Goal: Task Accomplishment & Management: Use online tool/utility

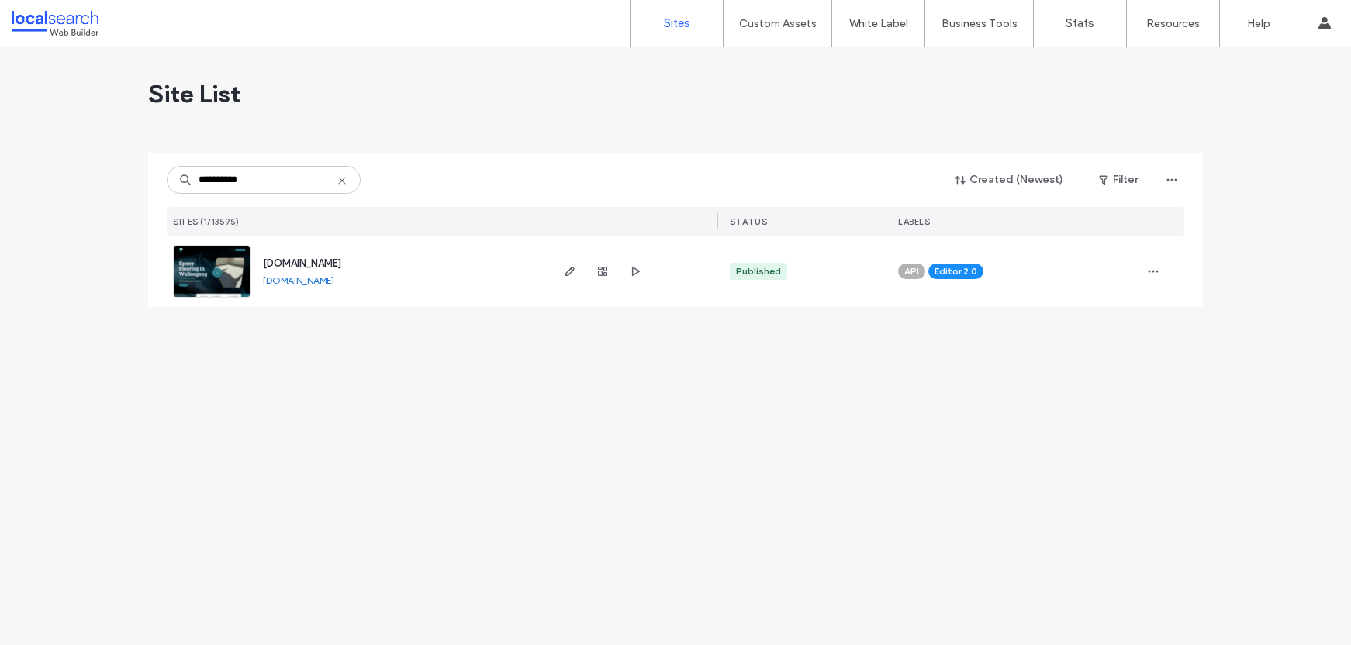
type input "**********"
click at [337, 259] on span "www.premierepoxyflooringwollongong.com.au" at bounding box center [302, 264] width 78 height 12
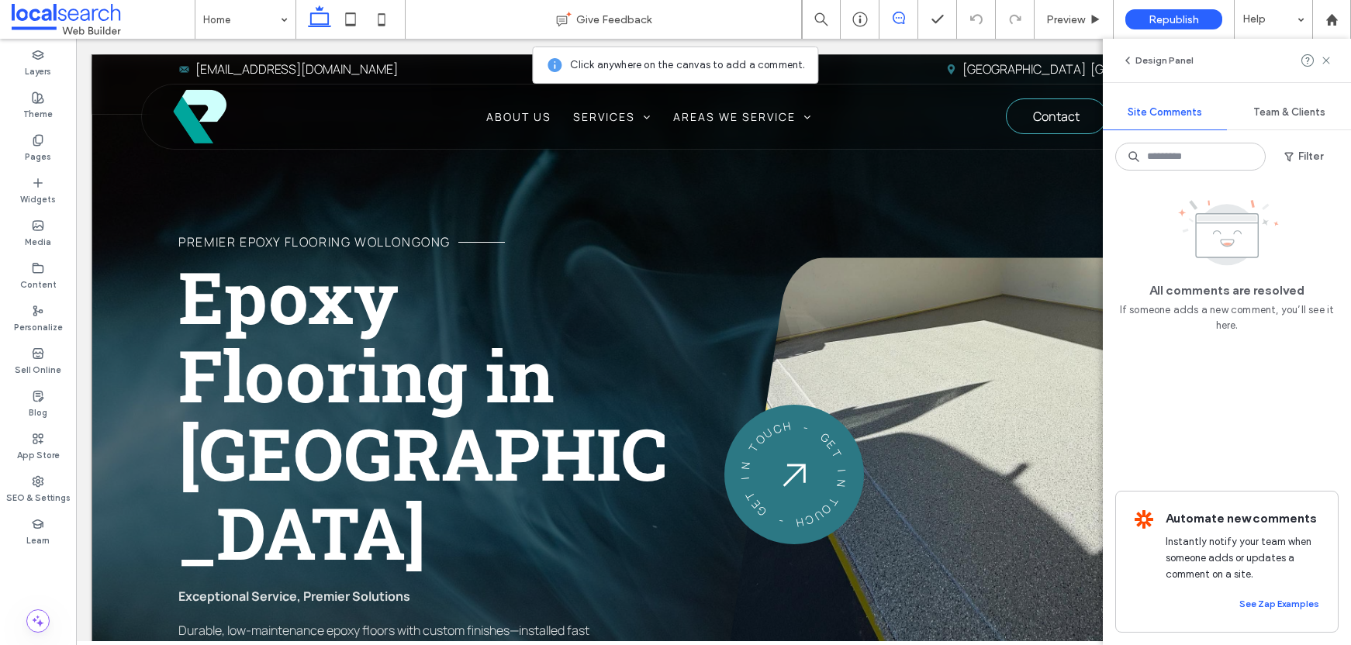
click at [940, 186] on div "Premier Epoxy Flooring Wollongong Epoxy Flooring in Wollongong Exceptional Serv…" at bounding box center [714, 432] width 1244 height 756
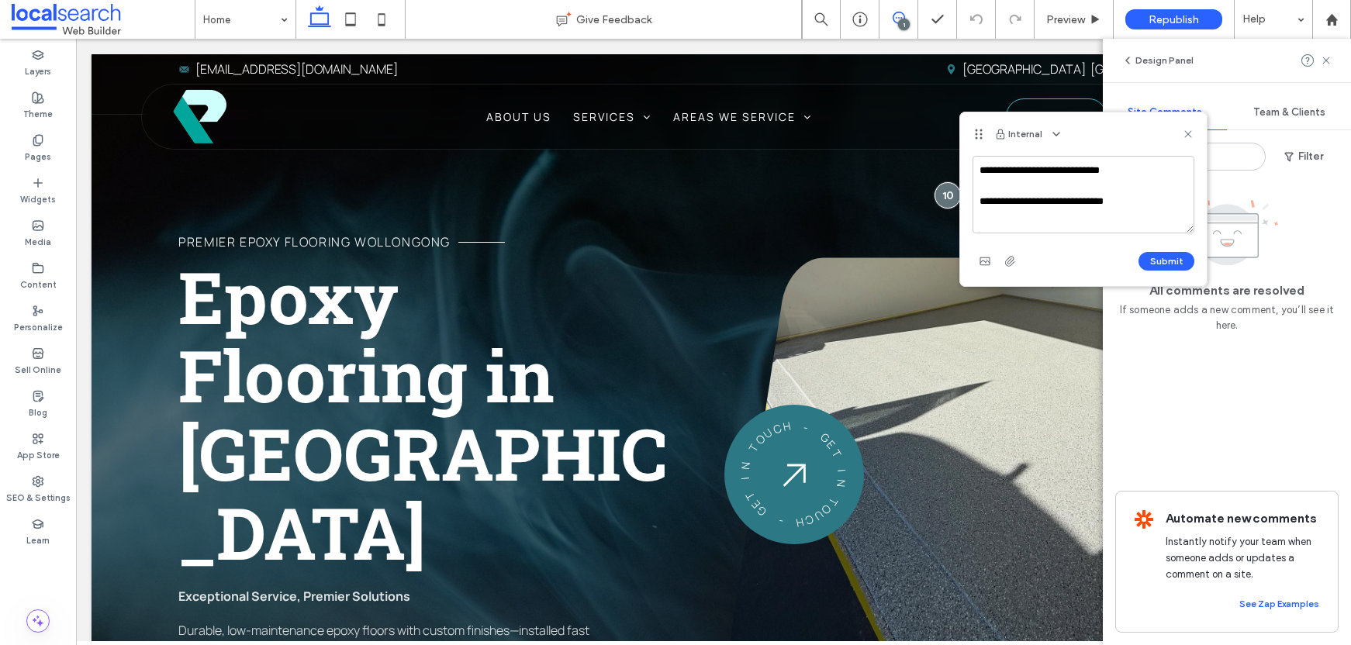
scroll to position [5, 0]
paste textarea "**********"
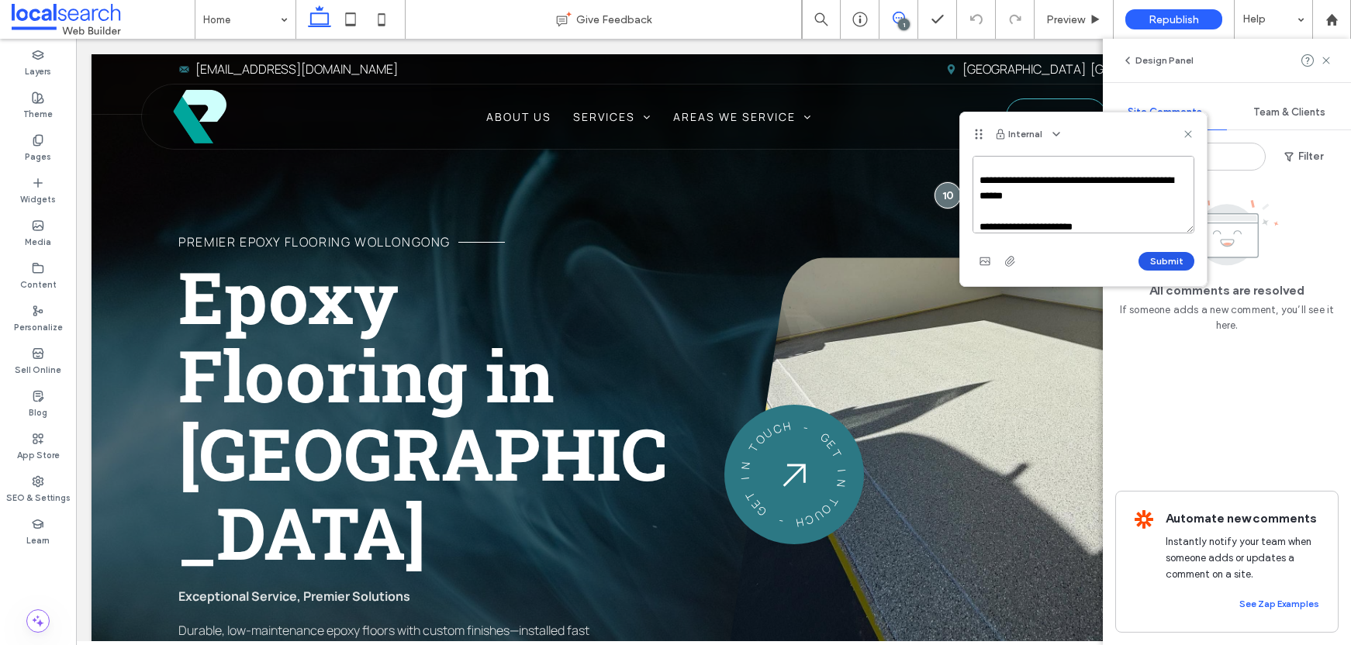
type textarea "**********"
click at [1179, 259] on button "Submit" at bounding box center [1167, 261] width 56 height 19
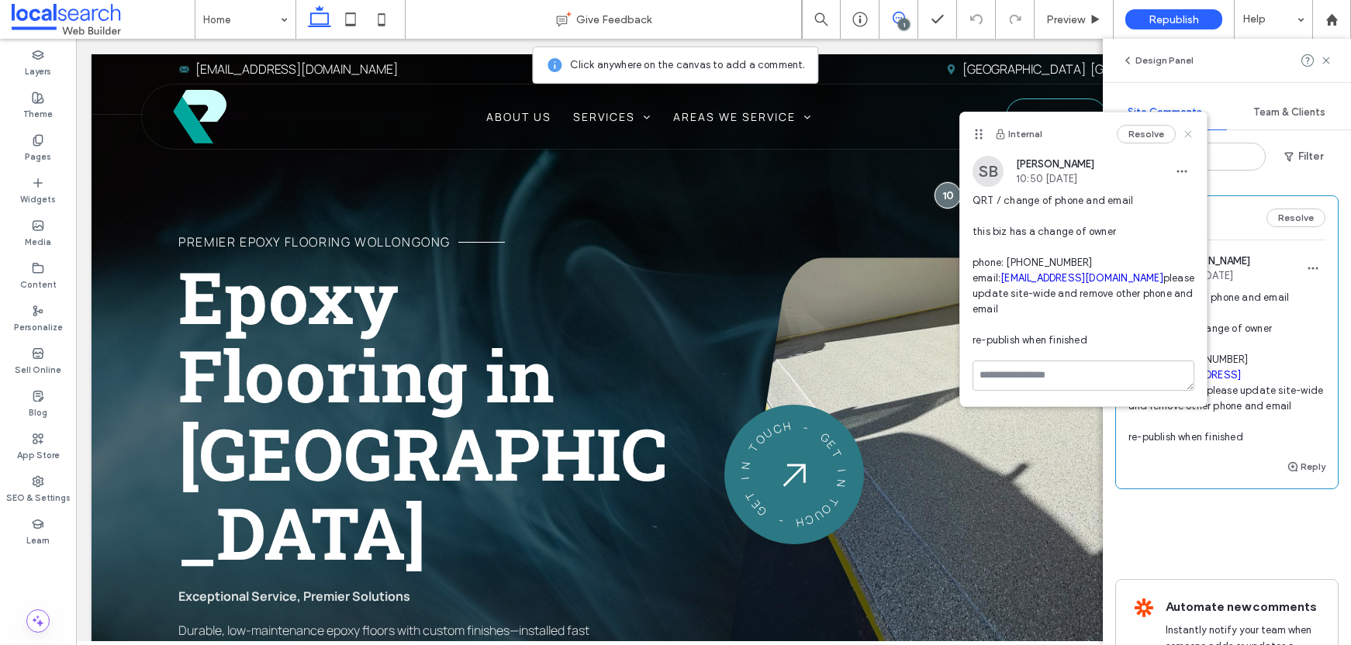
click at [1191, 130] on use at bounding box center [1188, 133] width 7 height 7
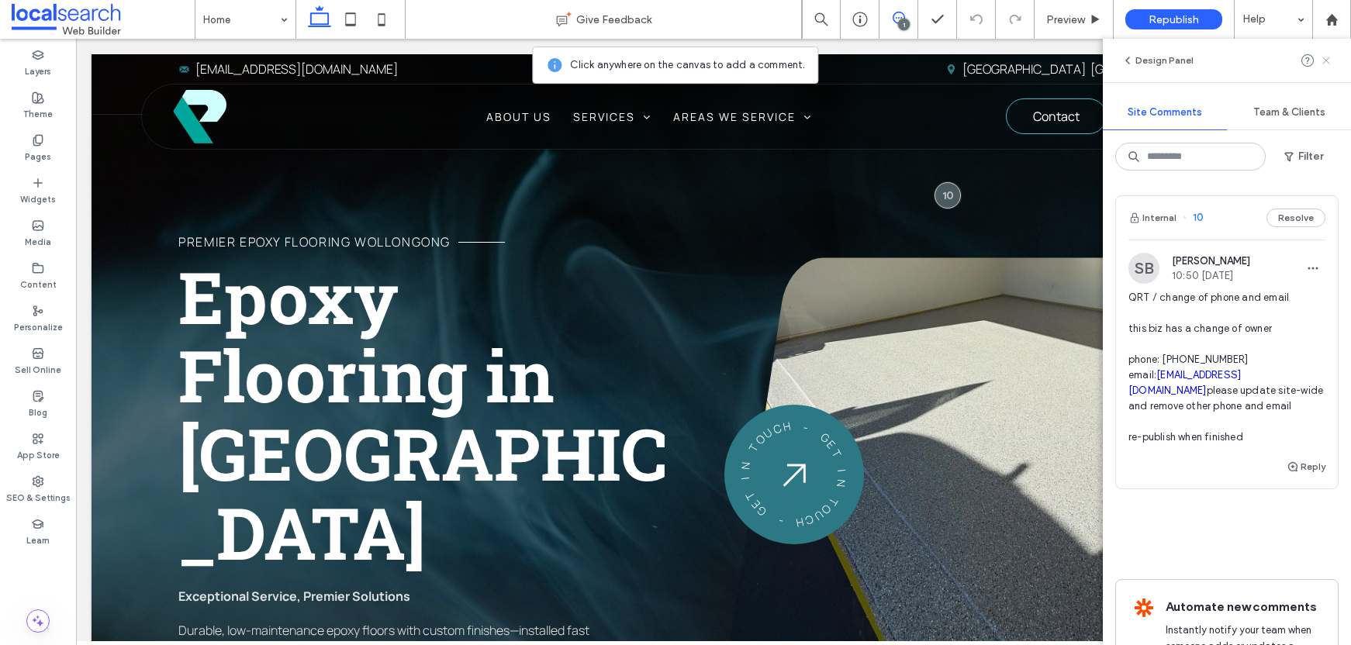
click at [1328, 62] on use at bounding box center [1326, 60] width 7 height 7
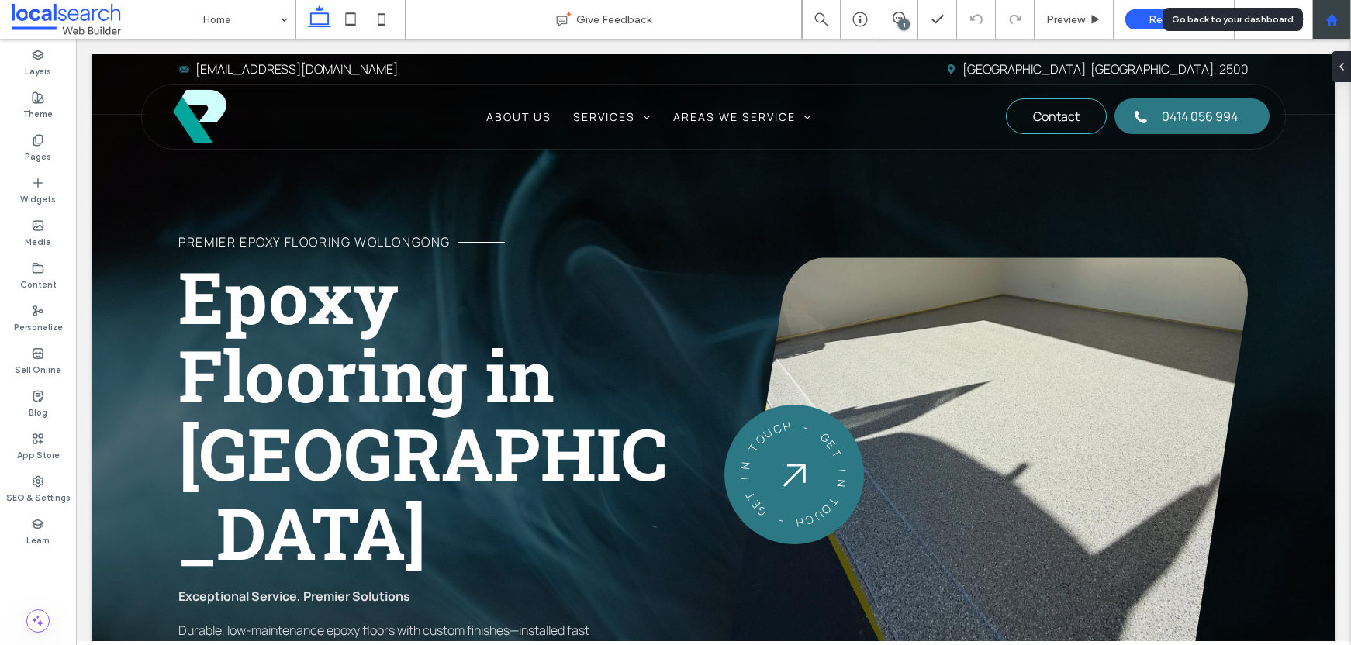
click at [1344, 23] on div at bounding box center [1331, 19] width 37 height 13
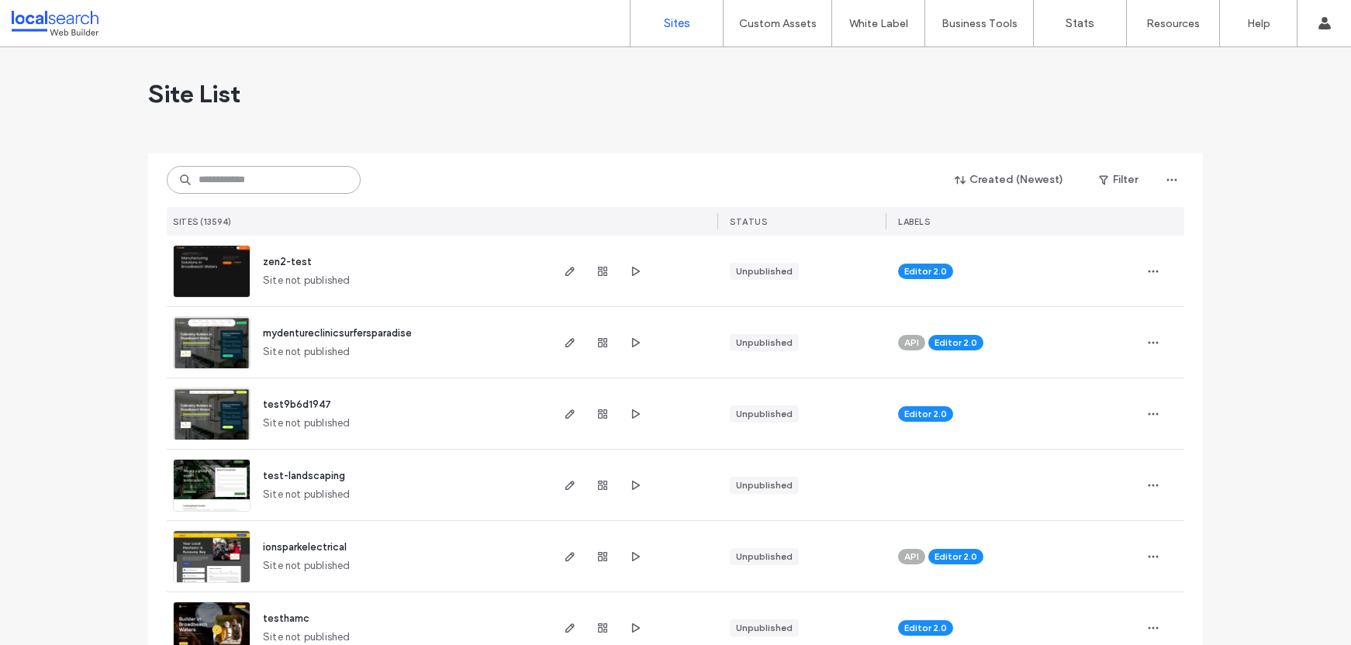
click at [310, 178] on input at bounding box center [264, 180] width 194 height 28
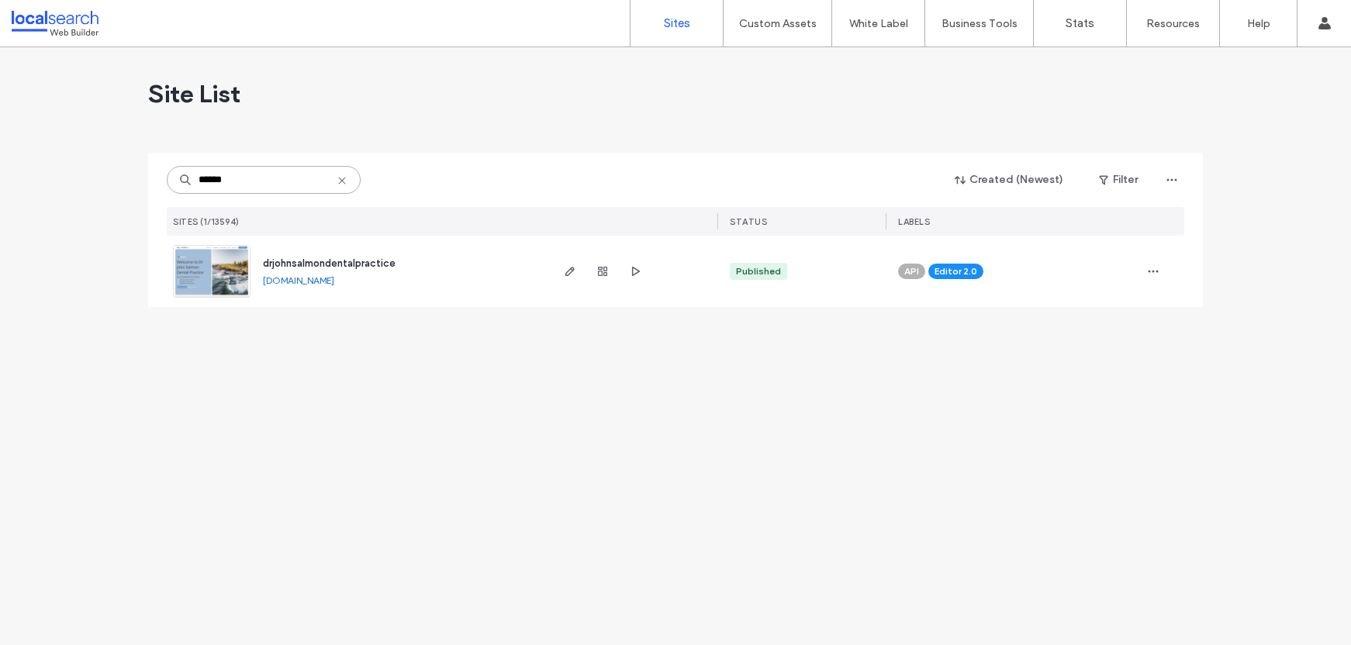
type input "******"
click at [323, 256] on div "drjohnsalmondentalpractice" at bounding box center [329, 264] width 133 height 16
click at [327, 260] on span "drjohnsalmondentalpractice" at bounding box center [329, 264] width 133 height 12
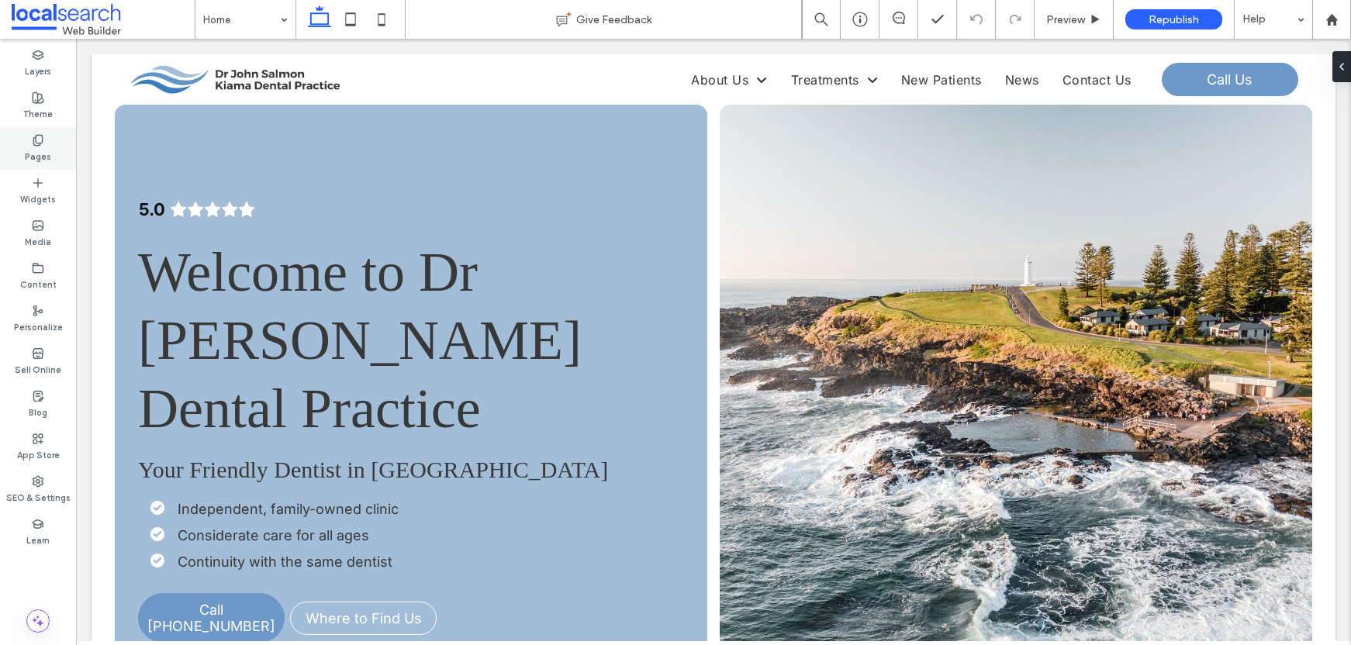
click at [47, 147] on label "Pages" at bounding box center [38, 155] width 26 height 17
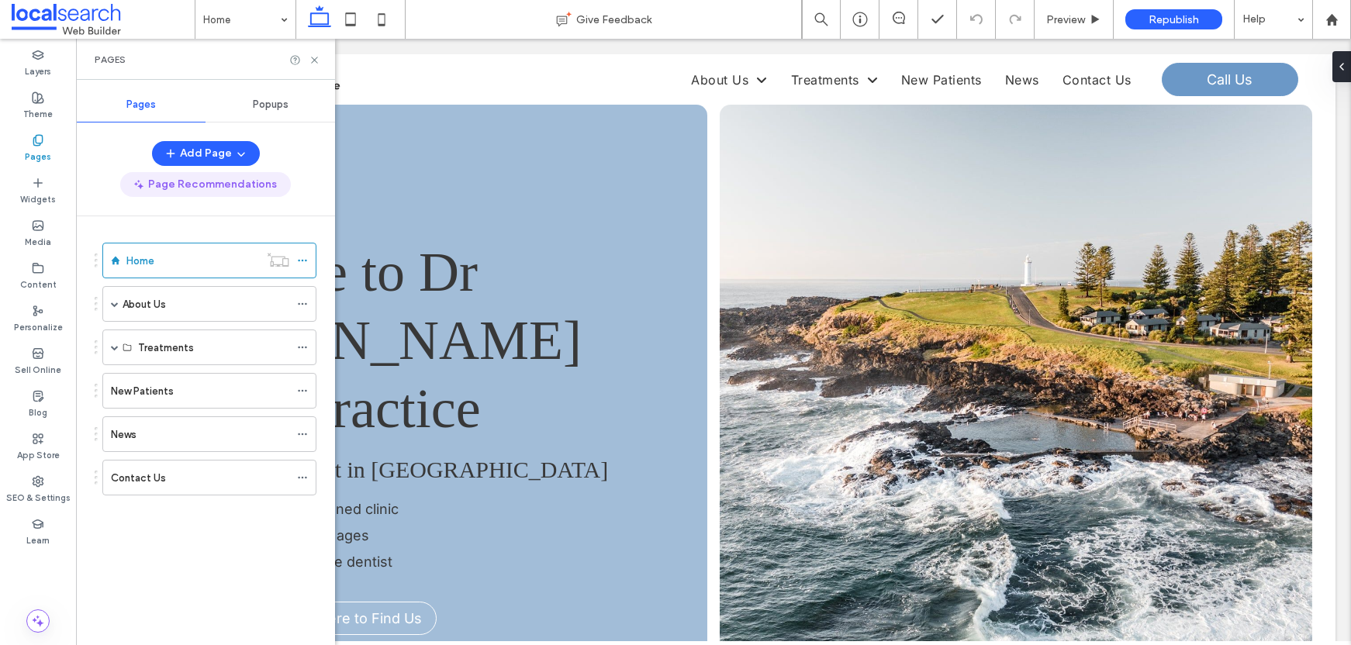
click at [42, 120] on label "Theme" at bounding box center [37, 112] width 29 height 17
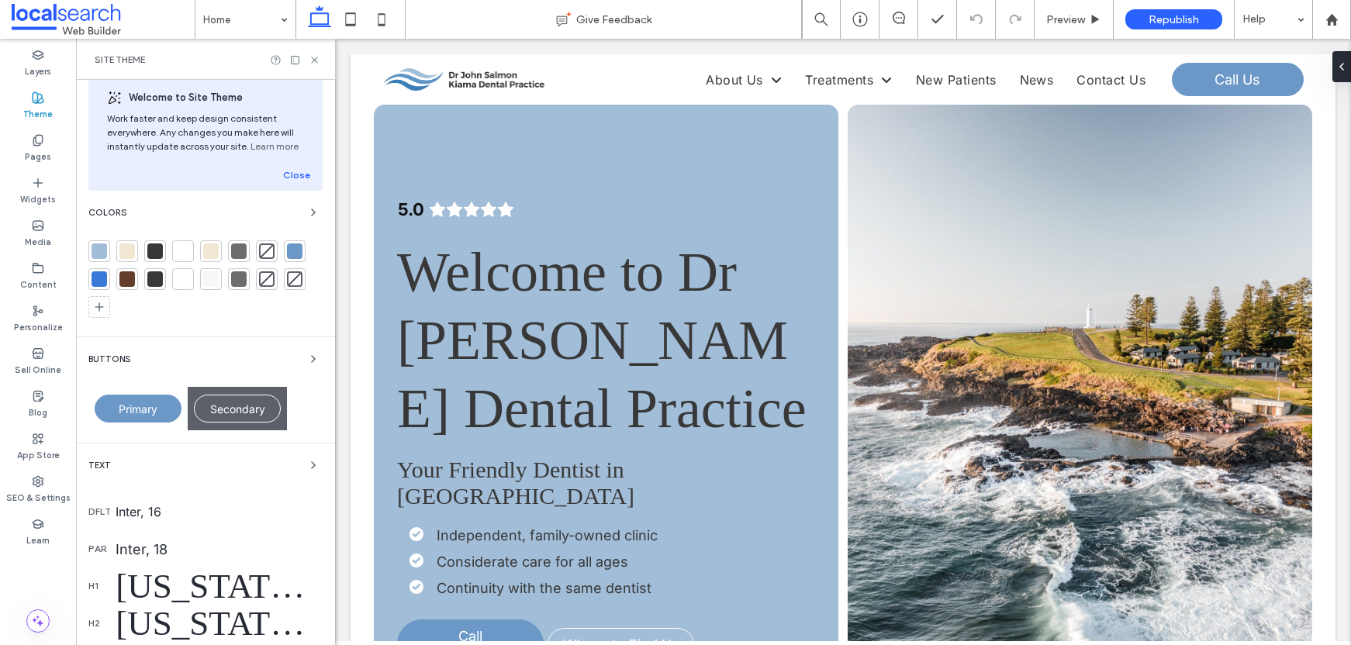
scroll to position [223, 0]
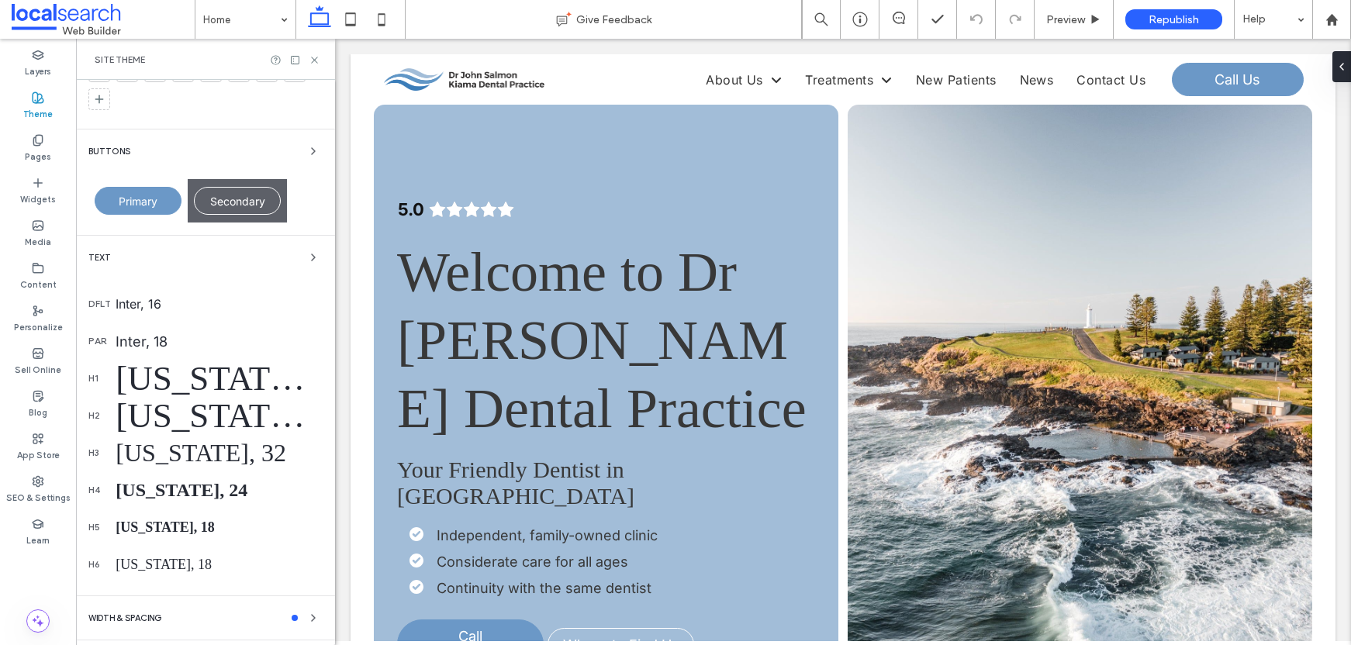
click at [202, 376] on div "Georgia, 72" at bounding box center [219, 378] width 207 height 40
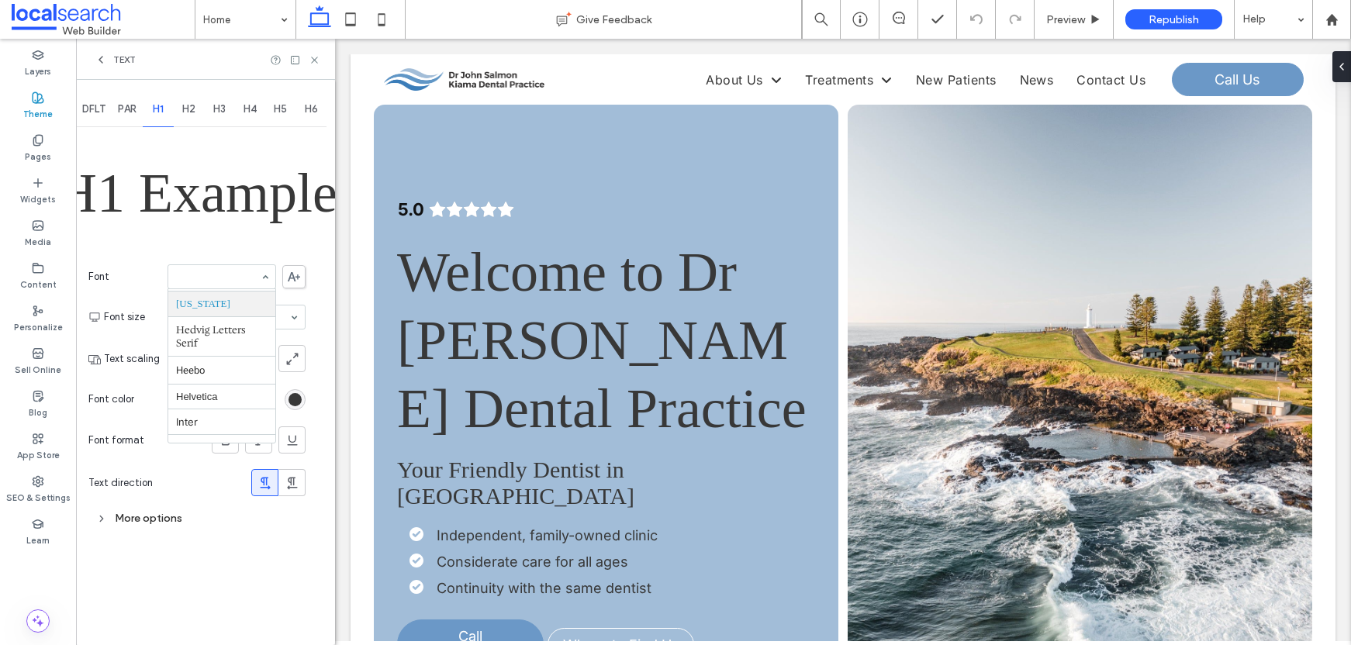
scroll to position [529, 0]
click at [290, 272] on icon at bounding box center [294, 276] width 12 height 9
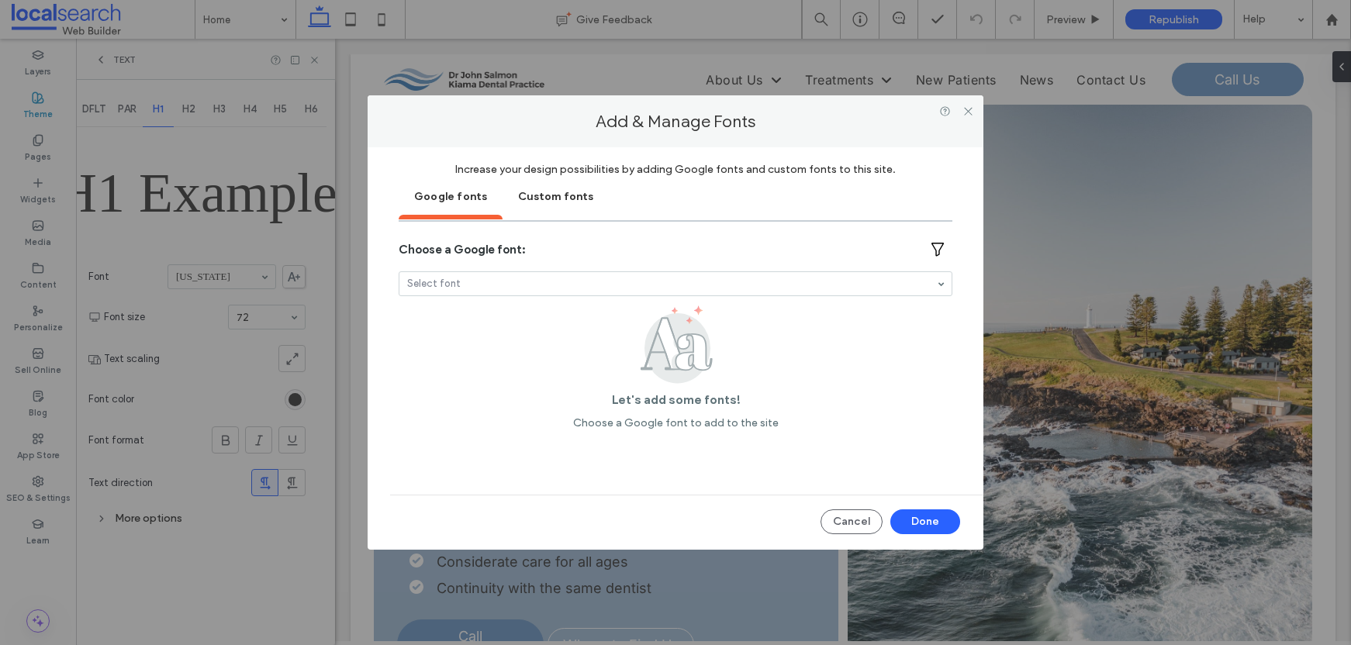
click at [547, 196] on div "Custom fonts" at bounding box center [556, 195] width 106 height 39
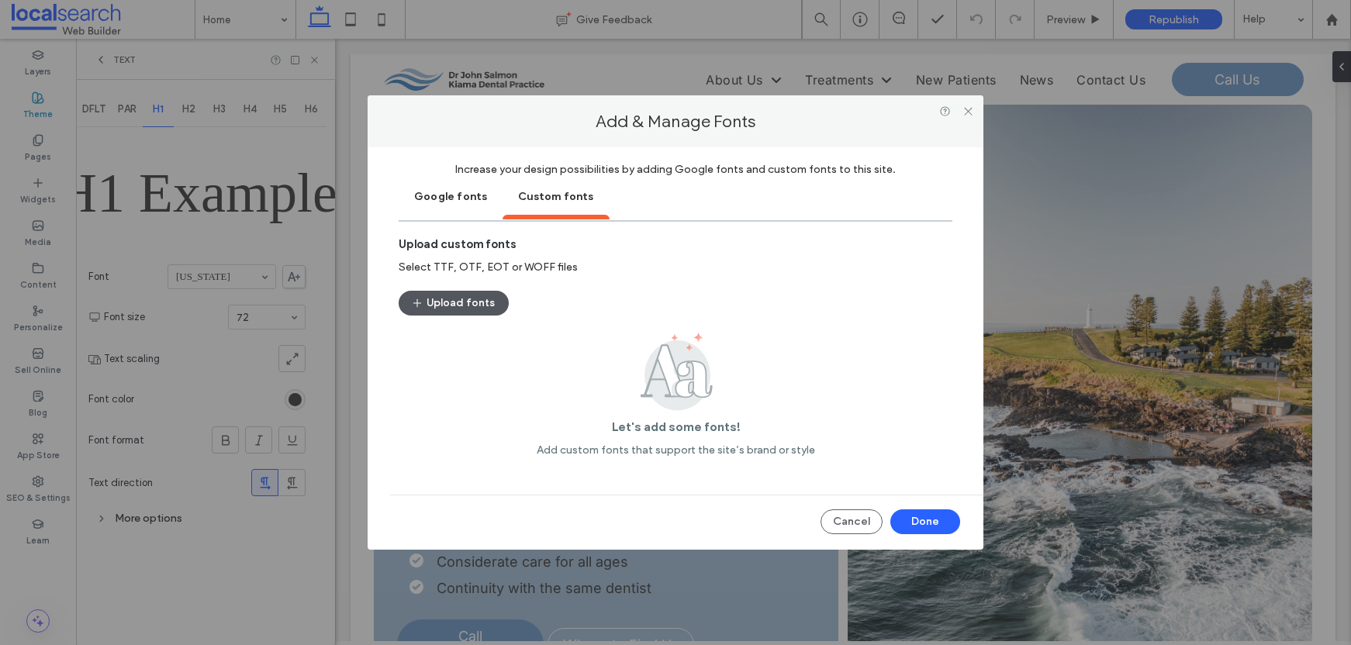
click at [473, 299] on button "Upload fonts" at bounding box center [454, 303] width 110 height 25
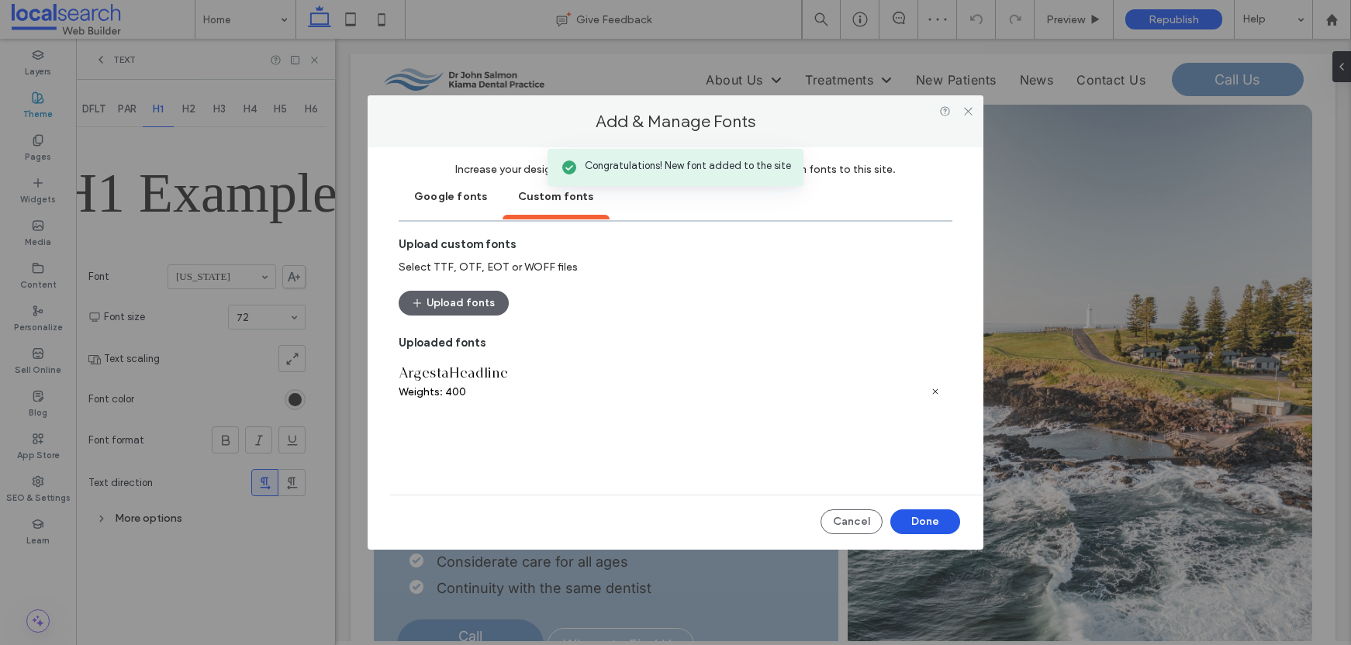
click at [940, 517] on button "Done" at bounding box center [926, 522] width 70 height 25
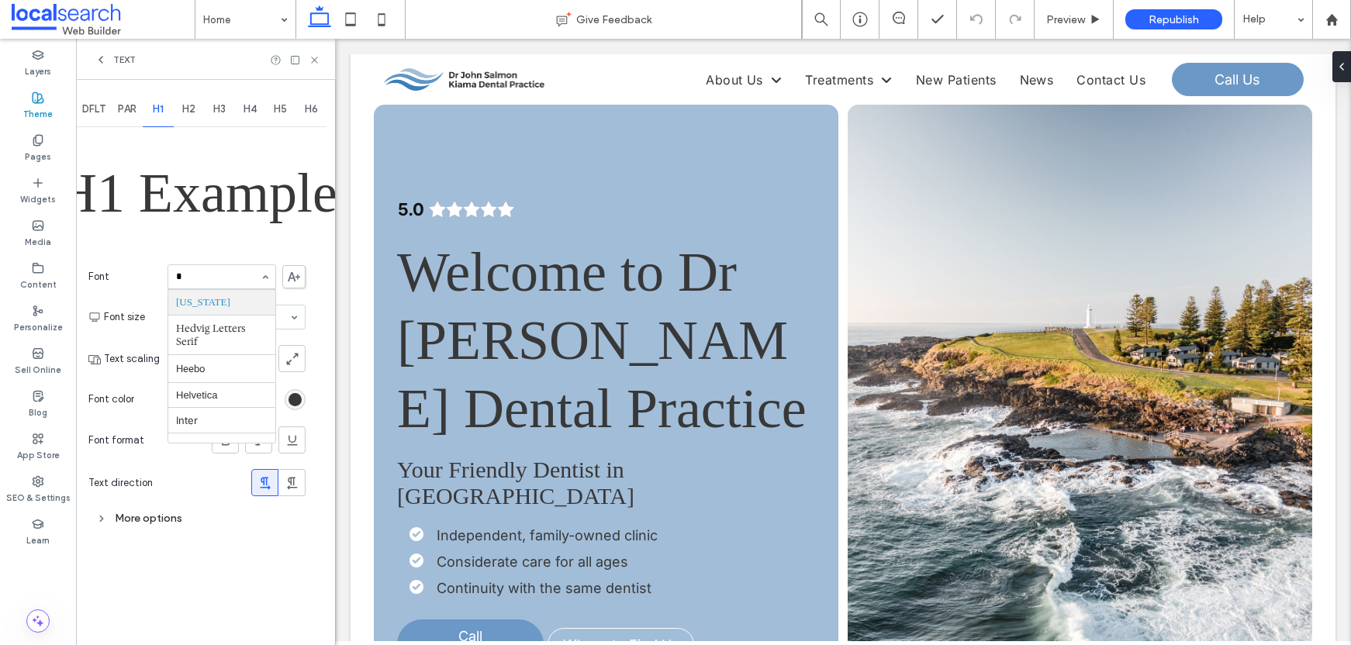
type input "**"
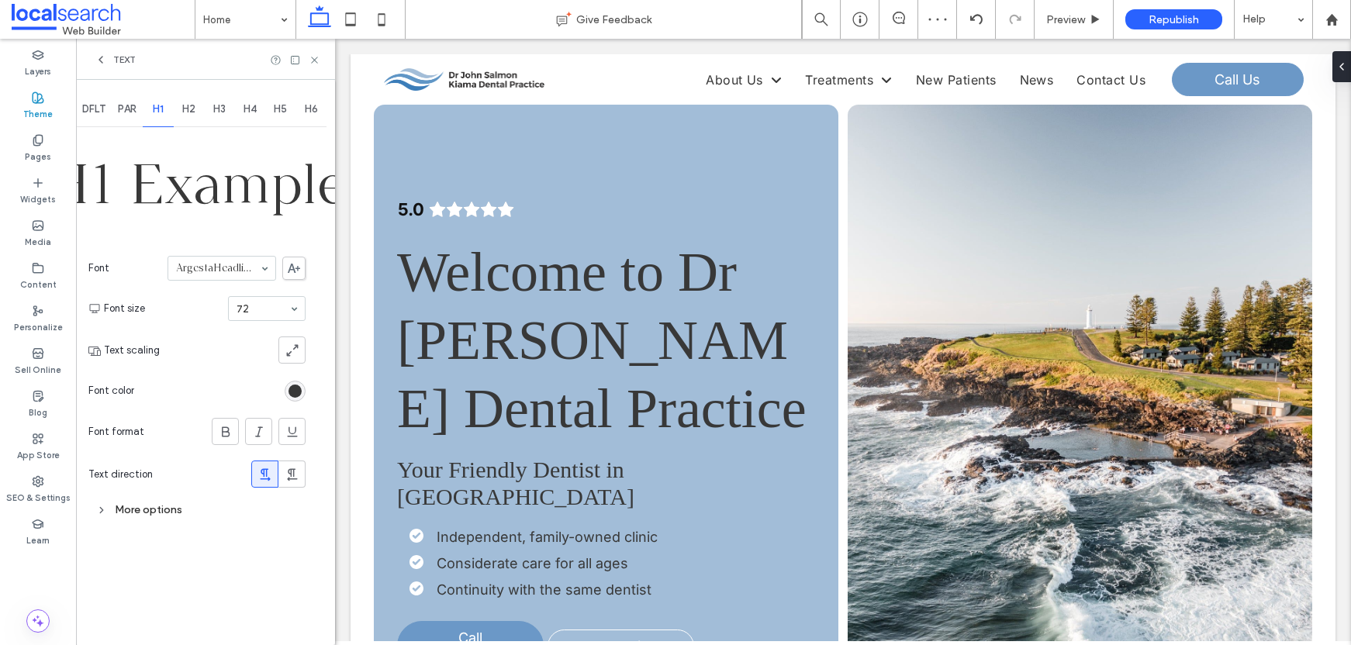
click at [192, 107] on span "H2" at bounding box center [188, 109] width 13 height 12
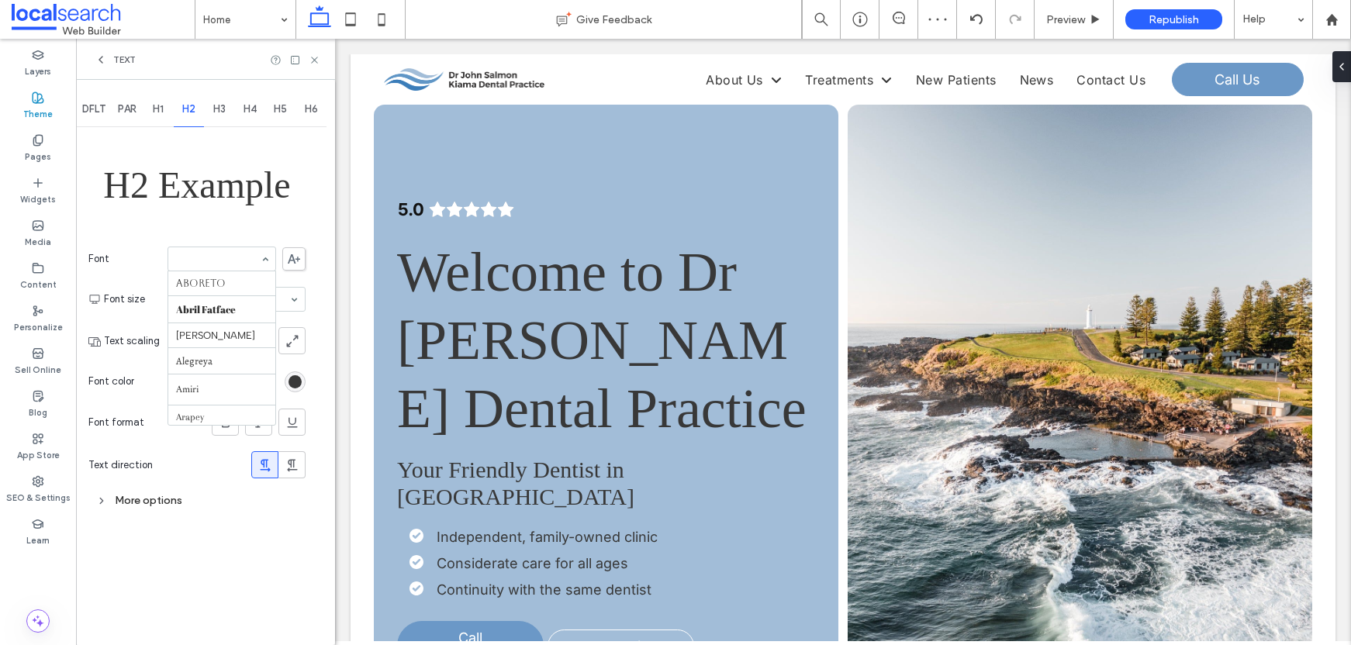
scroll to position [158, 0]
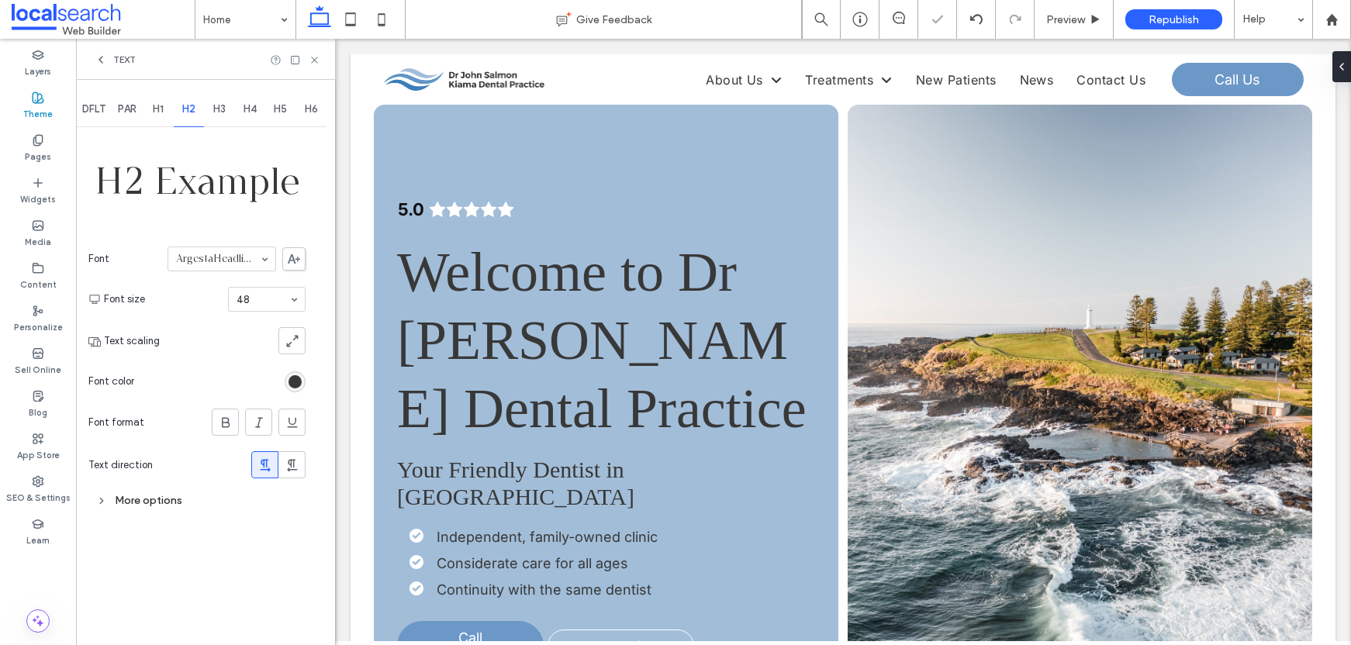
click at [225, 107] on span "H3" at bounding box center [219, 109] width 12 height 12
click at [247, 109] on span "H4" at bounding box center [250, 109] width 13 height 12
click at [279, 108] on span "H5" at bounding box center [280, 109] width 13 height 12
click at [306, 106] on span "H6" at bounding box center [311, 109] width 13 height 12
click at [311, 61] on icon at bounding box center [315, 60] width 12 height 12
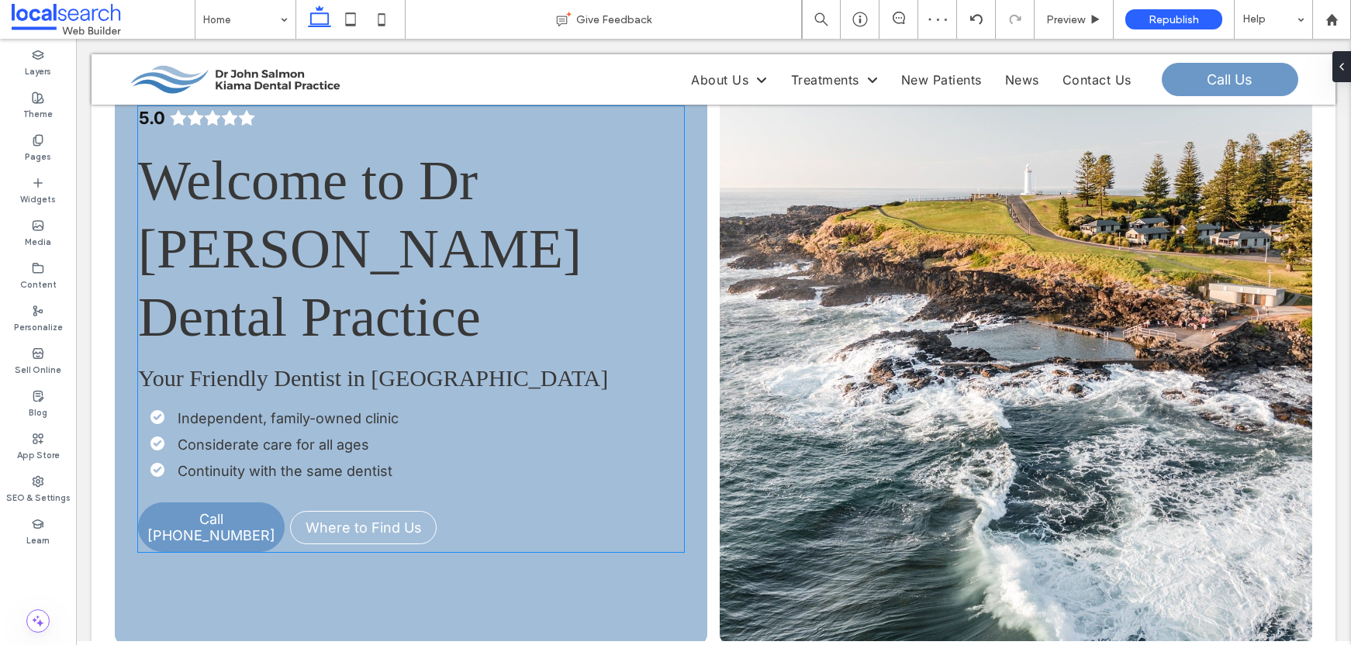
scroll to position [20, 0]
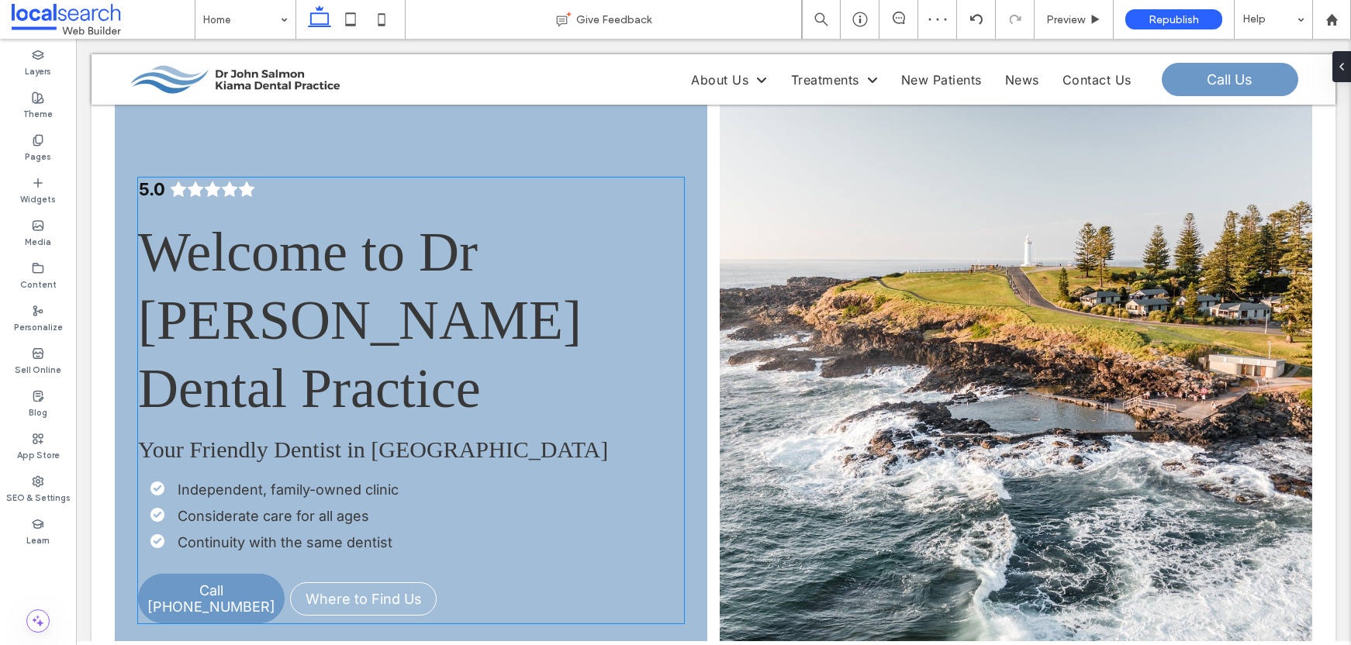
click at [404, 261] on span "Welcome to Dr John Salmon Dental Practice" at bounding box center [360, 320] width 444 height 199
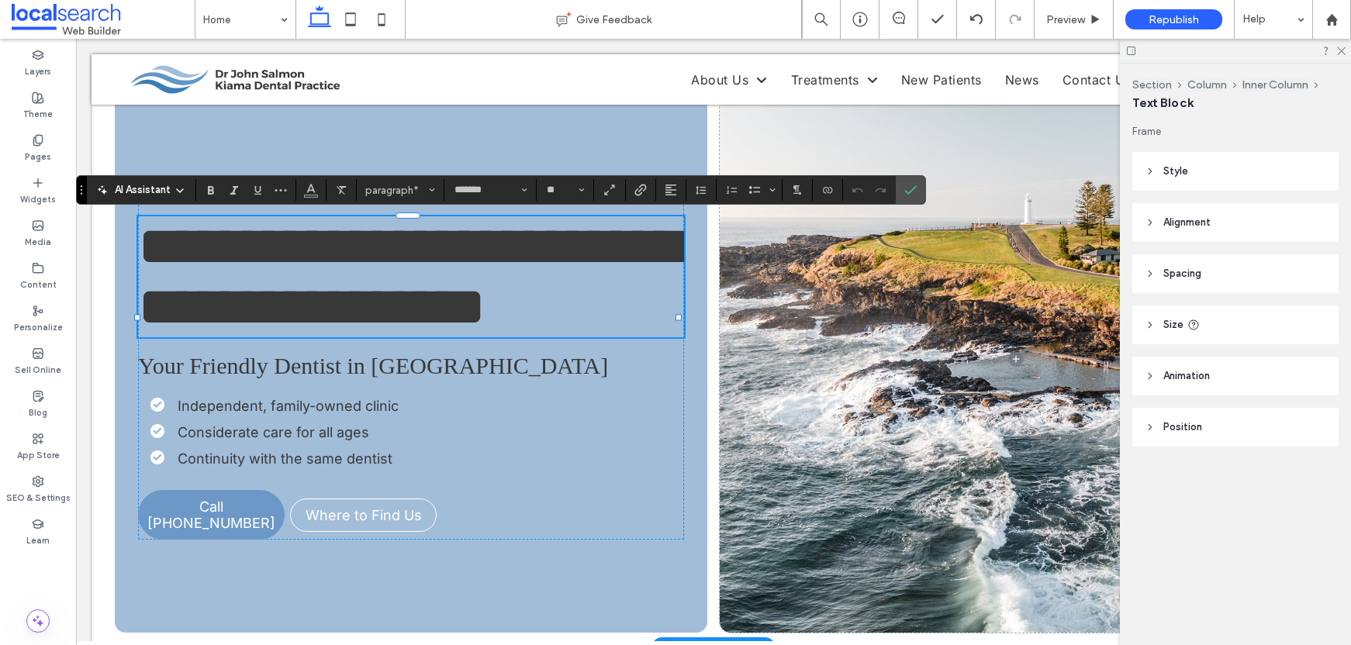
click at [478, 178] on div "AI Assistant paragraph* ******* **" at bounding box center [501, 189] width 850 height 29
click at [484, 188] on input "*******" at bounding box center [486, 190] width 66 height 12
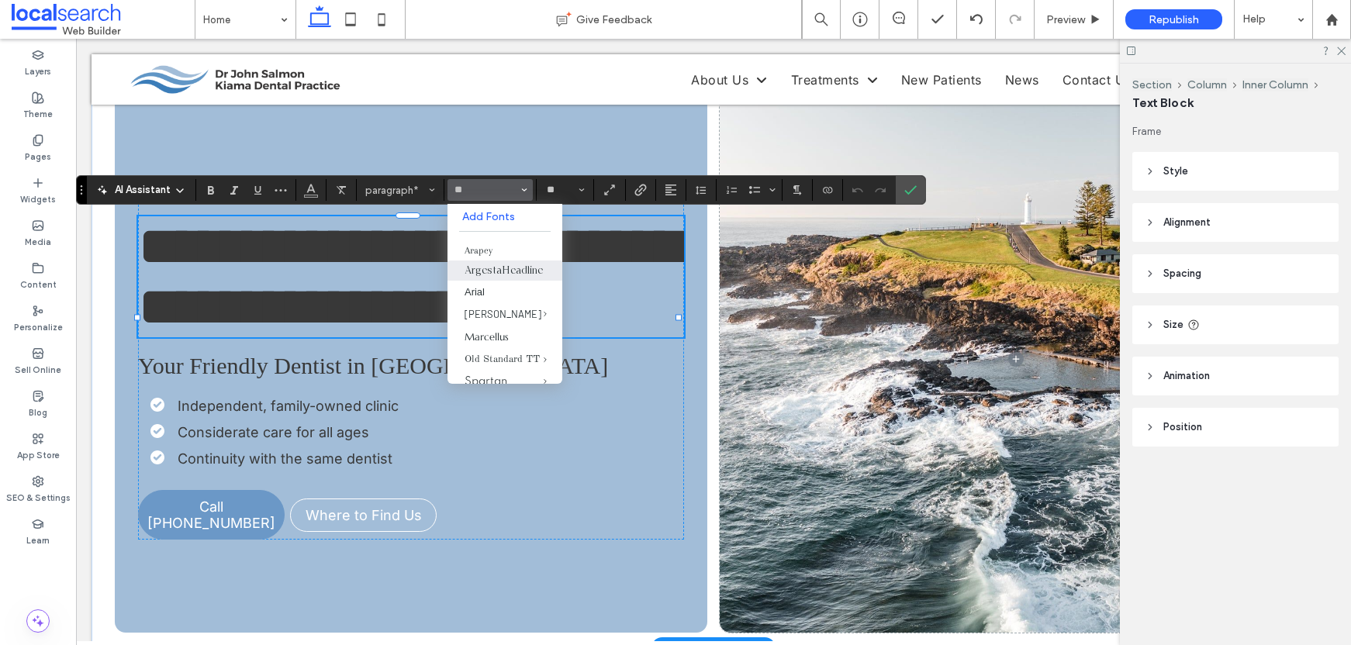
click at [507, 267] on label "ArgestaHeadline" at bounding box center [505, 271] width 115 height 20
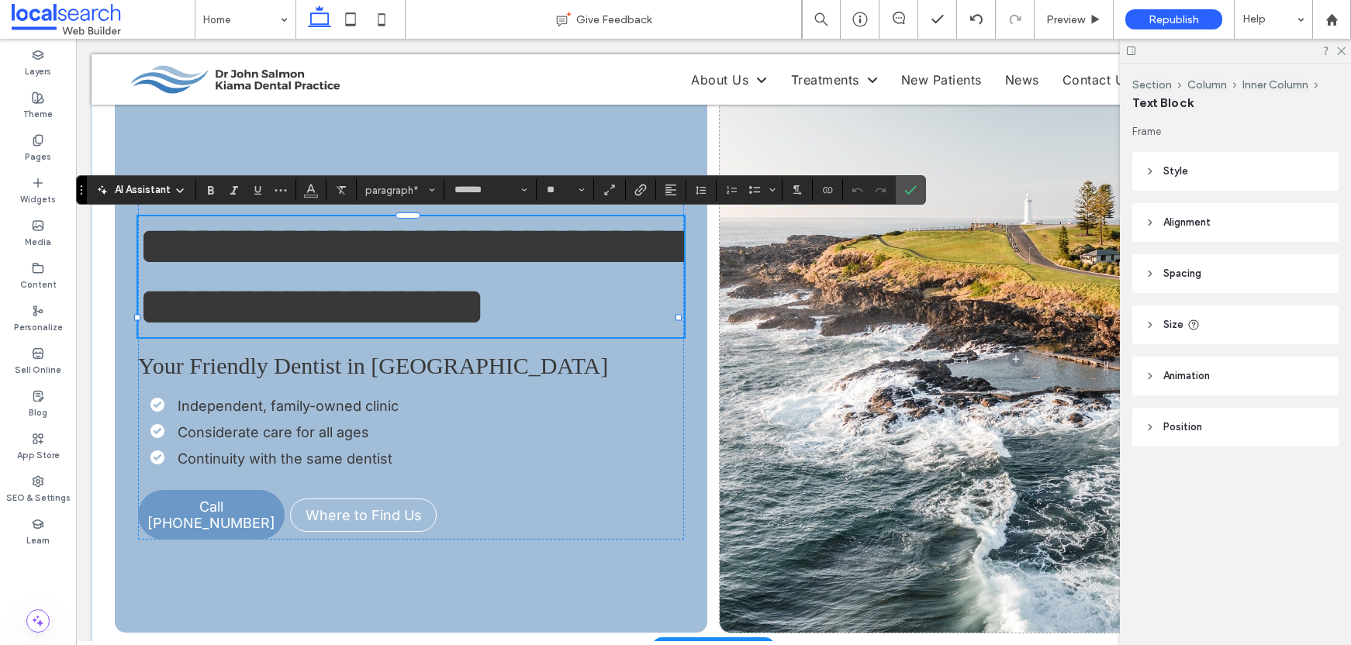
type input "**********"
click at [517, 265] on span "**********" at bounding box center [409, 277] width 543 height 116
click at [908, 189] on icon "Confirm" at bounding box center [911, 190] width 12 height 12
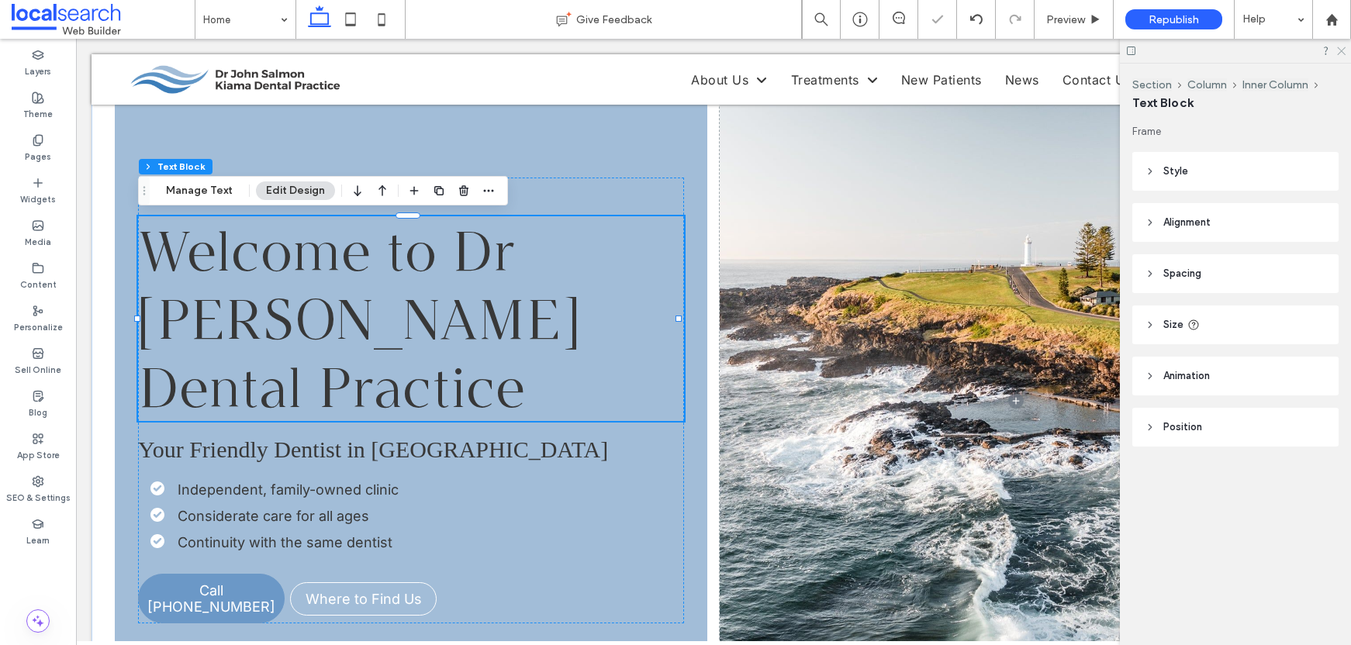
drag, startPoint x: 1344, startPoint y: 50, endPoint x: 1088, endPoint y: 95, distance: 260.8
click at [1344, 50] on icon at bounding box center [1341, 50] width 10 height 10
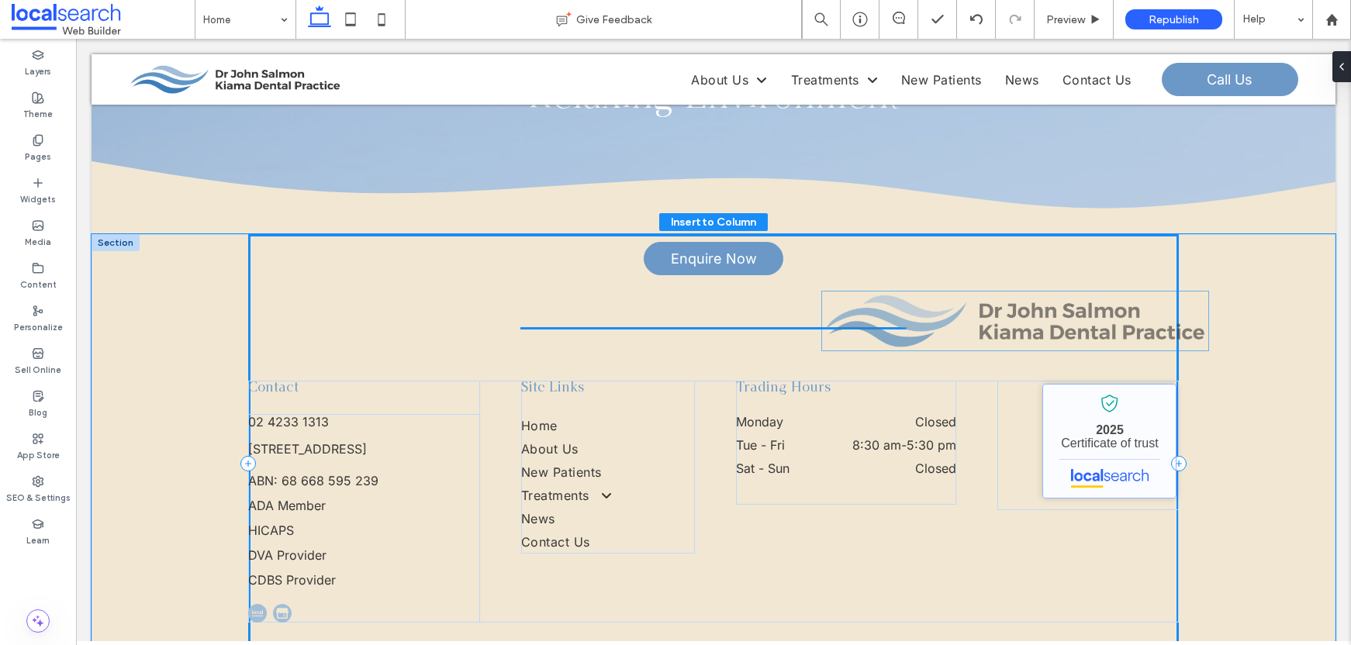
scroll to position [4441, 0]
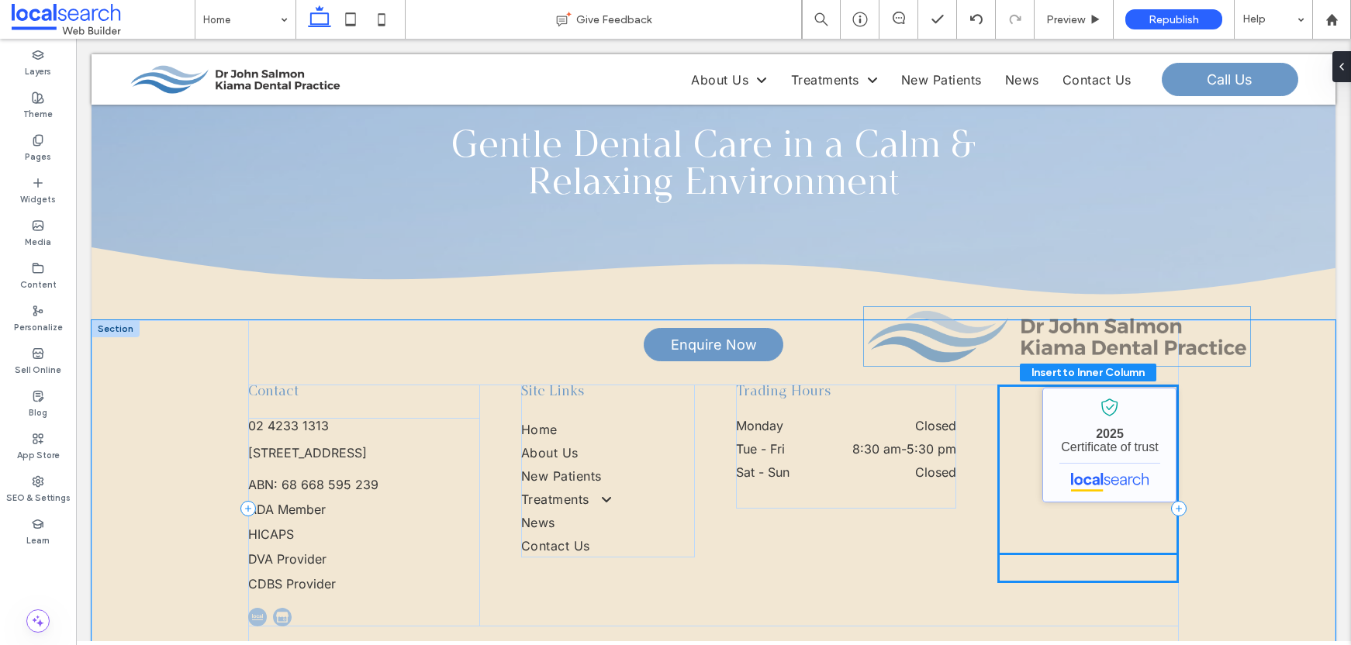
drag, startPoint x: 748, startPoint y: 213, endPoint x: 1097, endPoint y: 334, distance: 369.5
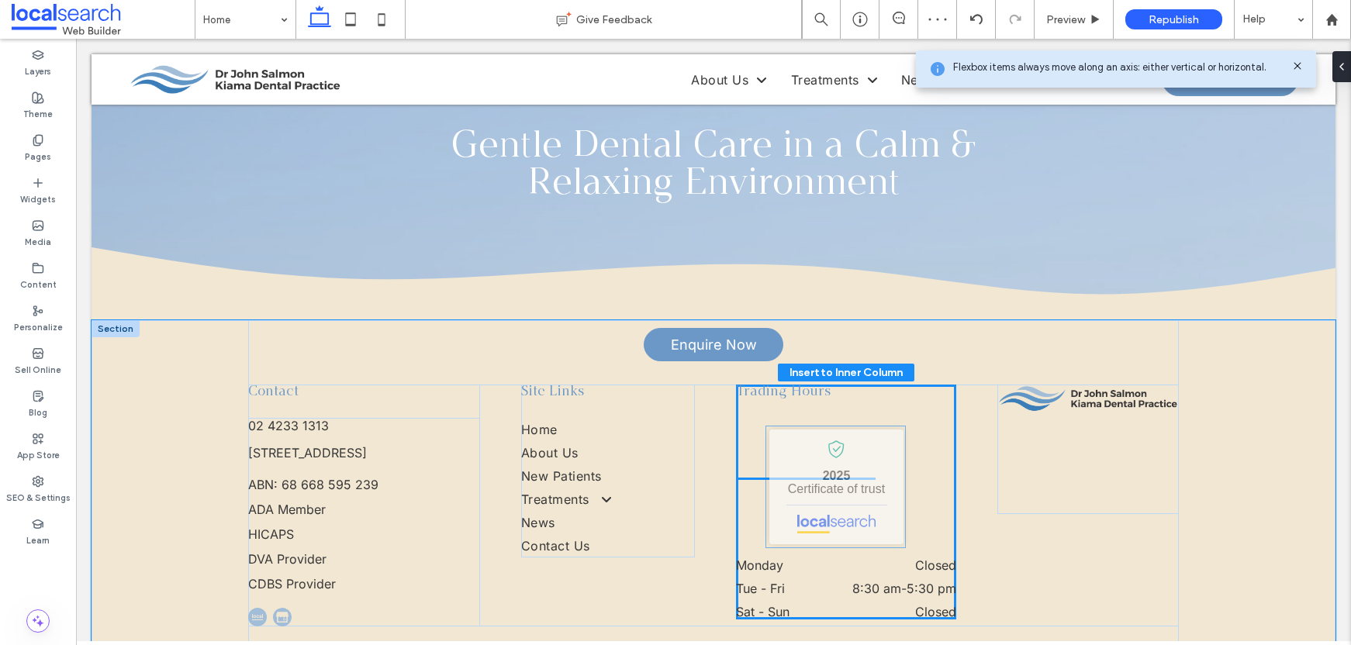
drag, startPoint x: 1085, startPoint y: 350, endPoint x: 818, endPoint y: 448, distance: 284.9
type input "**"
type input "****"
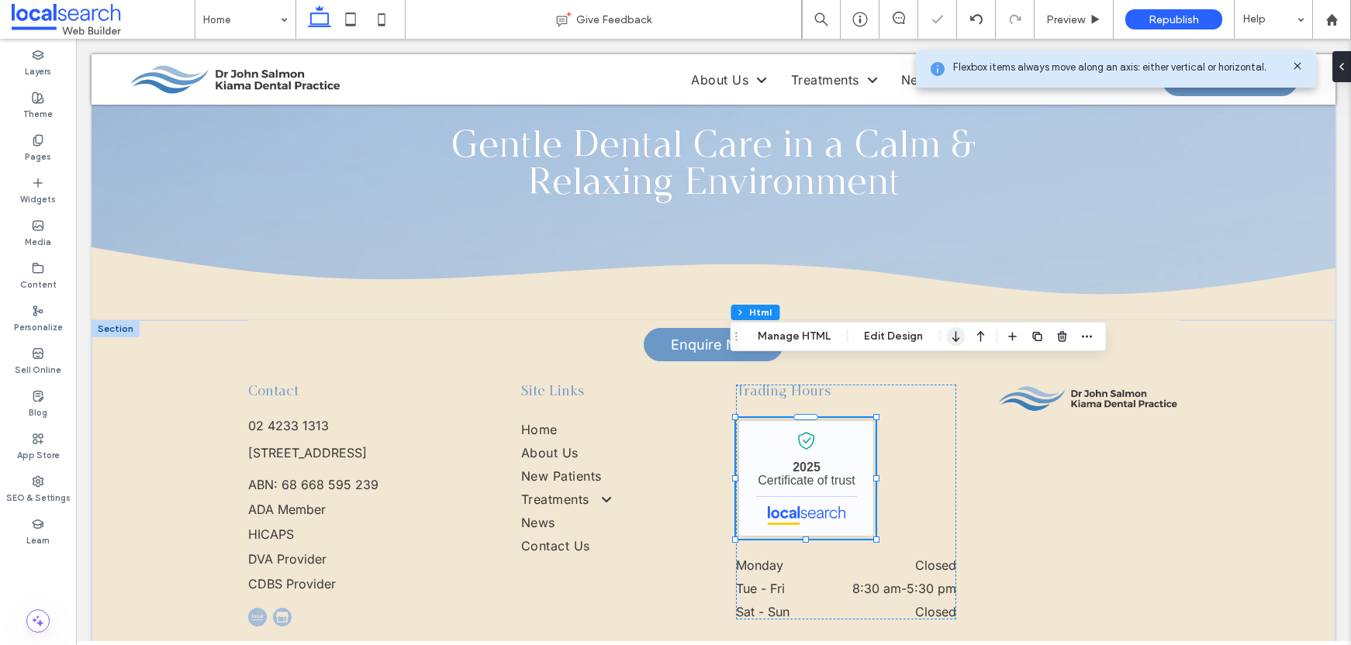
click at [955, 337] on icon "button" at bounding box center [955, 337] width 19 height 28
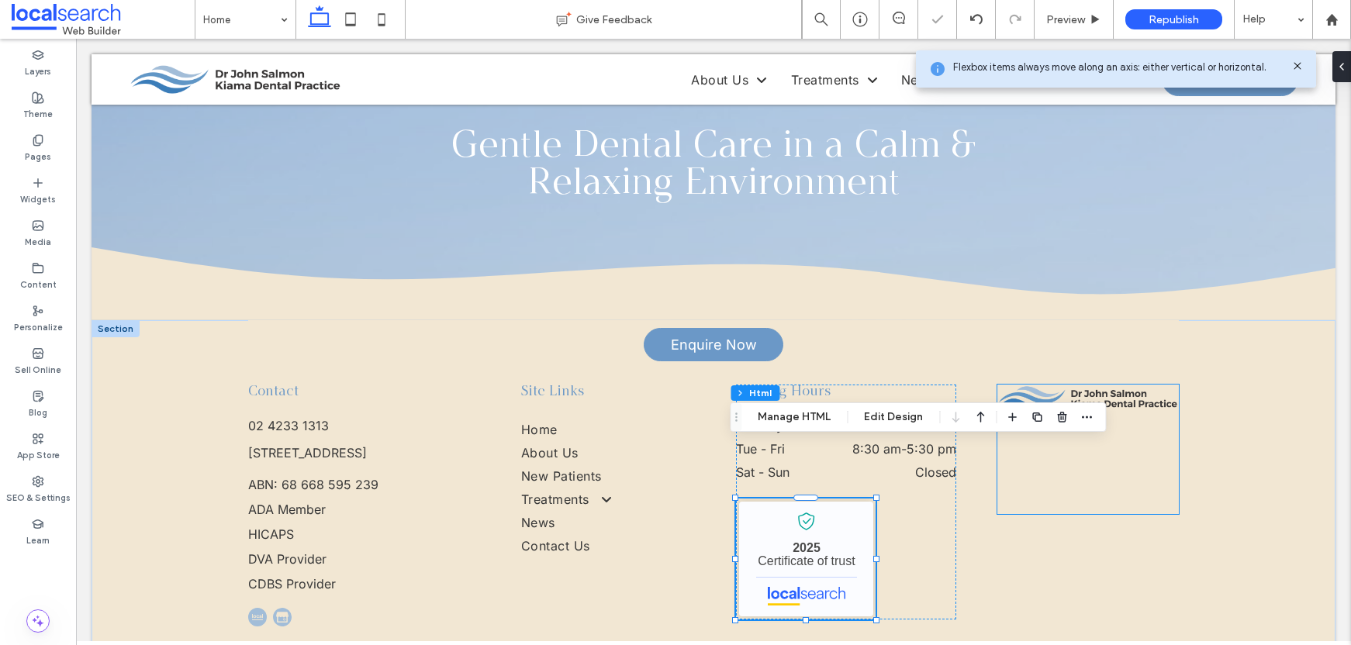
click at [1050, 394] on div at bounding box center [1089, 450] width 182 height 130
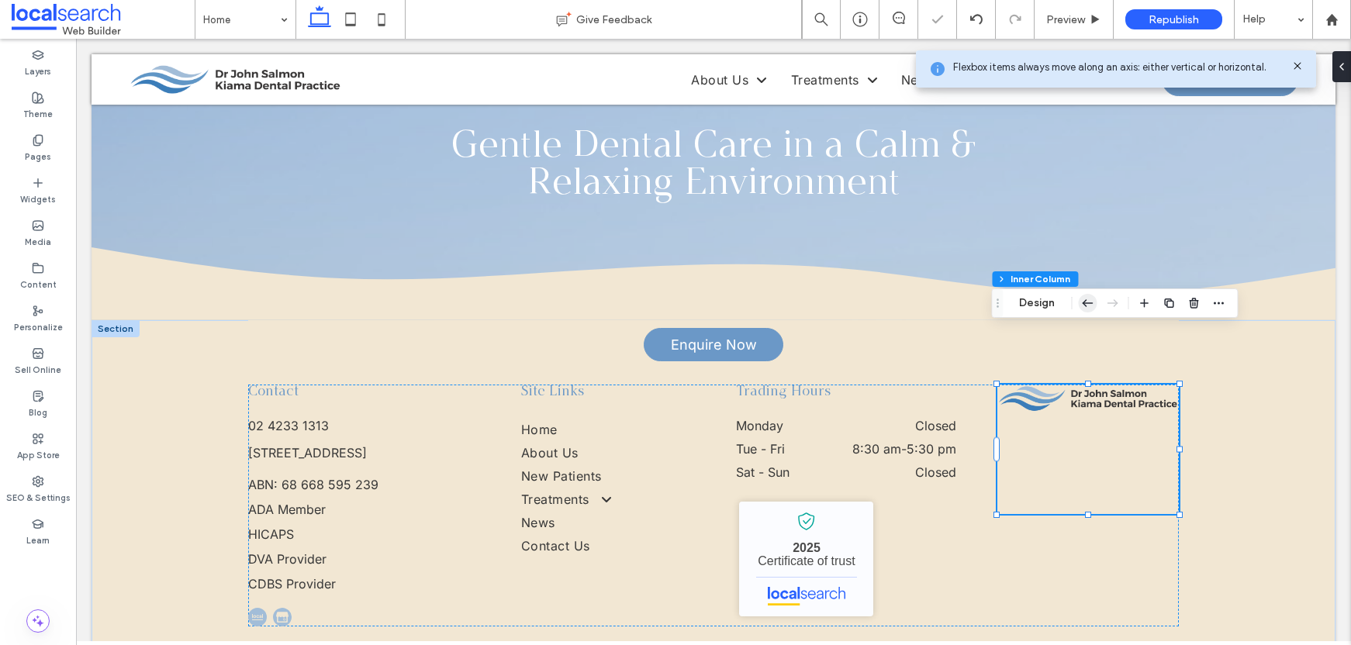
click at [1088, 297] on icon "button" at bounding box center [1087, 303] width 19 height 28
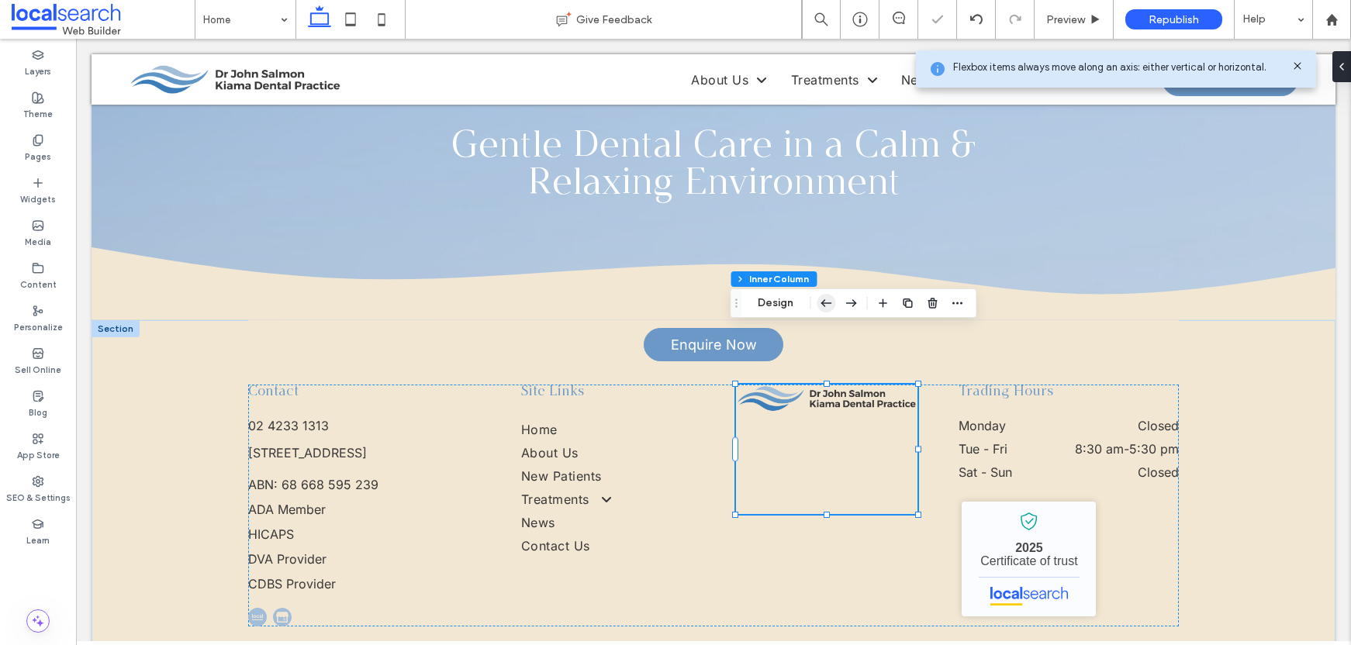
click at [827, 300] on icon "button" at bounding box center [826, 303] width 19 height 28
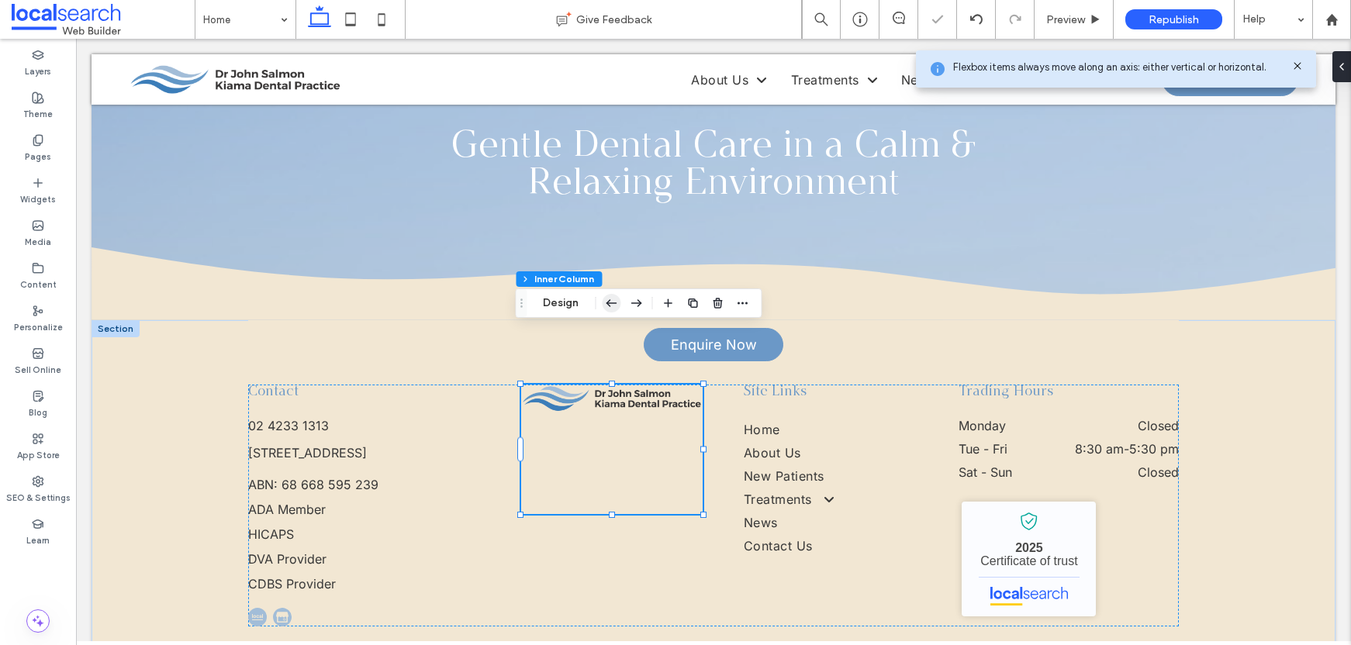
click at [608, 306] on icon "button" at bounding box center [611, 303] width 19 height 28
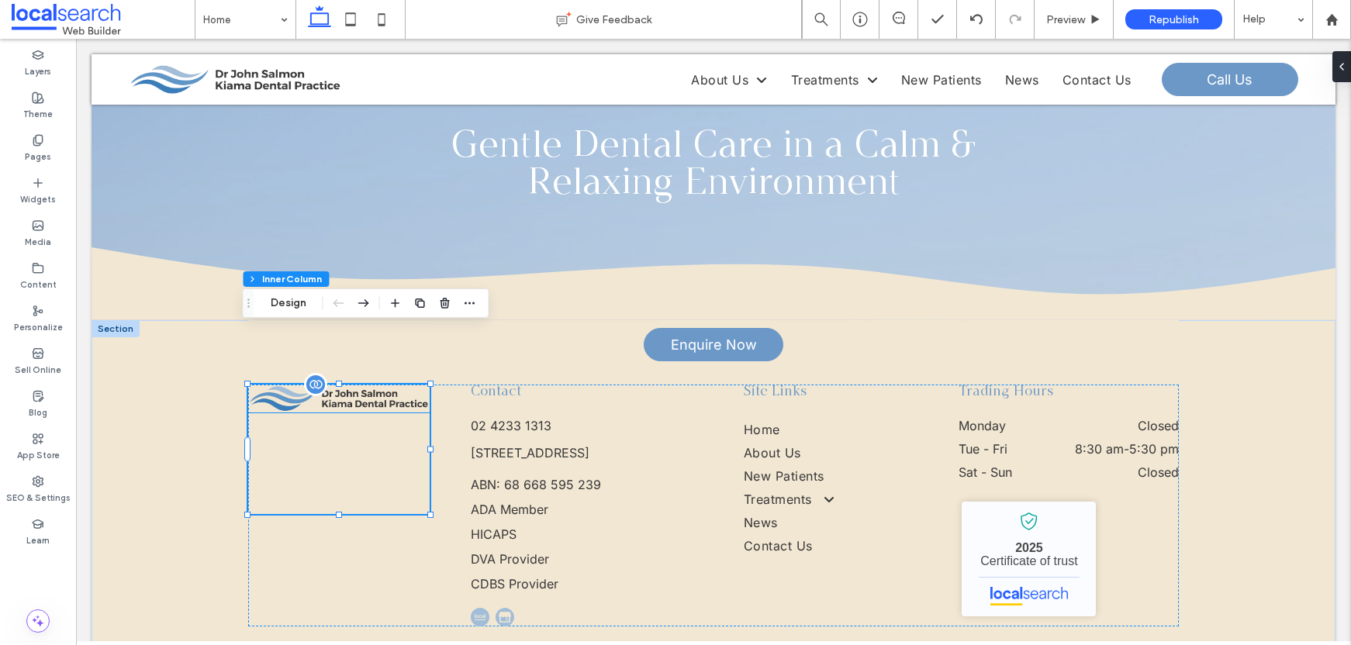
click at [348, 385] on img at bounding box center [339, 399] width 182 height 28
type input "*"
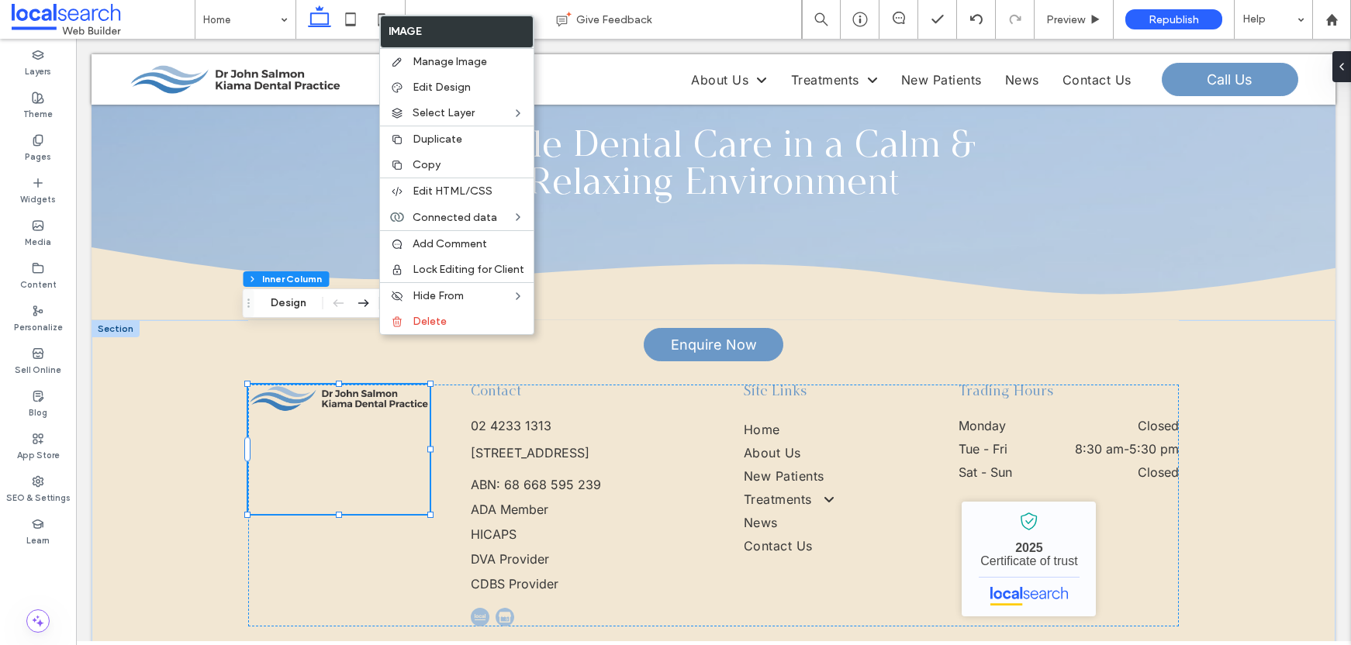
scroll to position [52, 0]
click at [341, 385] on img at bounding box center [339, 399] width 182 height 28
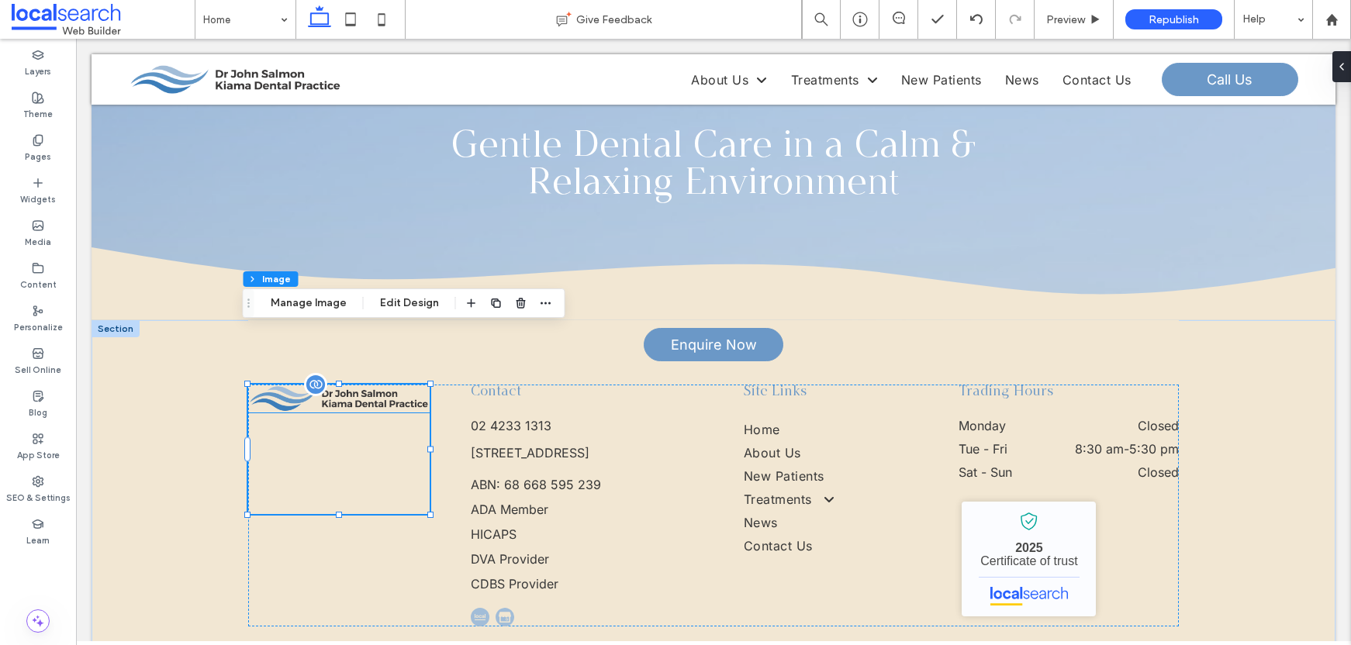
type input "*"
click at [49, 182] on div "Widgets" at bounding box center [38, 191] width 76 height 43
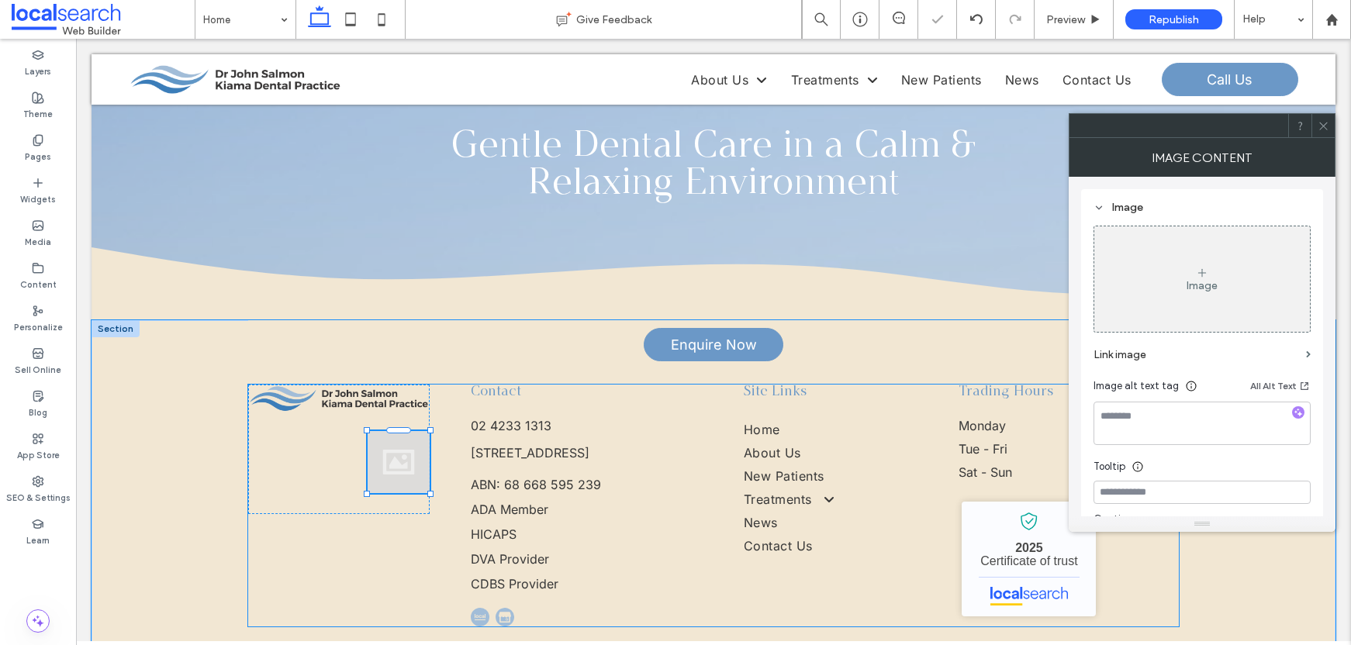
type input "*"
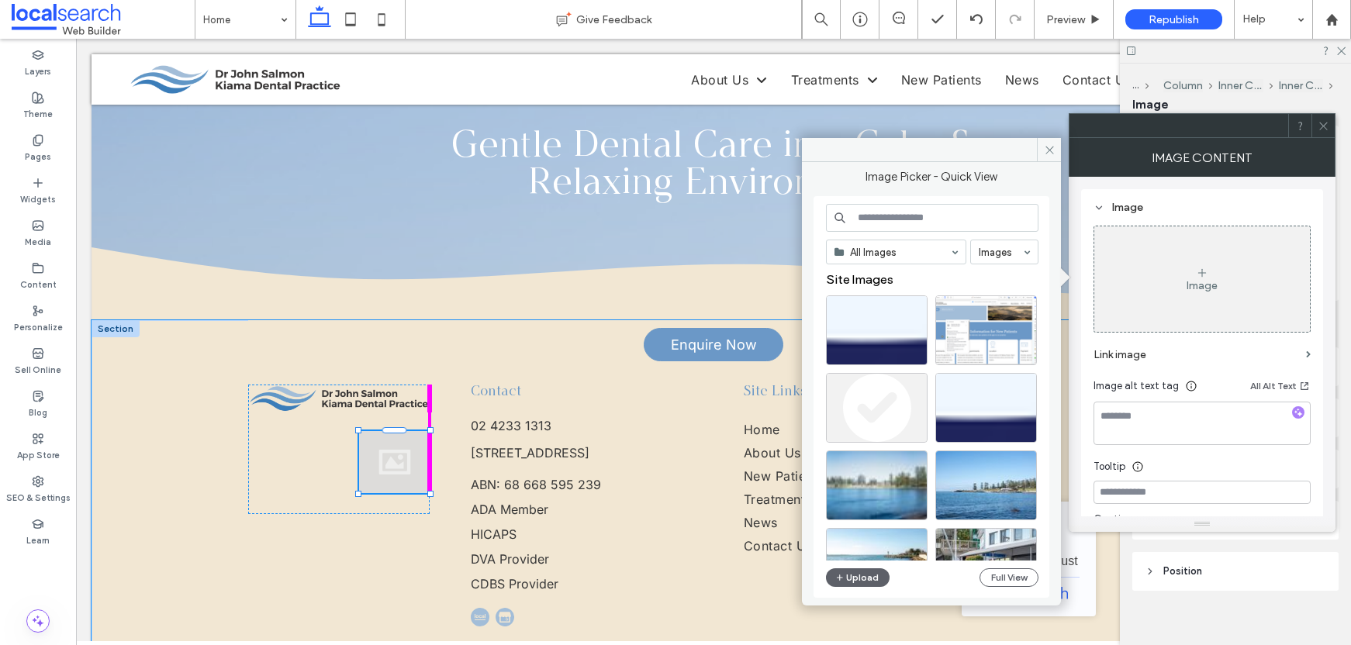
drag, startPoint x: 361, startPoint y: 374, endPoint x: 247, endPoint y: 368, distance: 113.4
click at [248, 368] on div "Enquire Now 91px , 935px Contact 02 4233 1313 3 5 Railway Parade, Kiama NSW 253…" at bounding box center [713, 508] width 931 height 377
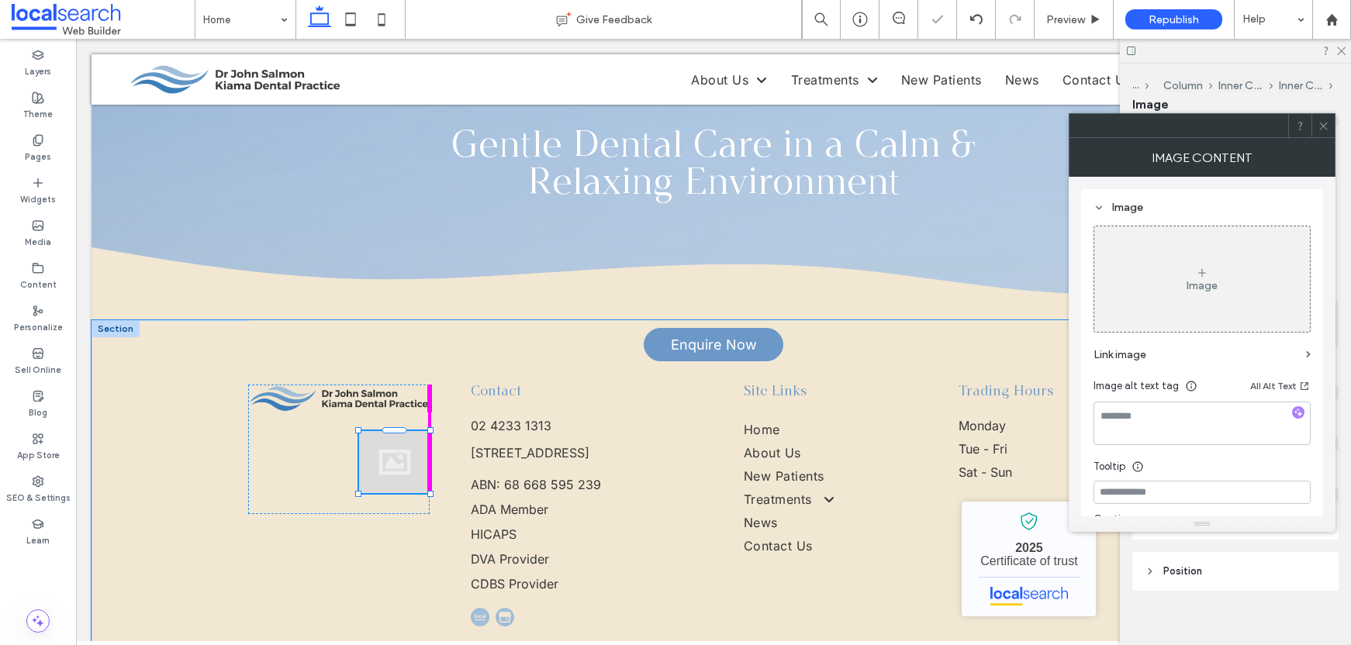
type input "**"
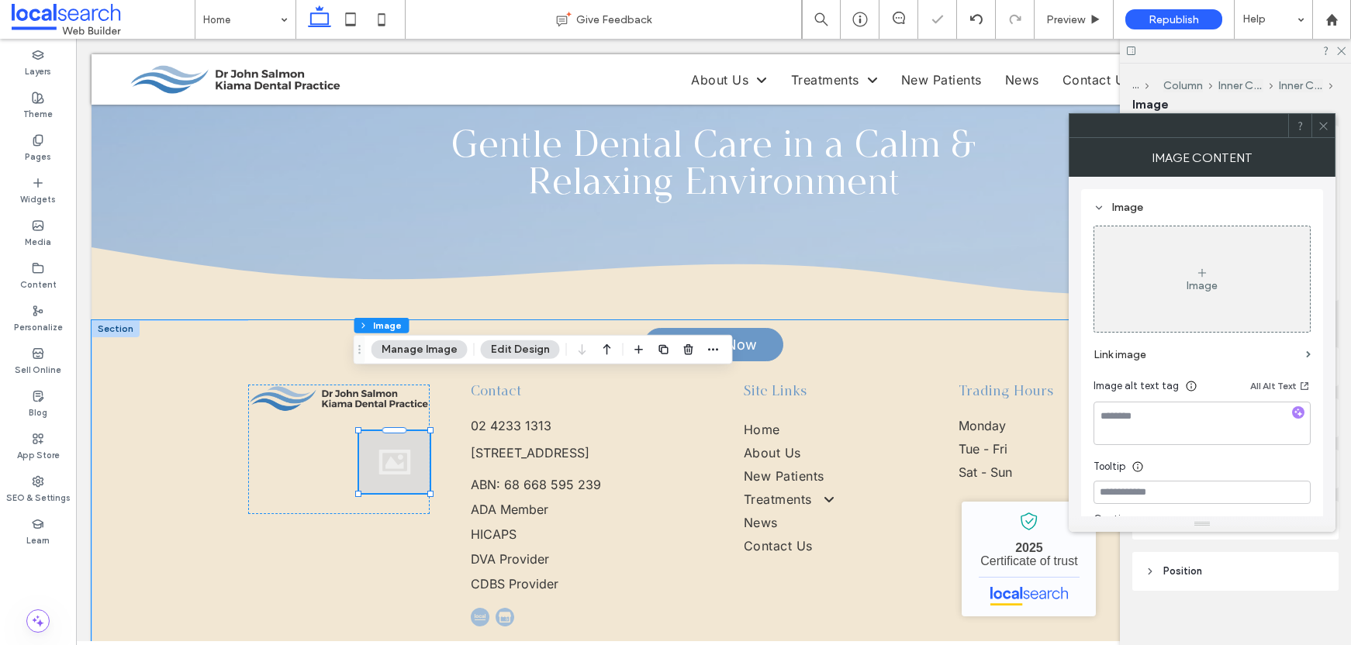
click at [309, 385] on div "91px , 946px" at bounding box center [339, 450] width 182 height 130
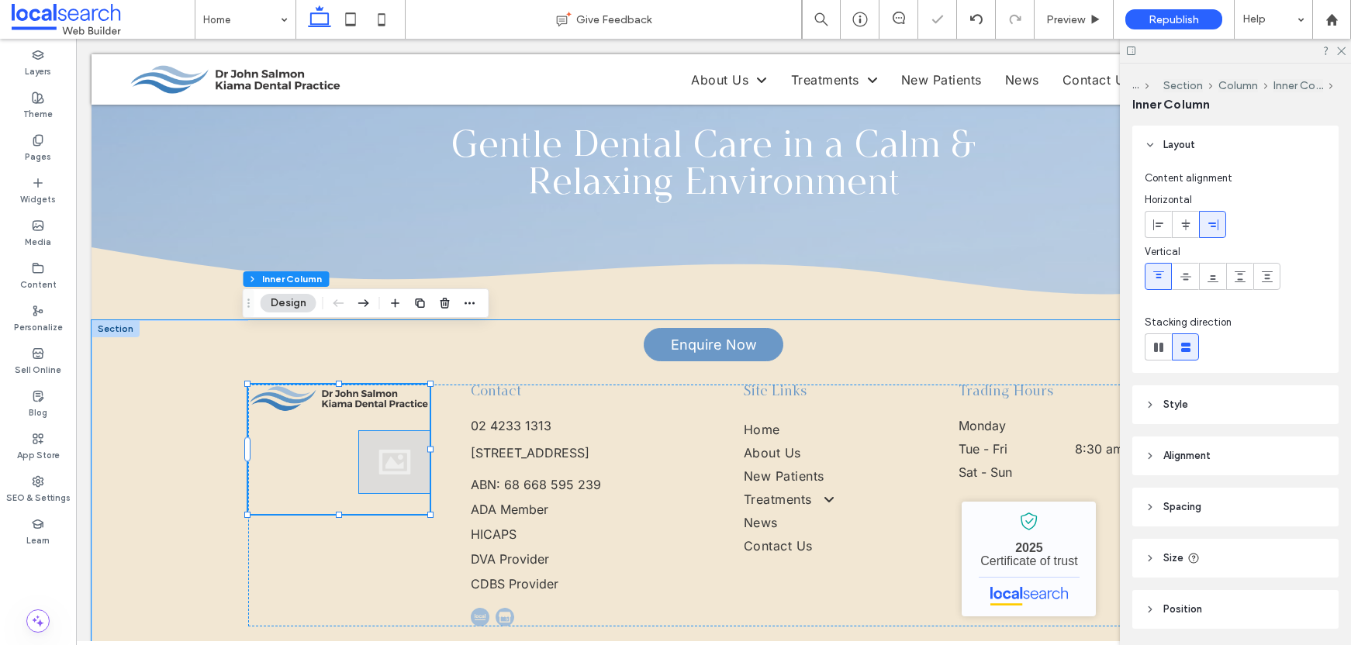
click at [377, 431] on div at bounding box center [394, 462] width 71 height 62
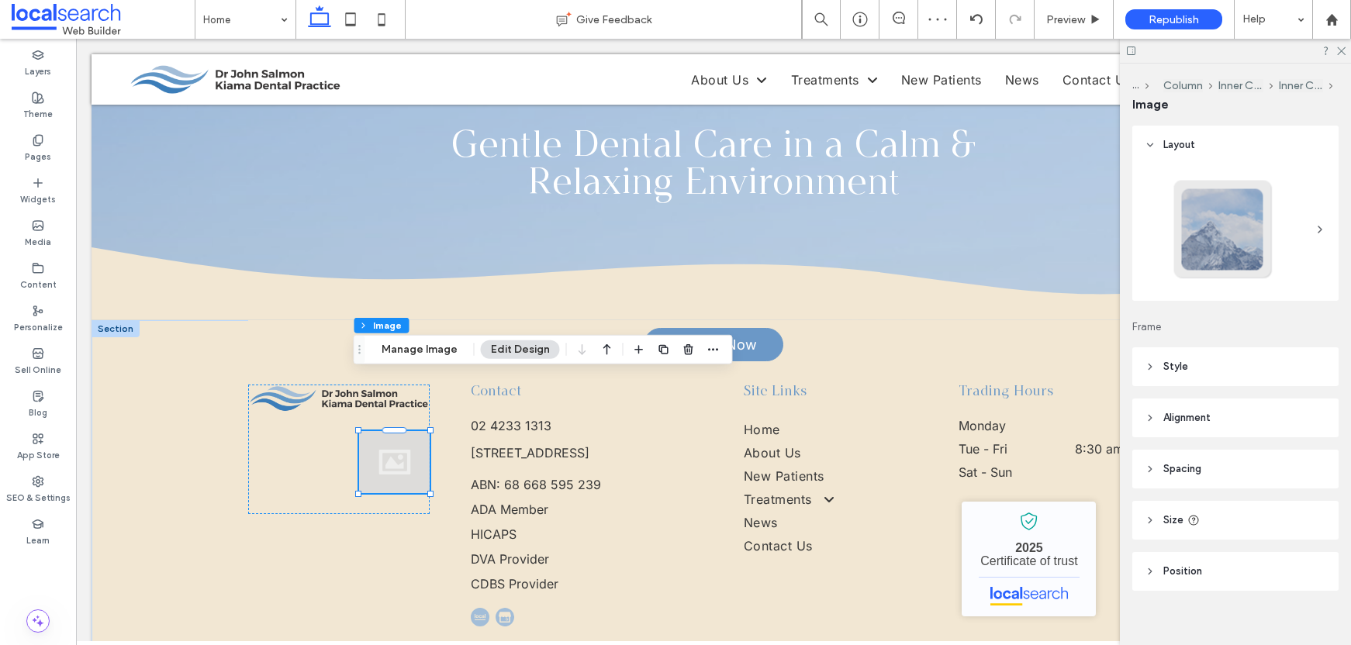
click at [1204, 415] on span "Alignment" at bounding box center [1187, 418] width 47 height 16
click at [1181, 449] on span at bounding box center [1186, 458] width 12 height 26
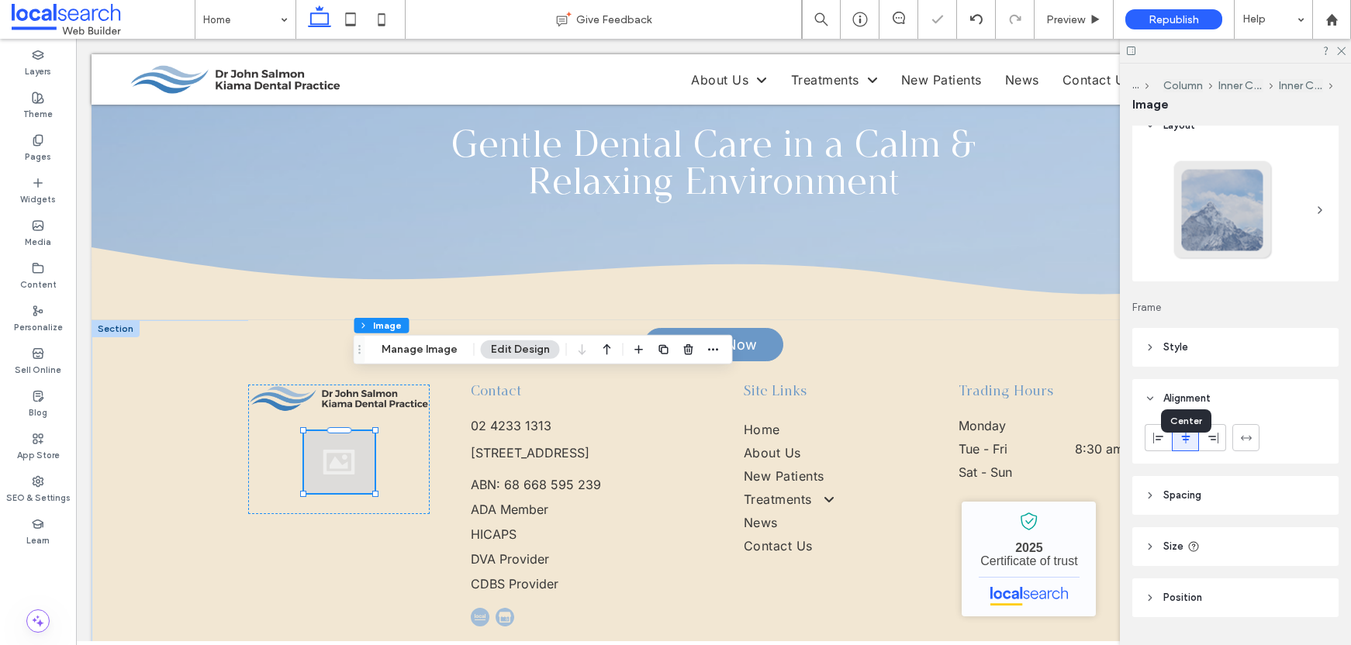
scroll to position [60, 0]
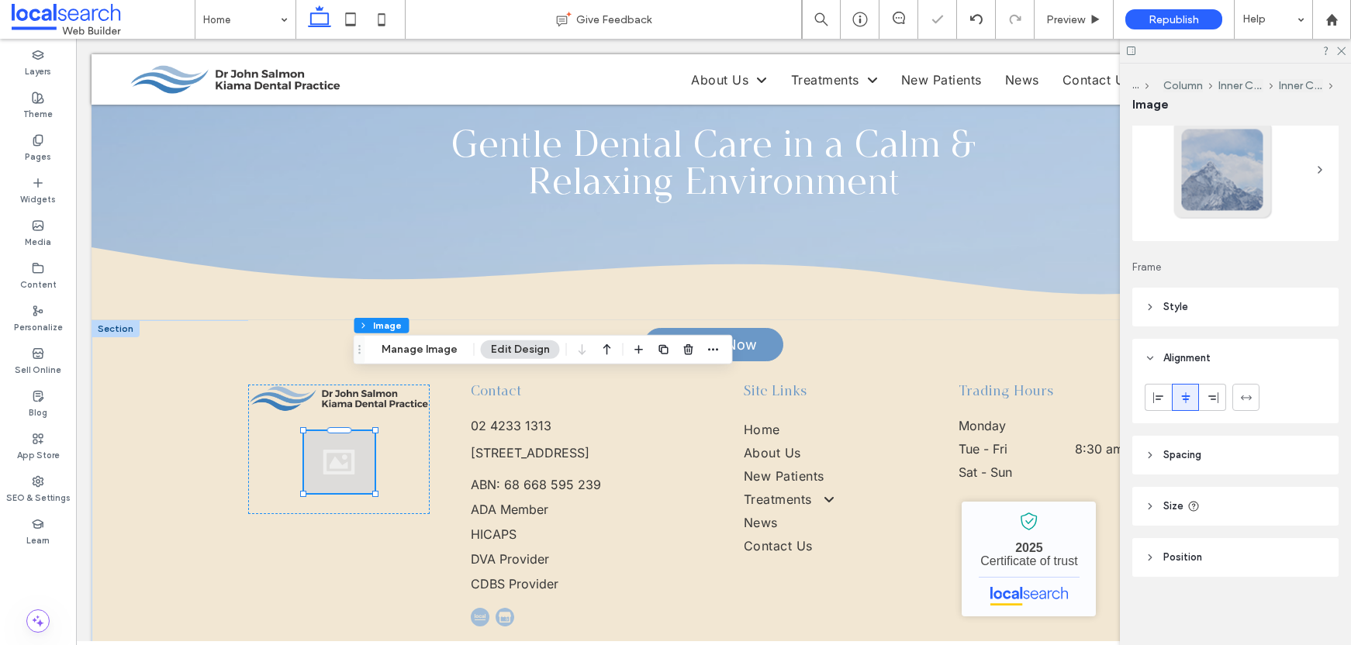
click at [1236, 495] on header "Size" at bounding box center [1236, 506] width 206 height 39
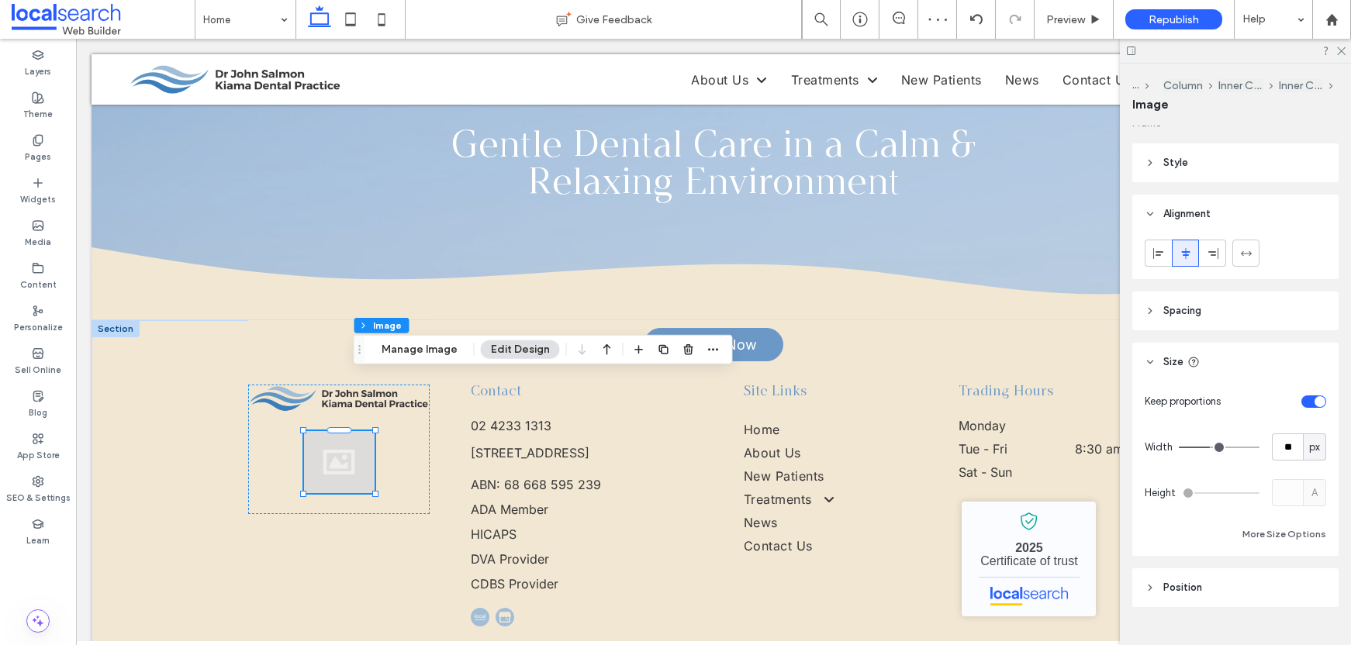
scroll to position [208, 0]
type input "***"
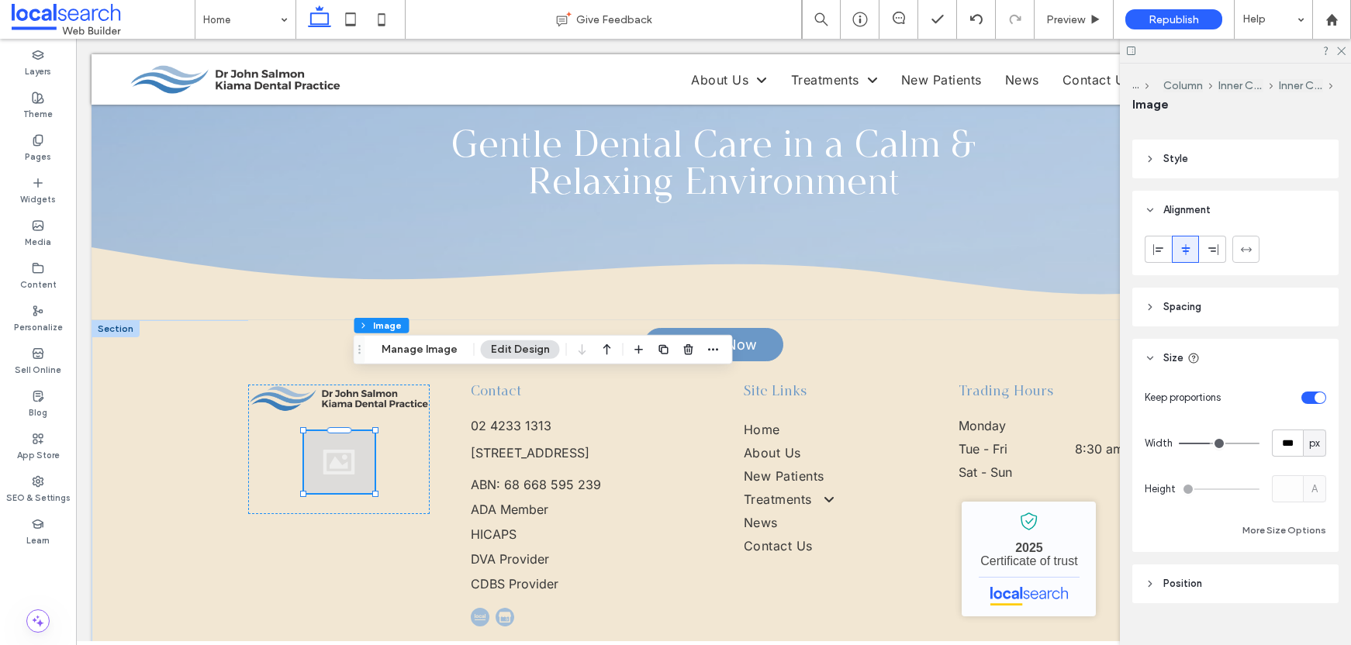
type input "***"
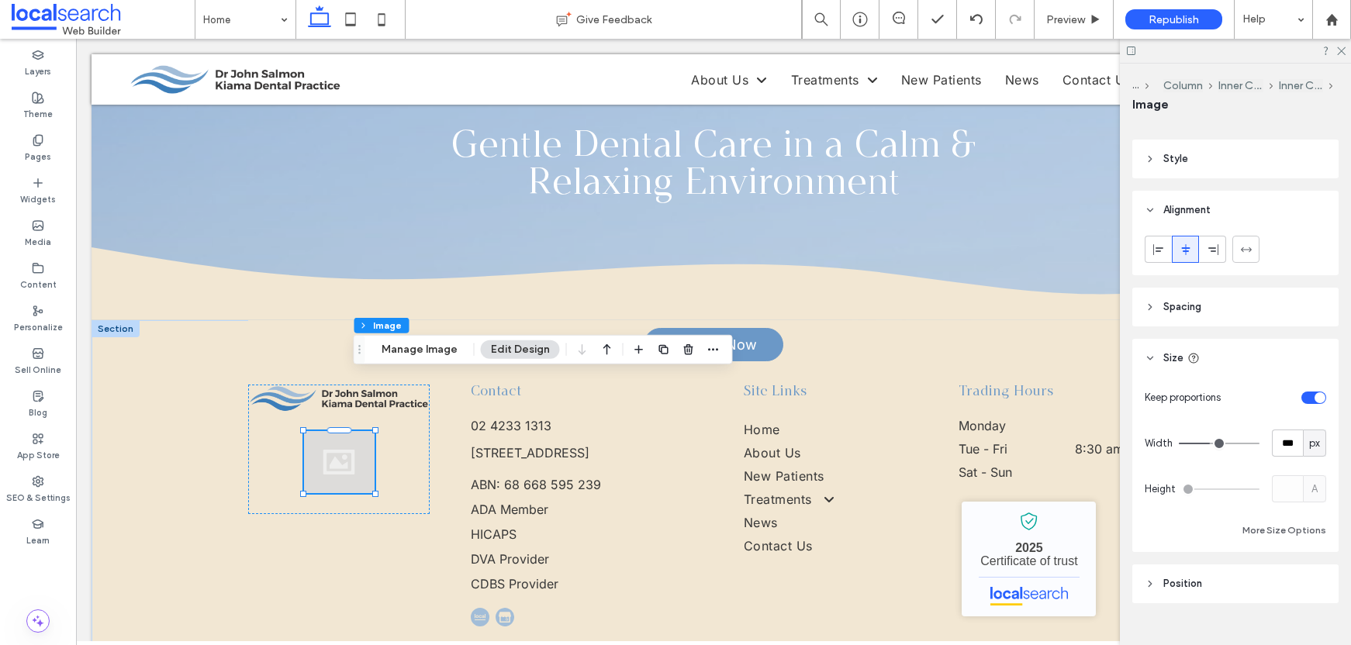
type input "***"
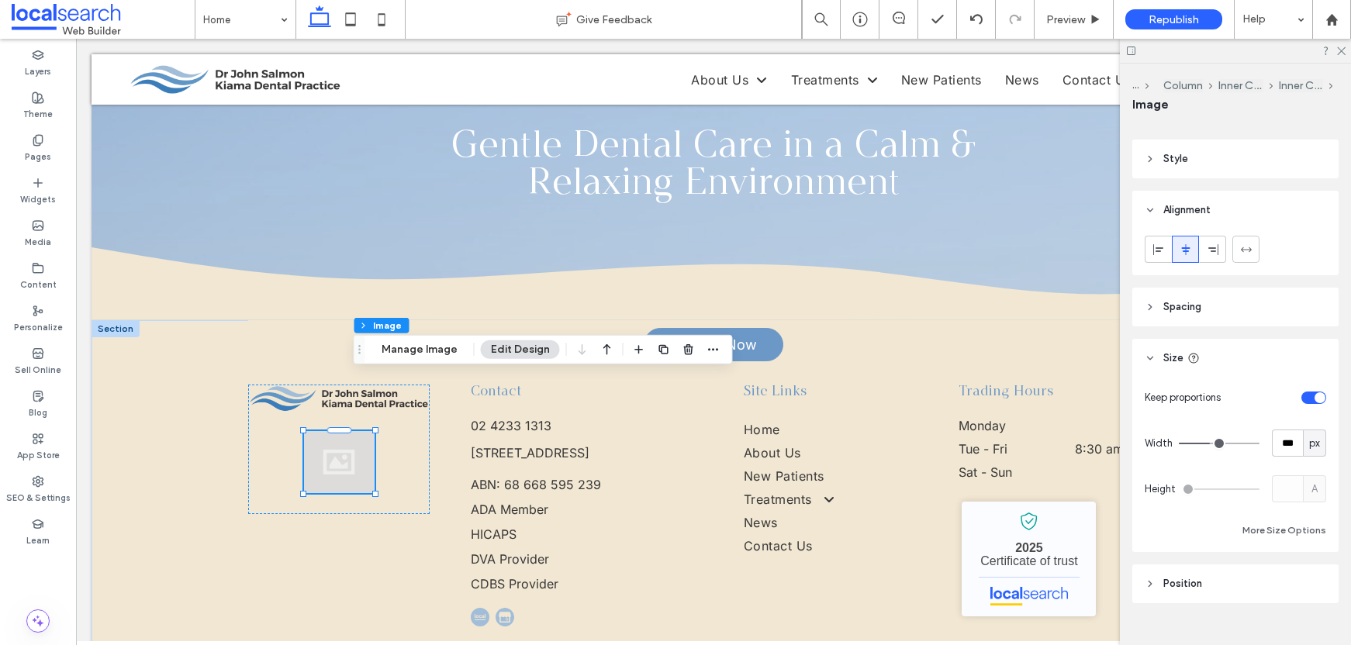
type input "***"
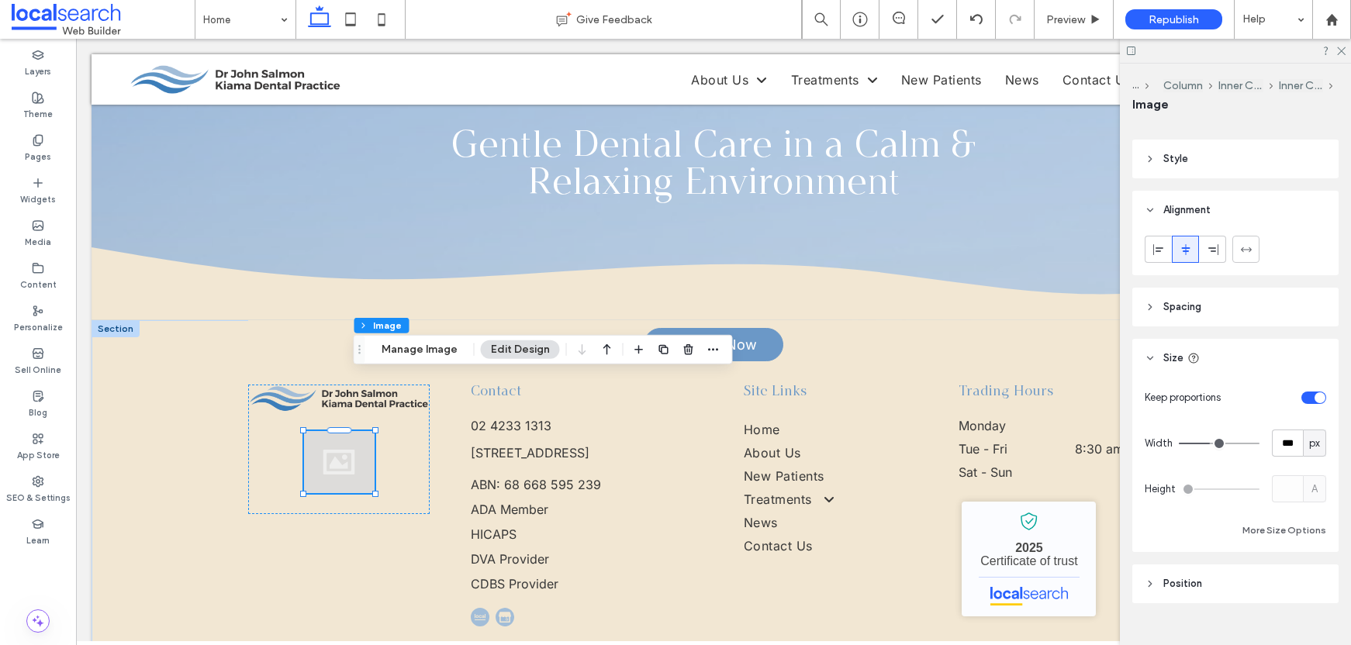
type input "***"
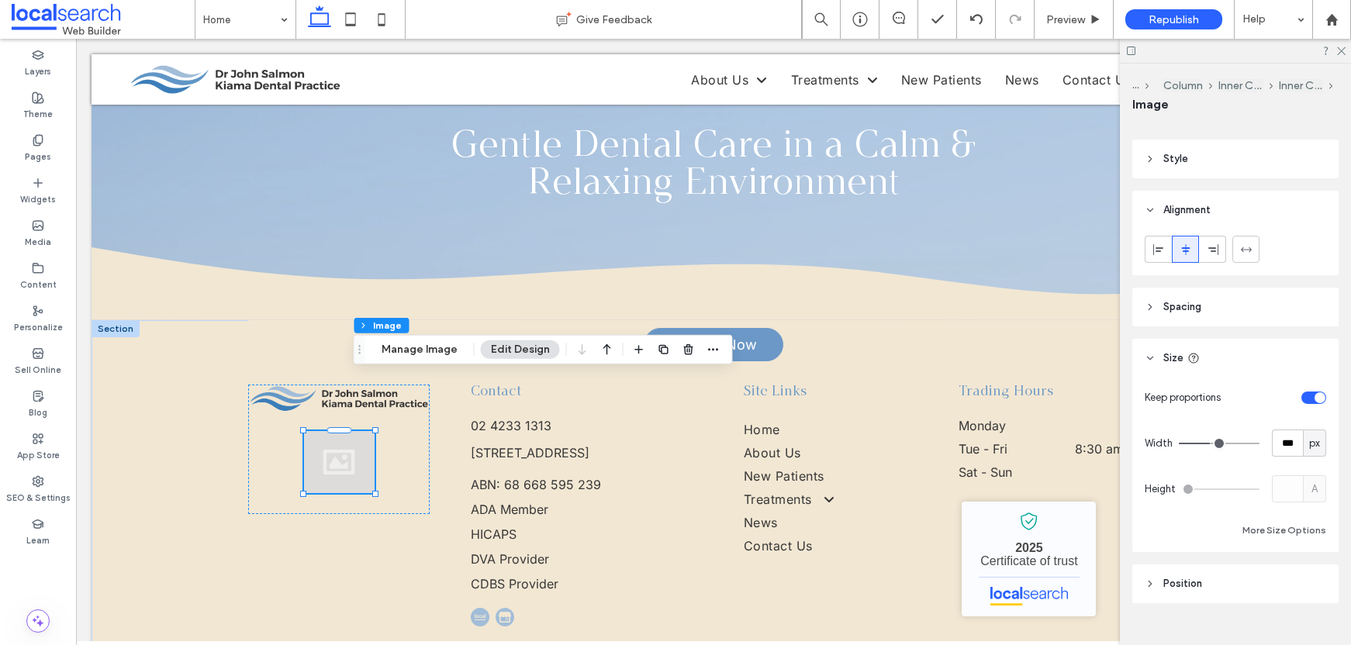
type input "***"
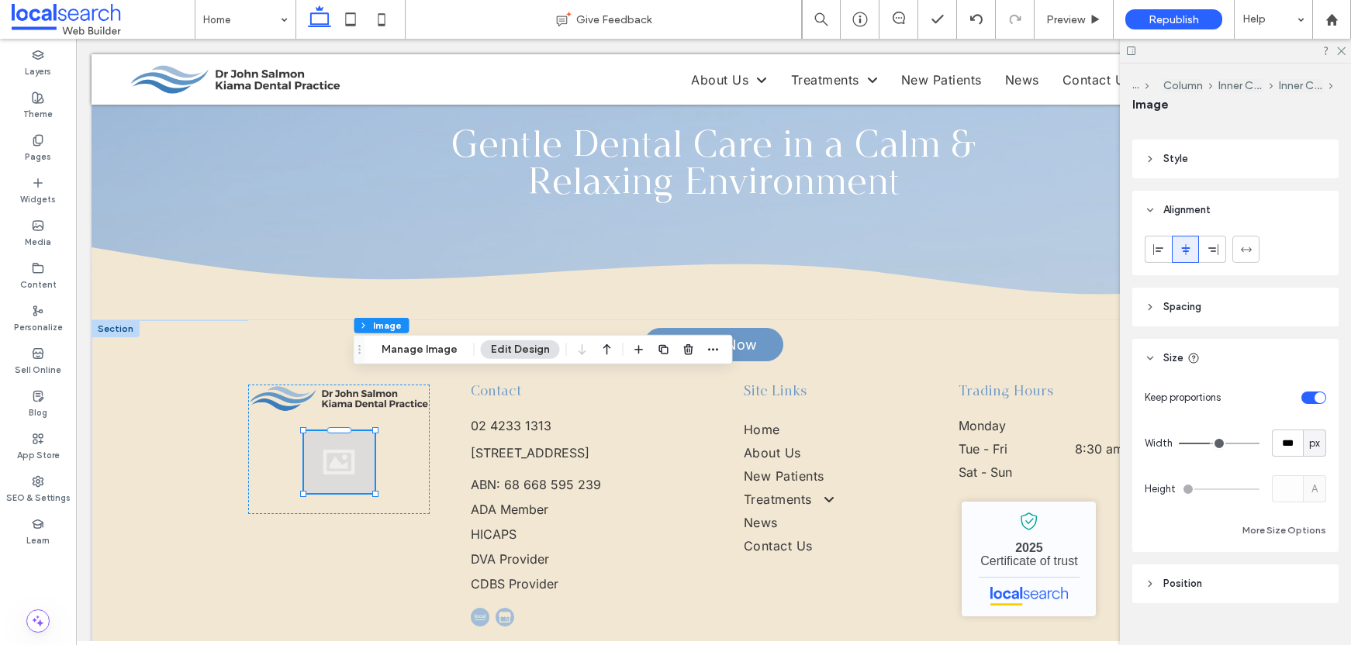
type input "***"
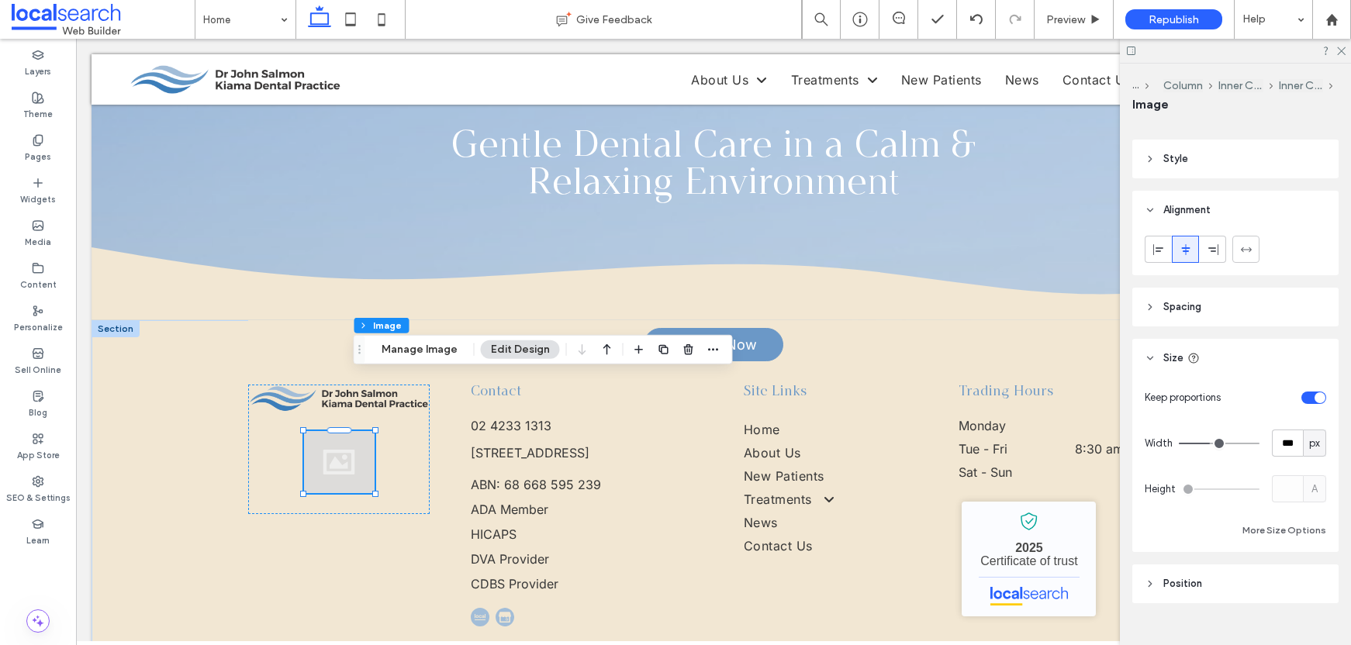
type input "***"
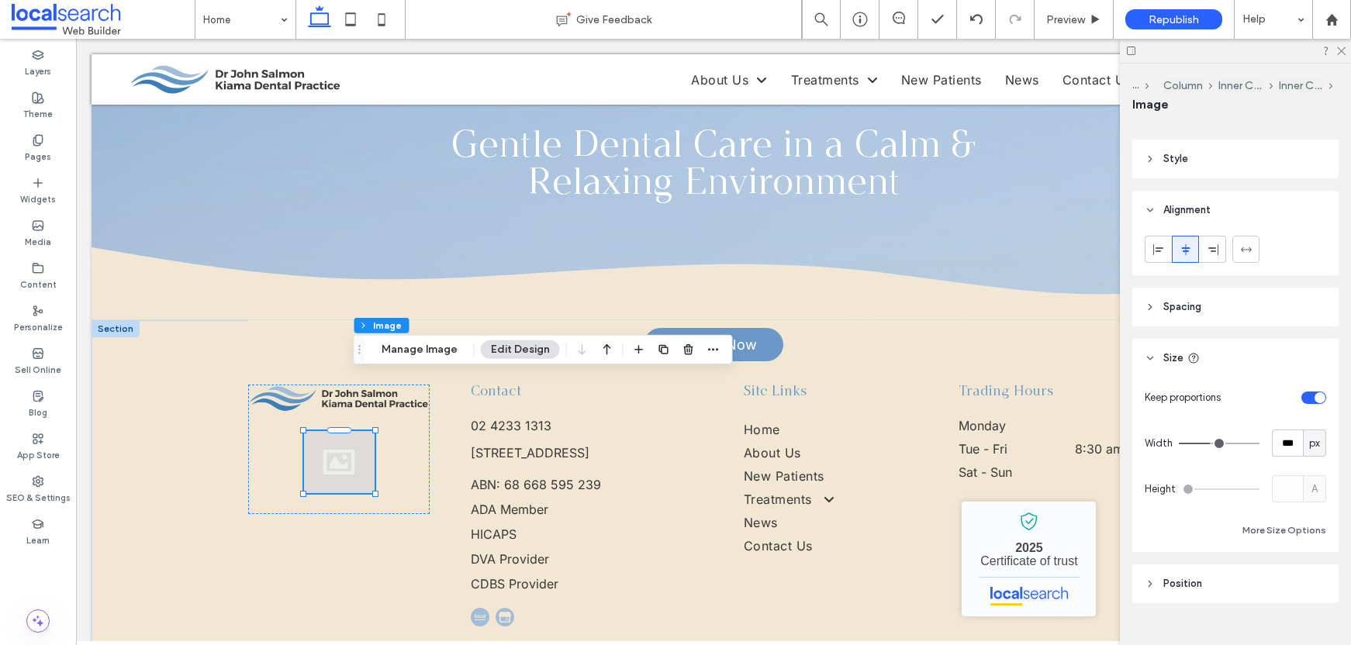
type input "***"
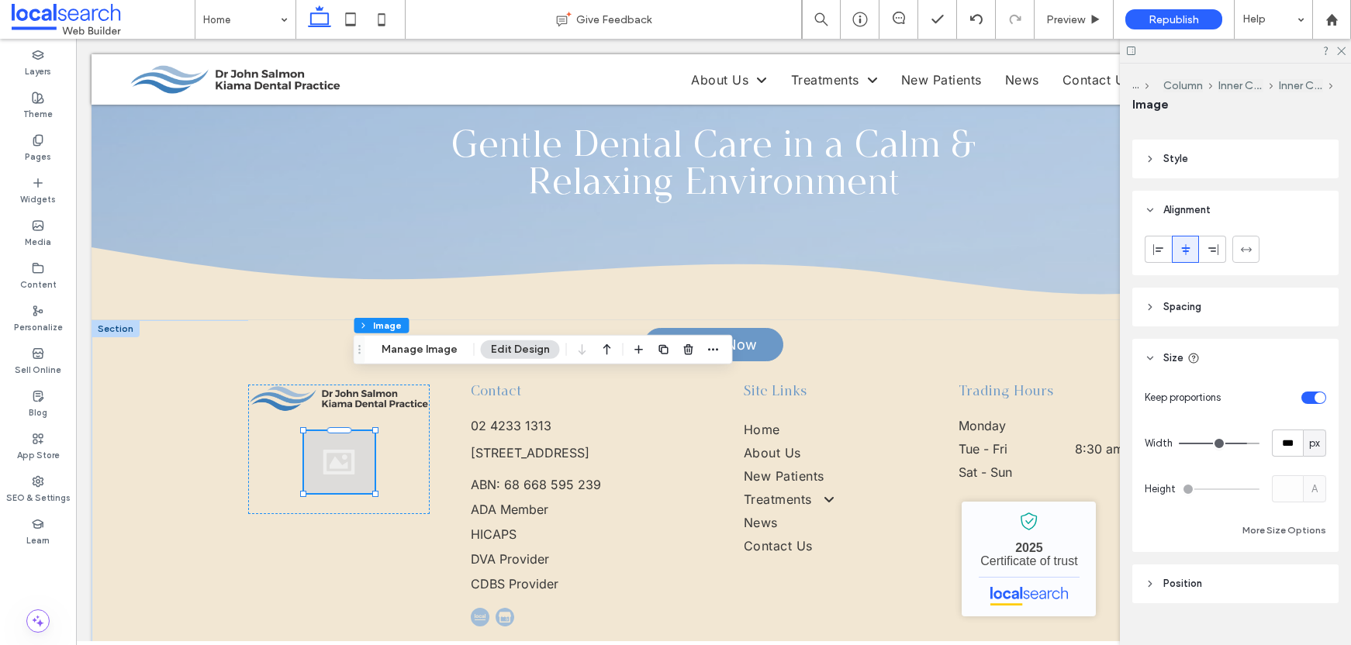
type input "***"
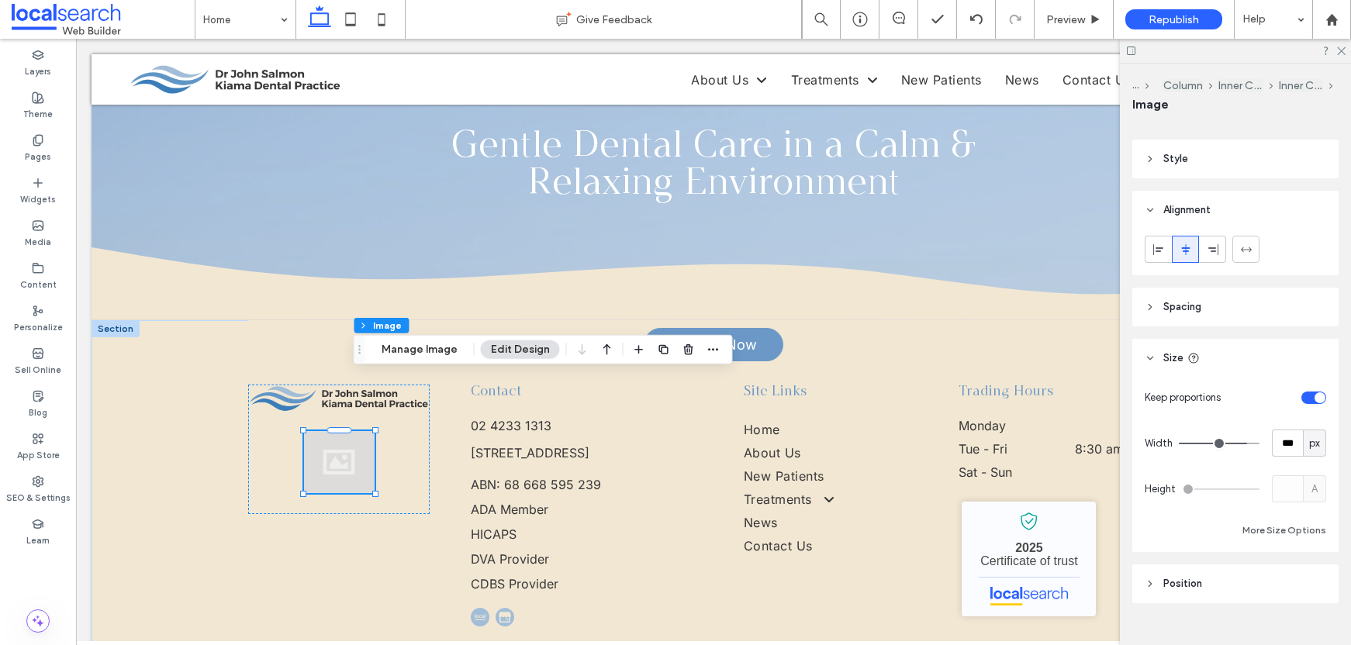
type input "***"
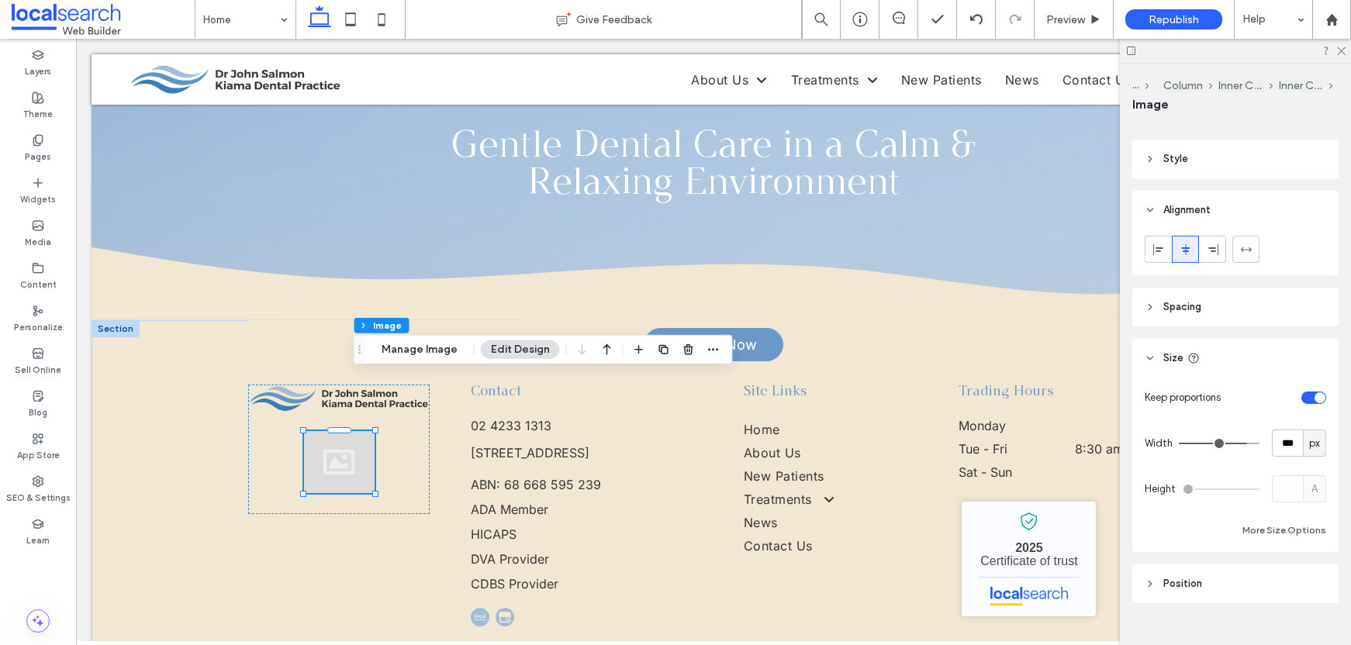
type input "***"
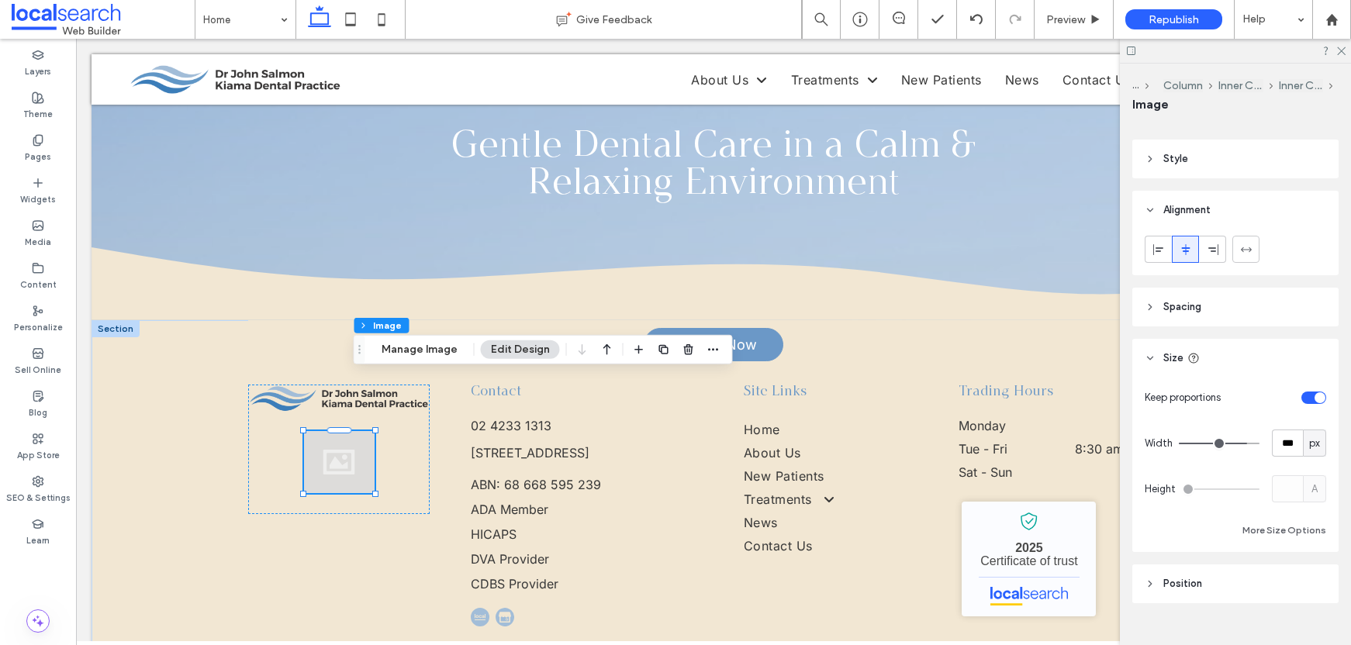
type input "***"
drag, startPoint x: 1212, startPoint y: 442, endPoint x: 1241, endPoint y: 442, distance: 28.7
click at [1241, 443] on input "range" at bounding box center [1219, 444] width 81 height 2
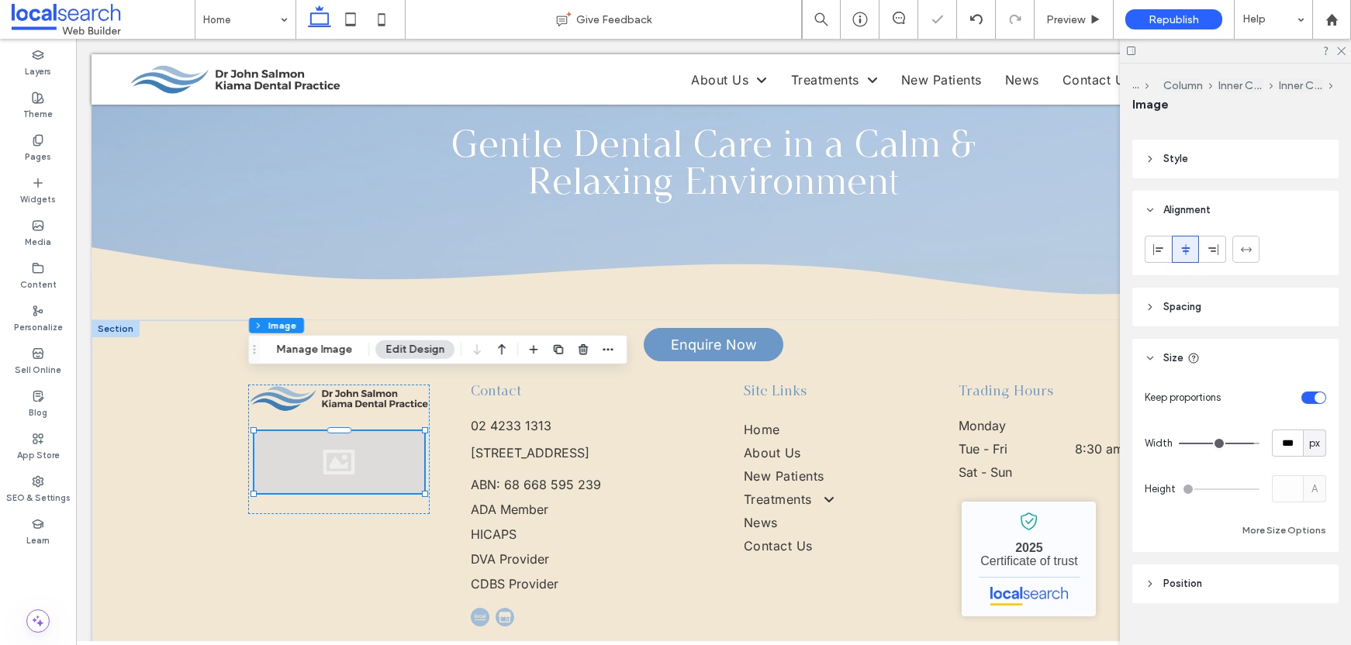
type input "***"
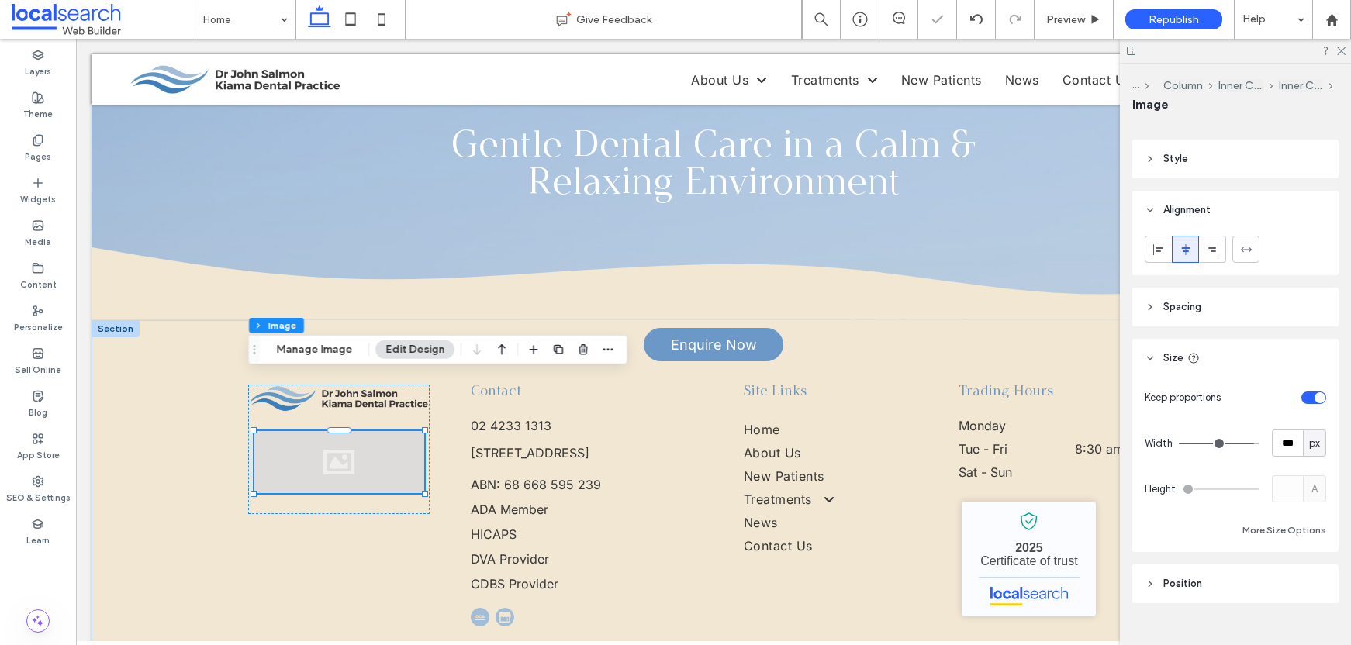
type input "***"
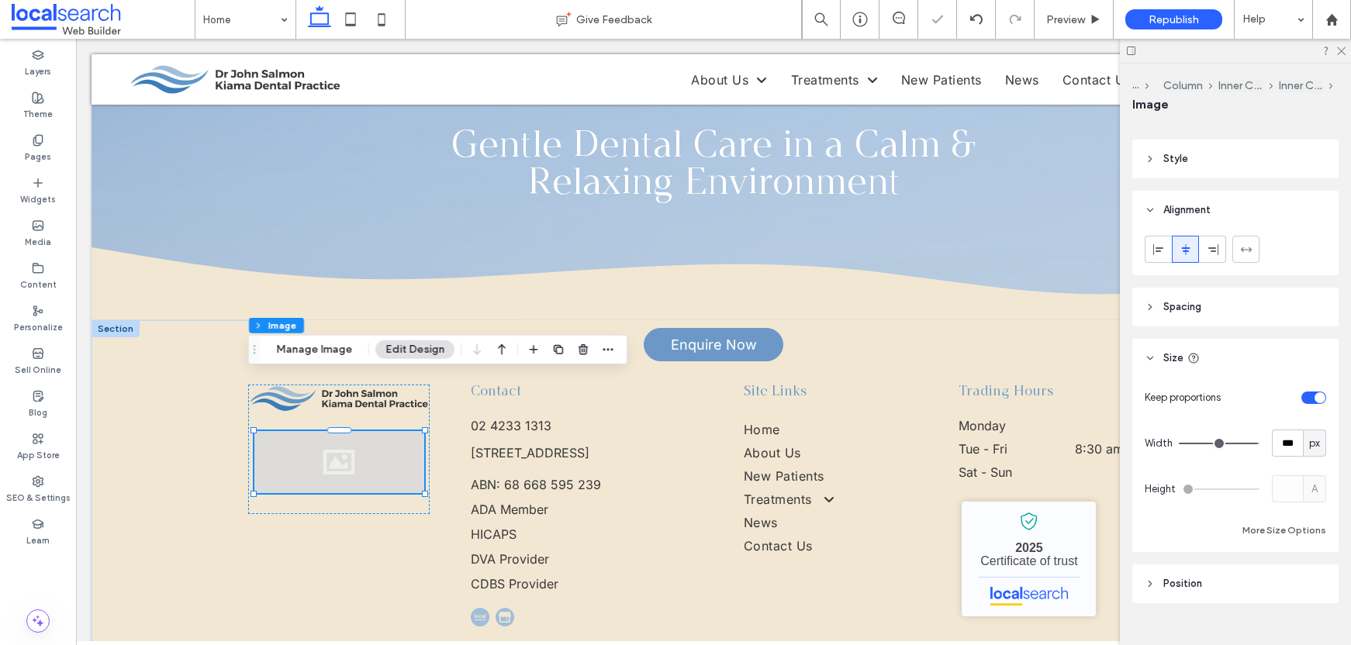
drag, startPoint x: 1241, startPoint y: 442, endPoint x: 1251, endPoint y: 442, distance: 10.9
type input "***"
click at [1251, 443] on input "range" at bounding box center [1219, 444] width 81 height 2
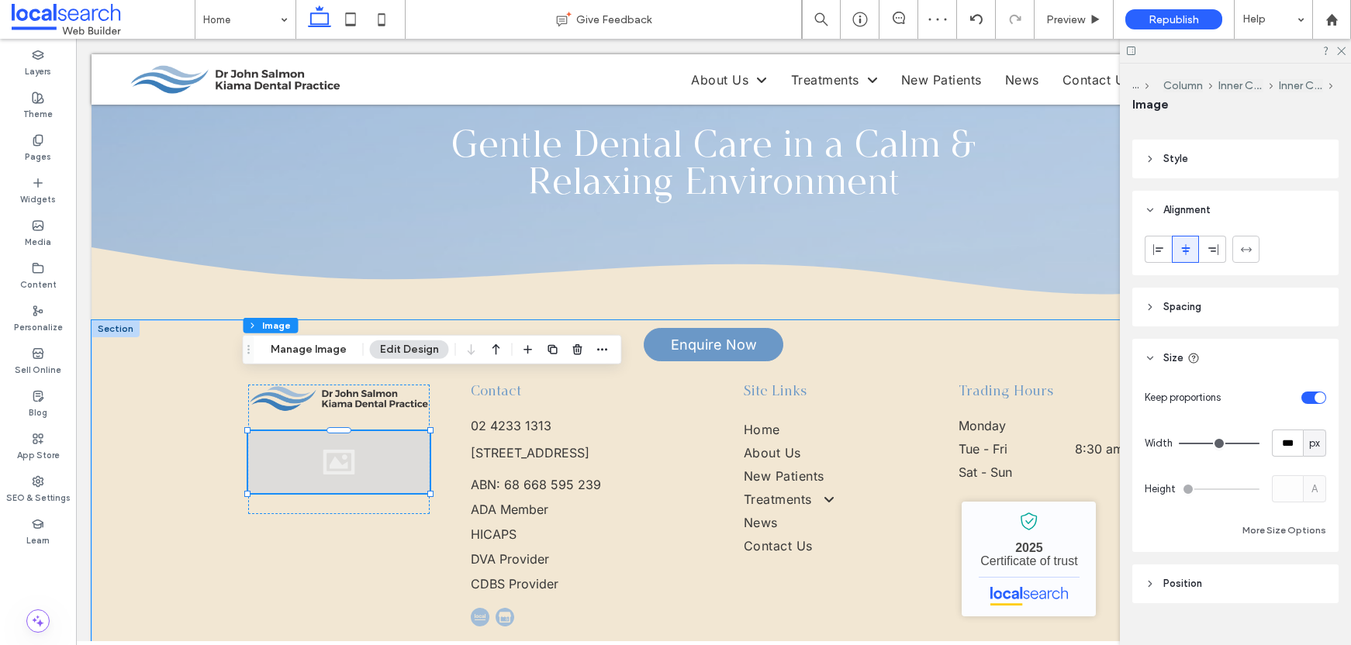
click at [349, 434] on div at bounding box center [339, 462] width 182 height 62
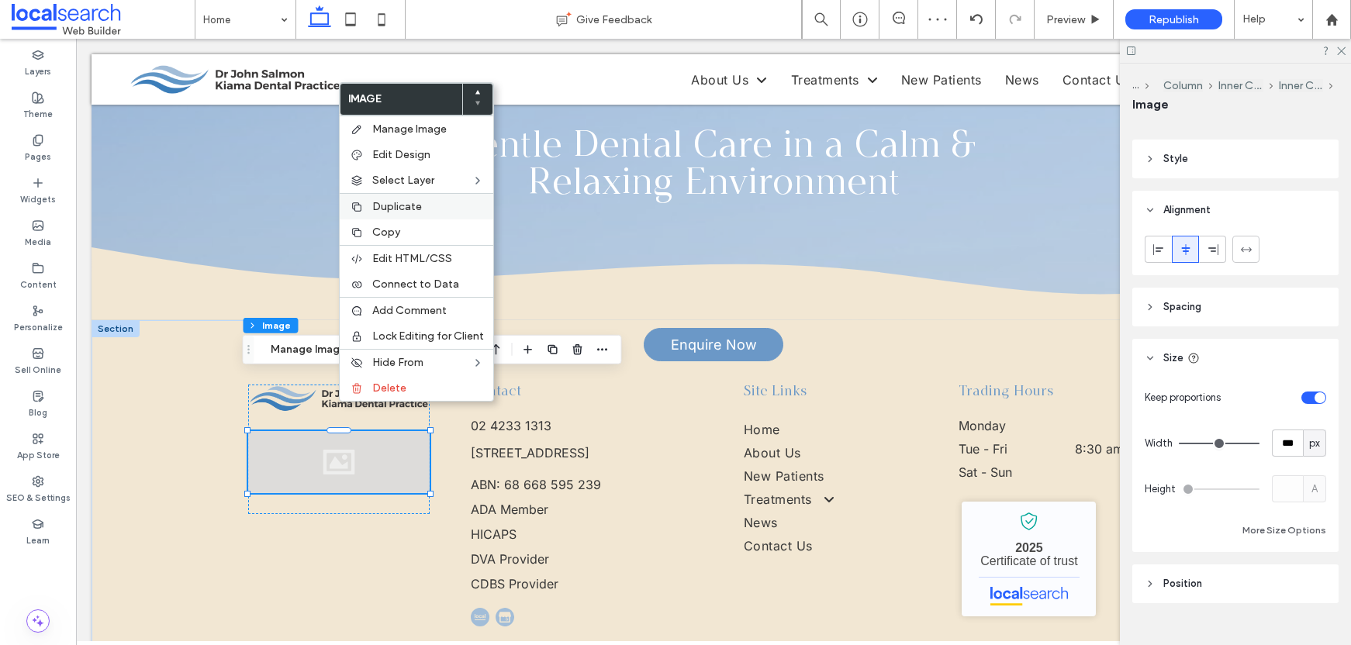
click at [417, 206] on span "Duplicate" at bounding box center [397, 206] width 50 height 13
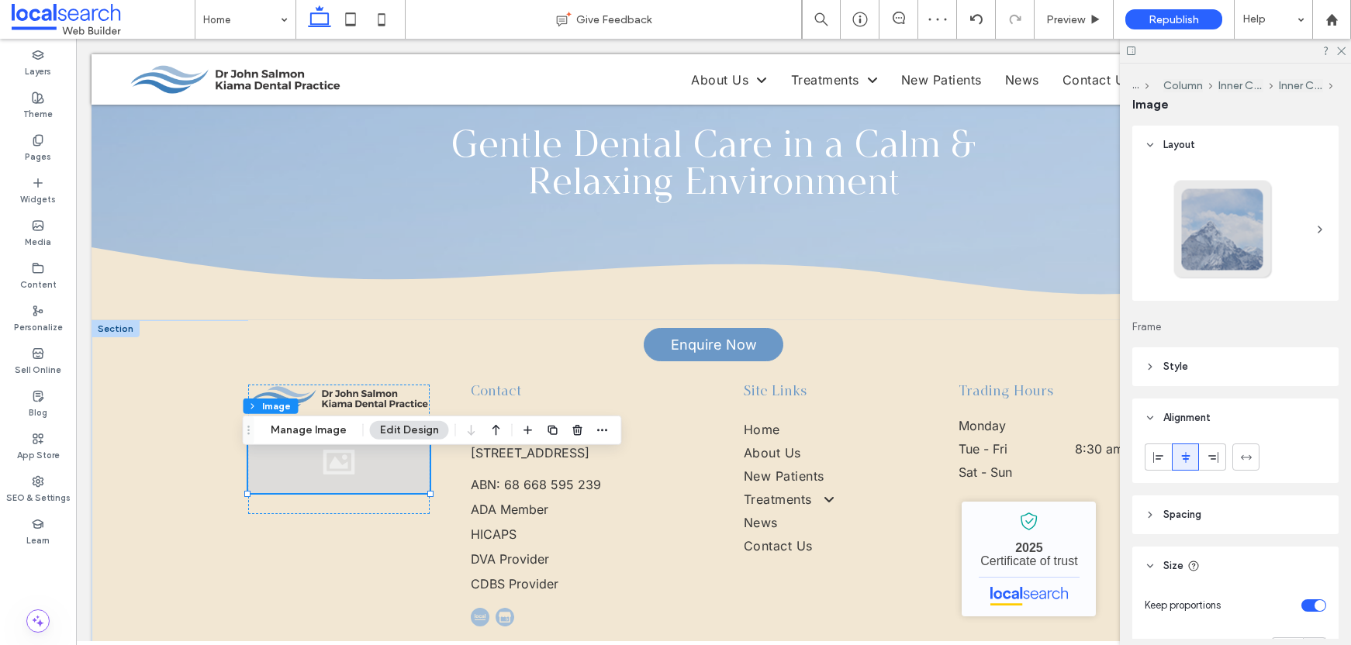
type input "*"
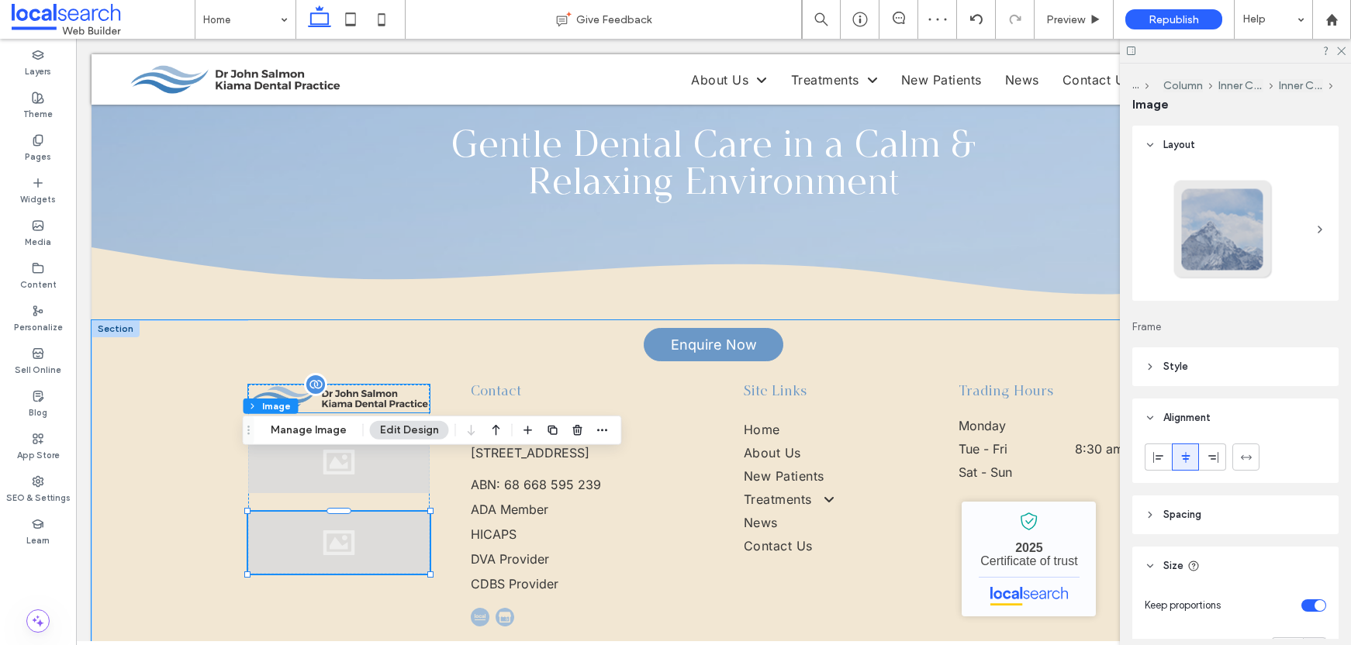
click at [356, 385] on img at bounding box center [339, 399] width 182 height 28
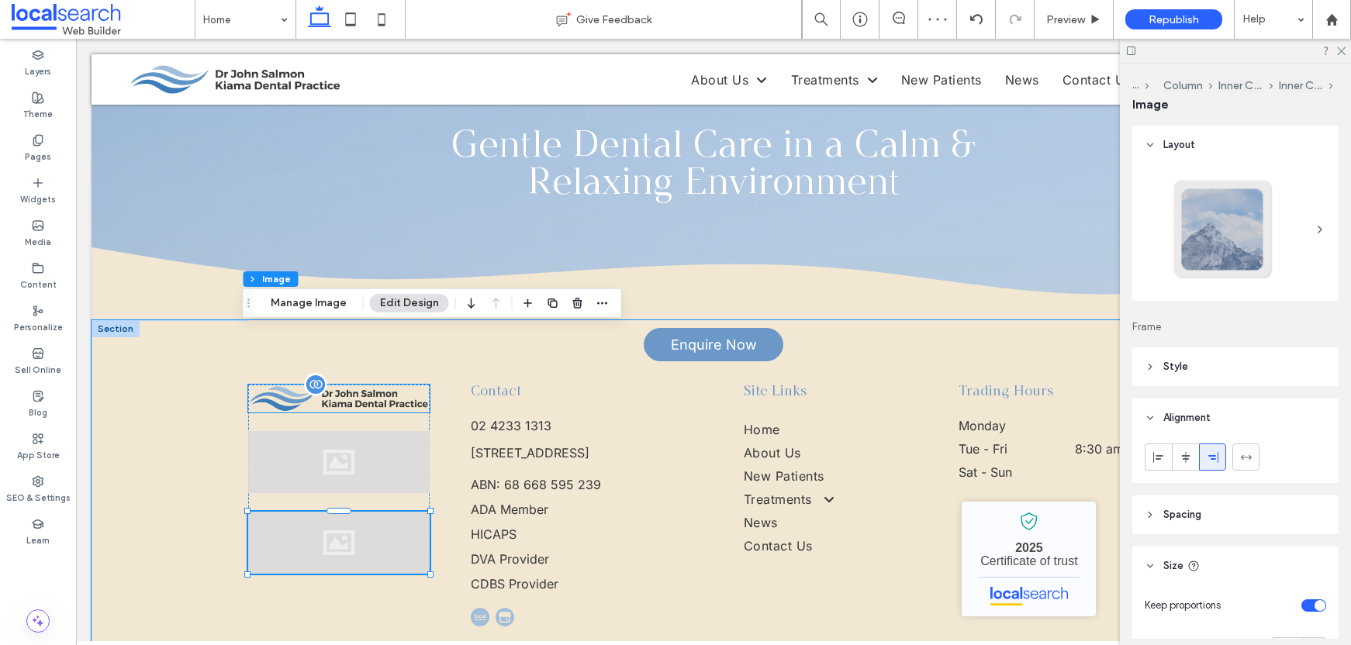
type input "*"
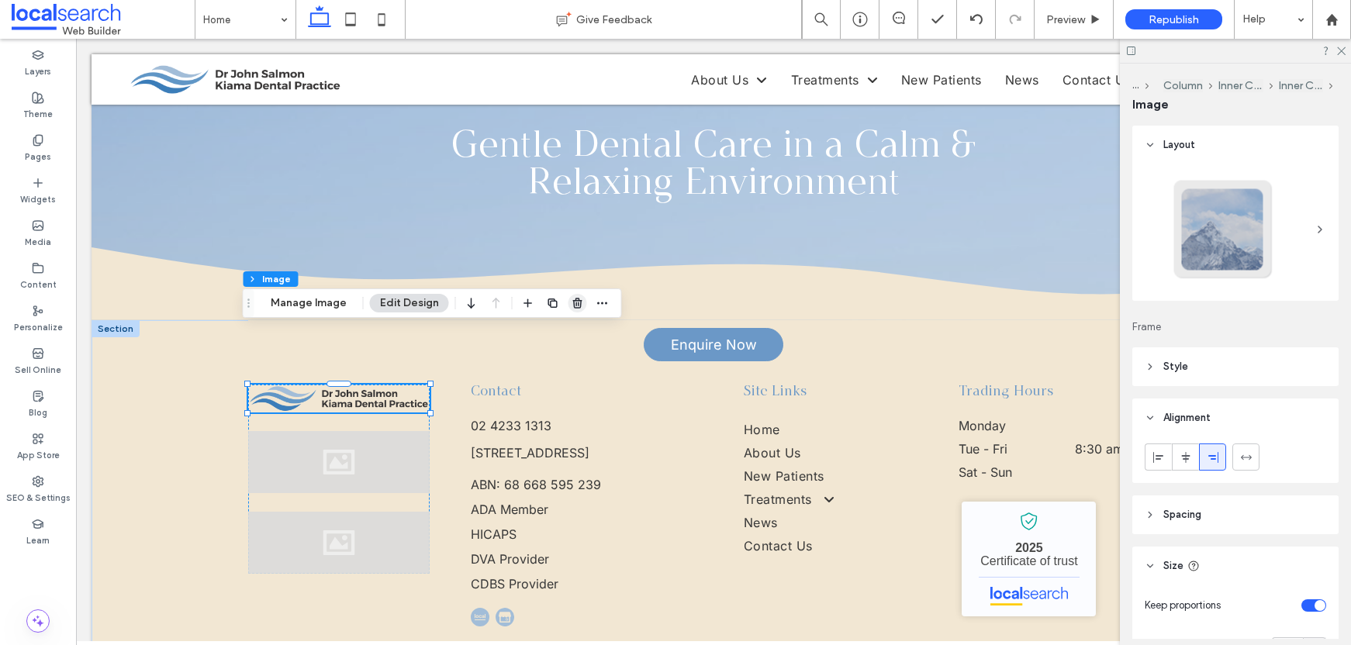
click at [572, 301] on icon "button" at bounding box center [578, 303] width 12 height 12
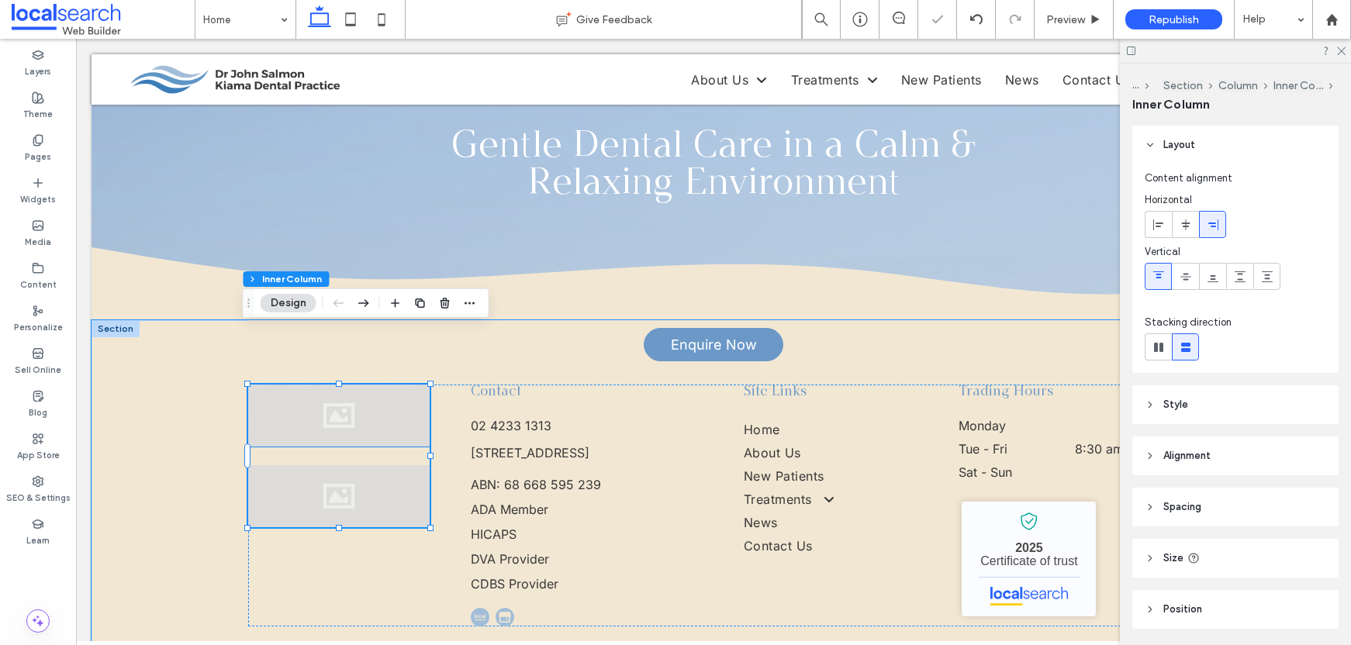
click at [339, 385] on div at bounding box center [339, 416] width 182 height 62
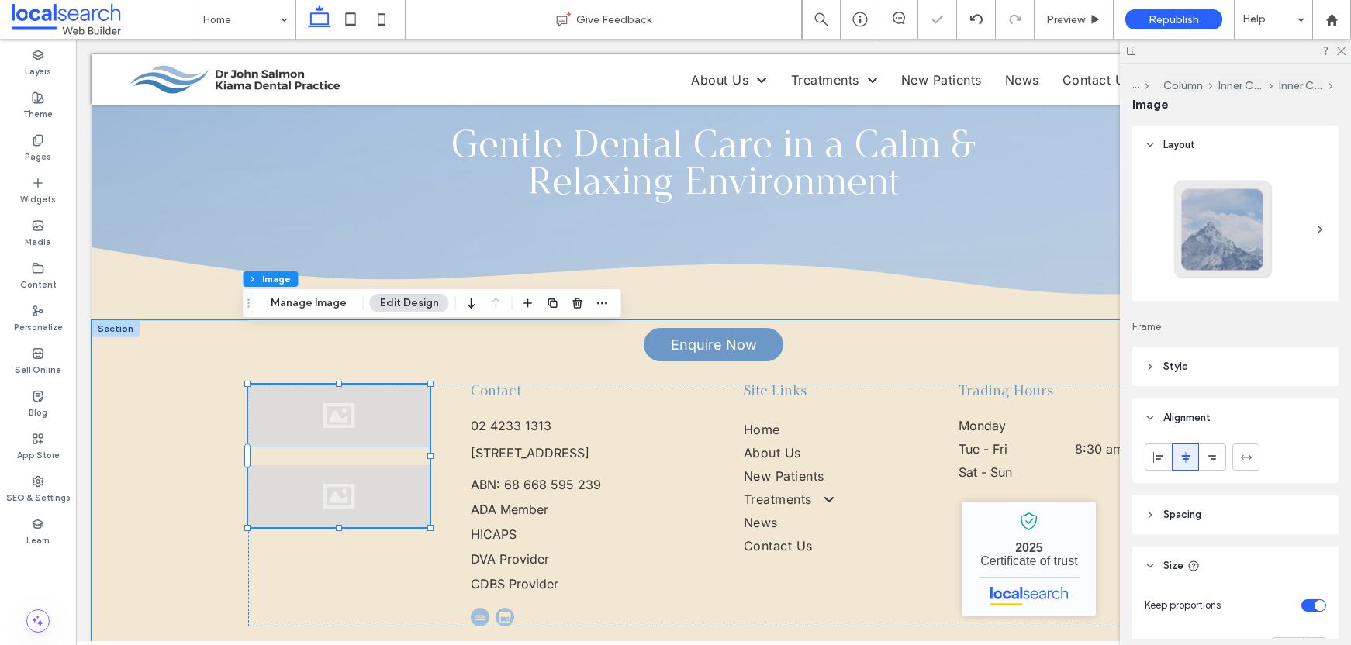
type input "*"
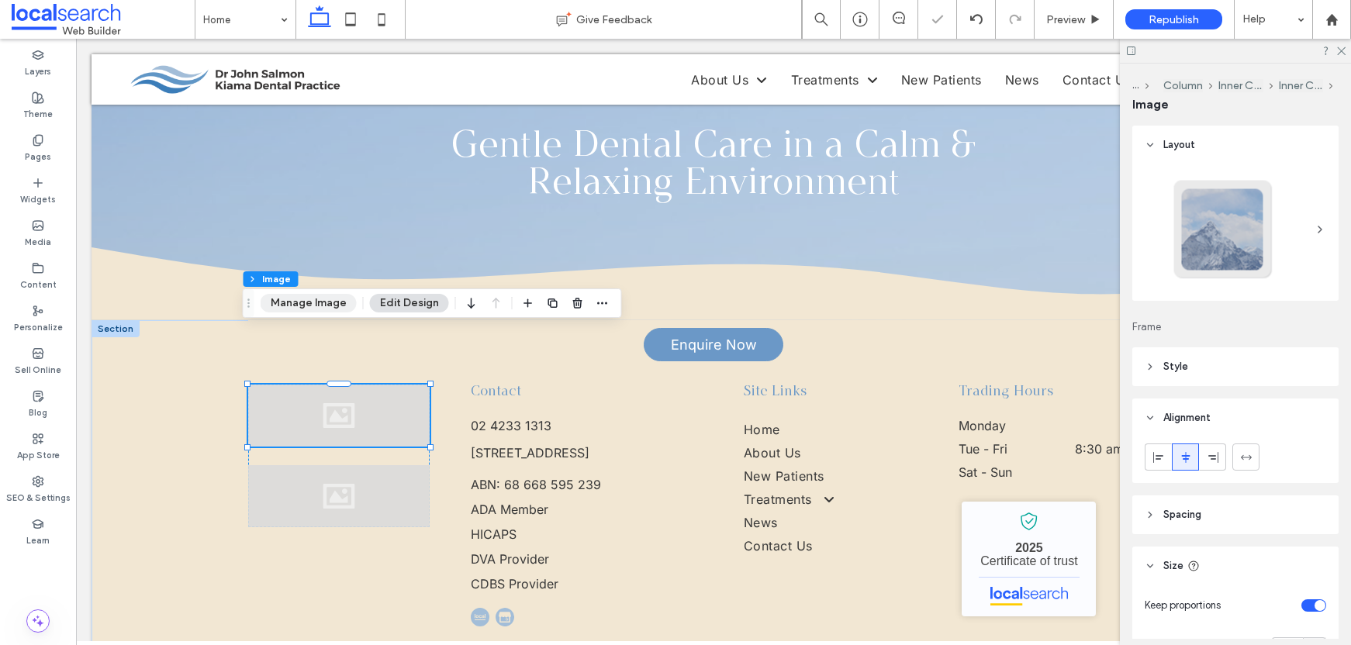
click at [317, 306] on button "Manage Image" at bounding box center [309, 303] width 96 height 19
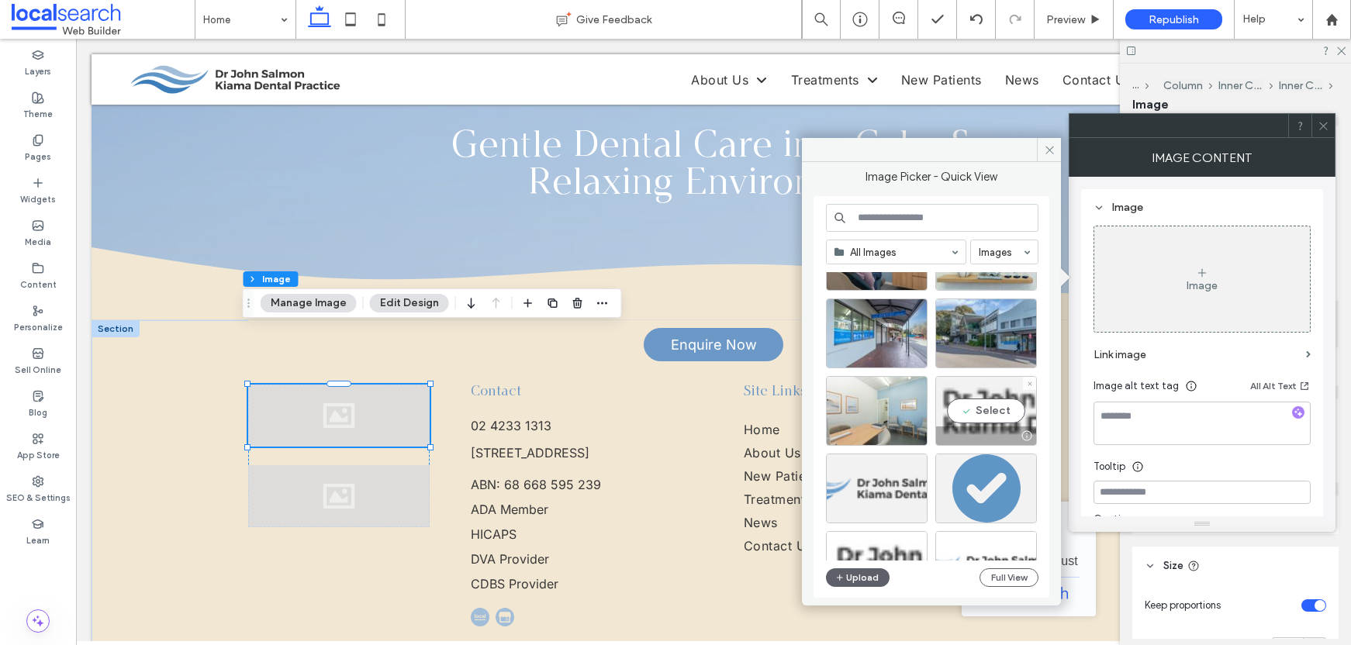
scroll to position [2403, 0]
click at [976, 406] on div "Select" at bounding box center [987, 410] width 102 height 70
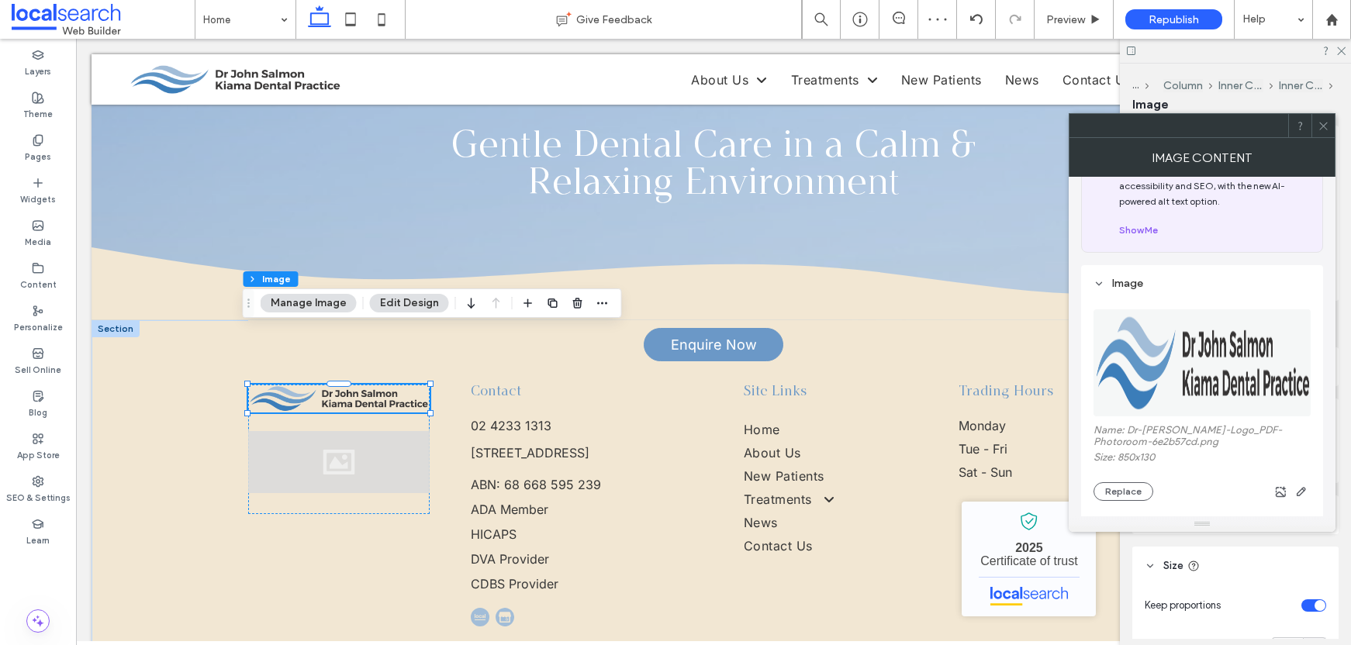
scroll to position [152, 0]
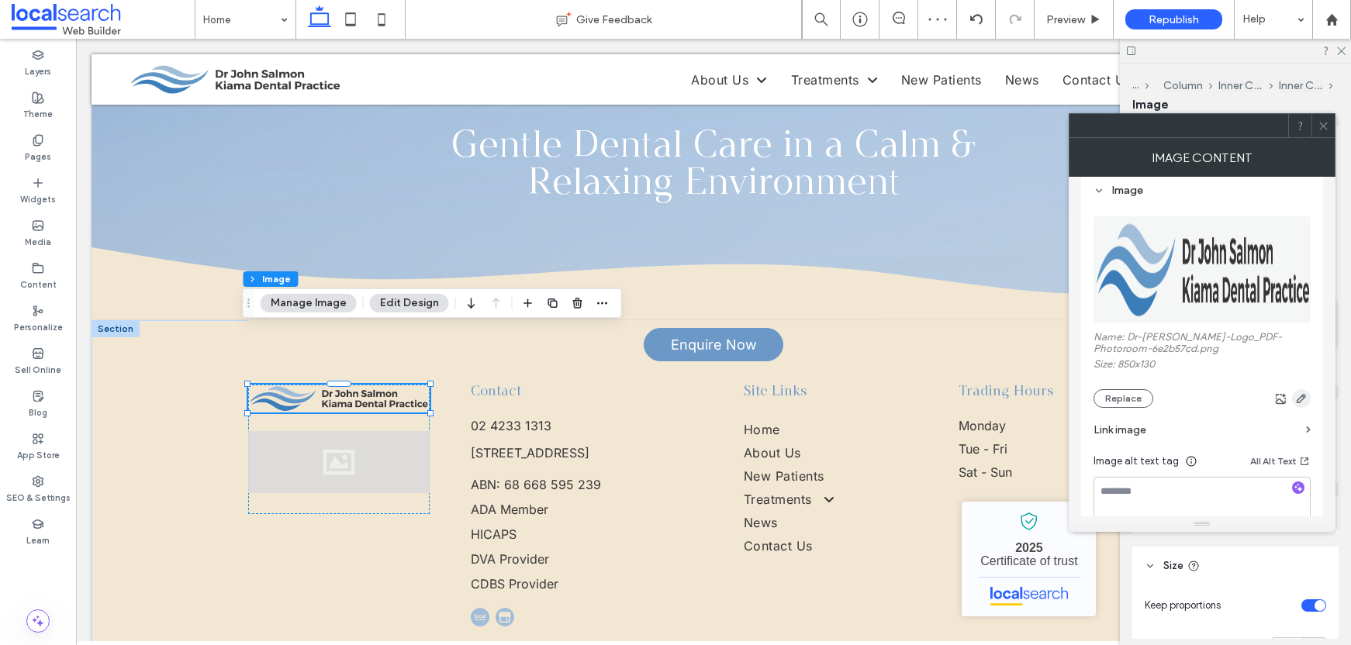
click at [1300, 393] on icon "button" at bounding box center [1302, 399] width 12 height 12
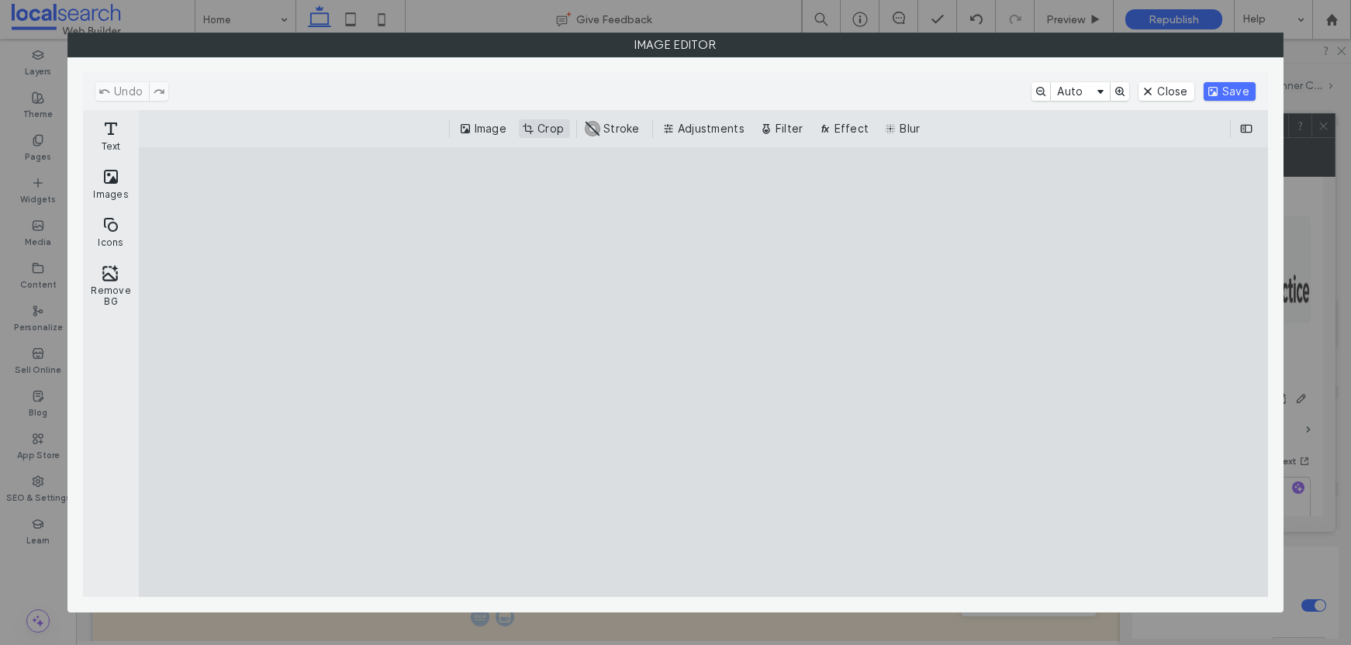
click at [553, 126] on button "Crop" at bounding box center [544, 128] width 51 height 19
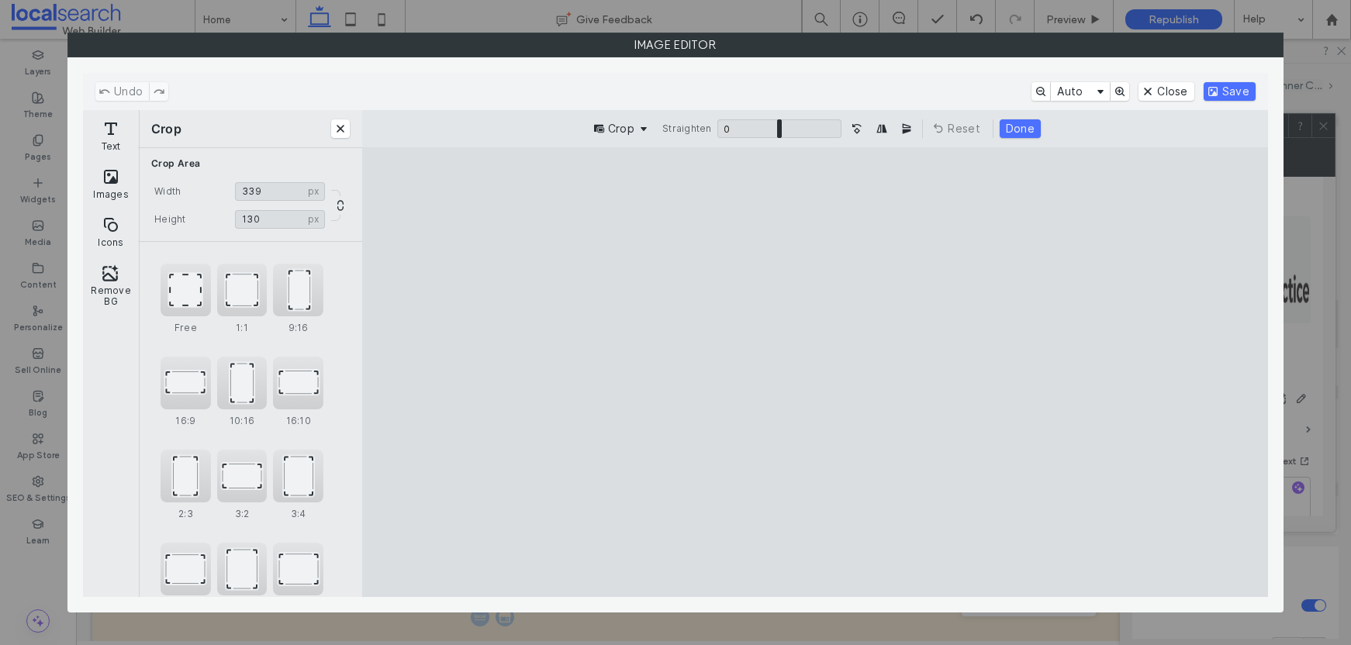
type input "***"
drag, startPoint x: 1224, startPoint y: 376, endPoint x: 728, endPoint y: 366, distance: 496.6
click at [815, 372] on cesdk-canvas "Editor canvas" at bounding box center [815, 372] width 0 height 0
click at [1226, 92] on button "Save" at bounding box center [1230, 91] width 52 height 19
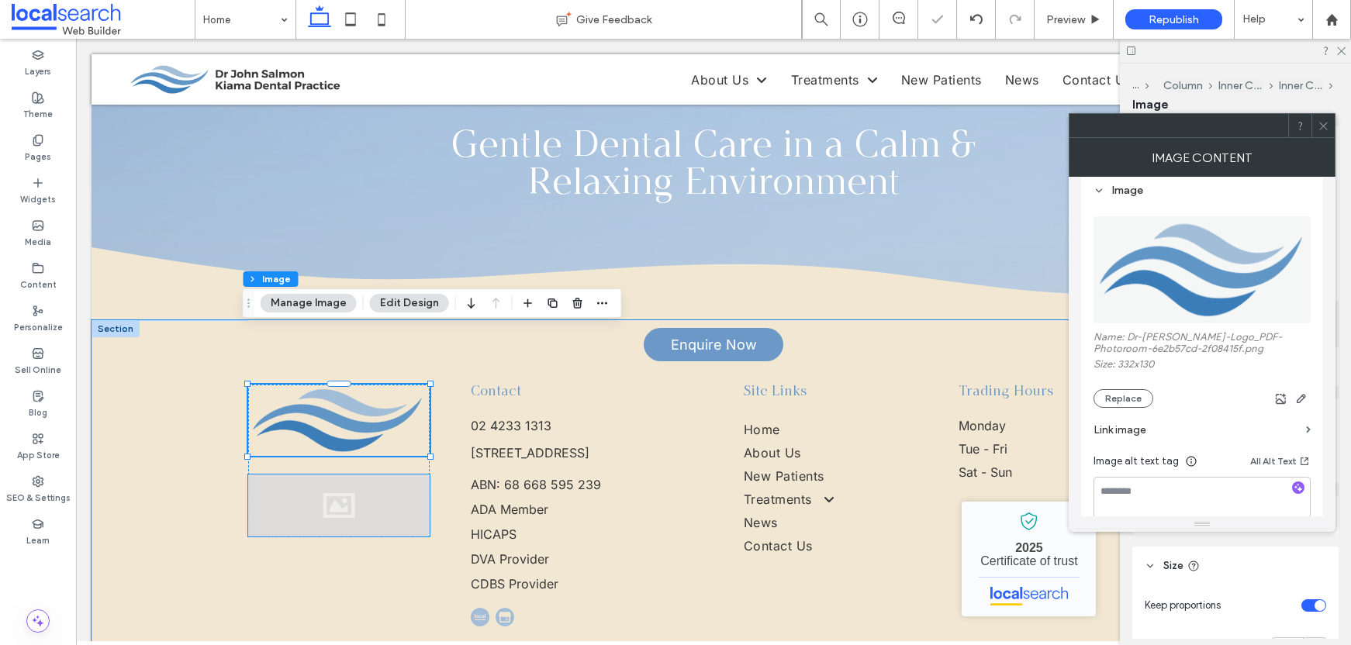
click at [395, 475] on div at bounding box center [339, 506] width 182 height 62
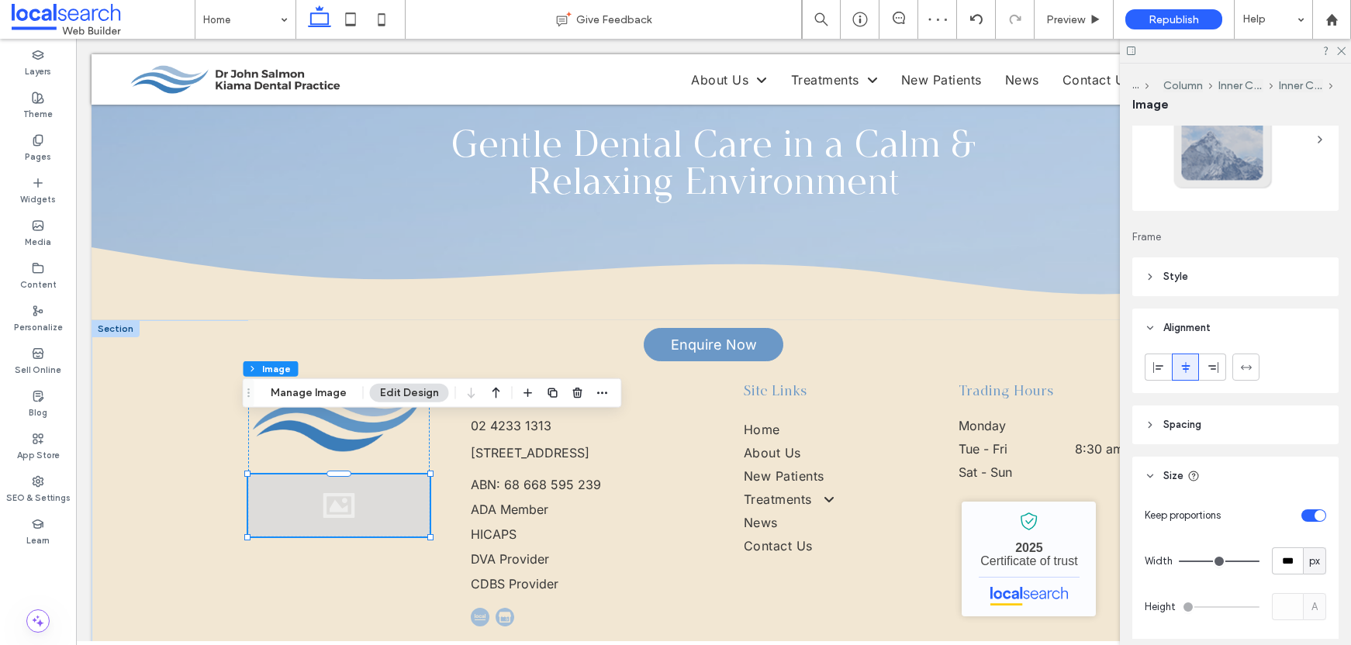
scroll to position [120, 0]
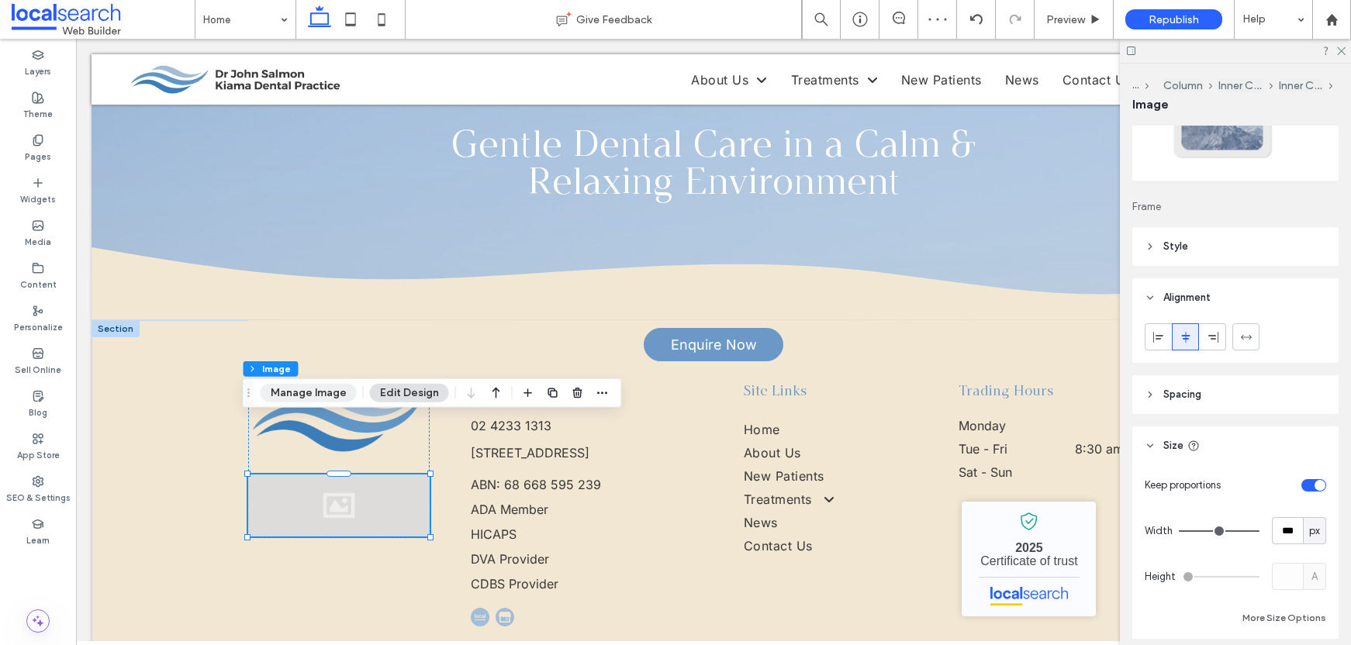
click at [276, 396] on button "Manage Image" at bounding box center [309, 393] width 96 height 19
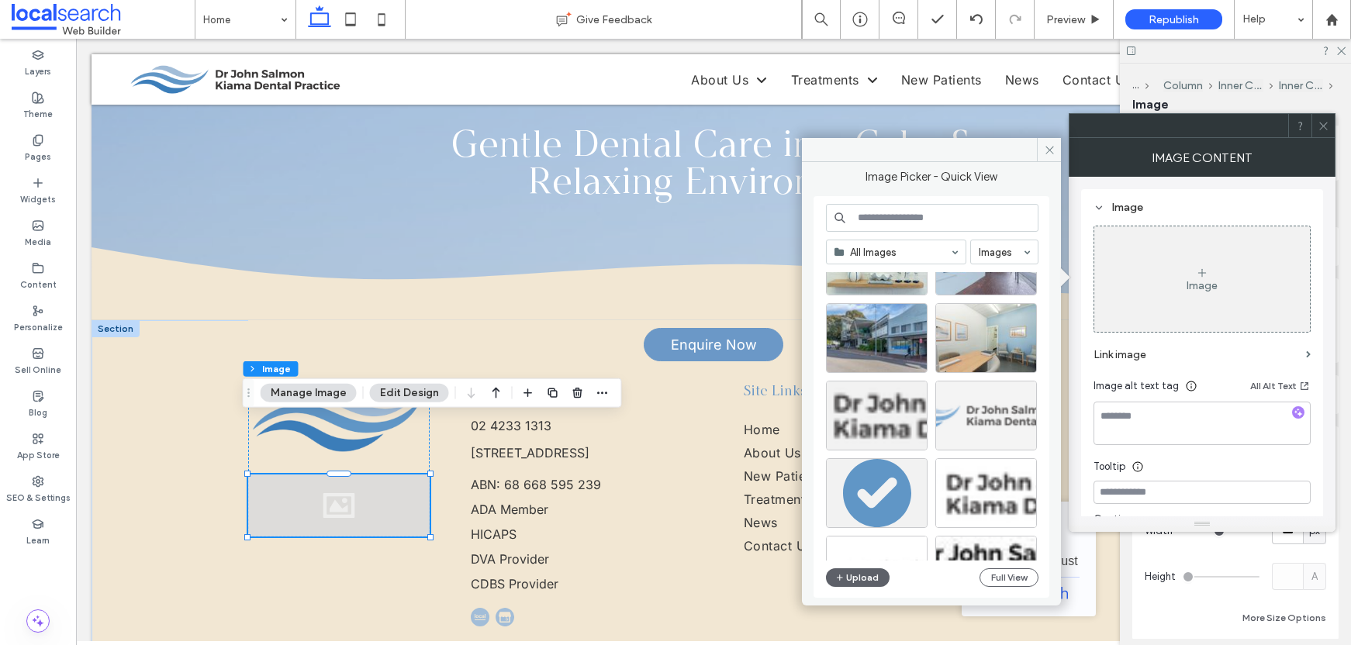
scroll to position [2476, 0]
click at [977, 409] on div "Select" at bounding box center [987, 414] width 102 height 70
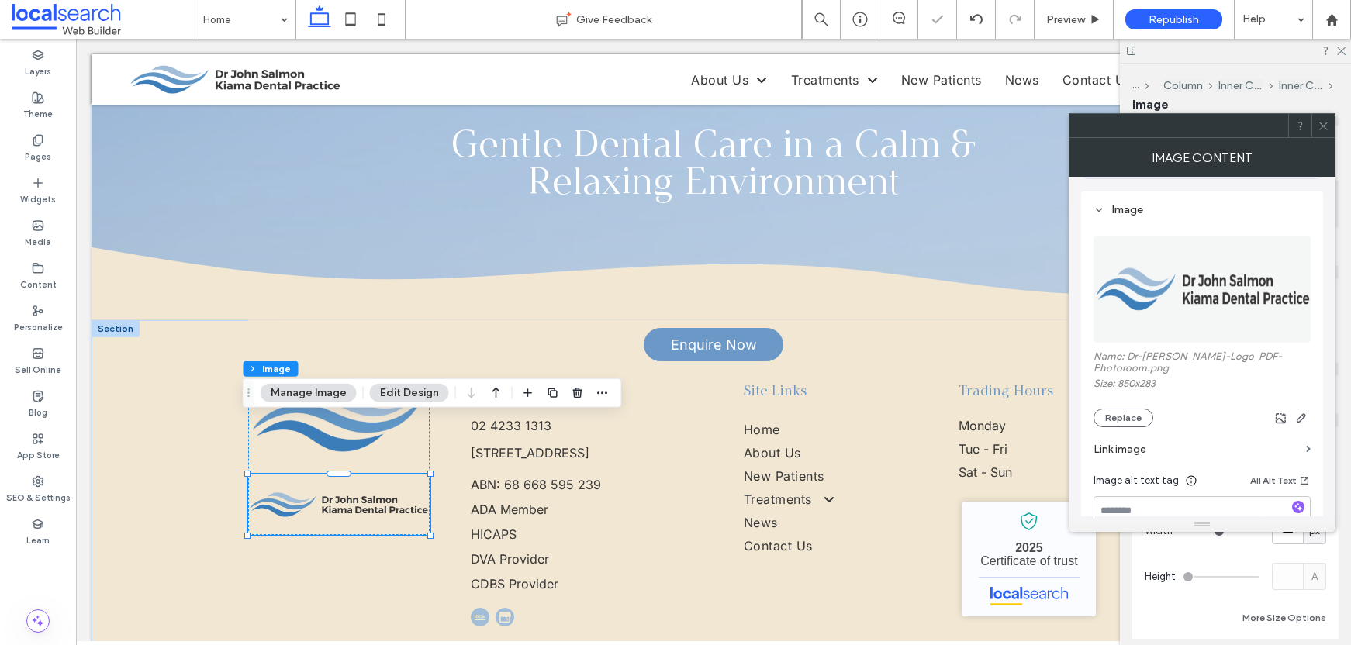
scroll to position [137, 0]
click at [1308, 405] on span "button" at bounding box center [1301, 414] width 19 height 19
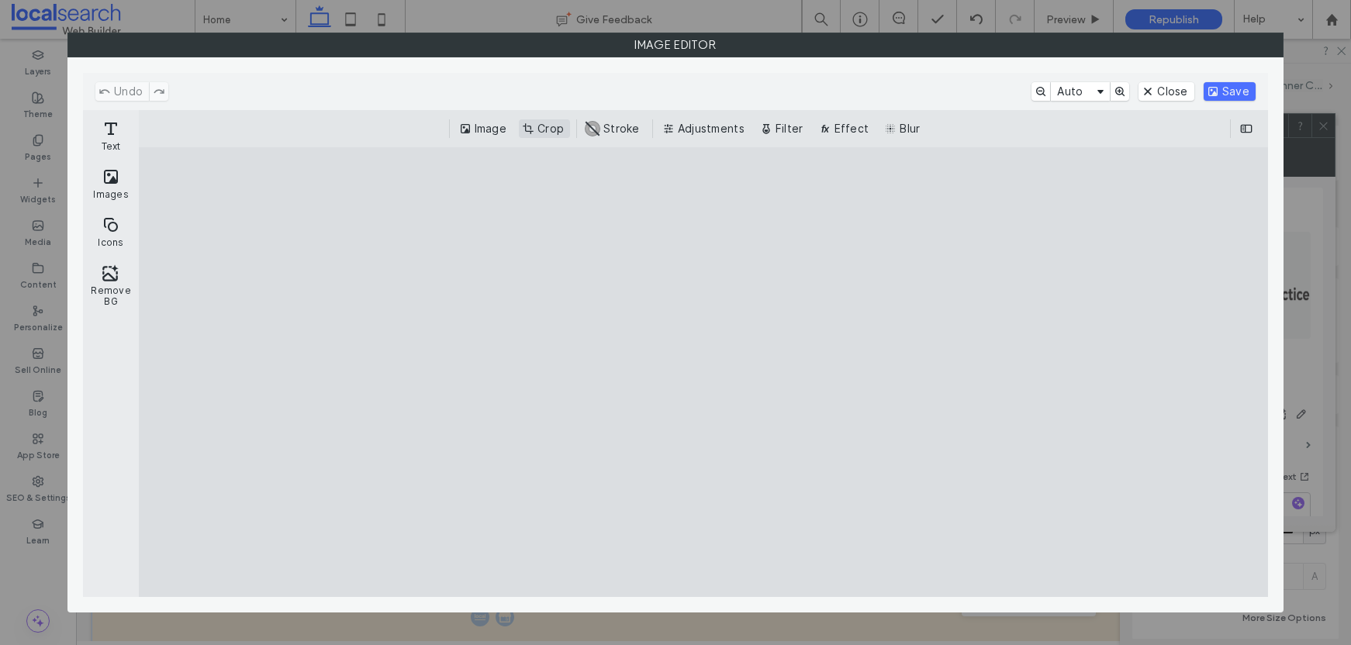
click at [543, 122] on button "Crop" at bounding box center [544, 128] width 51 height 19
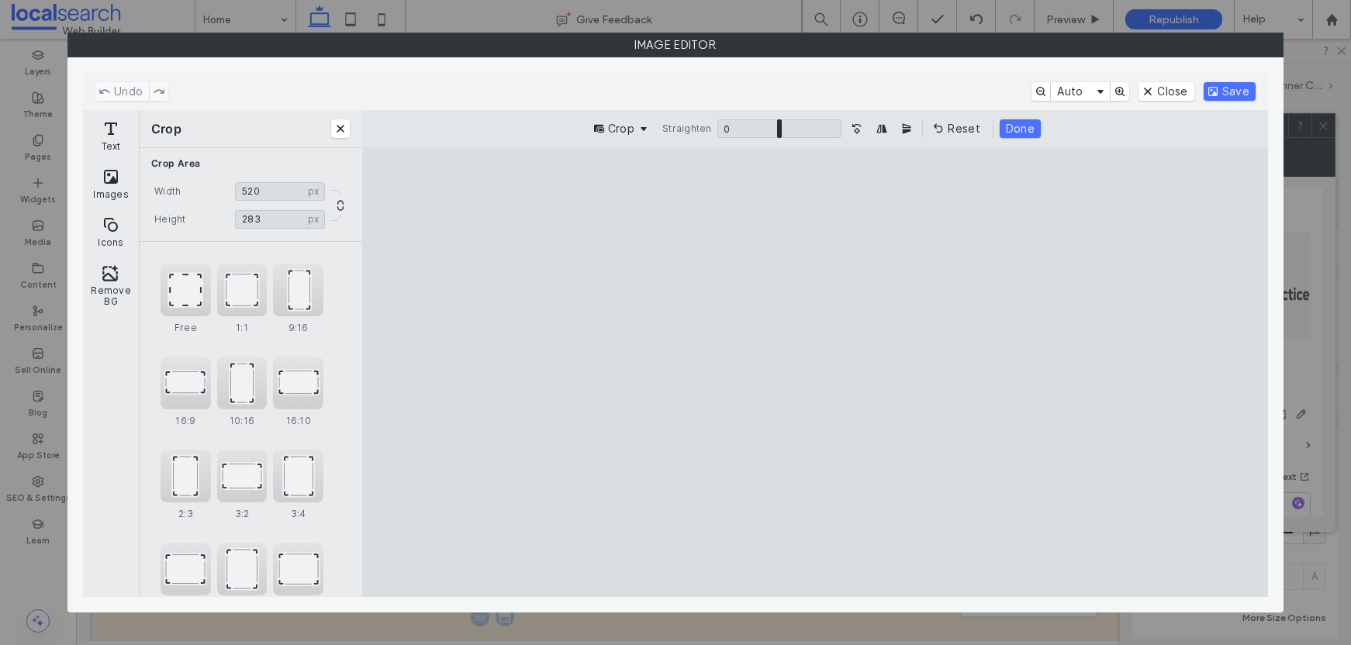
drag, startPoint x: 407, startPoint y: 380, endPoint x: 724, endPoint y: 383, distance: 316.5
click at [815, 372] on cesdk-canvas "Editor canvas" at bounding box center [815, 372] width 0 height 0
drag, startPoint x: 487, startPoint y: 386, endPoint x: 496, endPoint y: 386, distance: 8.5
click at [815, 372] on cesdk-canvas "Editor canvas" at bounding box center [815, 372] width 0 height 0
type input "***"
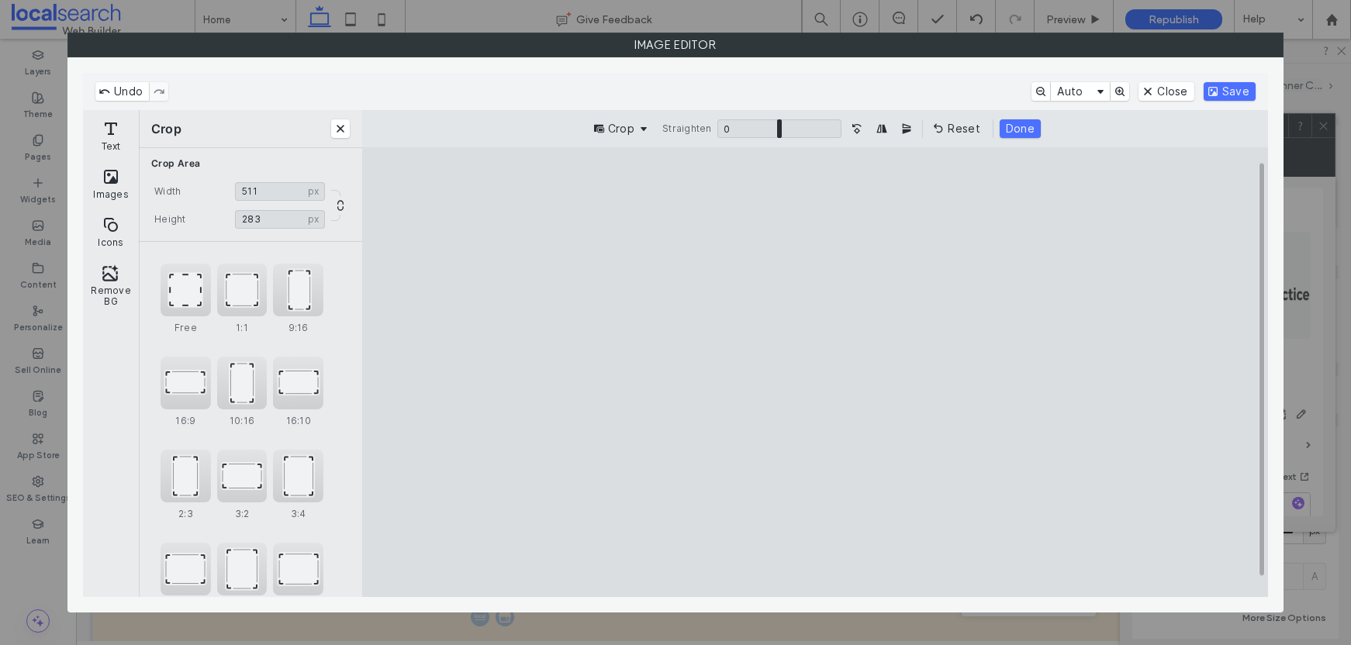
click at [815, 372] on cesdk-canvas "Editor canvas" at bounding box center [815, 372] width 0 height 0
click at [1213, 94] on button "Save" at bounding box center [1230, 91] width 52 height 19
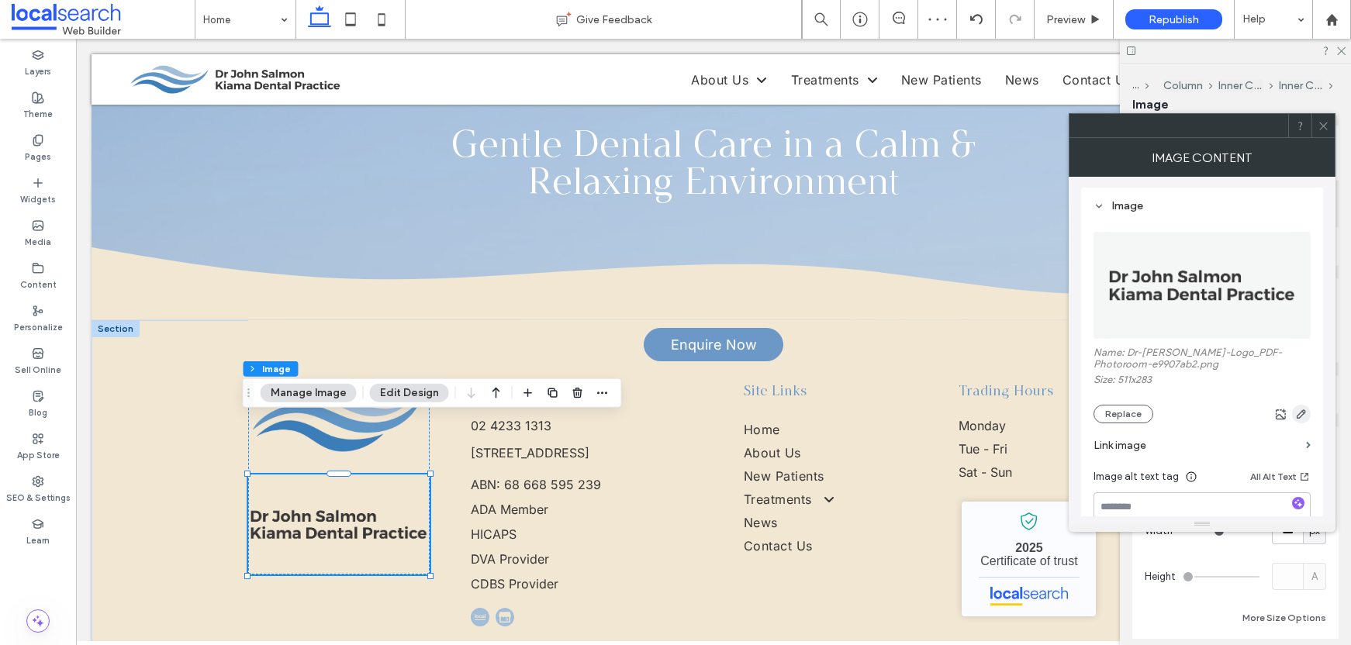
click at [1306, 410] on icon "button" at bounding box center [1302, 414] width 12 height 12
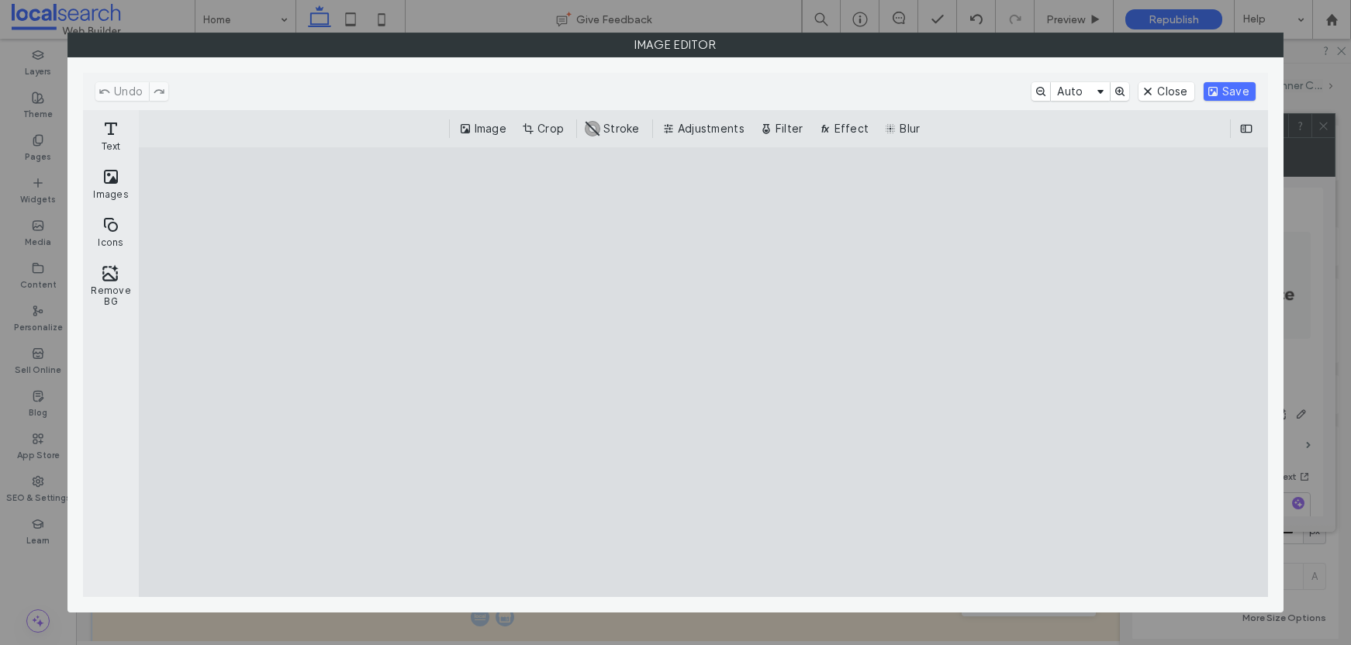
click at [539, 130] on button "Crop" at bounding box center [544, 128] width 51 height 19
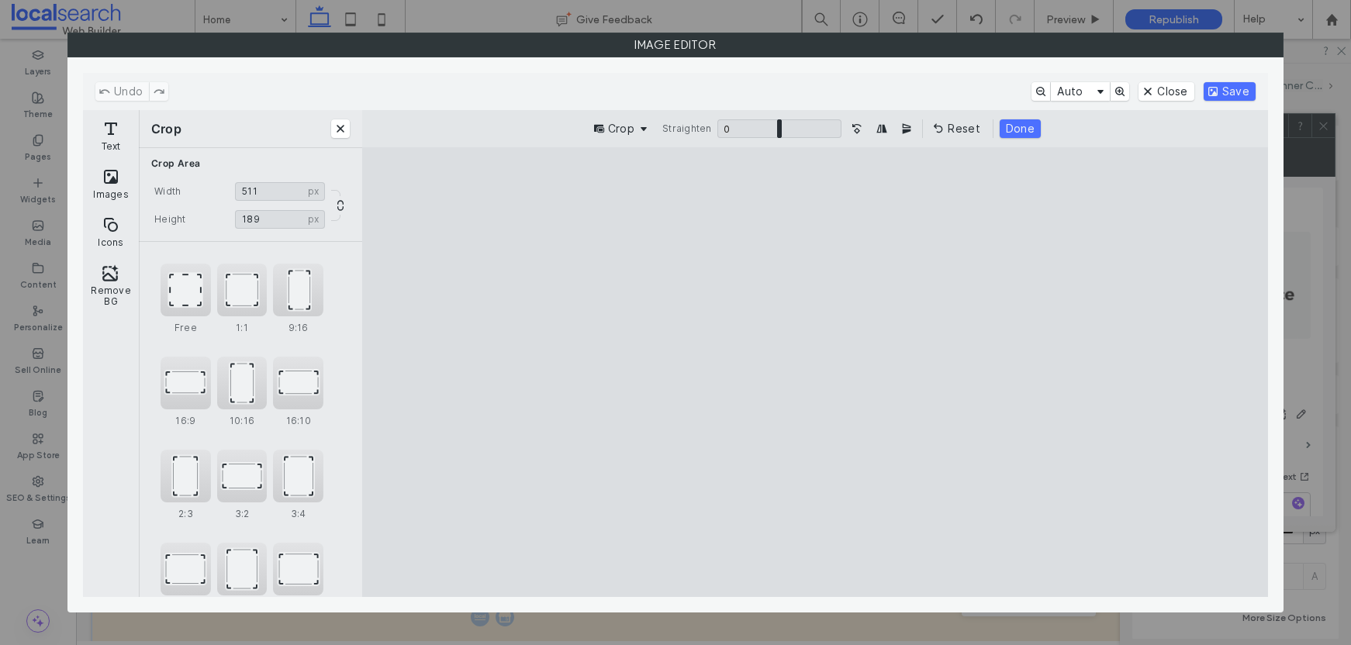
drag, startPoint x: 816, startPoint y: 192, endPoint x: 811, endPoint y: 312, distance: 120.4
click at [815, 372] on cesdk-canvas "Editor canvas" at bounding box center [815, 372] width 0 height 0
type input "**"
drag, startPoint x: 816, startPoint y: 538, endPoint x: 832, endPoint y: 391, distance: 147.4
click at [815, 372] on cesdk-canvas "Editor canvas" at bounding box center [815, 372] width 0 height 0
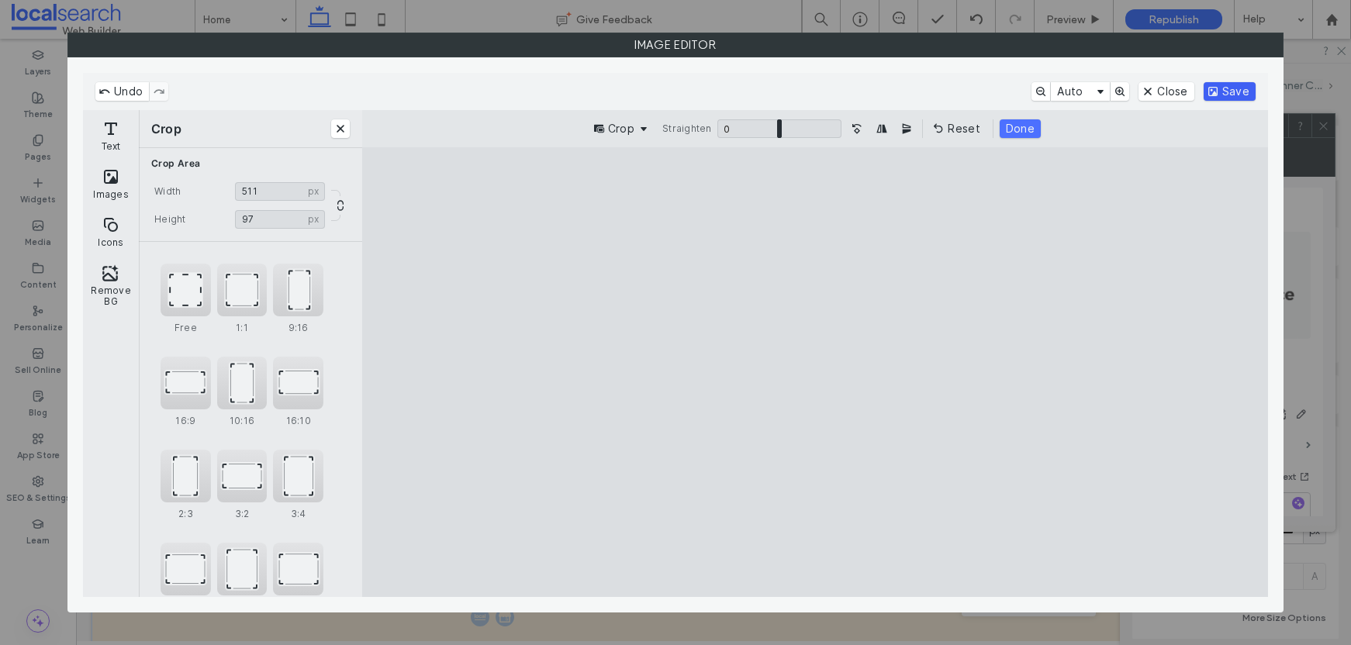
click at [1226, 89] on button "Save" at bounding box center [1230, 91] width 52 height 19
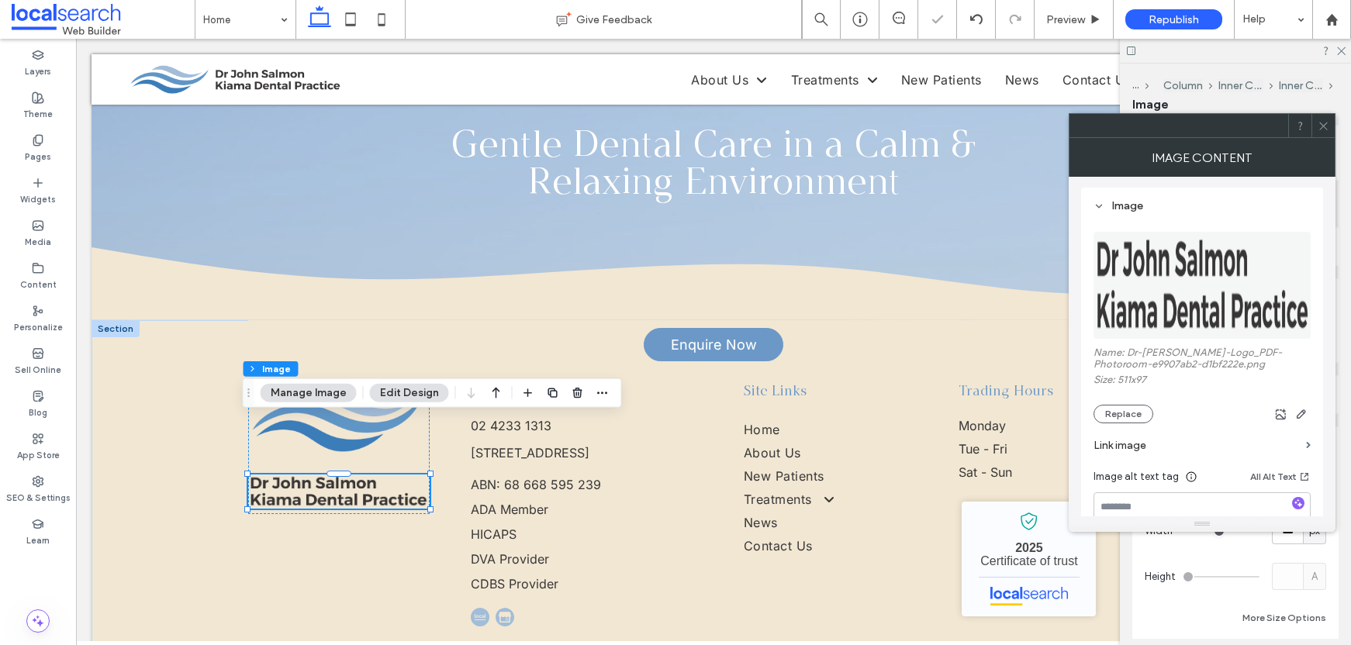
click at [1322, 126] on icon at bounding box center [1324, 126] width 12 height 12
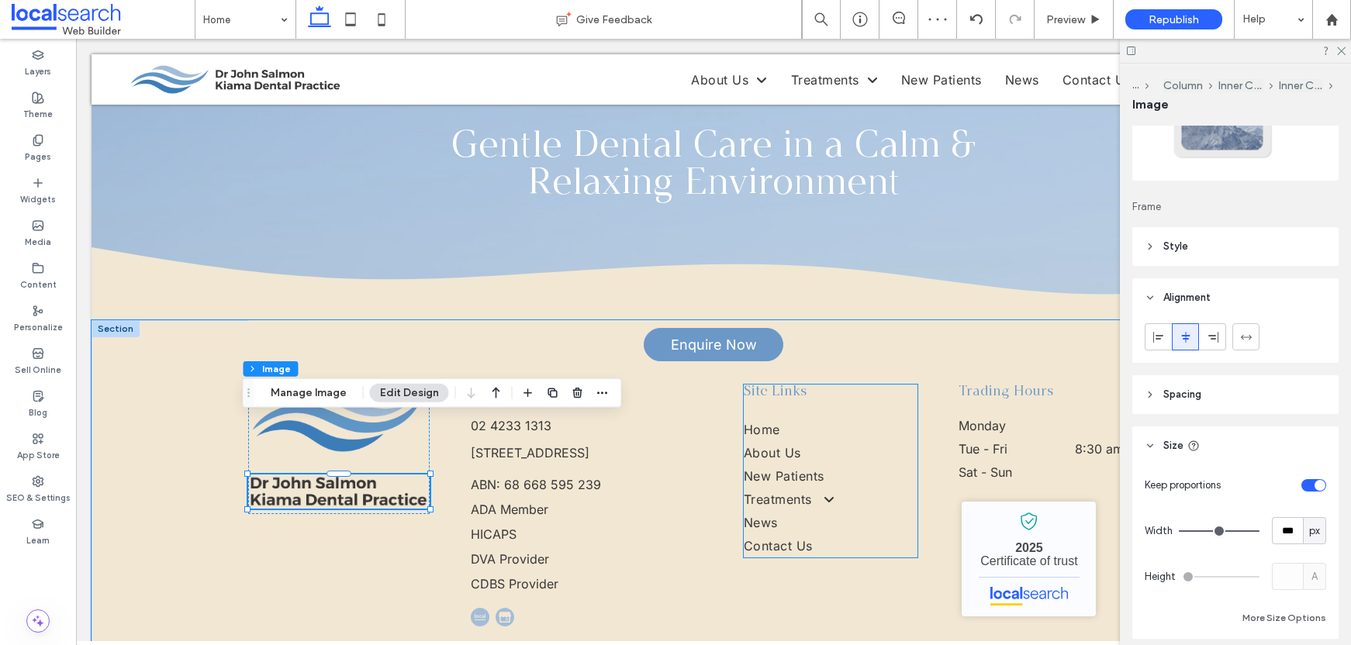
click at [901, 418] on link "Home" at bounding box center [831, 429] width 174 height 23
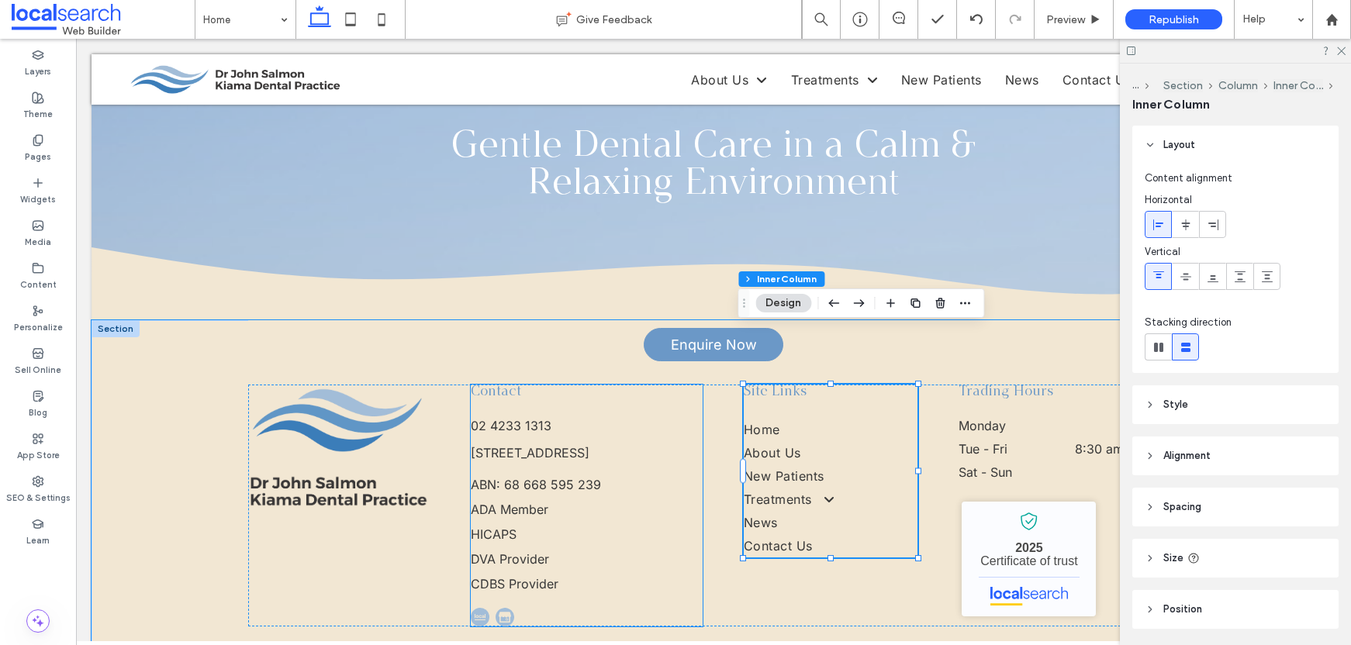
click at [517, 522] on p "HICAPS" at bounding box center [587, 534] width 232 height 25
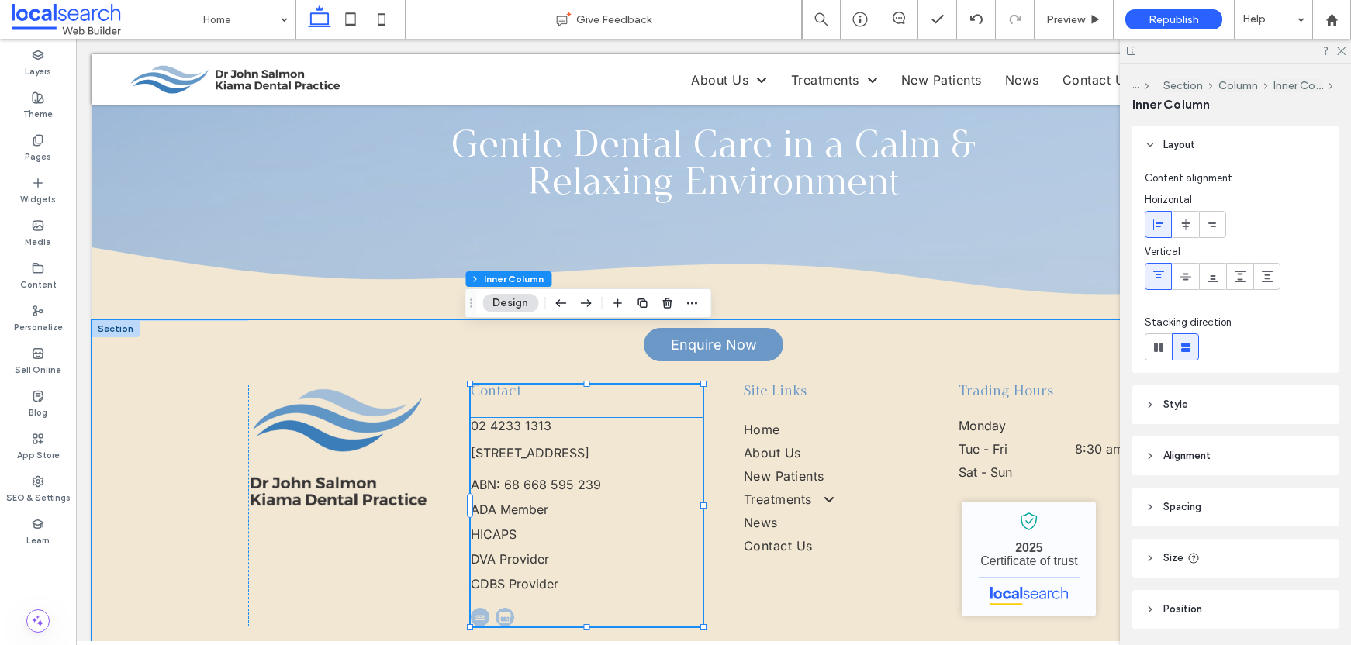
click at [522, 502] on span "ADA Member" at bounding box center [510, 510] width 78 height 16
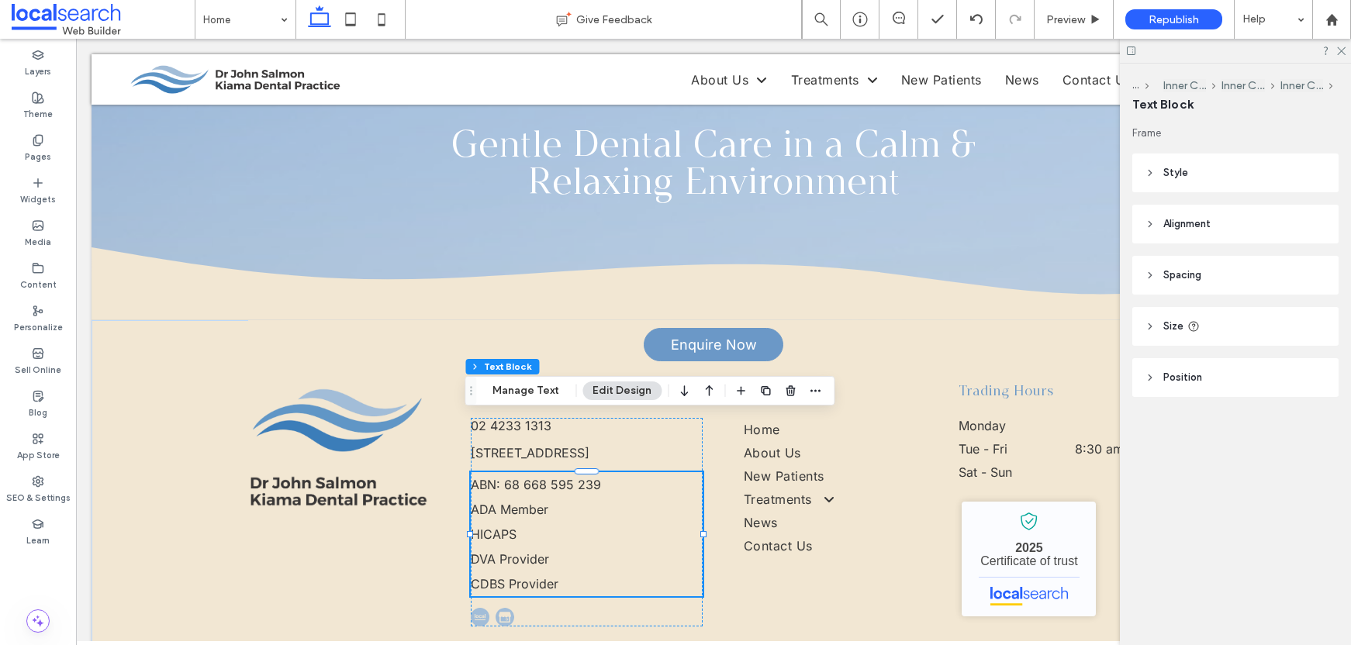
click at [576, 497] on p "ADA Member" at bounding box center [587, 509] width 232 height 25
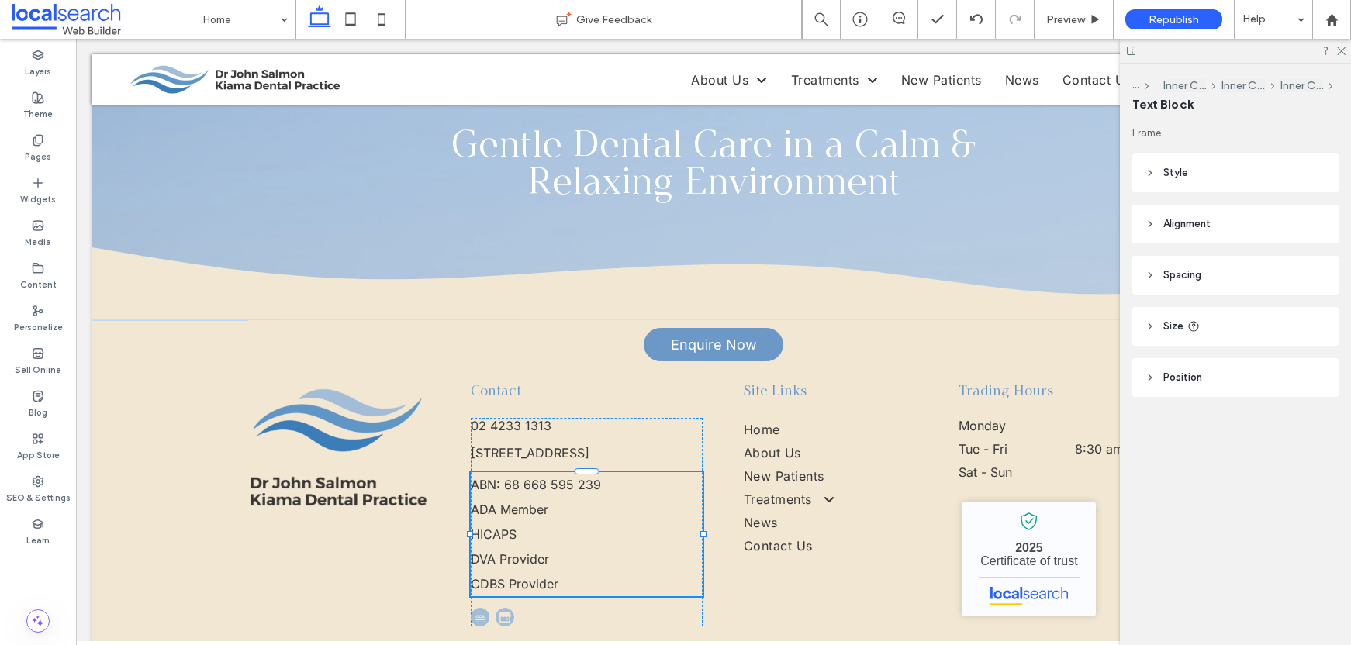
type input "*****"
type input "**"
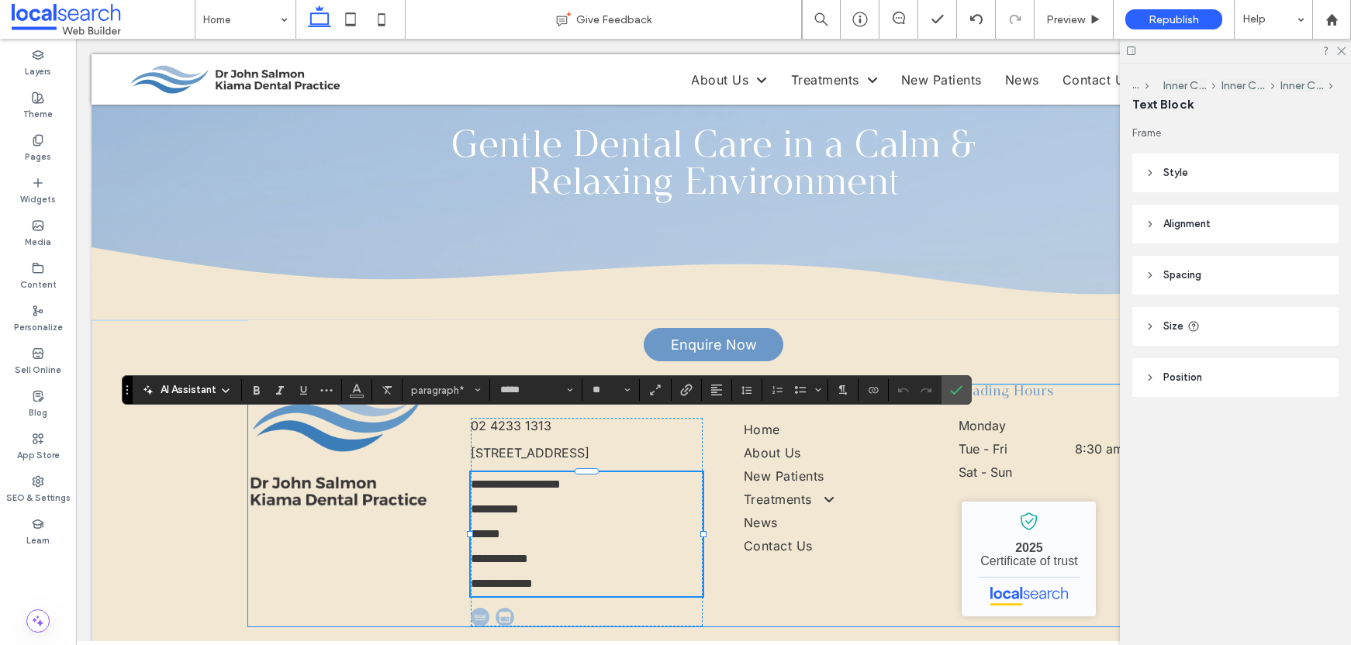
click at [770, 514] on div "**********" at bounding box center [713, 506] width 931 height 242
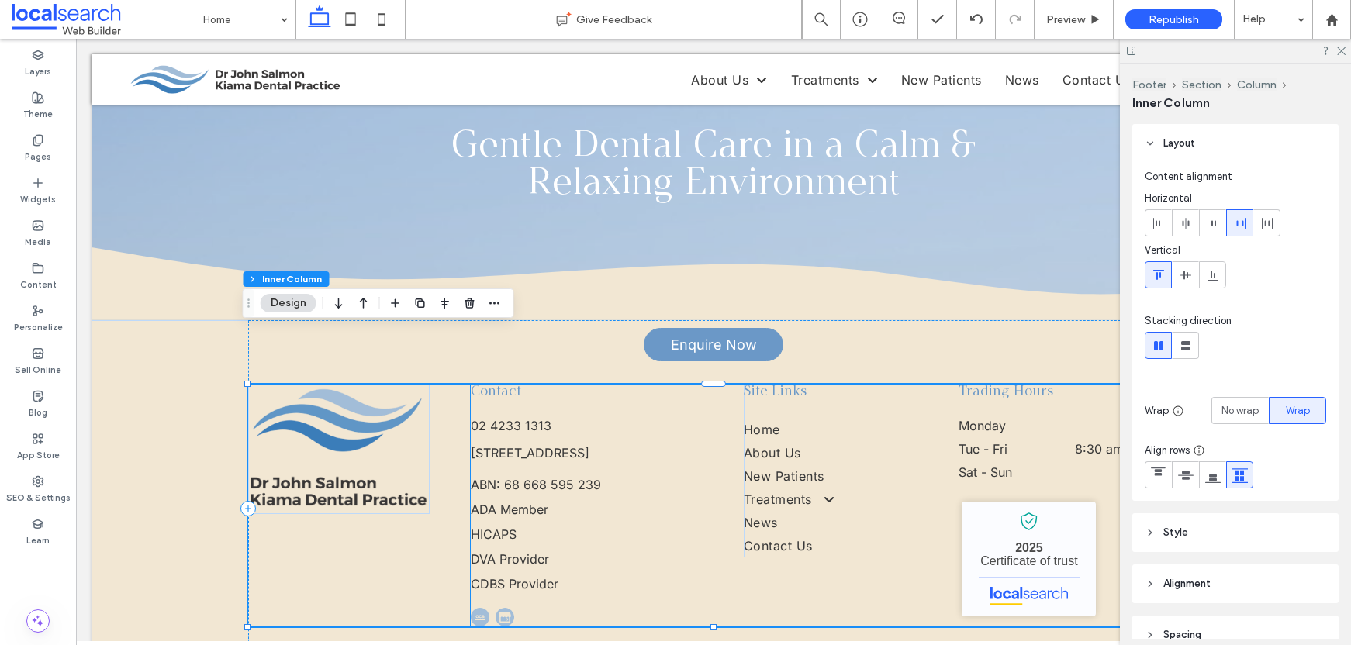
click at [597, 522] on p "HICAPS" at bounding box center [587, 534] width 232 height 25
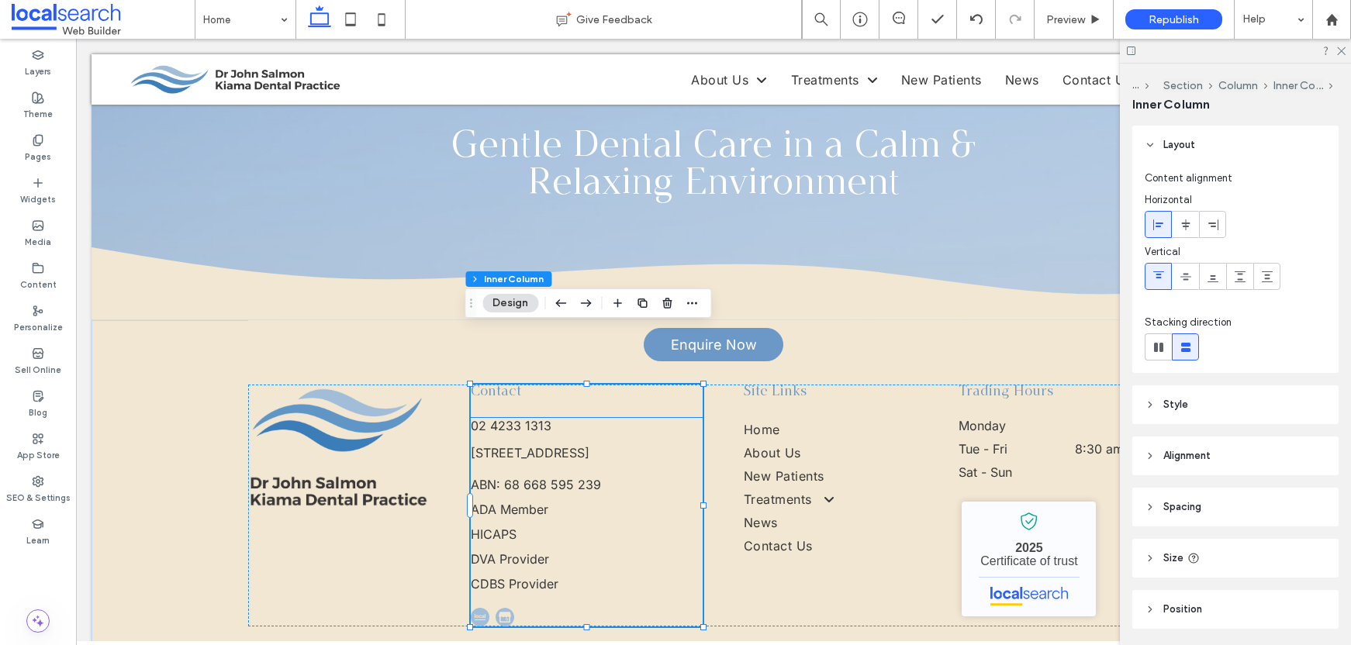
click at [581, 497] on p "ADA Member" at bounding box center [587, 509] width 232 height 25
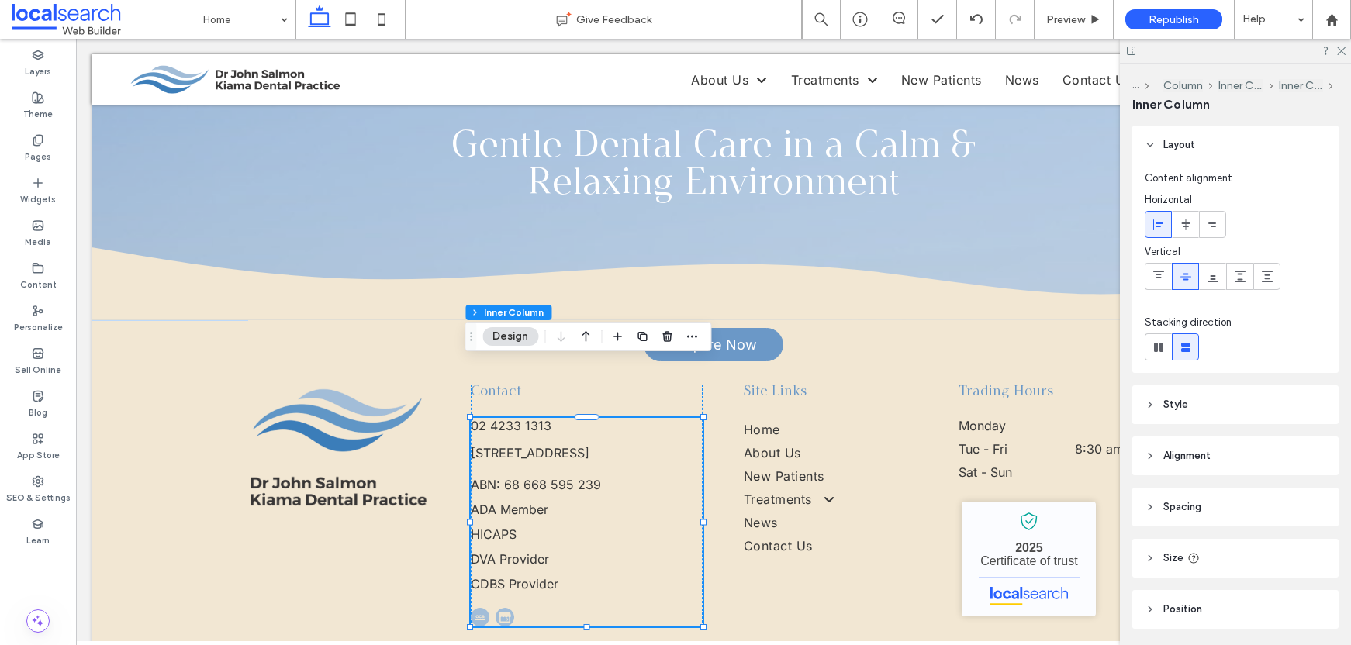
click at [580, 497] on p "ADA Member" at bounding box center [587, 509] width 232 height 25
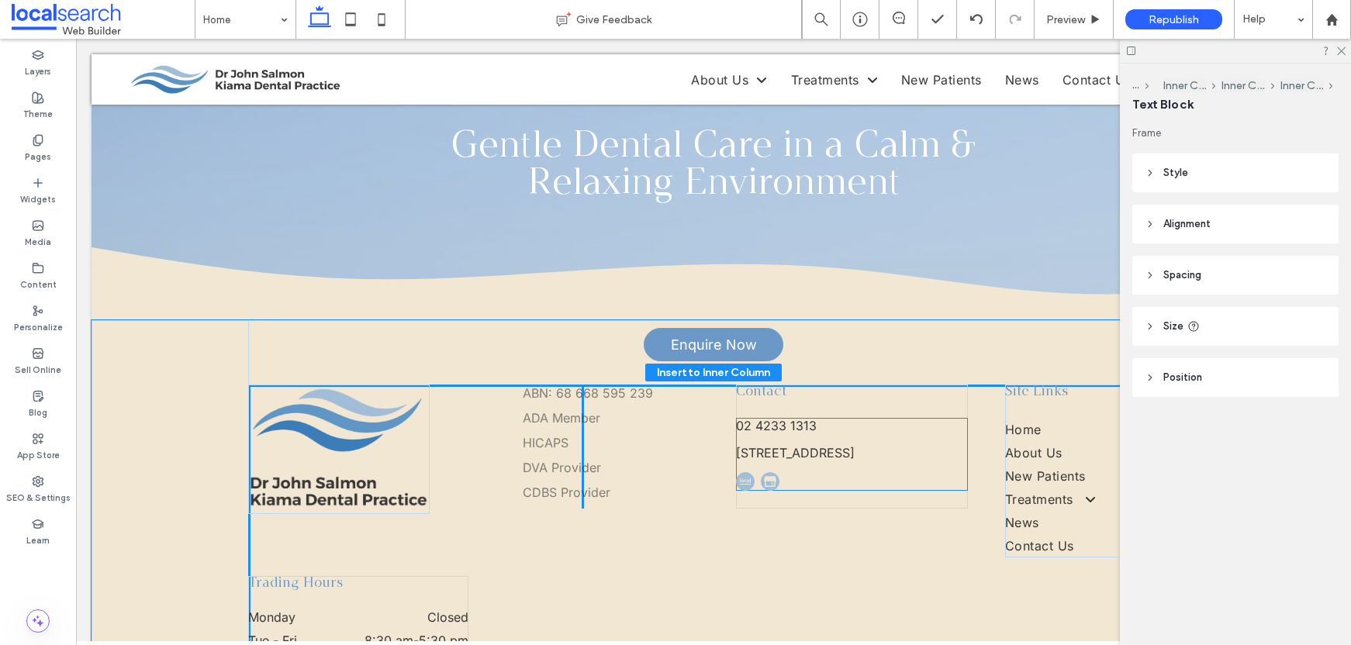
drag, startPoint x: 581, startPoint y: 465, endPoint x: 639, endPoint y: 429, distance: 68.3
type input "**"
type input "****"
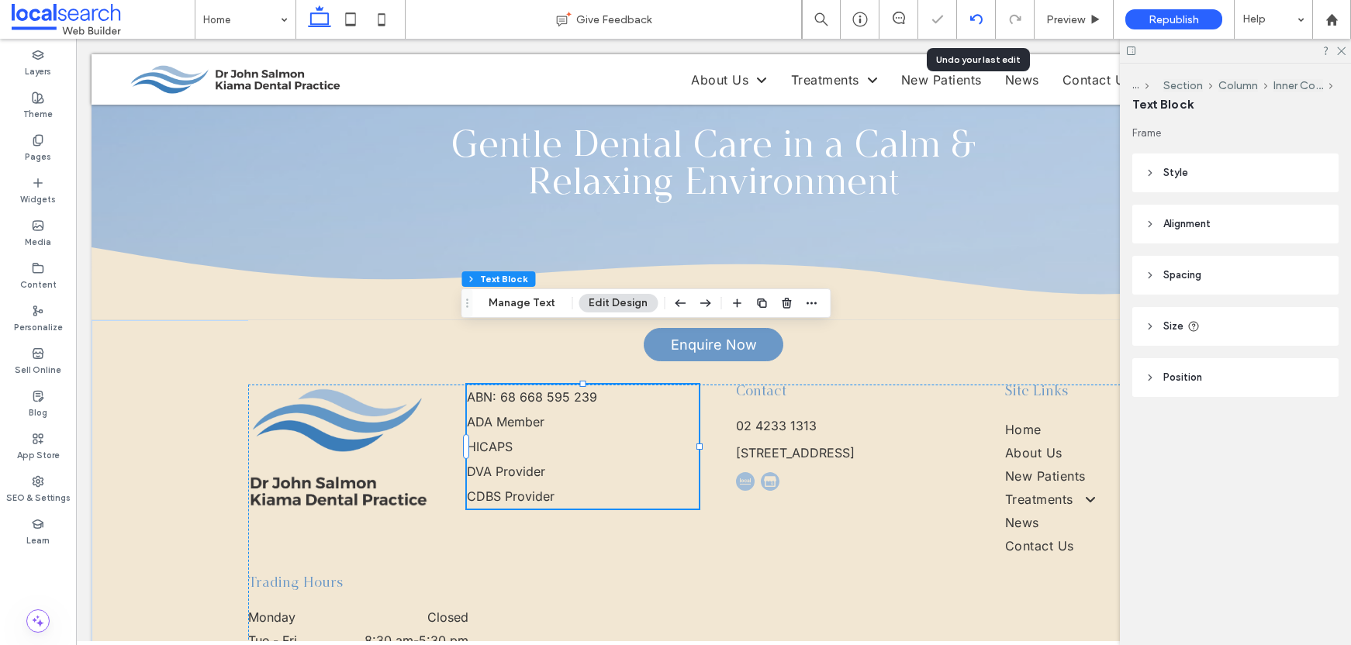
click at [984, 20] on div at bounding box center [976, 19] width 38 height 12
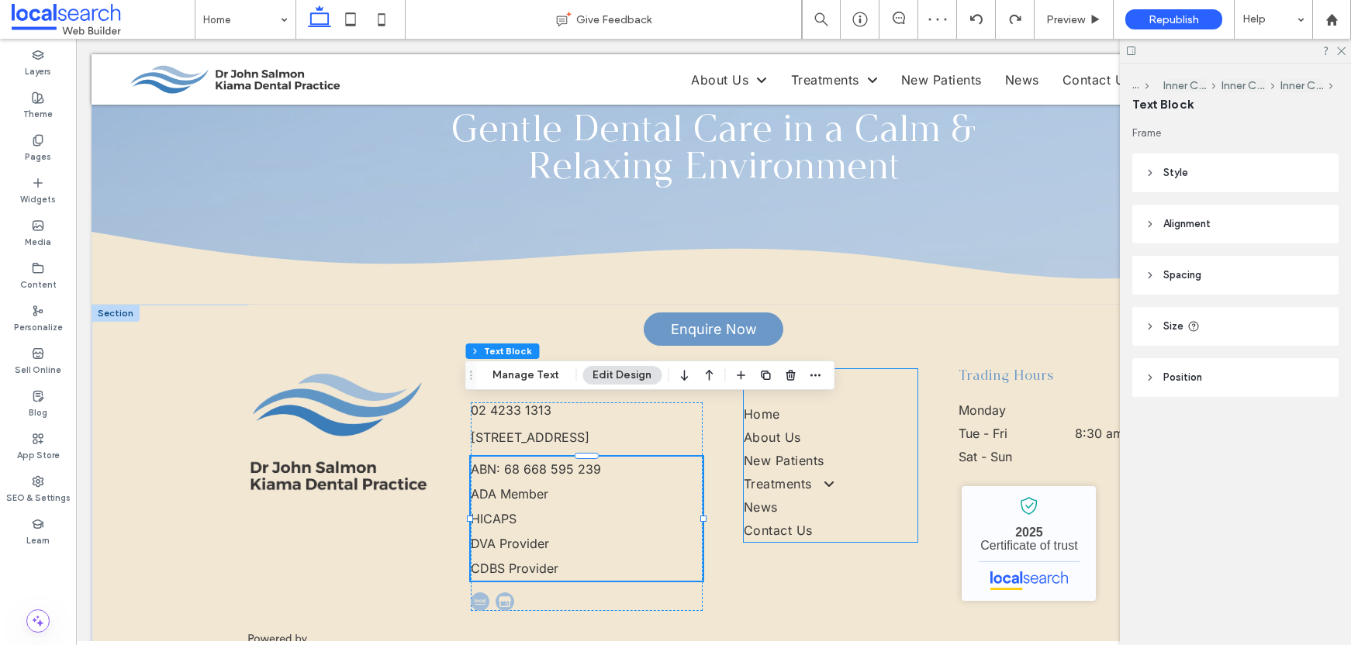
scroll to position [0, 0]
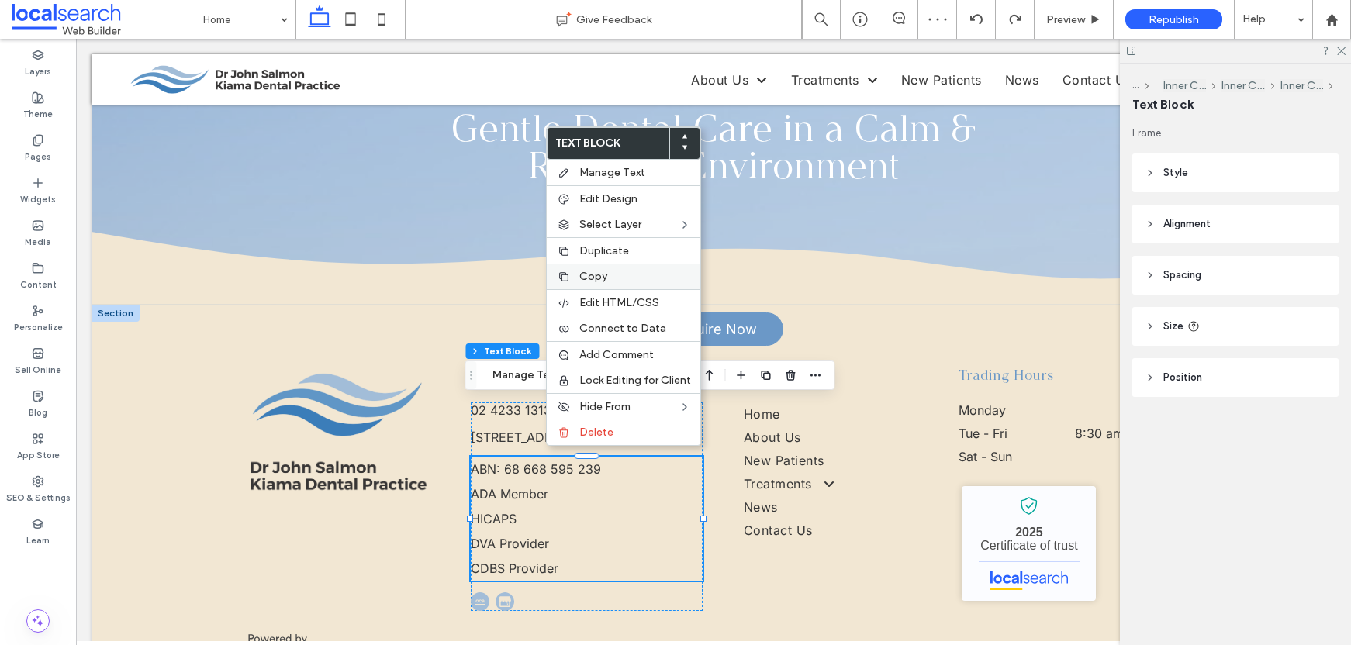
click at [605, 273] on span "Copy" at bounding box center [594, 276] width 28 height 13
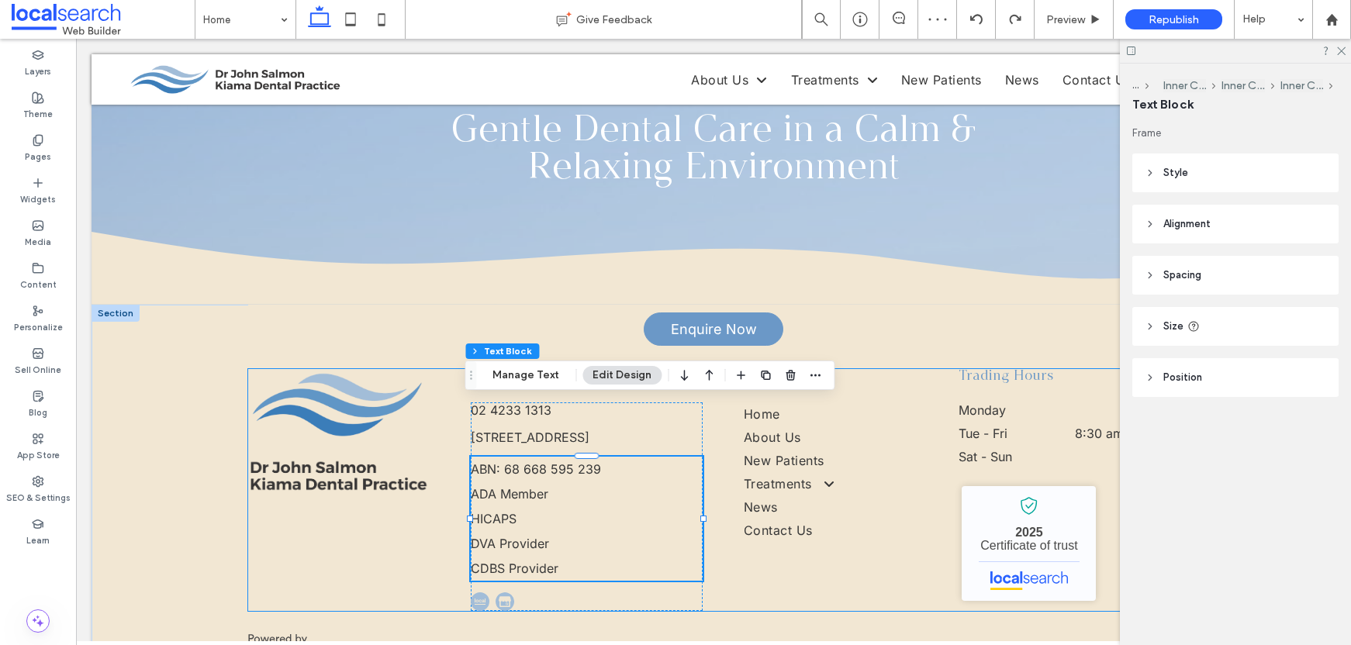
click at [339, 463] on div "Contact 02 4233 1313 3 5 Railway Parade, Kiama NSW 2533 ABN: 68 668 595 239 ADA…" at bounding box center [713, 490] width 931 height 242
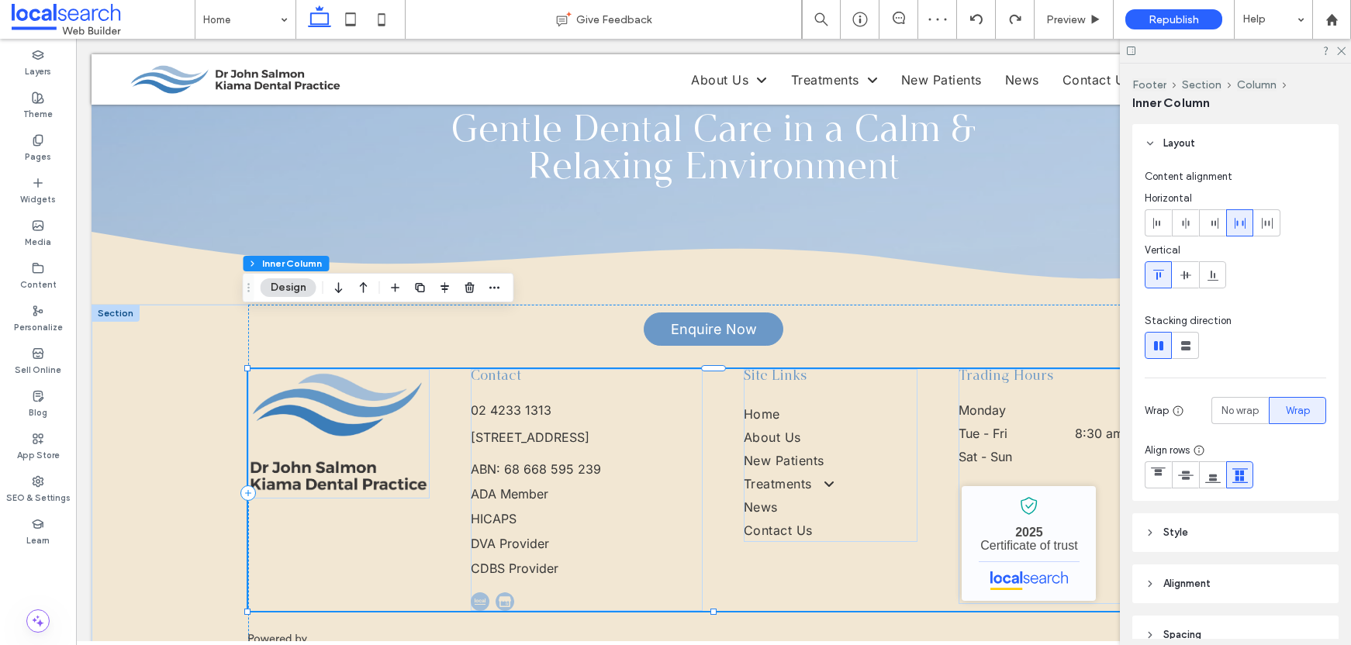
click at [299, 452] on div "Contact 02 4233 1313 3 5 Railway Parade, Kiama NSW 2533 ABN: 68 668 595 239 ADA…" at bounding box center [713, 490] width 931 height 242
click at [306, 438] on div at bounding box center [339, 434] width 182 height 130
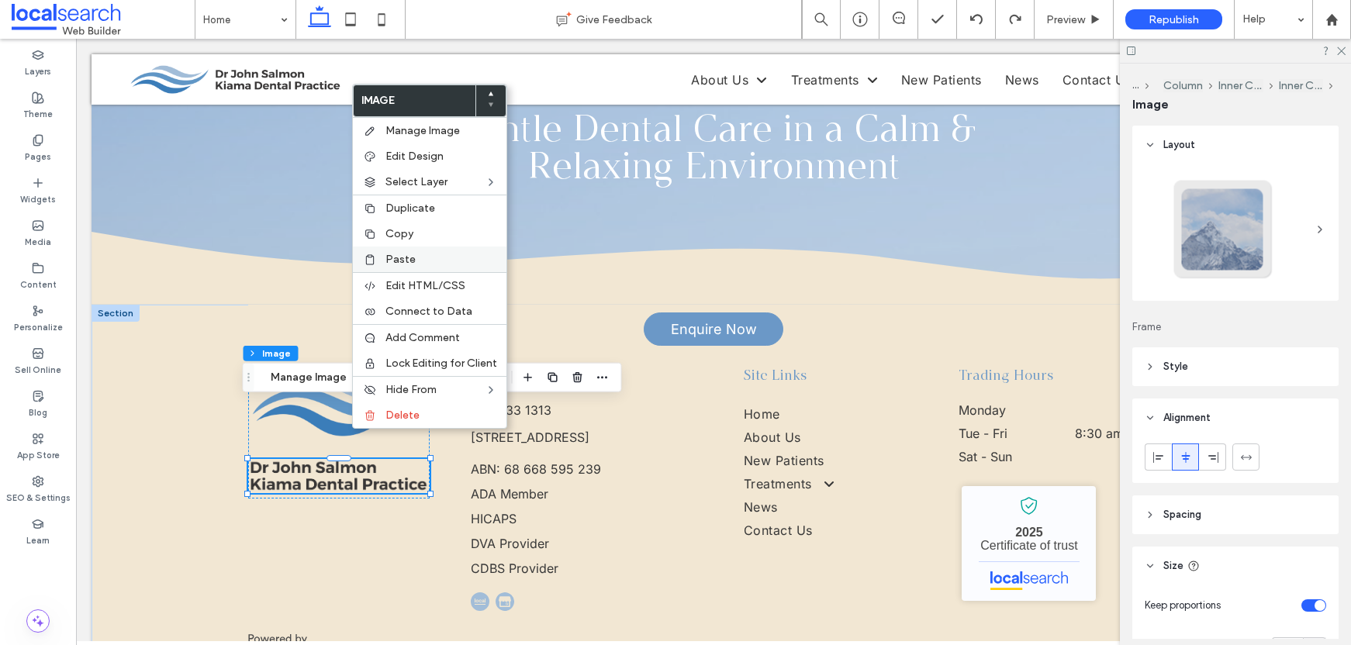
click at [417, 253] on label "Paste" at bounding box center [442, 259] width 112 height 13
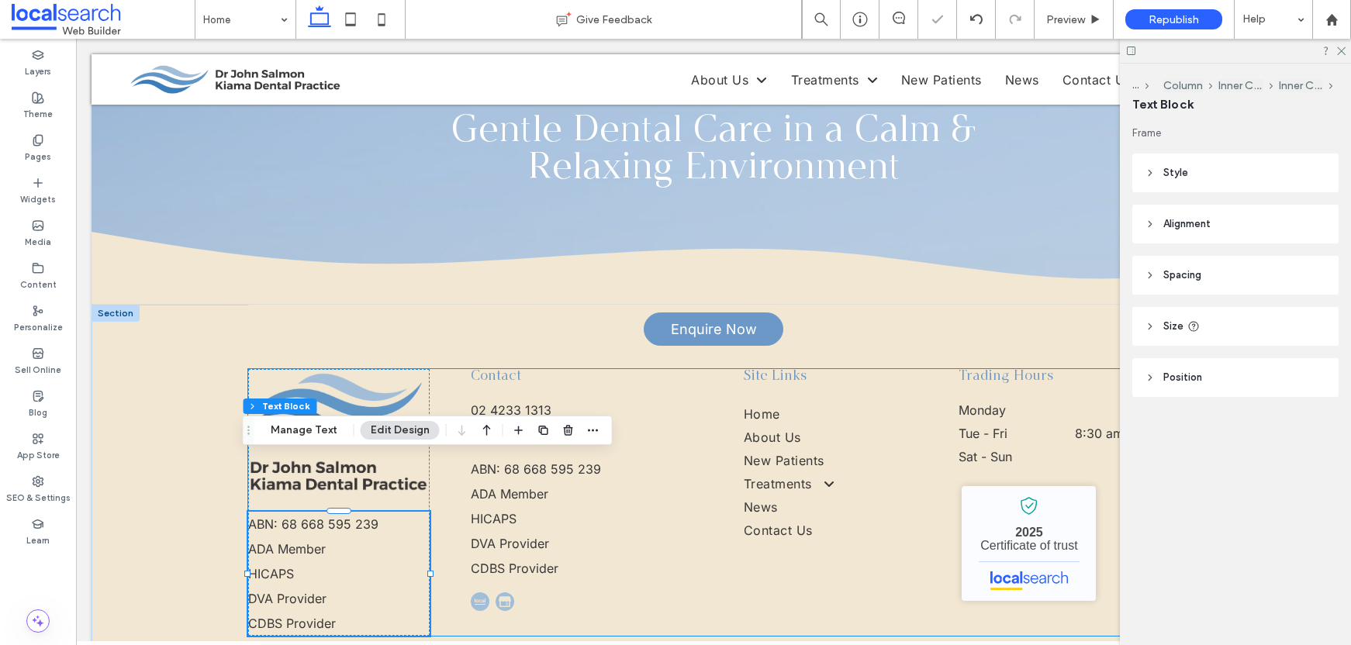
click at [736, 502] on div "ABN: 68 668 595 239 ADA Member HICAPS DVA Provider CDBS Provider Contact 02 423…" at bounding box center [713, 502] width 931 height 267
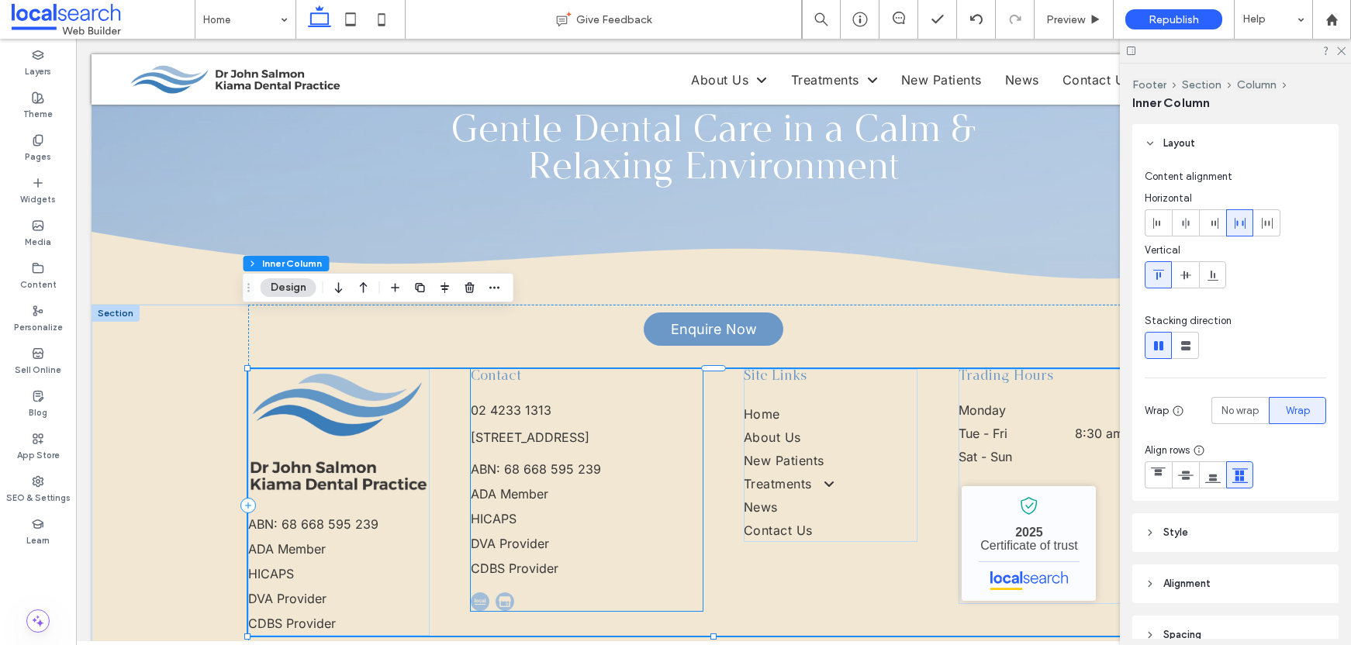
click at [537, 507] on p "HICAPS" at bounding box center [587, 519] width 232 height 25
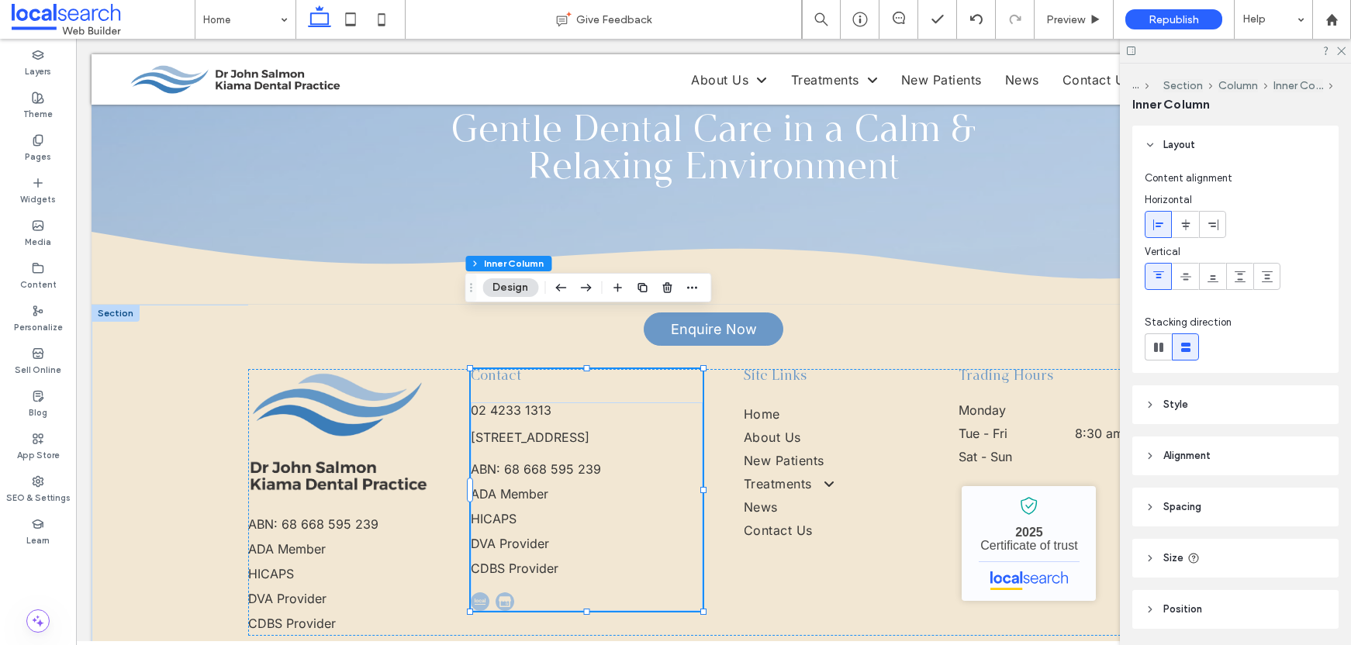
click at [537, 507] on p "HICAPS" at bounding box center [587, 519] width 232 height 25
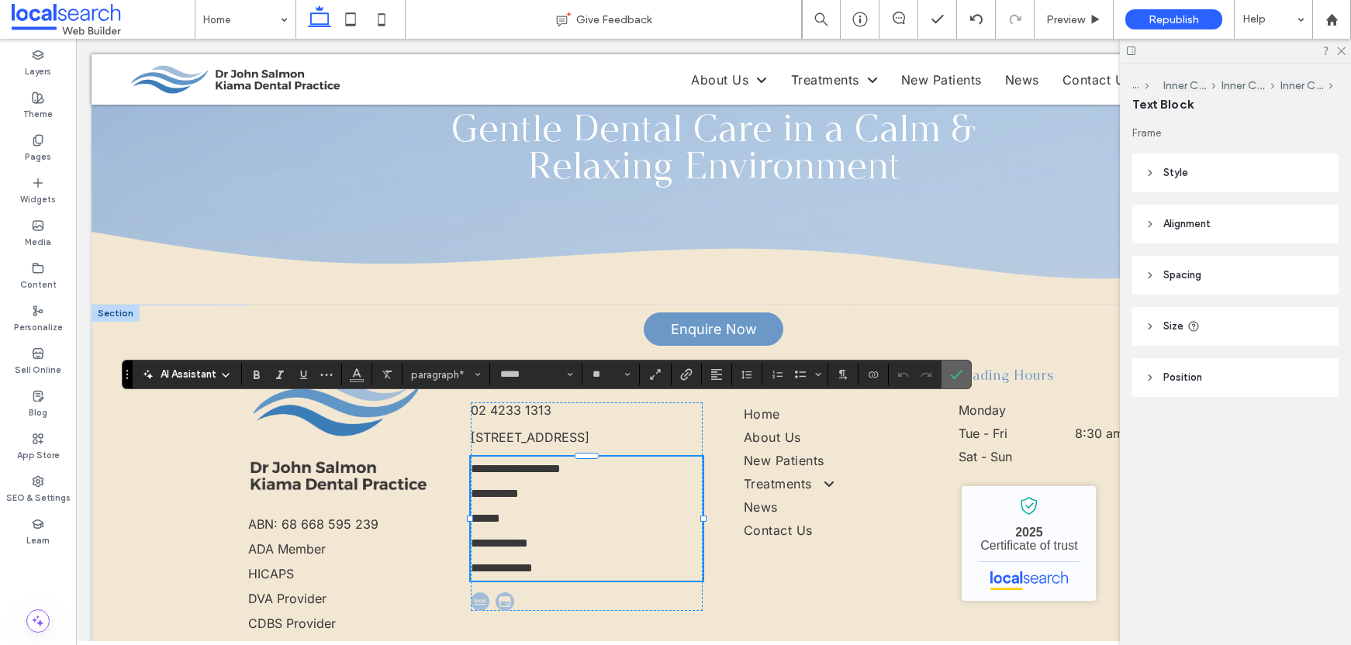
click at [968, 370] on section at bounding box center [956, 375] width 29 height 28
click at [951, 369] on icon "Confirm" at bounding box center [956, 375] width 12 height 12
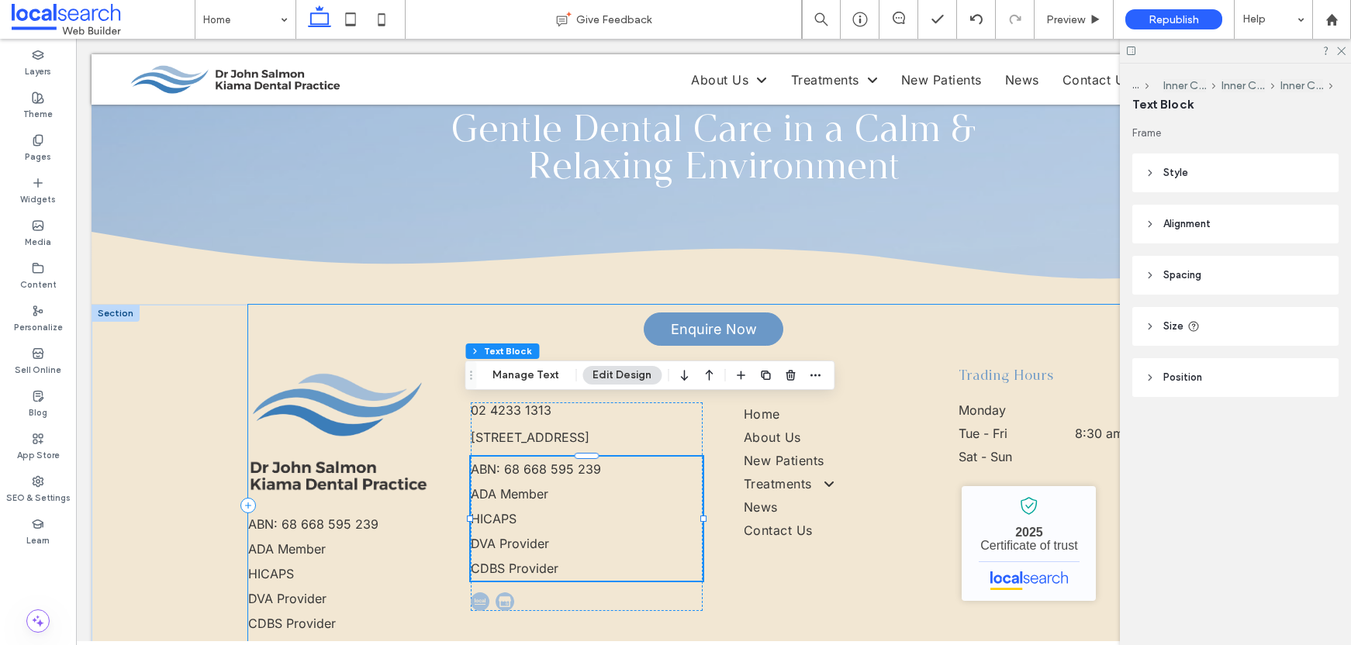
click at [856, 305] on div "Enquire Now ABN: 68 668 595 239 ADA Member HICAPS DVA Provider CDBS Provider Co…" at bounding box center [713, 506] width 931 height 402
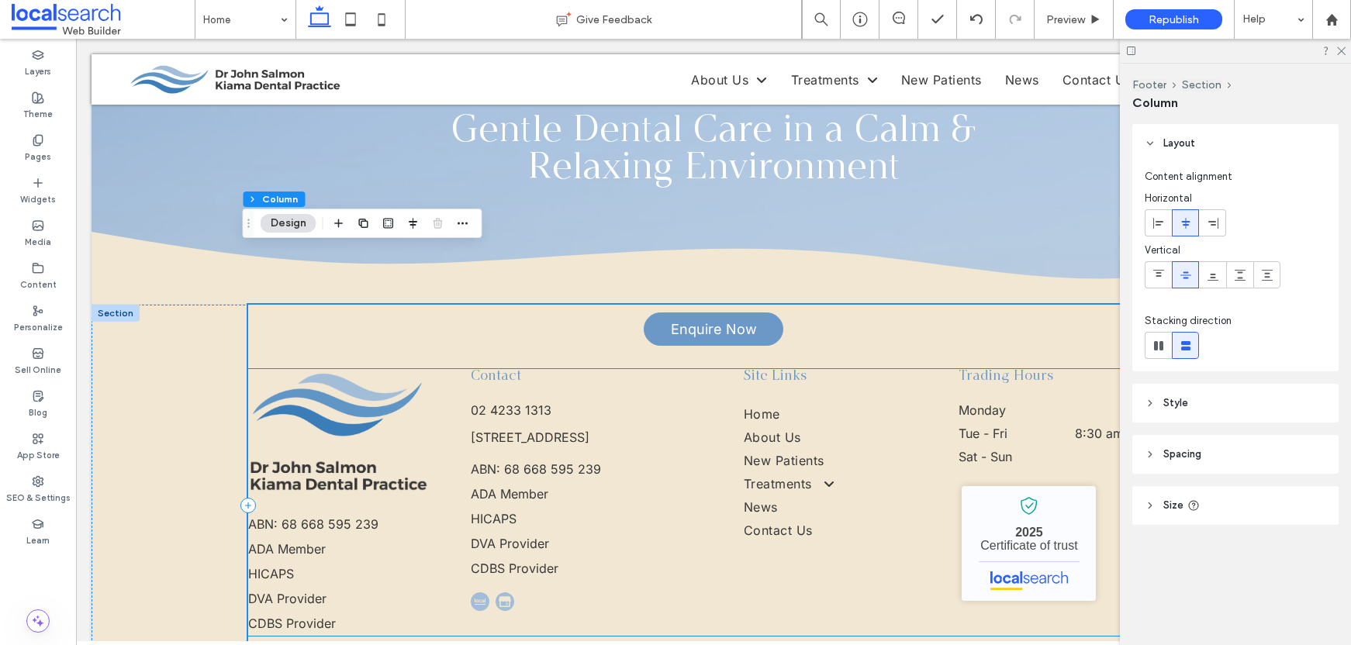
click at [610, 457] on p "ABN: 68 668 595 239" at bounding box center [587, 469] width 232 height 25
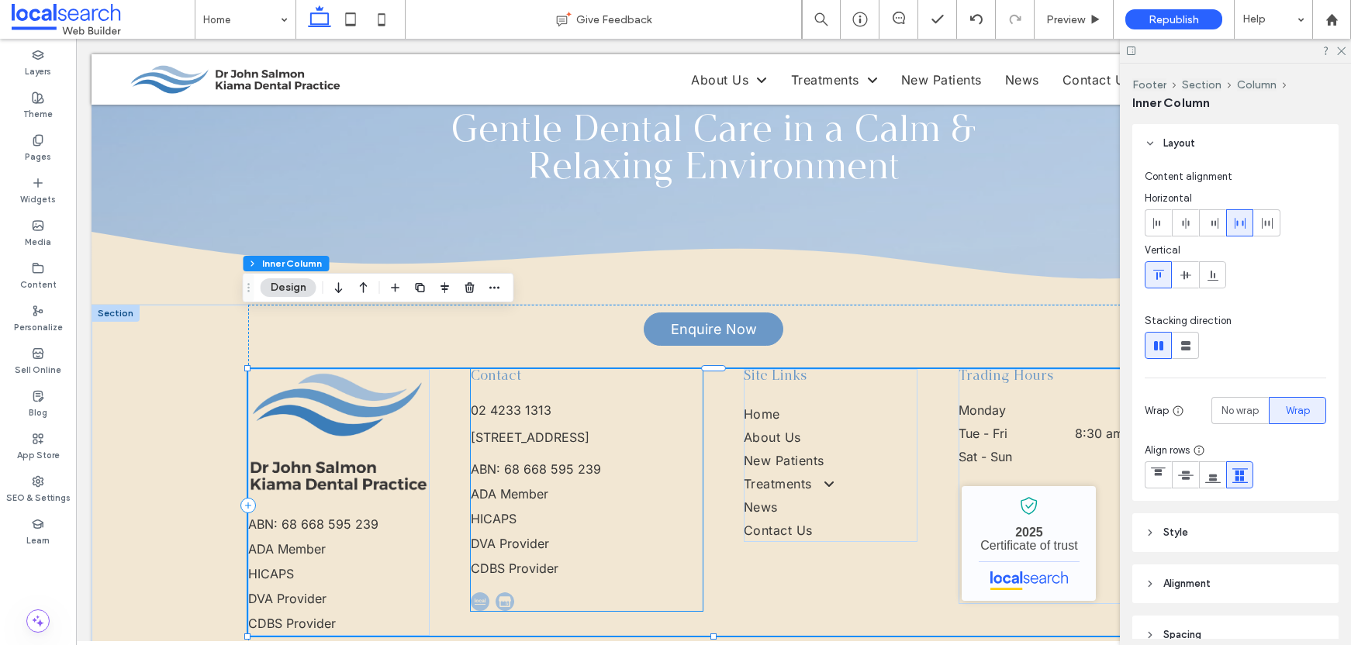
click at [589, 482] on p "ADA Member" at bounding box center [587, 494] width 232 height 25
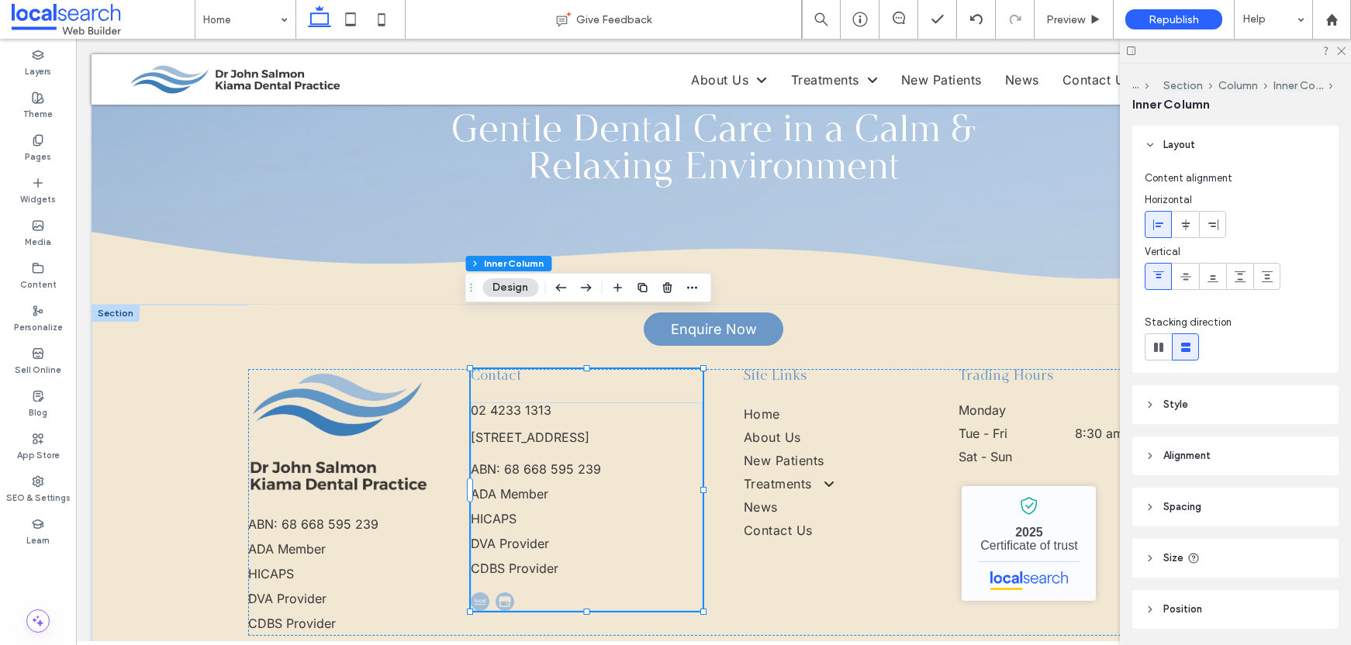
click at [620, 482] on p "ADA Member" at bounding box center [587, 494] width 232 height 25
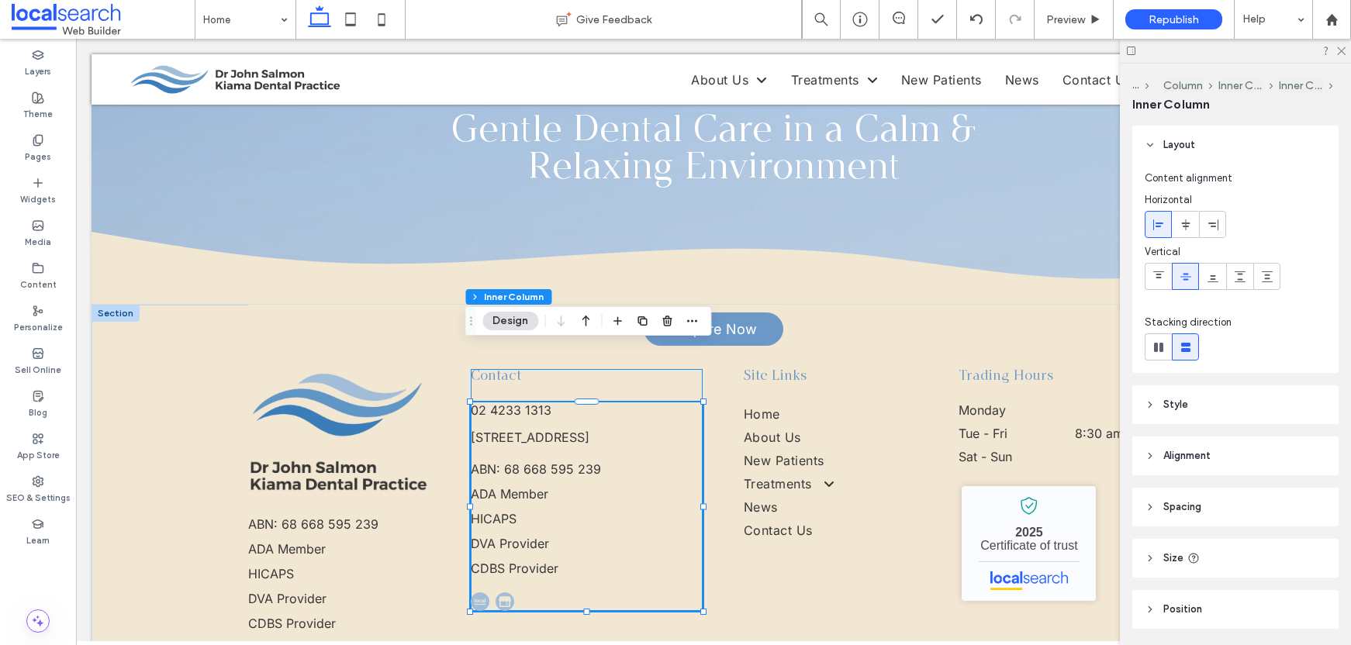
click at [611, 482] on p "ADA Member" at bounding box center [587, 494] width 232 height 25
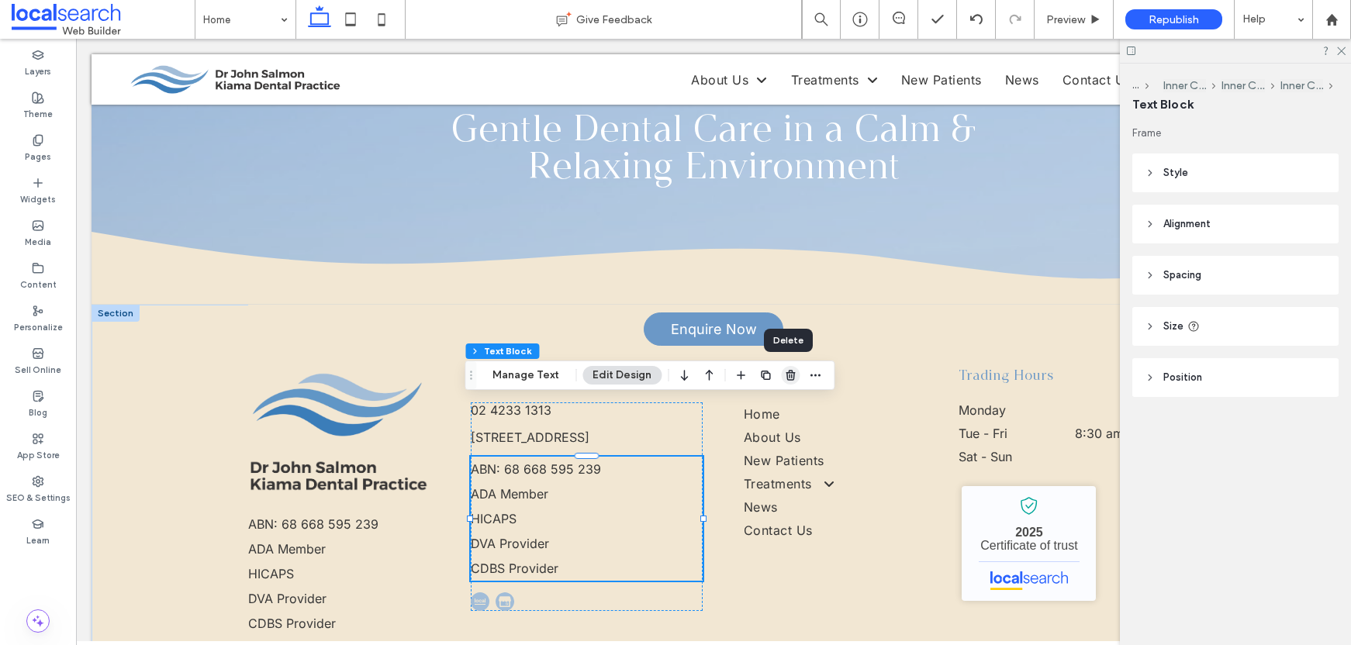
click at [786, 376] on use "button" at bounding box center [790, 375] width 9 height 10
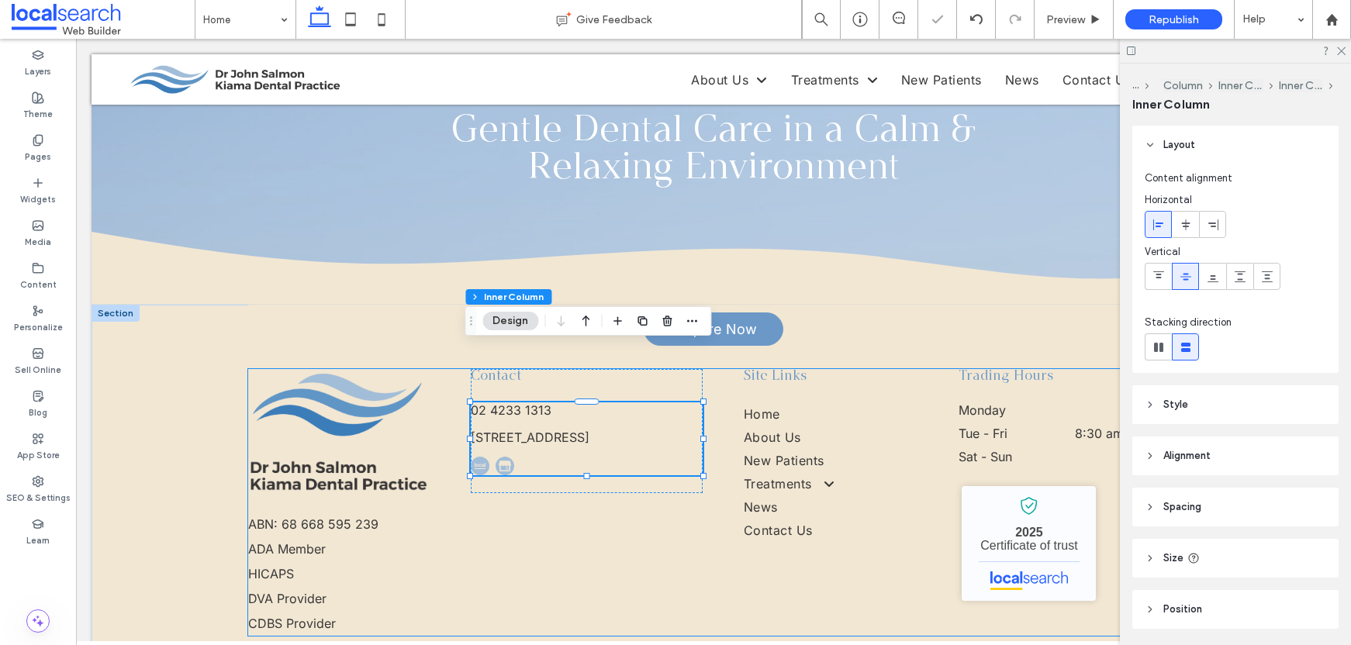
click at [674, 450] on div "ABN: 68 668 595 239 ADA Member HICAPS DVA Provider CDBS Provider Contact 02 423…" at bounding box center [713, 502] width 931 height 267
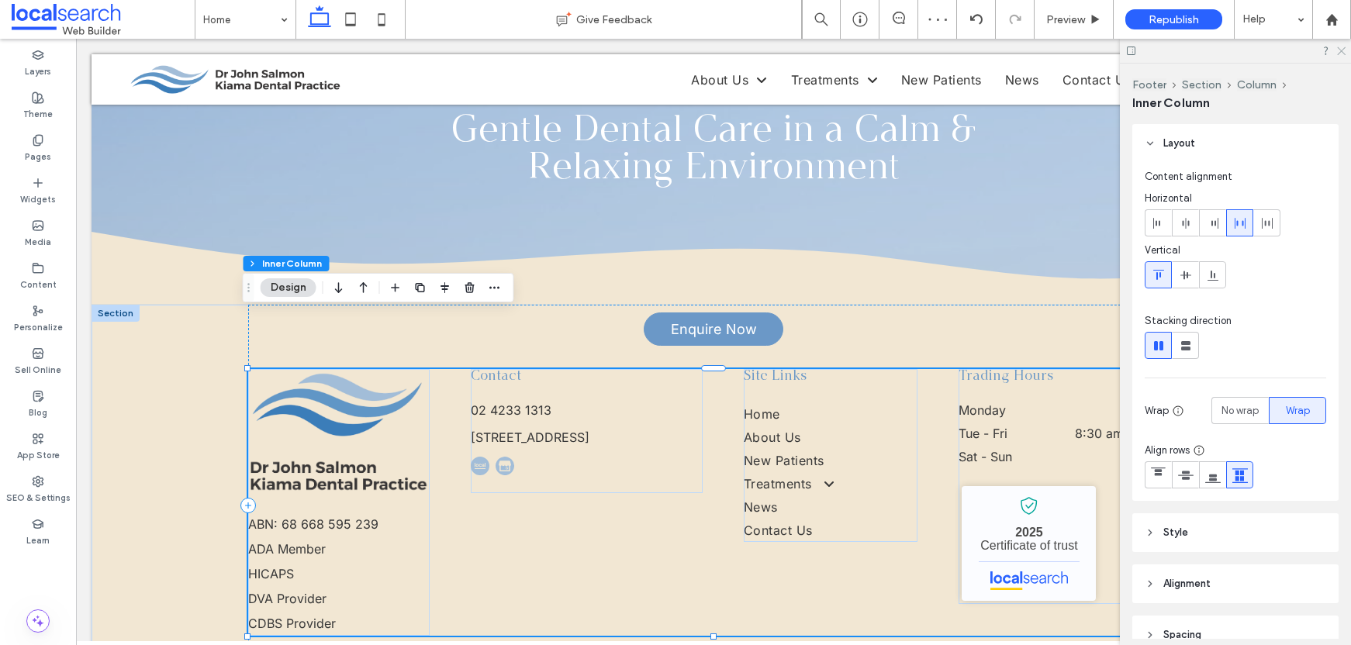
click at [1344, 51] on icon at bounding box center [1341, 50] width 10 height 10
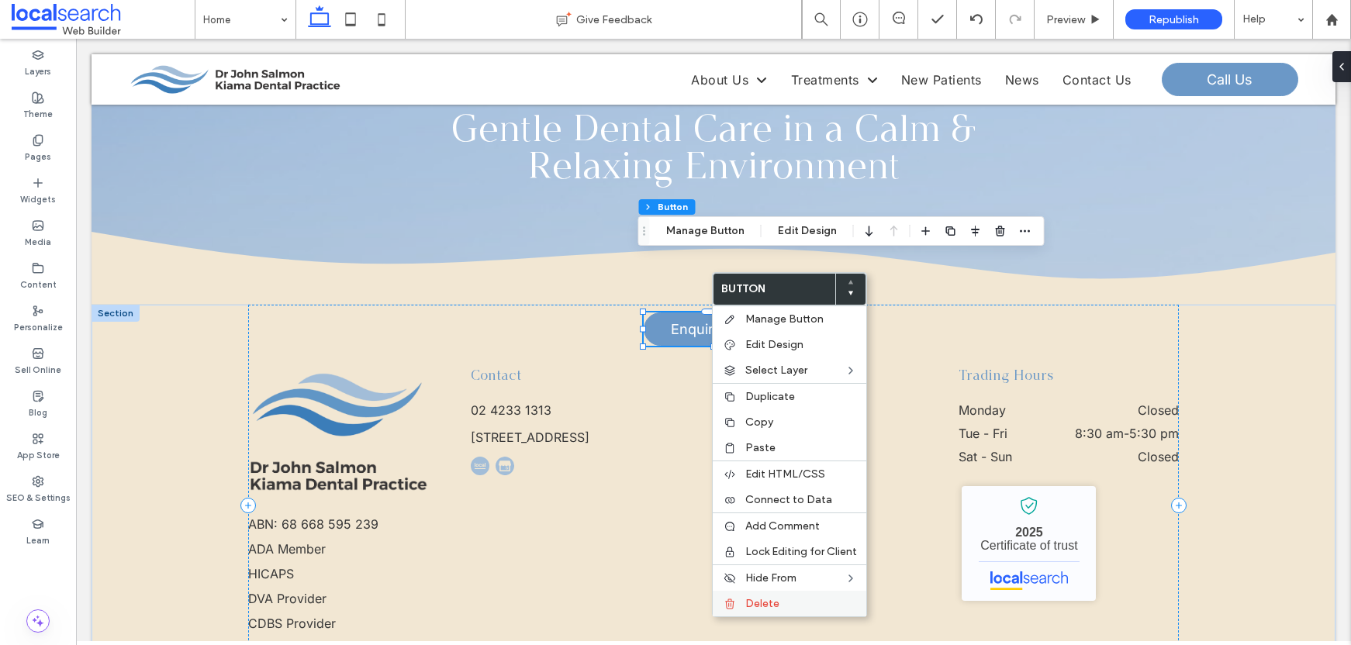
click at [784, 601] on label "Delete" at bounding box center [802, 603] width 112 height 13
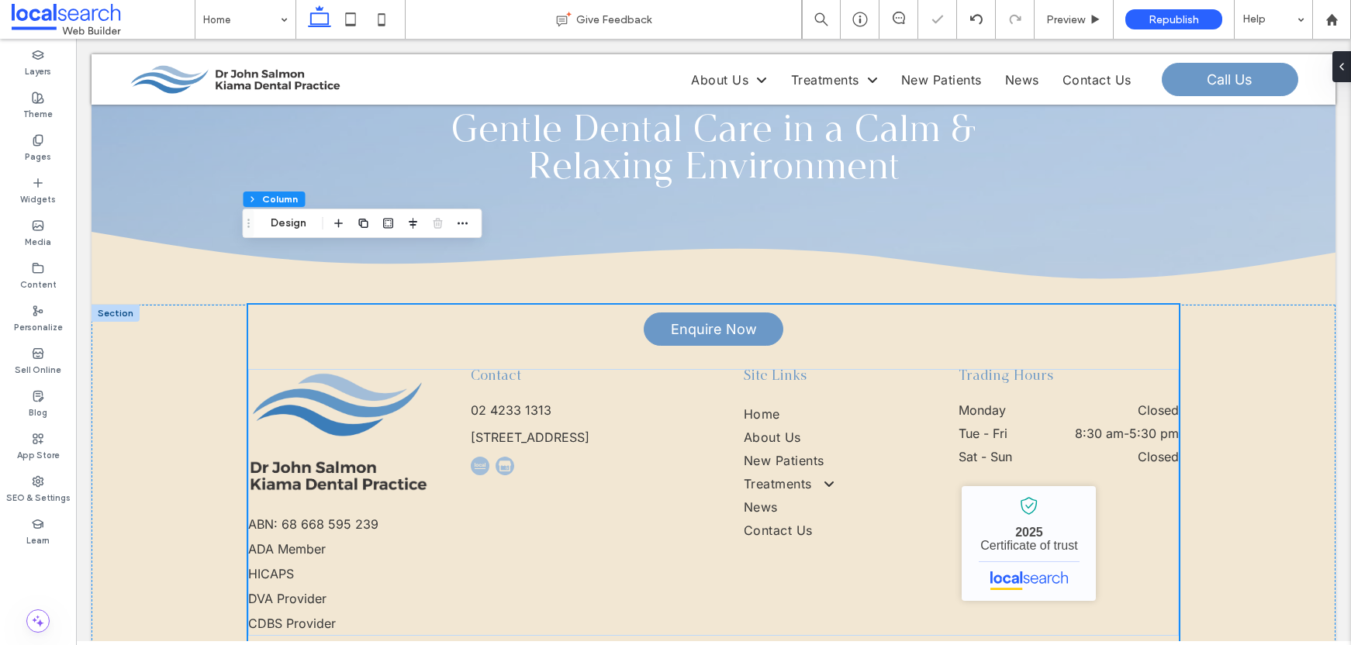
scroll to position [4414, 0]
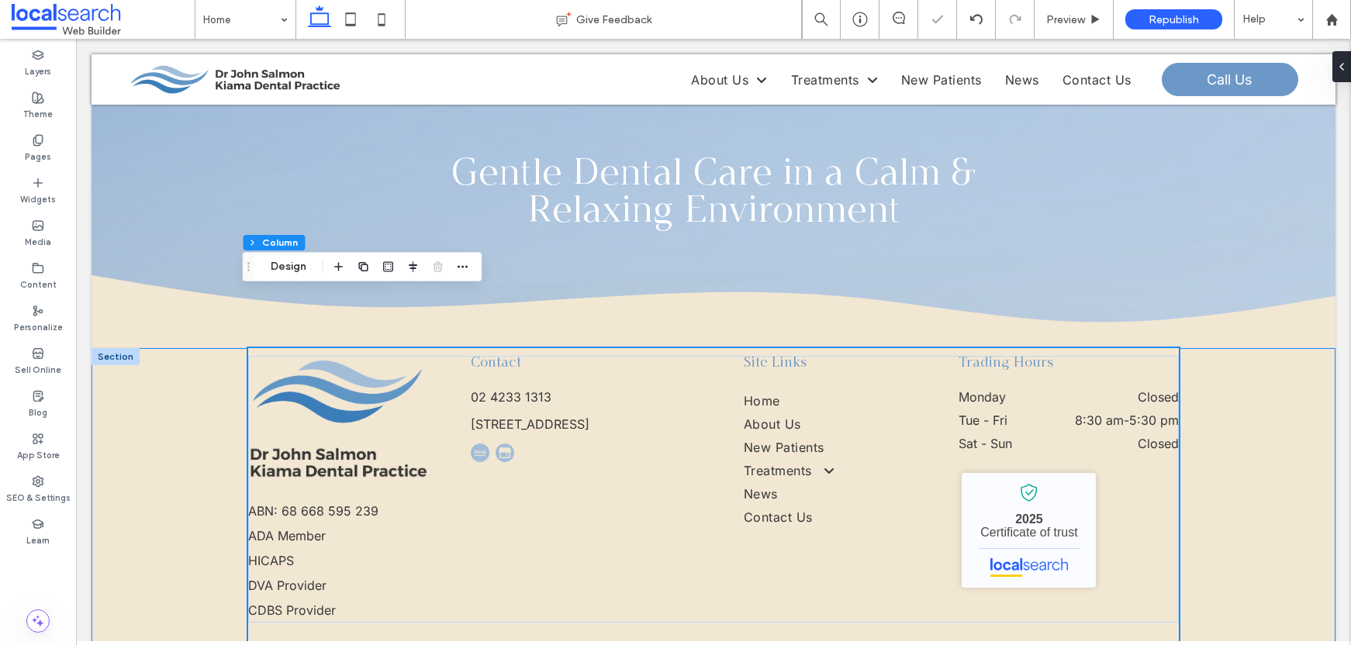
click at [1281, 387] on div "ABN: 68 668 595 239 ADA Member HICAPS DVA Provider CDBS Provider Contact 02 423…" at bounding box center [714, 520] width 1244 height 345
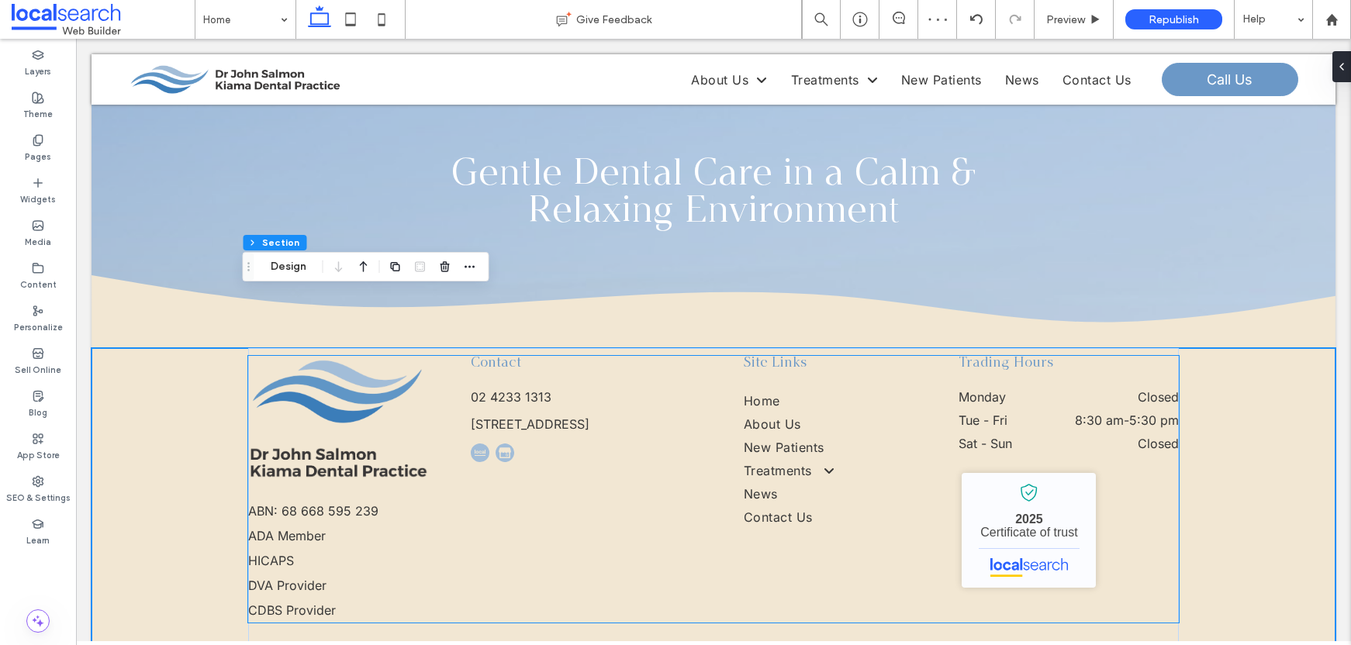
click at [503, 356] on span "Contact" at bounding box center [496, 363] width 50 height 15
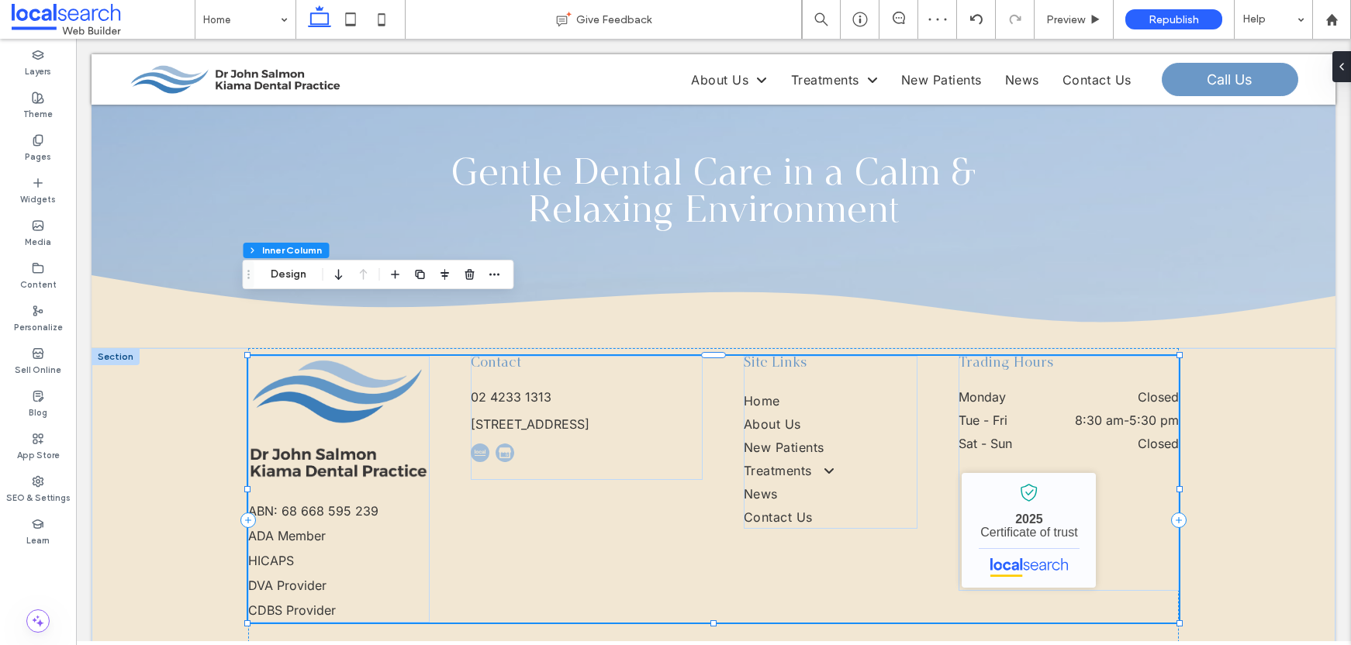
click at [503, 356] on span "Contact" at bounding box center [496, 363] width 50 height 15
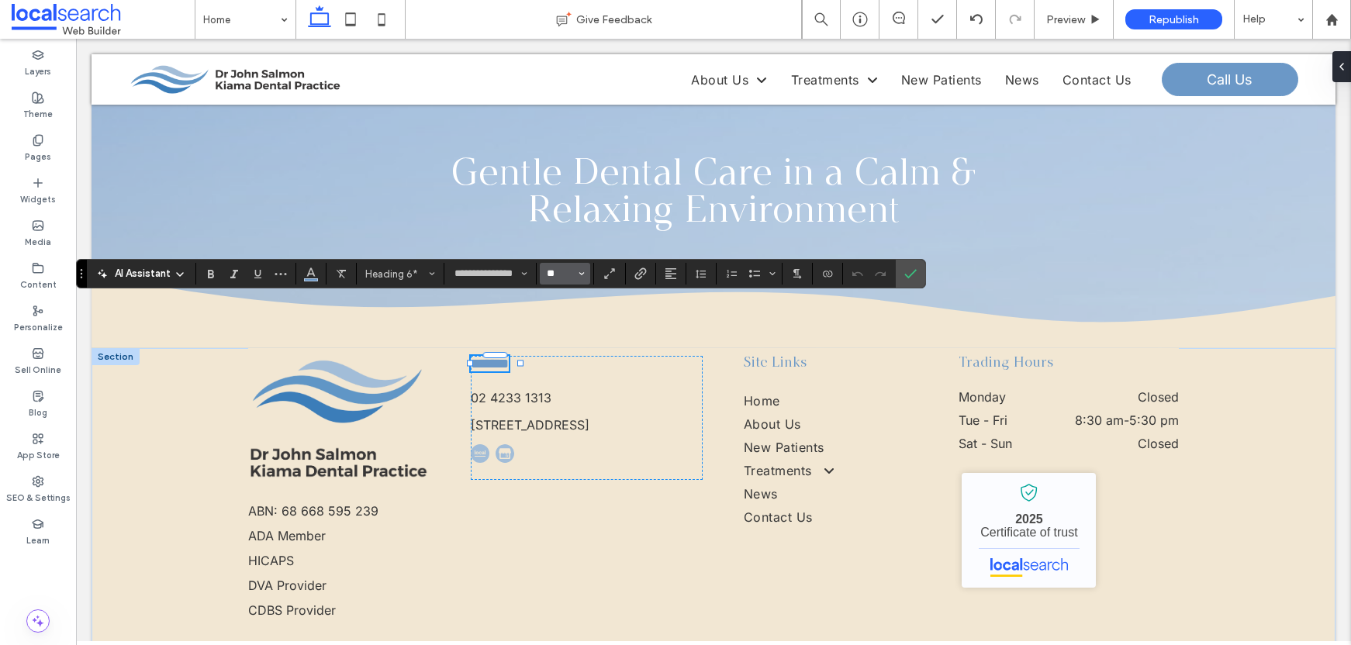
click at [563, 278] on input "**" at bounding box center [560, 274] width 30 height 12
type input "**"
click at [209, 271] on use "Bold" at bounding box center [211, 274] width 6 height 9
click at [912, 272] on icon "Confirm" at bounding box center [911, 274] width 12 height 12
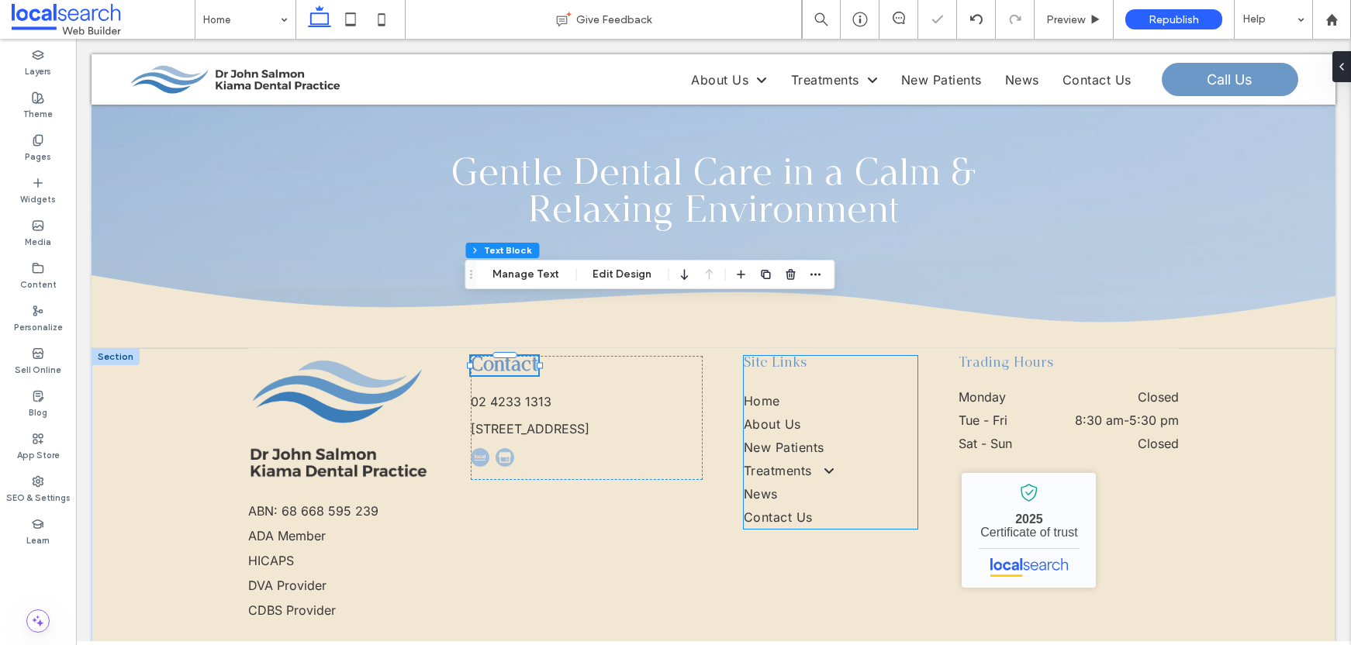
click at [780, 356] on span "Site Links" at bounding box center [776, 363] width 64 height 15
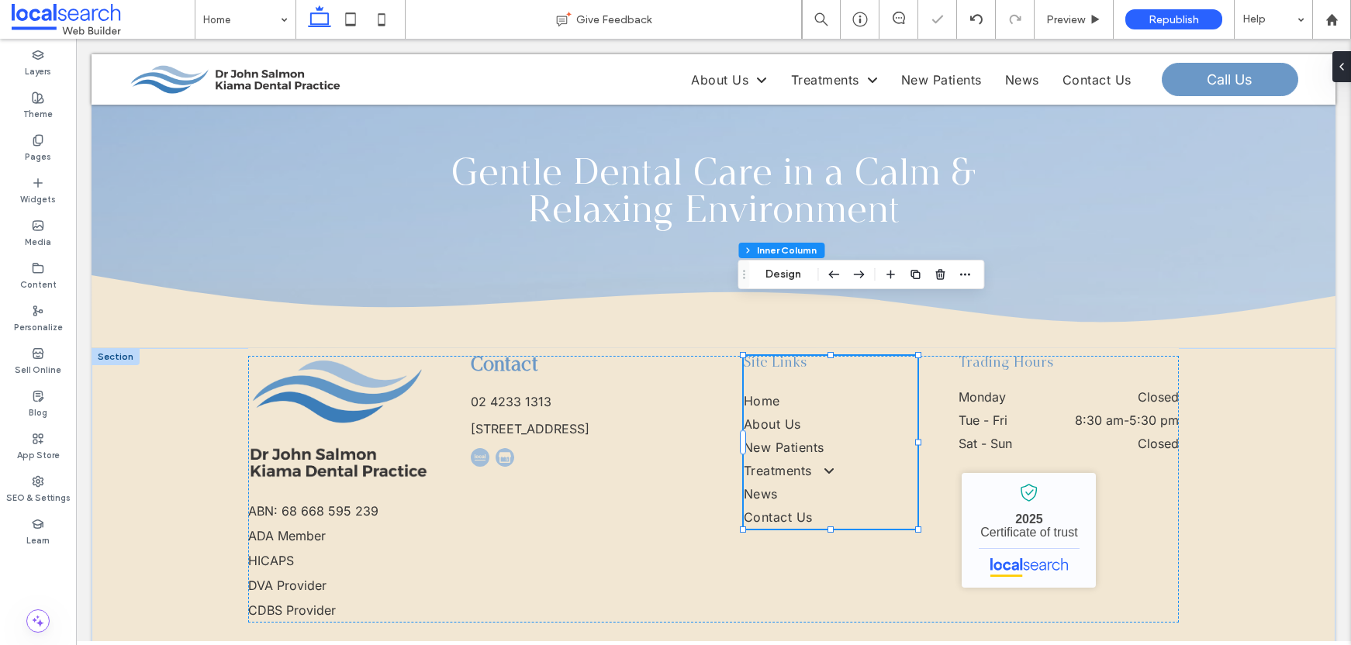
click at [780, 356] on span "Site Links" at bounding box center [776, 363] width 64 height 15
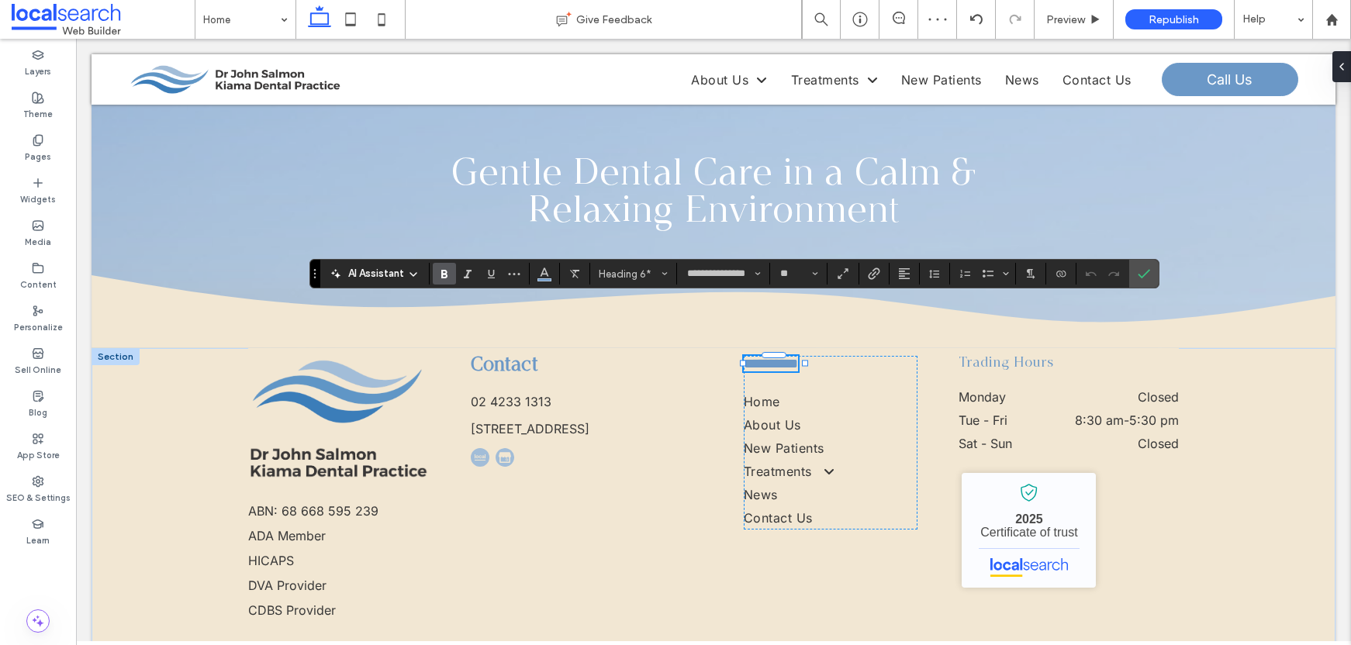
click at [441, 271] on use "Bold" at bounding box center [444, 274] width 6 height 9
click at [781, 275] on input "**" at bounding box center [794, 274] width 30 height 12
type input "**"
click at [760, 357] on strong "**********" at bounding box center [783, 366] width 78 height 19
drag, startPoint x: 759, startPoint y: 311, endPoint x: 742, endPoint y: 311, distance: 17.1
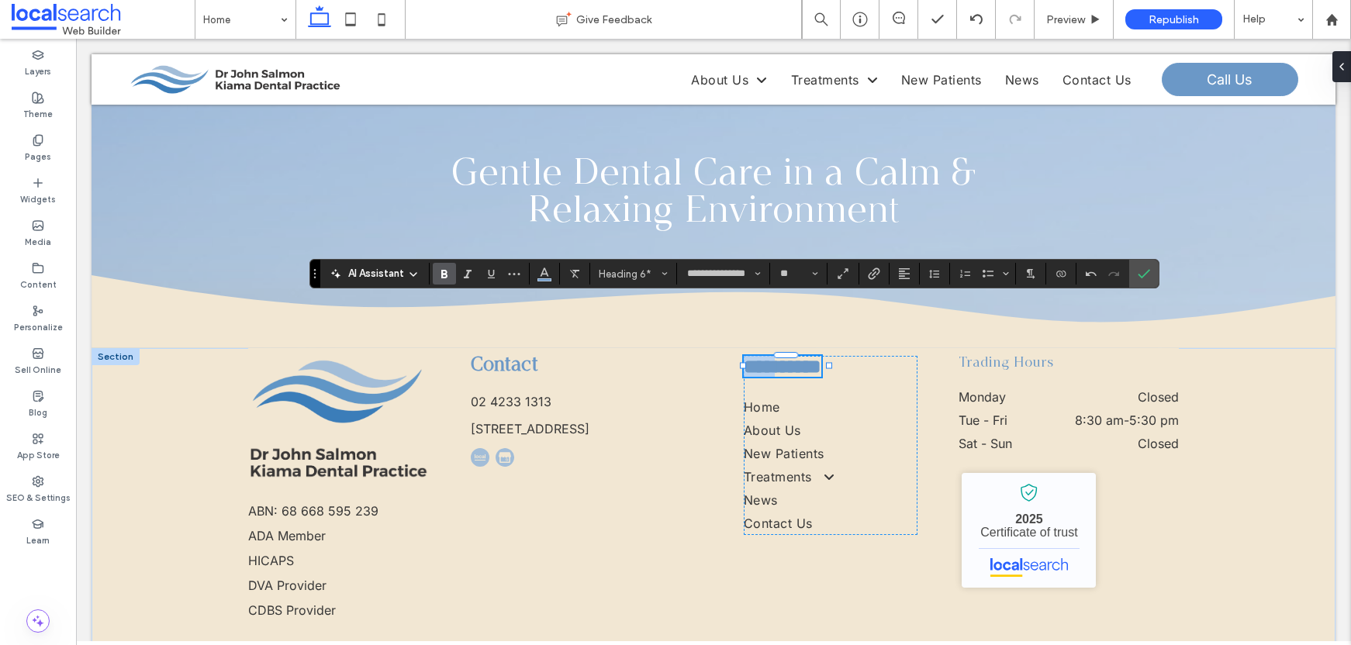
click at [744, 357] on strong "**********" at bounding box center [783, 366] width 78 height 19
click at [1009, 356] on span "Trading Hours" at bounding box center [1006, 363] width 95 height 15
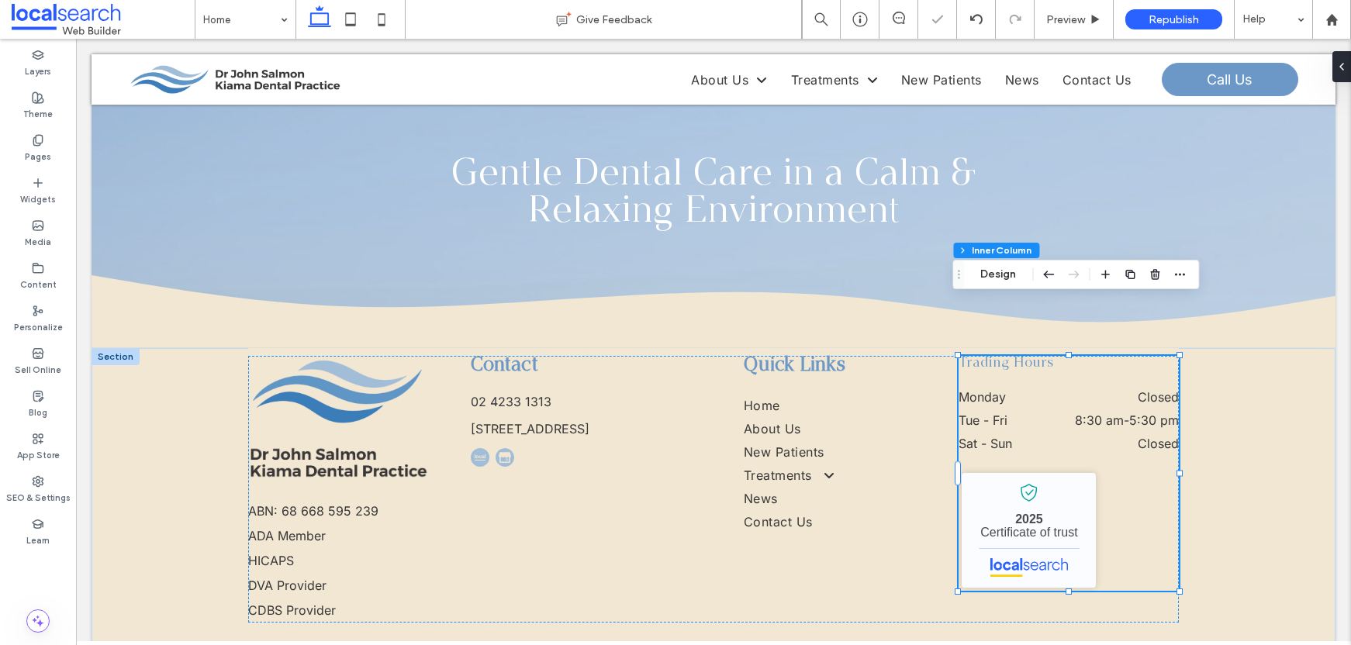
click at [1009, 356] on span "Trading Hours" at bounding box center [1006, 363] width 95 height 15
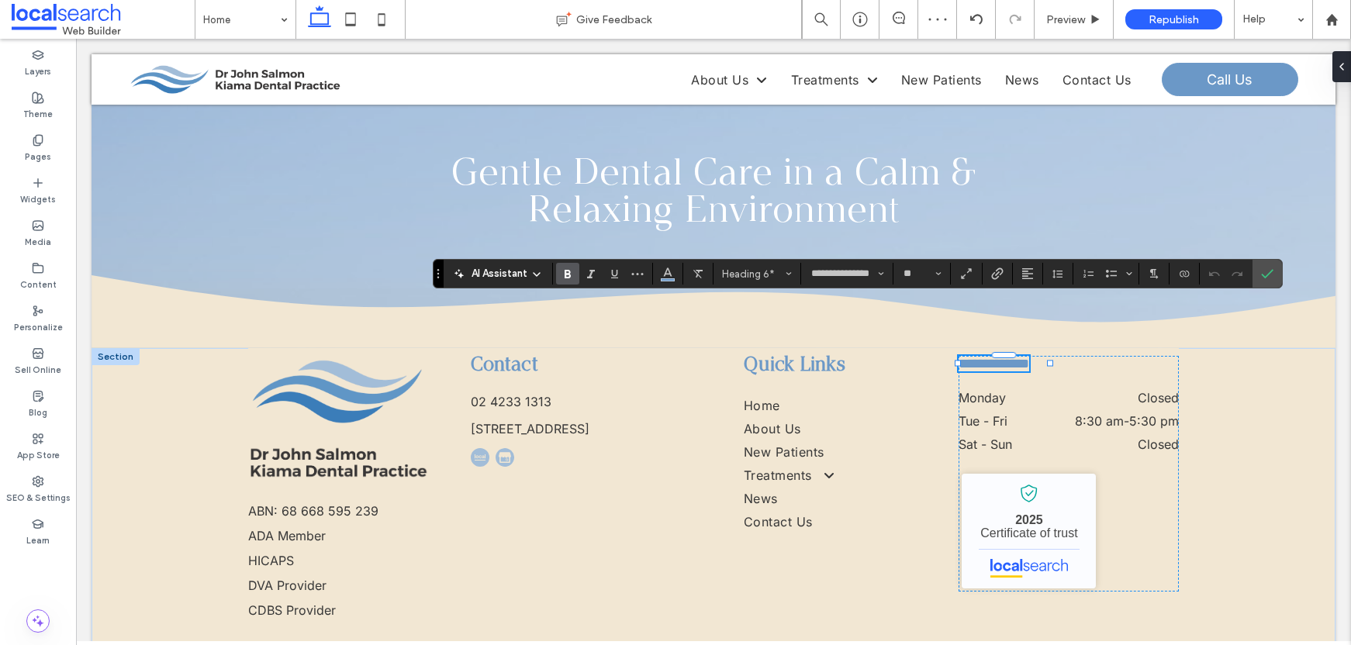
click at [577, 272] on label "Bold" at bounding box center [567, 274] width 23 height 22
click at [917, 272] on input "**" at bounding box center [917, 274] width 30 height 12
type input "**"
click at [1265, 279] on icon "Confirm" at bounding box center [1267, 274] width 12 height 12
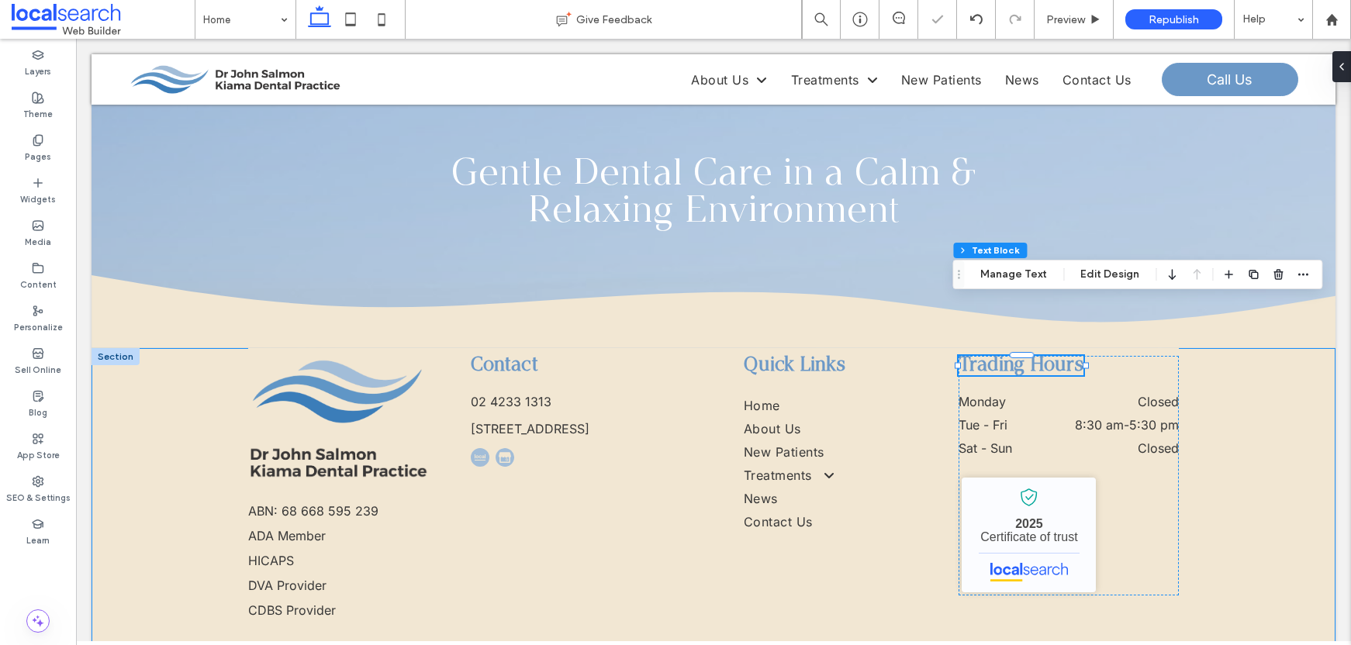
click at [1228, 382] on div "ABN: 68 668 595 239 ADA Member HICAPS DVA Provider CDBS Provider Contact 02 423…" at bounding box center [714, 520] width 1244 height 345
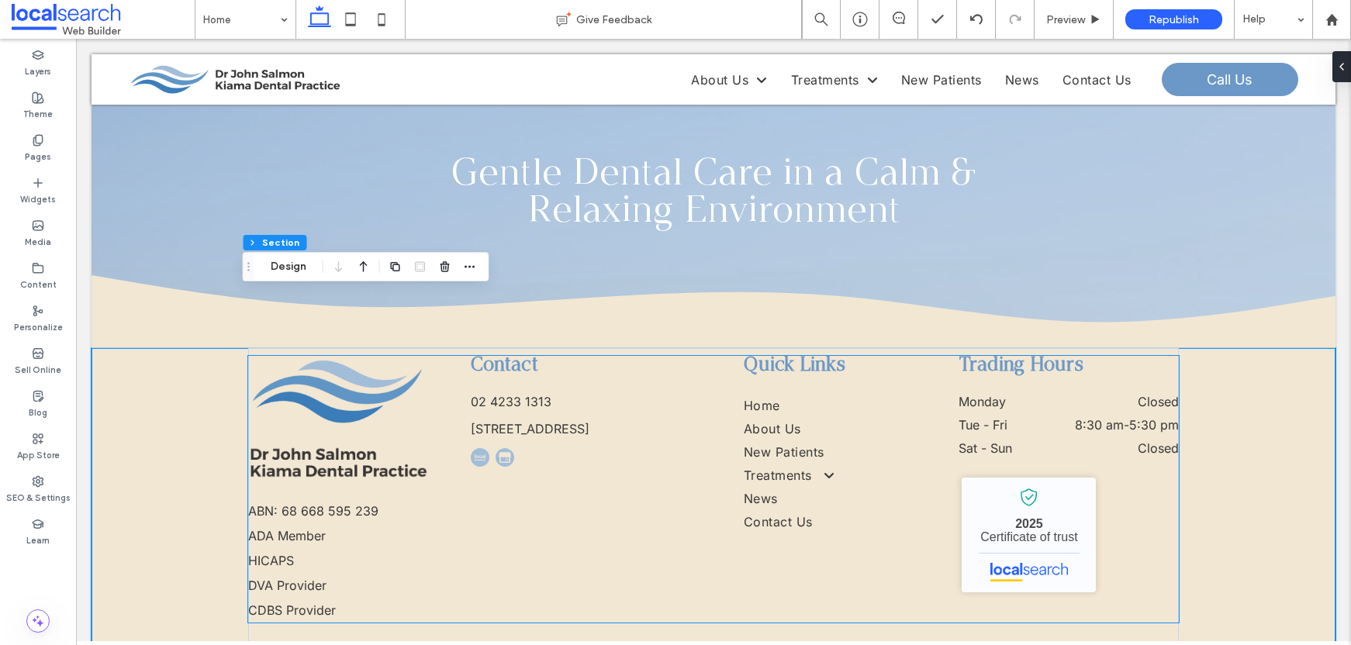
click at [299, 548] on p "HICAPS" at bounding box center [339, 560] width 182 height 25
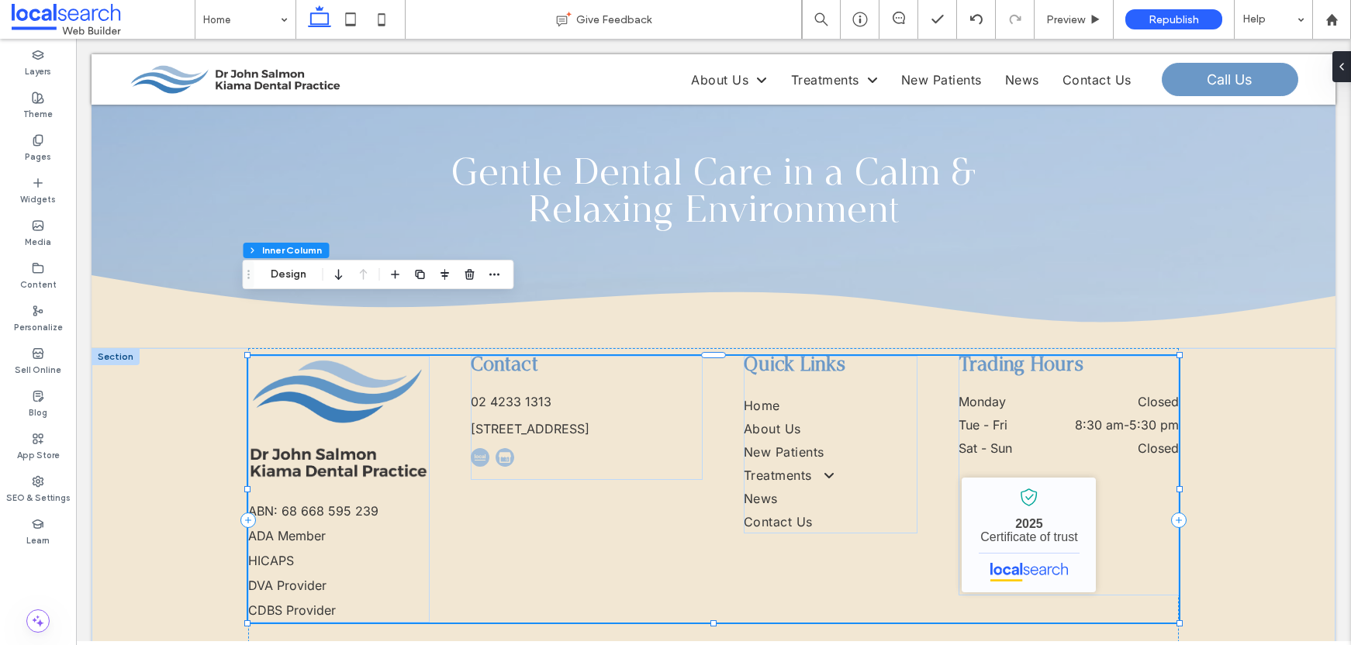
click at [299, 548] on p "HICAPS" at bounding box center [339, 560] width 182 height 25
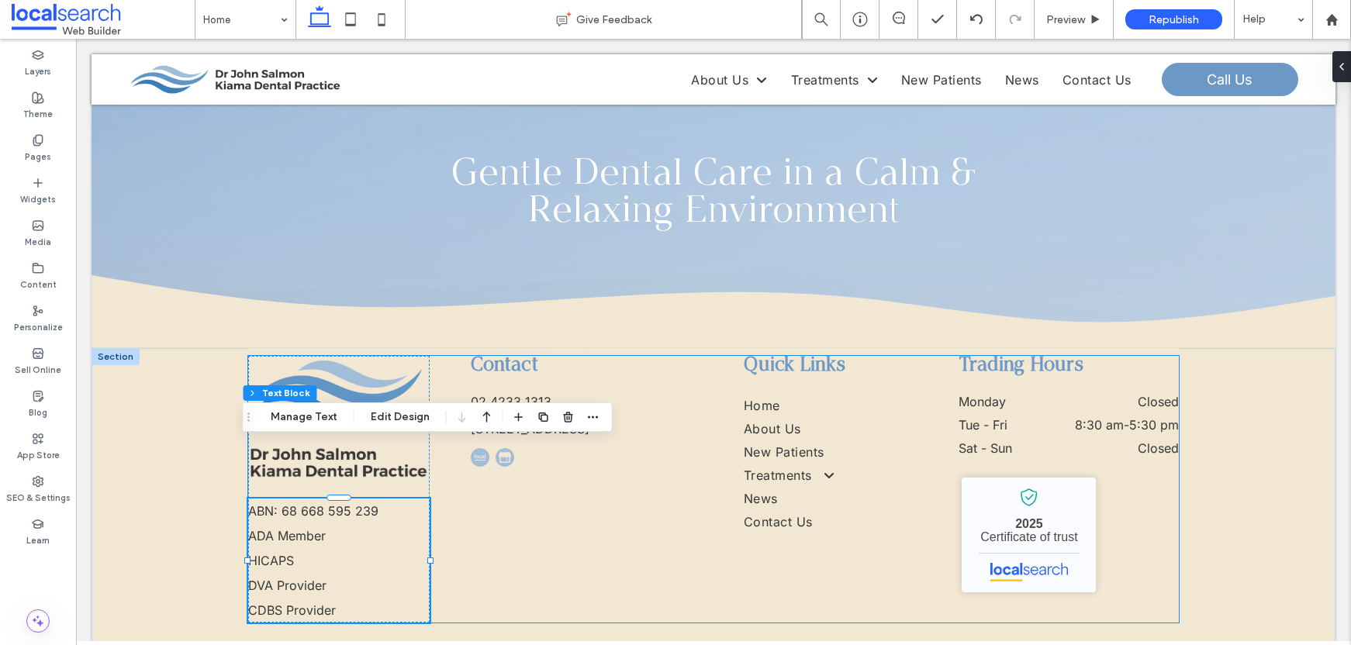
click at [542, 488] on div "ABN: 68 668 595 239 ADA Member HICAPS DVA Provider CDBS Provider Contact 02 423…" at bounding box center [713, 489] width 931 height 267
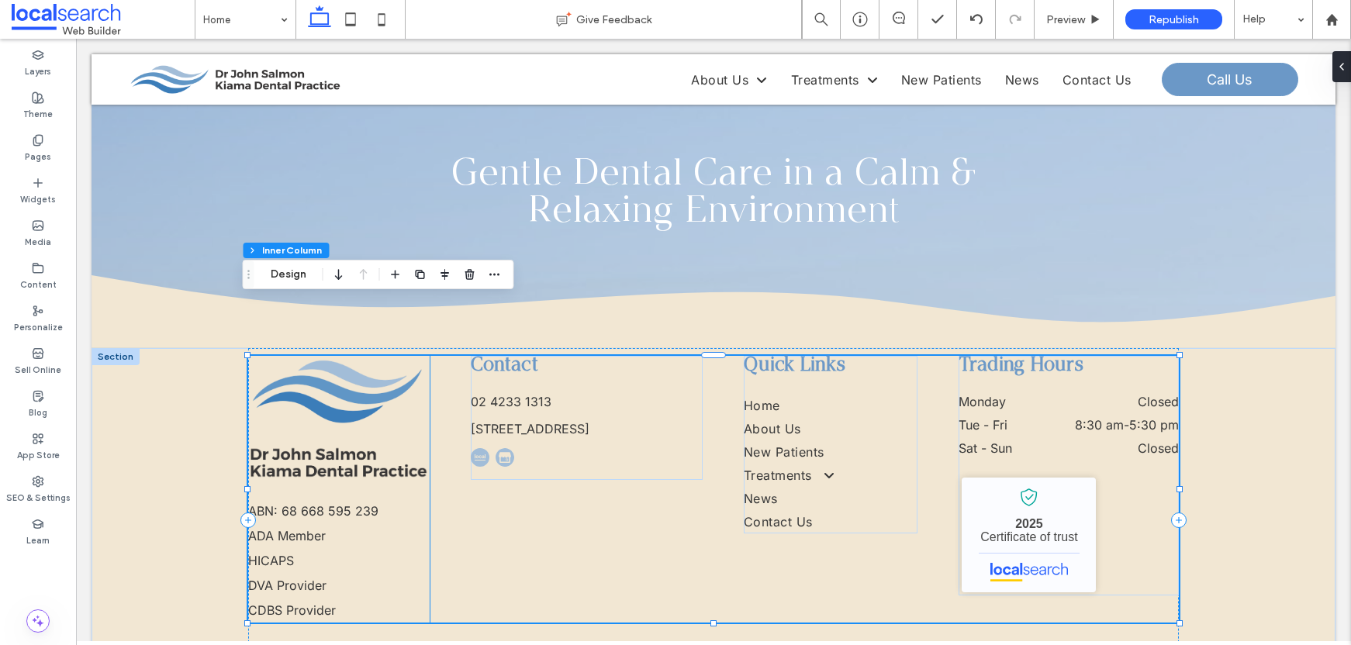
click at [416, 524] on p "ADA Member" at bounding box center [339, 536] width 182 height 25
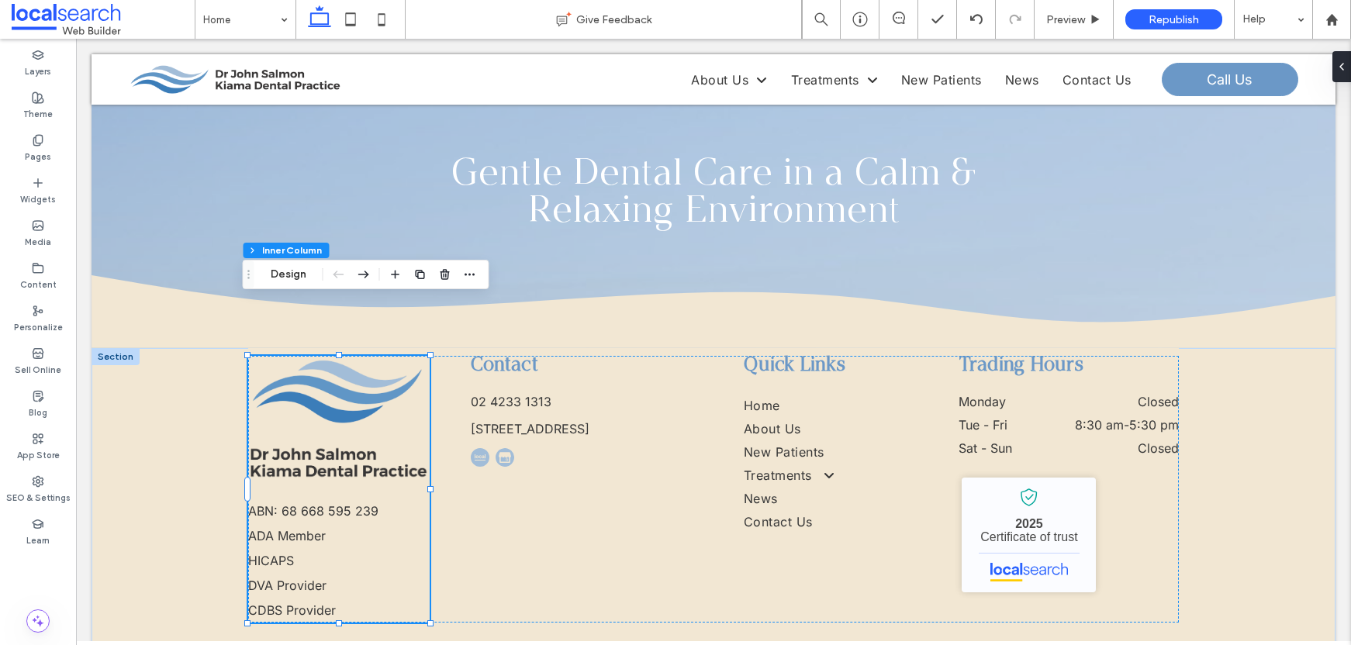
click at [386, 524] on p "ADA Member" at bounding box center [339, 536] width 182 height 25
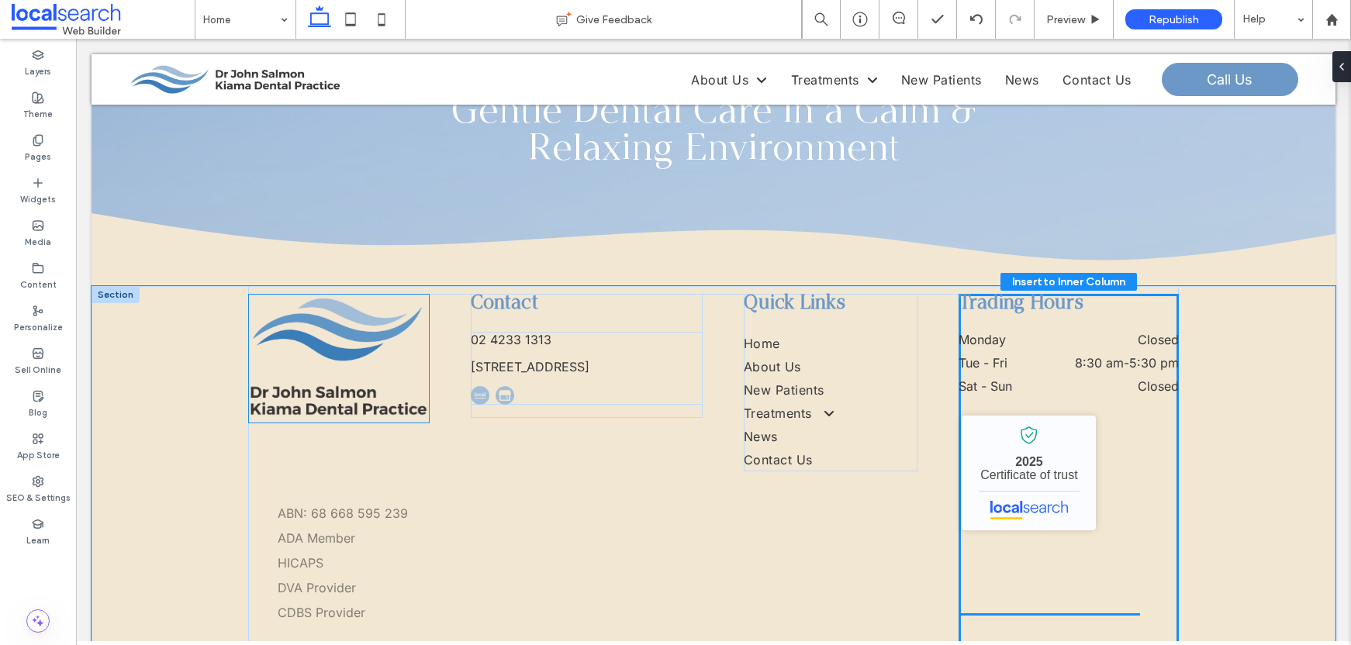
scroll to position [4522, 0]
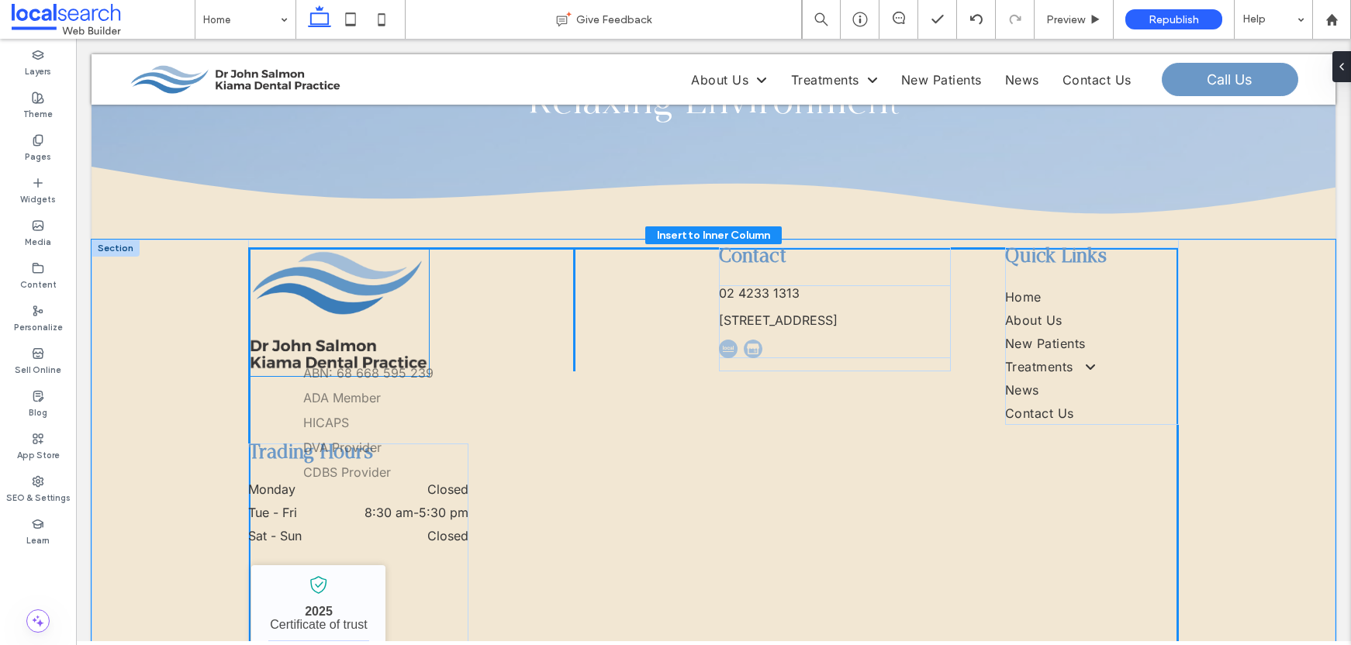
drag, startPoint x: 362, startPoint y: 499, endPoint x: 423, endPoint y: 417, distance: 102.1
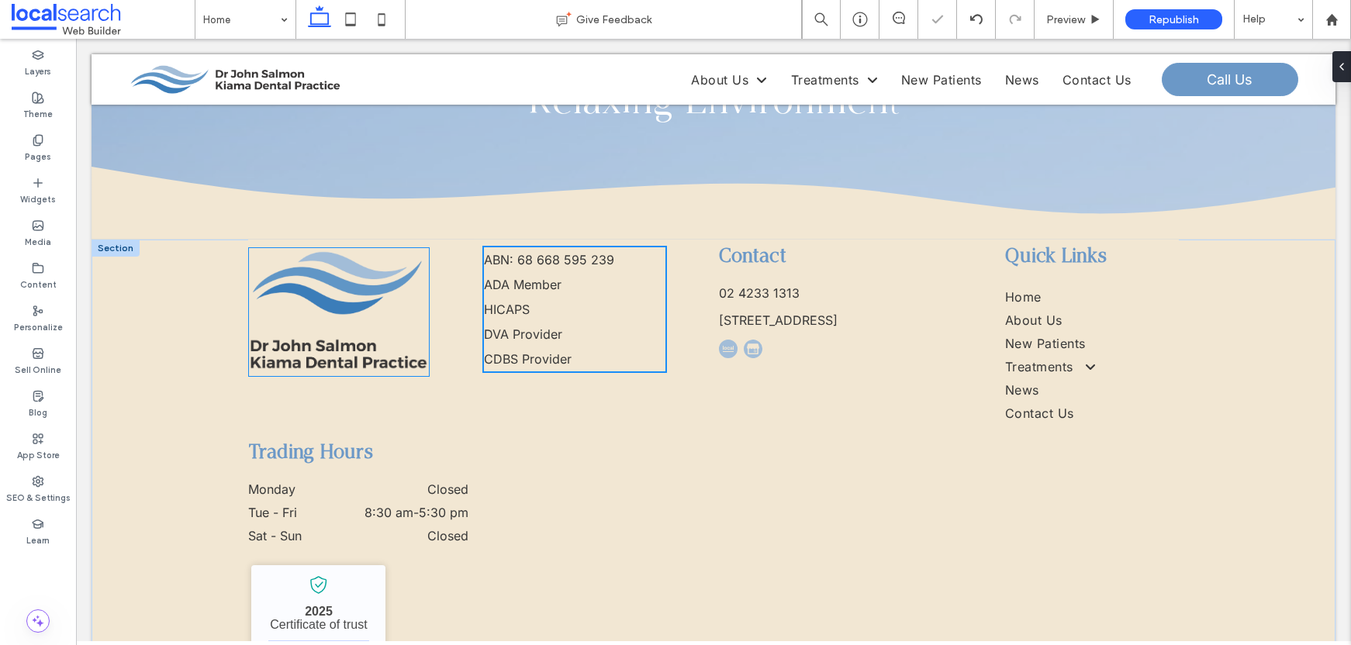
type input "**"
type input "****"
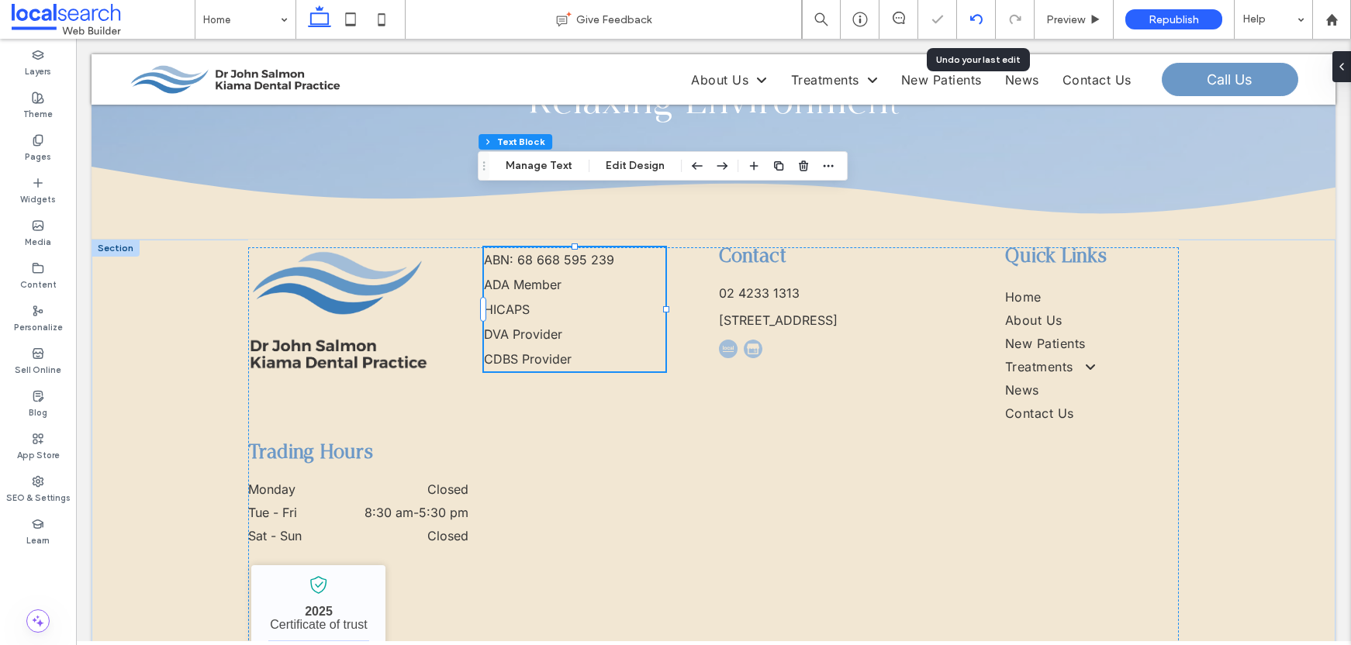
click at [991, 14] on div at bounding box center [976, 19] width 38 height 12
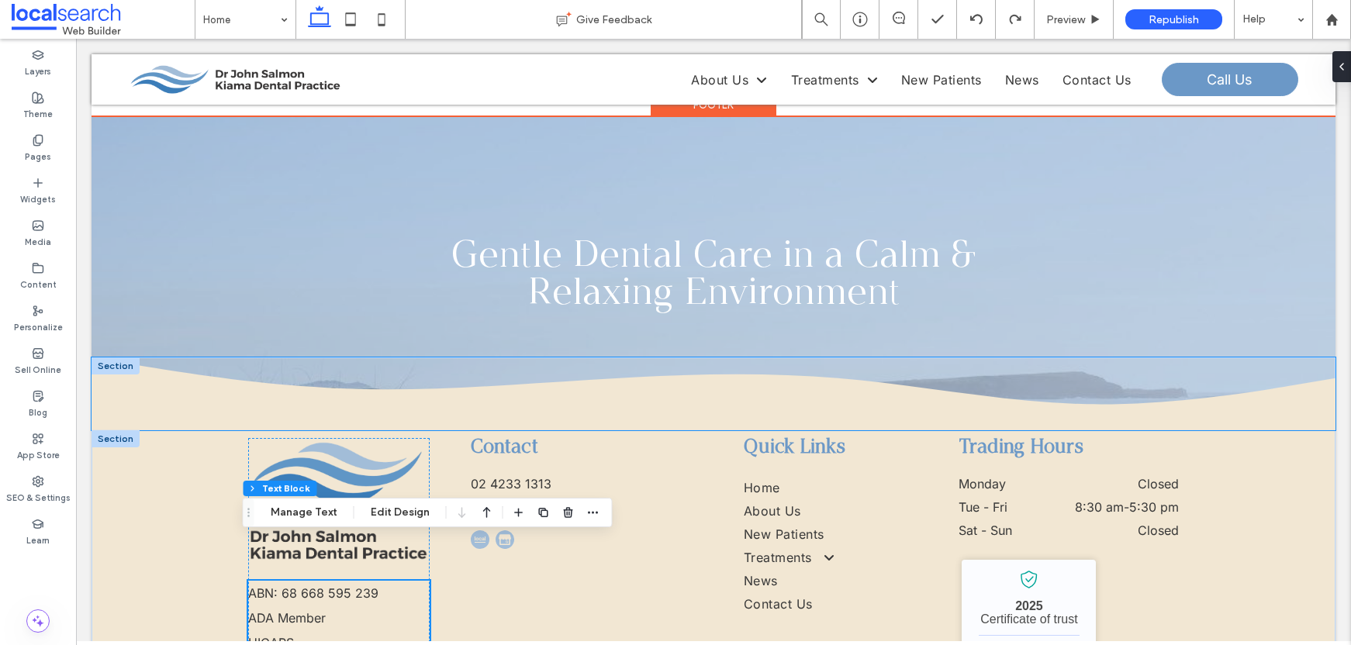
scroll to position [4243, 0]
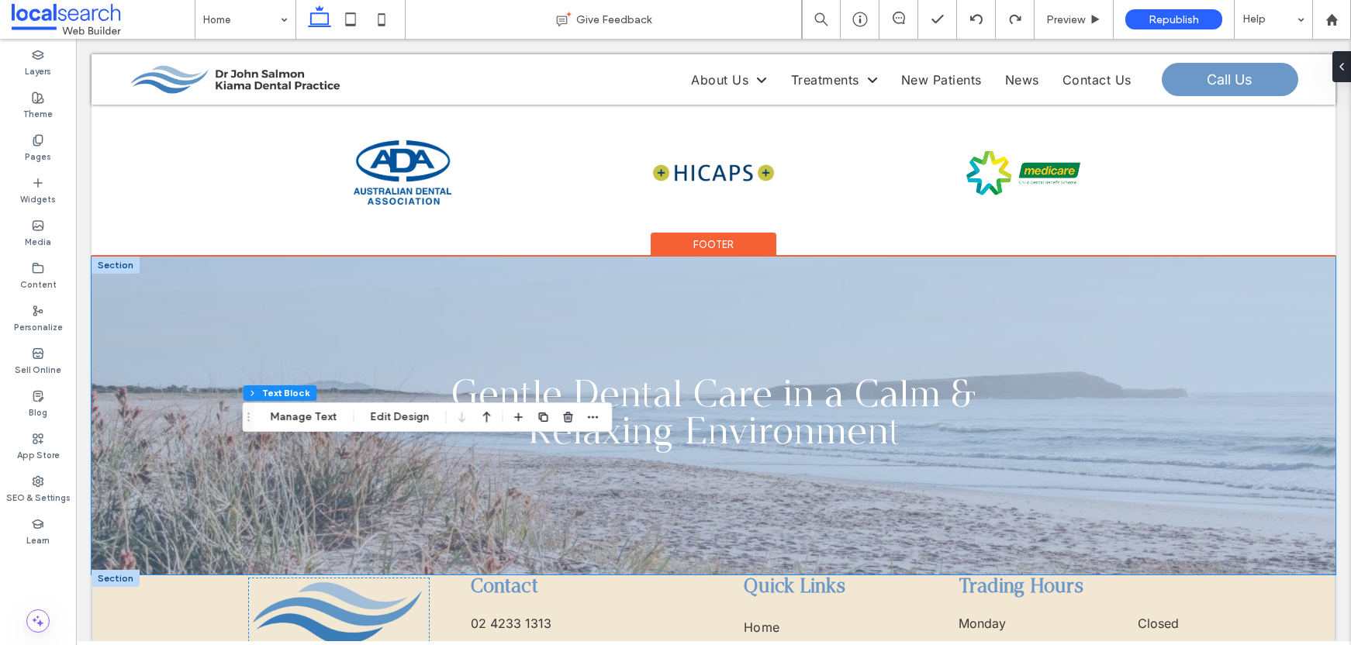
scroll to position [4414, 0]
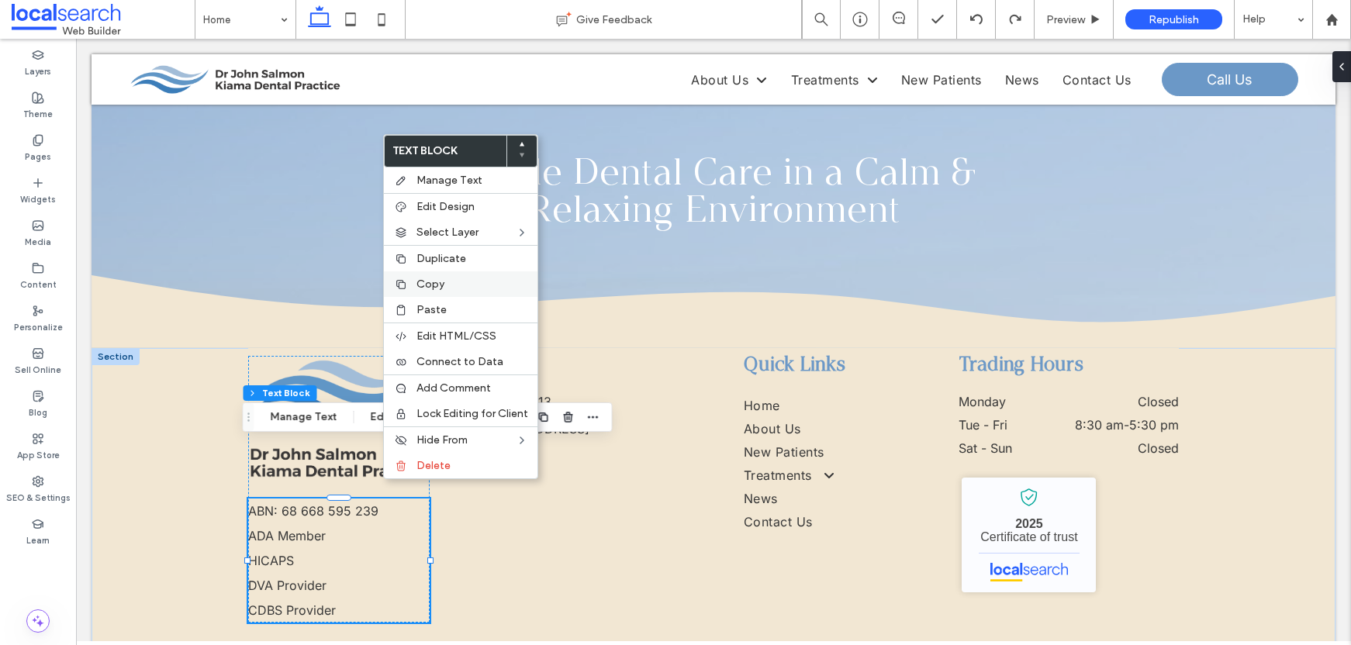
click at [439, 287] on span "Copy" at bounding box center [431, 284] width 28 height 13
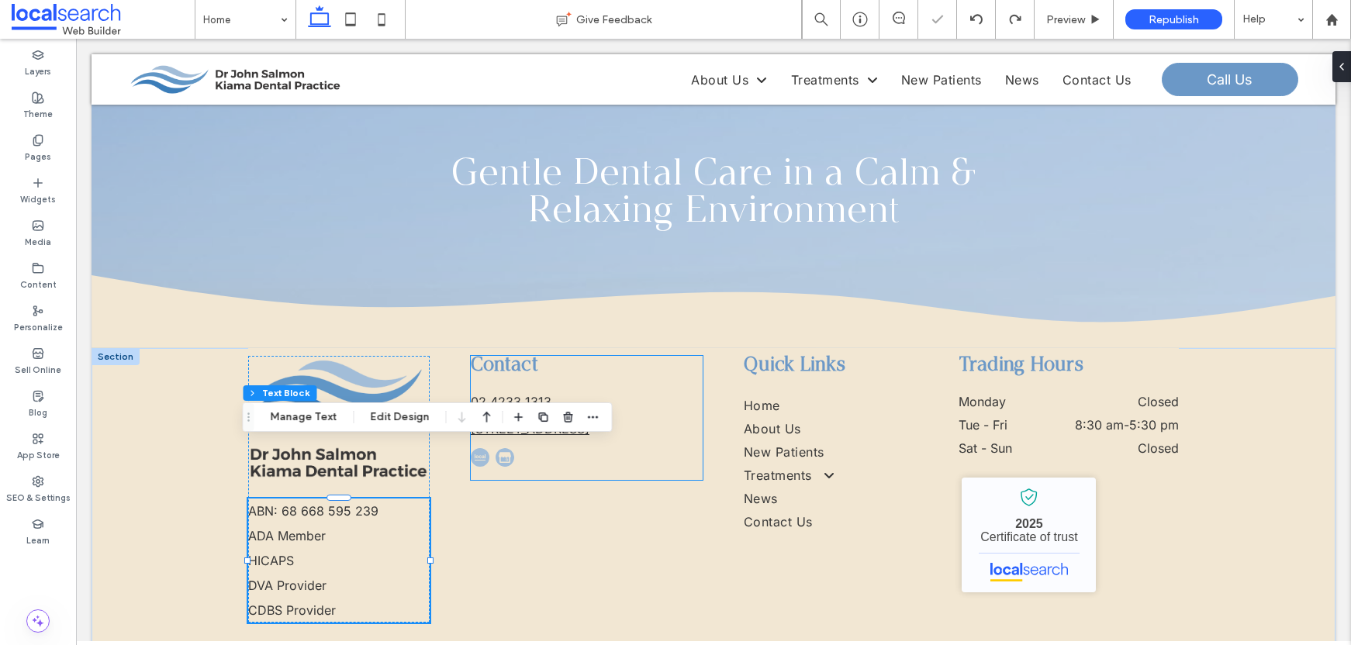
click at [582, 421] on link "[STREET_ADDRESS]" at bounding box center [530, 429] width 119 height 16
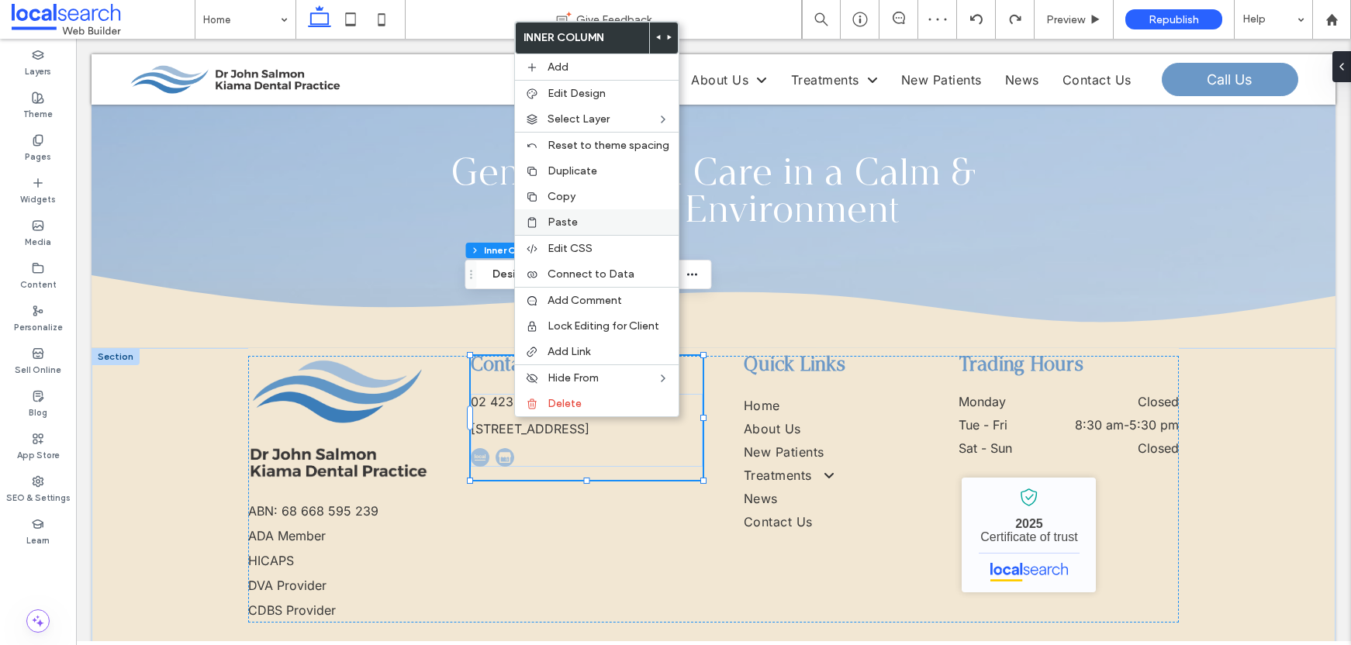
click at [583, 216] on label "Paste" at bounding box center [609, 222] width 122 height 13
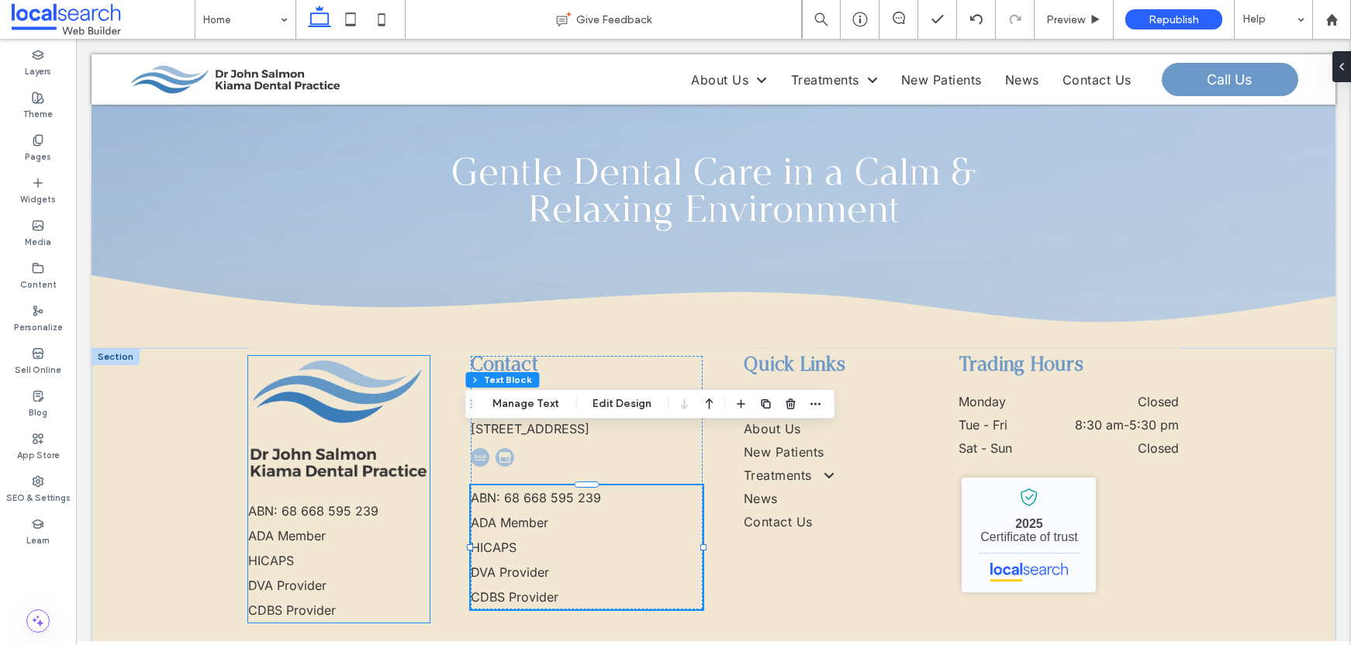
click at [365, 524] on p "ADA Member" at bounding box center [339, 536] width 182 height 25
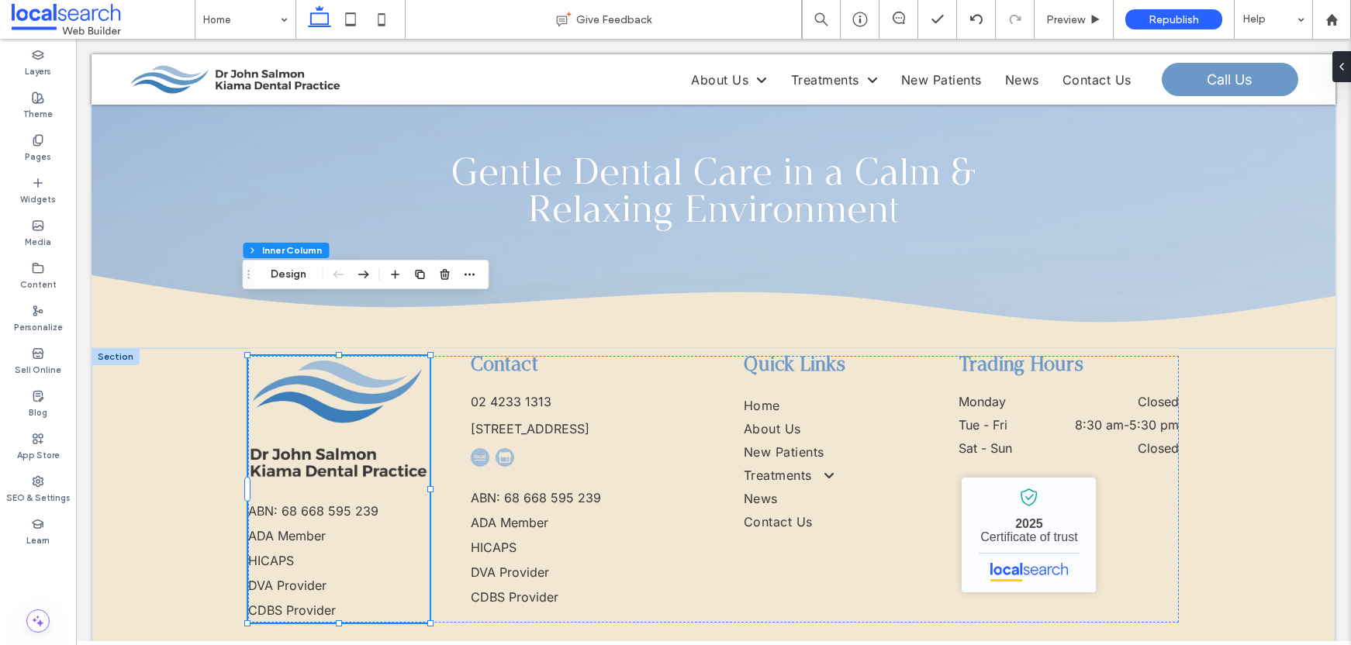
click at [346, 524] on p "ADA Member" at bounding box center [339, 536] width 182 height 25
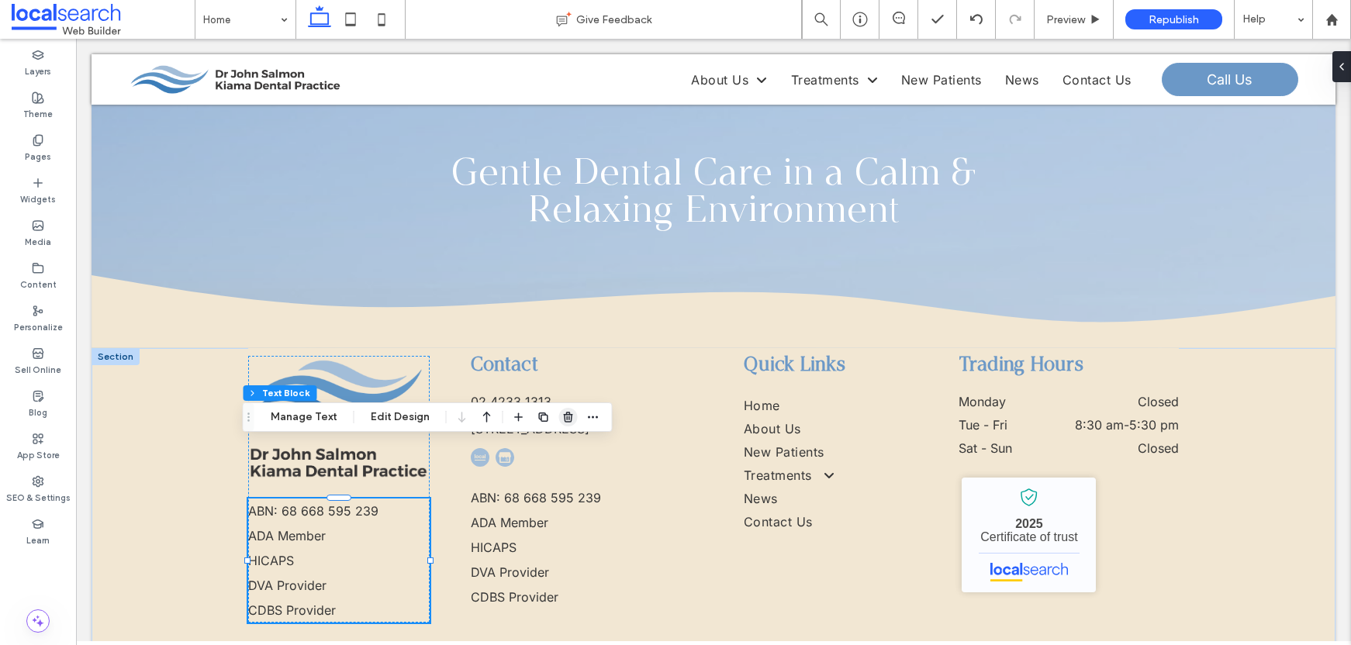
click at [562, 412] on icon "button" at bounding box center [568, 417] width 12 height 12
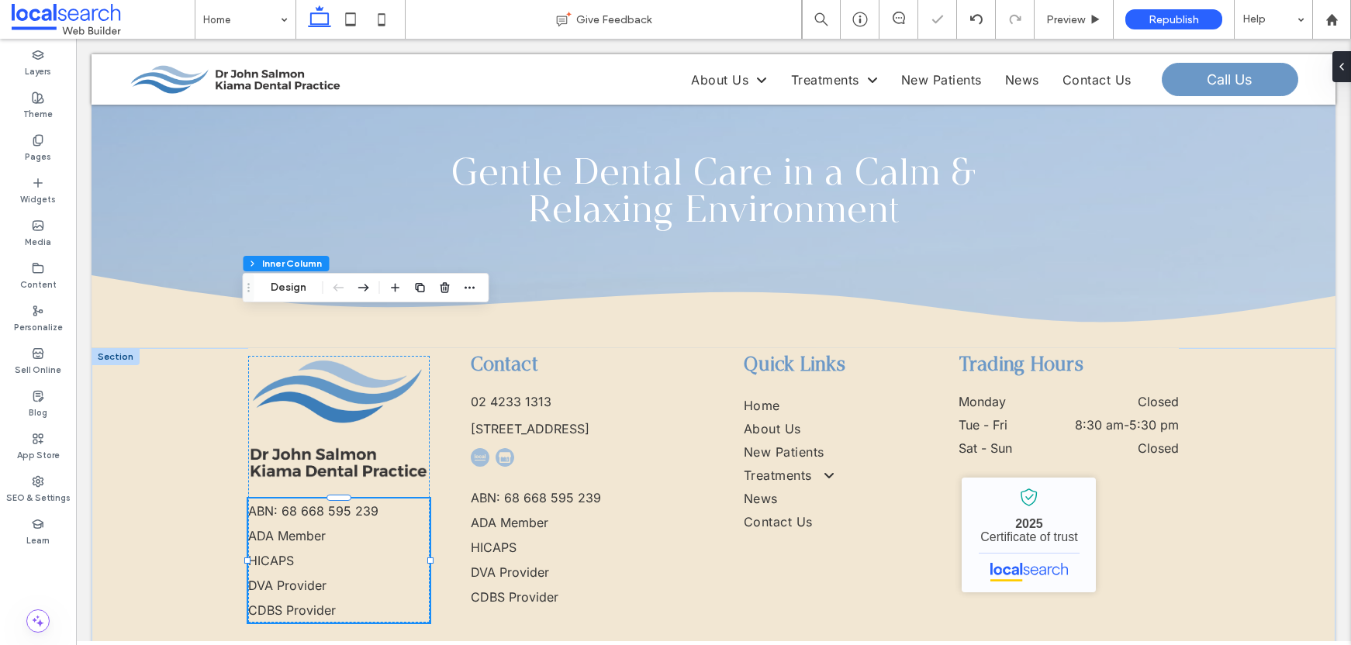
scroll to position [4400, 0]
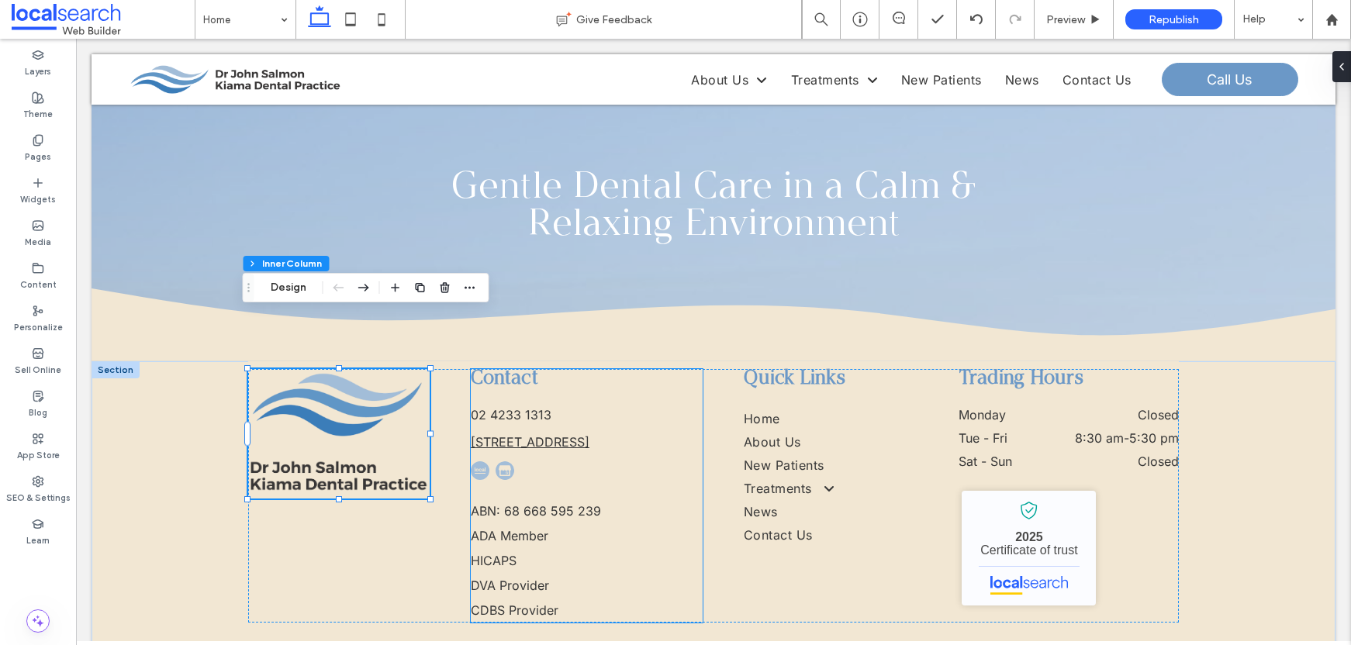
click at [528, 434] on link "[STREET_ADDRESS]" at bounding box center [530, 442] width 119 height 16
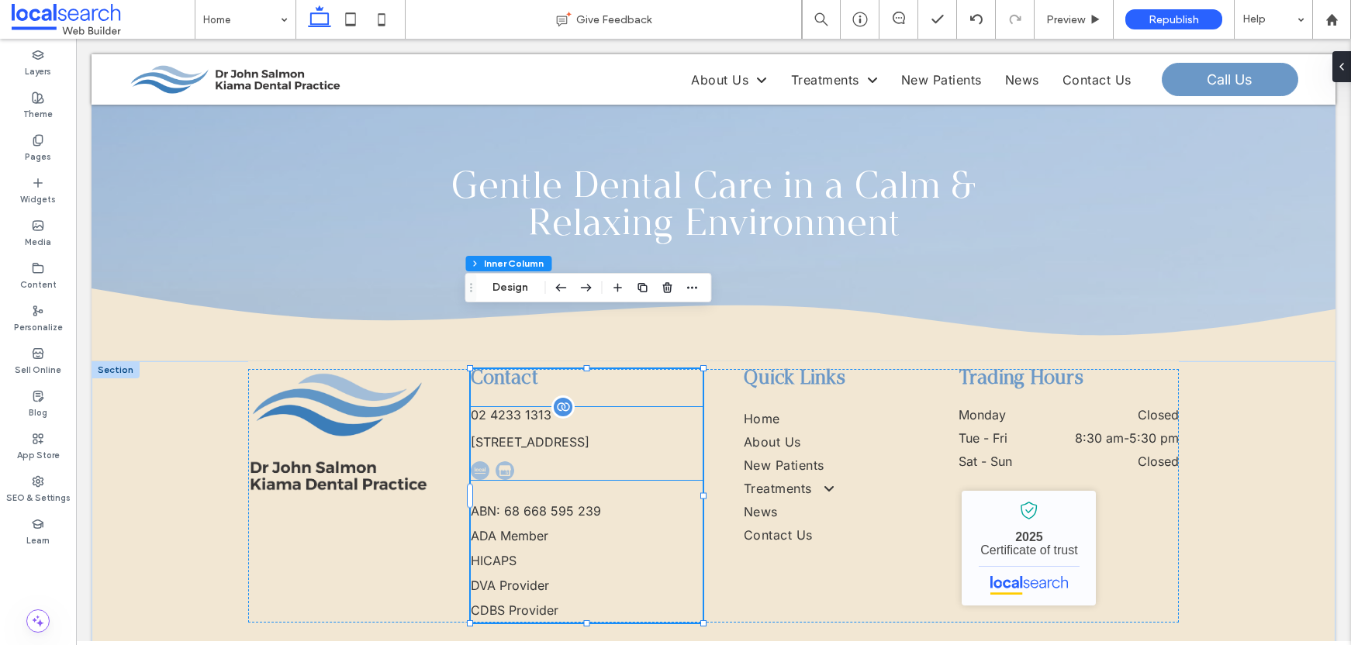
click at [598, 407] on p "02 4233 1313" at bounding box center [587, 415] width 232 height 16
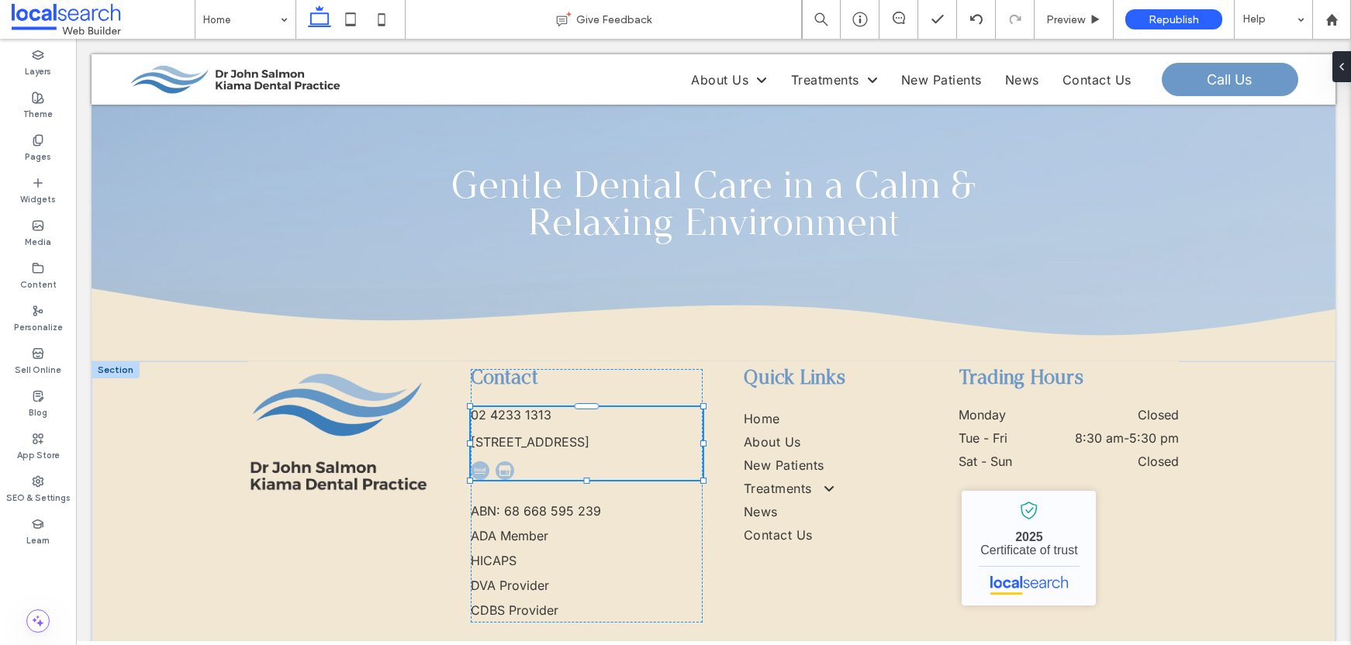
scroll to position [52, 0]
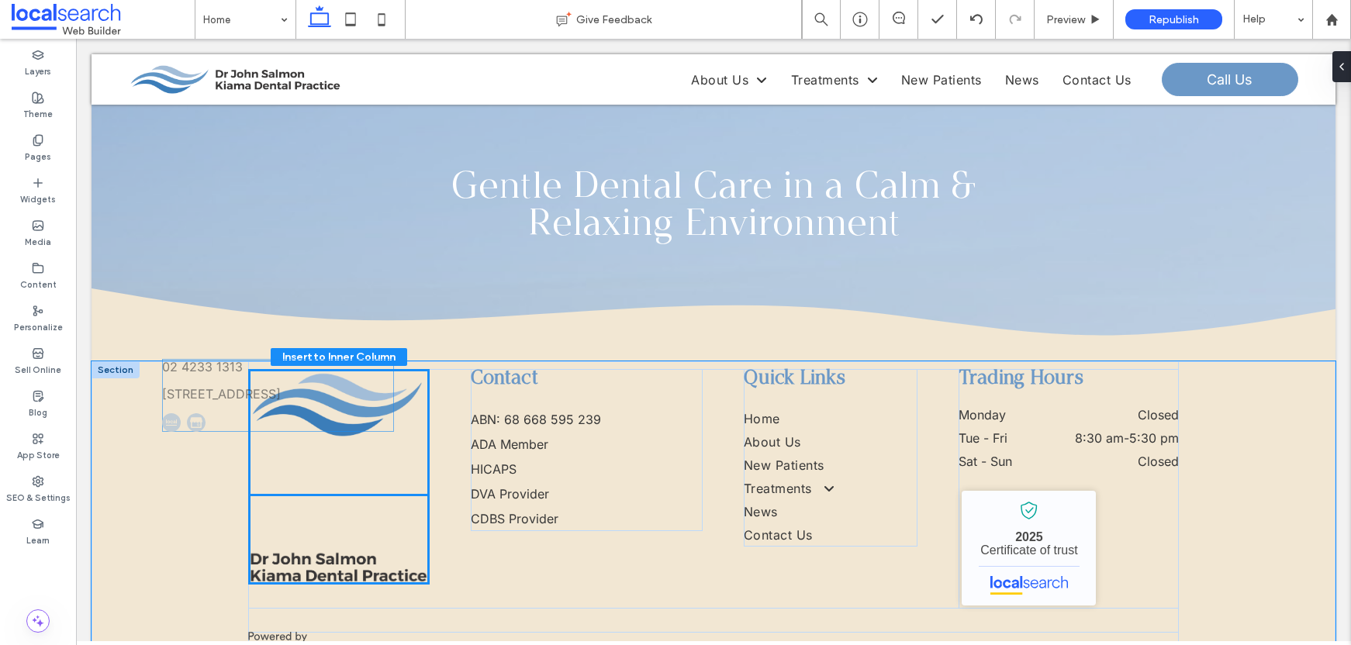
drag, startPoint x: 690, startPoint y: 372, endPoint x: 387, endPoint y: 380, distance: 302.7
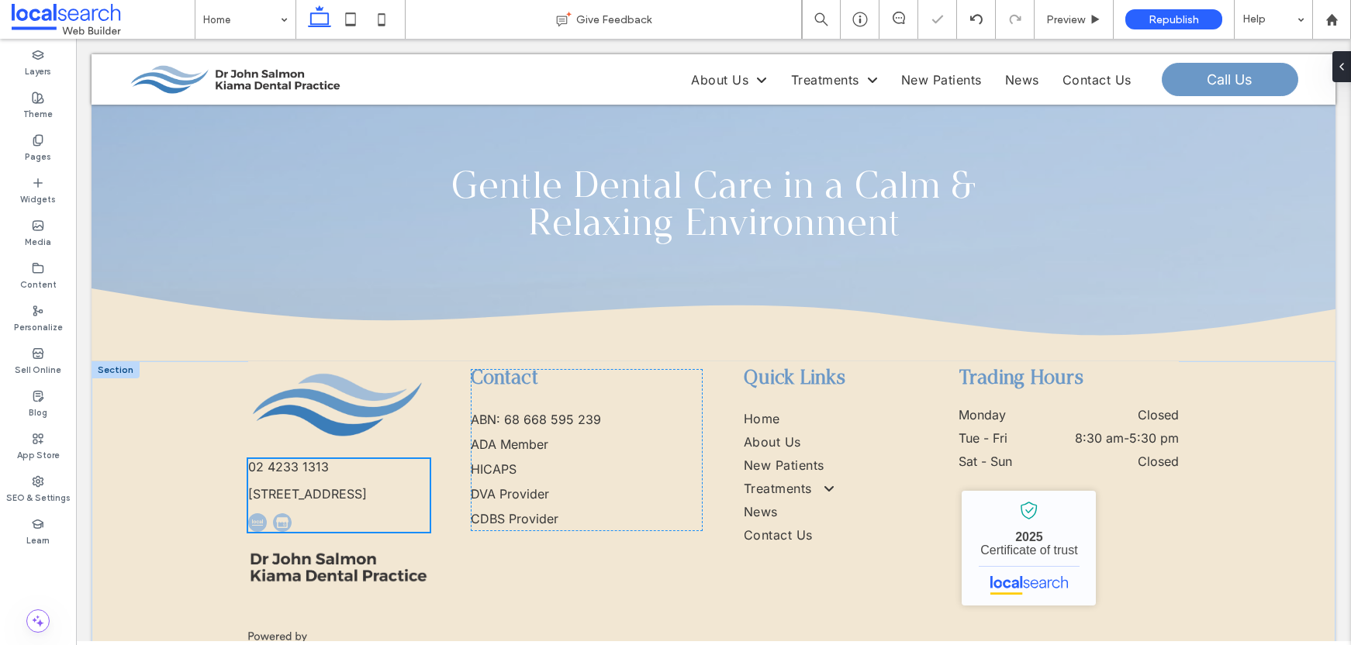
scroll to position [4386, 0]
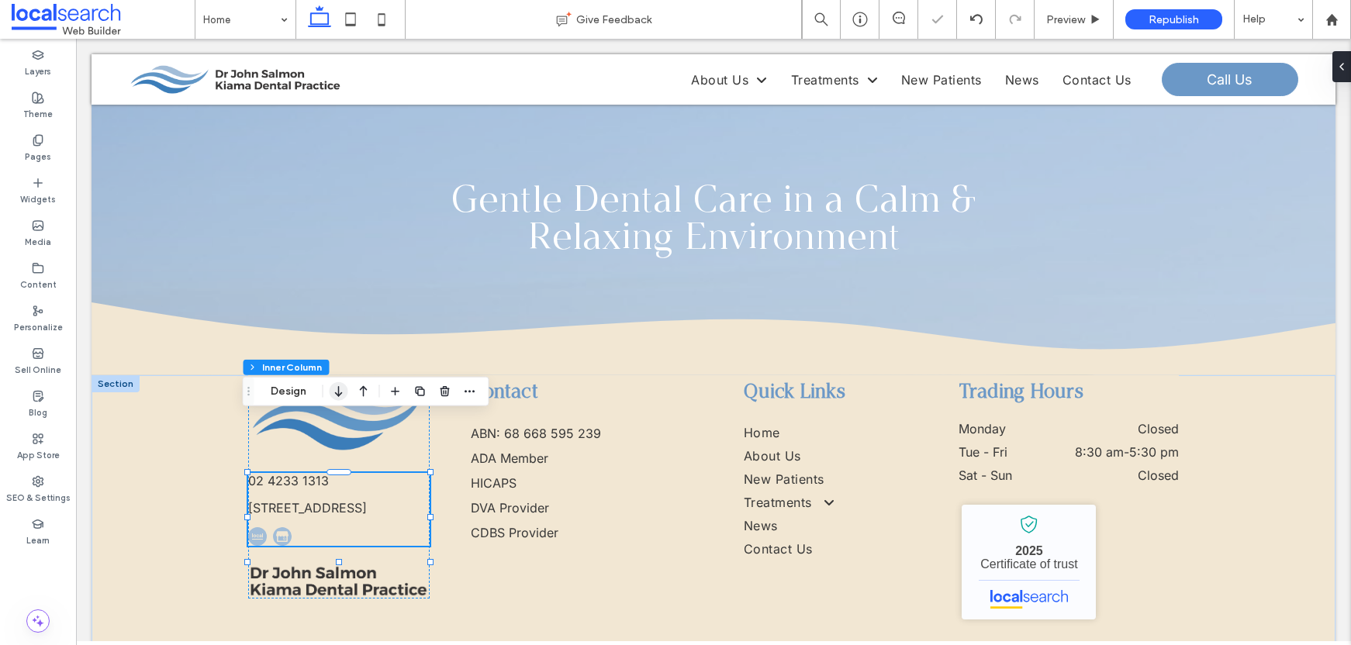
click at [341, 389] on icon "button" at bounding box center [339, 392] width 19 height 28
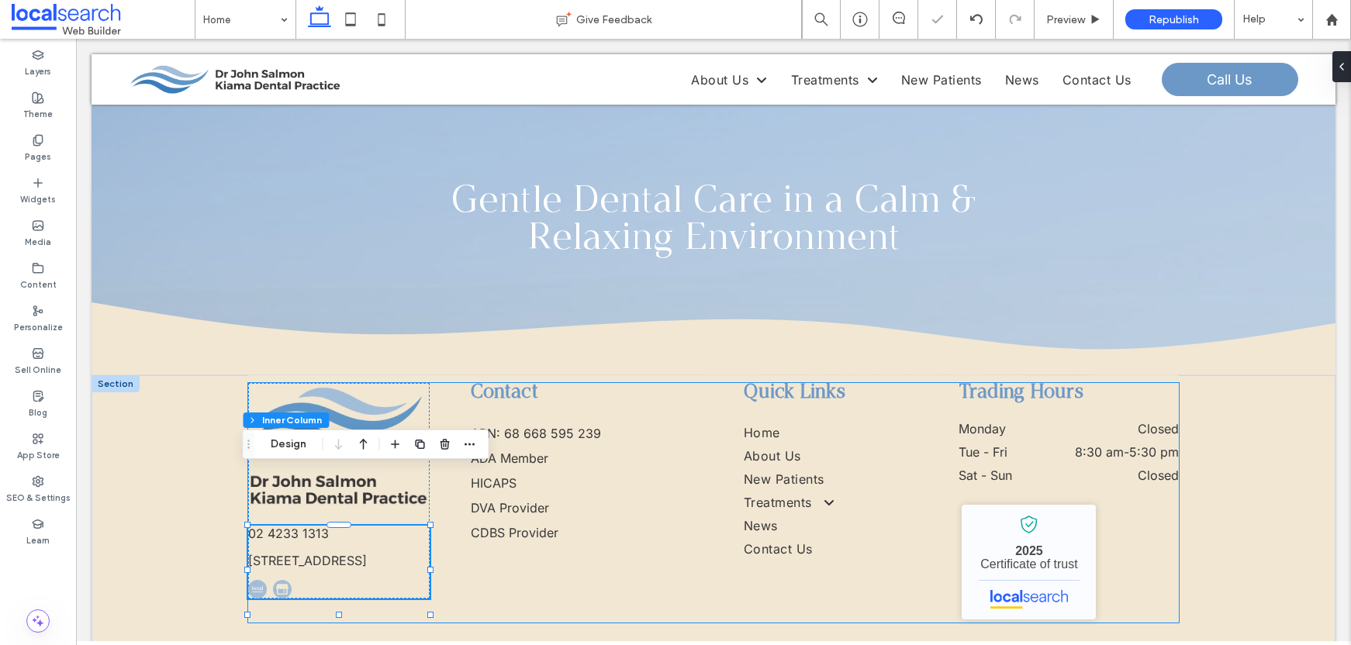
click at [654, 518] on div "02 4233 1313 3 5 Railway Parade, Kiama NSW 2533 Contact ABN: 68 668 595 239 ADA…" at bounding box center [713, 503] width 931 height 240
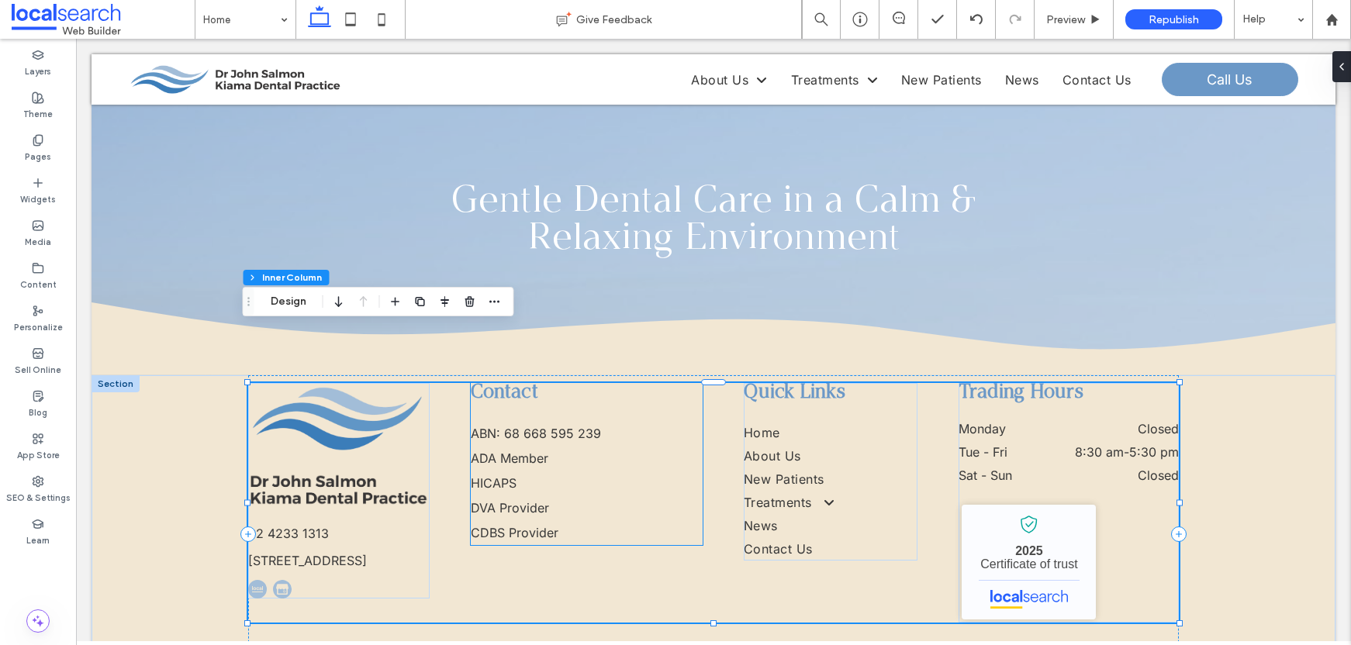
click at [517, 383] on strong "Contact" at bounding box center [504, 392] width 67 height 19
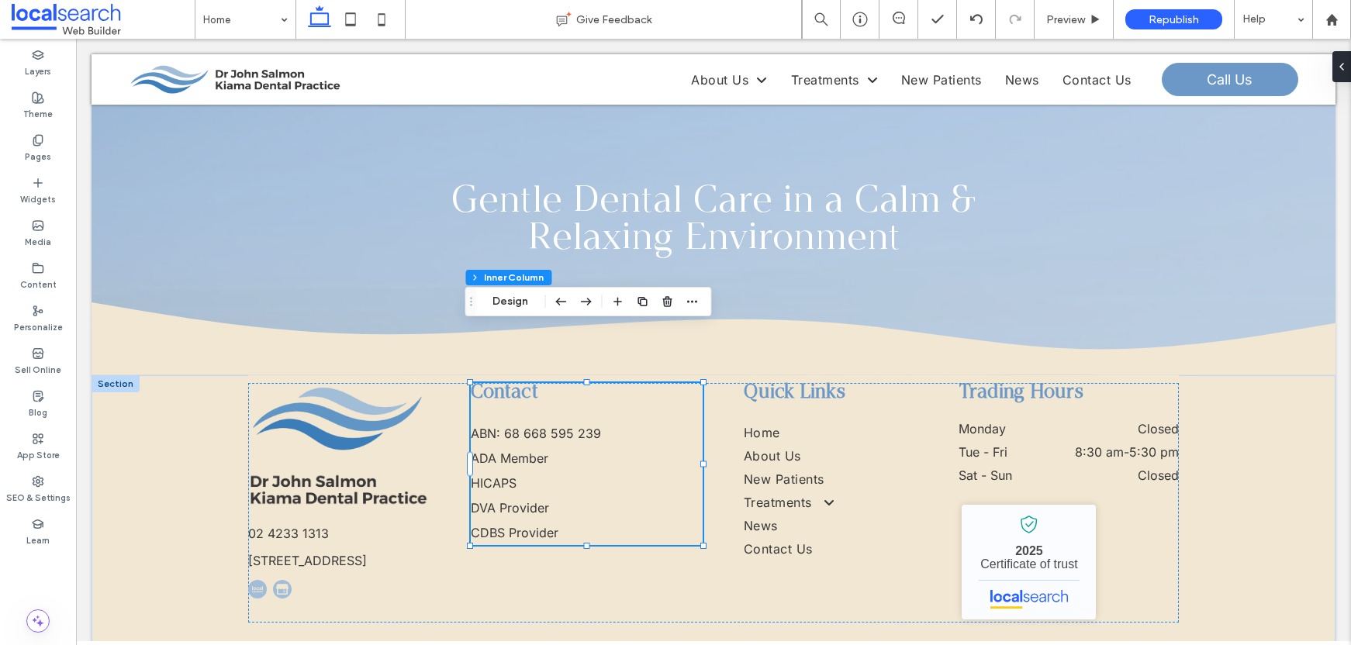
click at [517, 383] on strong "Contact" at bounding box center [504, 392] width 67 height 19
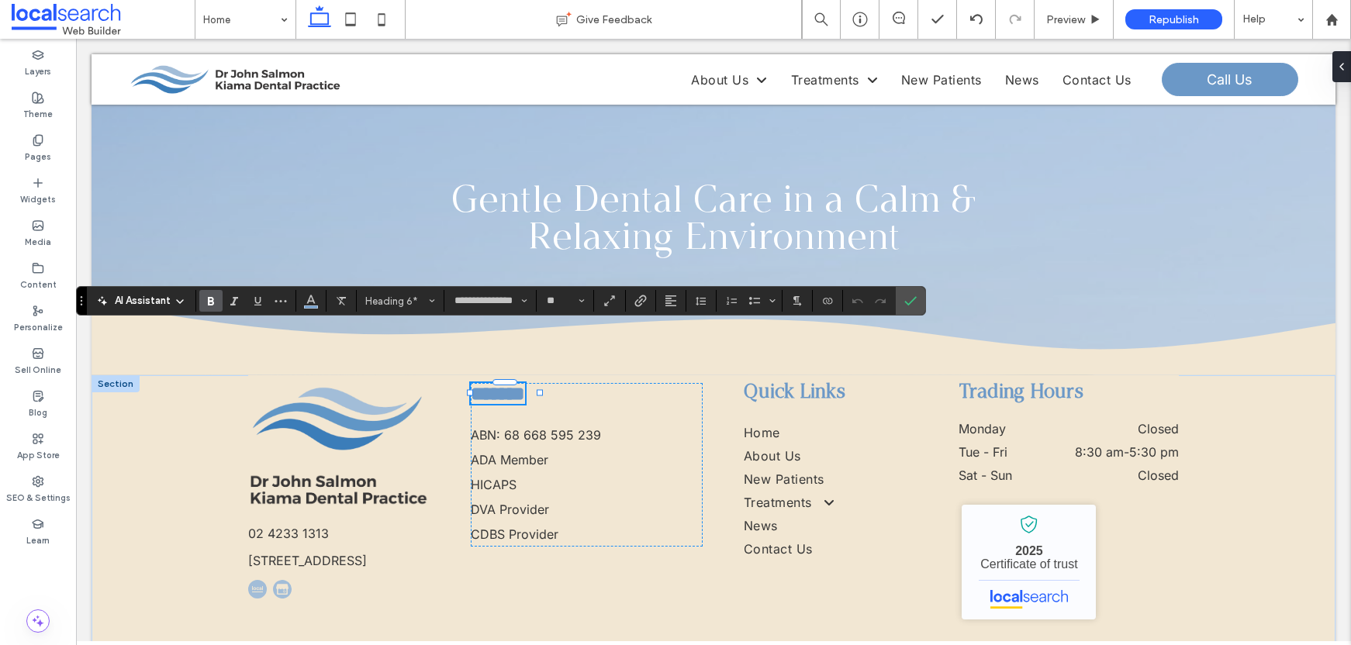
click at [506, 384] on strong "*******" at bounding box center [498, 393] width 54 height 19
click at [909, 301] on icon "Confirm" at bounding box center [911, 301] width 12 height 12
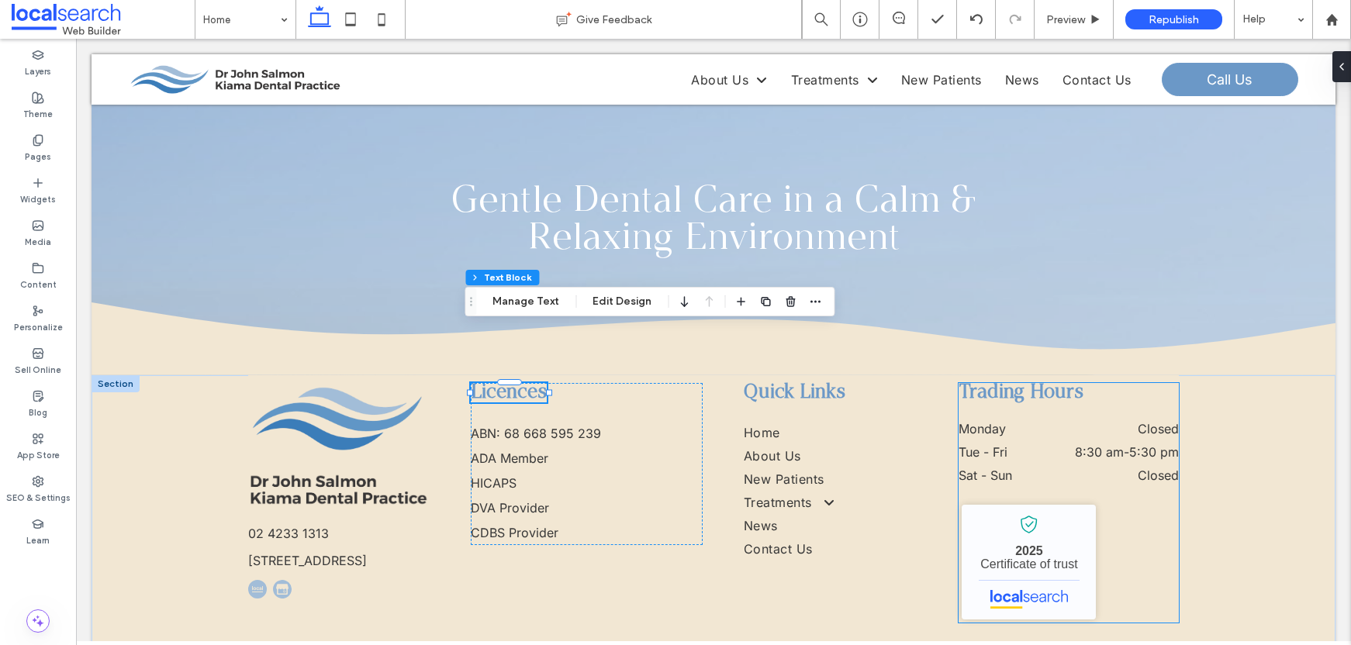
click at [1007, 383] on strong "Trading Hours" at bounding box center [1021, 392] width 125 height 19
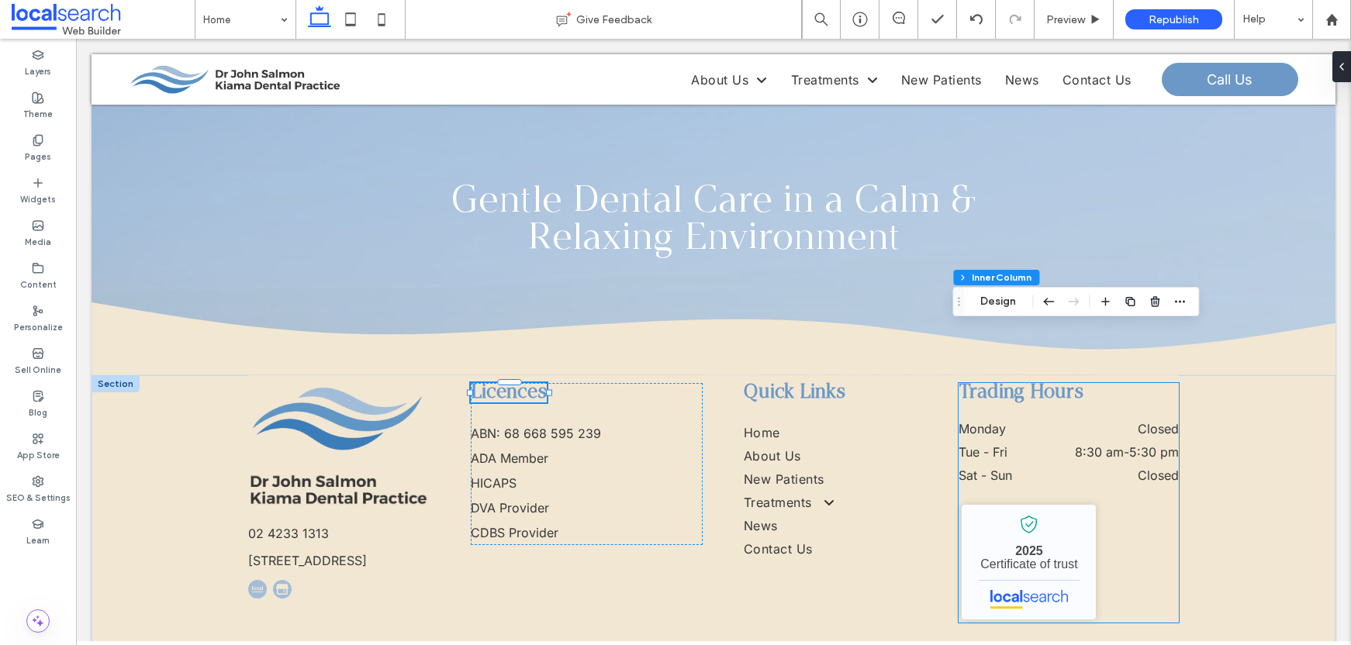
click at [1007, 383] on strong "Trading Hours" at bounding box center [1021, 392] width 125 height 19
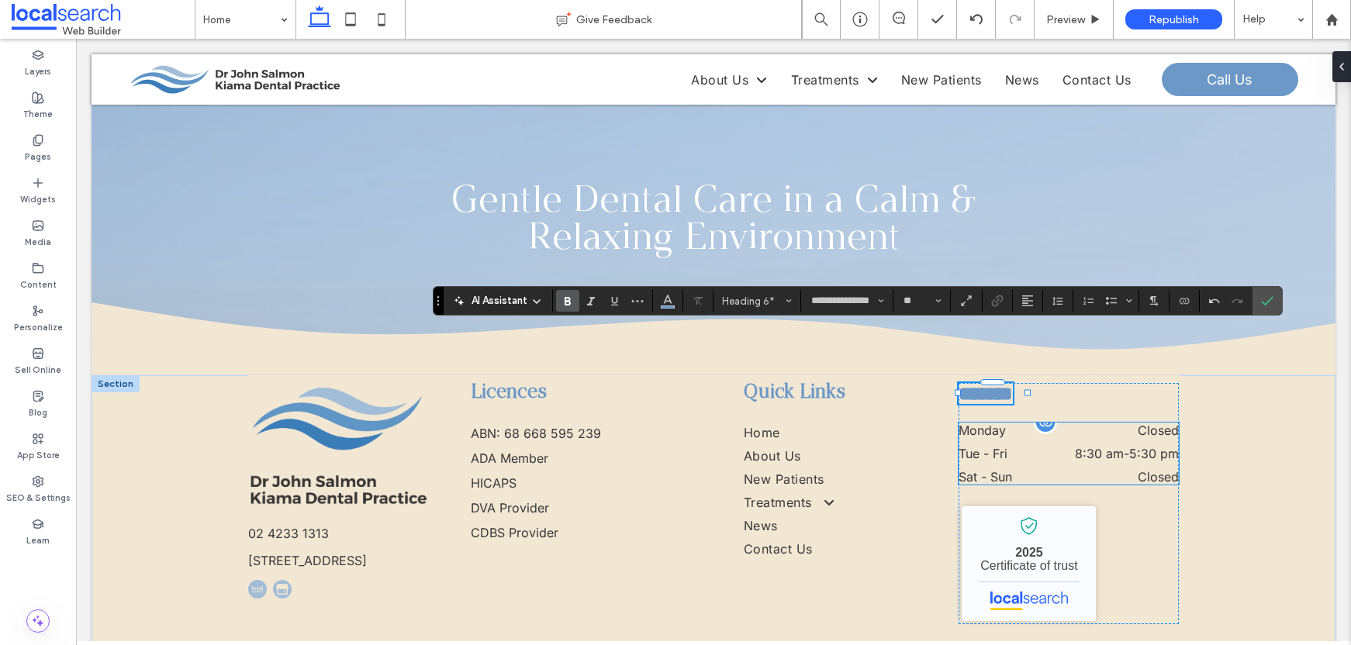
click at [1033, 423] on div "Monday Closed" at bounding box center [1069, 434] width 220 height 23
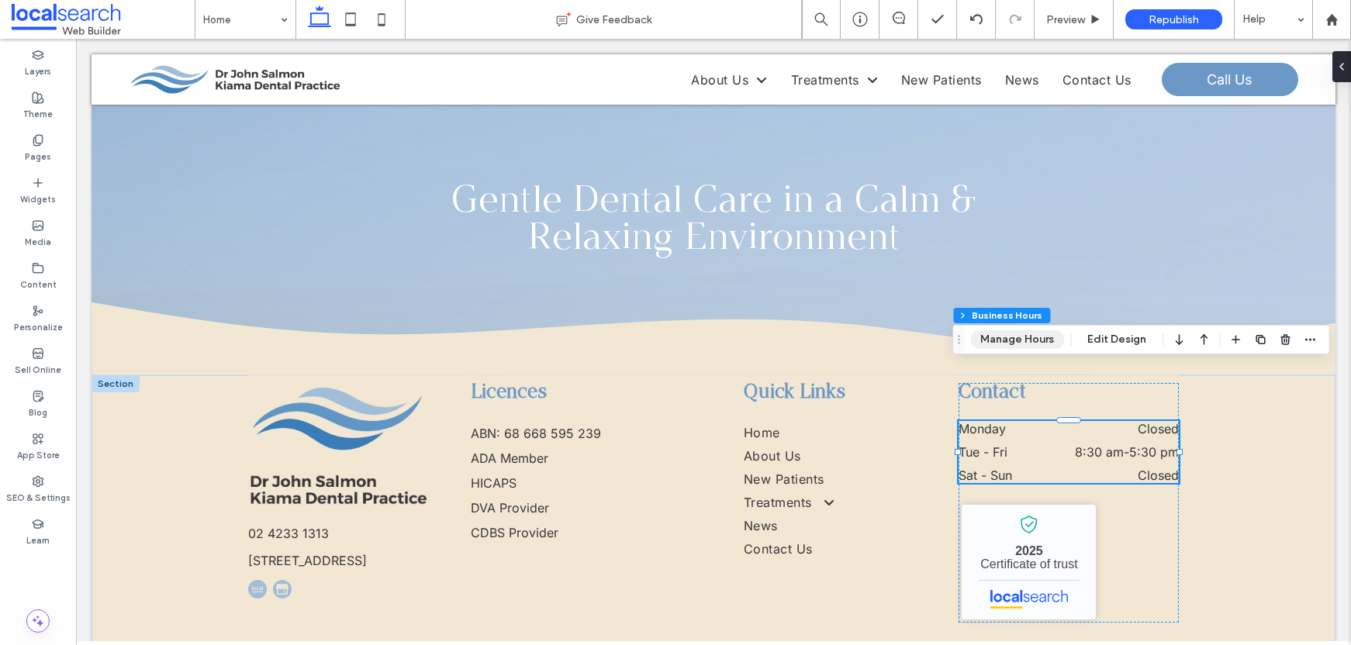
click at [1029, 338] on button "Manage Hours" at bounding box center [1018, 339] width 94 height 19
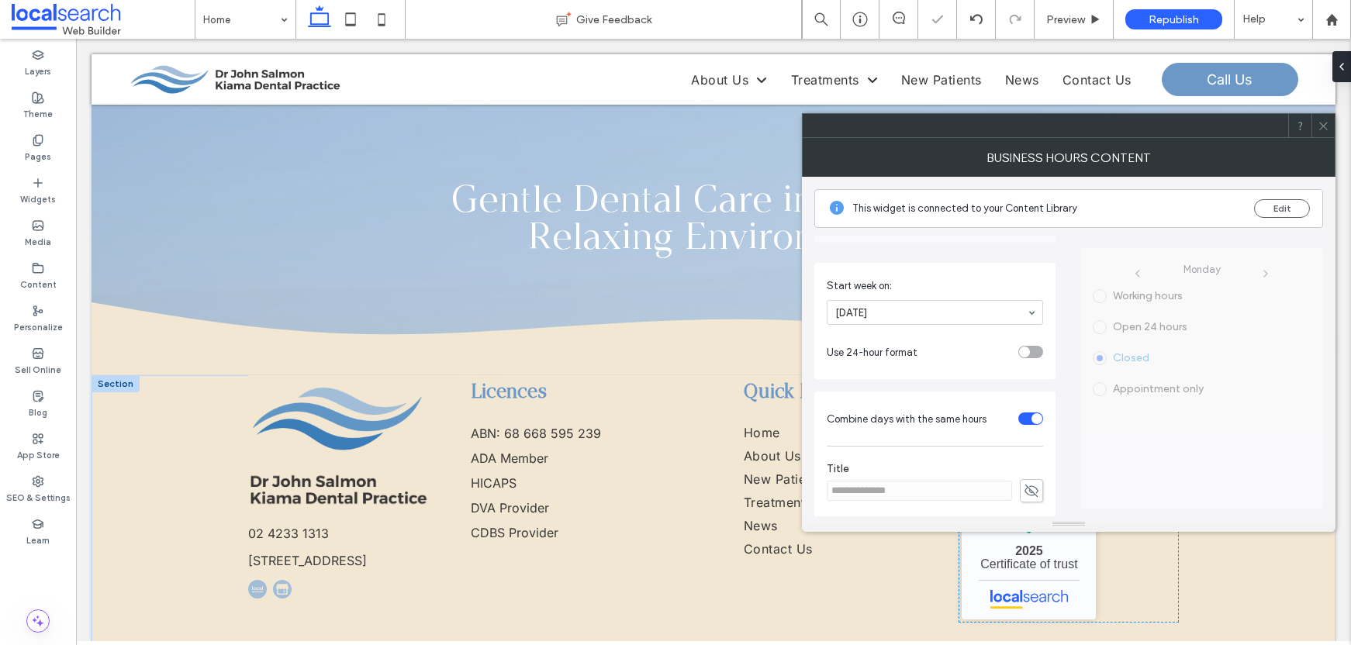
scroll to position [4378, 0]
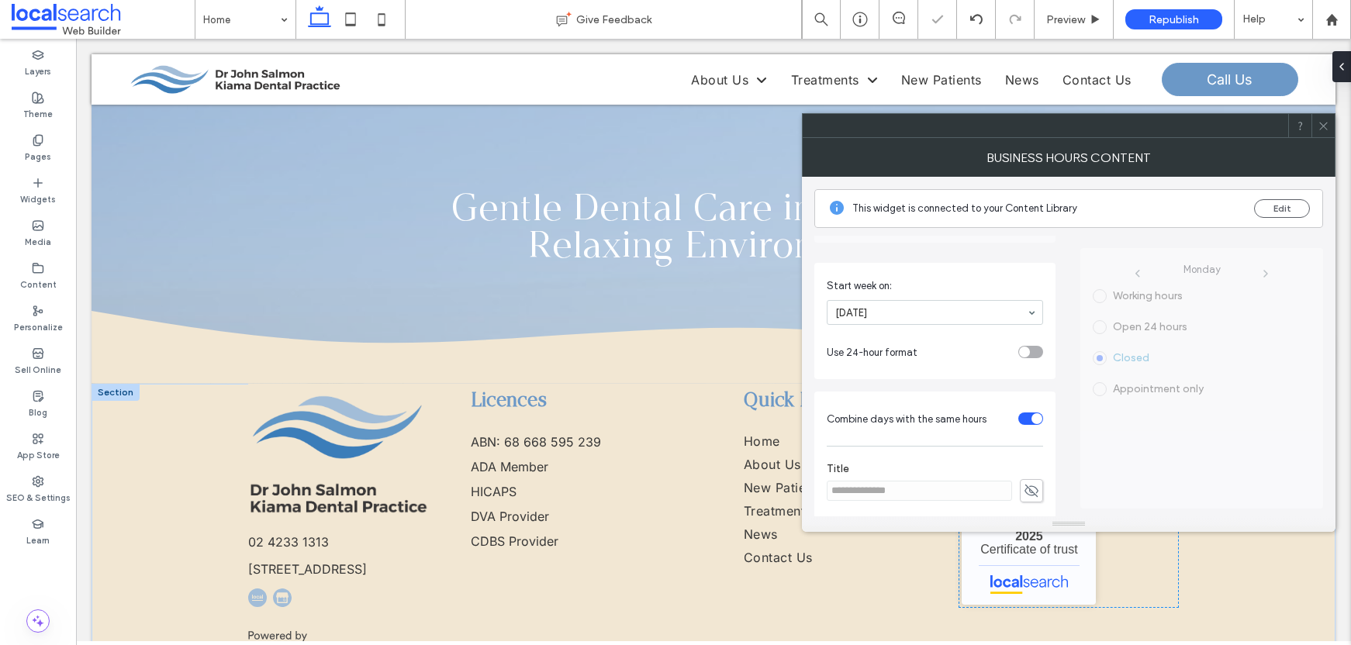
click at [1326, 130] on icon at bounding box center [1324, 126] width 12 height 12
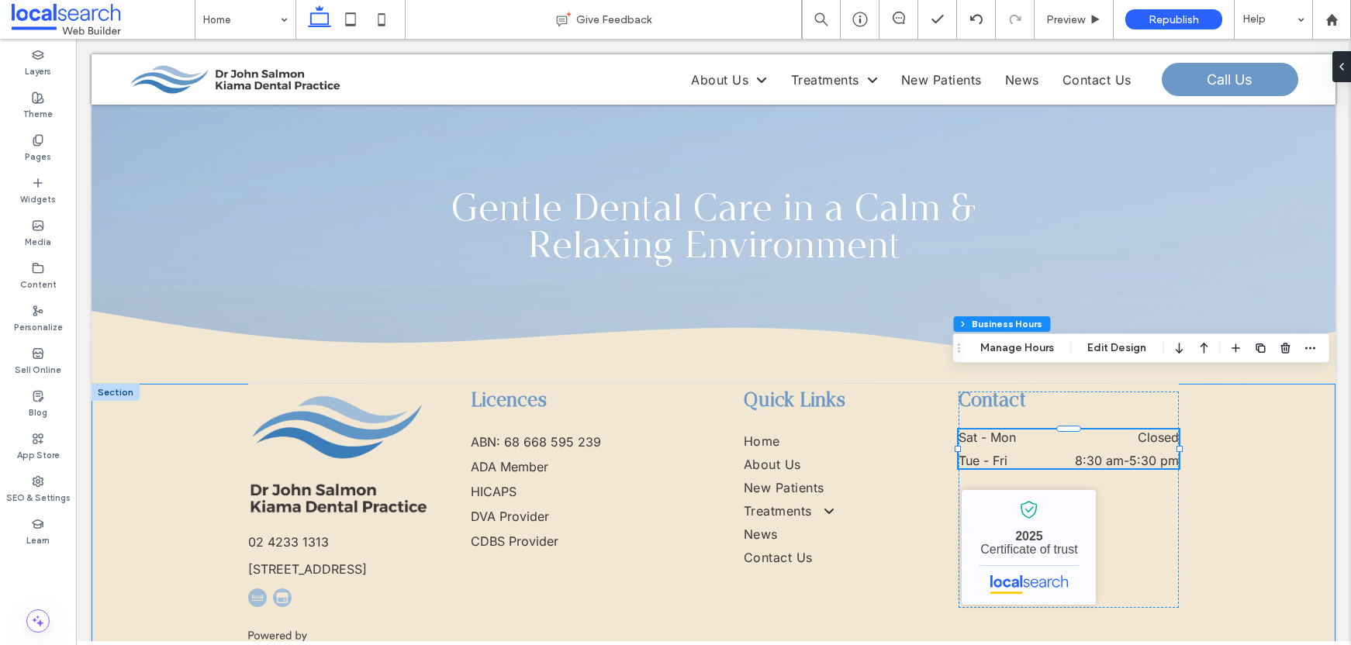
click at [1283, 393] on div "02 4233 1313 3 5 Railway Parade, Kiama NSW 2533 Licences ABN: 68 668 595 239 AD…" at bounding box center [714, 531] width 1244 height 295
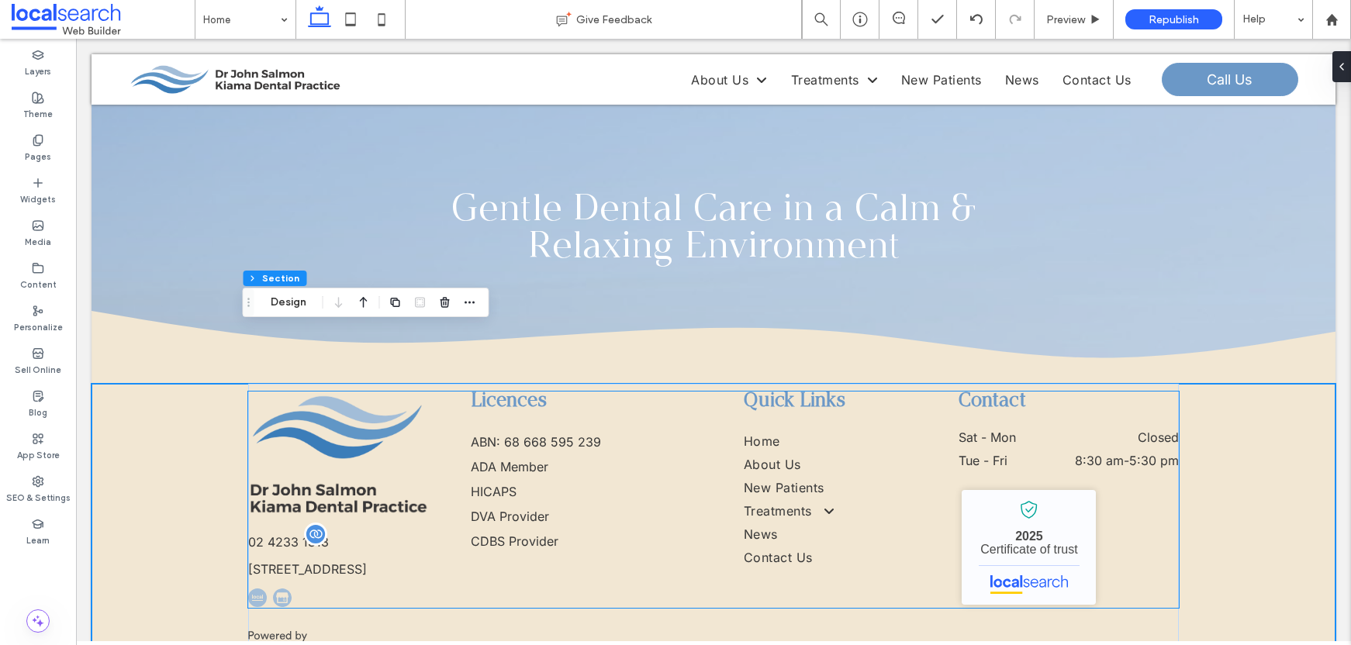
click at [352, 535] on p "02 4233 1313" at bounding box center [339, 543] width 182 height 16
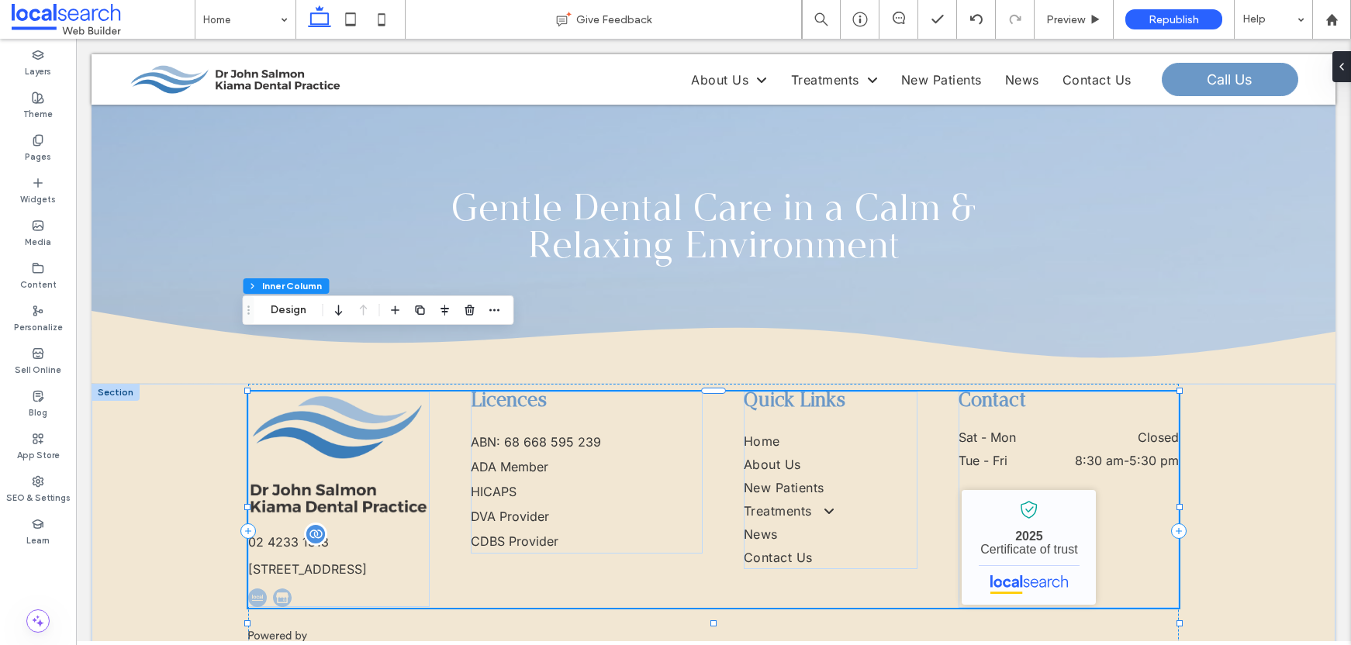
click at [365, 535] on p "02 4233 1313" at bounding box center [339, 543] width 182 height 16
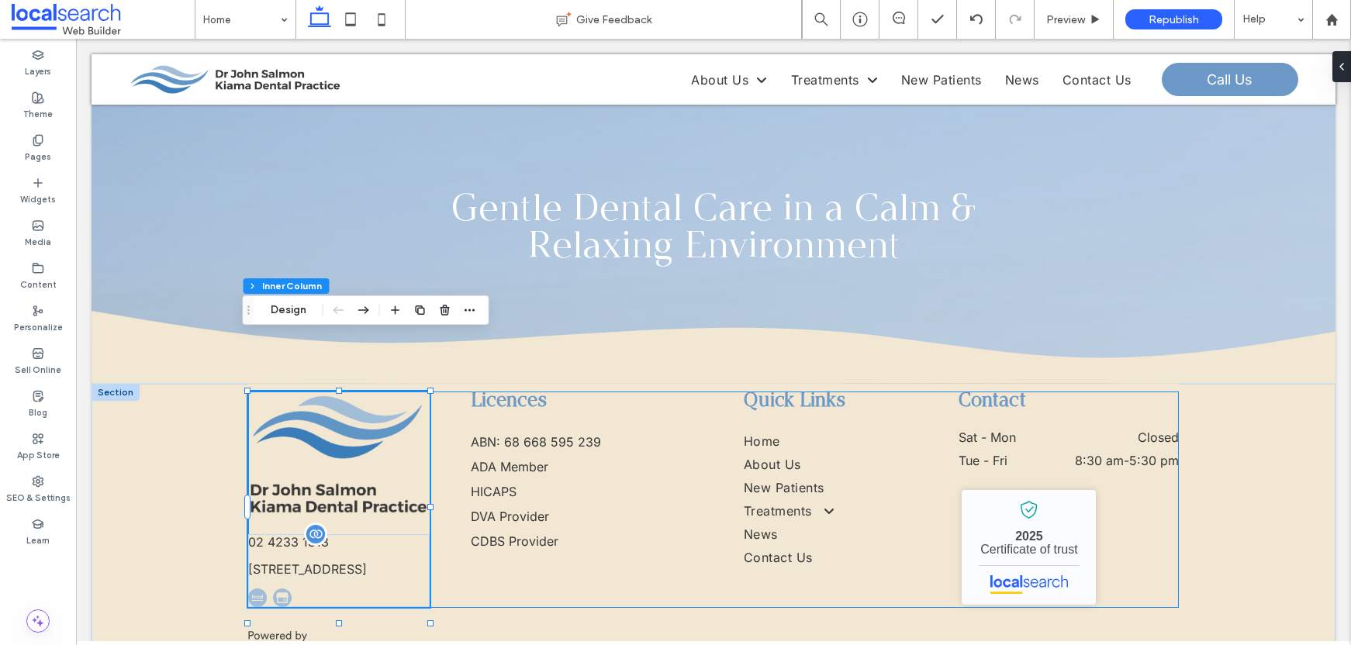
click at [349, 535] on p "02 4233 1313" at bounding box center [339, 543] width 182 height 16
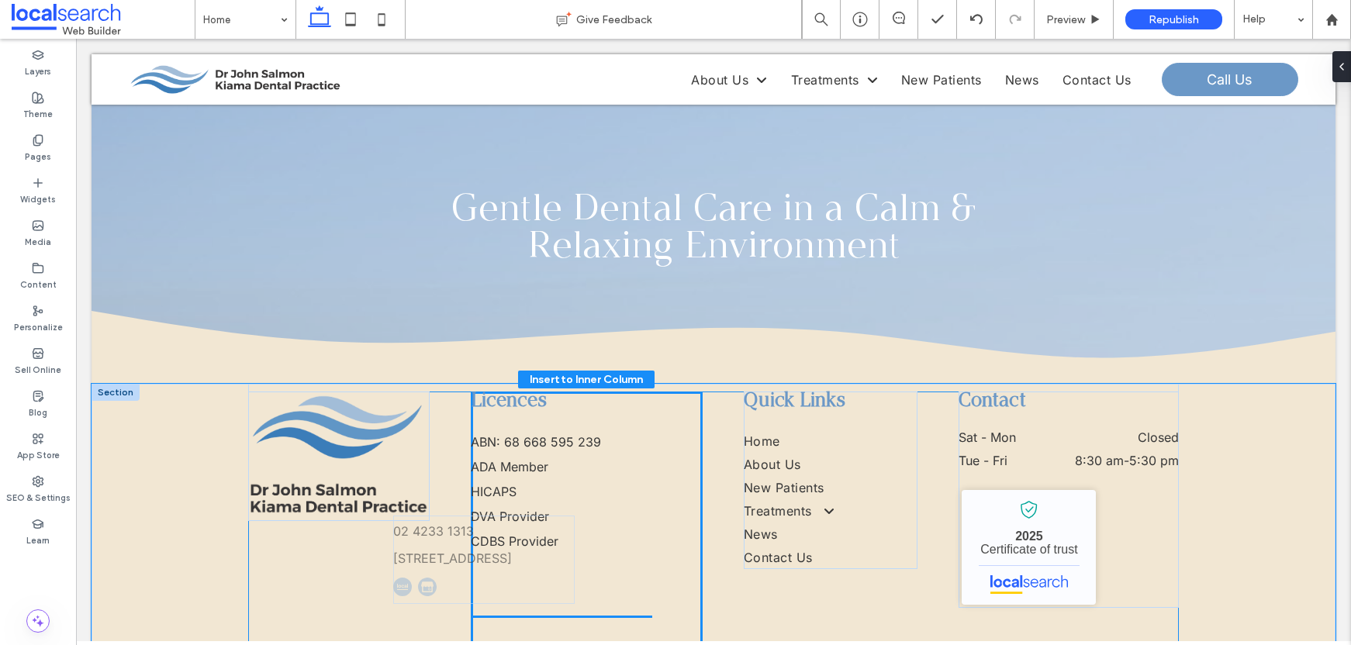
scroll to position [4428, 0]
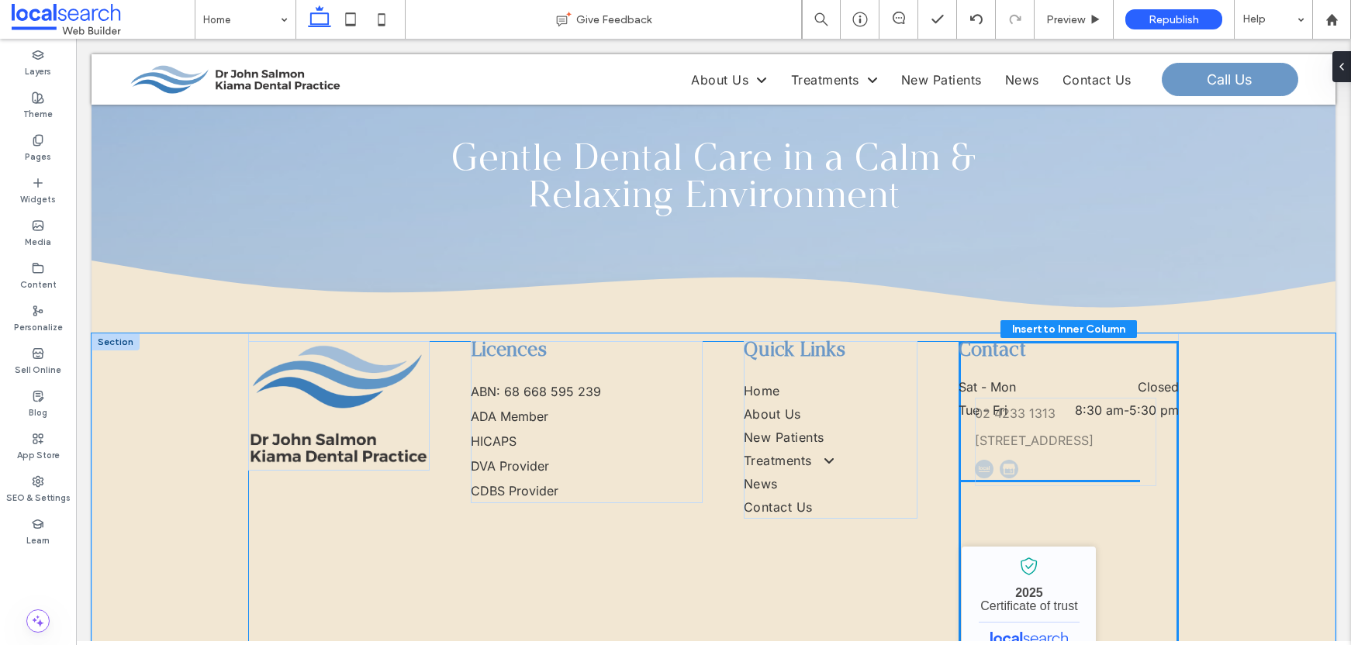
drag, startPoint x: 344, startPoint y: 490, endPoint x: 1073, endPoint y: 405, distance: 733.5
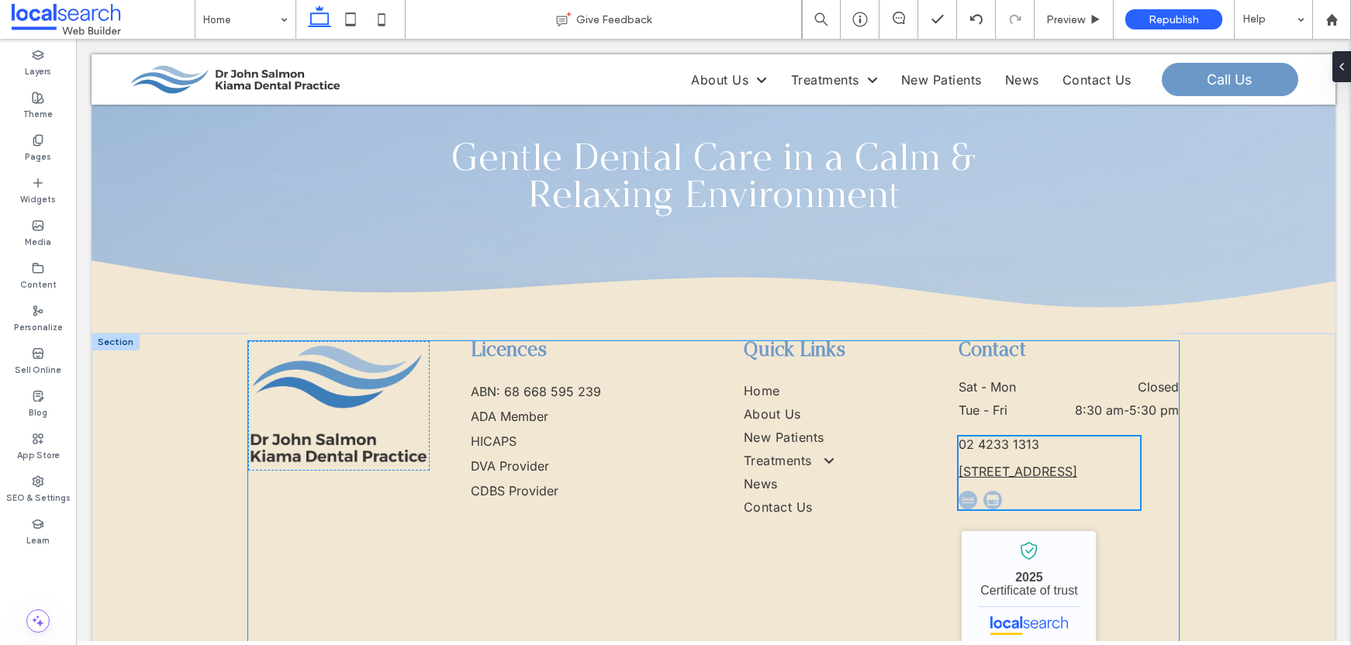
type input "**"
type input "****"
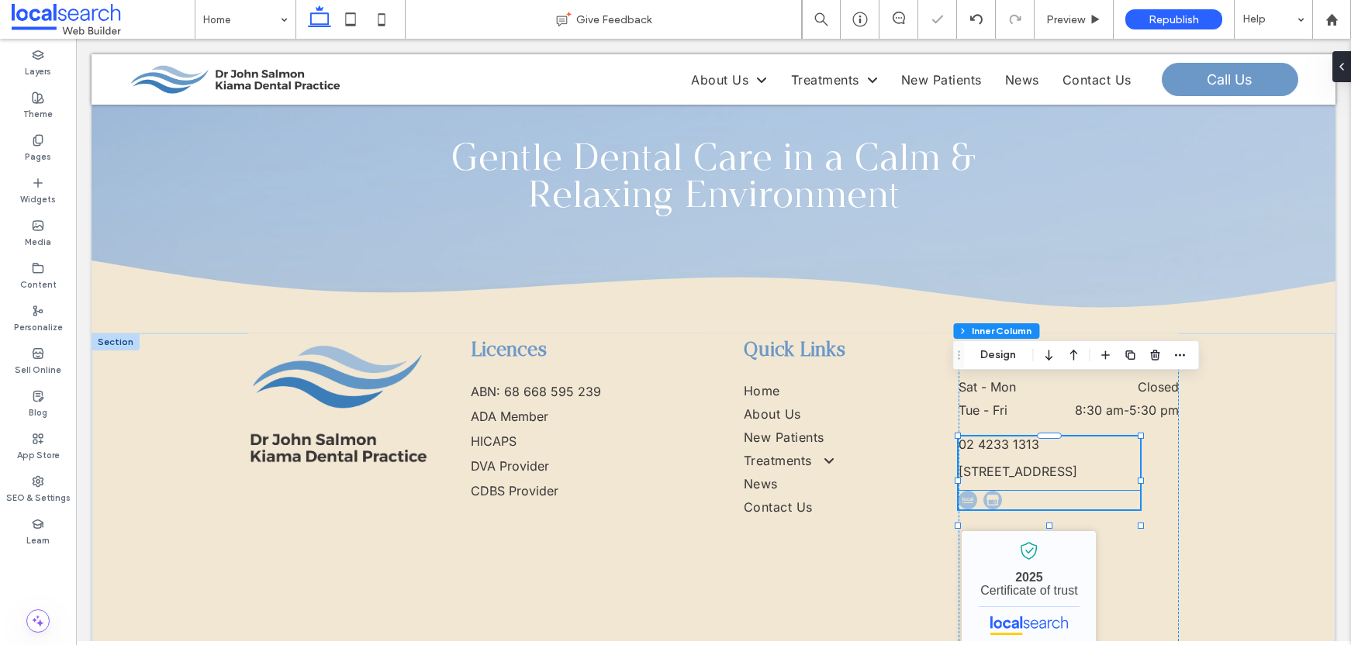
click at [1054, 491] on div at bounding box center [1050, 500] width 182 height 19
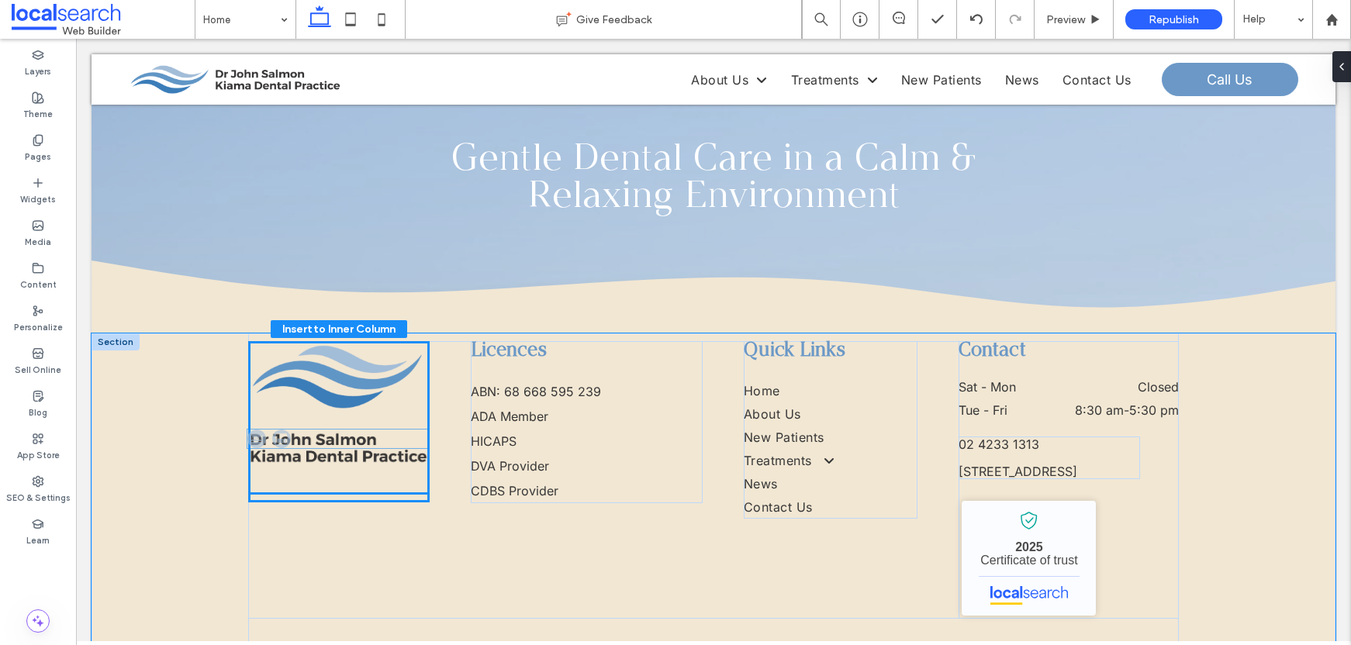
drag, startPoint x: 1021, startPoint y: 458, endPoint x: 316, endPoint y: 438, distance: 705.5
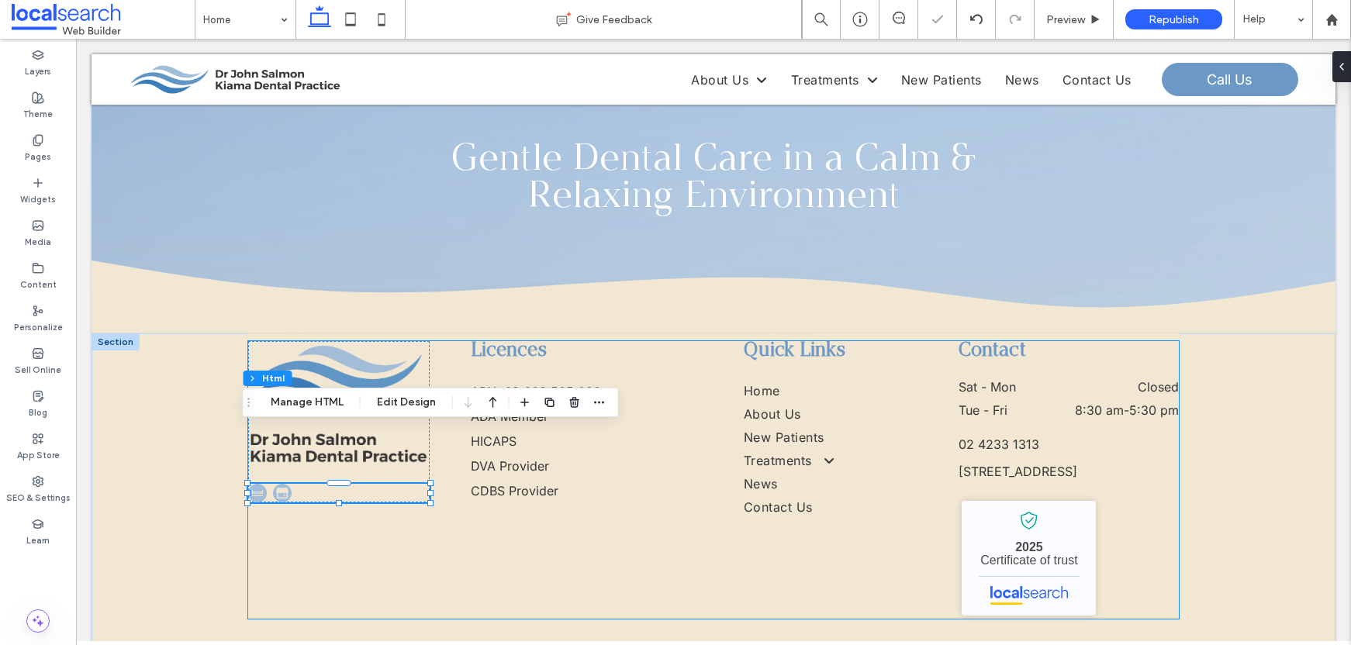
click at [486, 497] on div "Licences ABN: 68 668 595 239 ADA Member HICAPS DVA Provider CDBS Provider Quick…" at bounding box center [713, 480] width 931 height 278
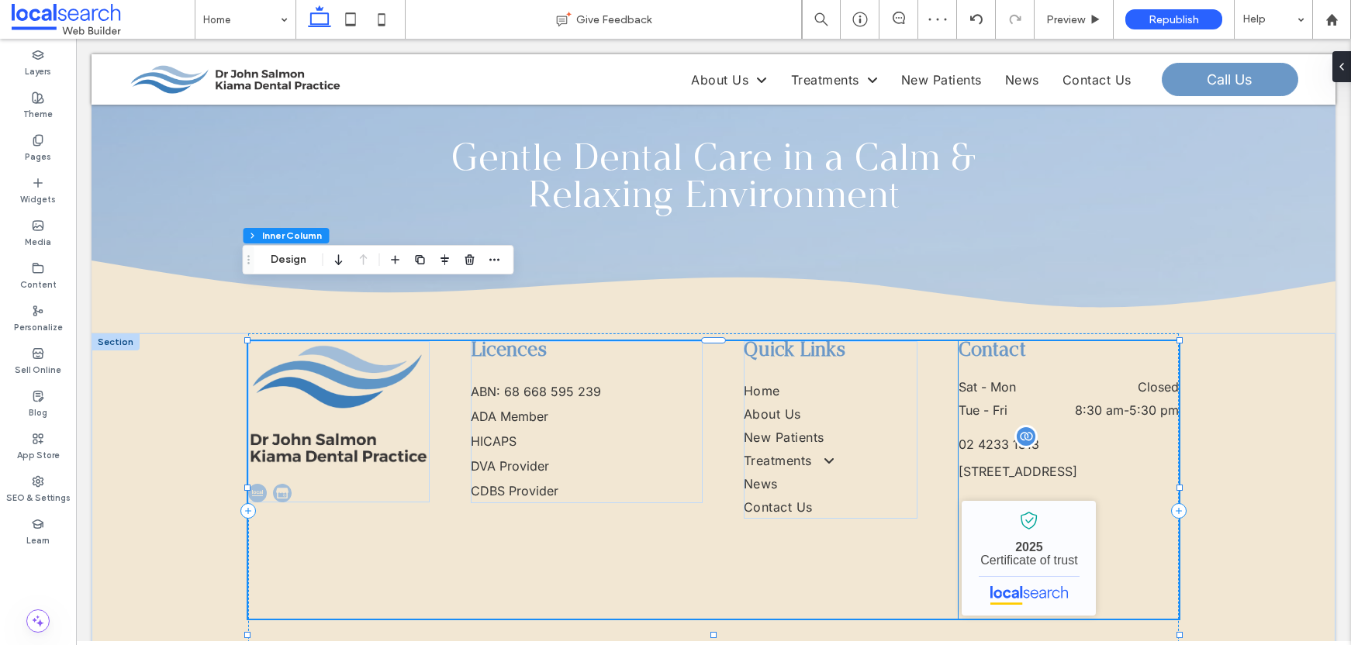
click at [1061, 437] on p "02 4233 1313" at bounding box center [1050, 445] width 182 height 16
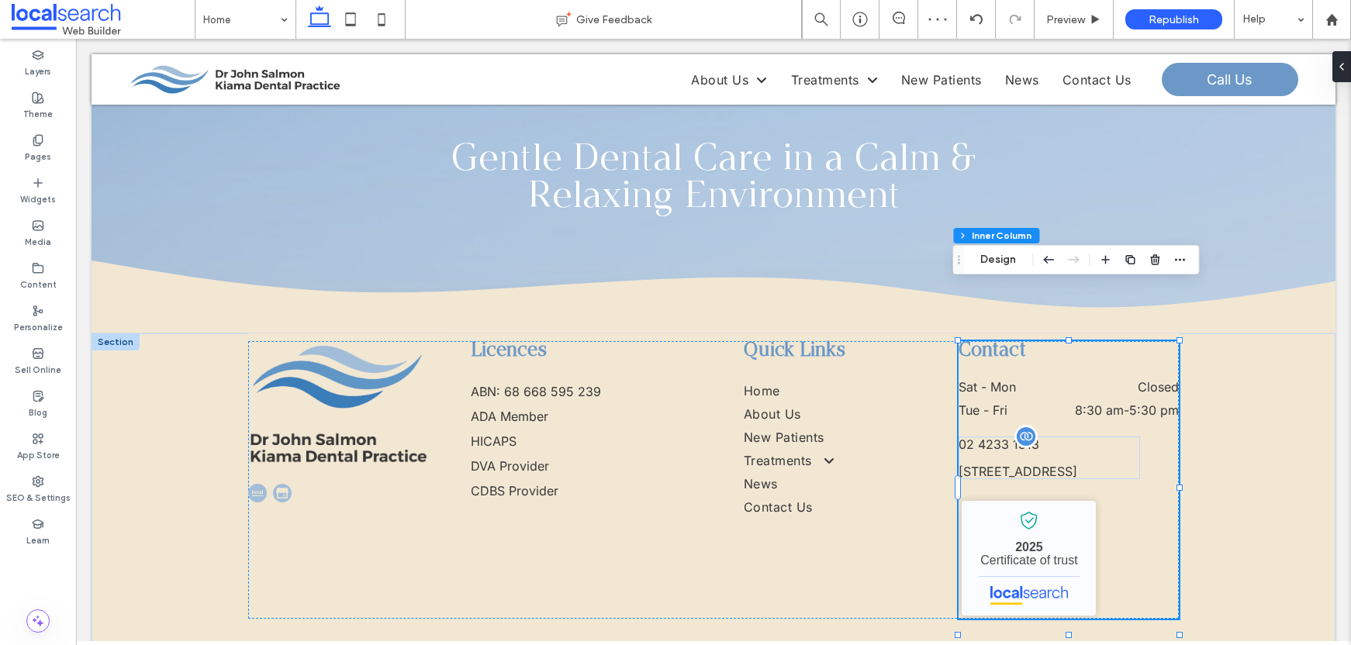
click at [1070, 437] on p "02 4233 1313" at bounding box center [1050, 445] width 182 height 16
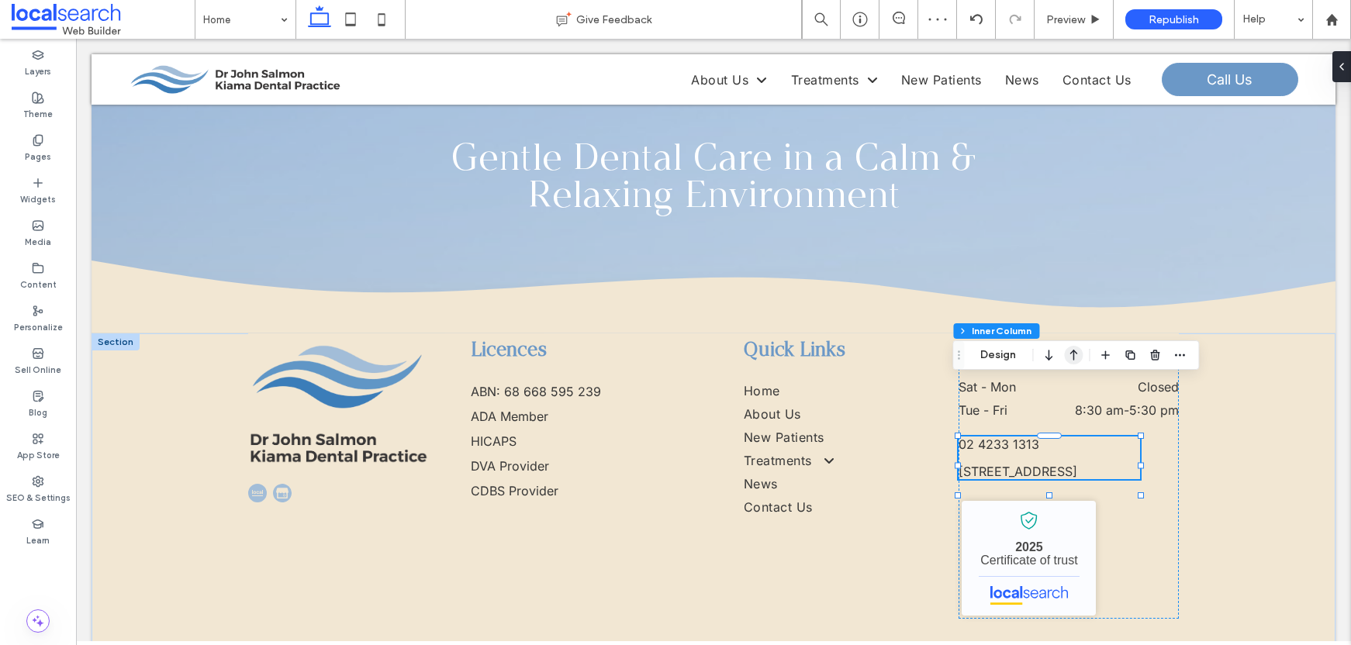
click at [1070, 349] on icon "button" at bounding box center [1073, 355] width 19 height 28
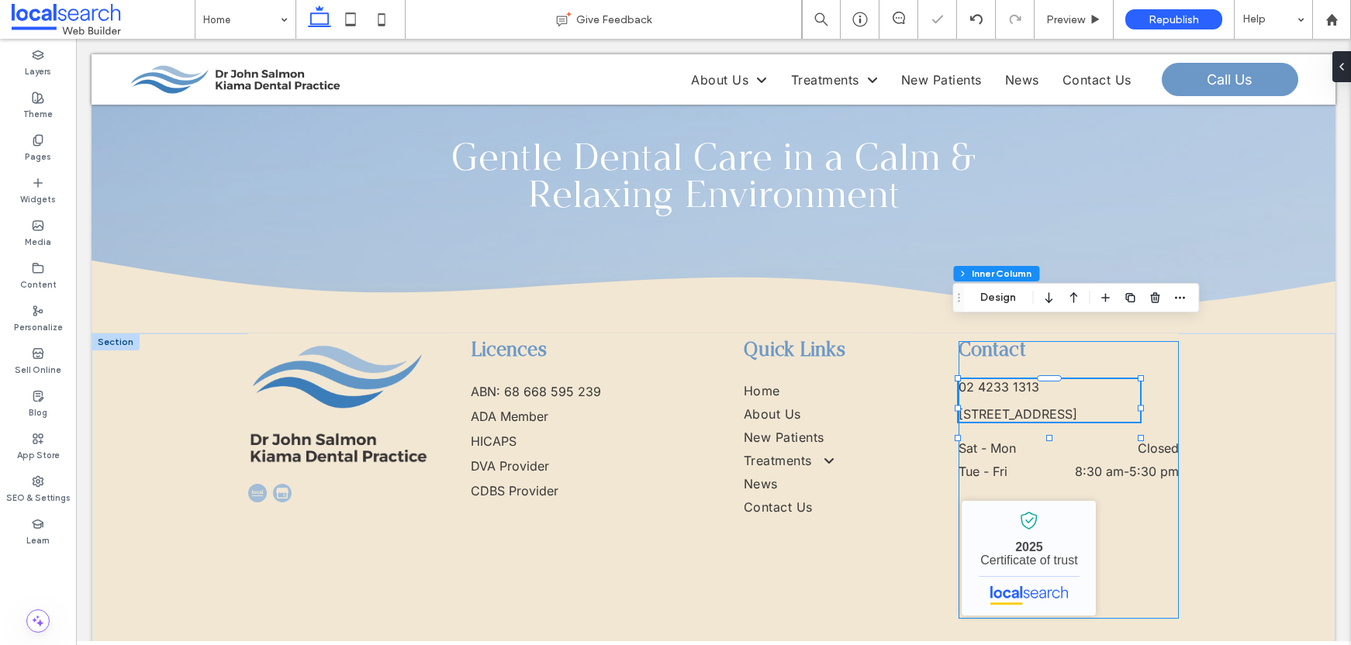
click at [1139, 352] on div "Contact 02 4233 1313 3 5 Railway Parade, Kiama NSW 2533 Sat - Mon Closed Tue - …" at bounding box center [1069, 480] width 220 height 278
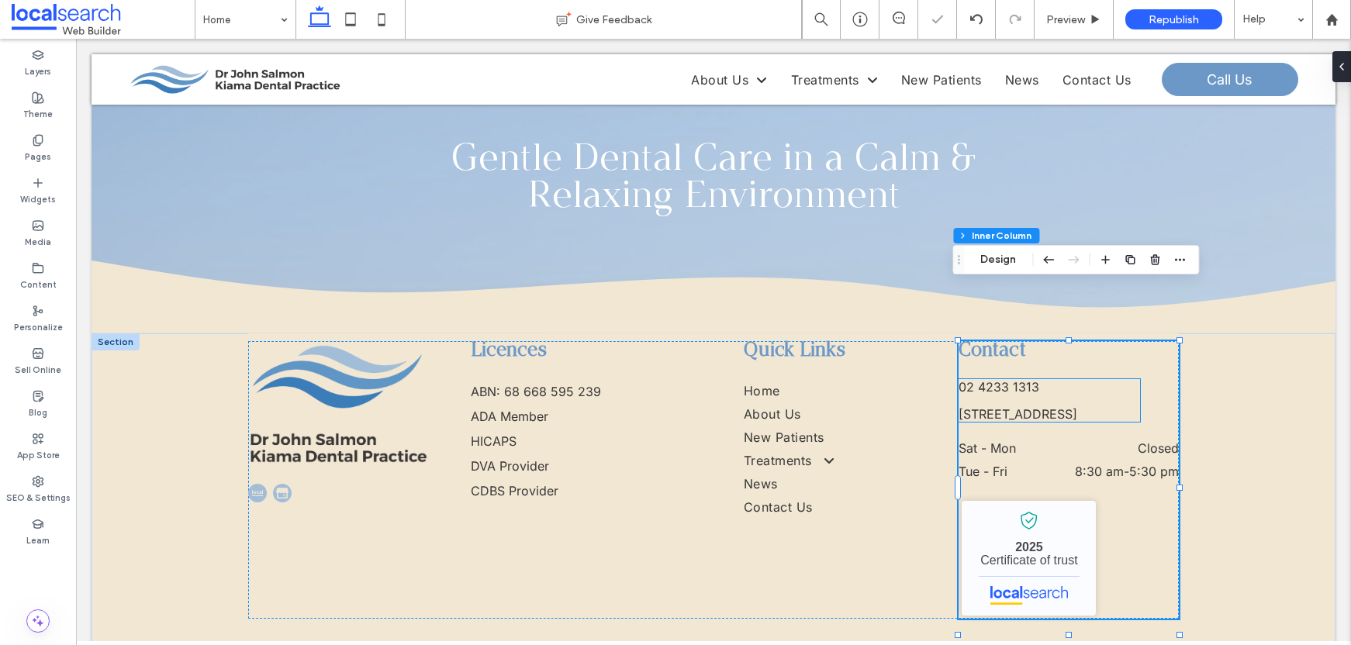
click at [1132, 407] on p "[STREET_ADDRESS]" at bounding box center [1050, 415] width 182 height 16
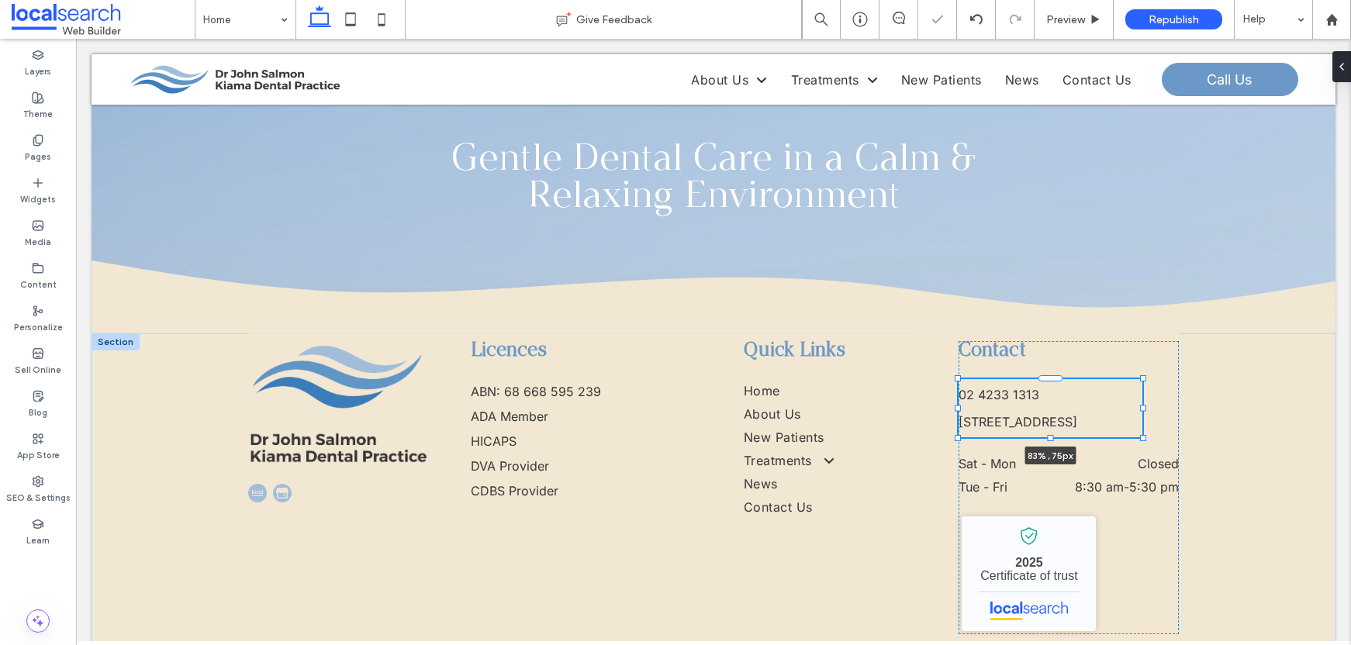
scroll to position [52, 0]
drag, startPoint x: 1138, startPoint y: 352, endPoint x: 1173, endPoint y: 350, distance: 35.0
click at [1177, 406] on div at bounding box center [1180, 409] width 6 height 6
type input "***"
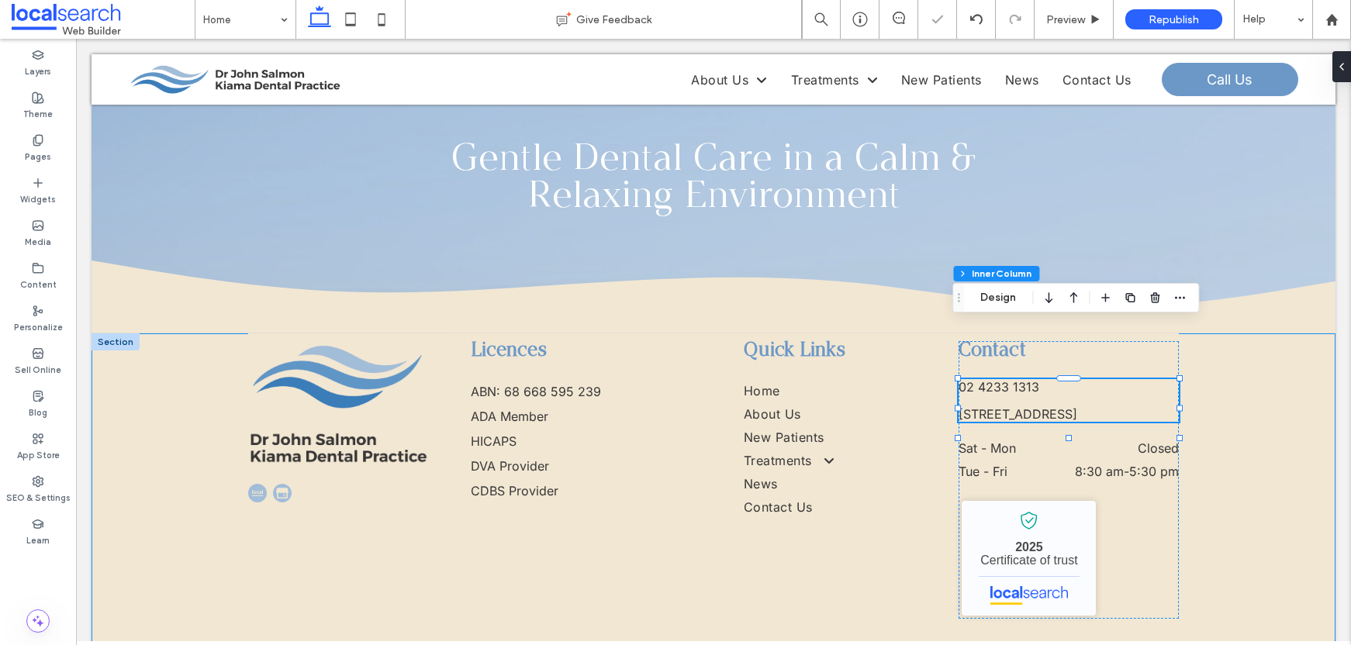
click at [1218, 369] on div "Licences ABN: 68 668 595 239 ADA Member HICAPS DVA Provider CDBS Provider Quick…" at bounding box center [714, 512] width 1244 height 356
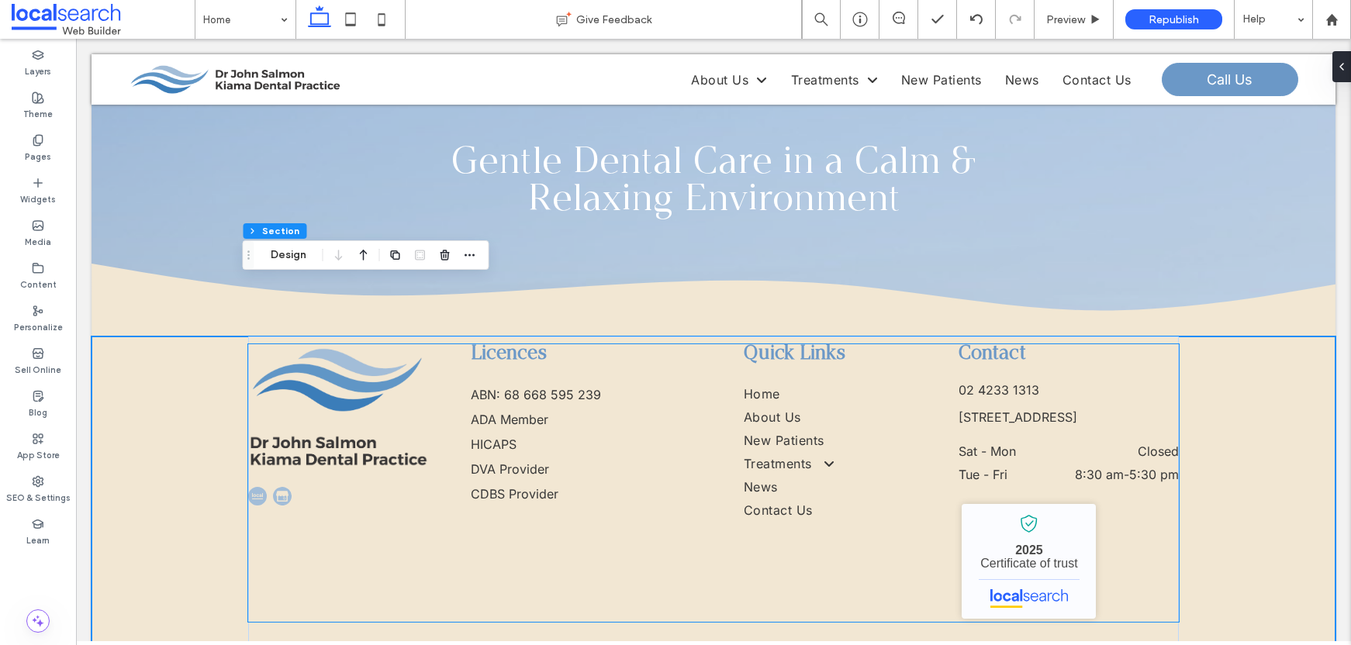
scroll to position [4422, 0]
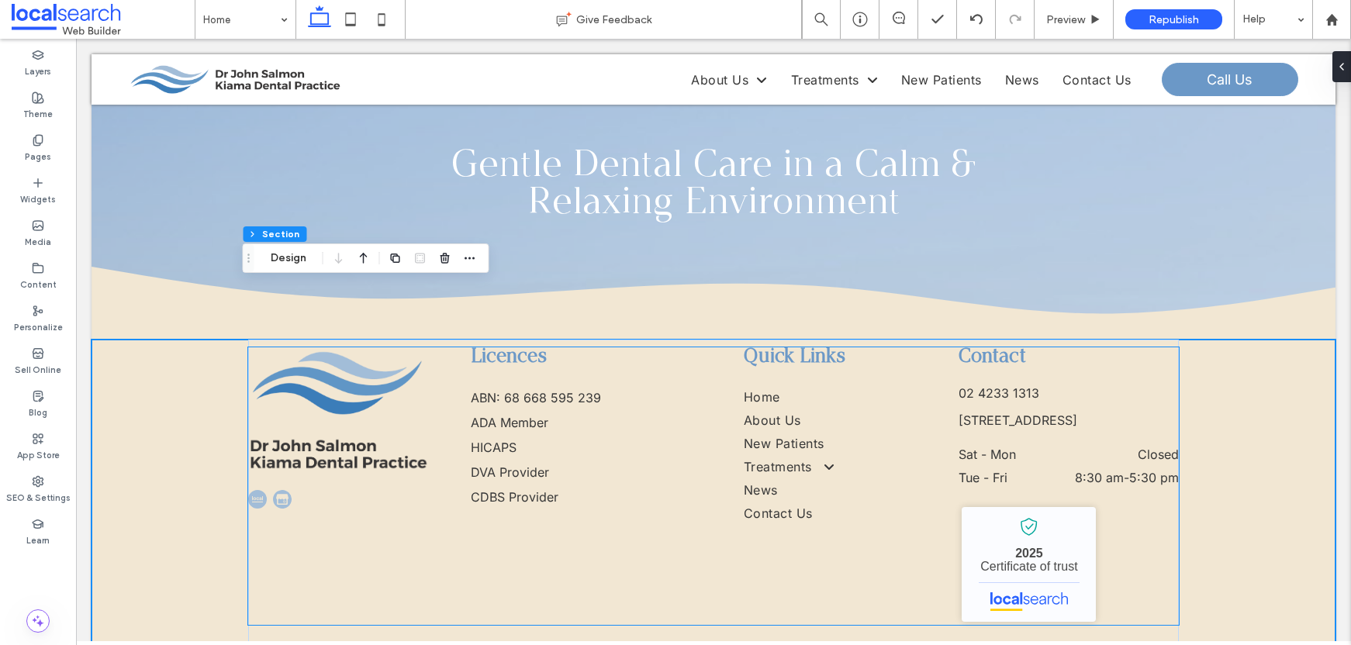
click at [1079, 348] on div "Contact 02 4233 1313 3 5 Railway Parade, Kiama NSW 2533 Sat - Mon Closed Tue - …" at bounding box center [1069, 487] width 220 height 278
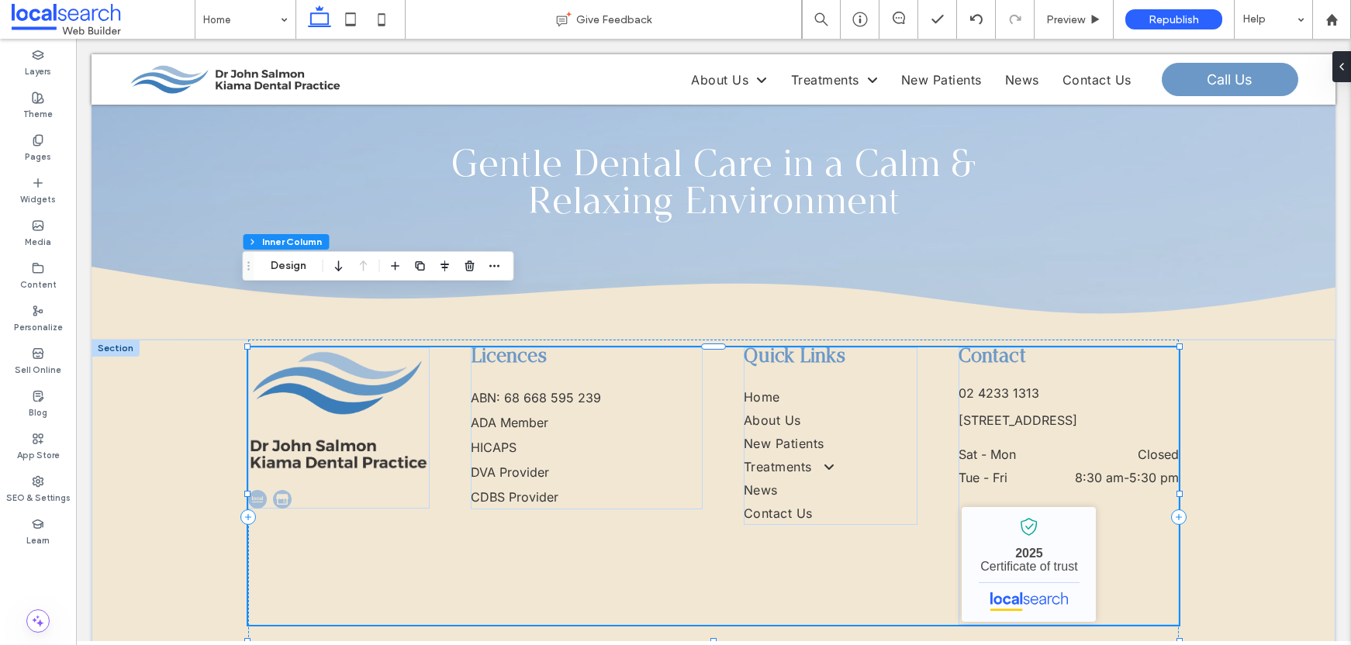
click at [1085, 348] on div "Contact 02 4233 1313 3 5 Railway Parade, Kiama NSW 2533 Sat - Mon Closed Tue - …" at bounding box center [1069, 487] width 220 height 278
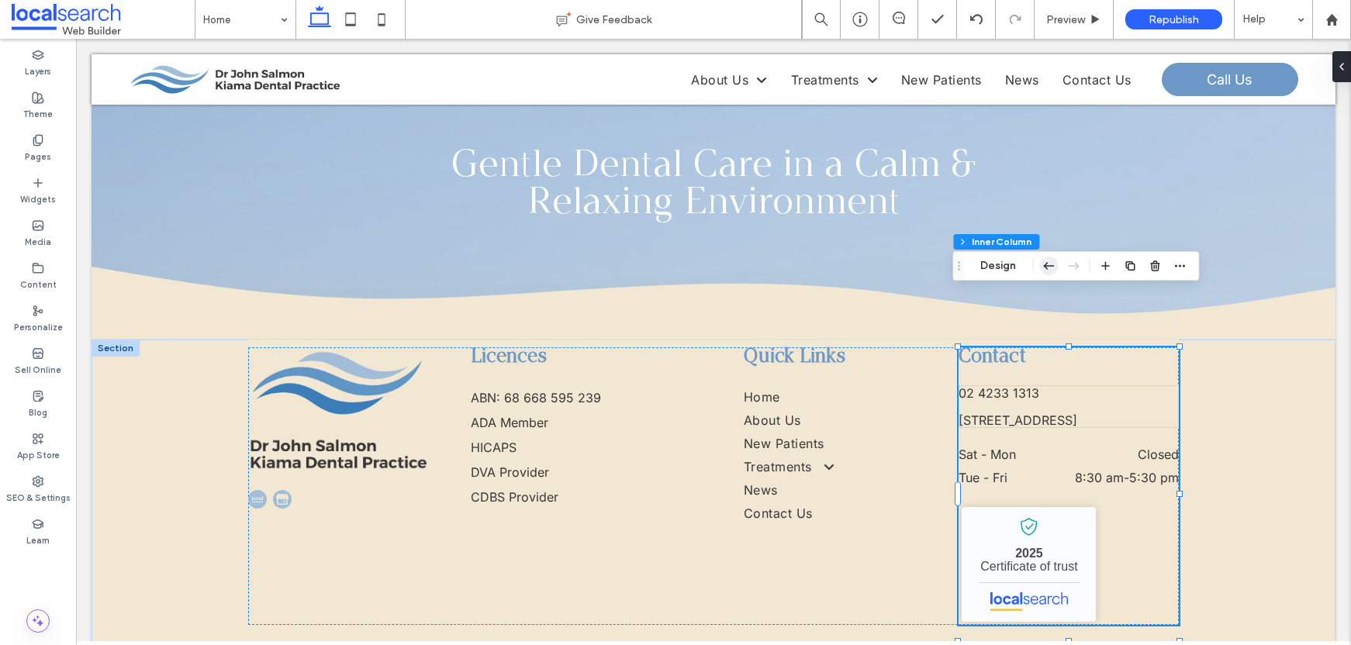
click at [1053, 271] on icon "button" at bounding box center [1049, 266] width 19 height 28
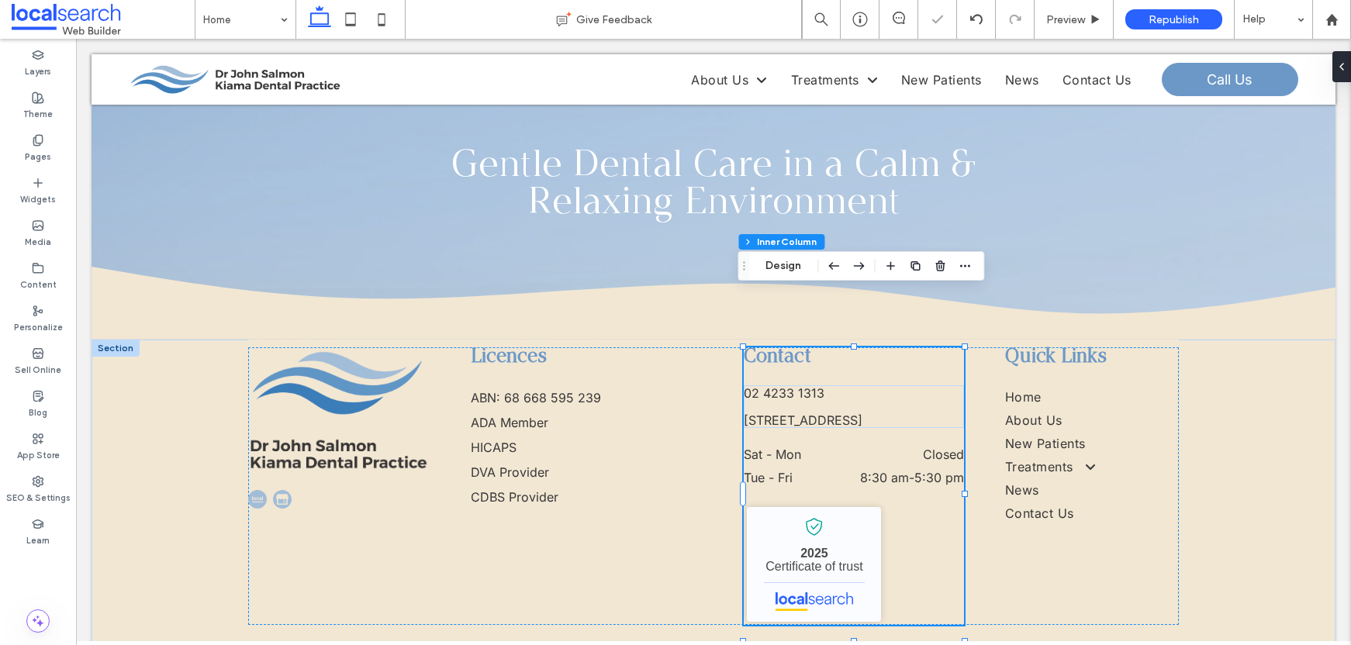
click at [822, 259] on div "Footer Section Column Inner Column Inner Column Design" at bounding box center [861, 265] width 247 height 29
click at [839, 264] on icon "button" at bounding box center [834, 266] width 19 height 28
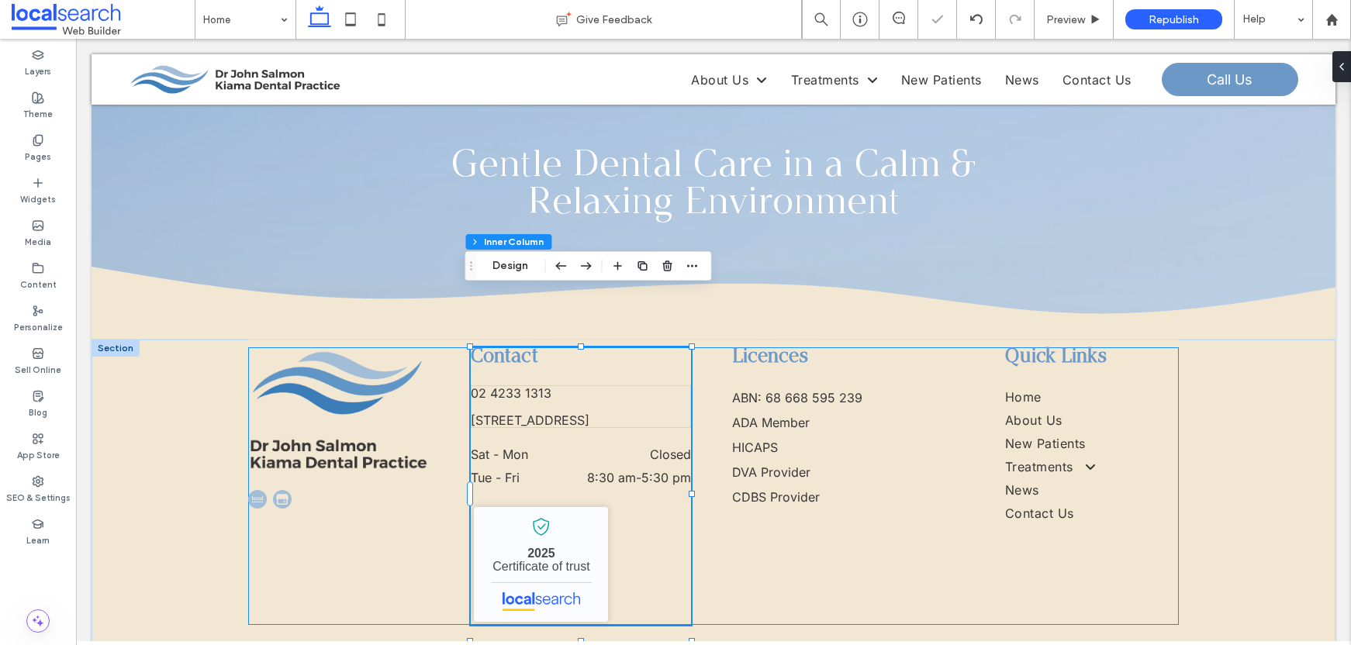
click at [804, 490] on div "Contact 02 4233 1313 3 5 Railway Parade, Kiama NSW 2533 Sat - Mon Closed Tue - …" at bounding box center [713, 487] width 931 height 278
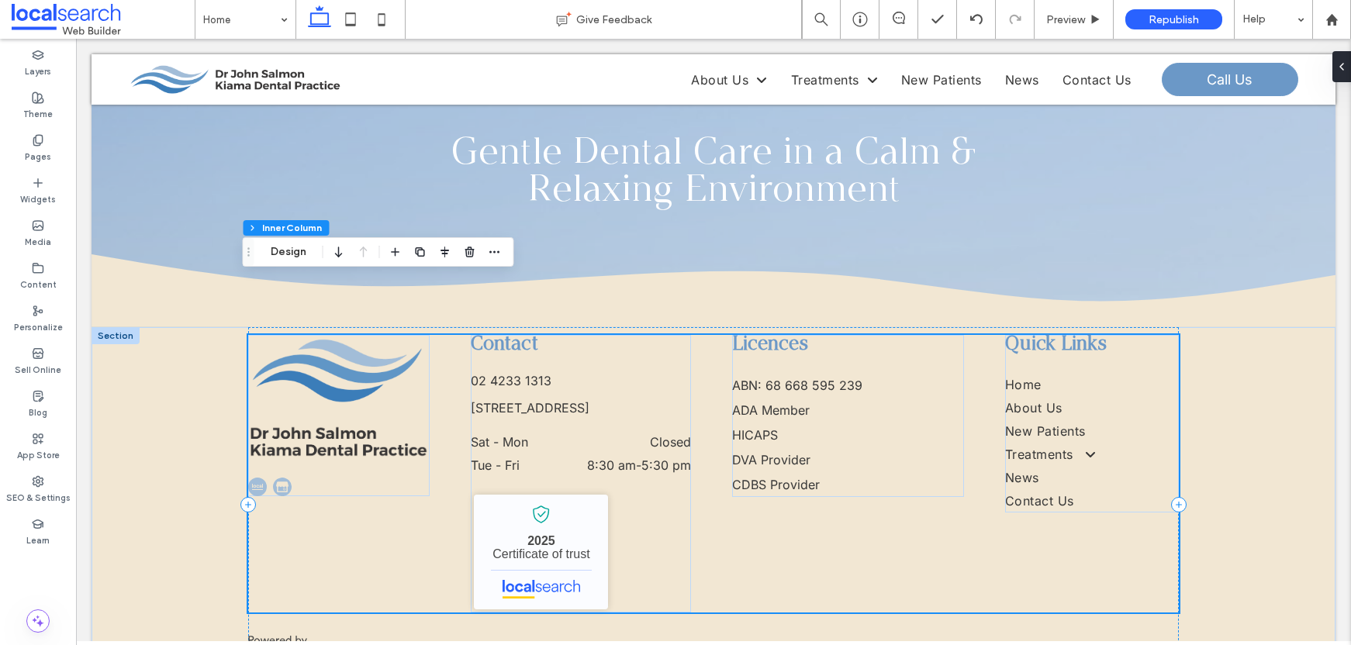
scroll to position [4434, 0]
click at [1090, 374] on link "Home" at bounding box center [1092, 385] width 174 height 23
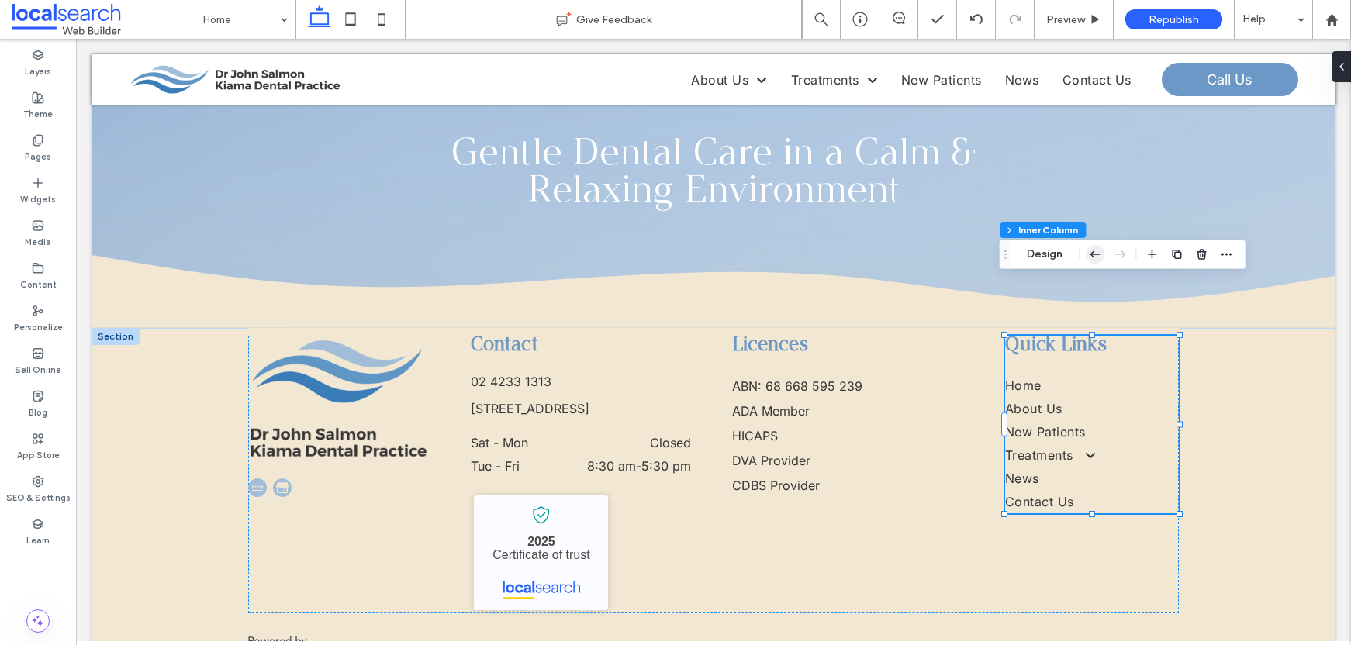
click at [1100, 258] on icon "button" at bounding box center [1095, 254] width 19 height 28
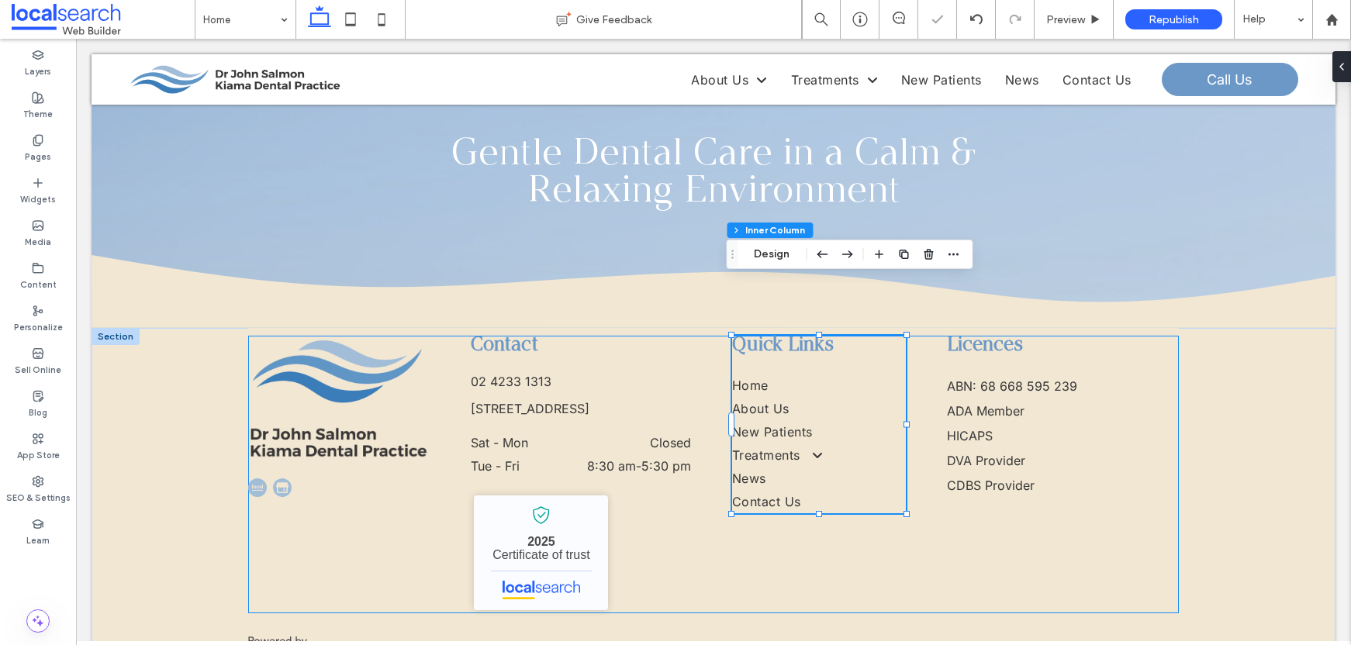
click at [1120, 479] on div "Contact 02 4233 1313 3 5 Railway Parade, Kiama NSW 2533 Sat - Mon Closed Tue - …" at bounding box center [713, 475] width 931 height 278
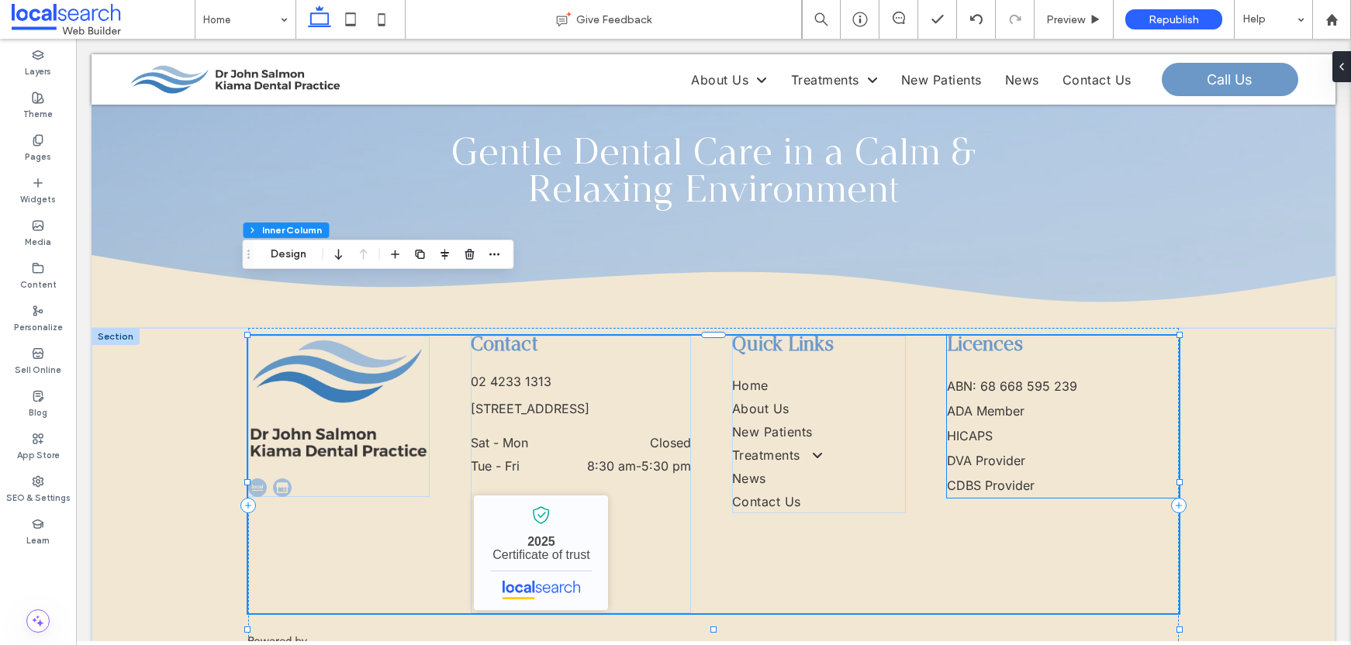
click at [984, 453] on span "DVA Provider" at bounding box center [986, 461] width 78 height 16
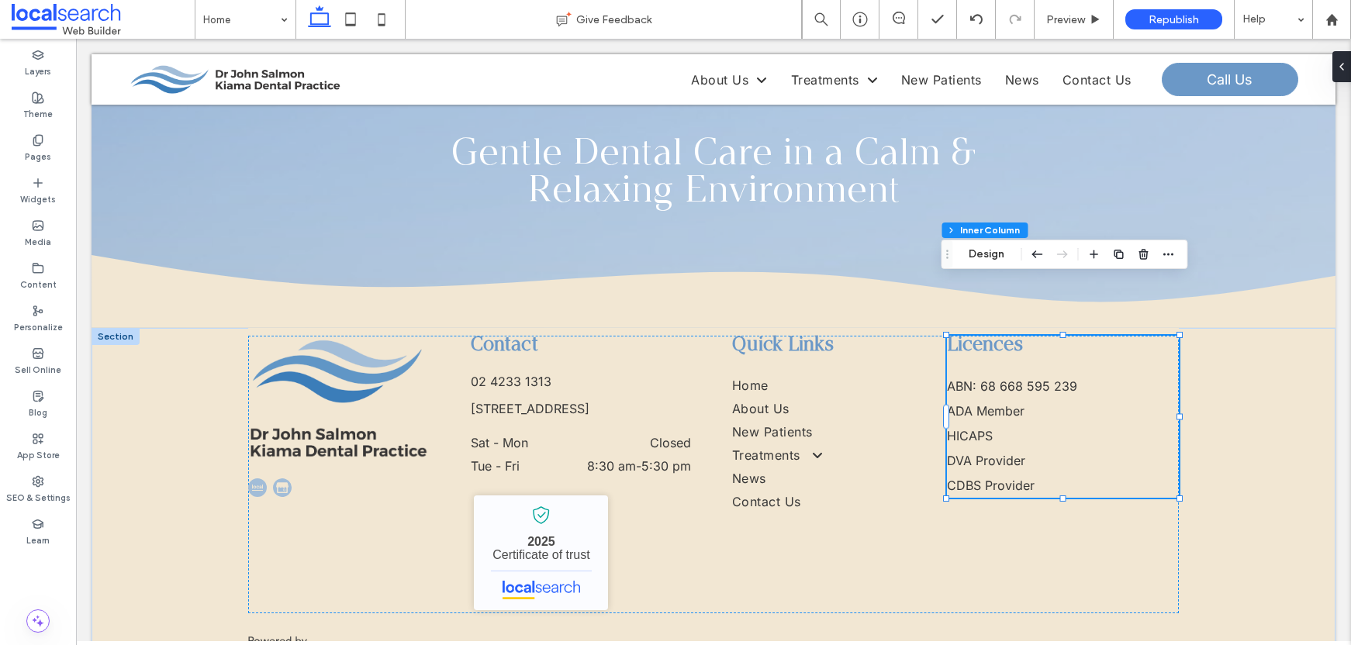
click at [970, 453] on span "DVA Provider" at bounding box center [986, 461] width 78 height 16
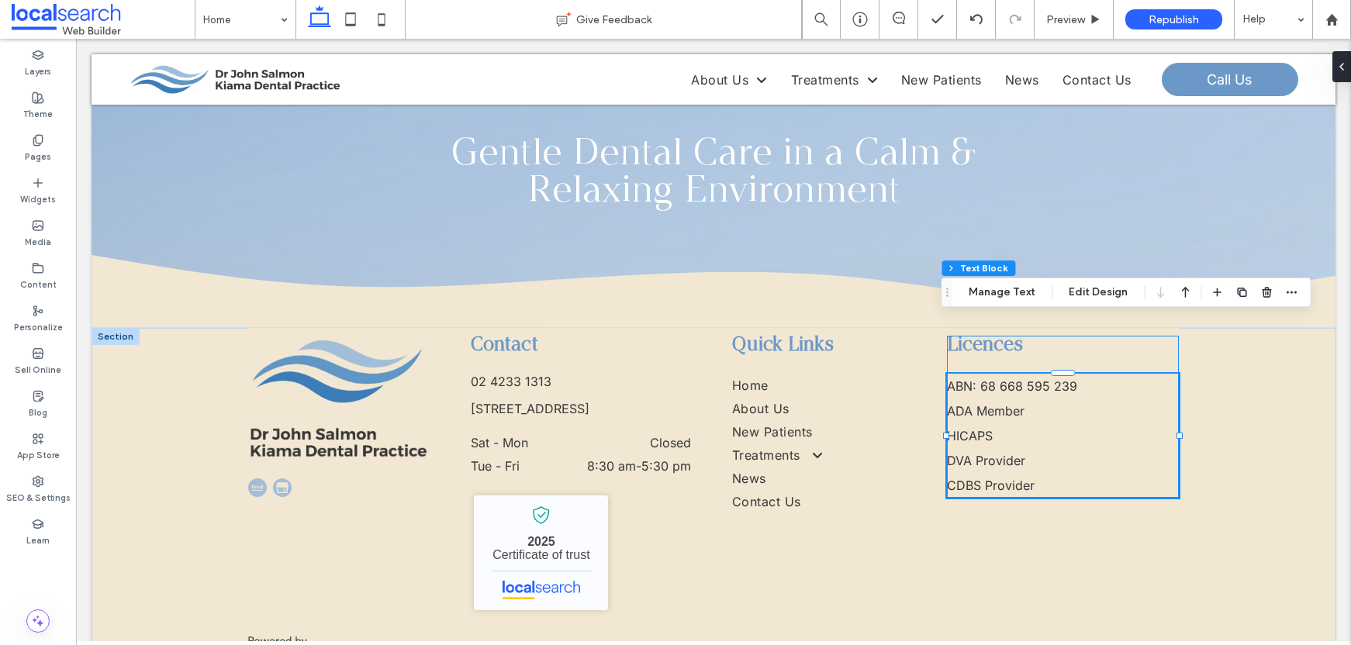
click at [970, 453] on span "DVA Provider" at bounding box center [986, 461] width 78 height 16
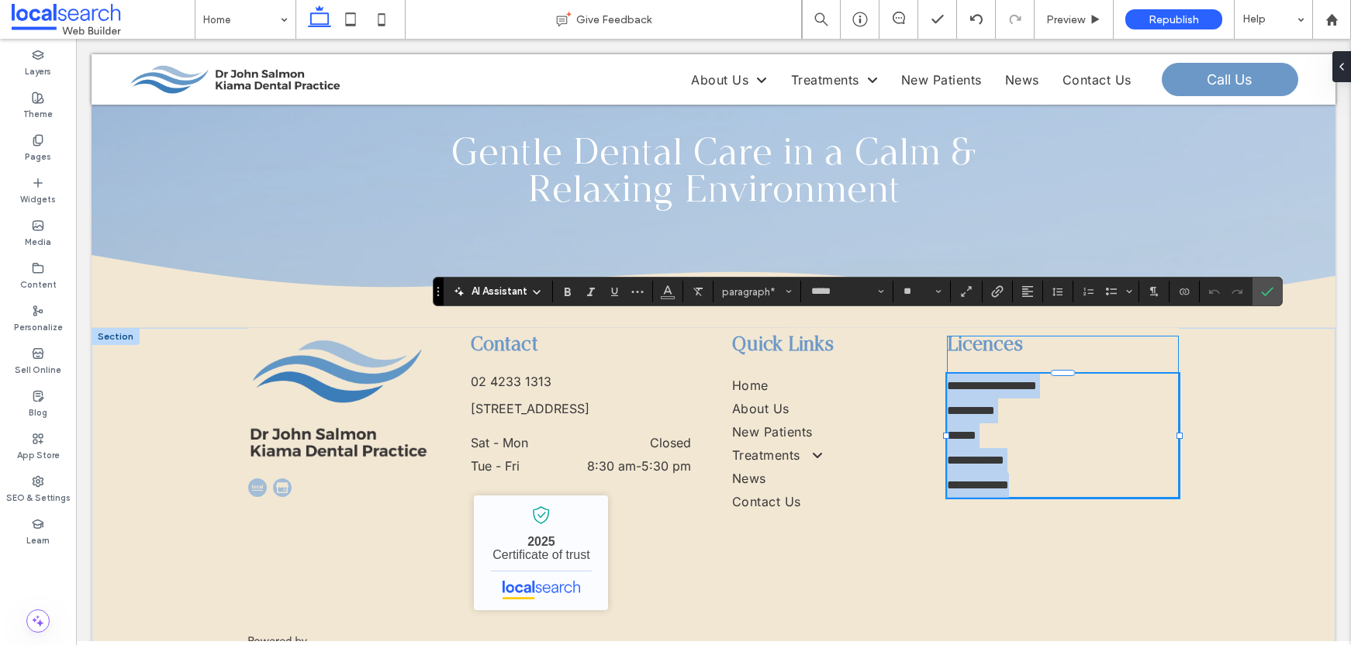
click at [972, 455] on span "**********" at bounding box center [975, 461] width 57 height 12
drag, startPoint x: 1020, startPoint y: 405, endPoint x: 974, endPoint y: 407, distance: 45.8
click at [974, 448] on p "**********" at bounding box center [1063, 460] width 232 height 25
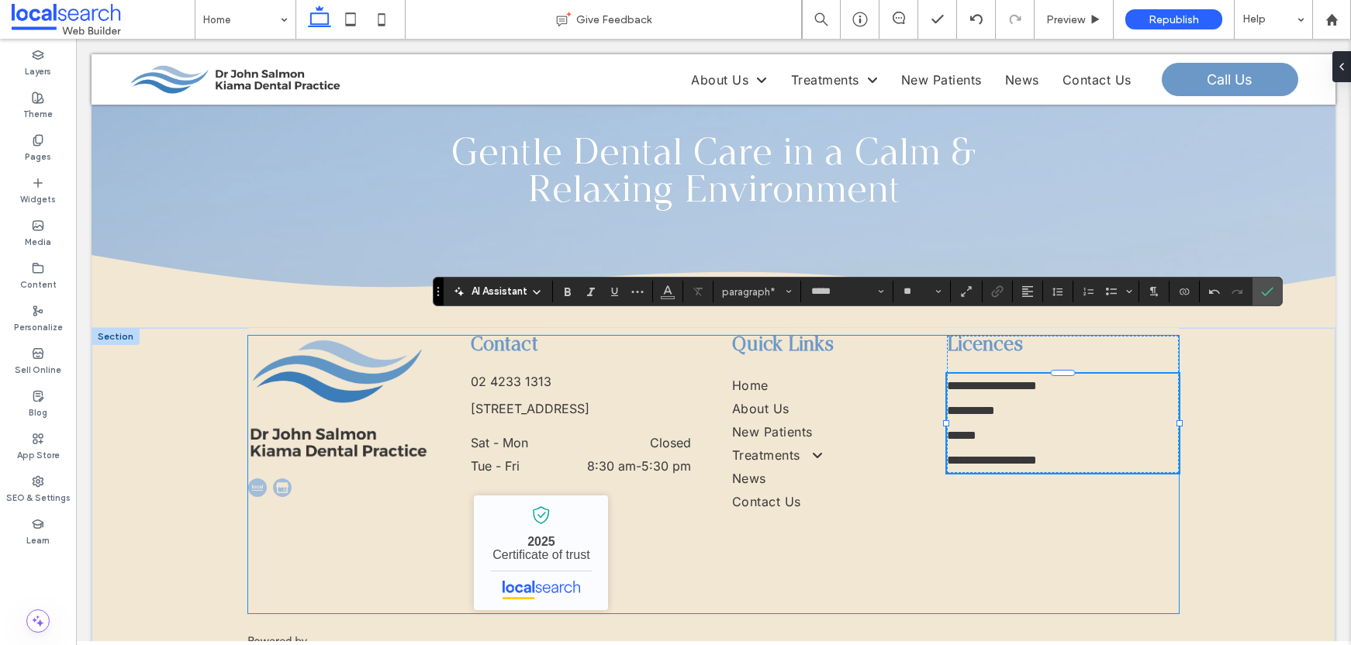
click at [792, 491] on div "**********" at bounding box center [713, 475] width 931 height 278
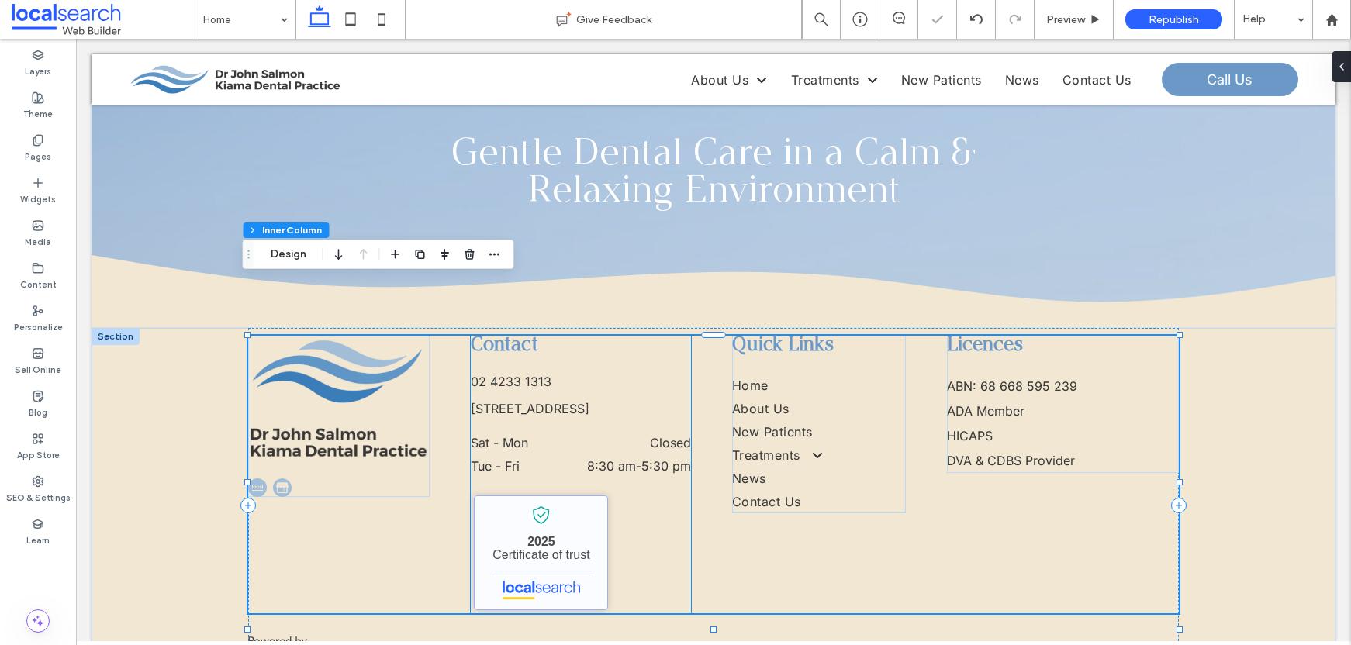
click at [587, 496] on link "Dr [PERSON_NAME] - Dentist - Localsearch verified business" at bounding box center [541, 553] width 134 height 115
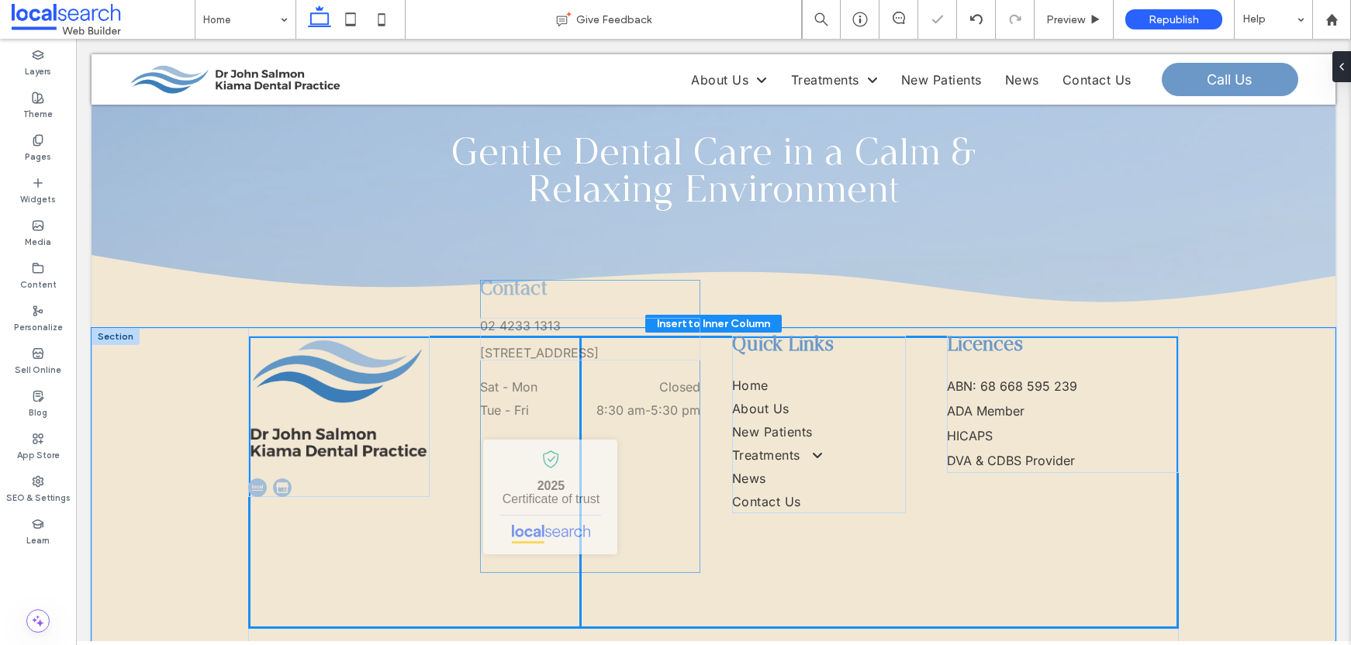
scroll to position [52, 0]
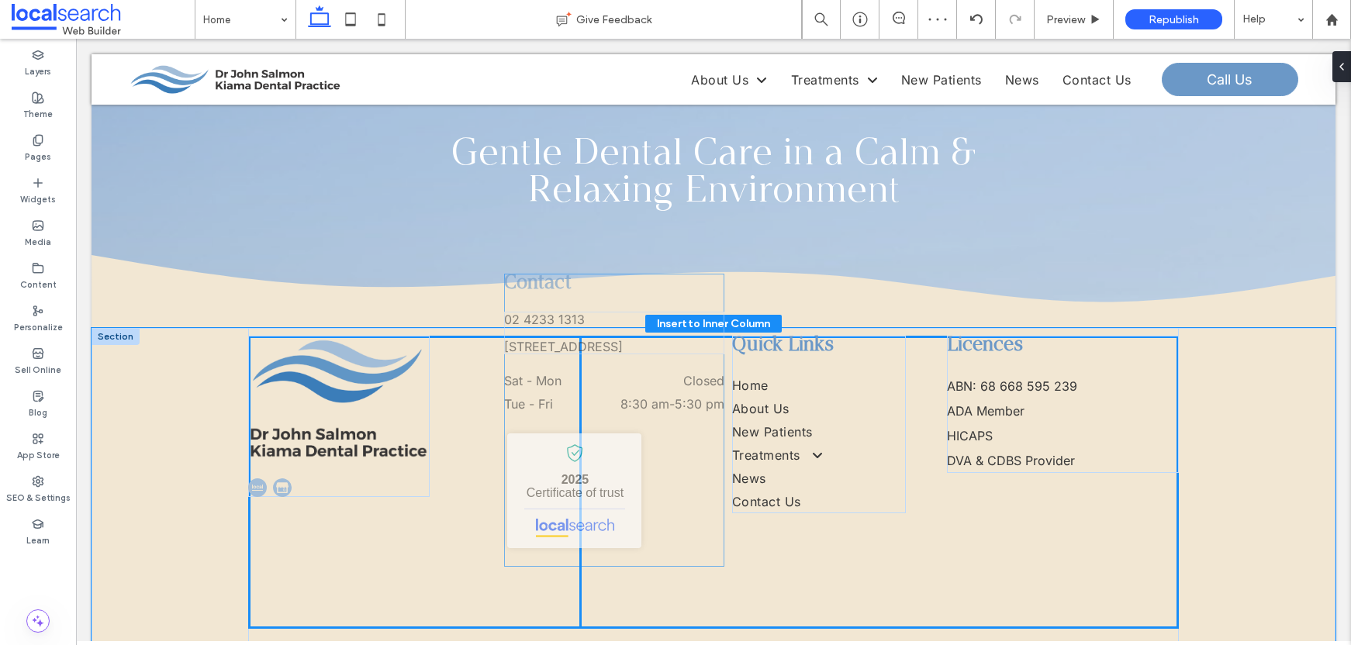
drag, startPoint x: 565, startPoint y: 479, endPoint x: 588, endPoint y: 473, distance: 23.9
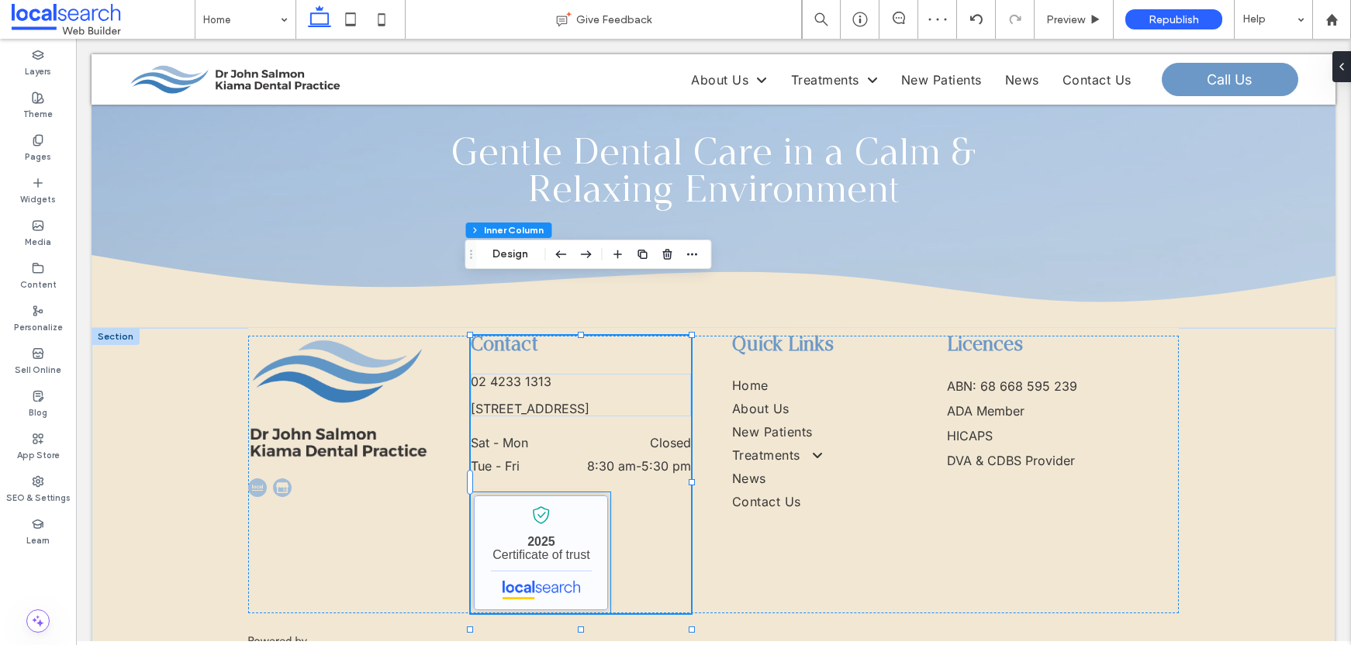
click at [589, 496] on link "Dr John Salmon - Dentist - Localsearch verified business" at bounding box center [541, 553] width 134 height 115
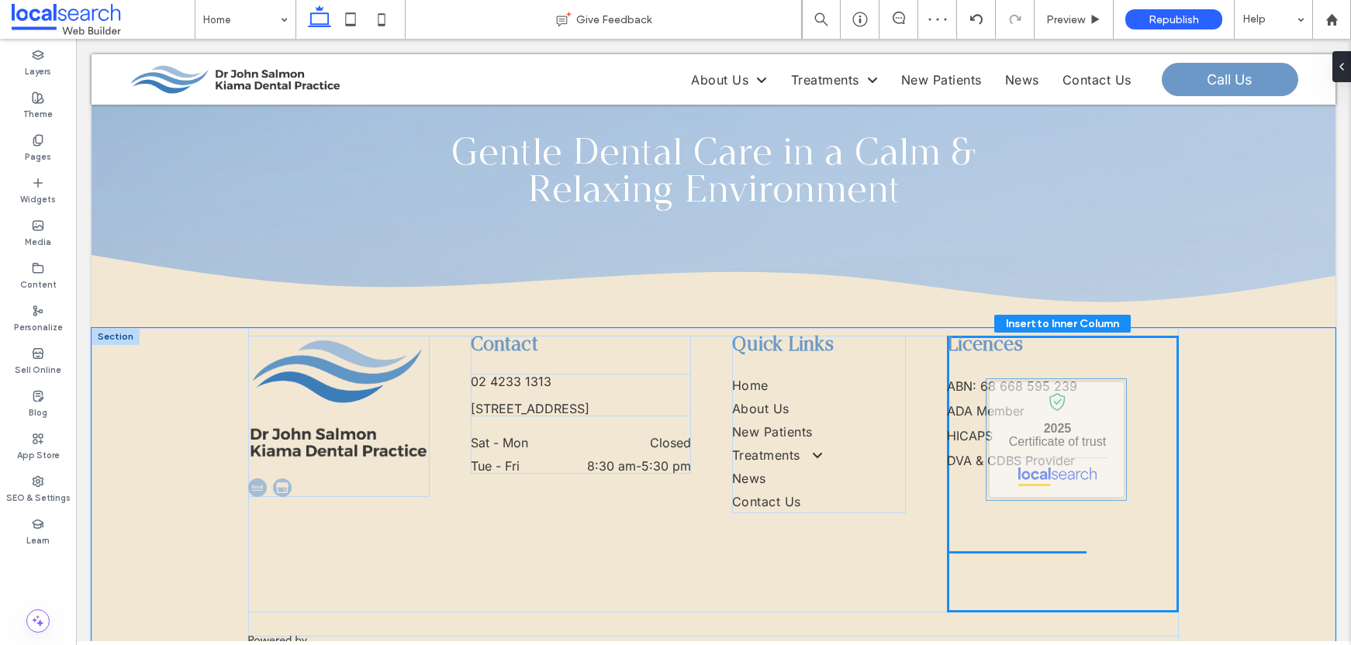
drag, startPoint x: 572, startPoint y: 476, endPoint x: 1094, endPoint y: 403, distance: 527.2
type input "**"
type input "****"
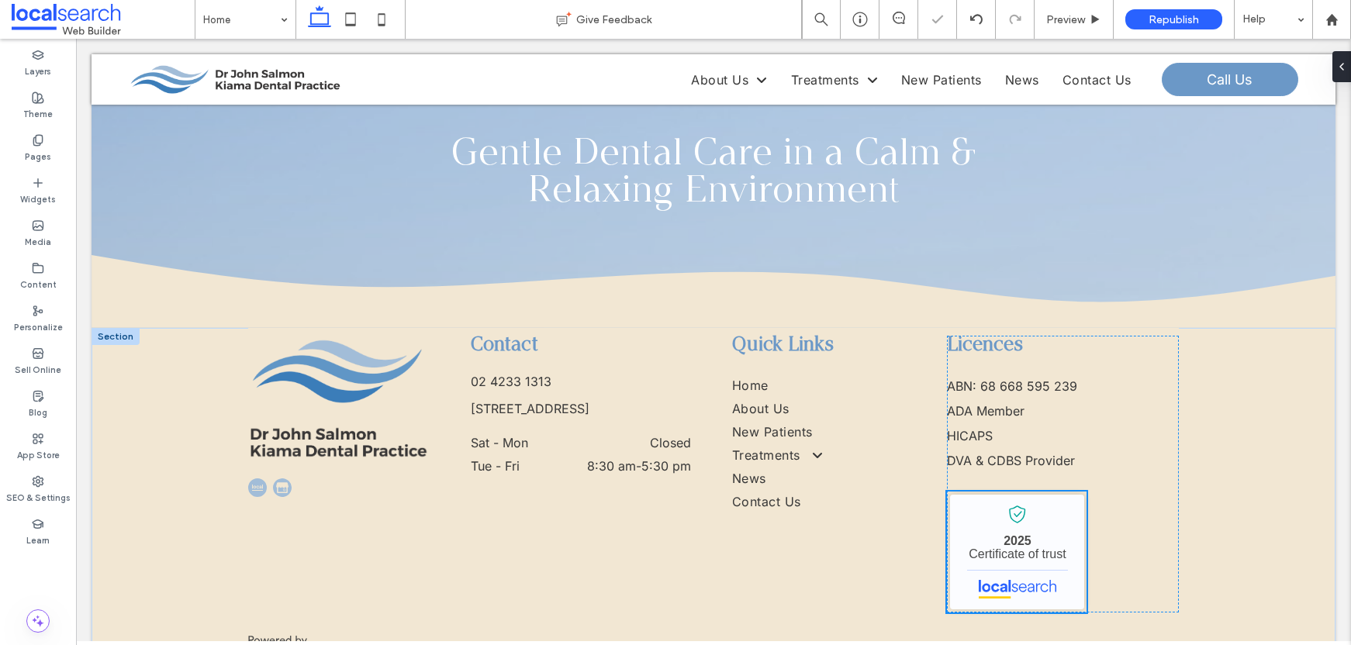
scroll to position [4424, 0]
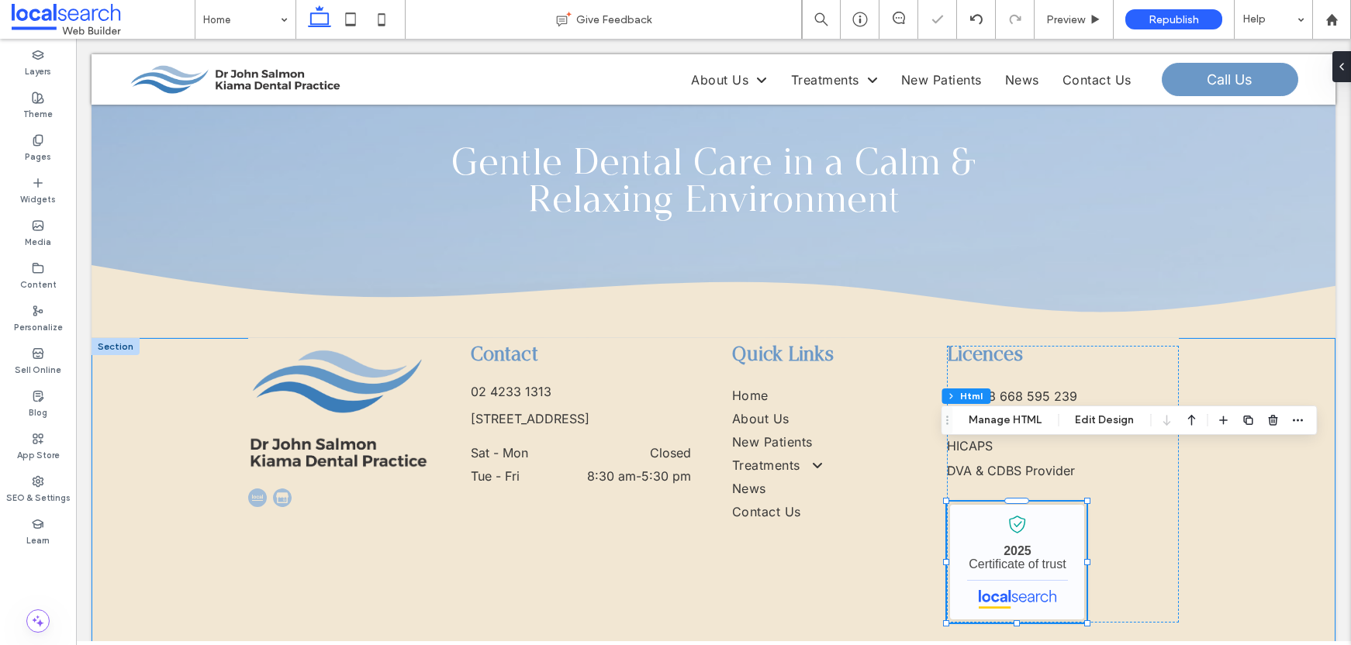
click at [1250, 473] on div "Contact 02 4233 1313 3 5 Railway Parade, Kiama NSW 2533 Sat - Mon Closed Tue - …" at bounding box center [714, 515] width 1244 height 355
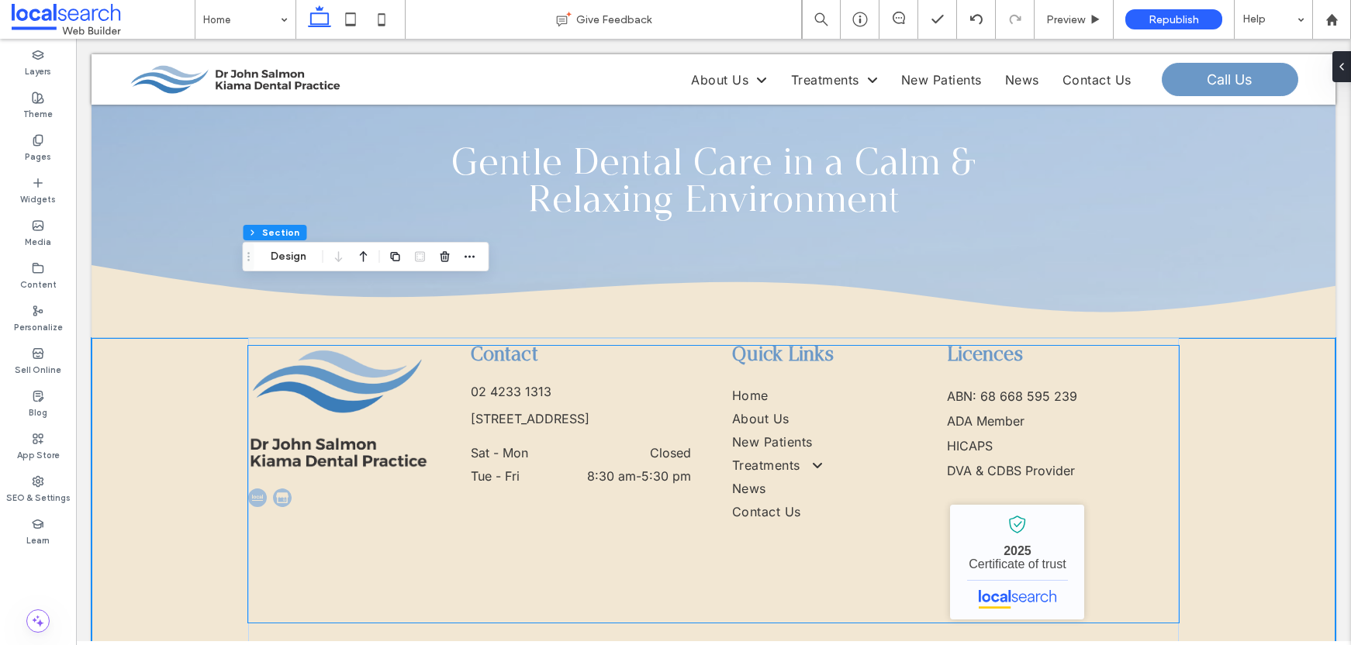
click at [312, 489] on div at bounding box center [339, 498] width 182 height 19
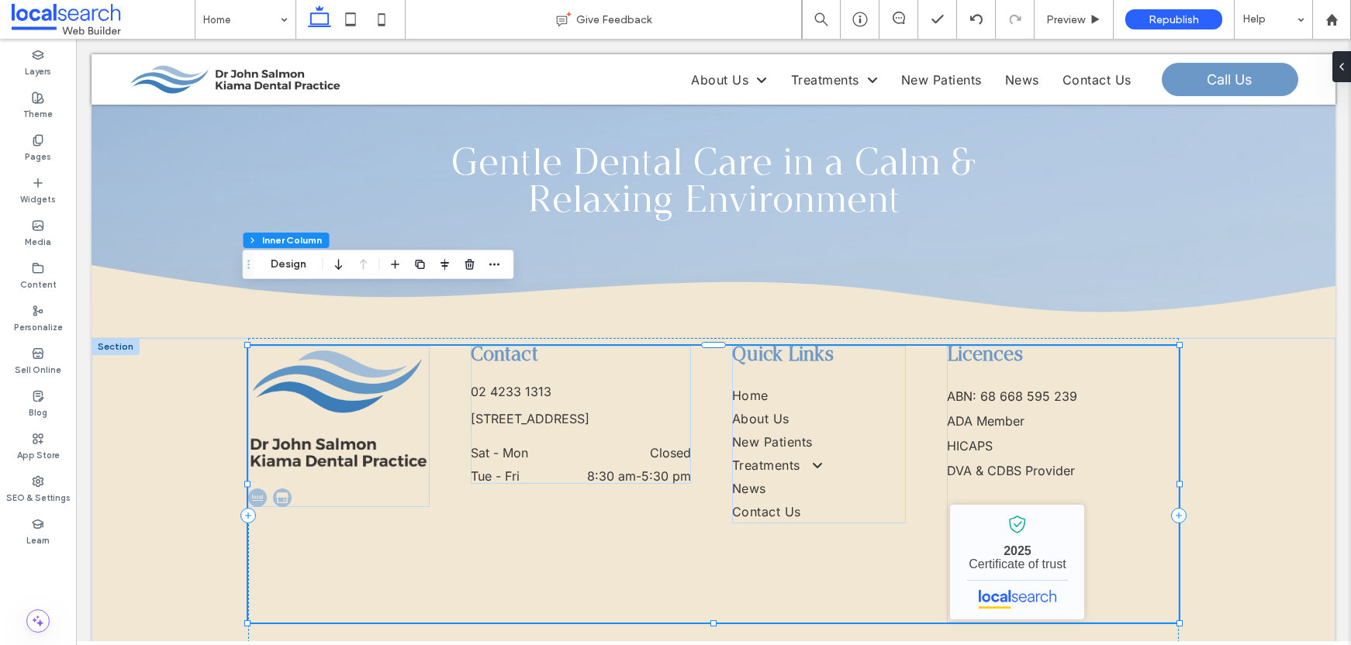
click at [289, 489] on div at bounding box center [339, 498] width 182 height 19
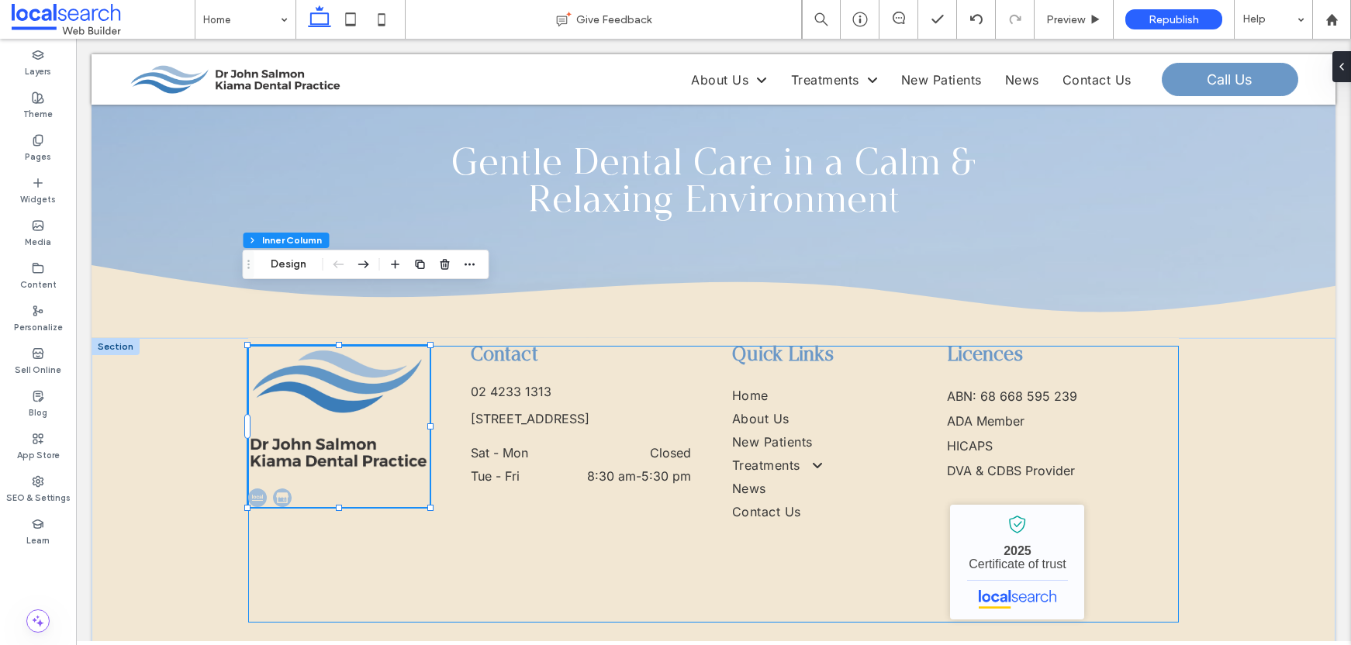
click at [313, 489] on div at bounding box center [339, 498] width 182 height 19
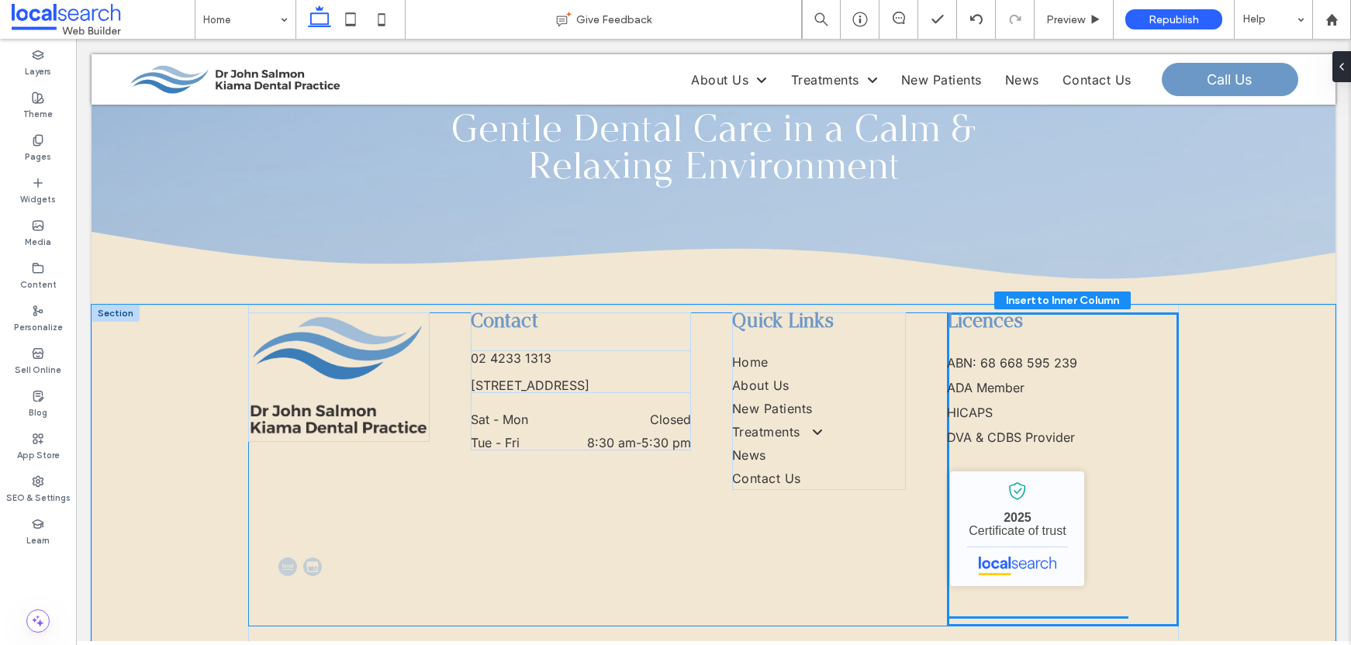
scroll to position [4552, 0]
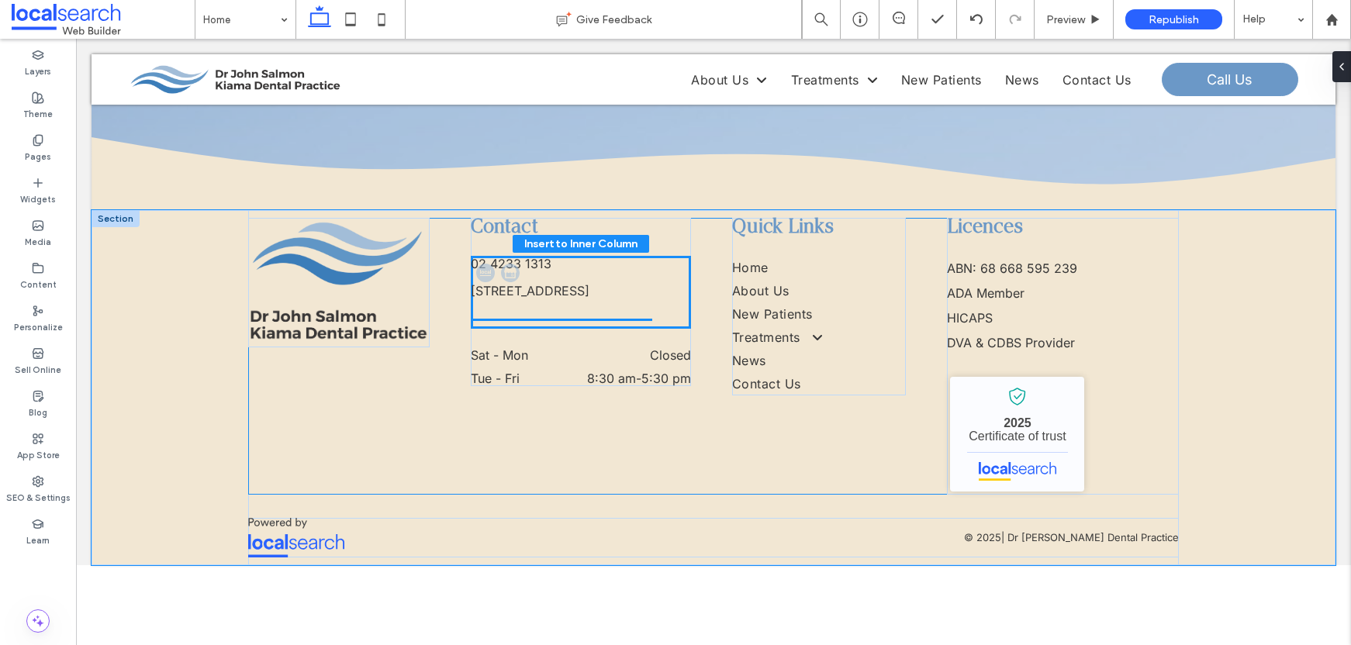
drag, startPoint x: 300, startPoint y: 444, endPoint x: 534, endPoint y: 275, distance: 288.3
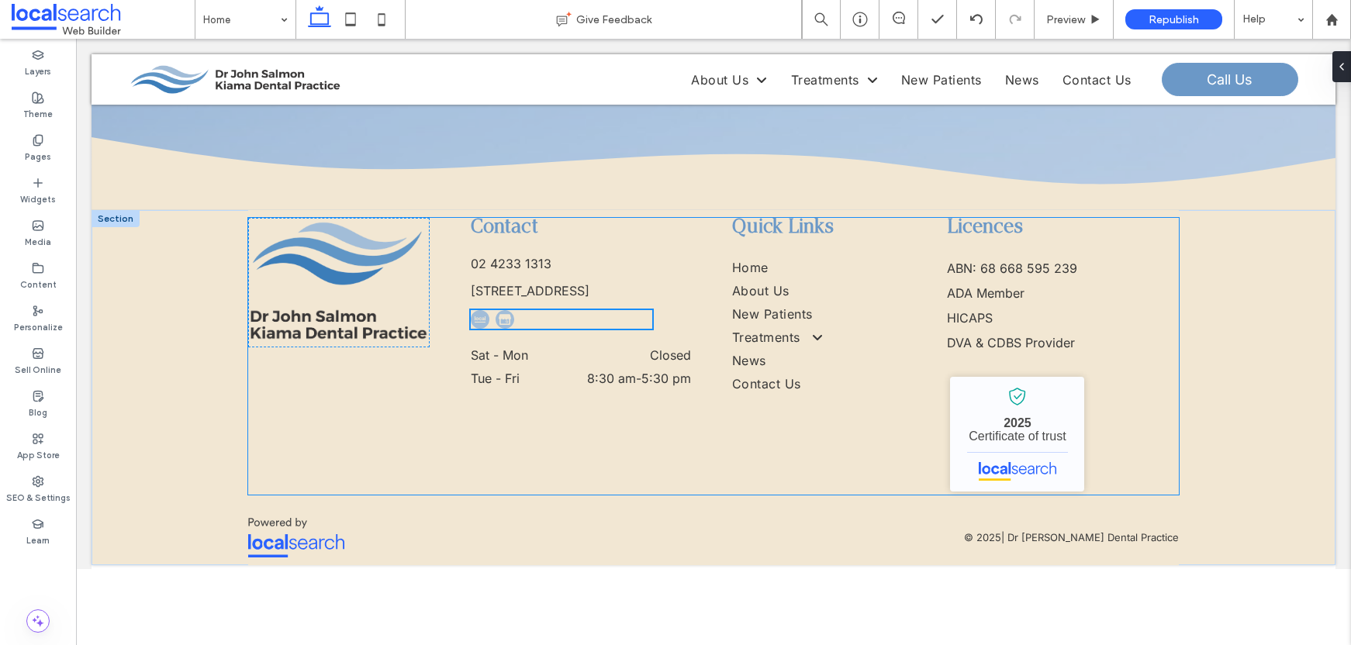
type input "**"
type input "****"
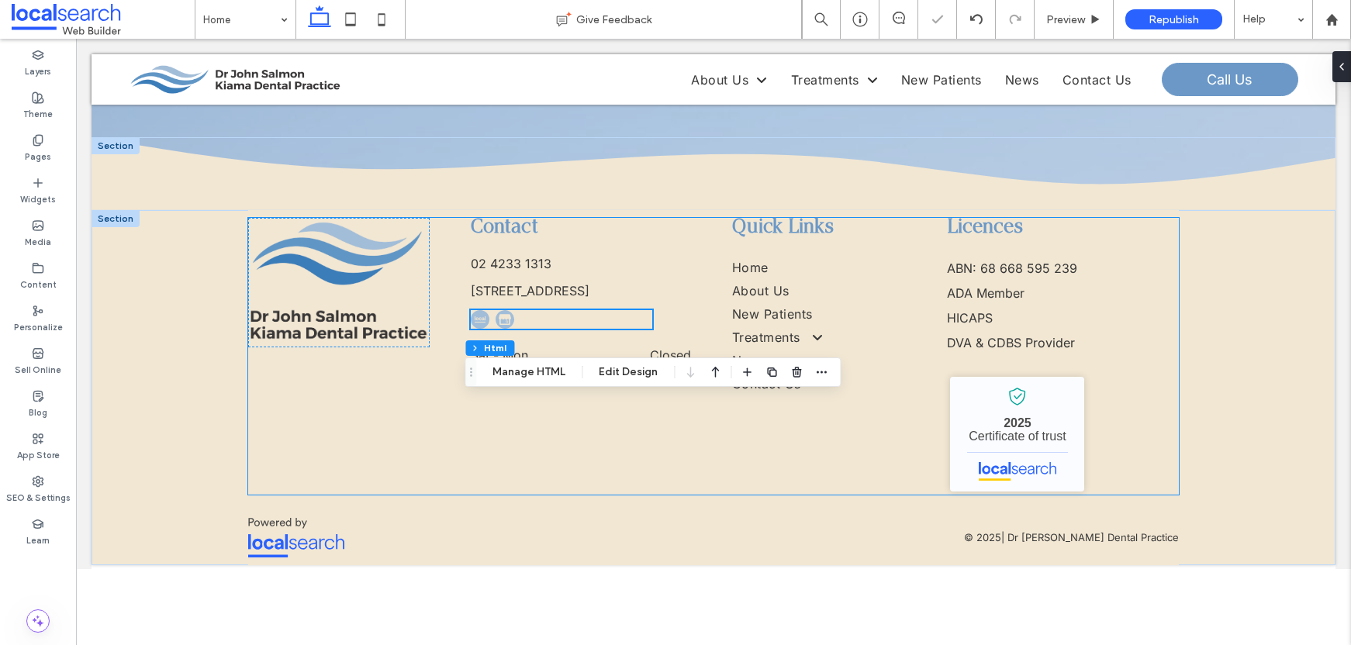
scroll to position [4424, 0]
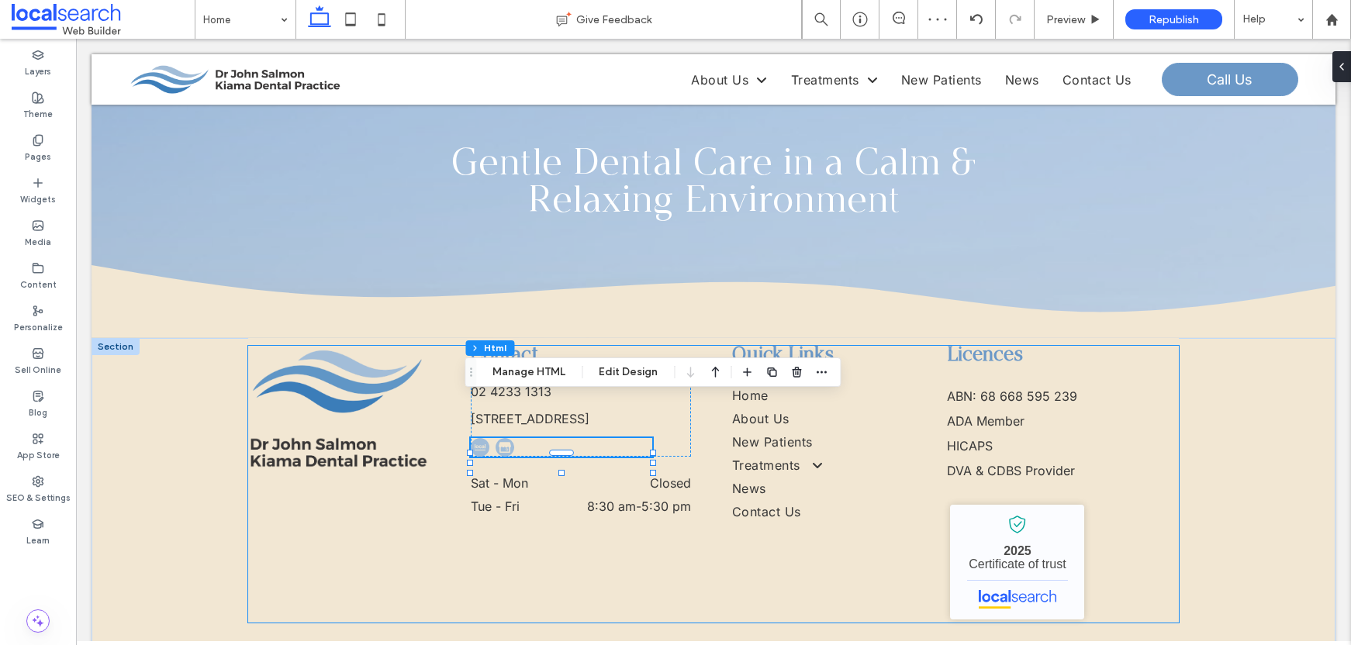
click at [569, 498] on div "Contact 02 4233 1313 3 5 Railway Parade, Kiama NSW 2533 Sat - Mon Closed Tue - …" at bounding box center [713, 484] width 931 height 277
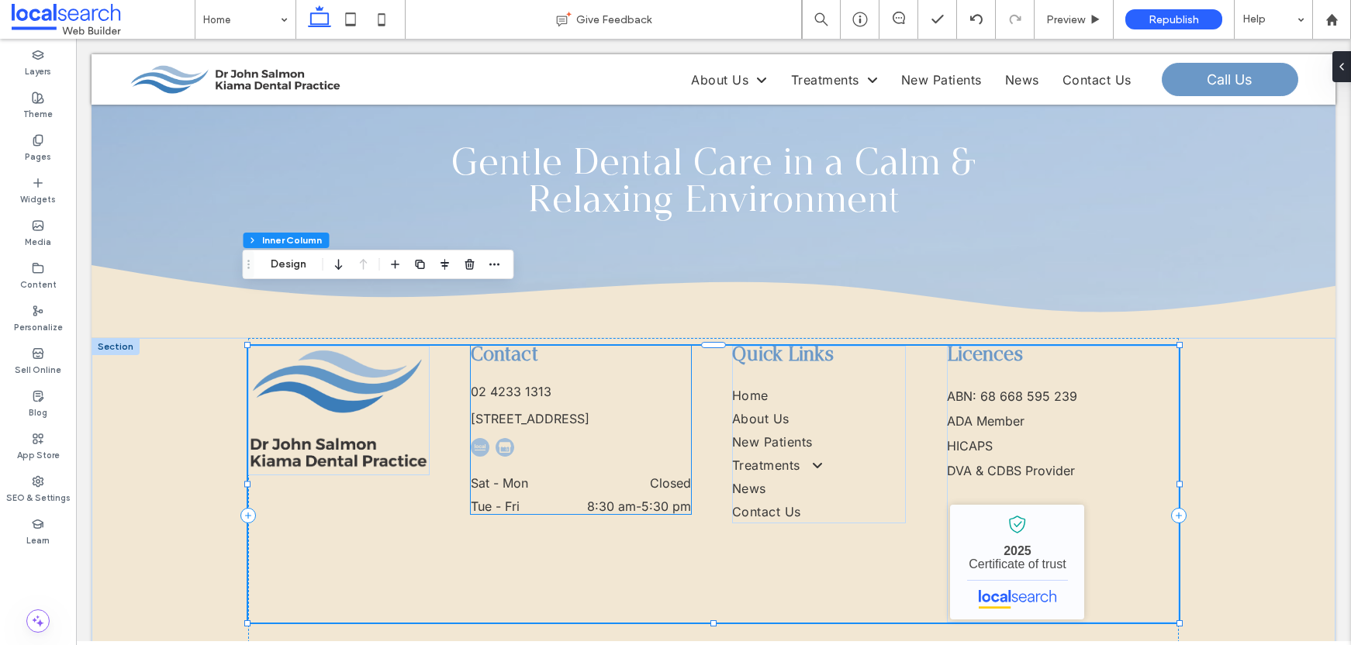
click at [538, 438] on div at bounding box center [562, 447] width 182 height 19
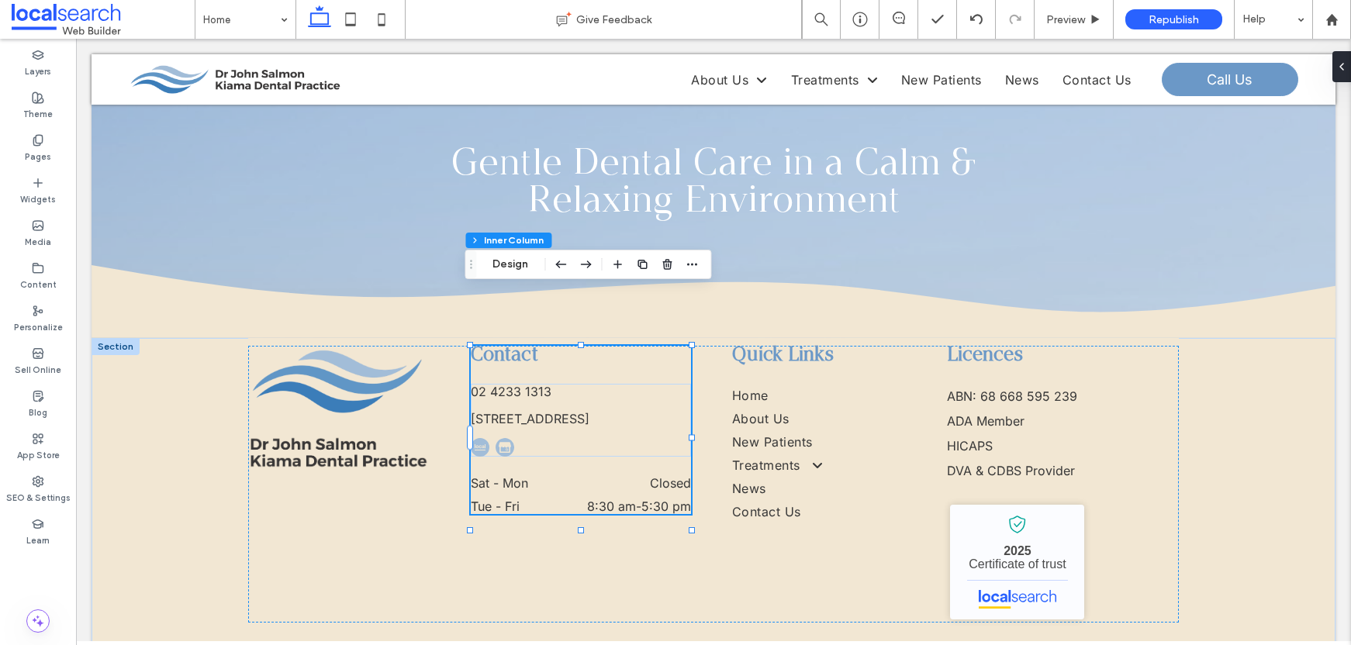
click at [532, 438] on div at bounding box center [562, 447] width 182 height 19
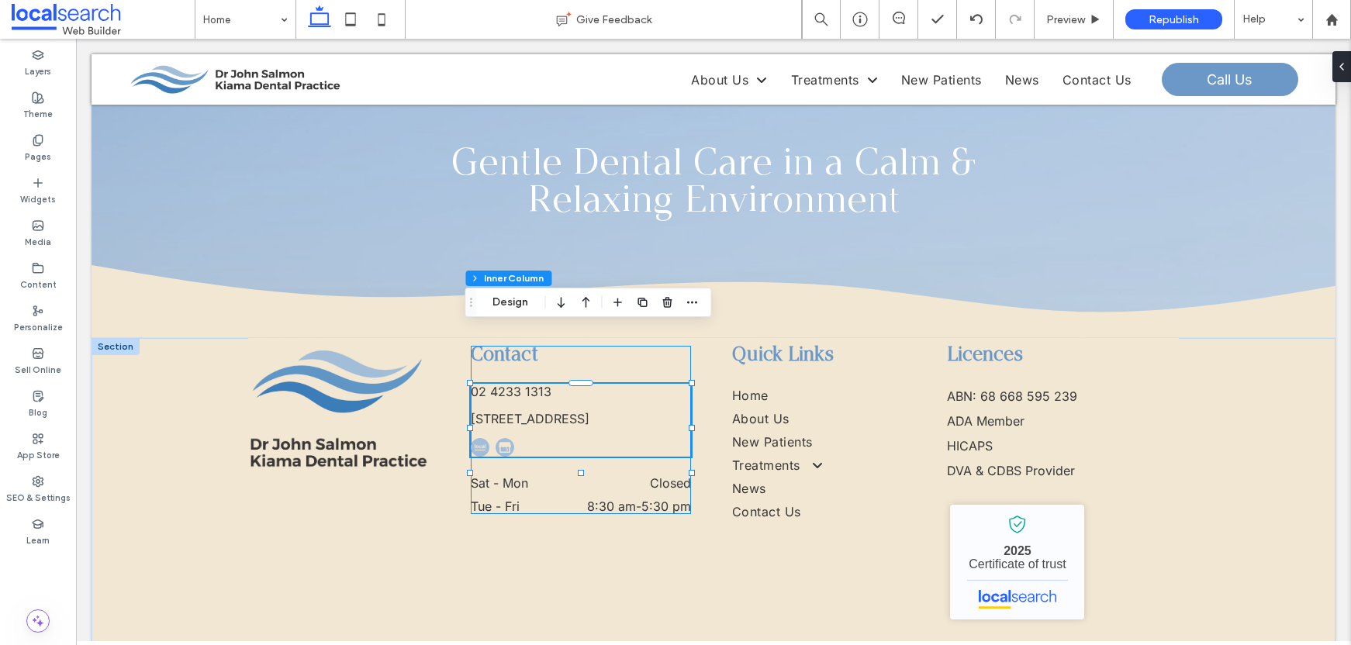
click at [533, 438] on div at bounding box center [562, 447] width 182 height 19
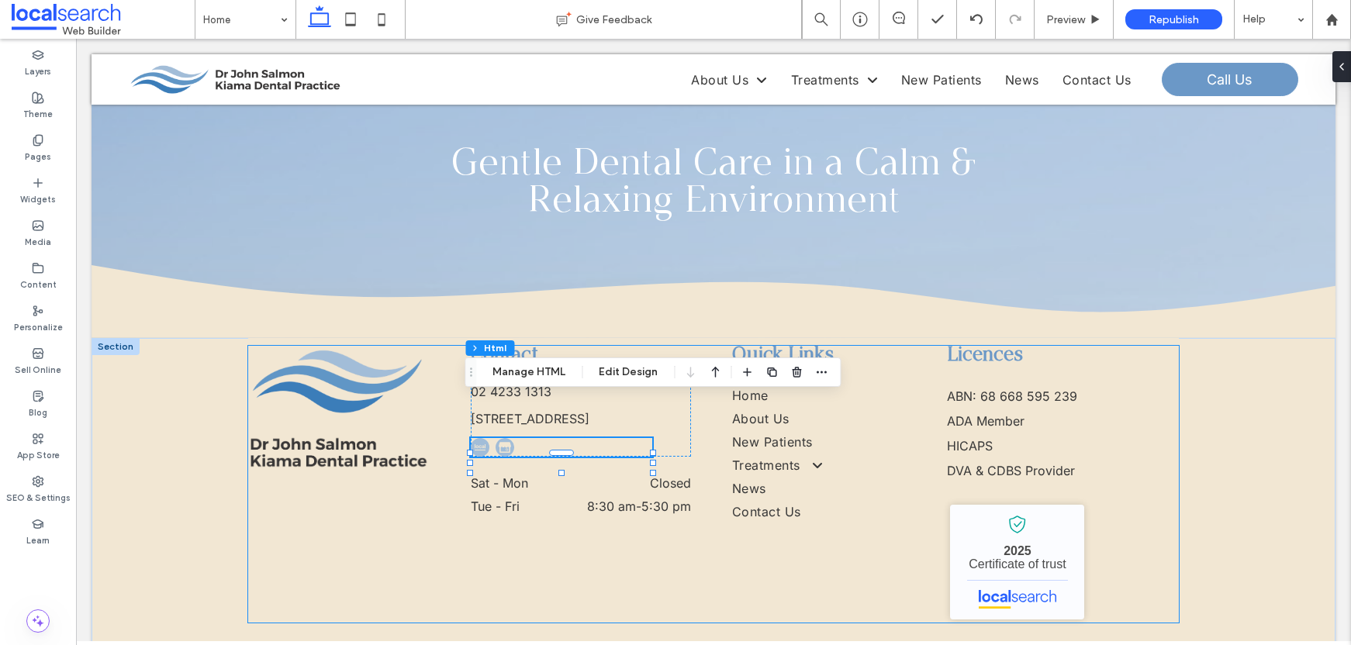
click at [585, 537] on div "Contact 02 4233 1313 3 5 Railway Parade, Kiama NSW 2533 Sat - Mon Closed Tue - …" at bounding box center [713, 484] width 931 height 277
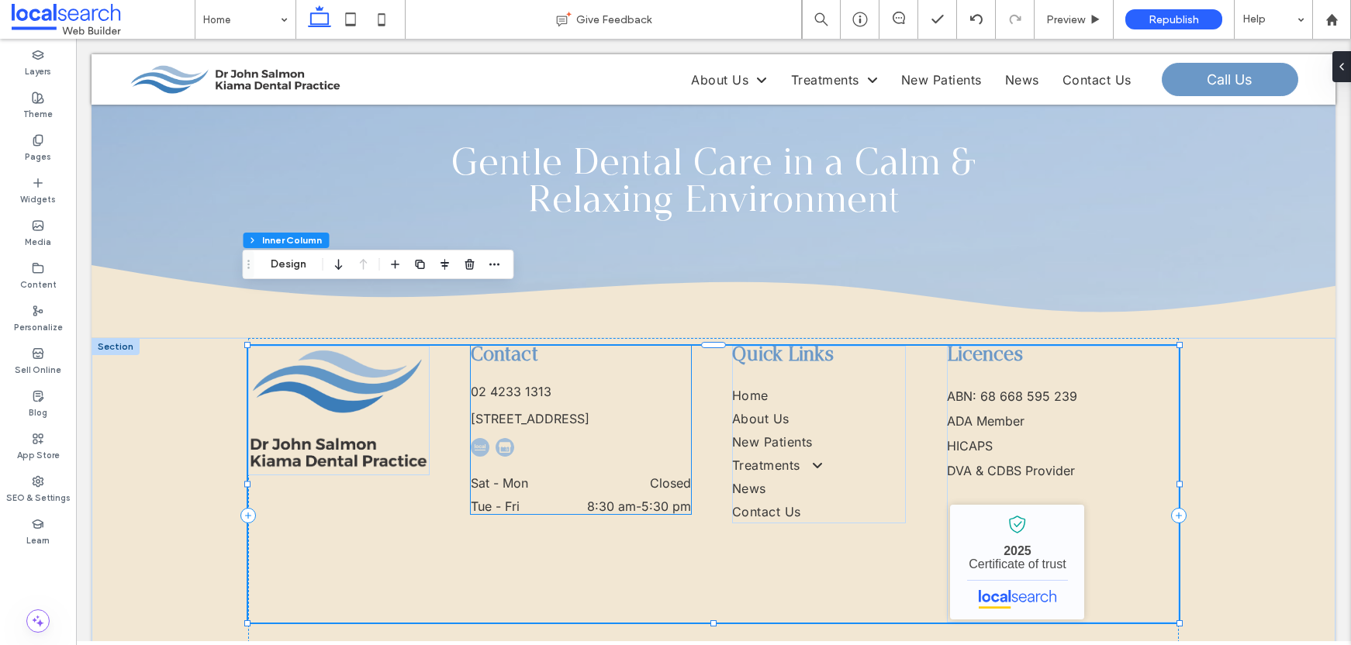
click at [529, 438] on div at bounding box center [562, 447] width 182 height 19
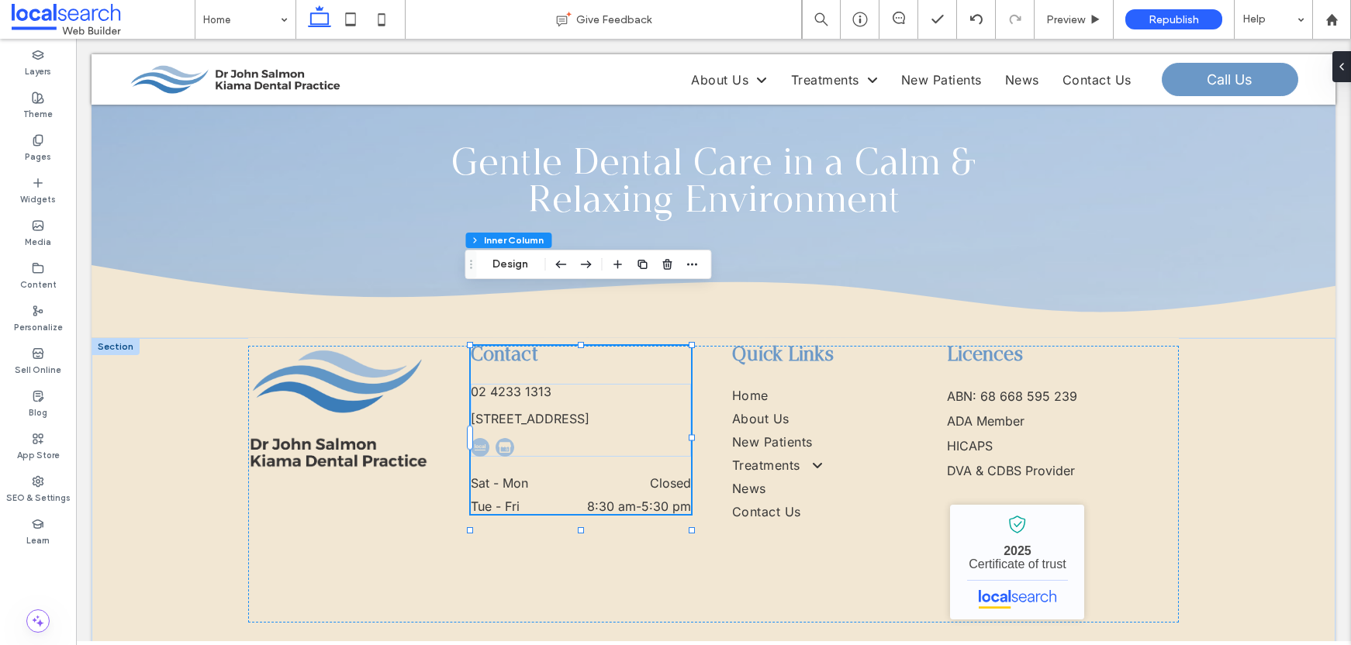
click at [524, 438] on div at bounding box center [562, 447] width 182 height 19
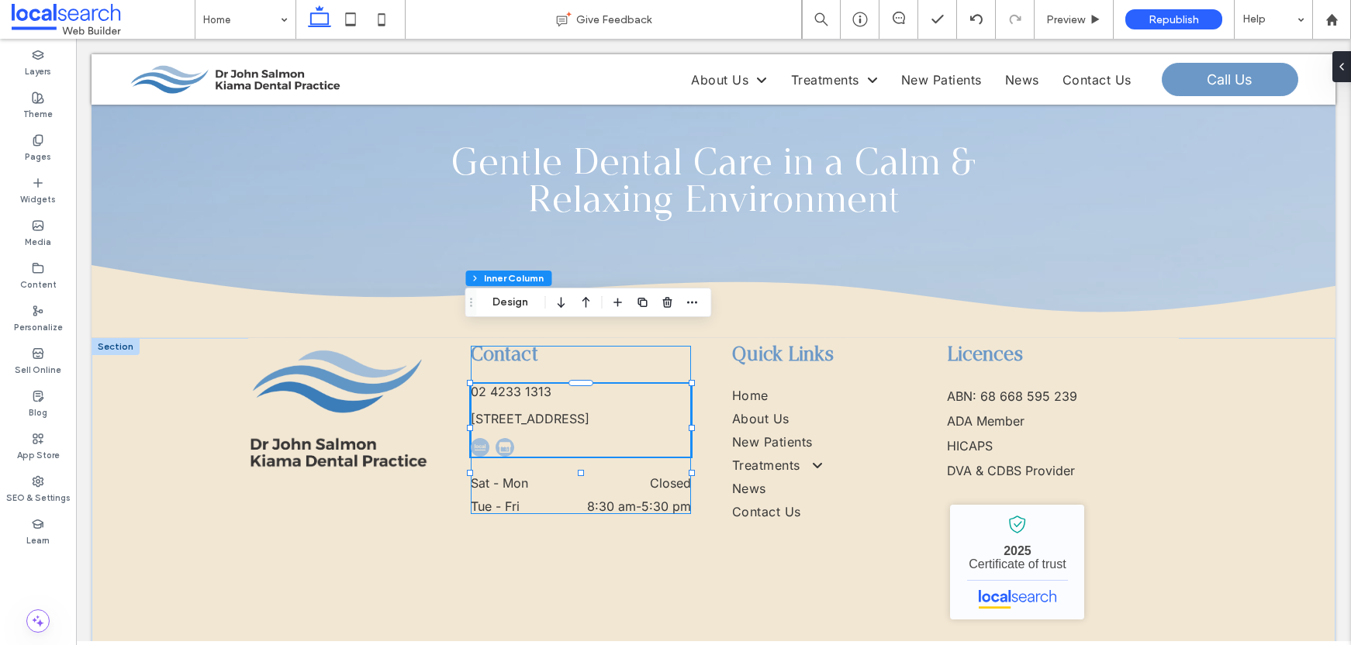
click at [538, 438] on div at bounding box center [562, 447] width 182 height 19
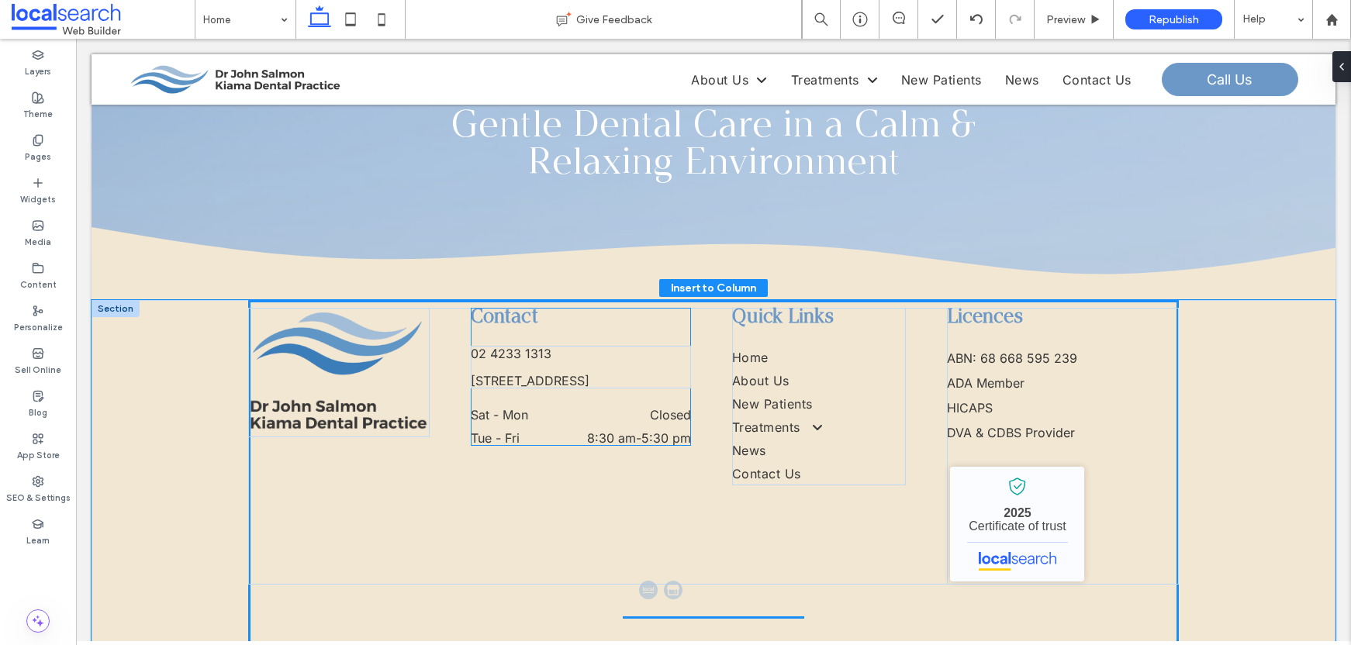
scroll to position [4420, 0]
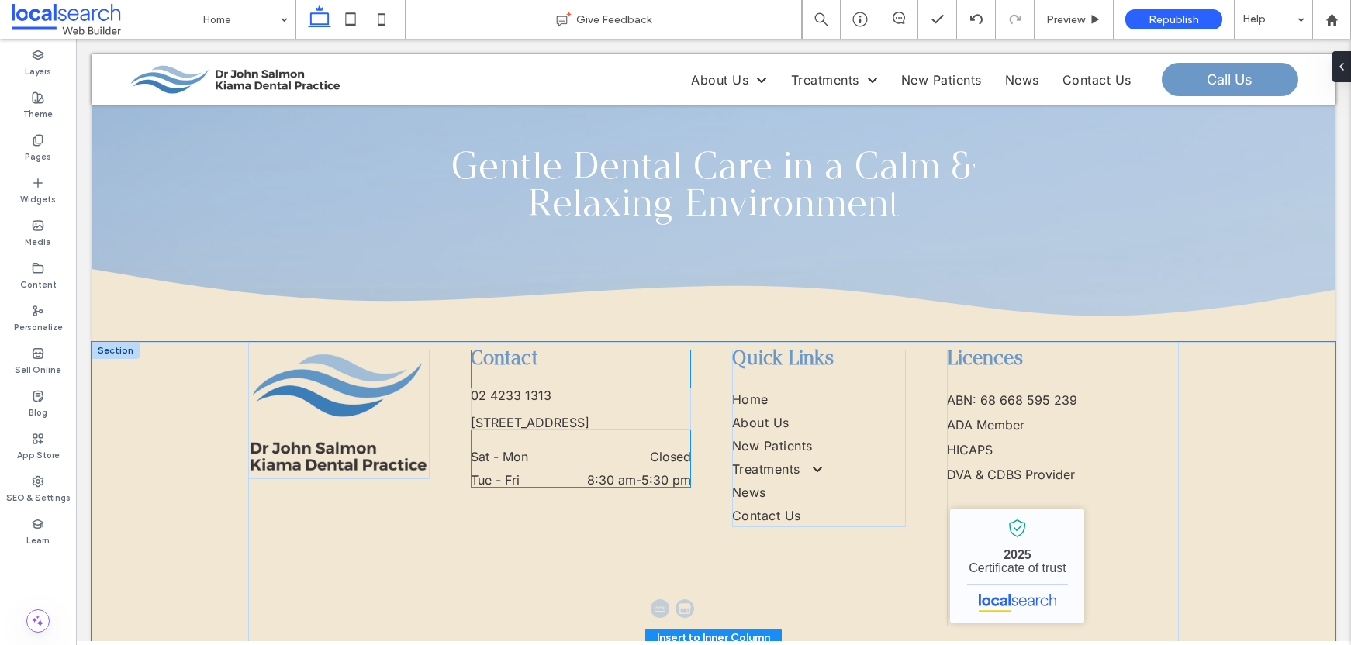
drag, startPoint x: 531, startPoint y: 407, endPoint x: 718, endPoint y: 611, distance: 275.6
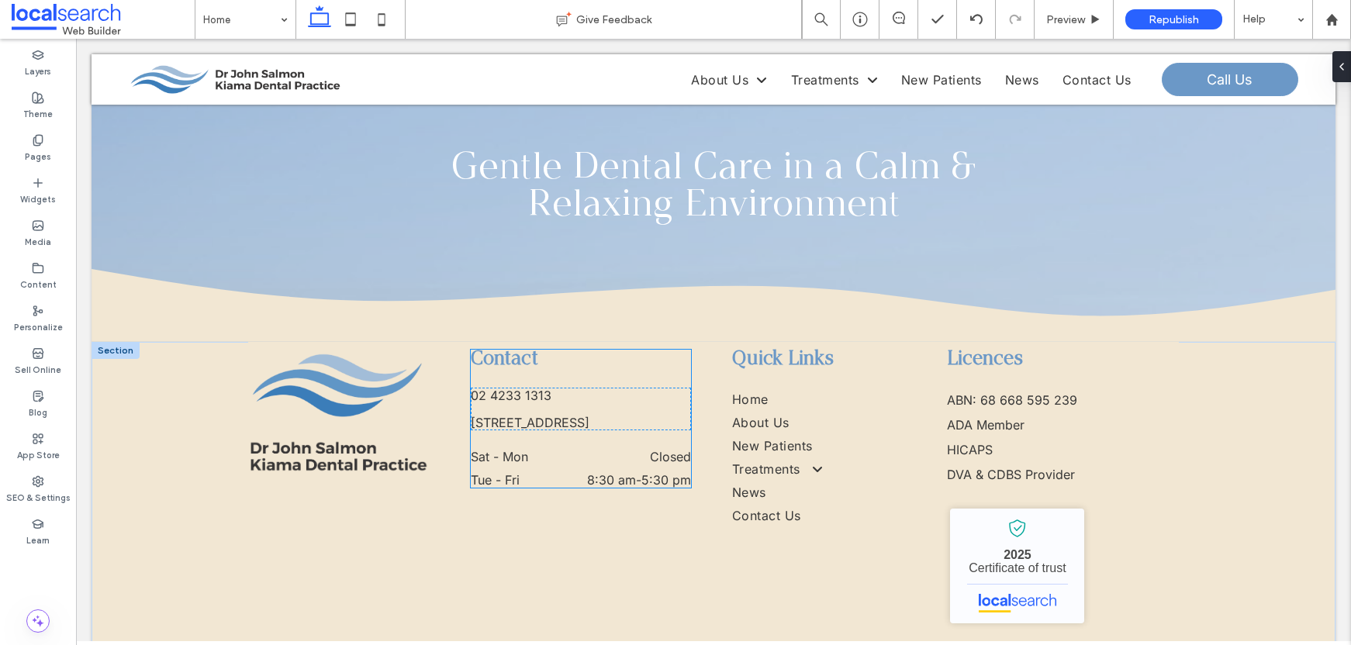
type input "**"
type input "****"
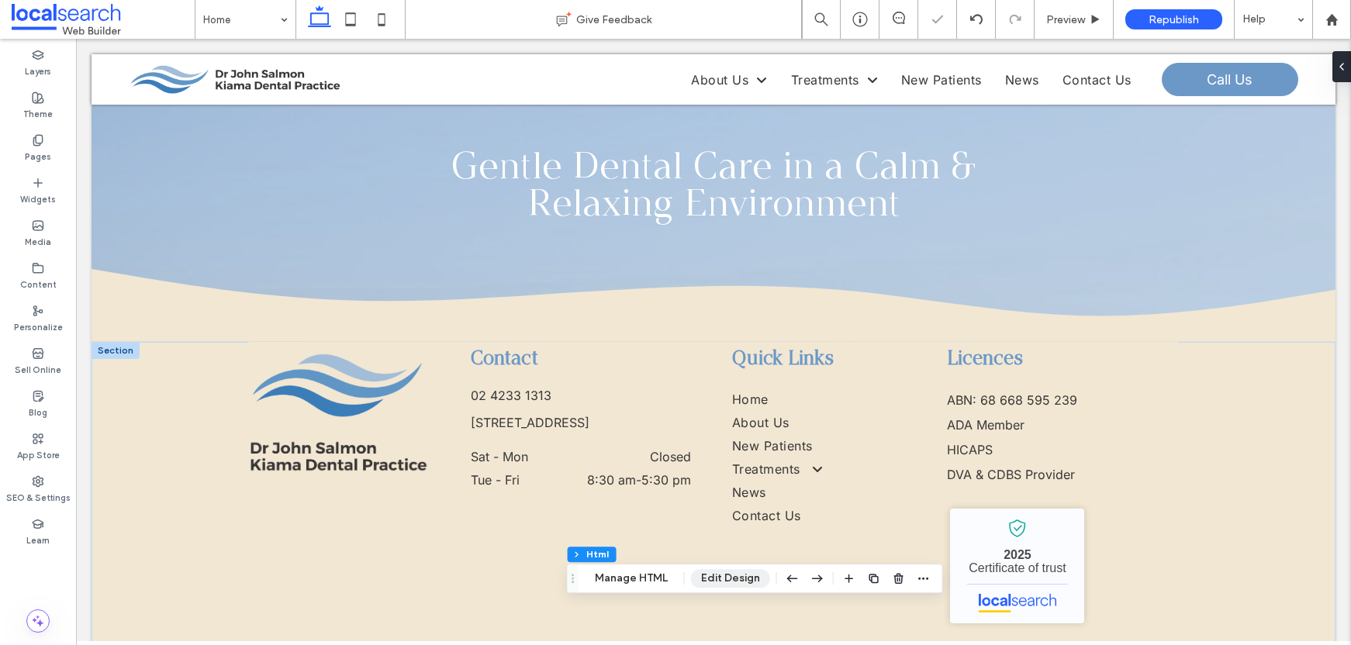
click at [749, 582] on button "Edit Design" at bounding box center [730, 578] width 79 height 19
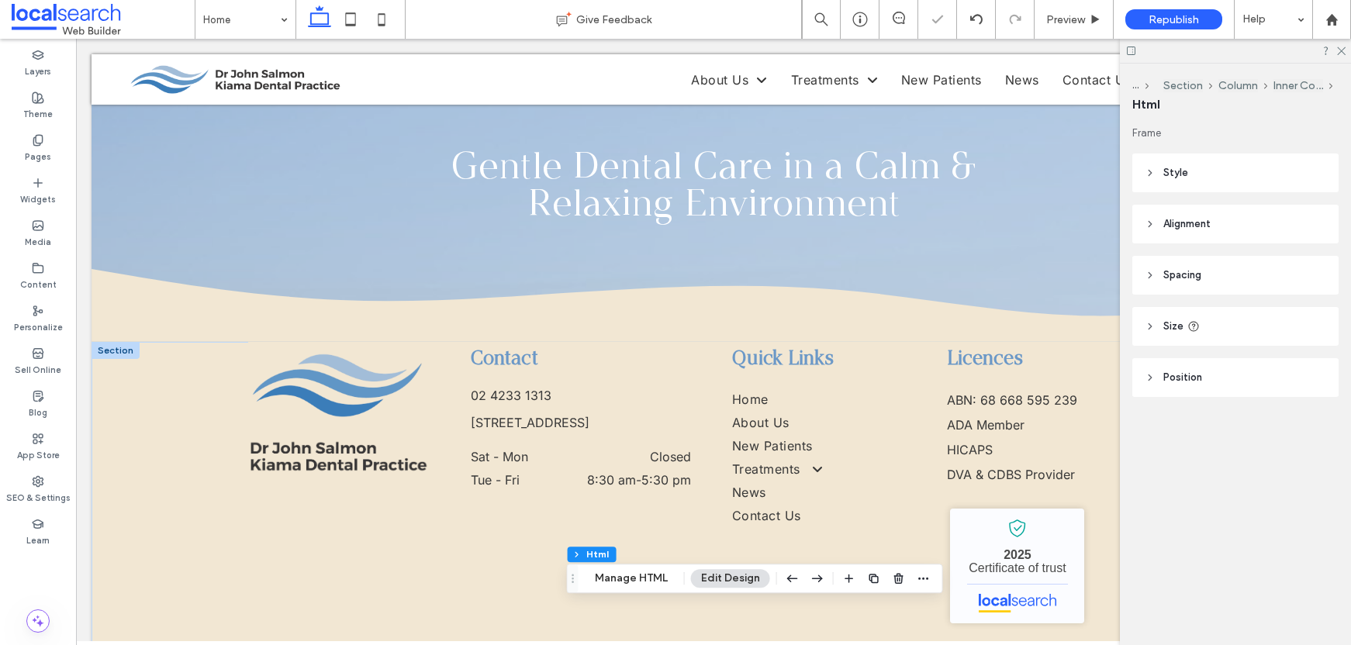
click at [1179, 182] on header "Style" at bounding box center [1236, 173] width 206 height 39
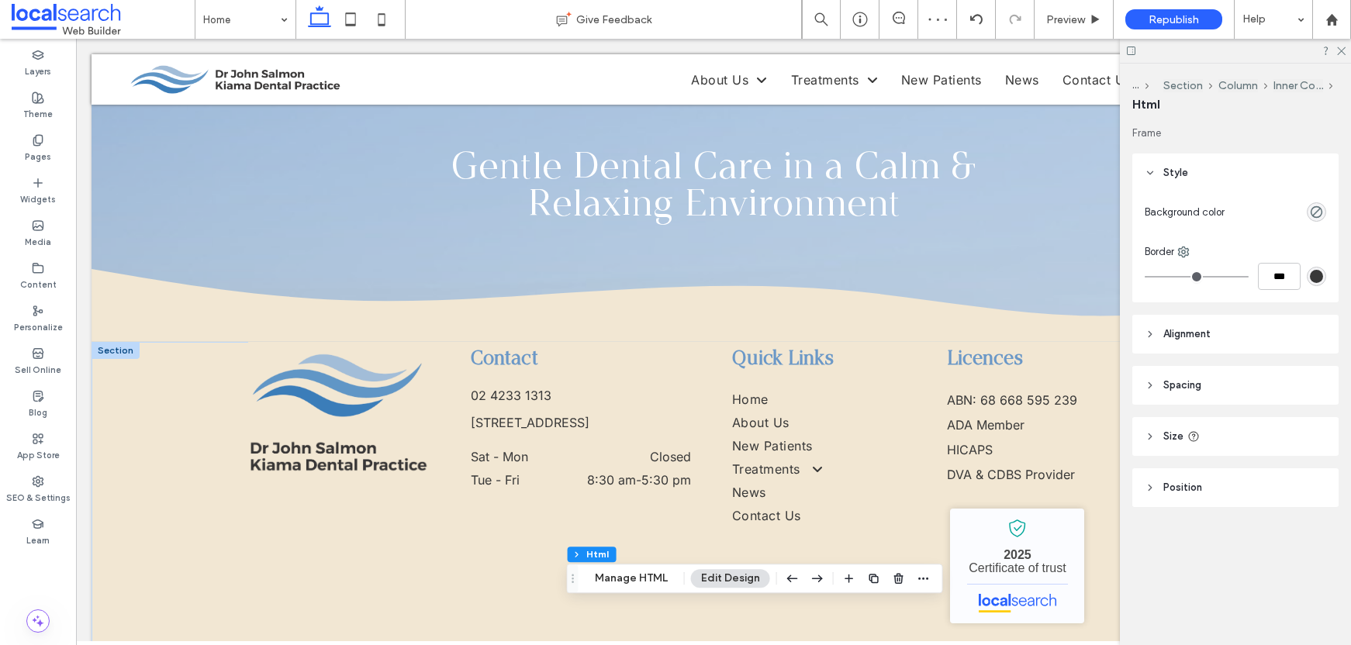
click at [1208, 334] on span "Alignment" at bounding box center [1187, 335] width 47 height 16
click at [1187, 372] on use at bounding box center [1185, 373] width 11 height 9
click at [1192, 365] on div at bounding box center [1186, 374] width 26 height 26
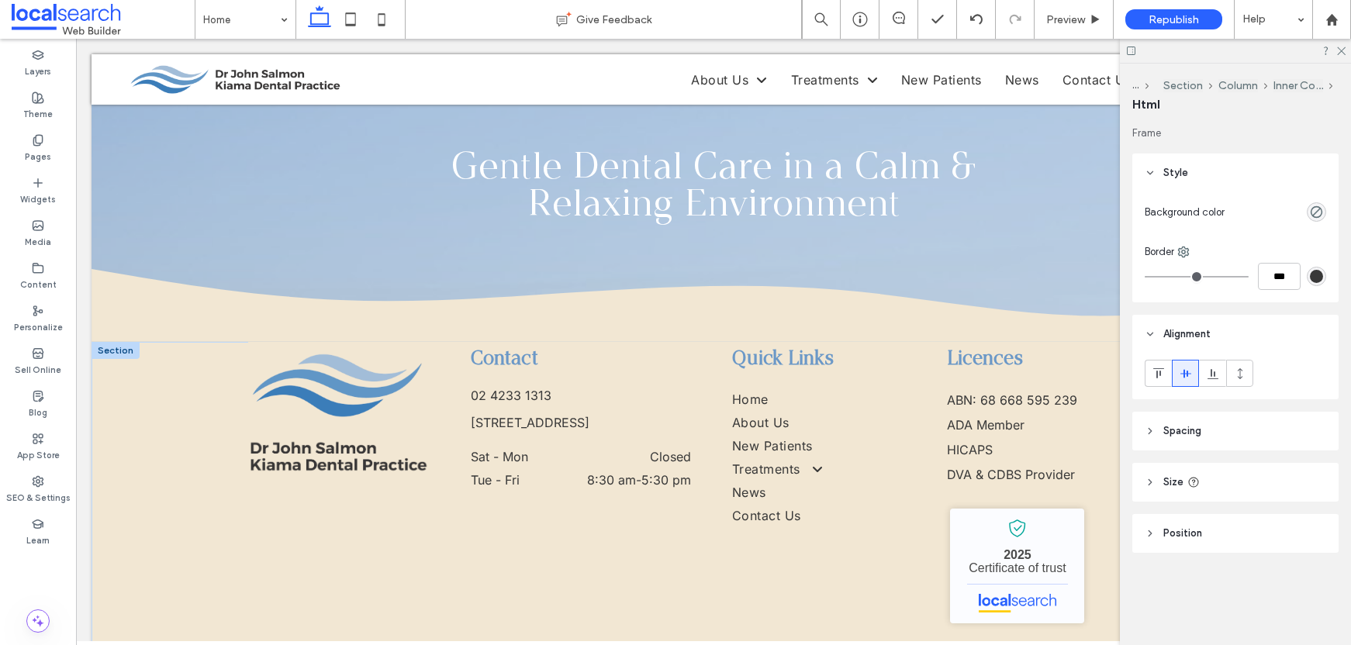
drag, startPoint x: 751, startPoint y: 614, endPoint x: 617, endPoint y: 615, distance: 134.2
click at [617, 615] on div "Contact 02 4233 1313 3 5 Railway Parade, Kiama NSW 2533 Sat - Mon Closed Tue - …" at bounding box center [713, 519] width 931 height 355
type input "*"
type input "***"
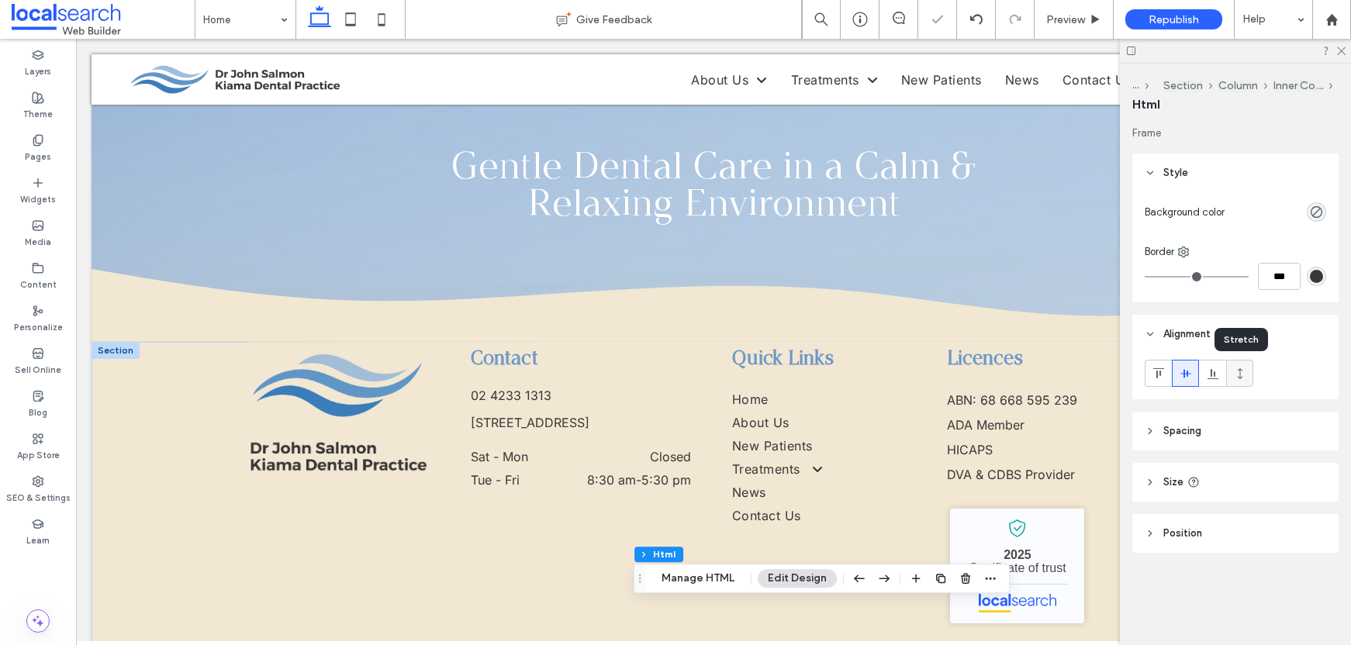
click at [1243, 378] on icon at bounding box center [1240, 374] width 12 height 12
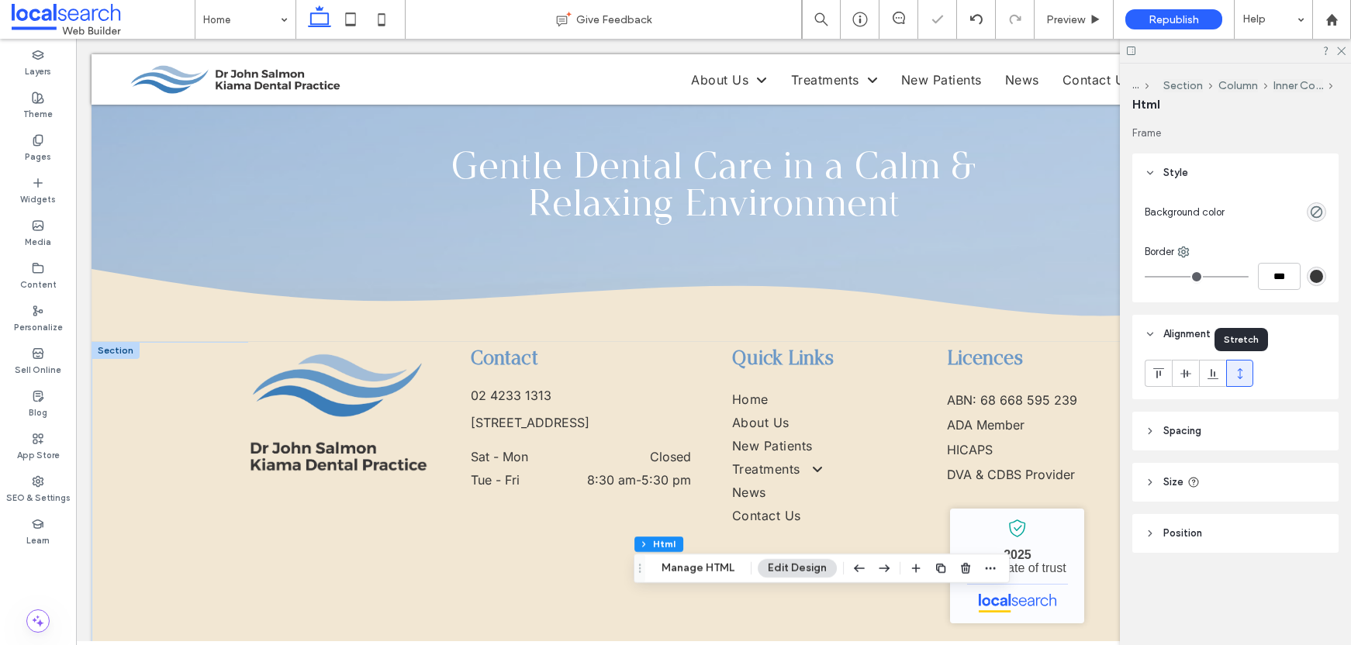
click at [1244, 376] on icon at bounding box center [1240, 374] width 12 height 12
click at [1178, 371] on div at bounding box center [1186, 374] width 26 height 26
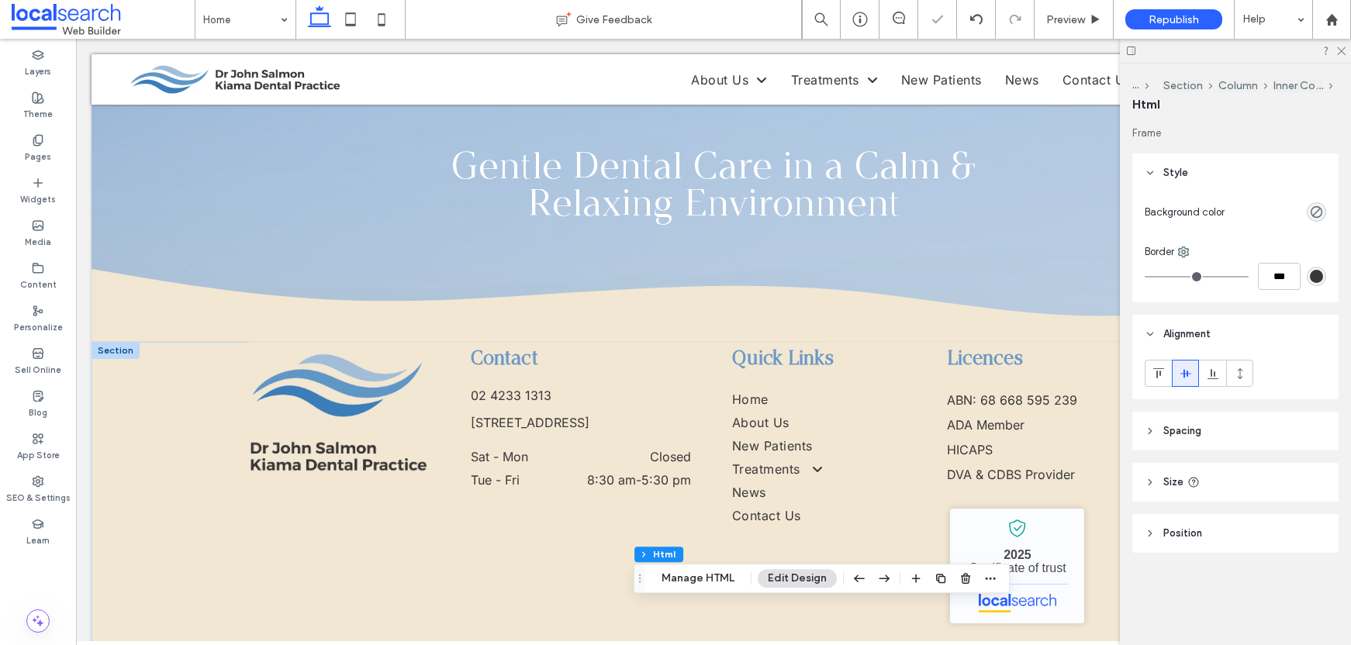
click at [1233, 427] on header "Spacing" at bounding box center [1236, 431] width 206 height 39
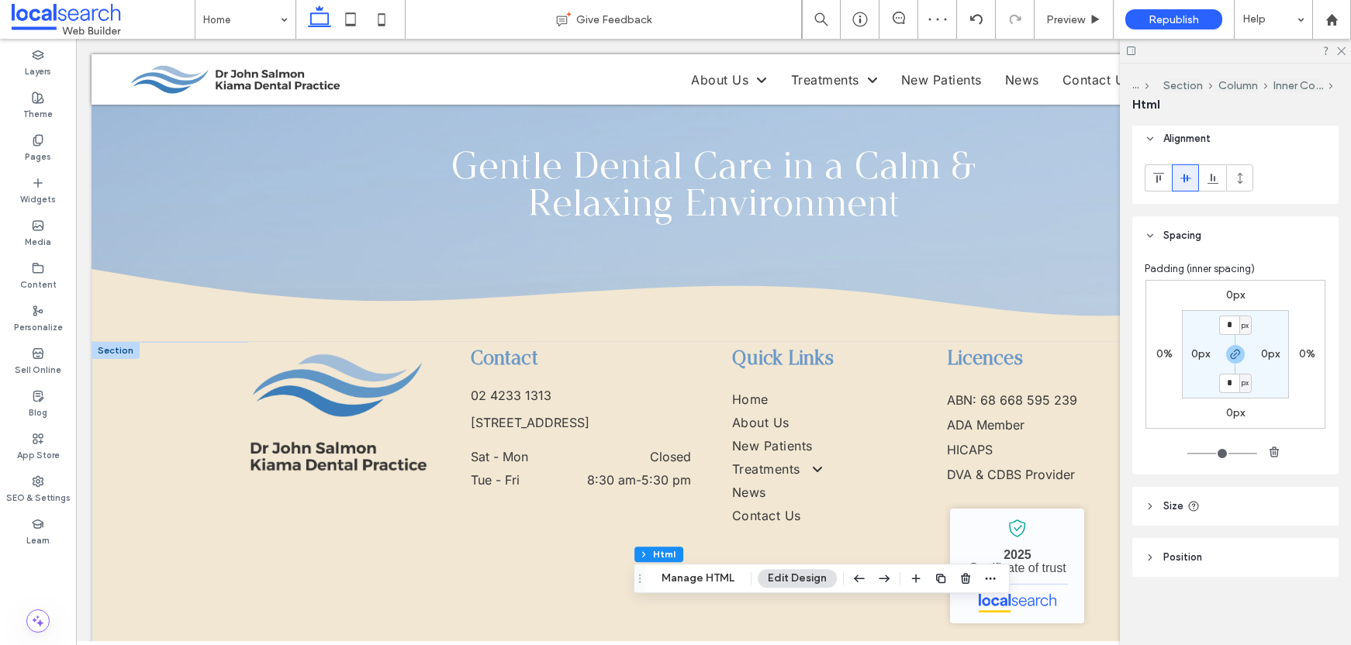
drag, startPoint x: 1242, startPoint y: 497, endPoint x: 1255, endPoint y: 486, distance: 16.6
click at [1242, 497] on header "Size" at bounding box center [1236, 506] width 206 height 39
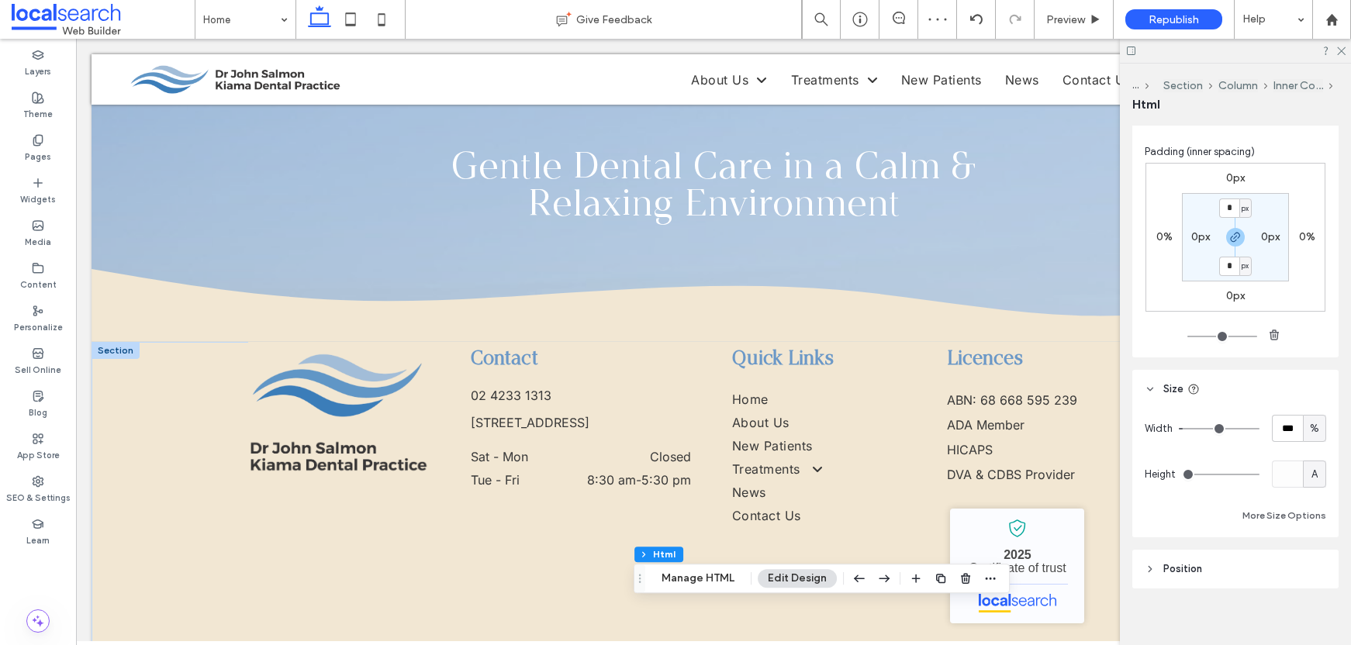
scroll to position [320, 0]
click at [1340, 54] on icon at bounding box center [1341, 50] width 10 height 10
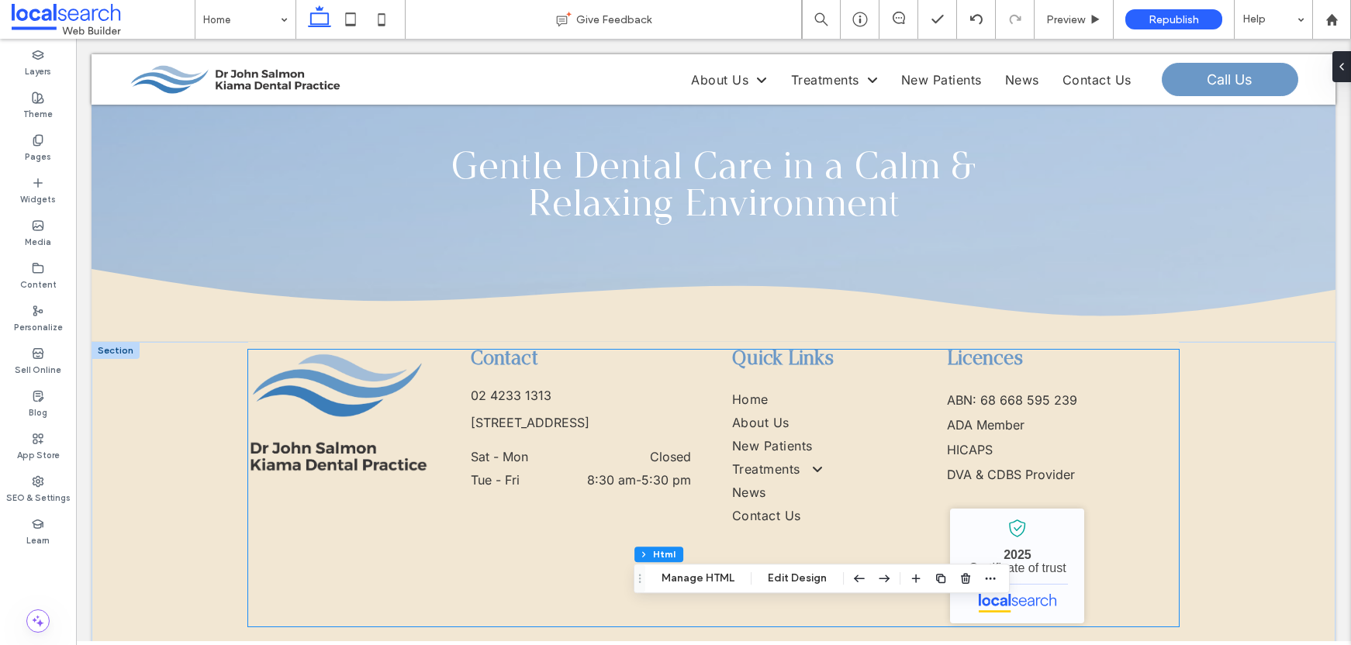
click at [610, 449] on dd "Closed" at bounding box center [626, 457] width 130 height 16
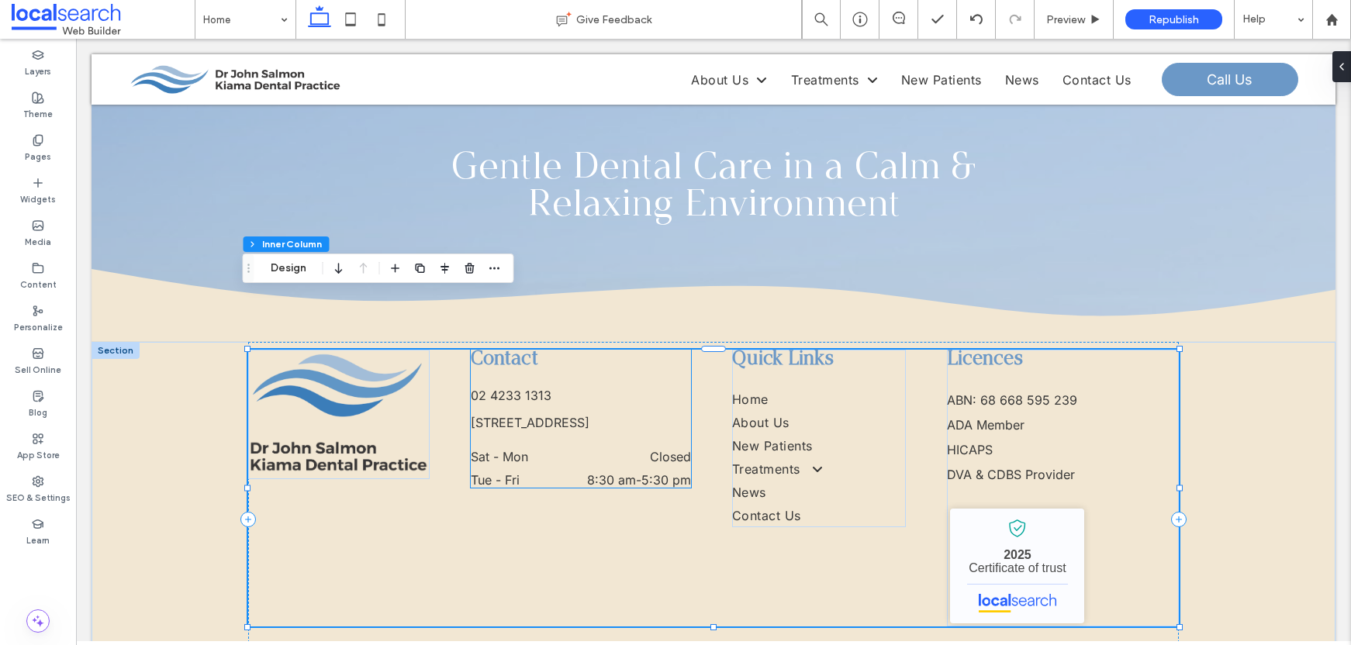
click at [526, 415] on p "3 5 Railway Parade, Kiama NSW 2533" at bounding box center [581, 423] width 220 height 16
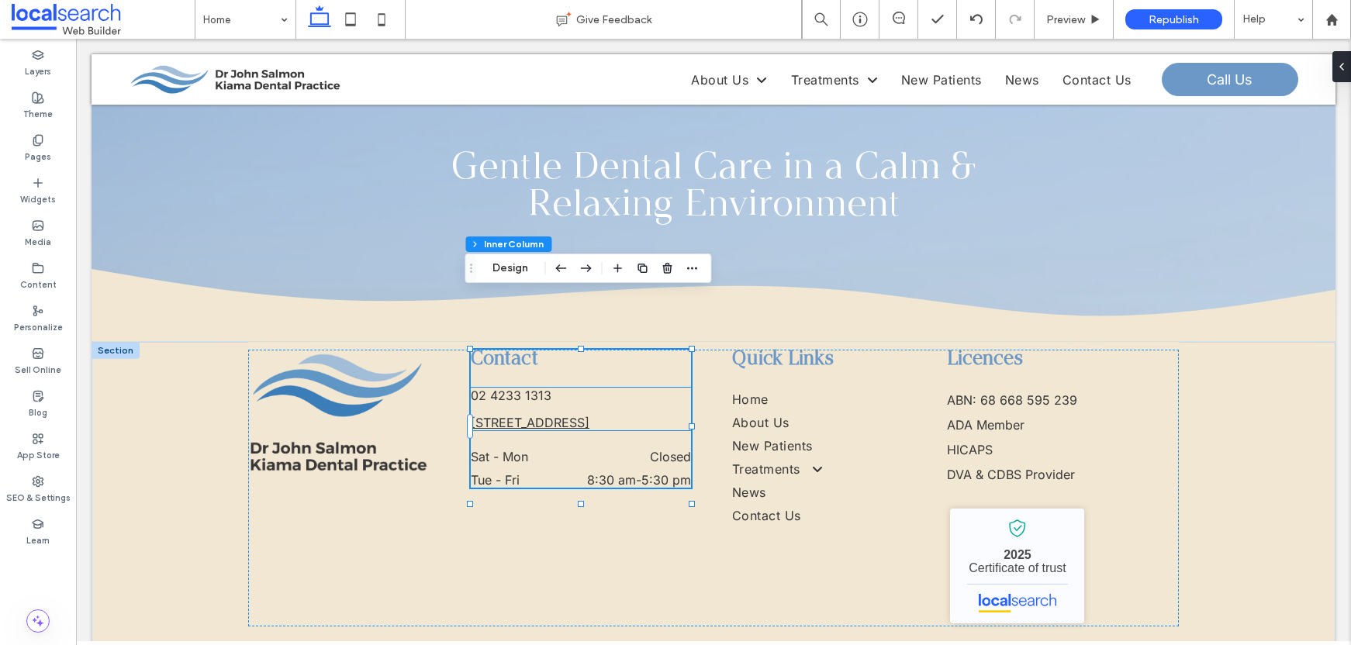
click at [538, 415] on link "3 5 Railway Parade, Kiama NSW 2533" at bounding box center [530, 423] width 119 height 16
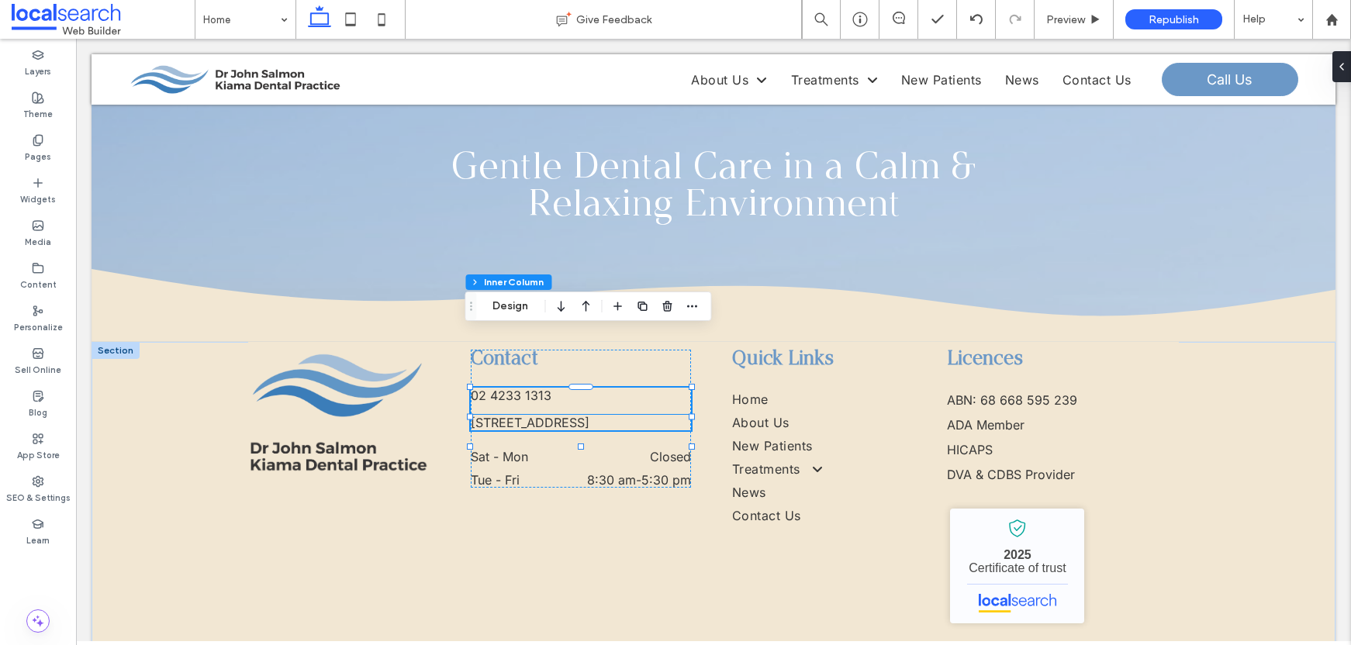
click at [552, 415] on p "3 5 Railway Parade, Kiama NSW 2533" at bounding box center [581, 423] width 220 height 16
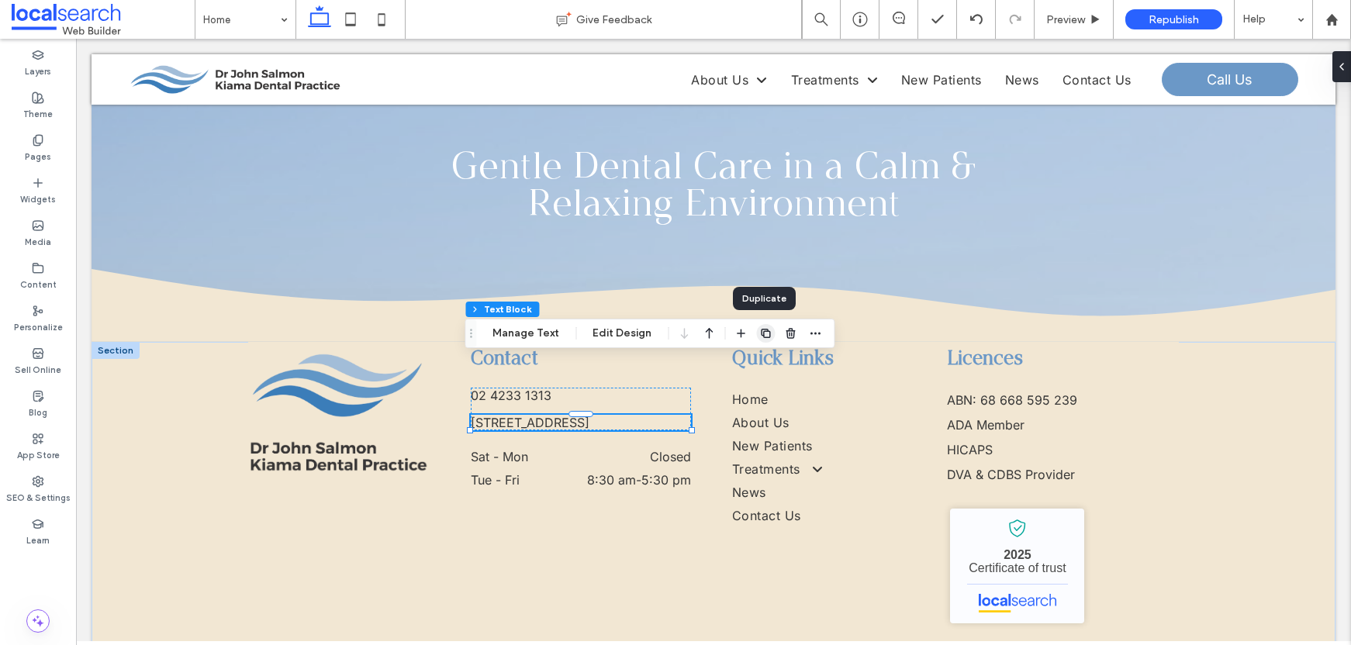
click at [764, 331] on use "button" at bounding box center [765, 333] width 9 height 9
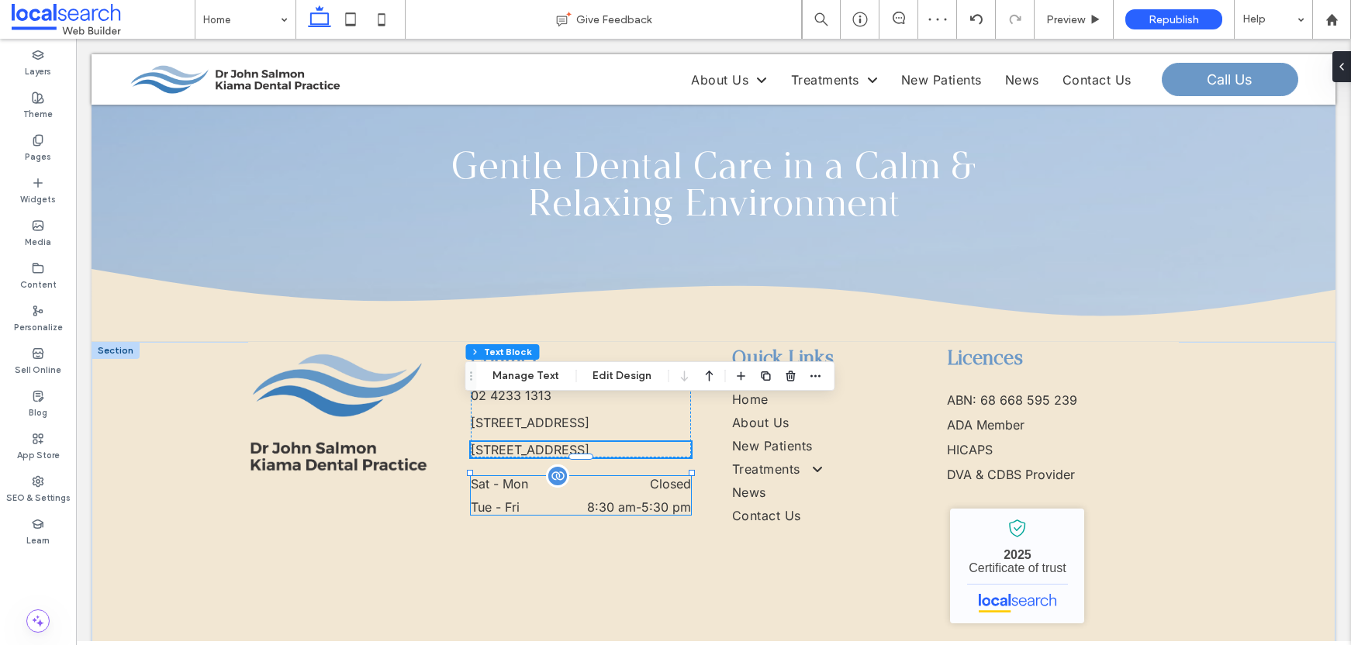
click at [589, 476] on dd "Closed" at bounding box center [626, 484] width 130 height 16
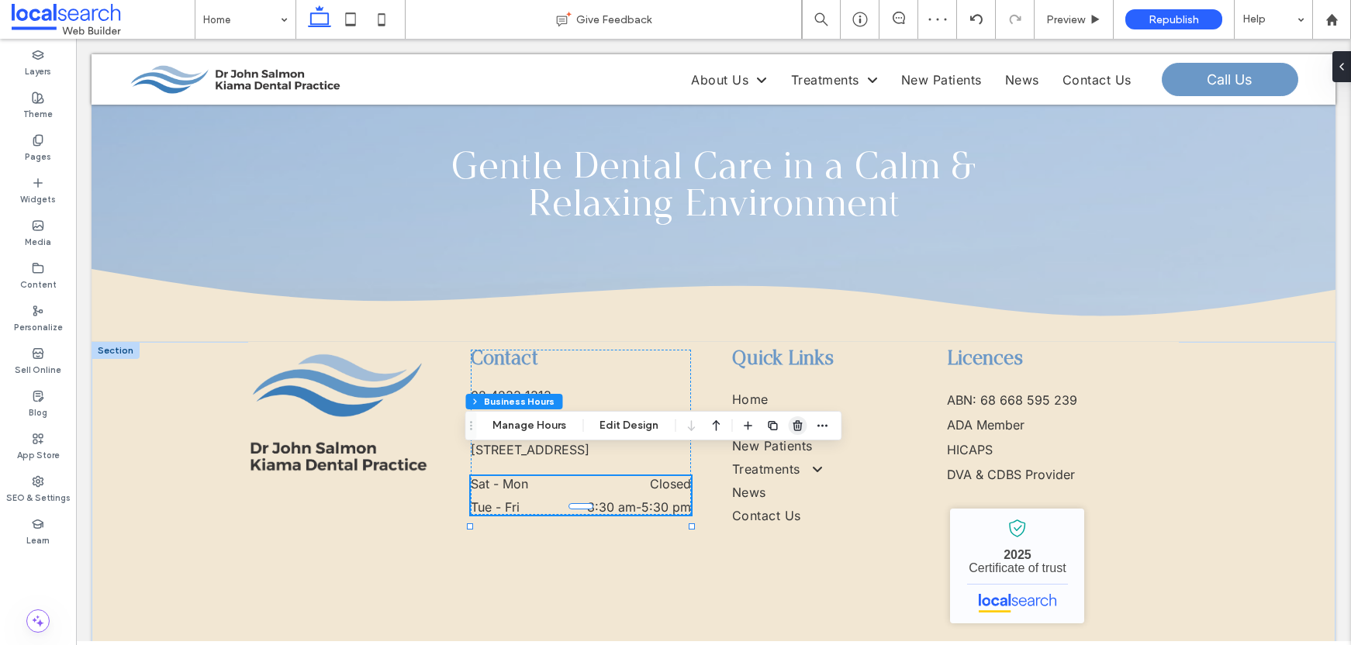
click at [791, 427] on icon "button" at bounding box center [797, 426] width 12 height 12
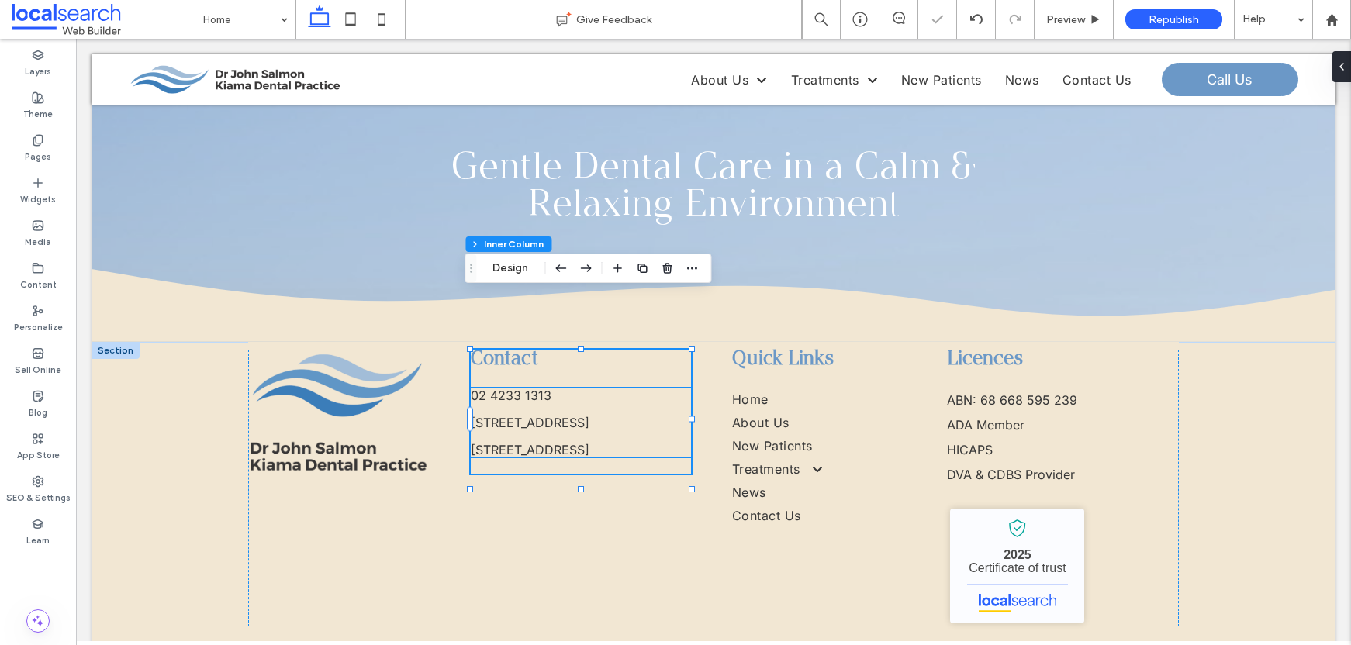
click at [549, 442] on p "3 5 Railway Parade, Kiama NSW 2533" at bounding box center [581, 450] width 220 height 16
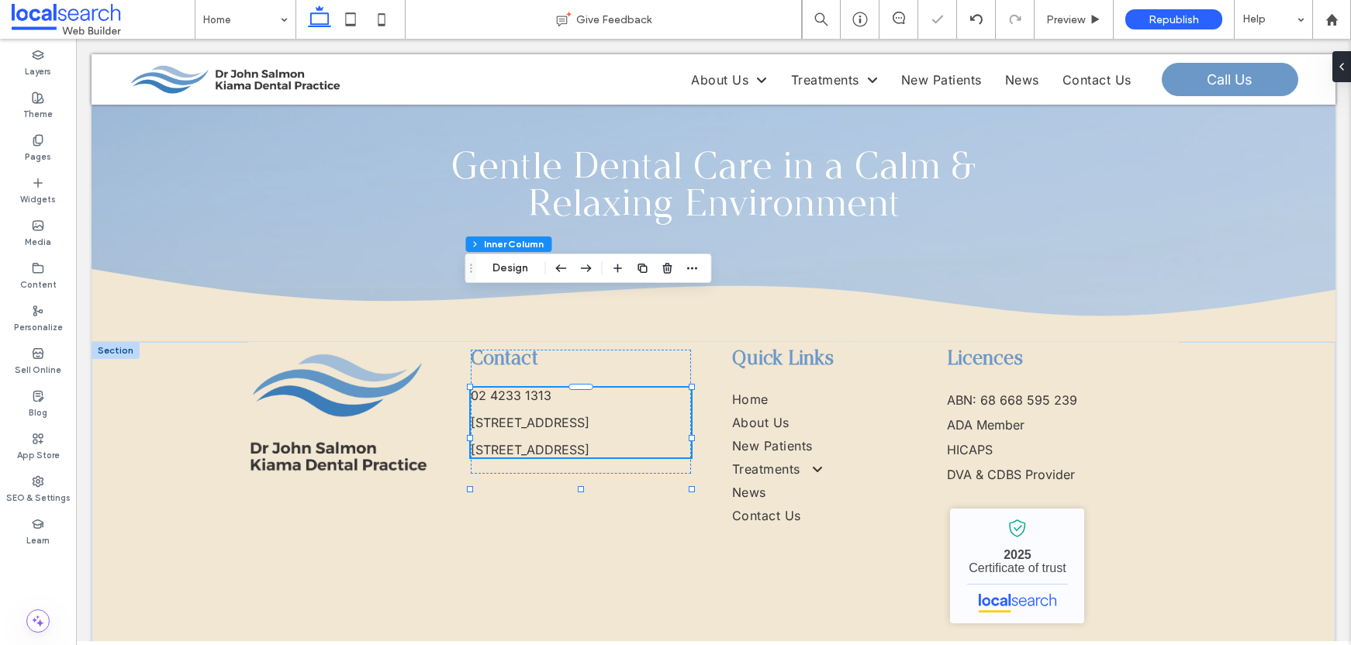
click at [549, 442] on p "3 5 Railway Parade, Kiama NSW 2533" at bounding box center [581, 450] width 220 height 16
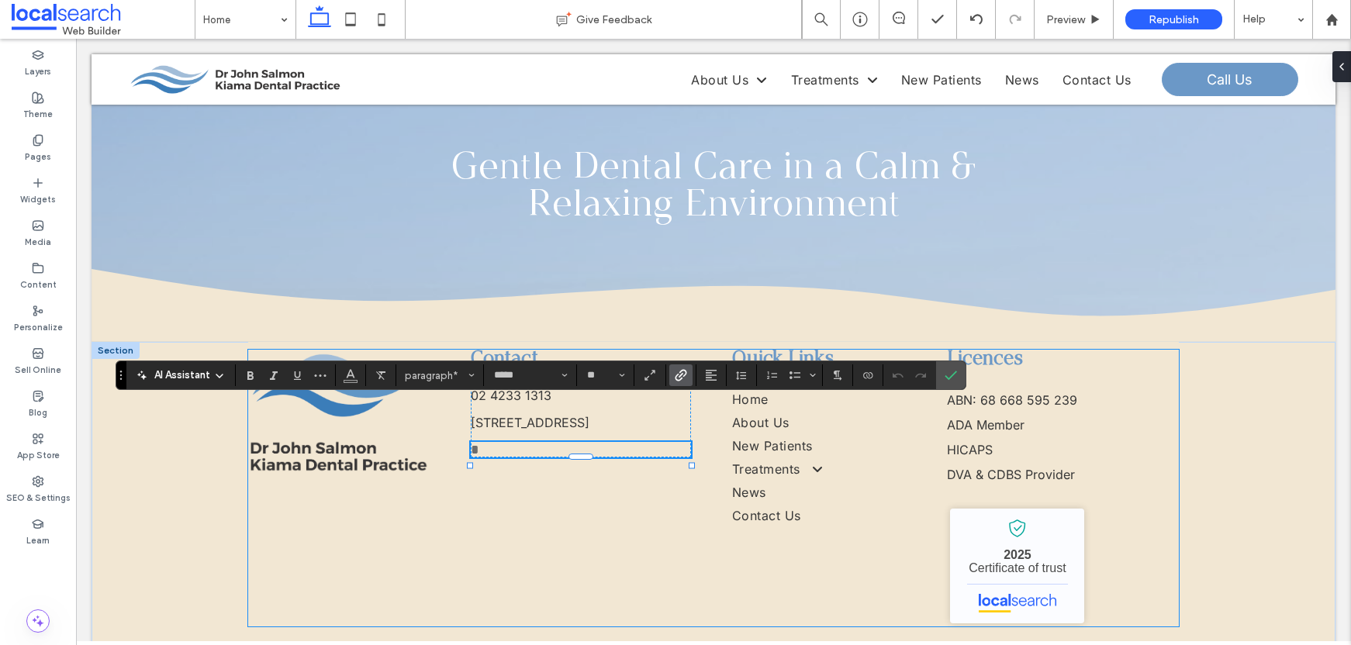
type input "**"
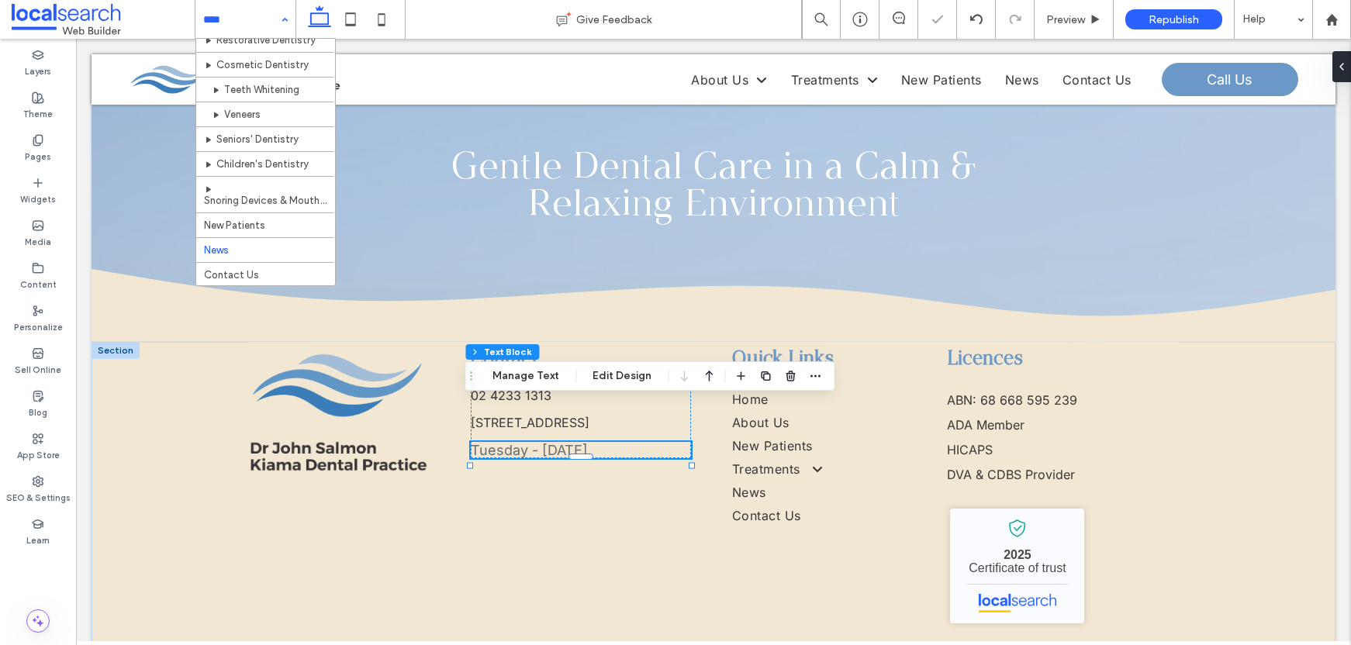
scroll to position [97, 0]
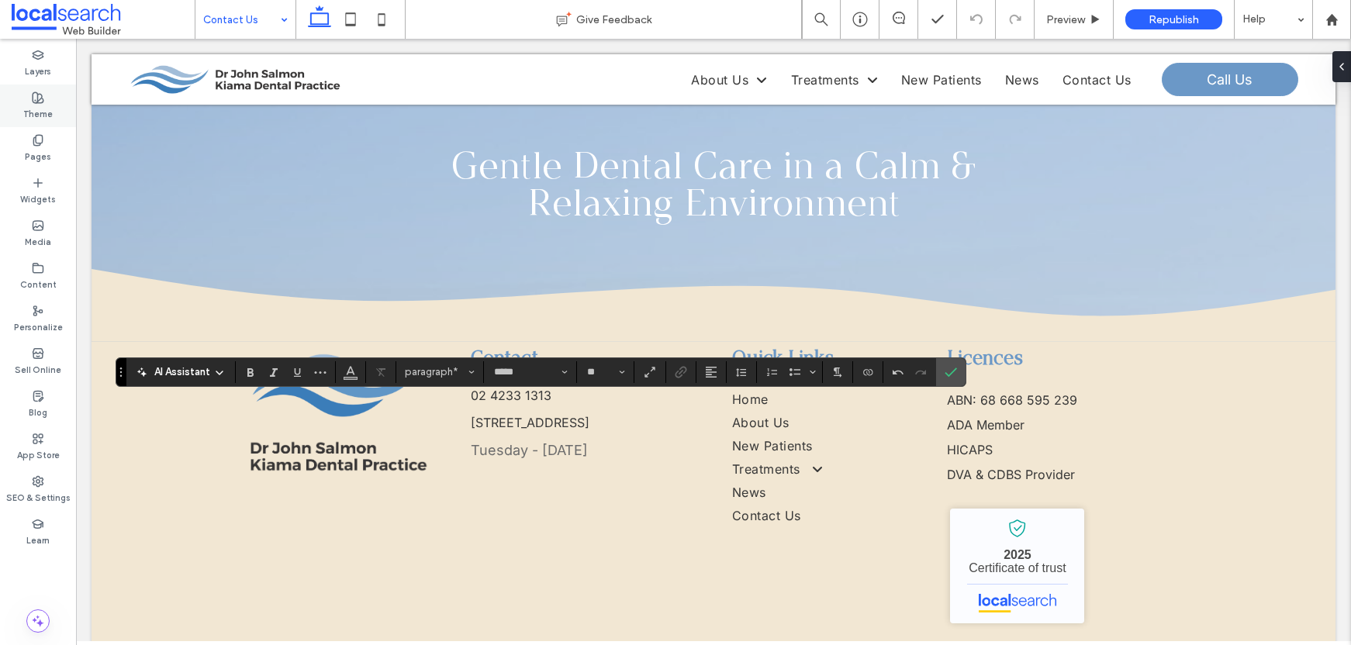
click at [36, 97] on icon at bounding box center [38, 98] width 12 height 12
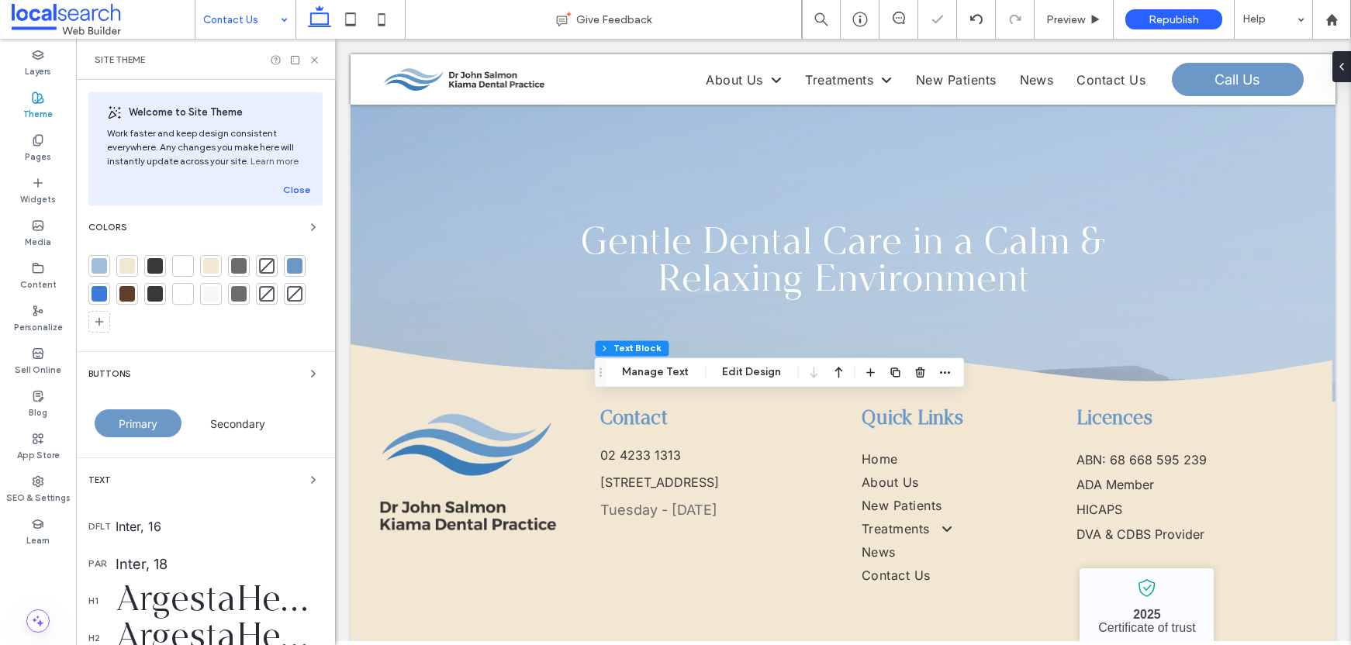
scroll to position [306, 0]
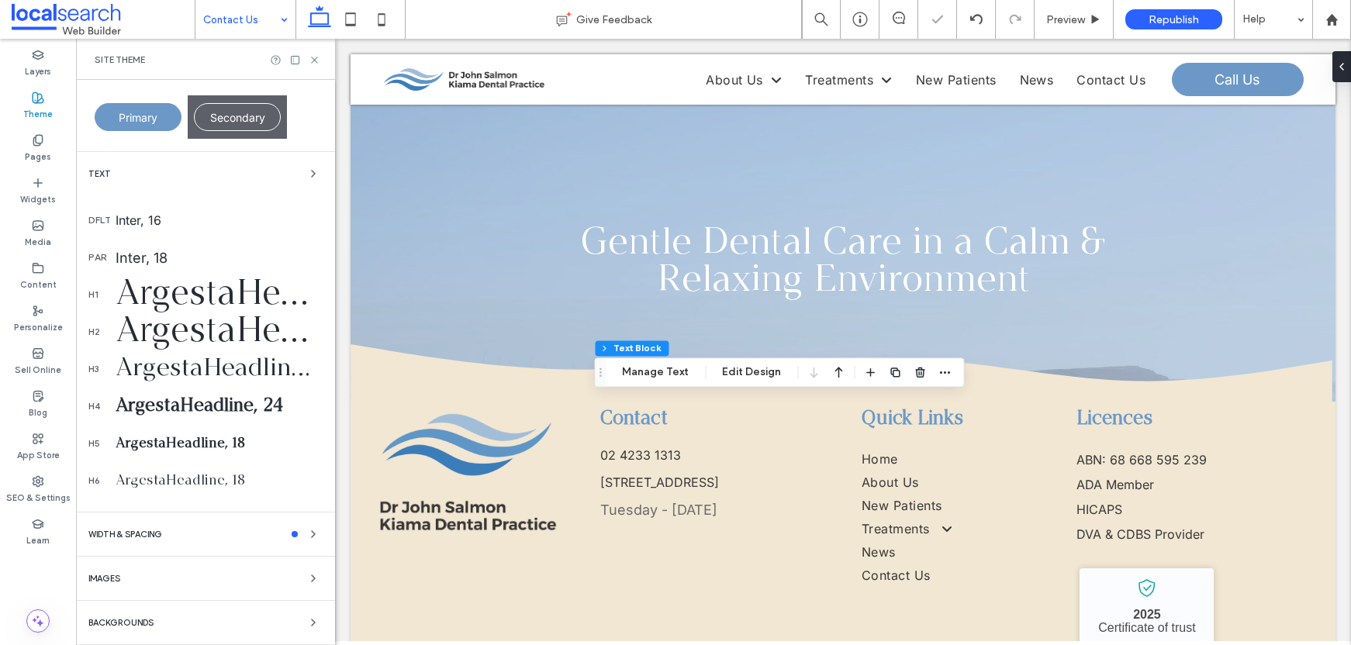
click at [150, 257] on div "Inter, 18" at bounding box center [219, 258] width 207 height 16
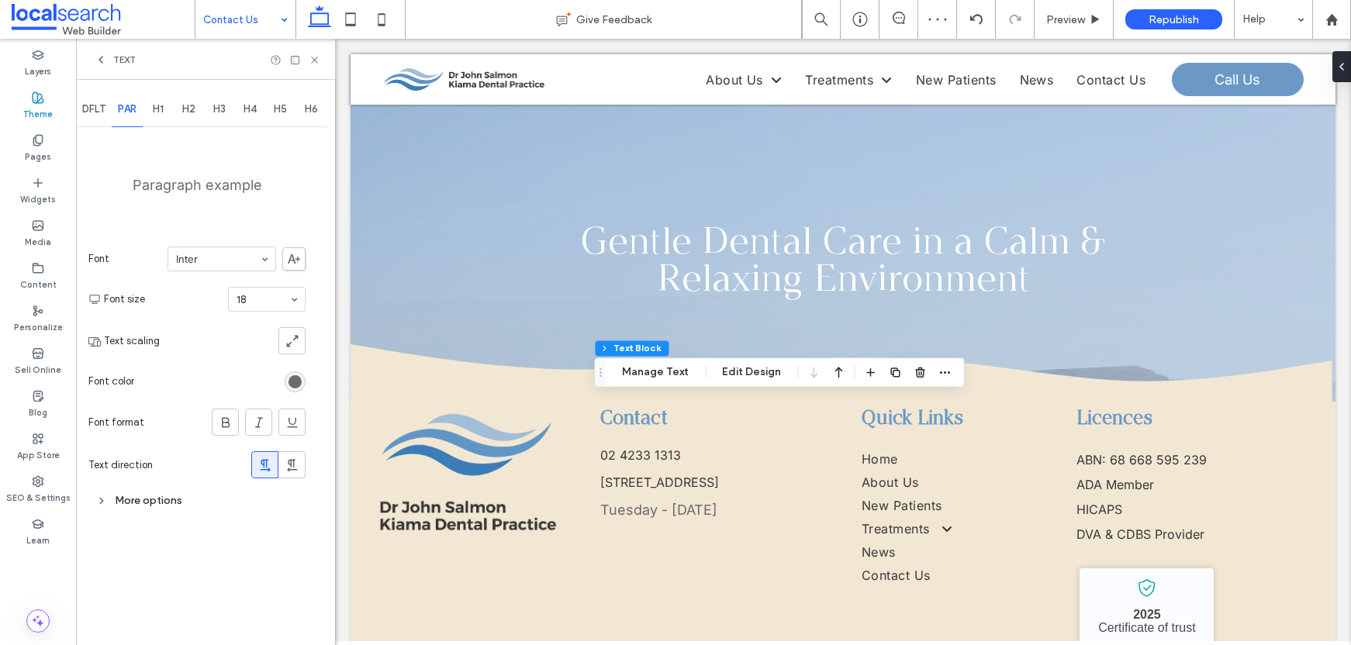
scroll to position [0, 0]
click at [289, 251] on span at bounding box center [293, 258] width 23 height 23
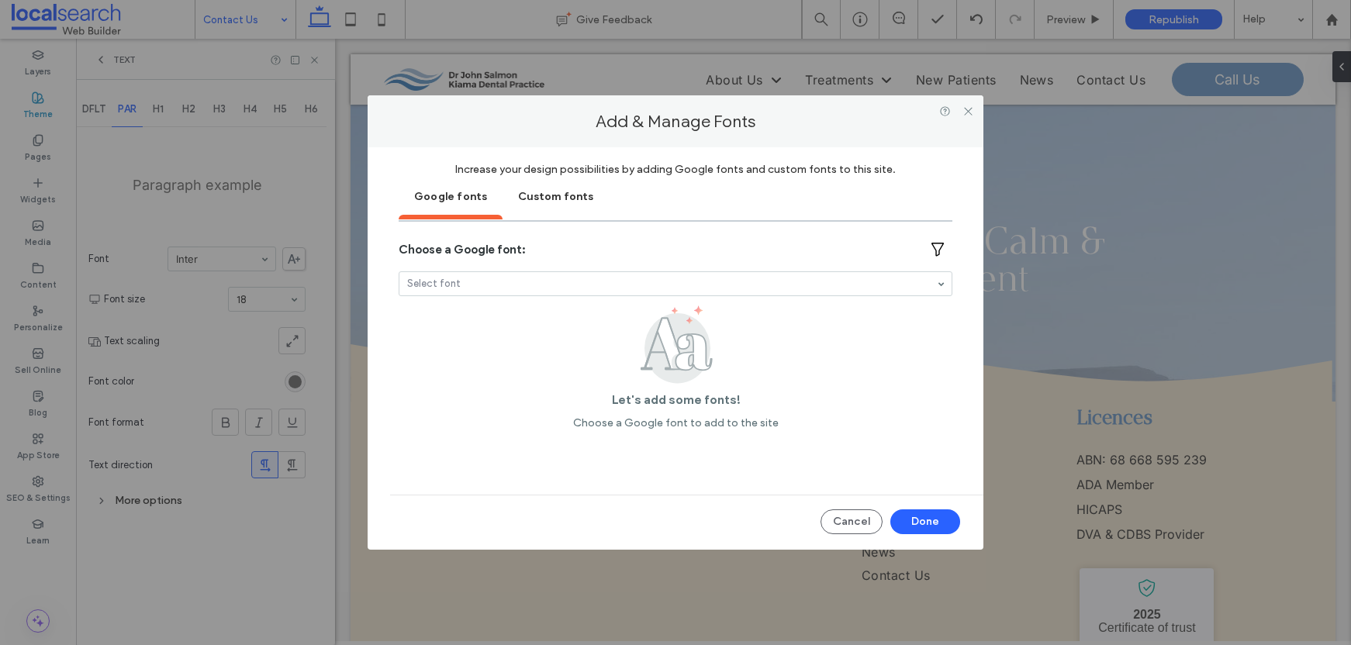
click at [569, 187] on div "Custom fonts" at bounding box center [556, 195] width 106 height 39
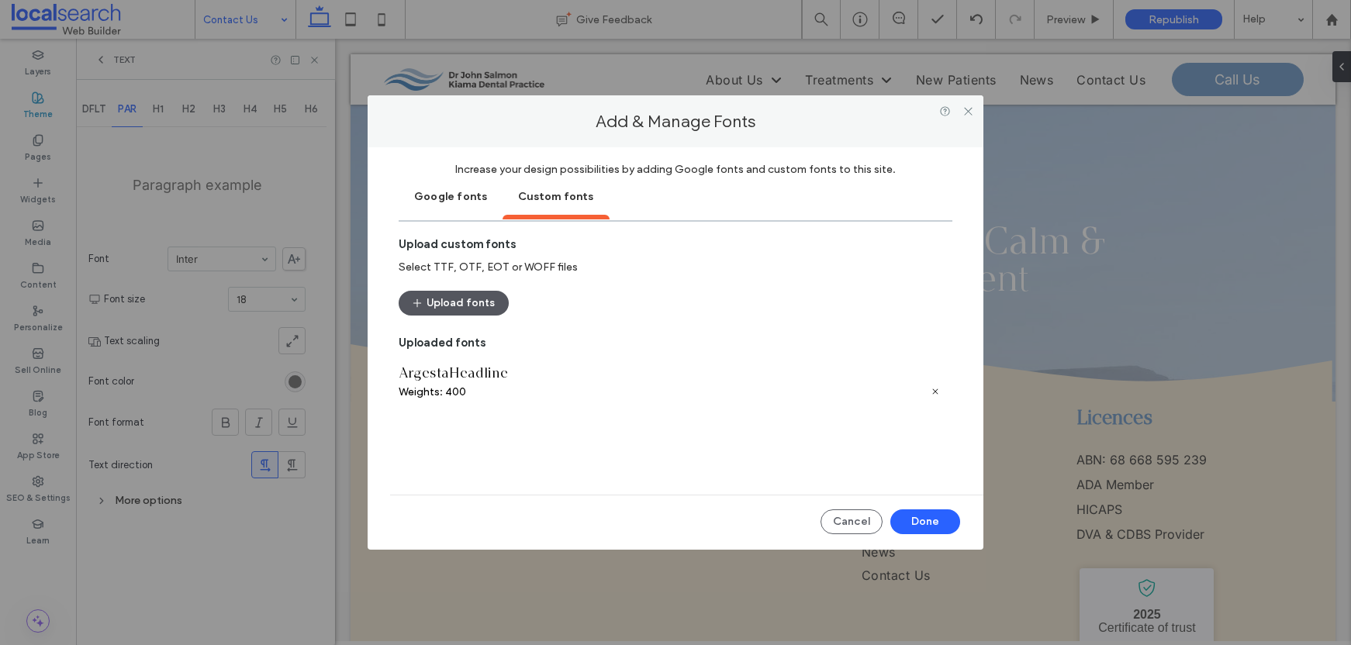
click at [471, 299] on button "Upload fonts" at bounding box center [454, 303] width 110 height 25
click at [929, 519] on button "Done" at bounding box center [926, 522] width 70 height 25
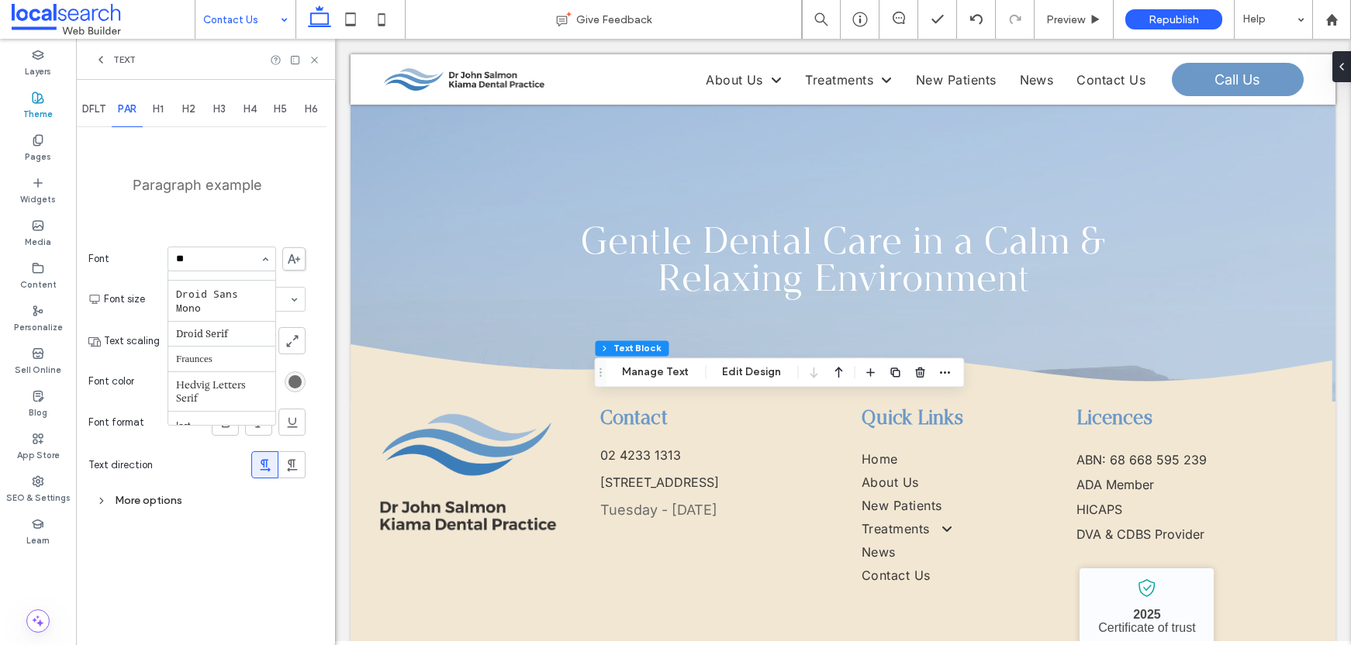
type input "***"
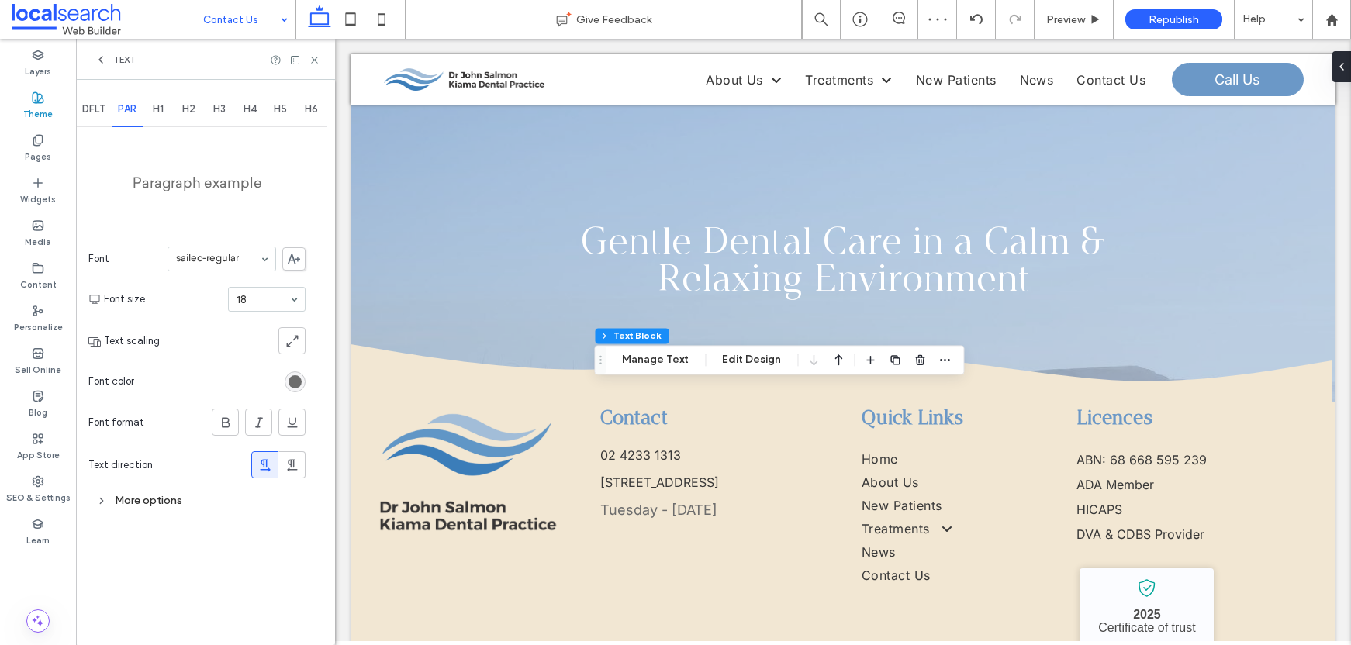
click at [156, 113] on span "H1" at bounding box center [158, 109] width 11 height 12
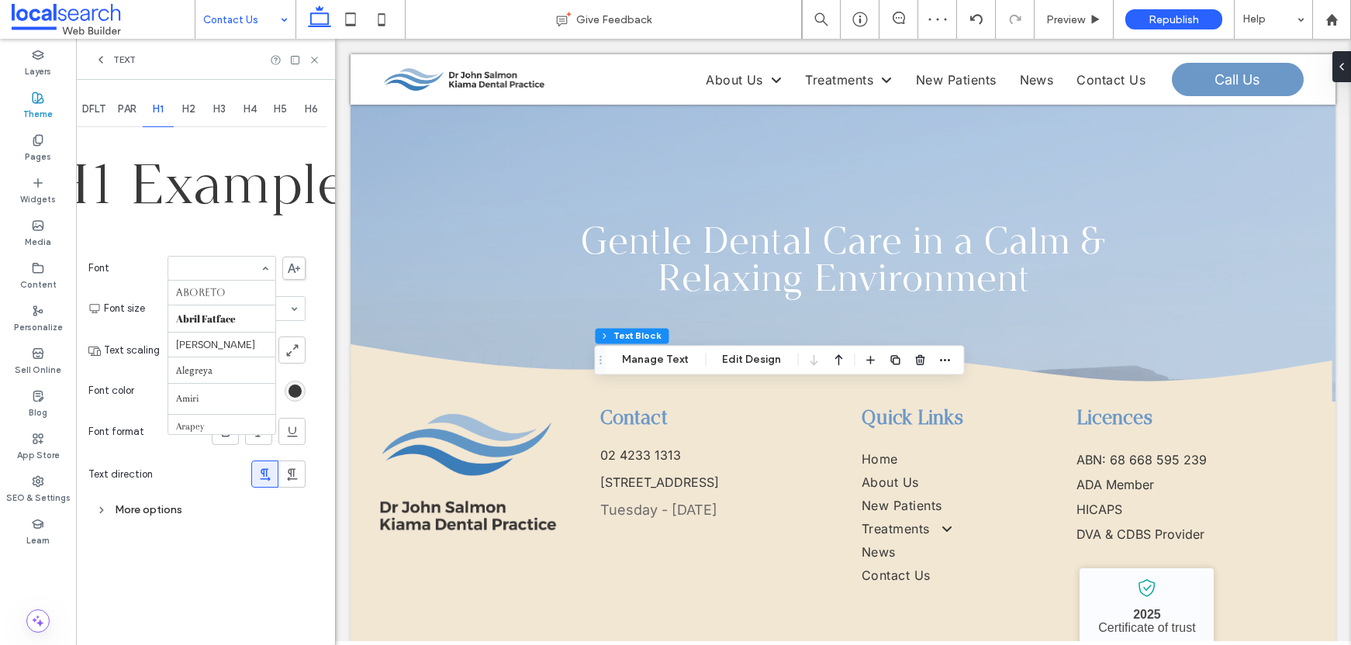
scroll to position [158, 0]
type input "***"
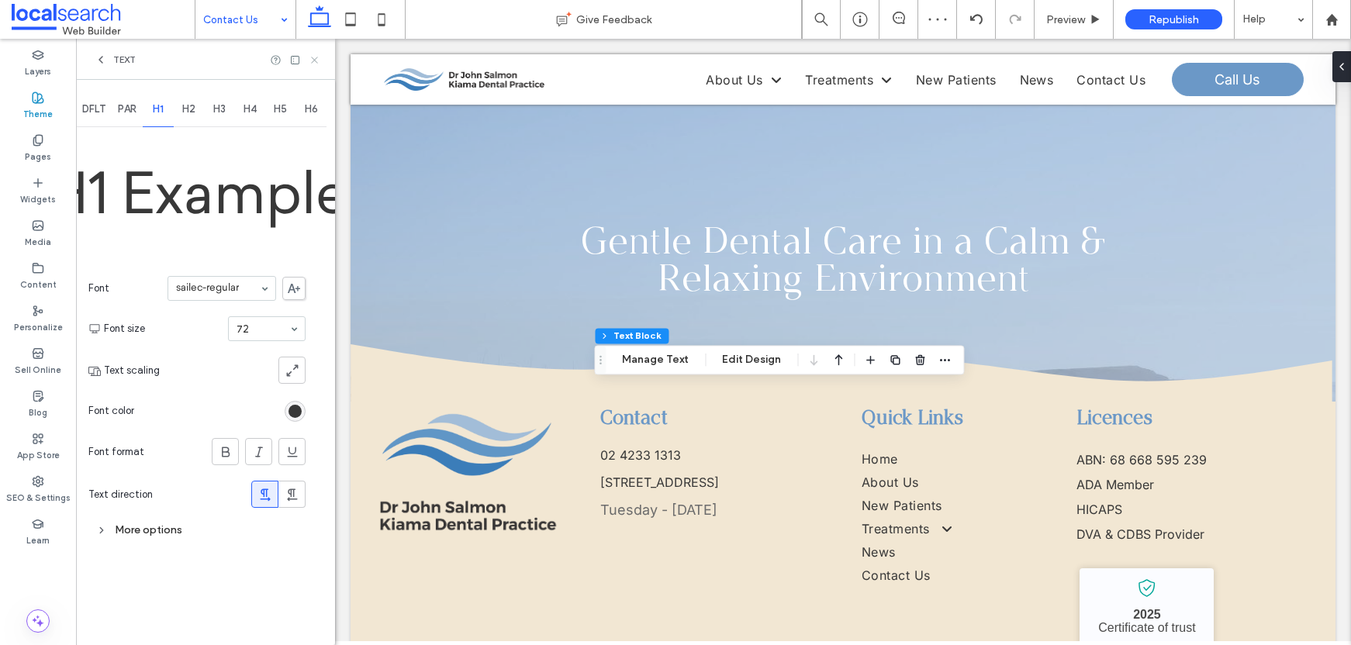
click at [313, 59] on icon at bounding box center [315, 60] width 12 height 12
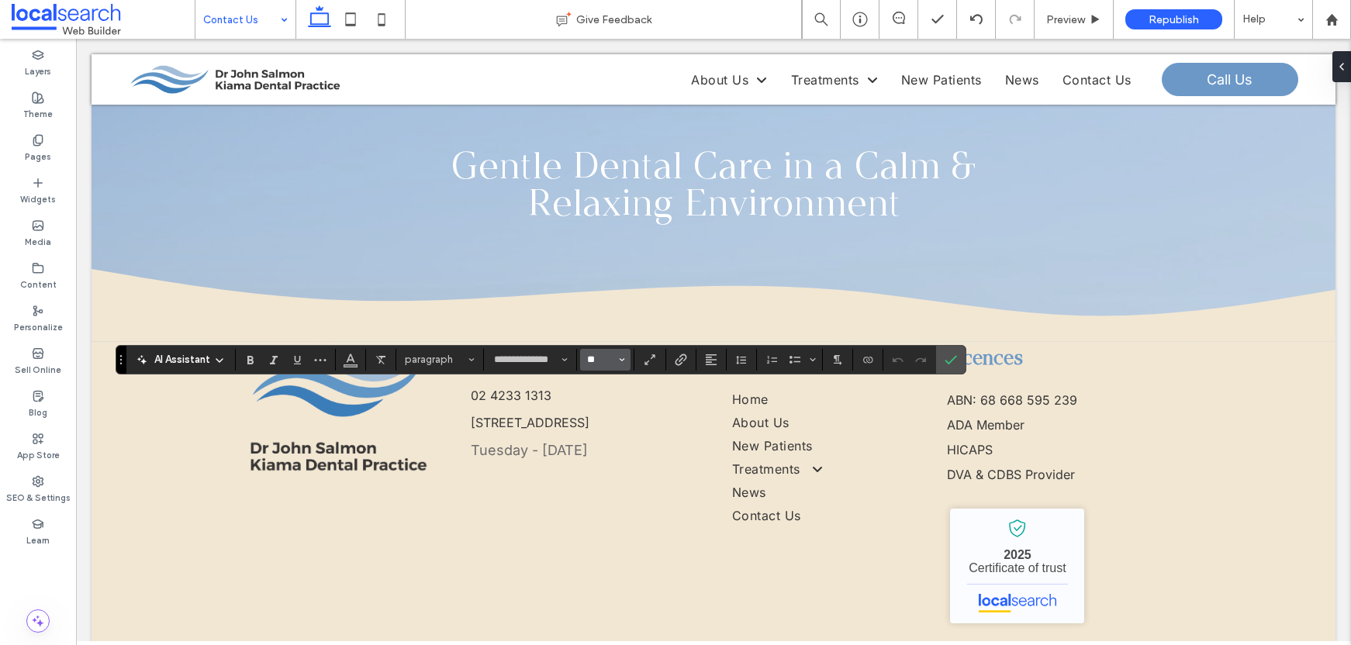
click at [604, 358] on input "**" at bounding box center [601, 360] width 30 height 12
type input "**"
click at [350, 359] on icon "Color" at bounding box center [350, 358] width 12 height 12
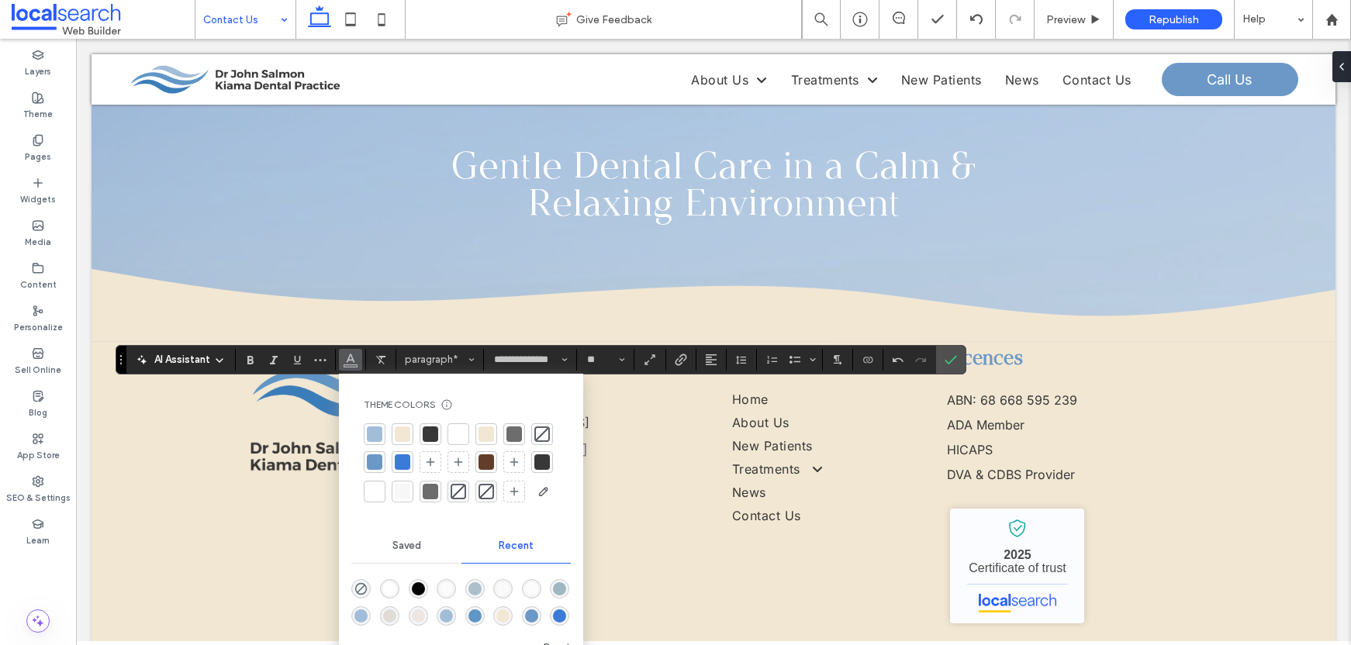
click at [427, 434] on div at bounding box center [431, 435] width 16 height 16
click at [956, 356] on use "Confirm" at bounding box center [951, 359] width 12 height 9
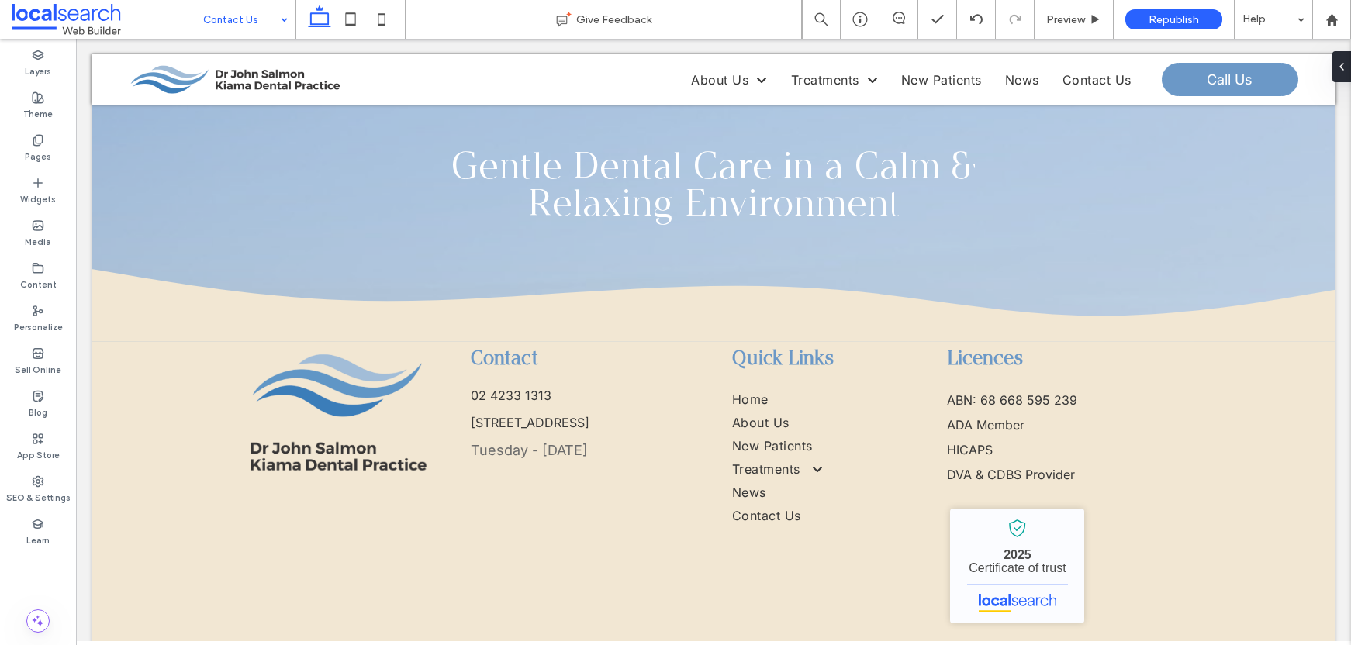
scroll to position [180, 0]
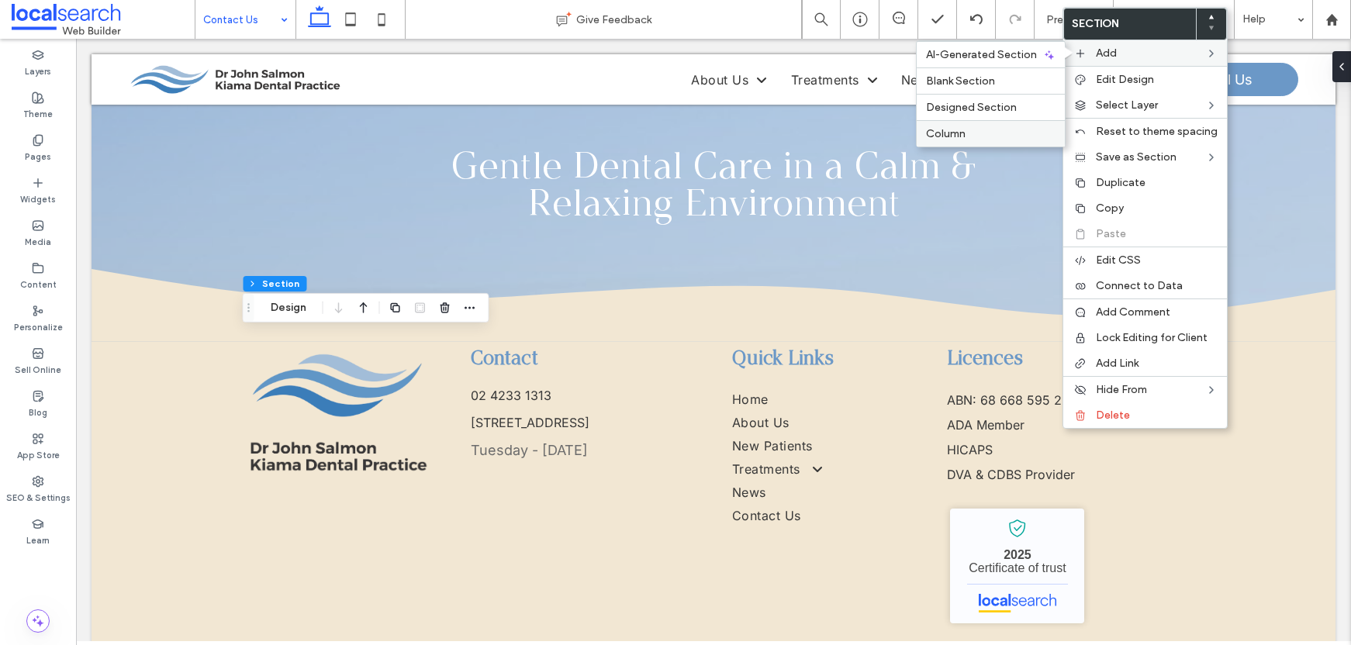
click at [984, 125] on div "Column" at bounding box center [991, 133] width 148 height 26
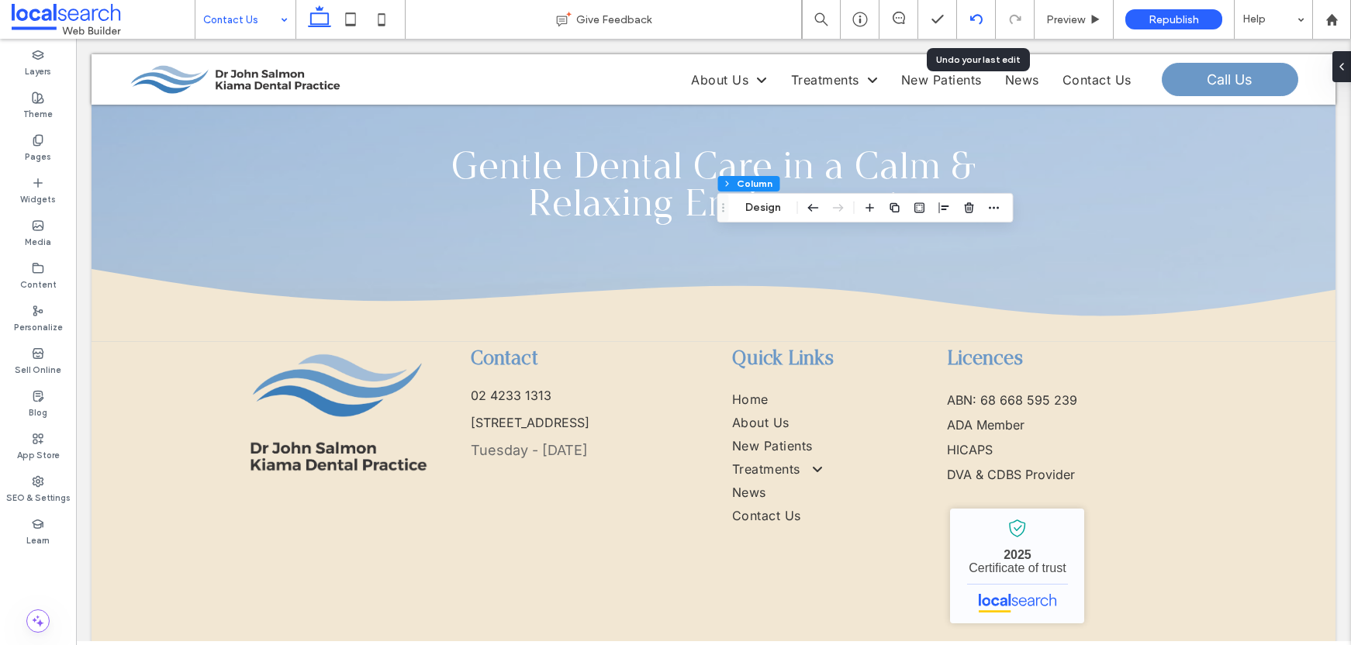
click at [981, 5] on div at bounding box center [976, 19] width 39 height 39
click at [978, 20] on icon at bounding box center [977, 19] width 12 height 12
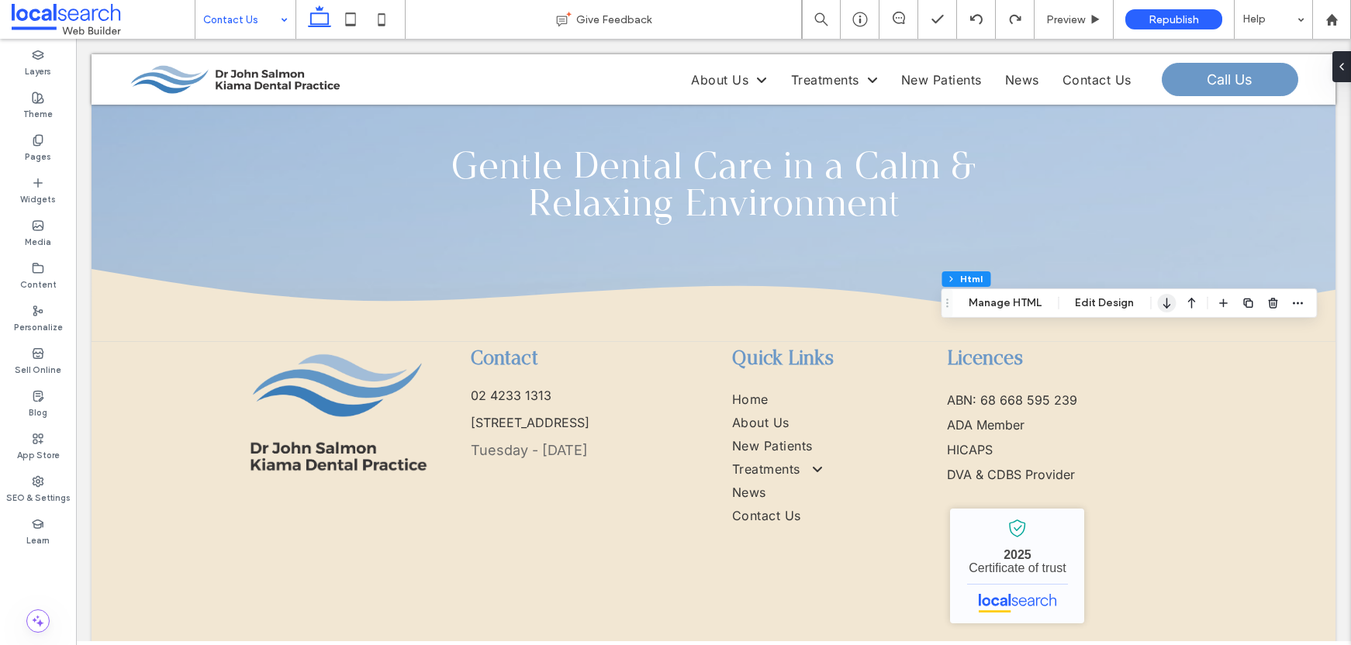
click at [1167, 303] on icon "button" at bounding box center [1166, 303] width 19 height 28
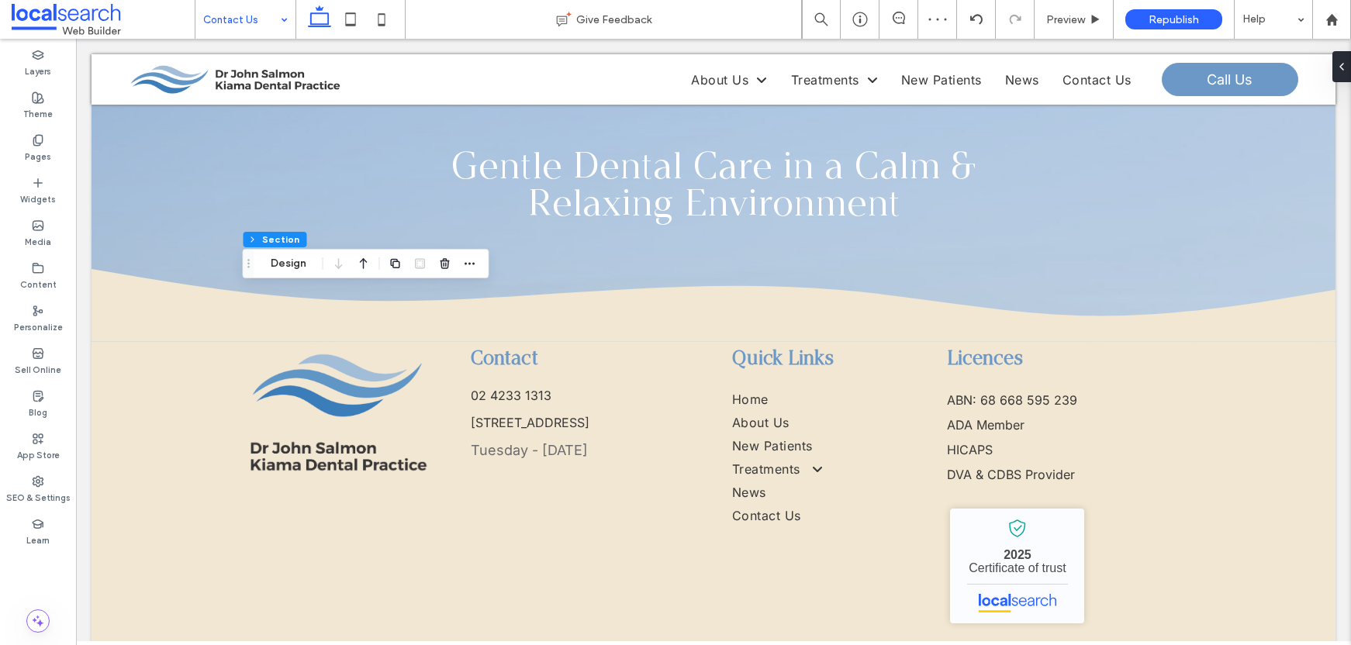
click at [896, 31] on div at bounding box center [899, 19] width 39 height 39
click at [897, 12] on use at bounding box center [899, 18] width 12 height 12
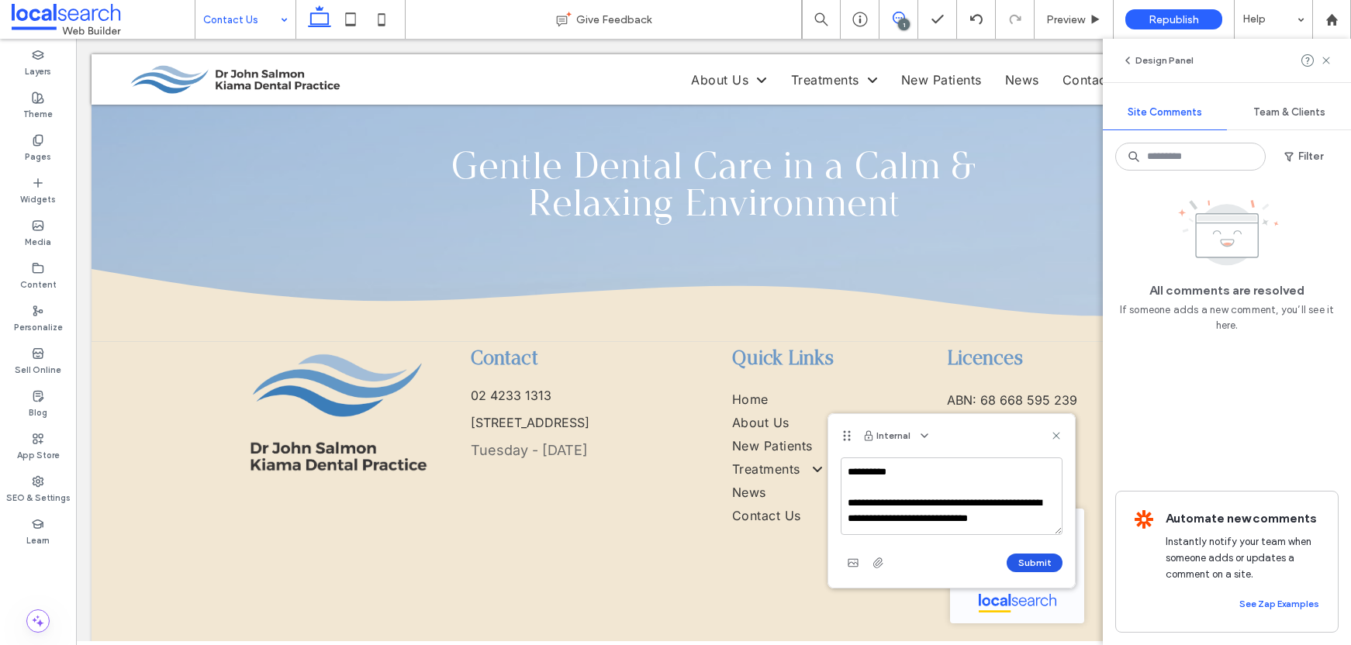
type textarea "**********"
click at [1019, 559] on button "Submit" at bounding box center [1035, 563] width 56 height 19
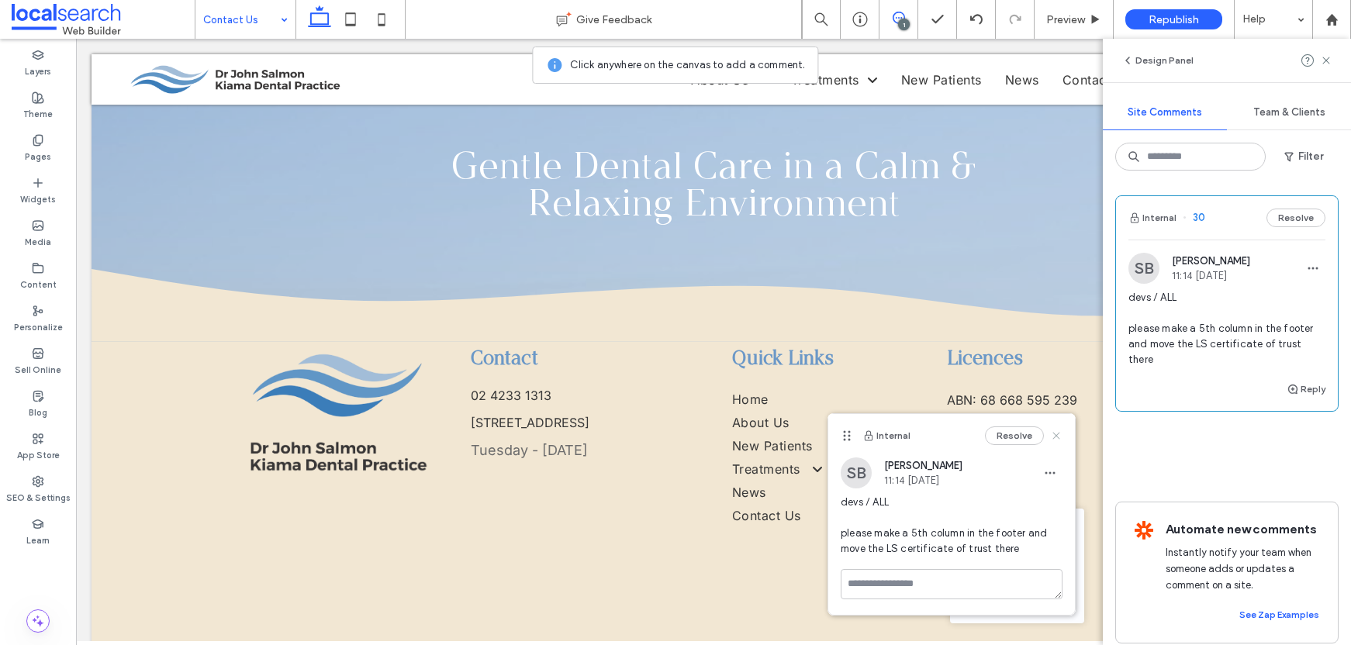
click at [1054, 435] on icon at bounding box center [1056, 436] width 12 height 12
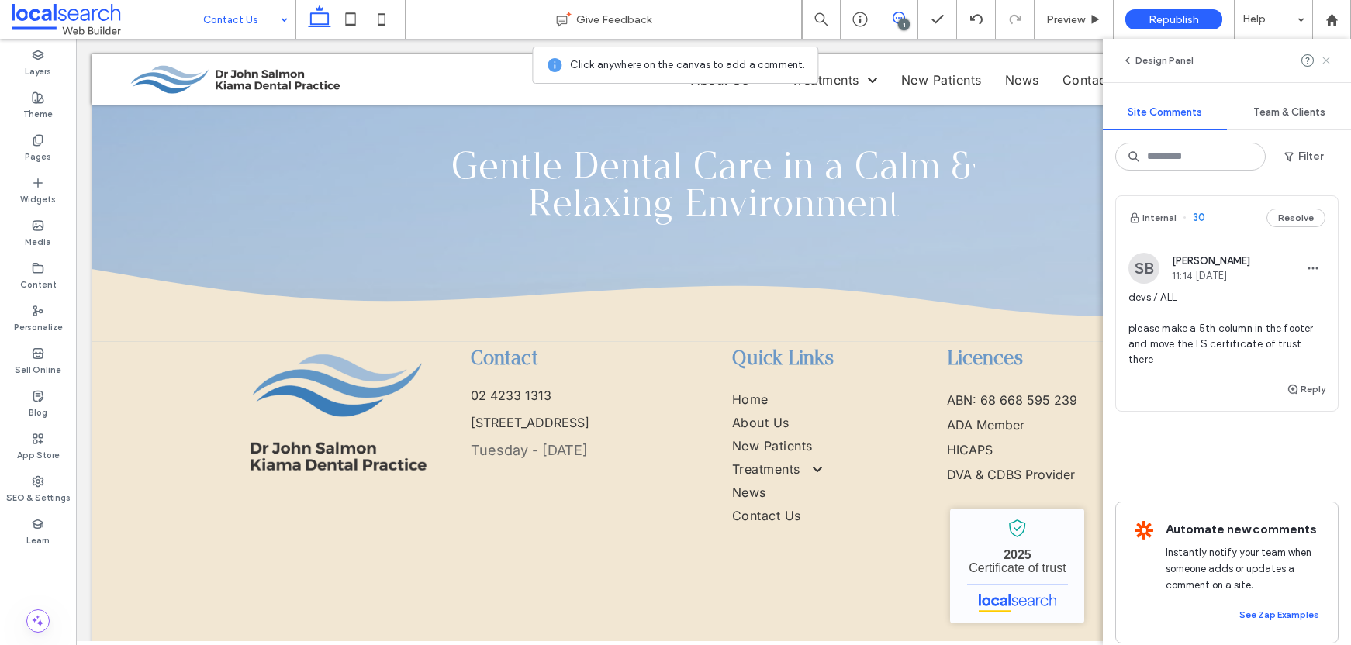
click at [1328, 57] on use at bounding box center [1326, 60] width 7 height 7
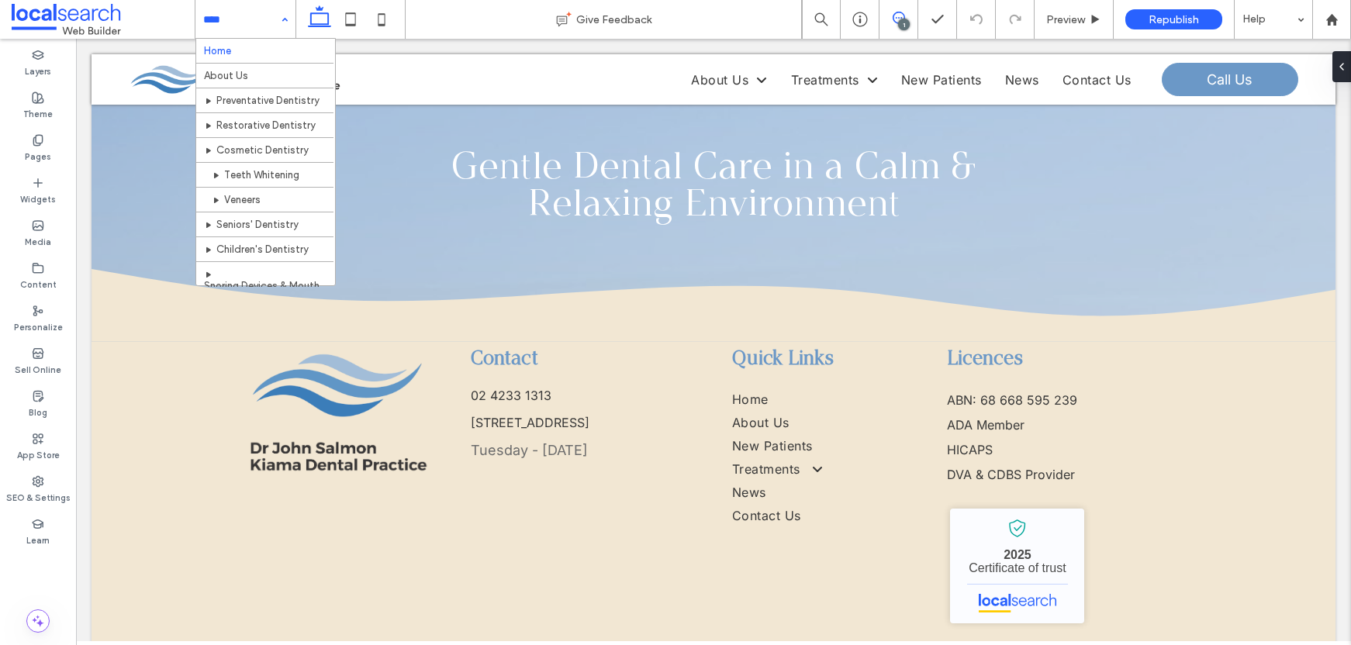
click at [901, 14] on icon at bounding box center [899, 18] width 12 height 12
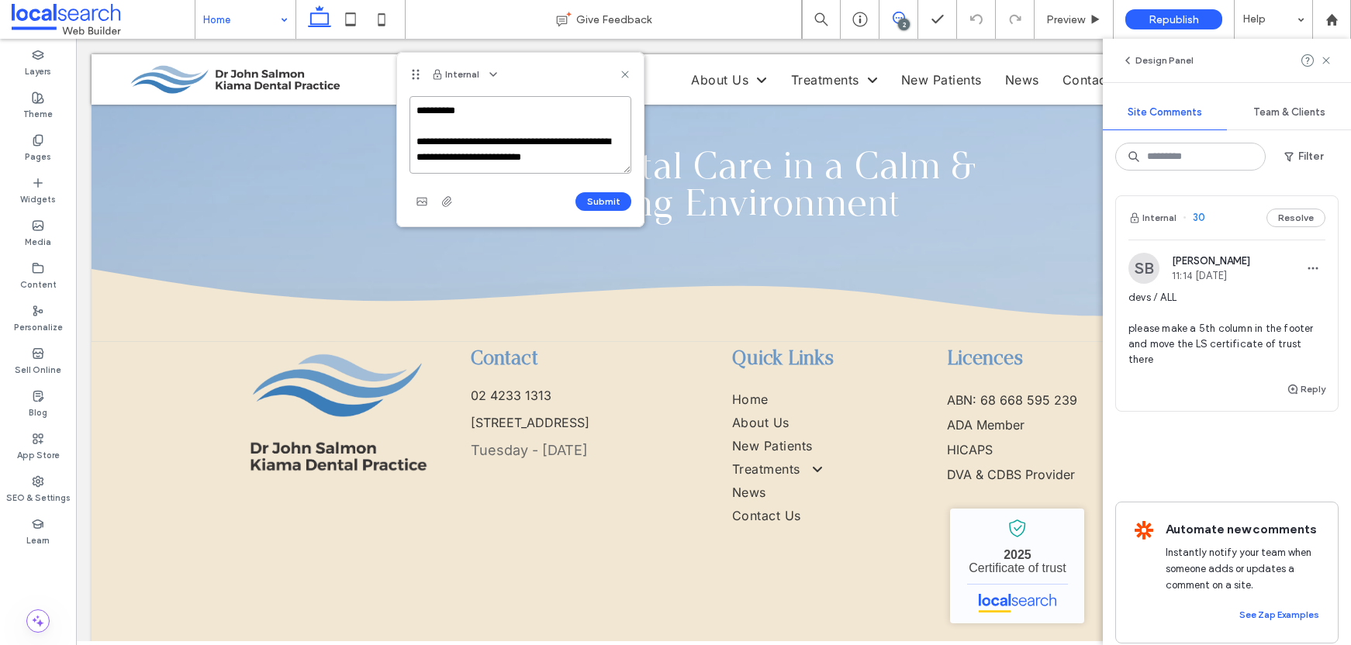
click at [591, 157] on textarea "**********" at bounding box center [521, 135] width 222 height 78
type textarea "**********"
click at [424, 206] on icon "button" at bounding box center [422, 202] width 12 height 12
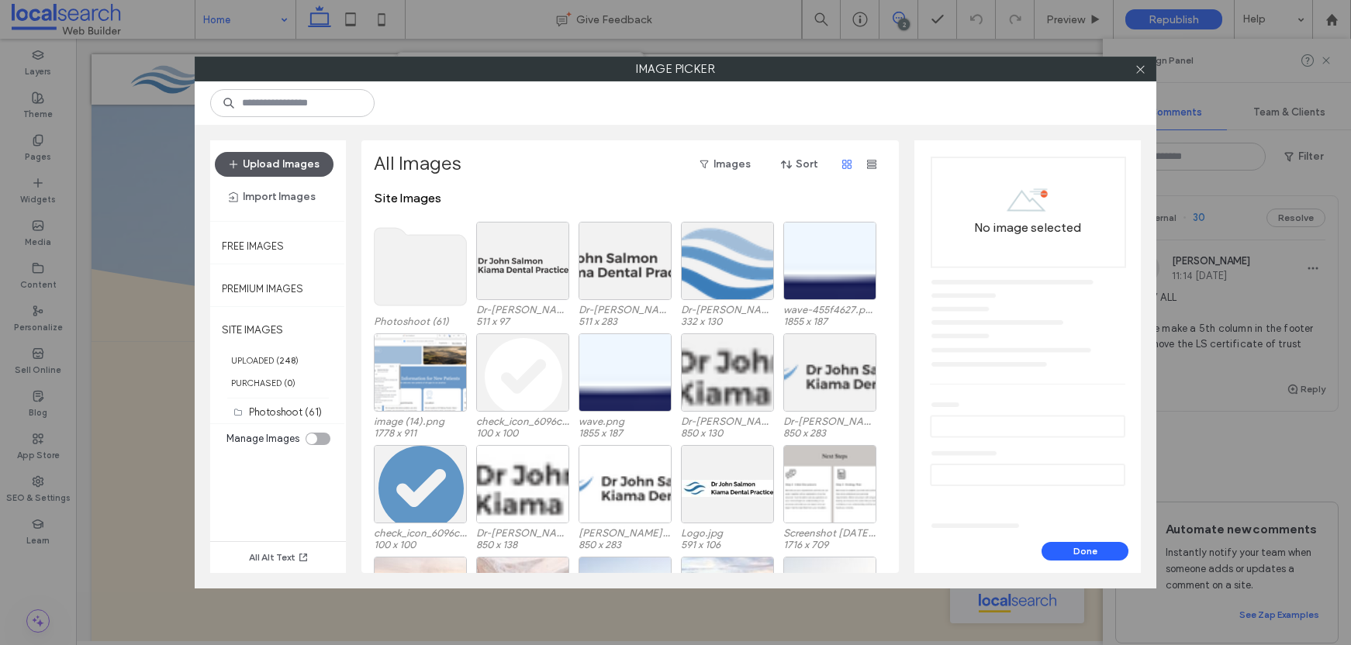
click at [251, 176] on button "Upload Images" at bounding box center [274, 164] width 119 height 25
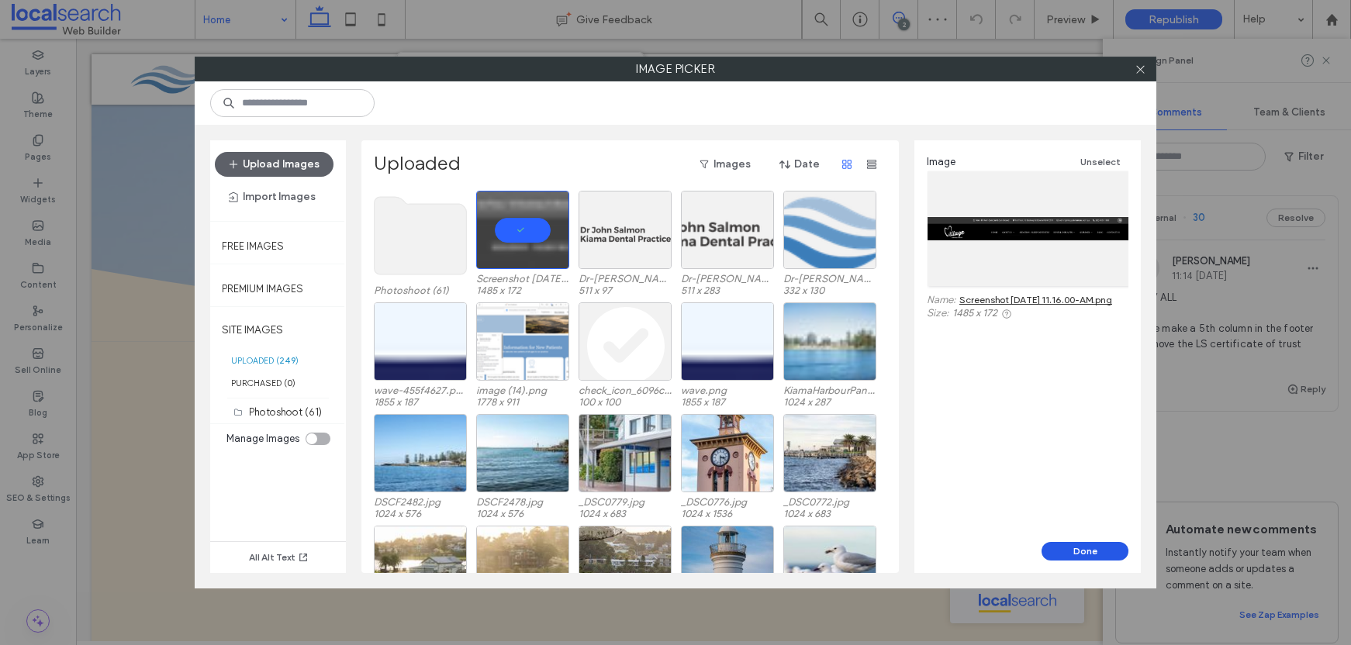
click at [1098, 547] on button "Done" at bounding box center [1085, 551] width 87 height 19
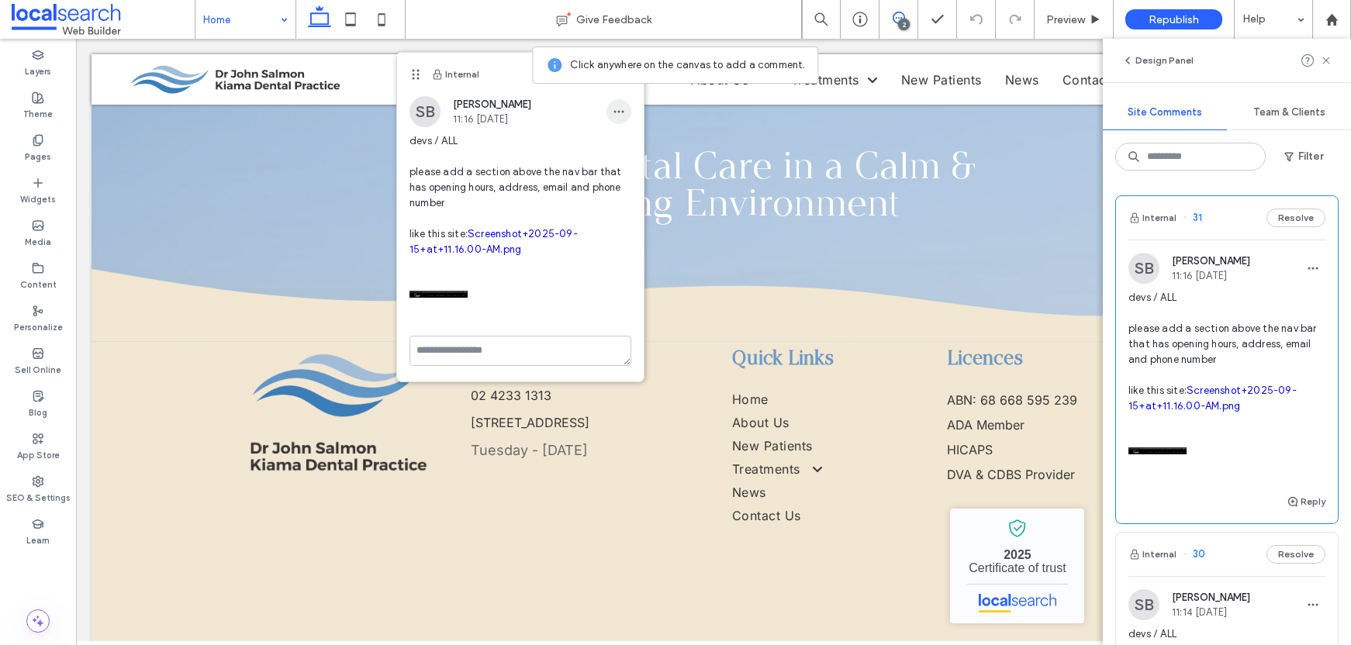
click at [618, 116] on icon "button" at bounding box center [619, 112] width 12 height 12
click at [632, 144] on span "Edit" at bounding box center [630, 152] width 20 height 16
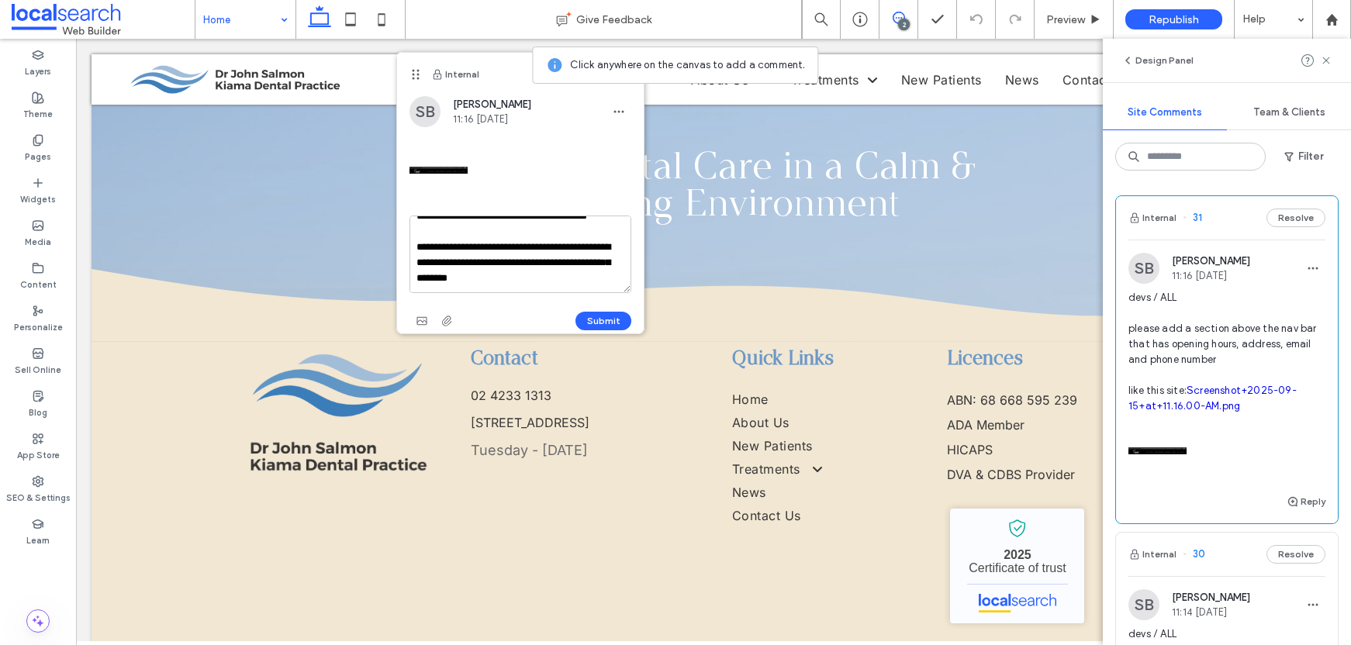
click at [520, 227] on textarea "**********" at bounding box center [521, 255] width 222 height 78
type textarea "**********"
click at [600, 321] on button "Submit" at bounding box center [604, 321] width 56 height 19
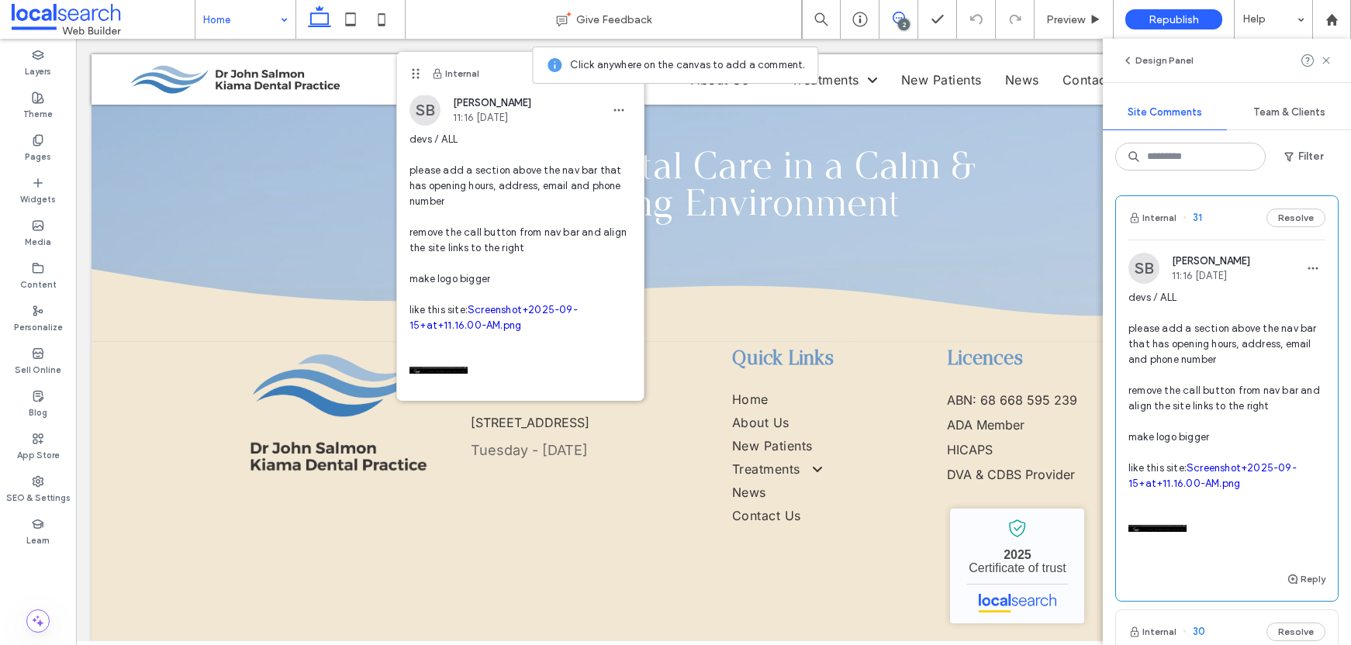
scroll to position [0, 0]
click at [613, 115] on icon "button" at bounding box center [619, 112] width 12 height 12
click at [611, 151] on span "Edit" at bounding box center [618, 152] width 20 height 16
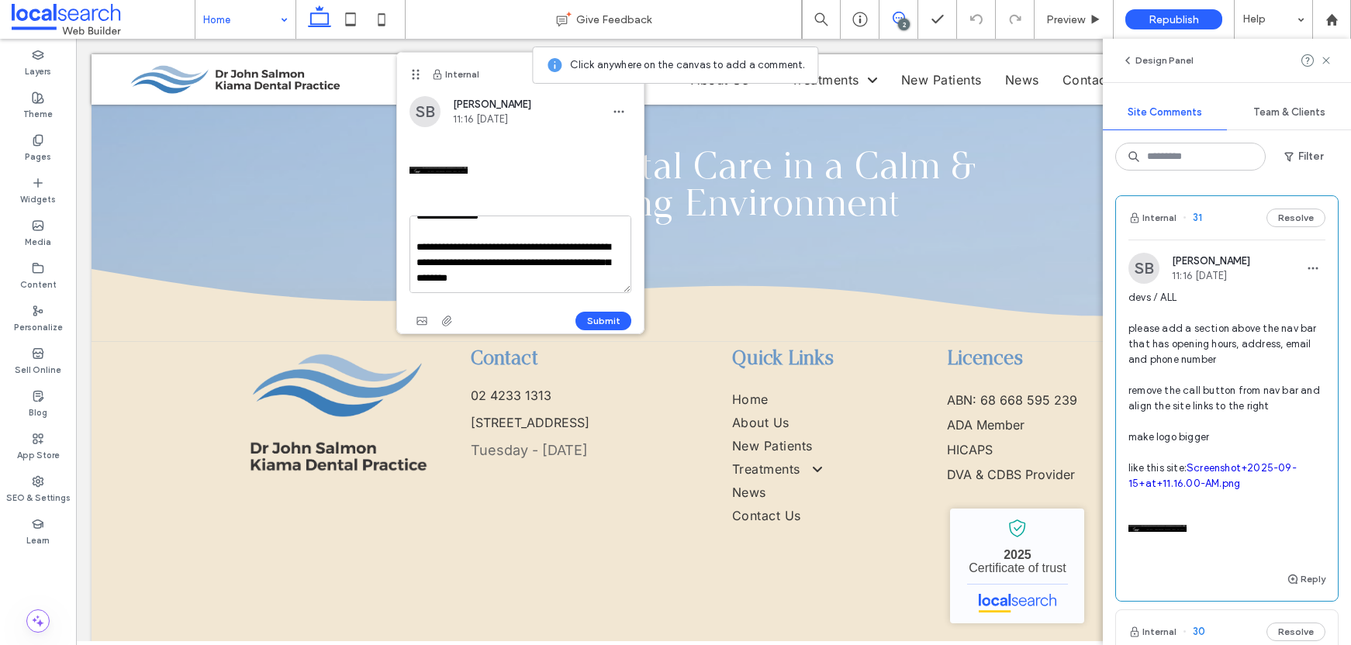
scroll to position [133, 0]
drag, startPoint x: 509, startPoint y: 227, endPoint x: 418, endPoint y: 235, distance: 91.1
click at [418, 235] on textarea "**********" at bounding box center [521, 255] width 222 height 78
click at [552, 279] on textarea "**********" at bounding box center [521, 255] width 222 height 78
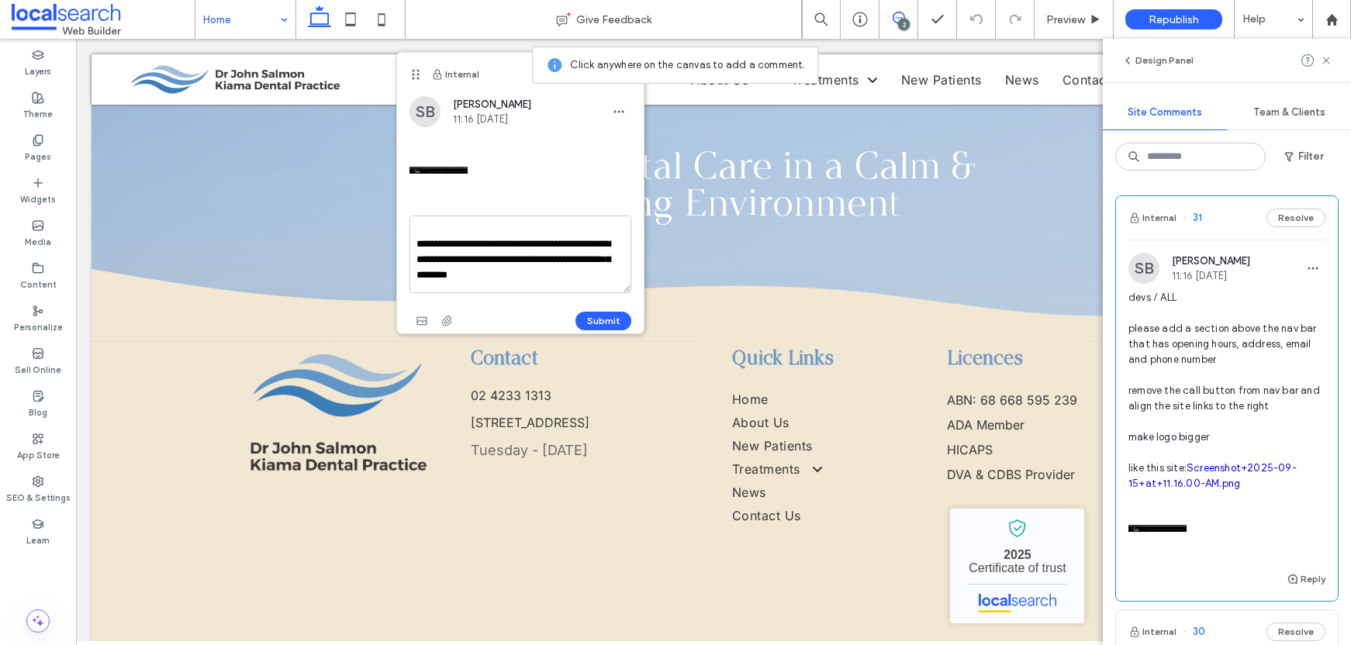
scroll to position [113, 0]
drag, startPoint x: 417, startPoint y: 254, endPoint x: 491, endPoint y: 264, distance: 75.1
click at [490, 264] on textarea "**********" at bounding box center [521, 255] width 222 height 78
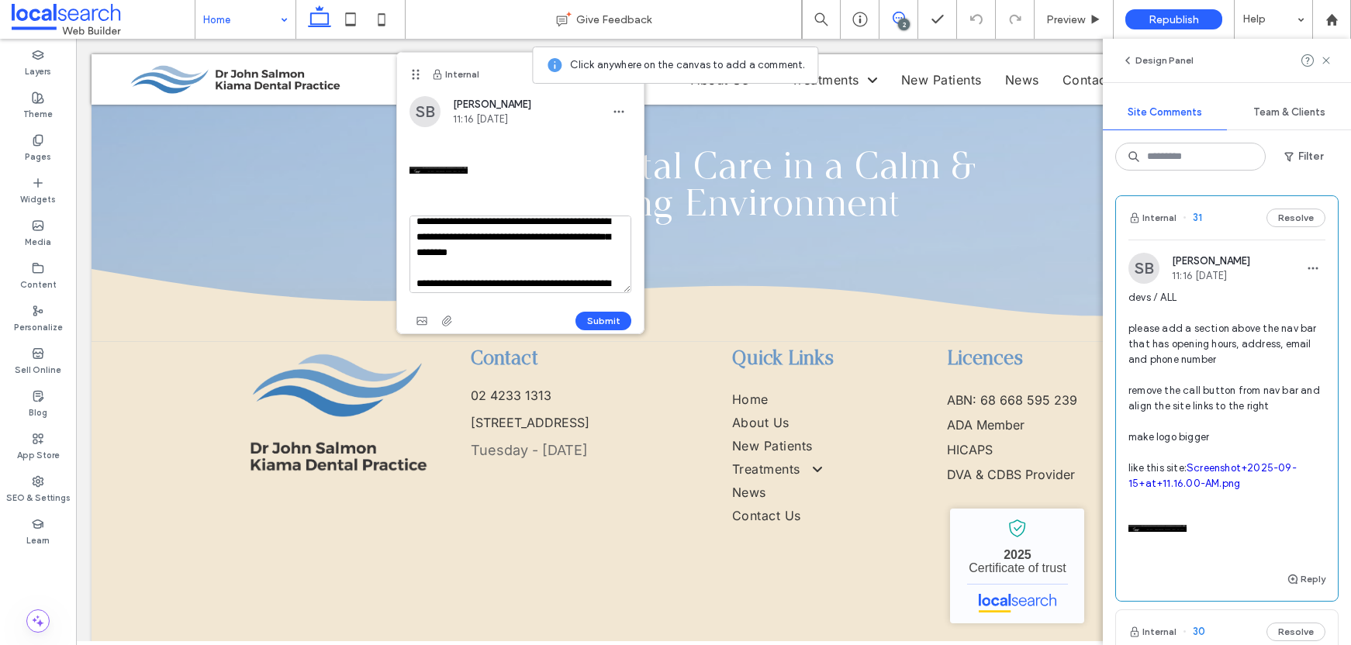
scroll to position [133, 0]
click at [483, 277] on textarea "**********" at bounding box center [521, 255] width 222 height 78
drag, startPoint x: 457, startPoint y: 279, endPoint x: 415, endPoint y: 237, distance: 59.2
click at [415, 237] on textarea "**********" at bounding box center [521, 255] width 222 height 78
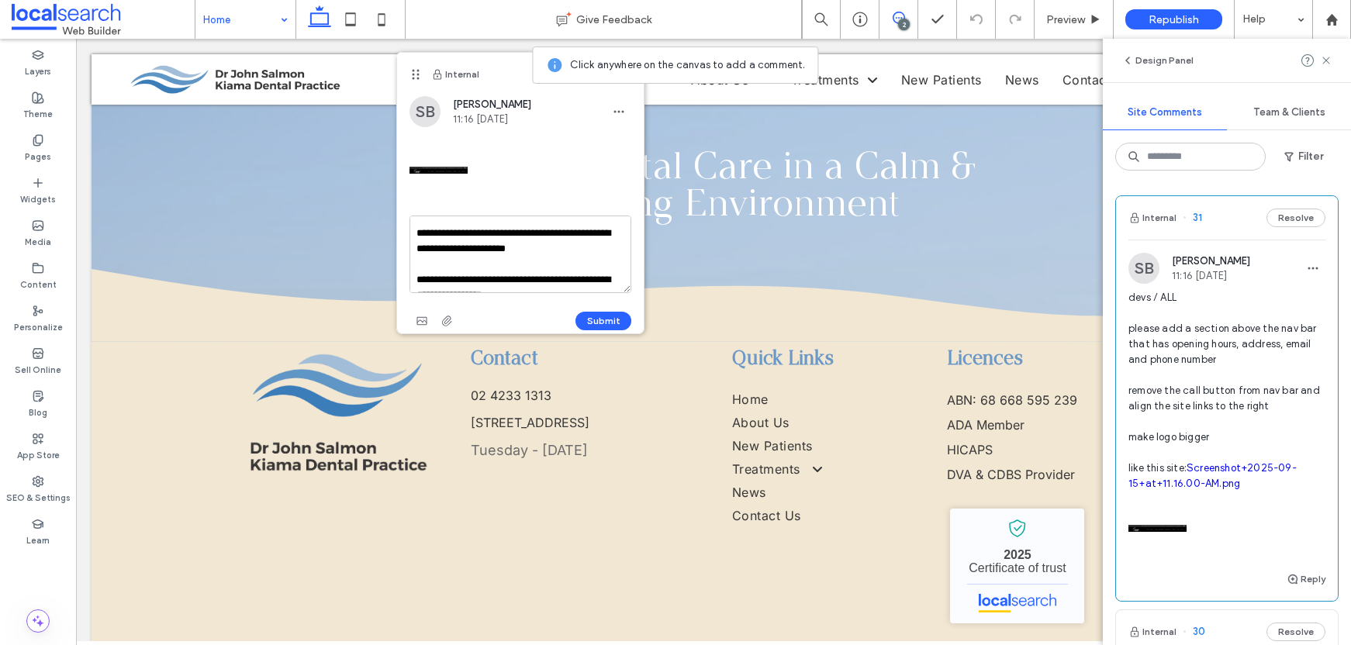
click at [569, 260] on textarea "**********" at bounding box center [521, 255] width 222 height 78
click at [500, 266] on textarea "**********" at bounding box center [521, 255] width 222 height 78
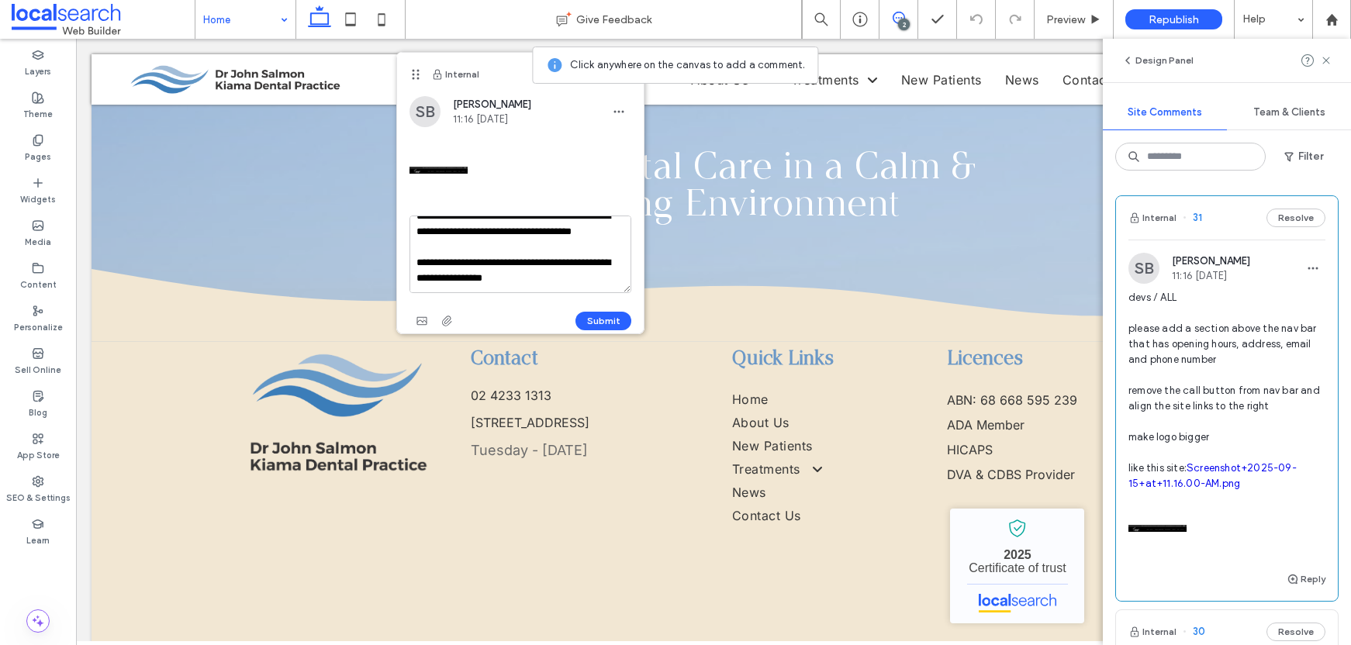
click at [481, 257] on textarea "**********" at bounding box center [521, 255] width 222 height 78
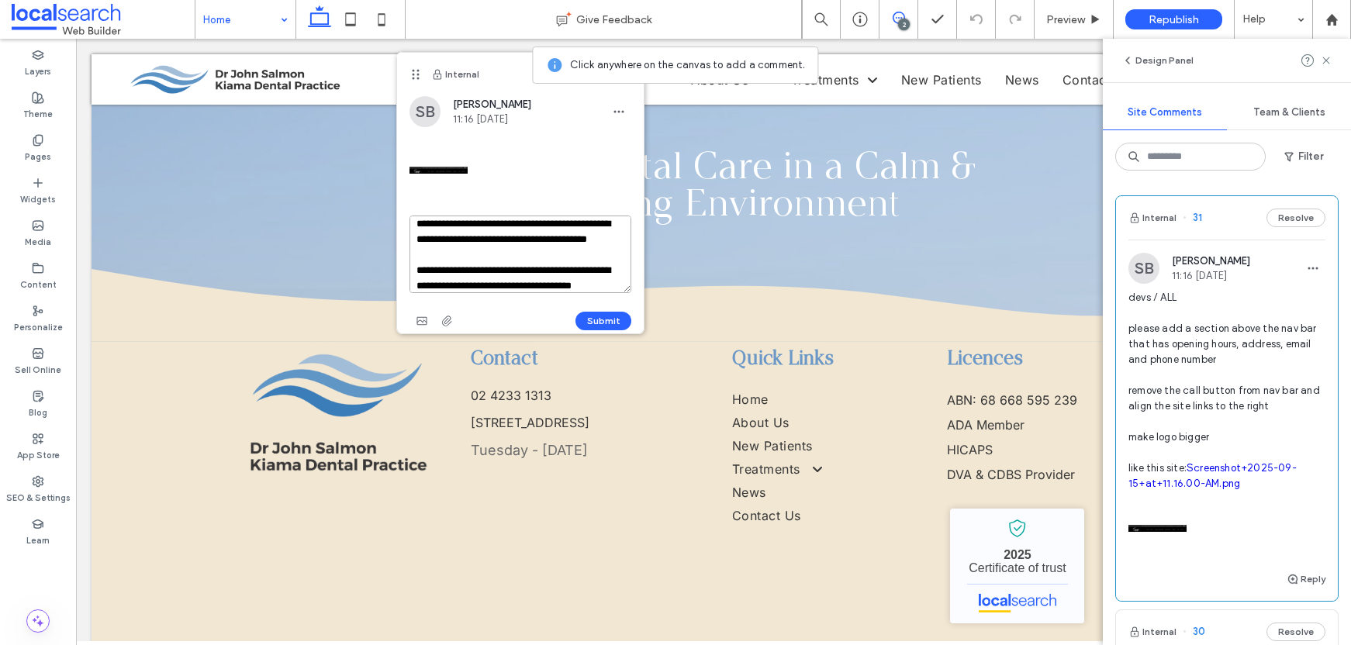
scroll to position [43, 0]
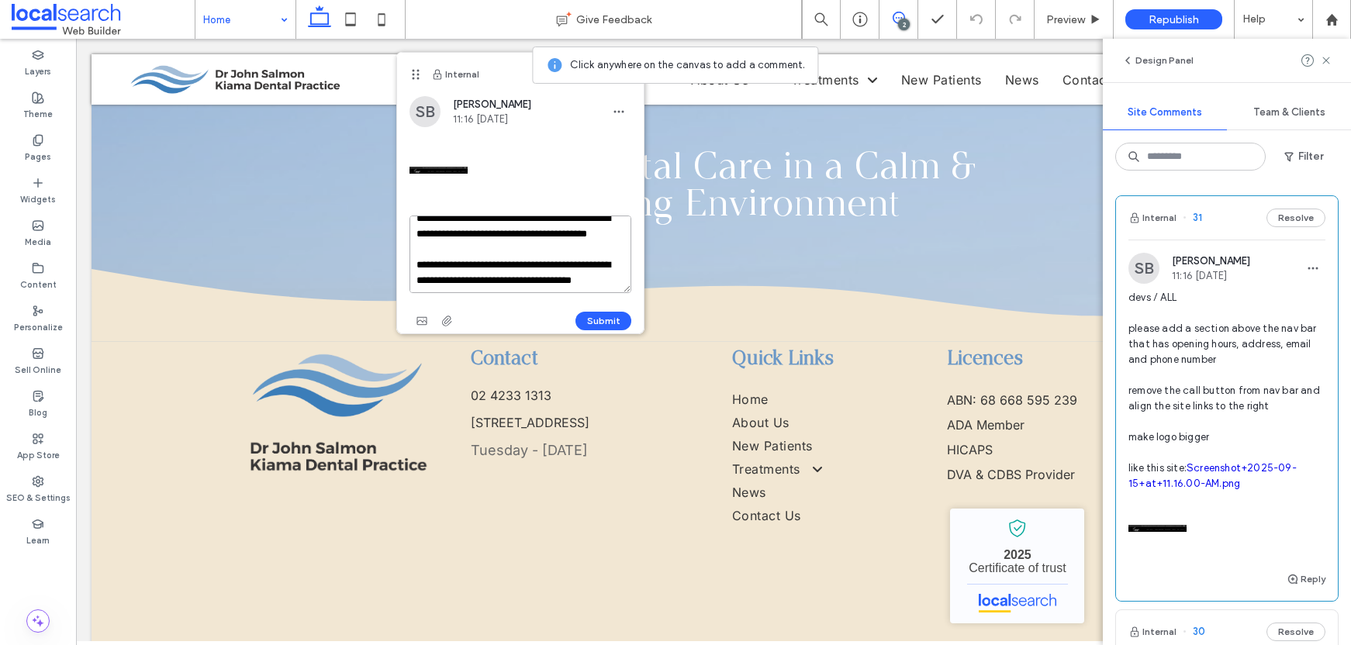
click at [514, 249] on textarea "**********" at bounding box center [521, 255] width 222 height 78
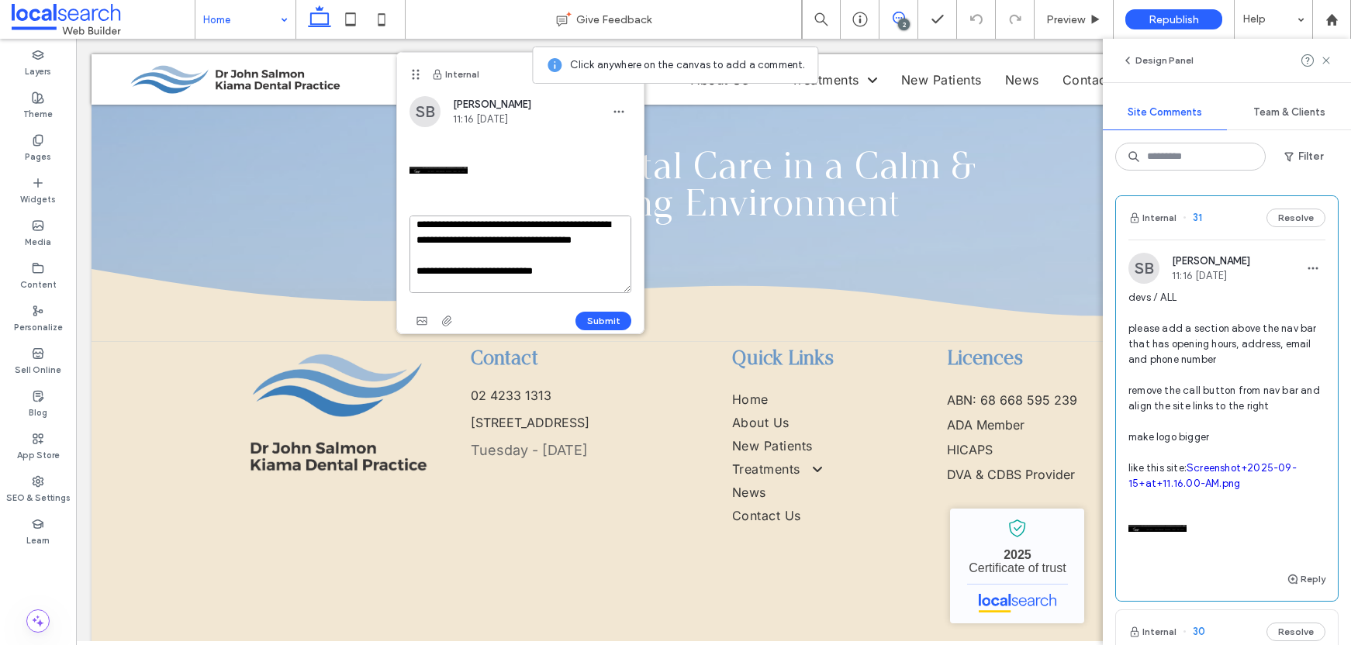
click at [576, 258] on textarea "**********" at bounding box center [521, 255] width 222 height 78
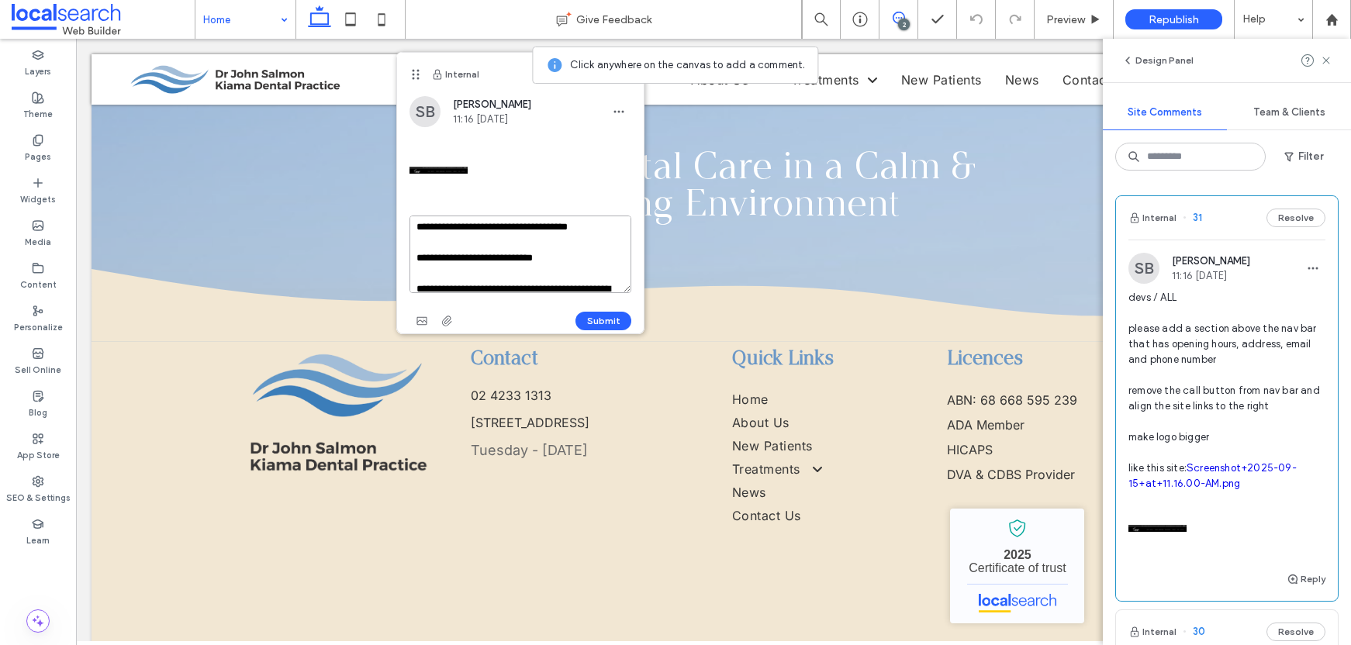
click at [497, 257] on textarea "**********" at bounding box center [521, 255] width 222 height 78
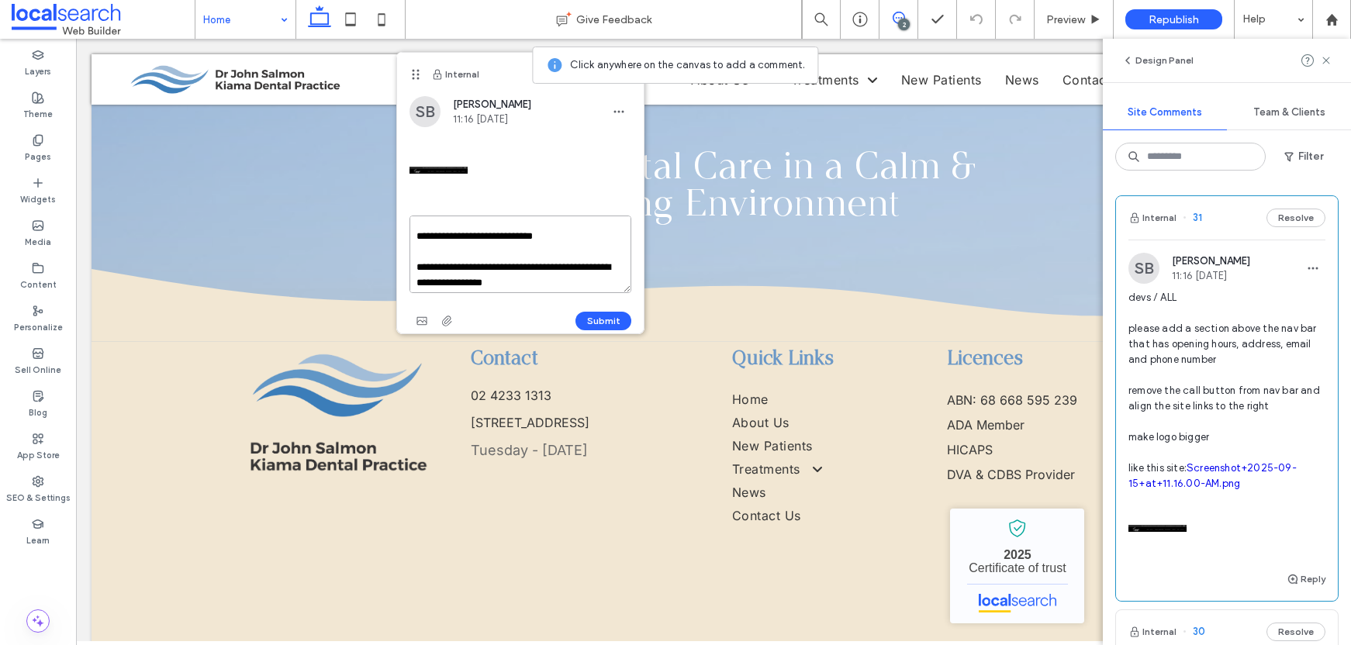
scroll to position [150, 0]
click at [567, 265] on textarea "**********" at bounding box center [521, 255] width 222 height 78
drag, startPoint x: 551, startPoint y: 278, endPoint x: 415, endPoint y: 262, distance: 136.6
click at [415, 262] on textarea "**********" at bounding box center [521, 255] width 222 height 78
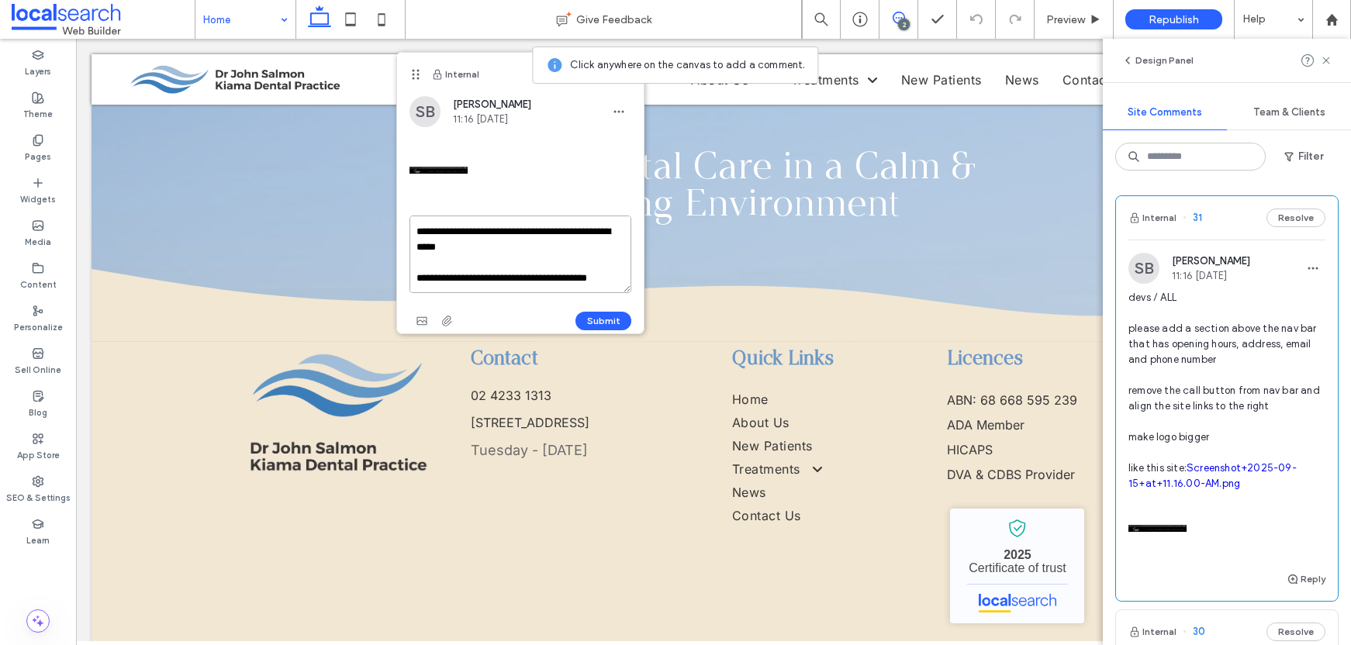
click at [470, 276] on textarea "**********" at bounding box center [521, 255] width 222 height 78
click at [499, 279] on textarea "**********" at bounding box center [521, 255] width 222 height 78
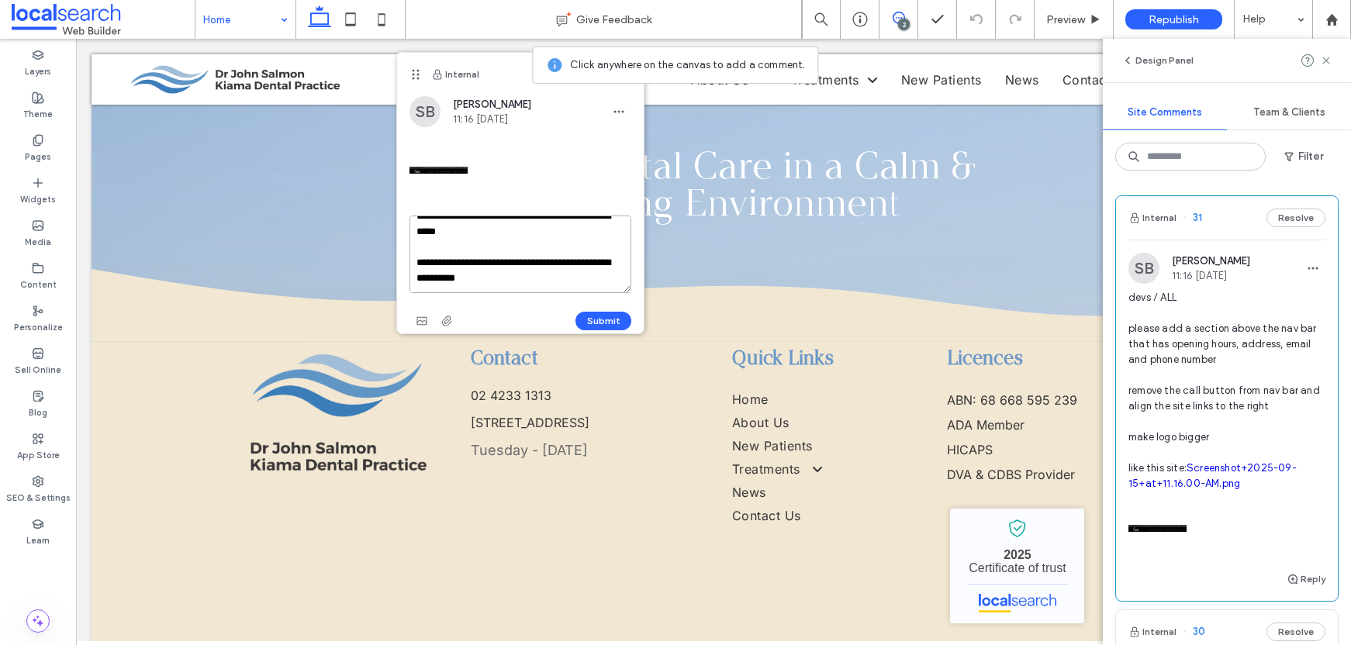
paste textarea "**********"
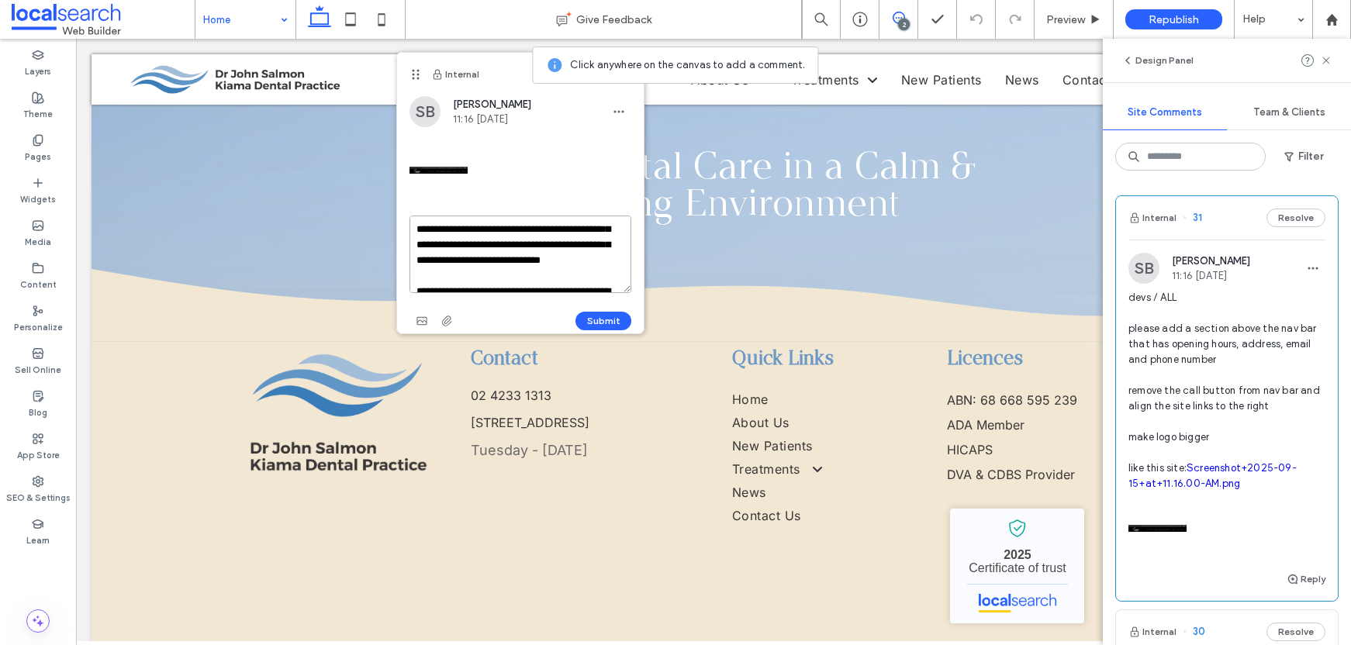
scroll to position [50, 0]
click at [506, 243] on textarea "**********" at bounding box center [521, 255] width 222 height 78
paste textarea "**********"
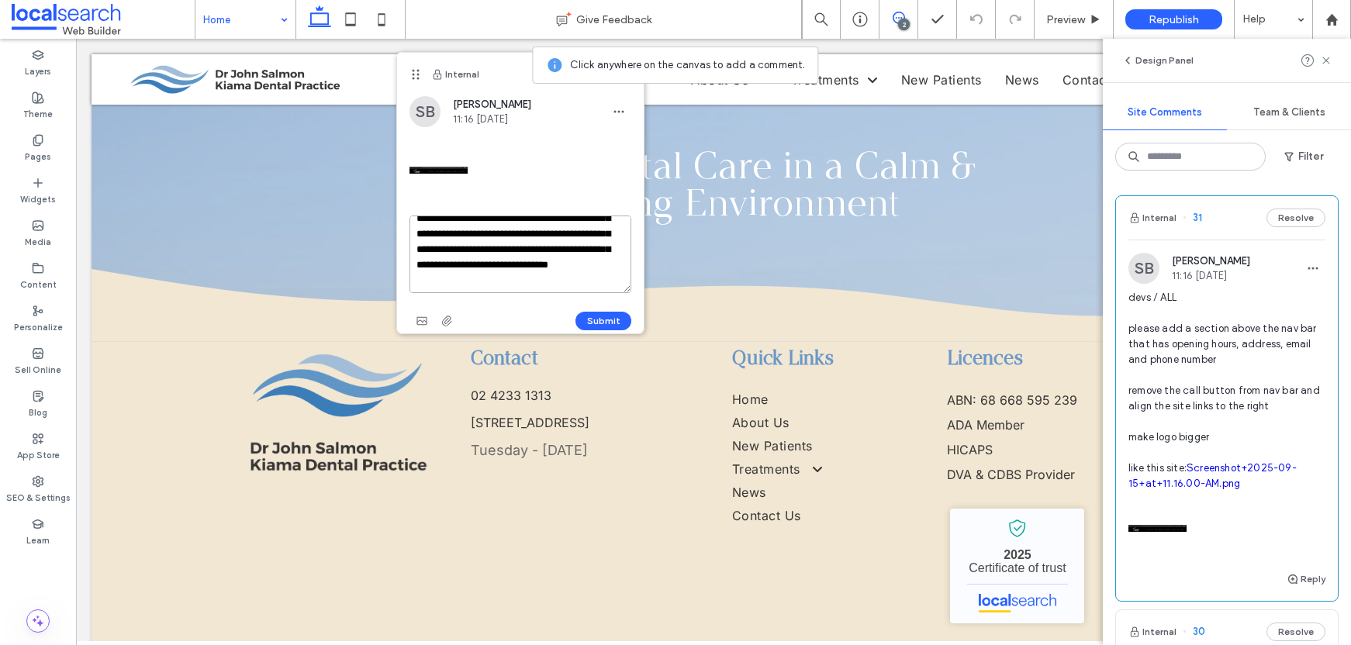
scroll to position [59, 0]
click at [521, 265] on textarea "**********" at bounding box center [521, 255] width 222 height 78
drag, startPoint x: 602, startPoint y: 265, endPoint x: 475, endPoint y: 265, distance: 127.2
click at [470, 265] on textarea "**********" at bounding box center [521, 255] width 222 height 78
click at [418, 268] on textarea "**********" at bounding box center [521, 255] width 222 height 78
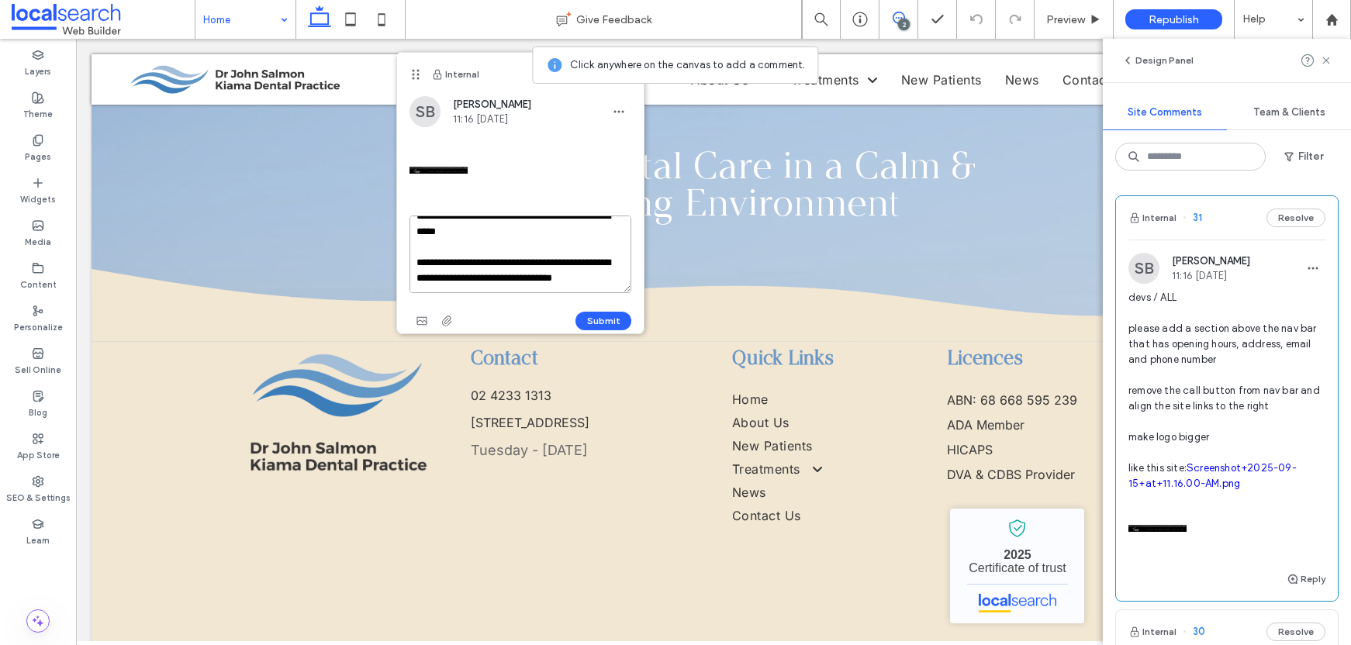
scroll to position [231, 0]
click at [456, 261] on textarea "**********" at bounding box center [521, 255] width 222 height 78
click at [474, 261] on textarea "**********" at bounding box center [521, 255] width 222 height 78
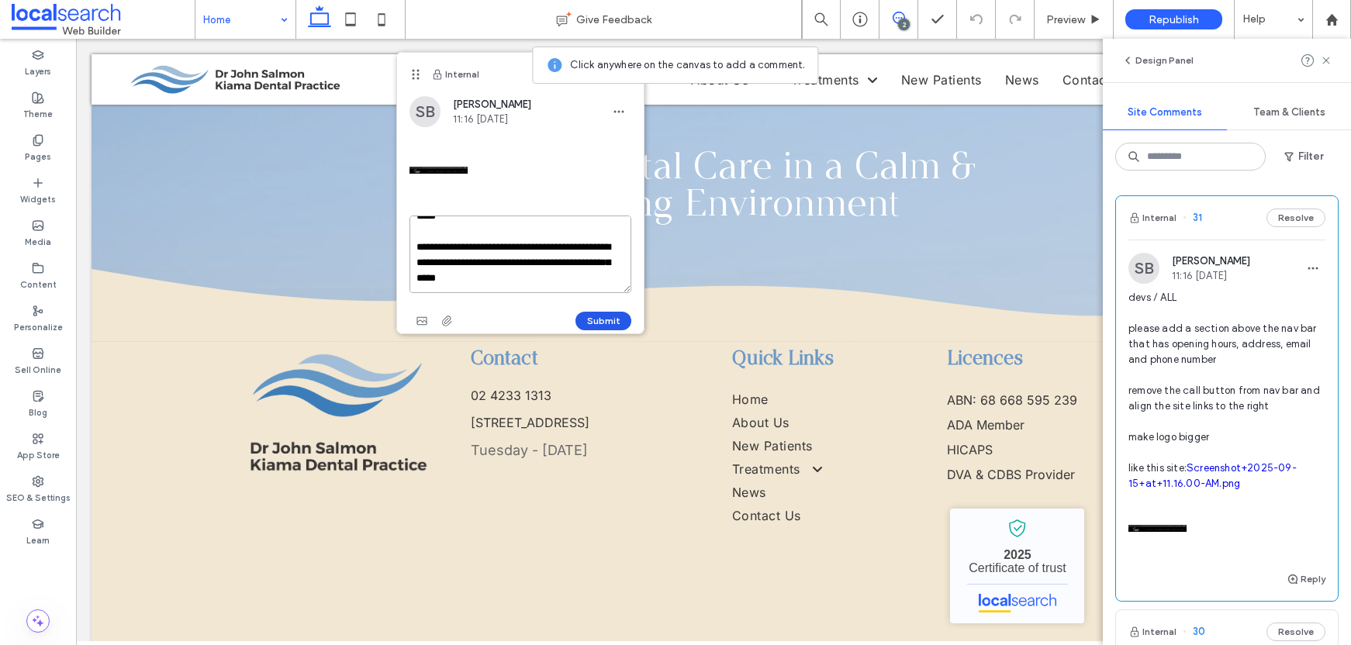
type textarea "**********"
click at [605, 317] on button "Submit" at bounding box center [604, 321] width 56 height 19
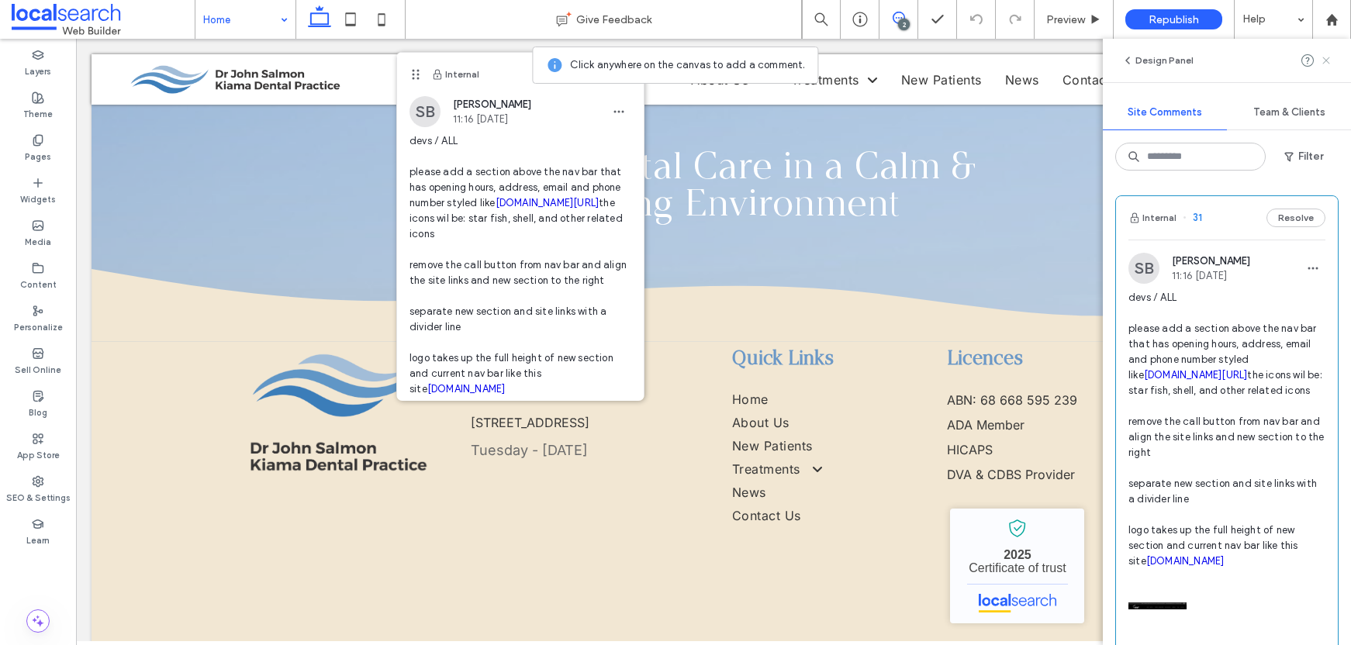
click at [1331, 61] on icon at bounding box center [1326, 60] width 12 height 12
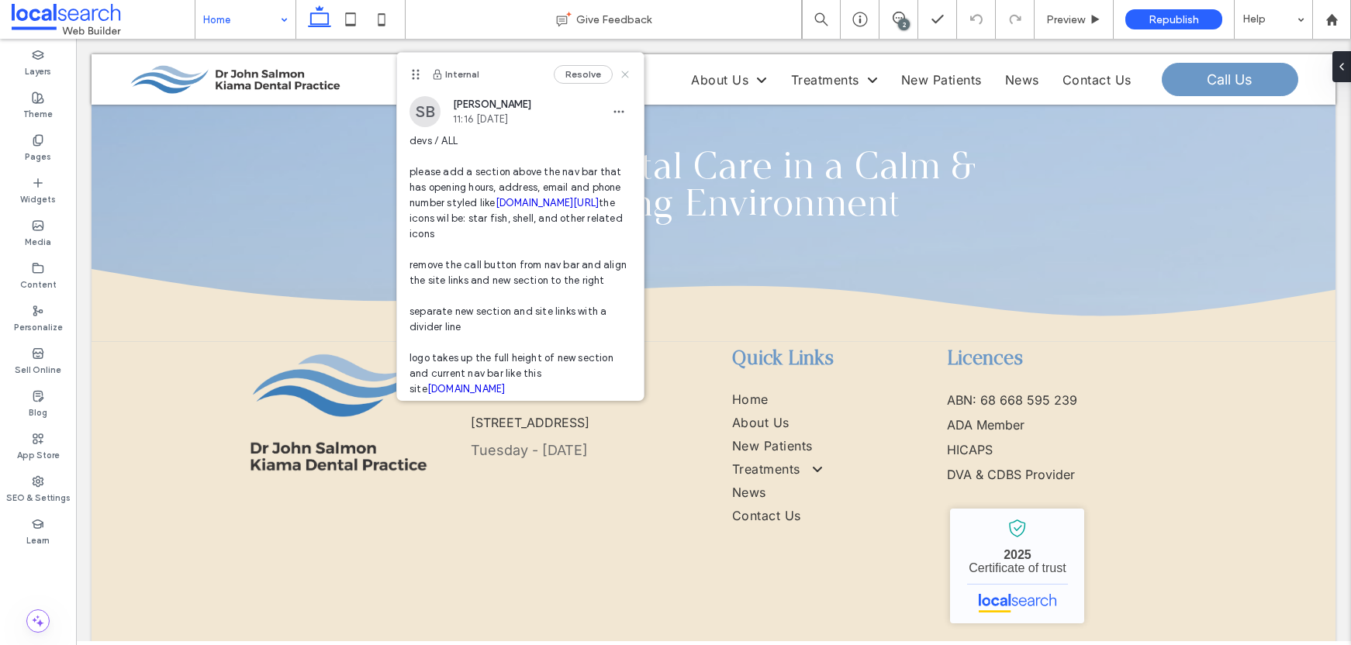
click at [621, 76] on use at bounding box center [624, 74] width 7 height 7
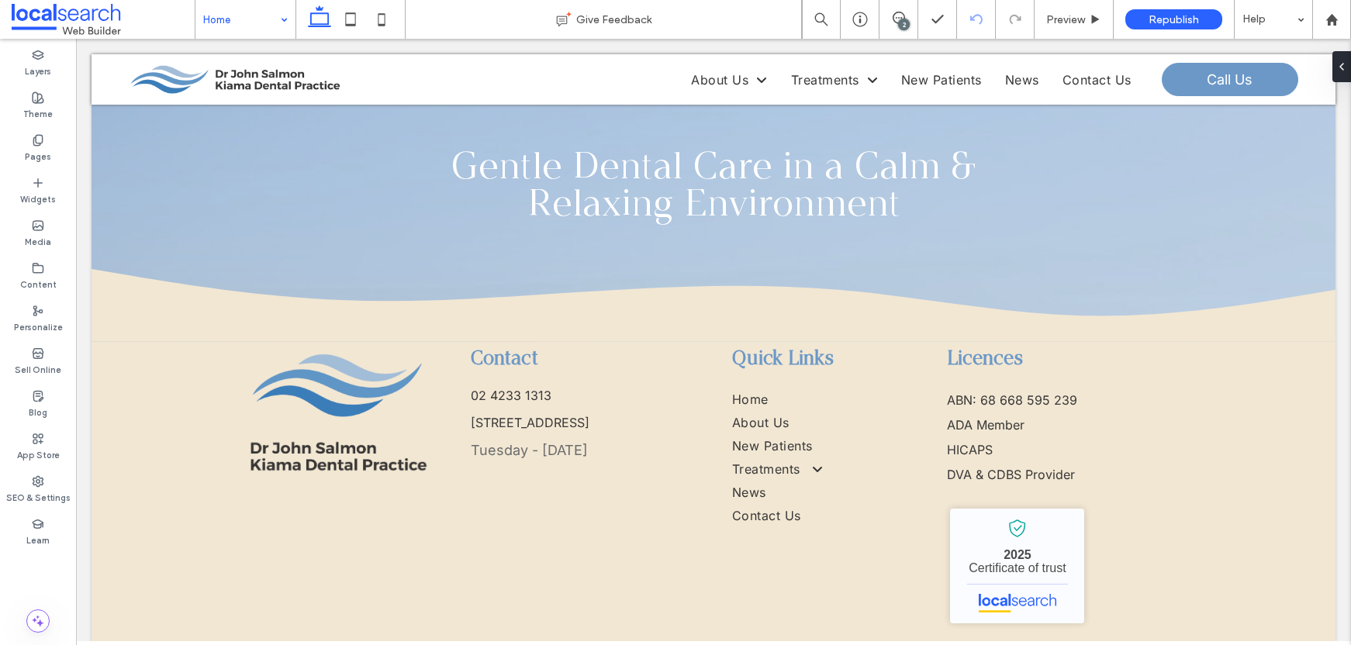
type input "*******"
type input "**"
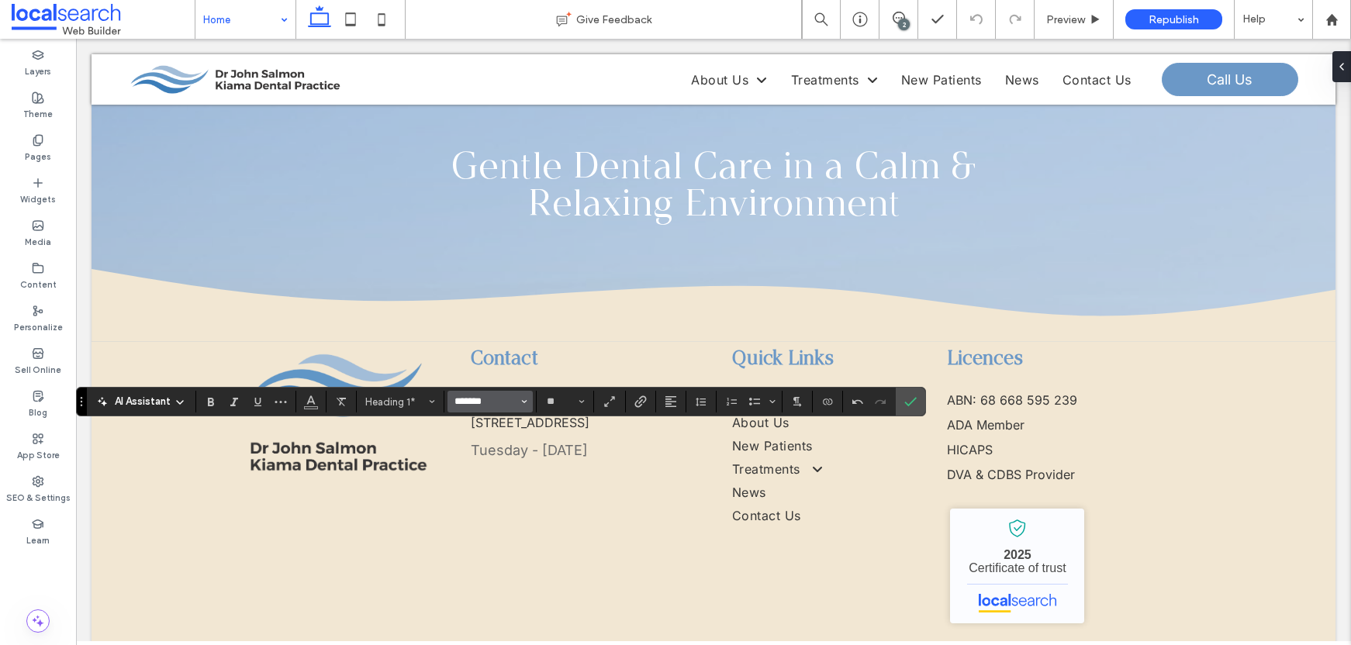
click at [479, 403] on input "*******" at bounding box center [486, 402] width 66 height 12
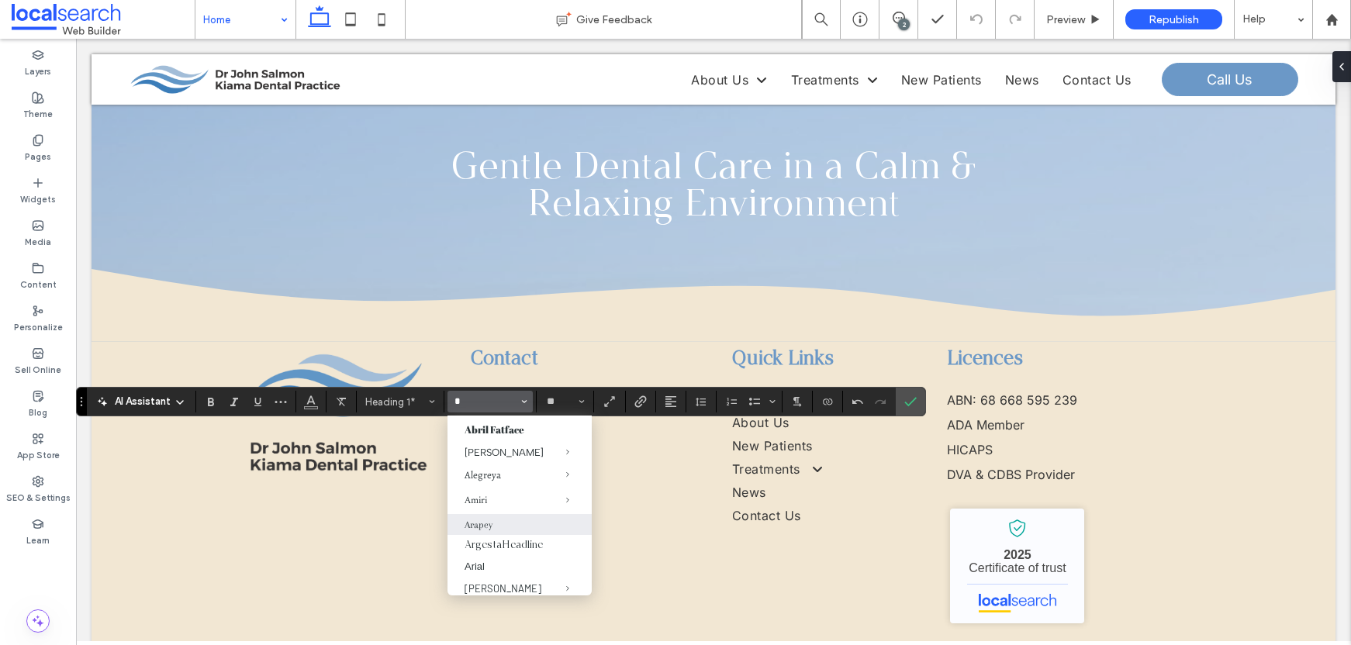
scroll to position [95, 0]
click at [502, 536] on label "ArgestaHeadline" at bounding box center [520, 545] width 144 height 20
type input "**********"
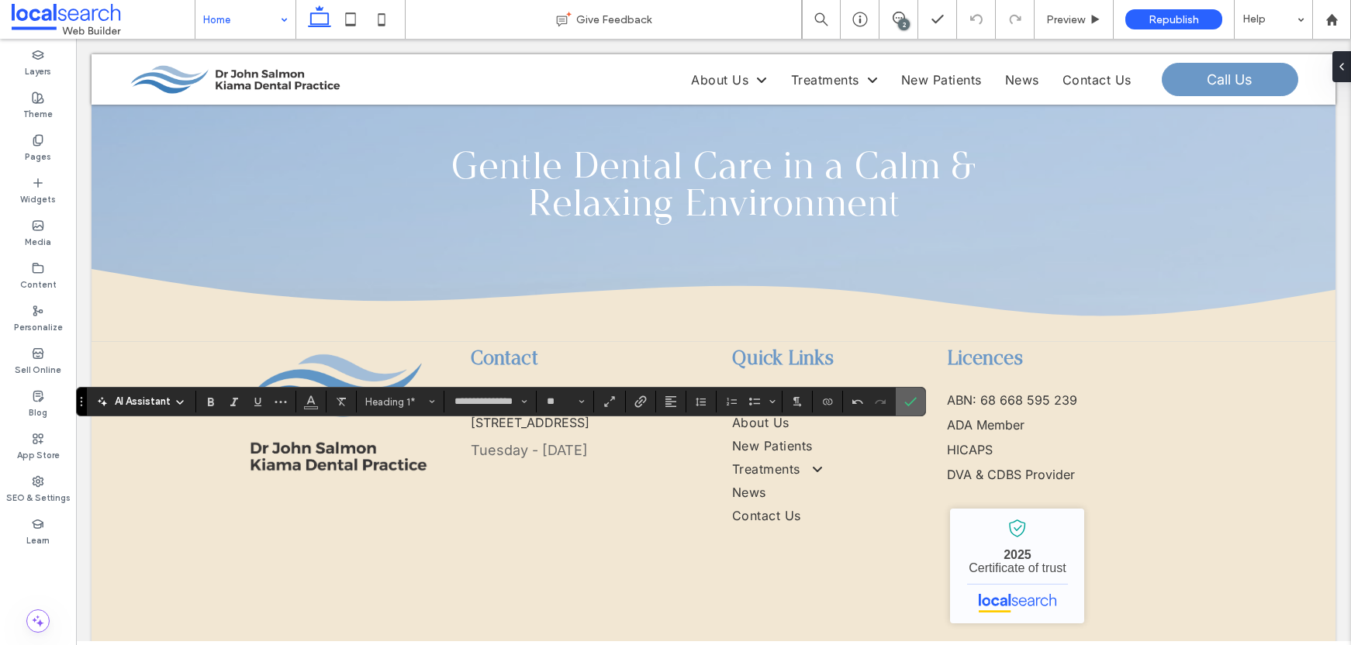
click at [917, 394] on label "Confirm" at bounding box center [910, 402] width 23 height 28
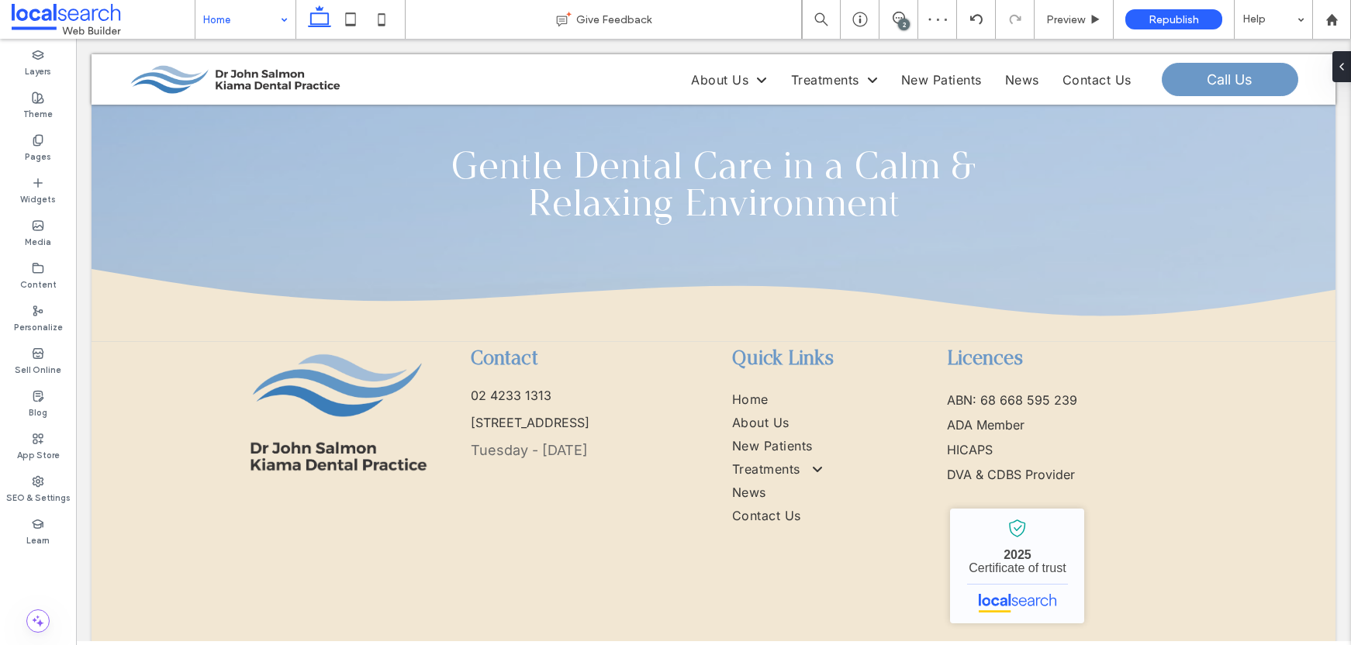
type input "**********"
type input "**"
type input "**********"
type input "**"
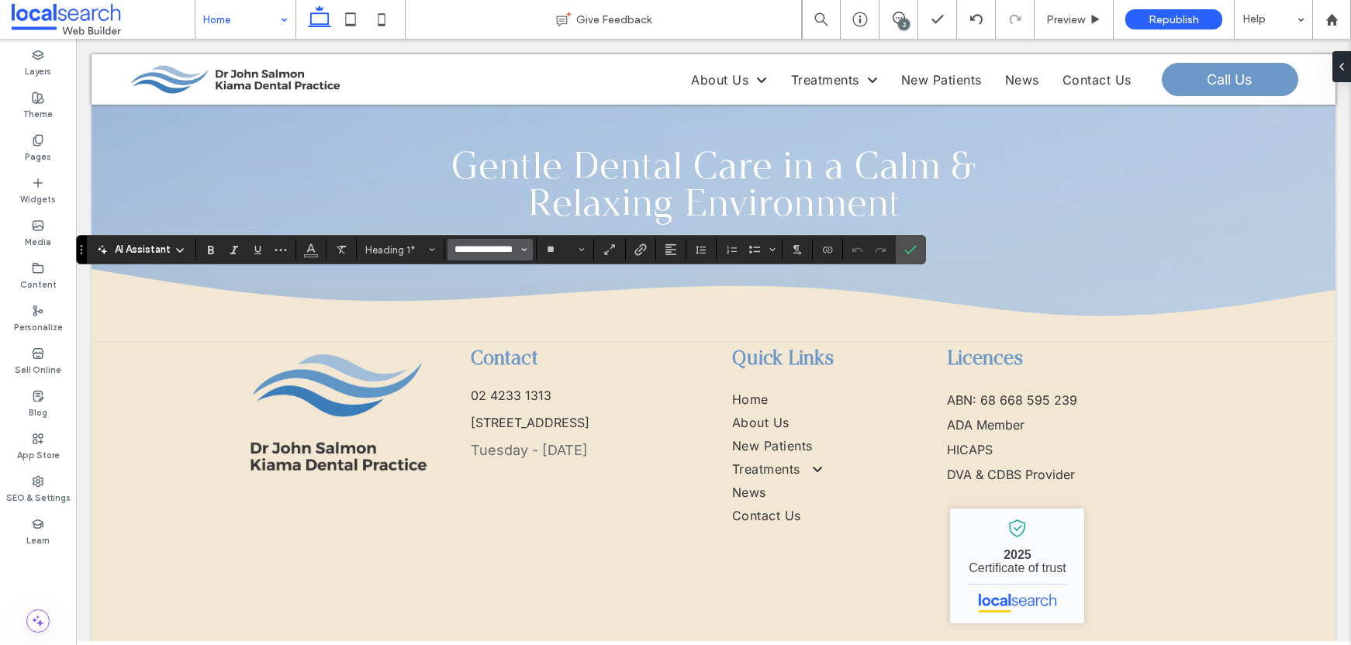
click at [489, 254] on input "**********" at bounding box center [486, 250] width 66 height 12
click at [518, 303] on label "sailec-regular" at bounding box center [499, 311] width 102 height 24
type input "**********"
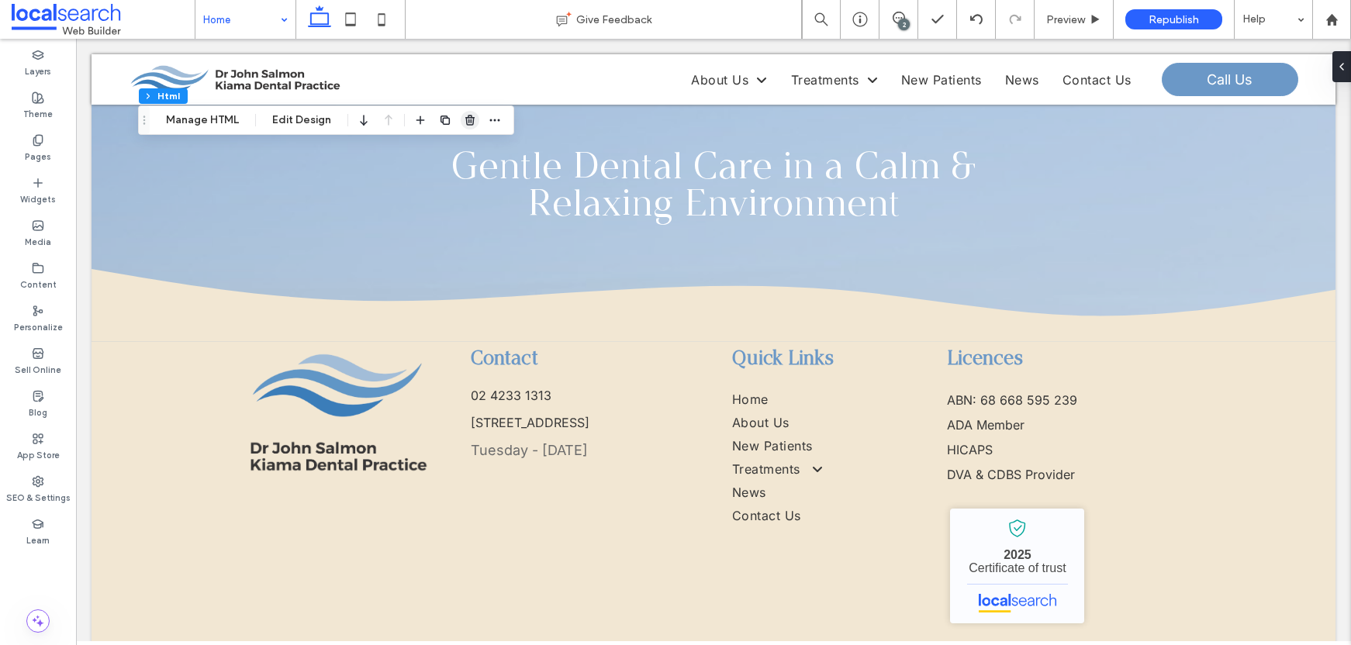
click at [469, 123] on icon "button" at bounding box center [470, 120] width 12 height 12
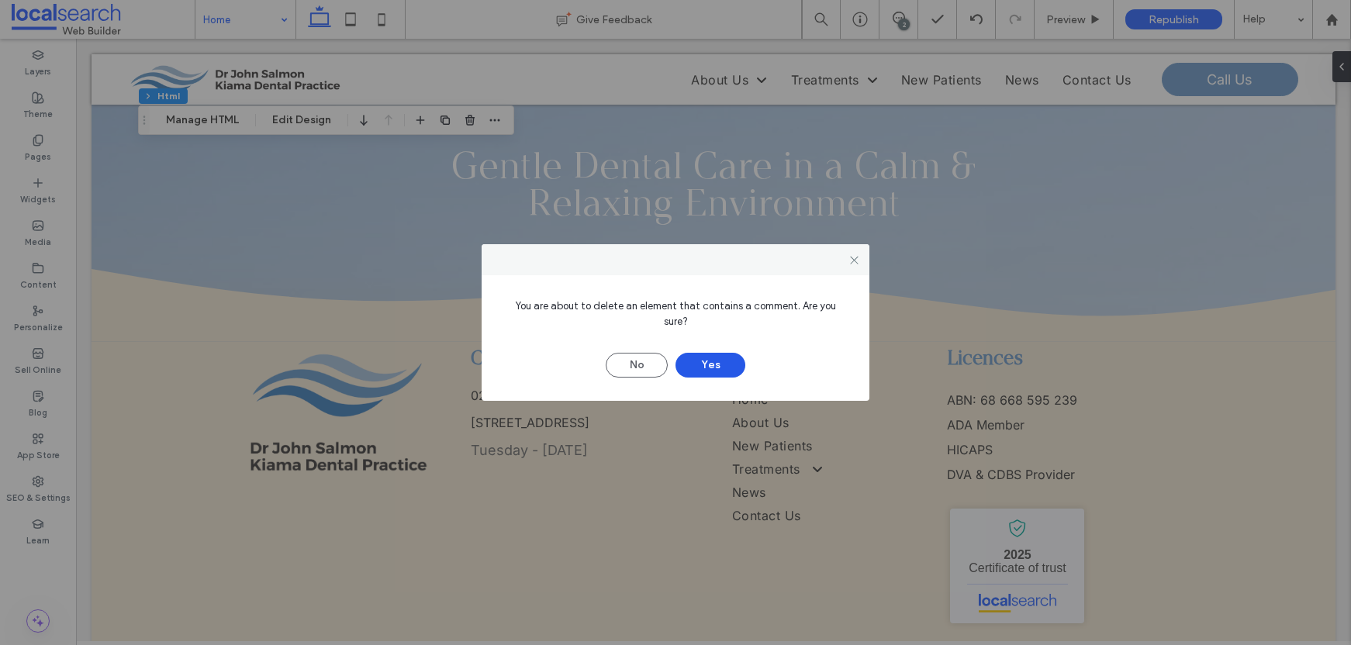
click at [716, 355] on button "Yes" at bounding box center [711, 365] width 70 height 25
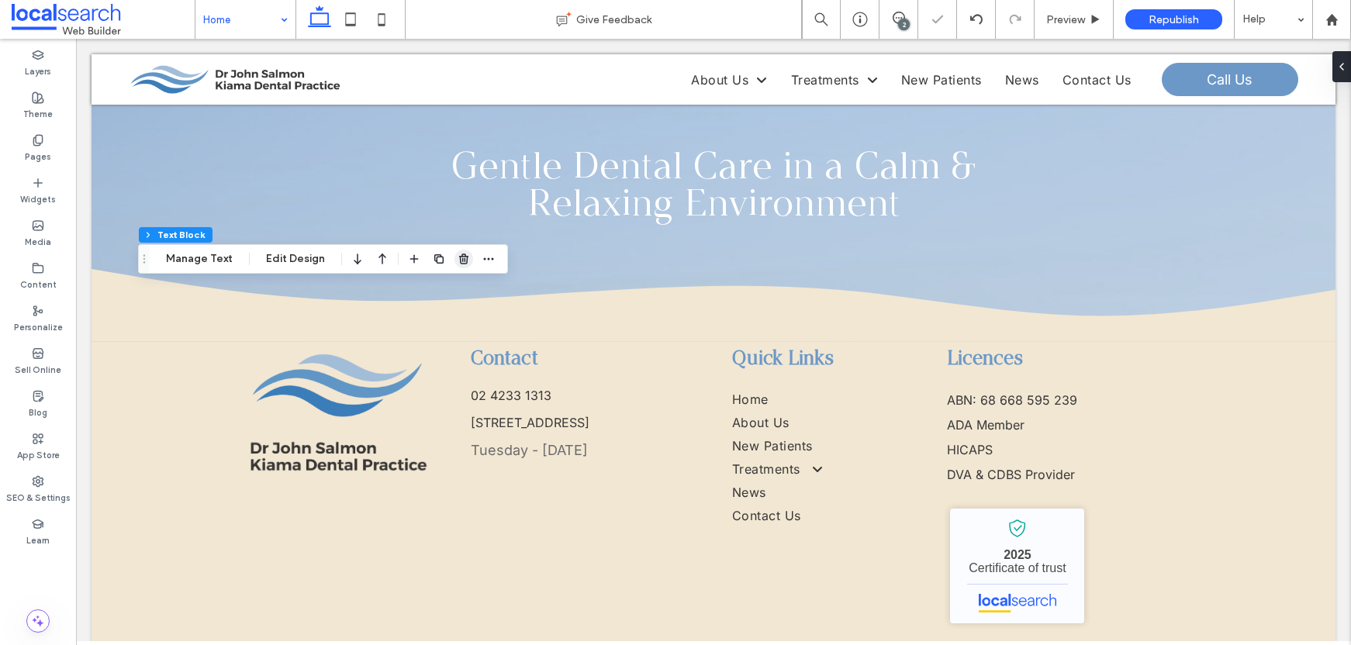
click at [458, 265] on icon "button" at bounding box center [464, 259] width 12 height 12
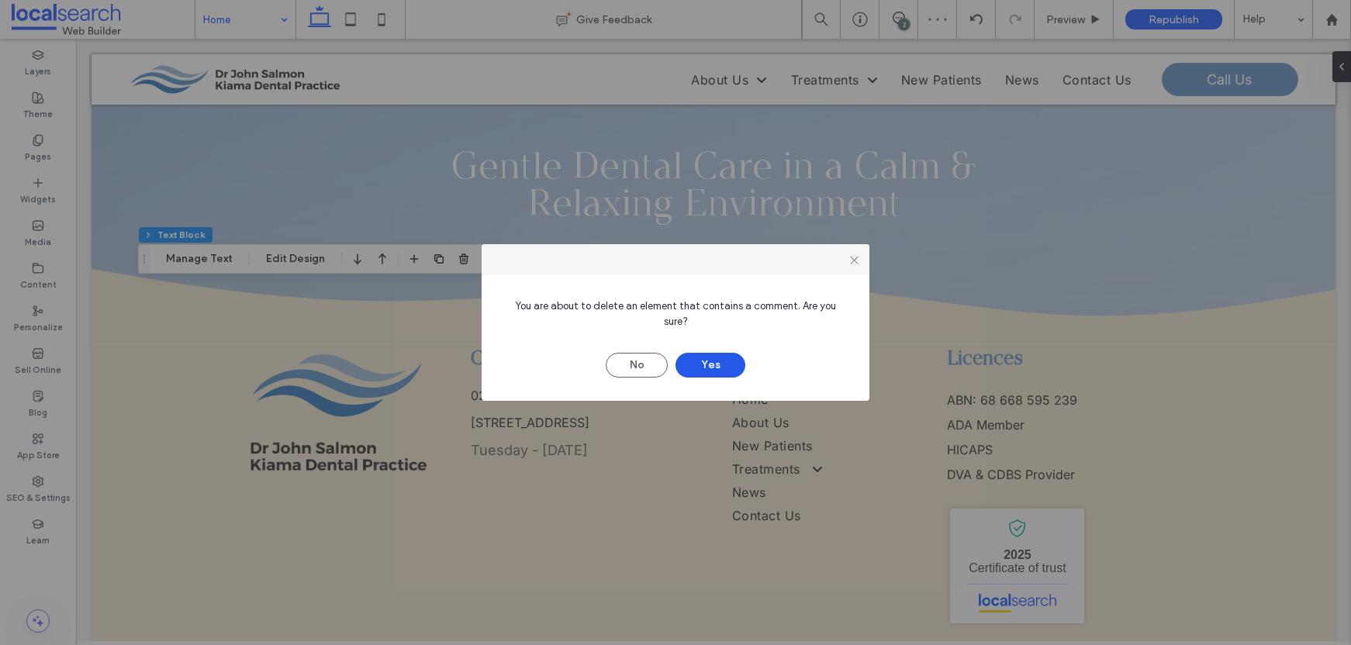
click at [722, 358] on button "Yes" at bounding box center [711, 365] width 70 height 25
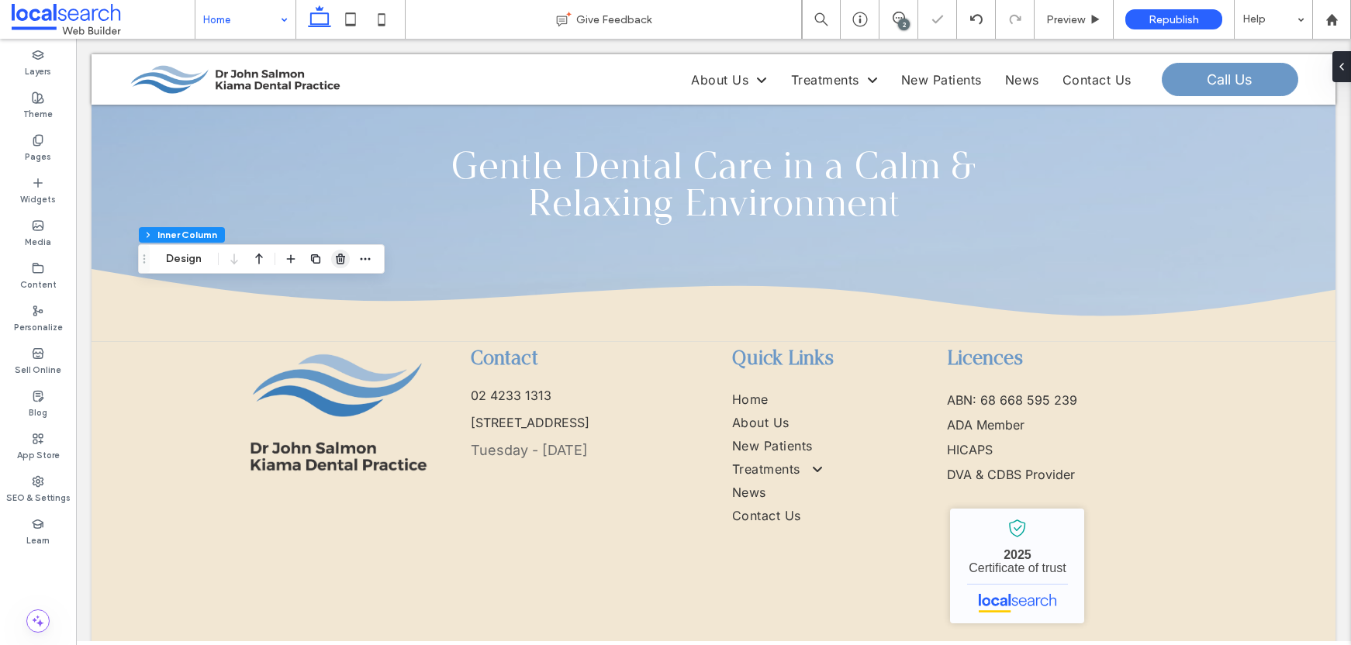
click at [336, 261] on icon "button" at bounding box center [340, 259] width 12 height 12
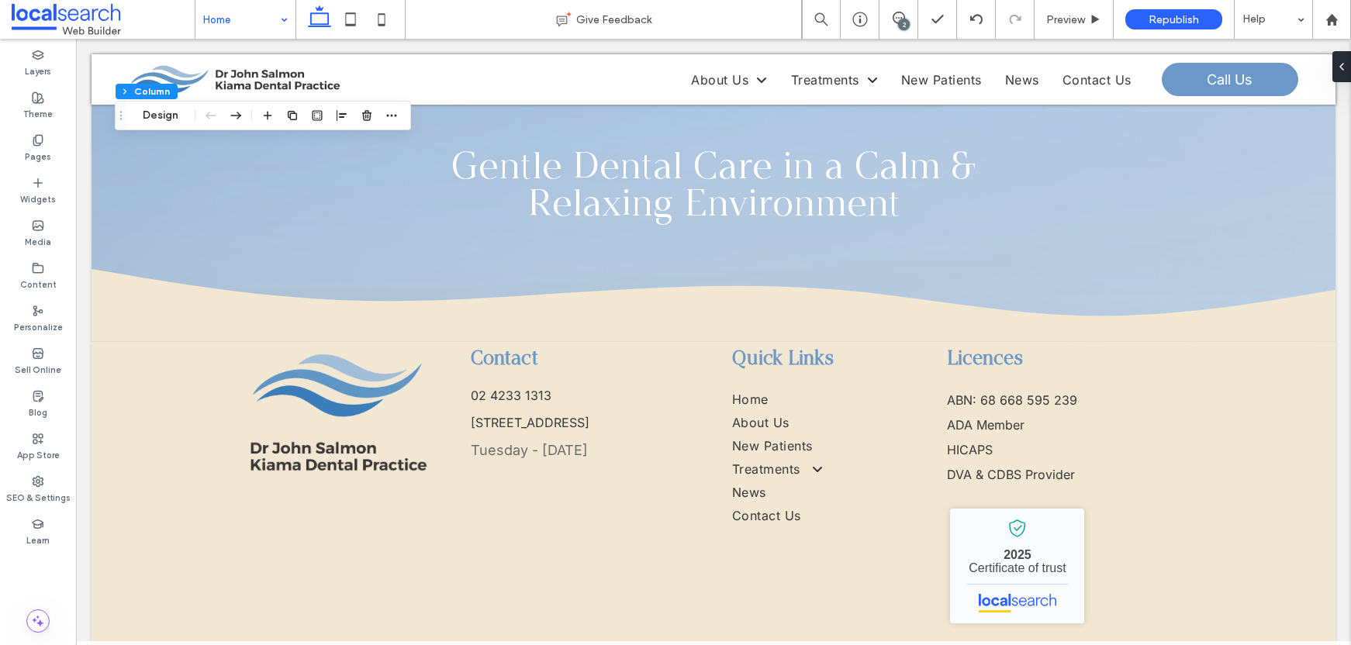
click at [908, 26] on div "2" at bounding box center [904, 25] width 12 height 12
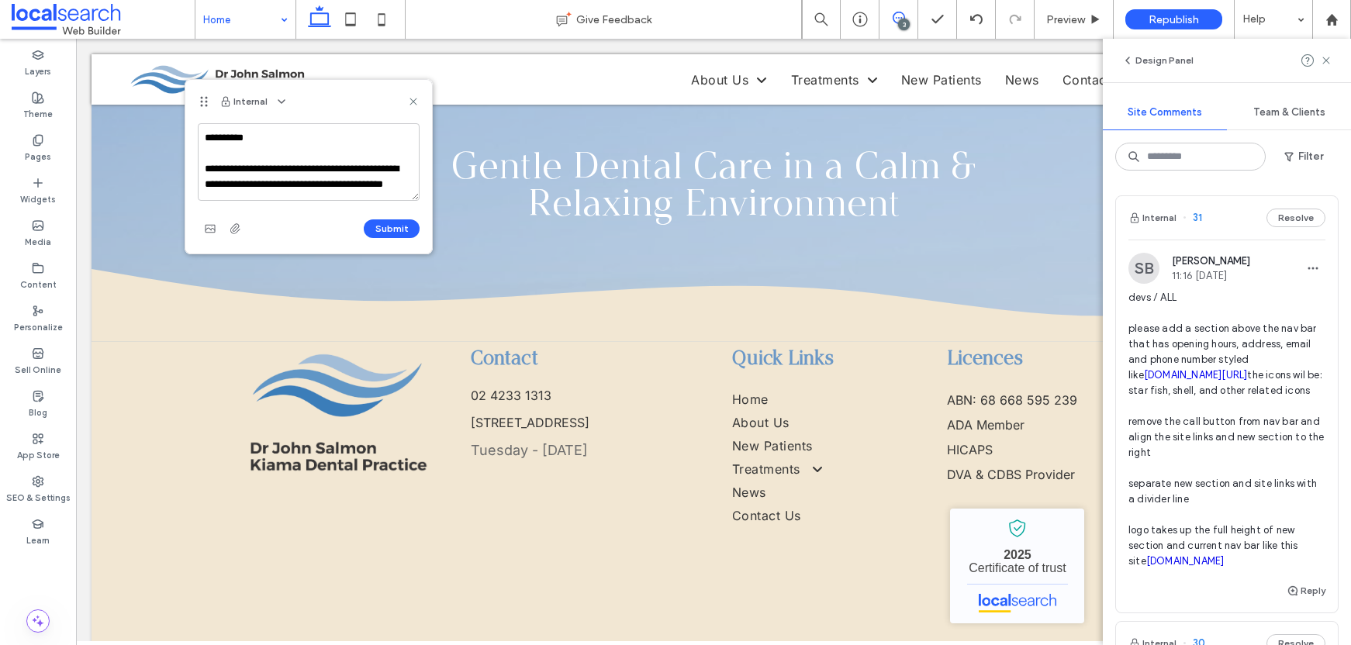
scroll to position [5, 0]
paste textarea "**********"
type textarea "**********"
click at [398, 227] on button "Submit" at bounding box center [392, 229] width 56 height 19
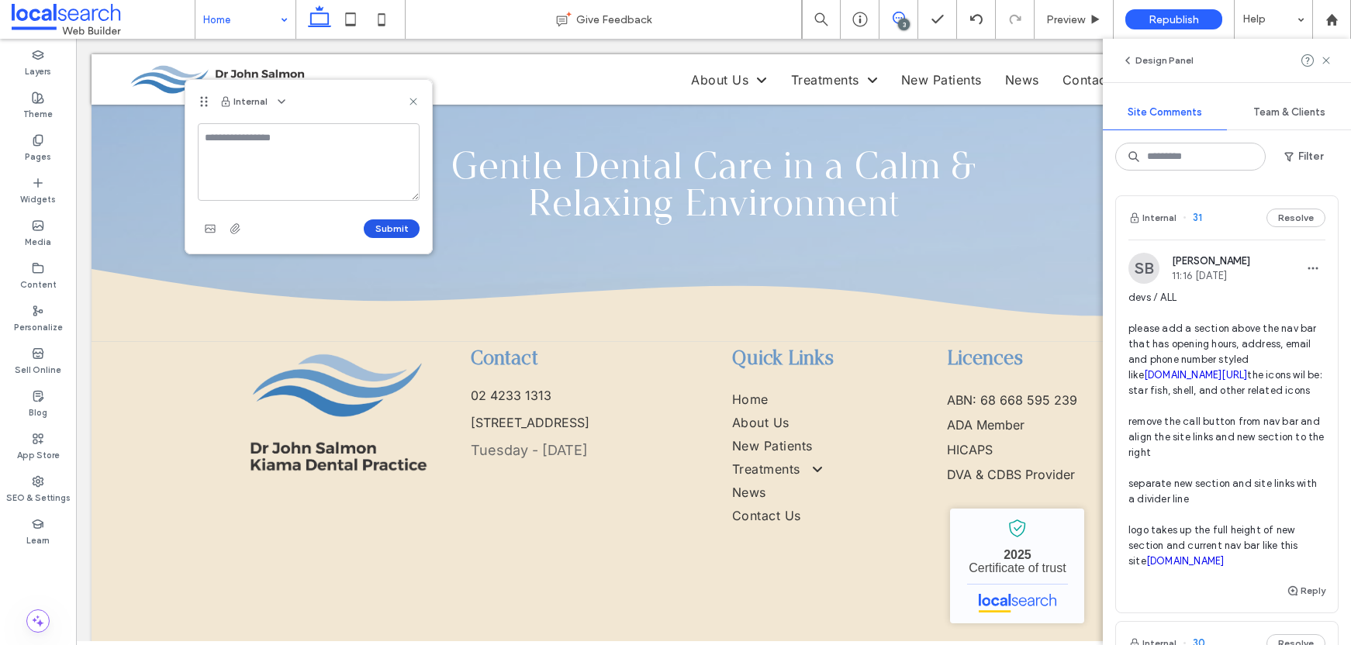
scroll to position [0, 0]
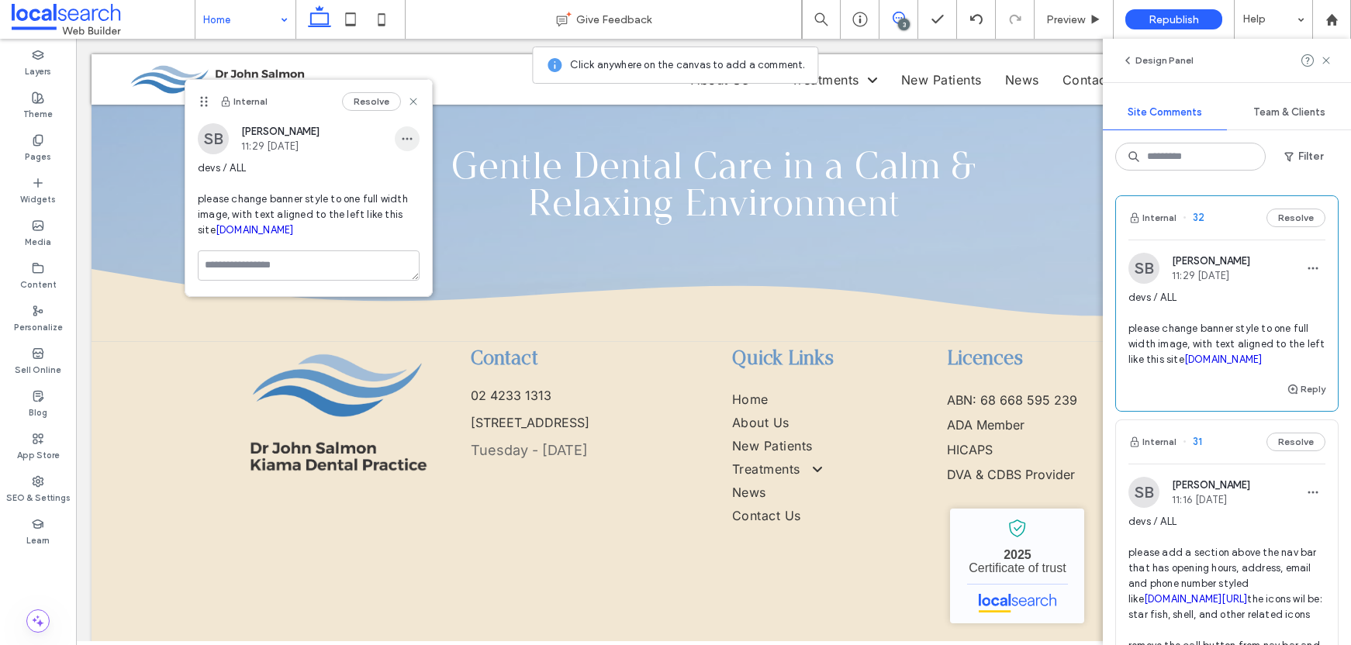
click at [403, 136] on icon "button" at bounding box center [407, 139] width 12 height 12
click at [433, 171] on div "Edit" at bounding box center [465, 178] width 138 height 29
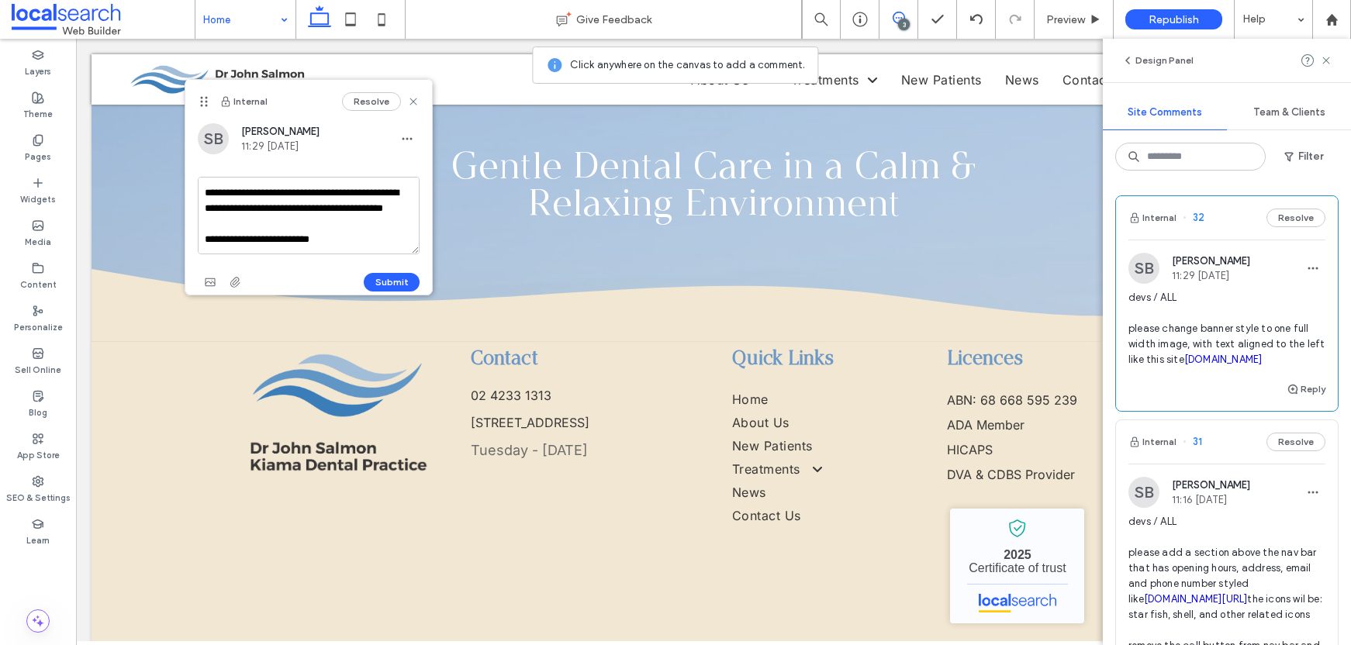
scroll to position [45, 0]
click at [362, 237] on textarea "**********" at bounding box center [309, 216] width 222 height 78
drag, startPoint x: 337, startPoint y: 234, endPoint x: 303, endPoint y: 236, distance: 33.4
click at [303, 236] on textarea "**********" at bounding box center [309, 216] width 222 height 78
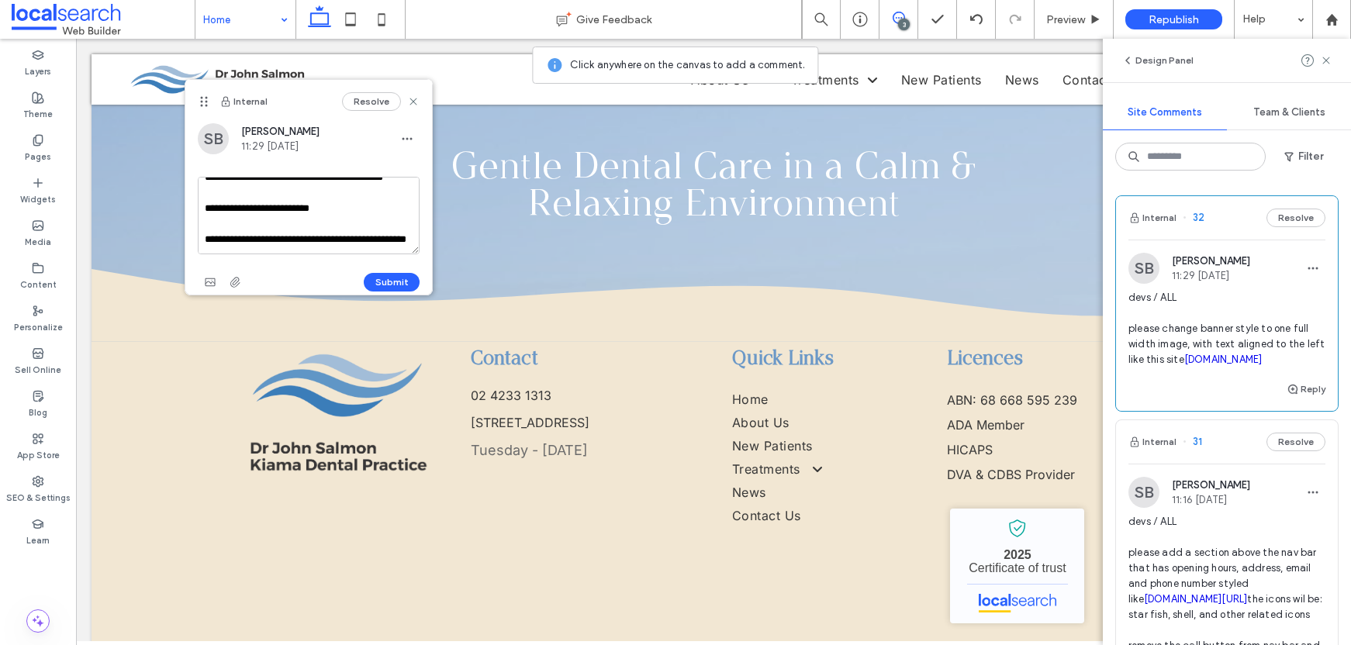
click at [273, 250] on textarea "**********" at bounding box center [309, 216] width 222 height 78
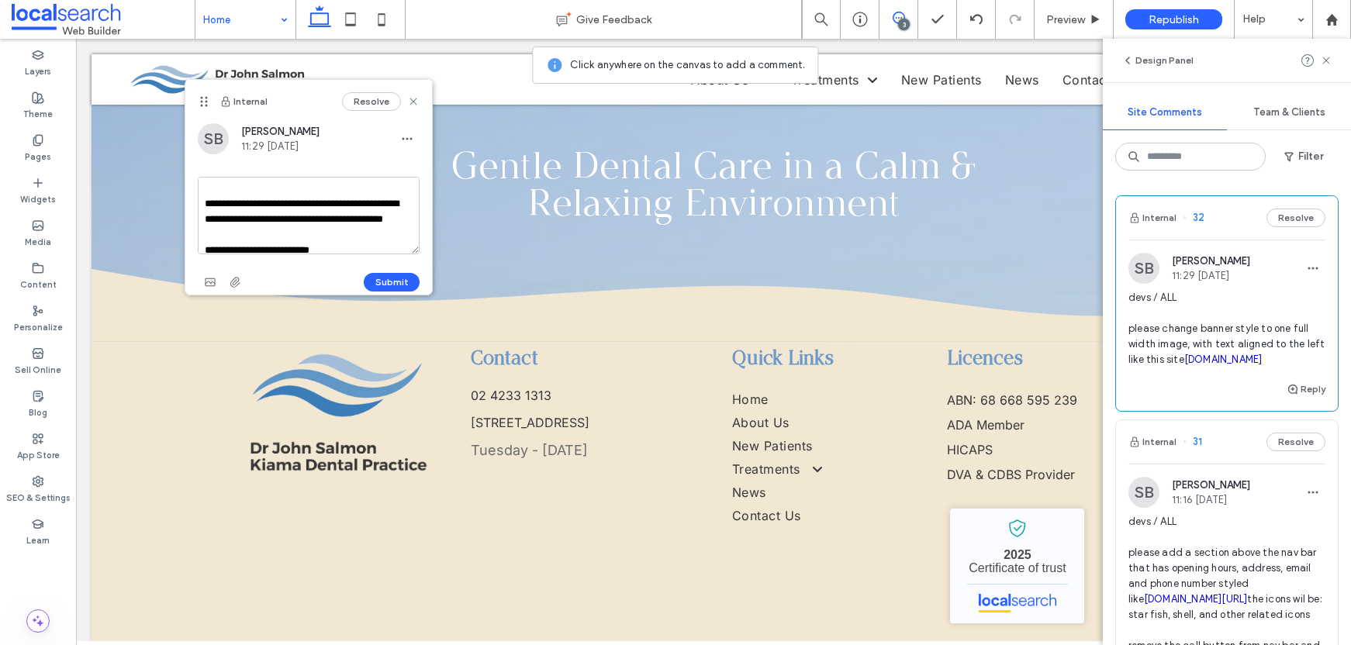
scroll to position [17, 0]
click at [364, 205] on textarea "**********" at bounding box center [309, 216] width 222 height 78
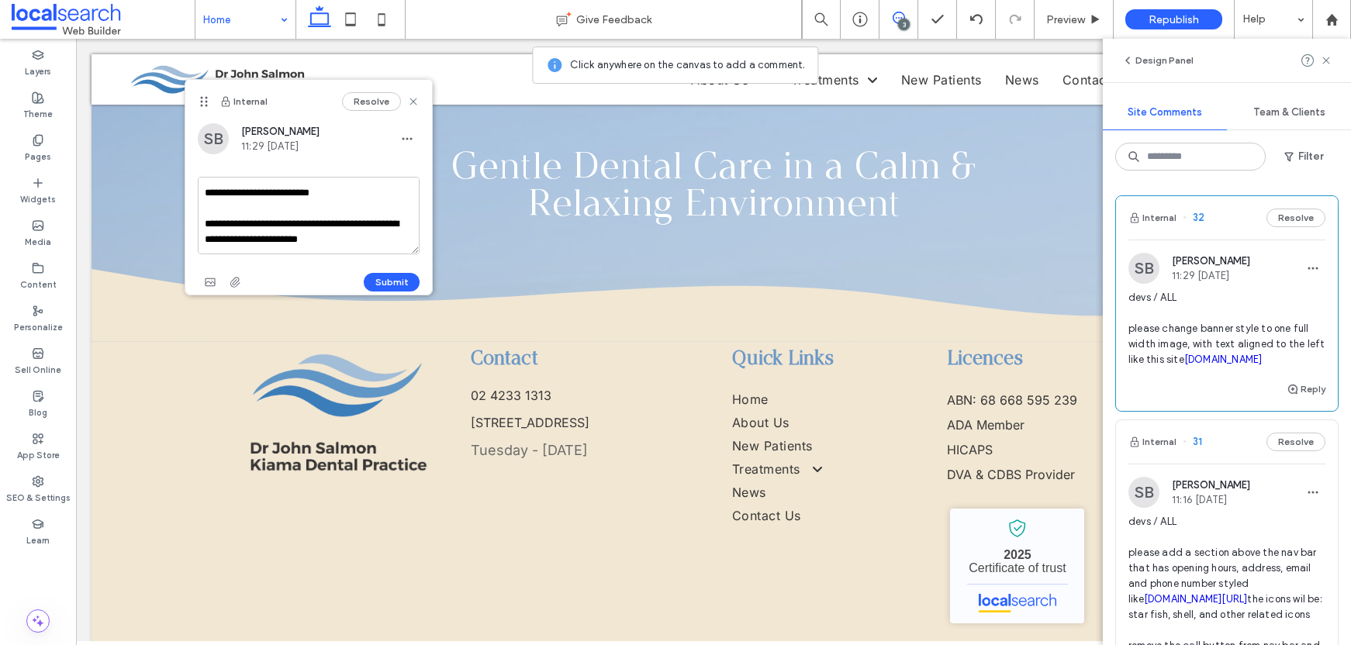
scroll to position [92, 0]
type textarea "**********"
click at [399, 274] on button "Submit" at bounding box center [392, 282] width 56 height 19
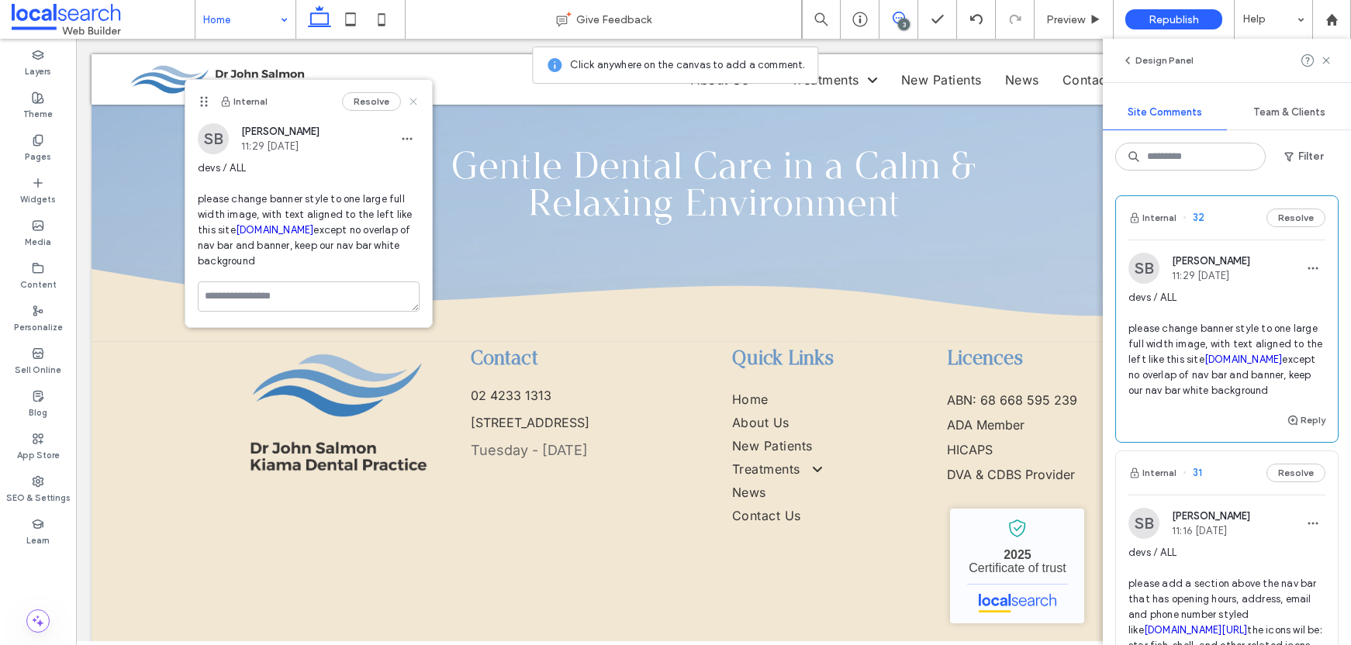
click at [414, 100] on use at bounding box center [413, 101] width 7 height 7
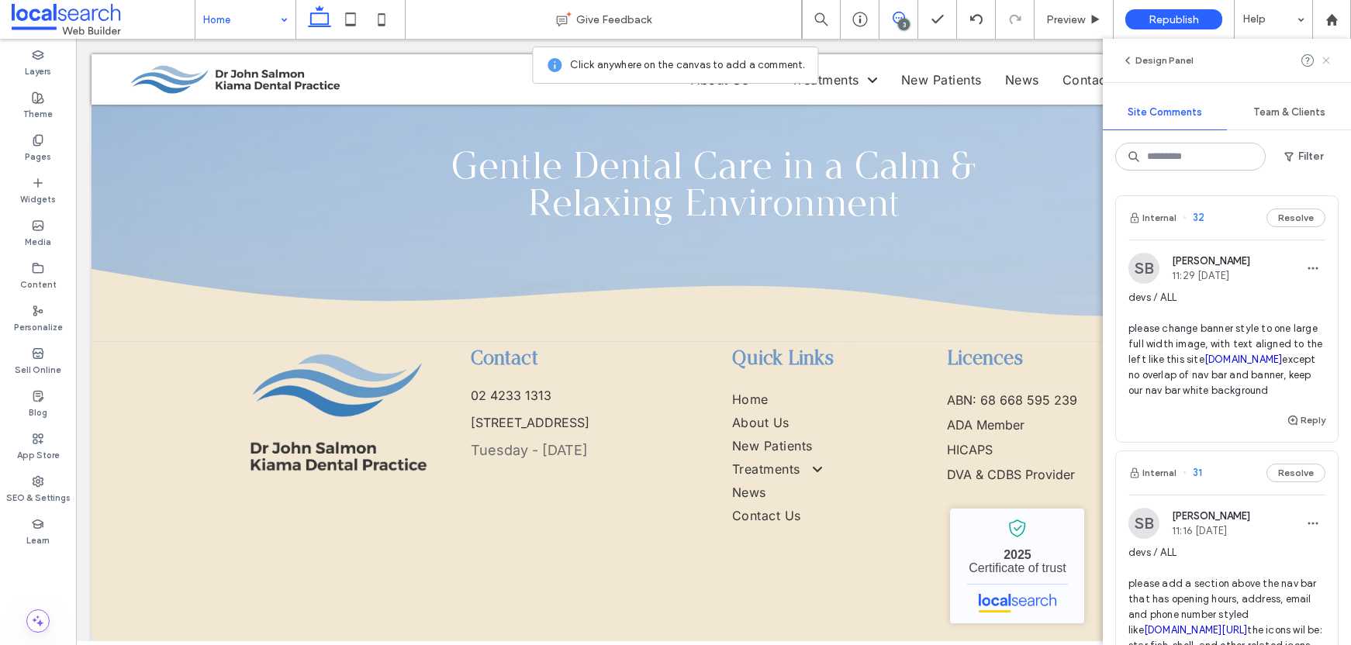
click at [1329, 64] on use at bounding box center [1326, 60] width 7 height 7
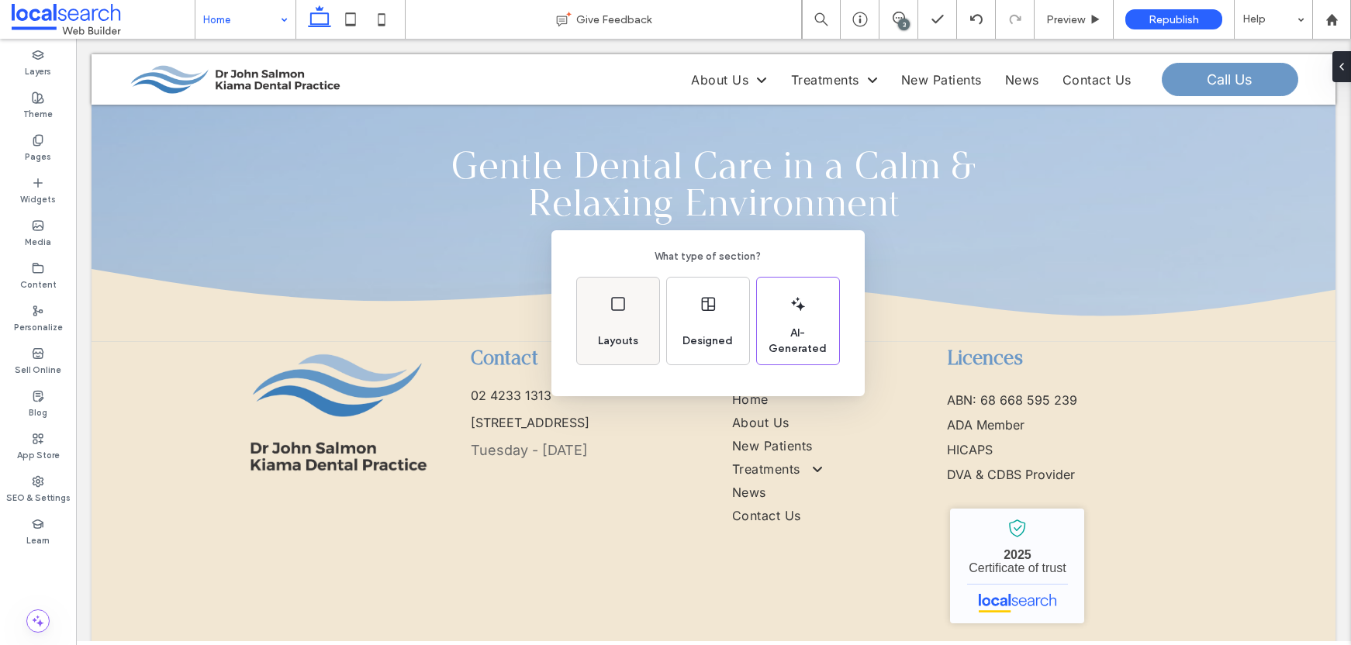
click at [621, 326] on div "Layouts" at bounding box center [618, 341] width 53 height 34
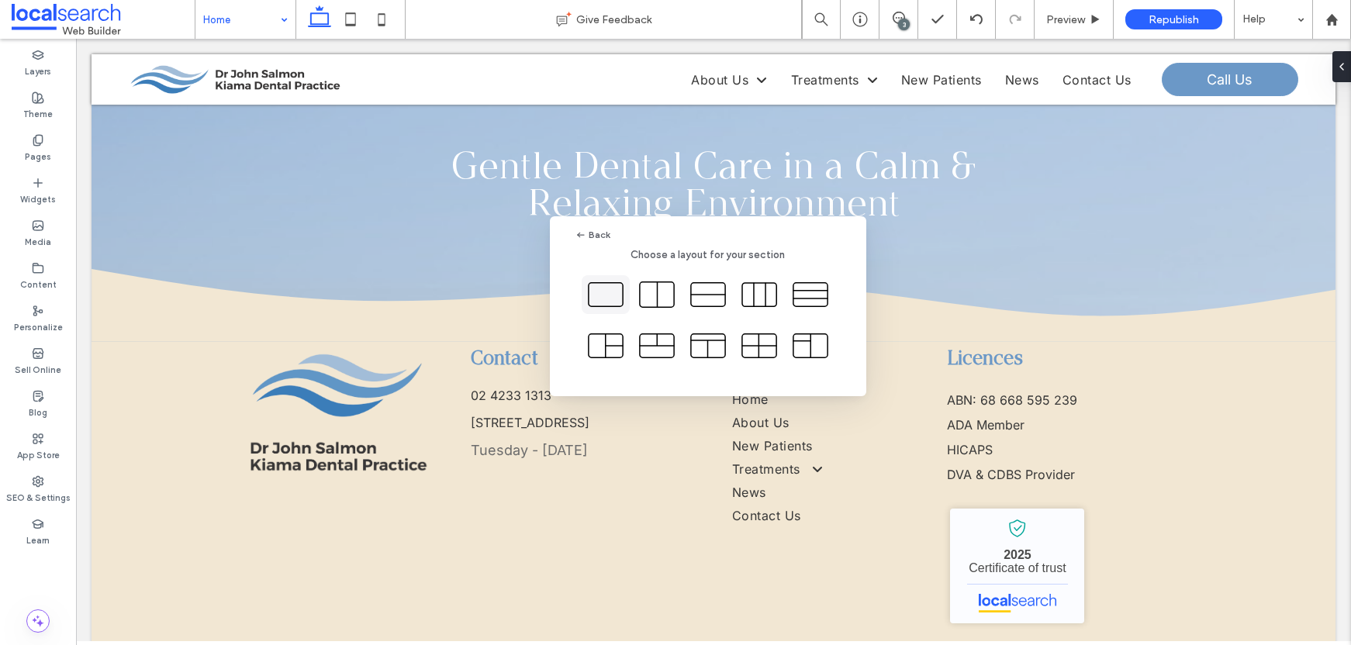
click at [614, 297] on icon at bounding box center [606, 294] width 39 height 39
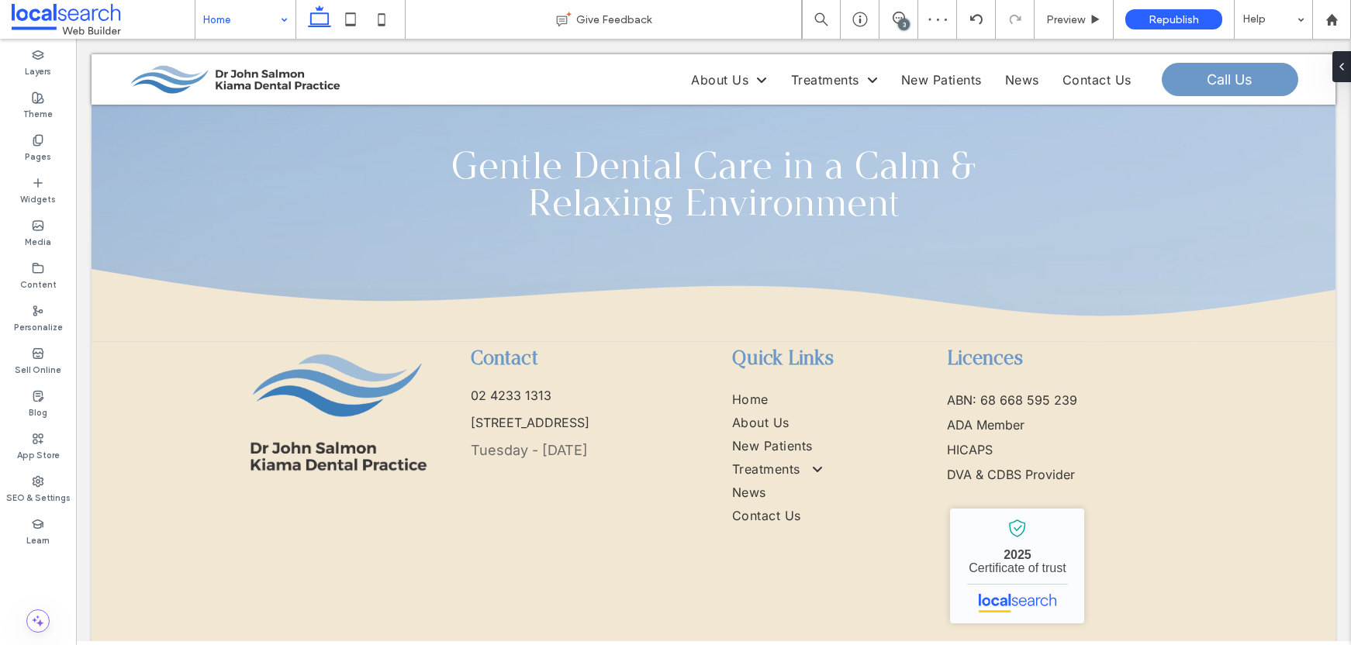
type input "**"
type input "****"
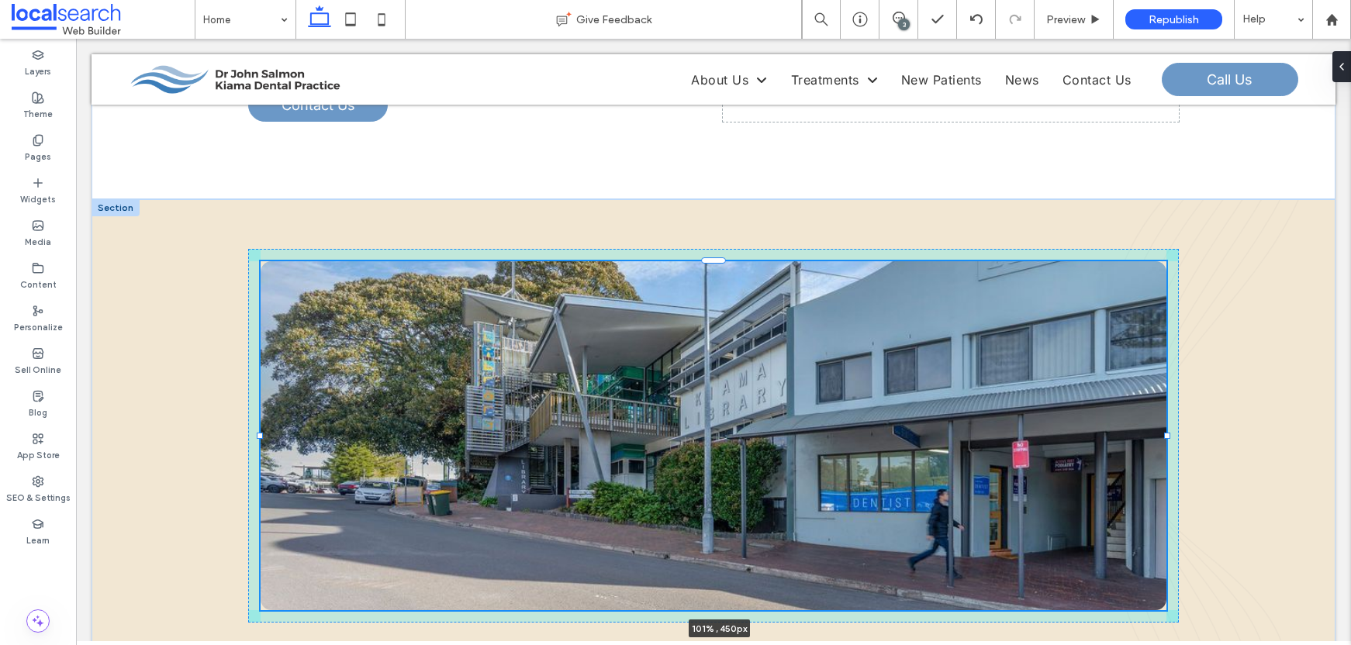
click at [1175, 408] on div "101% , 450px" at bounding box center [714, 435] width 1244 height 473
type input "***"
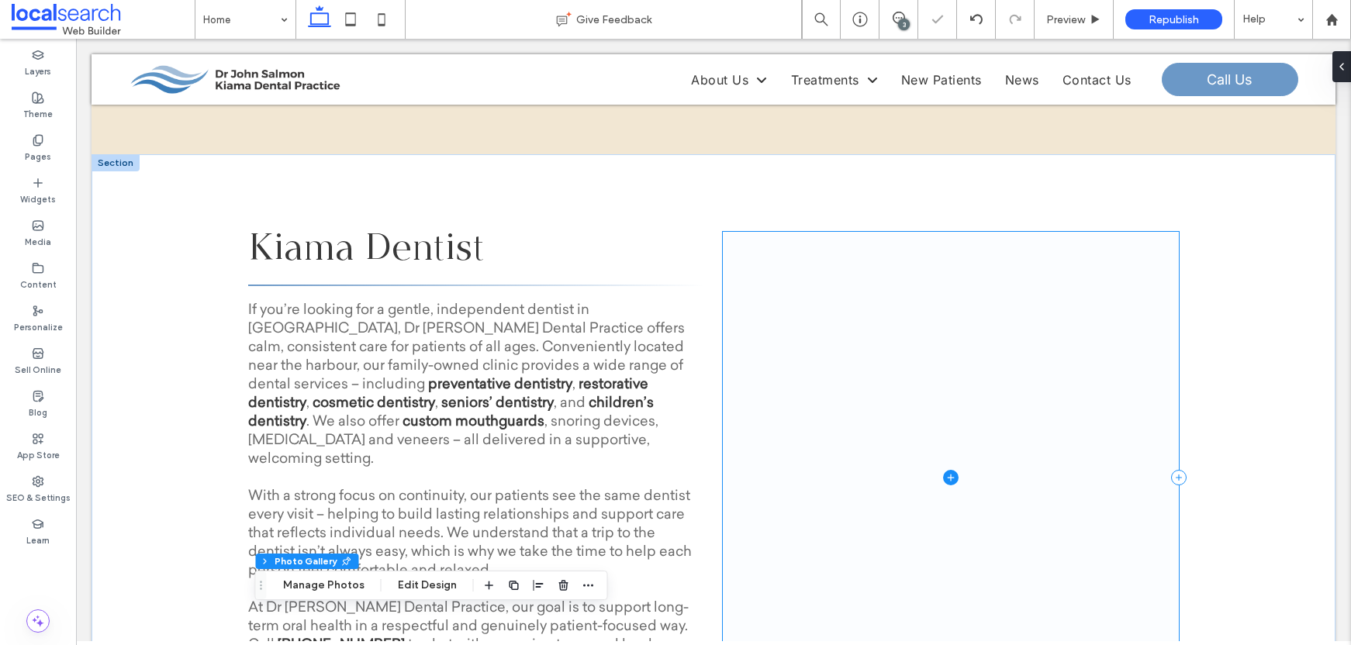
scroll to position [589, 0]
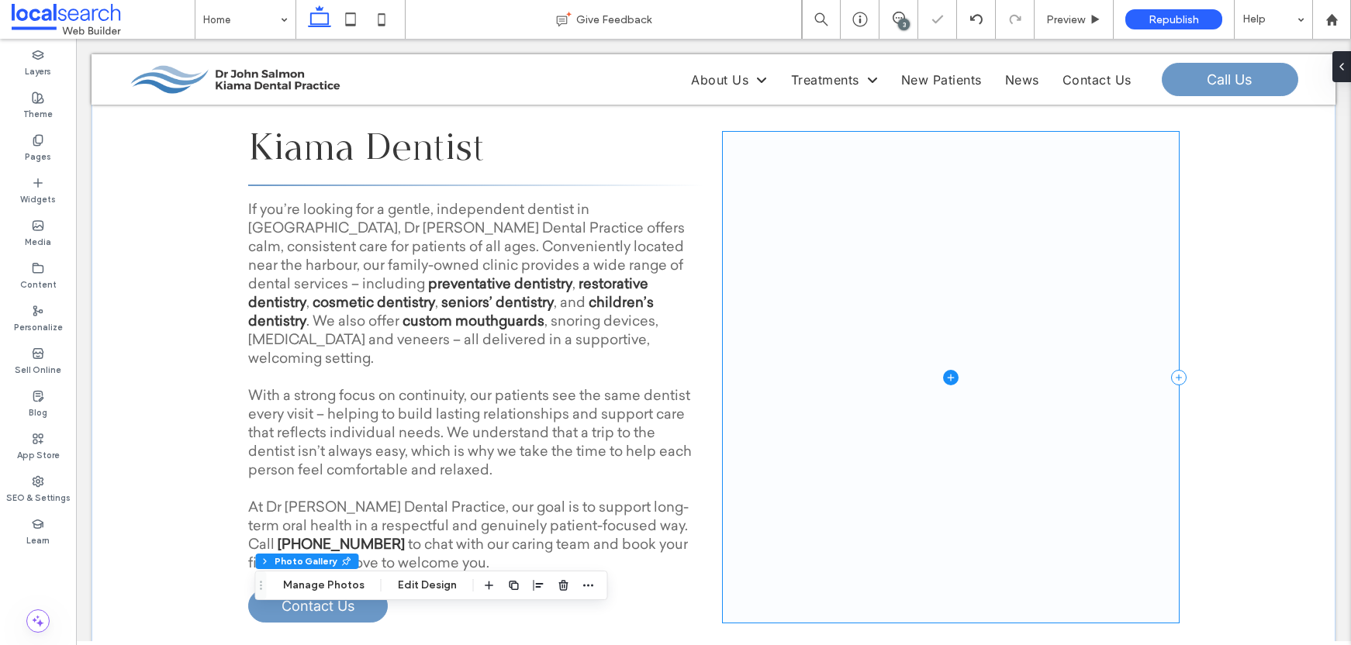
click at [967, 431] on span at bounding box center [951, 377] width 456 height 491
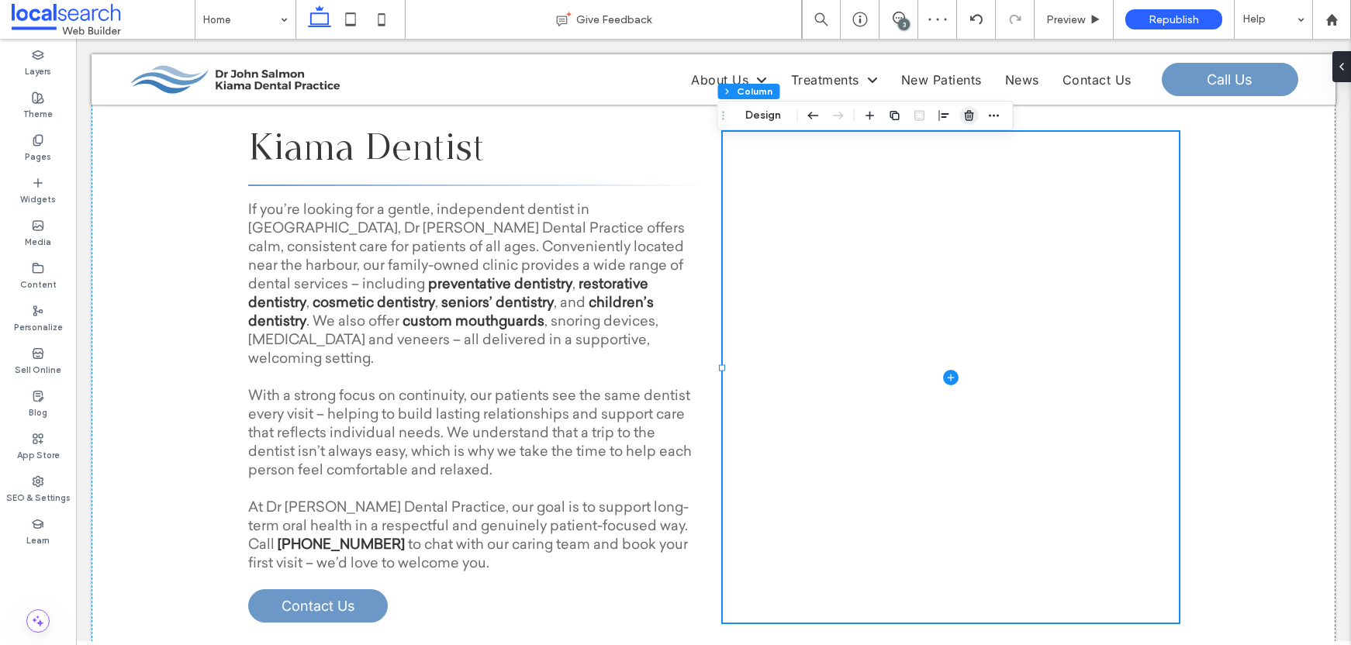
click at [966, 116] on use "button" at bounding box center [968, 115] width 9 height 10
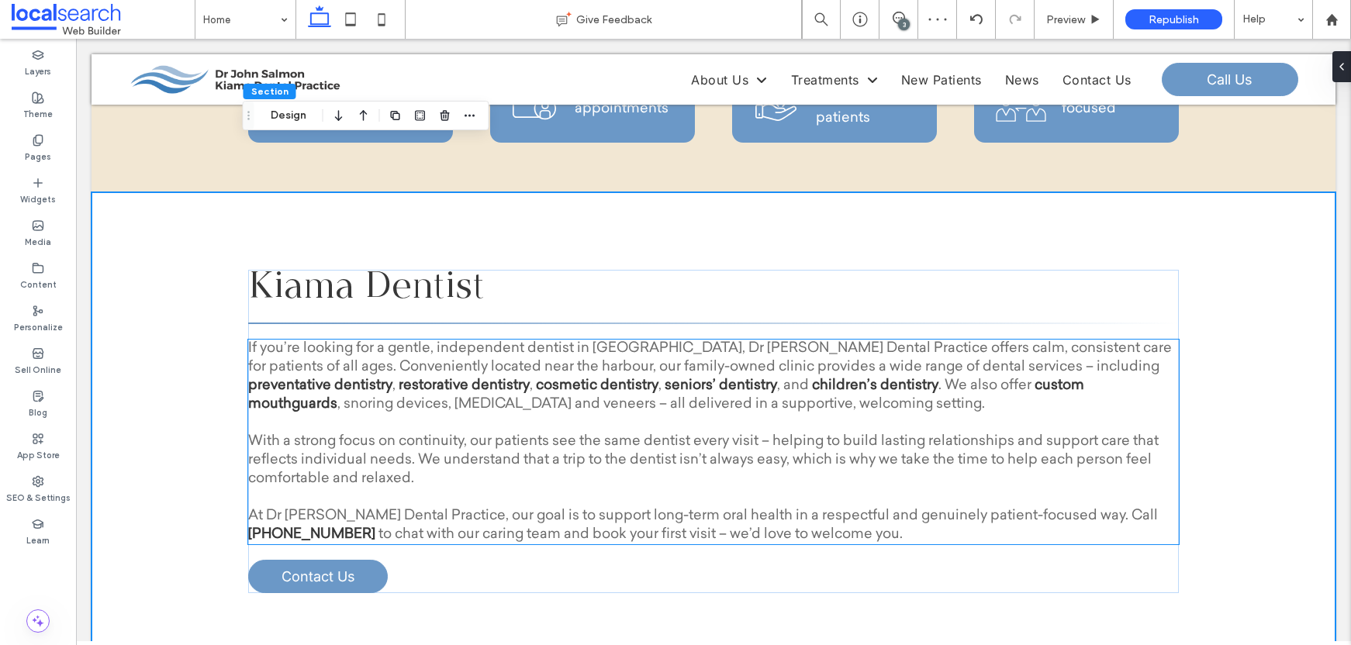
scroll to position [447, 0]
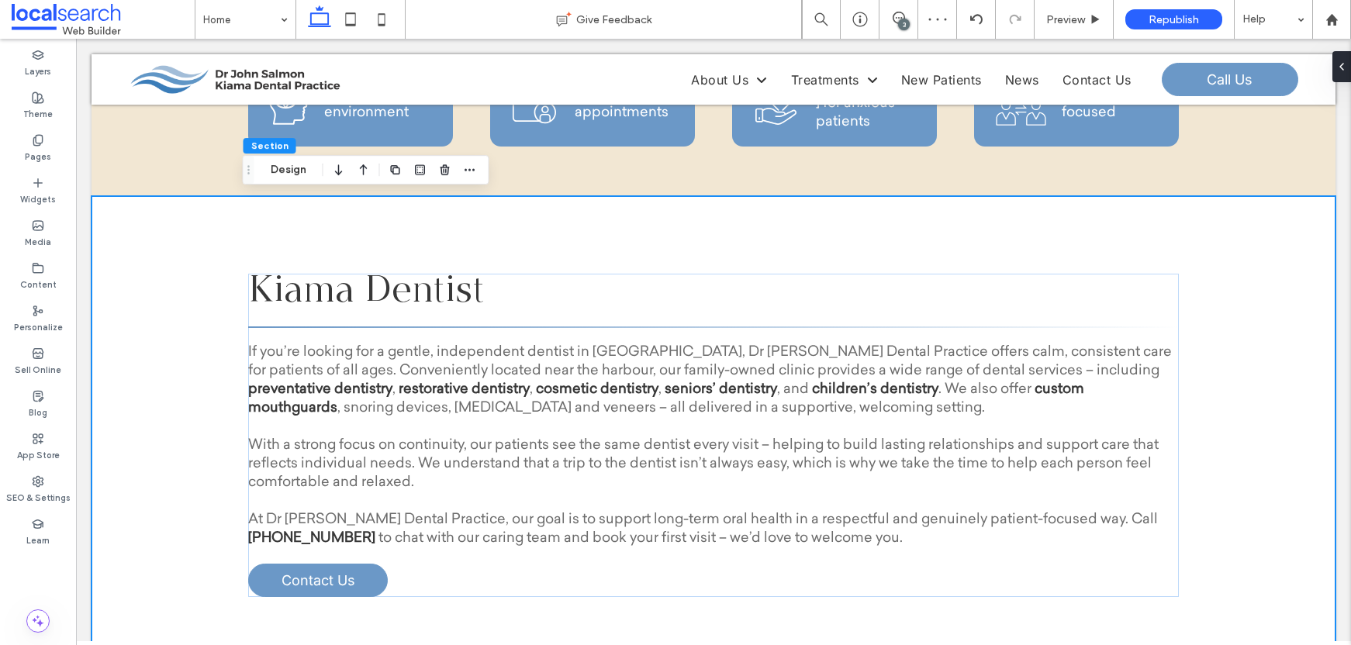
click at [504, 287] on h3 "Kiama Dentist" at bounding box center [713, 292] width 931 height 37
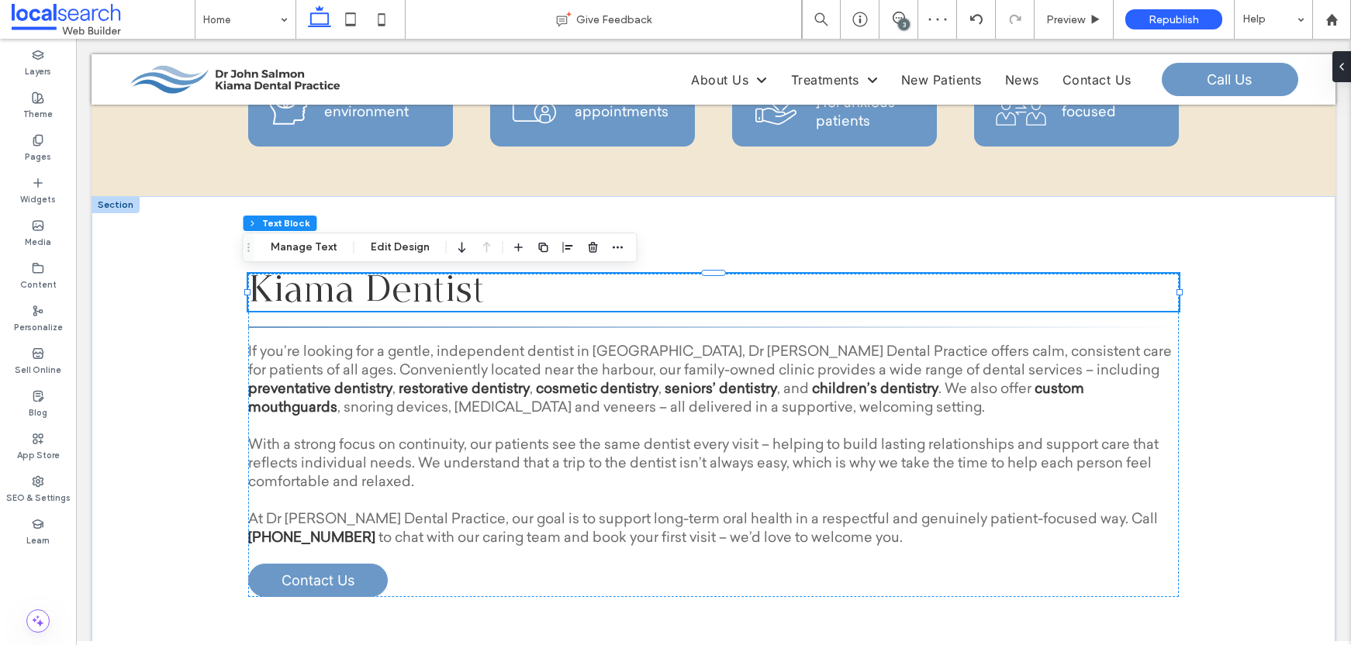
click at [552, 251] on div at bounding box center [569, 248] width 118 height 28
click at [563, 250] on icon "button" at bounding box center [568, 247] width 12 height 12
click at [552, 278] on icon "center" at bounding box center [552, 278] width 12 height 12
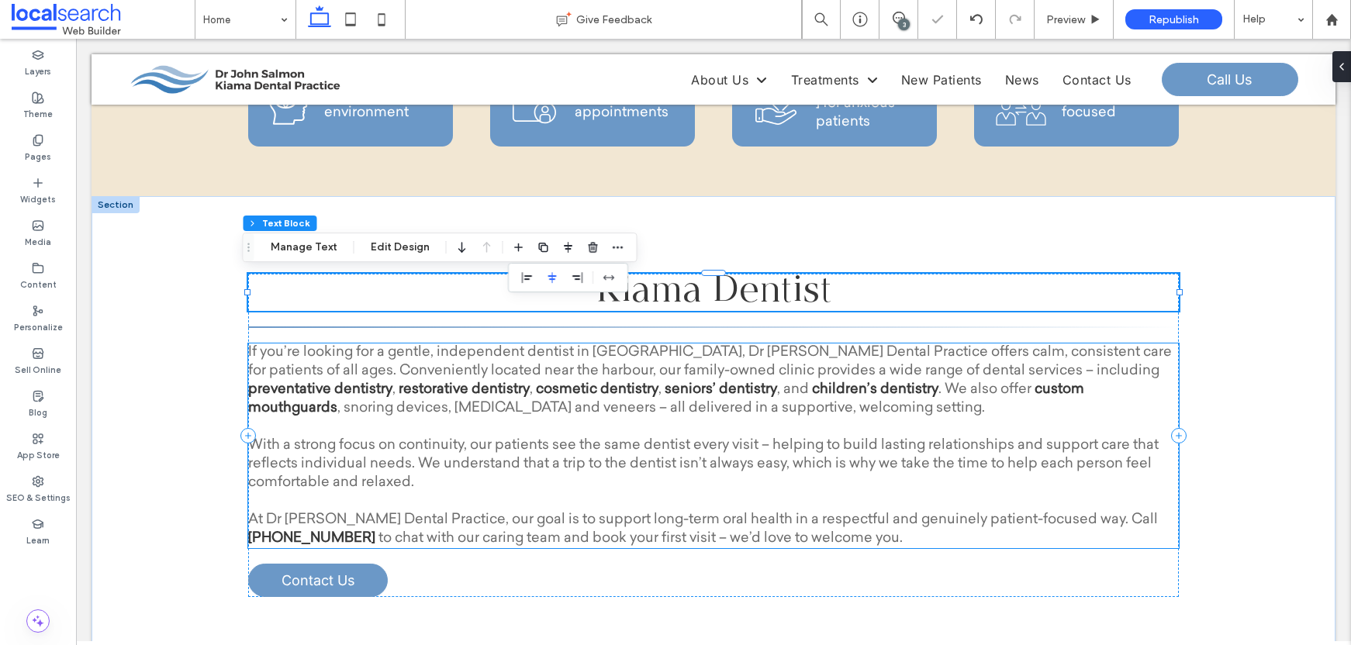
click at [756, 417] on p "If you’re looking for a gentle, independent dentist in Kiama, Dr John Salmon De…" at bounding box center [713, 381] width 931 height 74
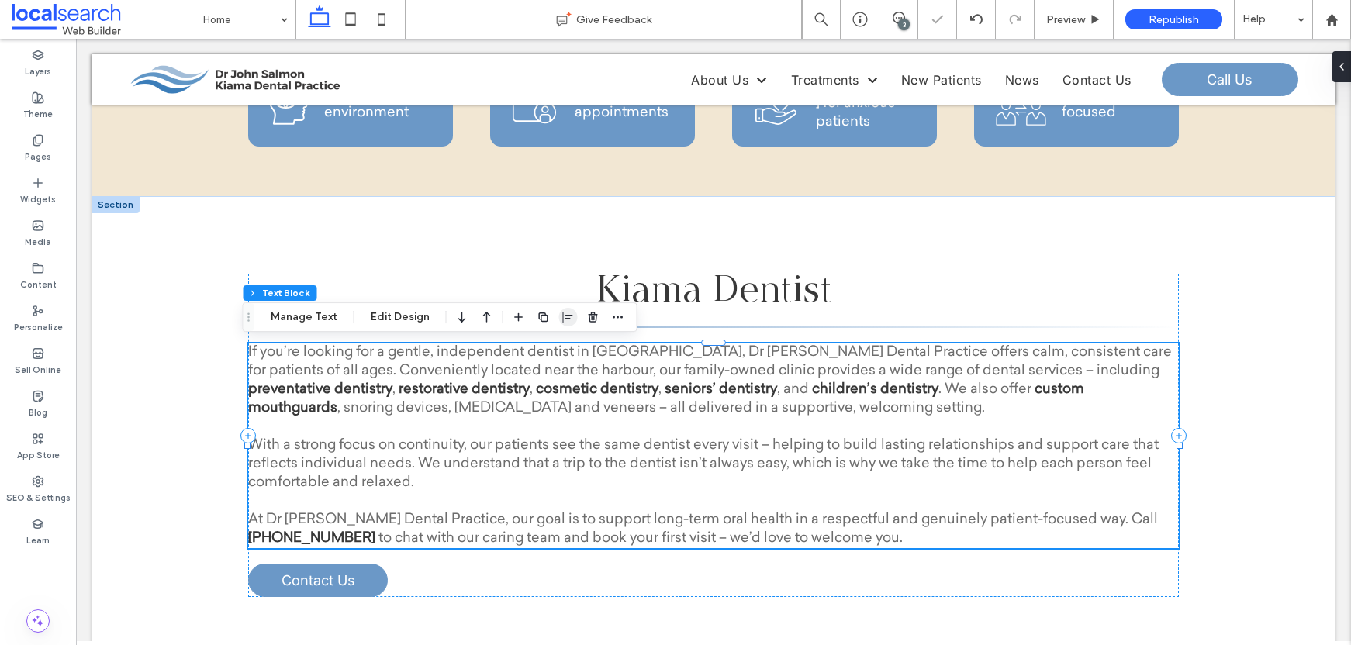
click at [559, 323] on span "button" at bounding box center [568, 317] width 19 height 19
click at [546, 348] on icon "center" at bounding box center [552, 347] width 12 height 12
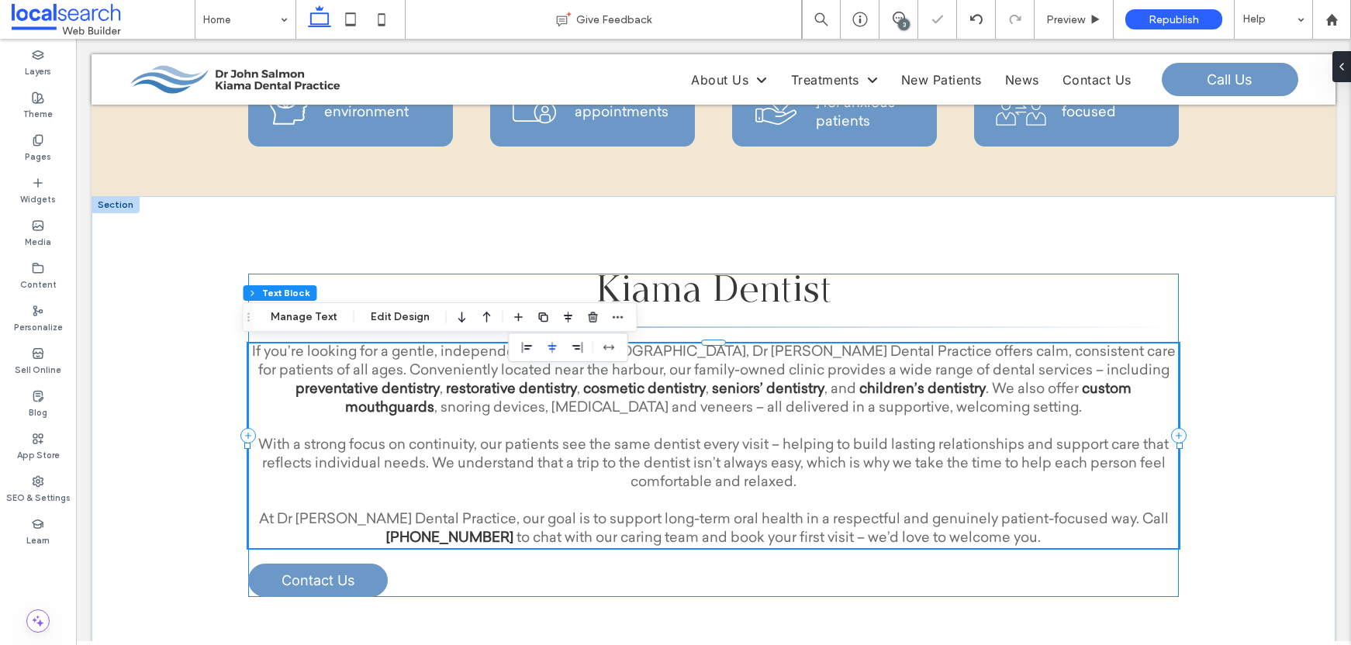
click at [438, 584] on div "Kiama Dentist If you’re looking for a gentle, independent dentist in Kiama, Dr …" at bounding box center [713, 436] width 931 height 324
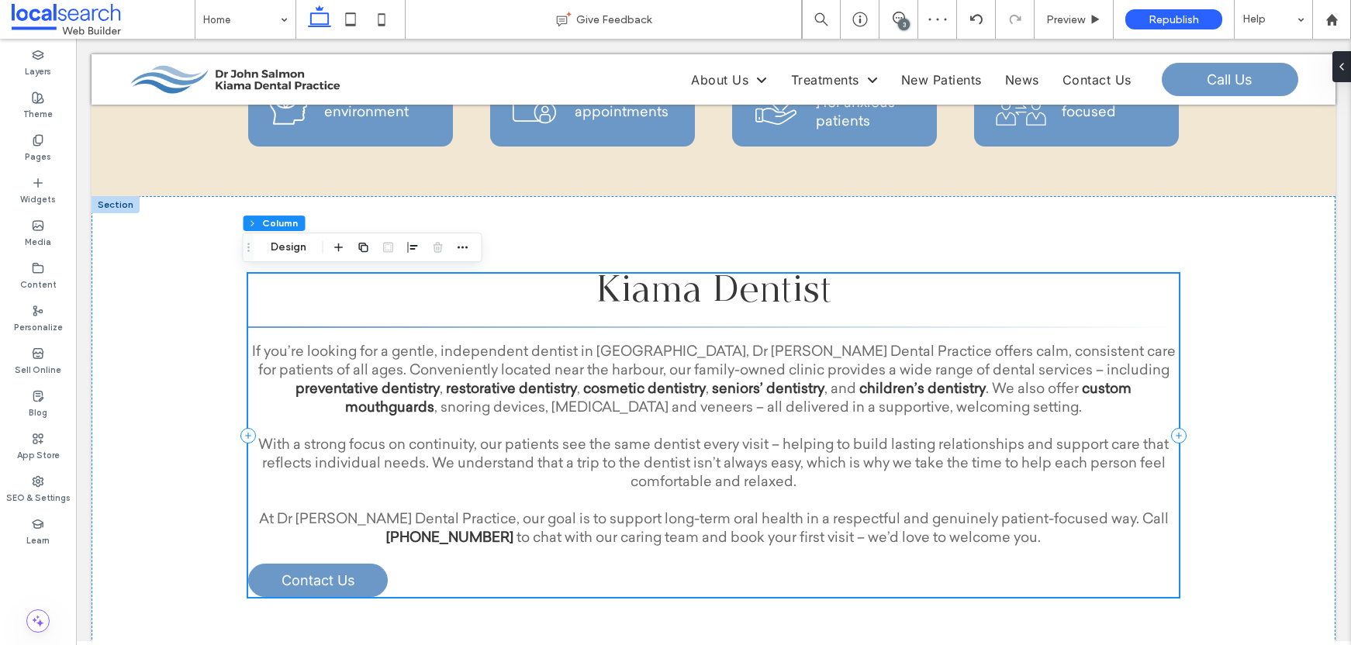
click at [395, 579] on div "Kiama Dentist If you’re looking for a gentle, independent dentist in Kiama, Dr …" at bounding box center [713, 436] width 931 height 324
click at [368, 572] on link "Contact Us" at bounding box center [318, 580] width 140 height 33
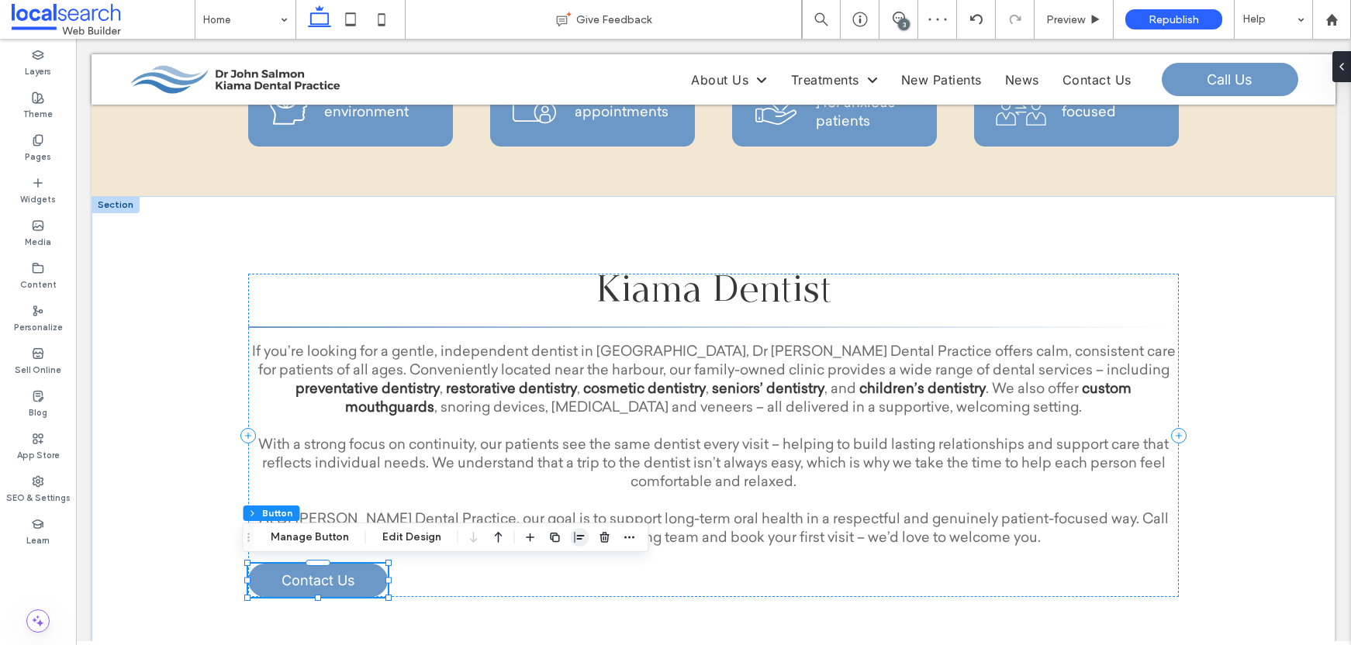
click at [574, 538] on icon "button" at bounding box center [580, 537] width 12 height 12
click at [562, 562] on icon "center" at bounding box center [564, 568] width 12 height 12
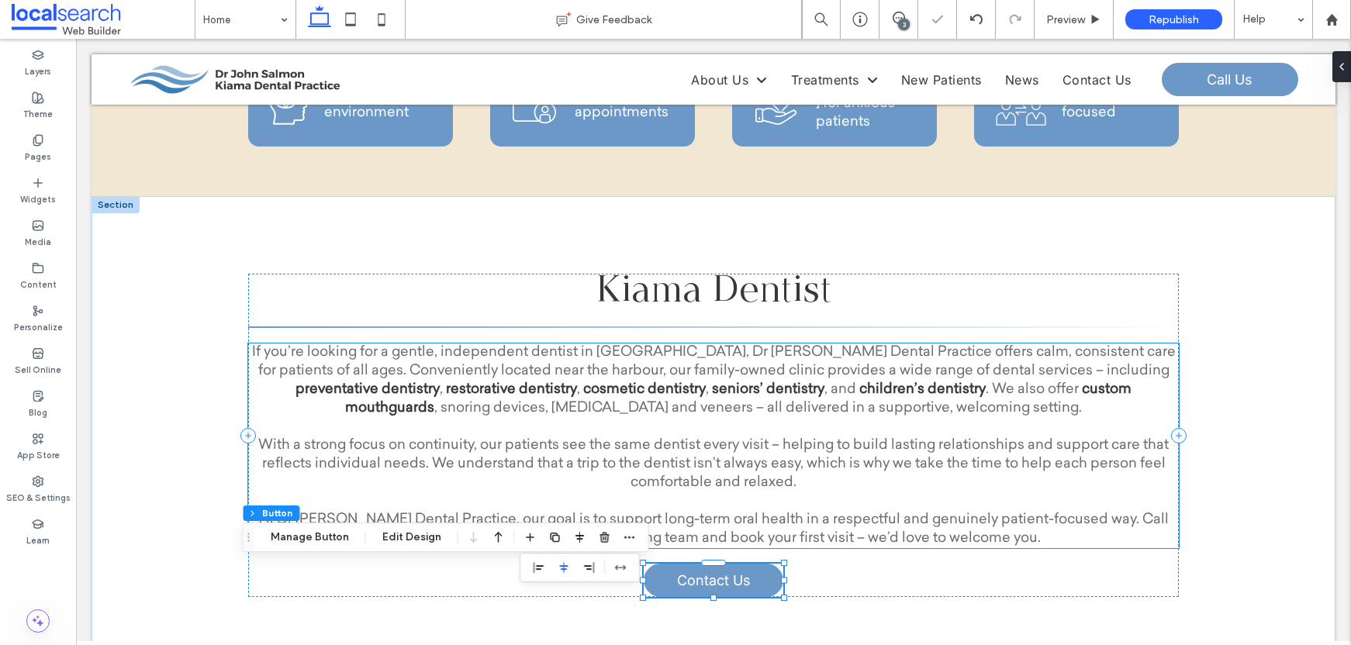
click at [881, 469] on span "With a strong focus on continuity, our patients see the same dentist every visi…" at bounding box center [713, 464] width 911 height 51
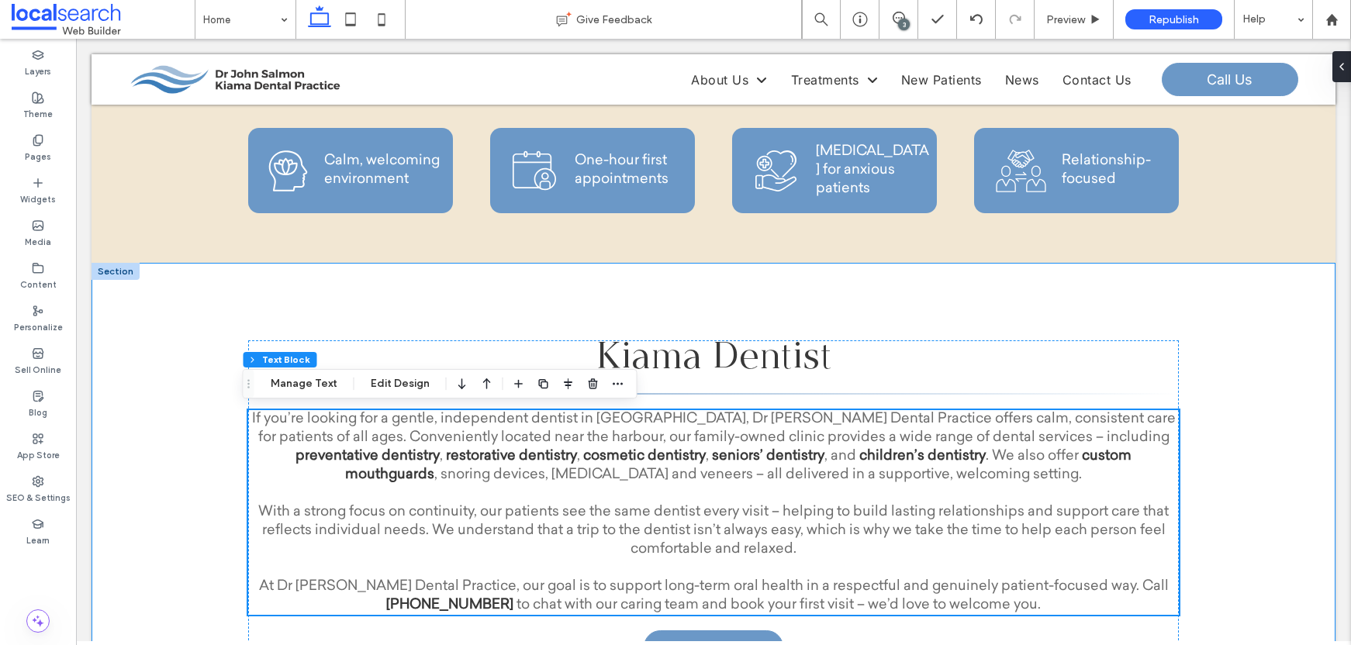
scroll to position [350, 0]
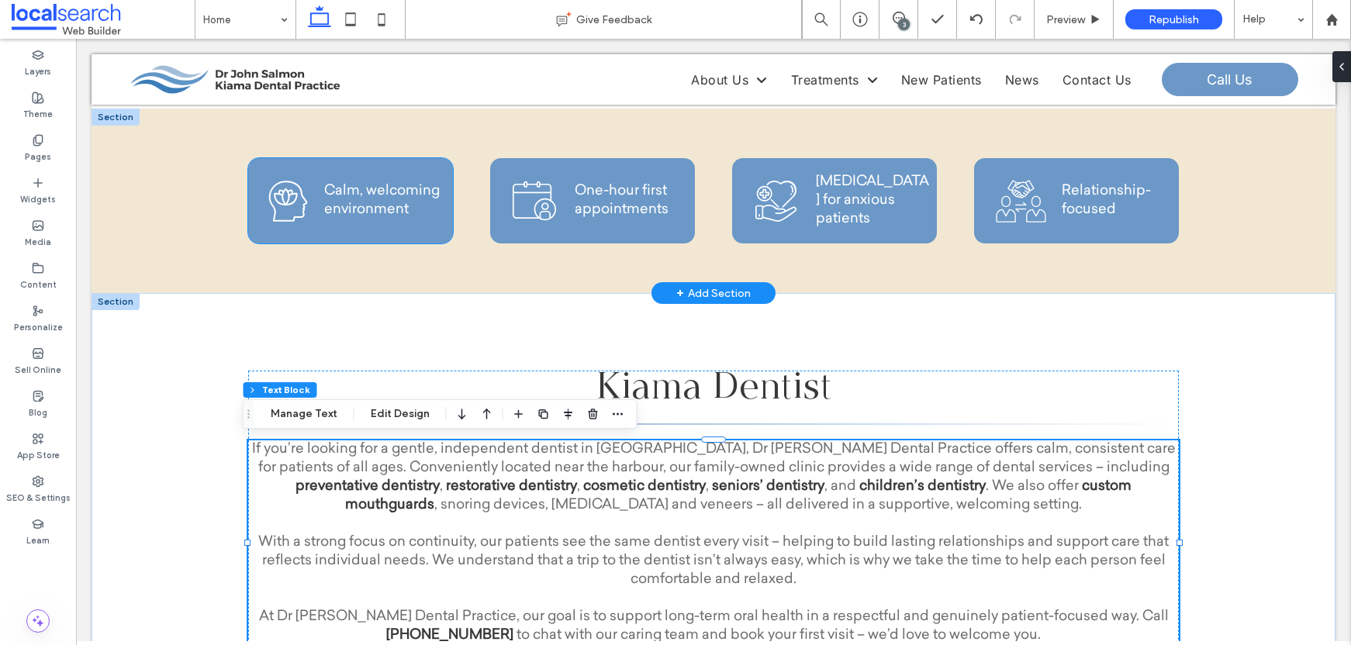
click at [355, 204] on span "Calm, welcoming environment" at bounding box center [382, 201] width 116 height 33
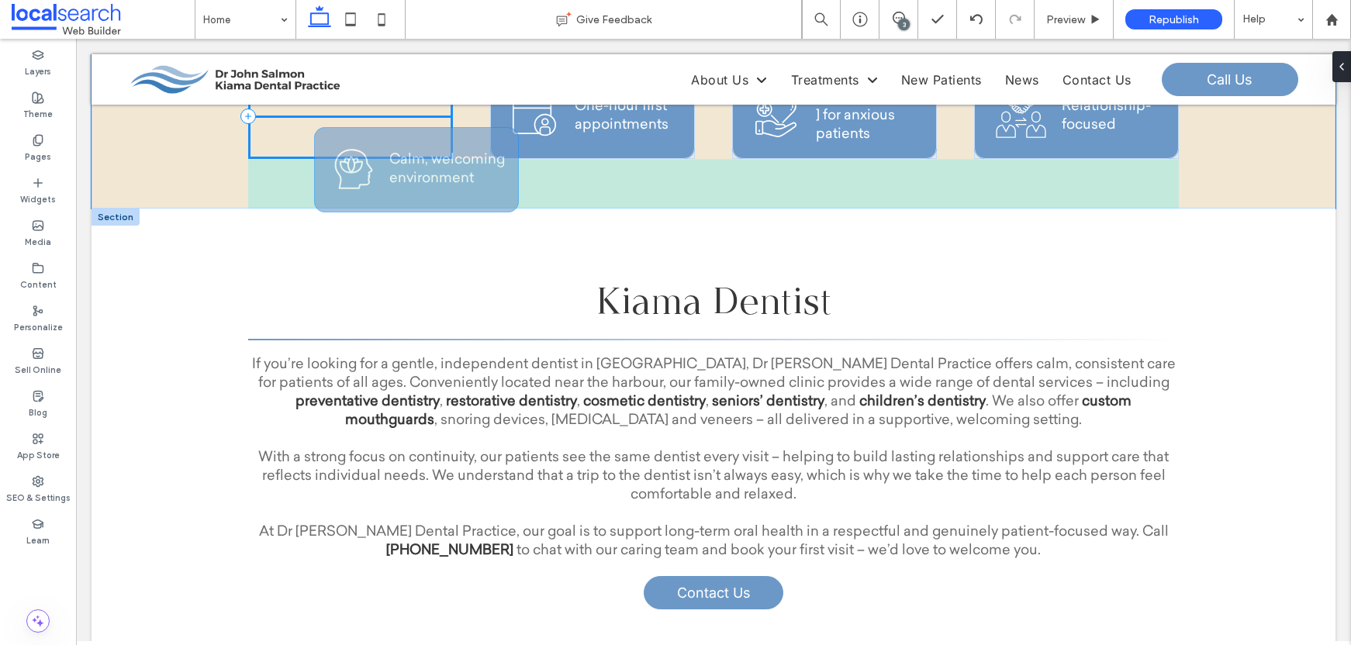
scroll to position [167, 0]
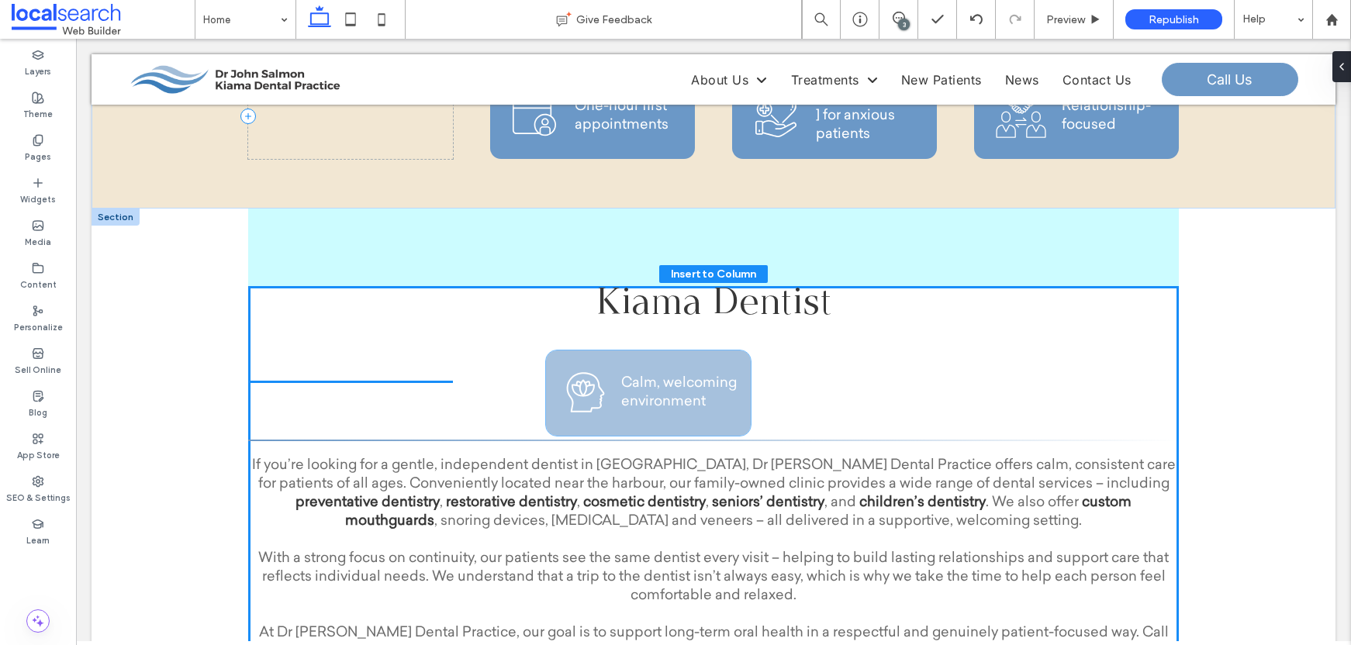
drag, startPoint x: 338, startPoint y: 144, endPoint x: 642, endPoint y: 421, distance: 410.8
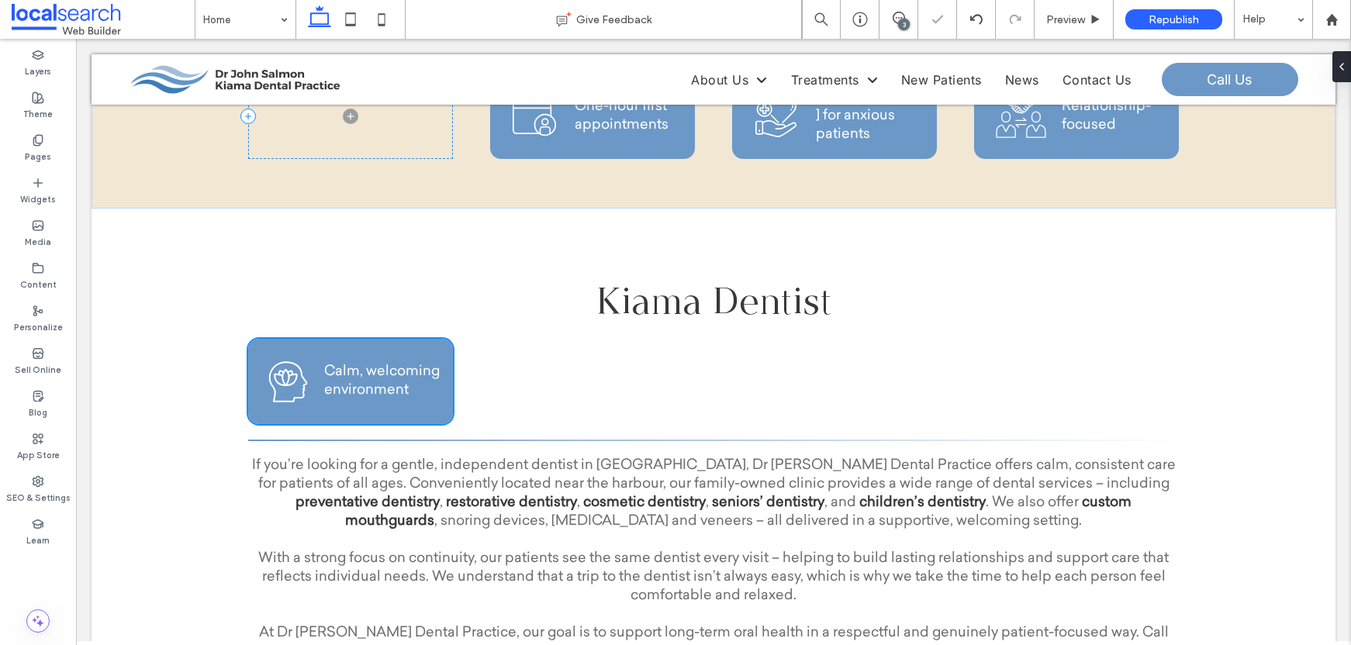
type input "**"
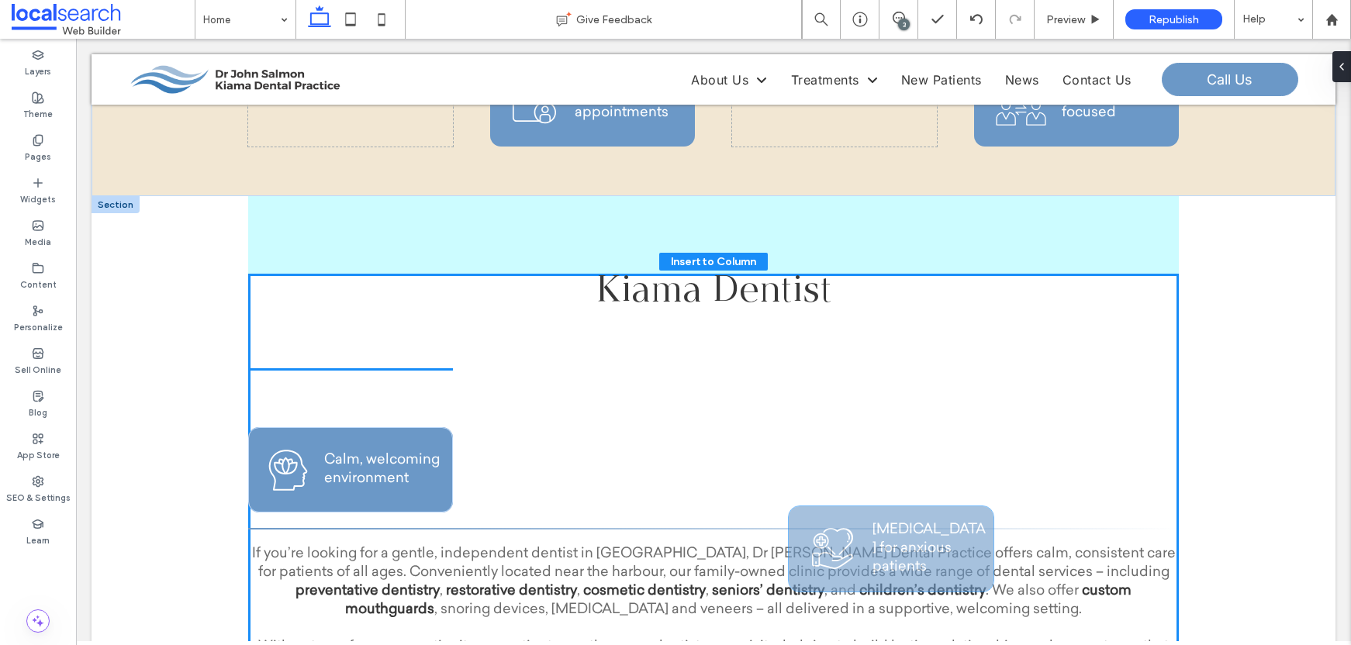
scroll to position [455, 0]
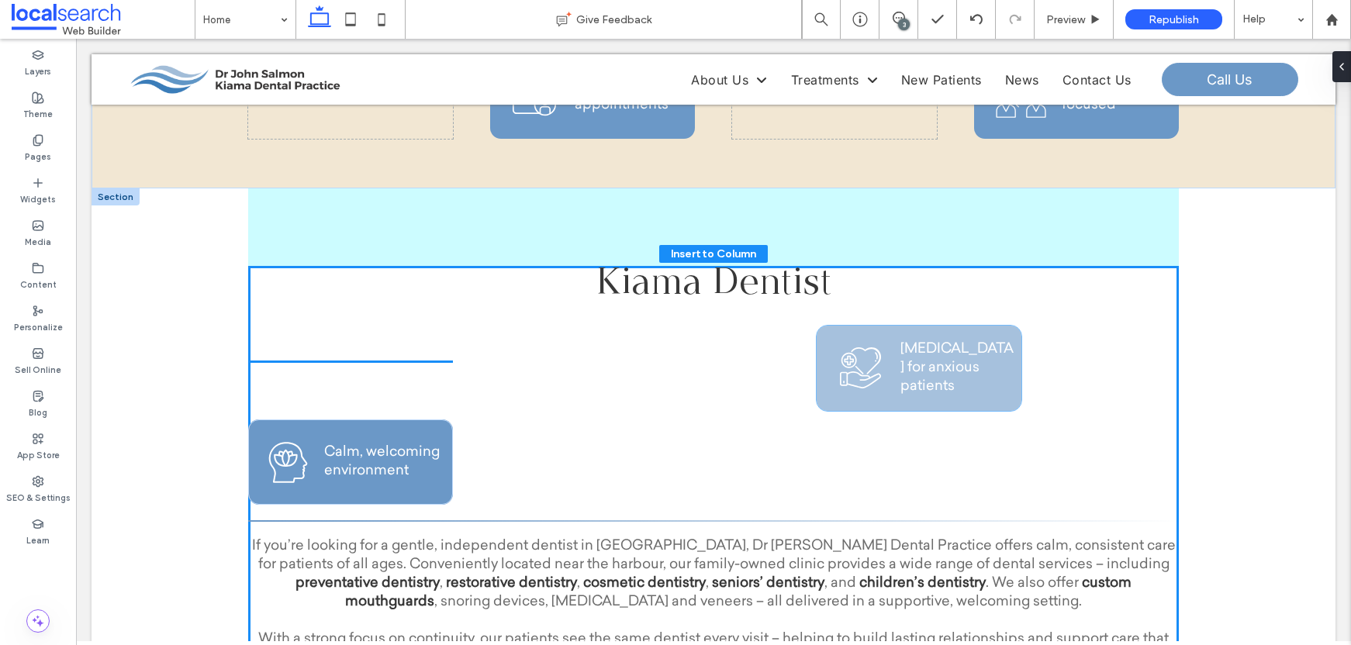
drag, startPoint x: 874, startPoint y: 210, endPoint x: 964, endPoint y: 366, distance: 180.0
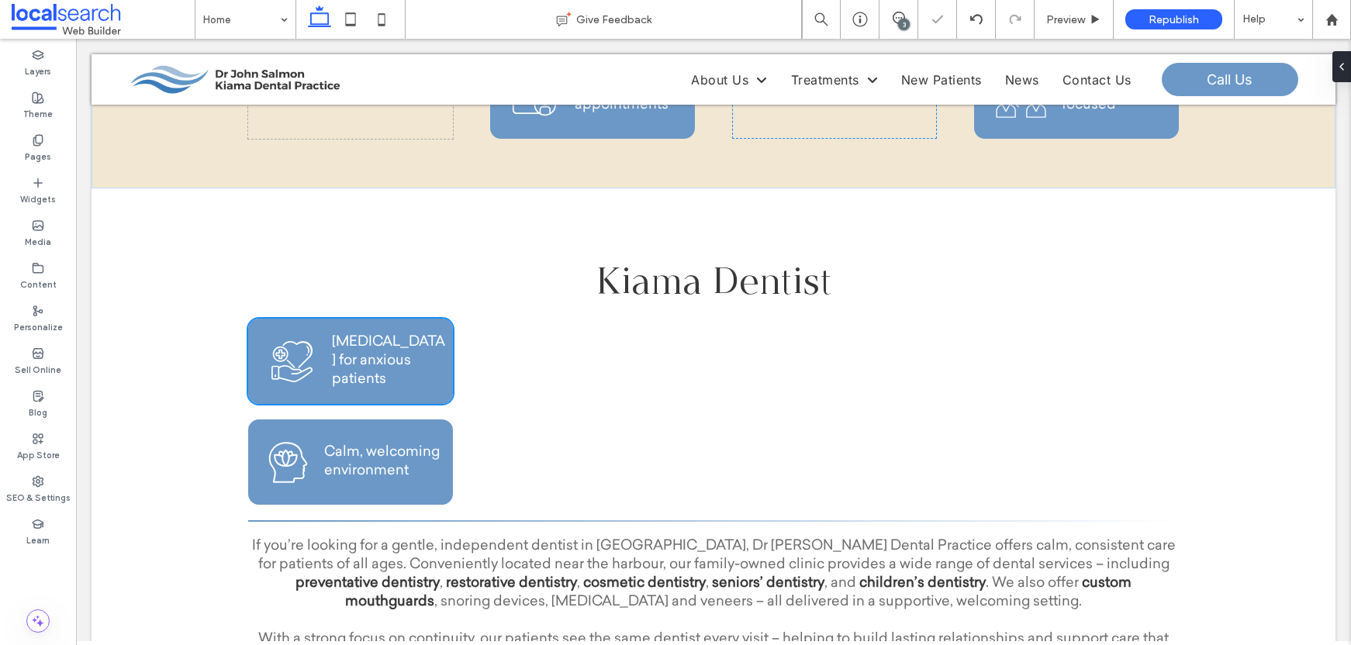
type input "**"
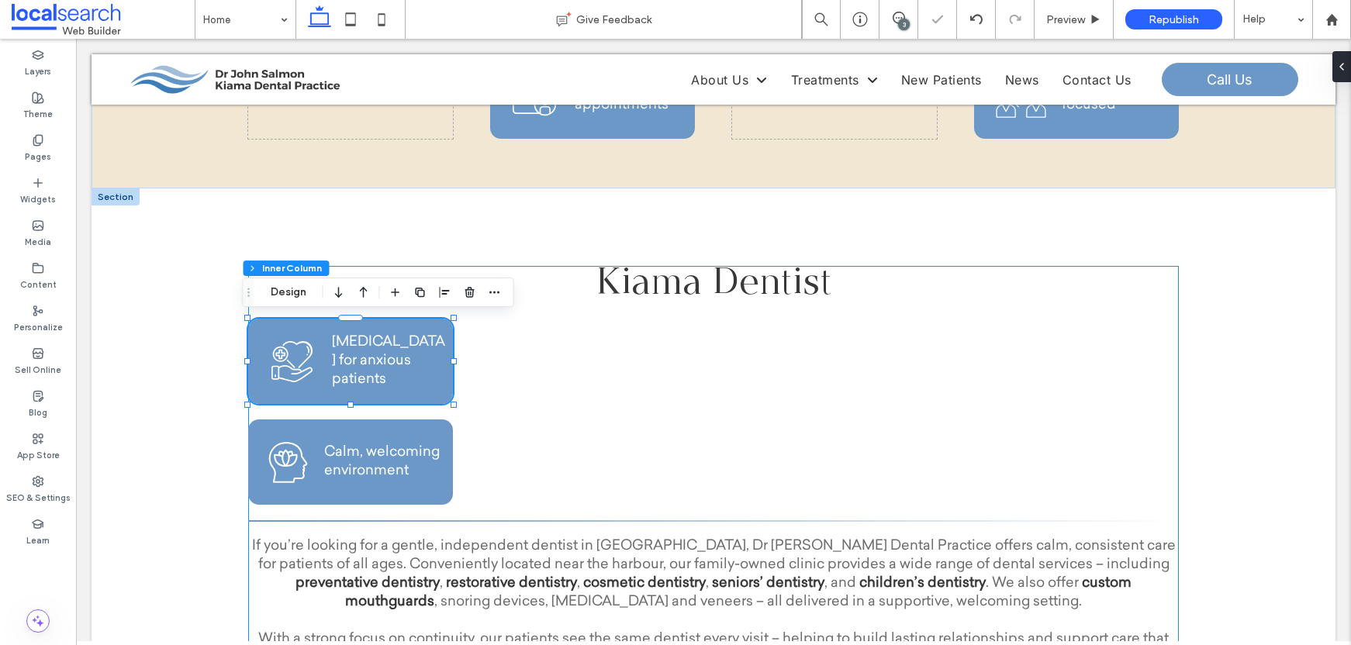
click at [633, 376] on div "Kiama Dentist Support Care Icon Supportive care for anxious patients Calm Icon …" at bounding box center [713, 528] width 931 height 525
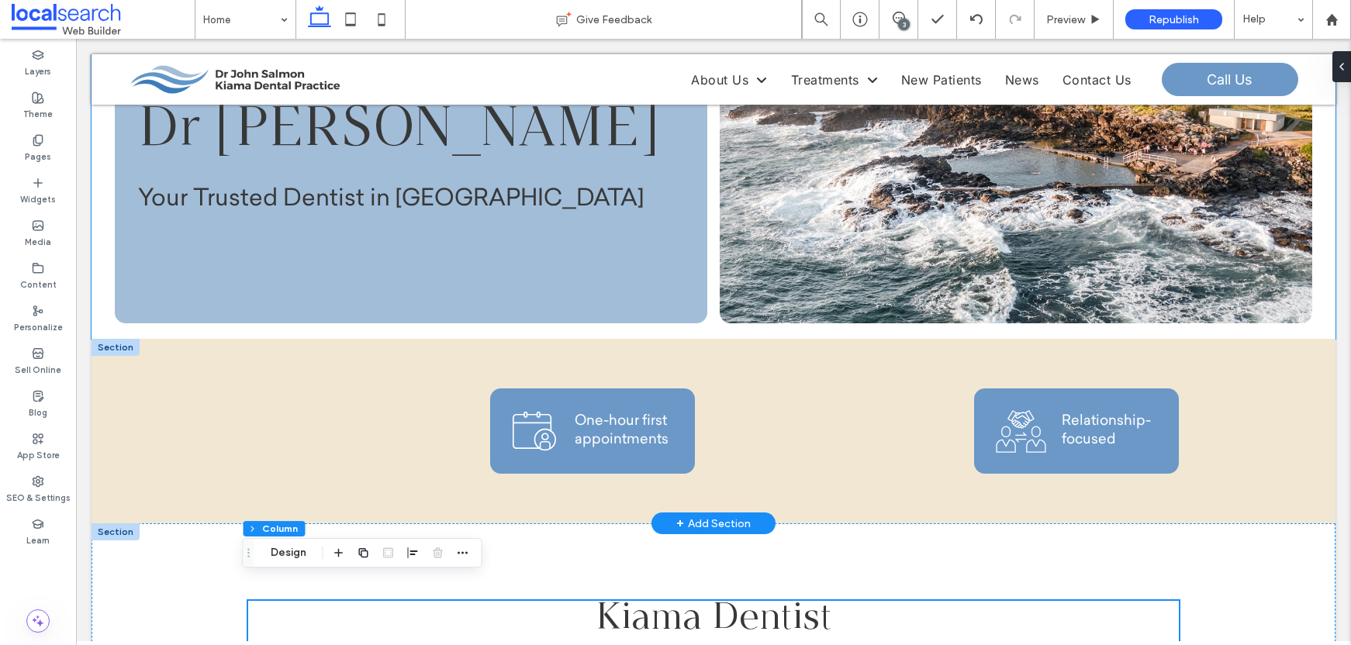
scroll to position [141, 0]
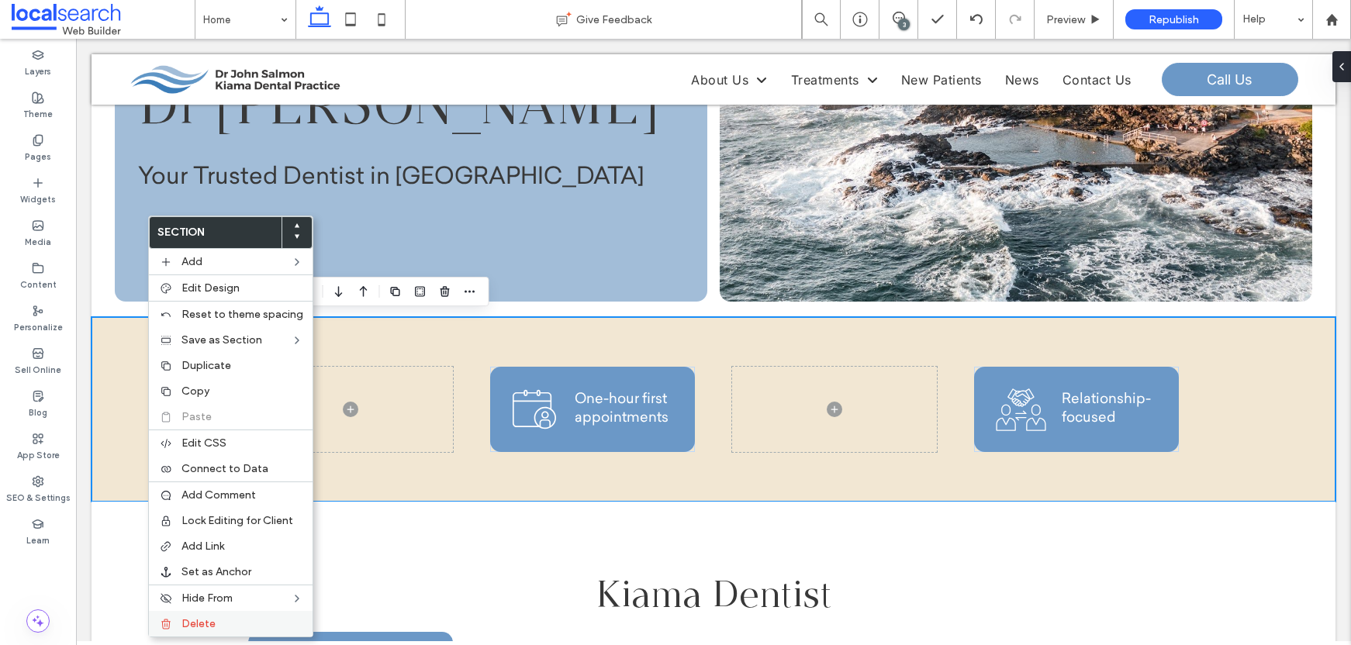
click at [270, 618] on label "Delete" at bounding box center [243, 624] width 122 height 13
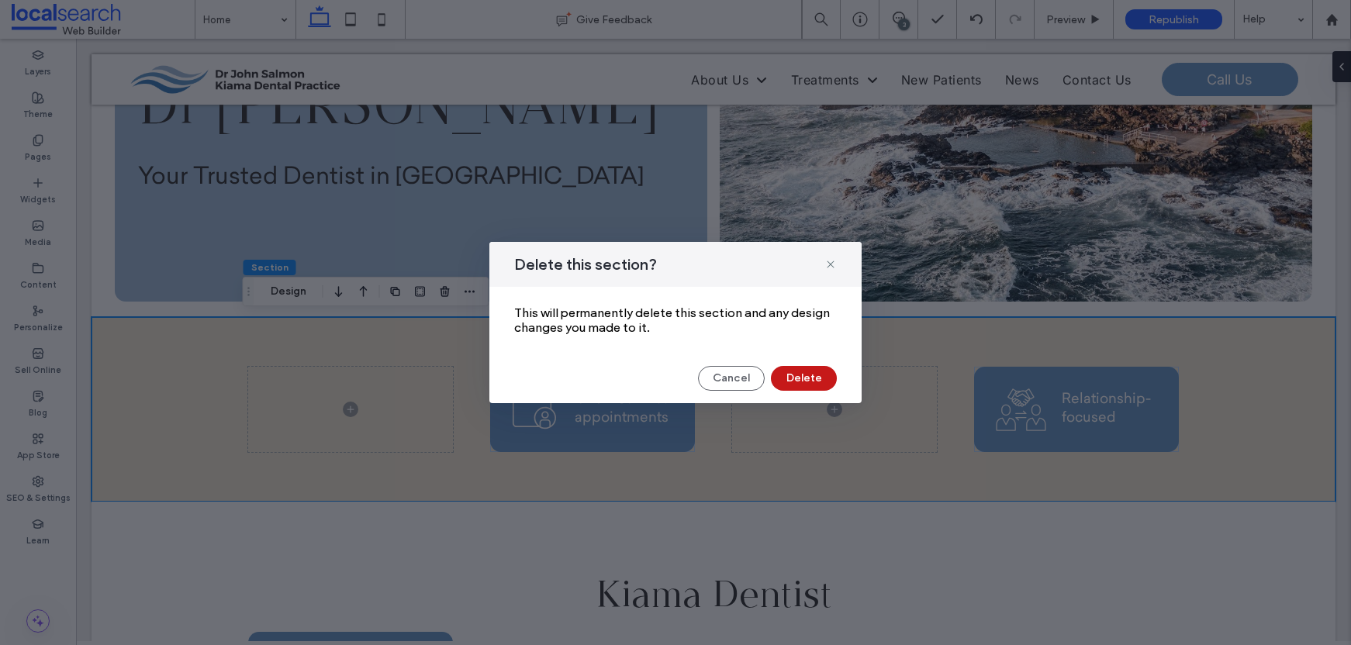
click at [798, 383] on button "Delete" at bounding box center [804, 378] width 66 height 25
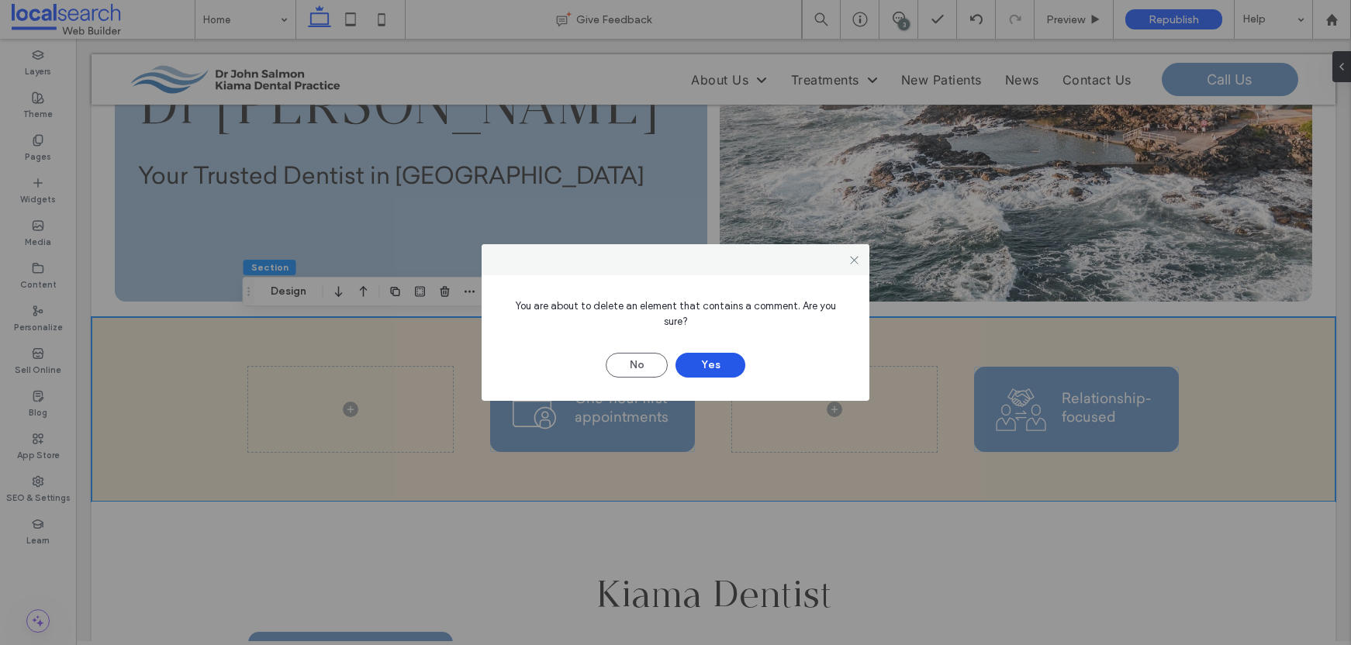
click at [713, 358] on button "Yes" at bounding box center [711, 365] width 70 height 25
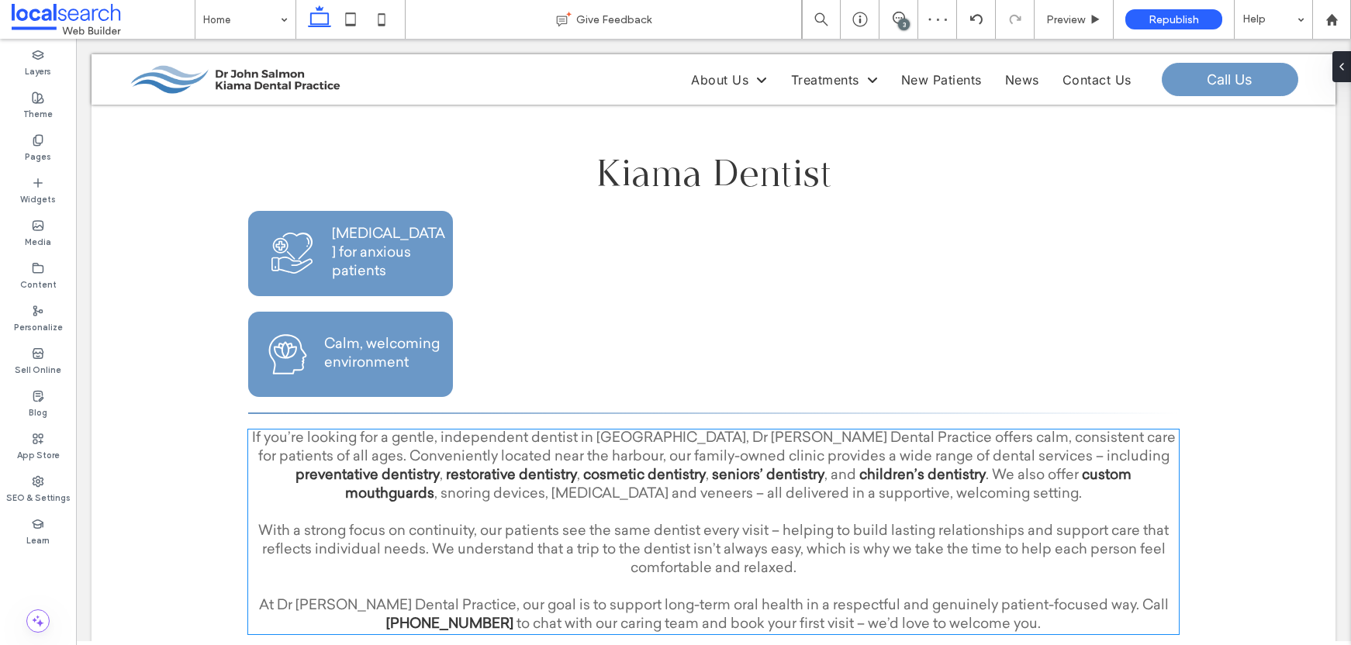
scroll to position [336, 0]
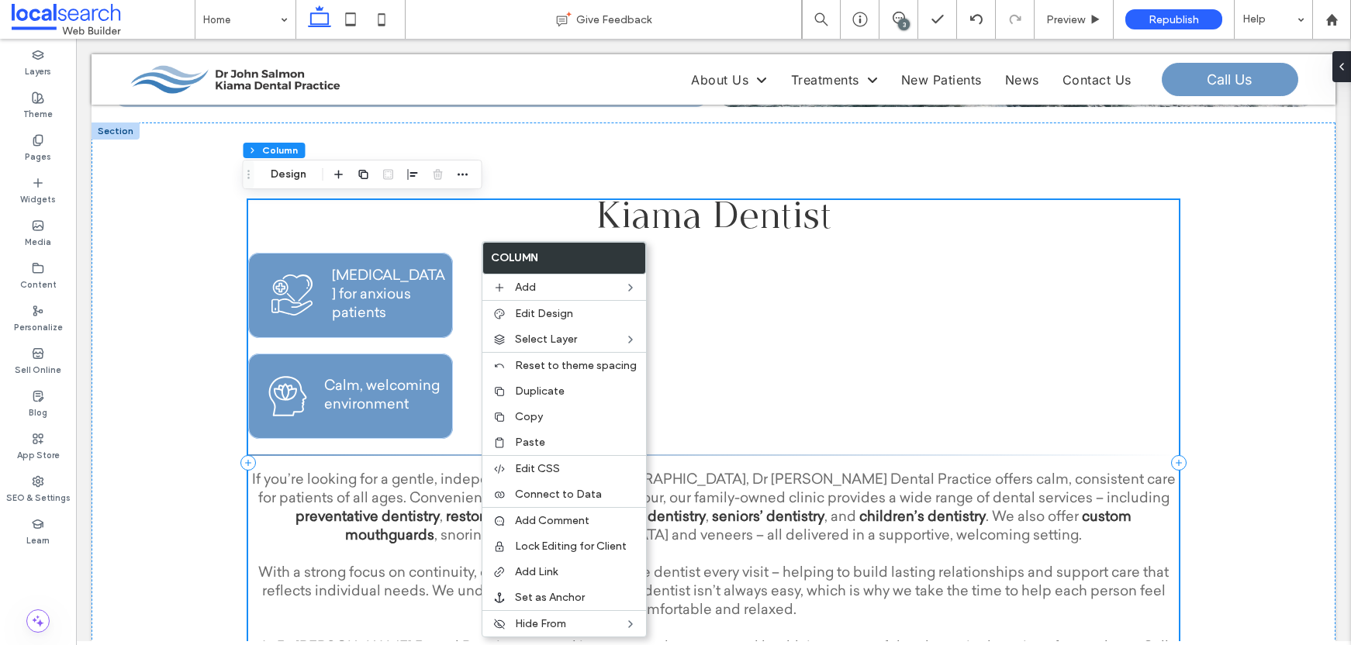
click at [459, 303] on div "Kiama Dentist Support Care Icon Supportive care for anxious patients Calm Icon …" at bounding box center [713, 462] width 931 height 525
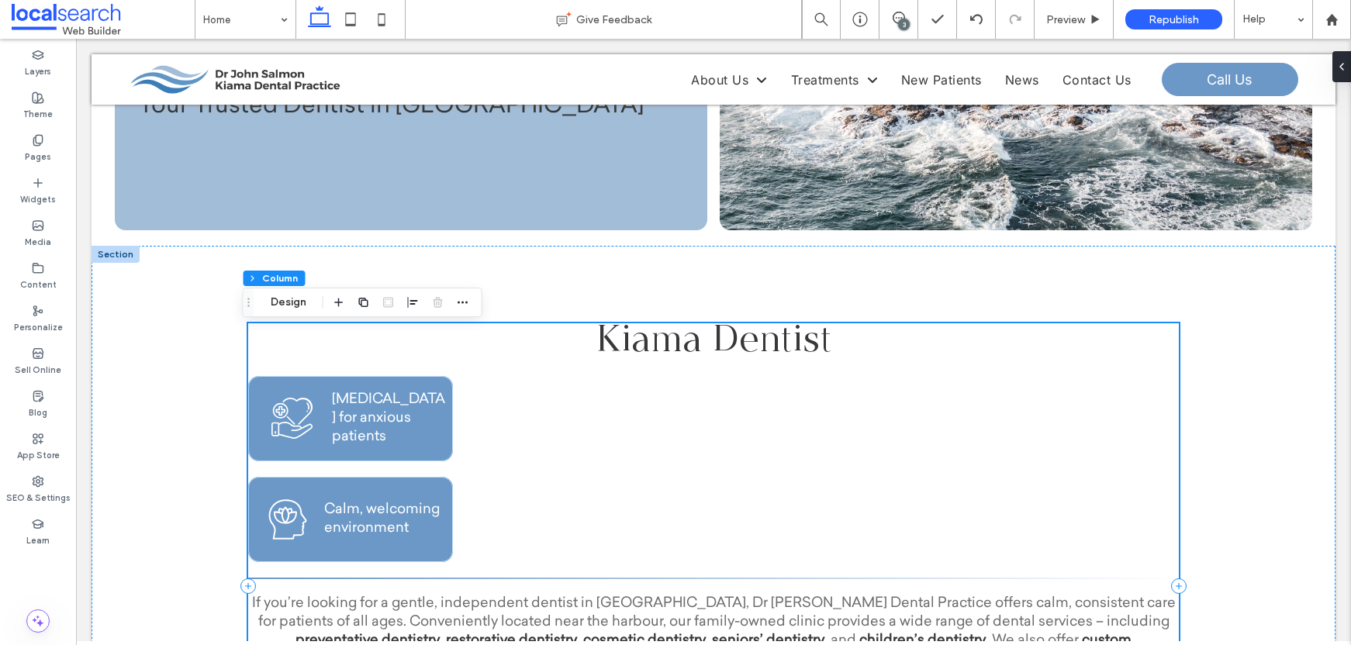
scroll to position [204, 0]
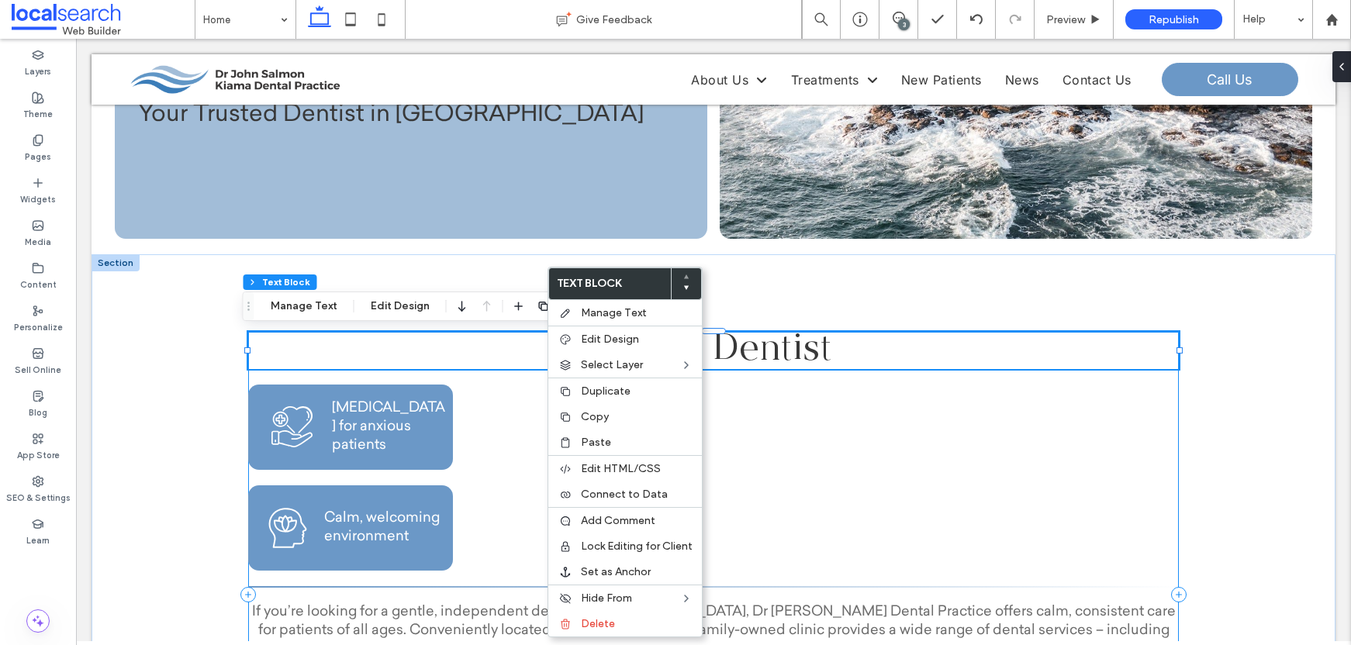
click at [526, 400] on div "Kiama Dentist Support Care Icon Supportive care for anxious patients Calm Icon …" at bounding box center [713, 594] width 931 height 525
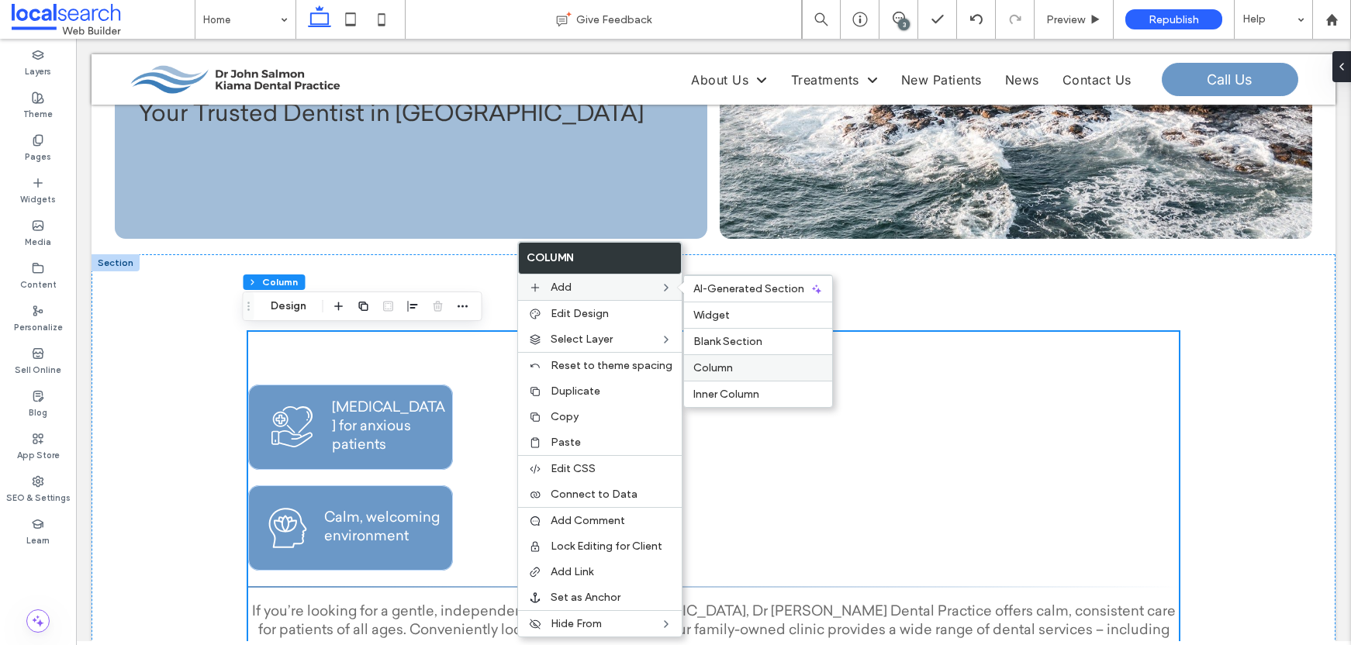
click at [717, 370] on span "Column" at bounding box center [714, 368] width 40 height 13
type input "**"
type input "***"
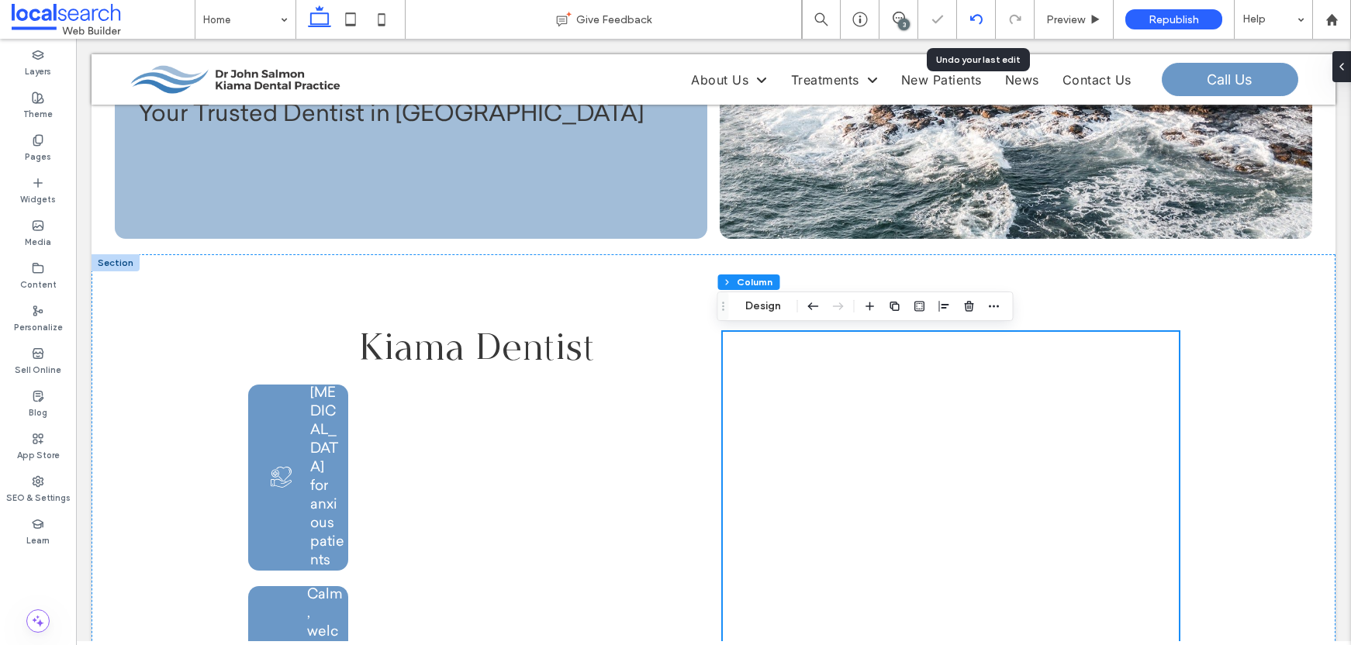
click at [976, 13] on icon at bounding box center [977, 19] width 12 height 12
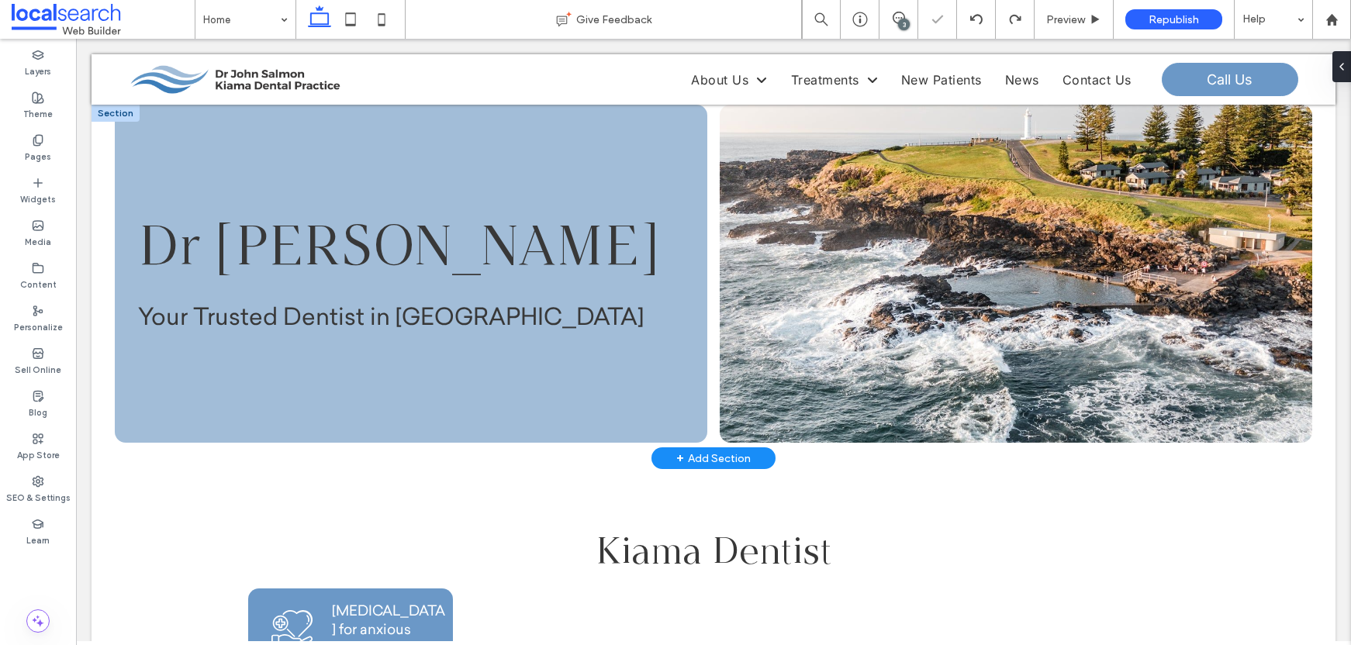
scroll to position [313, 0]
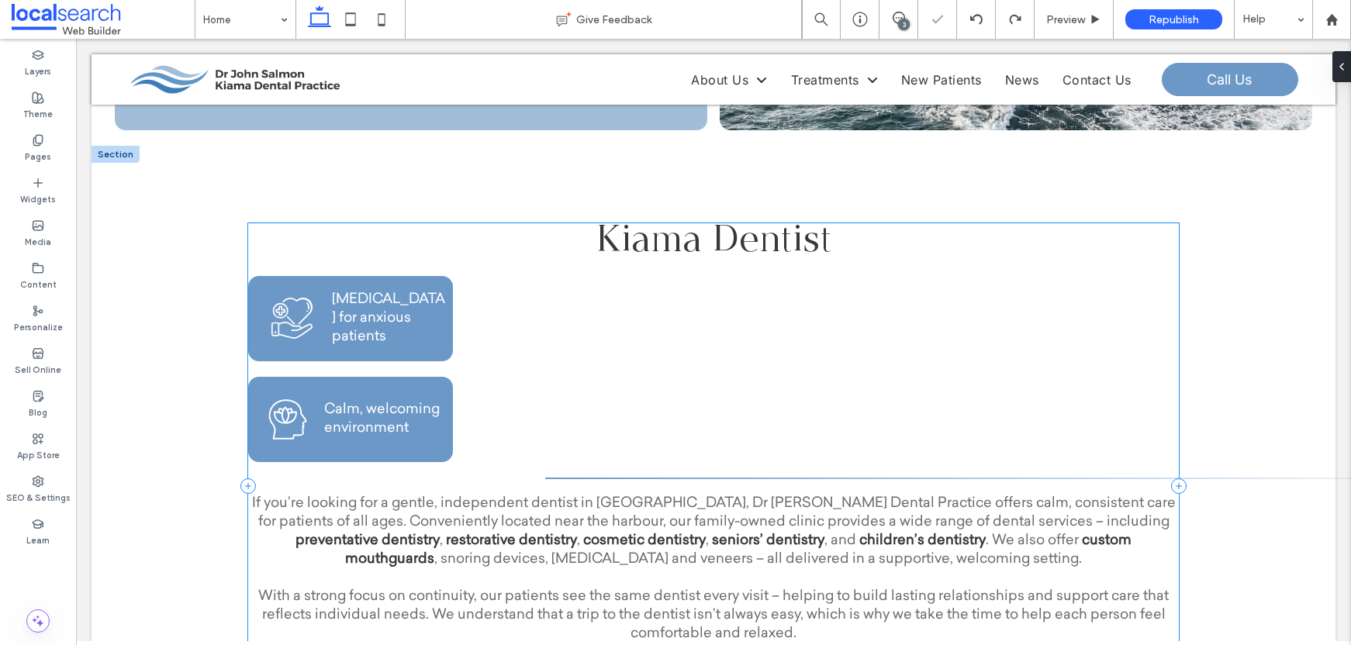
click at [555, 302] on div "Kiama Dentist Support Care Icon Supportive care for anxious patients Calm Icon …" at bounding box center [713, 485] width 931 height 525
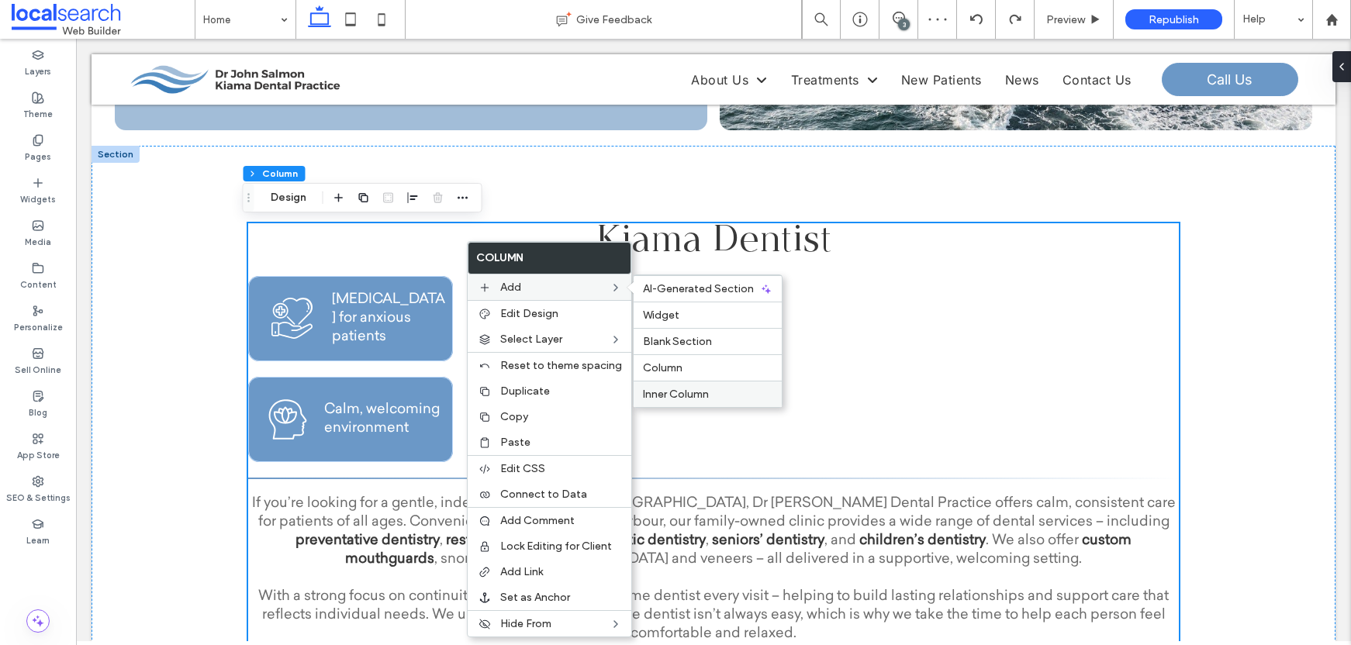
click at [673, 391] on span "Inner Column" at bounding box center [676, 394] width 66 height 13
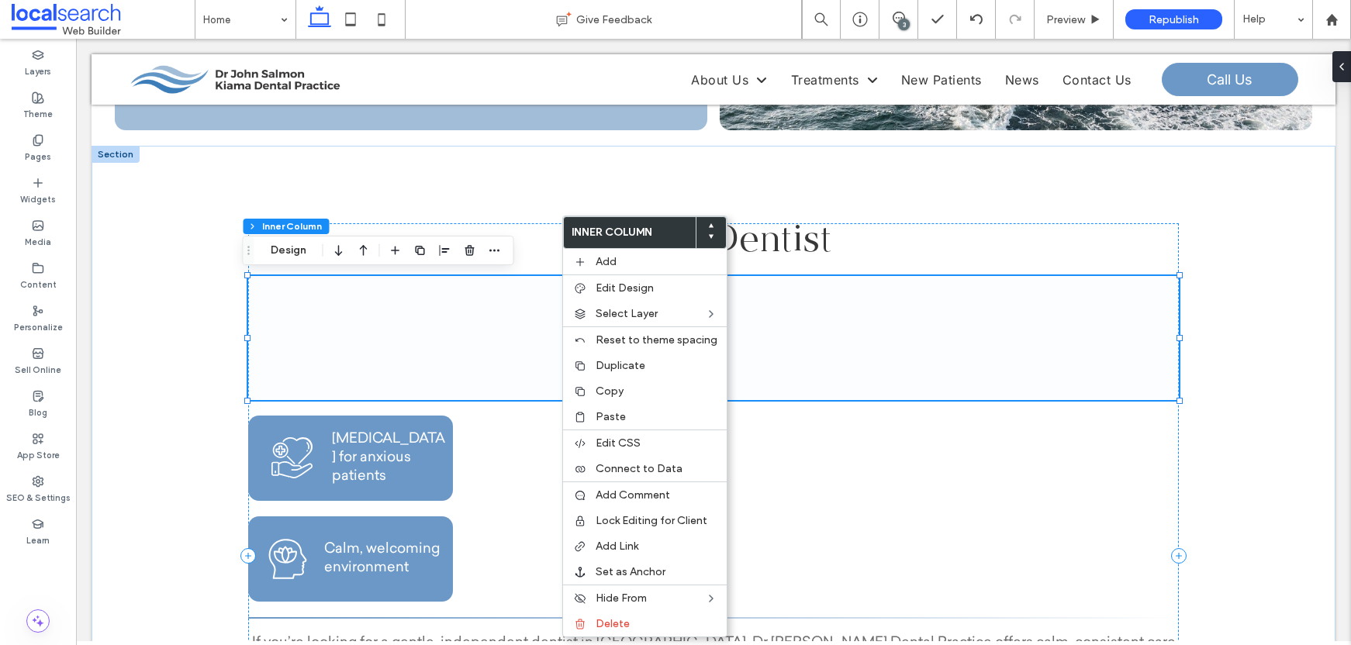
click at [442, 296] on span at bounding box center [713, 338] width 931 height 124
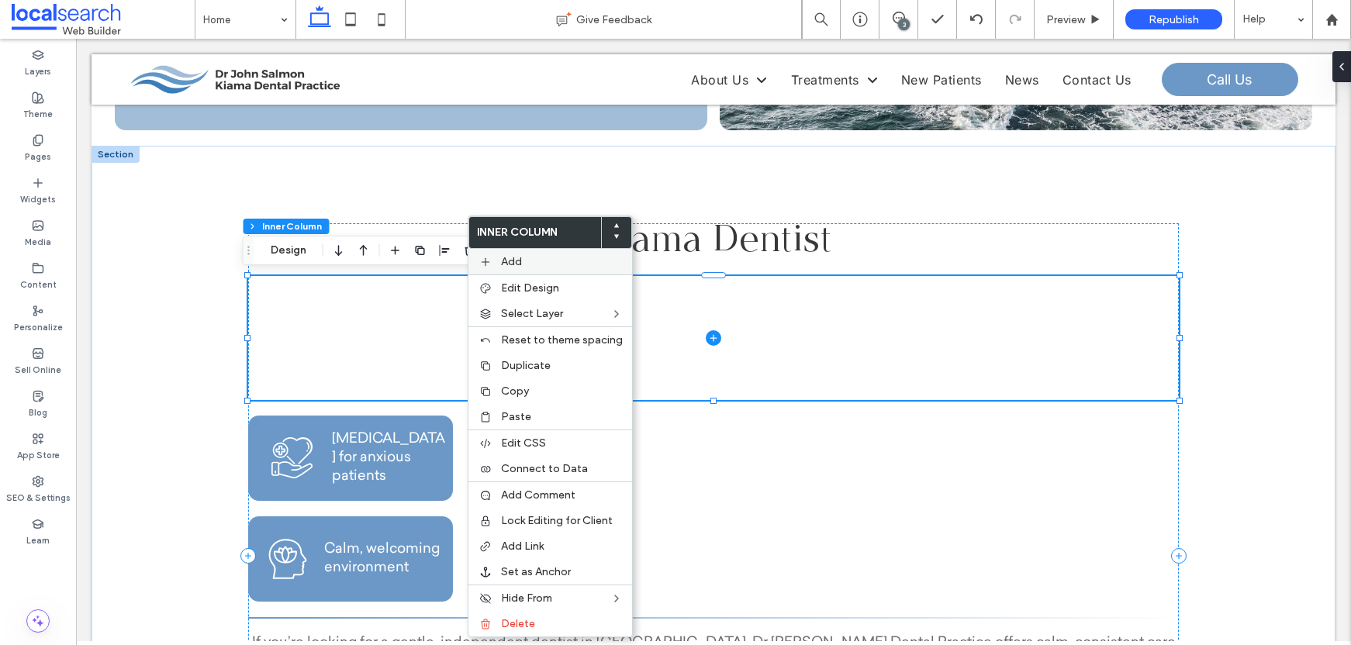
click at [597, 272] on div "Add" at bounding box center [551, 262] width 164 height 26
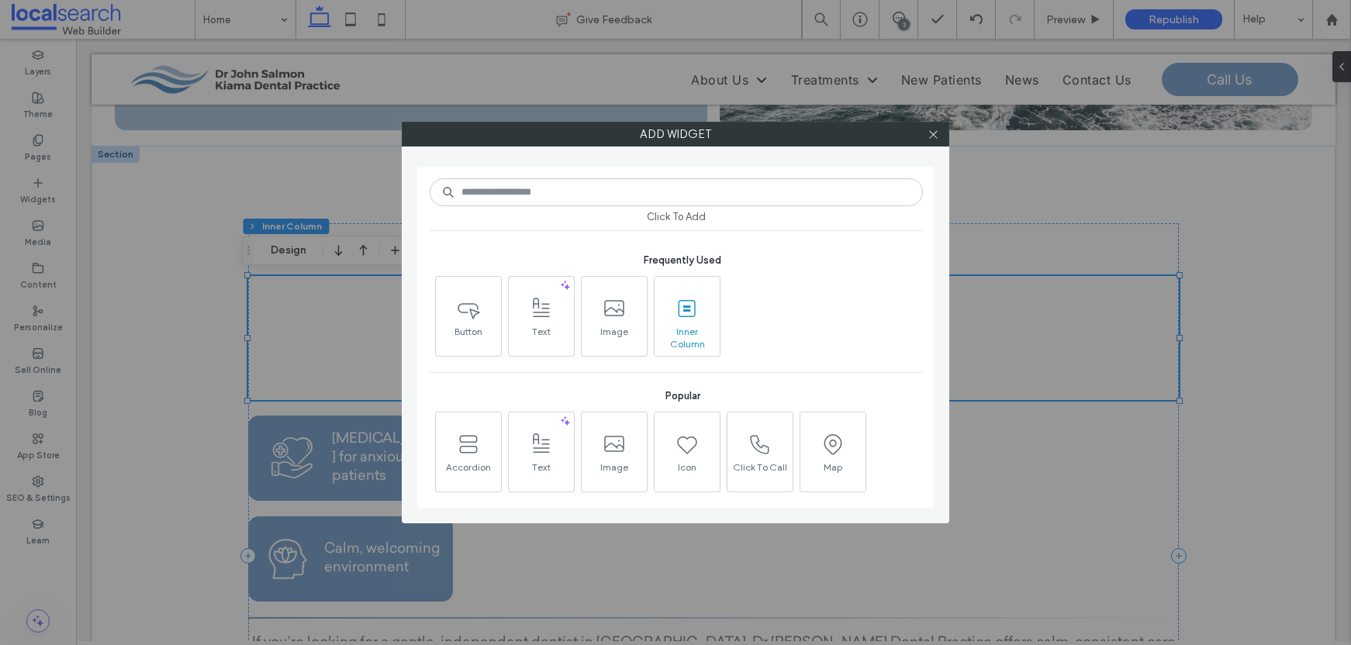
click at [679, 308] on use at bounding box center [687, 307] width 17 height 17
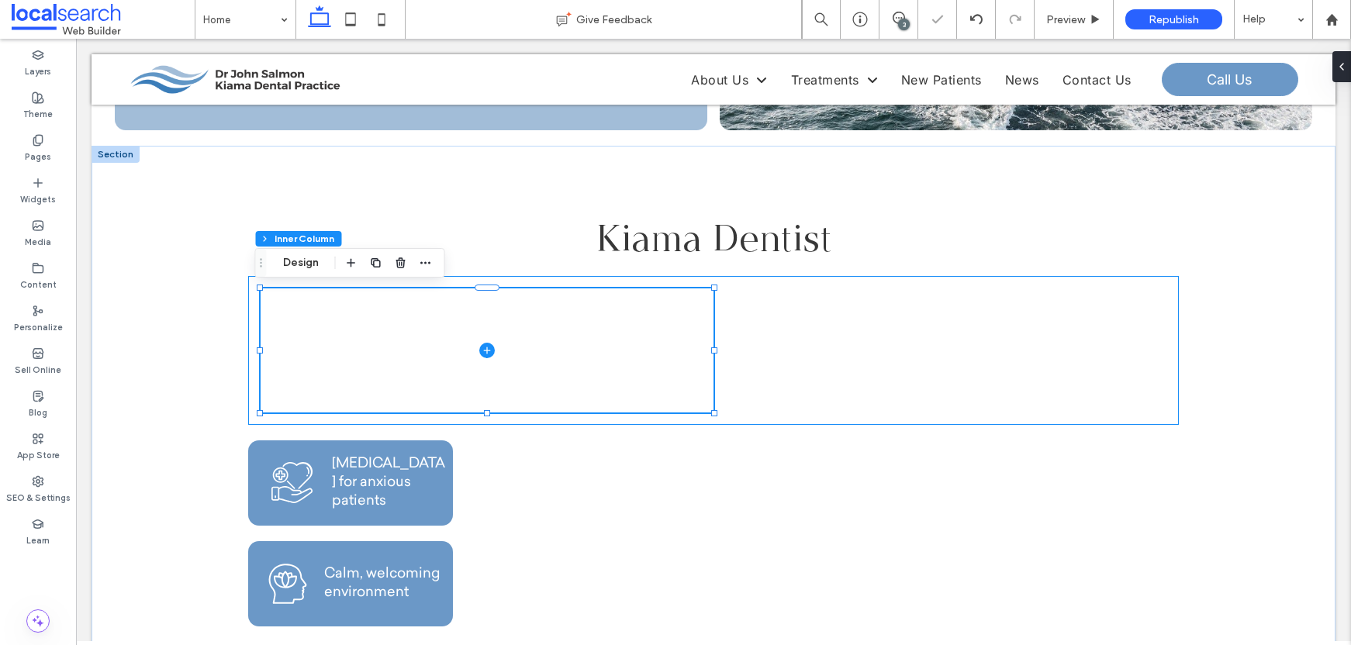
click at [908, 330] on div at bounding box center [713, 350] width 931 height 149
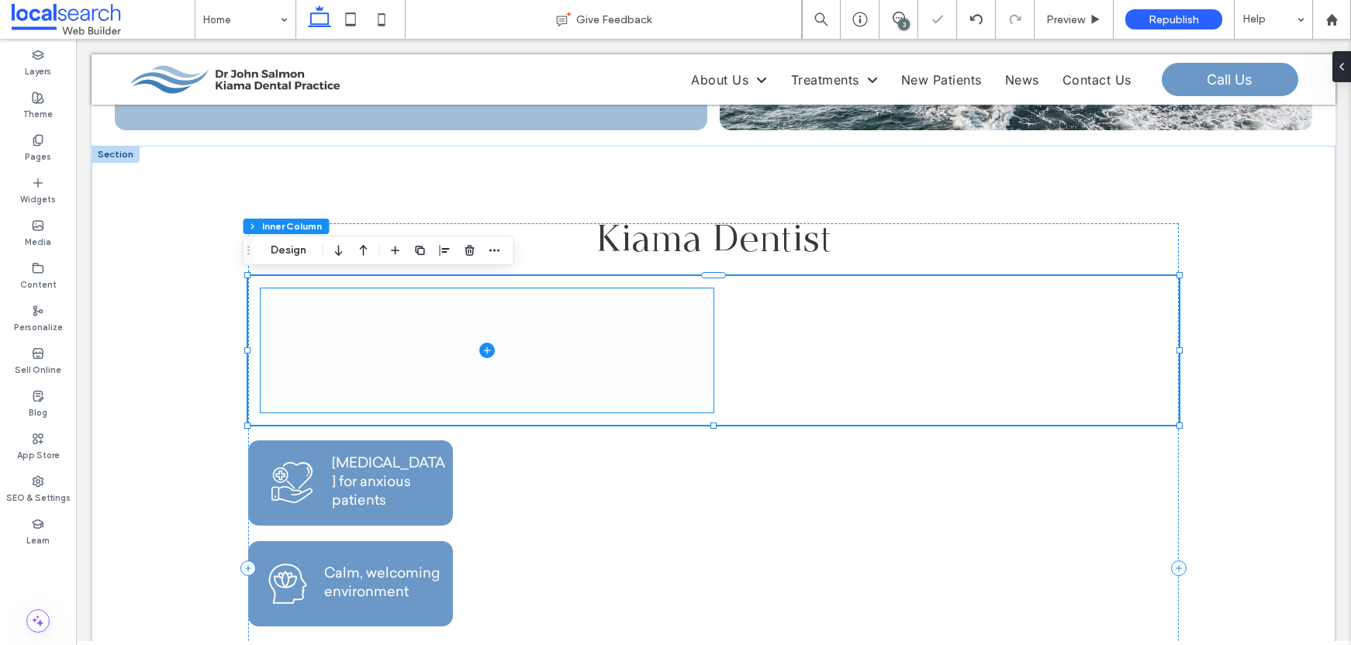
click at [645, 358] on span at bounding box center [487, 351] width 453 height 124
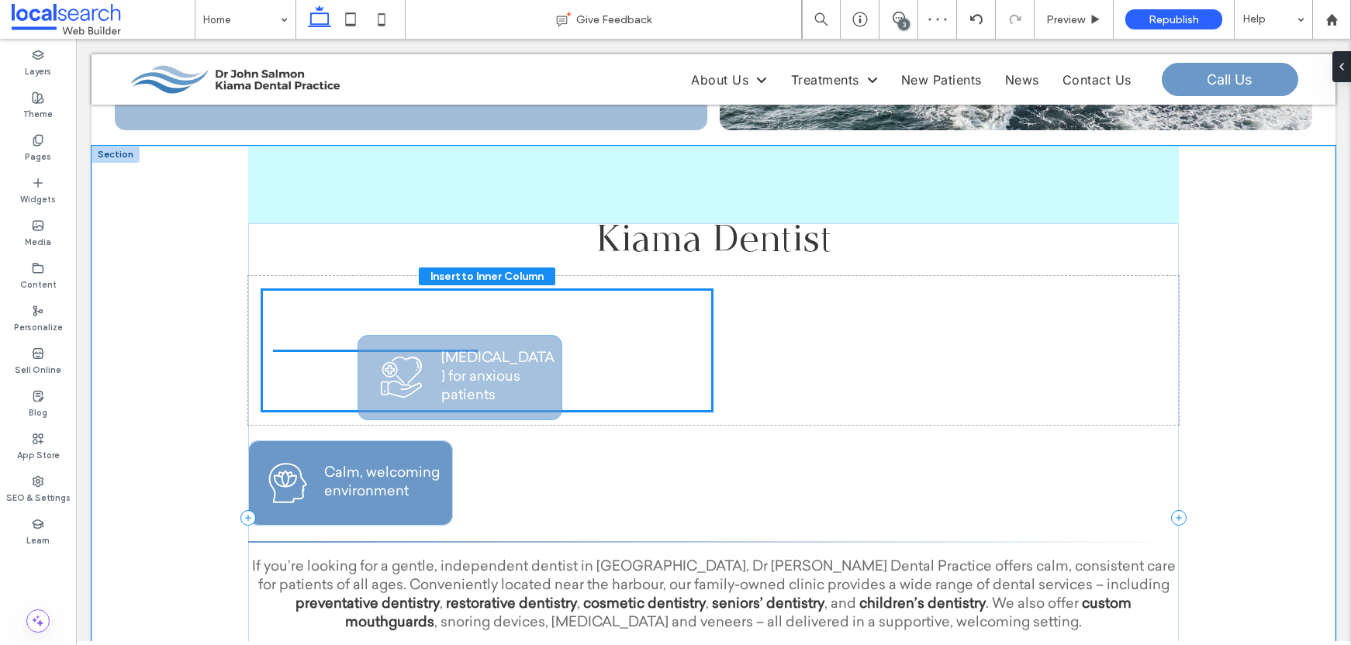
drag, startPoint x: 404, startPoint y: 469, endPoint x: 522, endPoint y: 361, distance: 160.3
type input "**"
type input "****"
type input "**"
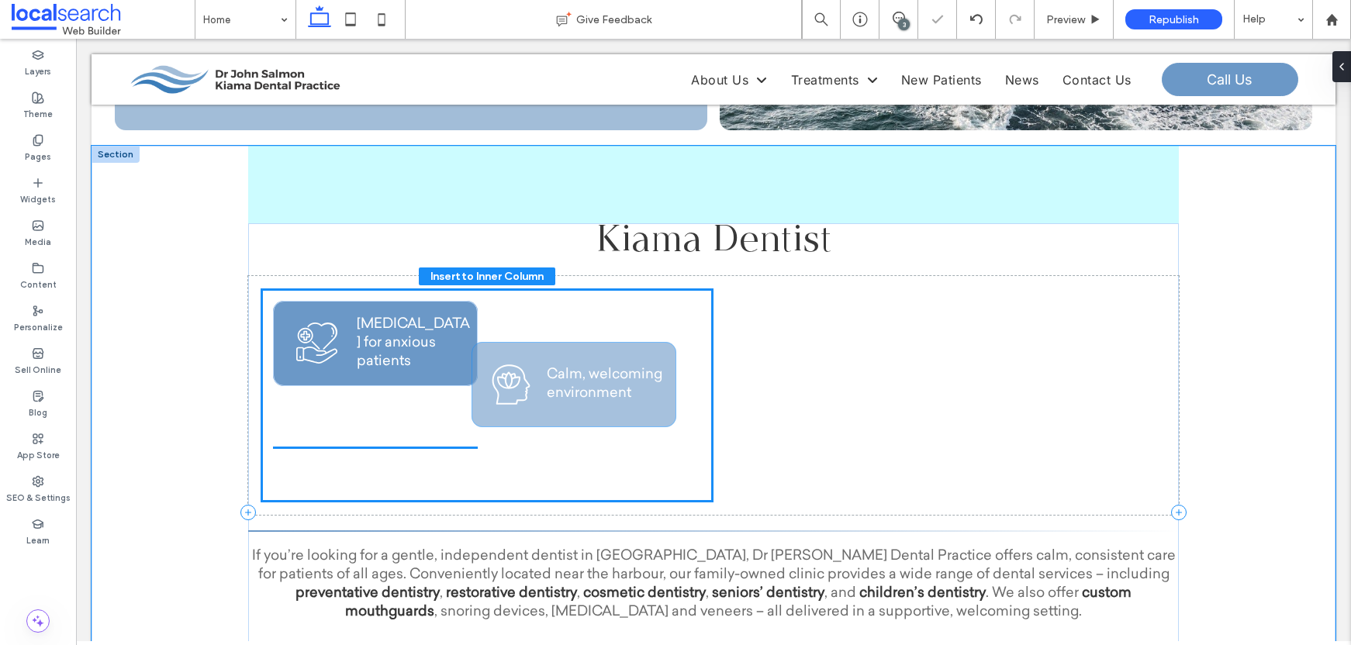
scroll to position [167, 0]
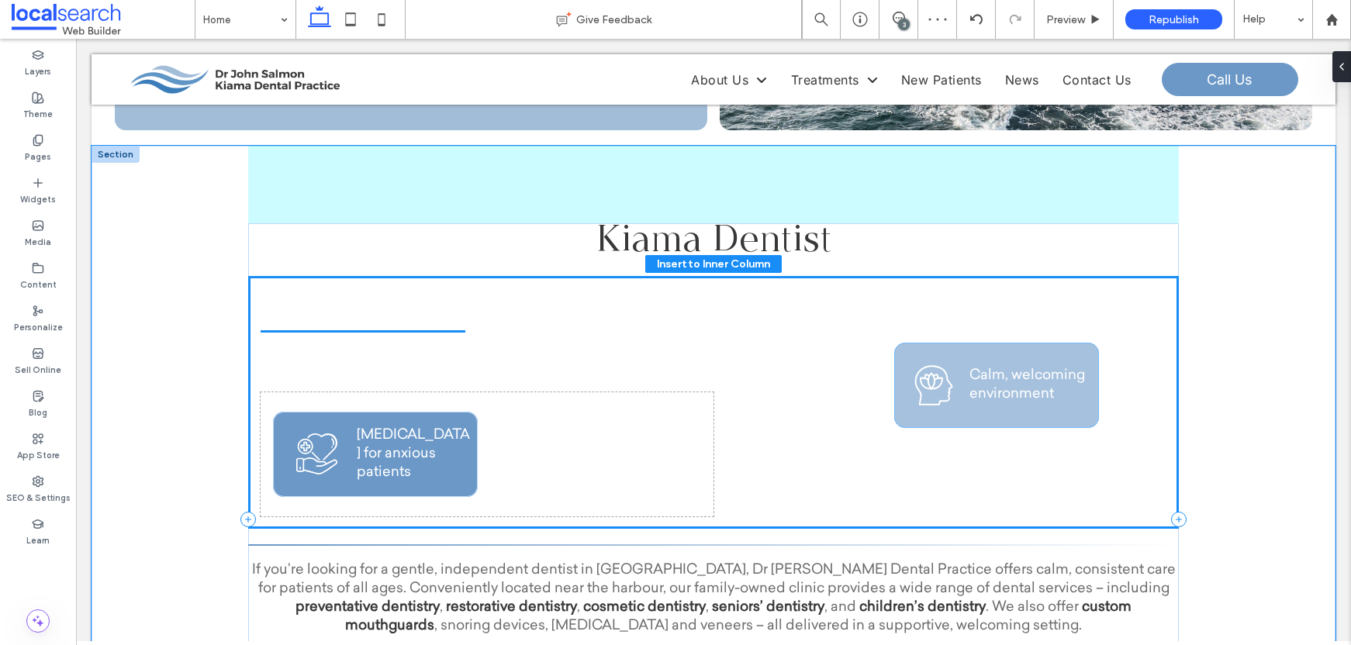
drag, startPoint x: 412, startPoint y: 473, endPoint x: 1064, endPoint y: 375, distance: 659.0
type input "**"
type input "****"
type input "**"
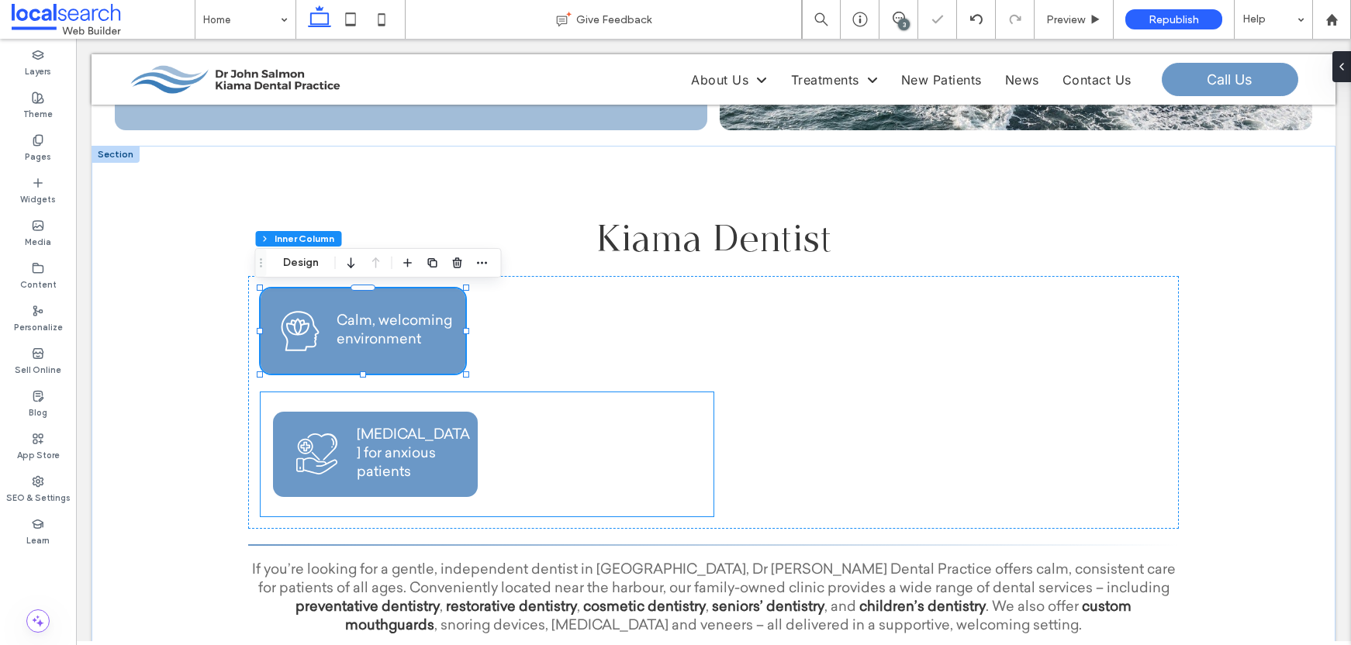
click at [621, 443] on div "Support Care Icon Supportive care for anxious patients" at bounding box center [487, 455] width 453 height 124
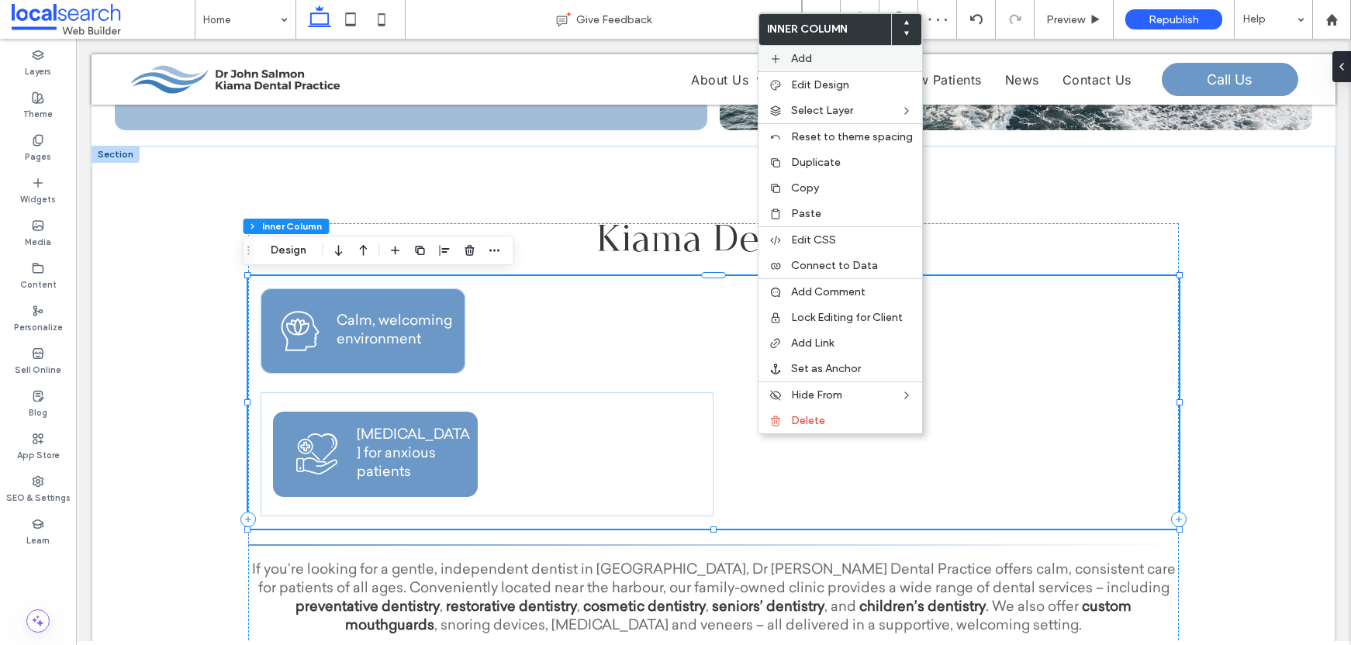
click at [846, 60] on label "Add" at bounding box center [852, 58] width 122 height 13
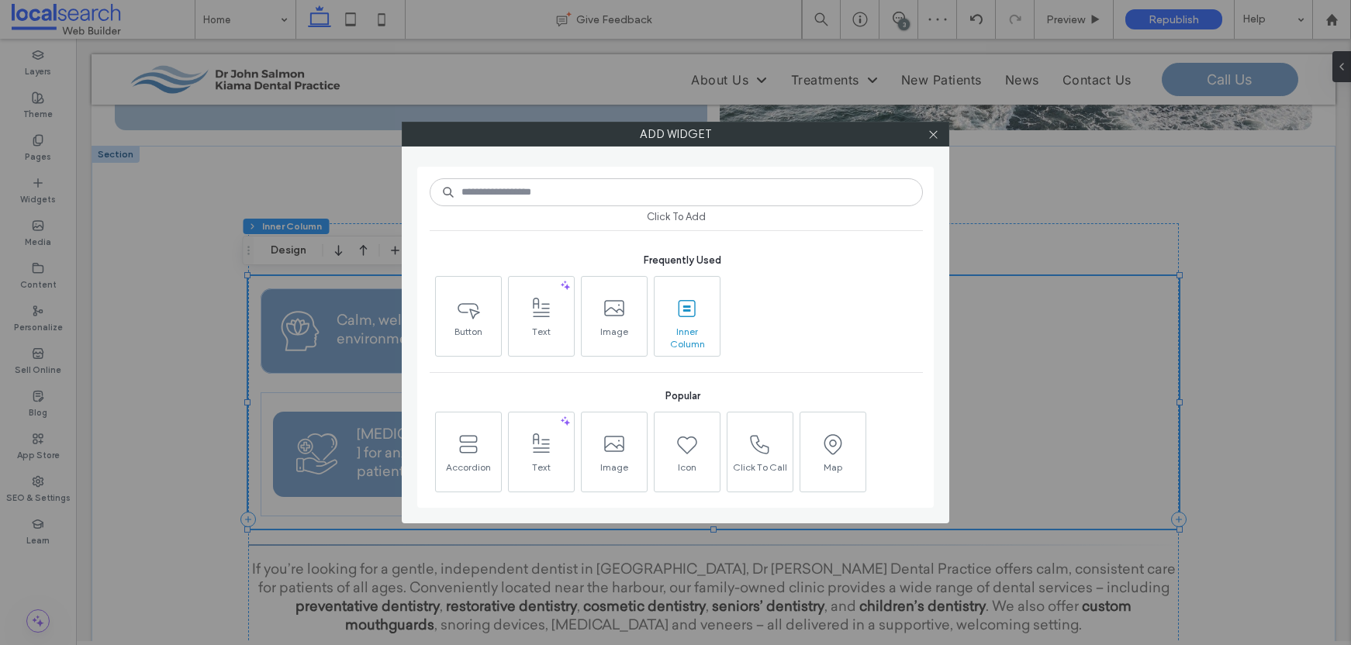
click at [670, 306] on span at bounding box center [687, 308] width 65 height 35
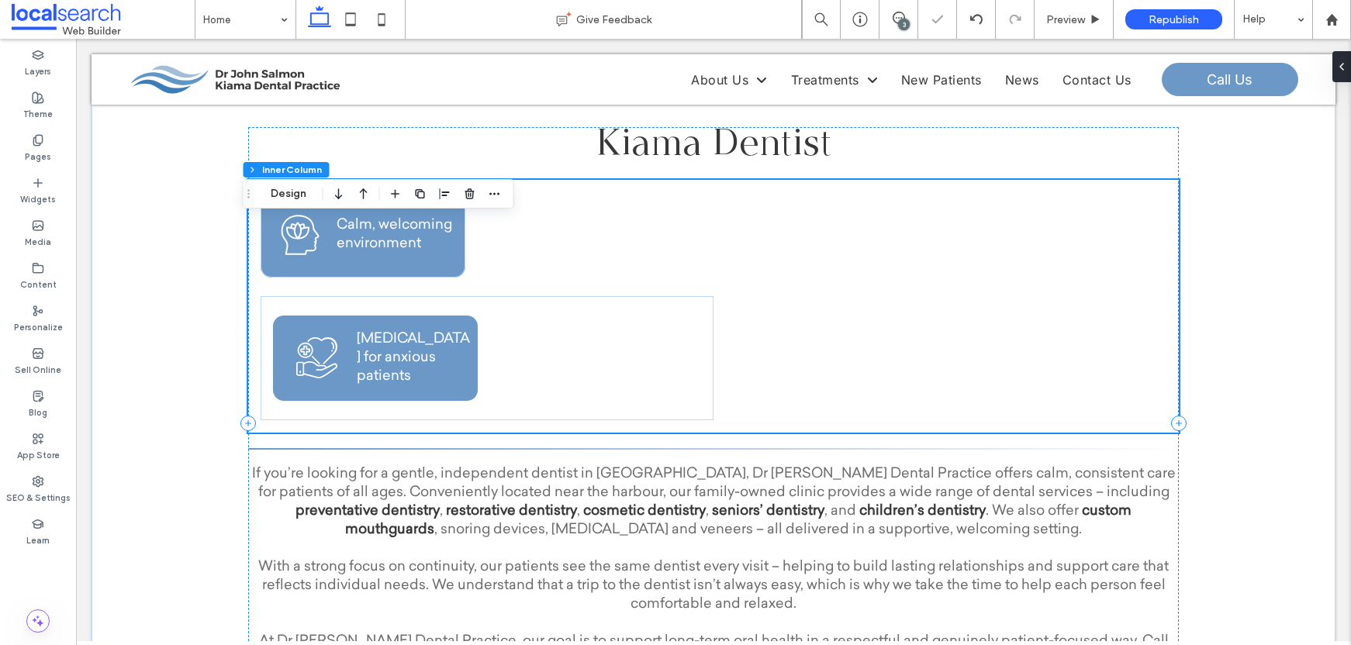
scroll to position [424, 0]
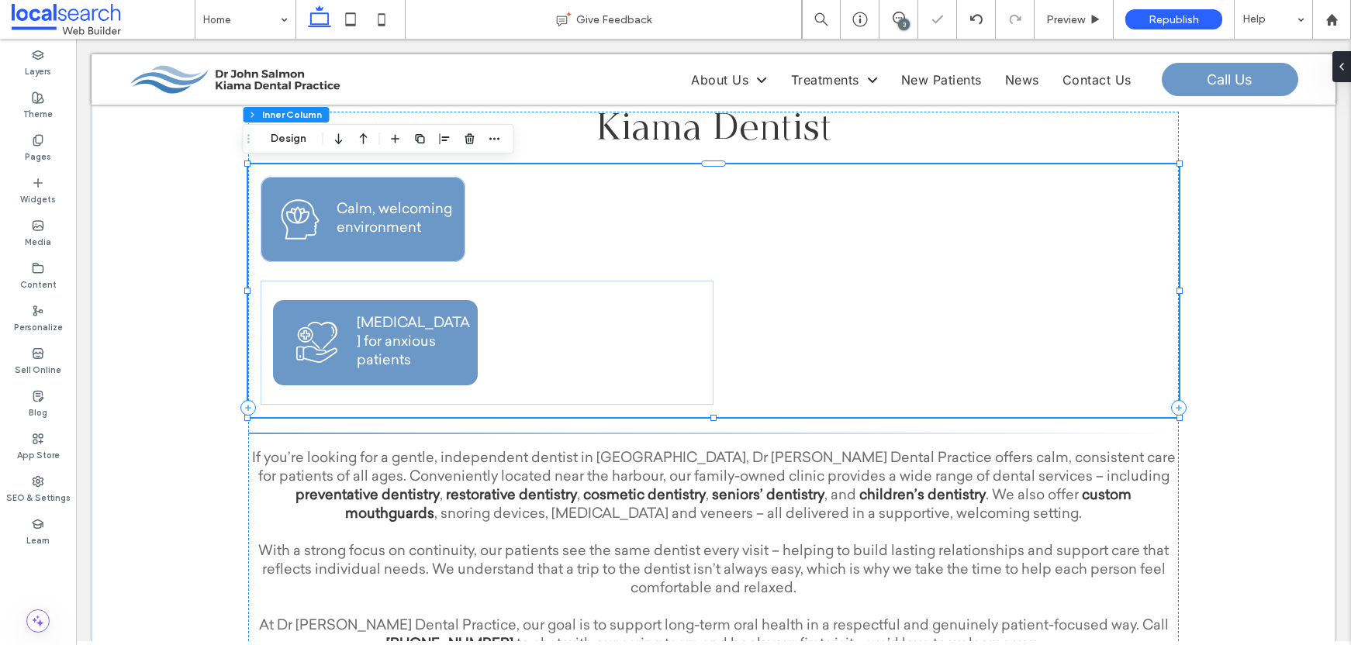
click at [814, 350] on div "Calm Icon Calm, welcoming environment Support Care Icon Supportive care for anx…" at bounding box center [713, 290] width 931 height 253
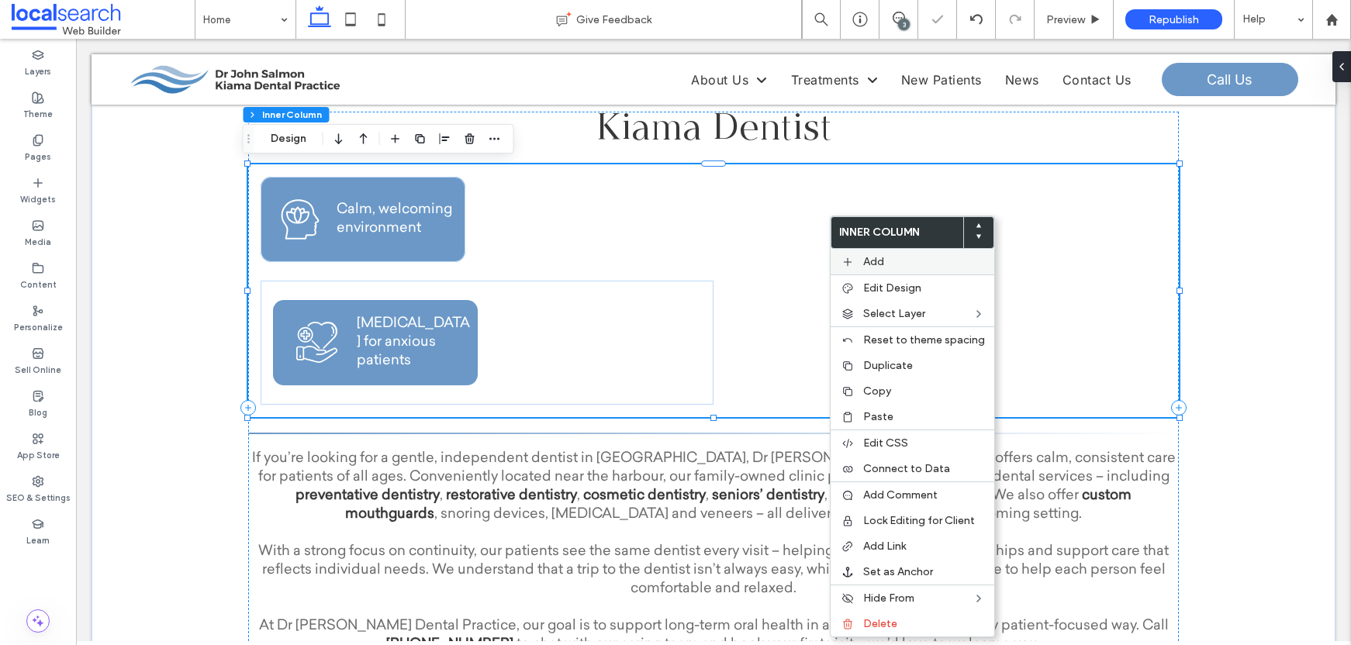
click at [898, 262] on label "Add" at bounding box center [924, 261] width 122 height 13
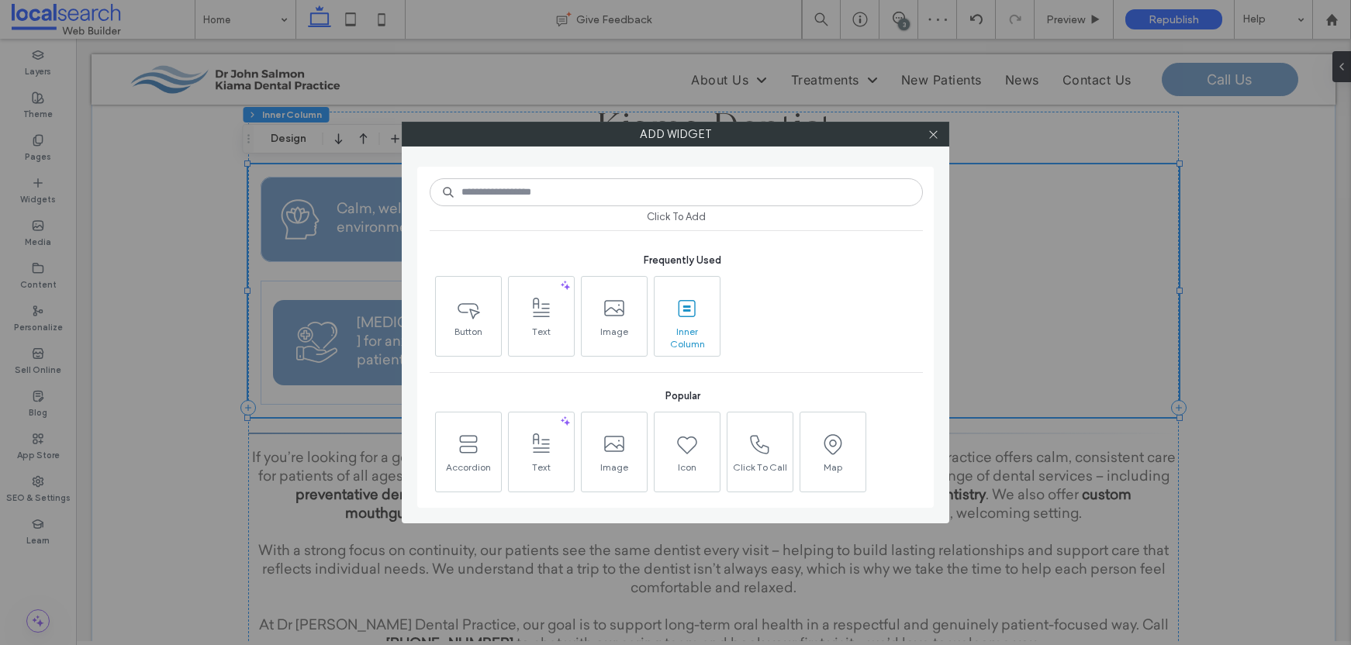
click at [687, 311] on icon at bounding box center [687, 308] width 25 height 25
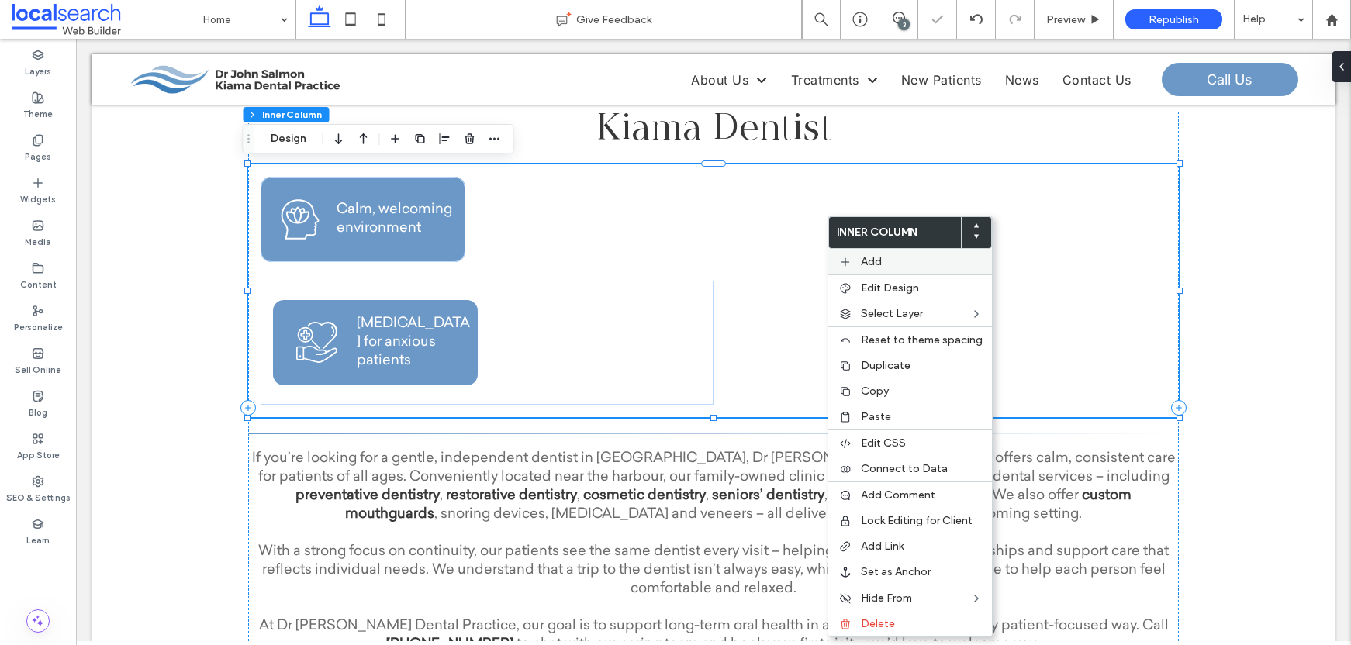
click at [870, 261] on span "Add" at bounding box center [871, 261] width 21 height 13
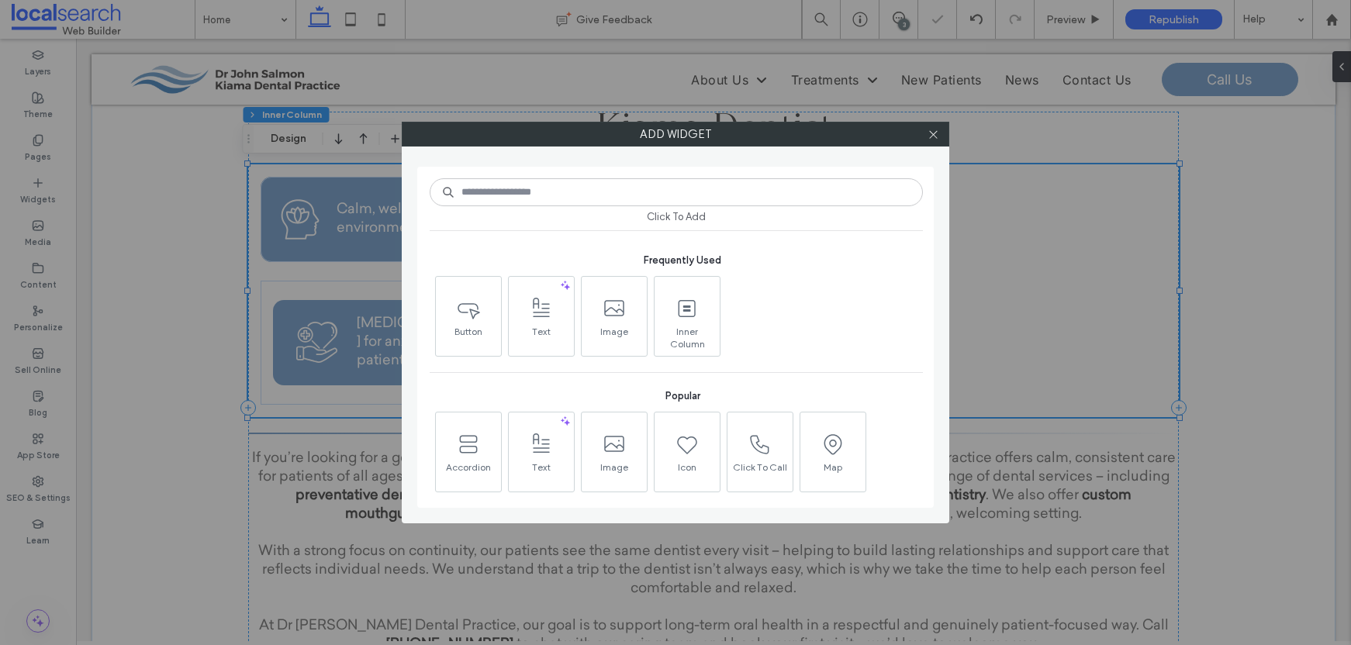
click at [648, 193] on input at bounding box center [676, 192] width 493 height 28
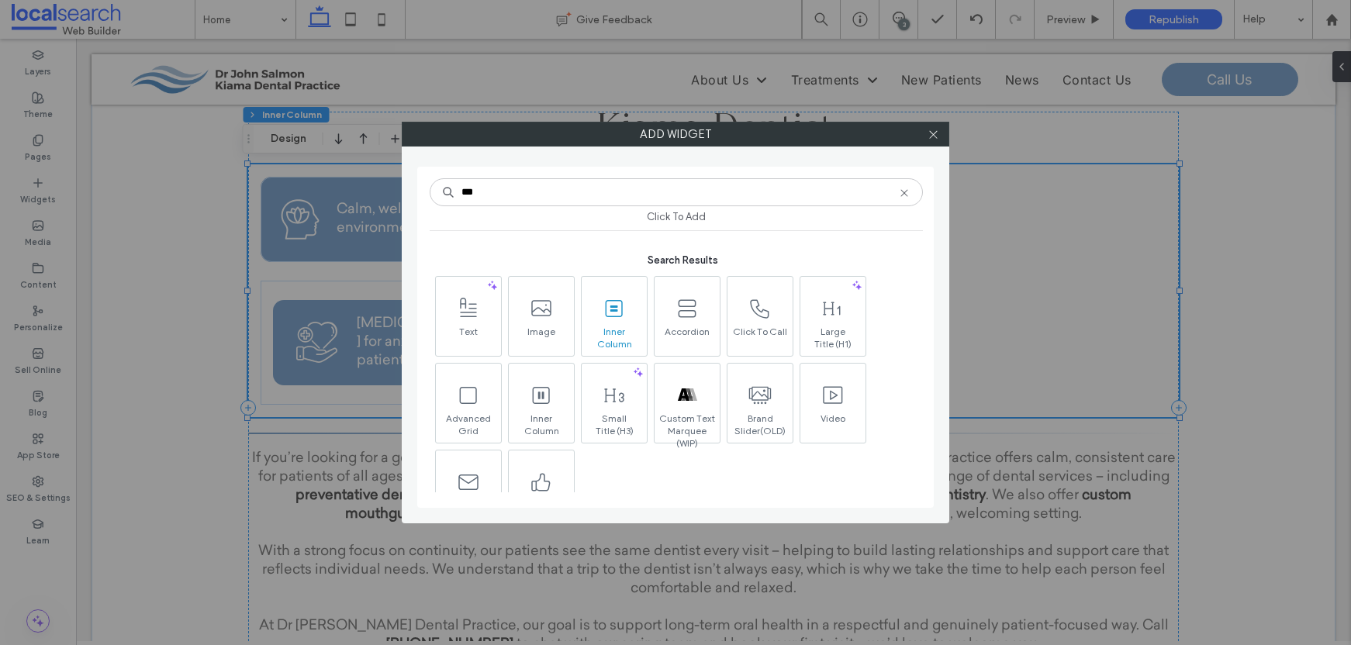
type input "***"
click at [619, 327] on span "Inner Column" at bounding box center [614, 337] width 65 height 22
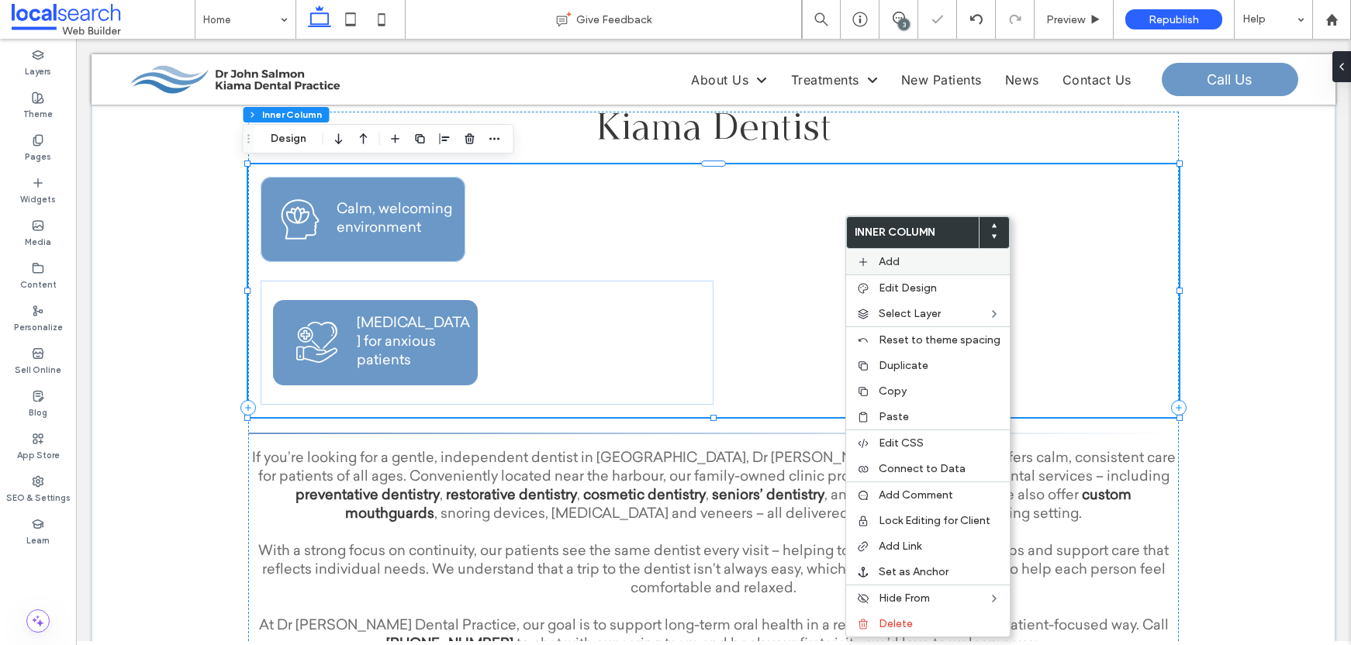
click at [879, 268] on div "Add" at bounding box center [928, 262] width 164 height 26
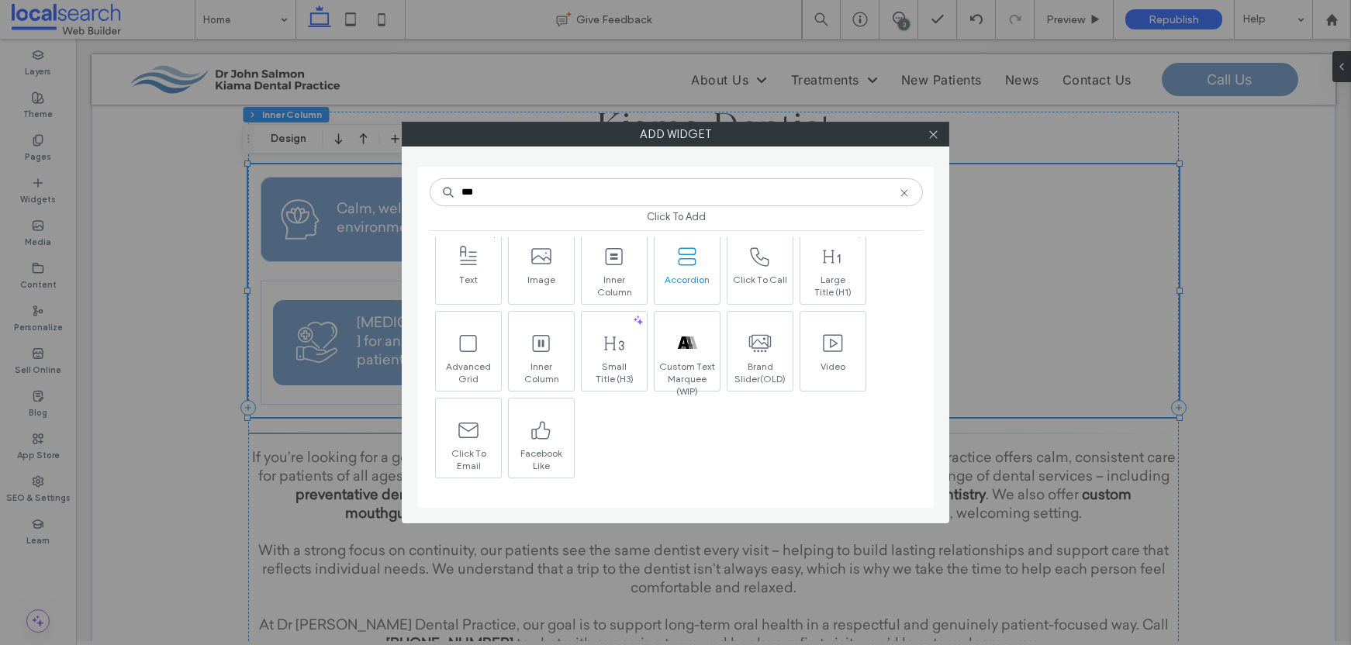
scroll to position [55, 0]
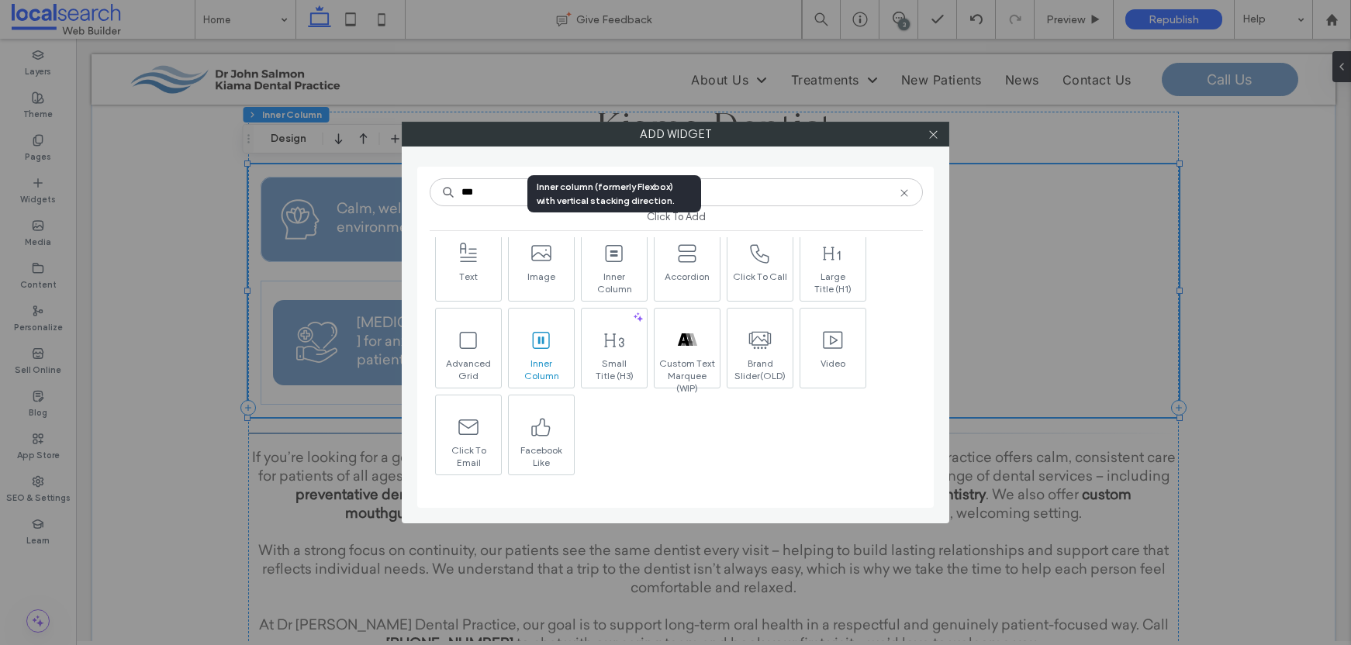
type input "***"
click at [535, 343] on icon at bounding box center [541, 340] width 25 height 25
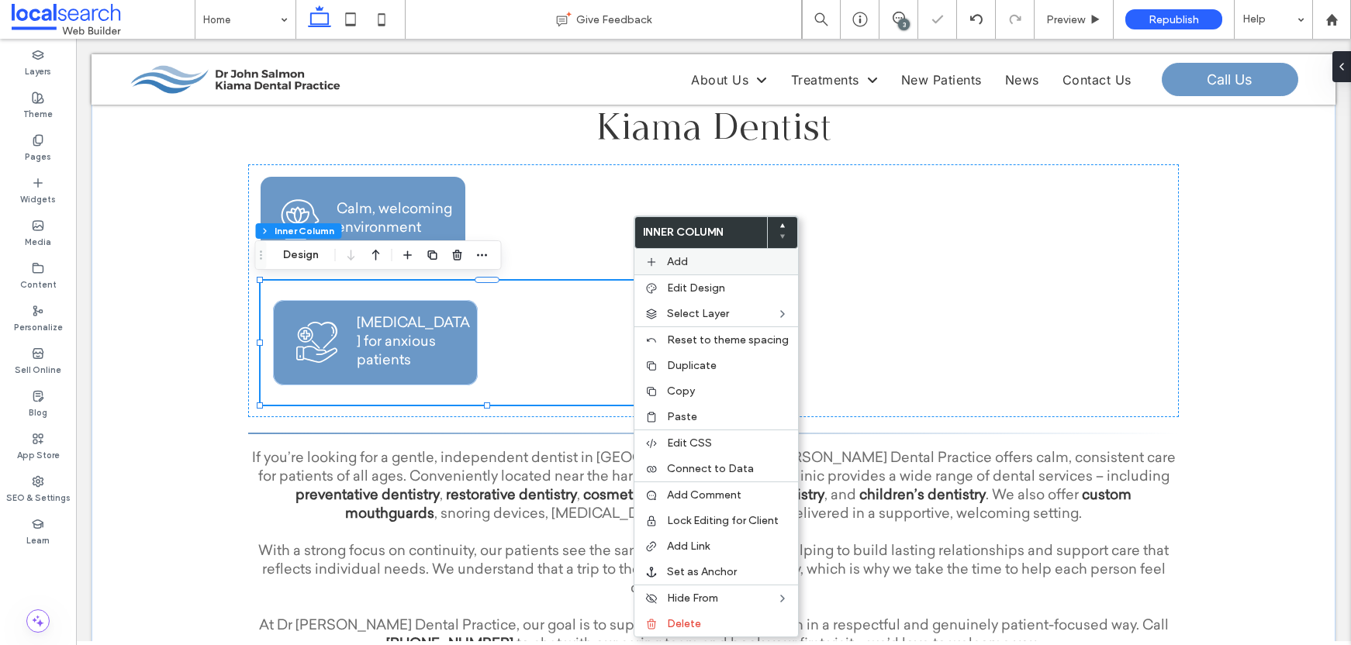
click at [716, 258] on label "Add" at bounding box center [728, 261] width 122 height 13
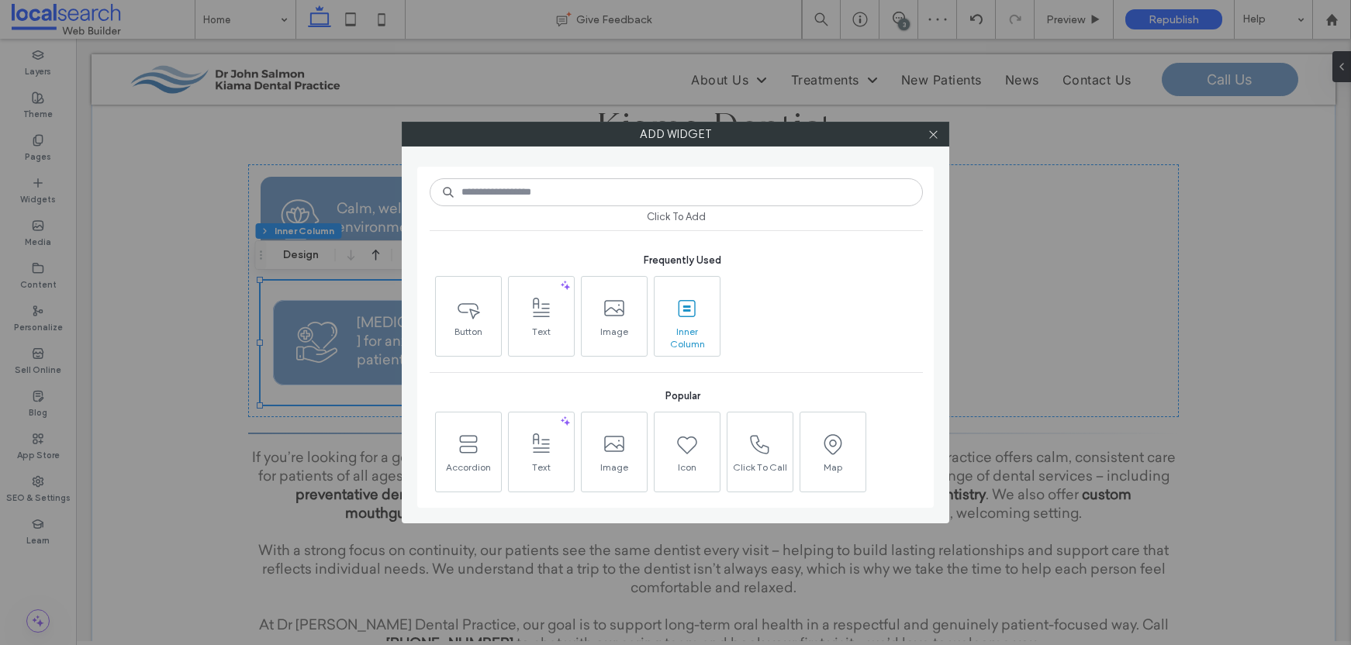
click at [706, 297] on span at bounding box center [687, 308] width 65 height 35
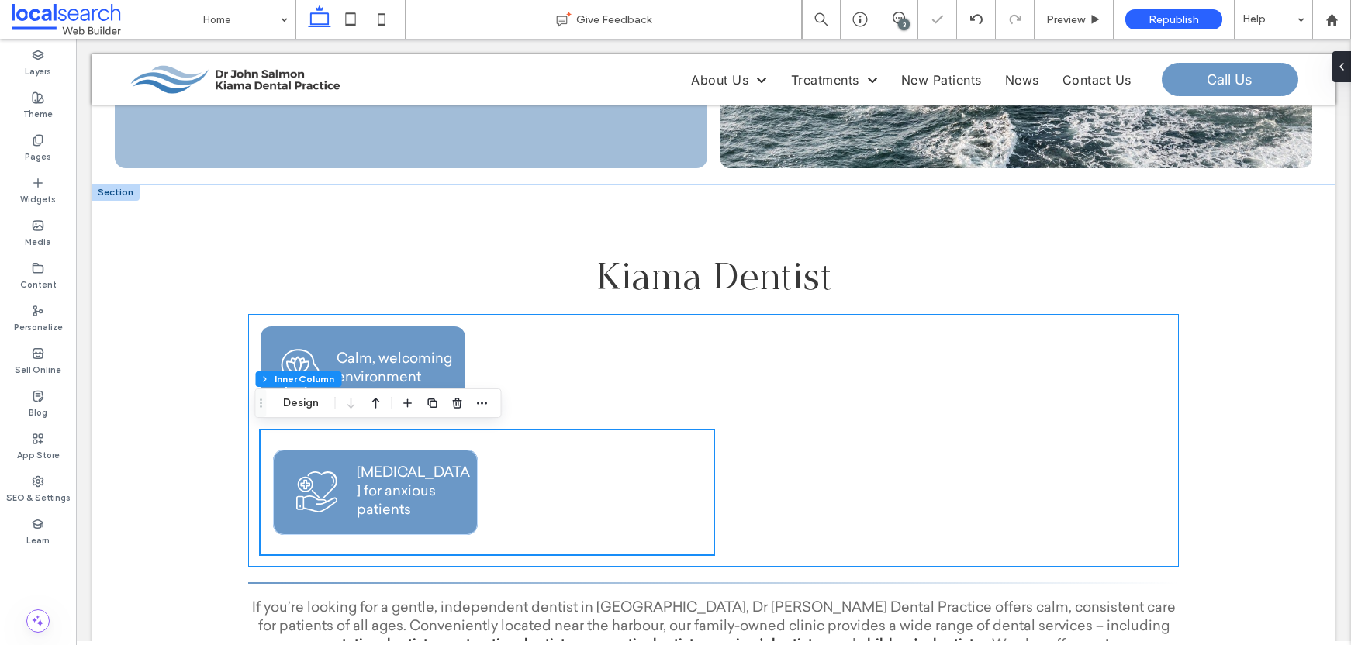
scroll to position [274, 0]
click at [976, 17] on icon at bounding box center [977, 19] width 12 height 12
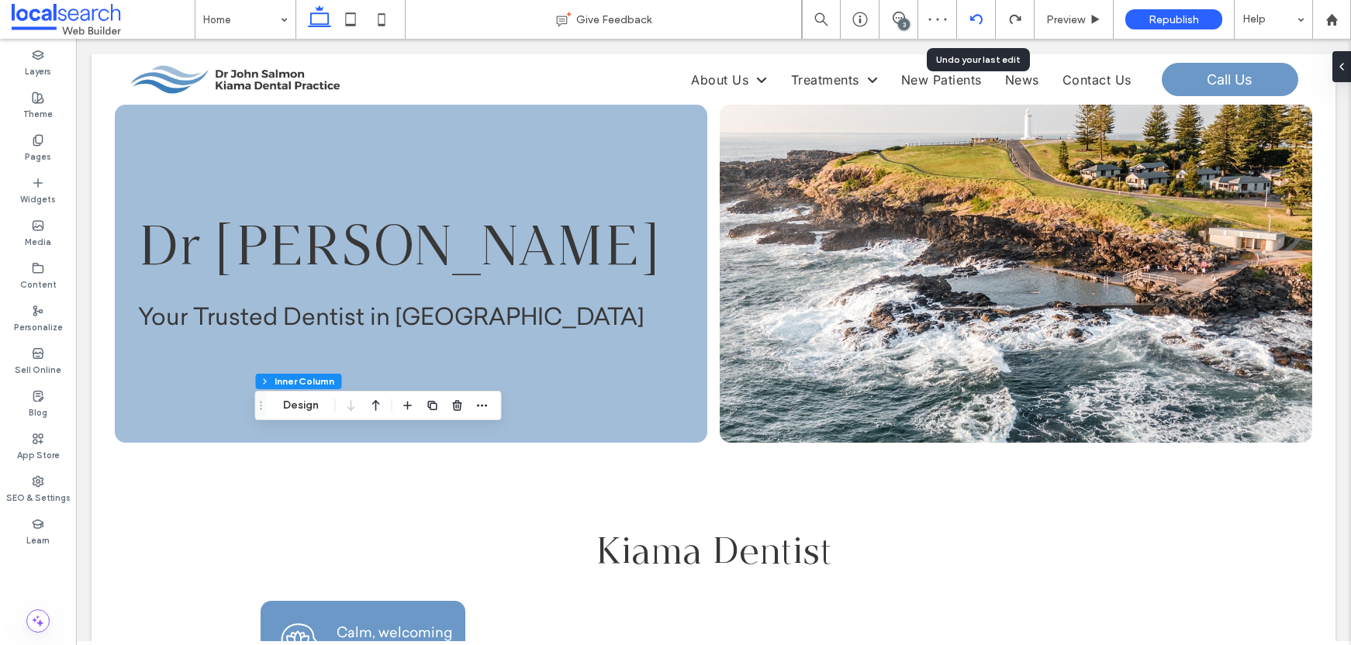
scroll to position [0, 0]
click at [977, 15] on use at bounding box center [976, 19] width 12 height 10
click at [978, 13] on icon at bounding box center [977, 19] width 12 height 12
click at [977, 13] on icon at bounding box center [977, 19] width 12 height 12
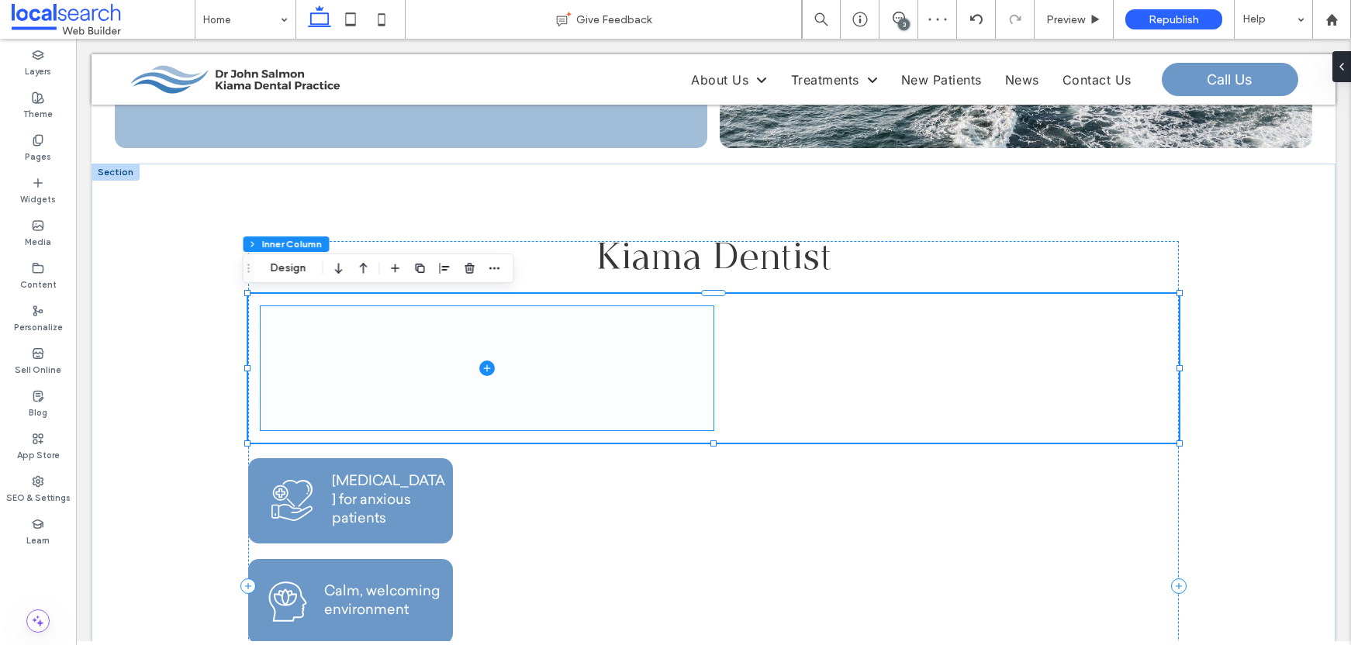
click at [649, 366] on span at bounding box center [487, 368] width 453 height 124
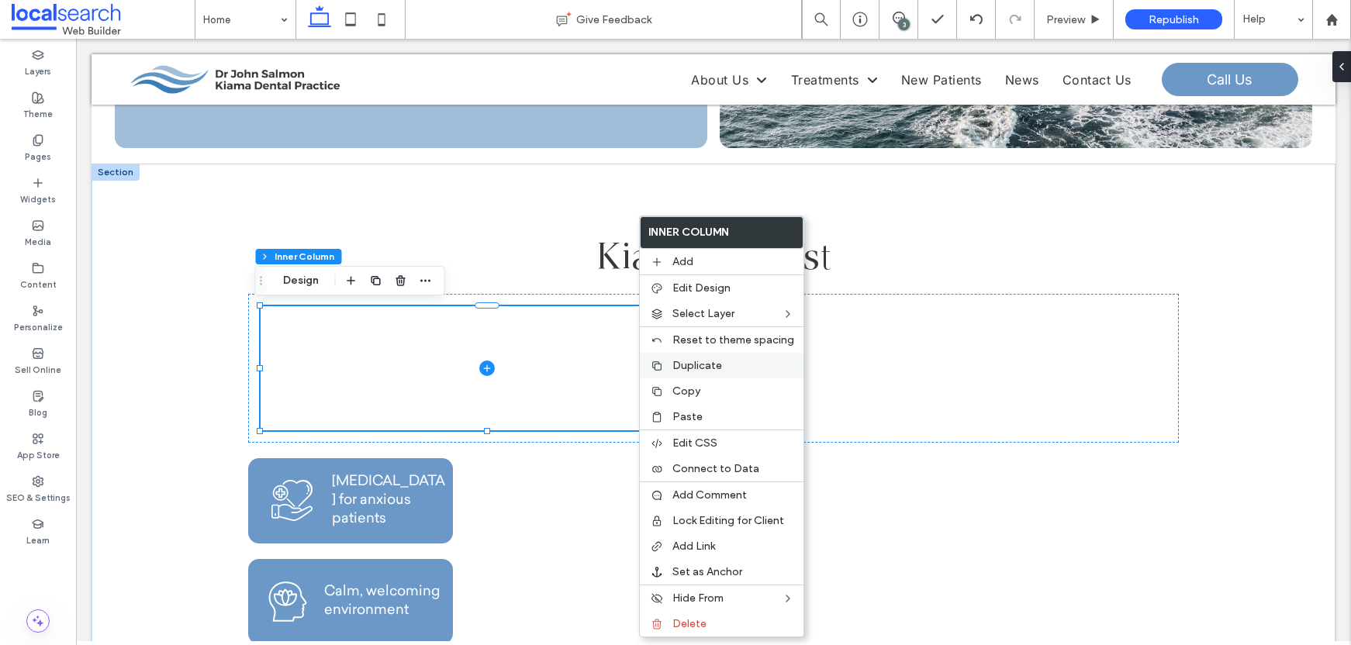
click at [704, 355] on div "Duplicate" at bounding box center [722, 366] width 164 height 26
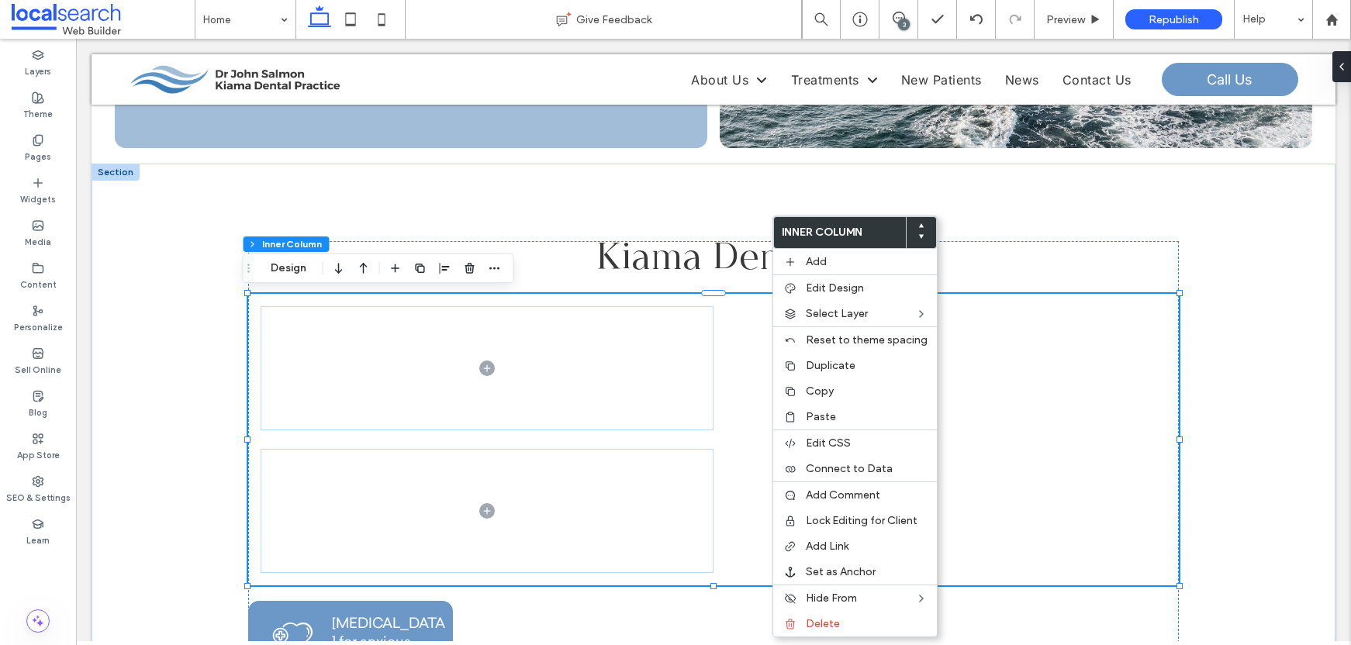
click at [1046, 389] on div at bounding box center [713, 440] width 931 height 292
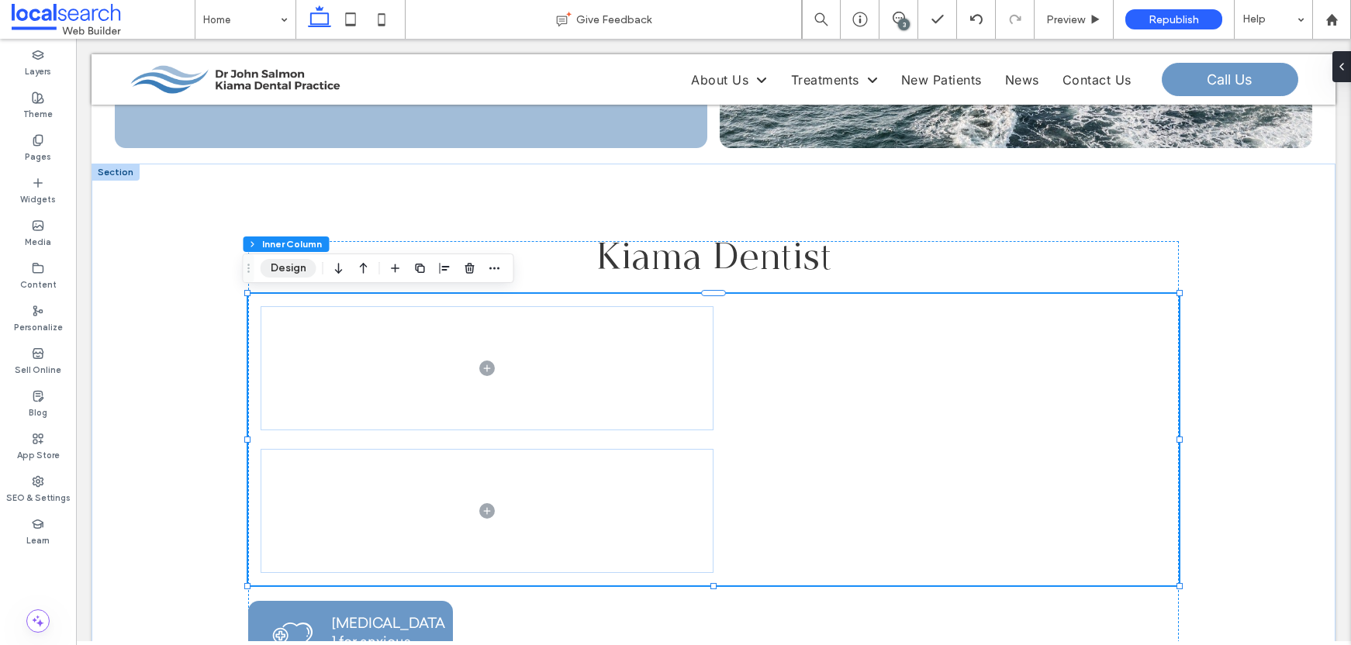
click at [293, 270] on button "Design" at bounding box center [289, 268] width 56 height 19
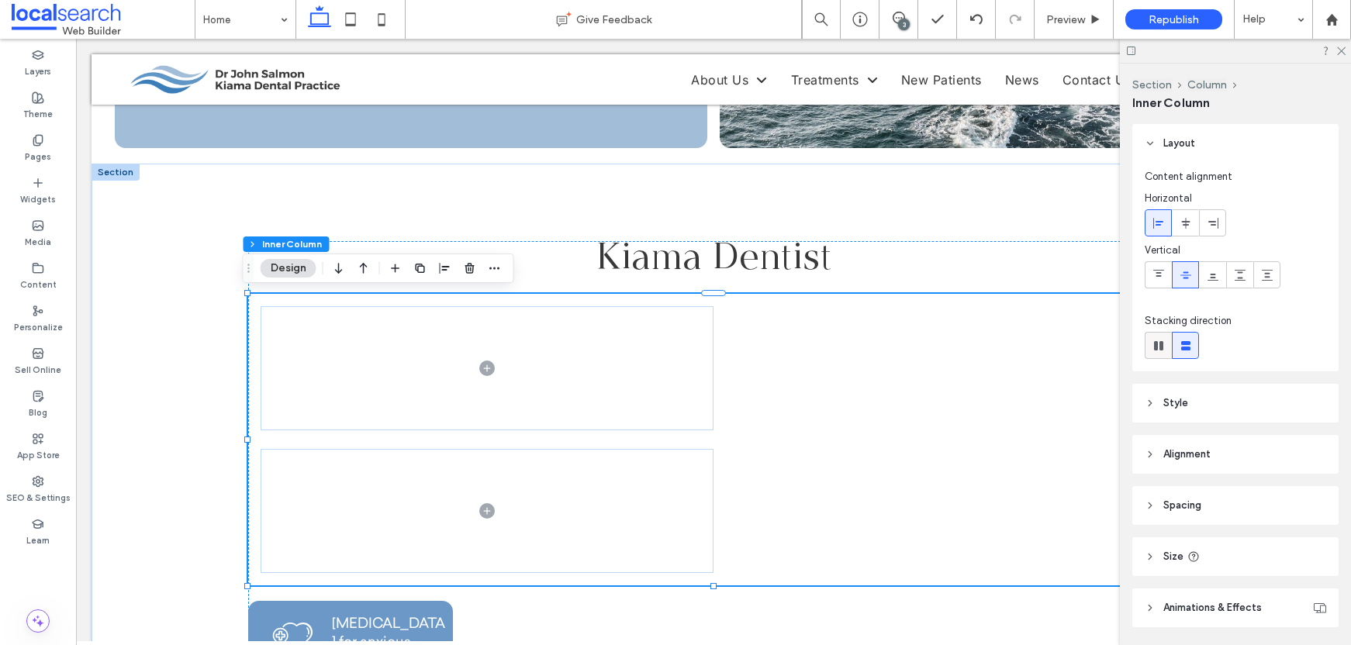
click at [1161, 339] on icon at bounding box center [1159, 346] width 16 height 16
type input "*"
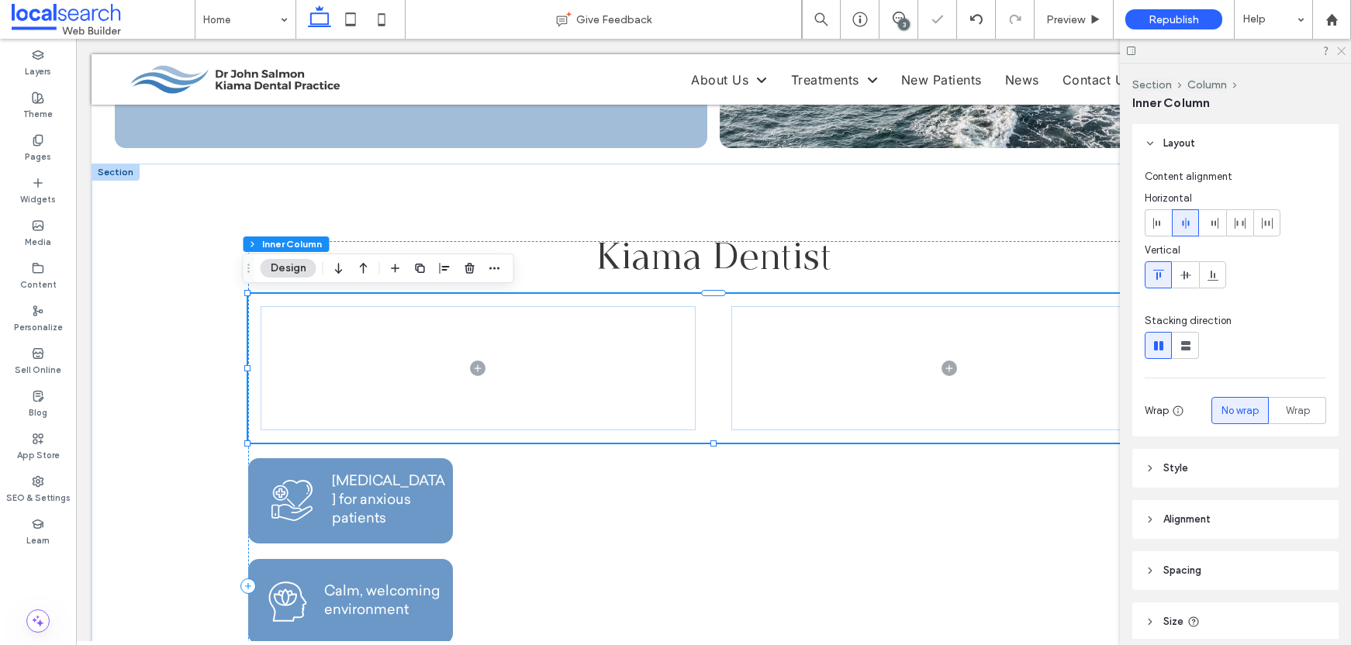
drag, startPoint x: 1344, startPoint y: 47, endPoint x: 1123, endPoint y: 183, distance: 260.1
click at [1344, 47] on use at bounding box center [1341, 51] width 9 height 9
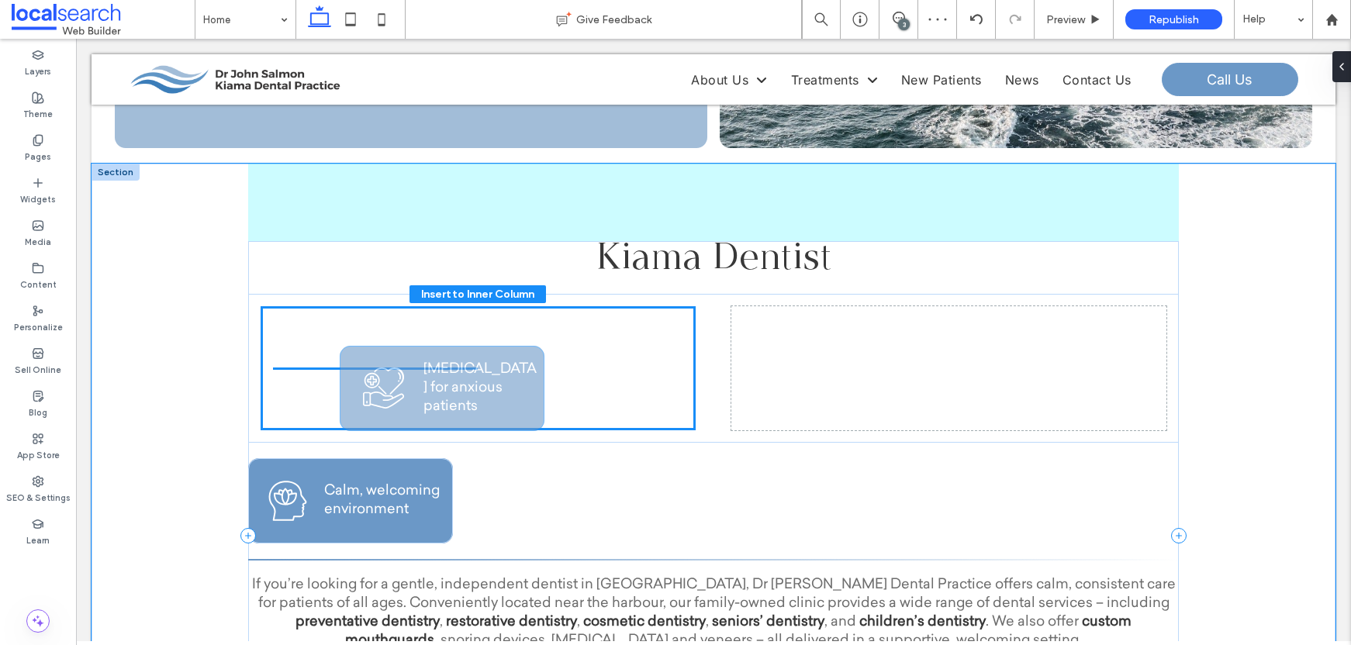
drag, startPoint x: 414, startPoint y: 507, endPoint x: 510, endPoint y: 394, distance: 148.0
type input "**"
type input "****"
type input "**"
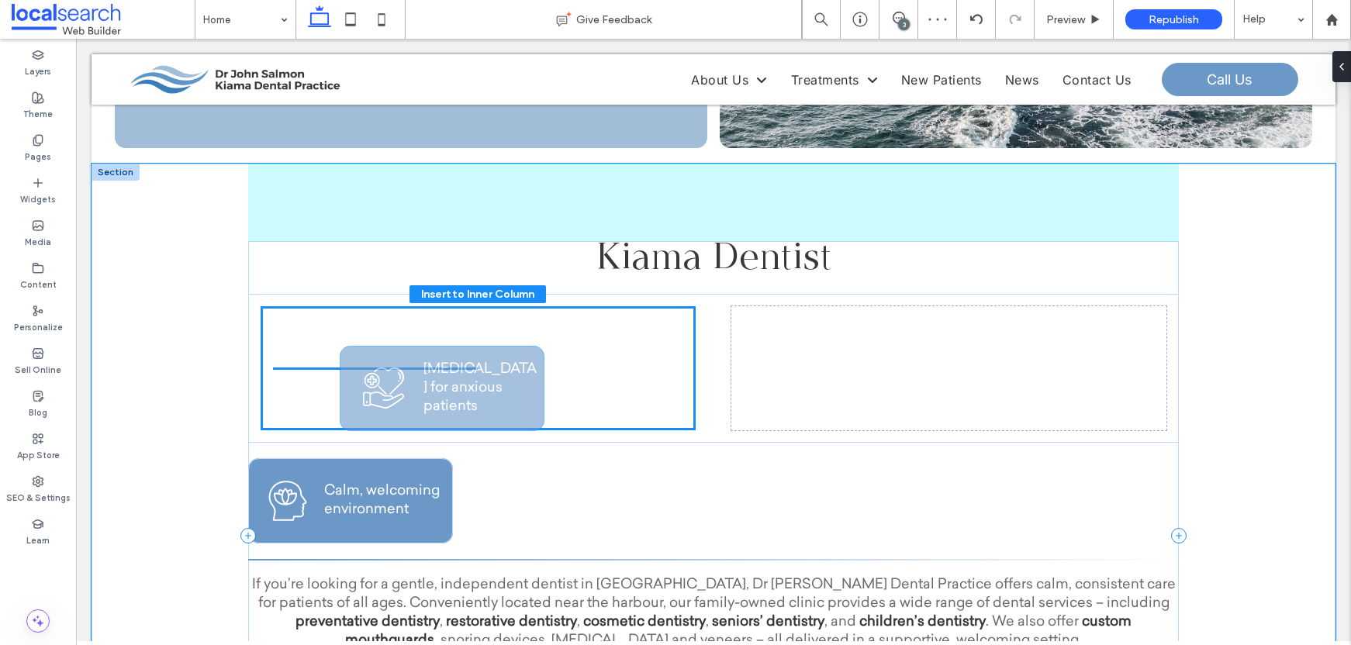
scroll to position [168, 0]
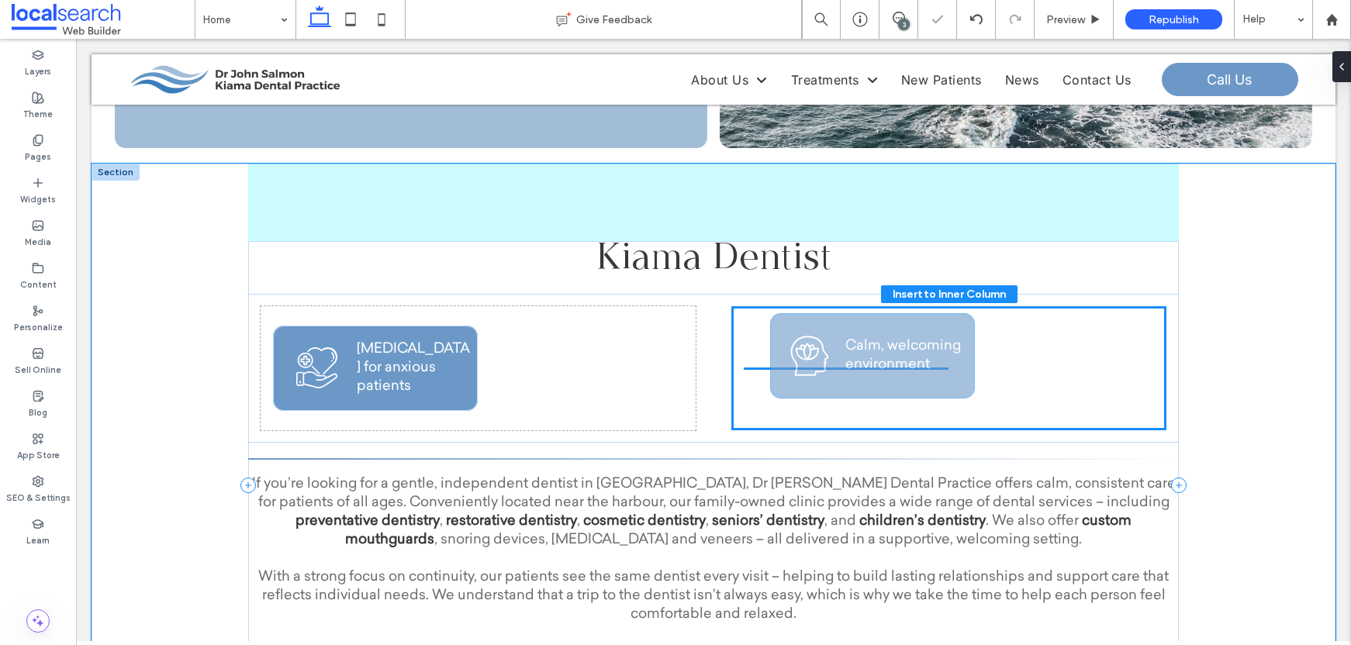
drag, startPoint x: 521, startPoint y: 458, endPoint x: 969, endPoint y: 381, distance: 454.2
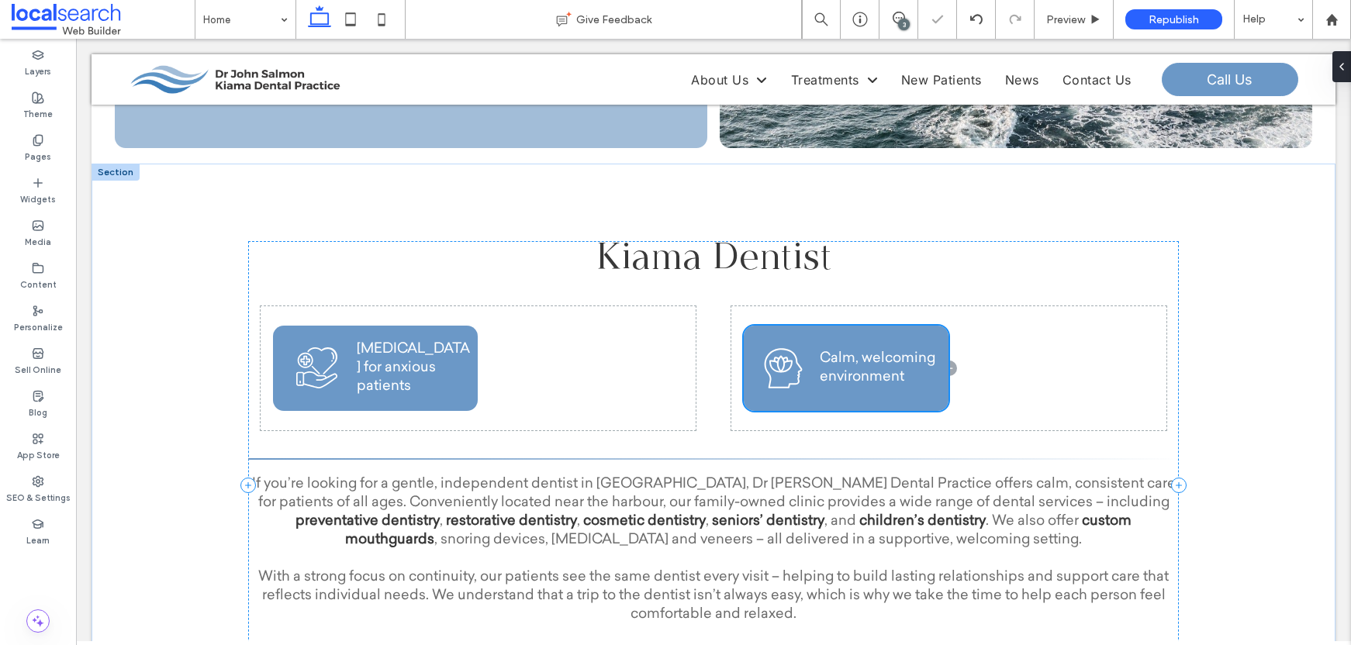
type input "**"
type input "****"
type input "**"
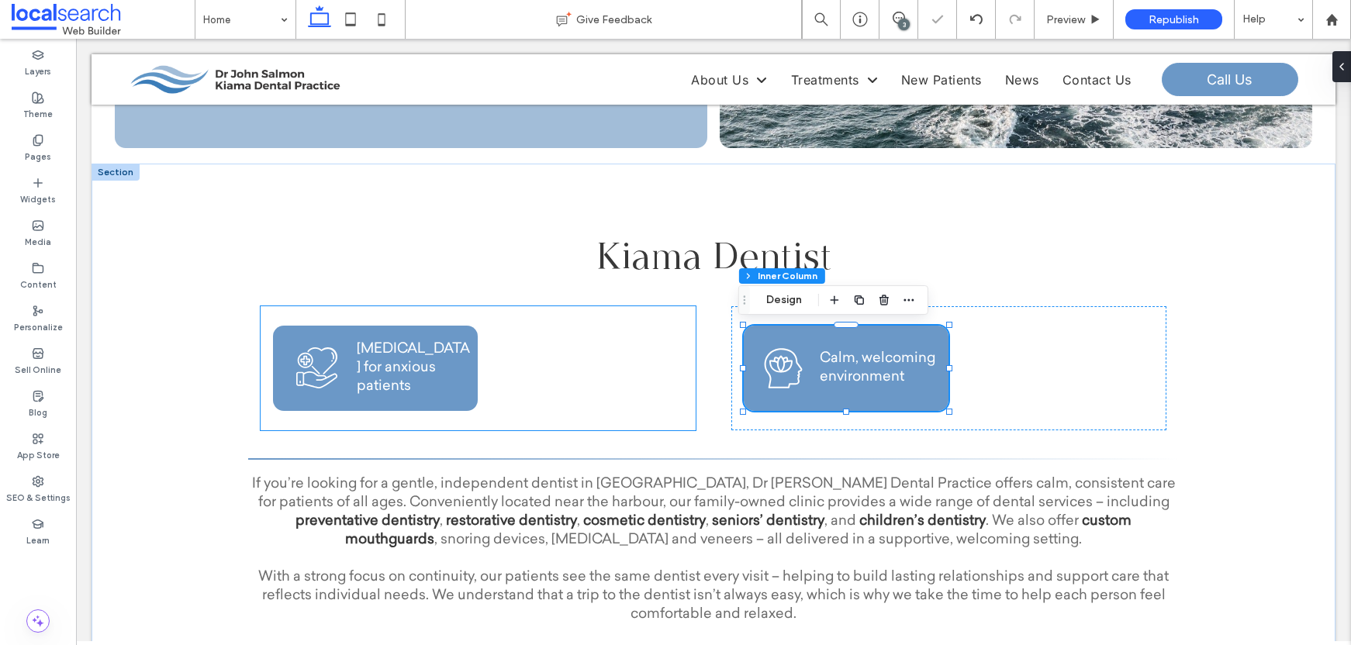
click at [587, 374] on div "Support Care Icon [MEDICAL_DATA] for anxious patients" at bounding box center [478, 368] width 435 height 124
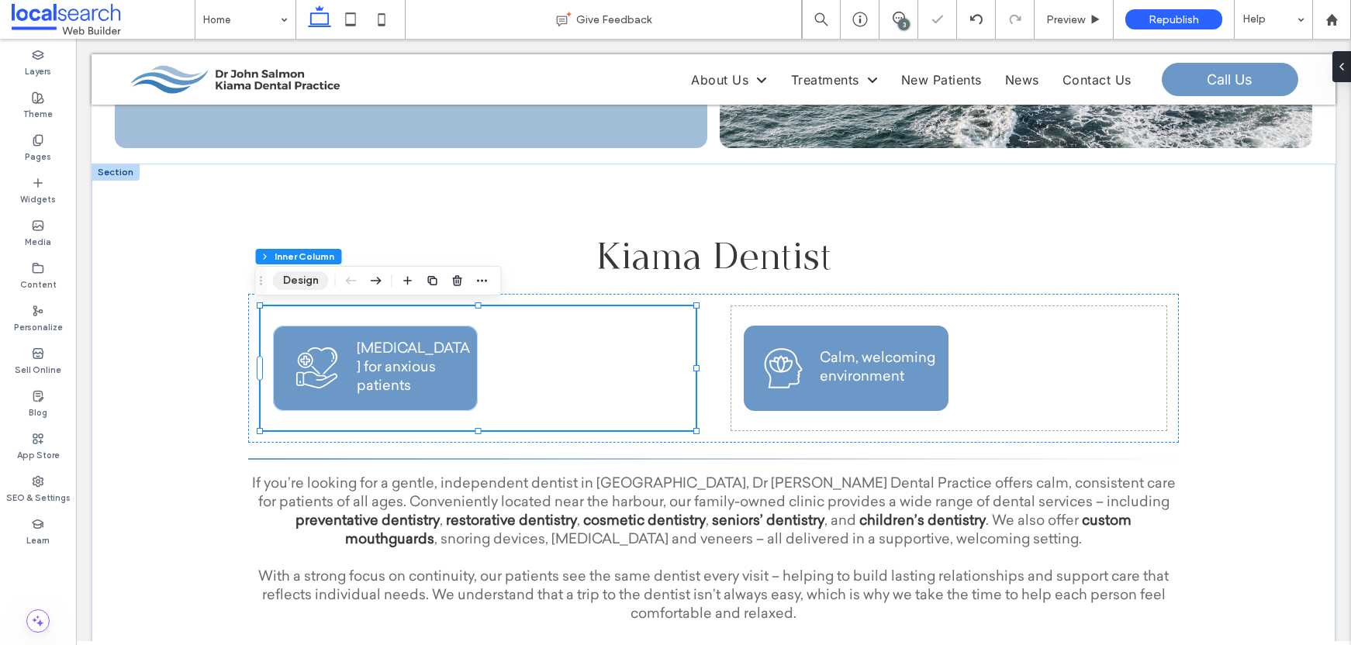
click at [314, 282] on button "Design" at bounding box center [301, 281] width 56 height 19
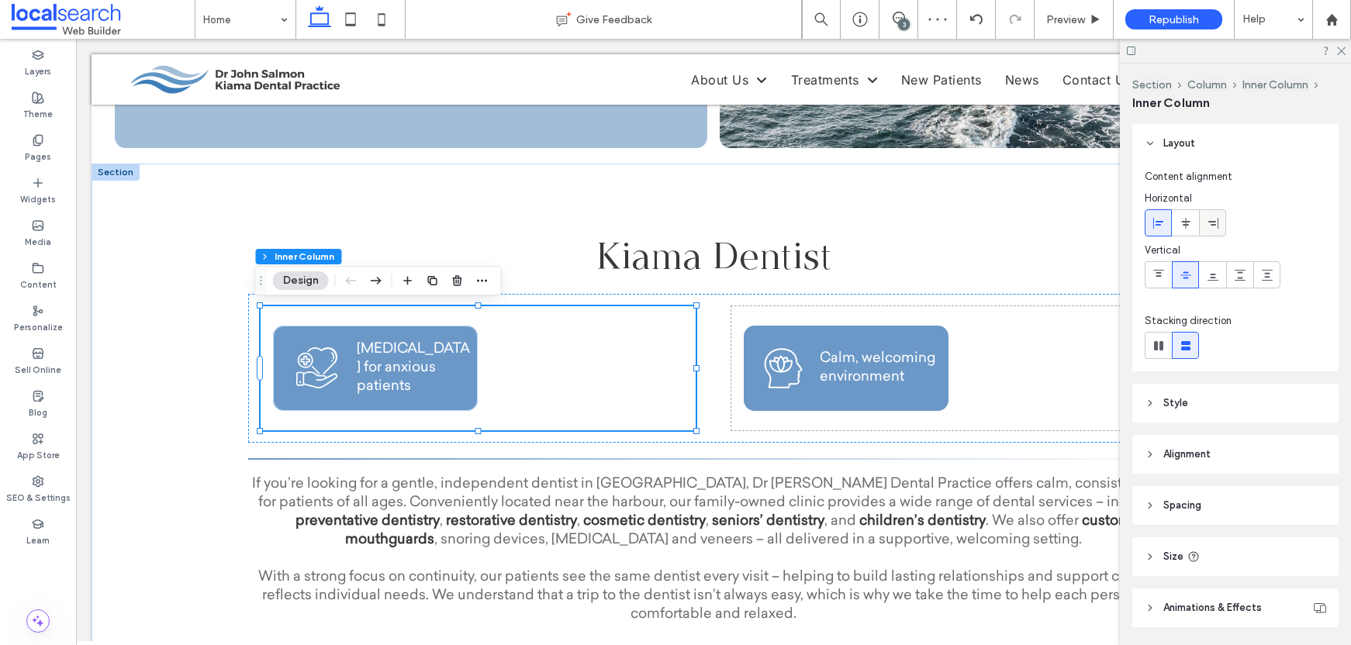
click at [1209, 221] on use at bounding box center [1214, 222] width 10 height 11
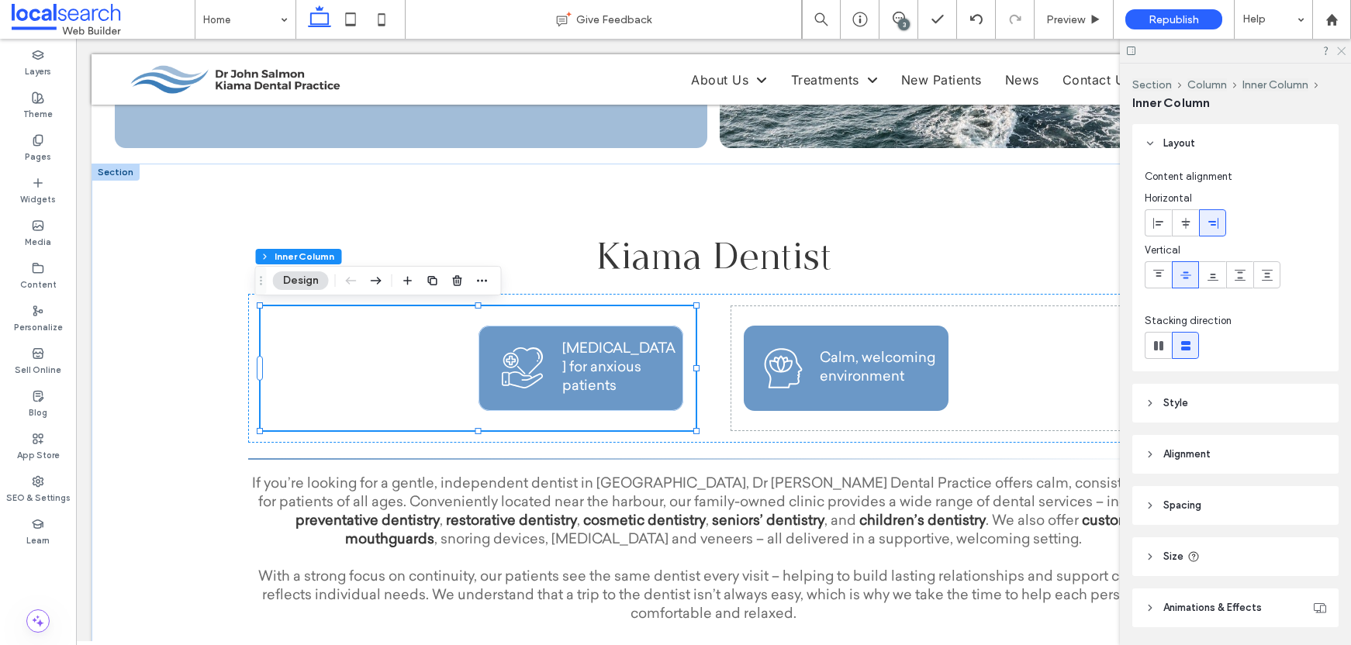
click at [1341, 53] on use at bounding box center [1341, 51] width 9 height 9
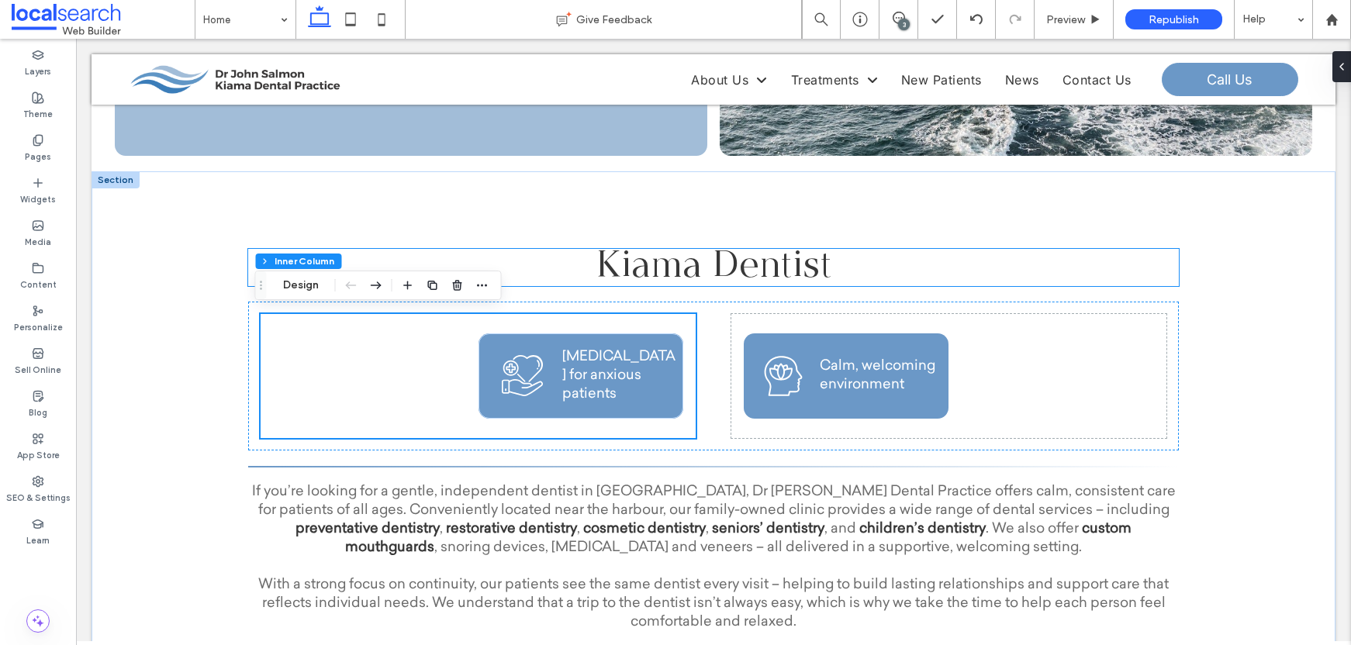
scroll to position [285, 0]
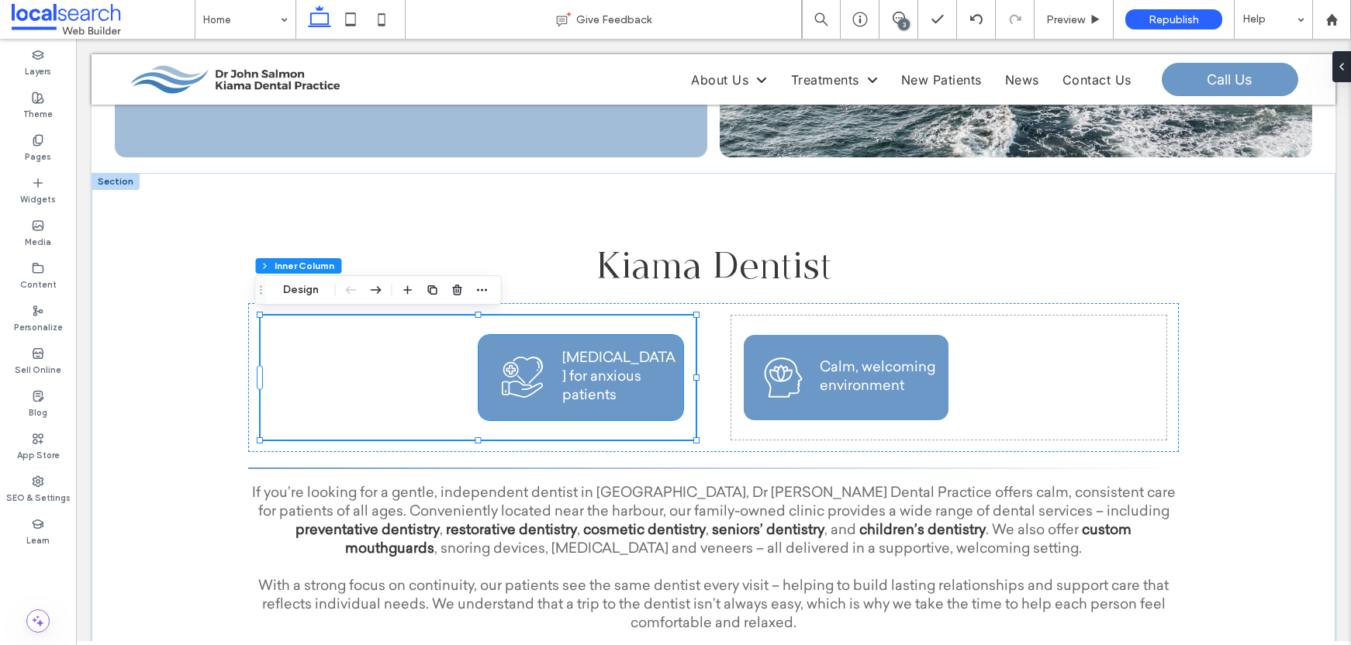
click at [503, 341] on div "Support Care Icon [MEDICAL_DATA] for anxious patients" at bounding box center [581, 377] width 205 height 85
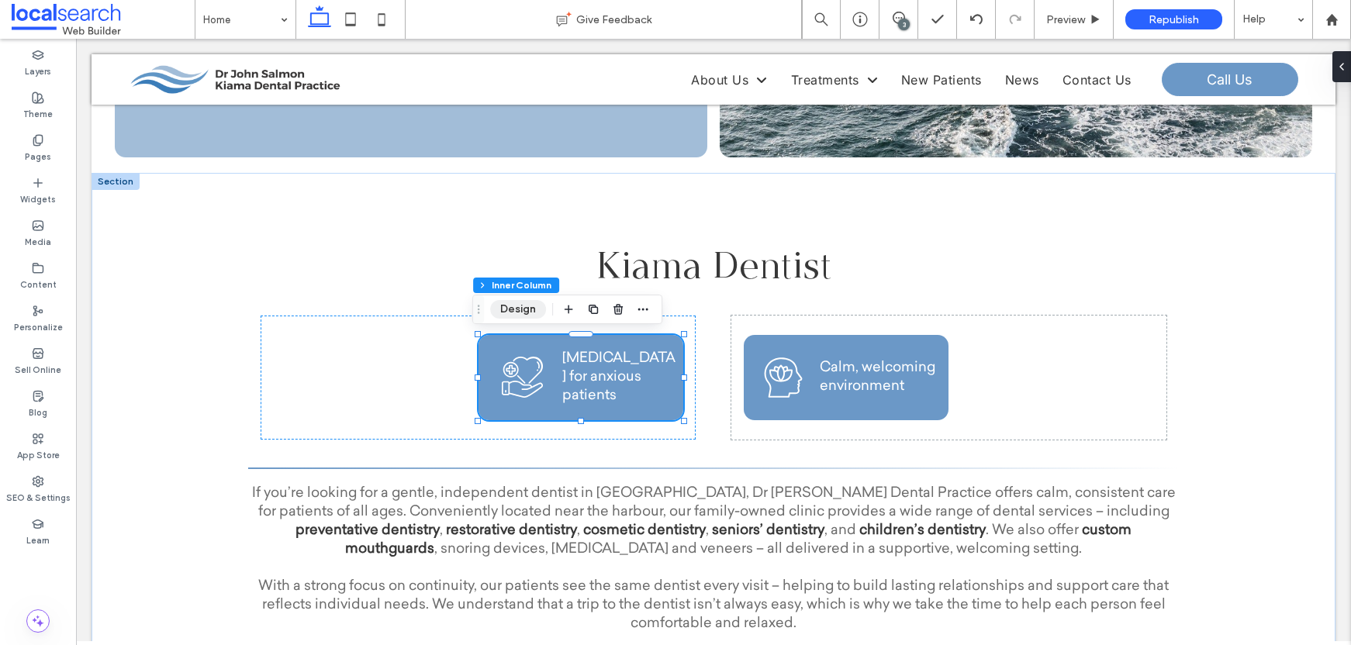
click at [524, 312] on button "Design" at bounding box center [518, 309] width 56 height 19
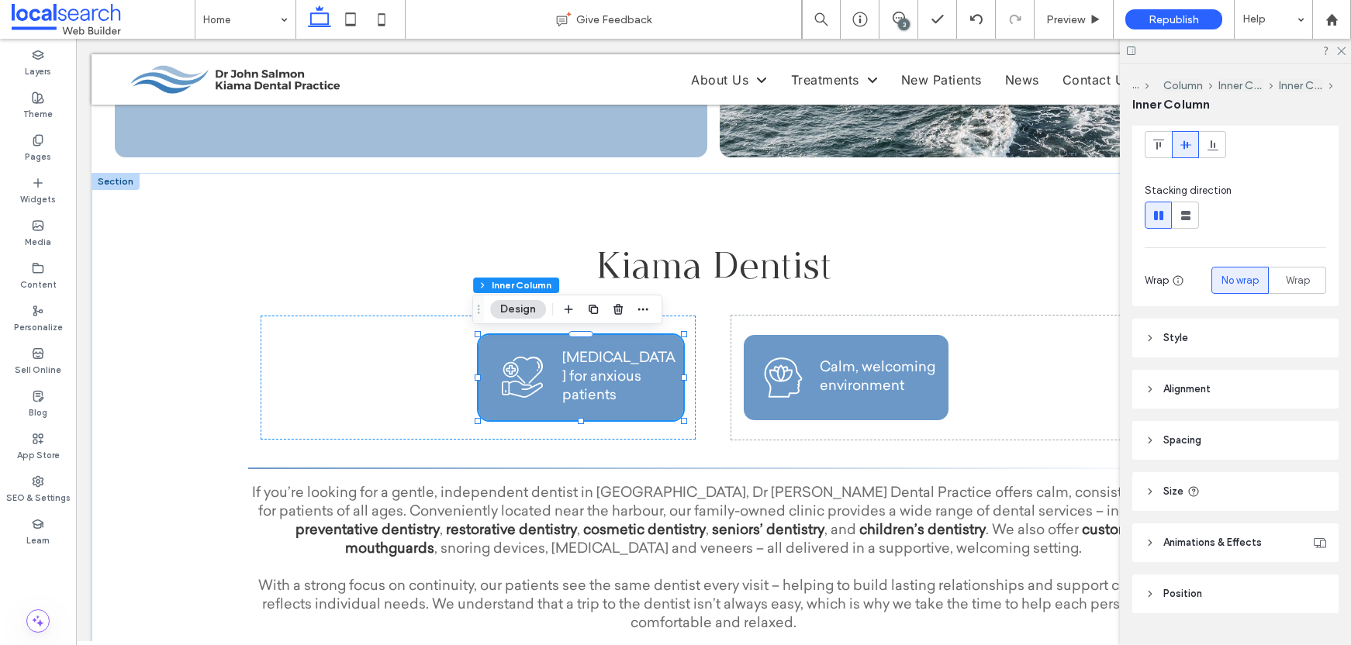
scroll to position [168, 0]
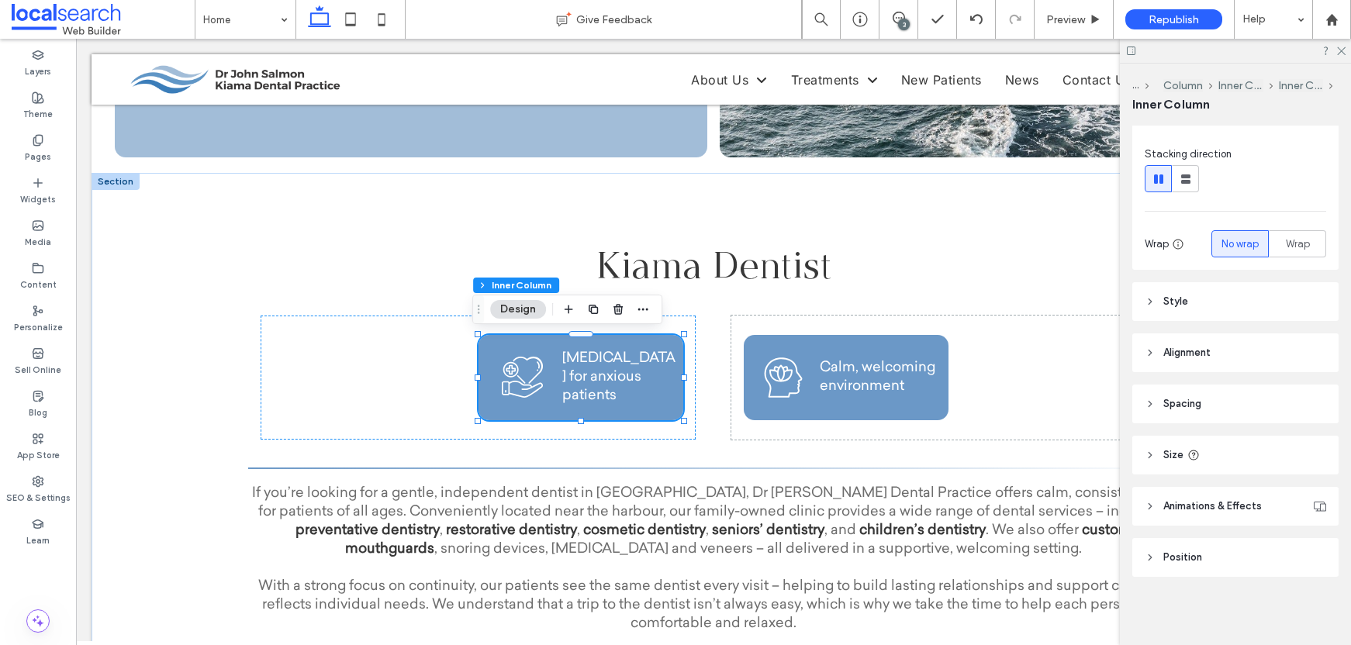
click at [1196, 300] on header "Style" at bounding box center [1236, 301] width 206 height 39
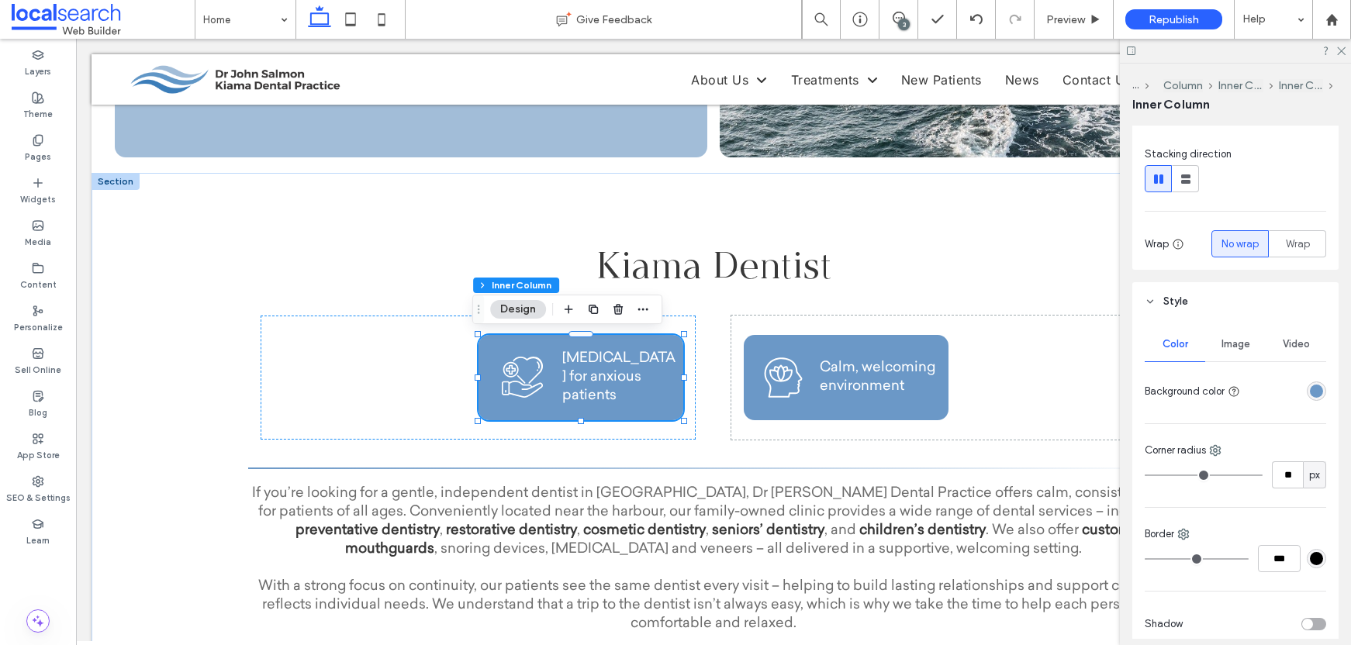
click at [1310, 389] on div "rgba(107, 152, 199, 1)" at bounding box center [1316, 391] width 13 height 13
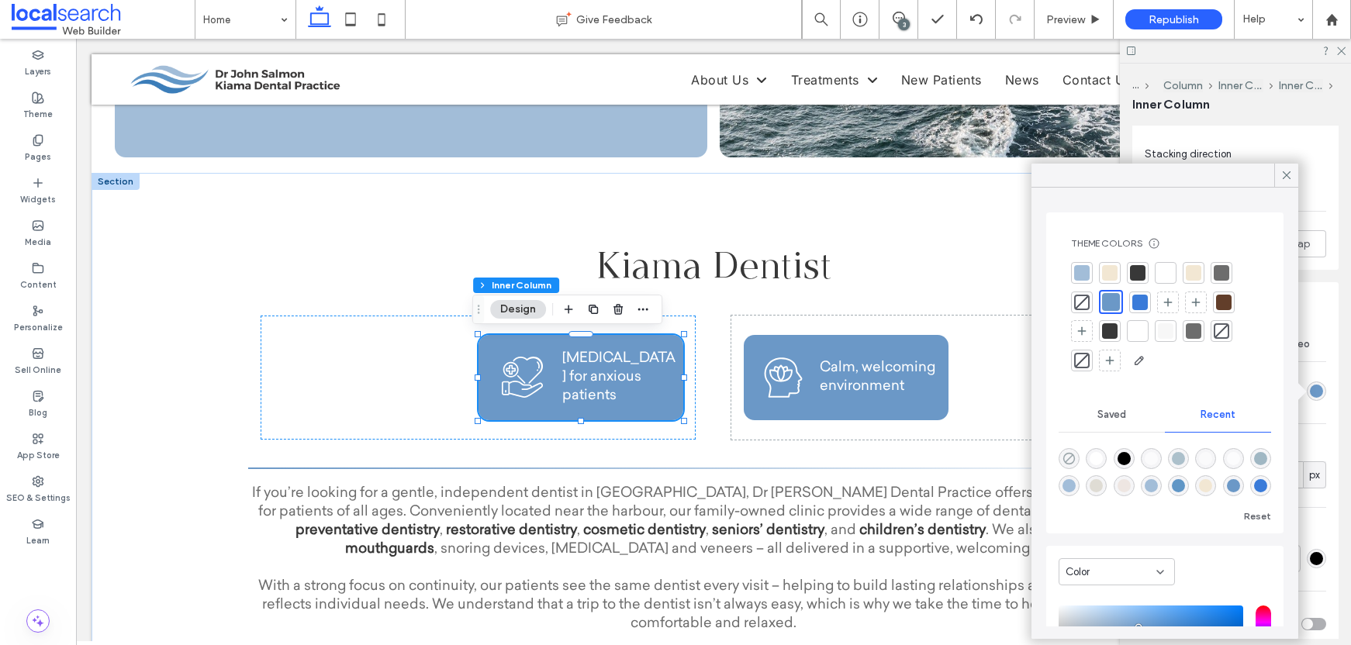
click at [1070, 455] on icon "rgba(0, 0, 0, 0)" at bounding box center [1069, 458] width 13 height 13
type input "**"
type input "*******"
type input "*"
type input "**"
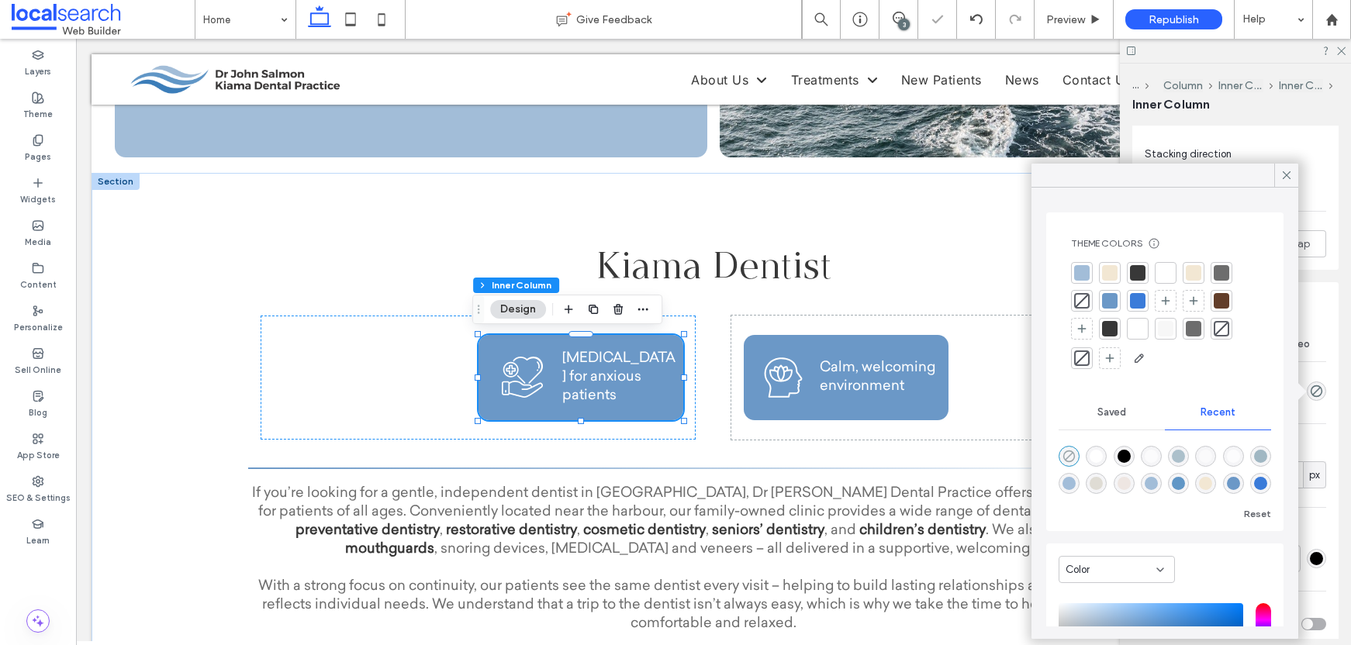
type input "**"
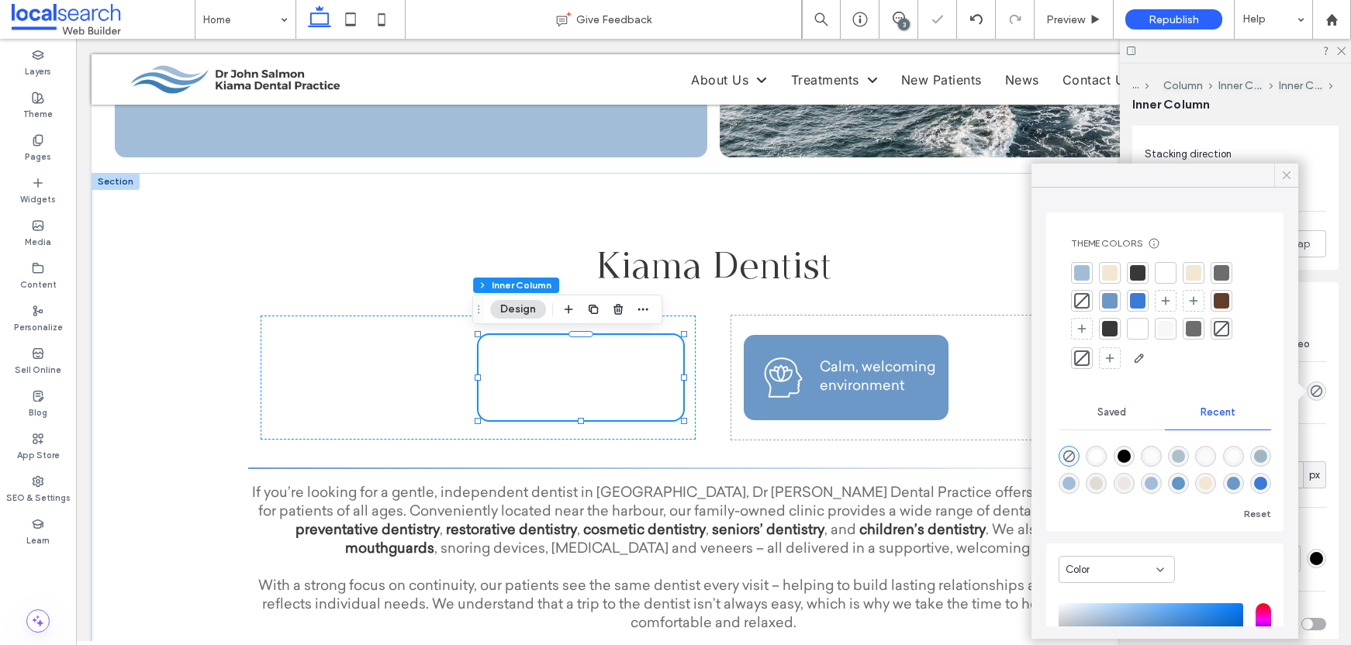
click at [1289, 173] on icon at bounding box center [1287, 175] width 14 height 14
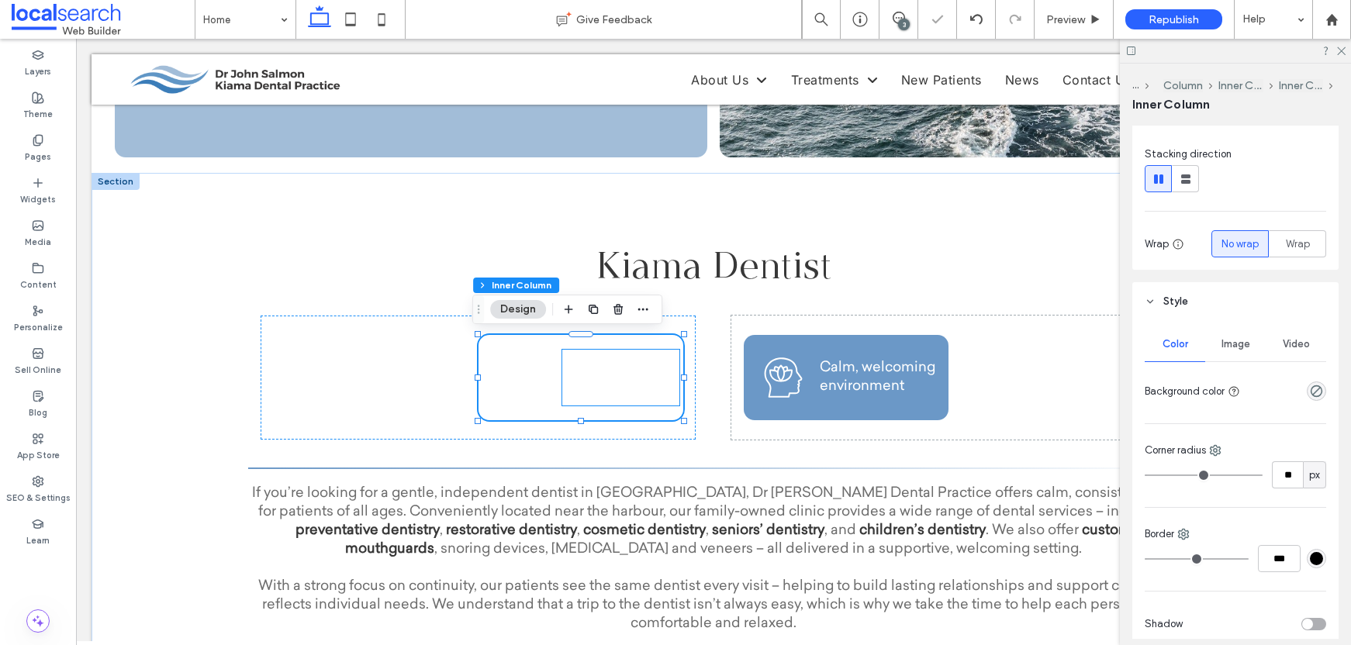
click at [576, 369] on p "[MEDICAL_DATA] for anxious patients" at bounding box center [620, 378] width 117 height 56
click at [576, 369] on div "[MEDICAL_DATA] for anxious patients" at bounding box center [620, 378] width 117 height 56
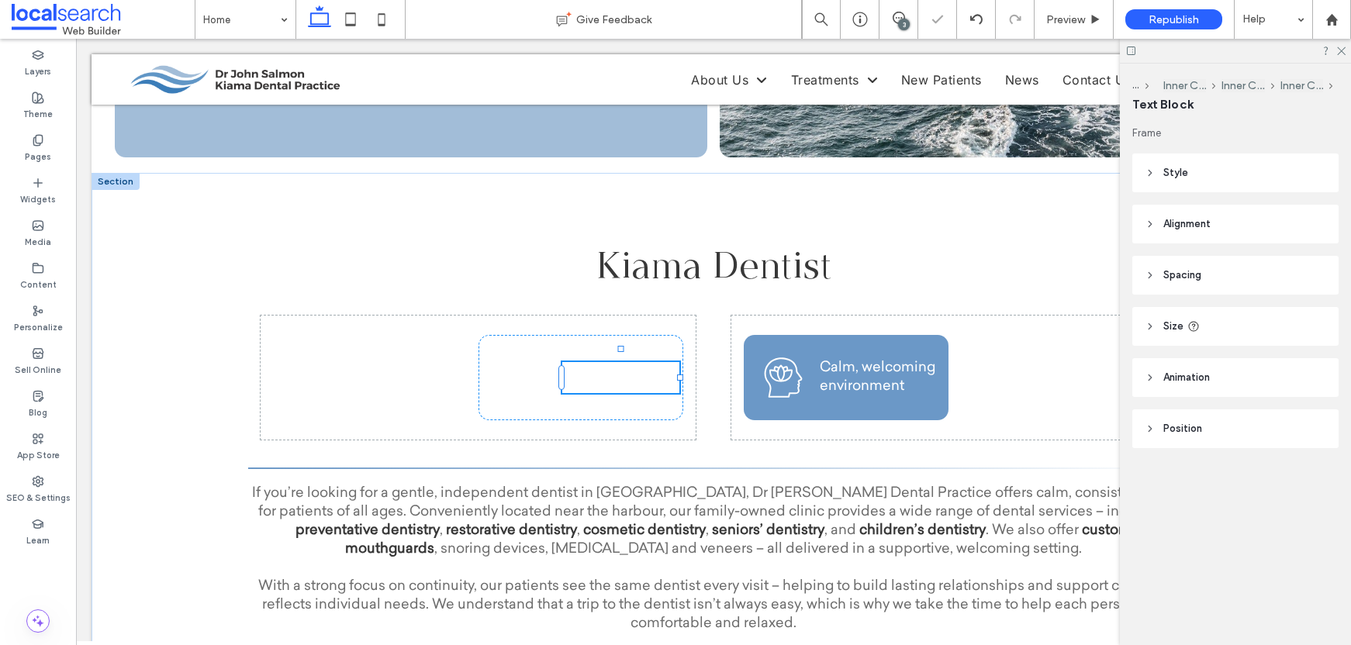
type input "**********"
type input "**"
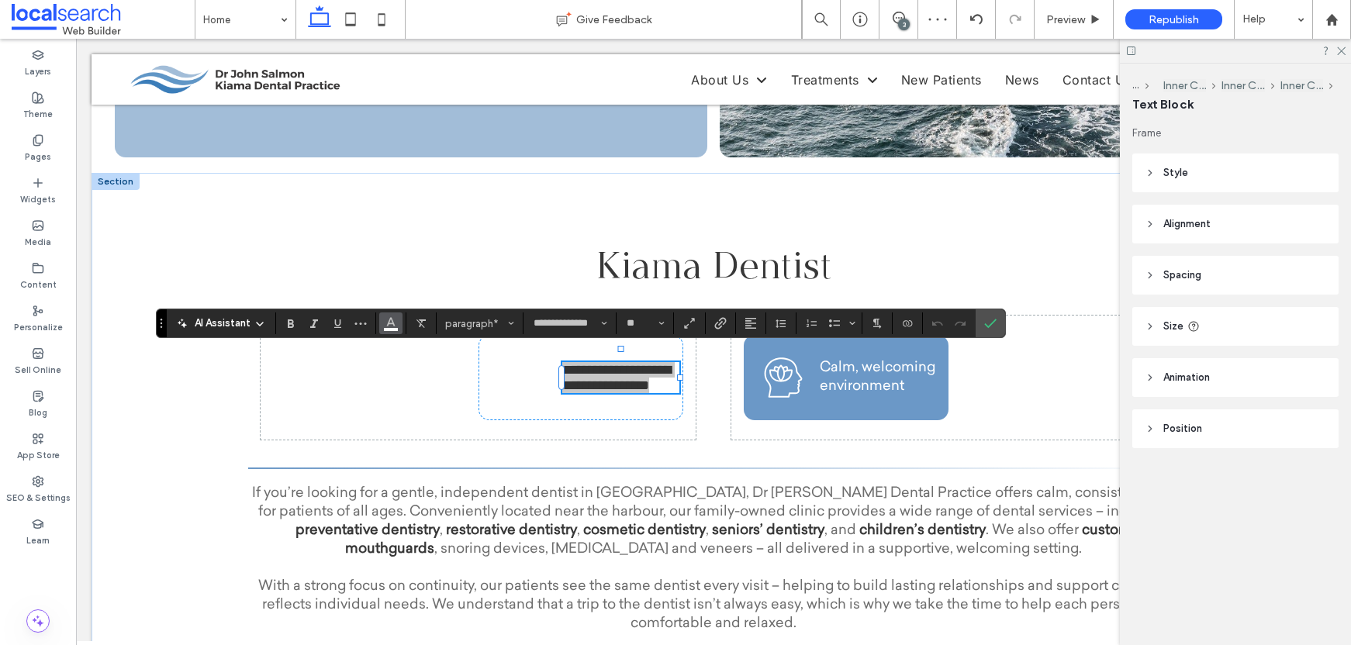
click at [397, 321] on button "Color" at bounding box center [390, 324] width 23 height 22
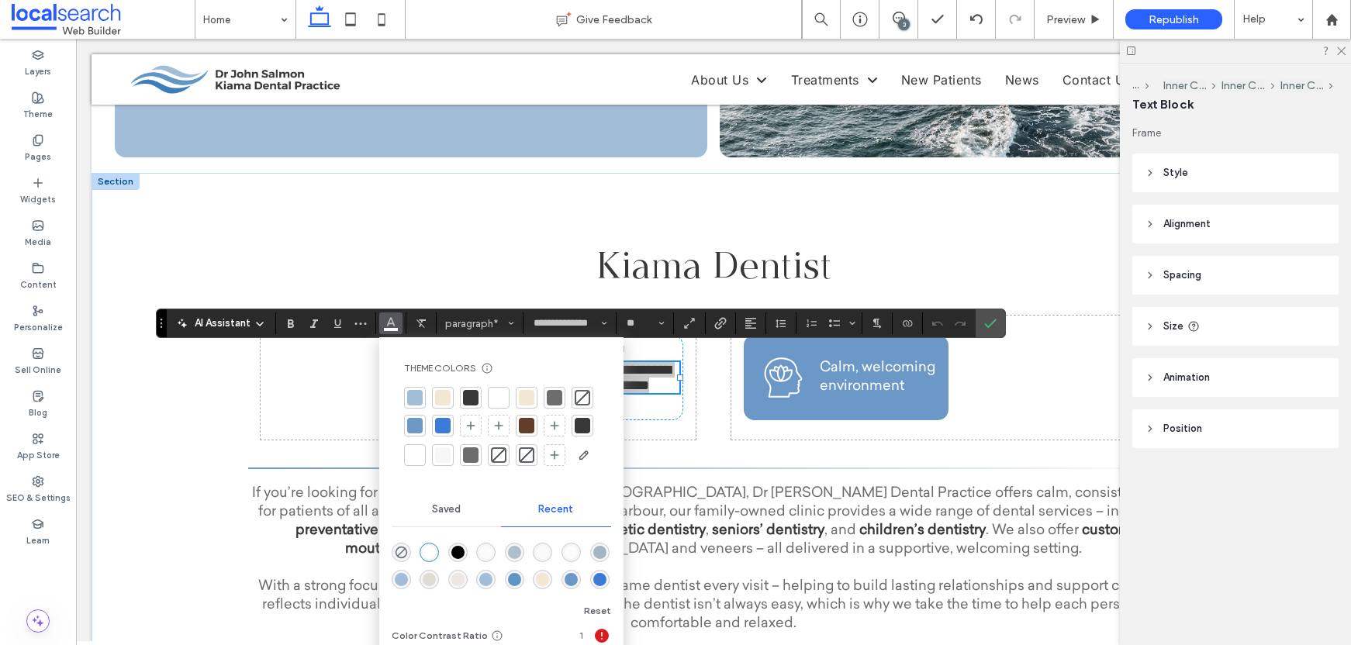
click at [412, 421] on div at bounding box center [415, 426] width 16 height 16
click at [985, 325] on use "Confirm" at bounding box center [990, 323] width 12 height 9
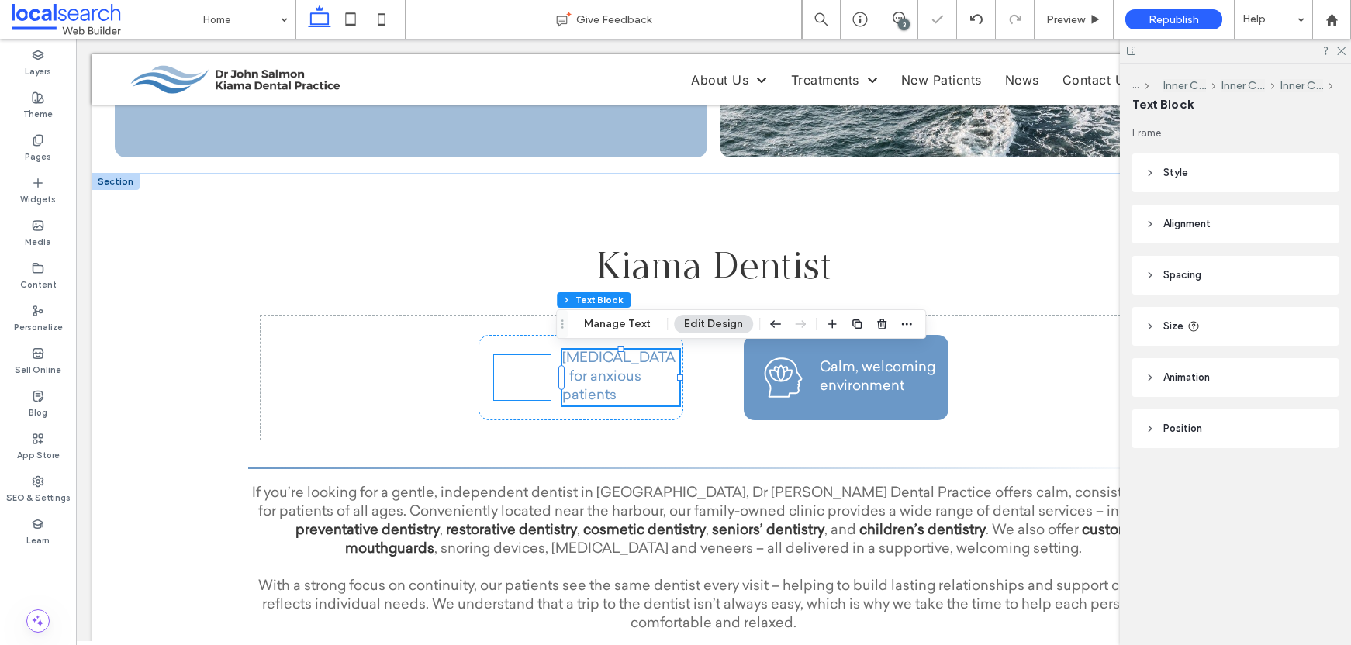
click at [537, 370] on icon at bounding box center [538, 371] width 2 height 2
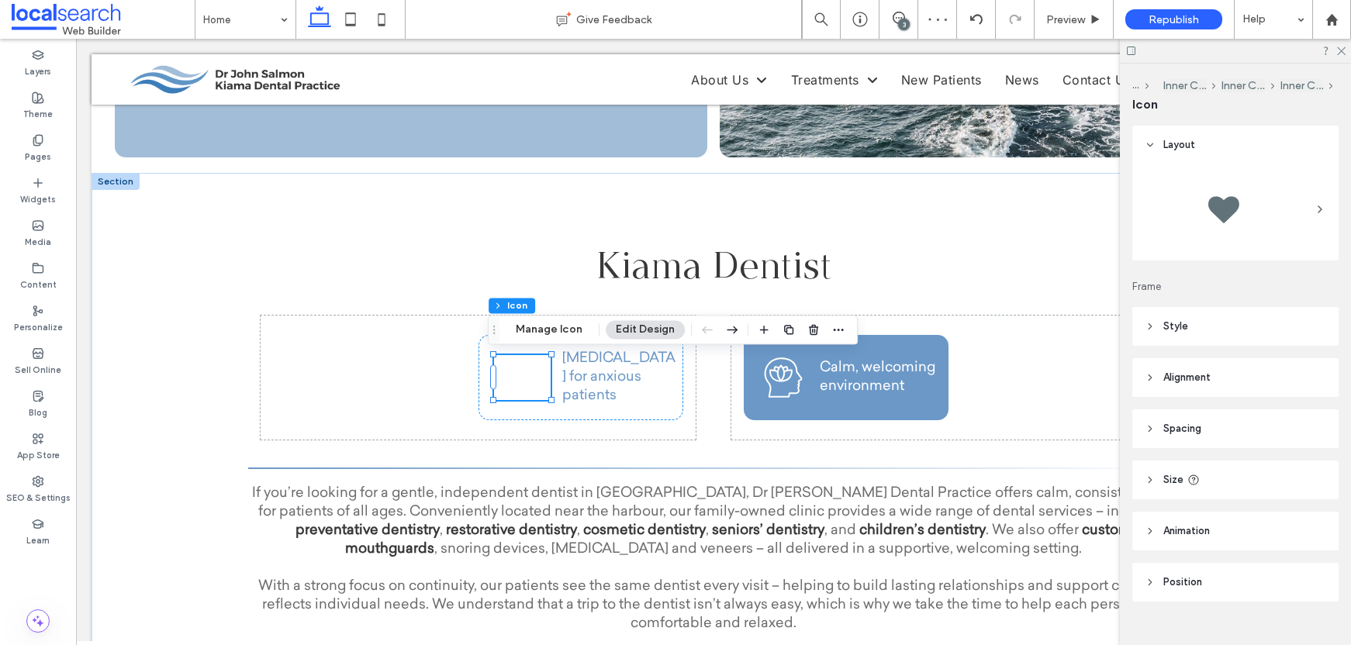
click at [1179, 332] on span "Style" at bounding box center [1176, 327] width 25 height 16
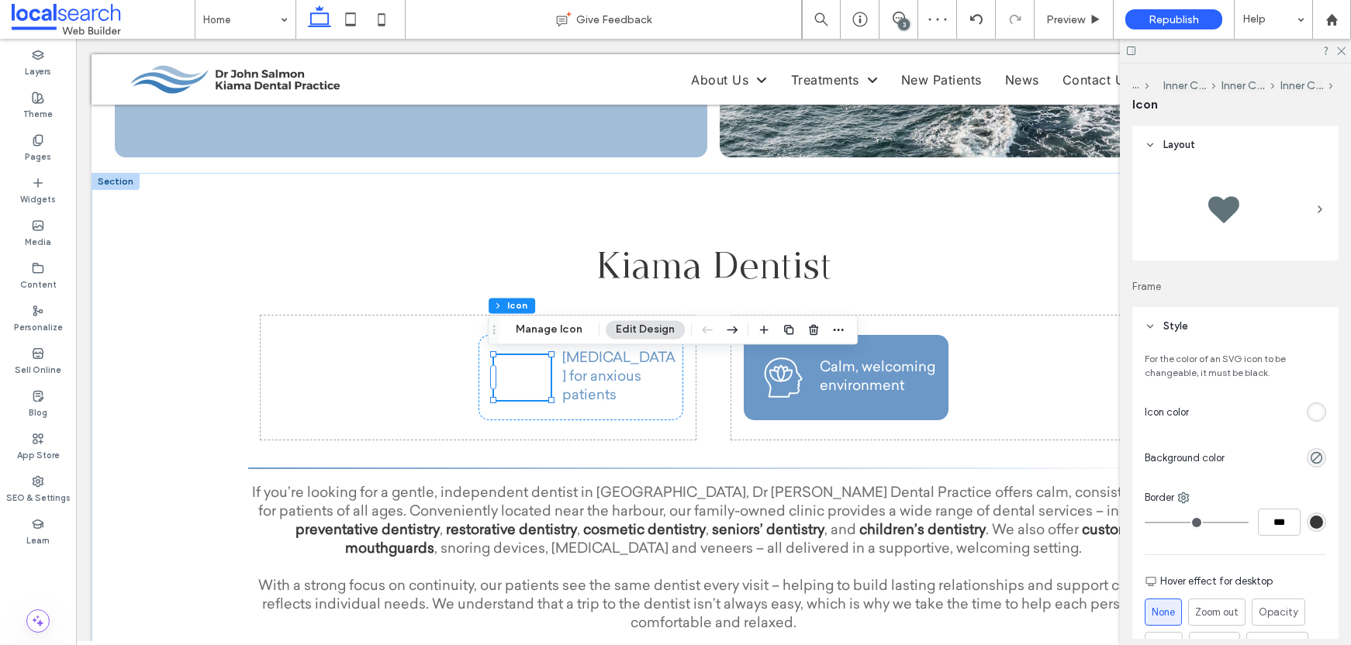
click at [1310, 410] on div "rgb(255, 255, 255)" at bounding box center [1316, 412] width 13 height 13
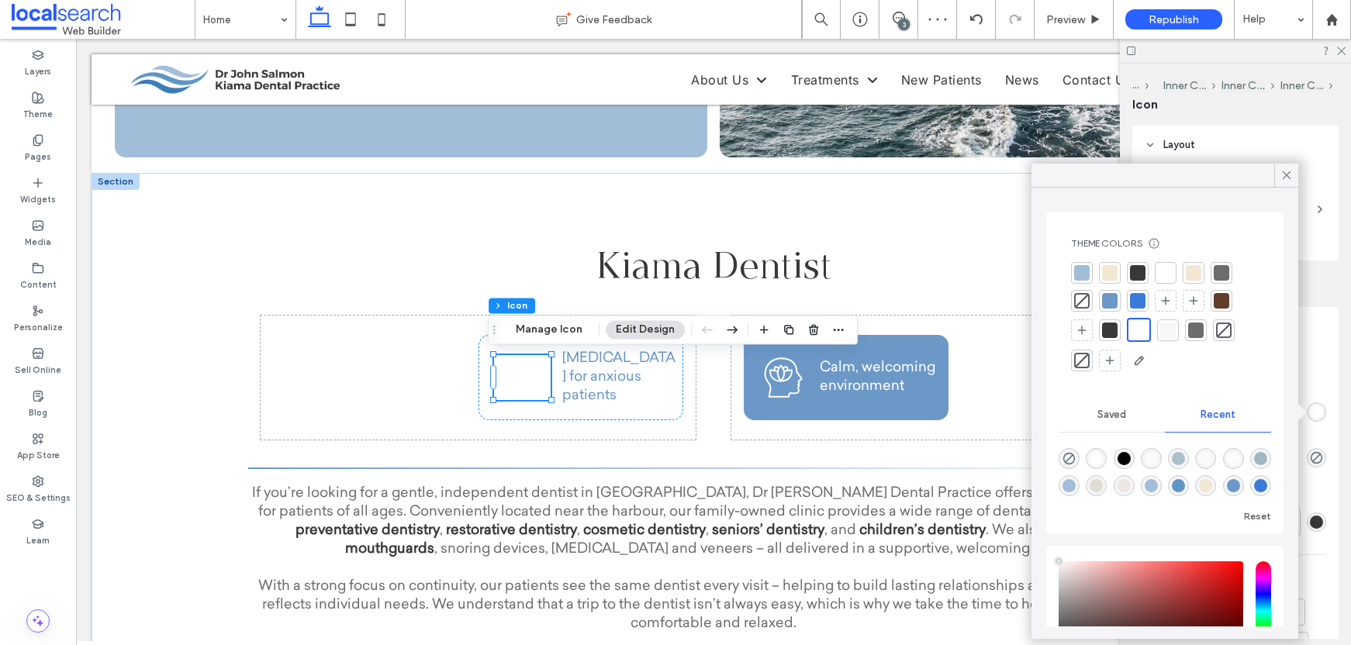
click at [1115, 301] on div at bounding box center [1110, 301] width 16 height 16
click at [1289, 170] on icon at bounding box center [1287, 175] width 14 height 14
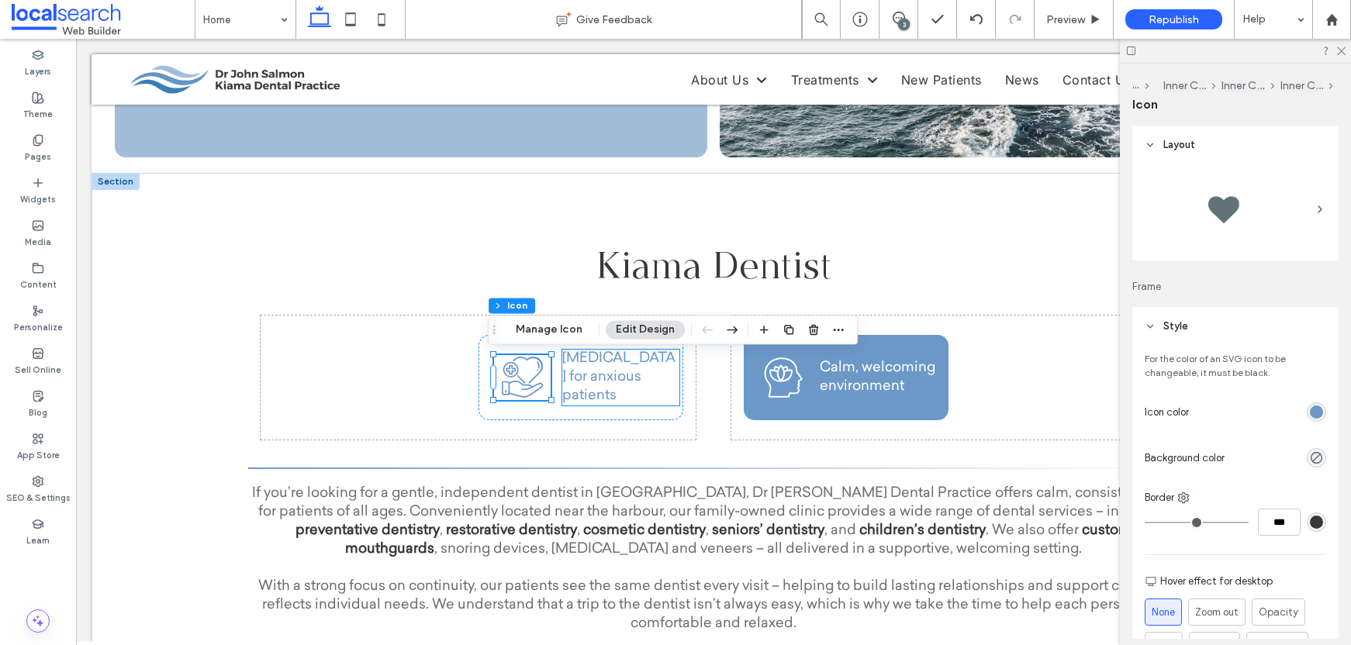
click at [604, 388] on p "[MEDICAL_DATA] for anxious patients" at bounding box center [620, 378] width 117 height 56
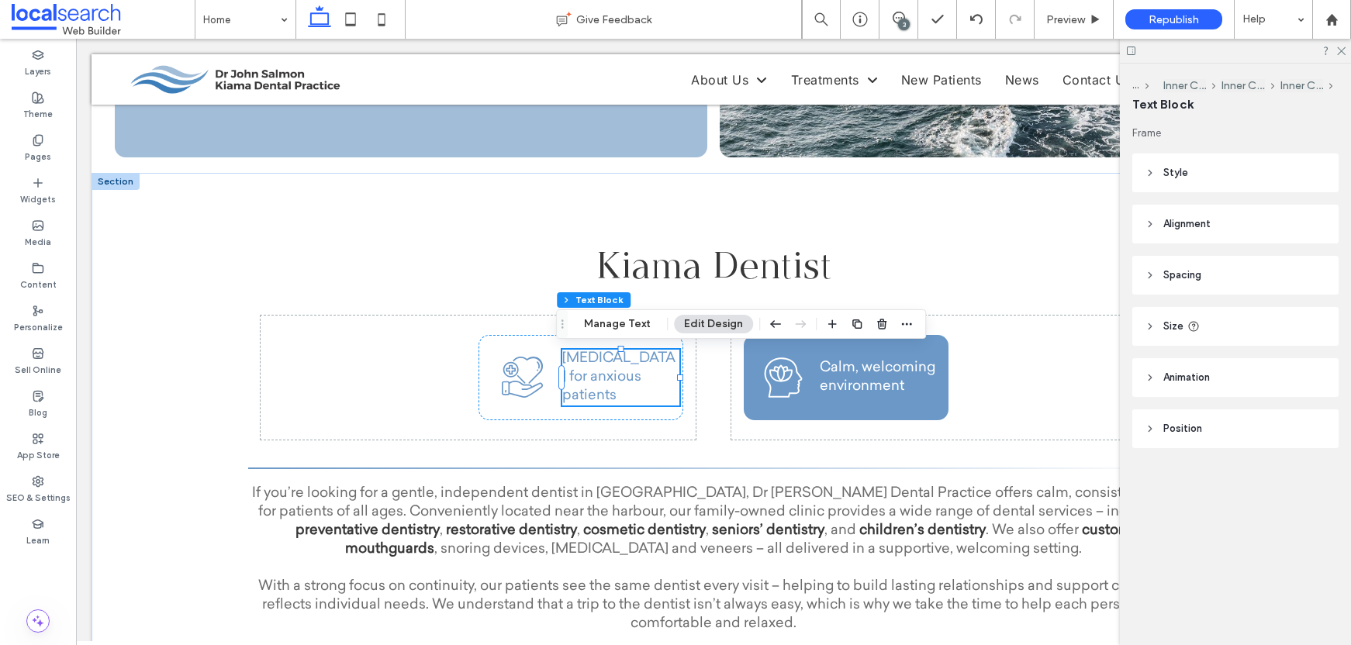
click at [604, 388] on p "[MEDICAL_DATA] for anxious patients" at bounding box center [620, 378] width 117 height 56
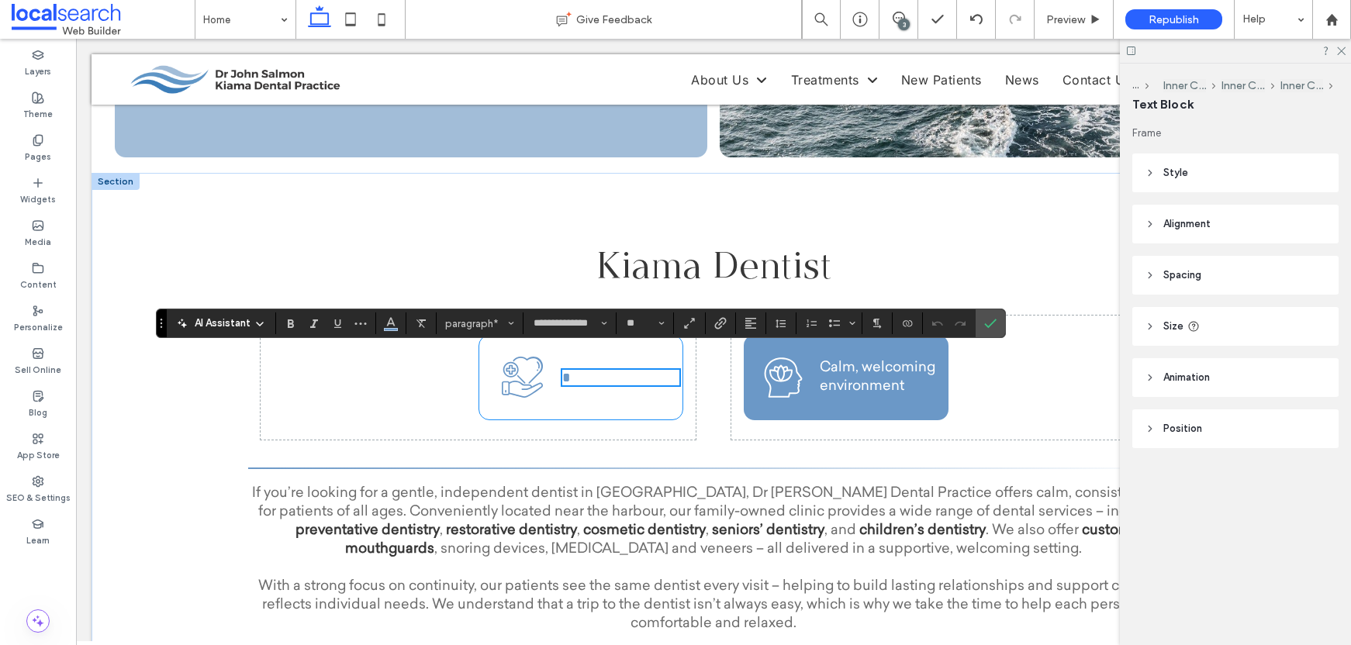
scroll to position [304, 0]
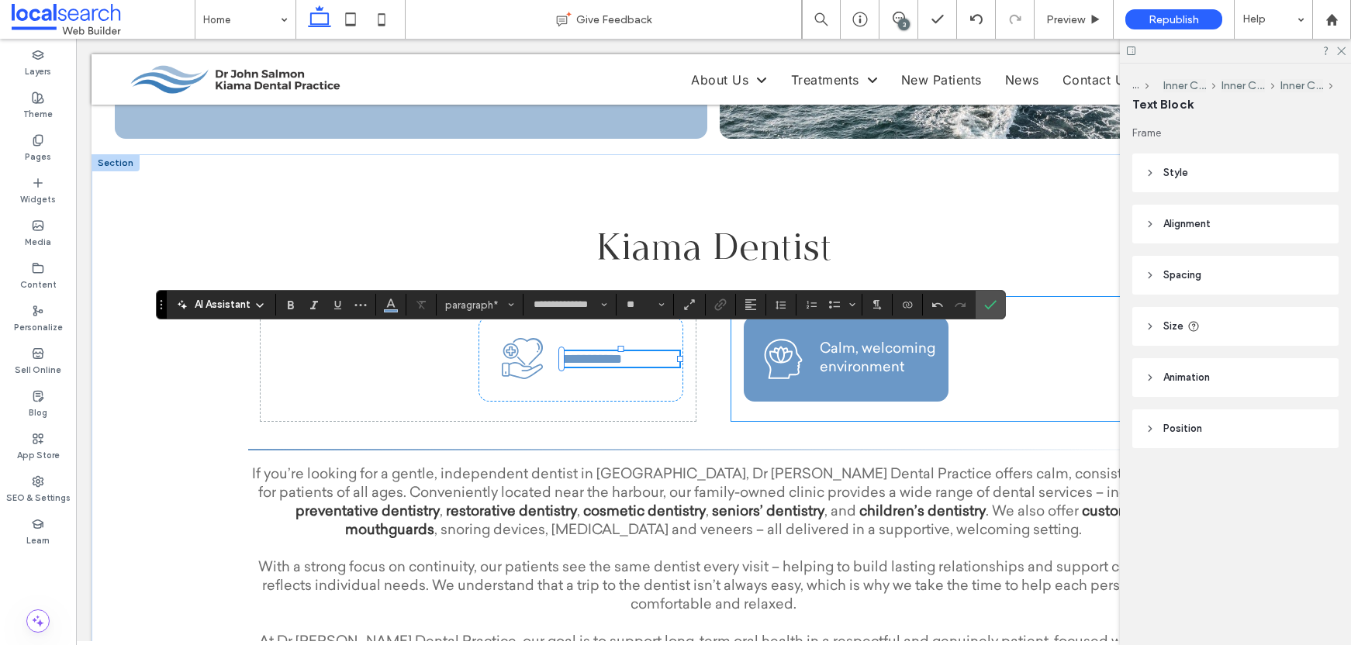
click at [867, 348] on span "Calm, welcoming environment" at bounding box center [878, 359] width 116 height 33
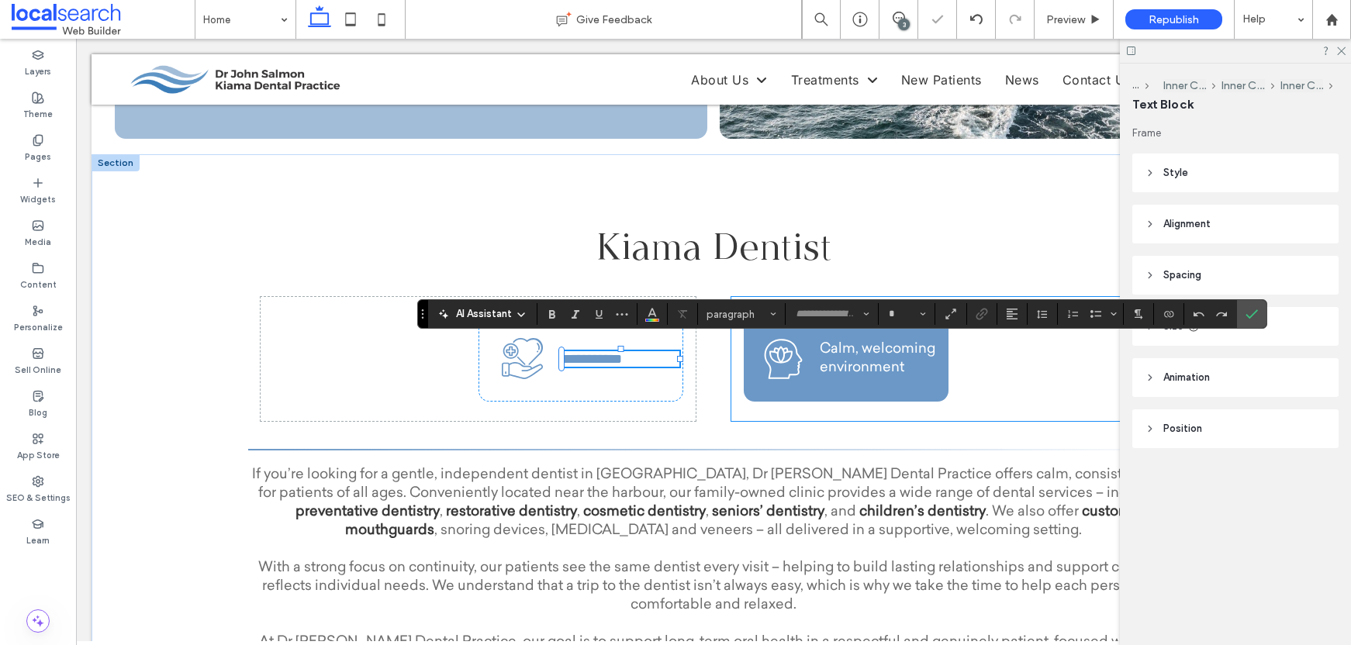
type input "**********"
type input "**"
click at [899, 348] on span "**********" at bounding box center [874, 358] width 109 height 29
drag, startPoint x: 929, startPoint y: 350, endPoint x: 829, endPoint y: 351, distance: 100.1
click at [828, 351] on span "**********" at bounding box center [874, 358] width 109 height 29
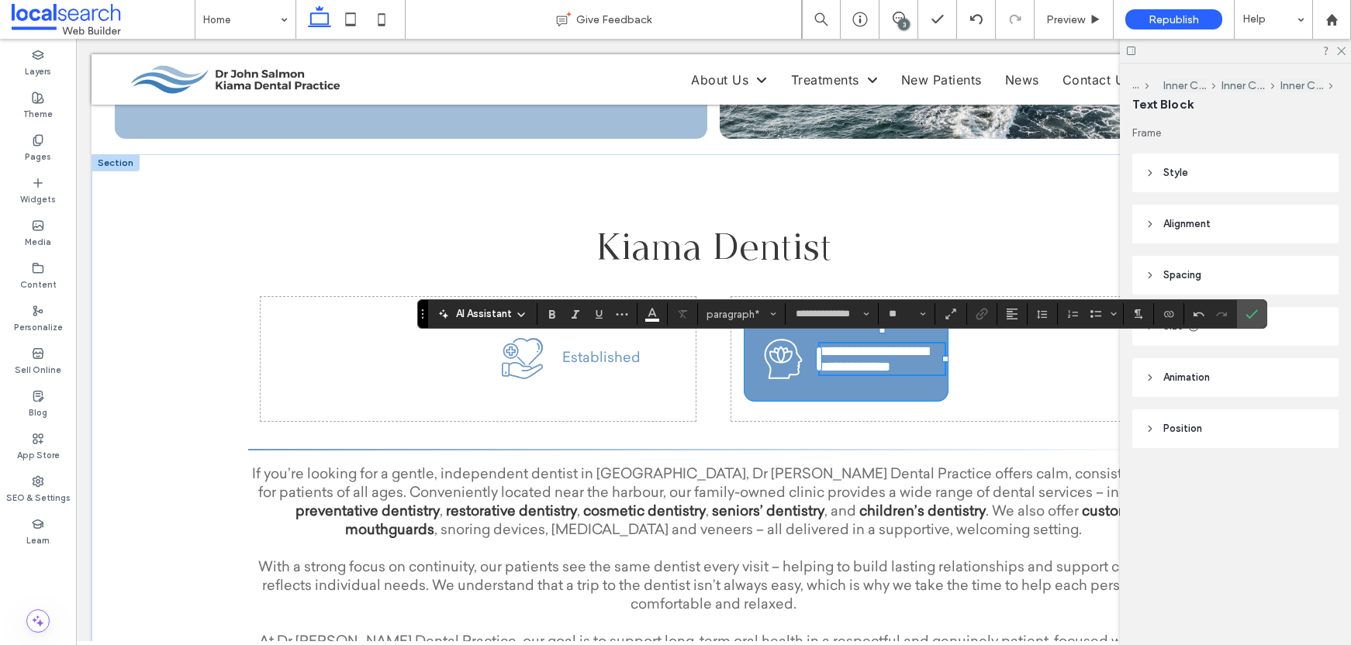
click at [790, 400] on div "**********" at bounding box center [846, 359] width 205 height 85
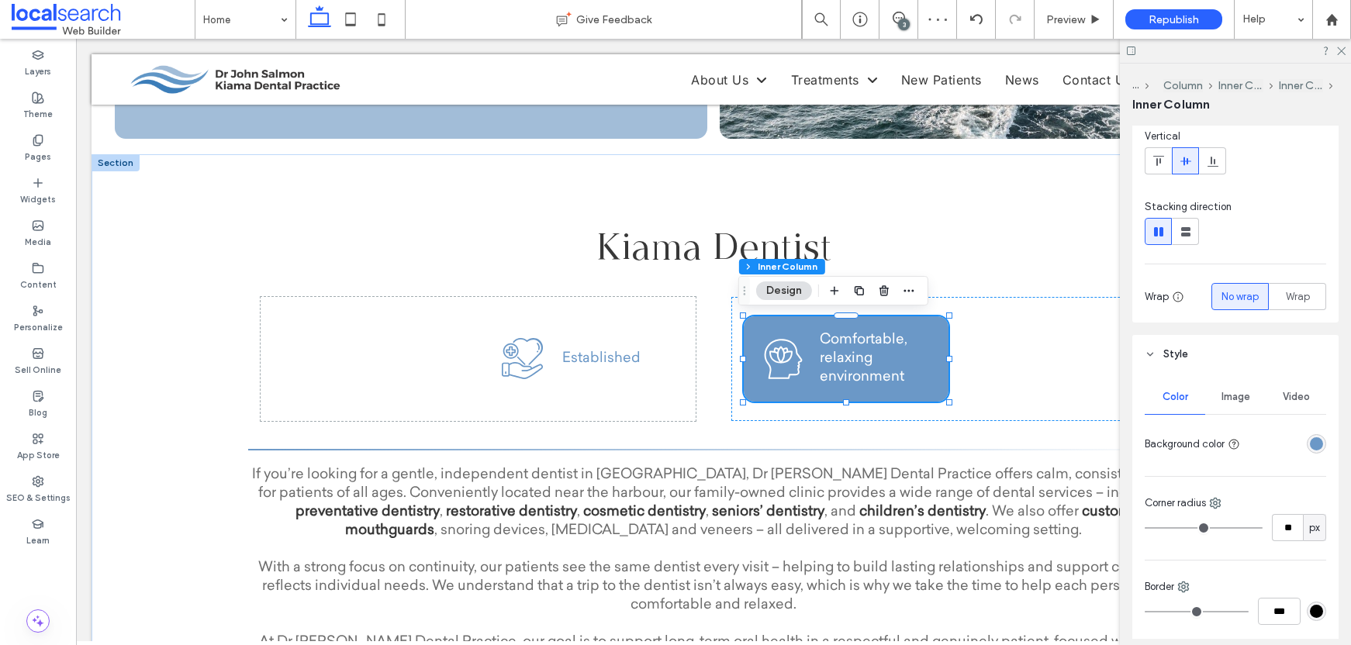
scroll to position [121, 0]
click at [1313, 438] on div "rgba(107, 152, 199, 1)" at bounding box center [1316, 438] width 13 height 13
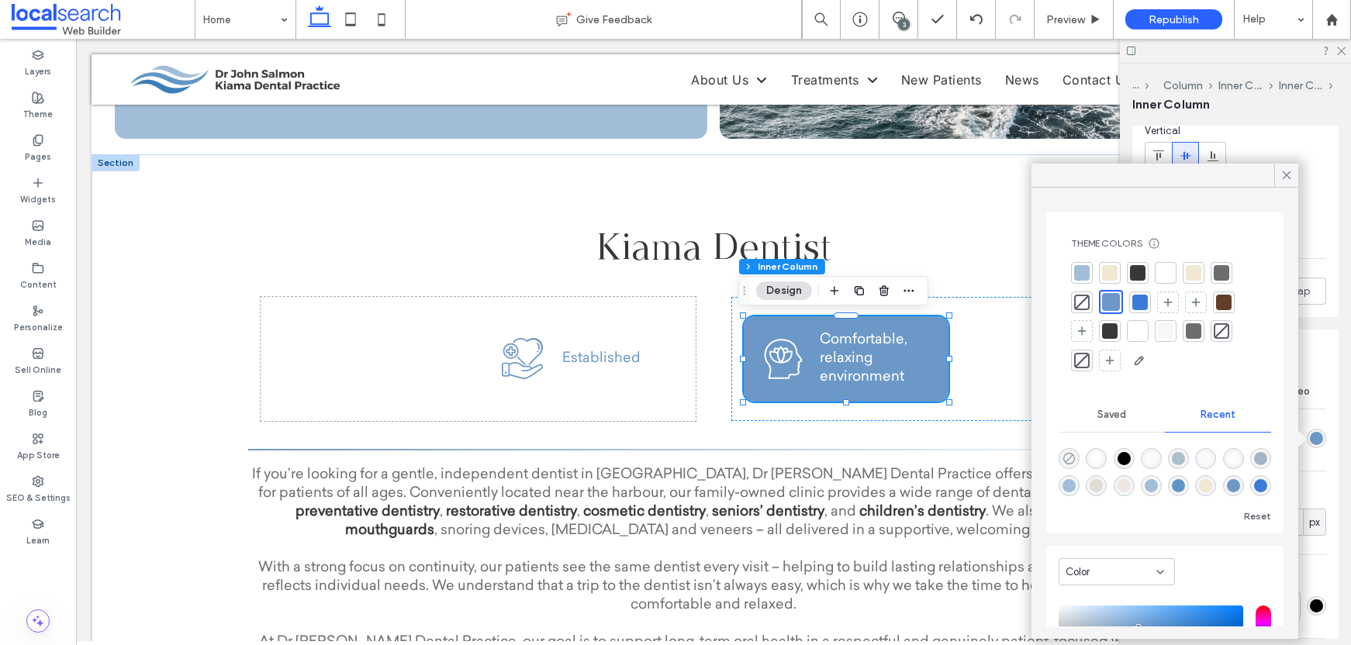
click at [1074, 453] on icon "rgba(0, 0, 0, 0)" at bounding box center [1069, 458] width 13 height 13
type input "**"
type input "*******"
type input "*"
type input "**"
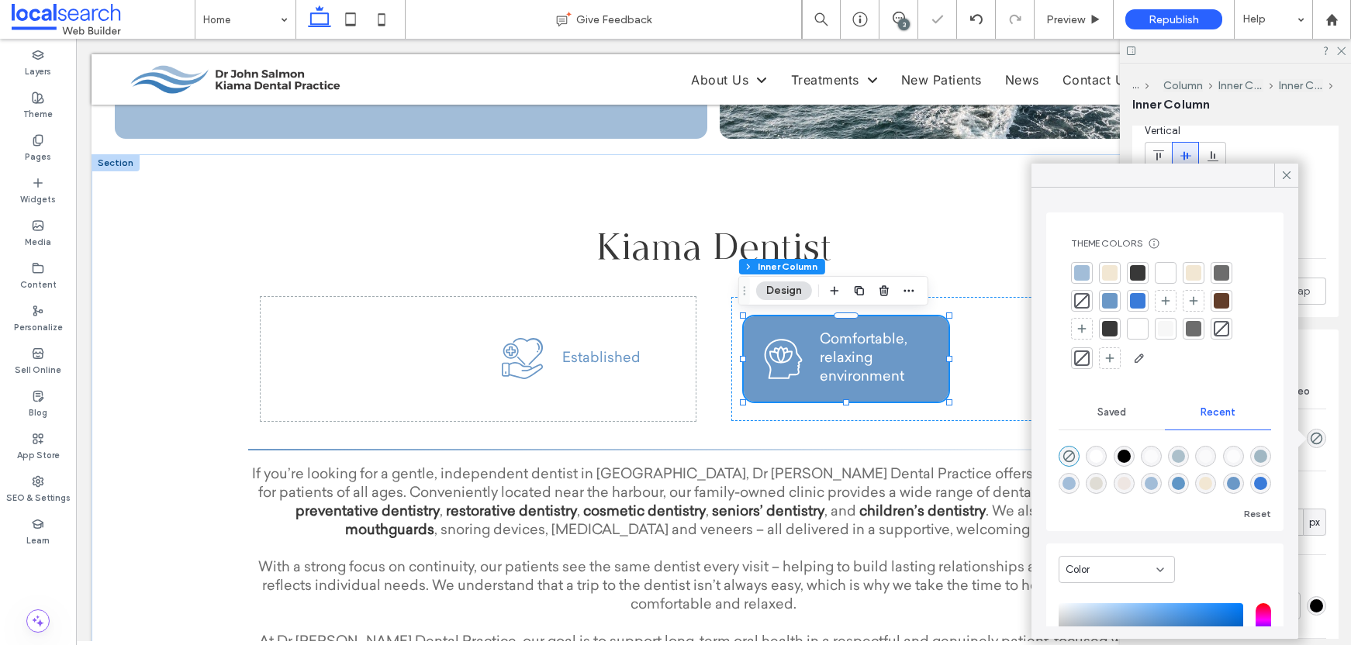
type input "**"
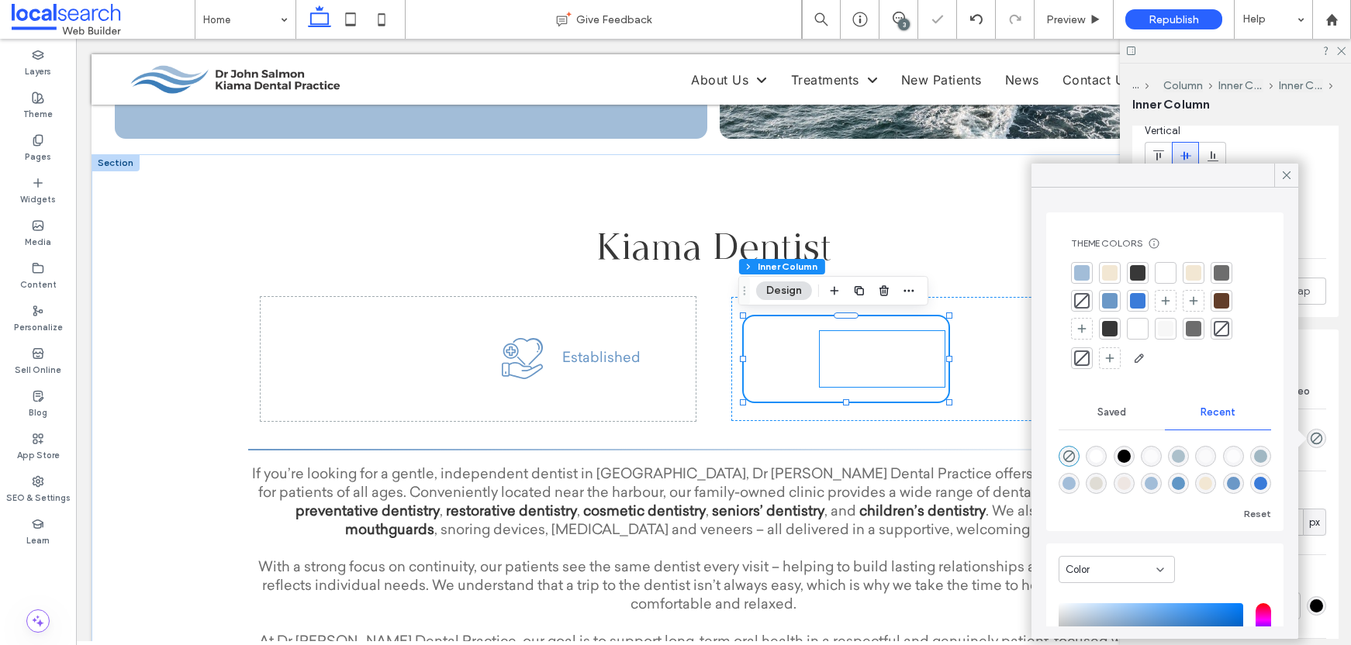
click at [855, 354] on span "Comfortable, relaxing environment" at bounding box center [864, 359] width 88 height 51
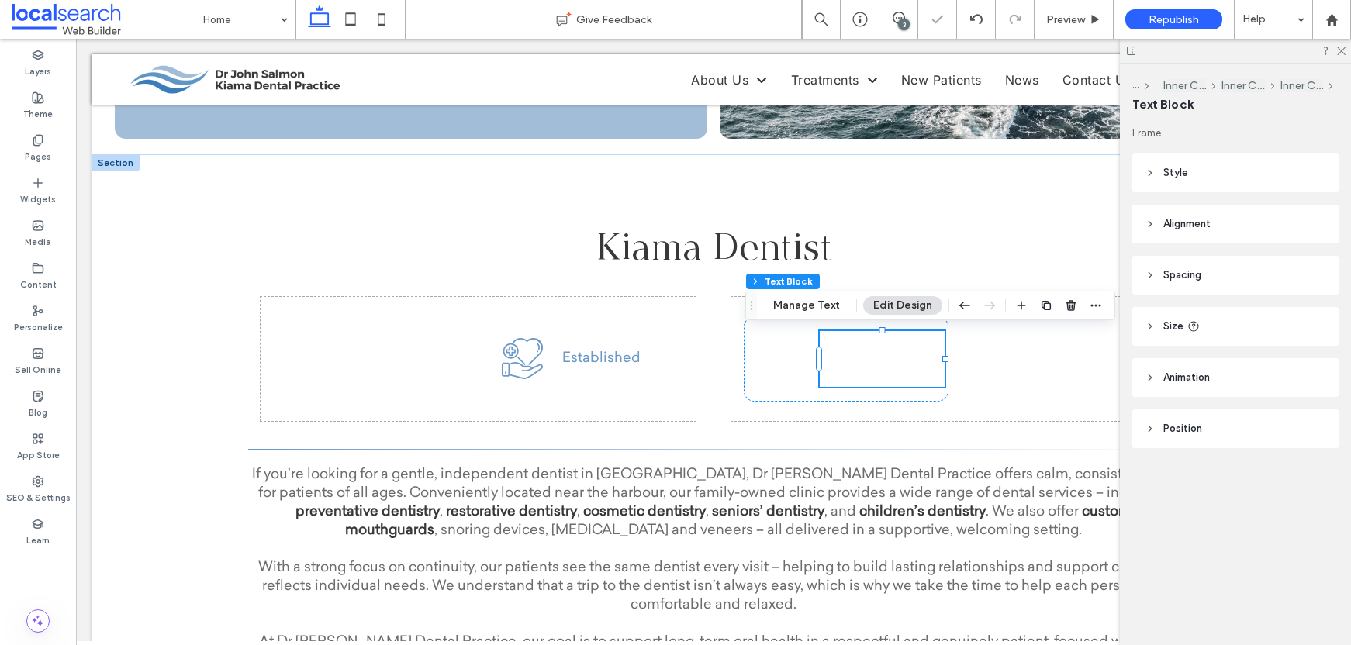
click at [860, 347] on span "Comfortable, relaxing environment" at bounding box center [864, 359] width 88 height 51
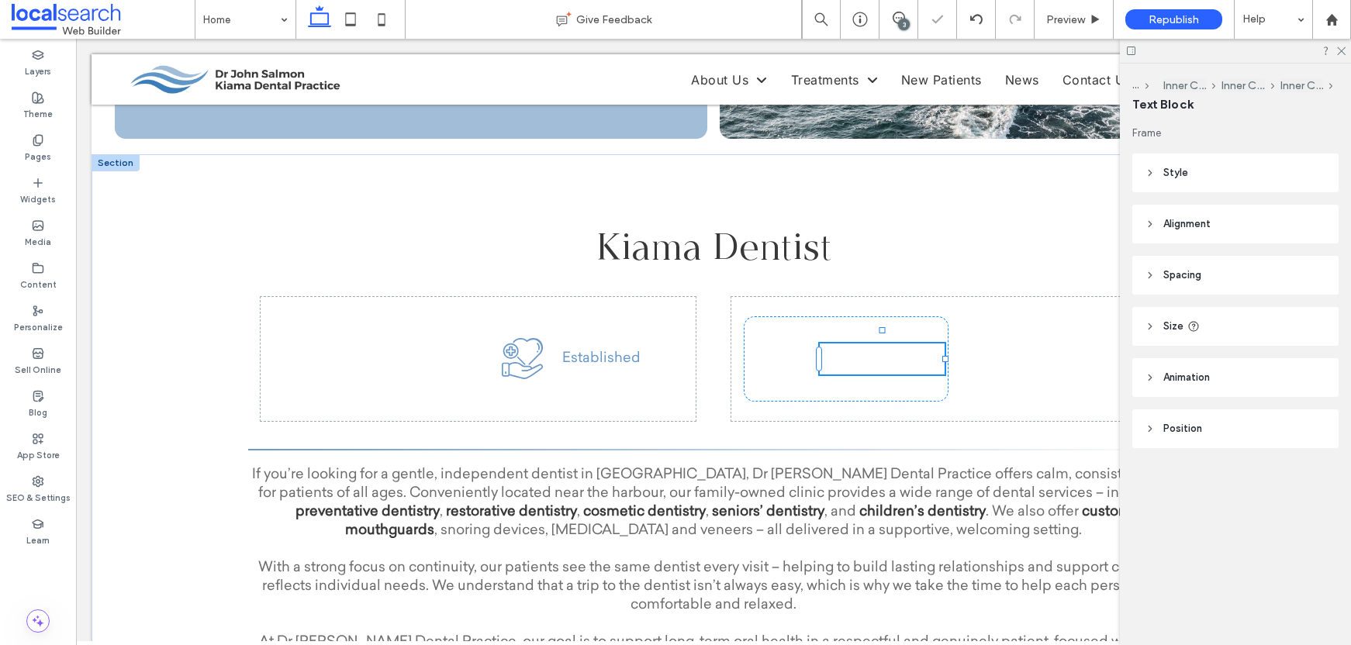
type input "**********"
type input "**"
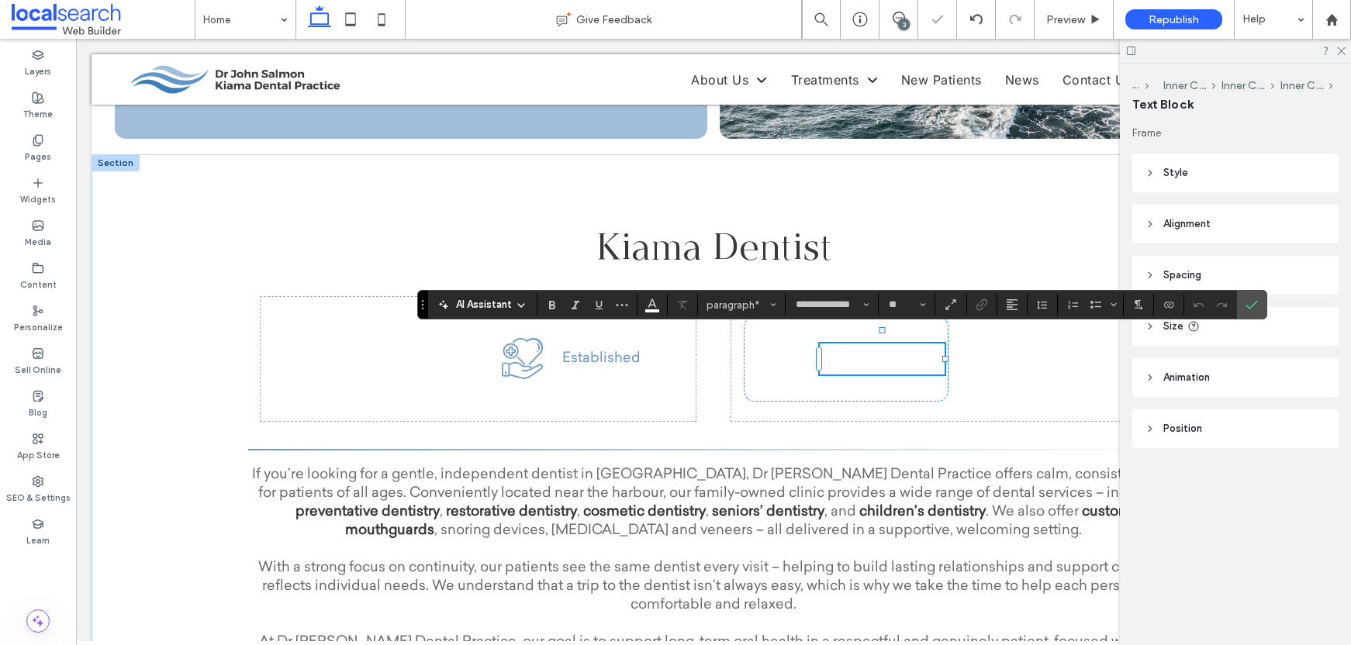
click at [858, 369] on p "**********" at bounding box center [882, 359] width 125 height 31
click at [859, 369] on p "**********" at bounding box center [882, 359] width 125 height 31
click at [862, 361] on span "**********" at bounding box center [874, 358] width 109 height 29
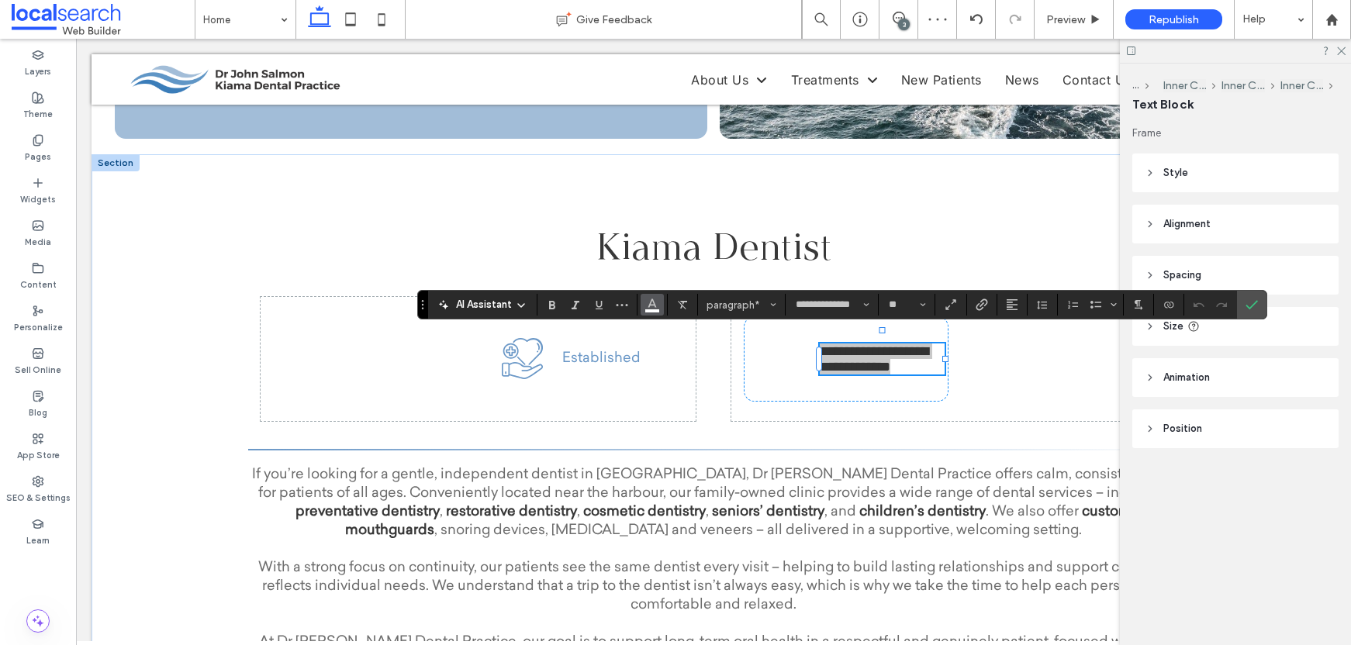
click at [655, 308] on icon "Color" at bounding box center [652, 303] width 12 height 12
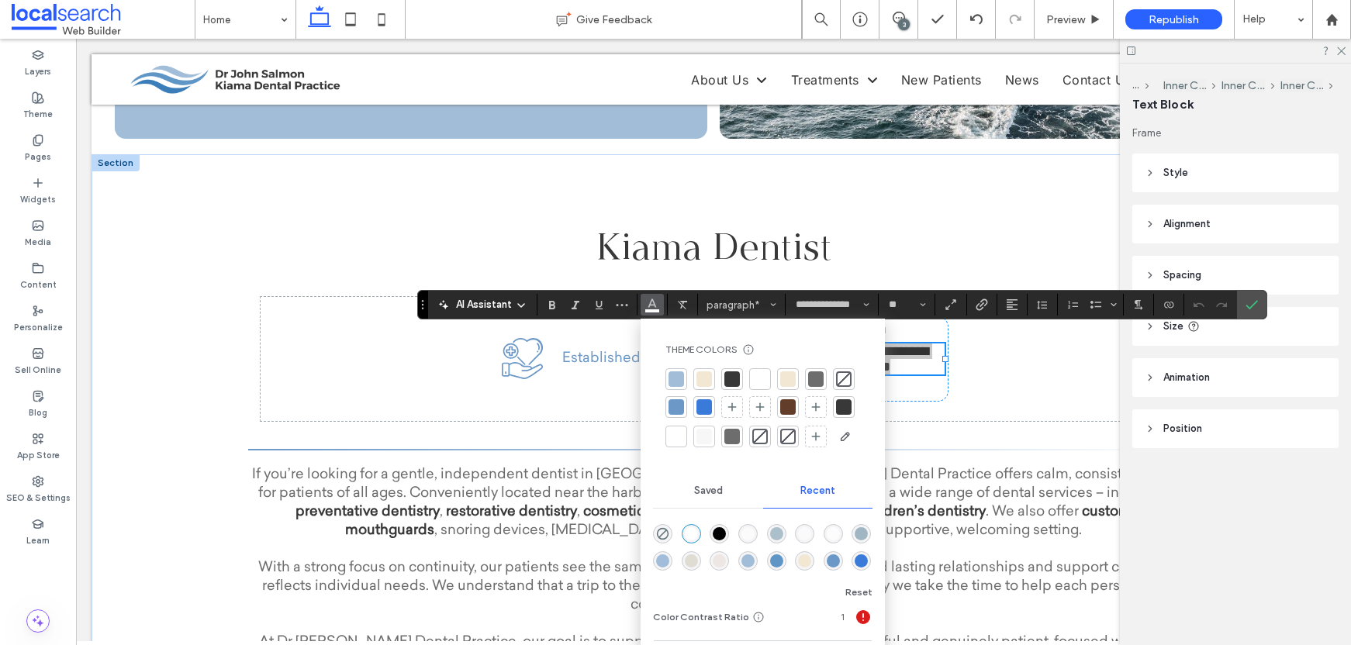
click at [678, 403] on div at bounding box center [677, 408] width 16 height 16
click at [894, 356] on p "**********" at bounding box center [882, 359] width 125 height 31
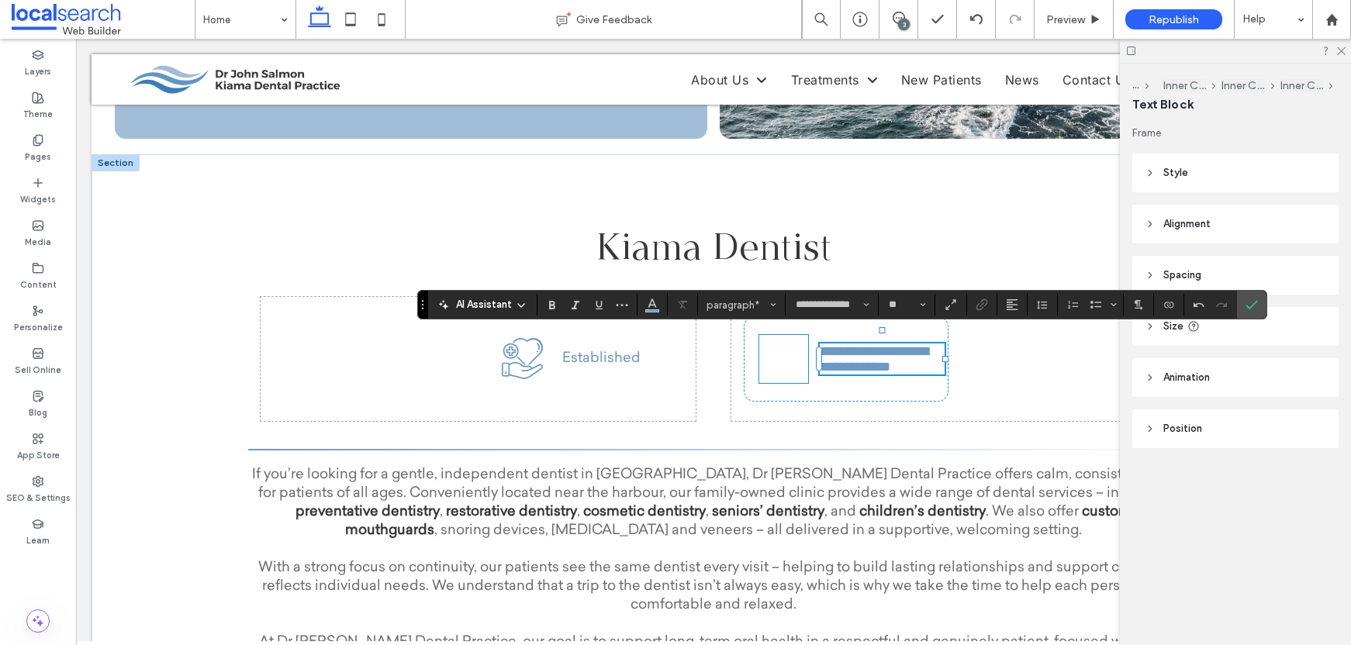
click at [783, 348] on icon at bounding box center [786, 350] width 6 height 5
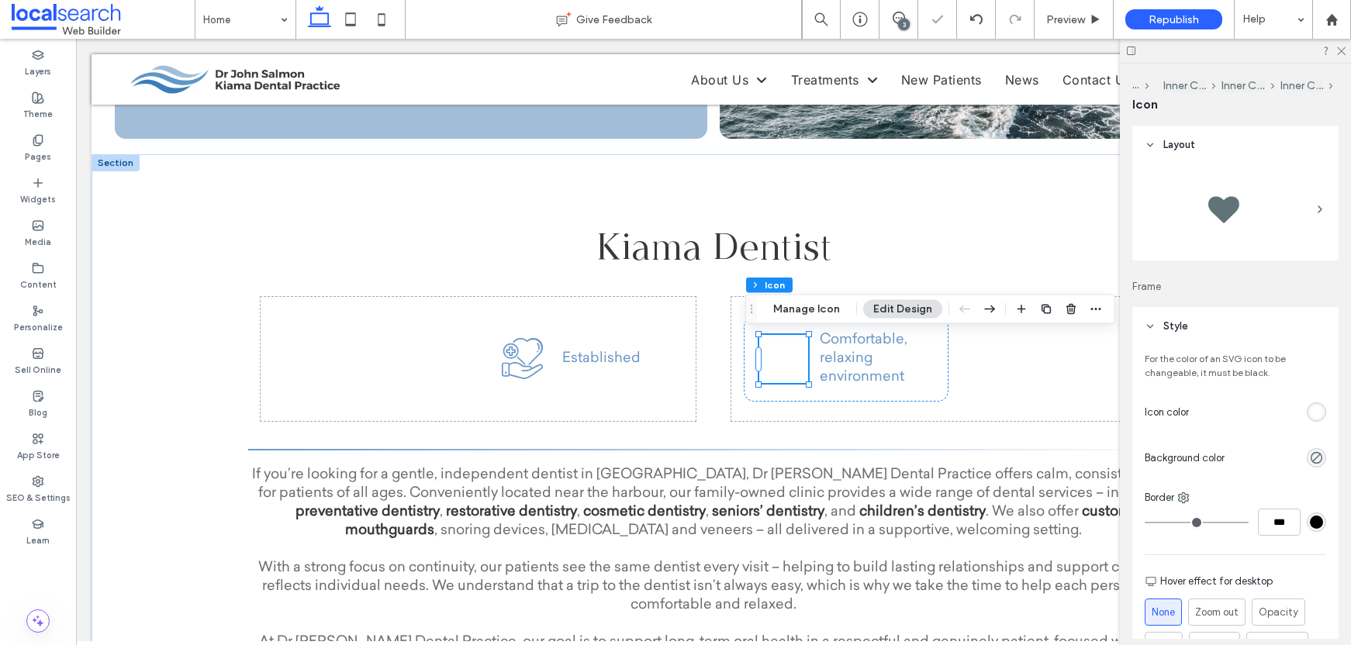
click at [1307, 403] on div "rgb(255, 255, 255)" at bounding box center [1316, 412] width 19 height 19
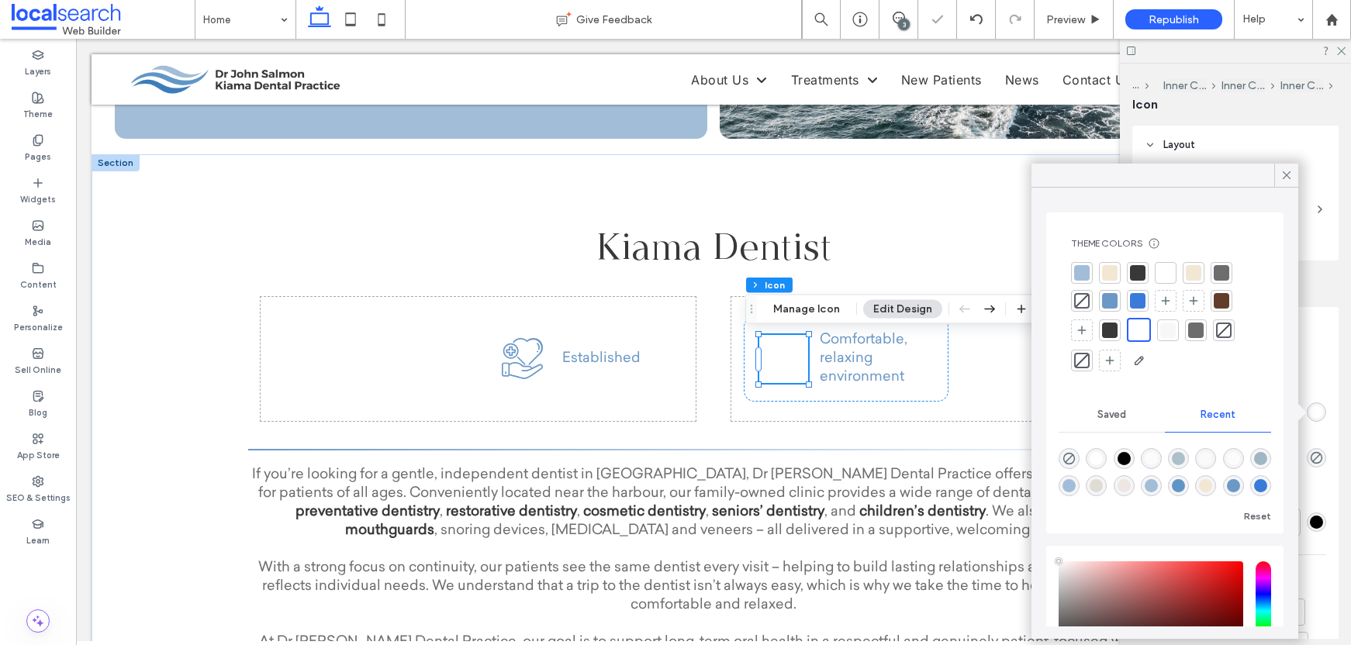
click at [1104, 301] on div at bounding box center [1110, 301] width 16 height 16
click at [1288, 171] on icon at bounding box center [1287, 175] width 14 height 14
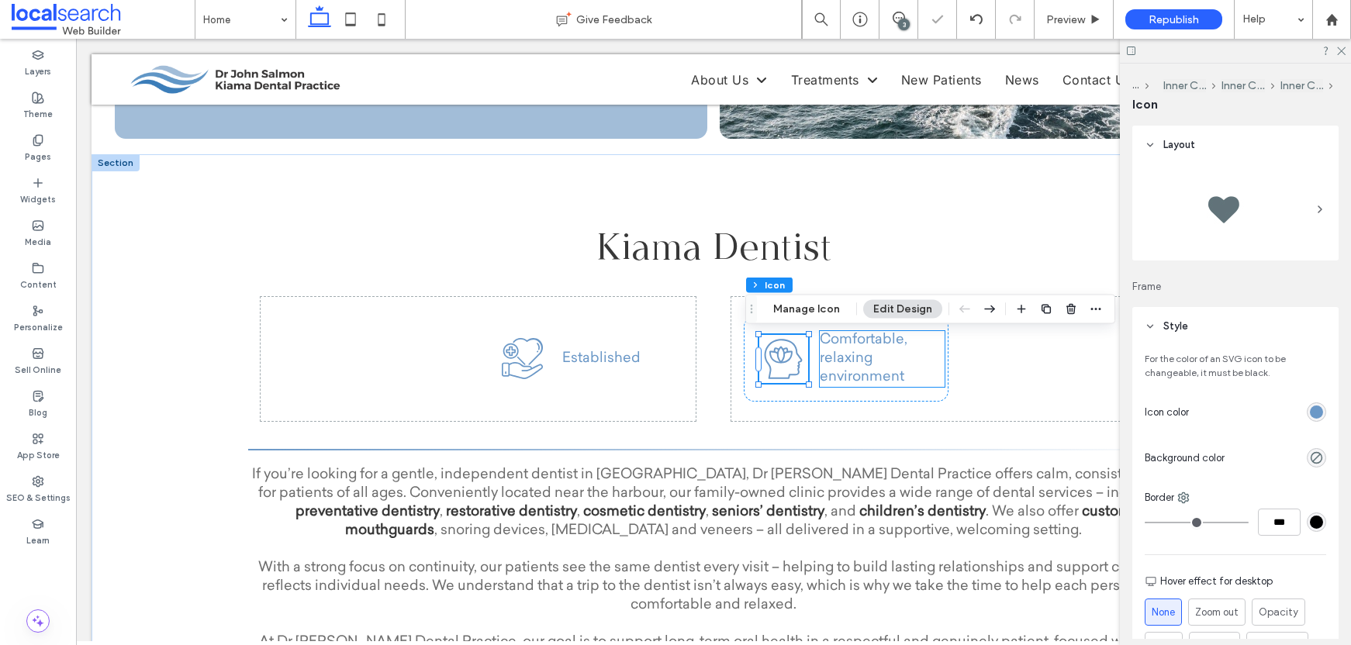
click at [888, 358] on p "Comfortable, relaxing environment" at bounding box center [882, 359] width 125 height 56
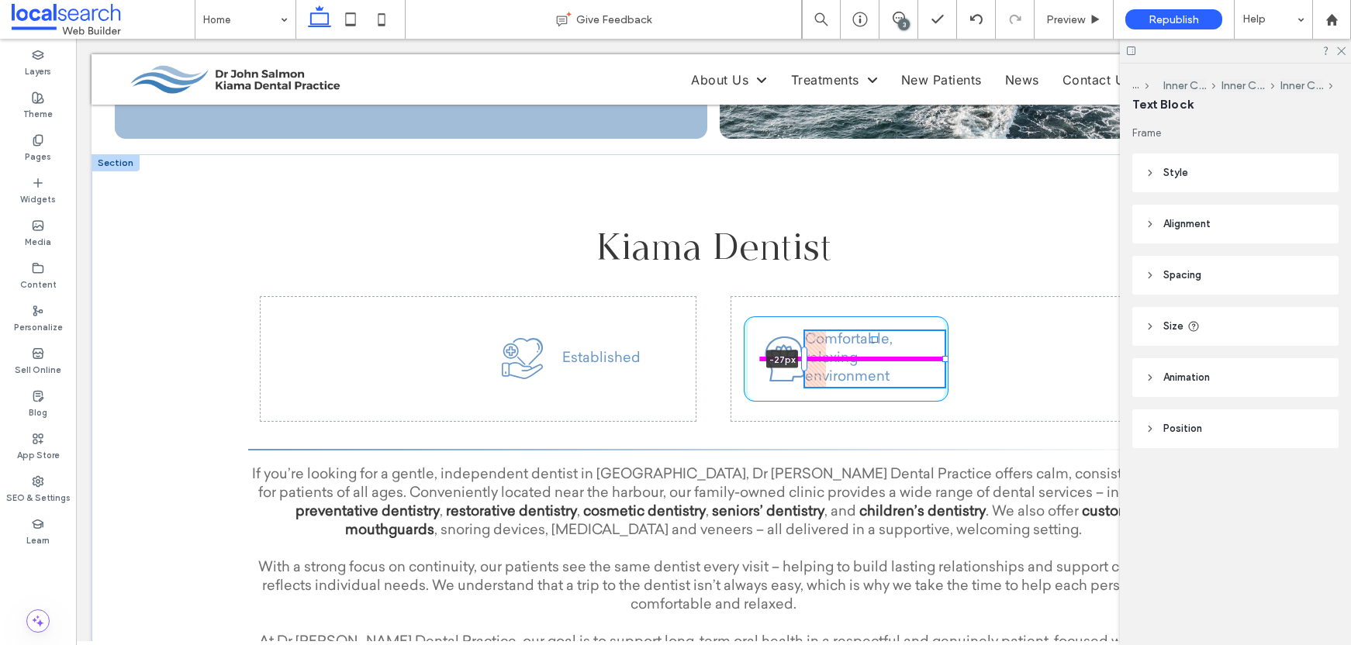
drag, startPoint x: 813, startPoint y: 361, endPoint x: 792, endPoint y: 362, distance: 21.0
click at [792, 362] on div "Kiama Dentist If you’re looking for a gentle, independent dentist in [GEOGRAPHI…" at bounding box center [713, 475] width 931 height 643
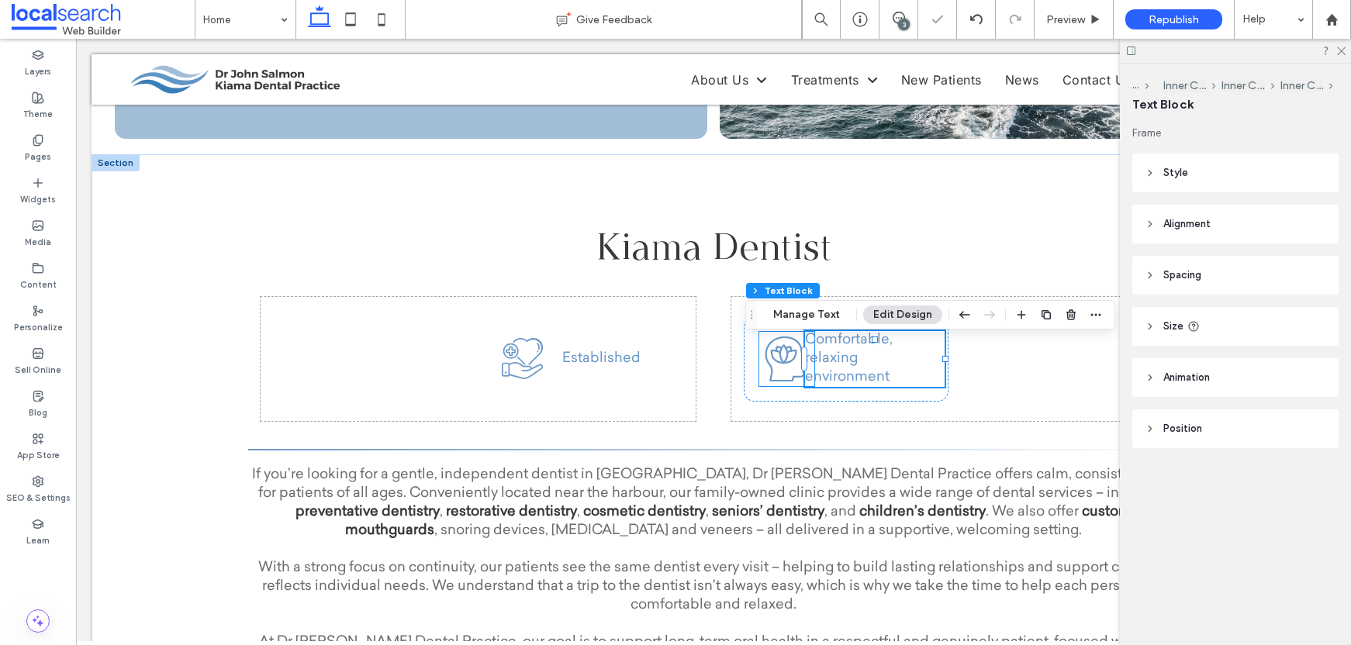
click at [773, 350] on icon "Calm Icon" at bounding box center [787, 359] width 55 height 55
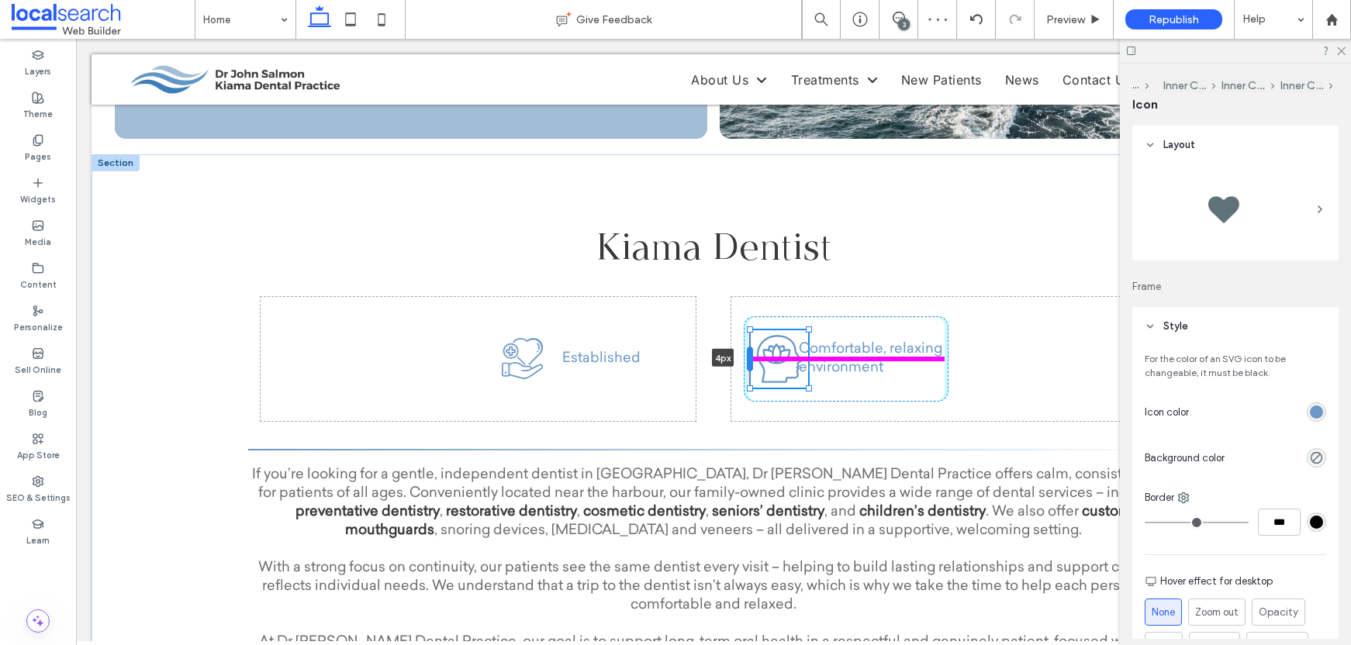
drag, startPoint x: 753, startPoint y: 360, endPoint x: 744, endPoint y: 361, distance: 8.6
click at [747, 361] on div at bounding box center [750, 359] width 6 height 25
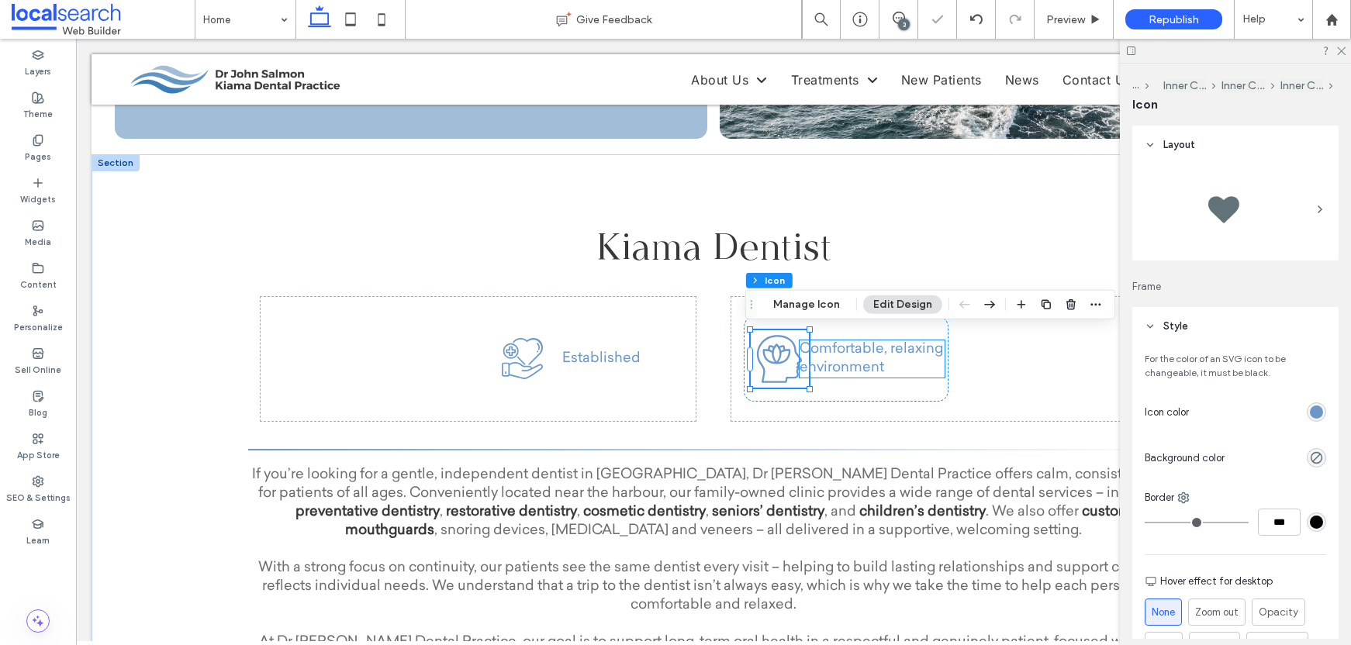
click at [877, 355] on span "Comfortable, relaxing environment" at bounding box center [872, 359] width 144 height 33
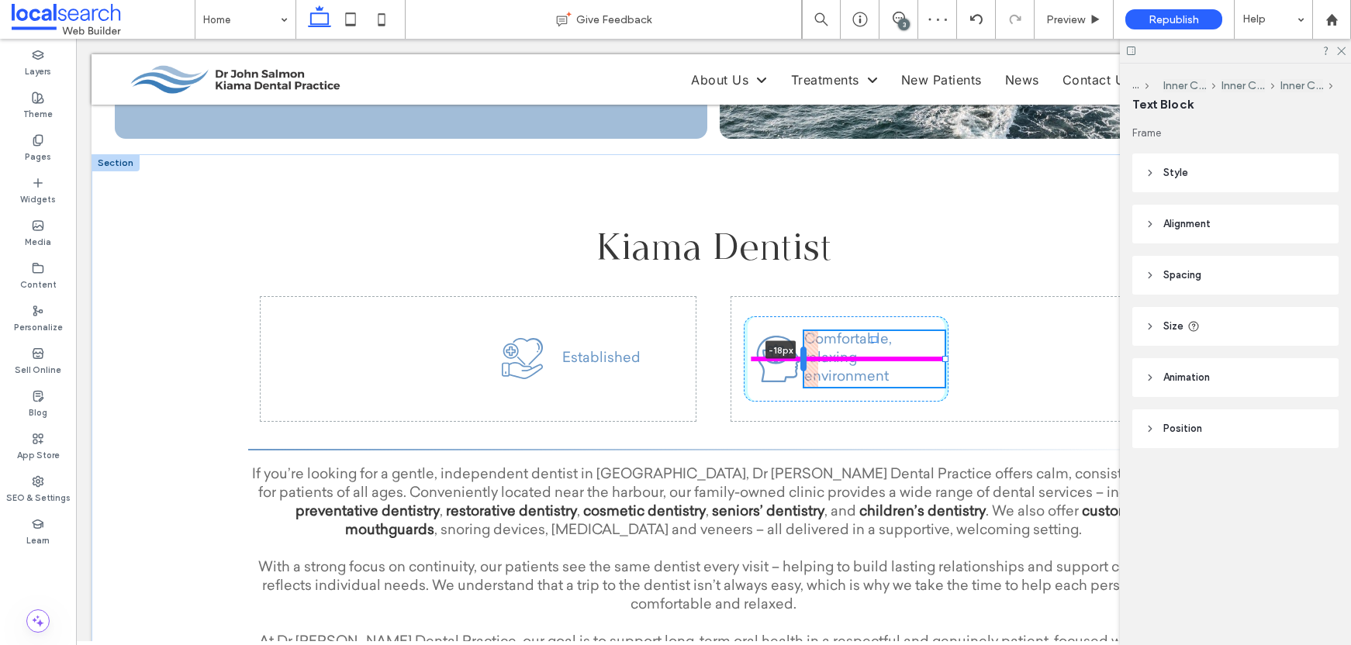
click at [801, 362] on div at bounding box center [804, 359] width 6 height 25
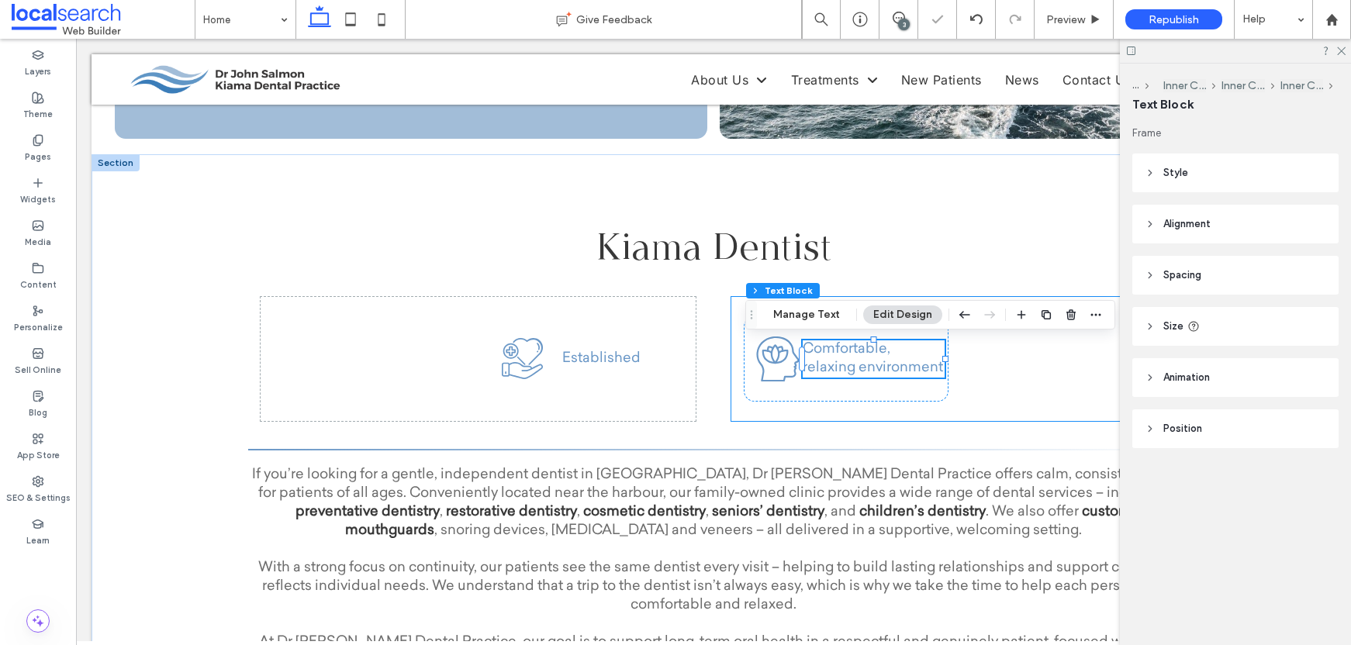
click at [1011, 368] on div "Calm Icon Comfortable, relaxing environment -18px" at bounding box center [949, 359] width 435 height 124
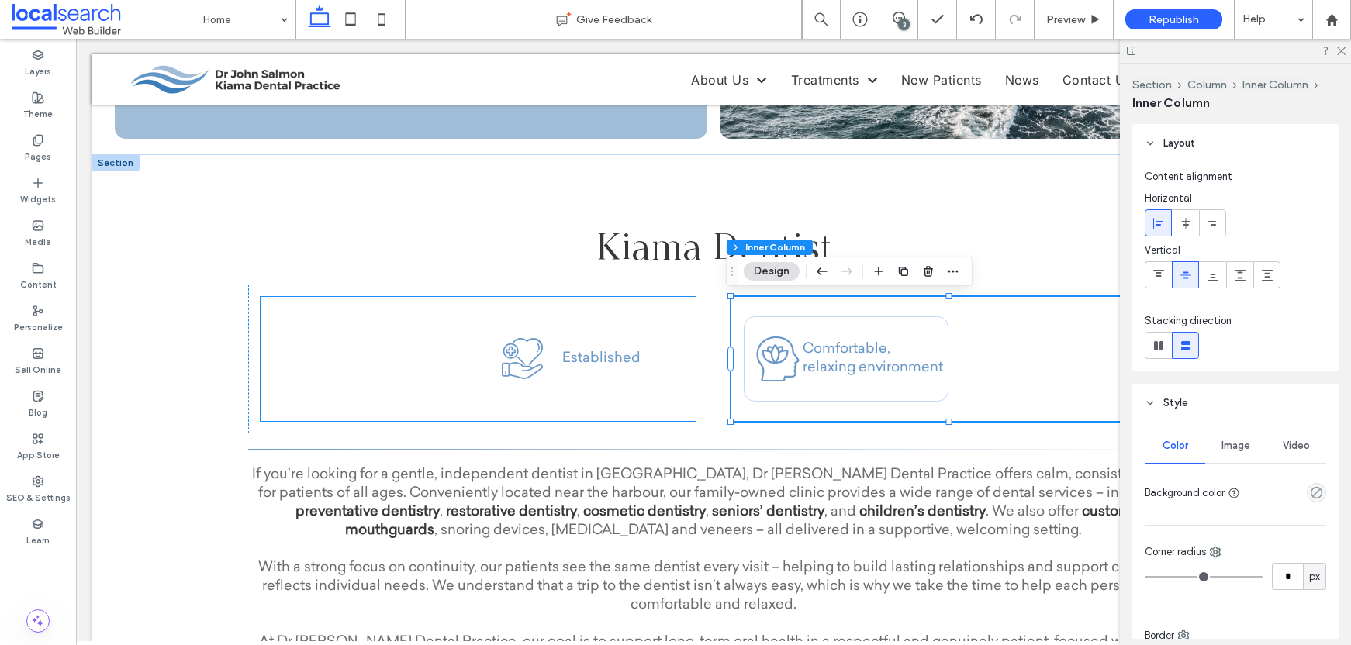
click at [609, 356] on span "Established" at bounding box center [601, 359] width 78 height 14
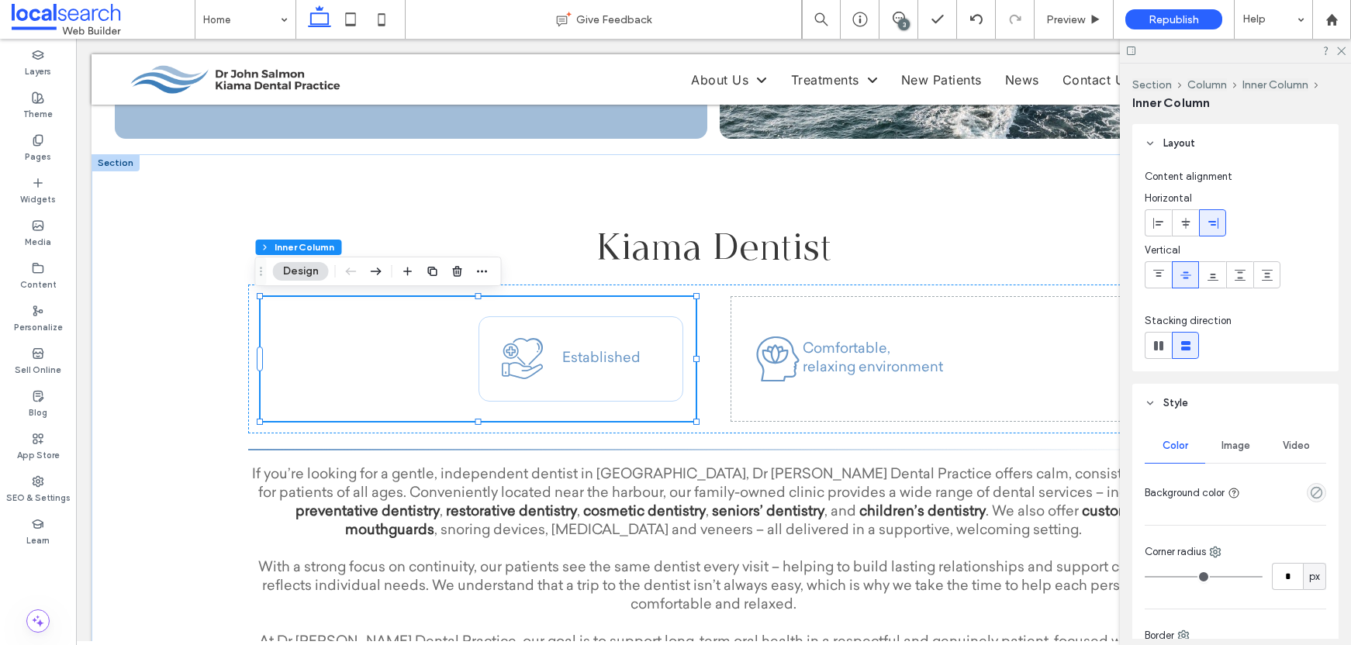
click at [609, 356] on span "Established" at bounding box center [601, 359] width 78 height 14
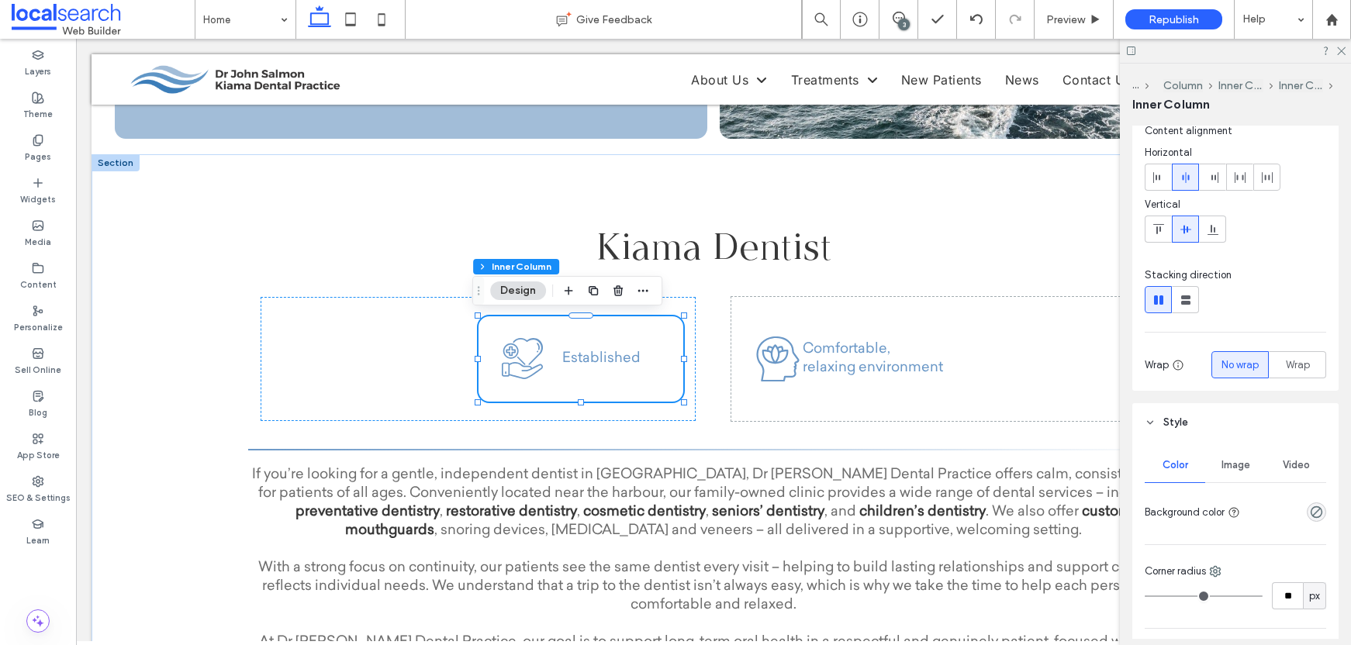
scroll to position [292, 0]
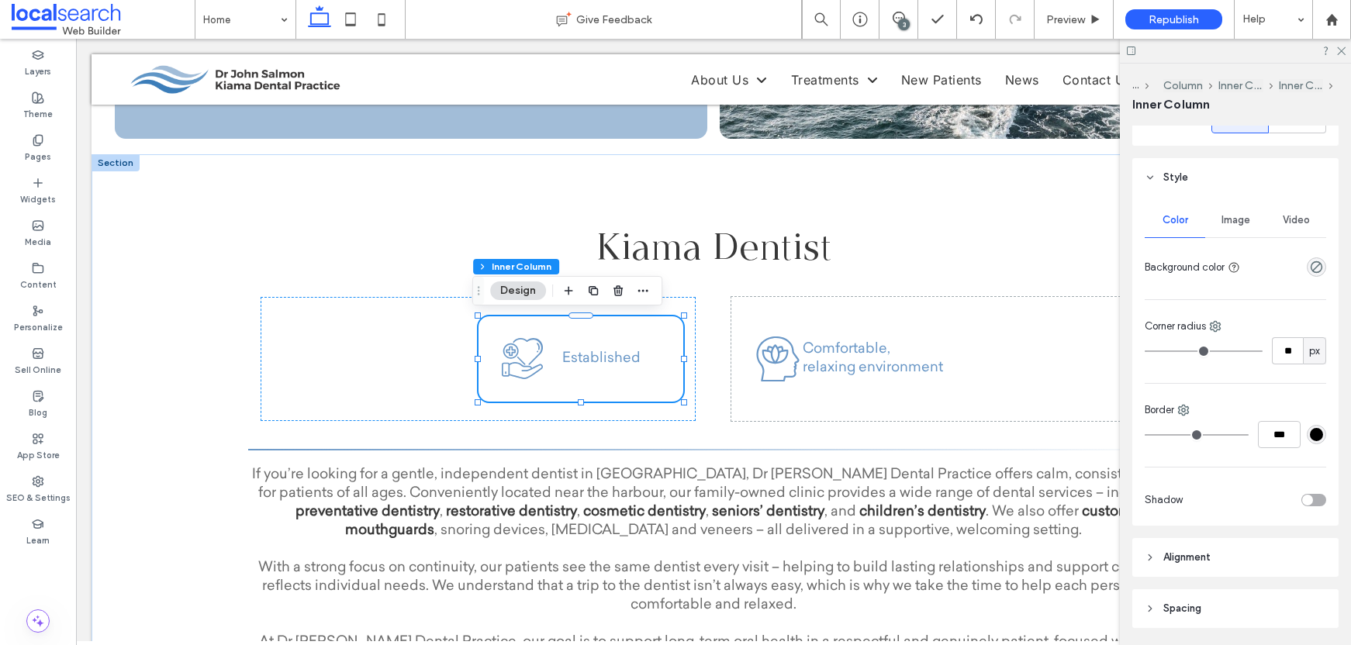
type input "*"
type input "***"
type input "*"
type input "***"
type input "*"
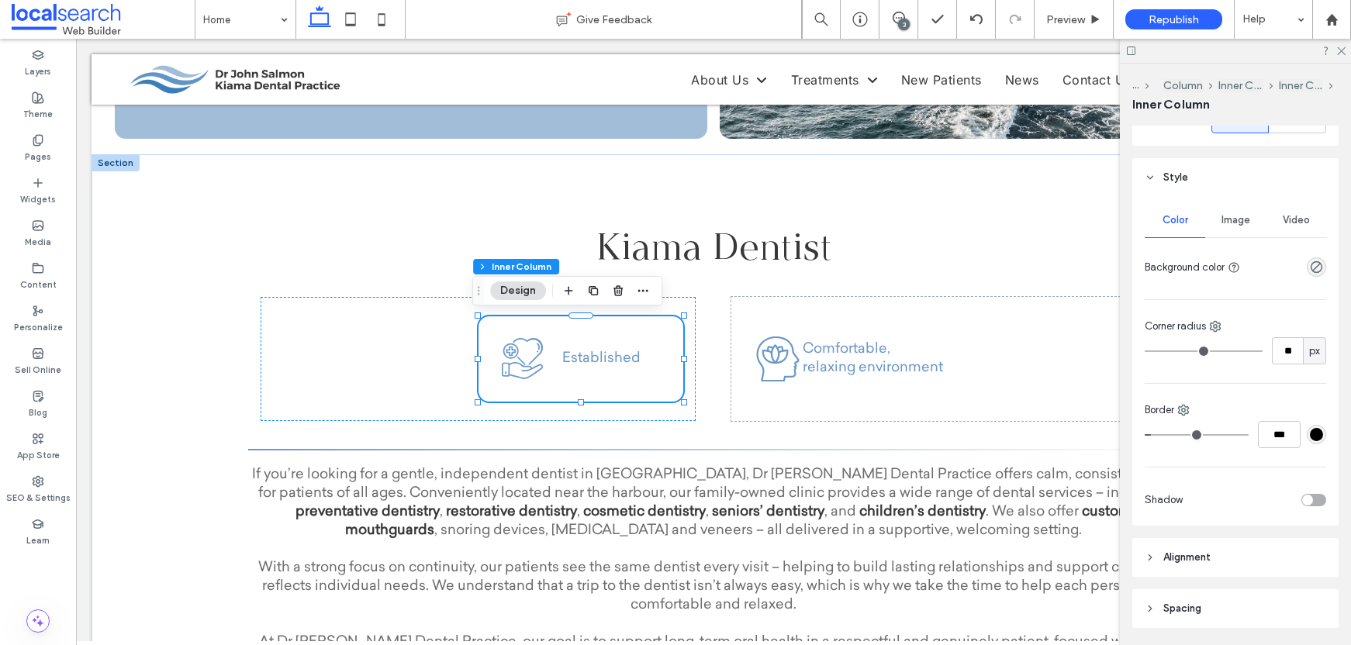
type input "***"
type input "*"
type input "***"
type input "*"
click at [1153, 434] on input "range" at bounding box center [1197, 435] width 104 height 2
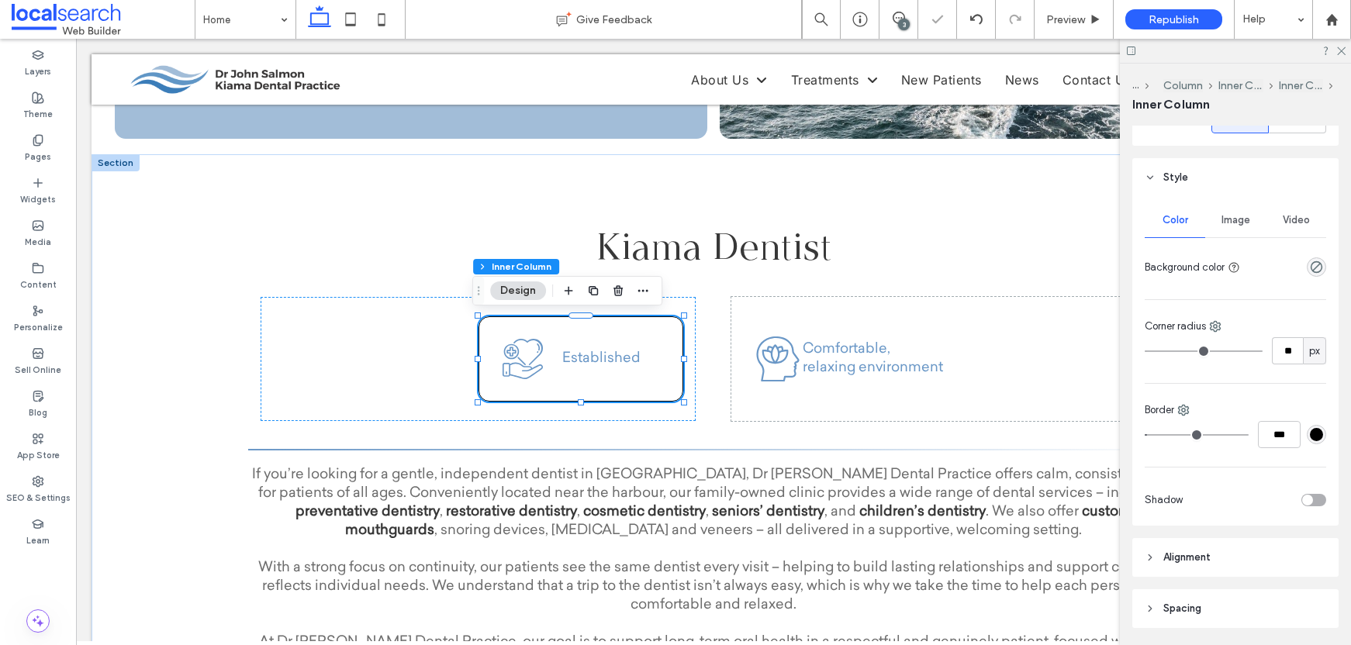
click at [1313, 436] on div "#000000" at bounding box center [1316, 434] width 13 height 13
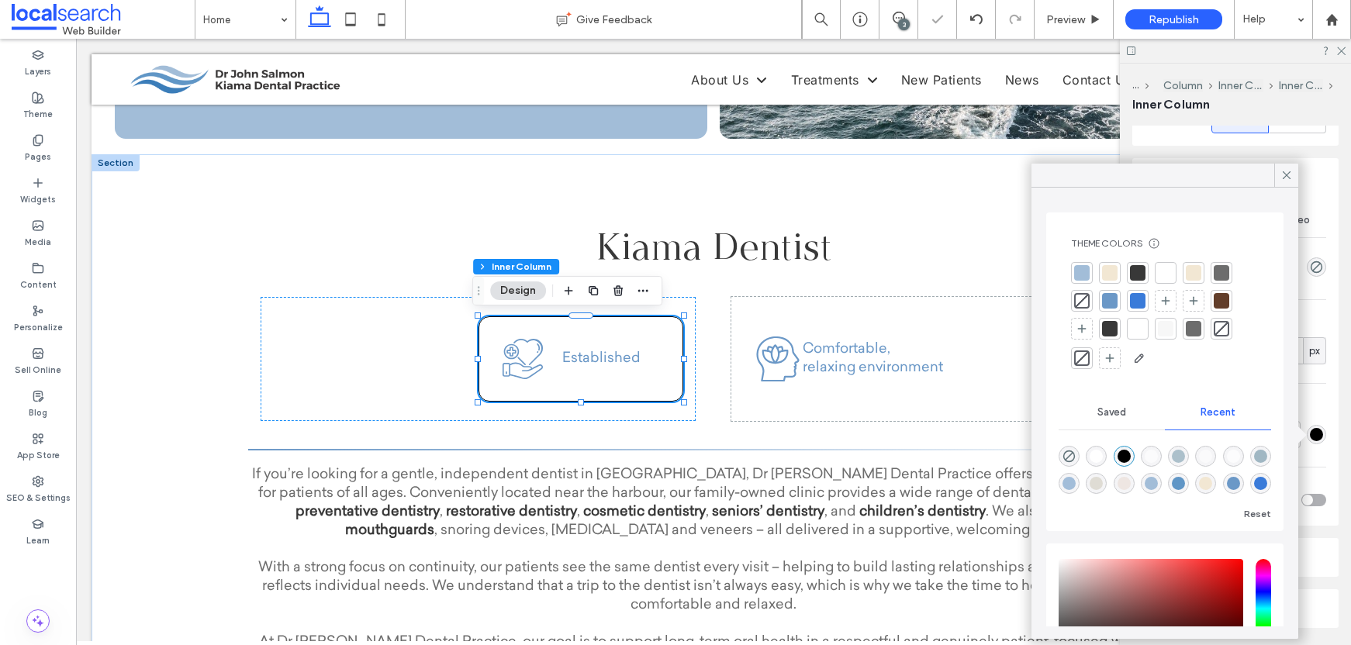
click at [1113, 300] on div at bounding box center [1110, 301] width 16 height 16
type input "**"
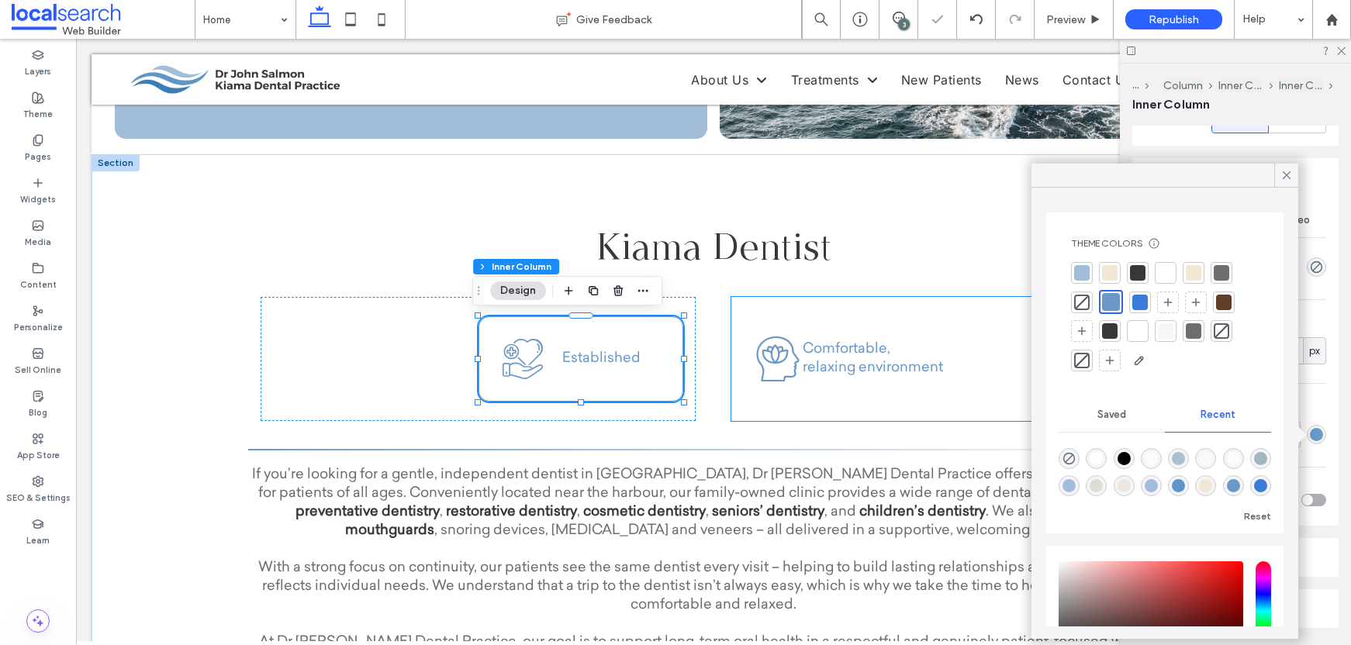
click at [874, 355] on span "Comfortable, relaxing environment" at bounding box center [873, 359] width 140 height 33
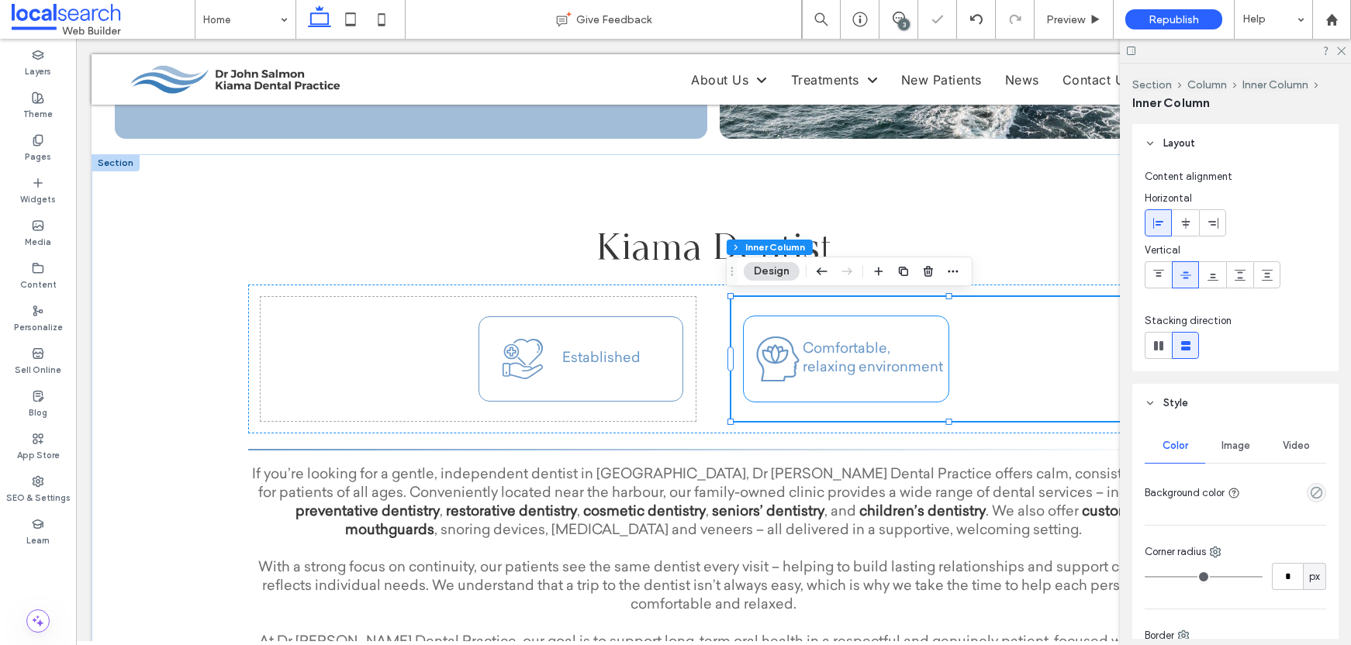
click at [898, 330] on div "Calm Icon Comfortable, relaxing environment" at bounding box center [846, 359] width 205 height 85
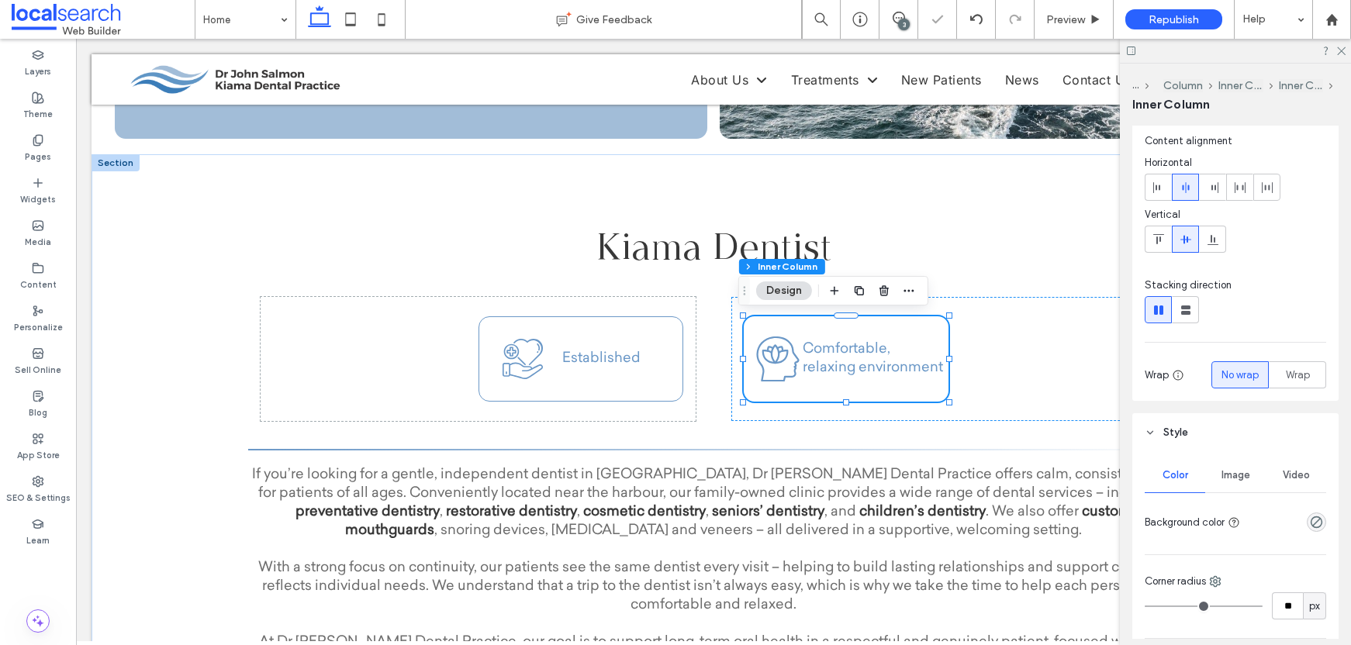
scroll to position [287, 0]
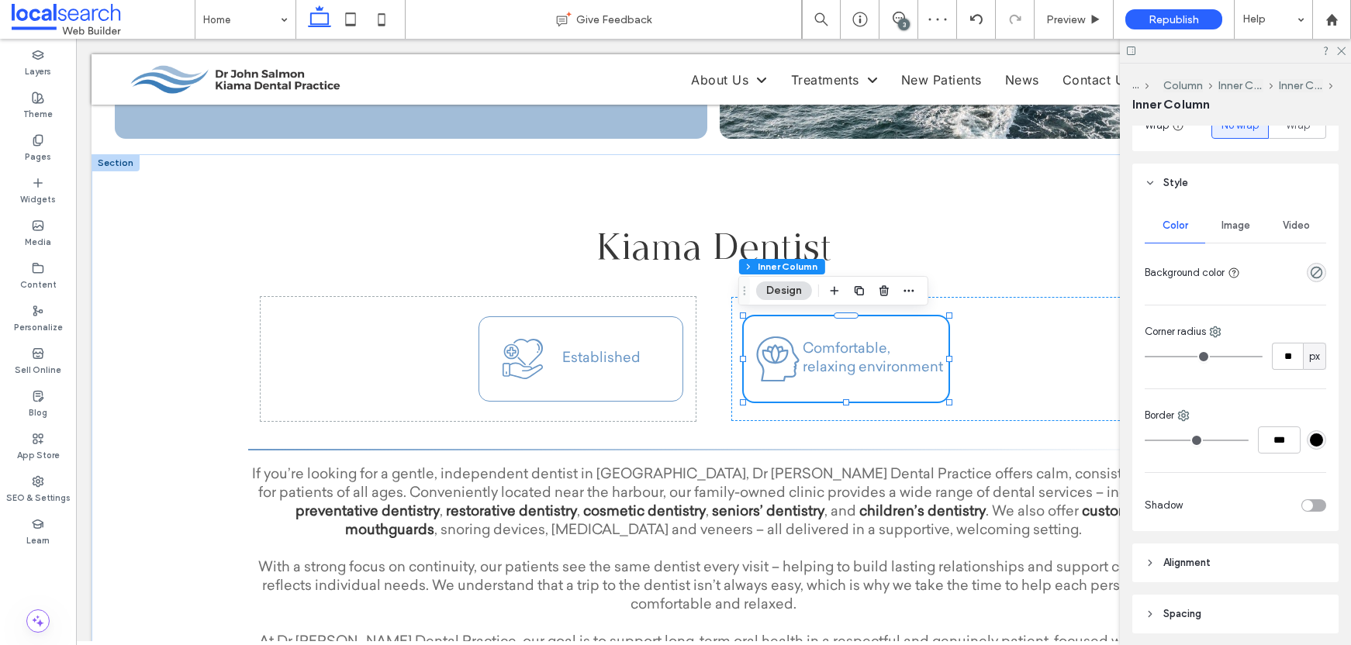
type input "*"
type input "***"
type input "*"
type input "***"
type input "*"
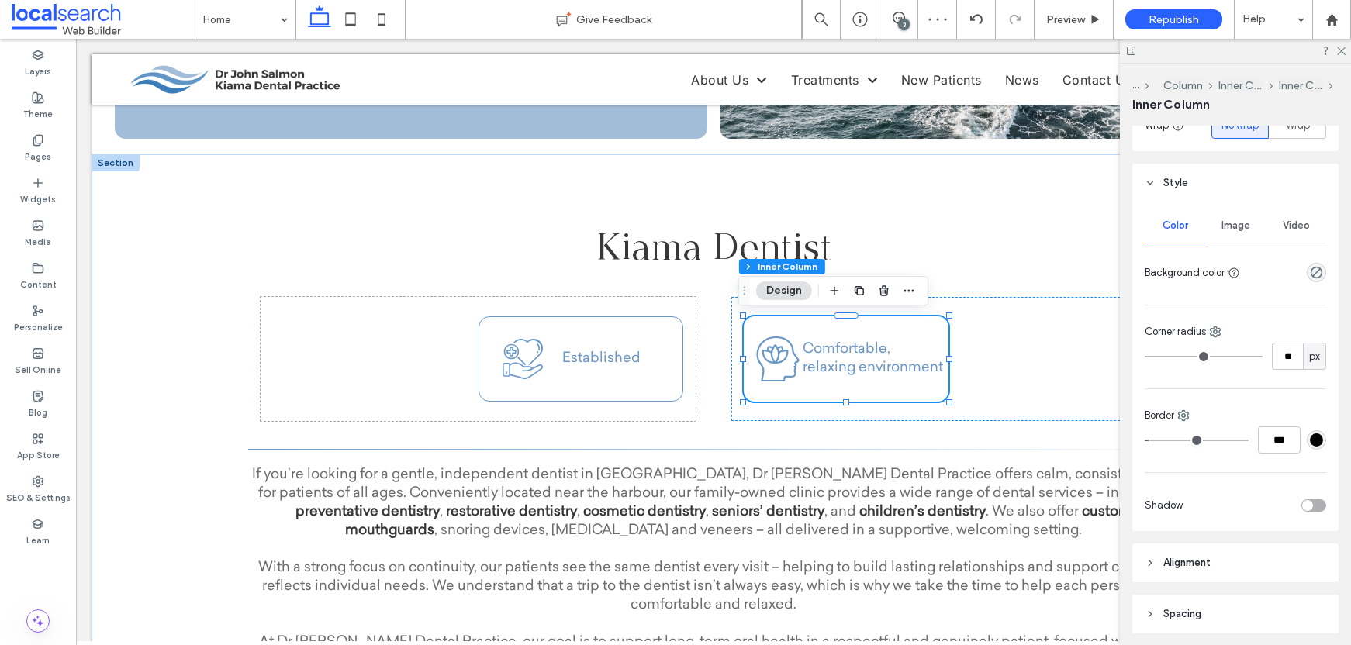
type input "***"
type input "*"
click at [1153, 441] on input "range" at bounding box center [1197, 441] width 104 height 2
click at [1313, 441] on div "#000000" at bounding box center [1316, 440] width 13 height 13
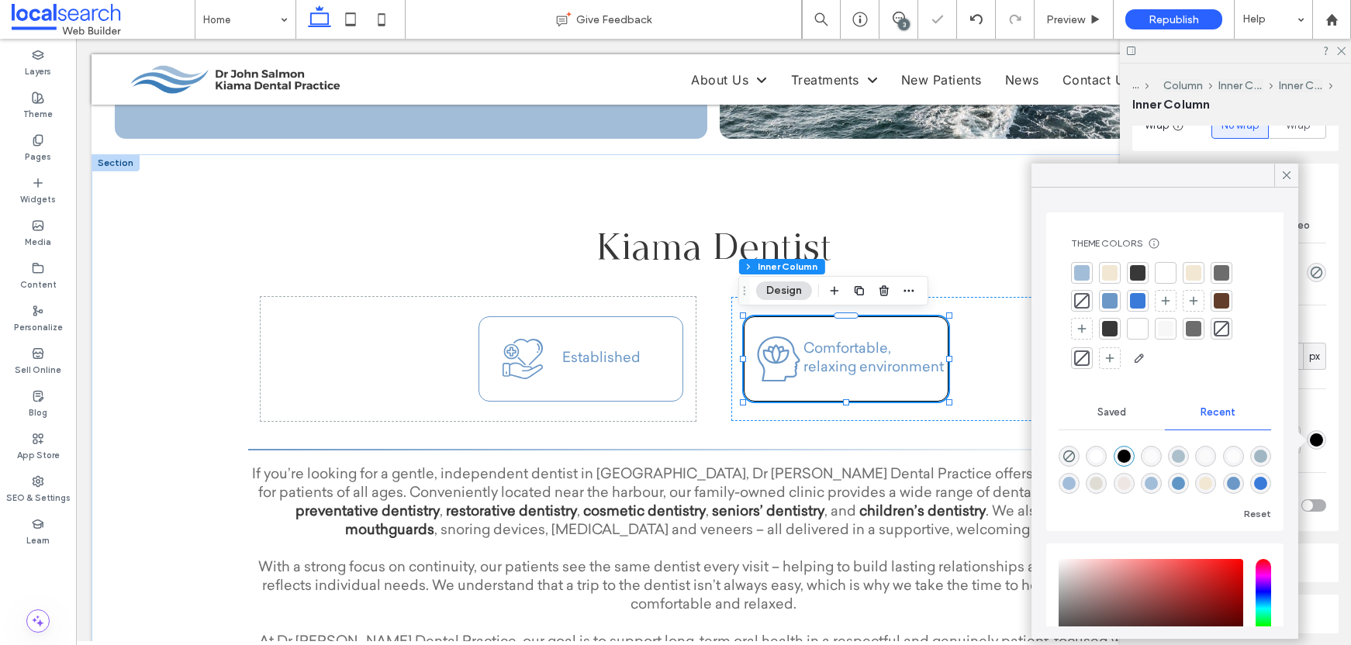
click at [1085, 272] on div at bounding box center [1082, 273] width 16 height 16
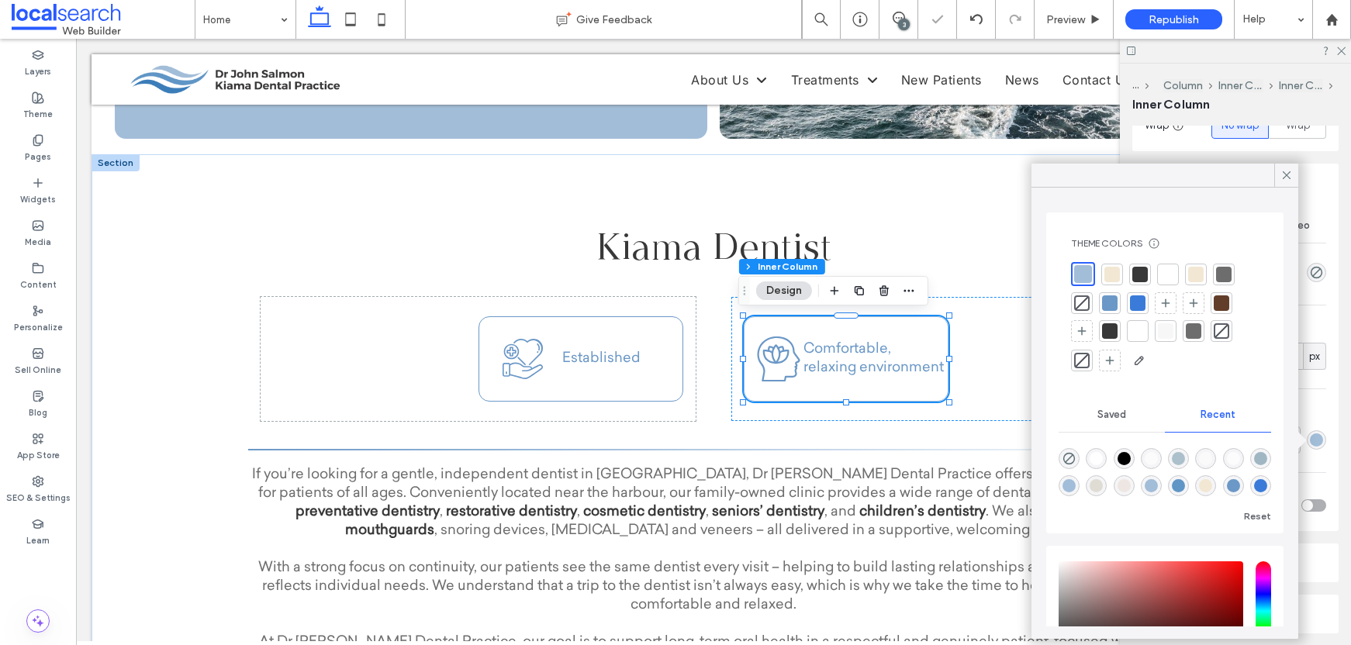
click at [1107, 298] on div at bounding box center [1110, 304] width 16 height 16
click at [1089, 275] on div at bounding box center [1082, 273] width 22 height 22
type input "**"
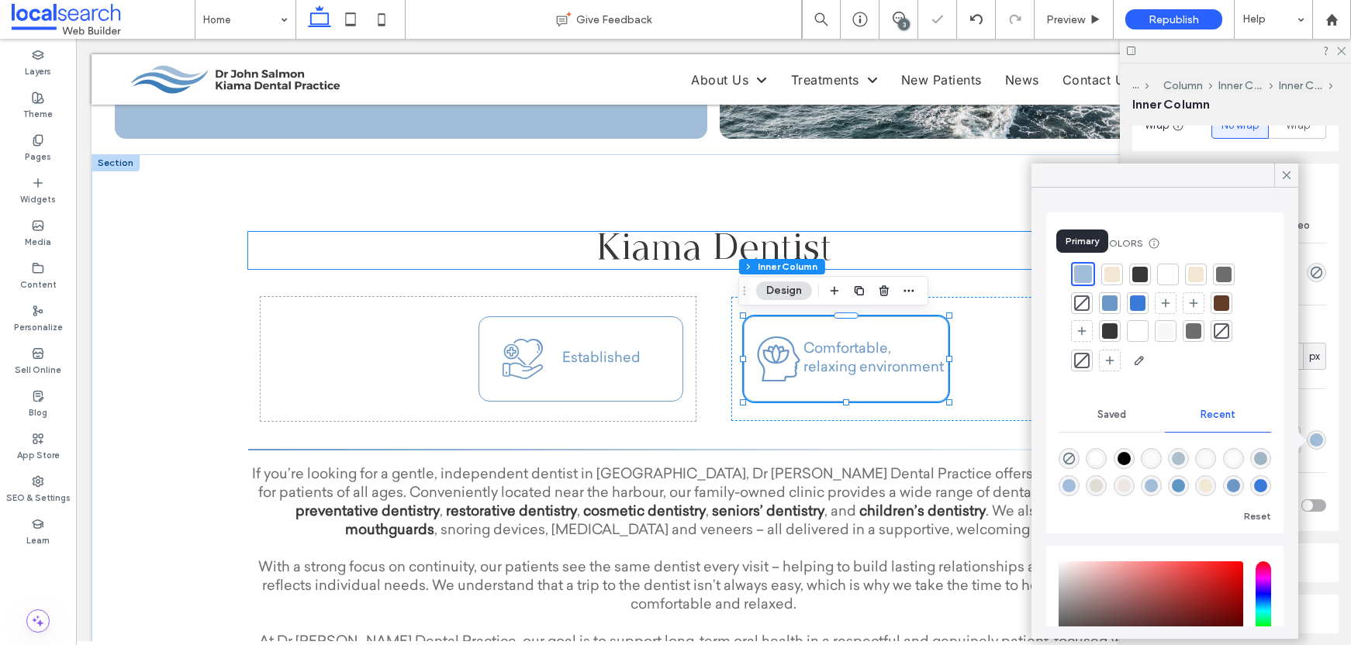
click at [999, 247] on h3 "Kiama Dentist" at bounding box center [713, 250] width 931 height 37
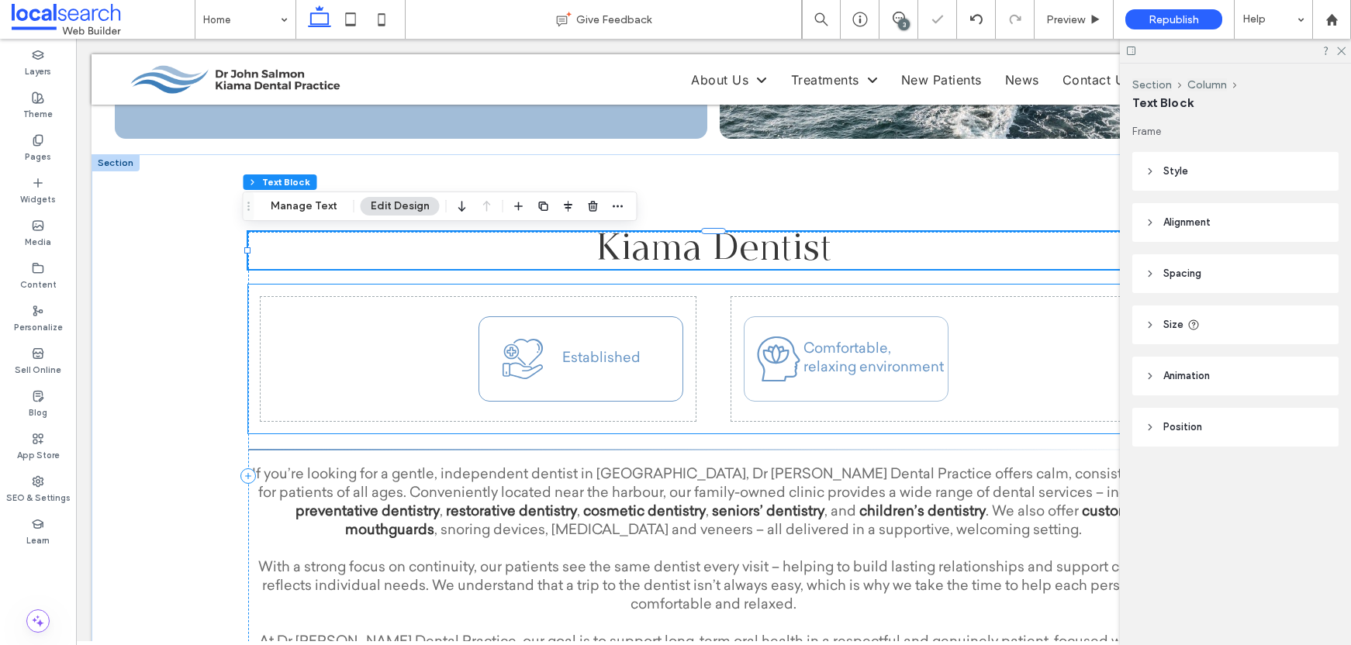
click at [637, 334] on div "Support Care Icon Established" at bounding box center [581, 359] width 205 height 85
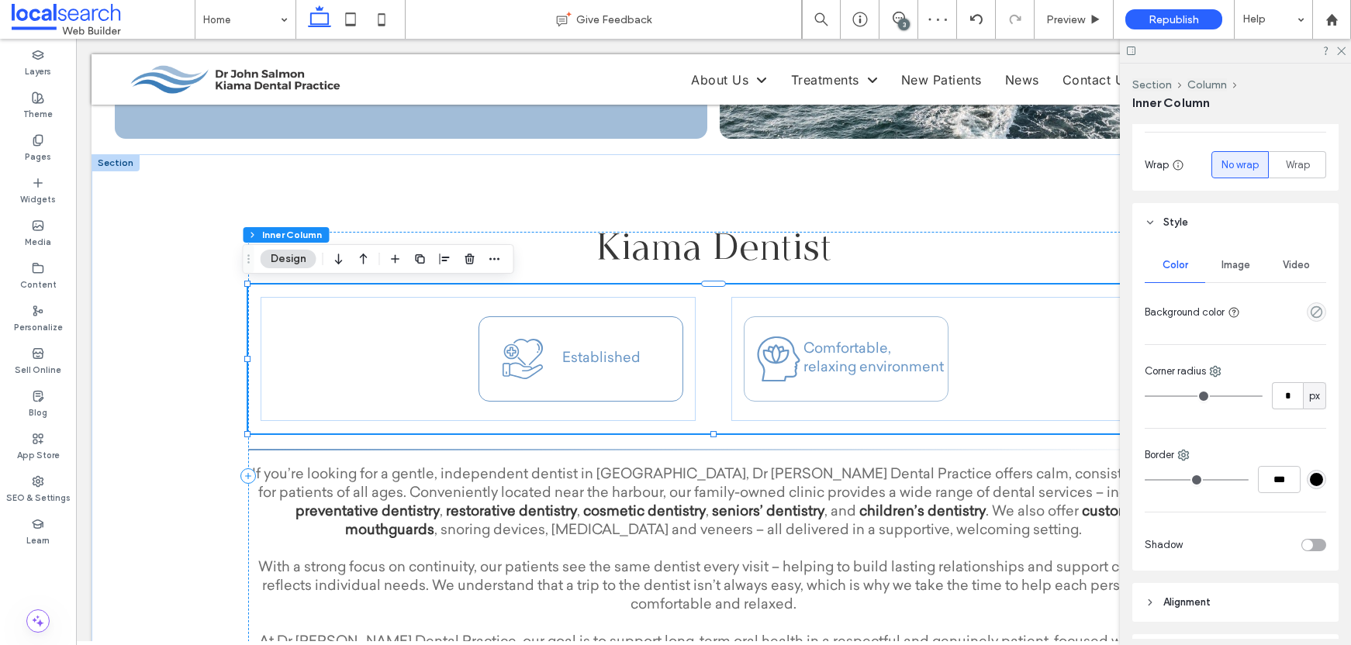
scroll to position [261, 0]
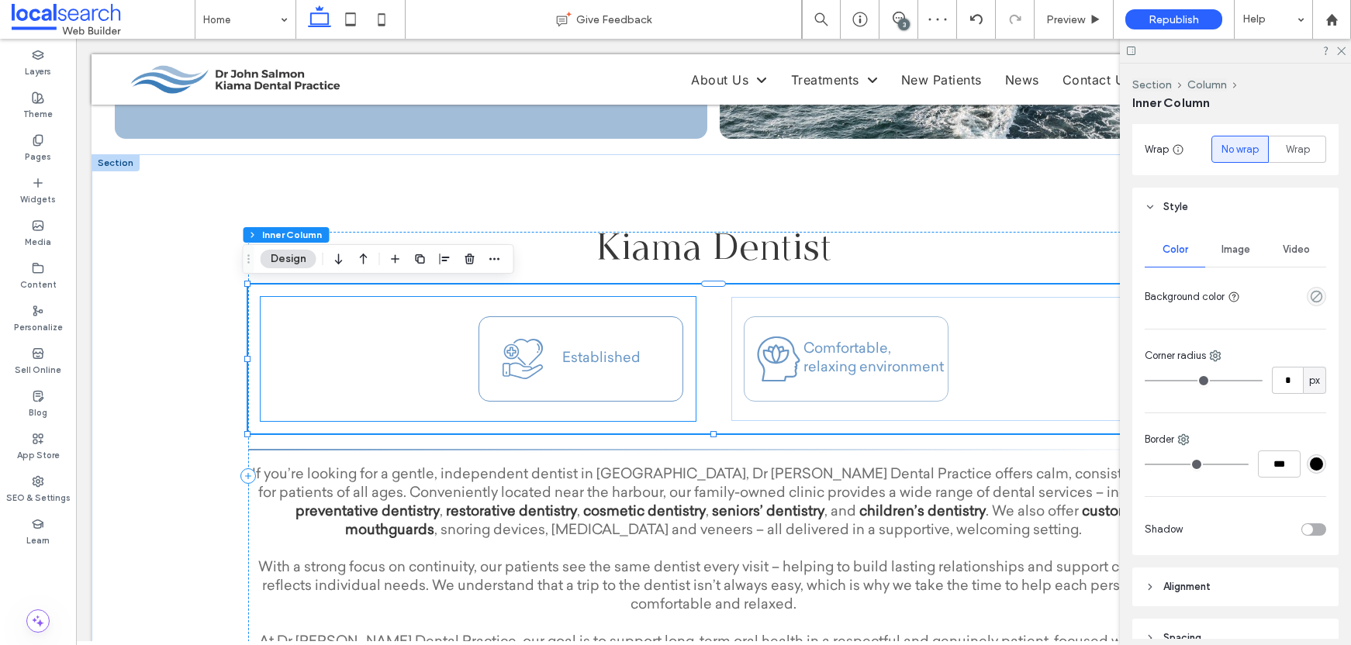
click at [644, 337] on div "Support Care Icon Established" at bounding box center [581, 359] width 205 height 85
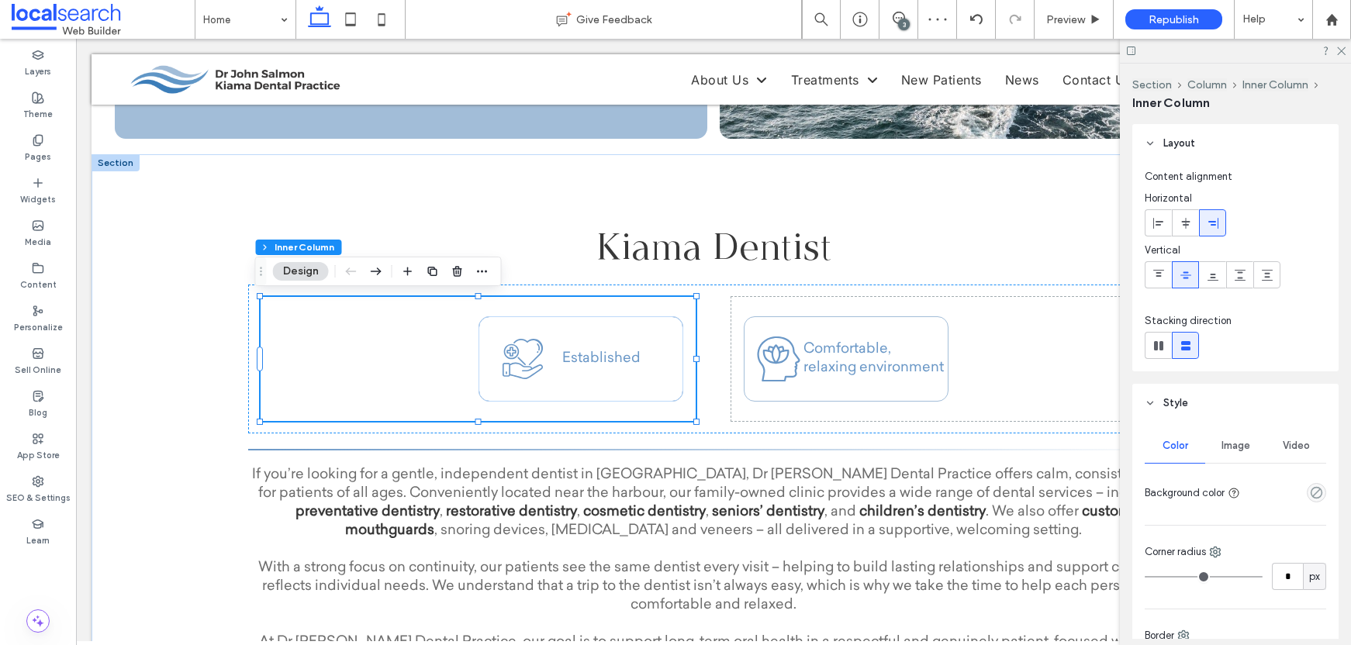
click at [643, 337] on div "Support Care Icon Established" at bounding box center [581, 359] width 205 height 85
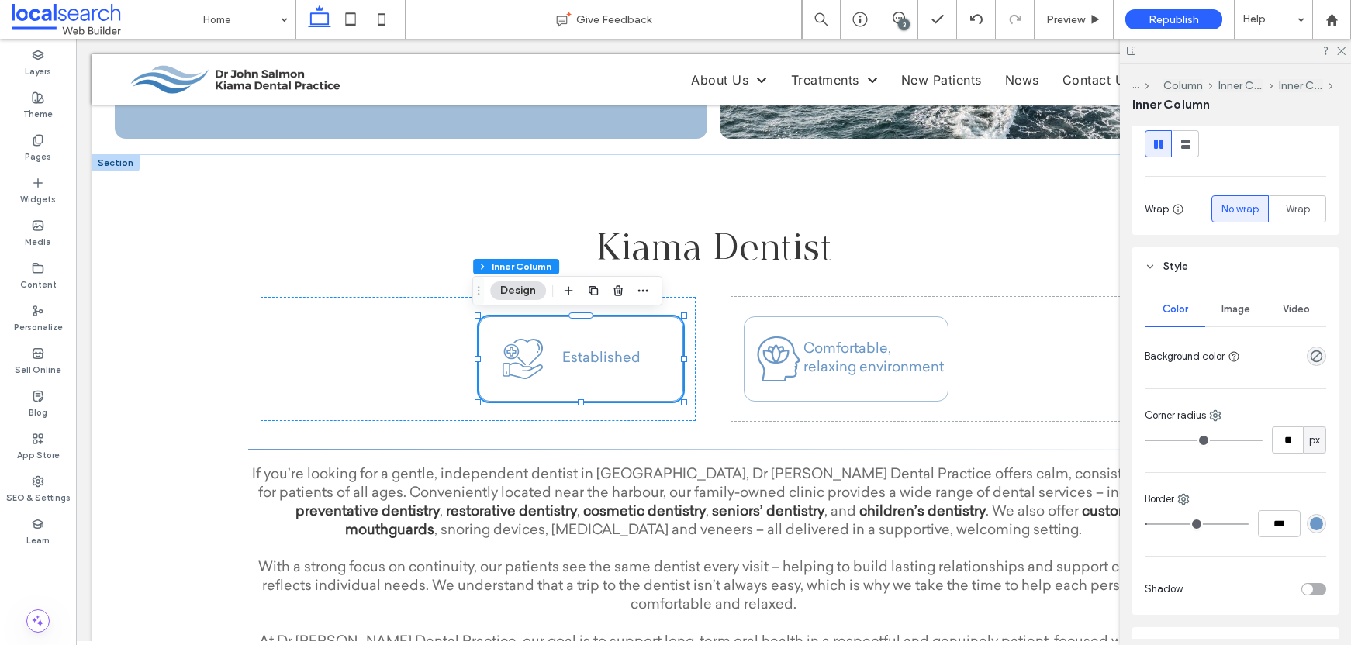
scroll to position [227, 0]
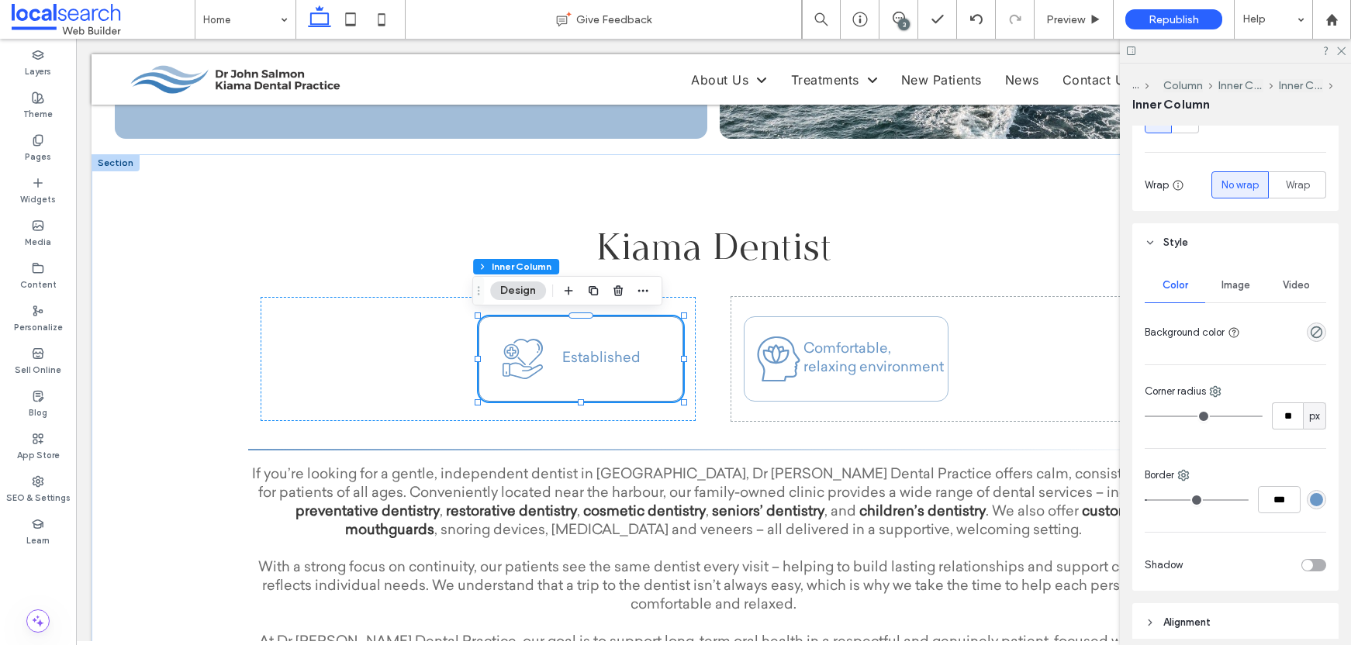
click at [1310, 500] on div "rgba(107, 152, 199, 1)" at bounding box center [1316, 499] width 13 height 13
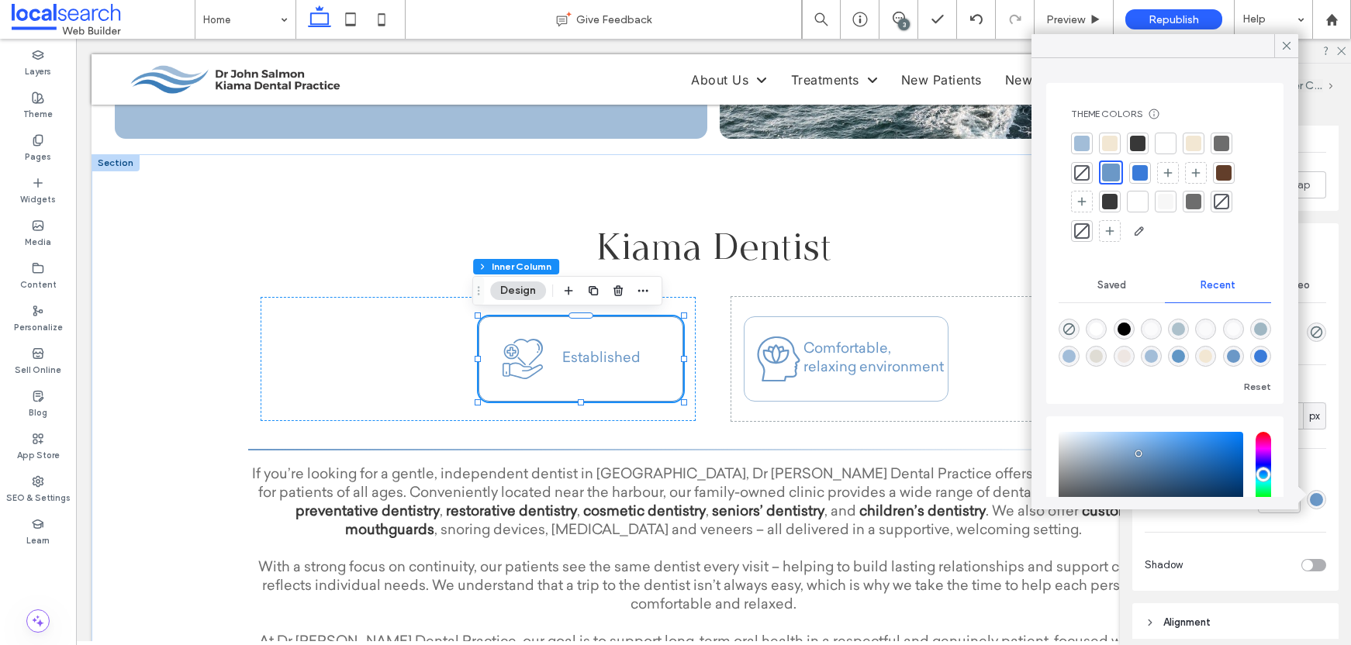
click at [1084, 144] on div at bounding box center [1082, 144] width 16 height 16
type input "**"
click at [963, 305] on div "Calm Icon Comfortable, relaxing environment" at bounding box center [949, 359] width 435 height 124
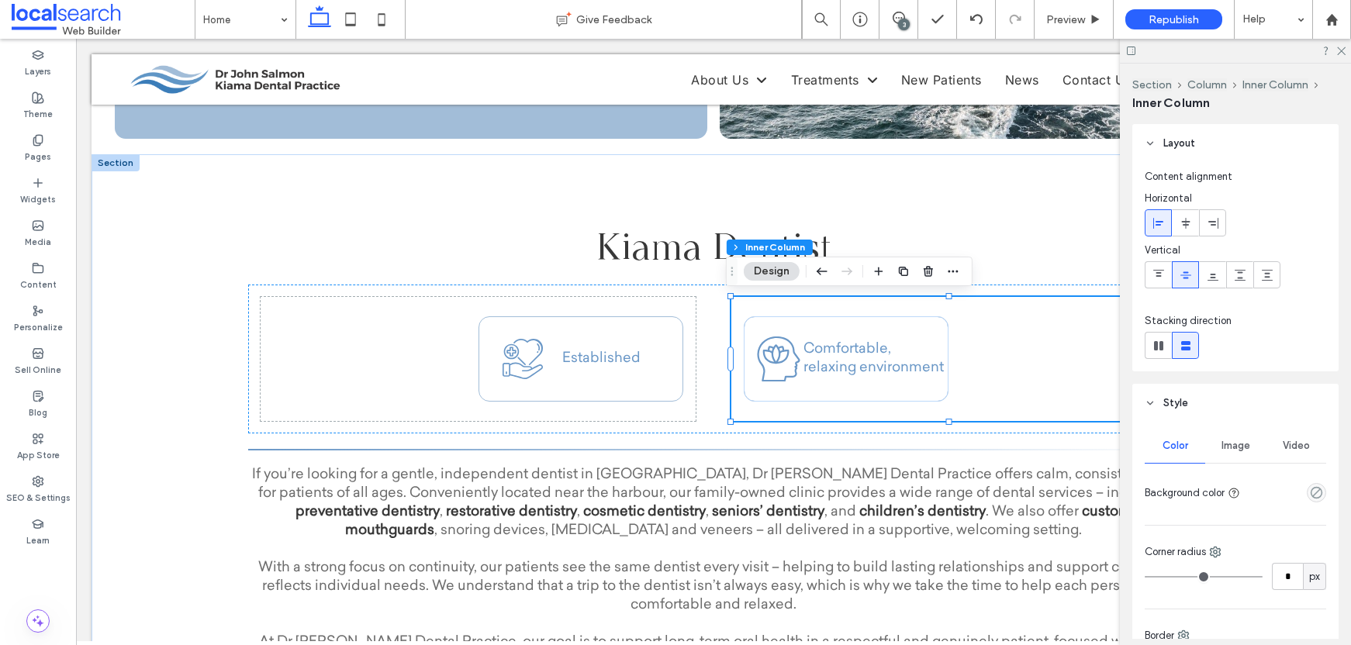
click at [1336, 56] on div at bounding box center [1235, 51] width 231 height 24
click at [1344, 54] on use at bounding box center [1341, 51] width 9 height 9
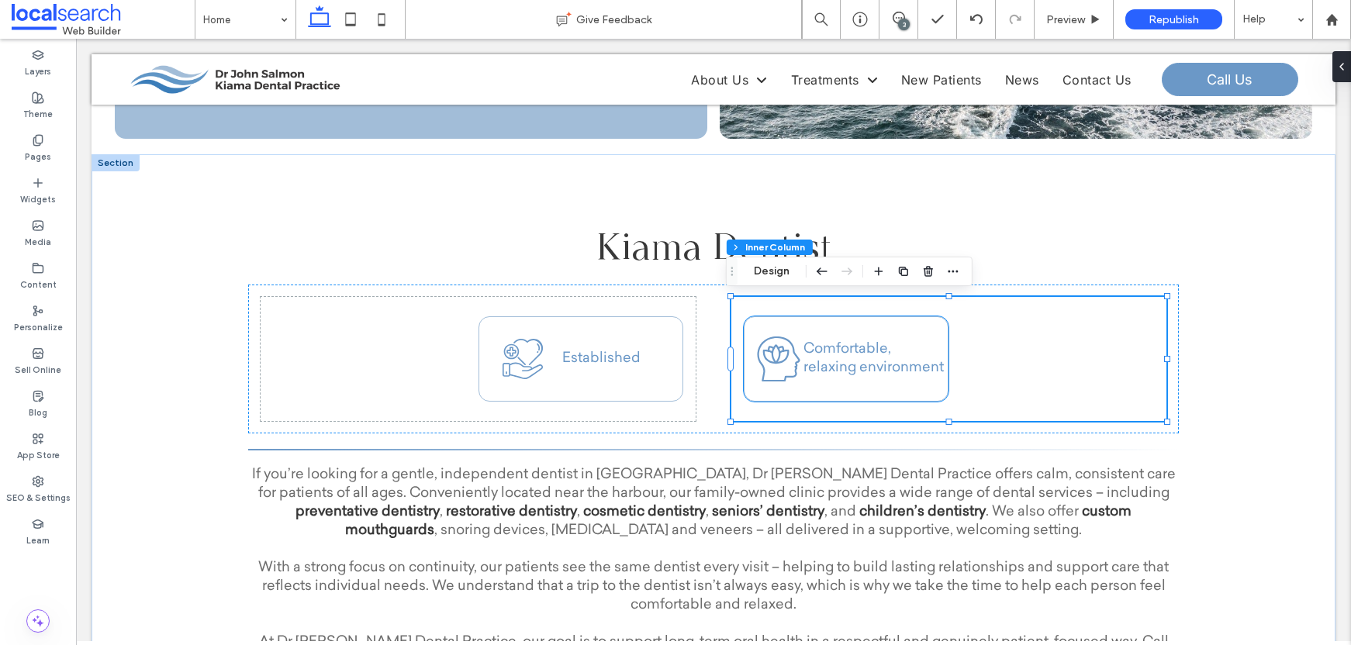
click at [776, 358] on icon "Calm Icon" at bounding box center [779, 359] width 54 height 54
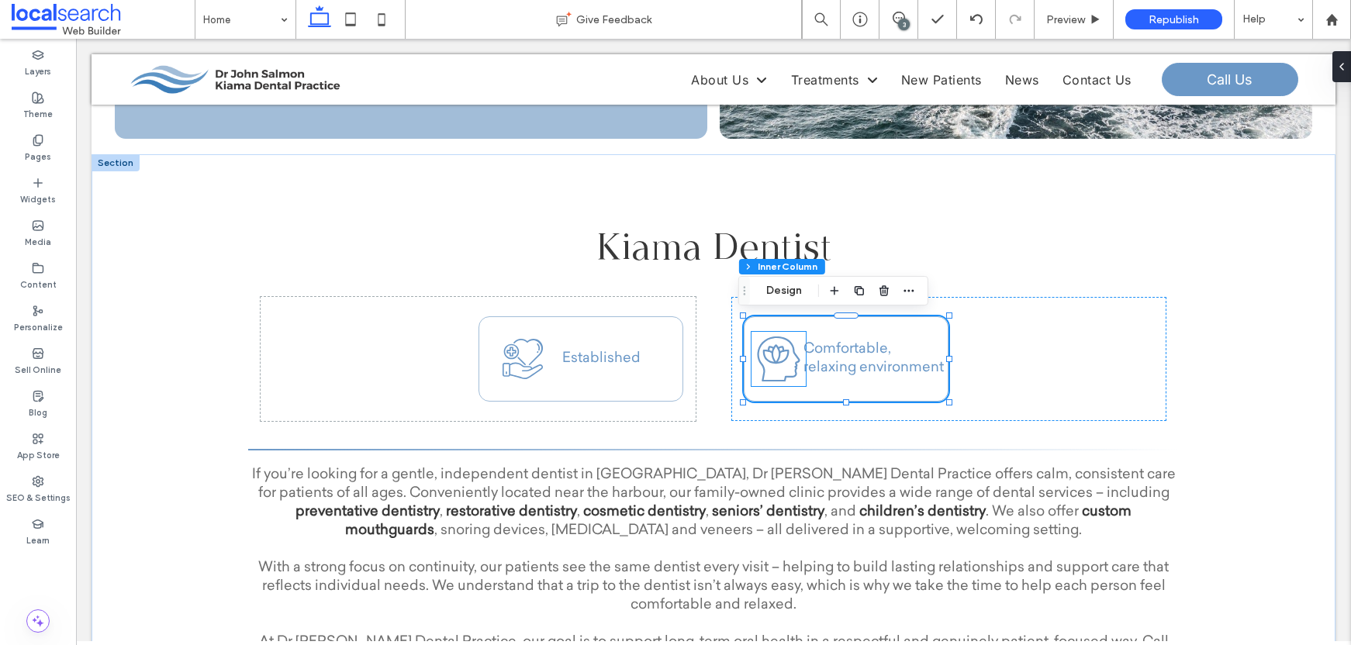
click at [769, 358] on icon "Calm Icon" at bounding box center [779, 359] width 54 height 54
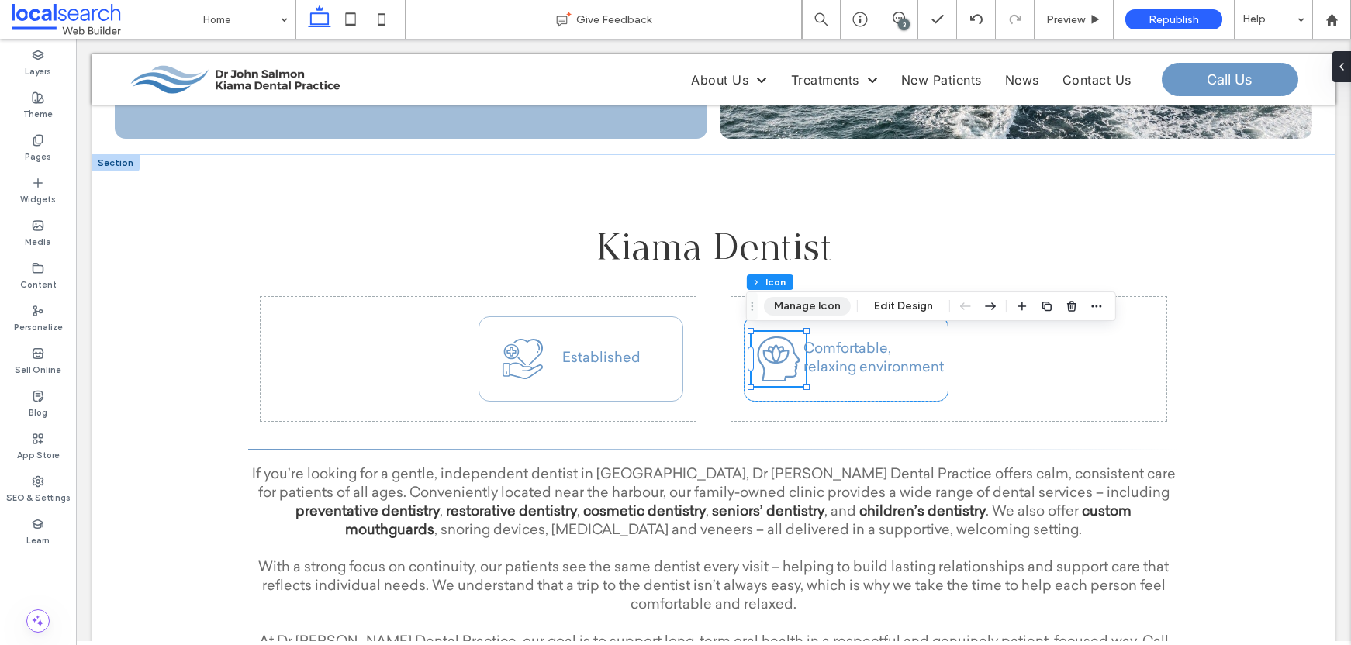
click at [821, 314] on button "Manage Icon" at bounding box center [807, 306] width 87 height 19
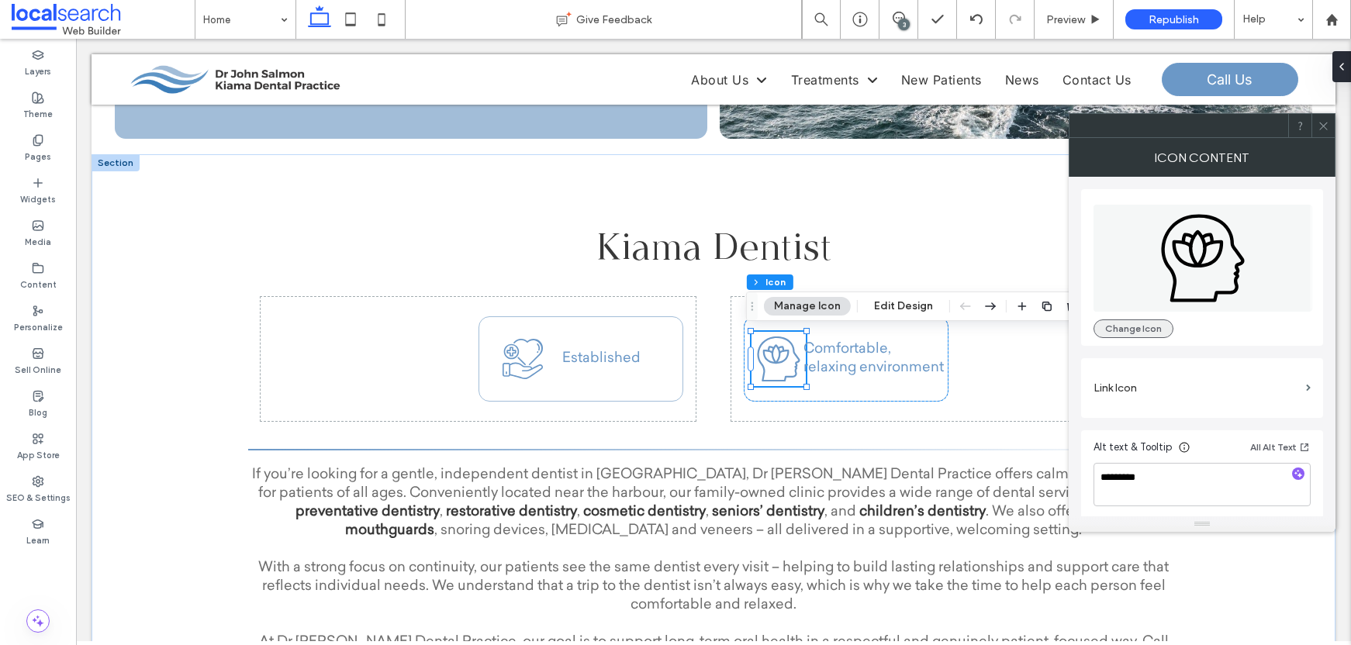
click at [1112, 330] on button "Change Icon" at bounding box center [1134, 329] width 80 height 19
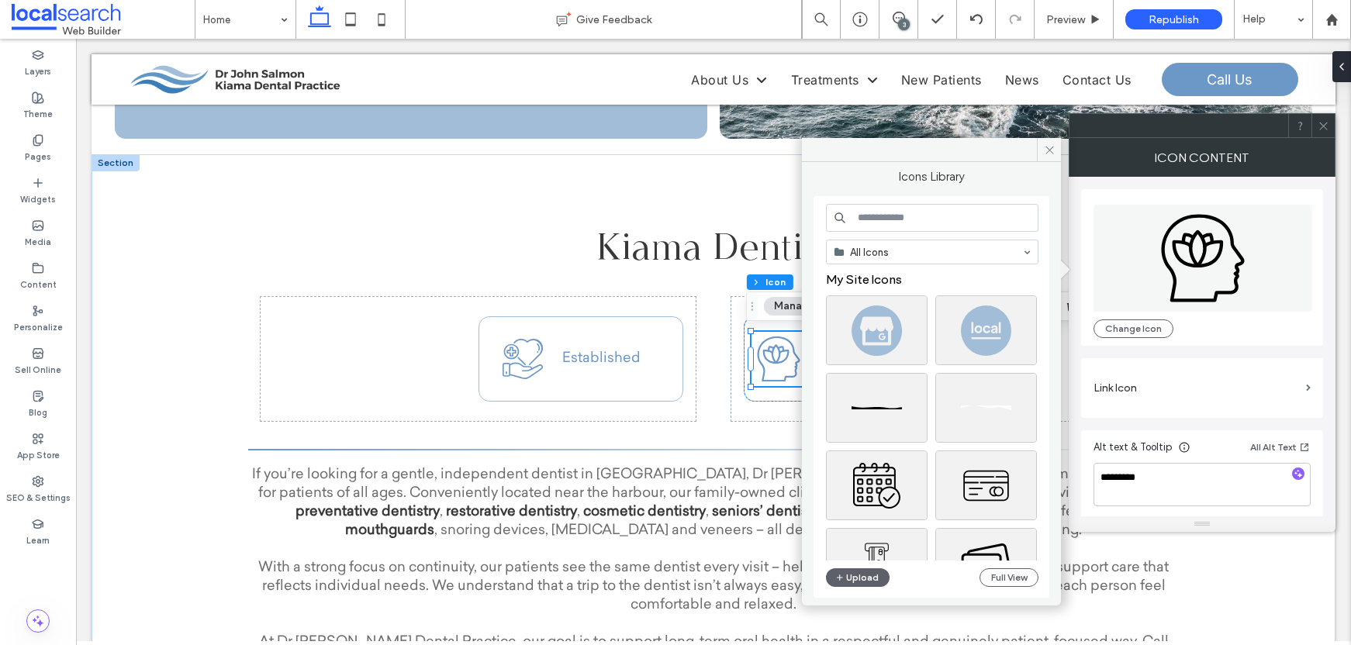
click at [904, 216] on input at bounding box center [932, 218] width 213 height 28
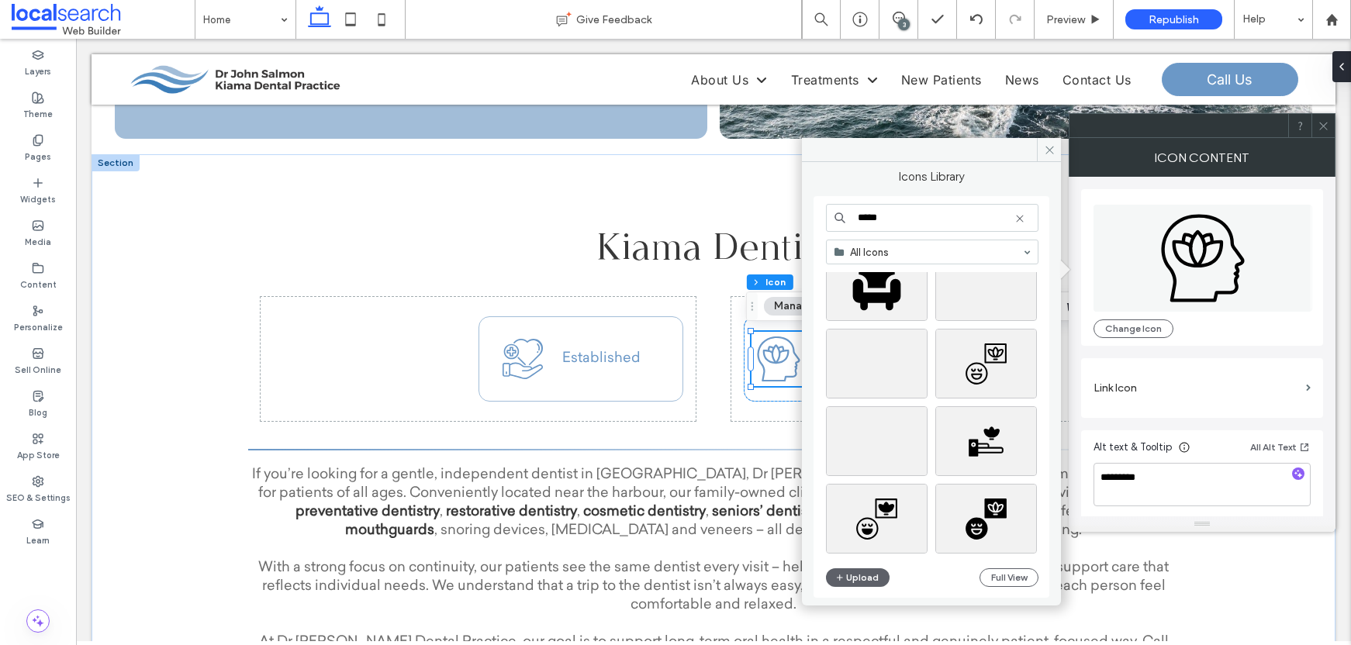
scroll to position [756, 0]
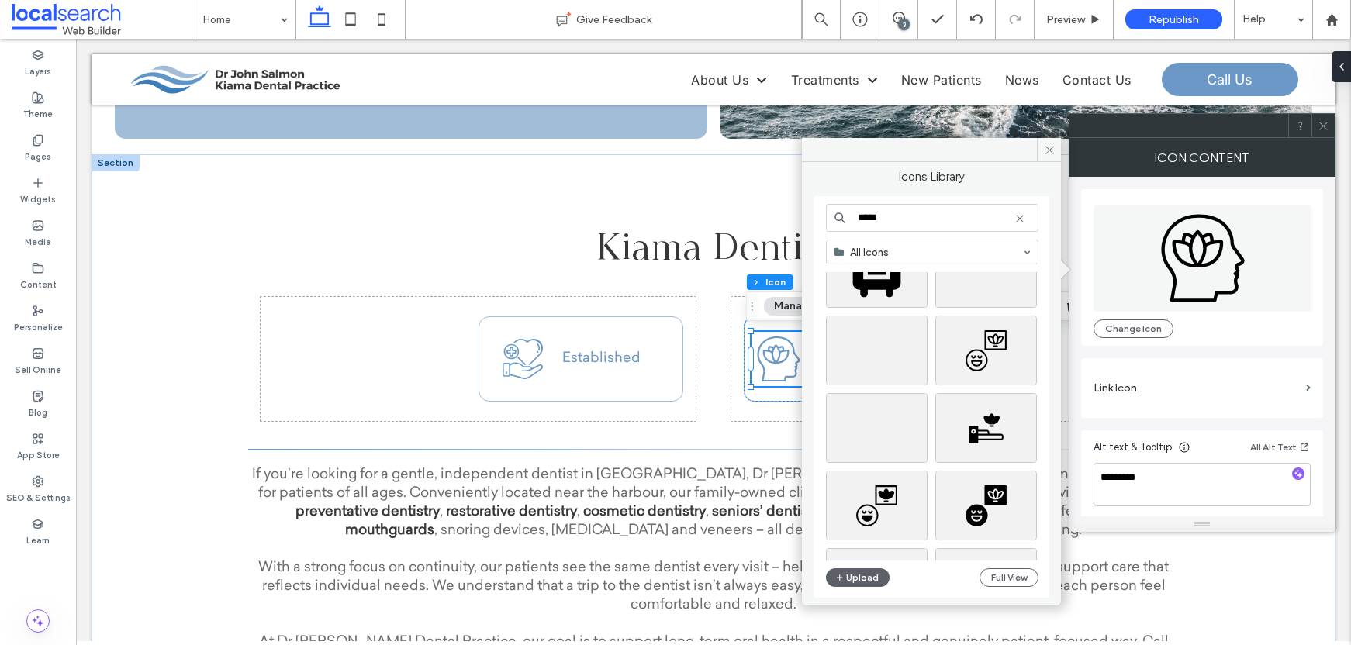
drag, startPoint x: 889, startPoint y: 223, endPoint x: 841, endPoint y: 217, distance: 48.5
click at [841, 217] on div "*****" at bounding box center [932, 218] width 213 height 28
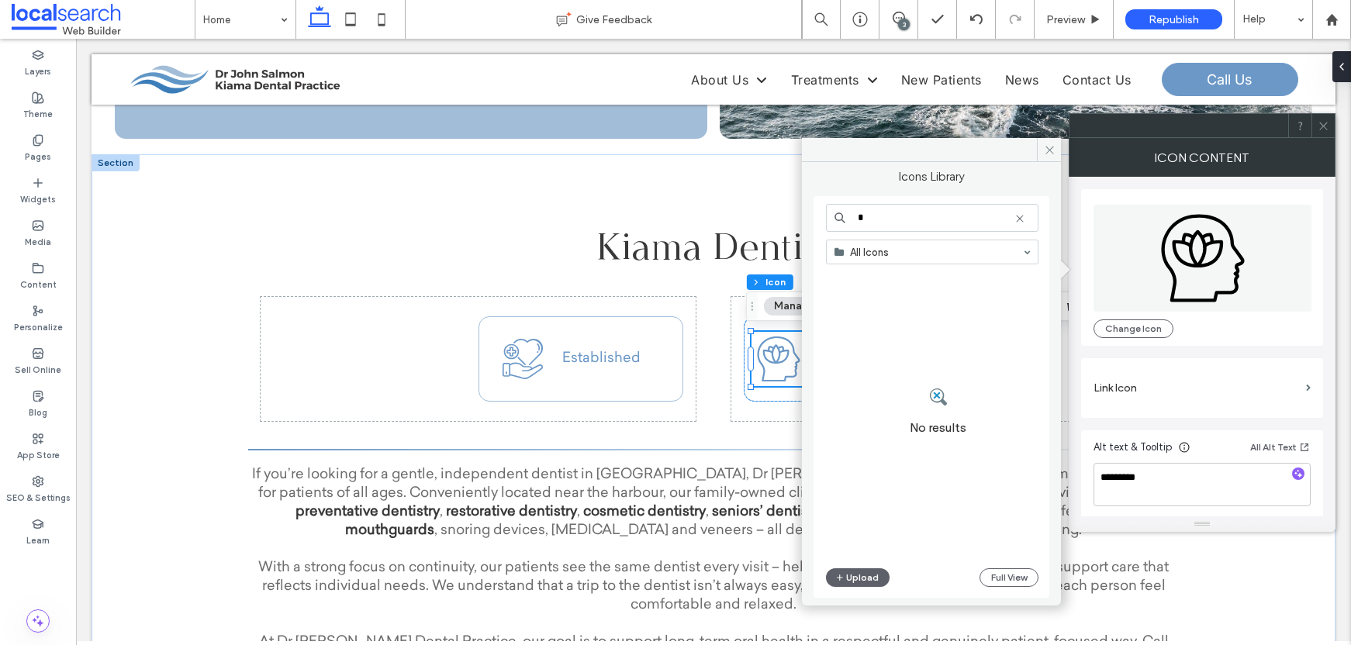
type input "*"
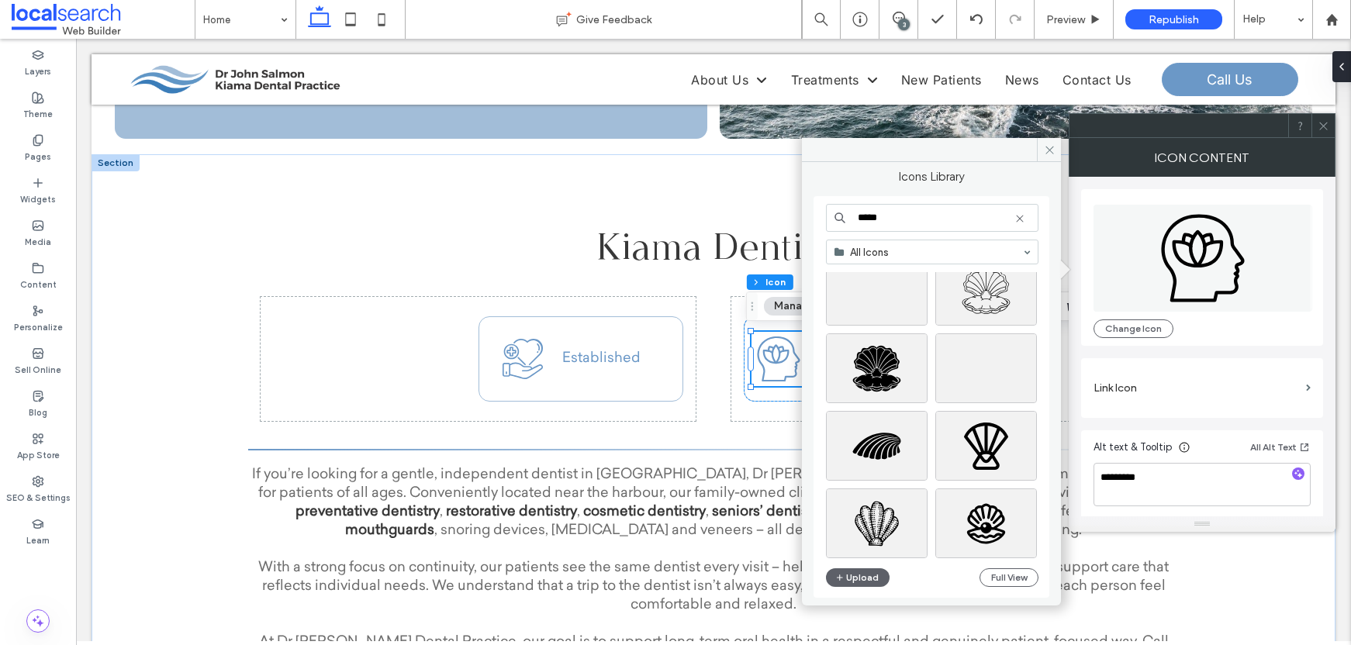
scroll to position [797, 0]
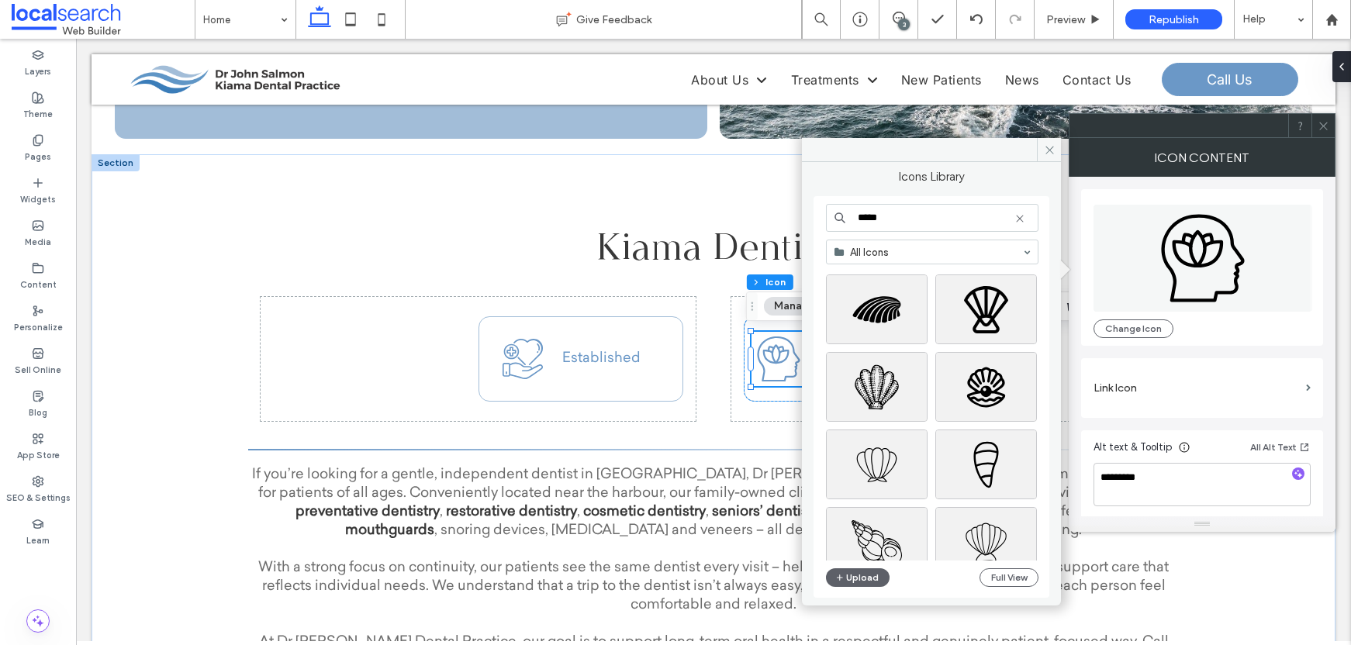
drag, startPoint x: 883, startPoint y: 219, endPoint x: 851, endPoint y: 234, distance: 35.1
click at [843, 230] on input "*****" at bounding box center [932, 218] width 213 height 28
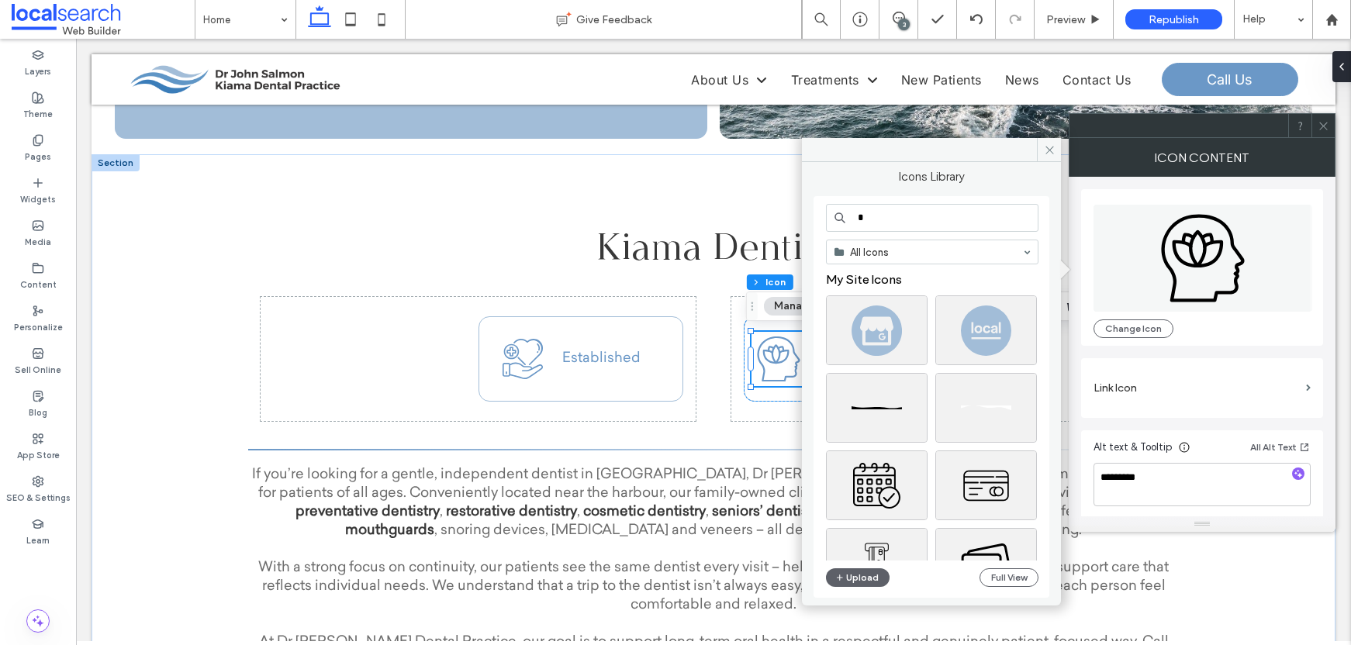
type input "*"
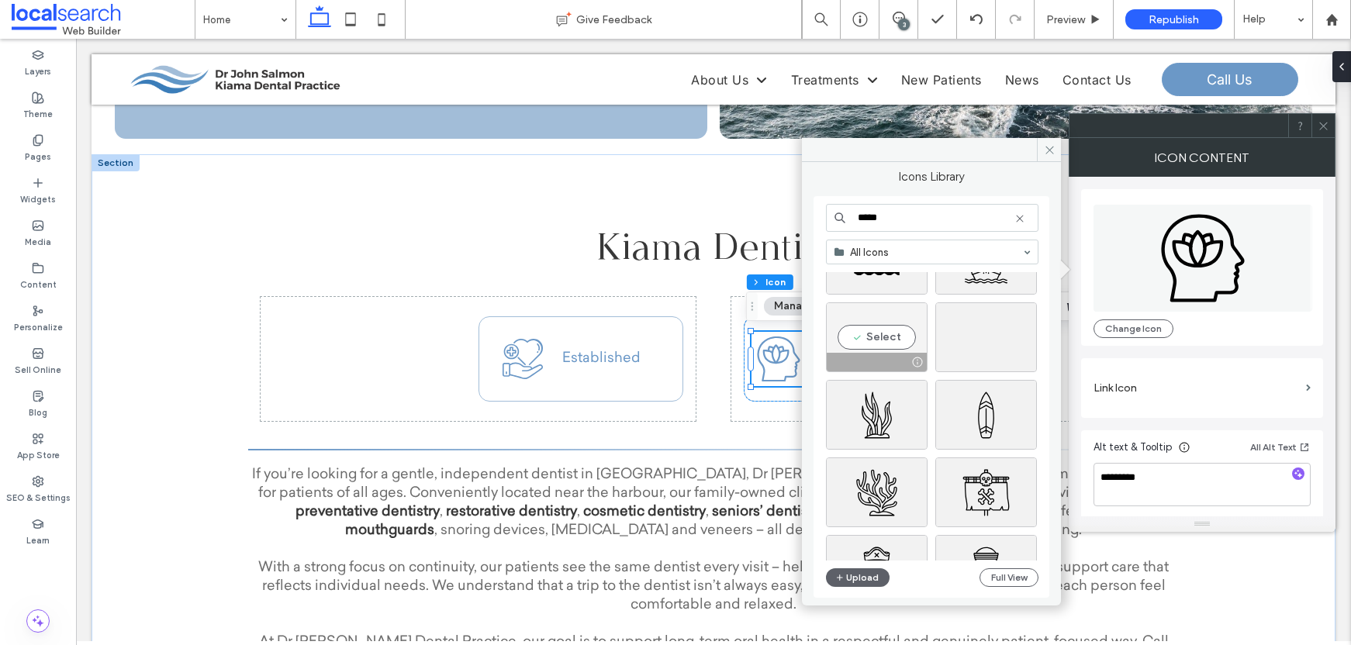
scroll to position [99, 0]
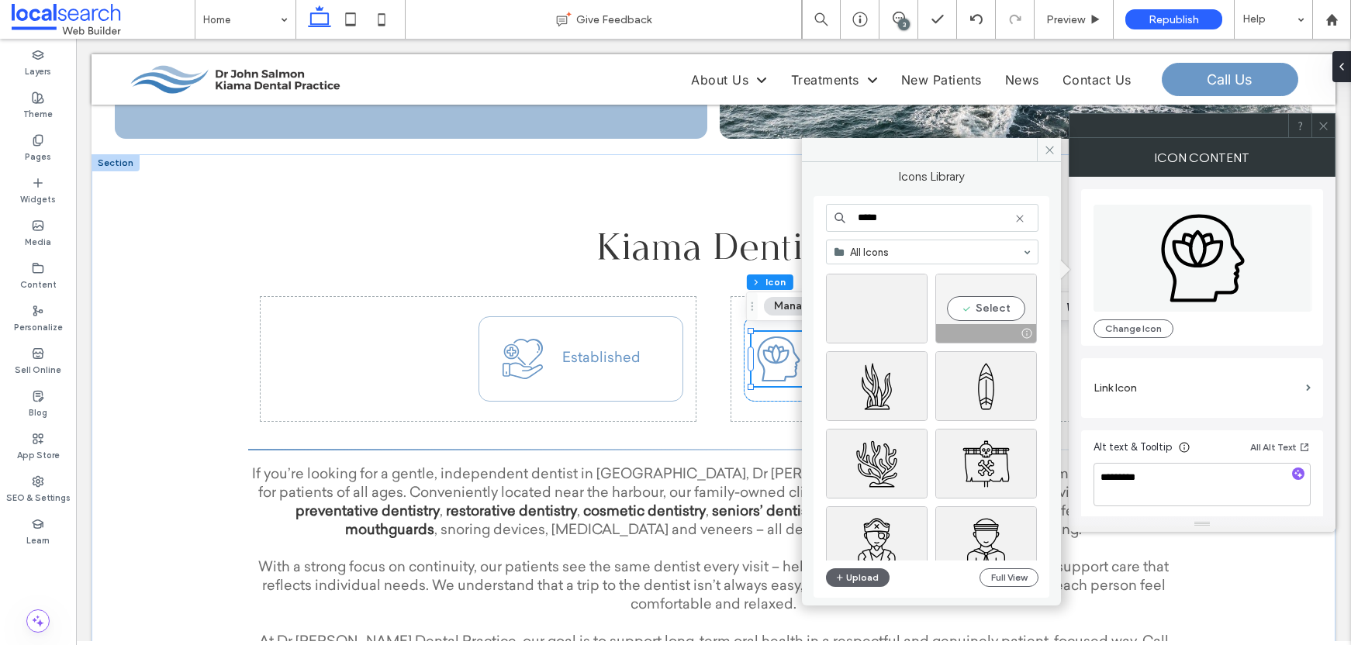
type input "*****"
click at [981, 310] on div "Select" at bounding box center [987, 309] width 102 height 70
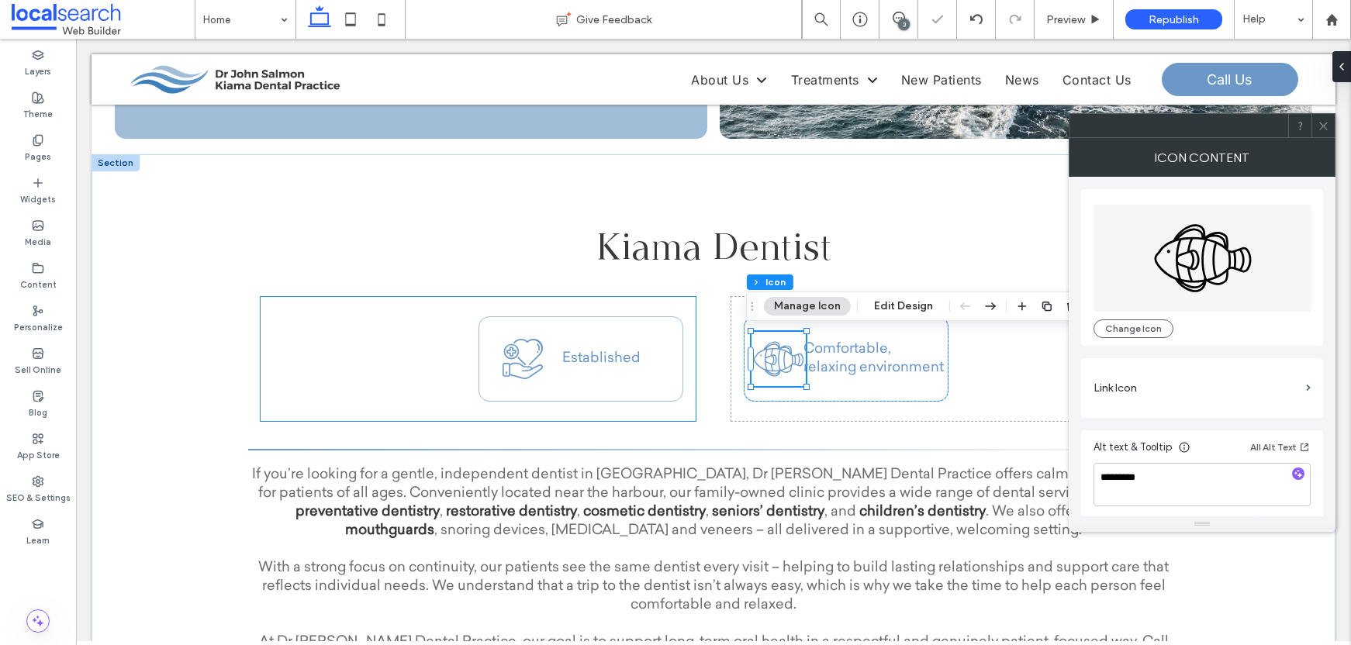
click at [510, 351] on icon at bounding box center [512, 352] width 10 height 10
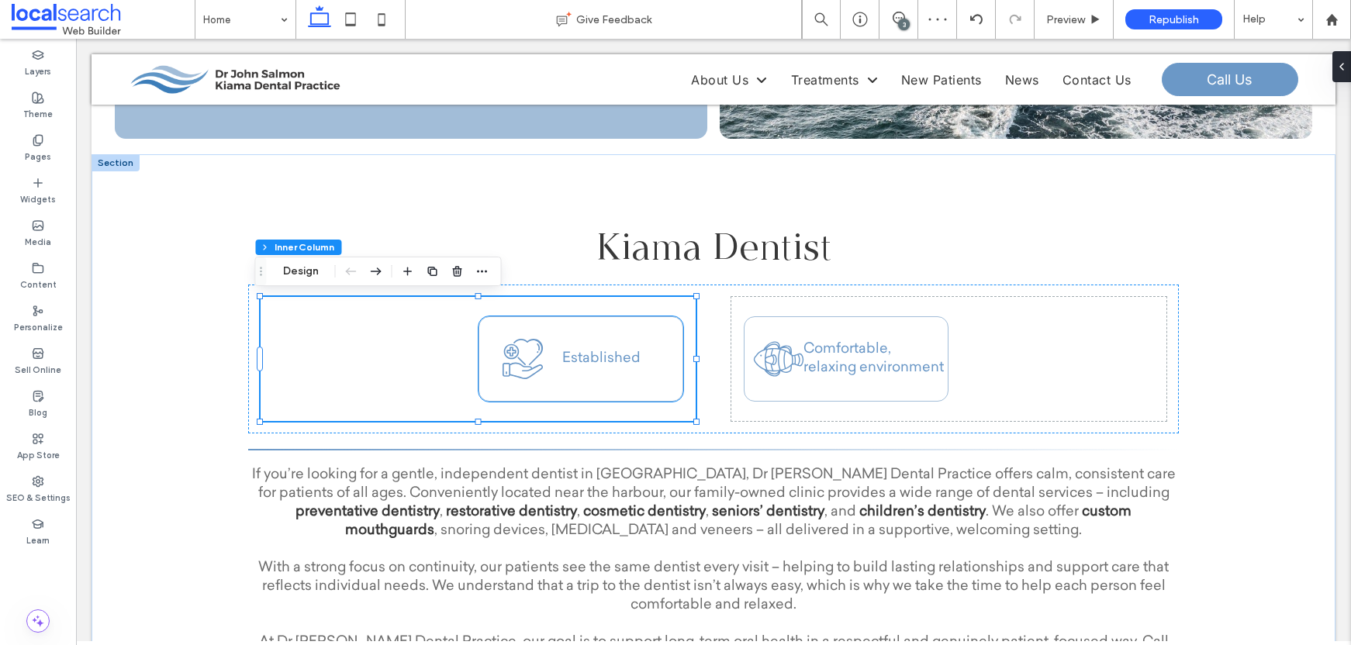
click at [517, 355] on icon "Support Care Icon" at bounding box center [523, 359] width 44 height 44
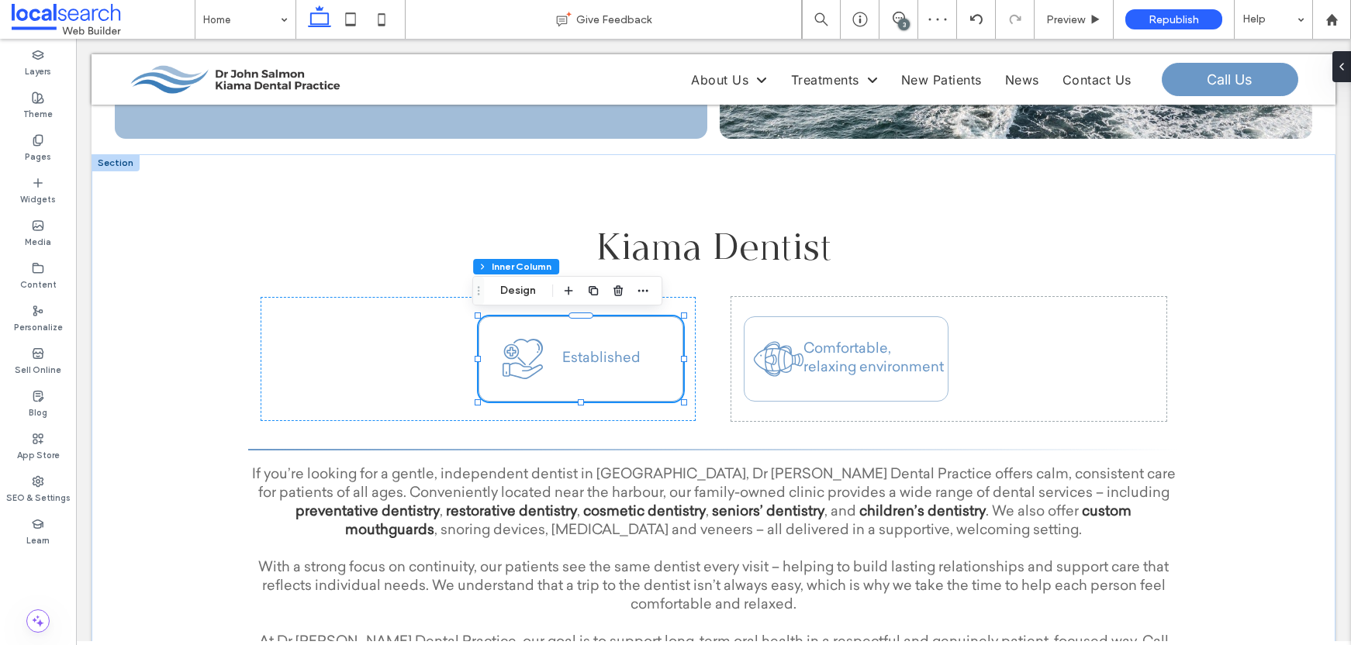
click at [517, 355] on icon "Support Care Icon" at bounding box center [523, 359] width 44 height 44
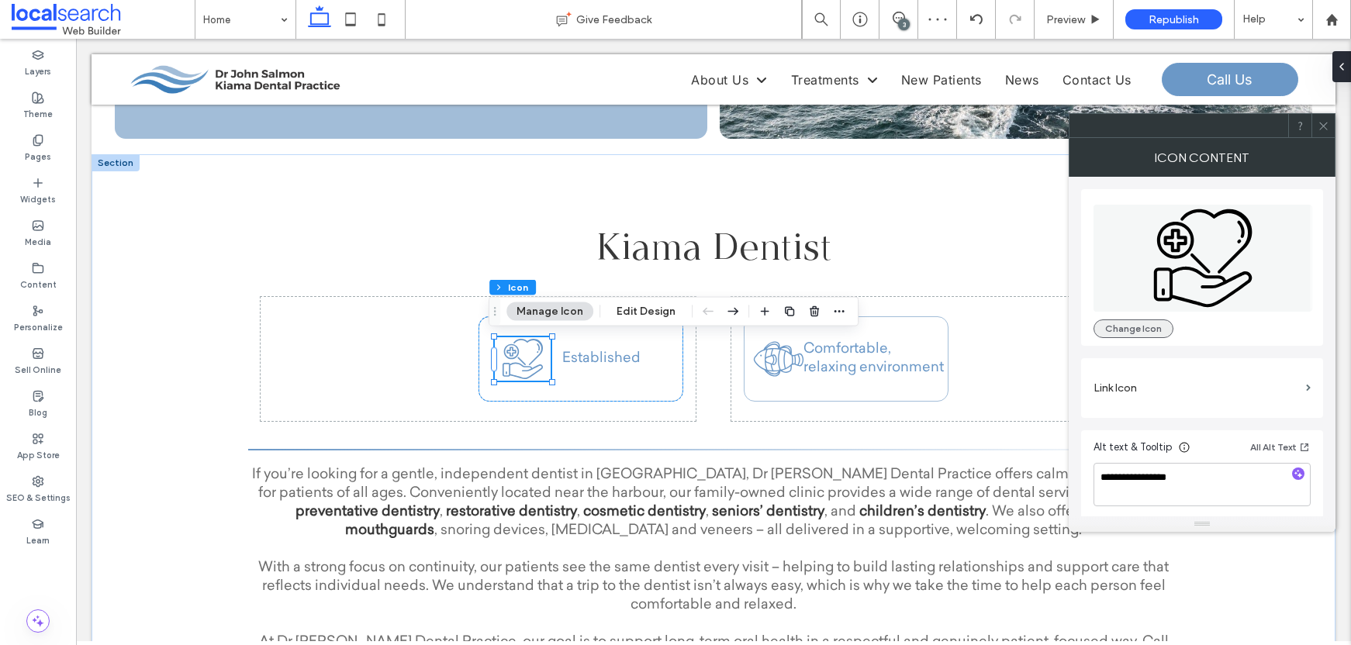
click at [1130, 331] on button "Change Icon" at bounding box center [1134, 329] width 80 height 19
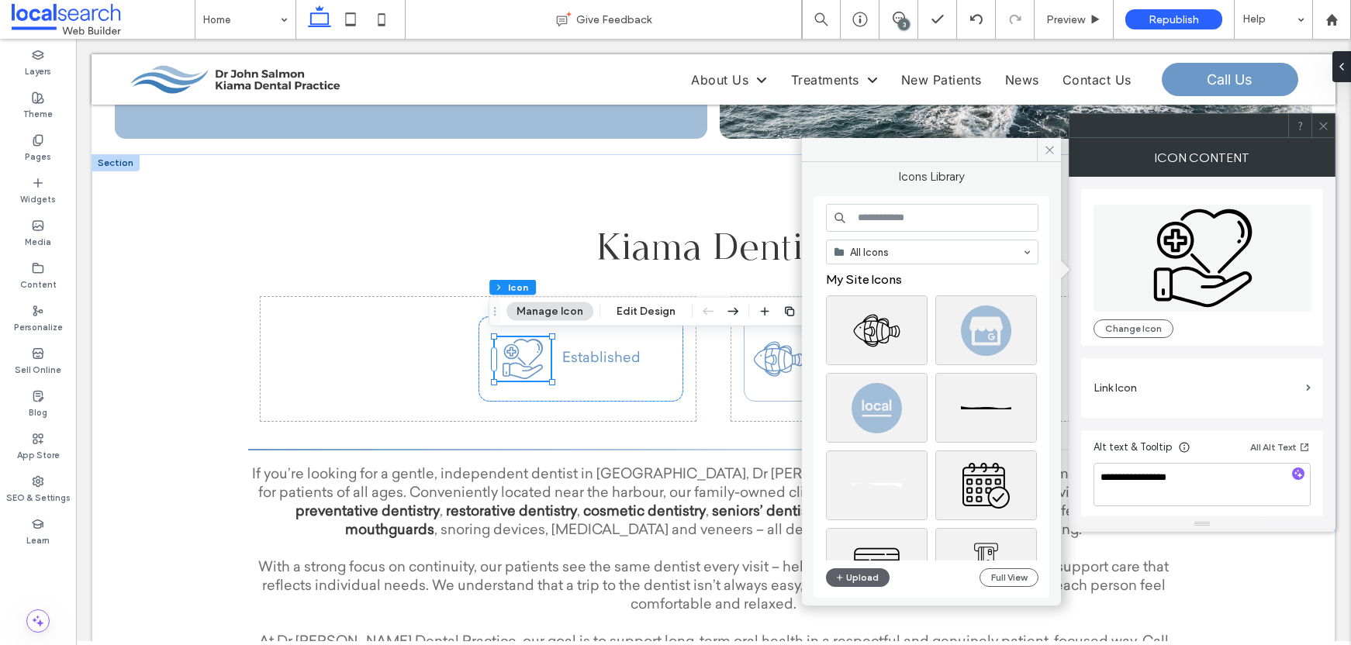
click at [878, 216] on input at bounding box center [932, 218] width 213 height 28
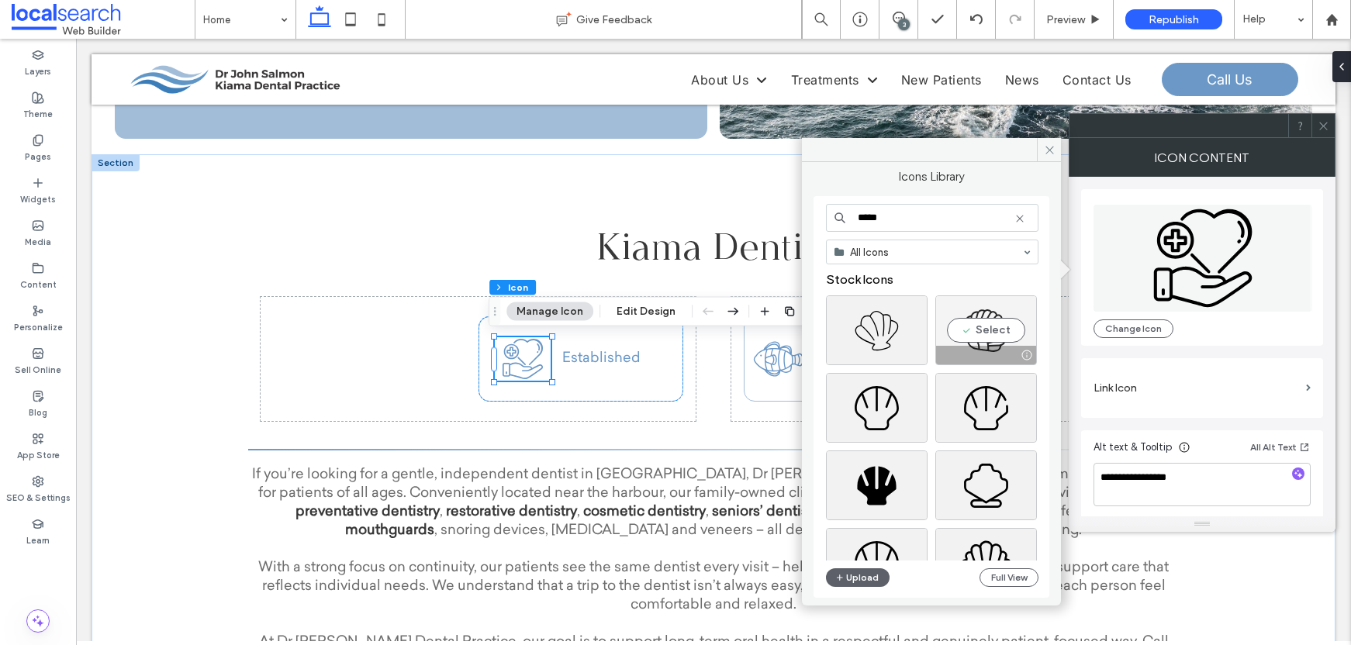
type input "*****"
click at [994, 317] on div "Select" at bounding box center [987, 331] width 102 height 70
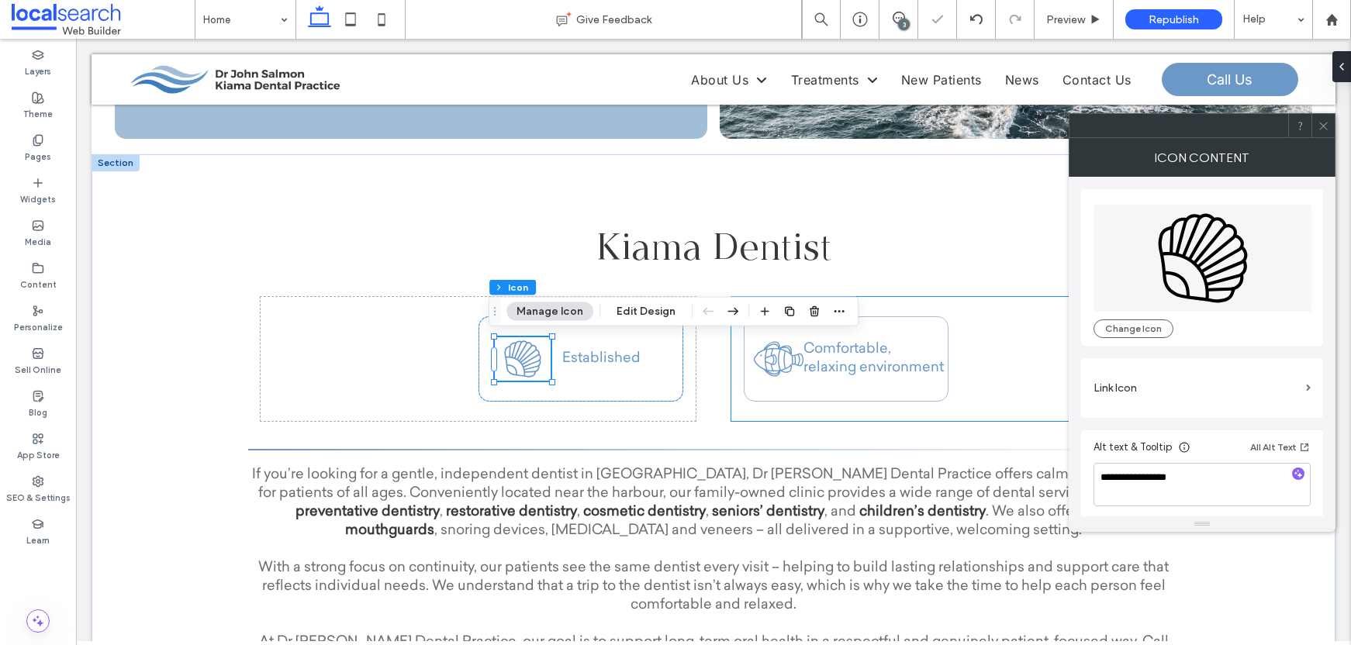
click at [1006, 320] on div "Comfortable, relaxing environment" at bounding box center [949, 359] width 435 height 124
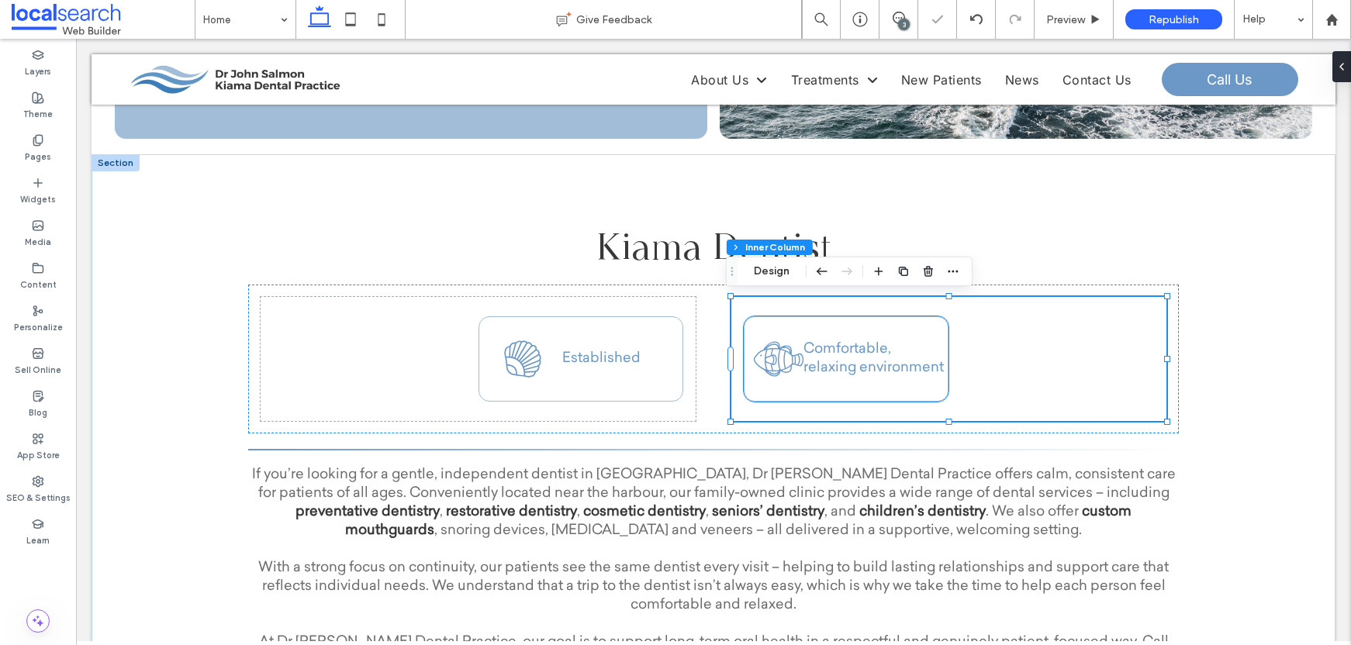
click at [900, 367] on span "Comfortable, relaxing environment" at bounding box center [874, 359] width 140 height 33
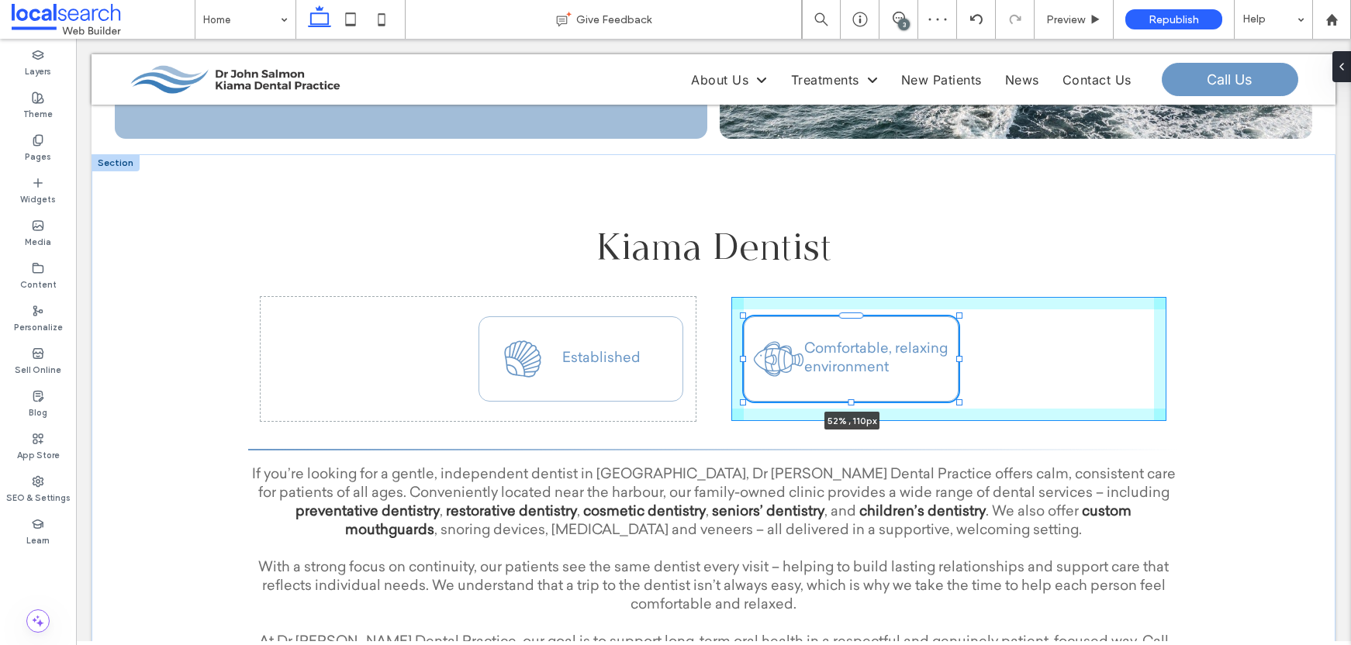
scroll to position [497, 0]
drag, startPoint x: 945, startPoint y: 362, endPoint x: 962, endPoint y: 361, distance: 17.1
click at [964, 361] on div at bounding box center [967, 359] width 6 height 6
type input "**"
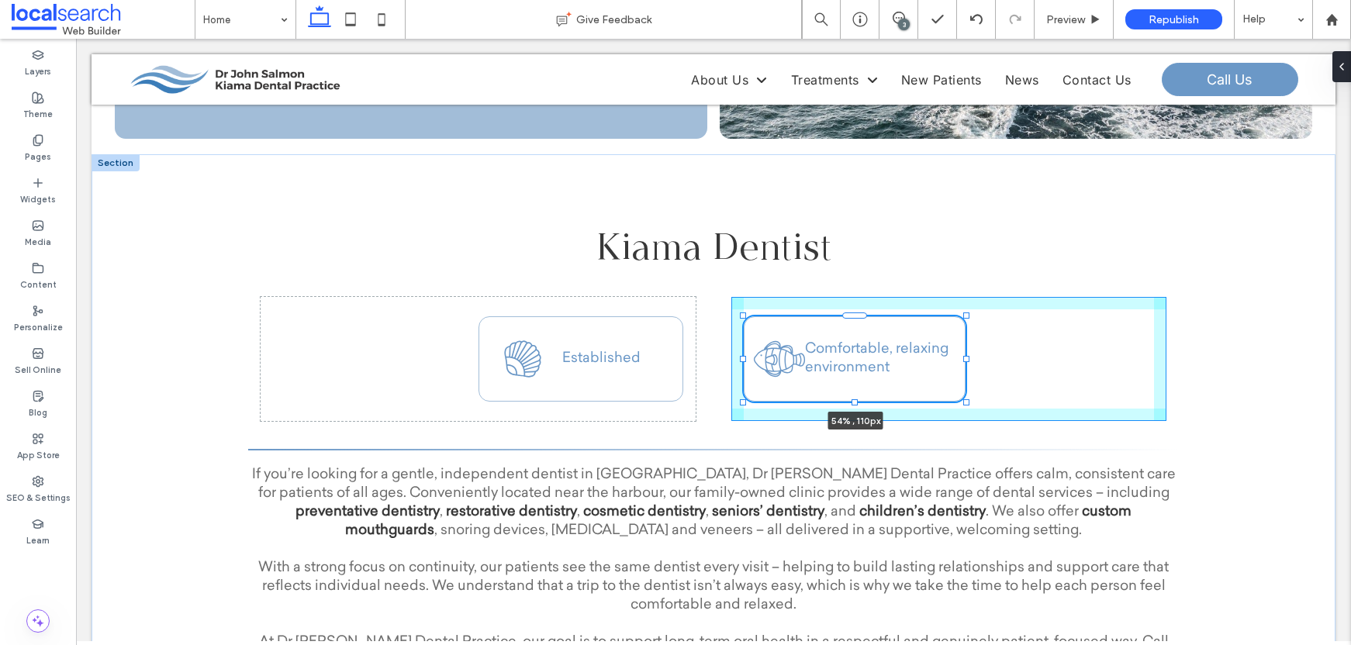
type input "****"
type input "**"
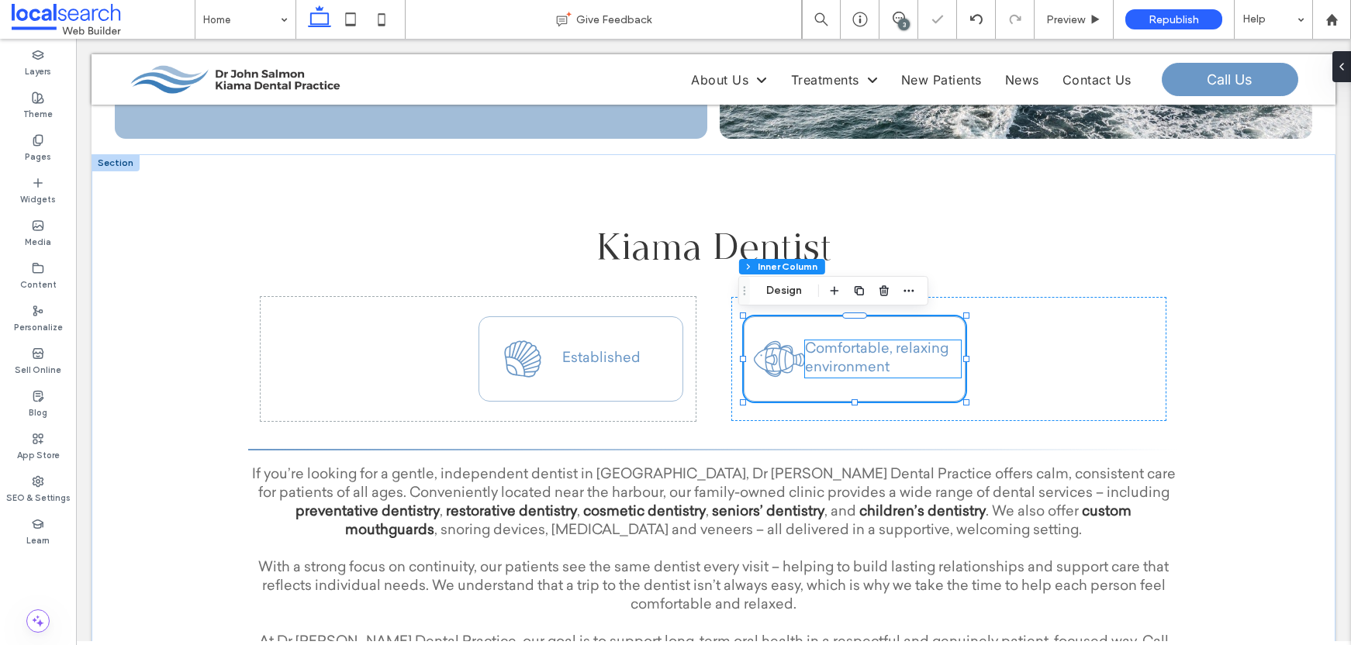
click at [904, 357] on p "Comfortable, relaxing environment" at bounding box center [883, 359] width 157 height 37
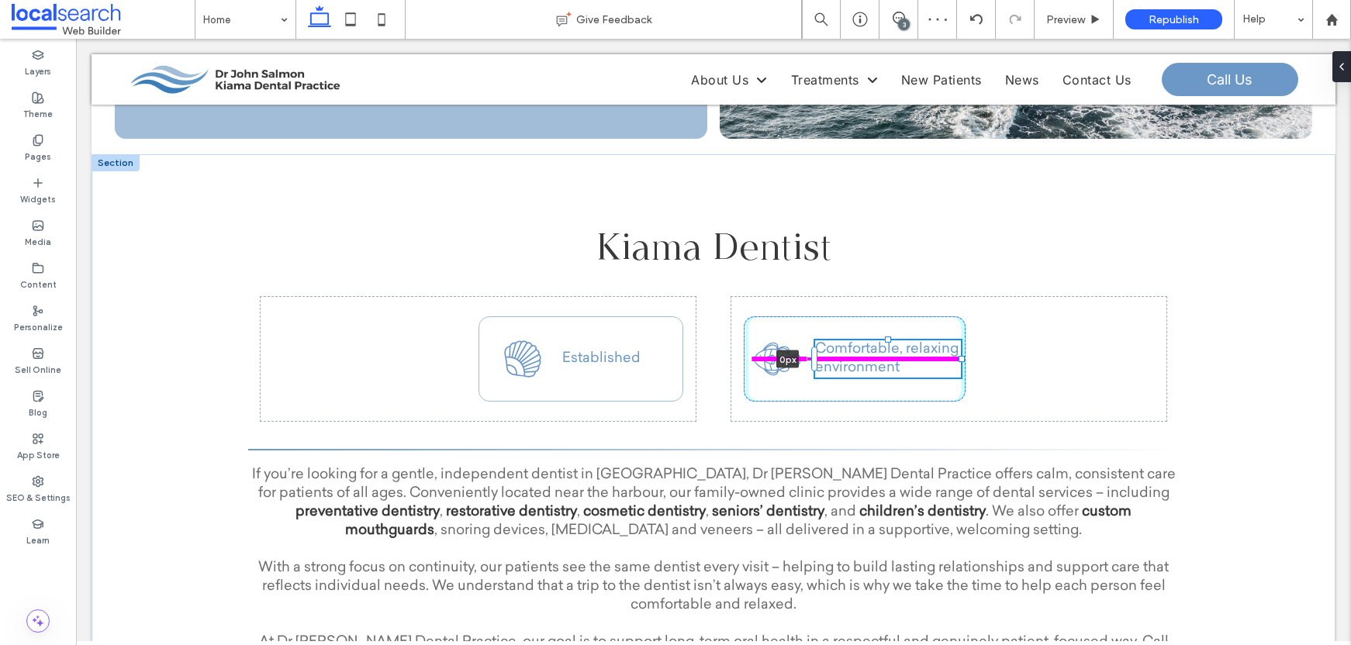
drag, startPoint x: 800, startPoint y: 359, endPoint x: 812, endPoint y: 357, distance: 12.6
click at [812, 357] on div "Kiama Dentist If you’re looking for a gentle, independent dentist in [GEOGRAPHI…" at bounding box center [713, 475] width 931 height 643
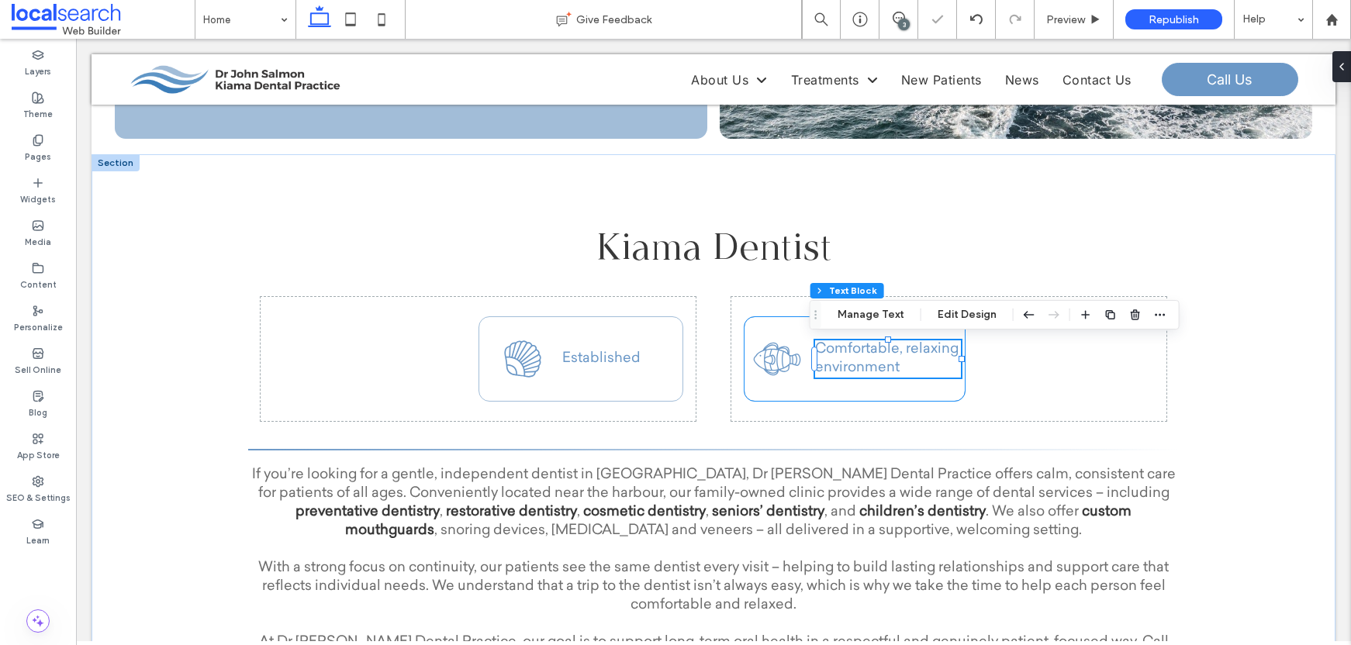
click at [846, 389] on div "Comfortable, relaxing environment 0px" at bounding box center [855, 359] width 222 height 85
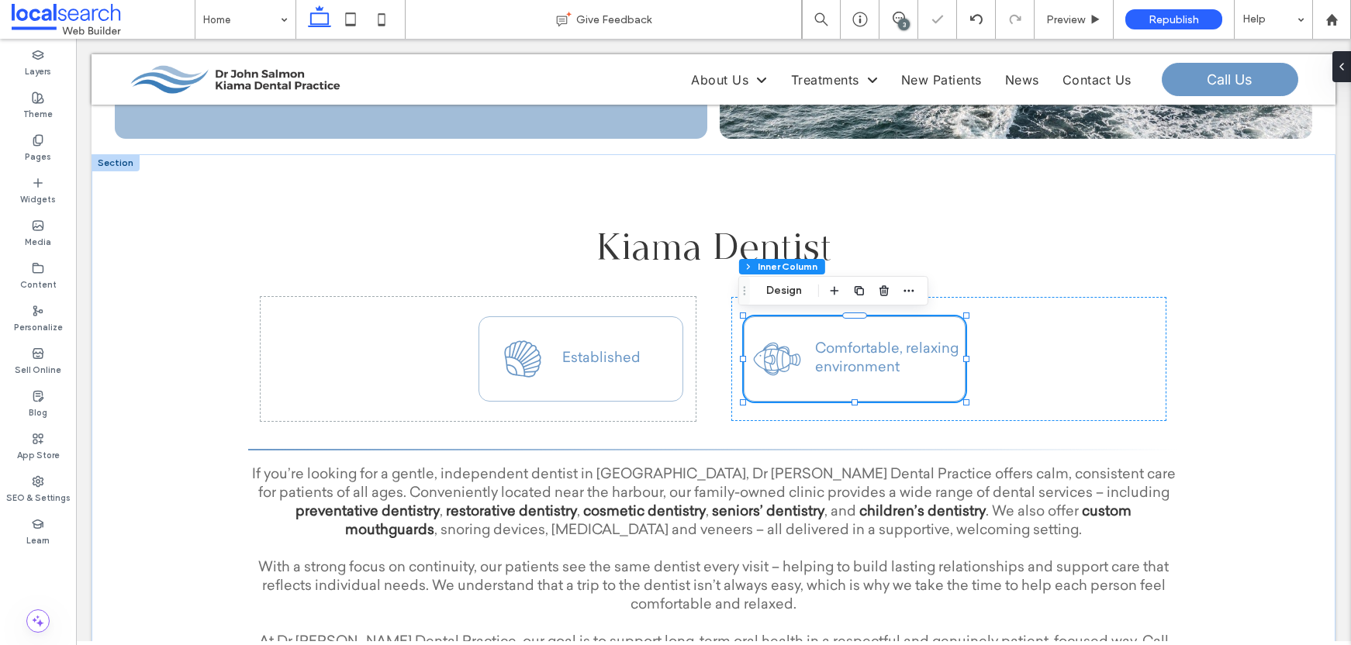
type input "**"
click at [1058, 380] on div "Comfortable, relaxing environment" at bounding box center [949, 359] width 435 height 124
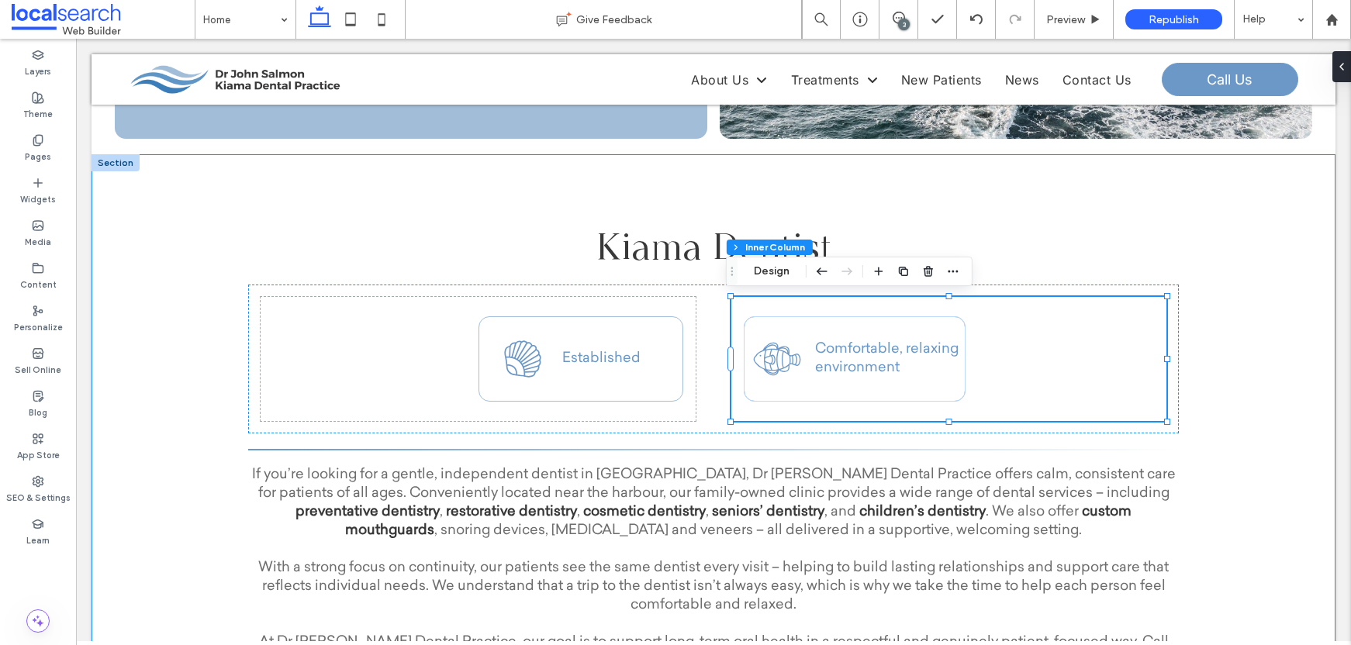
click at [1245, 384] on div "Kiama Dentist If you’re looking for a gentle, independent dentist in [GEOGRAPHI…" at bounding box center [714, 475] width 1244 height 643
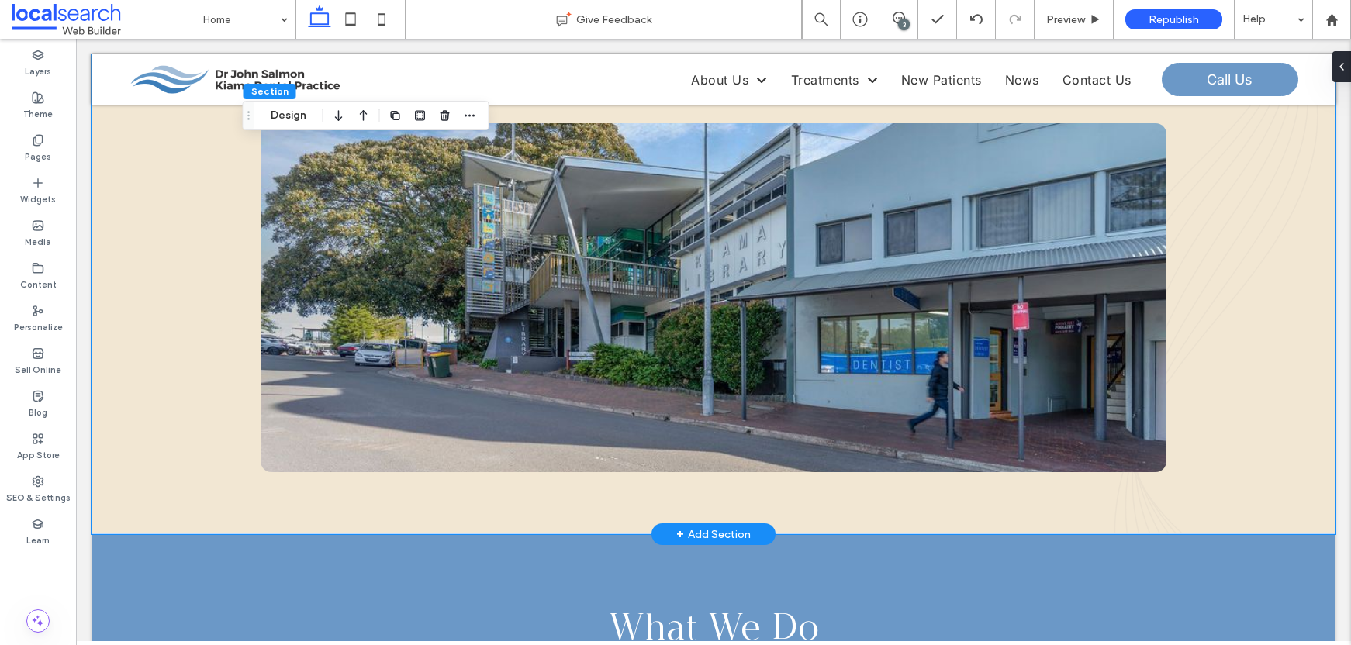
scroll to position [703, 0]
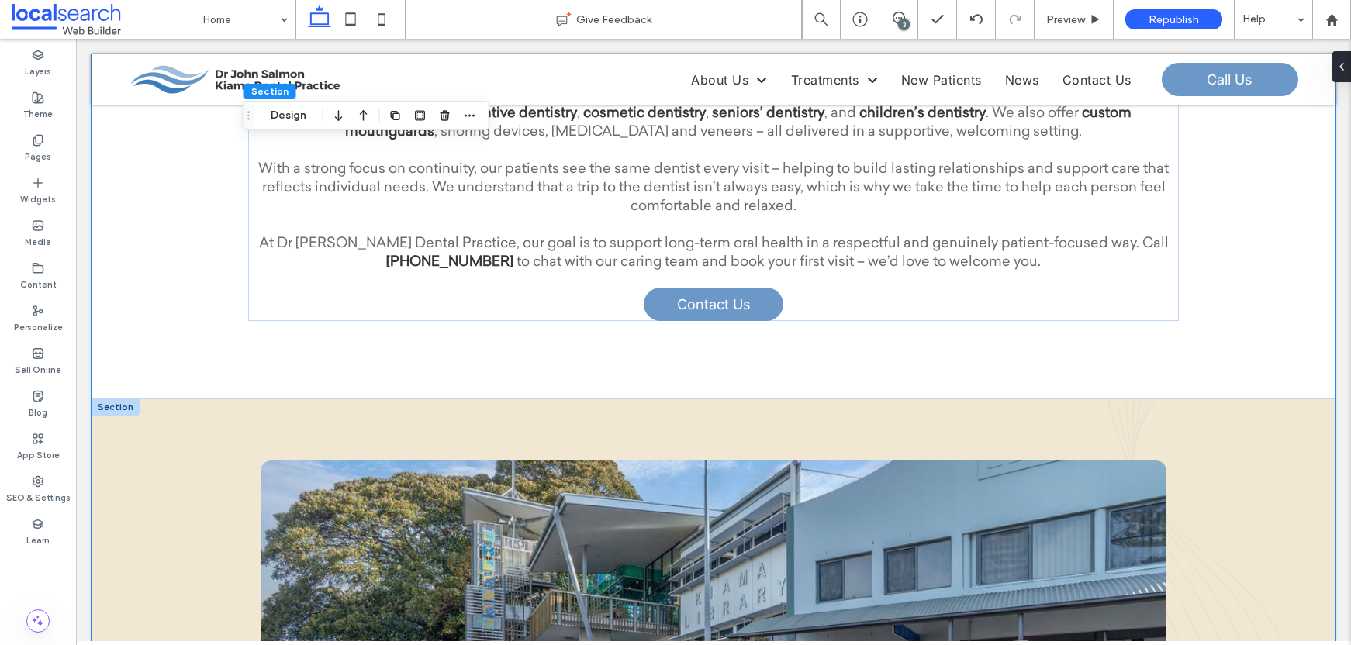
click at [449, 416] on div at bounding box center [713, 635] width 931 height 473
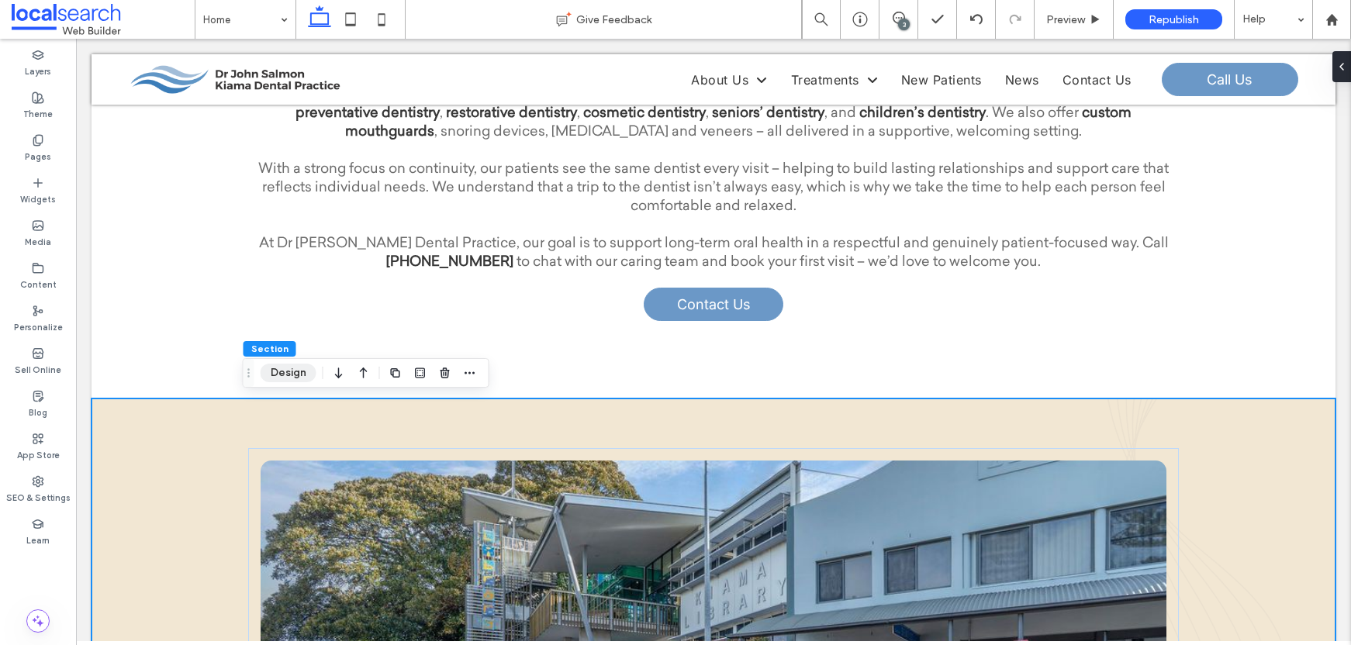
click at [293, 375] on button "Design" at bounding box center [289, 373] width 56 height 19
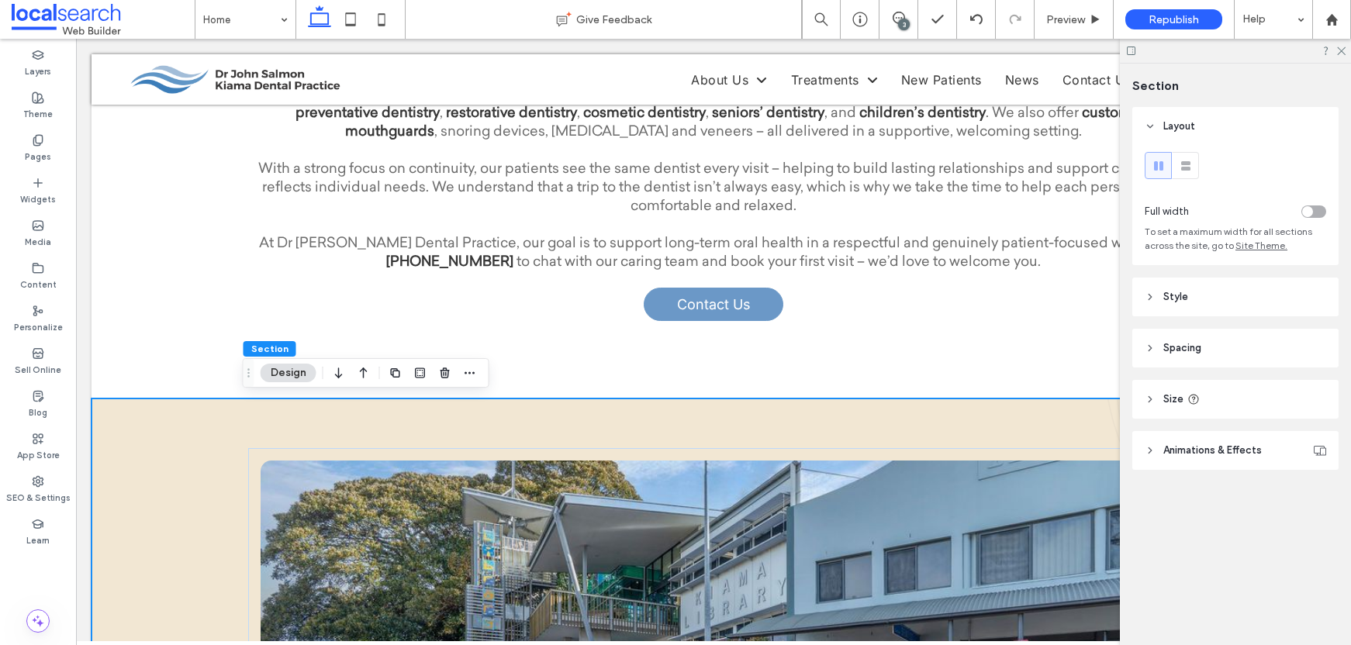
click at [1199, 300] on header "Style" at bounding box center [1236, 297] width 206 height 39
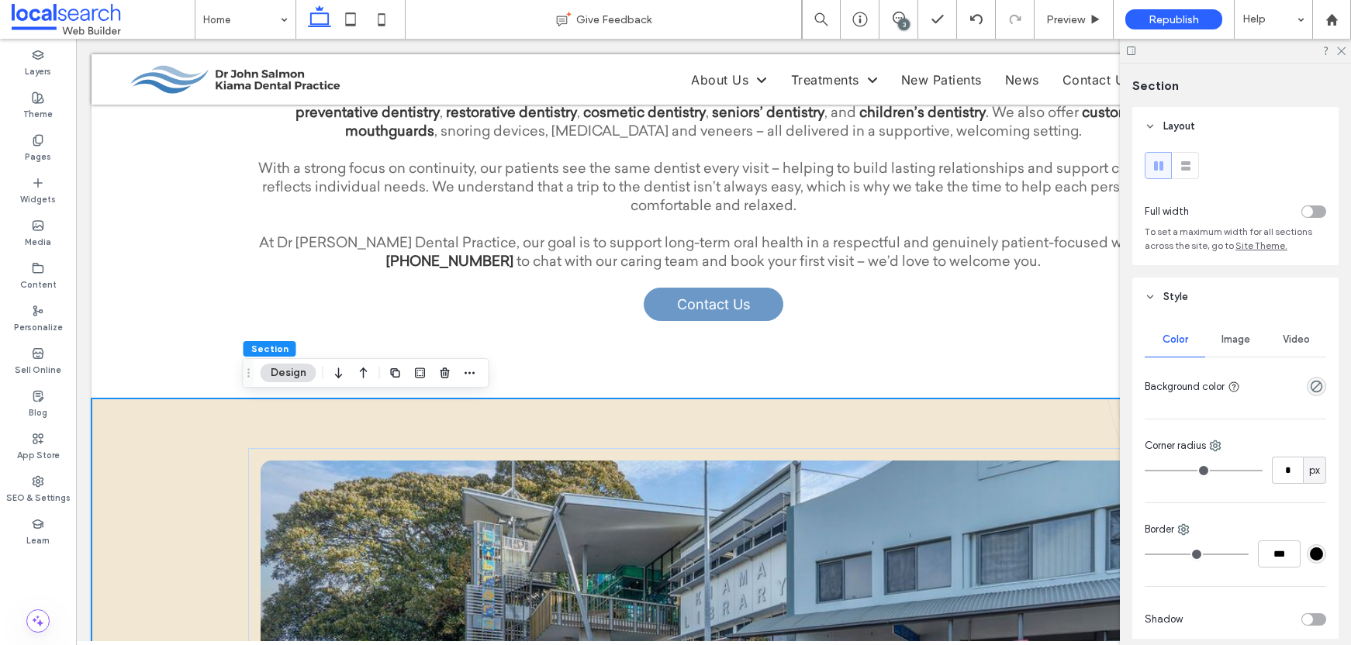
click at [1050, 413] on div at bounding box center [713, 635] width 931 height 473
click at [283, 414] on div at bounding box center [713, 635] width 931 height 473
click at [124, 439] on div at bounding box center [714, 635] width 1244 height 473
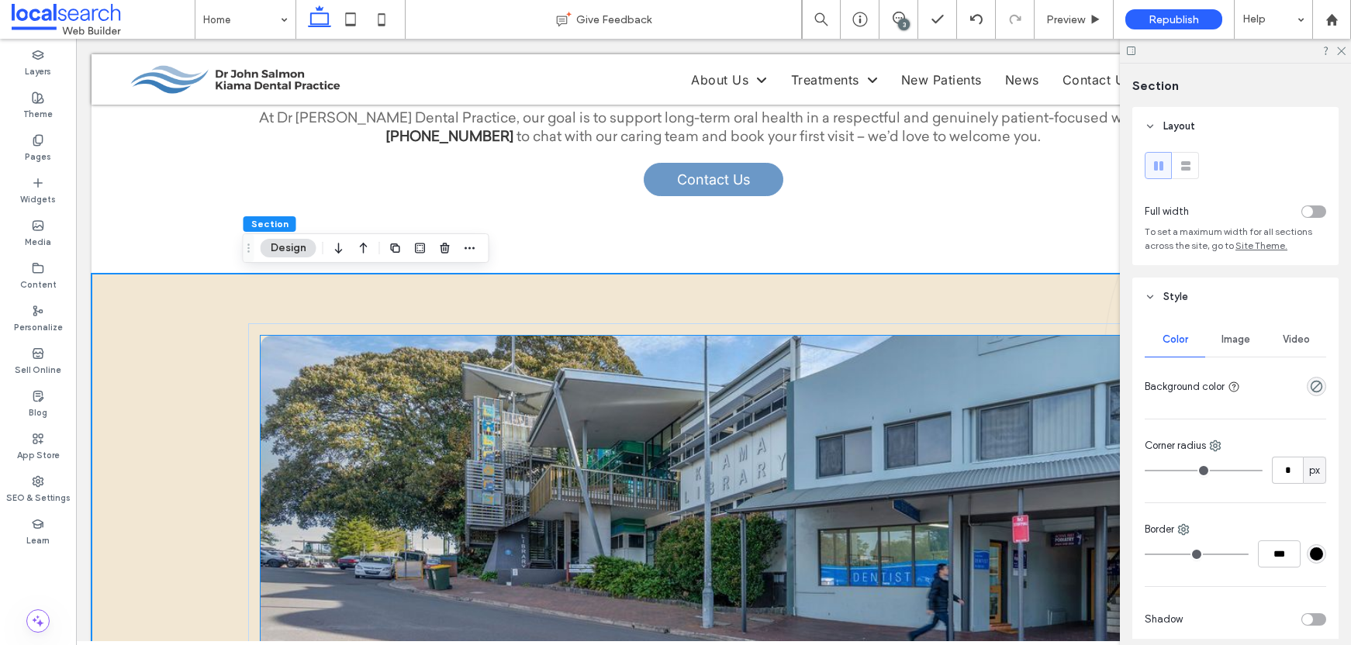
scroll to position [1146, 0]
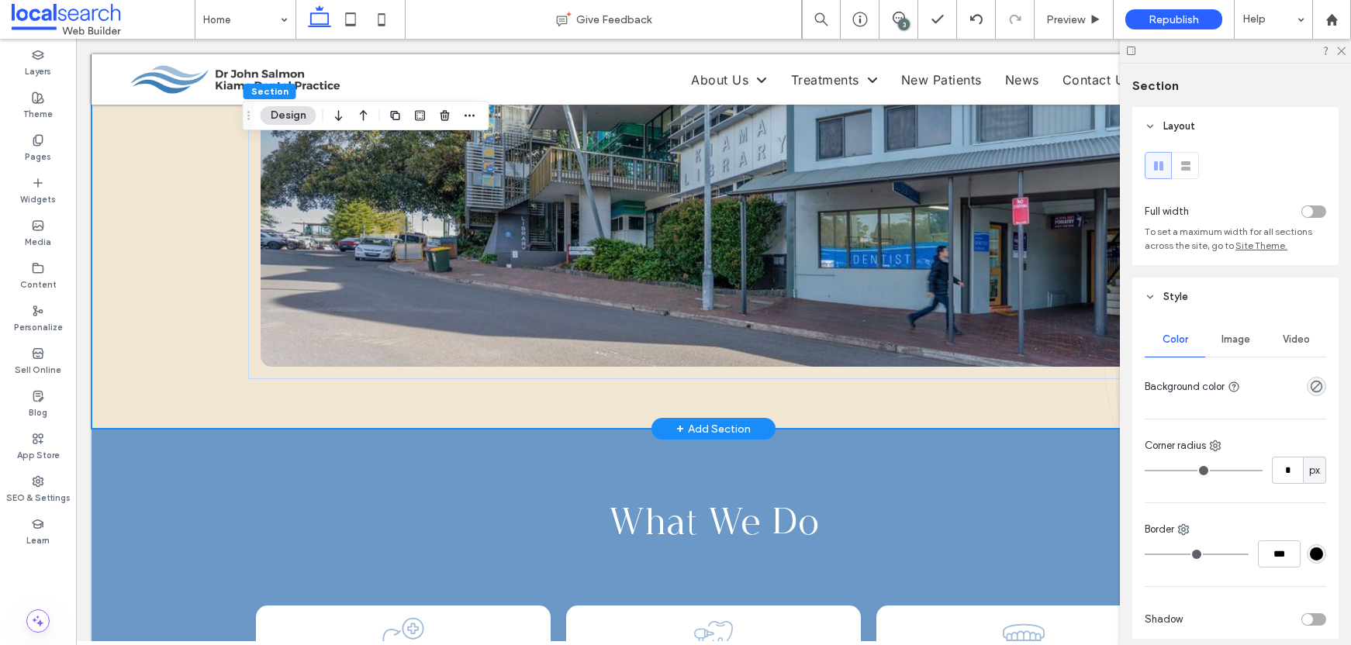
click at [261, 413] on div at bounding box center [713, 192] width 931 height 473
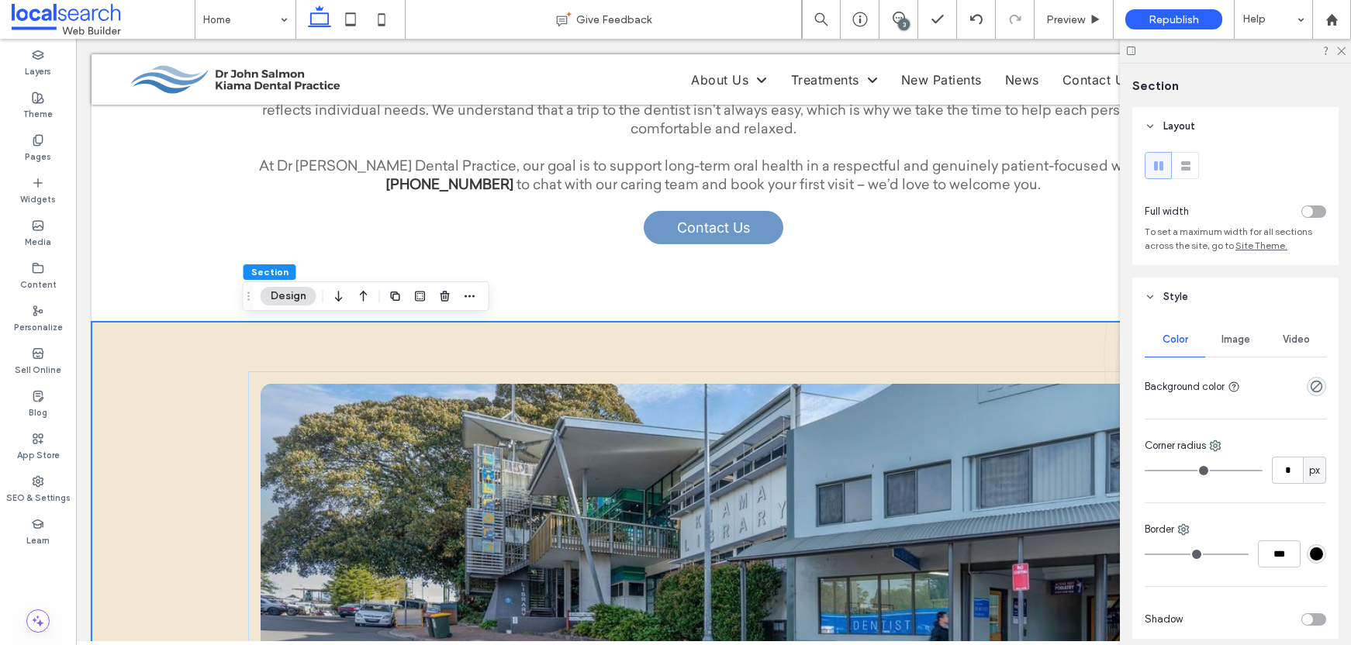
scroll to position [787, 0]
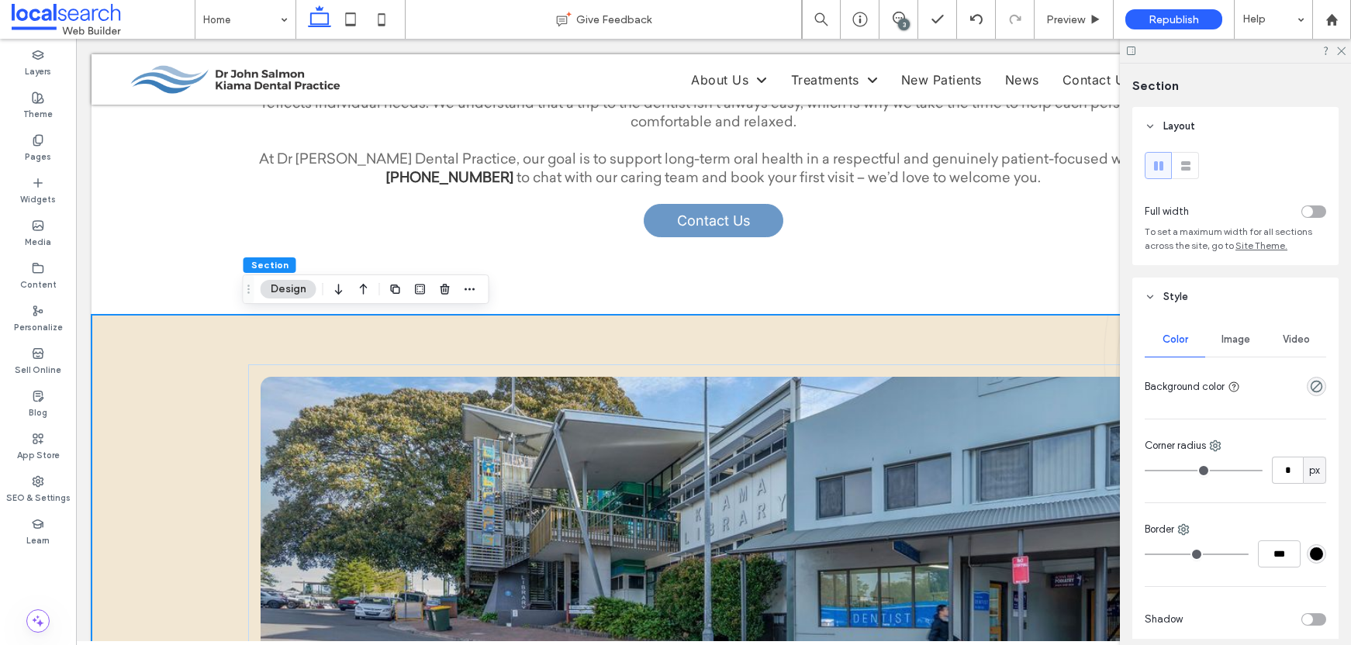
click at [271, 268] on span "Section" at bounding box center [269, 265] width 37 height 12
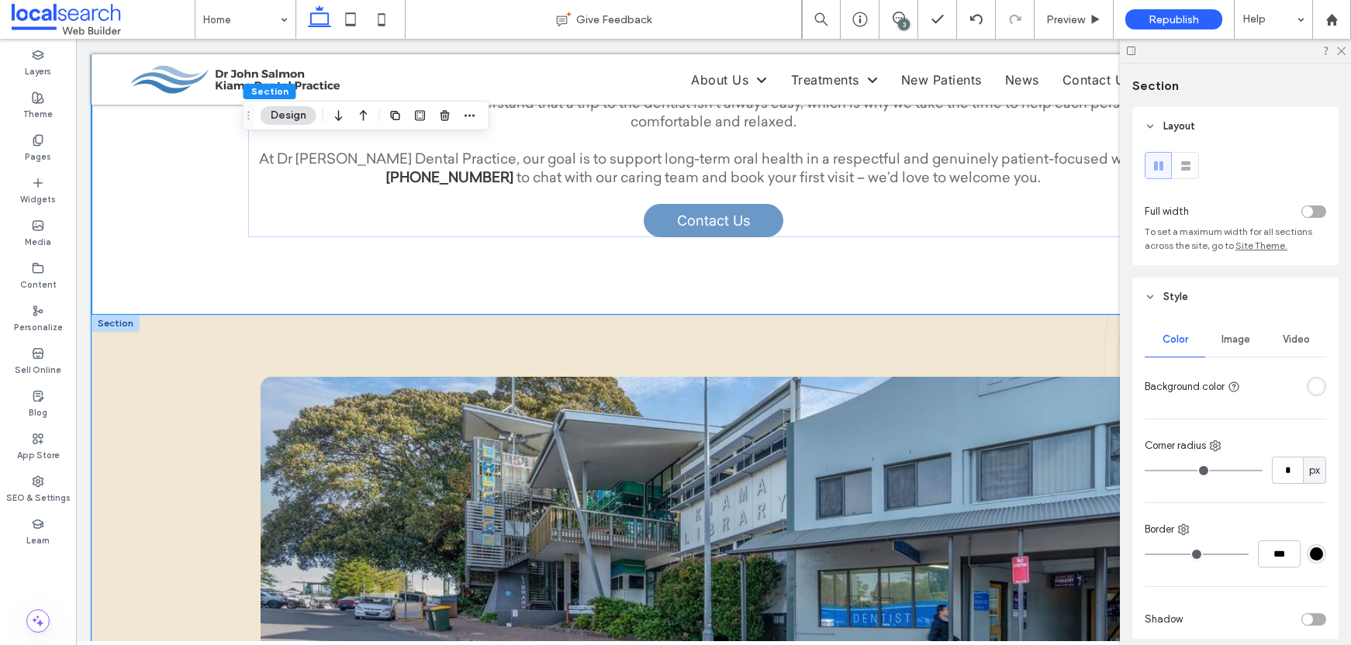
click at [174, 326] on div at bounding box center [714, 551] width 1244 height 473
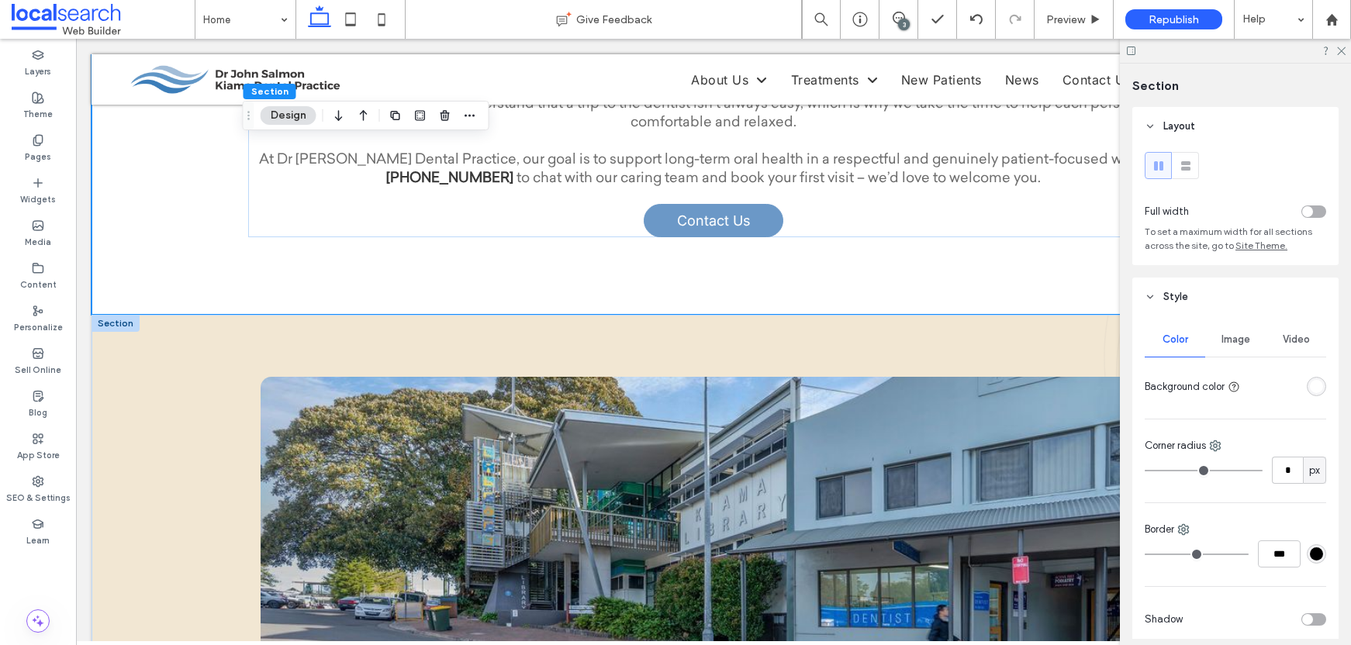
click at [102, 324] on div at bounding box center [116, 323] width 48 height 17
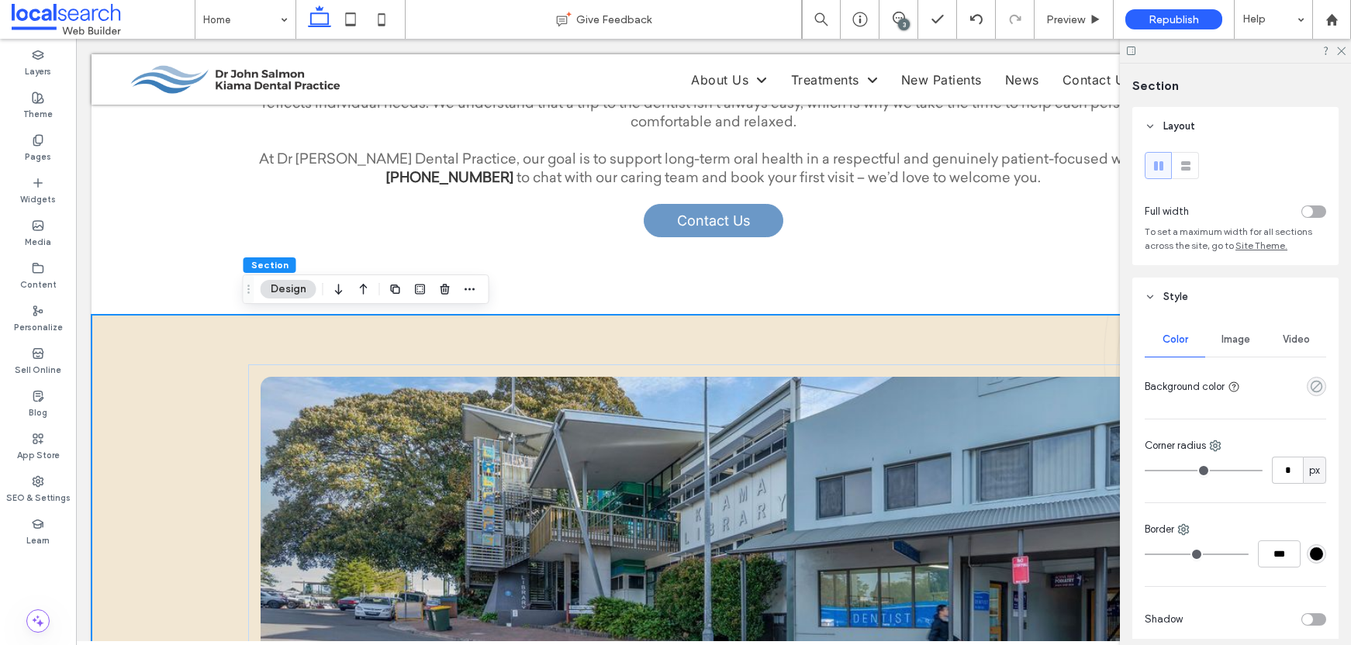
click at [1311, 388] on icon "rgba(0, 0, 0, 0)" at bounding box center [1316, 386] width 13 height 13
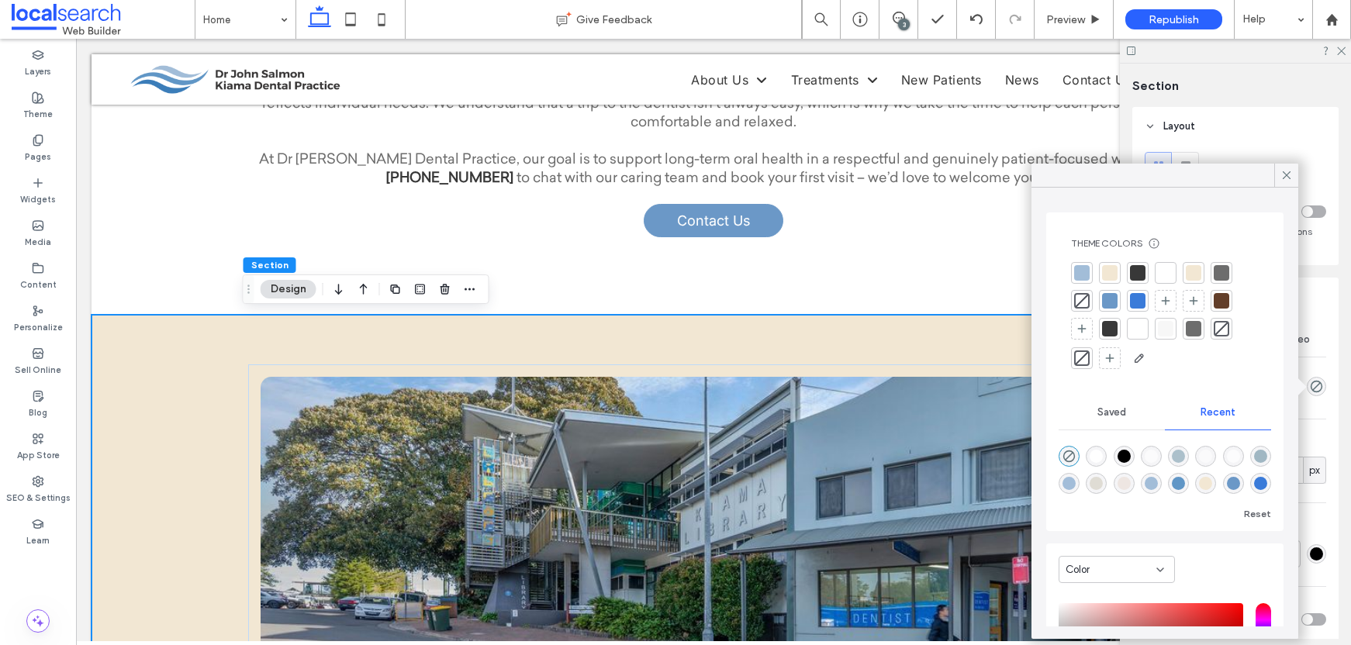
click at [1159, 268] on div at bounding box center [1166, 273] width 16 height 16
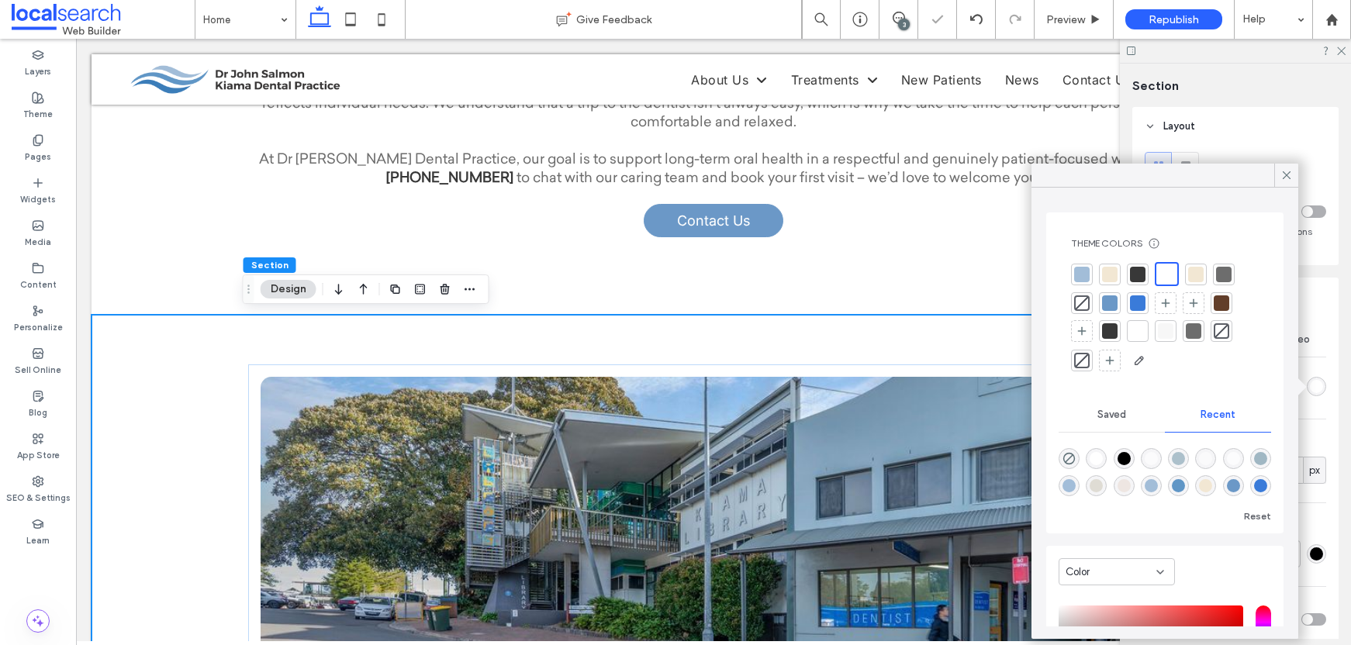
drag, startPoint x: 1287, startPoint y: 175, endPoint x: 1282, endPoint y: 199, distance: 24.7
click at [1287, 177] on icon at bounding box center [1287, 175] width 14 height 14
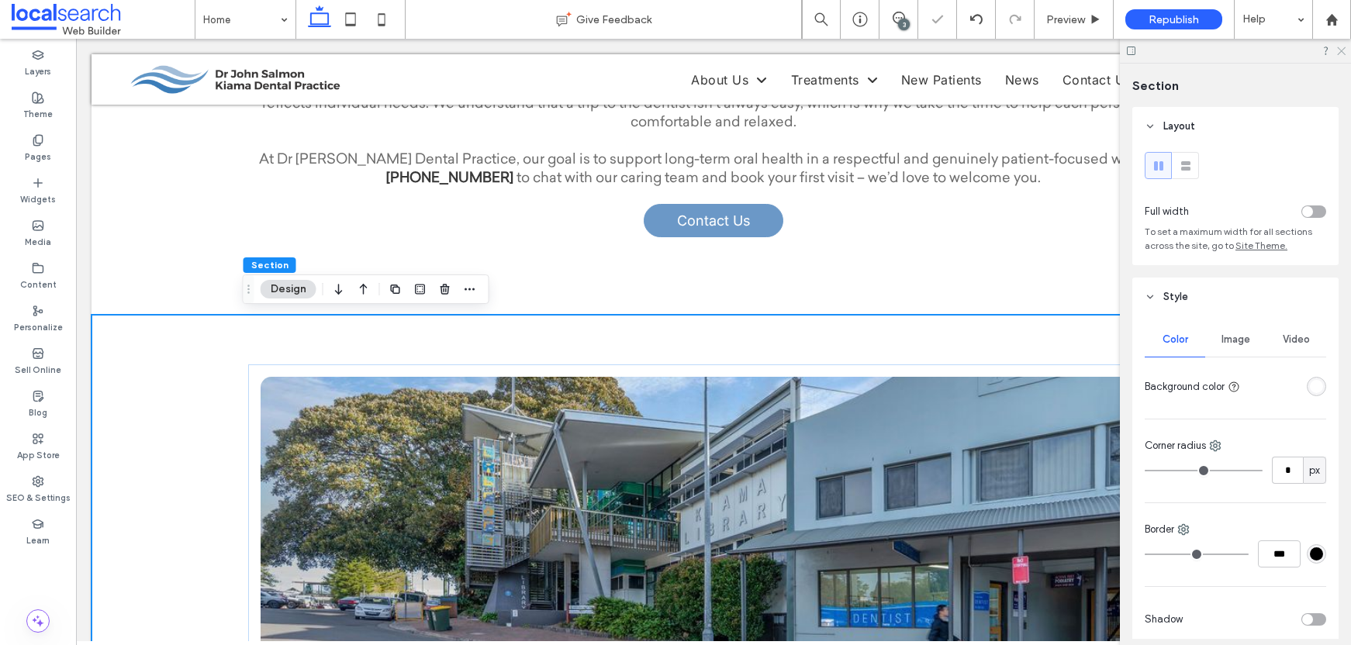
click at [1339, 45] on icon at bounding box center [1341, 50] width 10 height 10
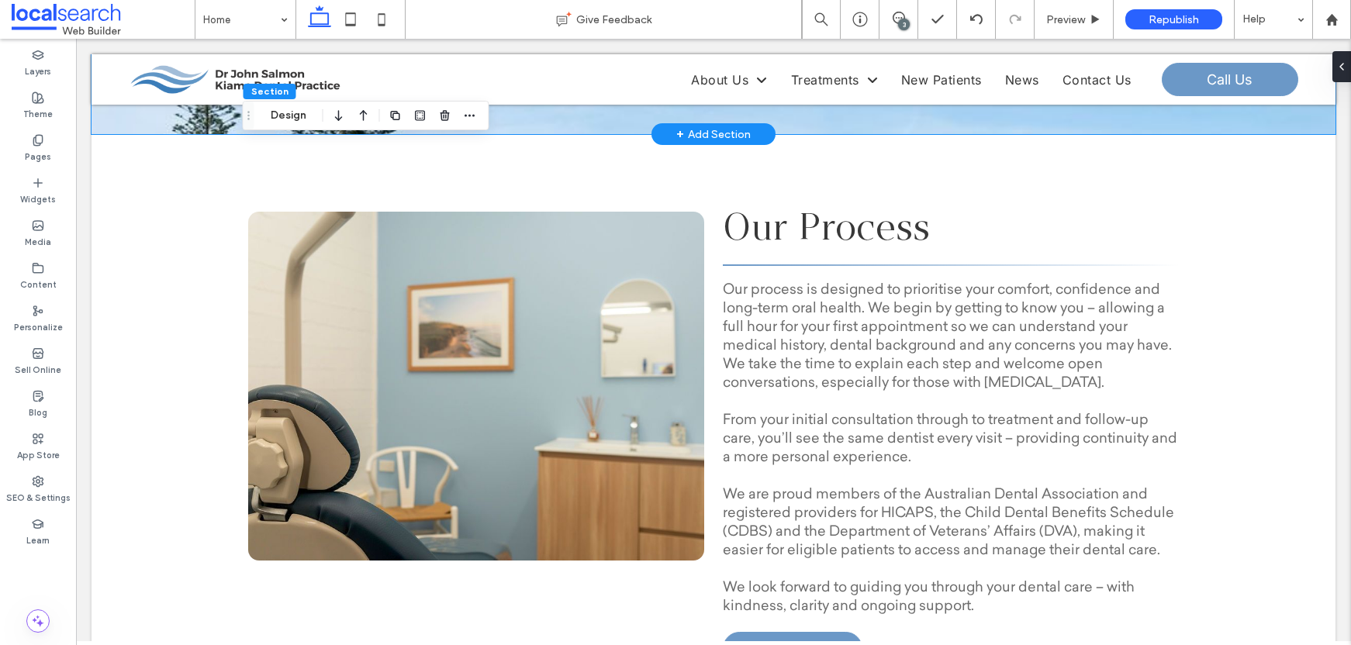
scroll to position [3251, 0]
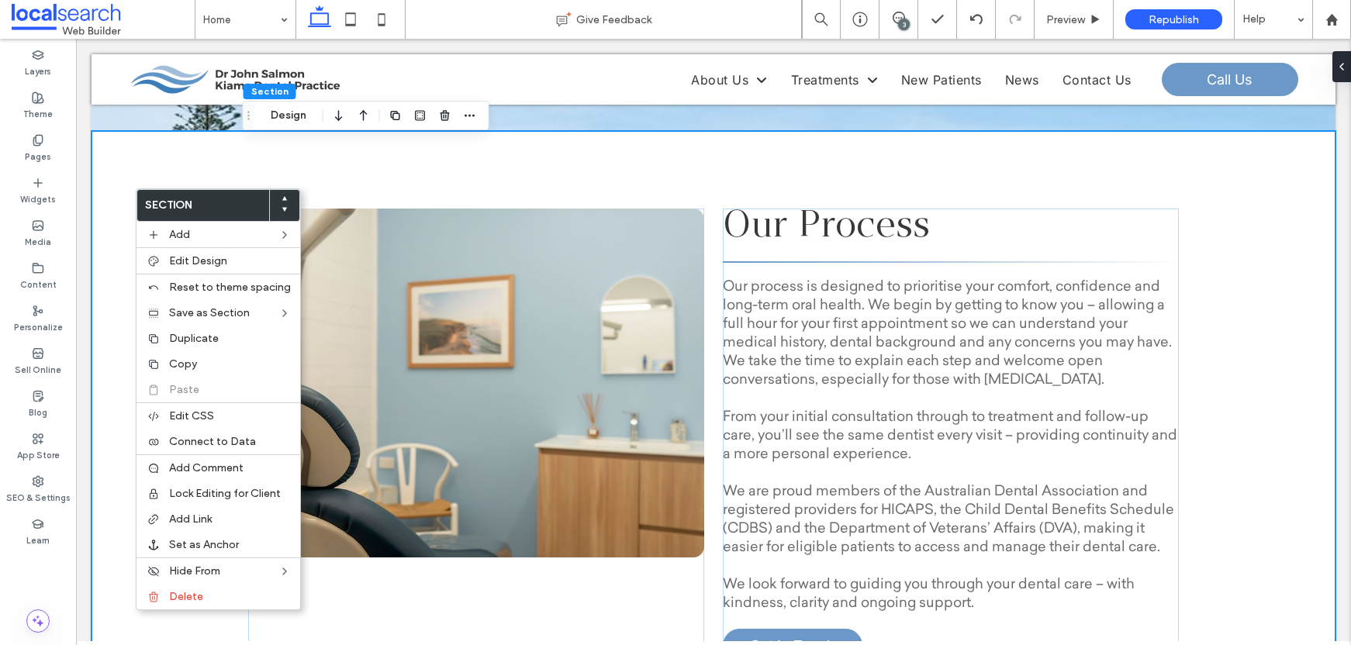
click at [112, 448] on div "Our Process Our process is designed to prioritise your comfort, confidence and …" at bounding box center [714, 435] width 1244 height 609
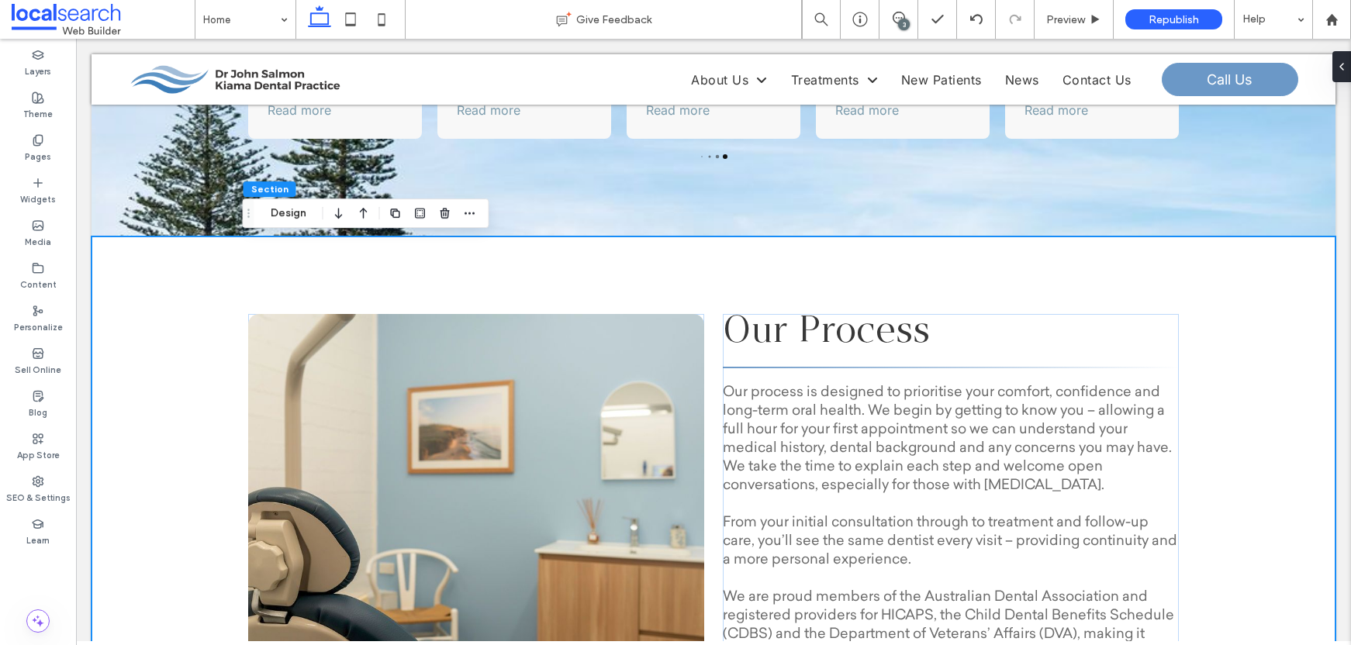
scroll to position [3143, 0]
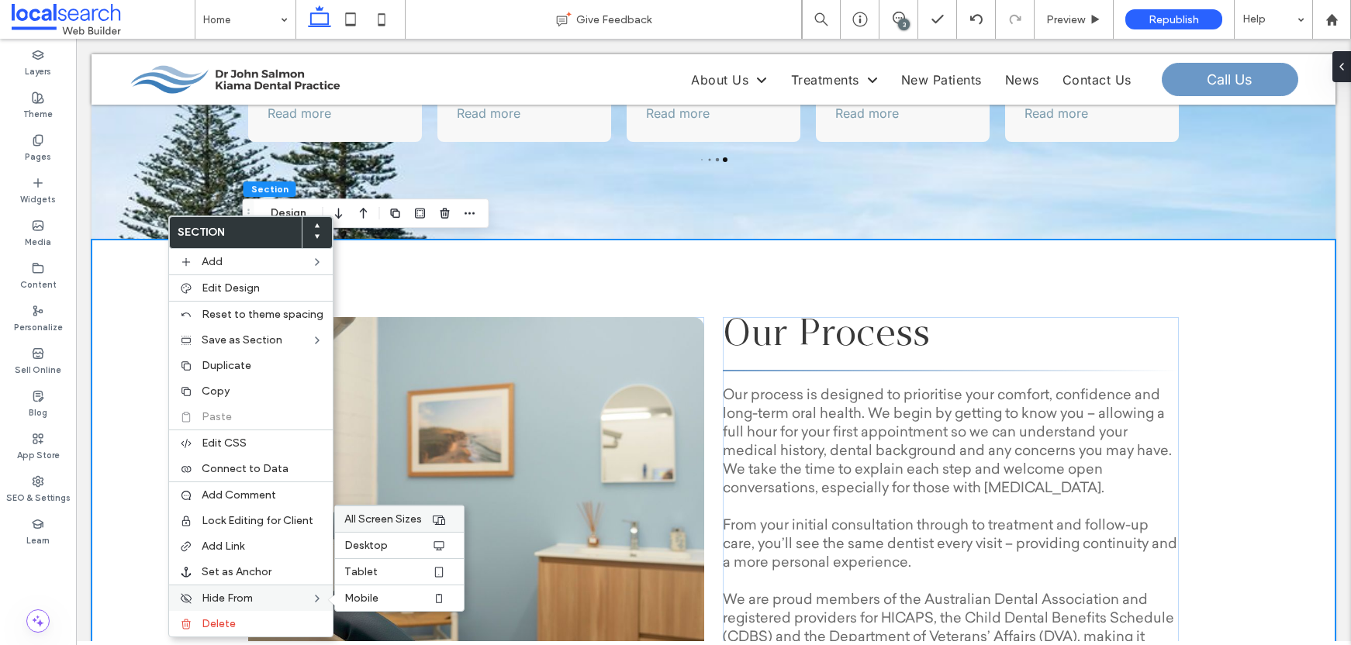
click at [410, 516] on span "All Screen Sizes" at bounding box center [383, 519] width 78 height 13
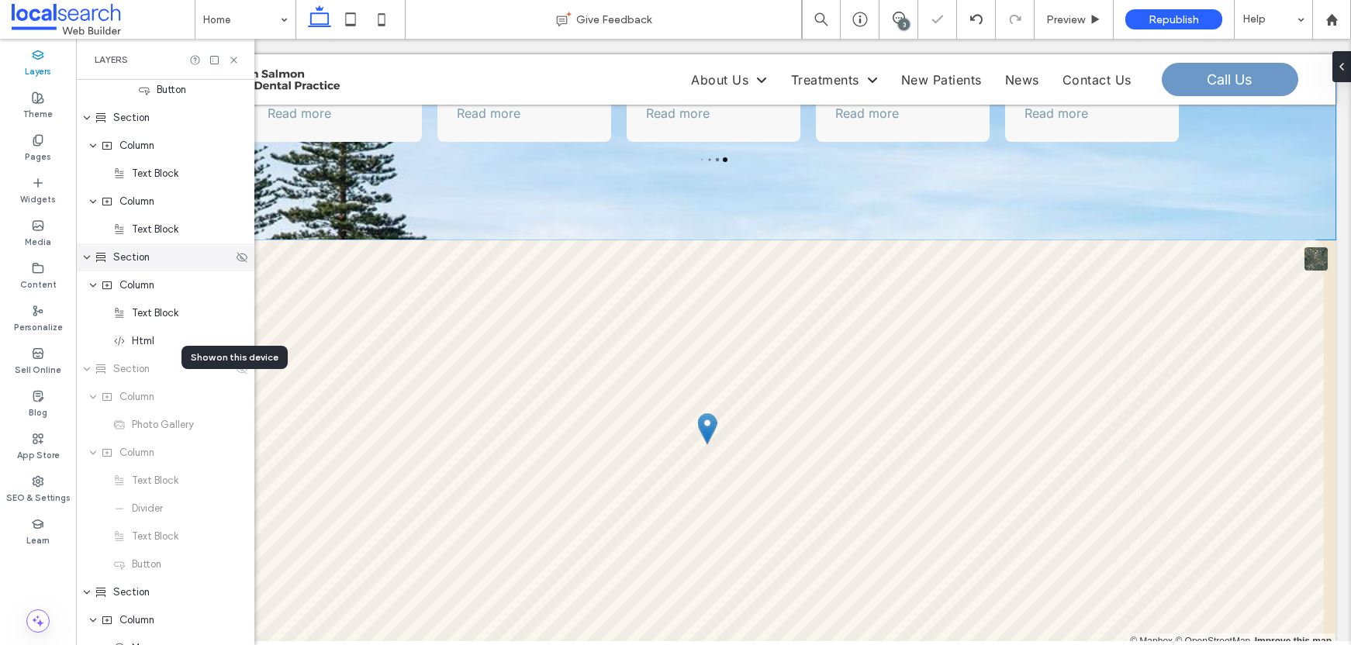
scroll to position [2189, 0]
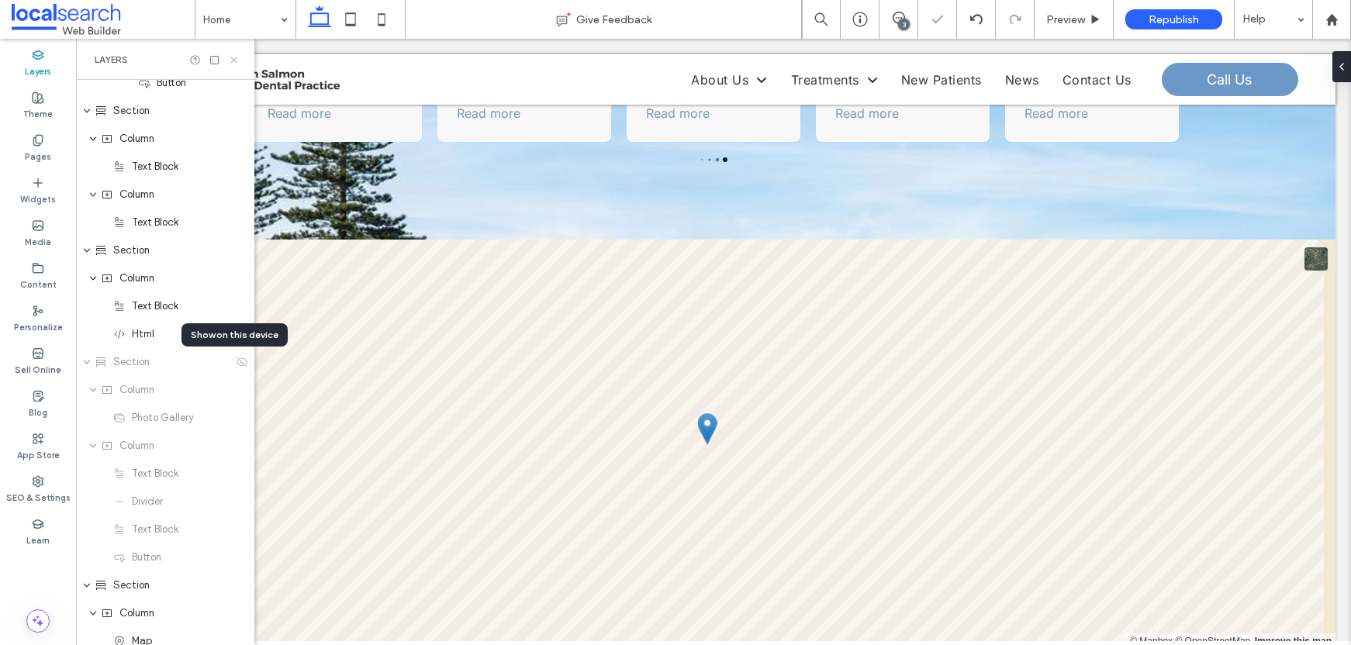
click at [231, 57] on icon at bounding box center [234, 60] width 12 height 12
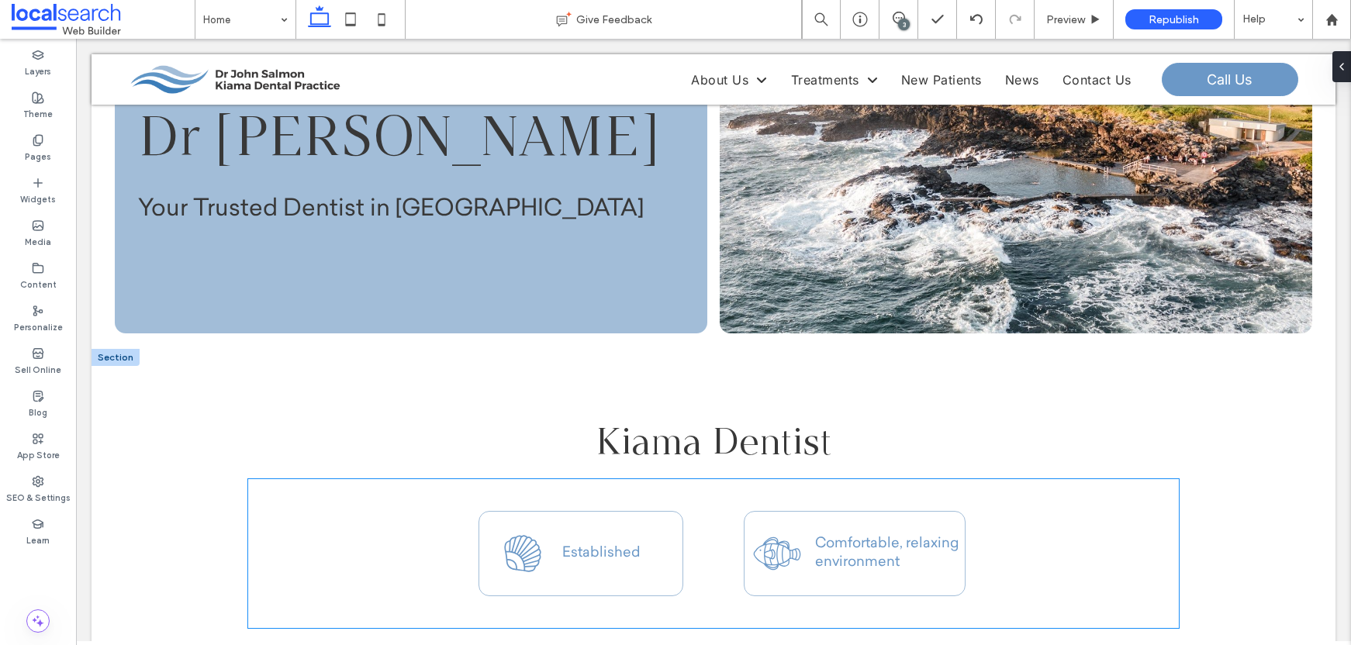
scroll to position [321, 0]
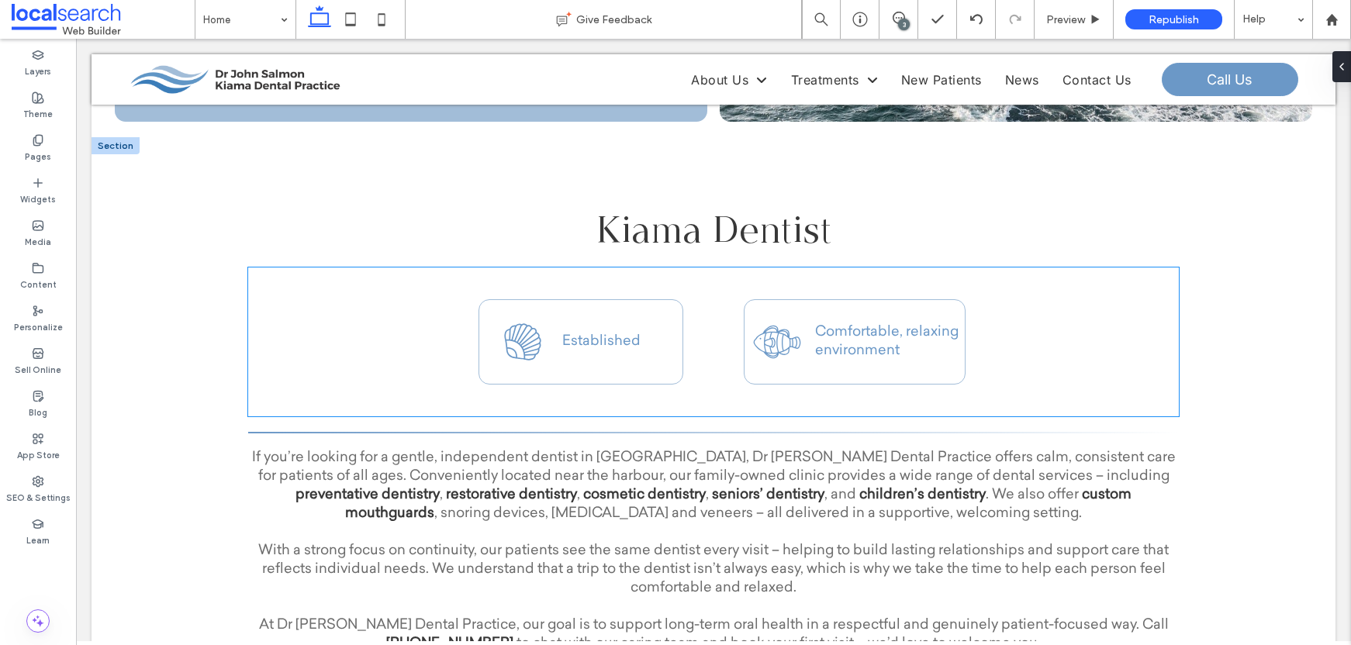
click at [624, 355] on div "Established" at bounding box center [581, 341] width 205 height 85
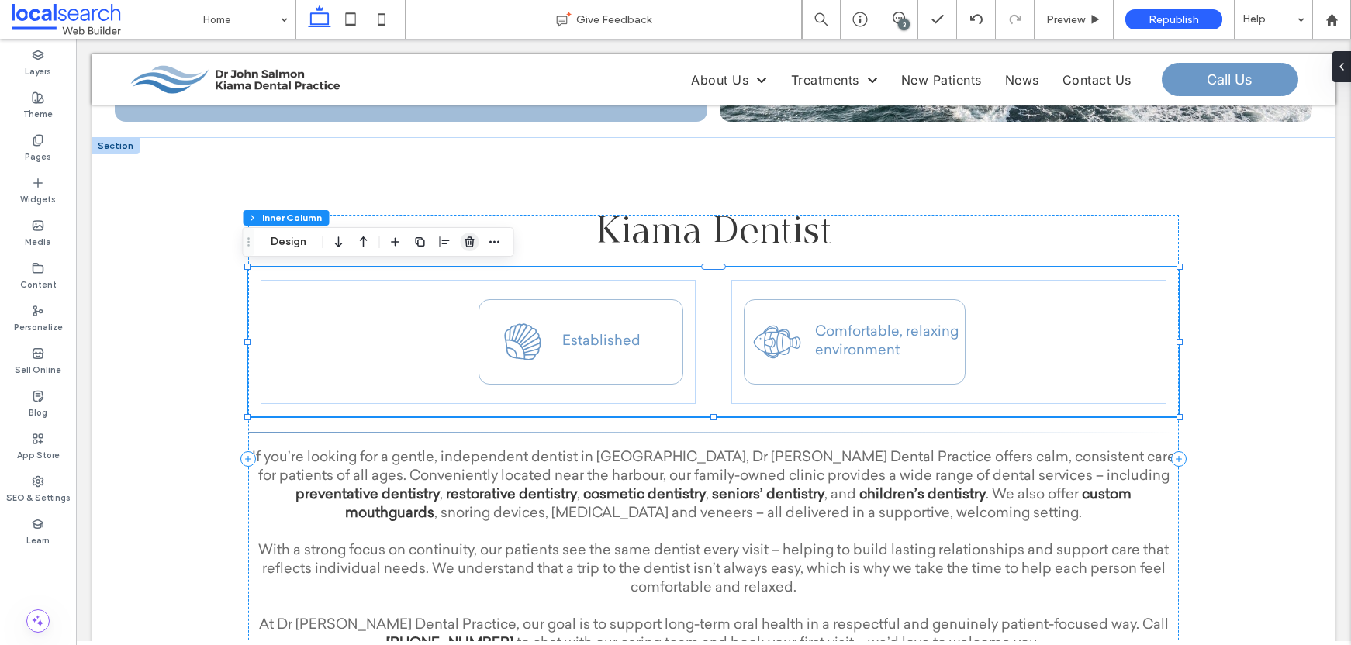
click at [471, 244] on use "button" at bounding box center [469, 242] width 9 height 10
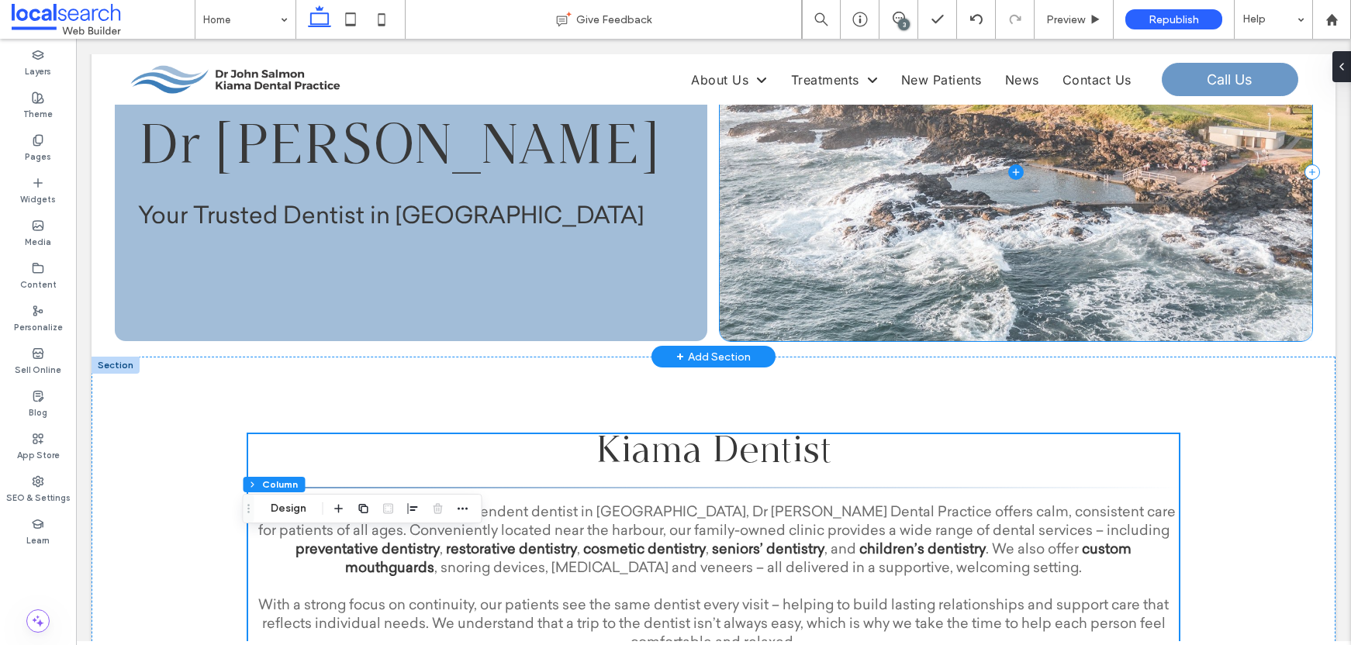
scroll to position [0, 0]
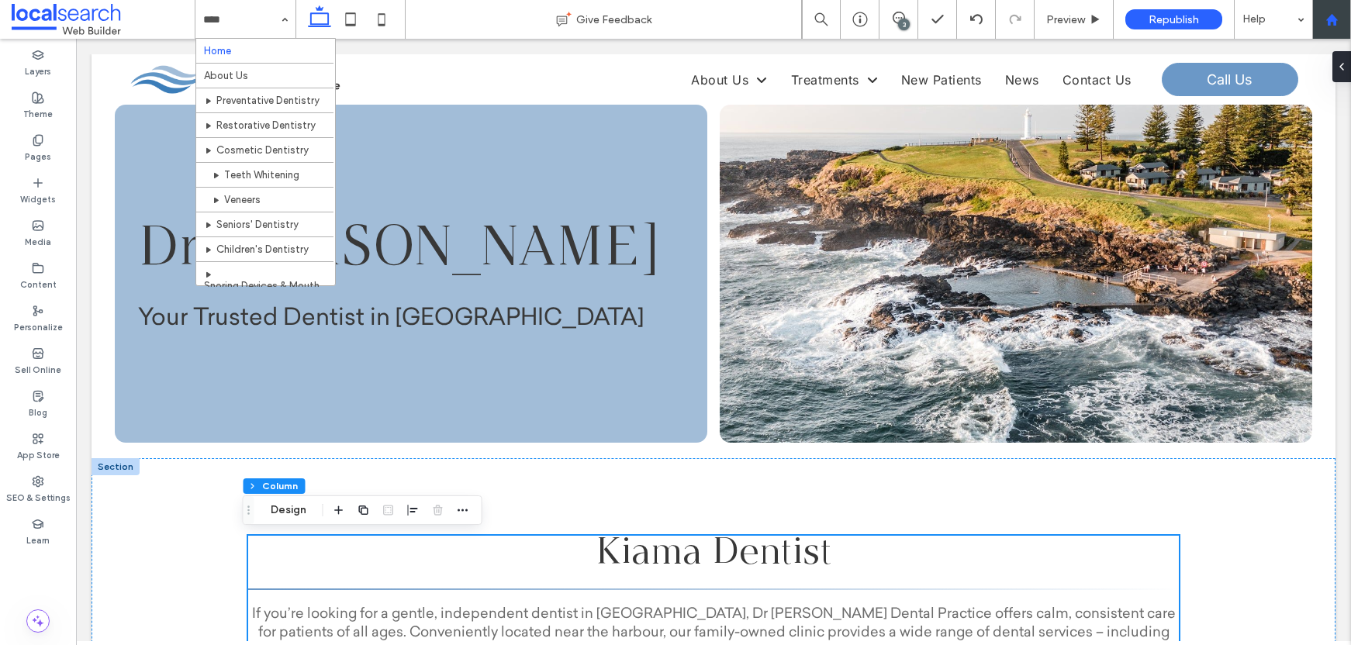
click at [1339, 17] on div at bounding box center [1331, 19] width 37 height 13
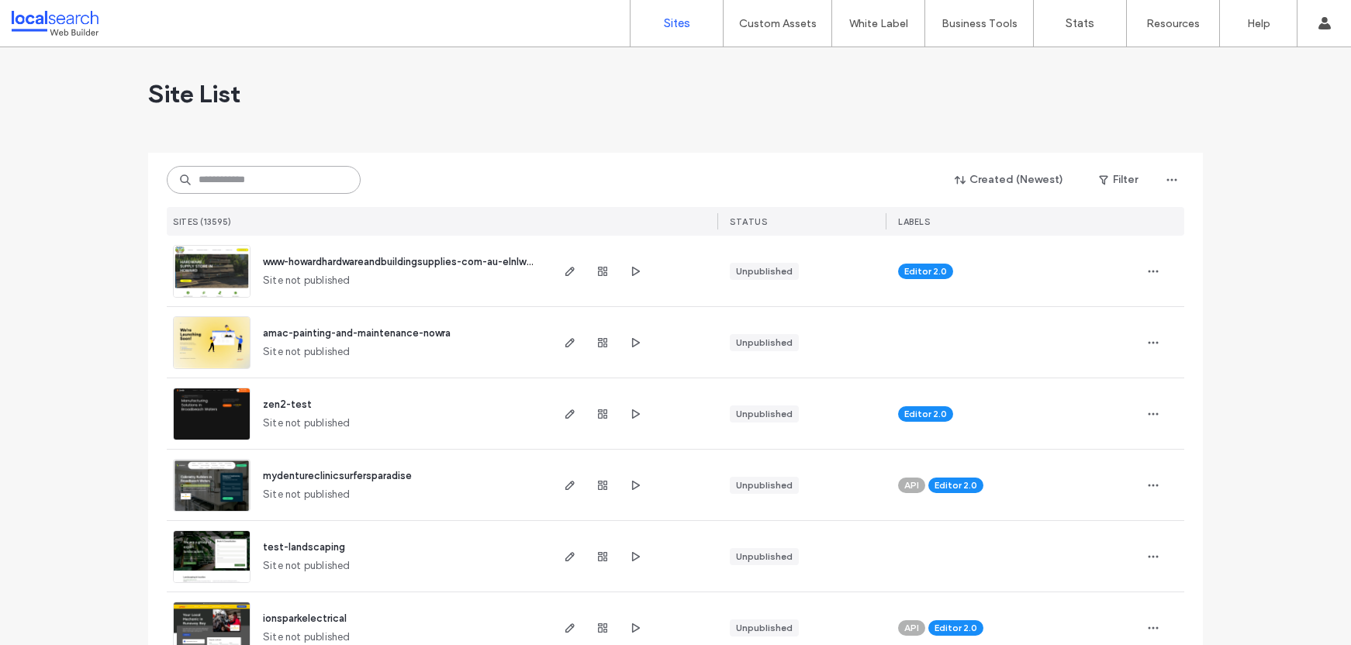
click at [314, 171] on input at bounding box center [264, 180] width 194 height 28
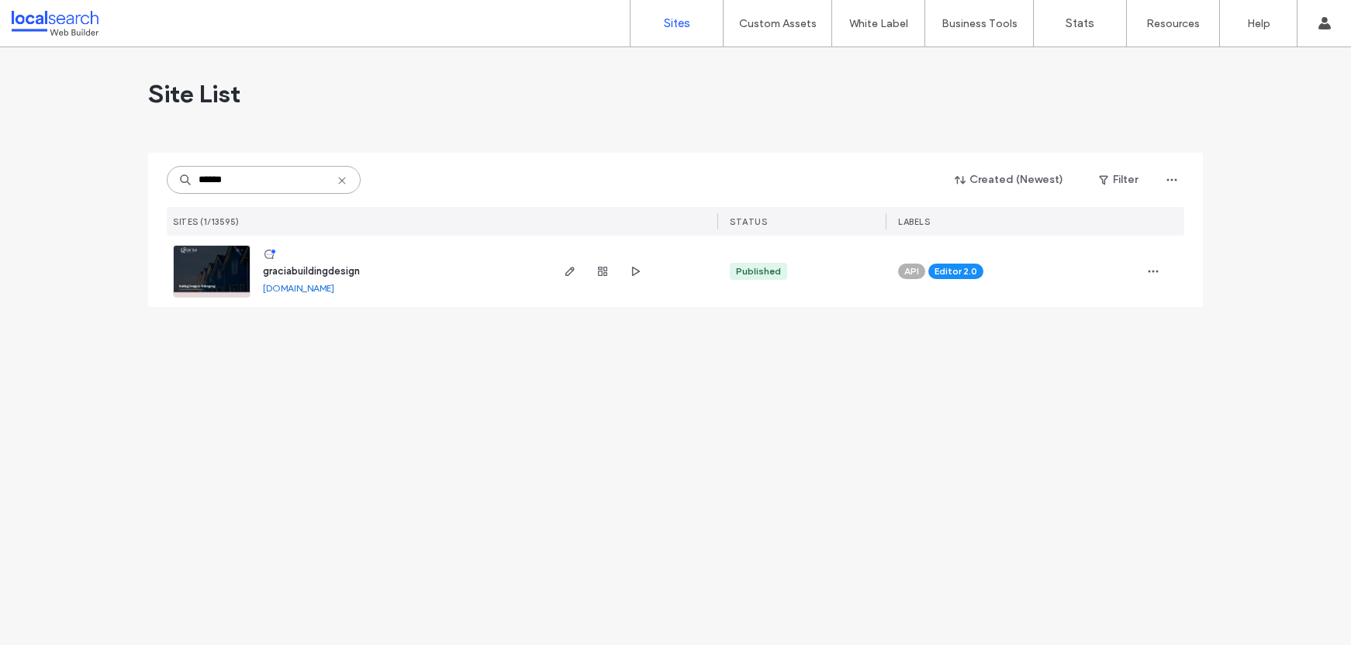
type input "******"
click at [324, 269] on span "graciabuildingdesign" at bounding box center [311, 271] width 97 height 12
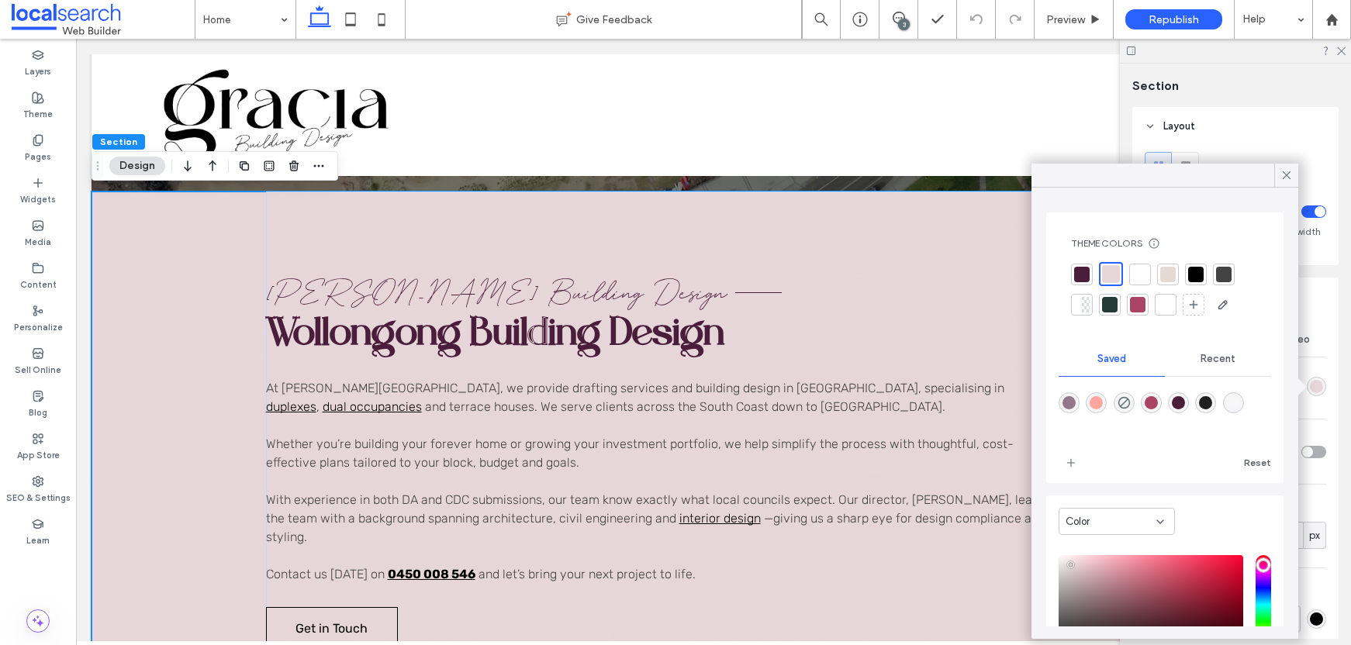
click at [1137, 275] on div at bounding box center [1141, 275] width 16 height 16
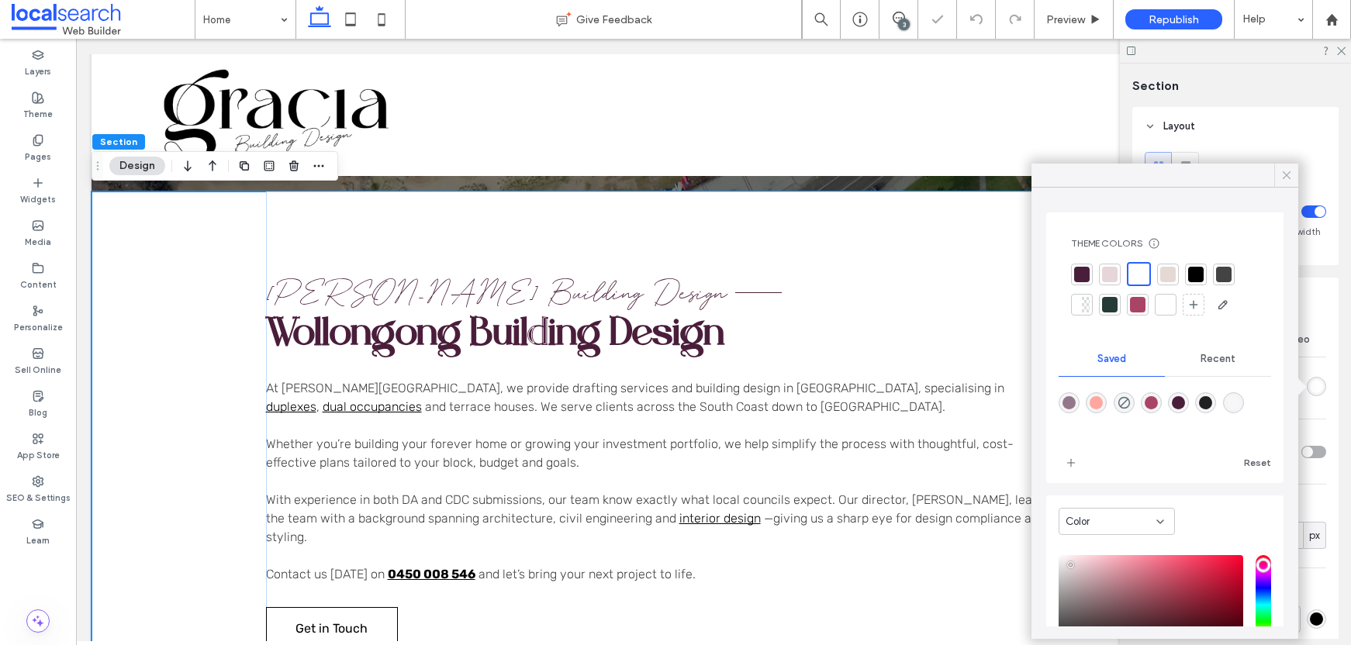
click at [1286, 180] on icon at bounding box center [1287, 175] width 14 height 14
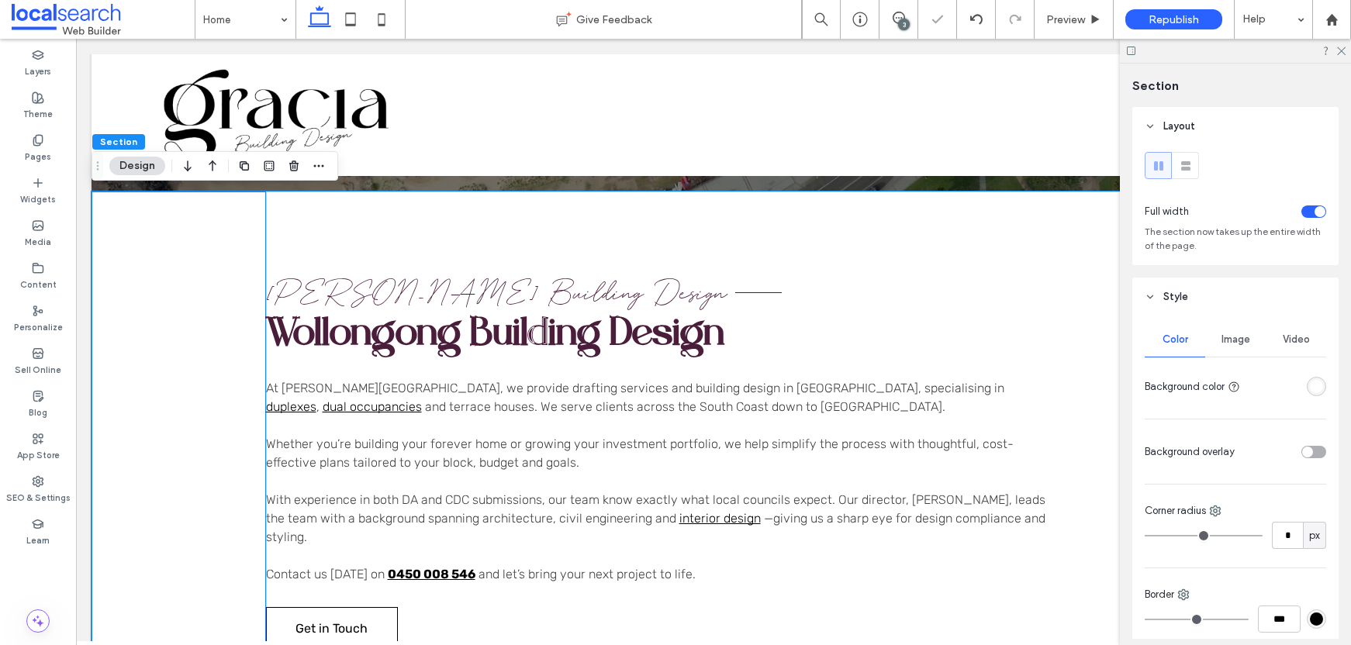
click at [458, 296] on span "[PERSON_NAME] Building Design" at bounding box center [497, 293] width 462 height 35
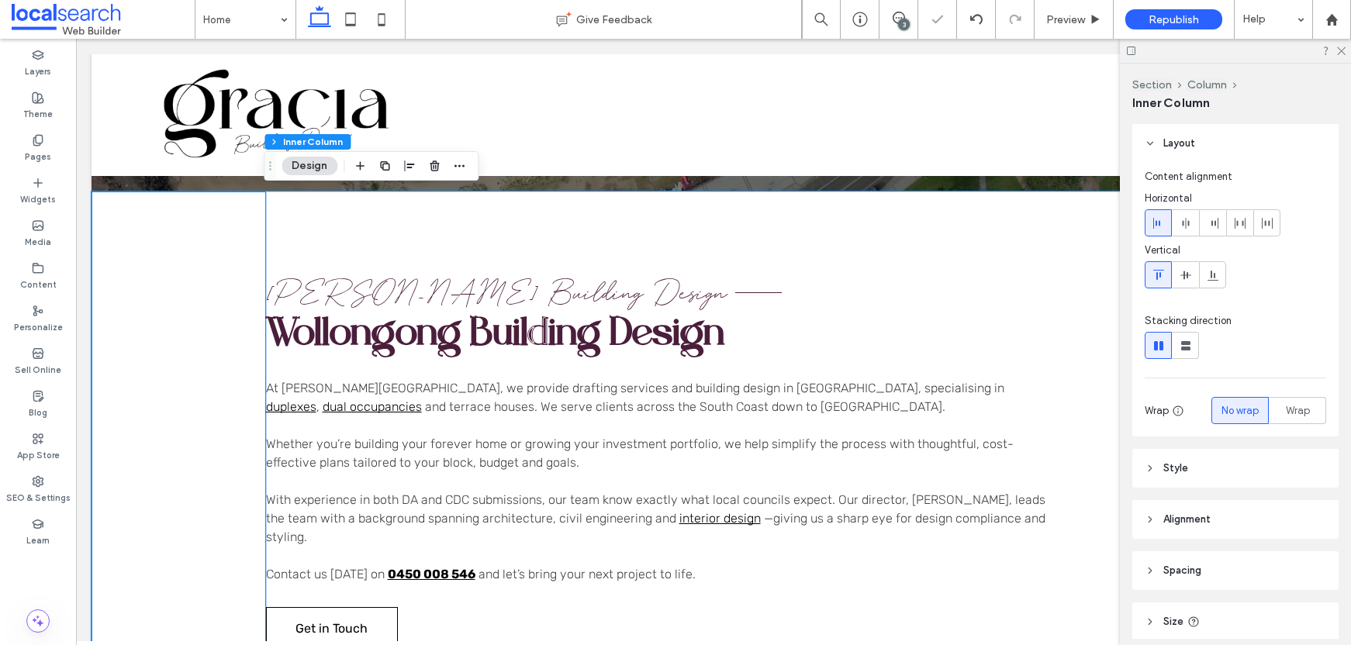
click at [458, 296] on span "[PERSON_NAME] Building Design" at bounding box center [497, 293] width 462 height 35
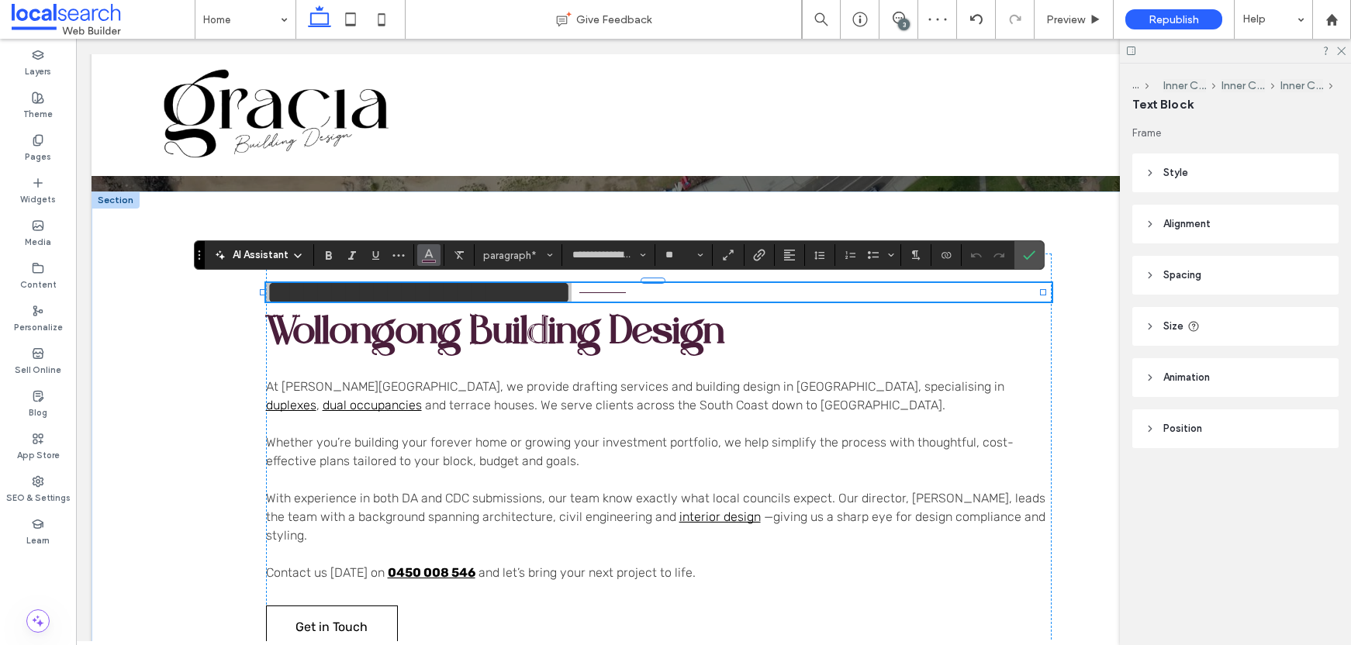
click at [434, 261] on span "Color" at bounding box center [429, 254] width 12 height 20
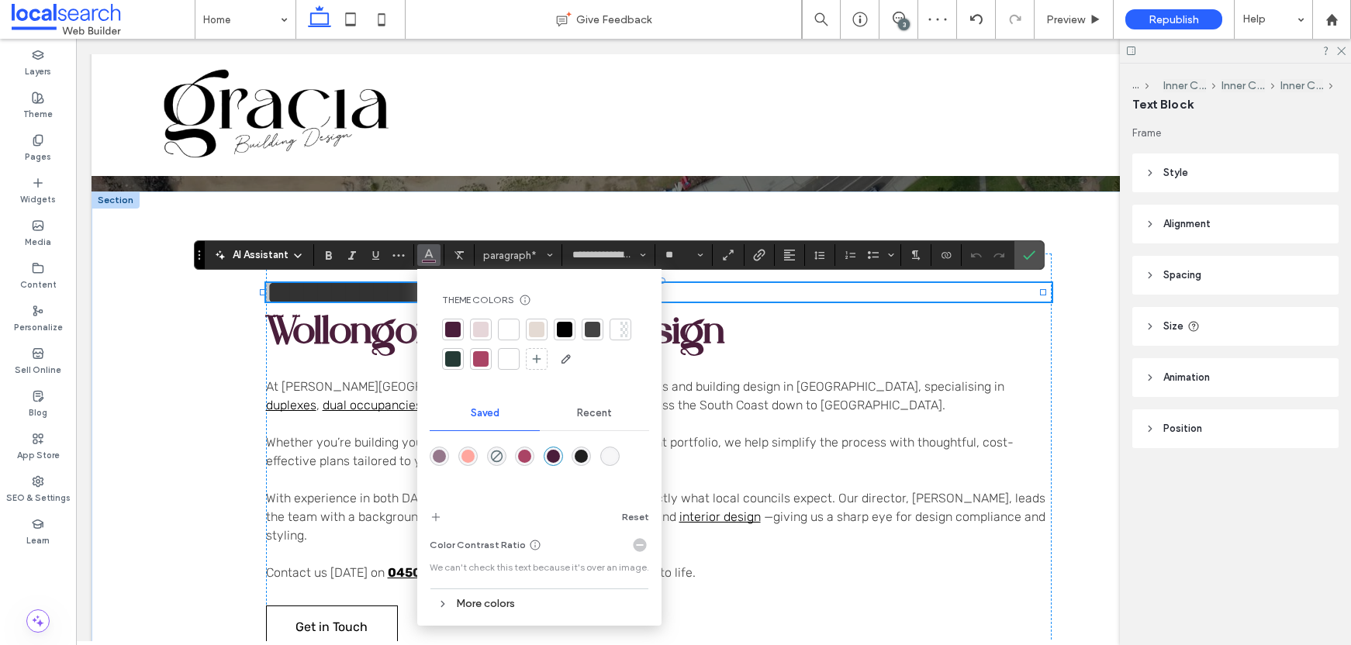
click at [567, 327] on div at bounding box center [565, 330] width 16 height 16
click at [367, 334] on span "Wollongong Building Design" at bounding box center [495, 335] width 459 height 45
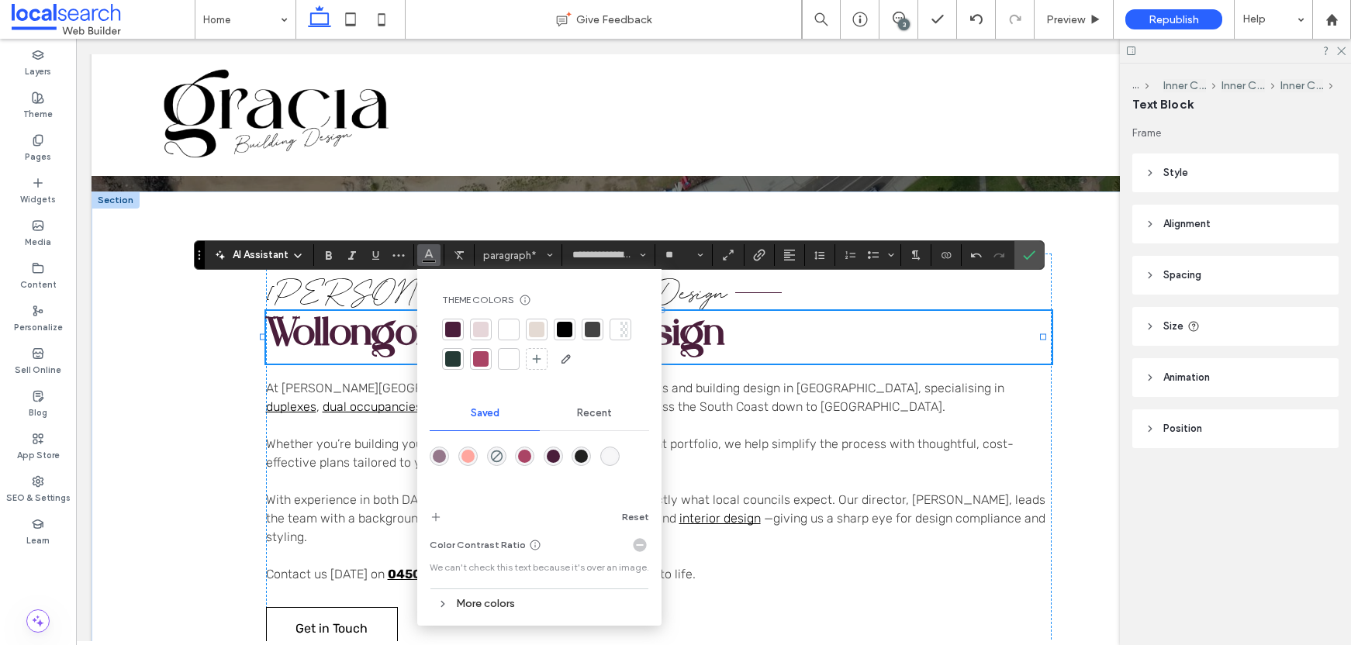
click at [367, 334] on span "Wollongong Building Design" at bounding box center [495, 336] width 459 height 45
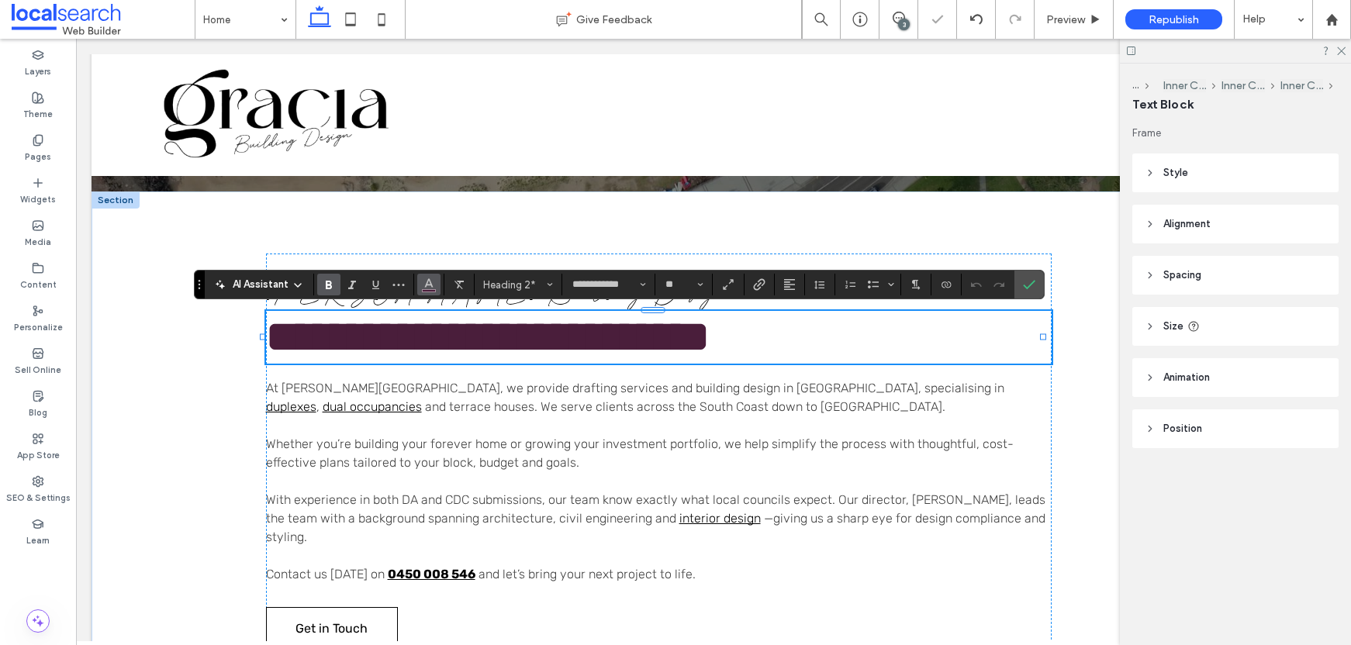
click at [430, 287] on icon "Color" at bounding box center [429, 283] width 12 height 12
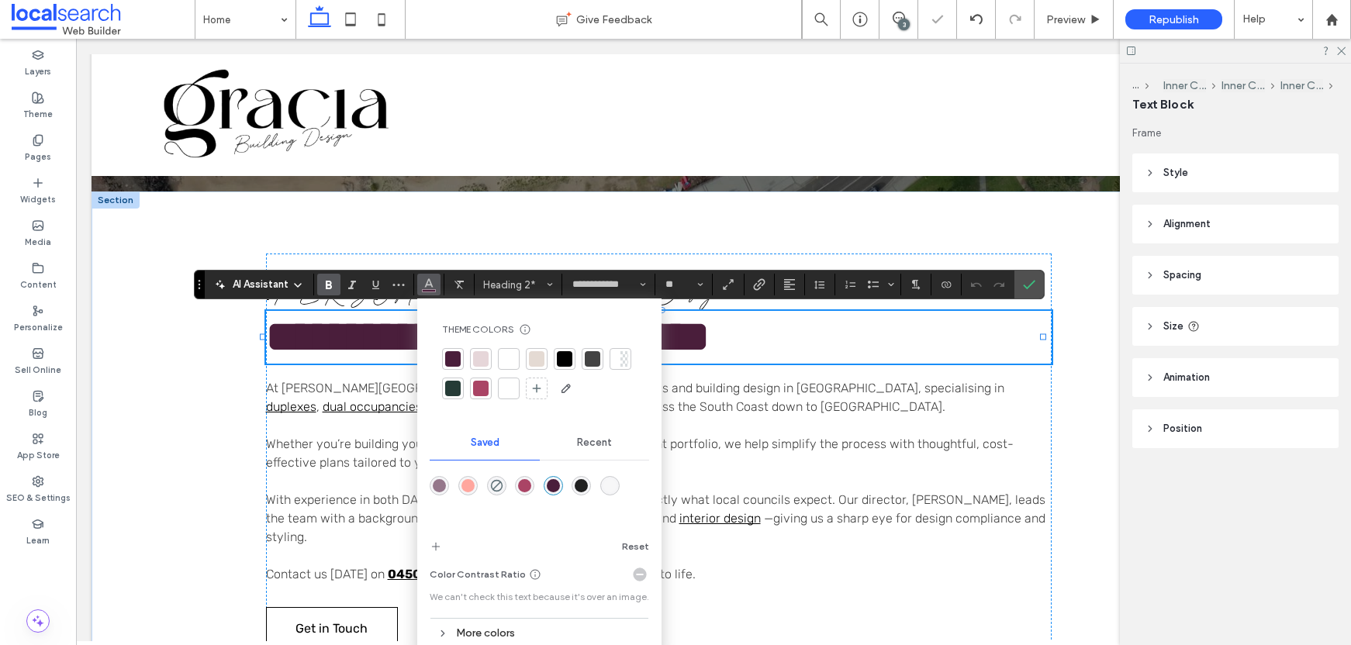
click at [569, 360] on div at bounding box center [565, 359] width 16 height 16
click at [1023, 289] on icon "Confirm" at bounding box center [1029, 285] width 12 height 12
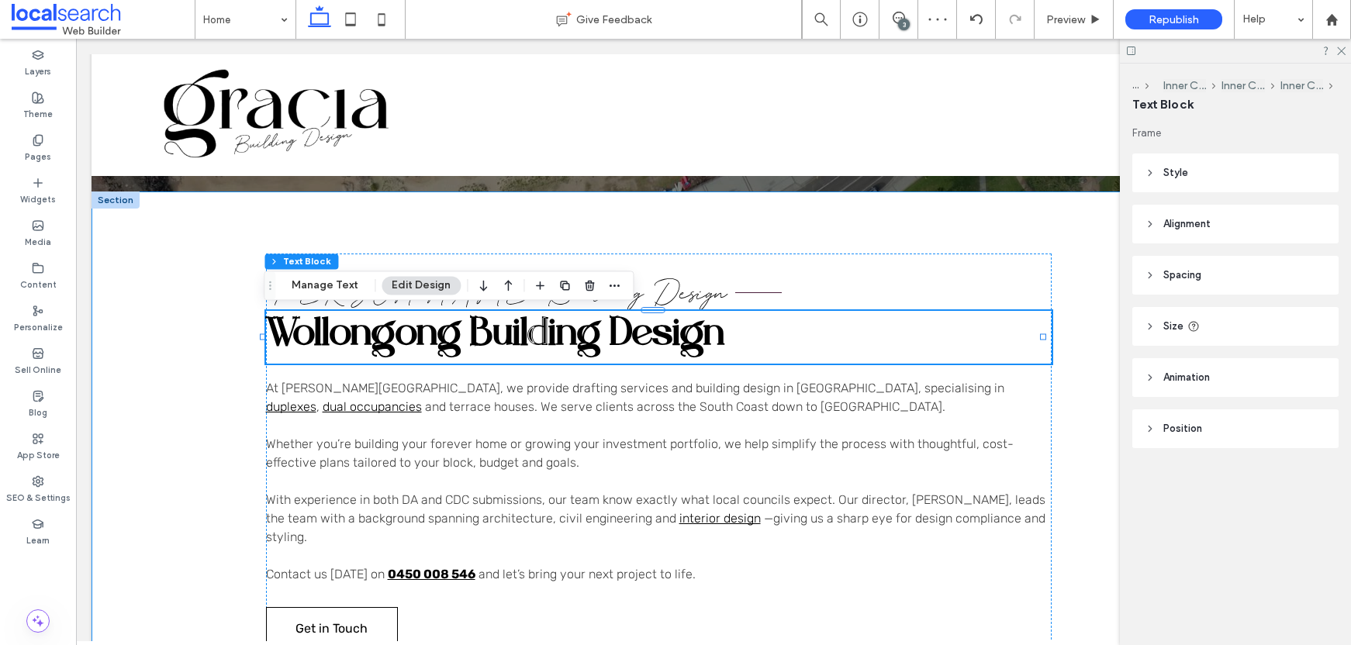
click at [242, 310] on div "[PERSON_NAME] Building Design [GEOGRAPHIC_DATA] At [PERSON_NAME][GEOGRAPHIC_DAT…" at bounding box center [714, 501] width 1244 height 619
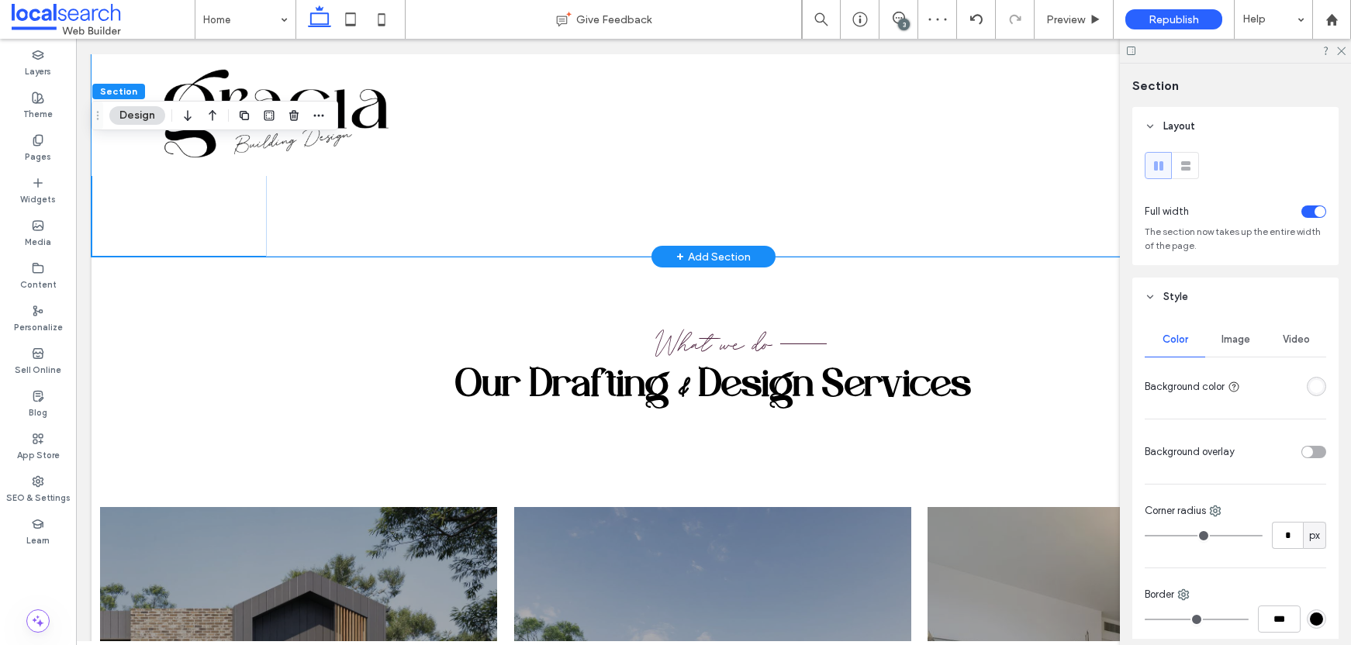
scroll to position [1113, 0]
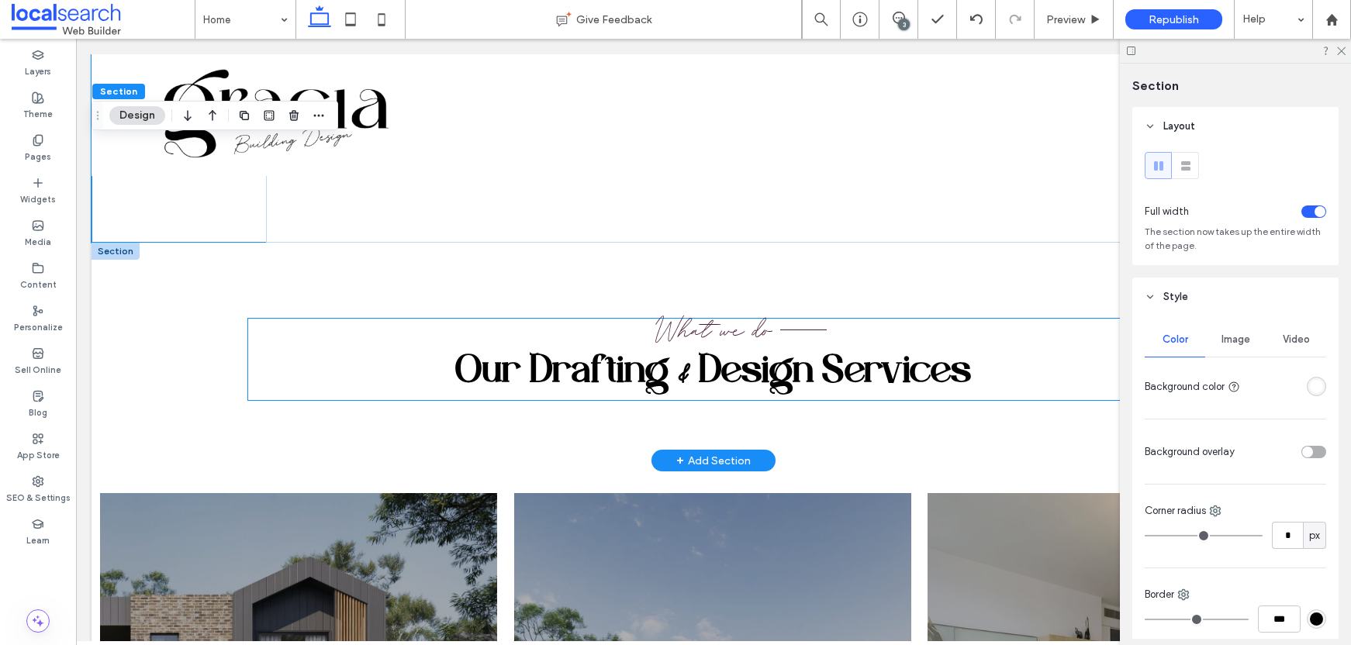
click at [756, 324] on span "What we do" at bounding box center [714, 330] width 117 height 35
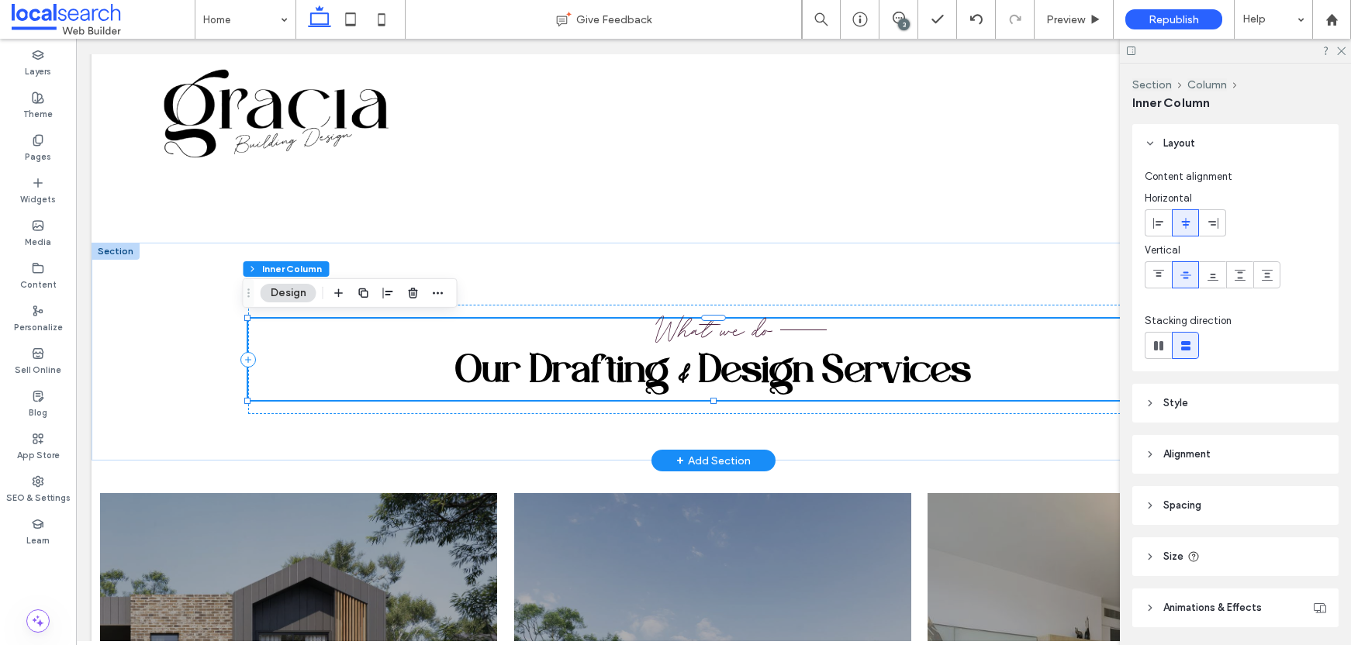
click at [756, 324] on span "What we do" at bounding box center [714, 330] width 117 height 35
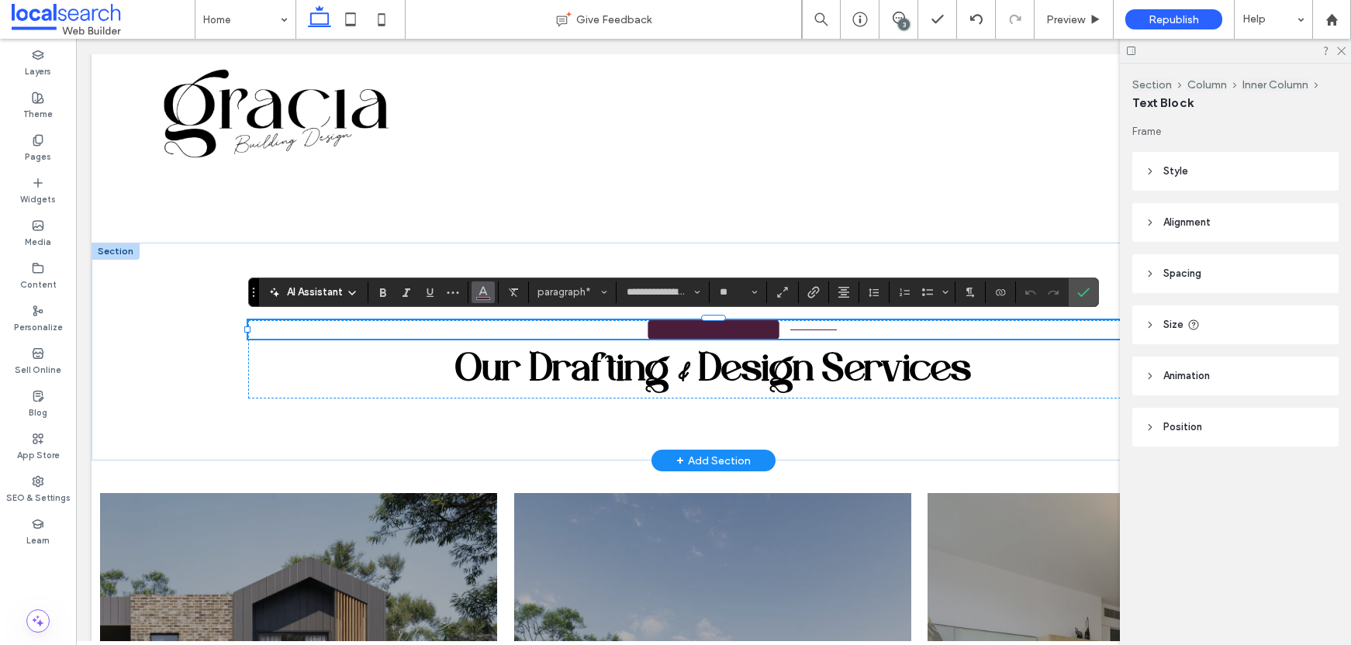
click at [488, 294] on icon "Color" at bounding box center [483, 291] width 12 height 12
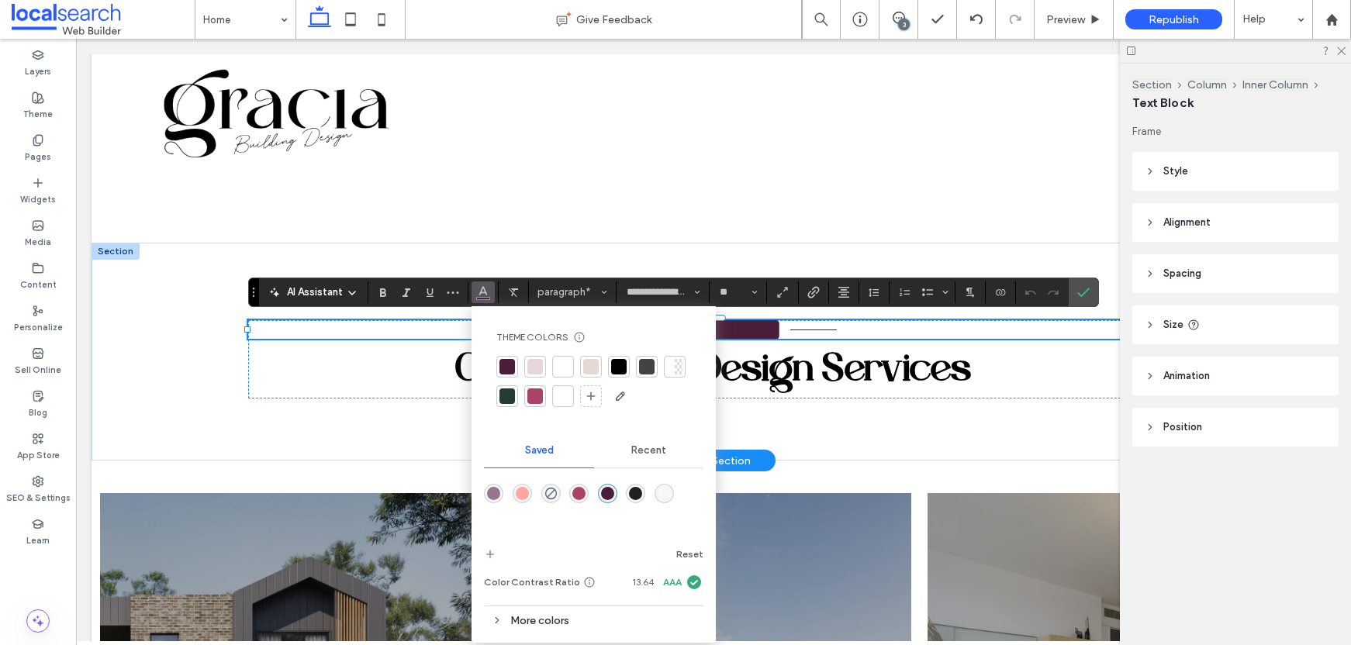
click at [621, 365] on div at bounding box center [619, 367] width 16 height 16
click at [789, 331] on p "**********" at bounding box center [713, 329] width 931 height 19
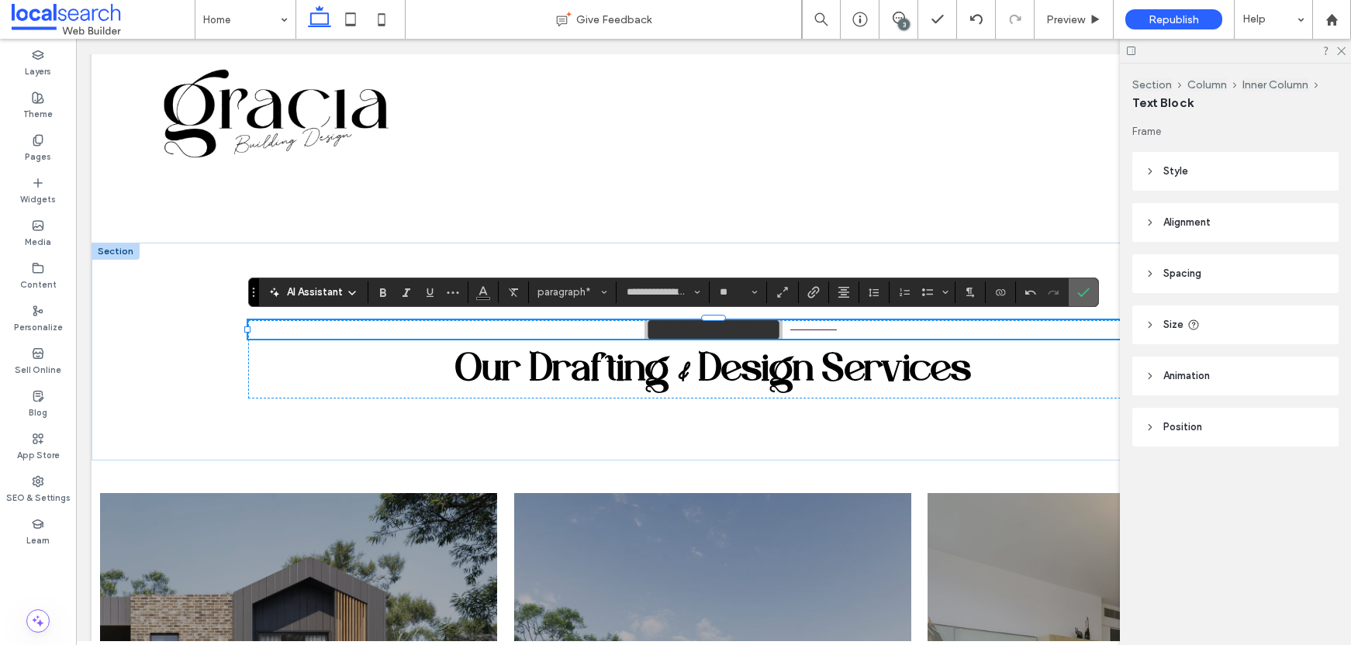
drag, startPoint x: 1079, startPoint y: 286, endPoint x: 823, endPoint y: 255, distance: 257.9
click at [1079, 286] on icon "Confirm" at bounding box center [1084, 292] width 12 height 12
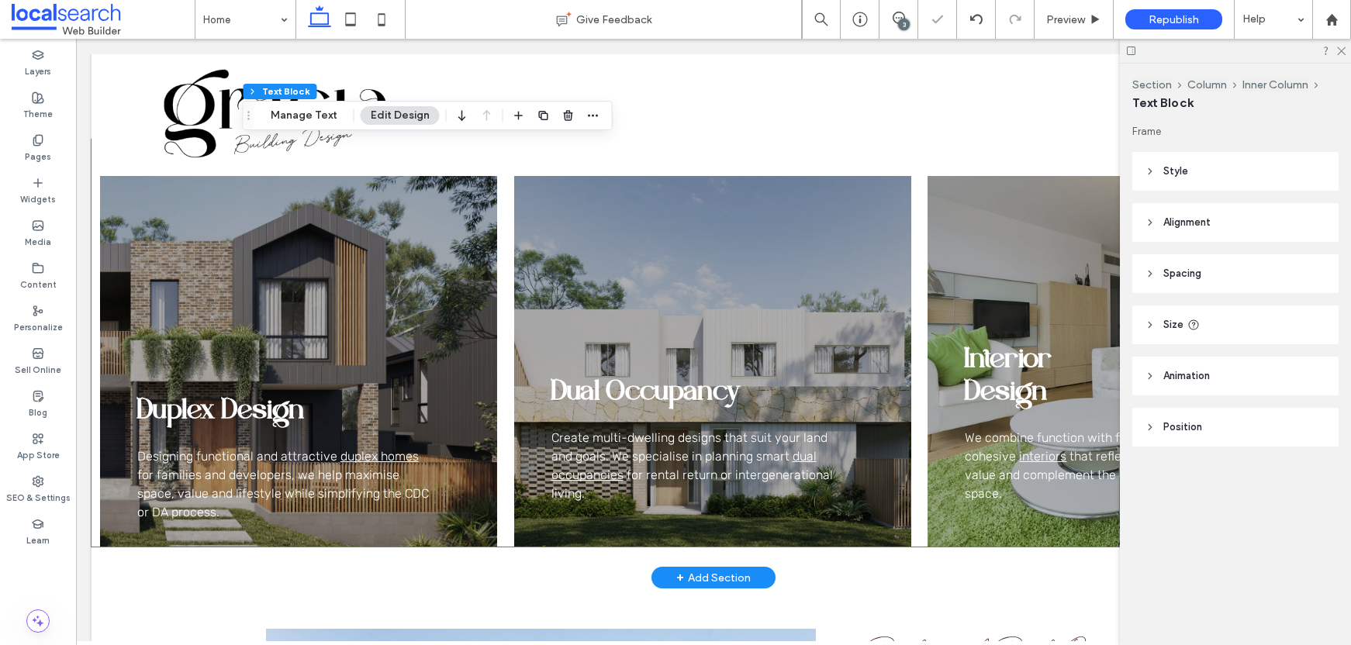
scroll to position [1496, 0]
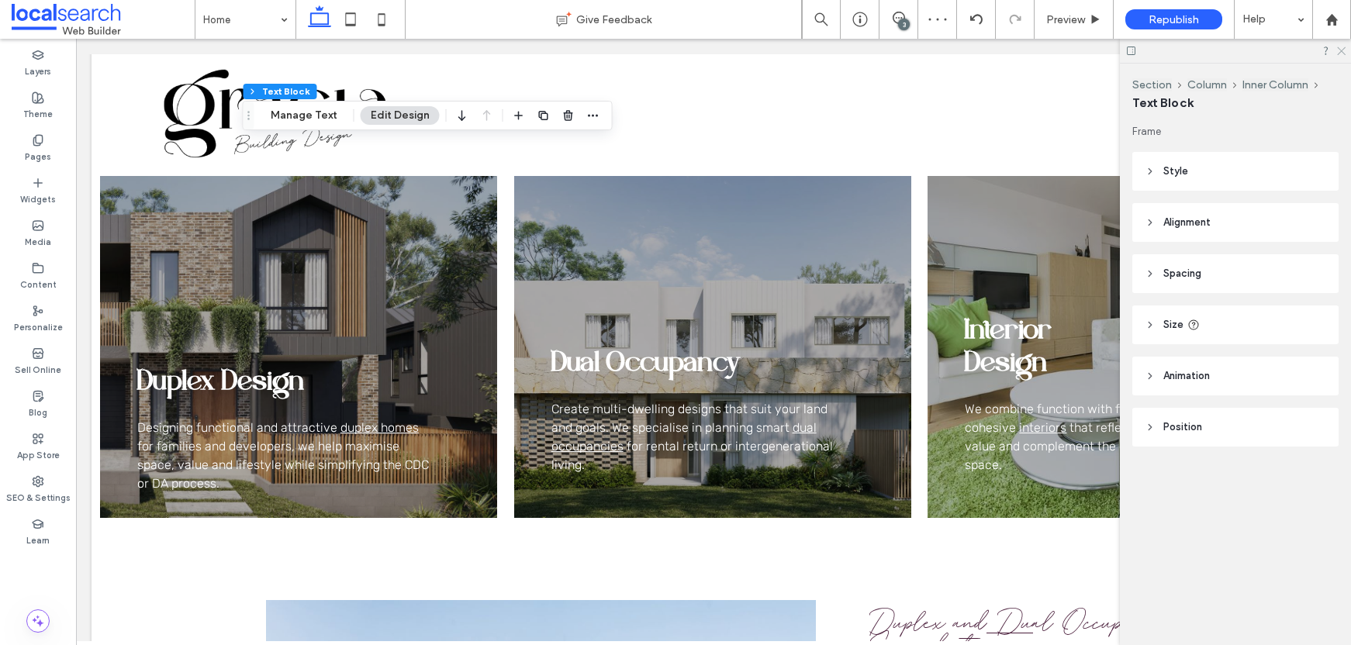
click at [1337, 50] on icon at bounding box center [1341, 50] width 10 height 10
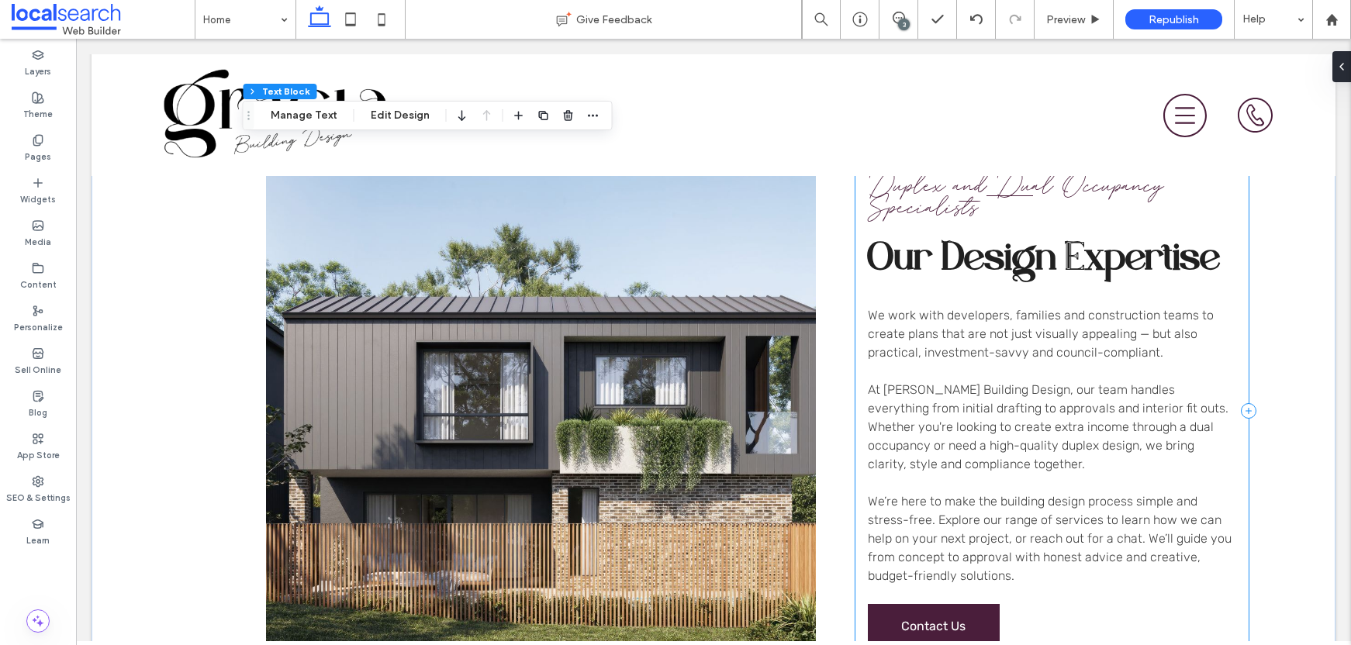
scroll to position [1932, 0]
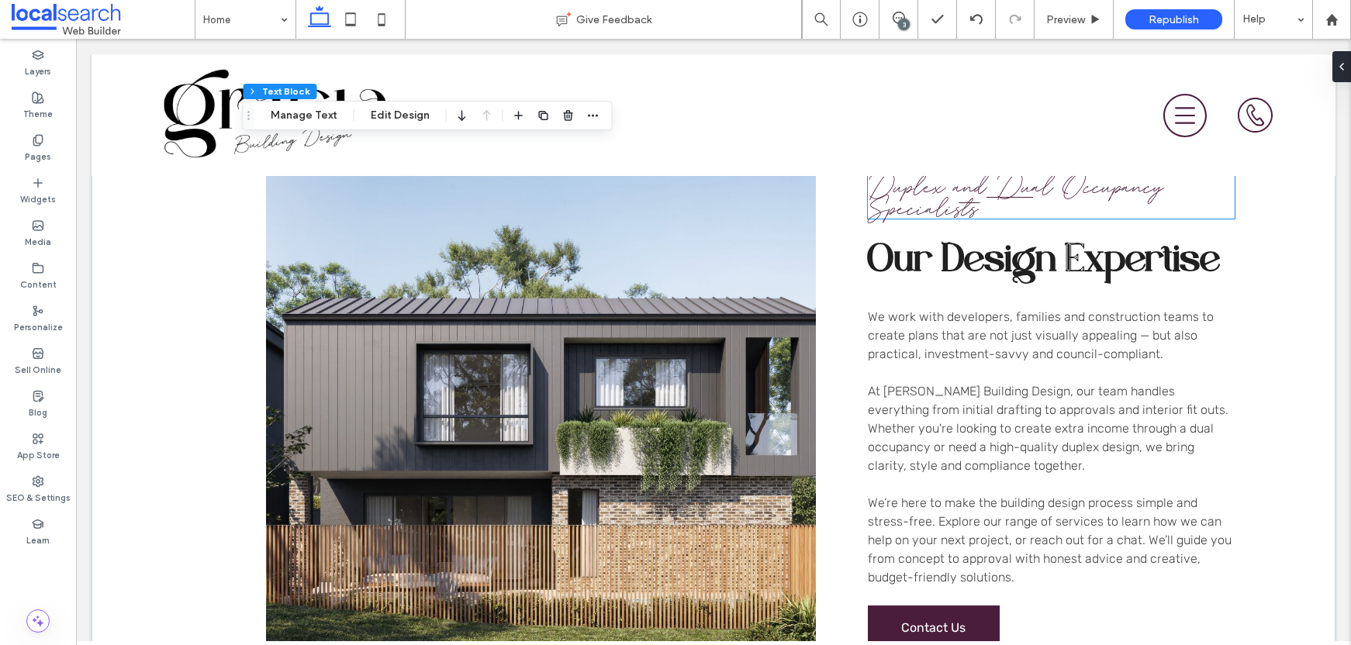
click at [1008, 211] on p "Duplex and Dual Occupancy Specialists" at bounding box center [1051, 196] width 367 height 43
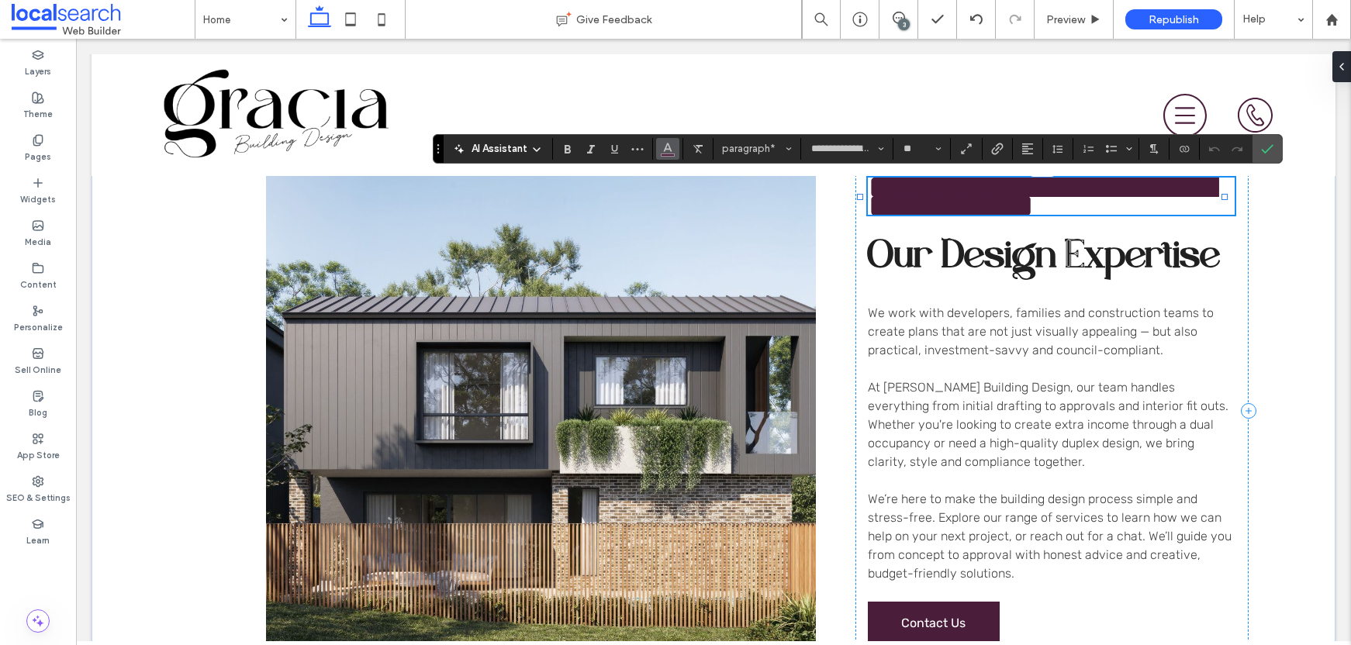
click at [659, 147] on button "Color" at bounding box center [667, 149] width 23 height 22
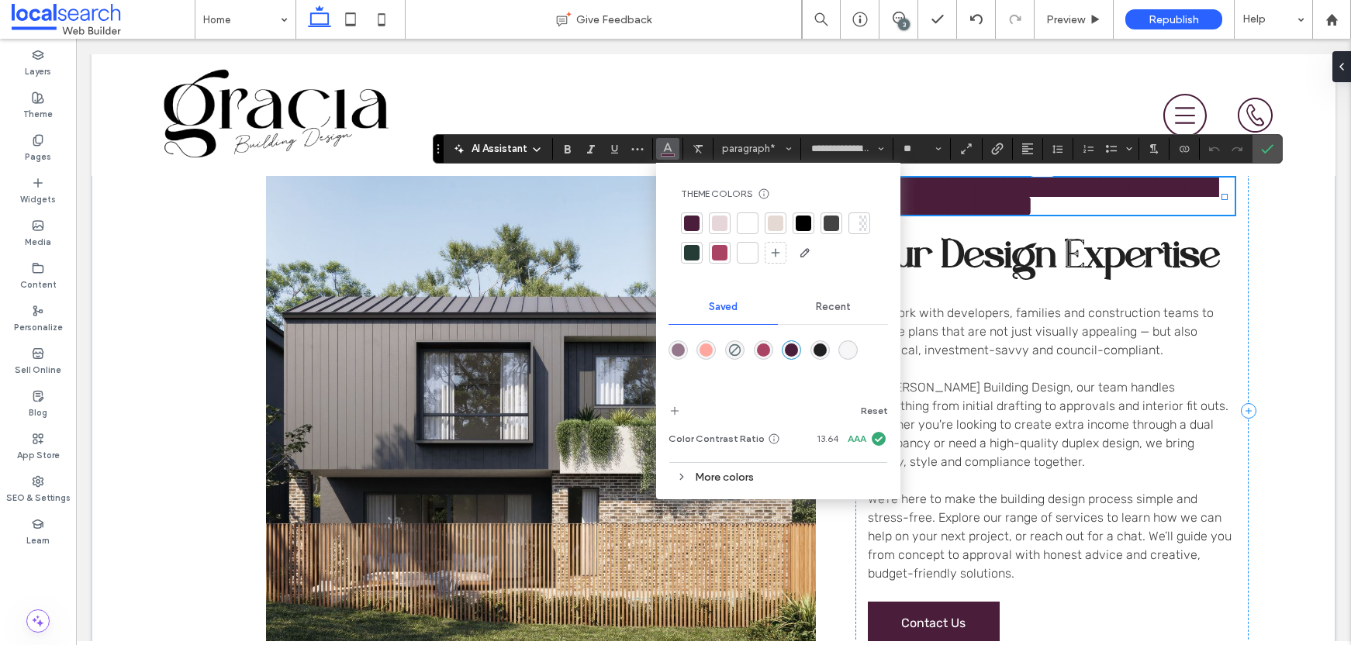
click at [804, 227] on div at bounding box center [804, 224] width 16 height 16
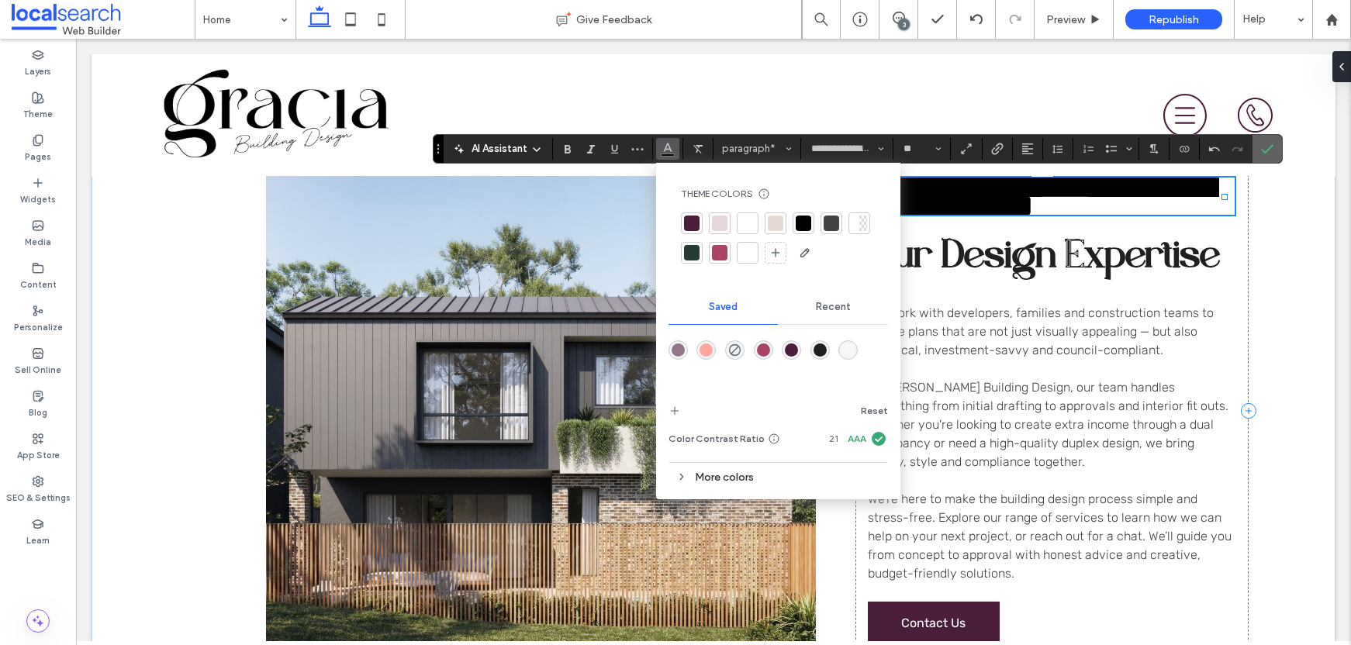
click at [1261, 149] on icon "Confirm" at bounding box center [1267, 149] width 12 height 12
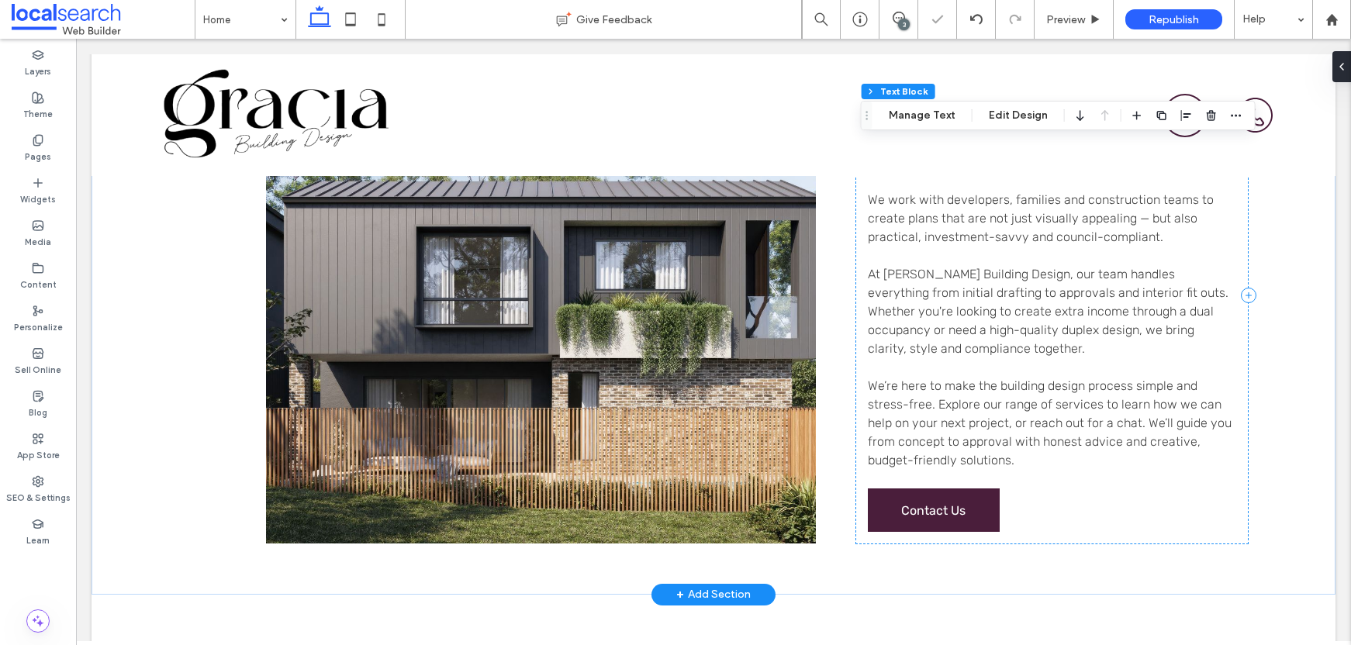
scroll to position [2070, 0]
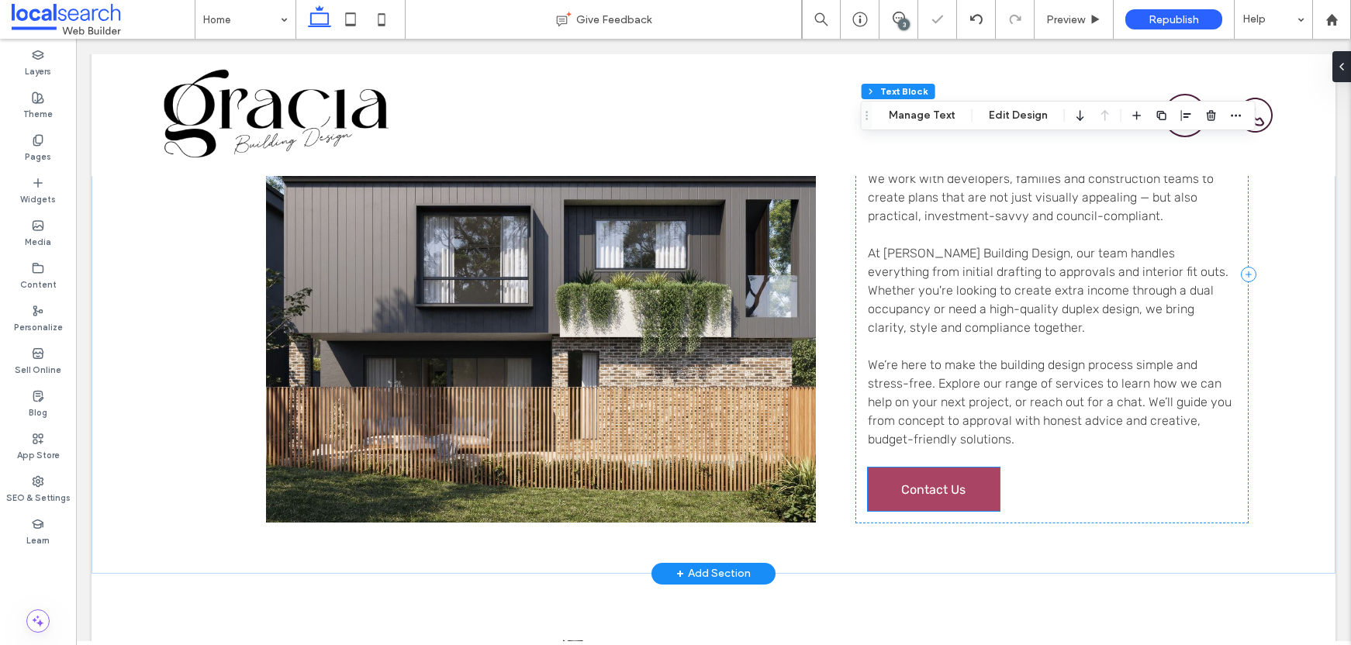
click at [977, 473] on link "Contact Us" at bounding box center [934, 489] width 132 height 43
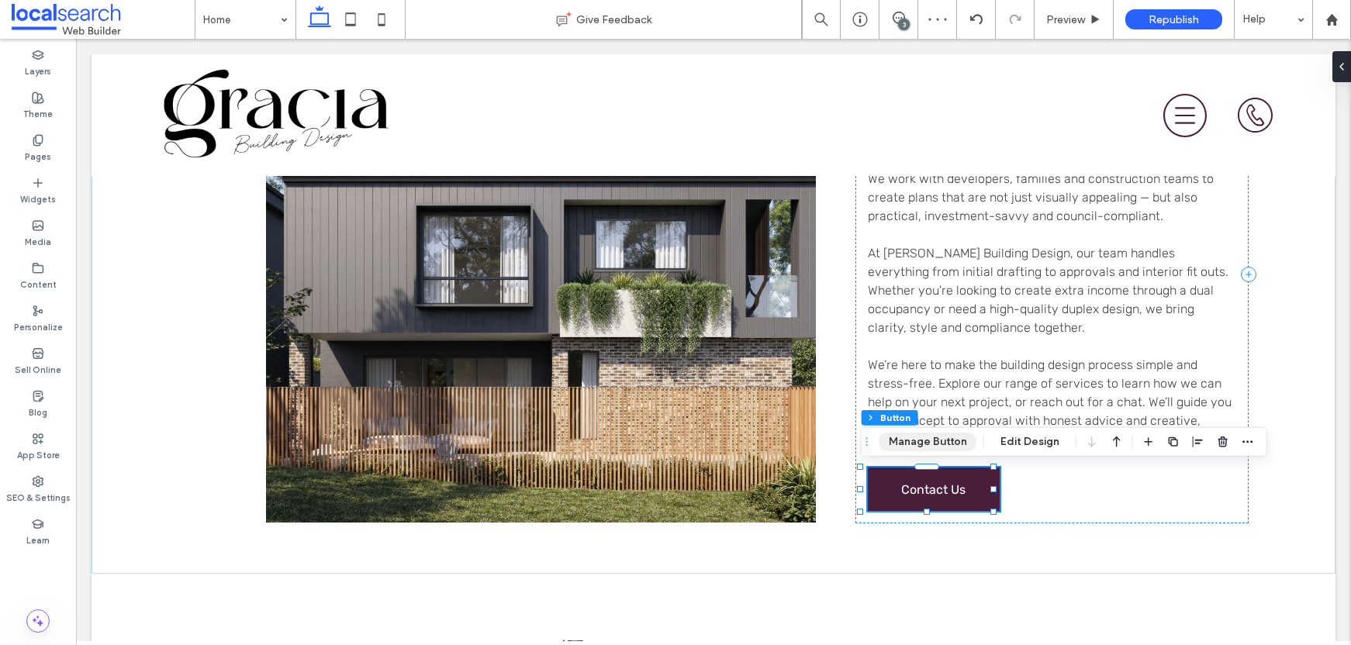
click at [948, 445] on button "Manage Button" at bounding box center [928, 442] width 99 height 19
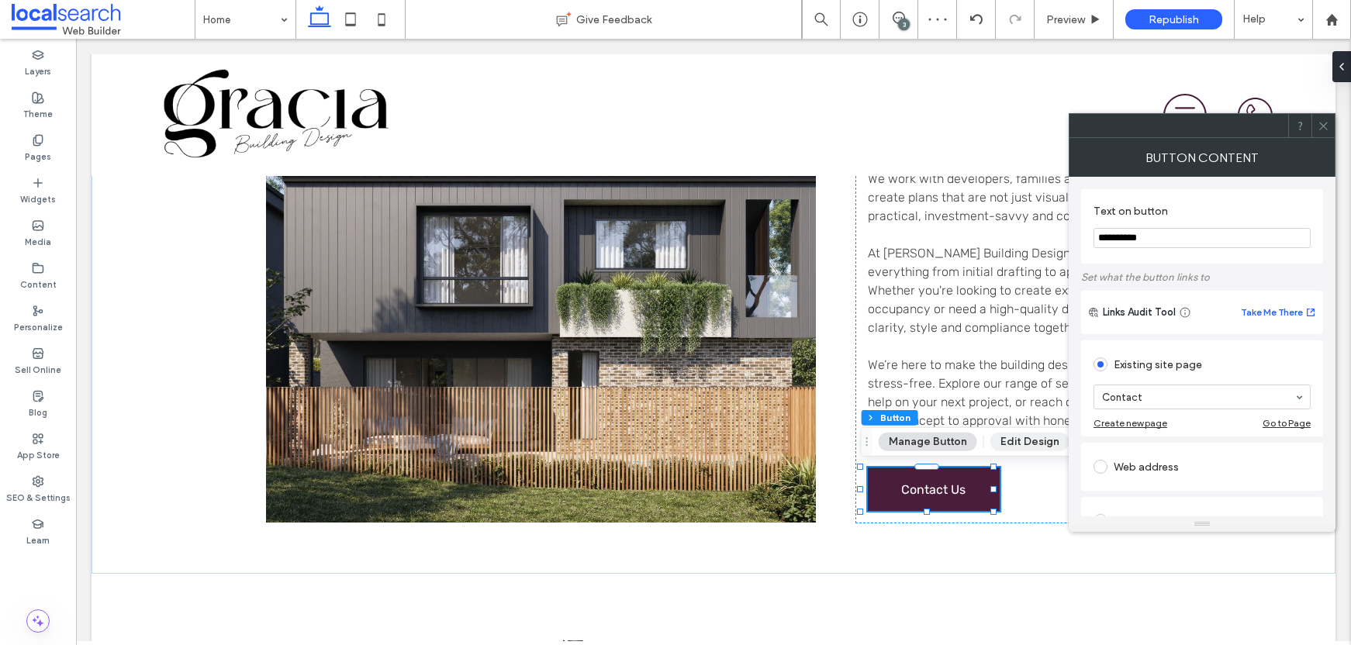
click at [1021, 438] on button "Edit Design" at bounding box center [1030, 442] width 79 height 19
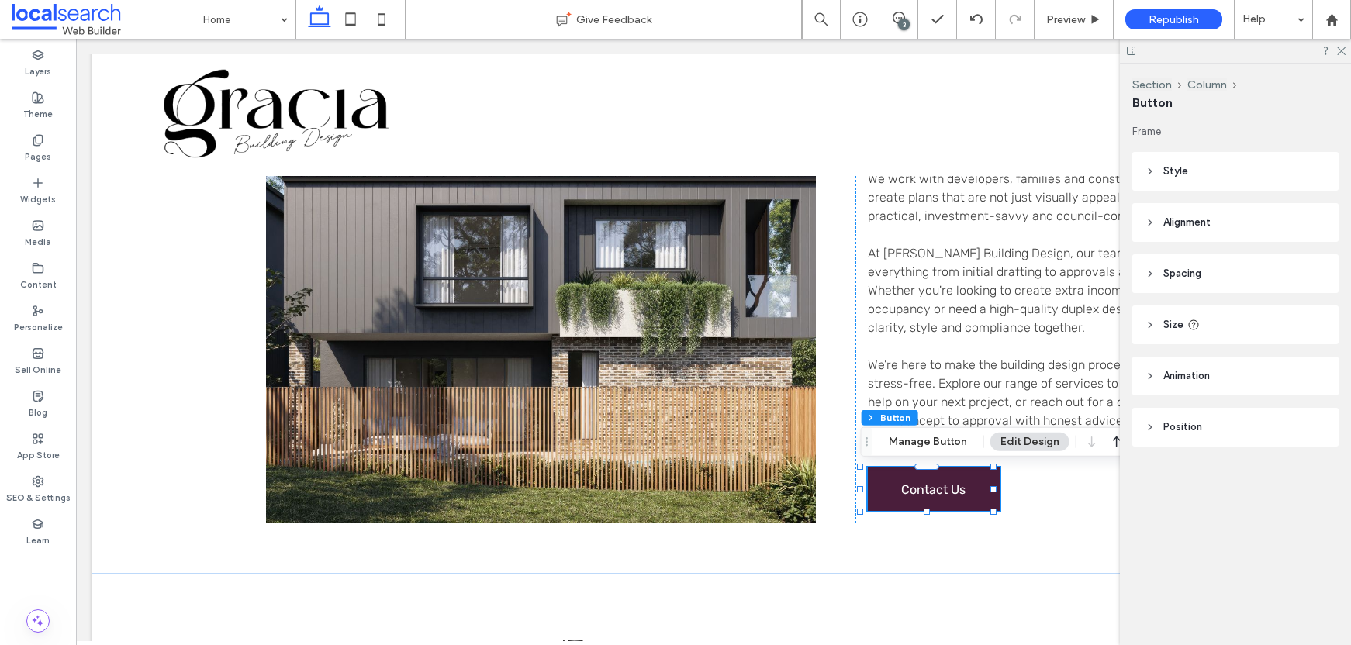
click at [1191, 167] on header "Style" at bounding box center [1236, 171] width 206 height 39
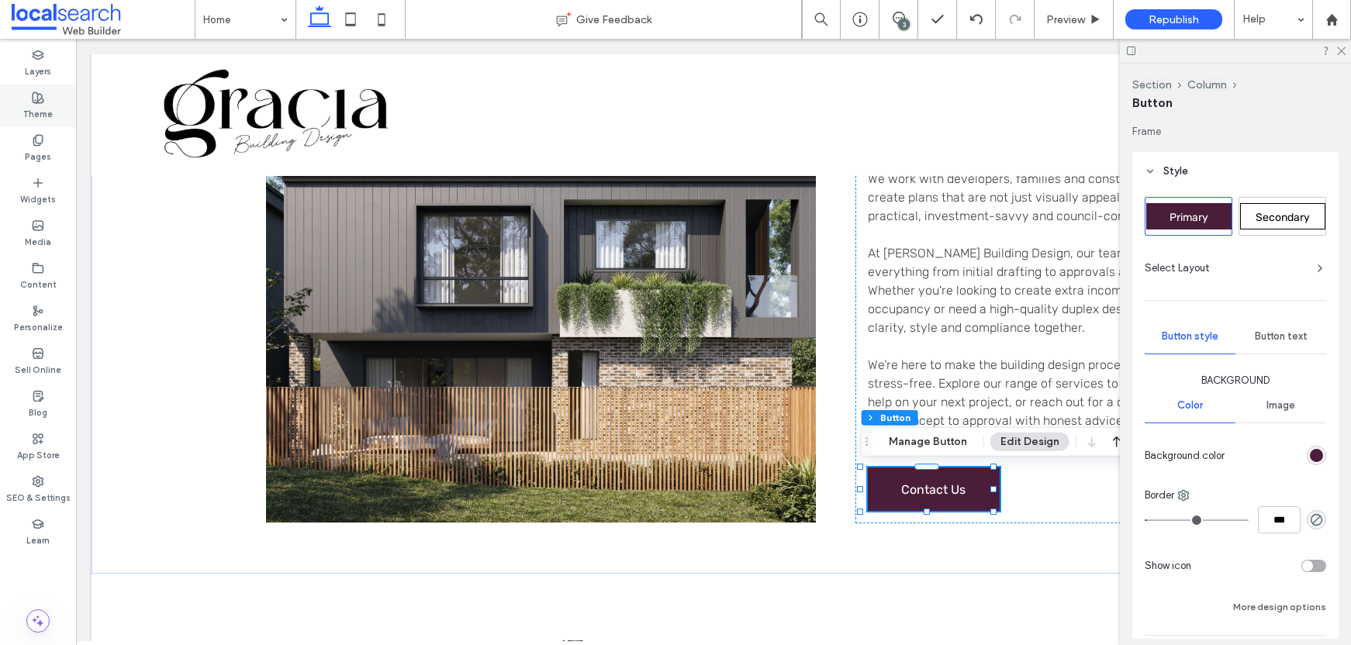
click at [39, 108] on label "Theme" at bounding box center [37, 112] width 29 height 17
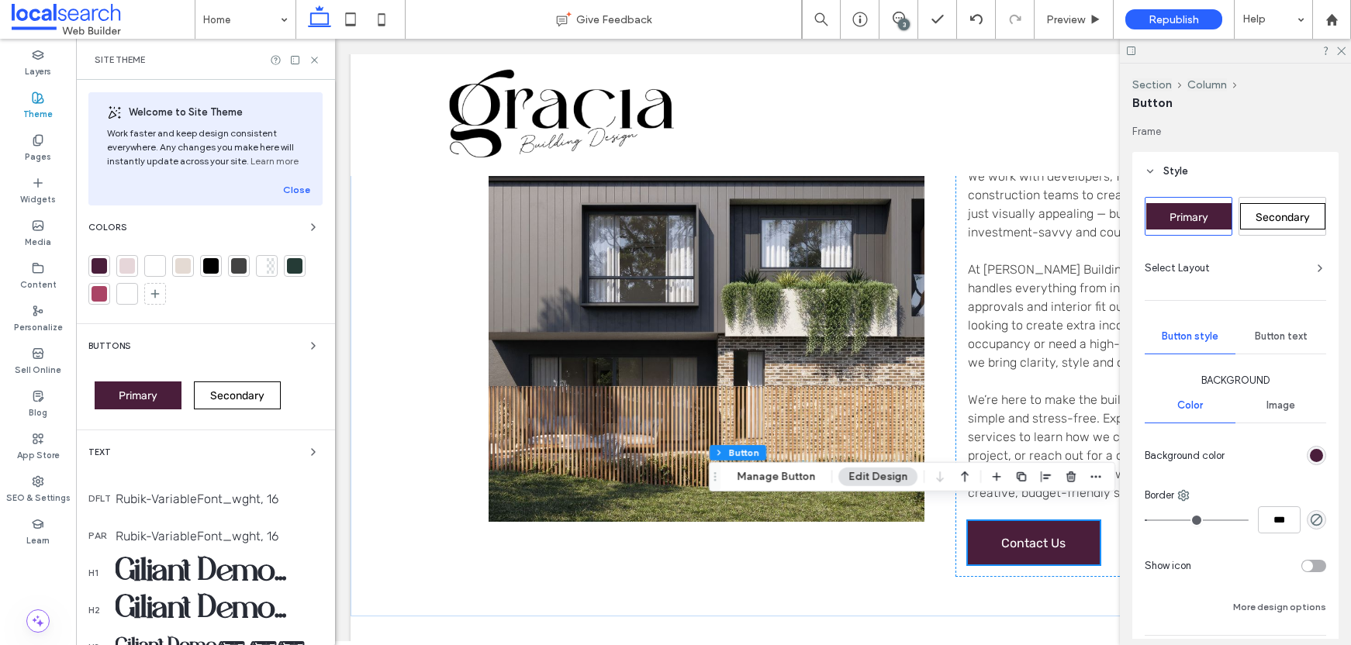
scroll to position [2113, 0]
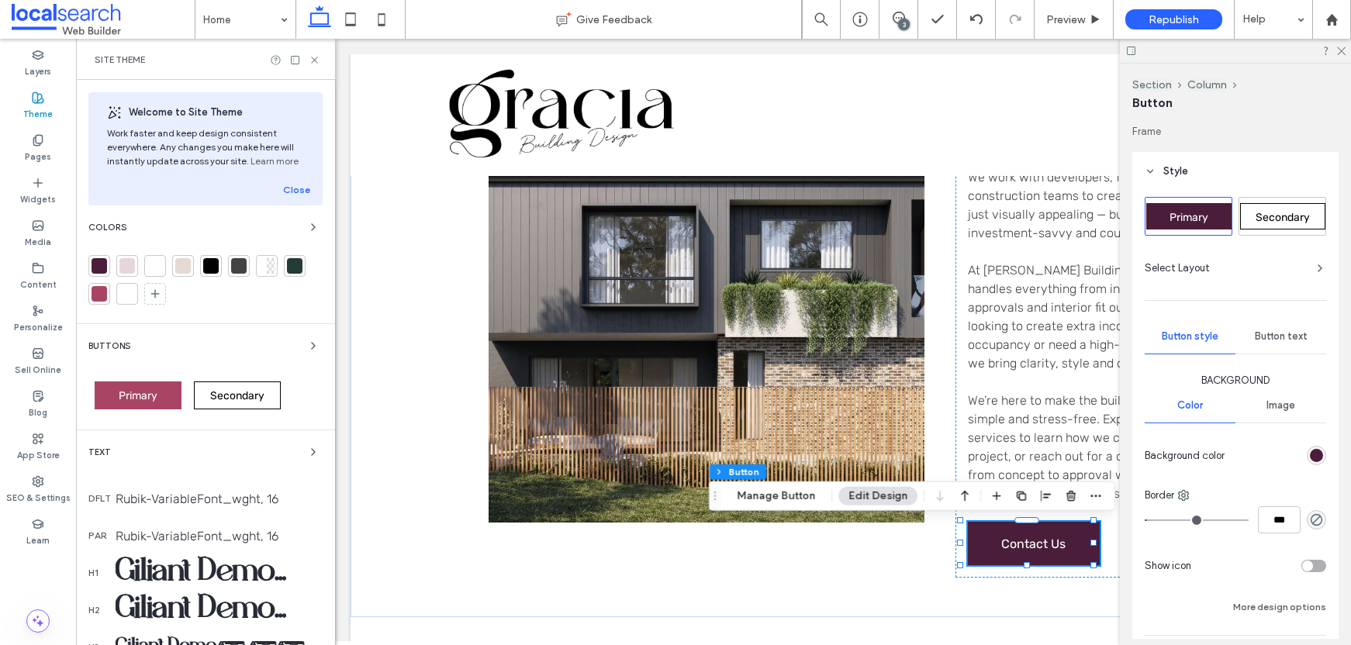
click at [125, 389] on span "Primary" at bounding box center [138, 395] width 39 height 13
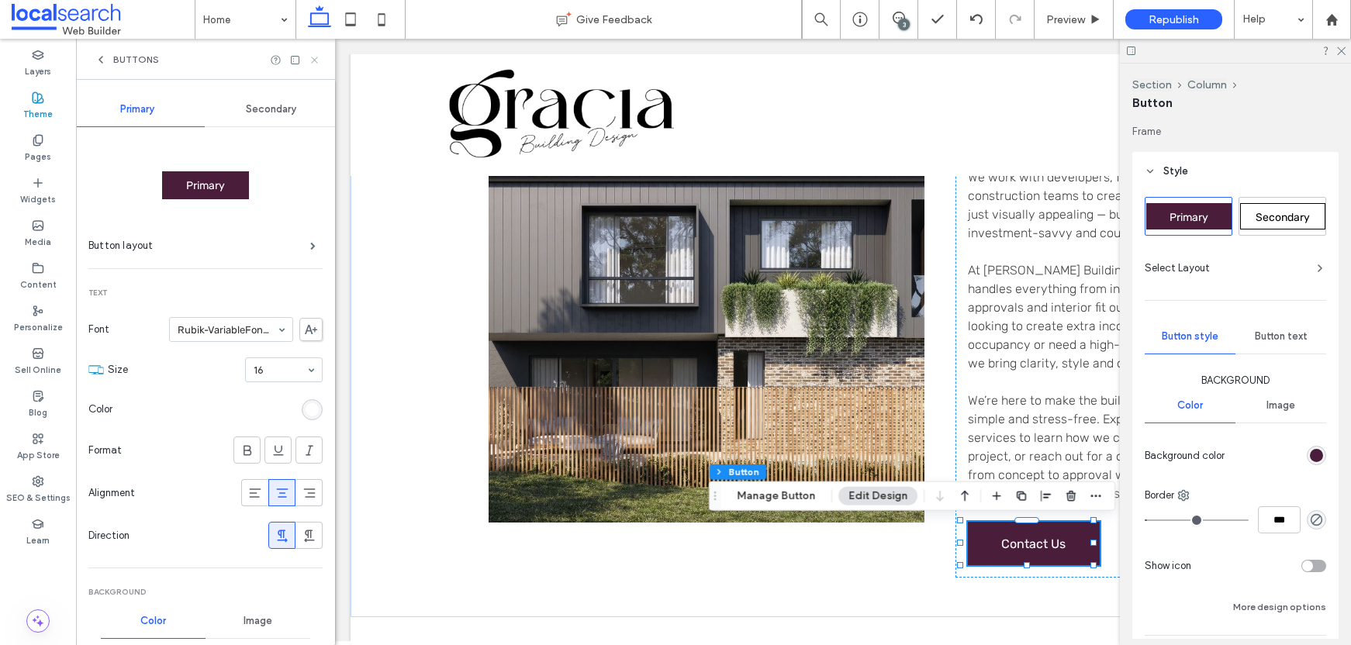
click at [316, 61] on icon at bounding box center [315, 60] width 12 height 12
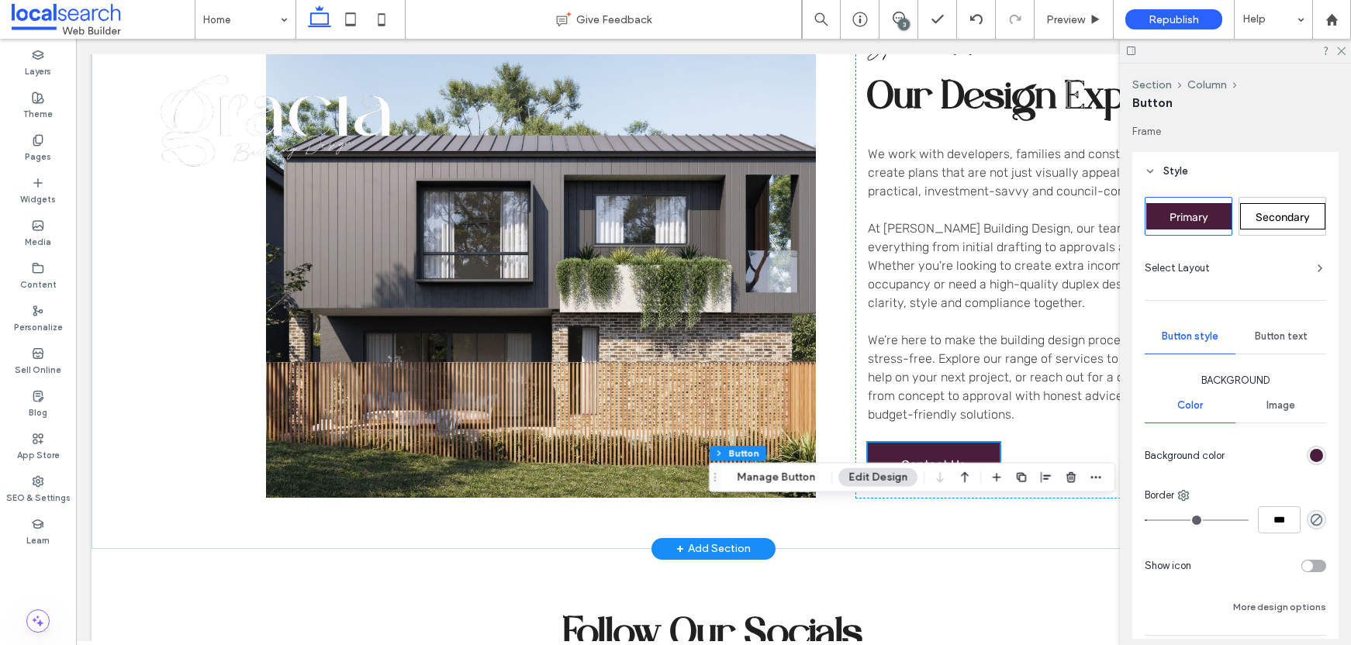
scroll to position [2070, 0]
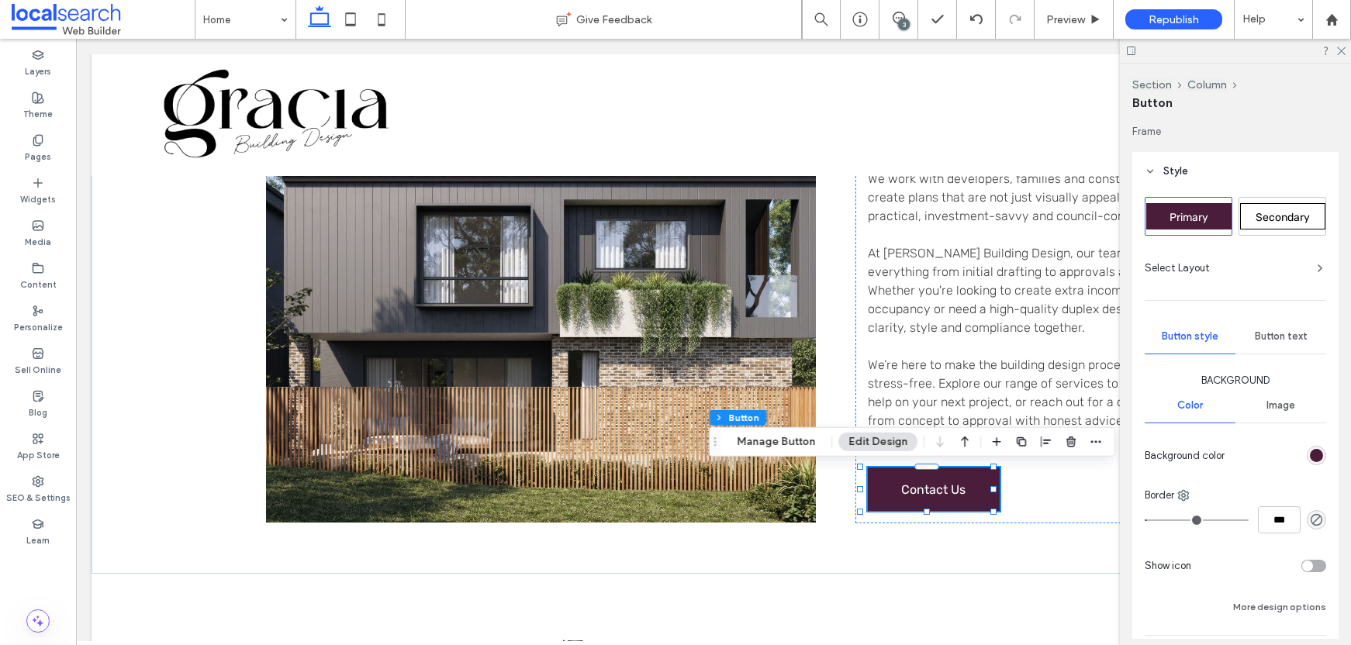
click at [1267, 213] on span "Secondary" at bounding box center [1283, 217] width 54 height 13
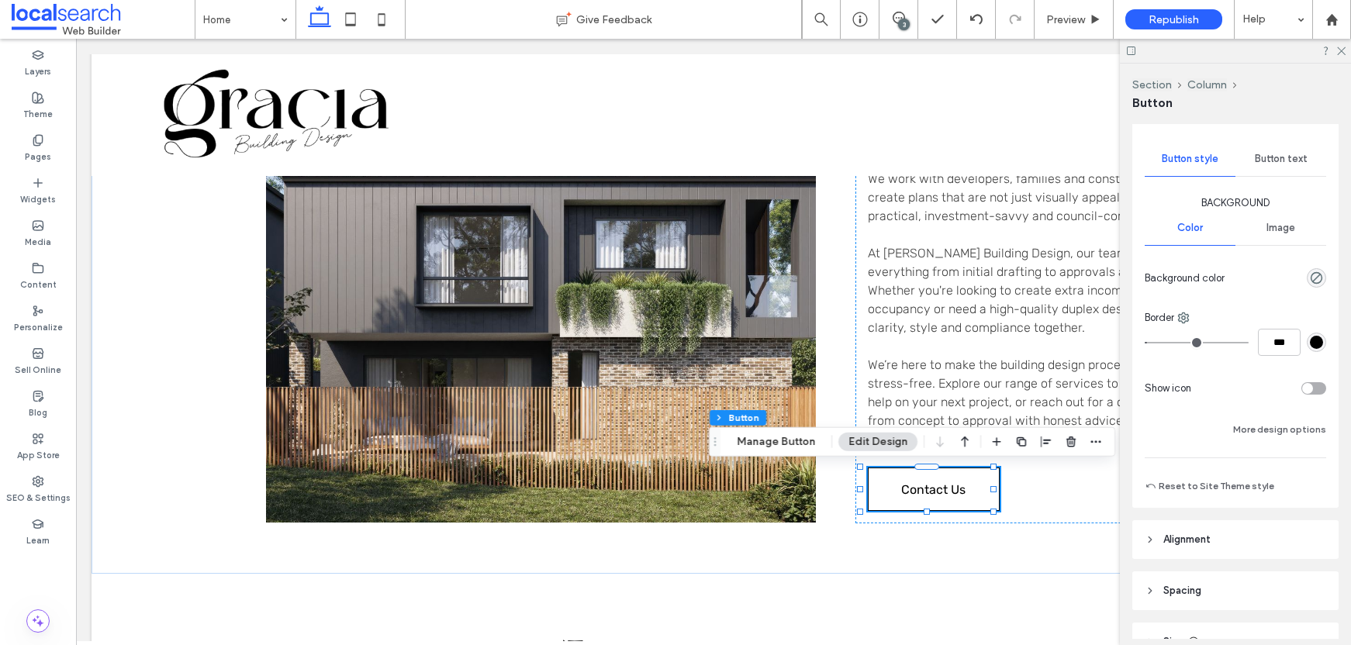
scroll to position [184, 0]
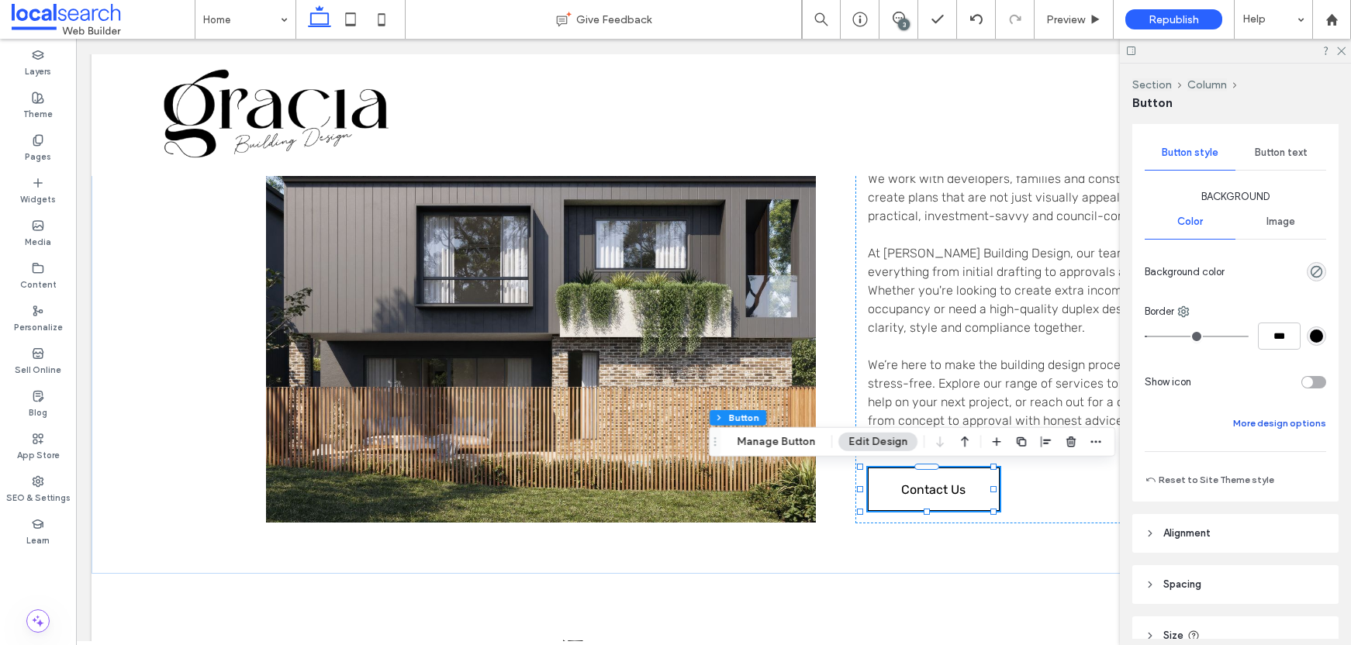
click at [1263, 432] on button "More design options" at bounding box center [1280, 423] width 93 height 19
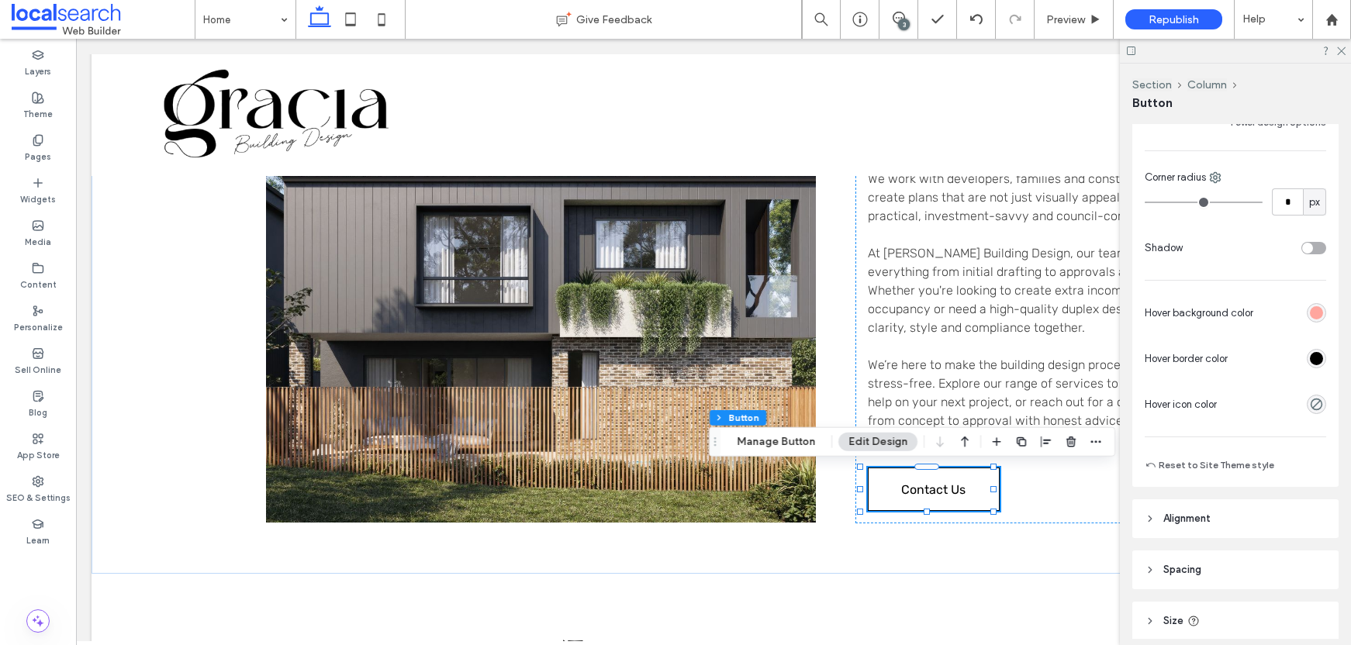
scroll to position [490, 0]
click at [37, 114] on label "Theme" at bounding box center [37, 112] width 29 height 17
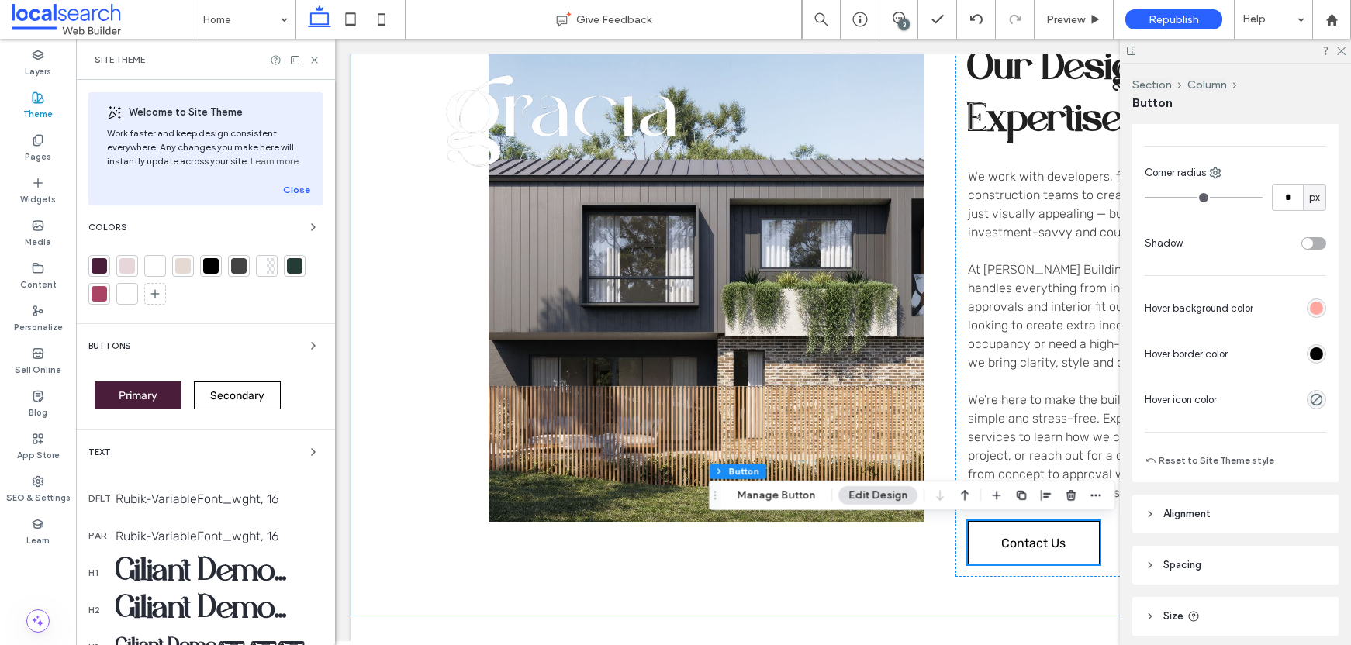
scroll to position [2113, 0]
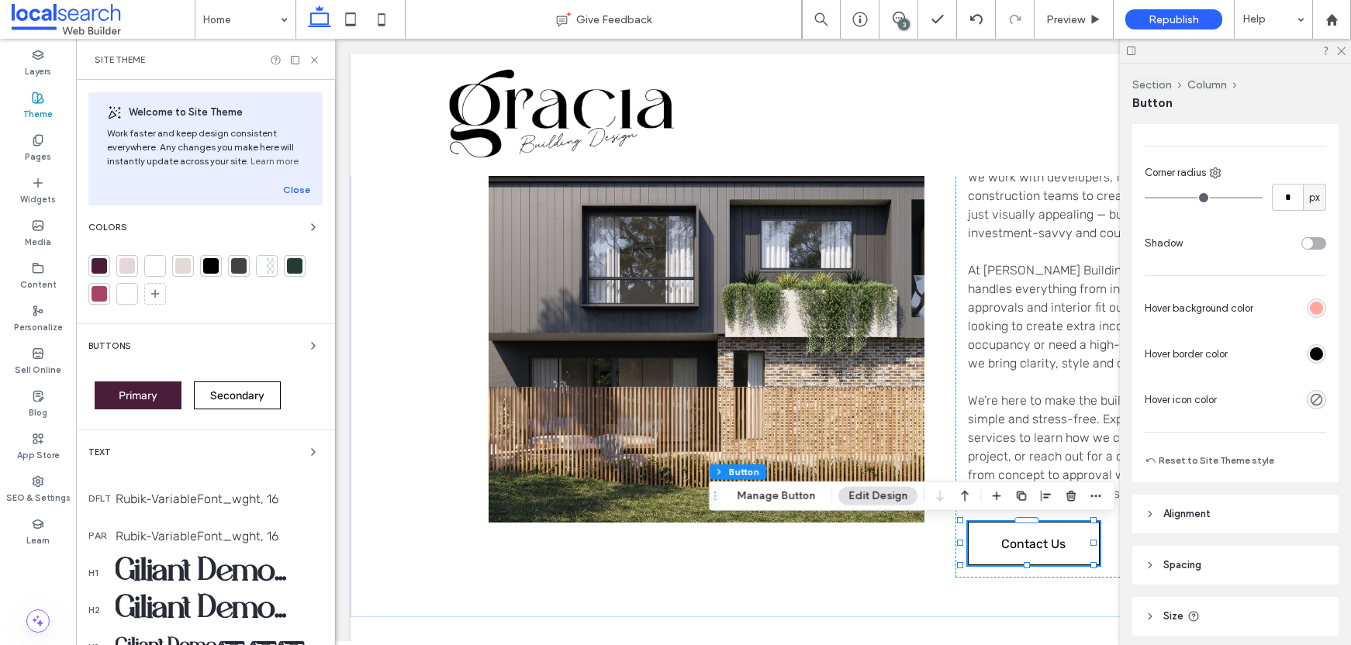
click at [228, 410] on div "Secondary" at bounding box center [237, 395] width 99 height 43
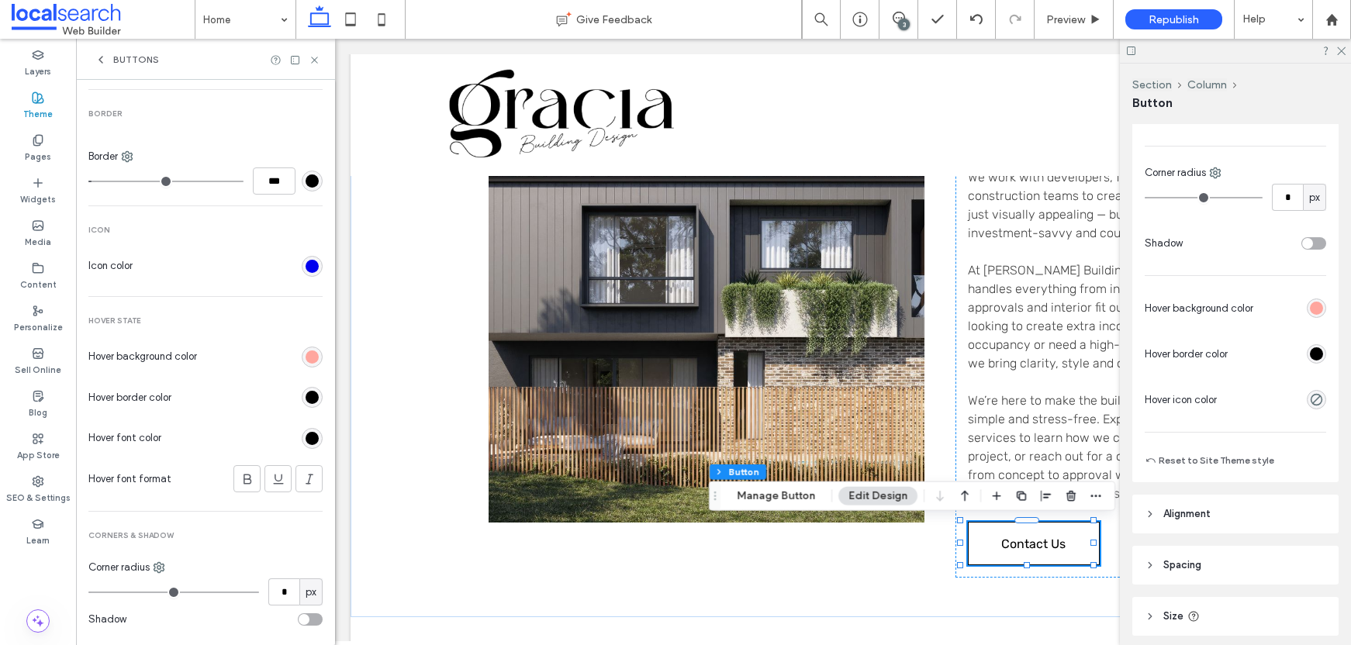
scroll to position [629, 0]
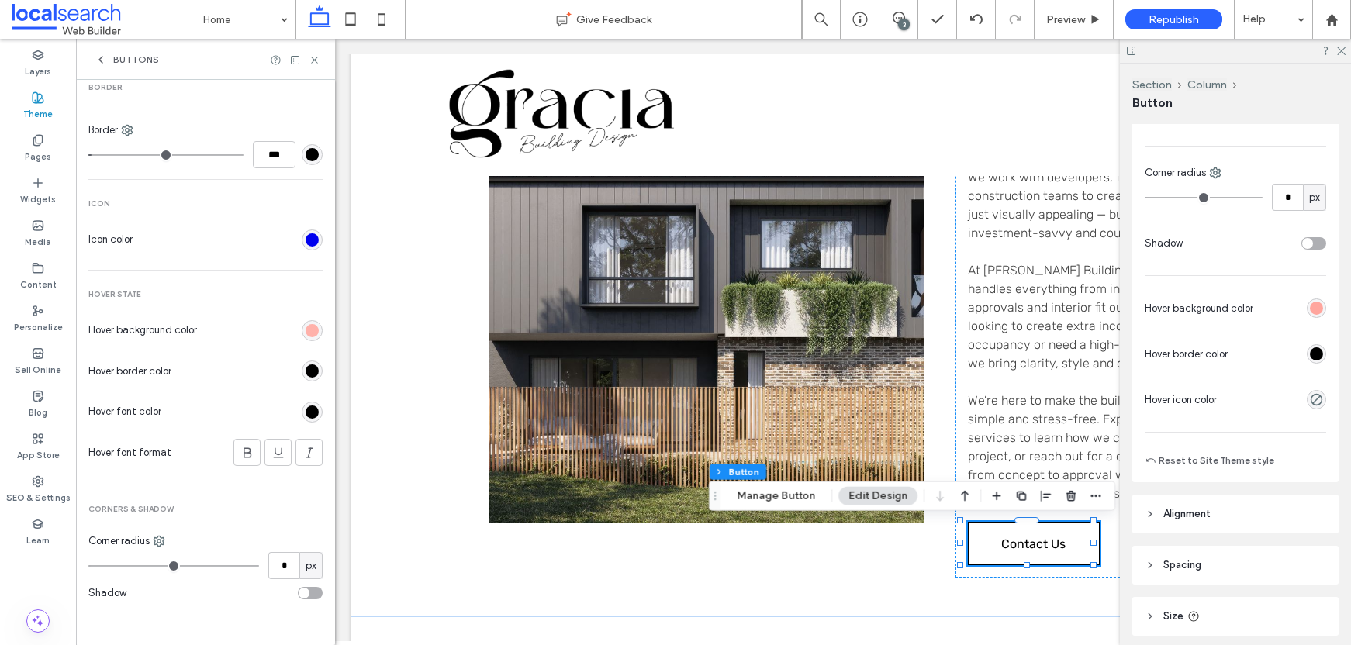
click at [308, 333] on div "rgb(255, 166, 158)" at bounding box center [312, 330] width 13 height 13
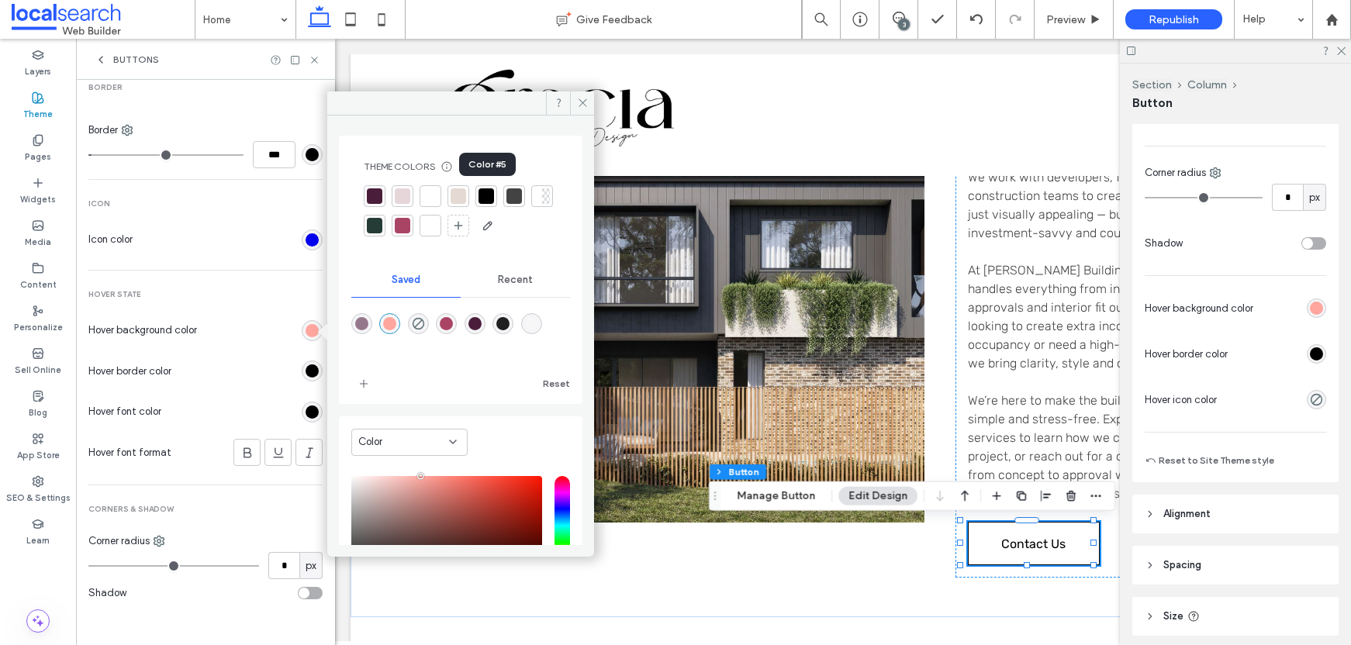
click at [483, 198] on div at bounding box center [487, 197] width 16 height 16
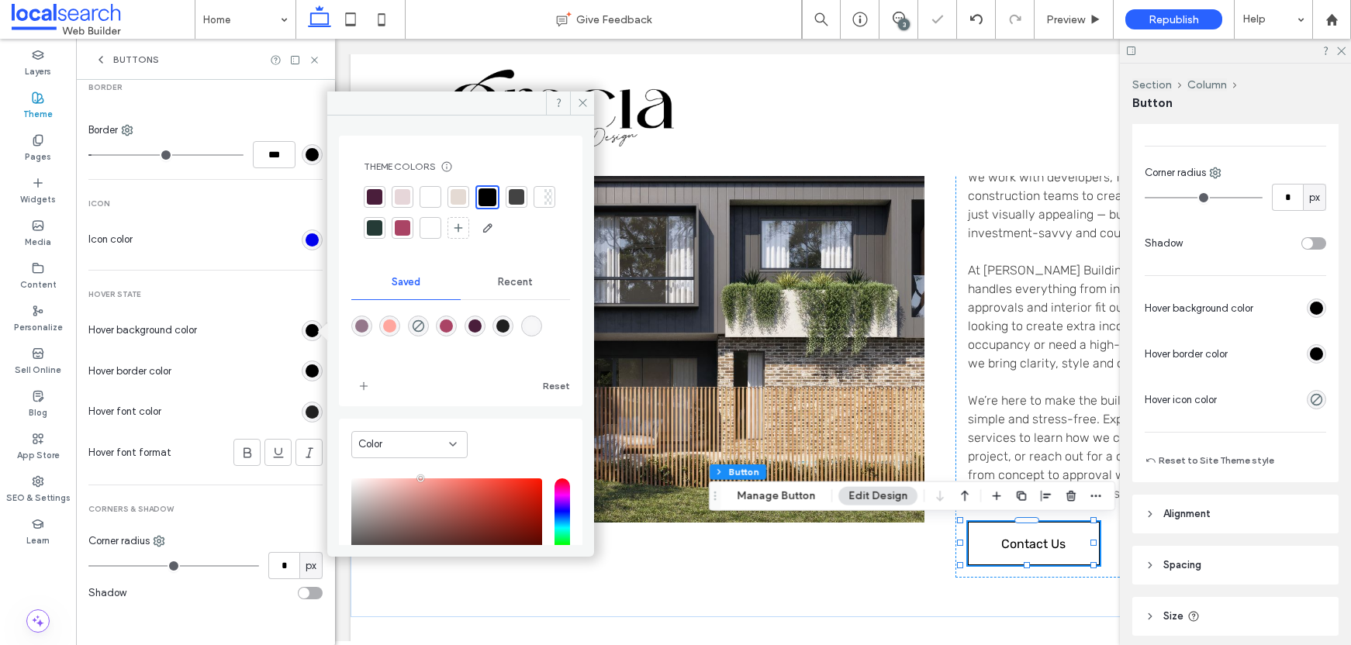
click at [306, 413] on div "rgb(0, 0, 0)" at bounding box center [312, 412] width 13 height 13
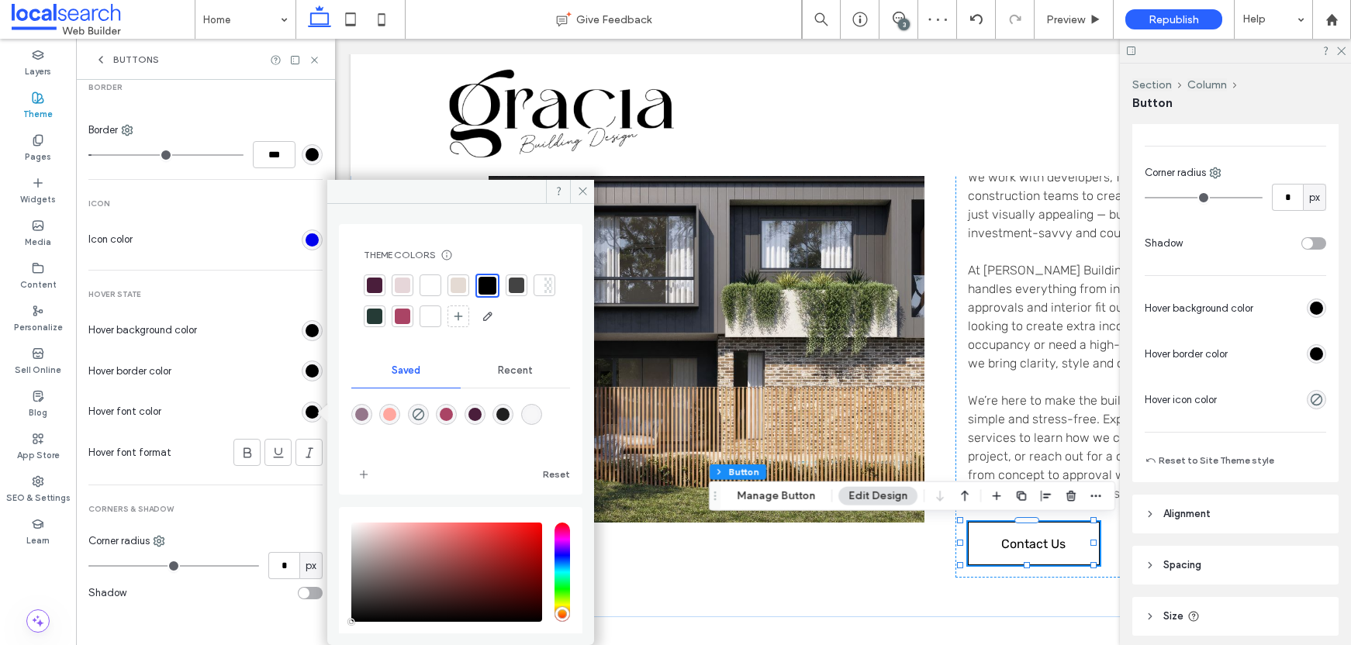
click at [438, 285] on div at bounding box center [431, 286] width 22 height 22
click at [583, 191] on use at bounding box center [583, 192] width 8 height 8
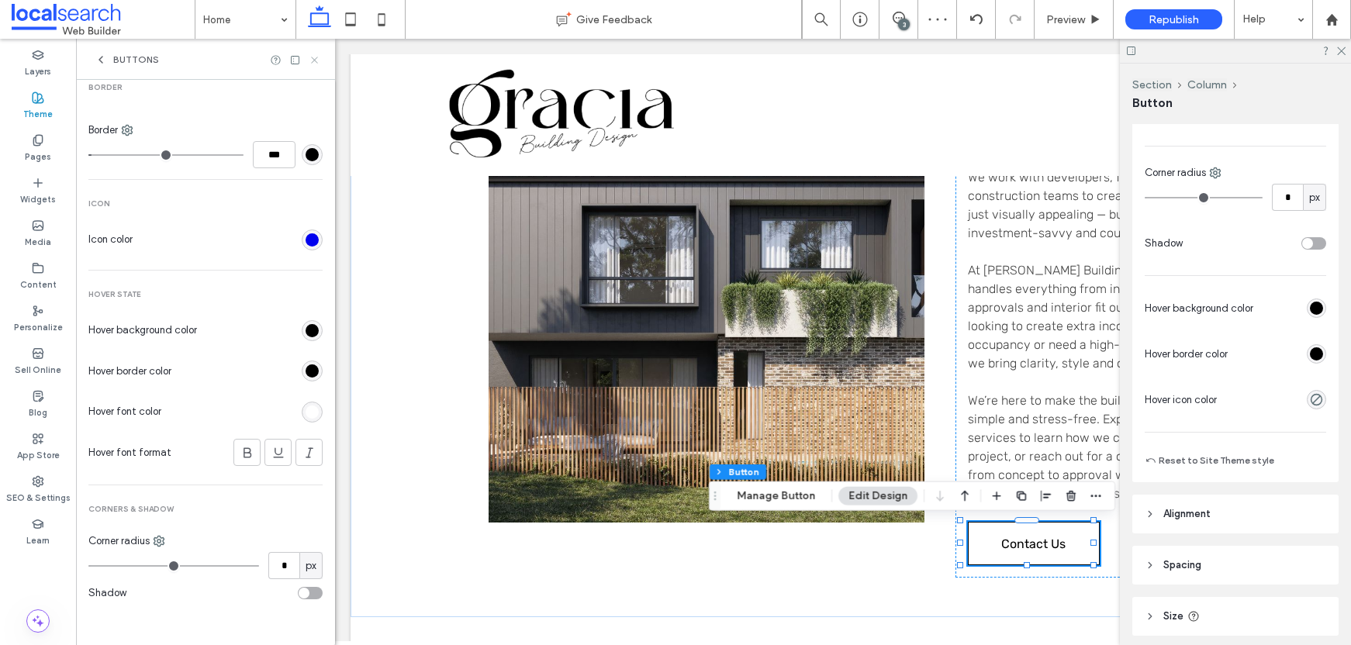
click at [317, 58] on icon at bounding box center [315, 60] width 12 height 12
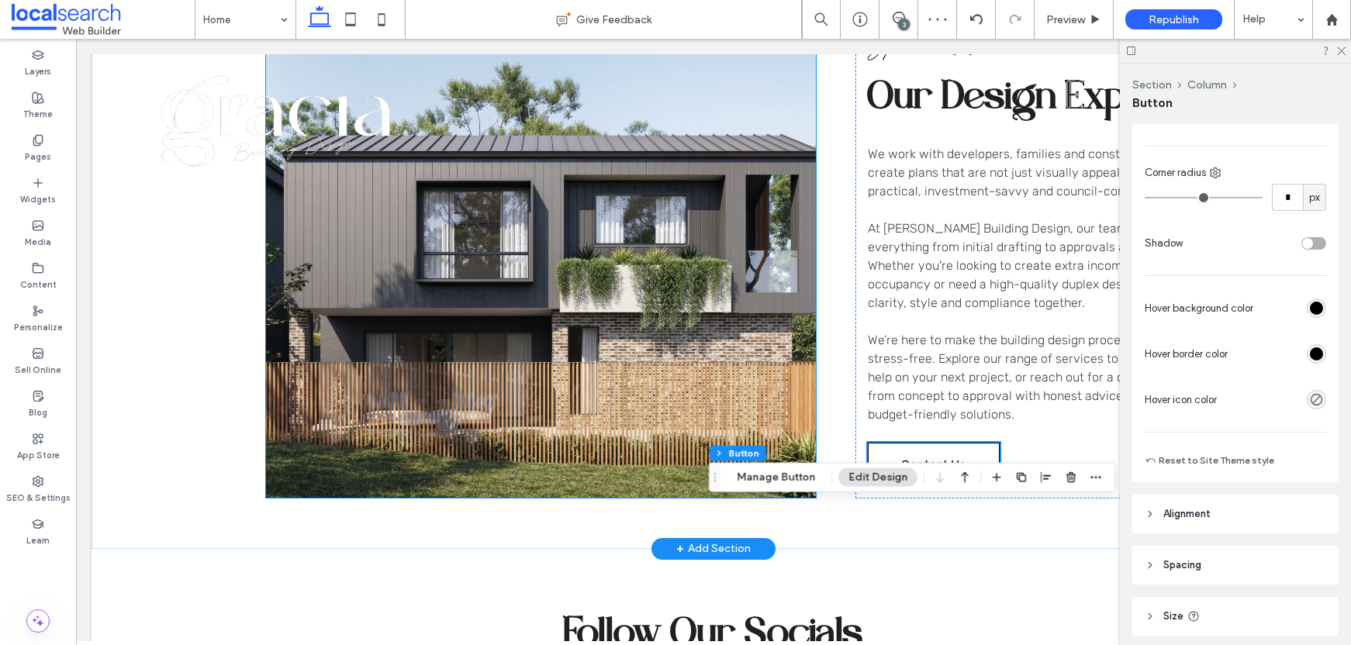
scroll to position [2070, 0]
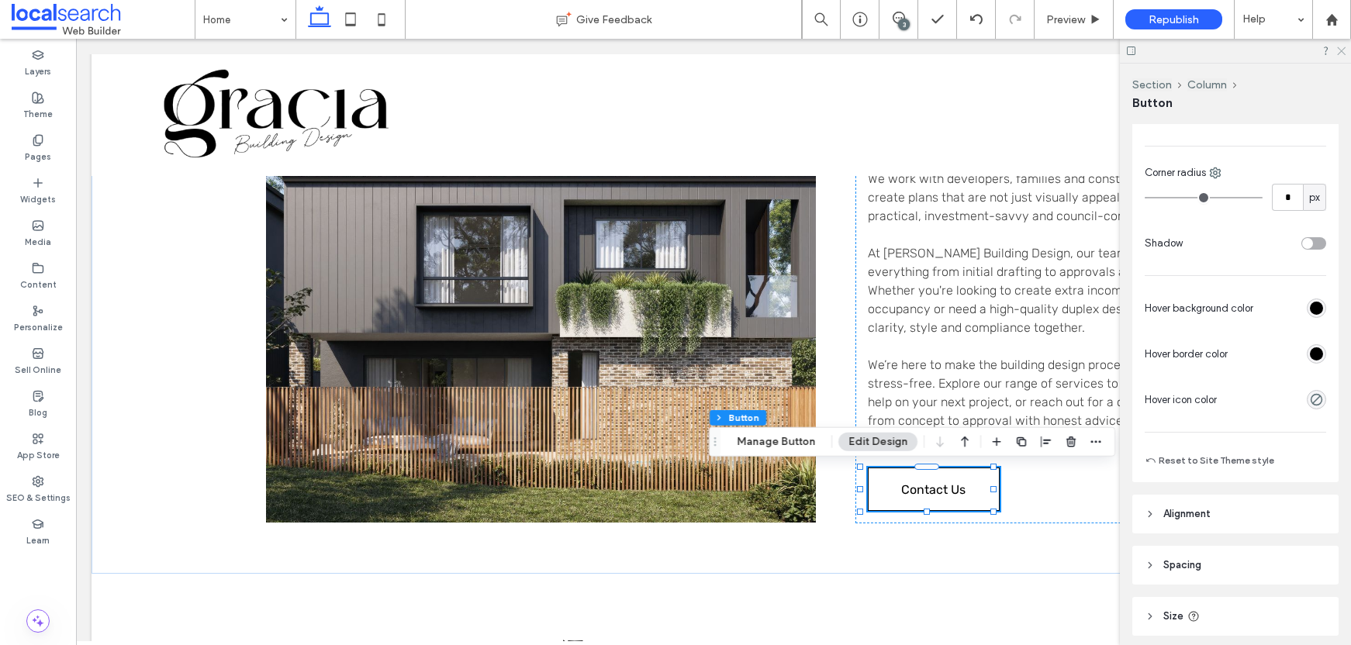
click at [1336, 52] on icon at bounding box center [1341, 50] width 10 height 10
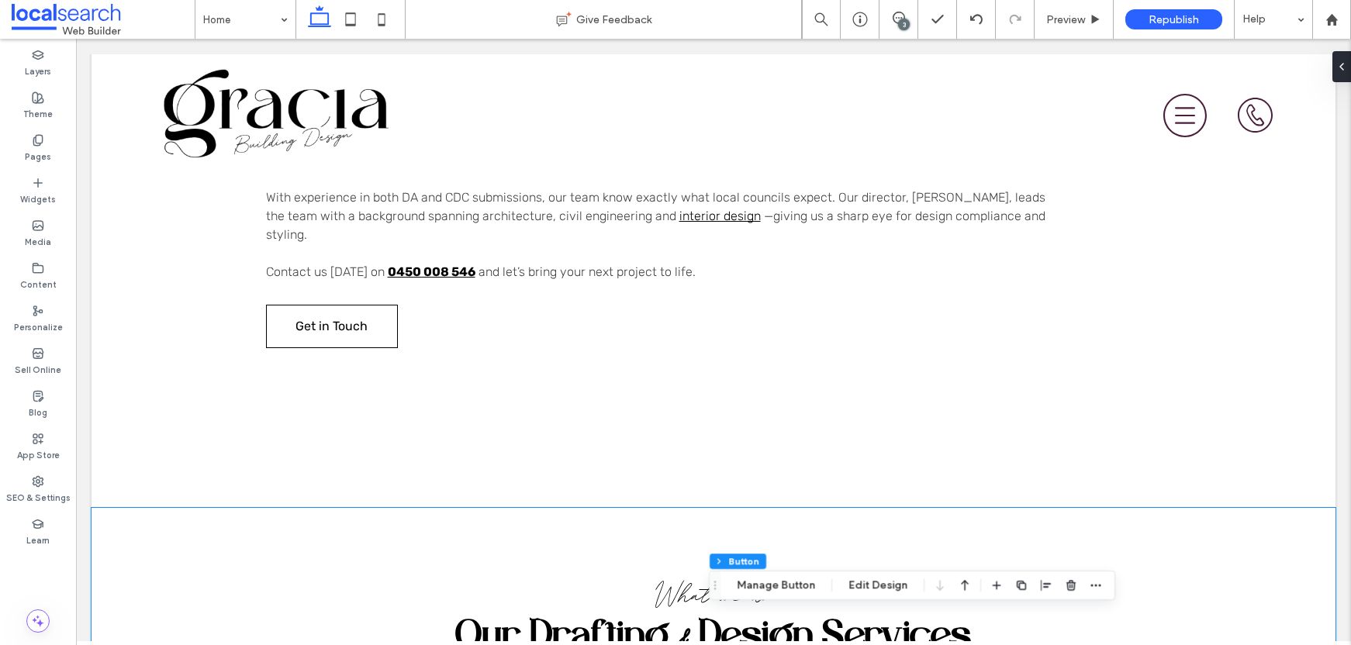
scroll to position [815, 0]
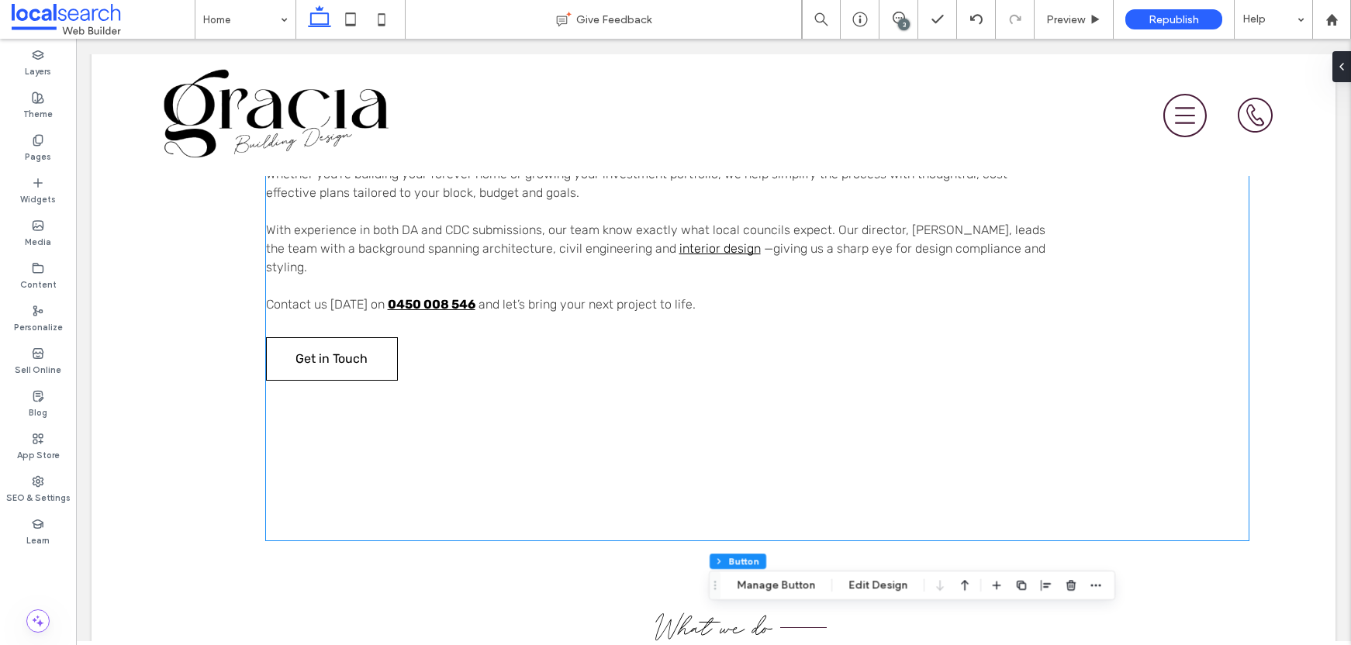
click at [780, 473] on div "Gracia Building Design Wollongong Building Design At Gracia Building Design, we…" at bounding box center [757, 231] width 983 height 619
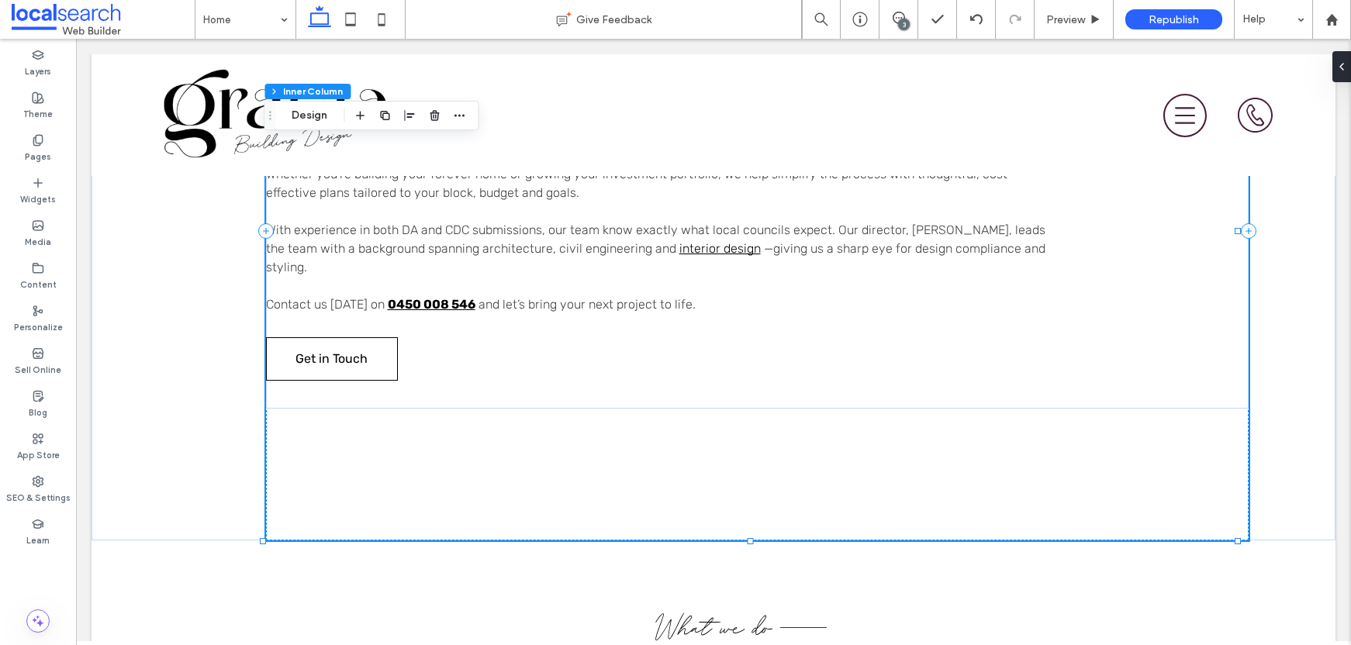
click at [738, 483] on div "Gracia Building Design Wollongong Building Design At Gracia Building Design, we…" at bounding box center [757, 231] width 983 height 619
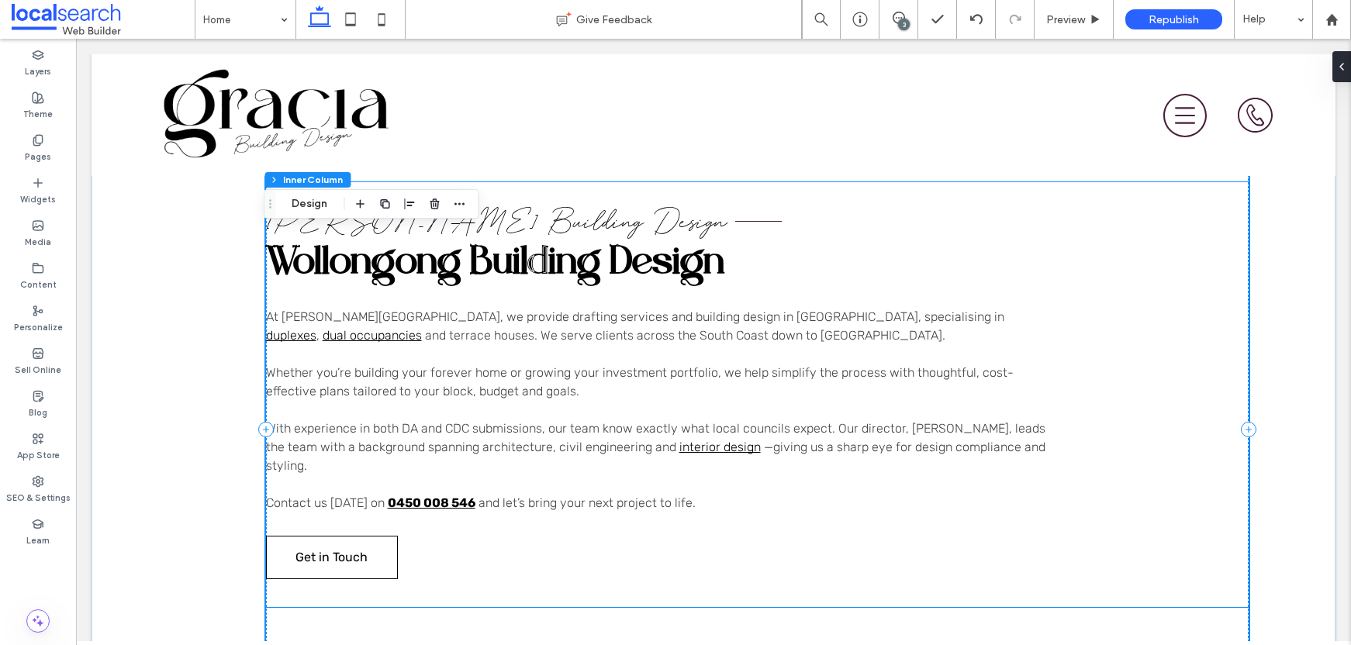
scroll to position [823, 0]
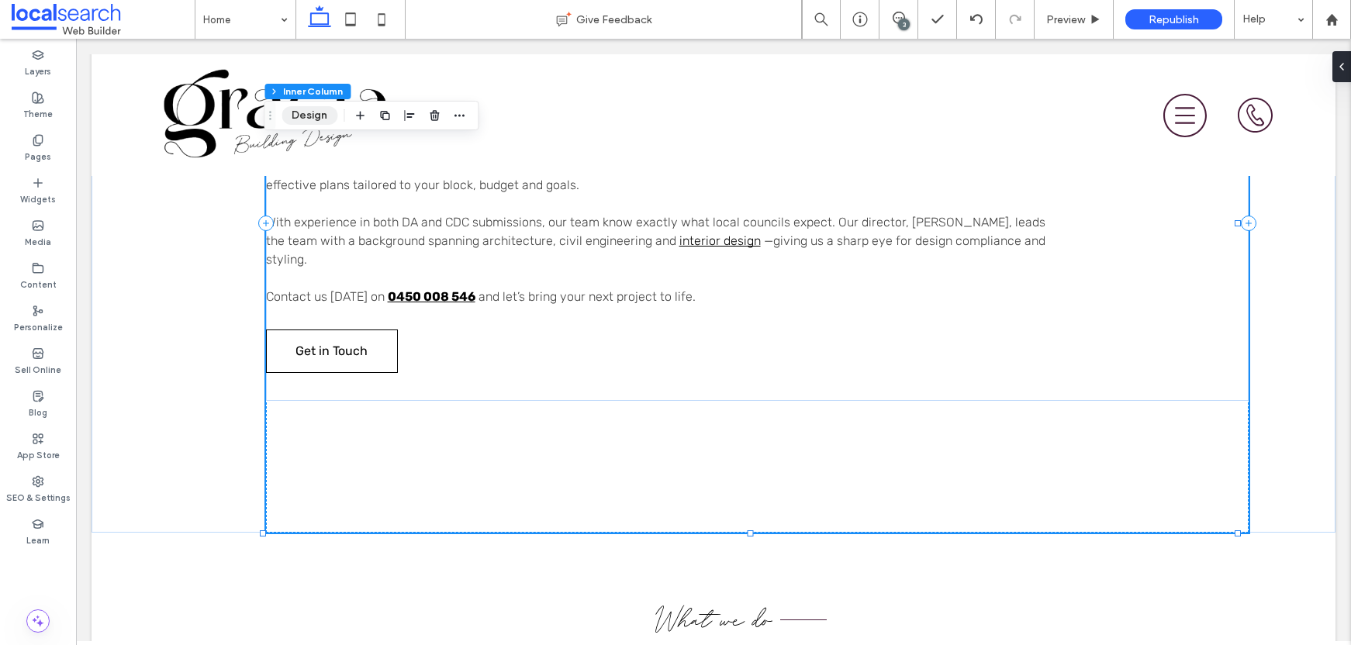
click at [310, 120] on button "Design" at bounding box center [310, 115] width 56 height 19
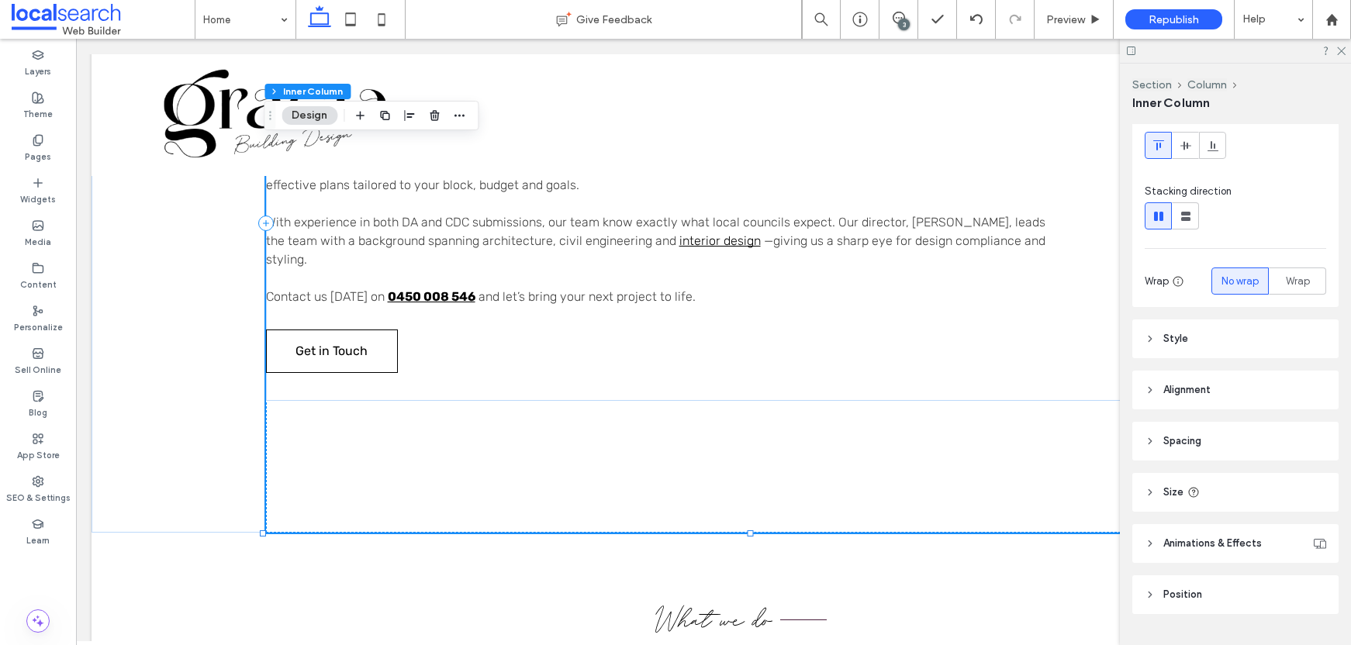
click at [1227, 440] on header "Spacing" at bounding box center [1236, 441] width 206 height 39
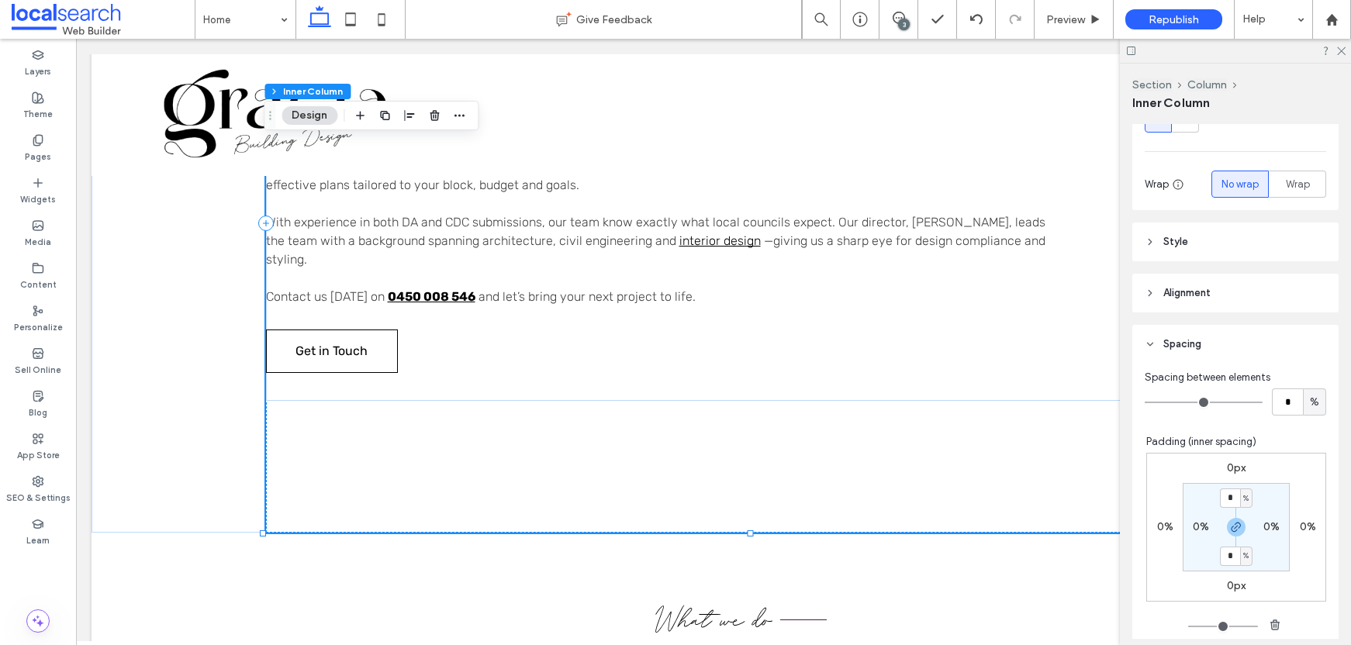
scroll to position [256, 0]
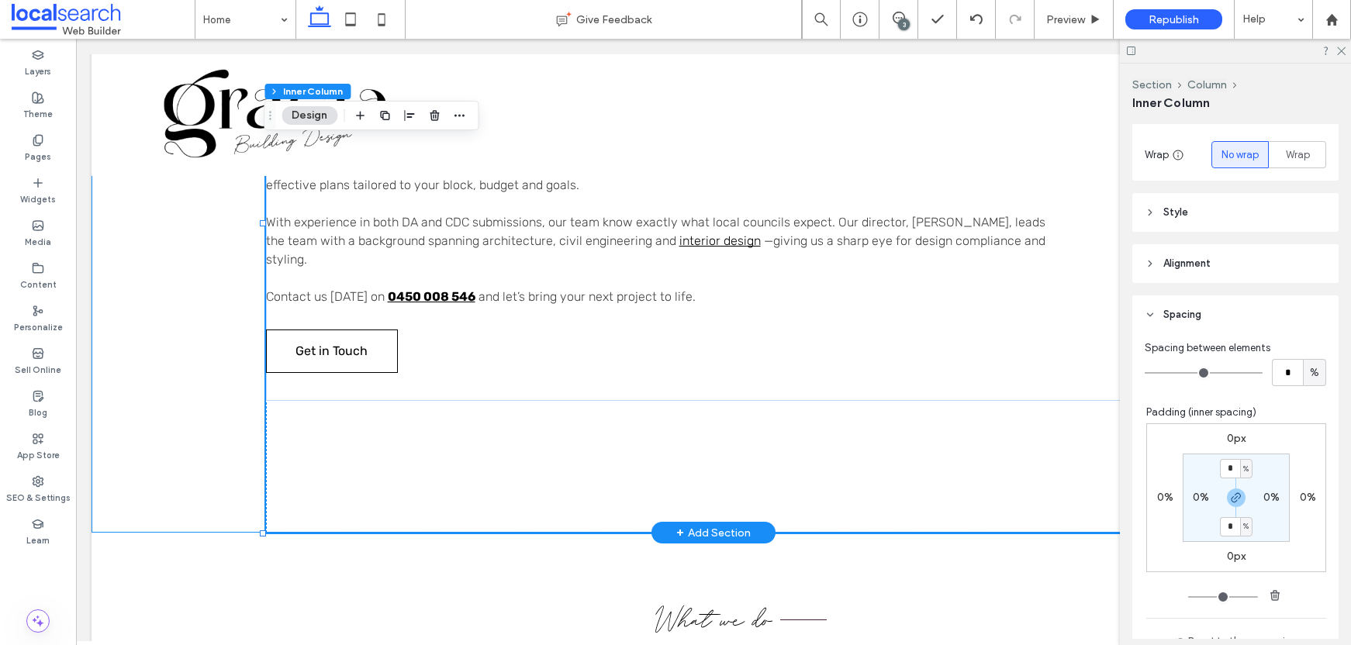
click at [182, 430] on div "Gracia Building Design Wollongong Building Design At Gracia Building Design, we…" at bounding box center [714, 223] width 1244 height 619
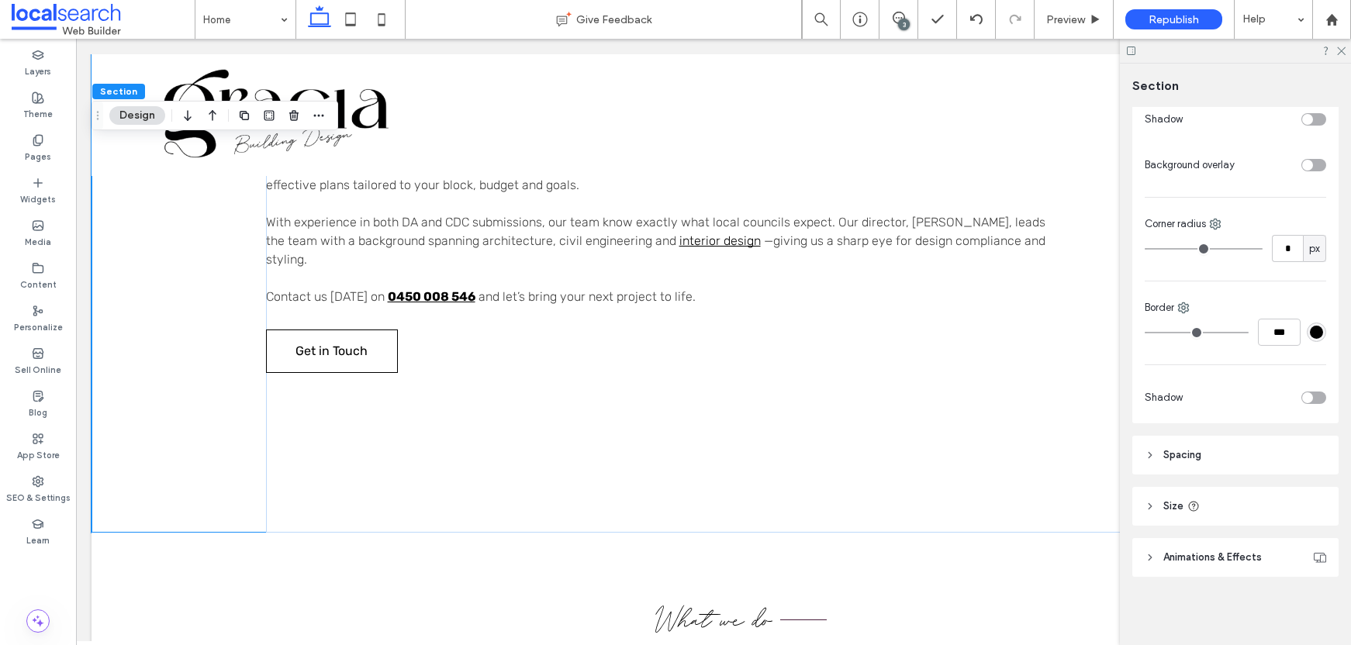
click at [1241, 449] on header "Spacing" at bounding box center [1236, 455] width 206 height 39
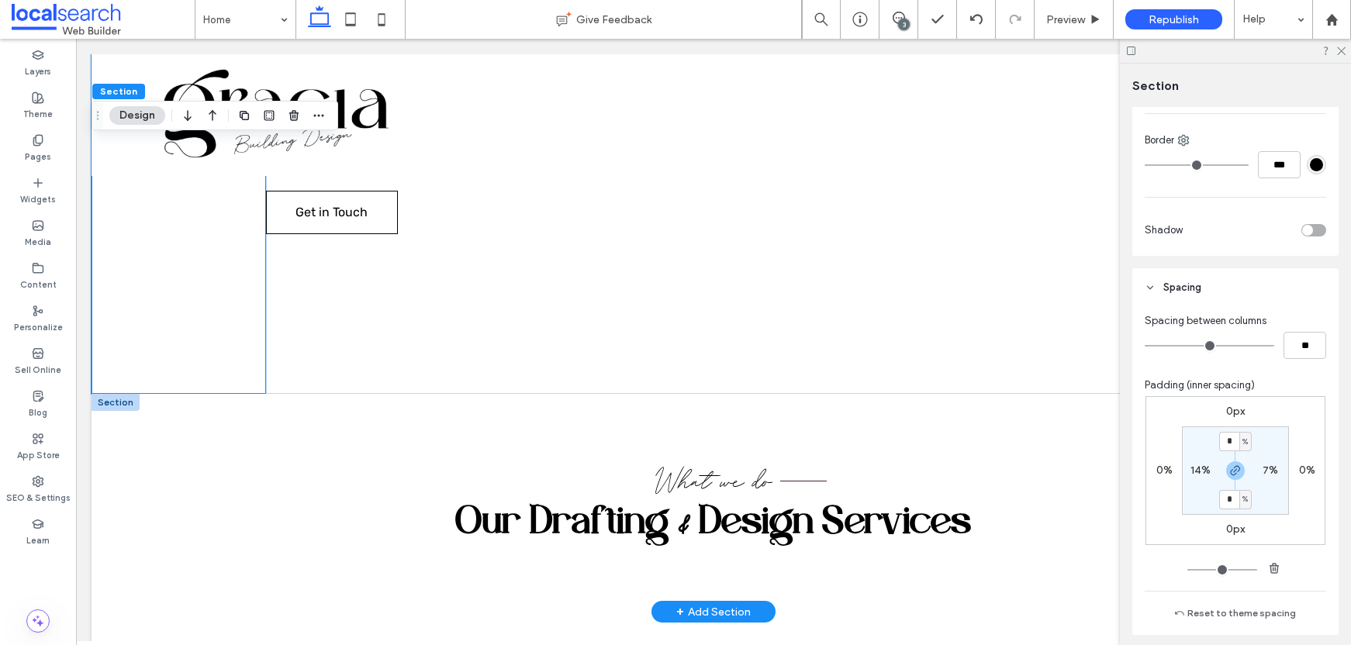
scroll to position [966, 0]
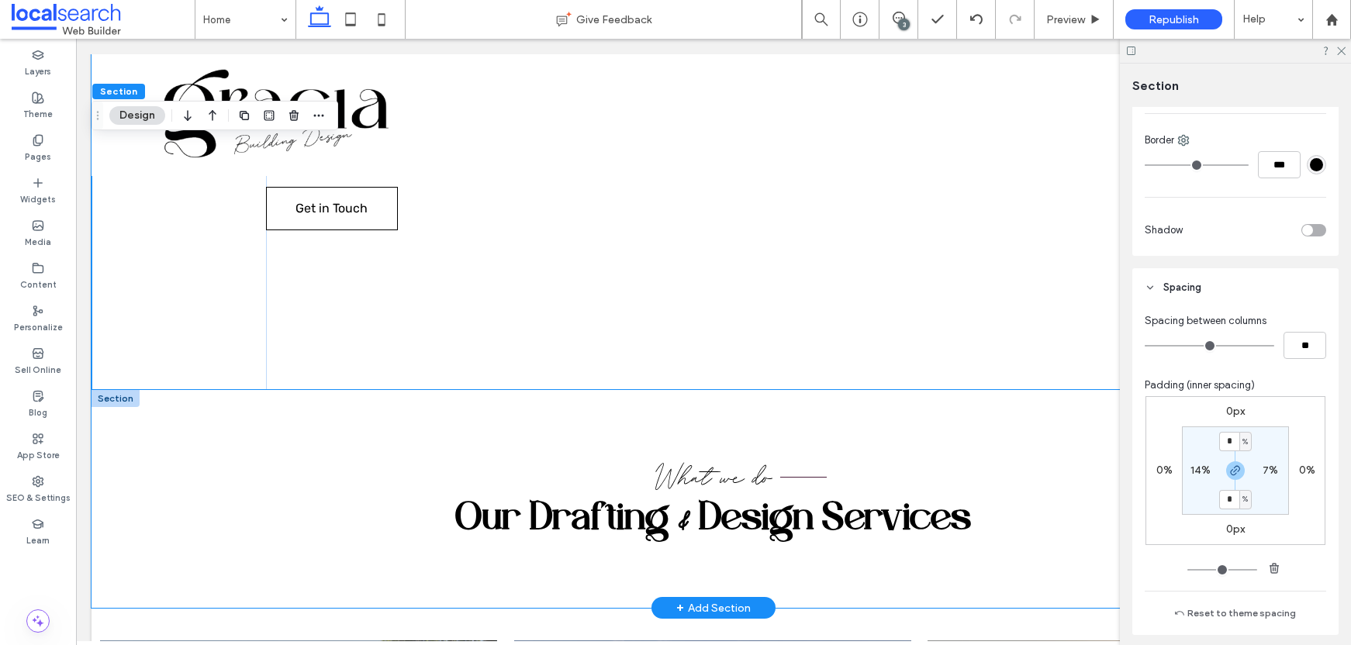
click at [839, 438] on div "What we do Our Drafting & Design Services" at bounding box center [713, 499] width 931 height 218
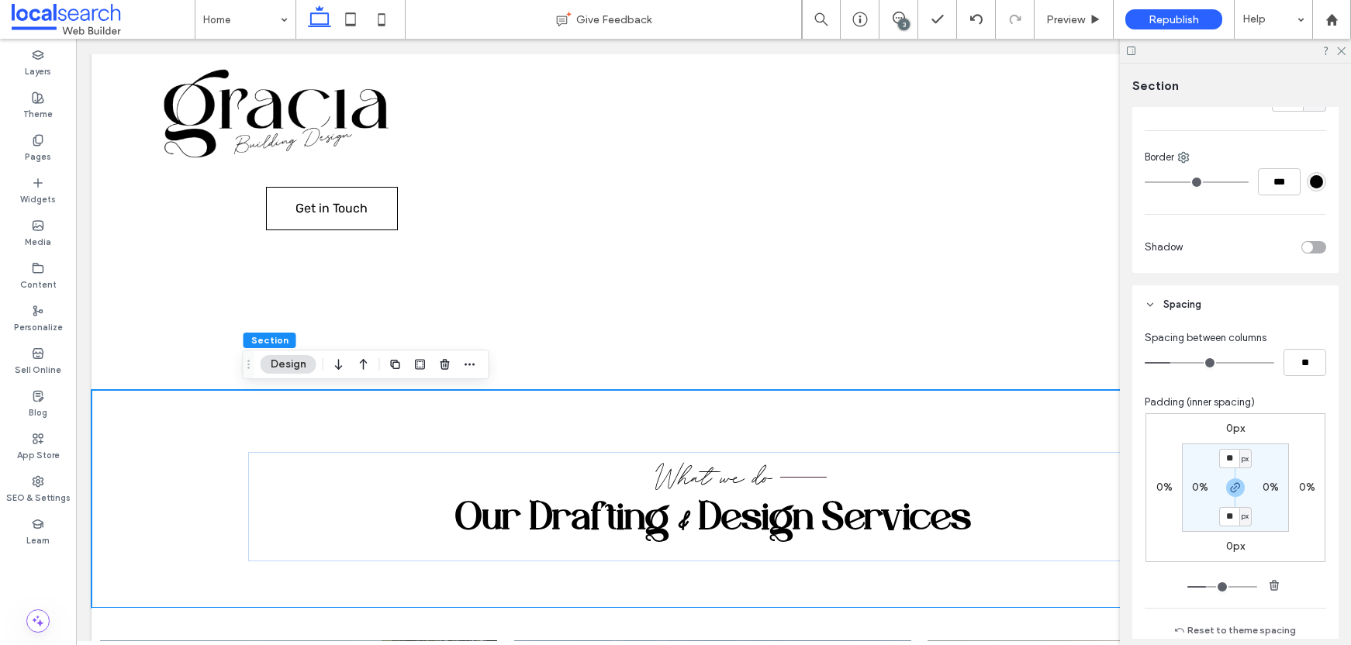
scroll to position [614, 0]
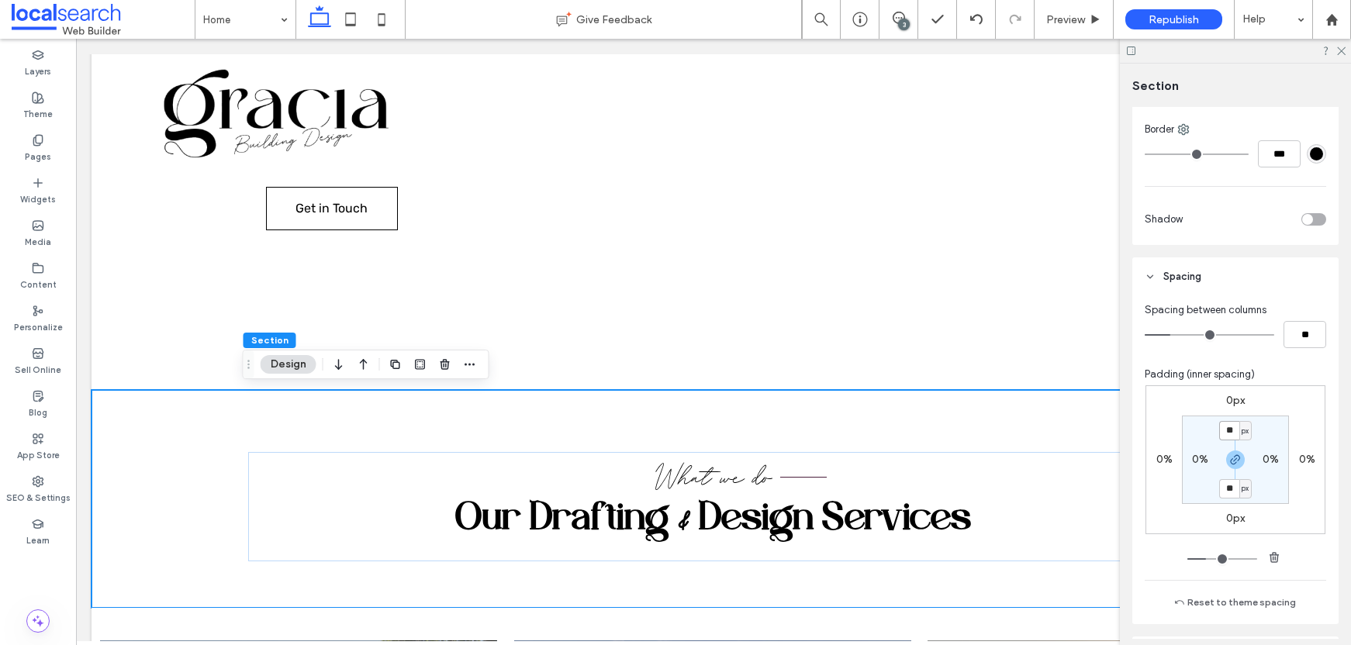
click at [1231, 434] on input "**" at bounding box center [1230, 430] width 20 height 19
type input "**"
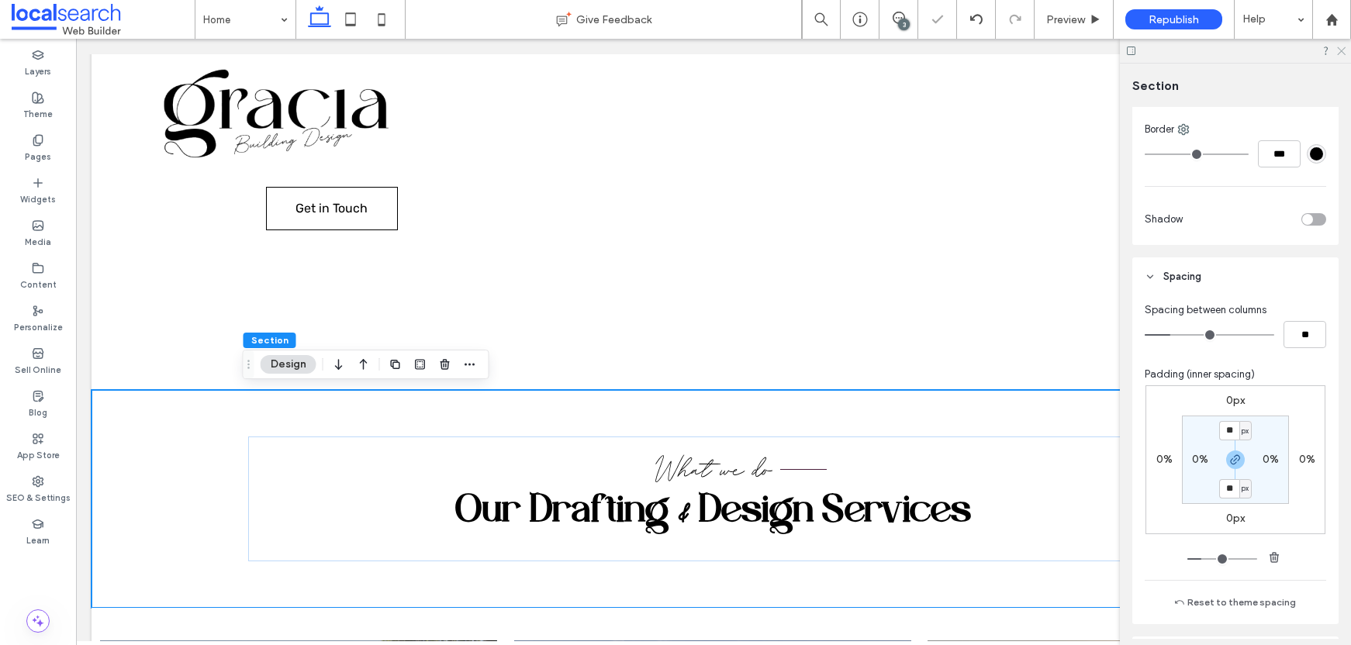
click at [1341, 51] on use at bounding box center [1341, 51] width 9 height 9
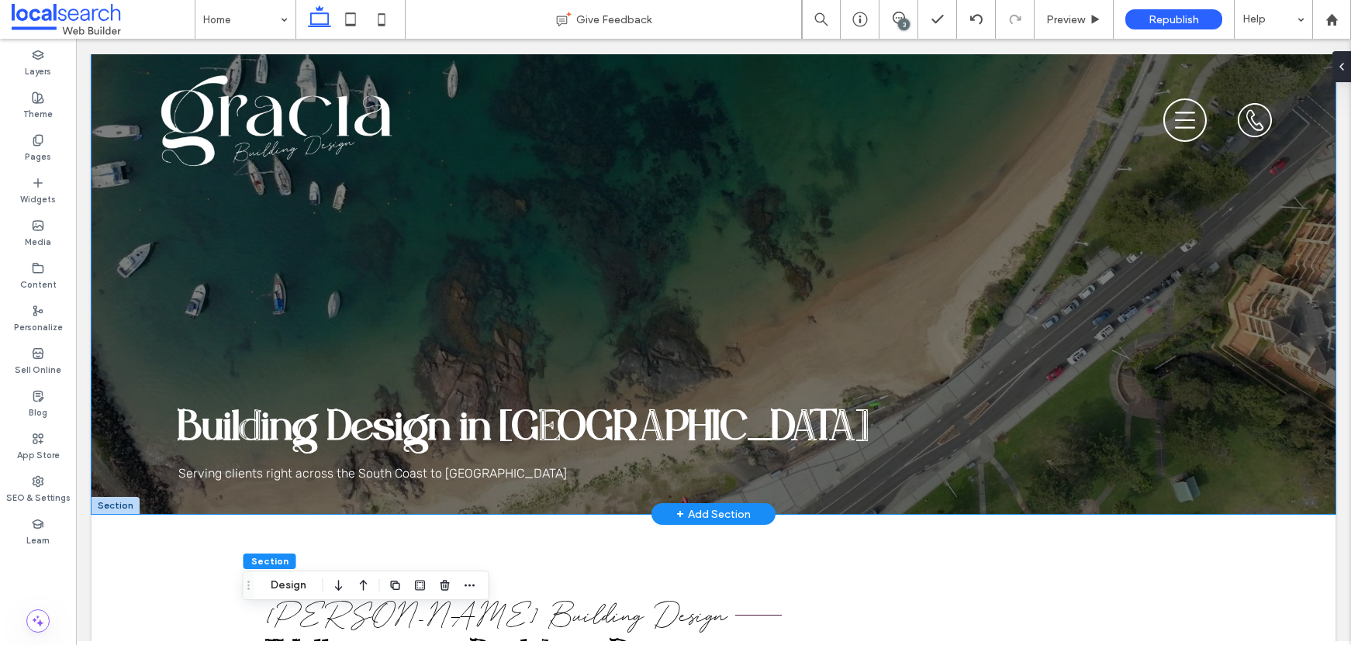
scroll to position [0, 0]
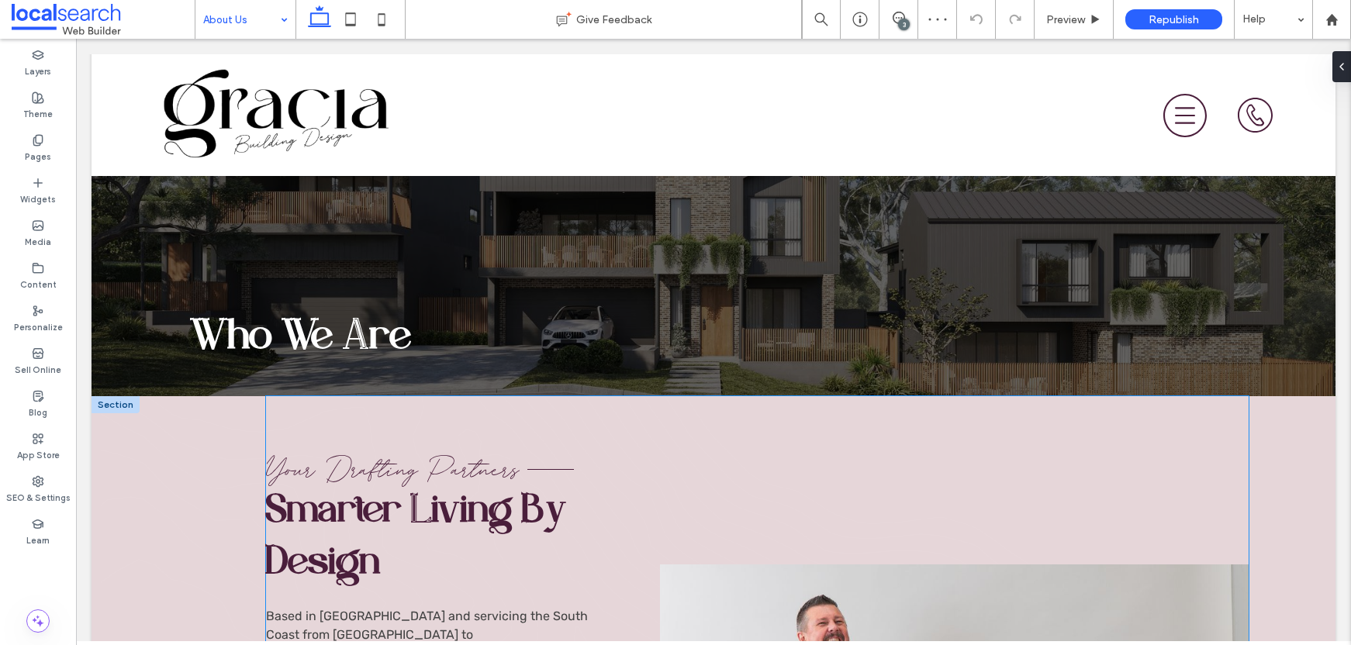
scroll to position [323, 0]
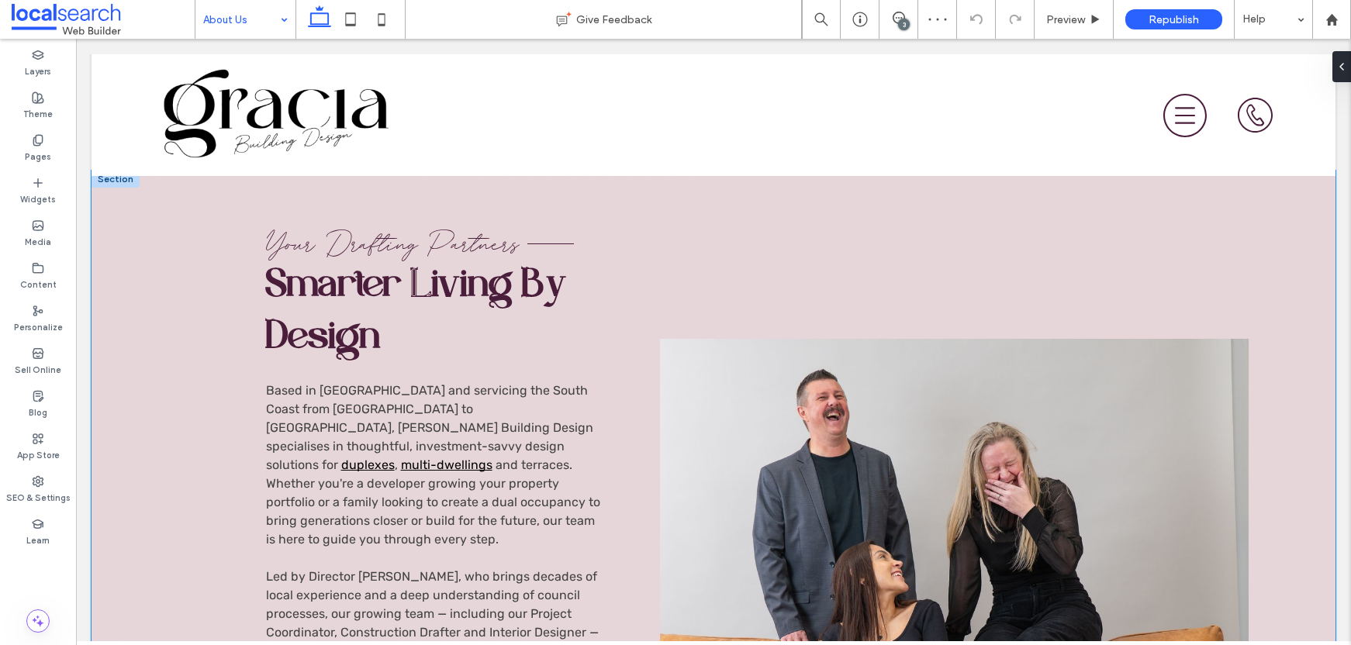
click at [135, 224] on div "Your Drafting Partners Smarter Living By Design Based in Kiama and servicing th…" at bounding box center [714, 642] width 1244 height 943
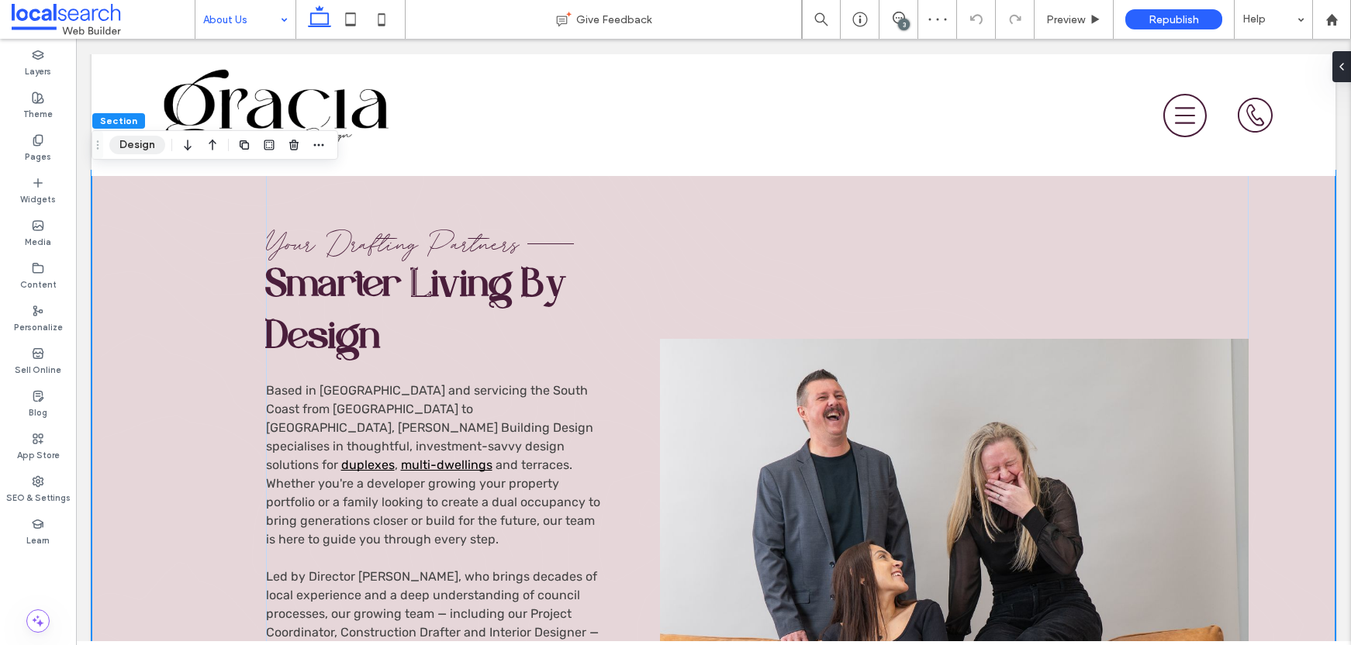
click at [144, 149] on button "Design" at bounding box center [137, 145] width 56 height 19
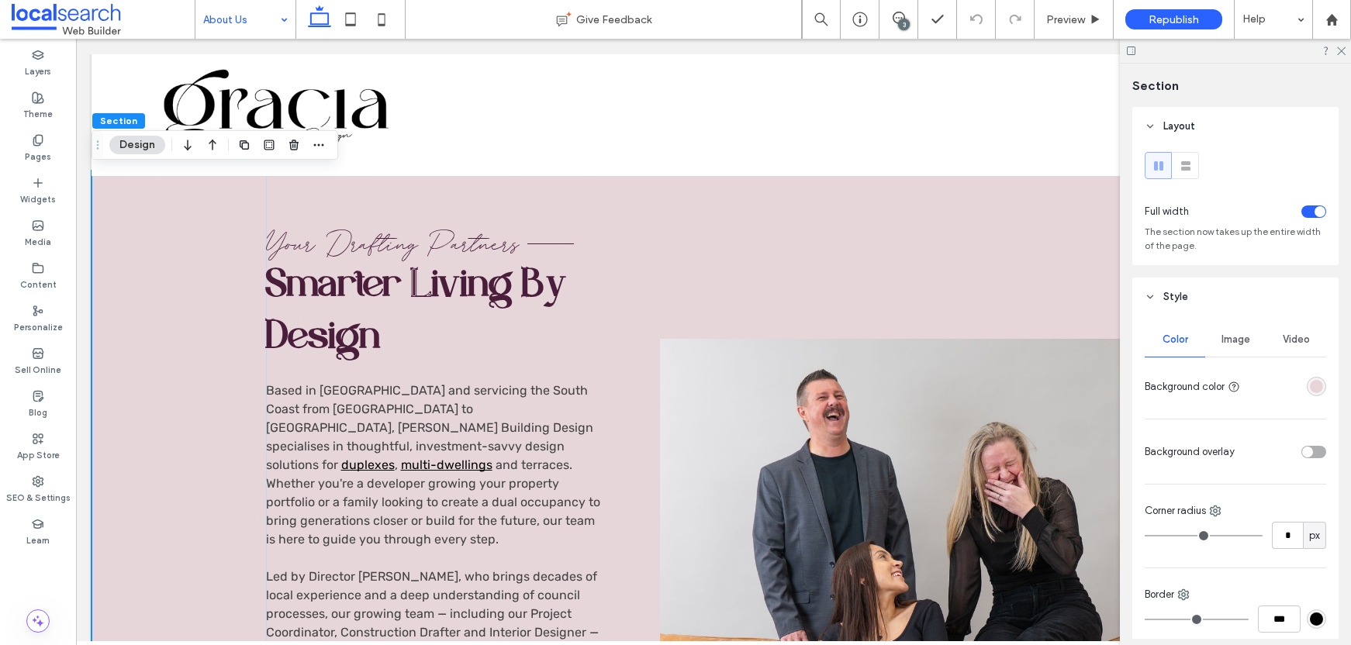
click at [1317, 392] on div at bounding box center [1316, 386] width 19 height 19
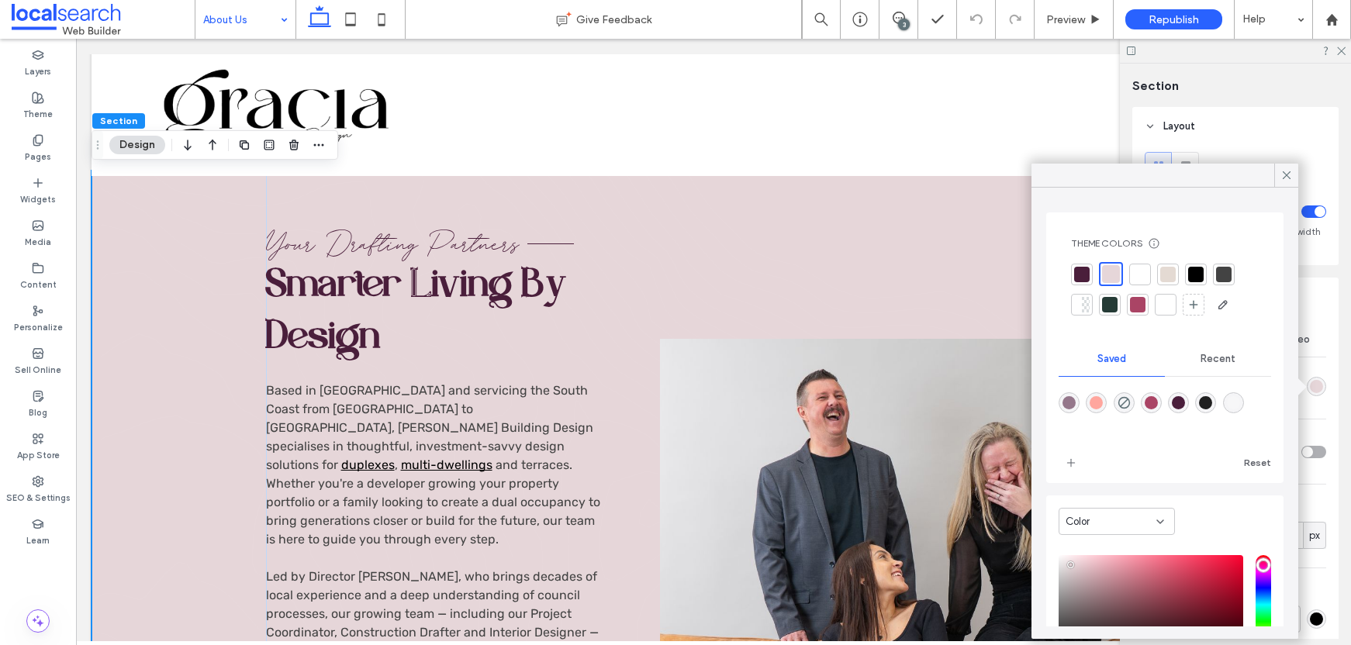
click at [1312, 389] on div "rgba(230, 214, 217, 1)" at bounding box center [1316, 386] width 13 height 13
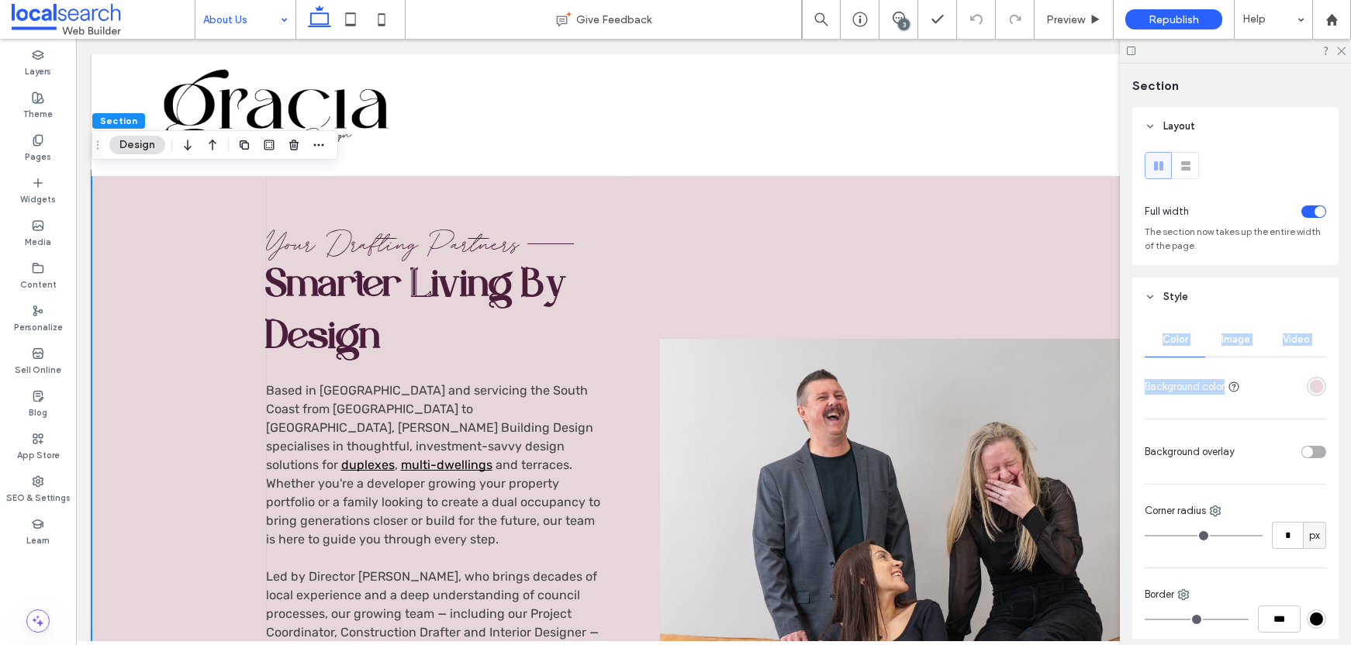
click at [1311, 389] on div "rgba(230, 214, 217, 1)" at bounding box center [1316, 386] width 13 height 13
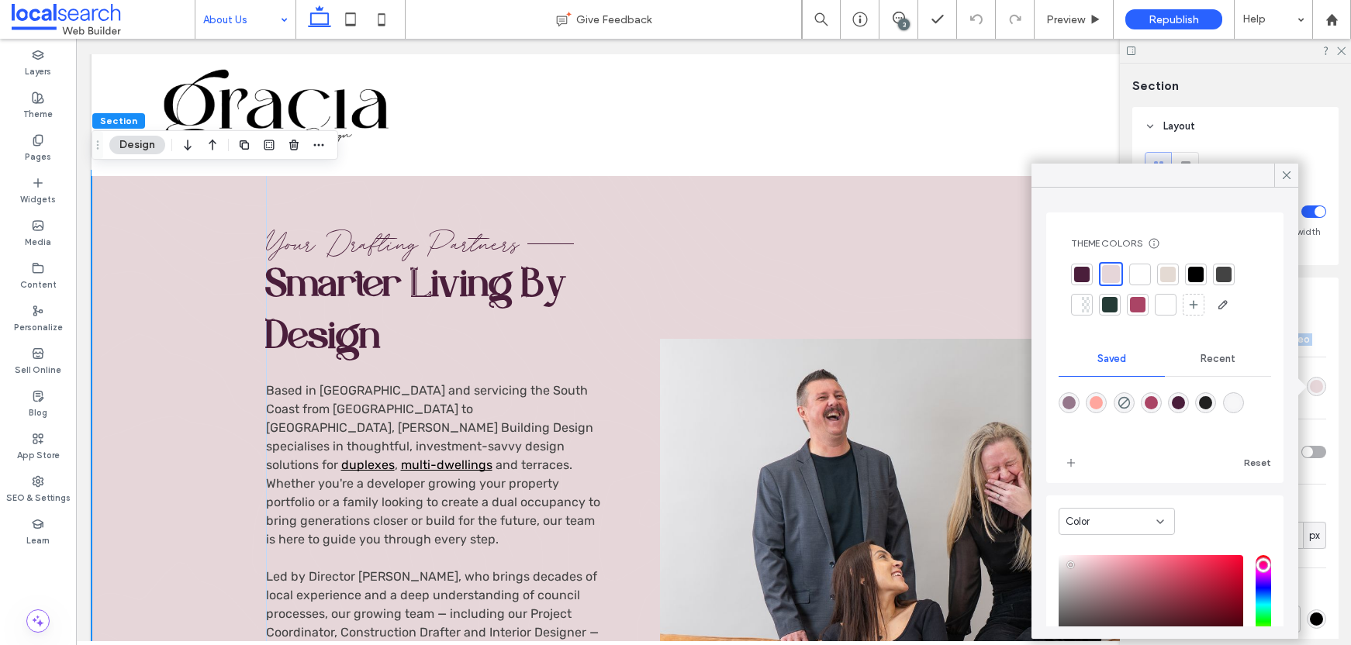
click at [1145, 275] on div at bounding box center [1141, 275] width 16 height 16
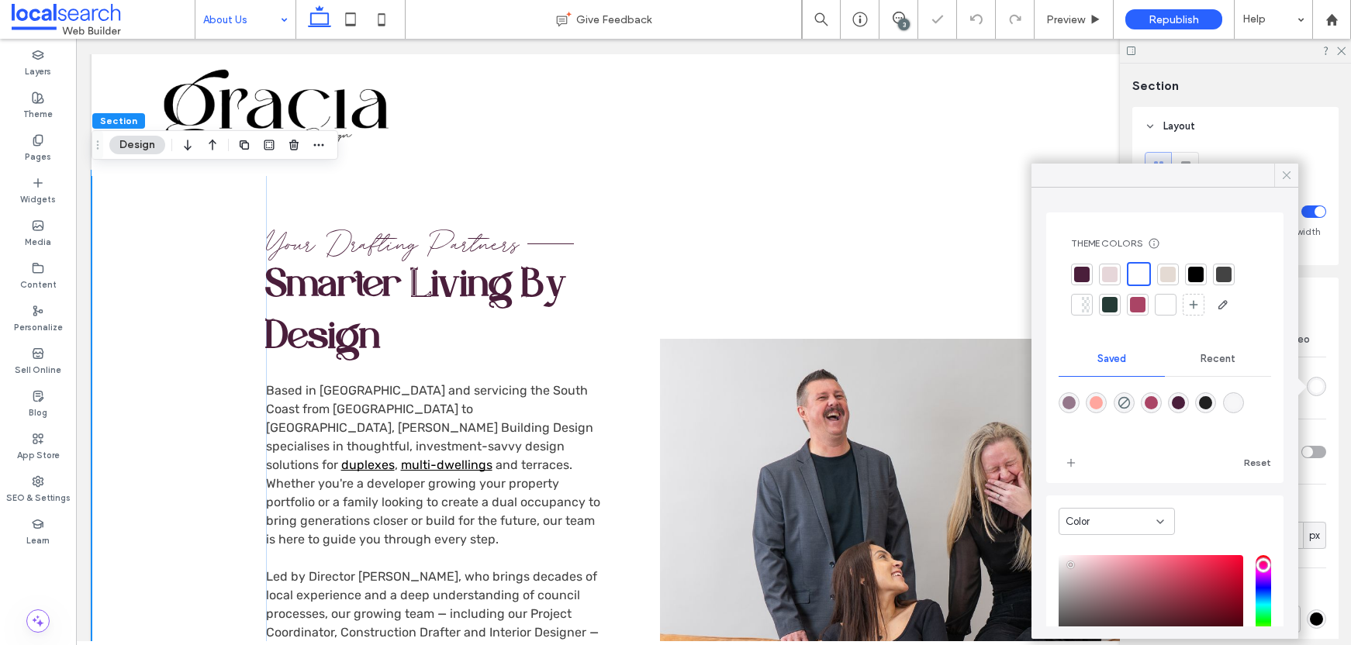
click at [1289, 178] on use at bounding box center [1287, 175] width 8 height 8
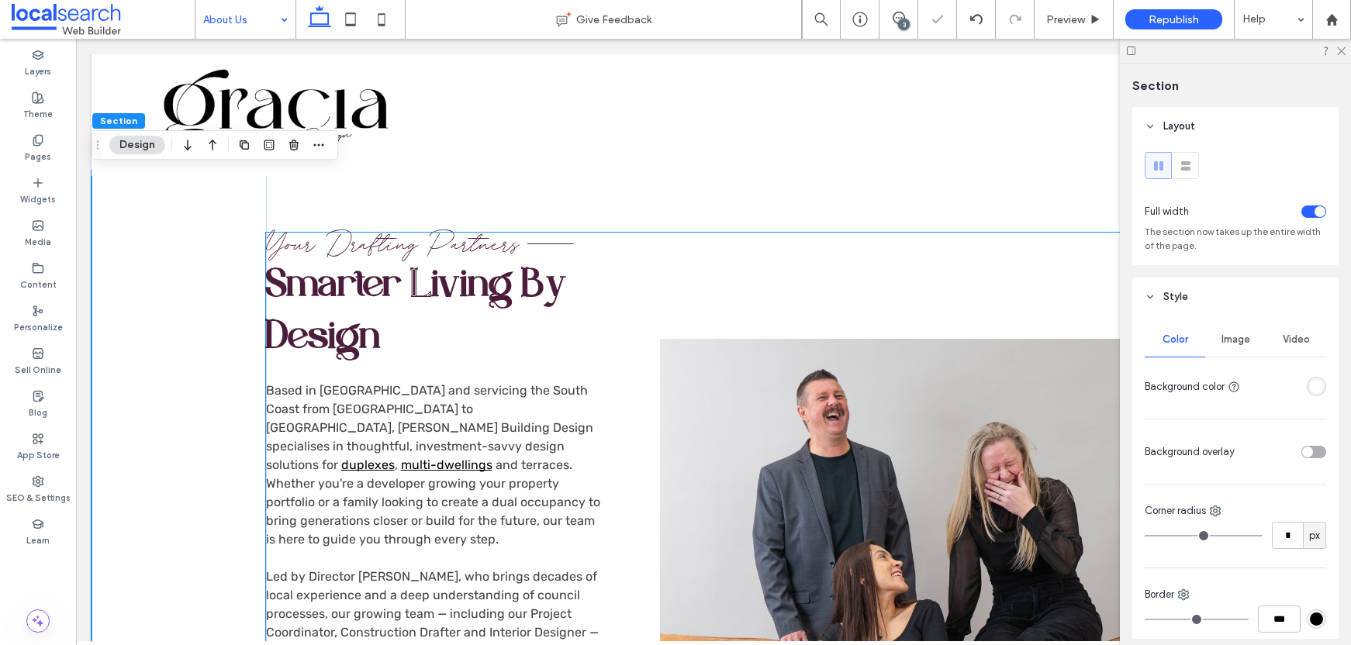
click at [479, 249] on span "Your Drafting Partners" at bounding box center [393, 244] width 254 height 35
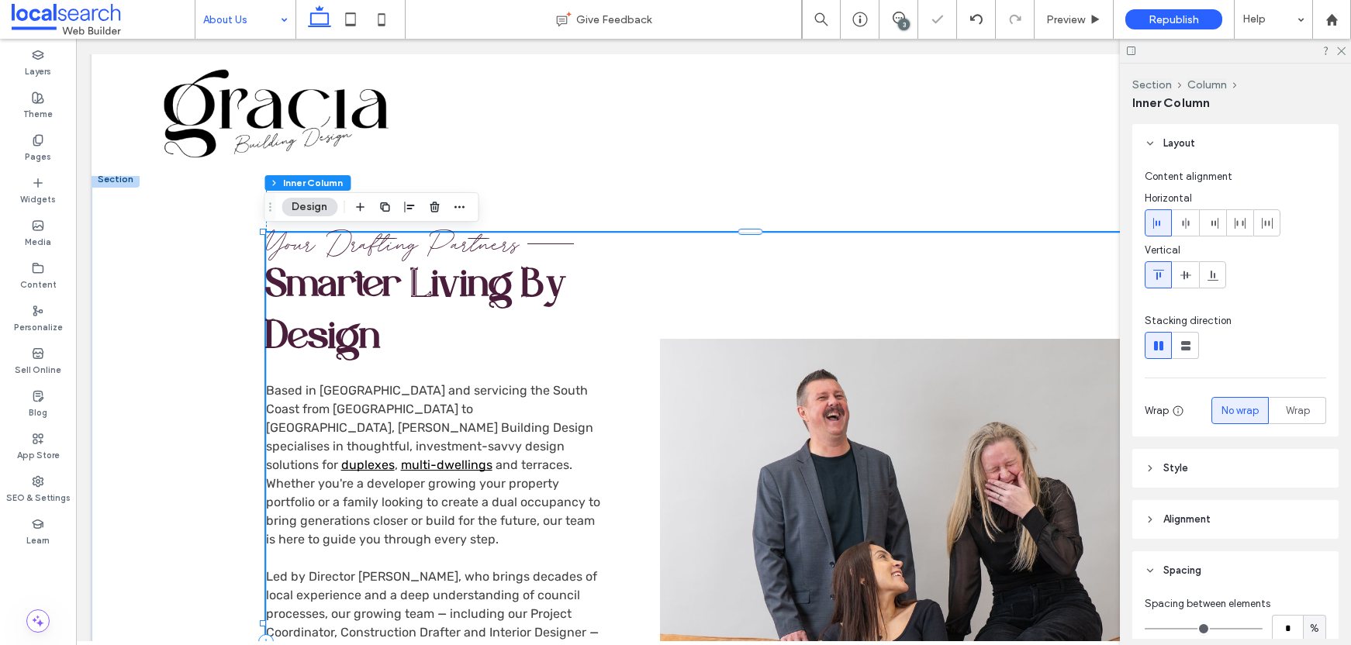
click at [479, 249] on span "Your Drafting Partners" at bounding box center [393, 244] width 254 height 35
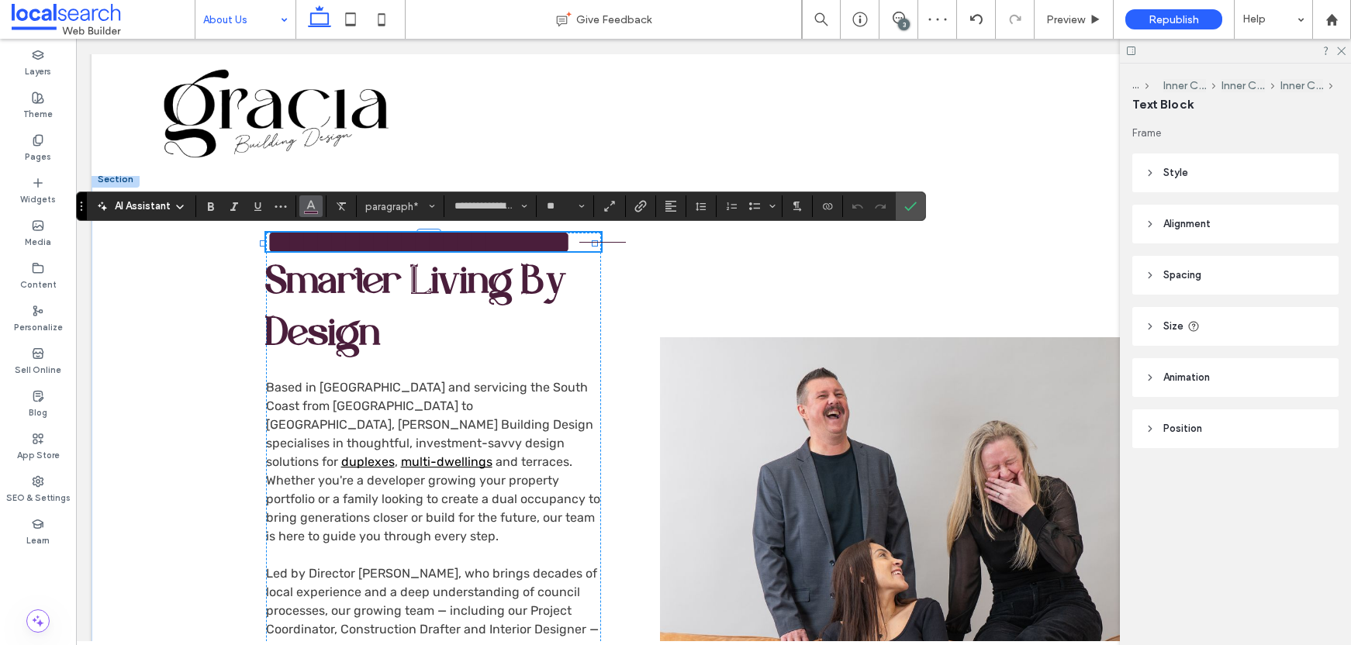
click at [302, 204] on button "Color" at bounding box center [310, 207] width 23 height 22
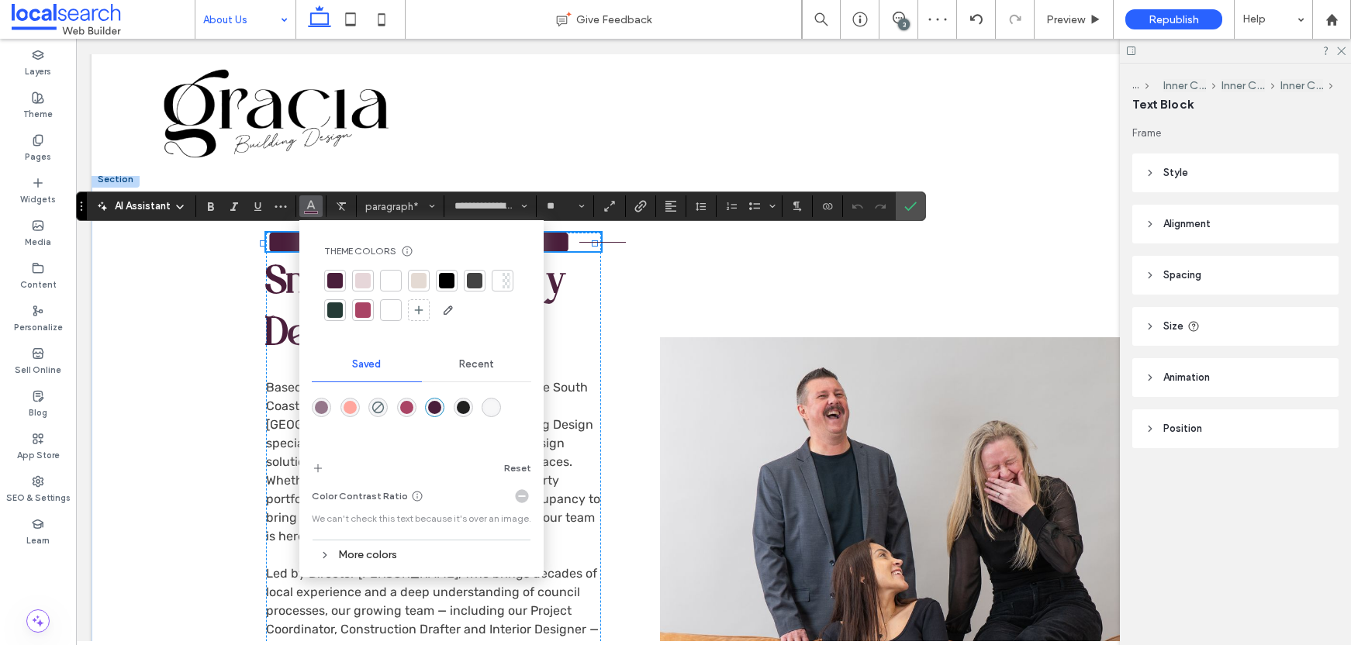
click at [448, 278] on div at bounding box center [447, 281] width 16 height 16
click at [281, 277] on span "Smarter Living By Design" at bounding box center [417, 310] width 302 height 97
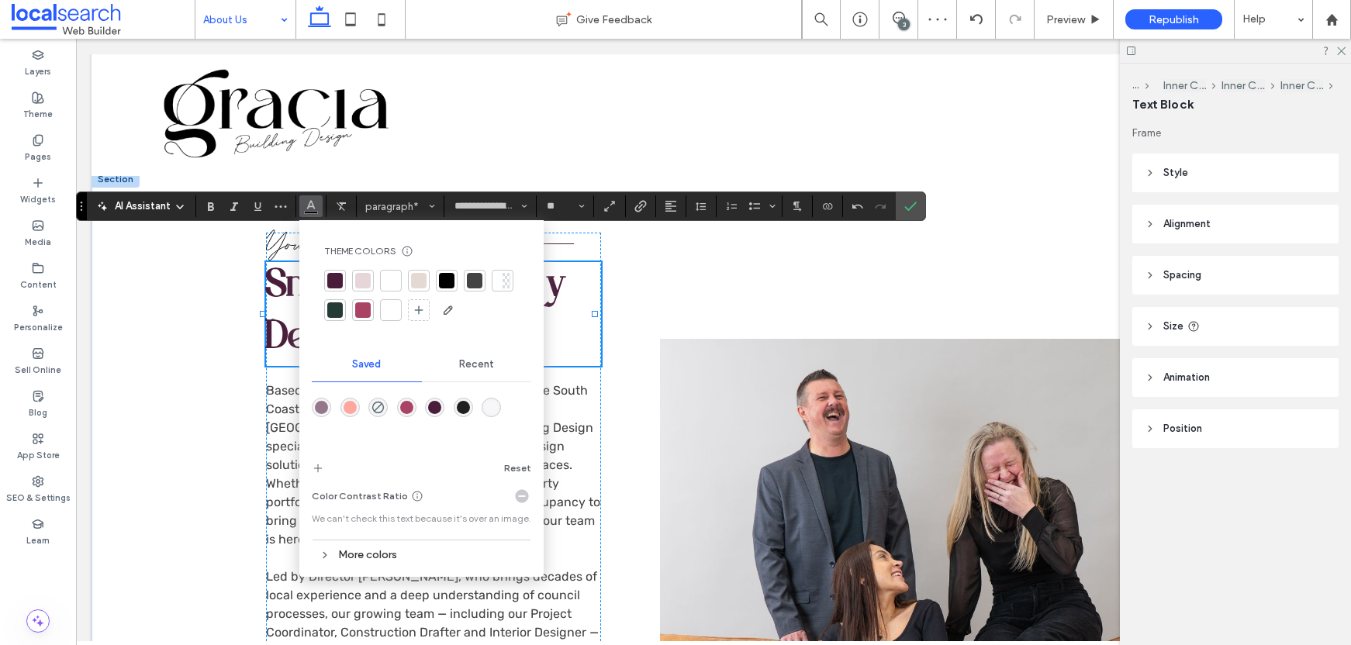
click at [281, 277] on span "Smarter Living By Design" at bounding box center [417, 313] width 302 height 97
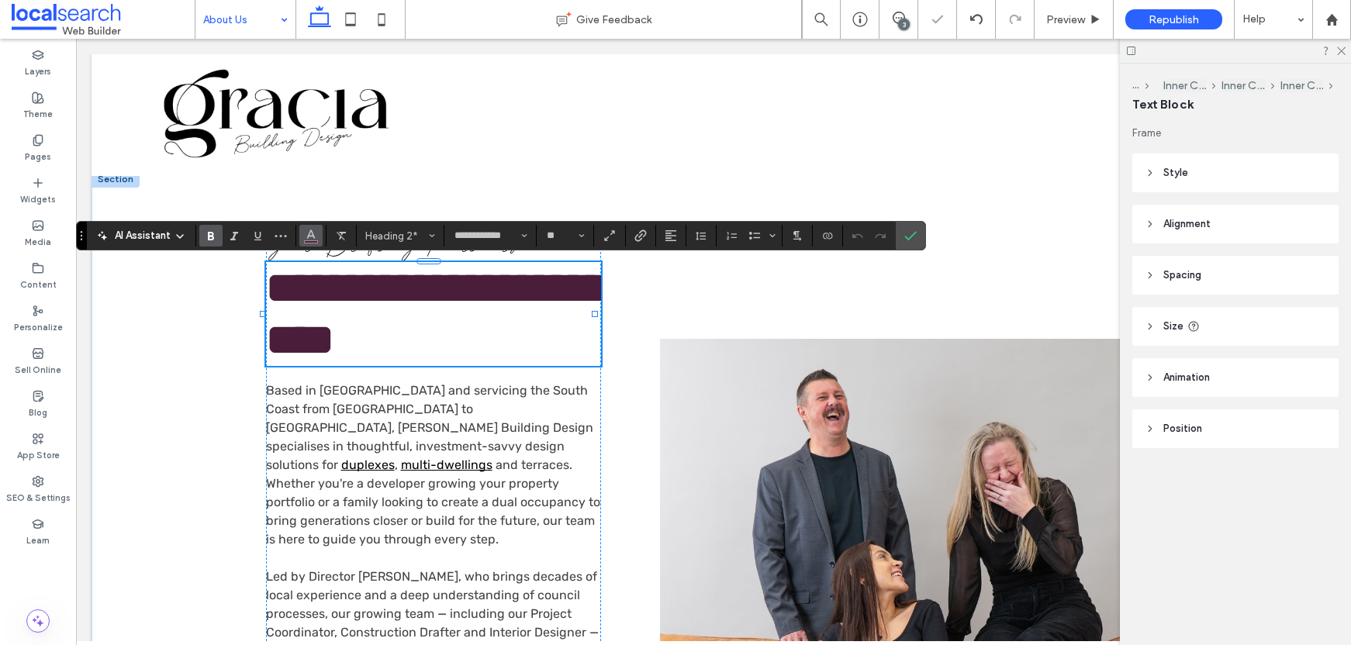
click at [314, 237] on icon "Color" at bounding box center [311, 234] width 12 height 12
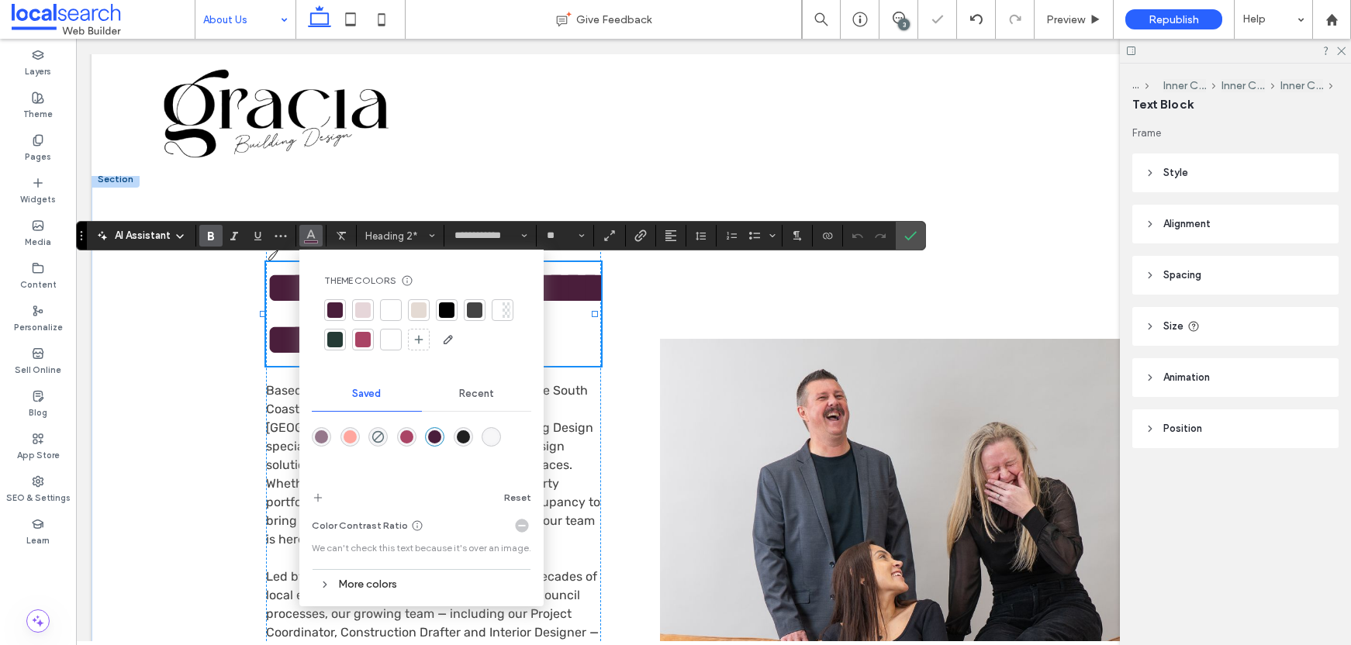
click at [453, 308] on div at bounding box center [447, 311] width 16 height 16
click at [908, 234] on icon "Confirm" at bounding box center [911, 236] width 12 height 12
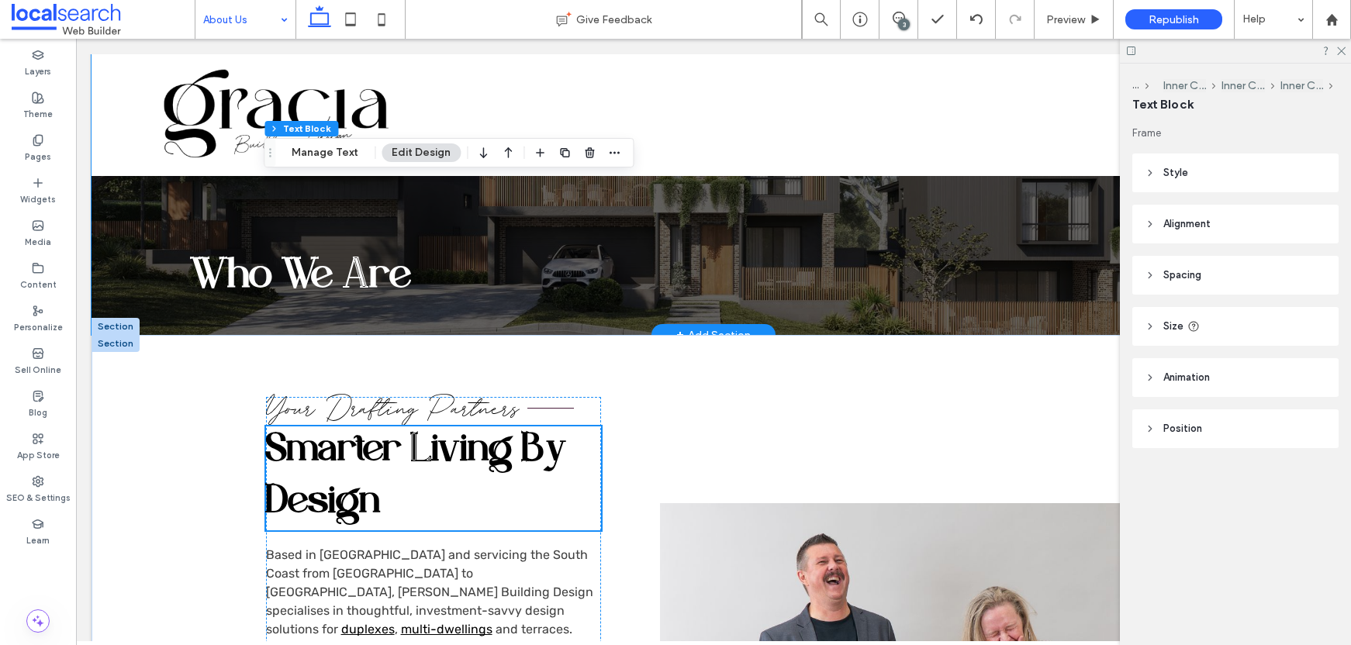
scroll to position [0, 0]
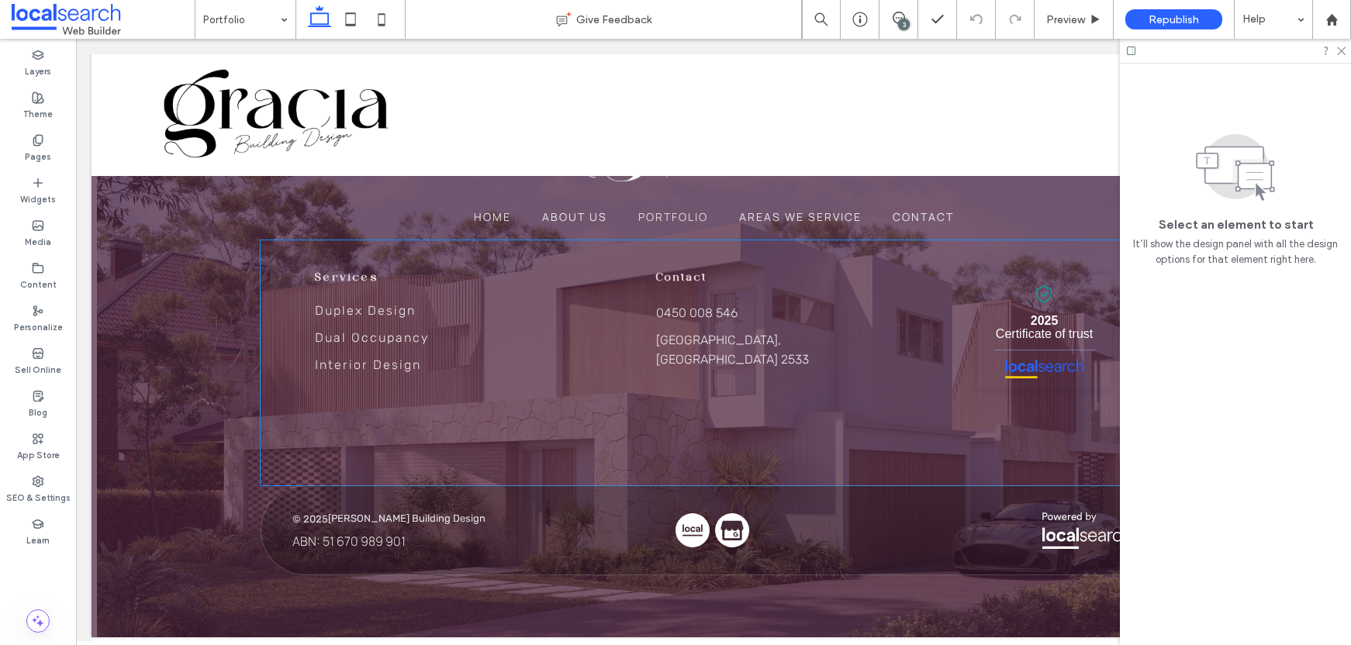
scroll to position [2284, 0]
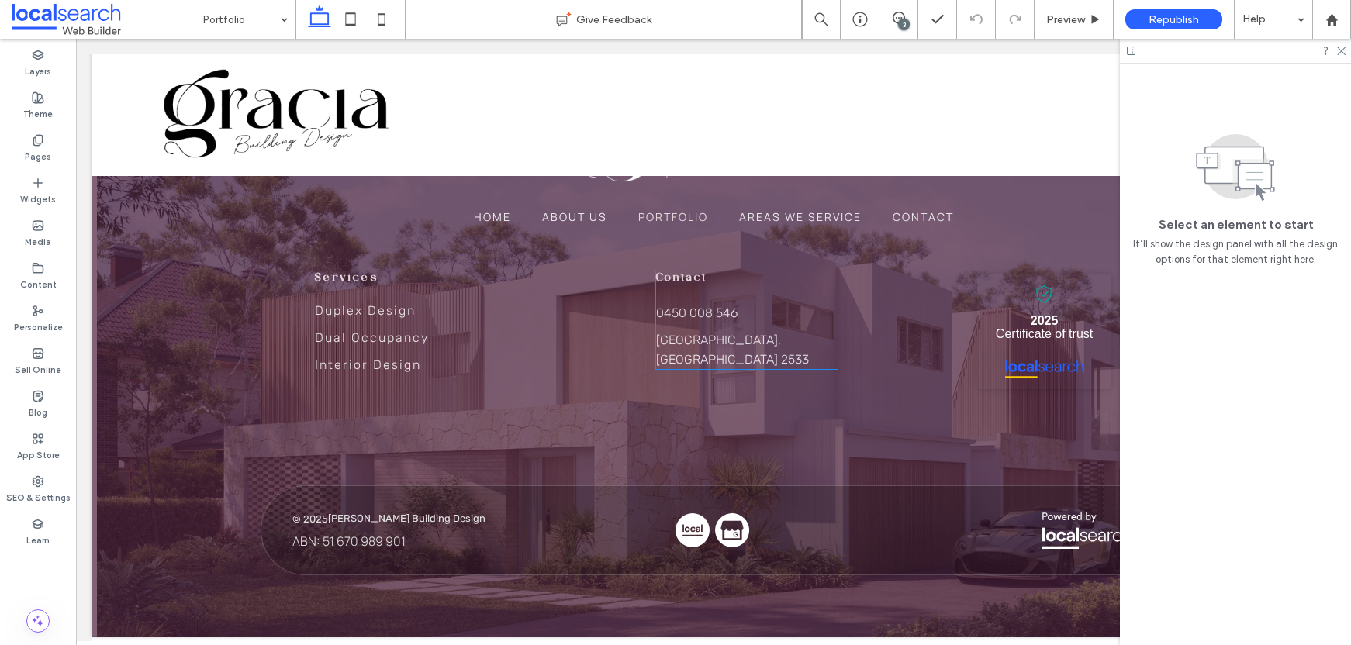
click at [674, 333] on link "[GEOGRAPHIC_DATA], [GEOGRAPHIC_DATA] 2533" at bounding box center [732, 350] width 153 height 34
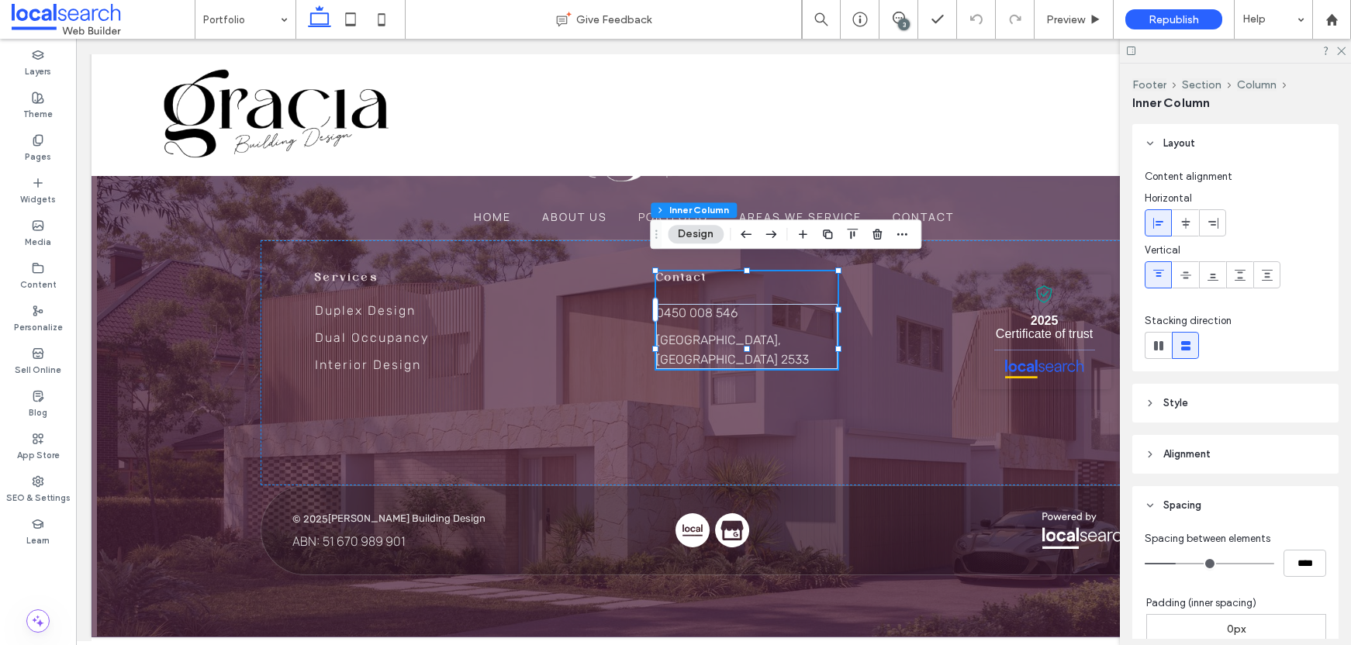
click at [674, 333] on link "[GEOGRAPHIC_DATA], [GEOGRAPHIC_DATA] 2533" at bounding box center [732, 350] width 153 height 34
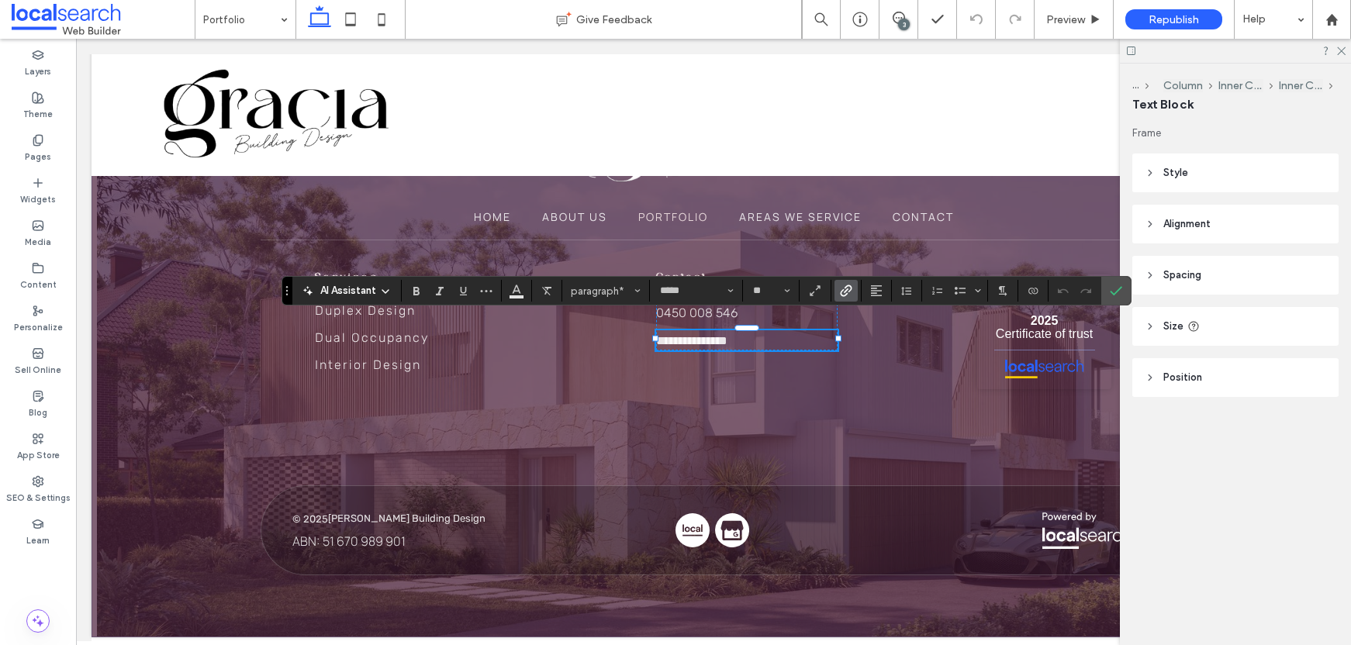
click at [683, 335] on link "**********" at bounding box center [691, 341] width 71 height 12
type input "*******"
drag, startPoint x: 1112, startPoint y: 292, endPoint x: 944, endPoint y: 270, distance: 169.7
click at [1112, 292] on icon "Confirm" at bounding box center [1116, 291] width 12 height 12
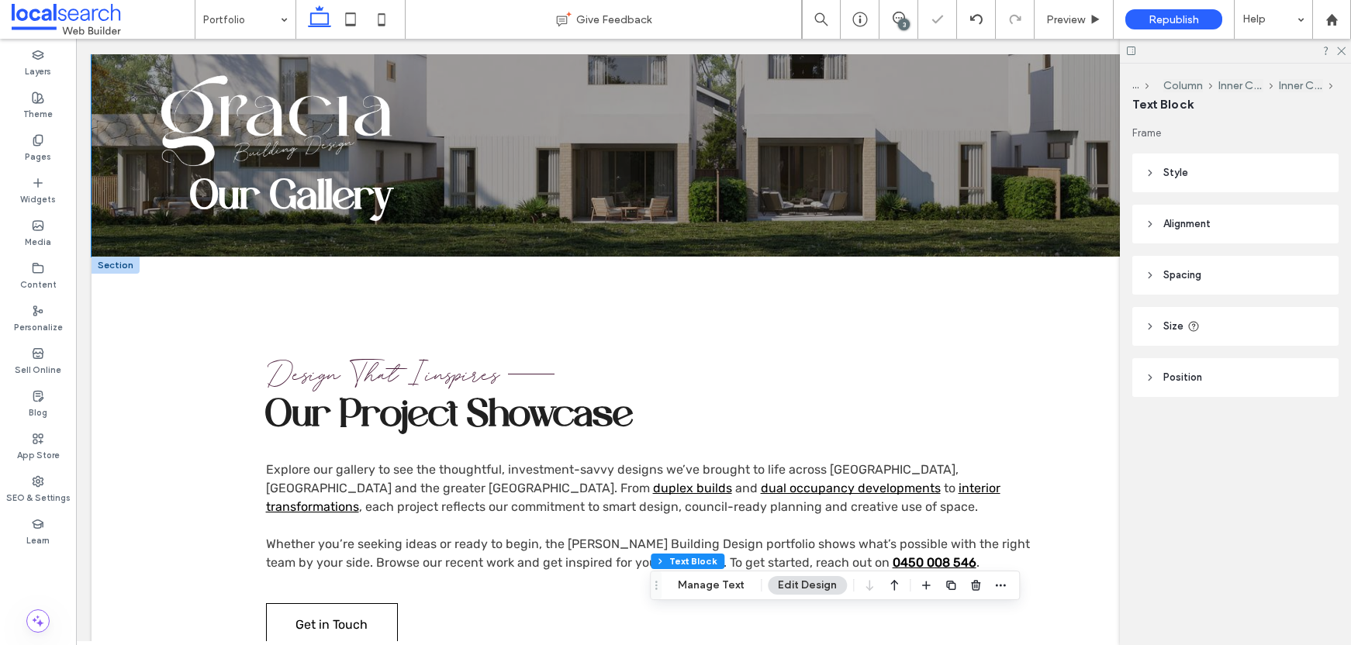
scroll to position [335, 0]
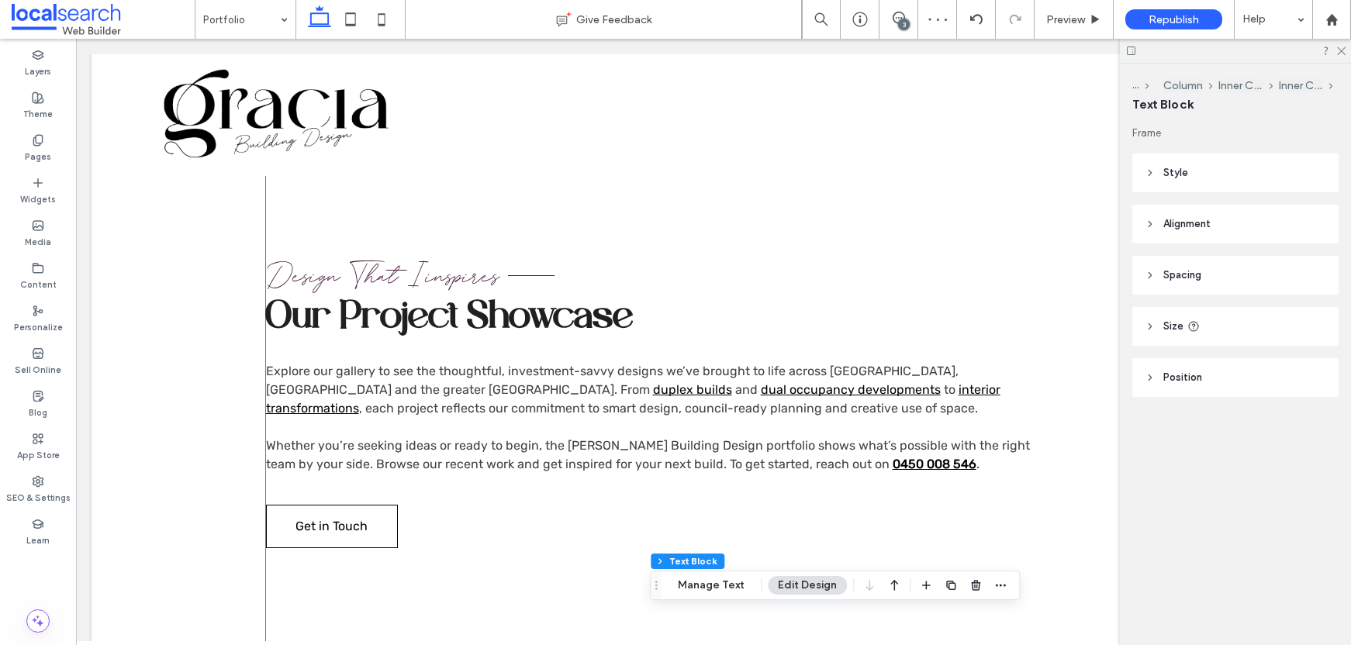
click at [439, 276] on span "Design That Iinspires" at bounding box center [383, 276] width 234 height 35
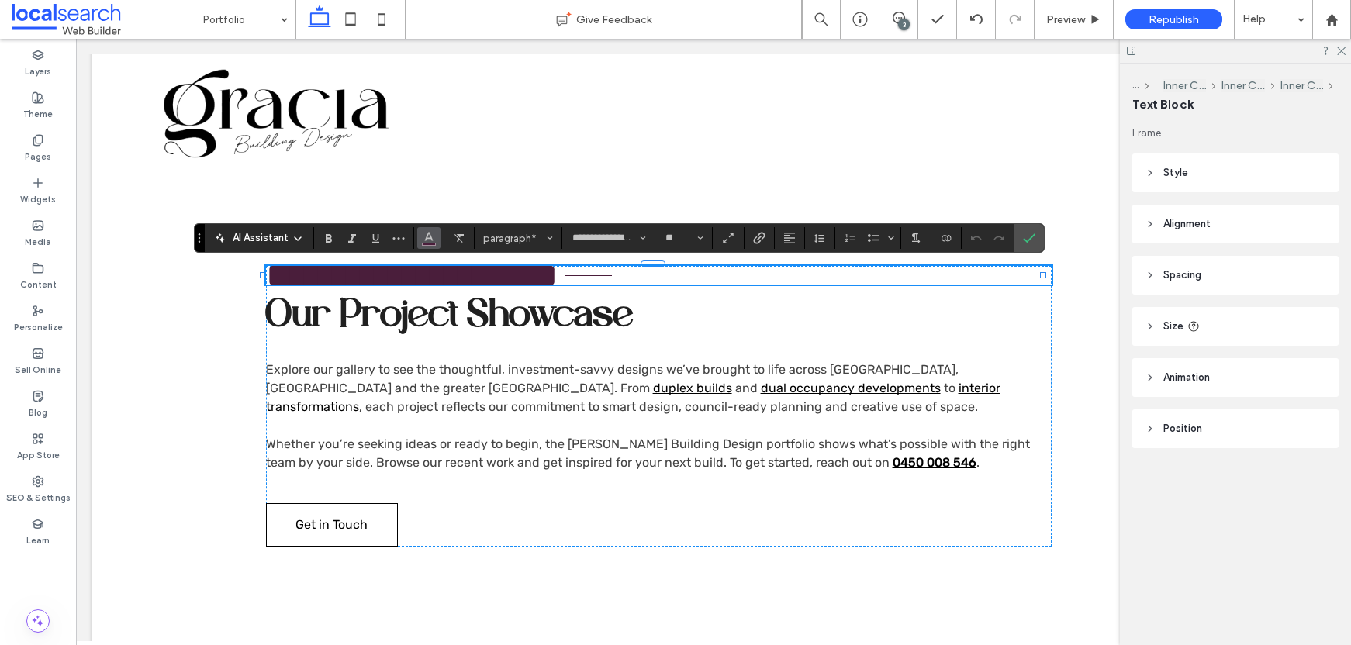
click at [423, 235] on icon "Color" at bounding box center [429, 236] width 12 height 12
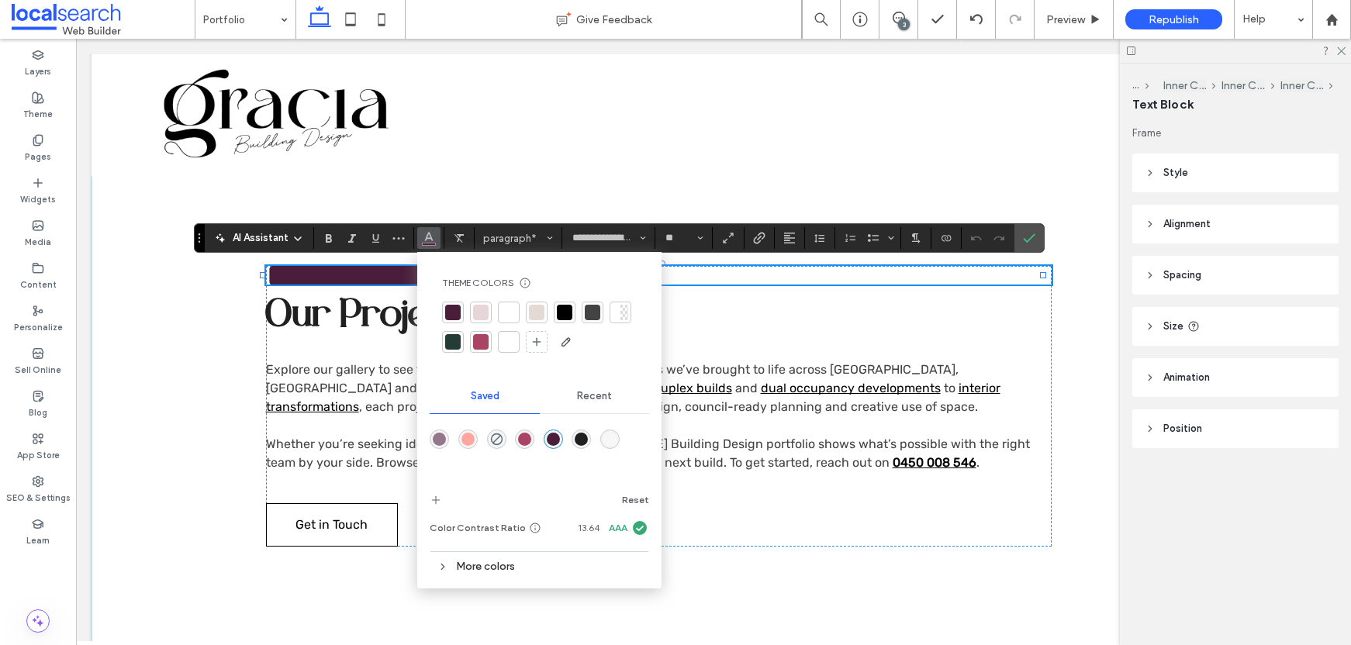
drag, startPoint x: 555, startPoint y: 313, endPoint x: 564, endPoint y: 310, distance: 9.1
click at [556, 312] on div at bounding box center [565, 313] width 22 height 22
drag, startPoint x: 1029, startPoint y: 244, endPoint x: 930, endPoint y: 223, distance: 101.3
click at [1029, 244] on icon "Confirm" at bounding box center [1029, 238] width 12 height 12
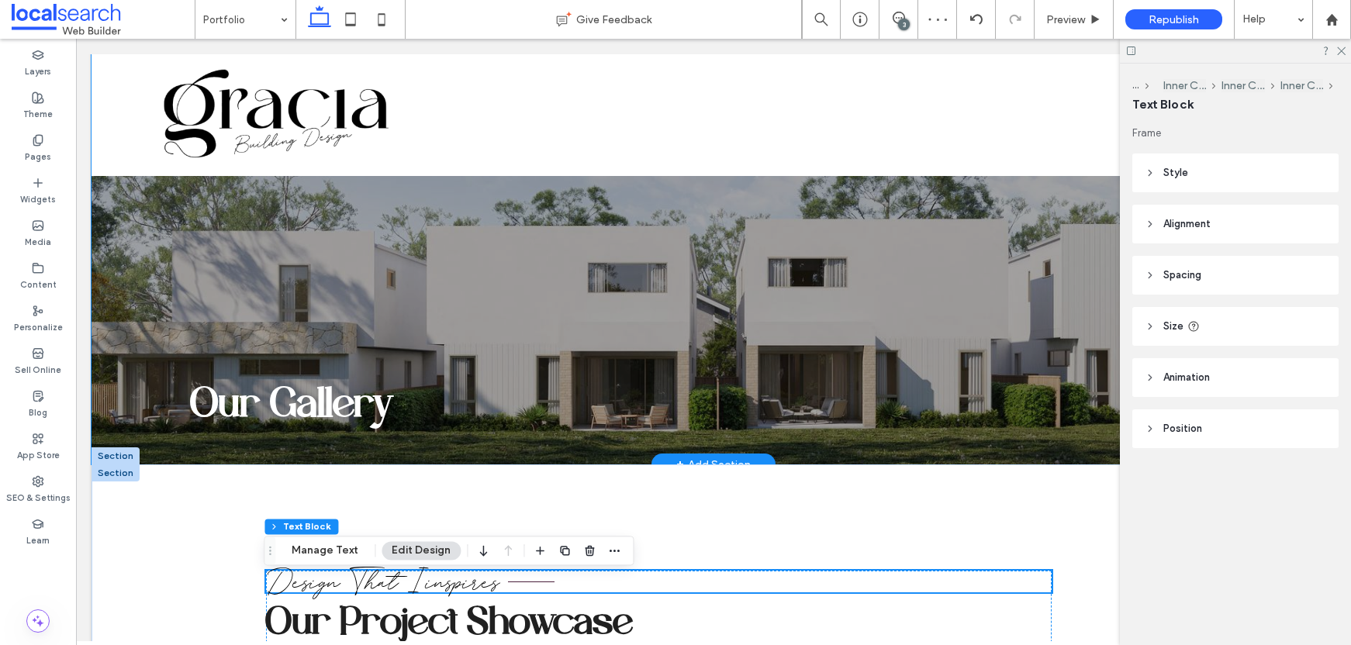
scroll to position [0, 0]
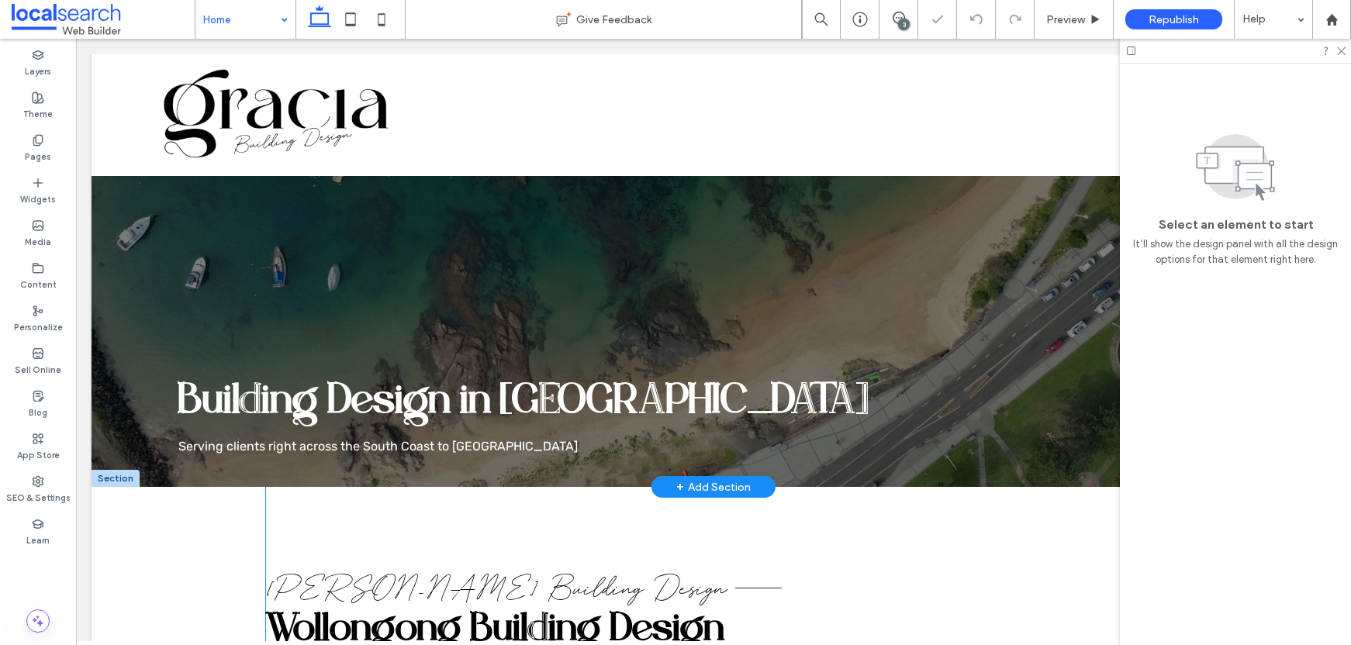
scroll to position [276, 0]
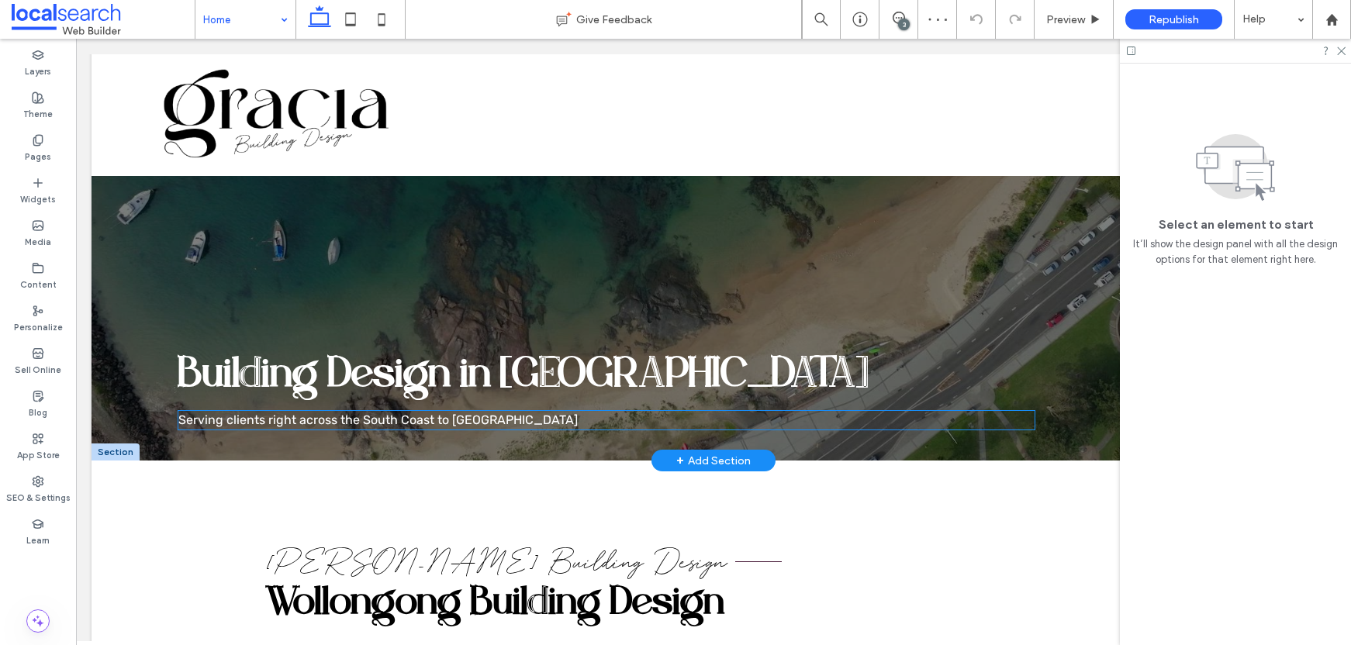
click at [381, 423] on span "Serving clients right across the South Coast to Batemans Bay" at bounding box center [378, 420] width 400 height 15
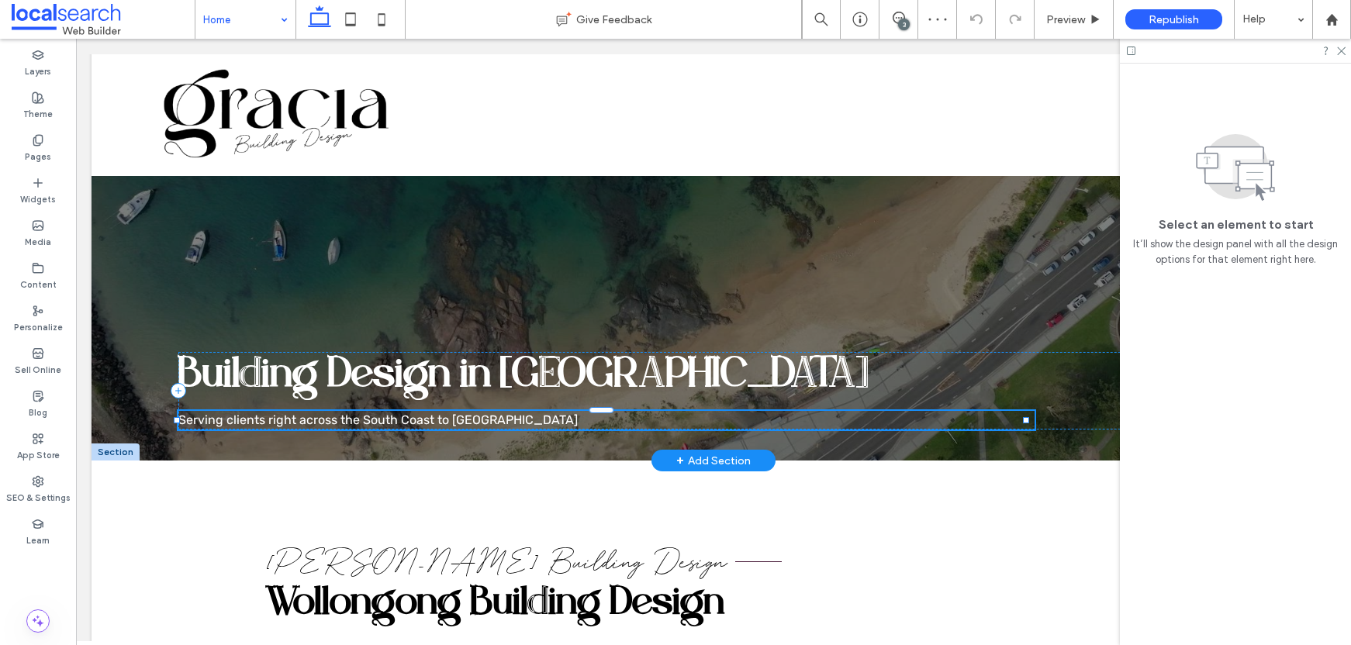
click at [381, 423] on span "Serving clients right across the South Coast to Batemans Bay" at bounding box center [378, 420] width 400 height 15
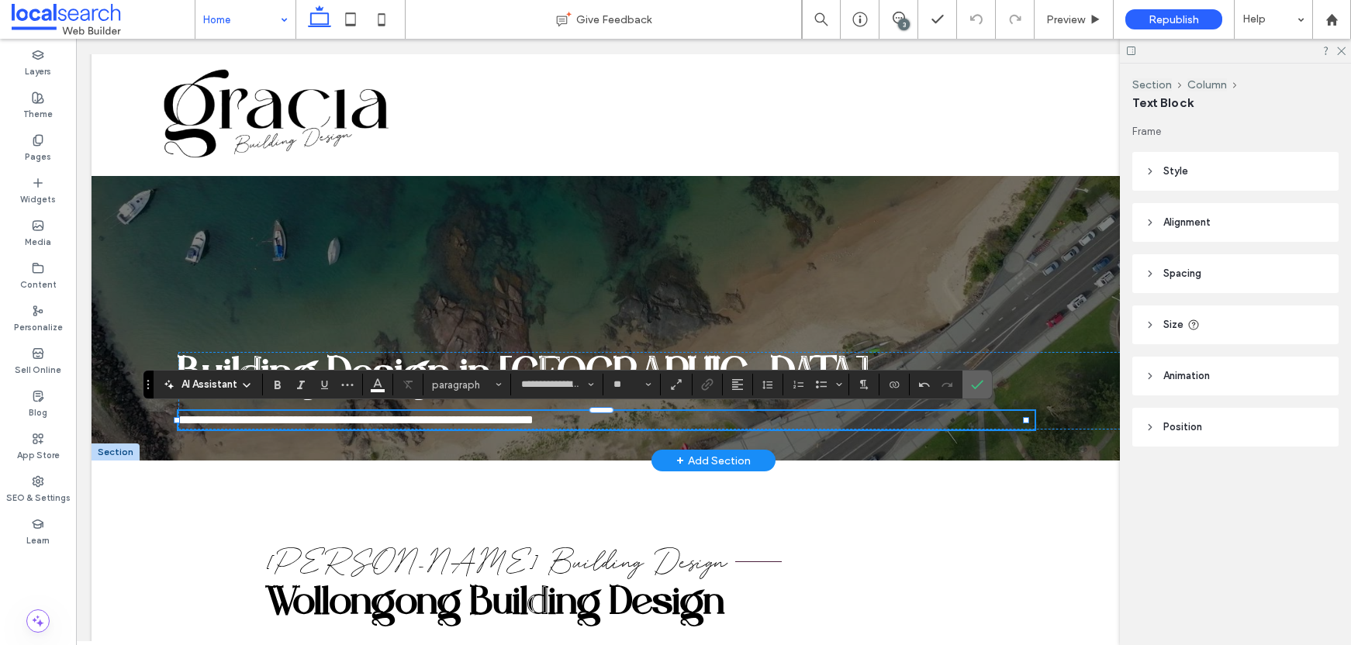
click at [979, 382] on icon "Confirm" at bounding box center [977, 385] width 12 height 12
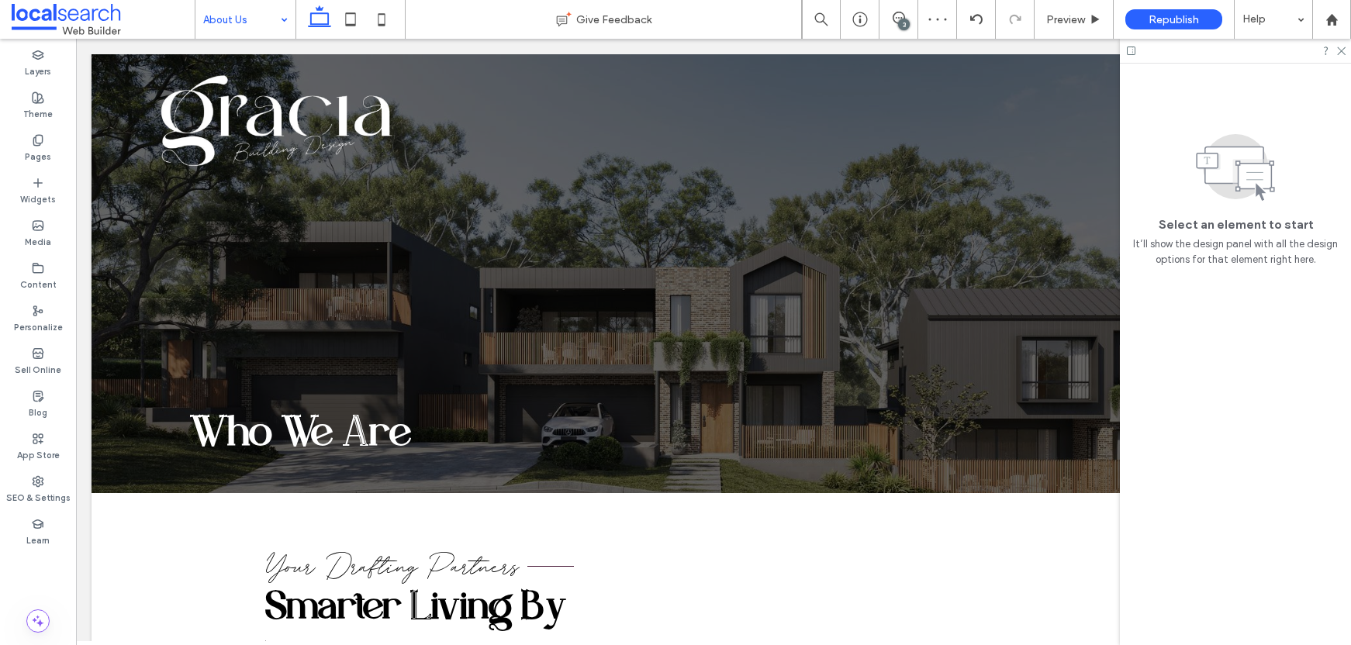
scroll to position [0, 0]
click at [243, 9] on input at bounding box center [241, 19] width 77 height 39
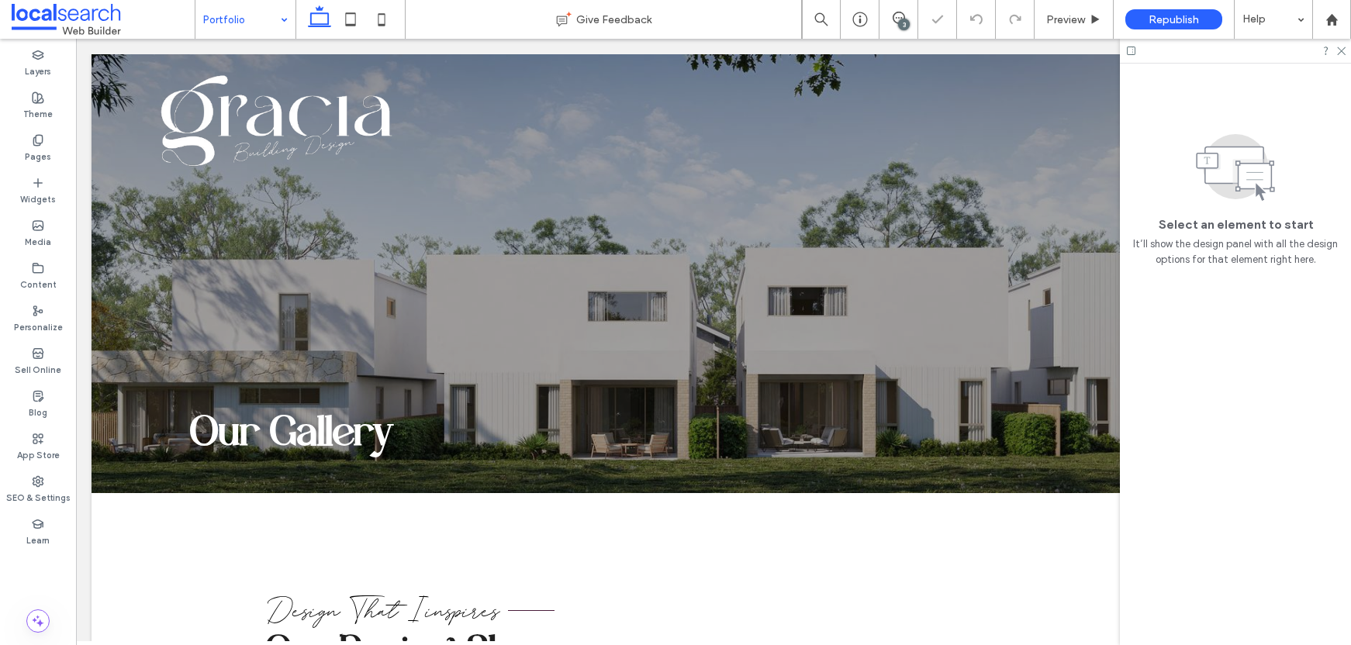
click at [257, 10] on input at bounding box center [241, 19] width 77 height 39
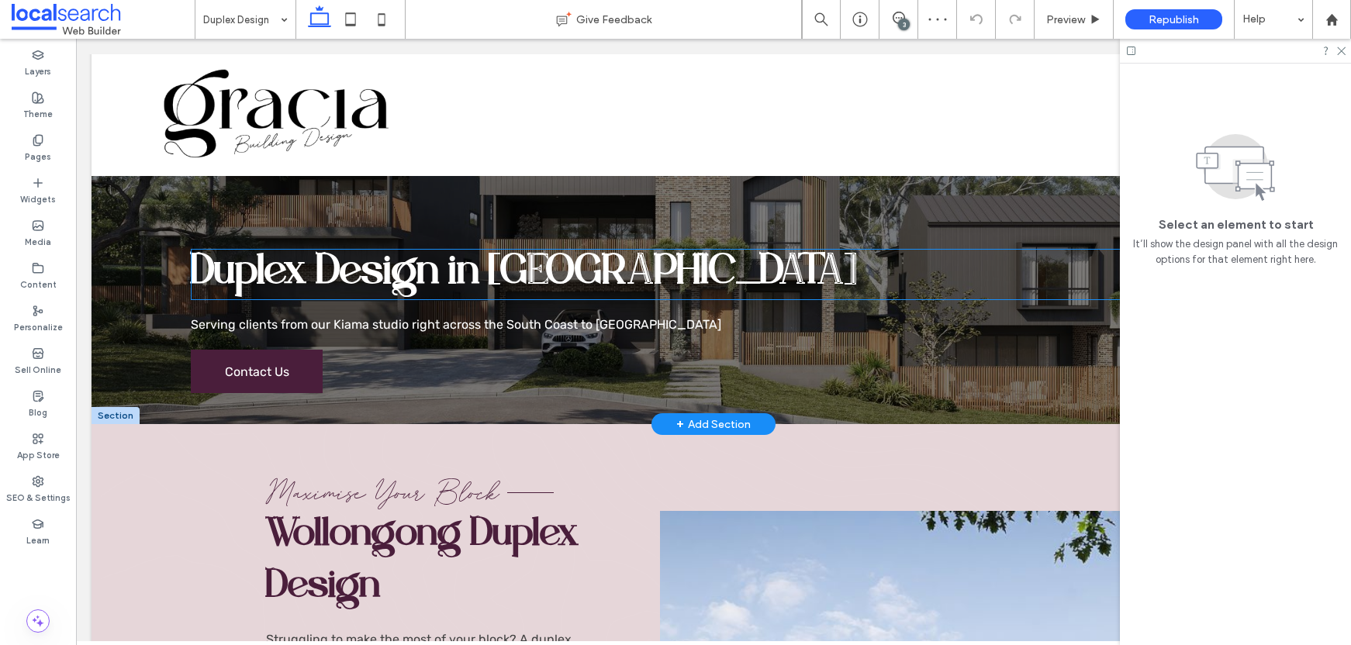
scroll to position [123, 0]
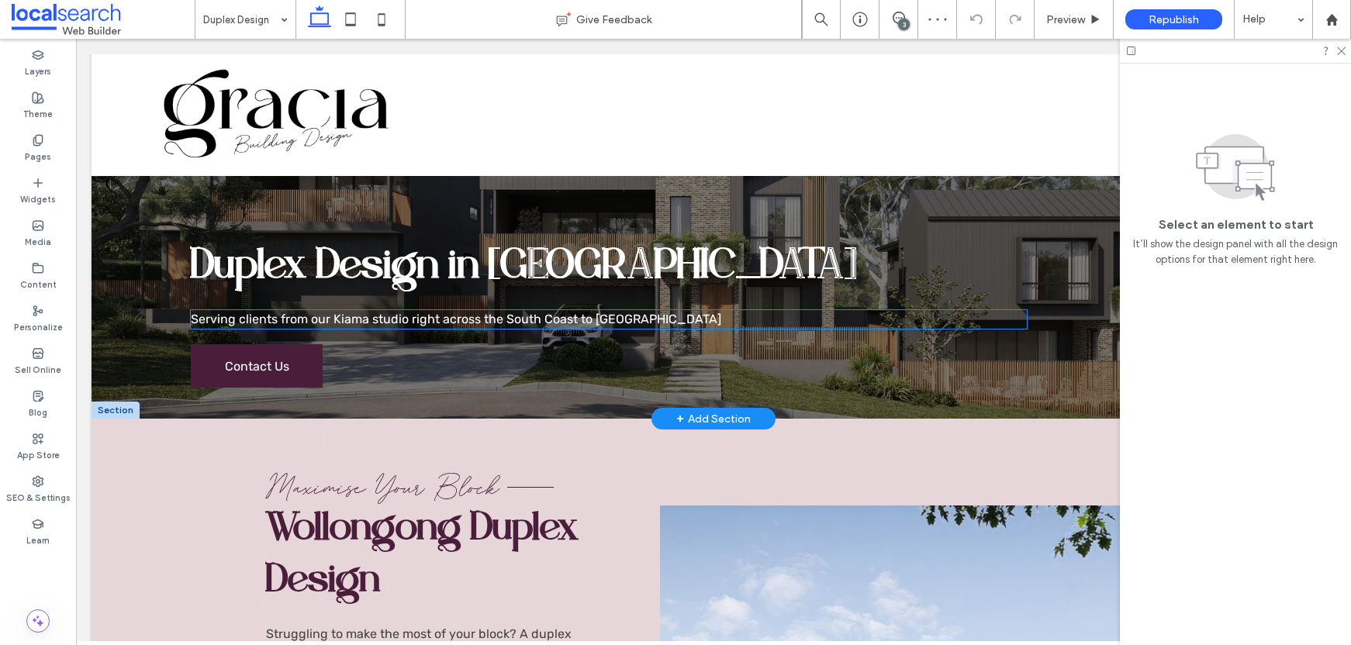
click at [457, 315] on span "Serving clients from our Kiama studio right across the South Coast to [GEOGRAPH…" at bounding box center [456, 319] width 531 height 15
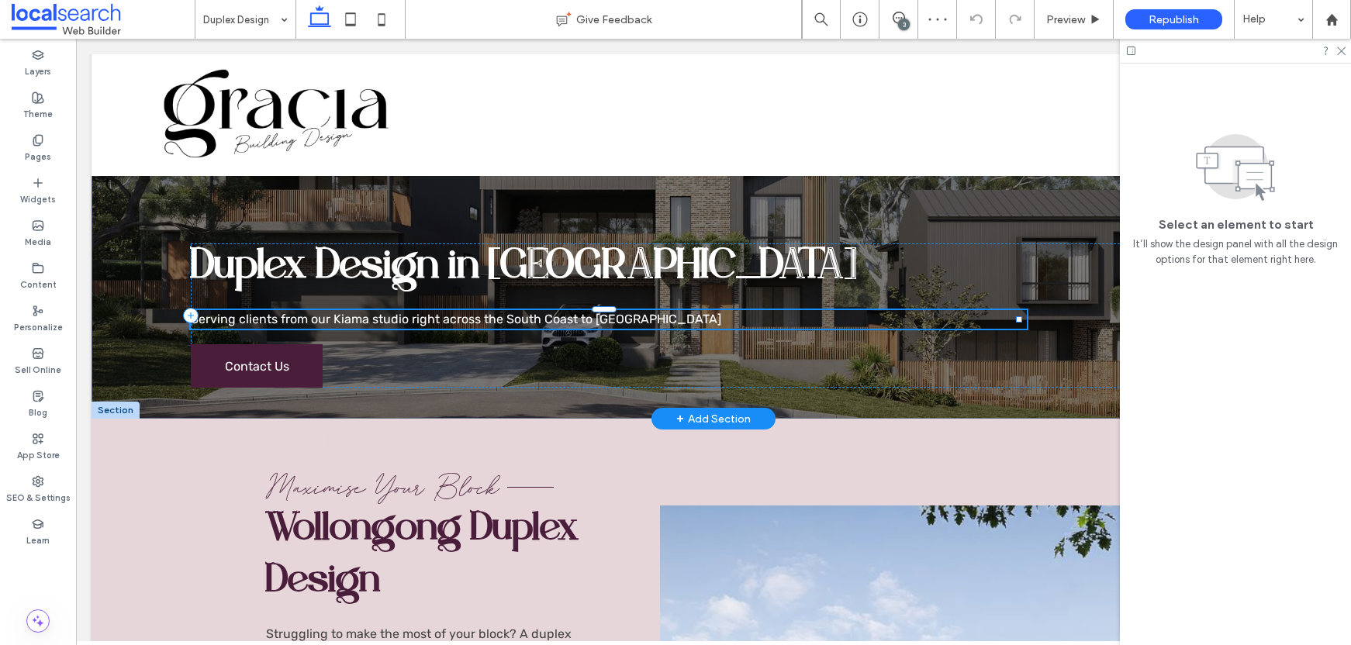
click at [457, 315] on span "Serving clients from our Kiama studio right across the South Coast to [GEOGRAPH…" at bounding box center [456, 319] width 531 height 15
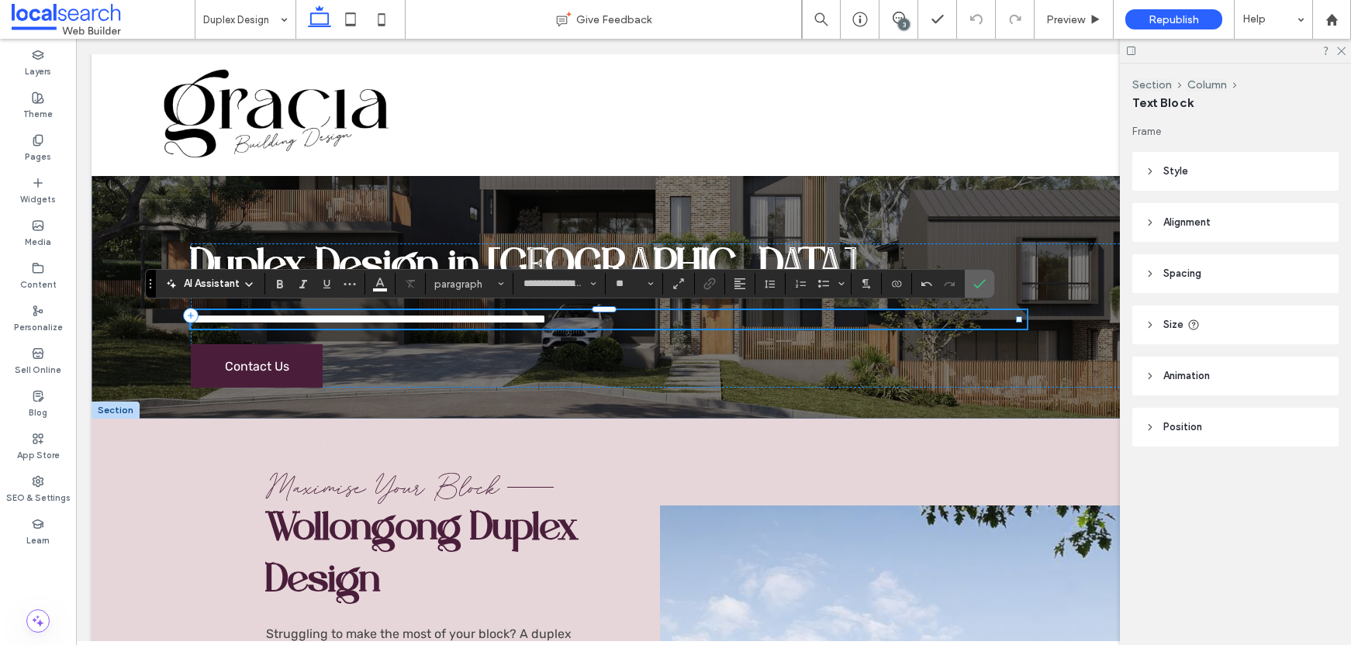
click at [981, 281] on icon "Confirm" at bounding box center [980, 284] width 12 height 12
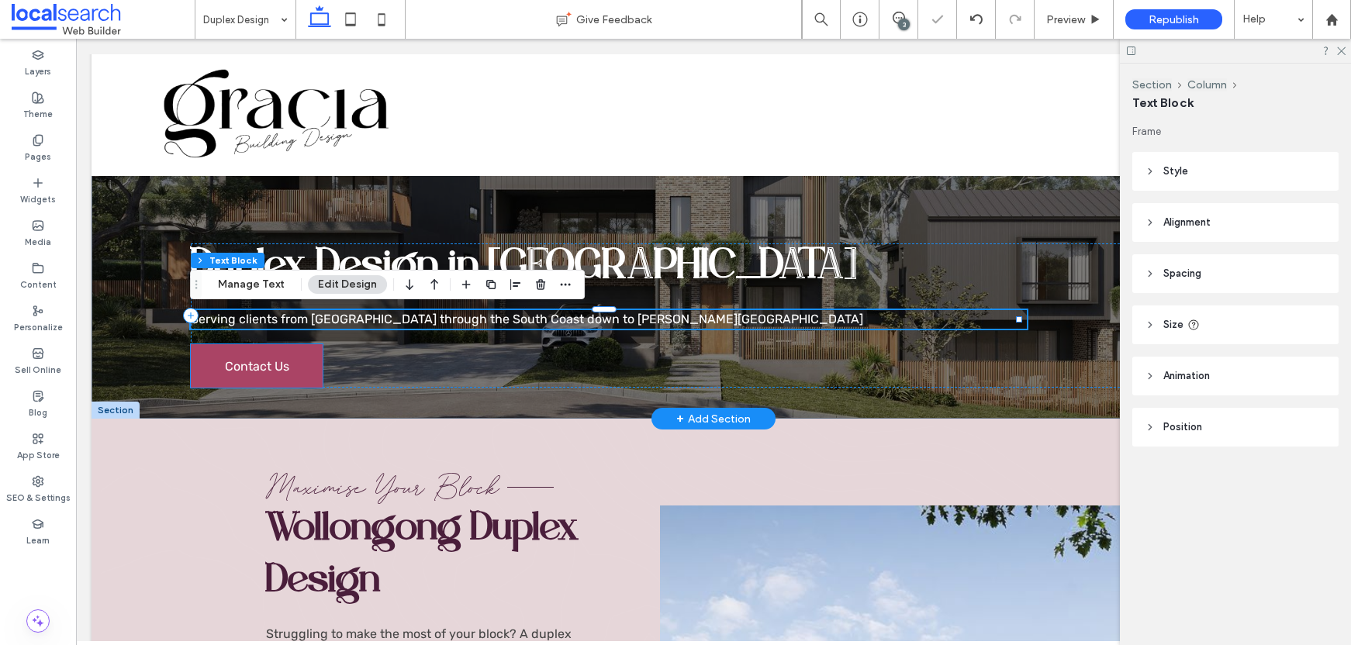
click at [238, 362] on span "Contact Us" at bounding box center [257, 366] width 64 height 15
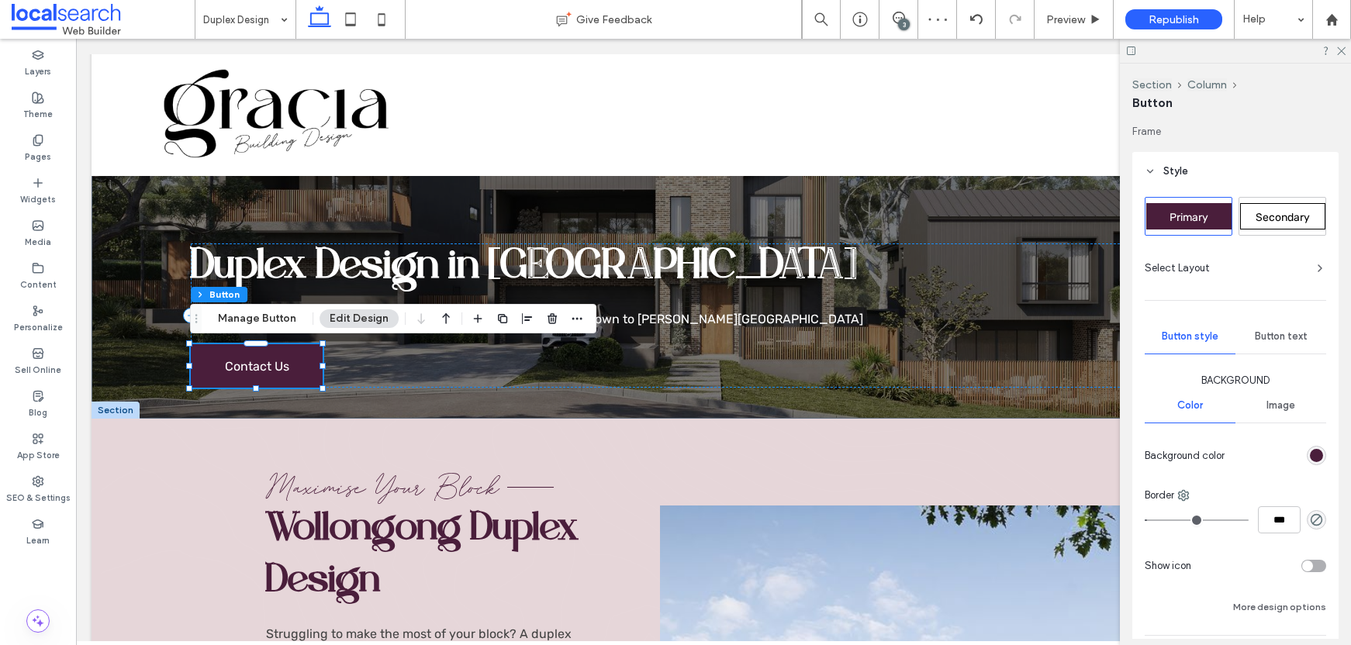
click at [1268, 211] on span "Secondary" at bounding box center [1283, 217] width 54 height 13
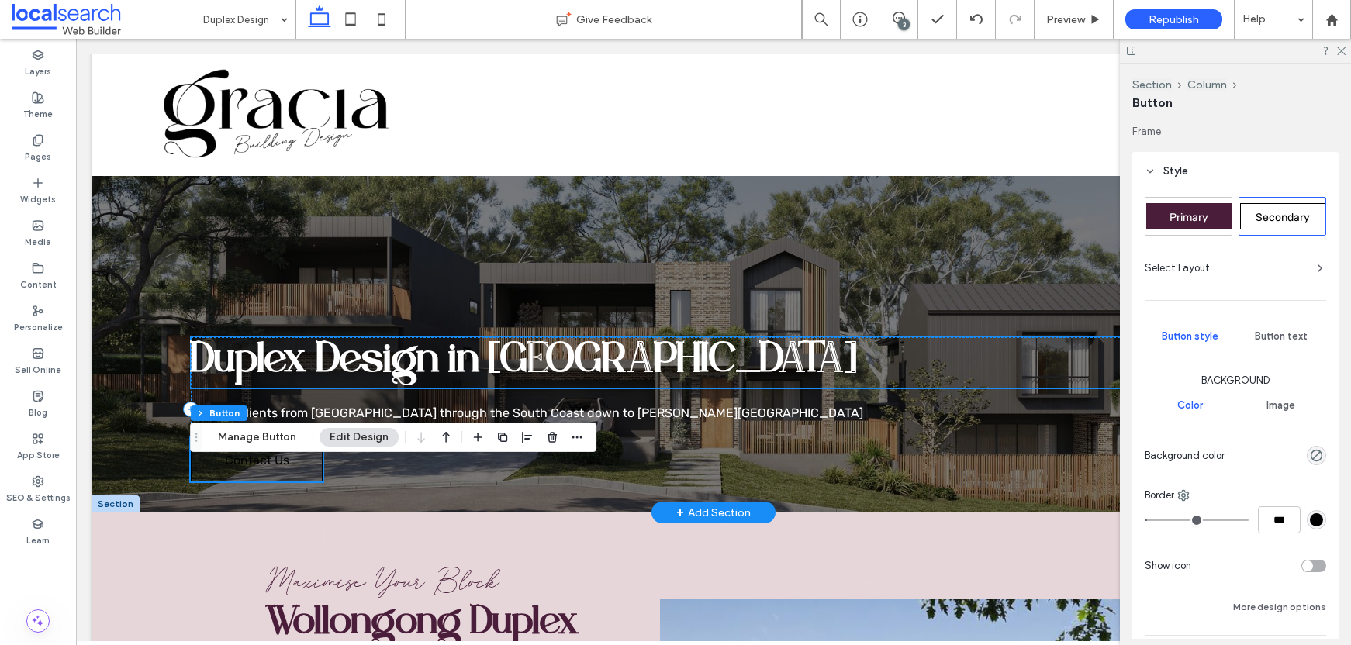
scroll to position [0, 0]
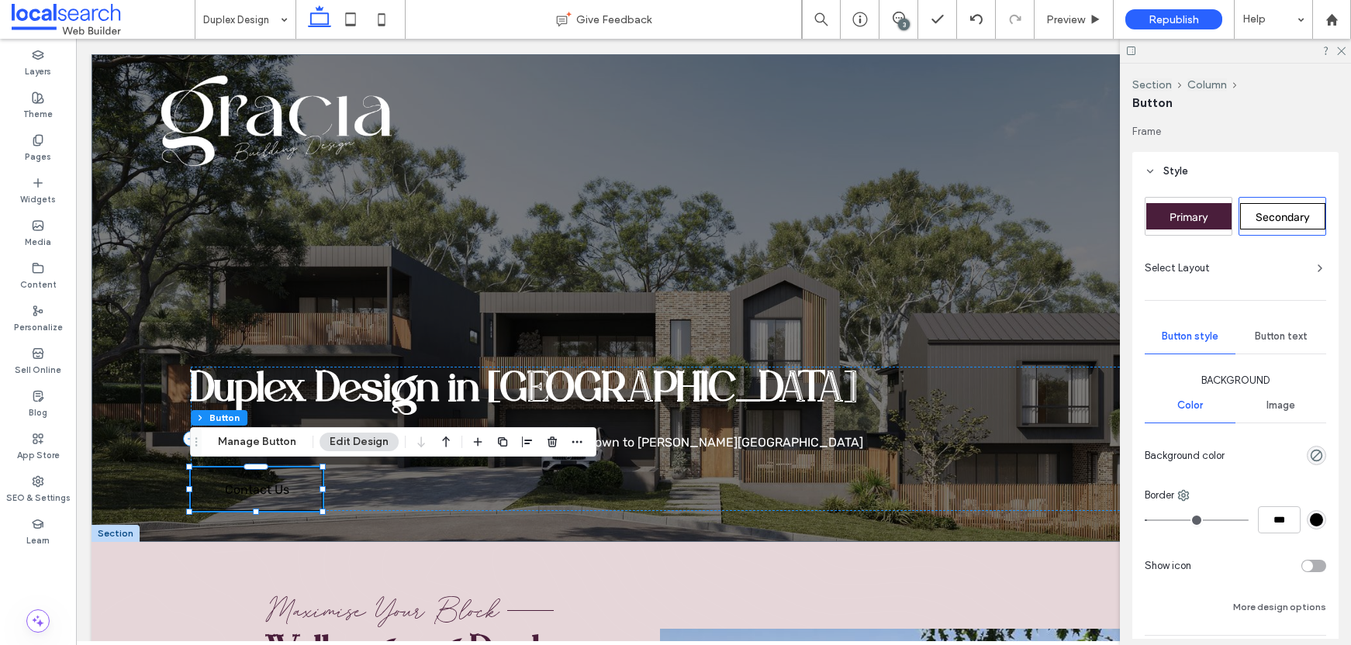
click at [1279, 341] on span "Button text" at bounding box center [1281, 336] width 53 height 12
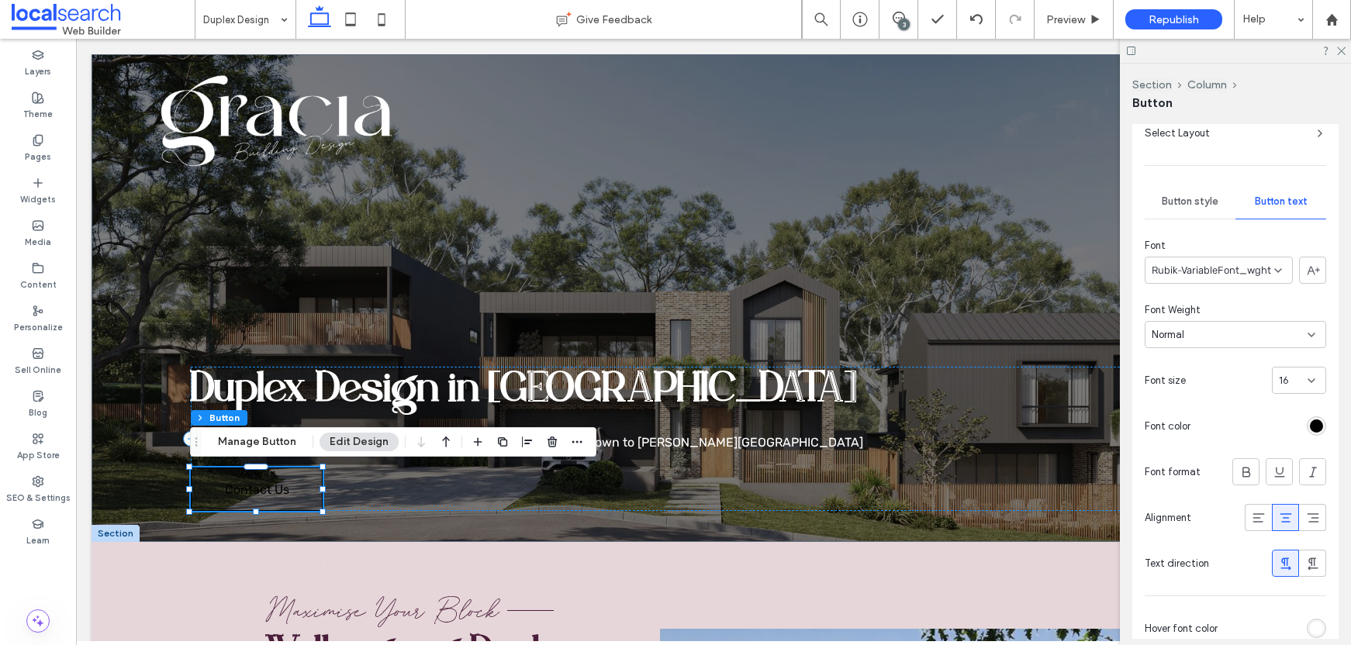
scroll to position [192, 0]
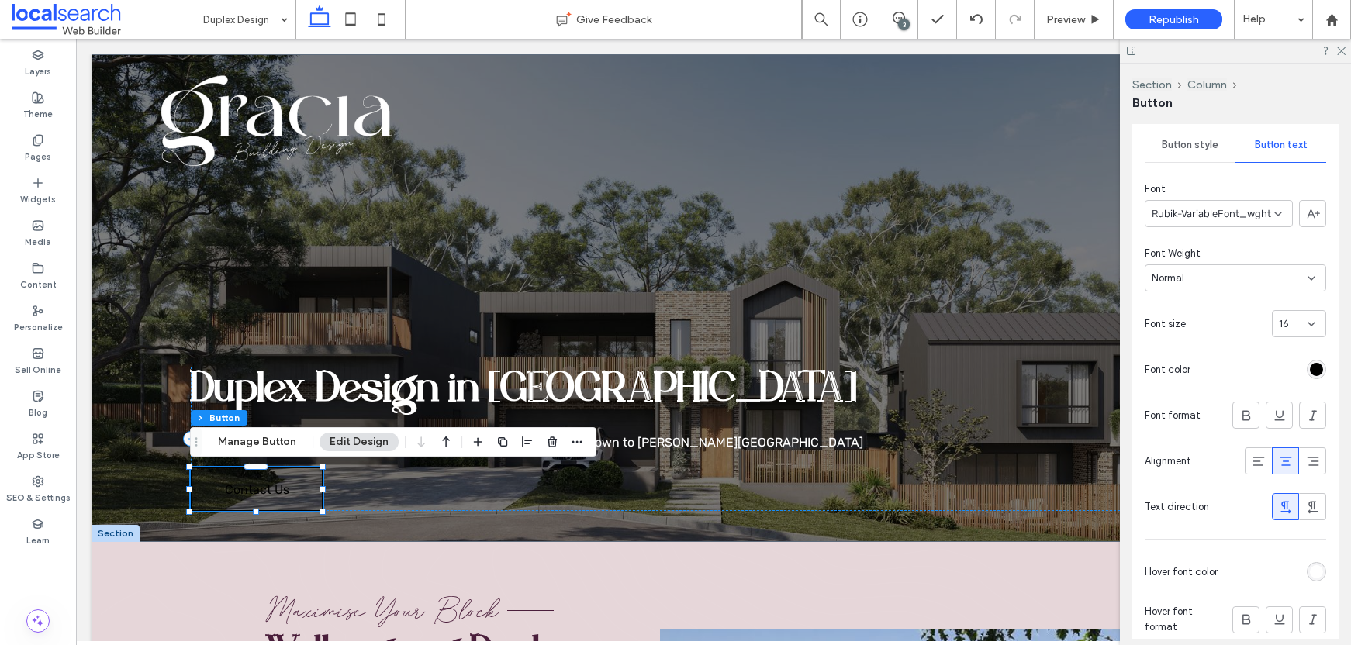
click at [1312, 376] on div "rgb(0, 0, 0)" at bounding box center [1316, 369] width 13 height 13
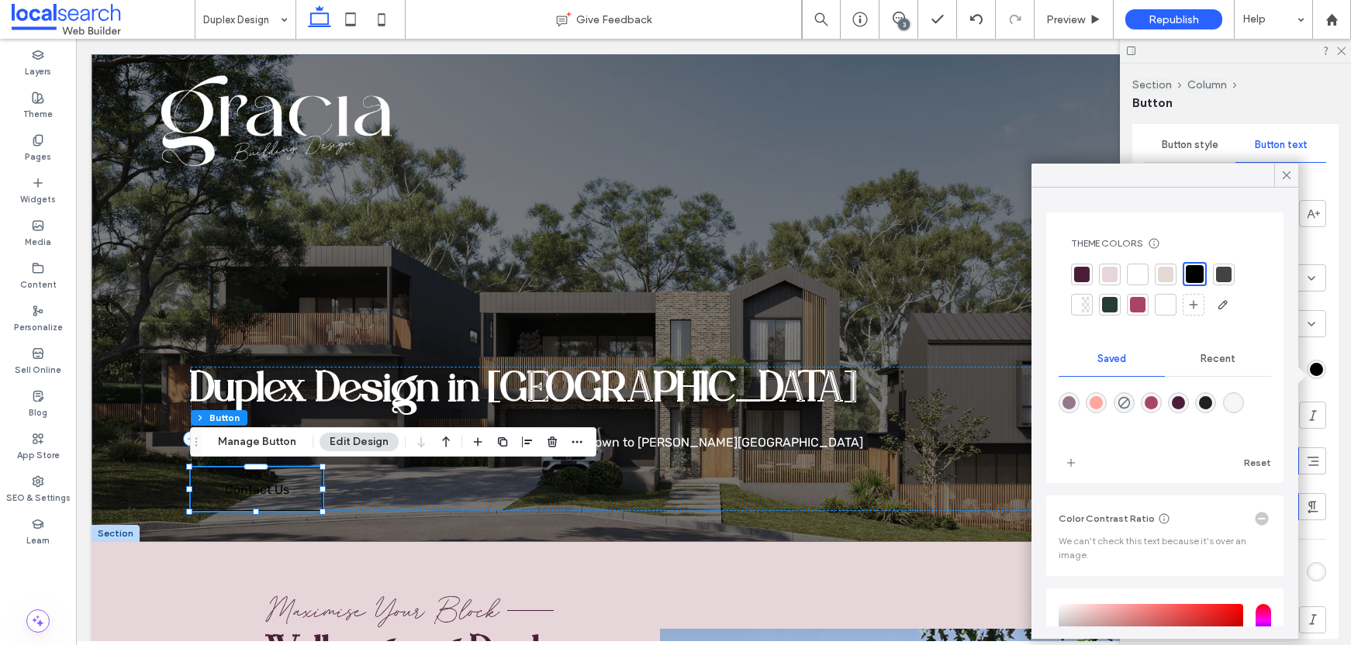
click at [1143, 271] on div at bounding box center [1138, 275] width 16 height 16
click at [1282, 175] on icon at bounding box center [1287, 175] width 14 height 14
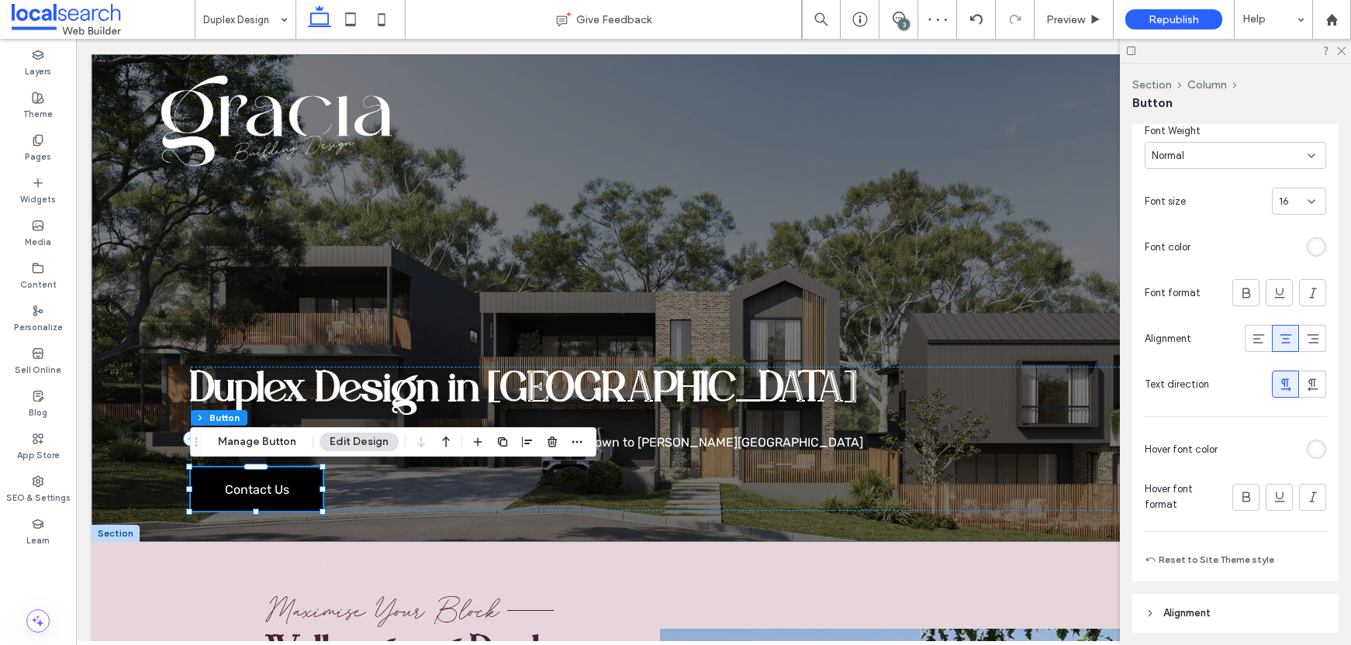
scroll to position [326, 0]
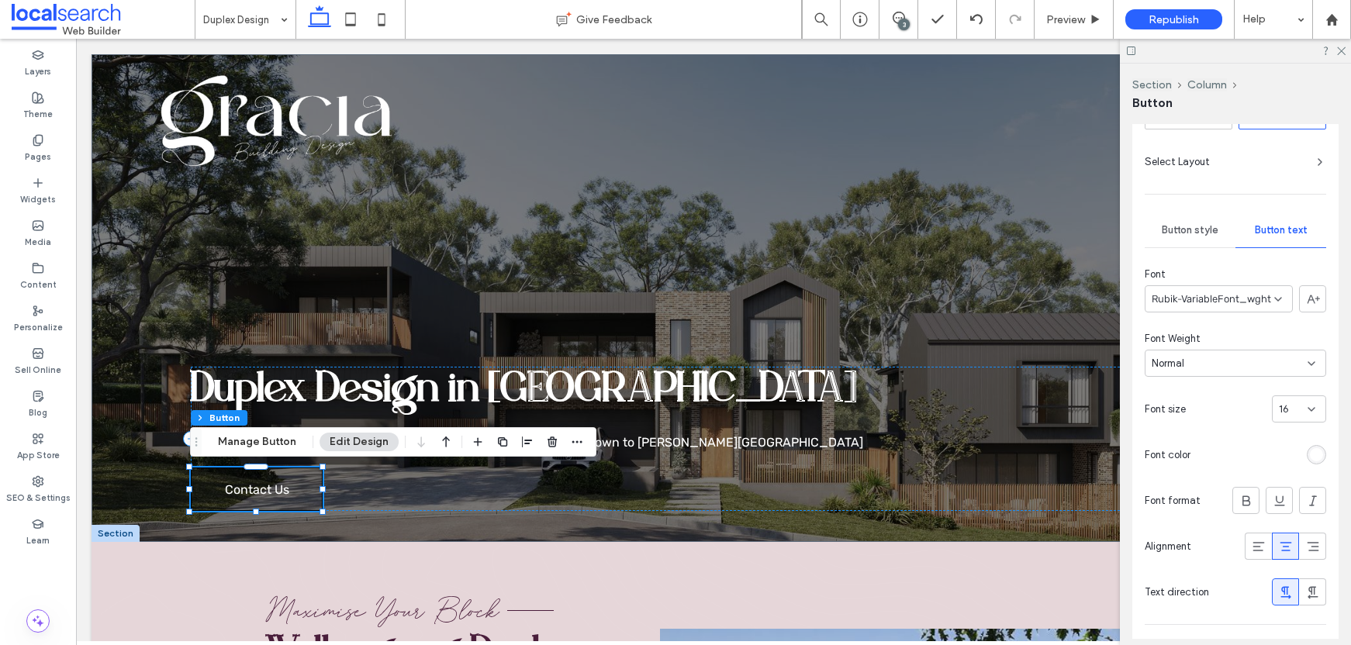
click at [1184, 234] on span "Button style" at bounding box center [1190, 230] width 57 height 12
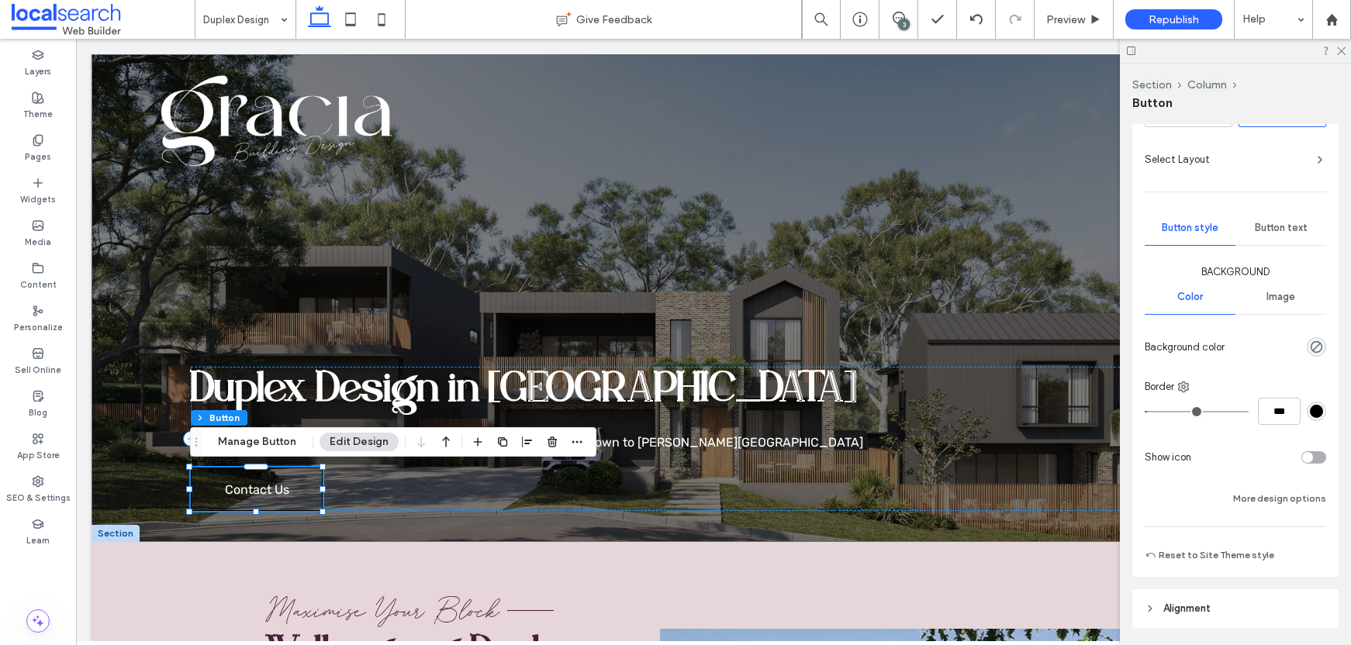
scroll to position [109, 0]
click at [1310, 419] on div "rgb(0, 0, 0)" at bounding box center [1316, 410] width 19 height 19
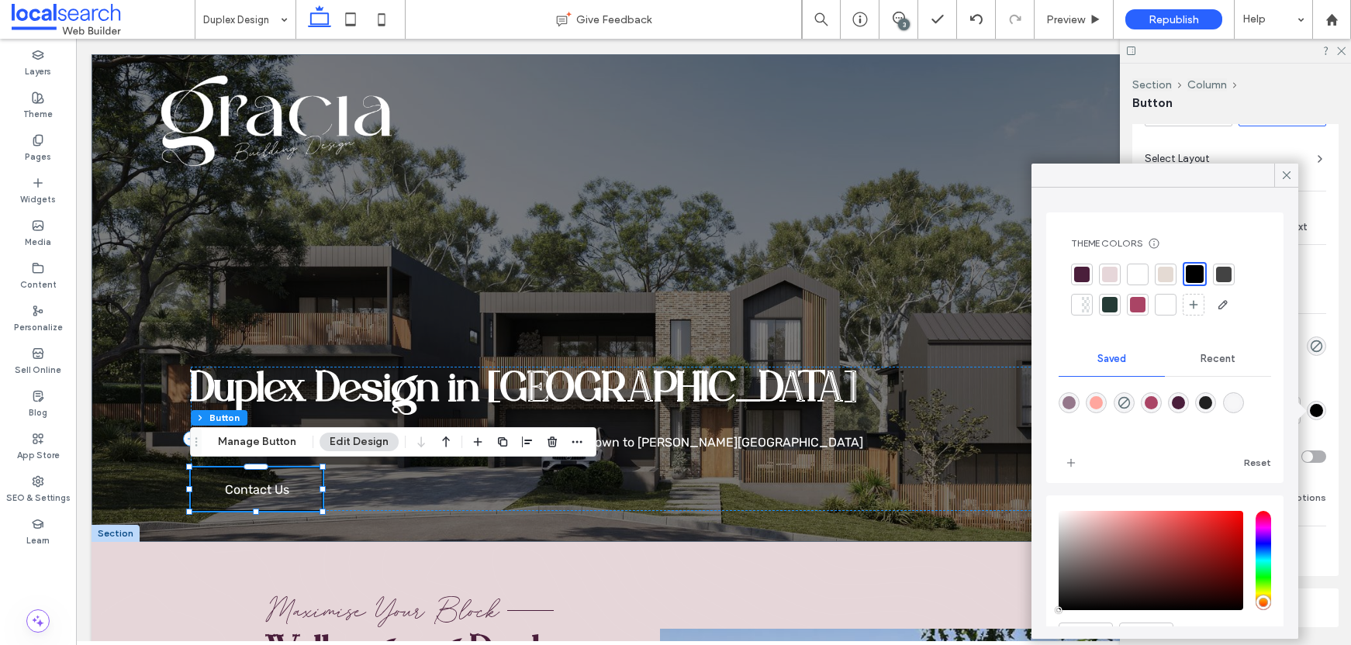
click at [1132, 269] on div at bounding box center [1138, 275] width 16 height 16
click at [1289, 176] on icon at bounding box center [1287, 175] width 14 height 14
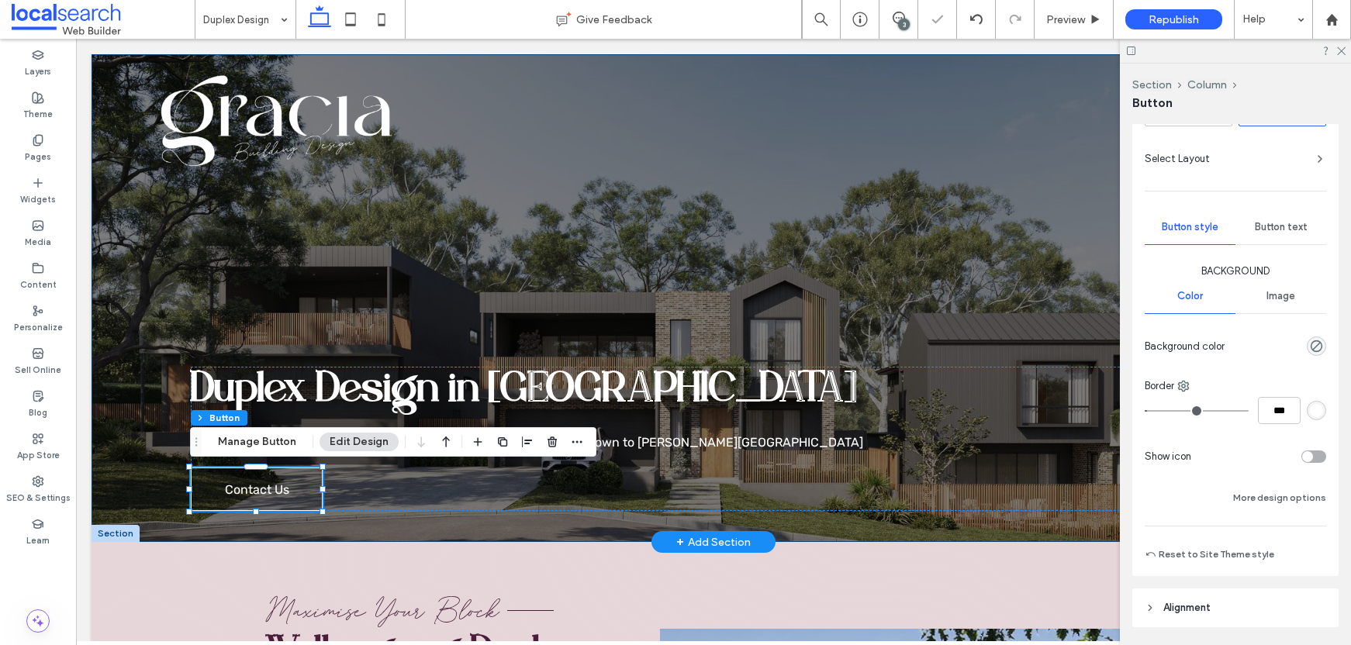
click at [885, 237] on div "Duplex Design in Wollongong Serving clients from Illawarra through the South Co…" at bounding box center [714, 298] width 1244 height 488
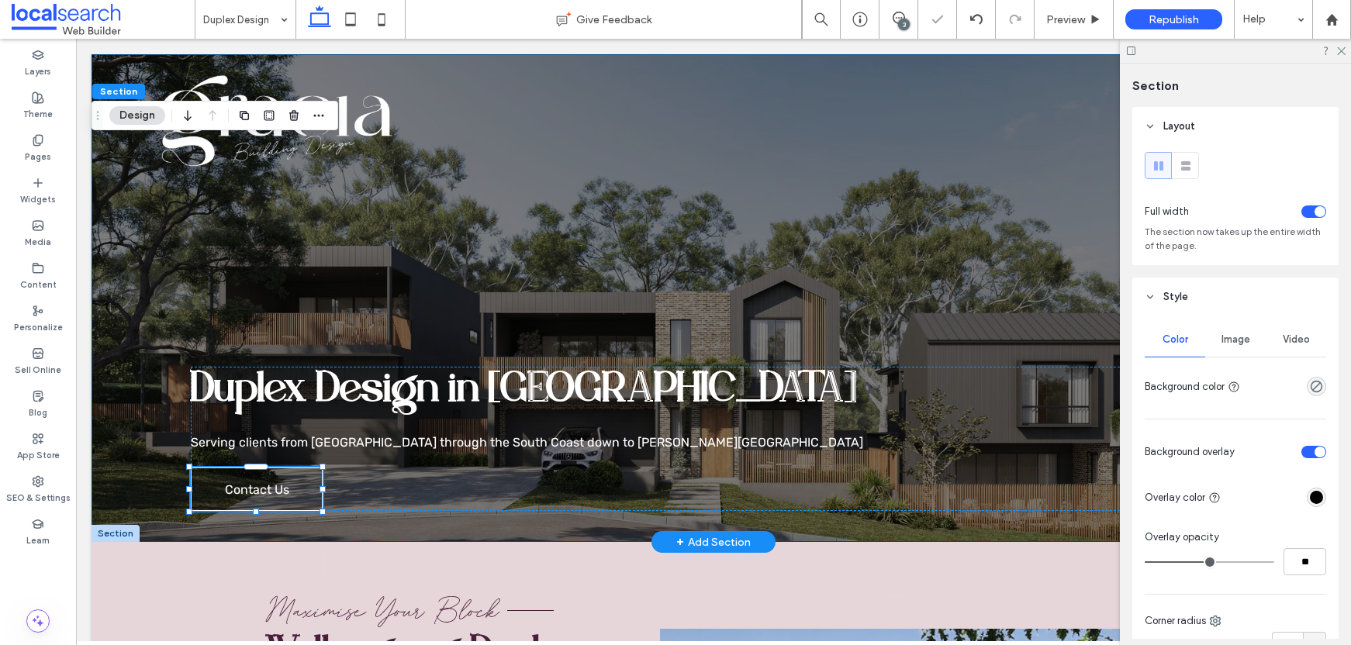
type input "***"
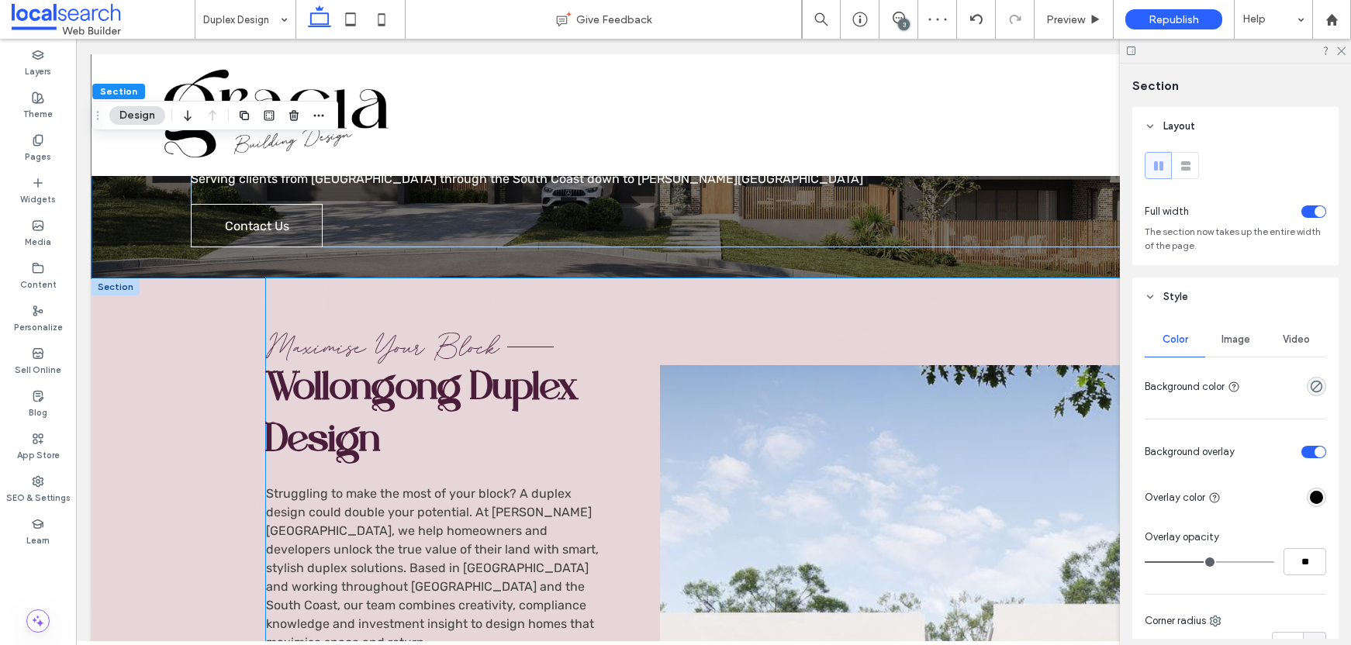
scroll to position [261, 0]
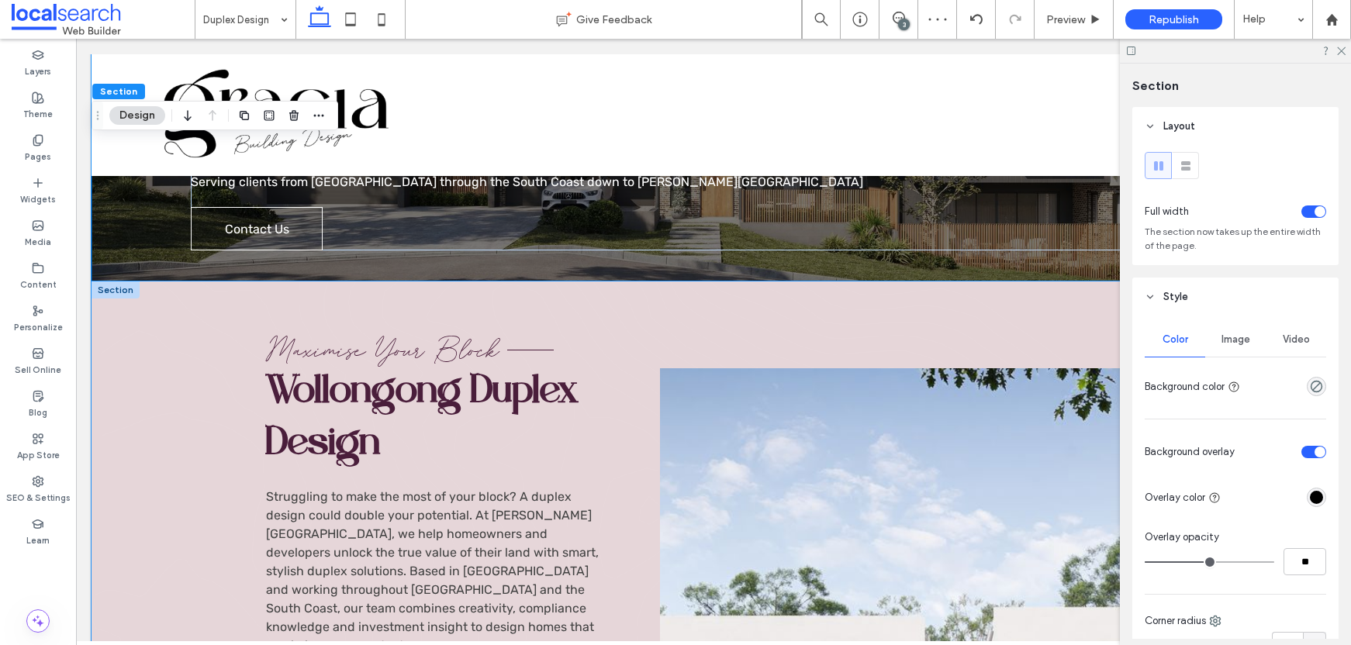
click at [205, 323] on div "Maximise Your Block Wollongong Duplex Design Struggling to make the most of you…" at bounding box center [714, 639] width 1244 height 715
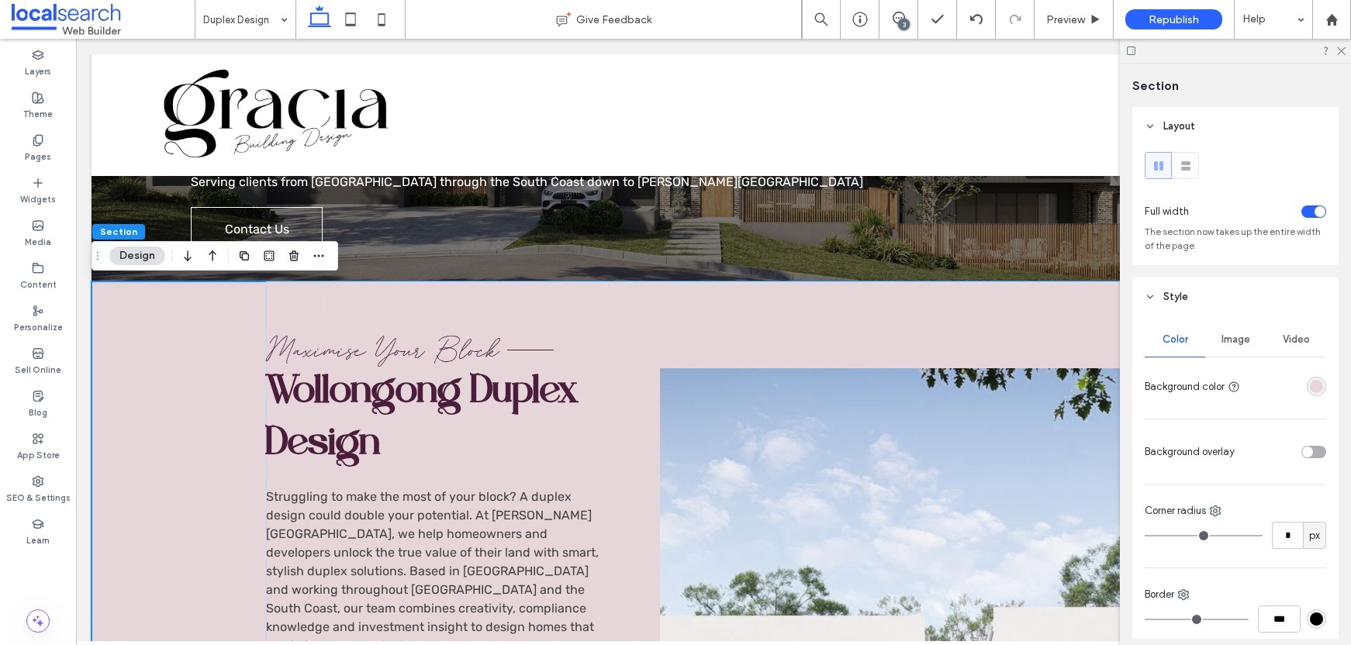
click at [1310, 386] on div "rgba(230, 214, 217, 1)" at bounding box center [1316, 386] width 13 height 13
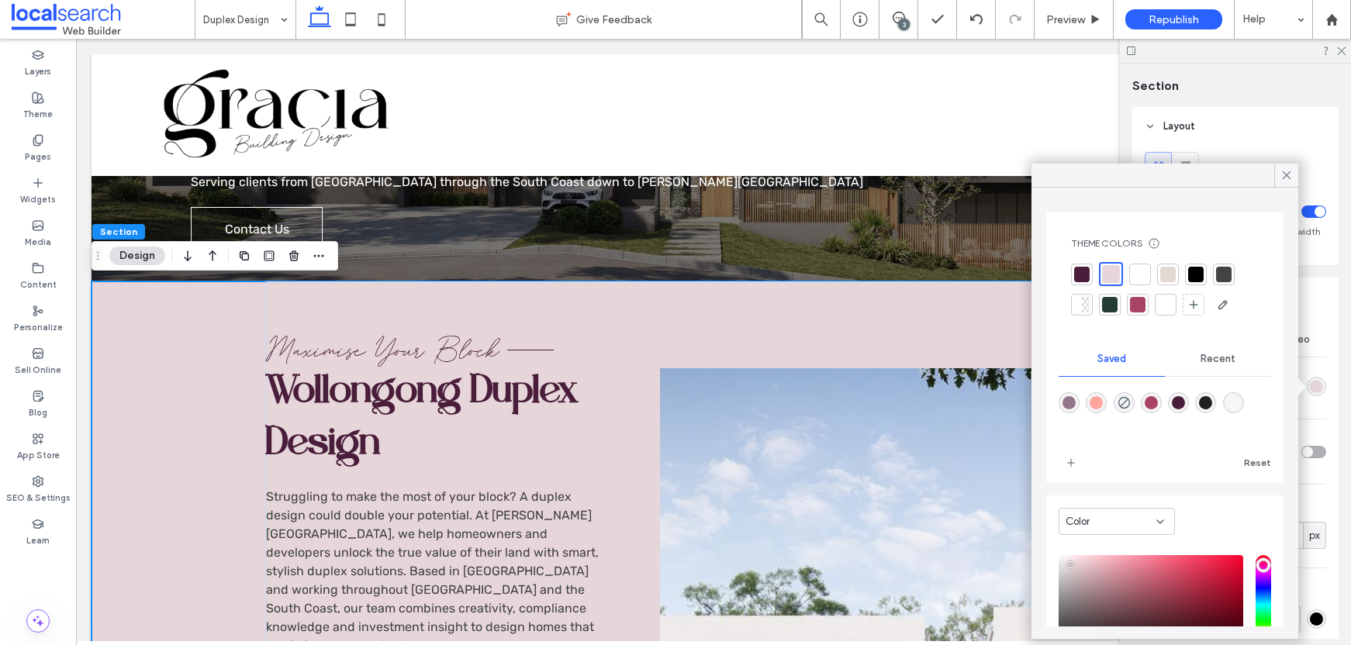
click at [1138, 272] on div at bounding box center [1141, 275] width 16 height 16
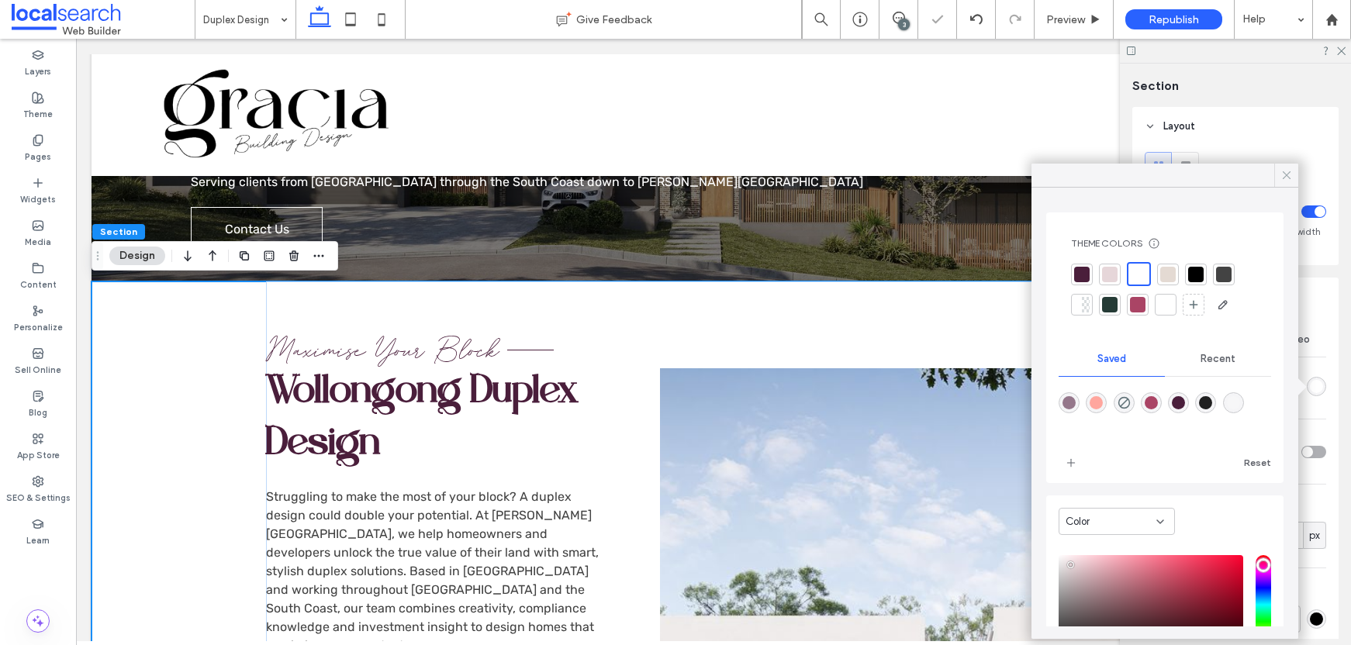
click at [1275, 175] on div at bounding box center [1287, 175] width 24 height 23
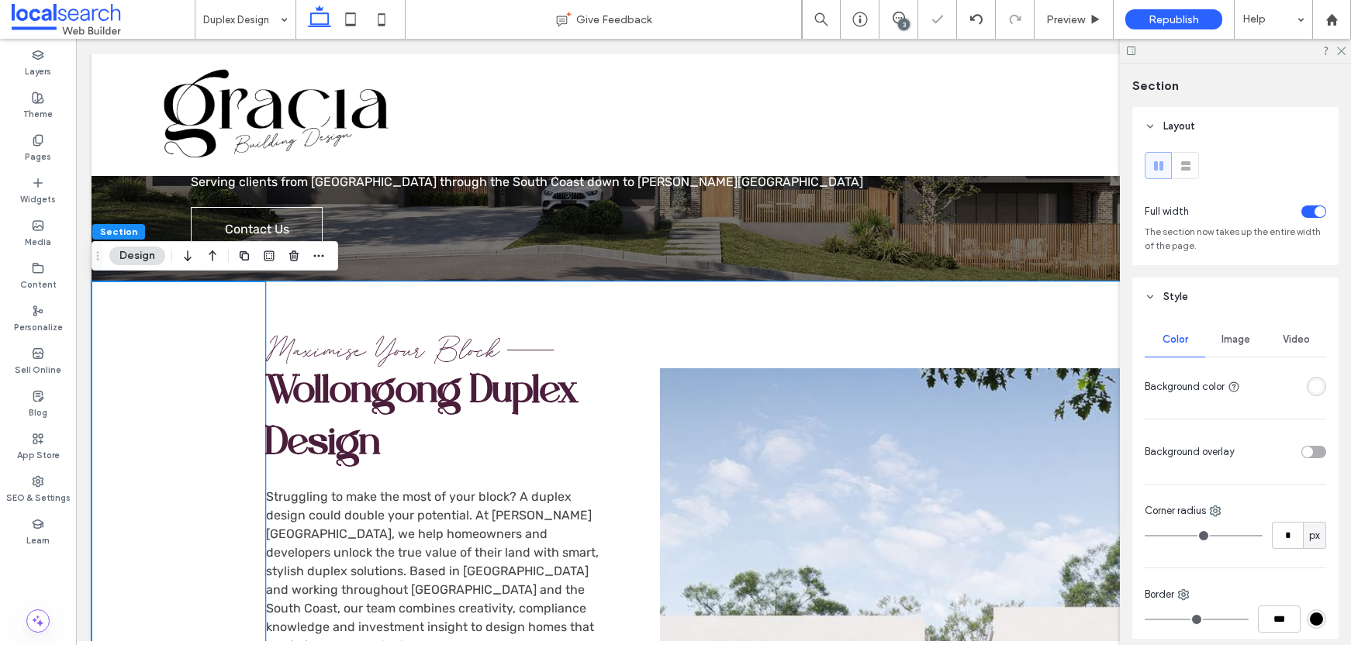
click at [417, 358] on span "Maximise Your Block" at bounding box center [383, 351] width 234 height 35
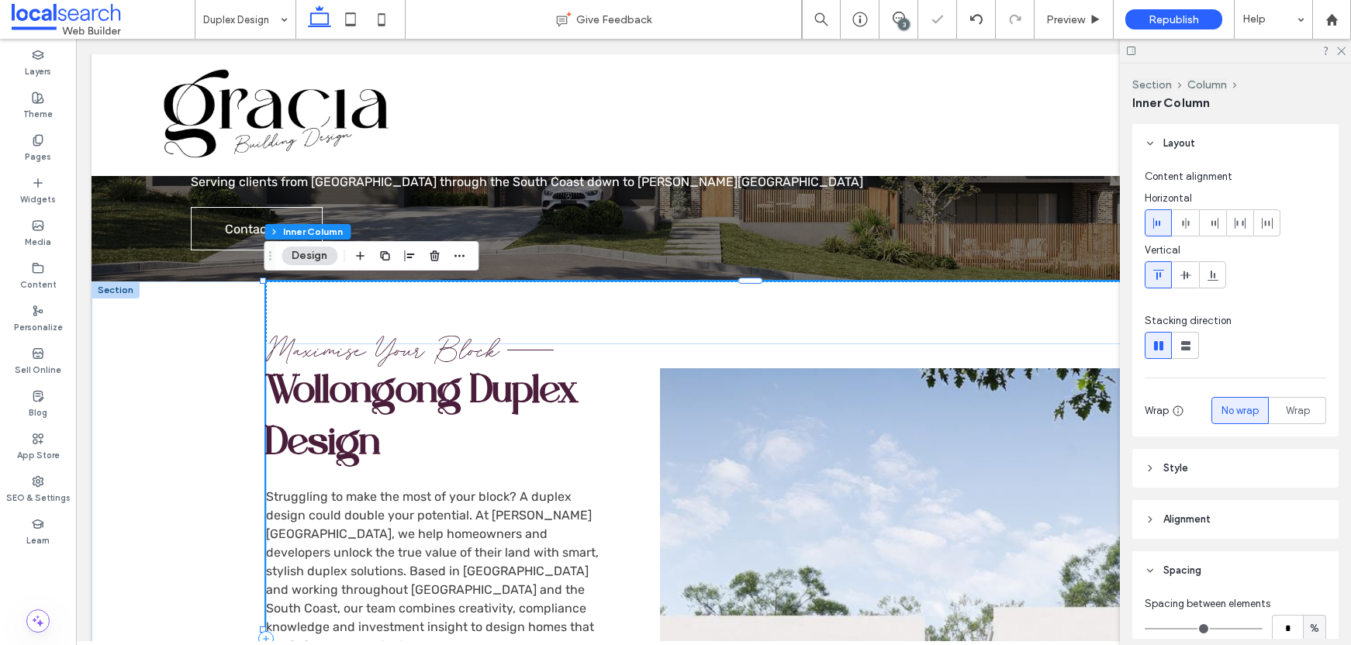
click at [417, 358] on span "Maximise Your Block" at bounding box center [383, 351] width 234 height 35
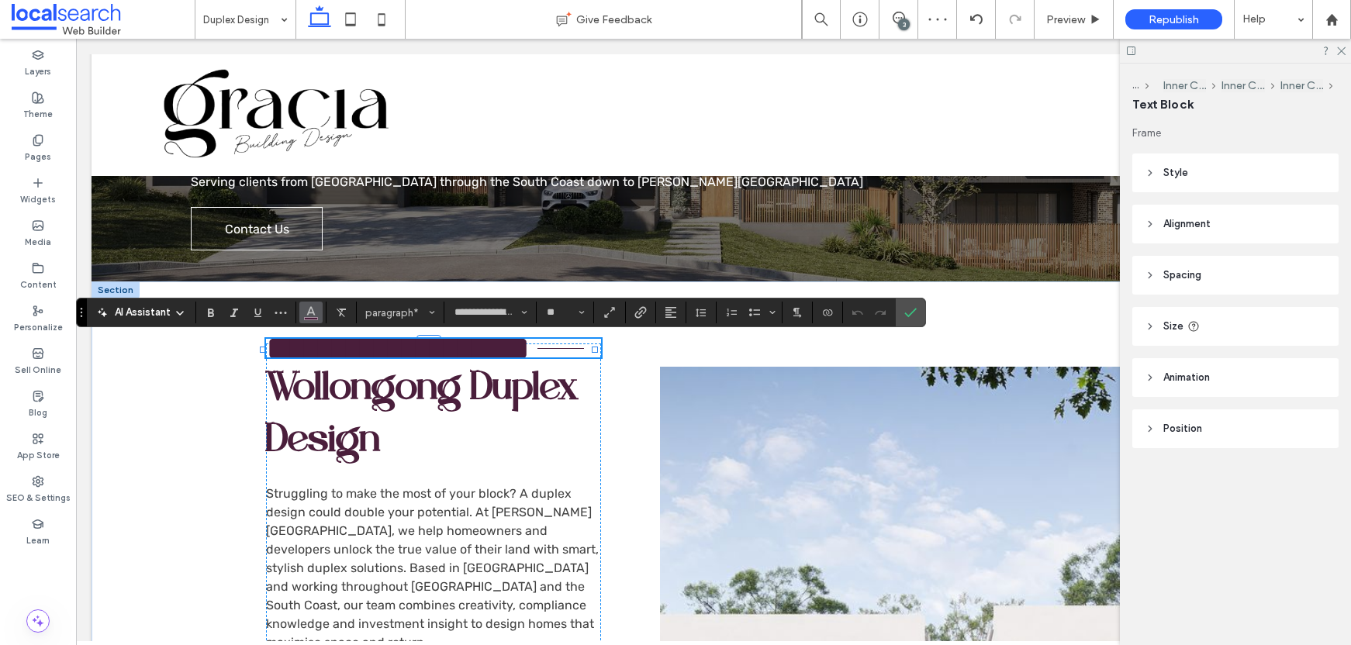
click at [319, 315] on button "Color" at bounding box center [310, 313] width 23 height 22
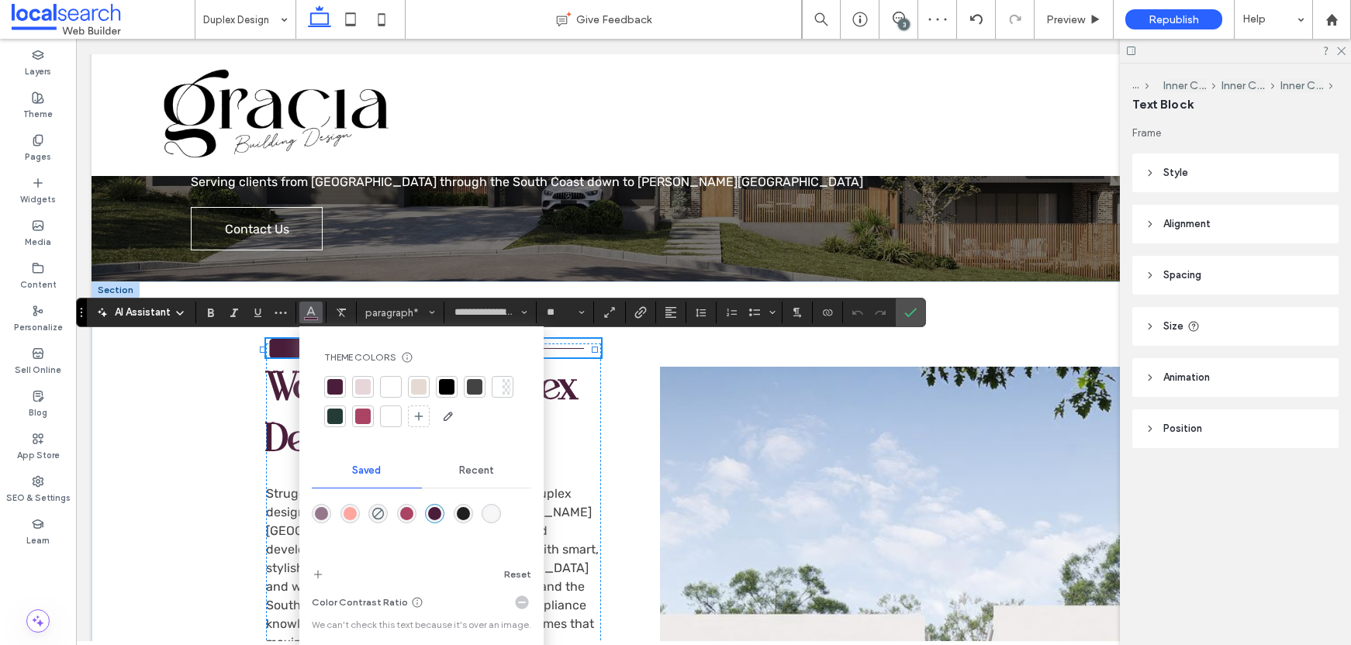
click at [447, 386] on div at bounding box center [447, 387] width 16 height 16
click at [566, 392] on span "Wollongong Duplex Design" at bounding box center [422, 417] width 313 height 97
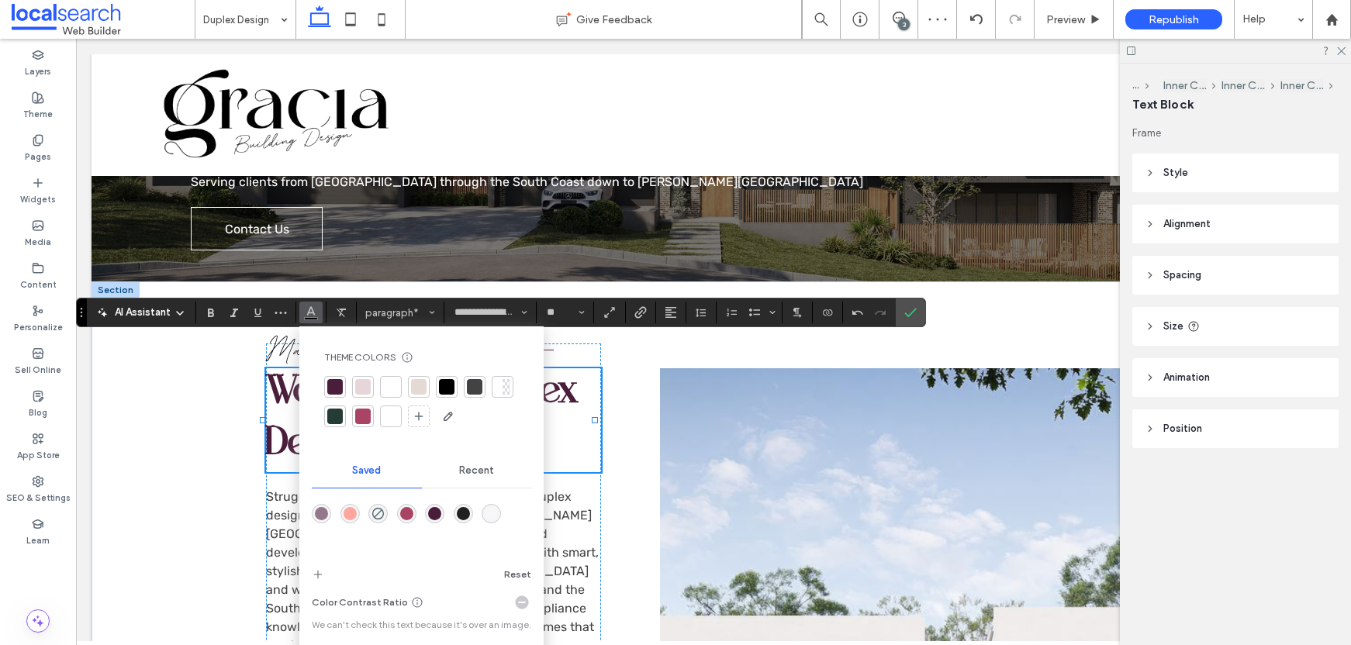
click at [566, 392] on span "Wollongong Duplex Design" at bounding box center [422, 420] width 313 height 97
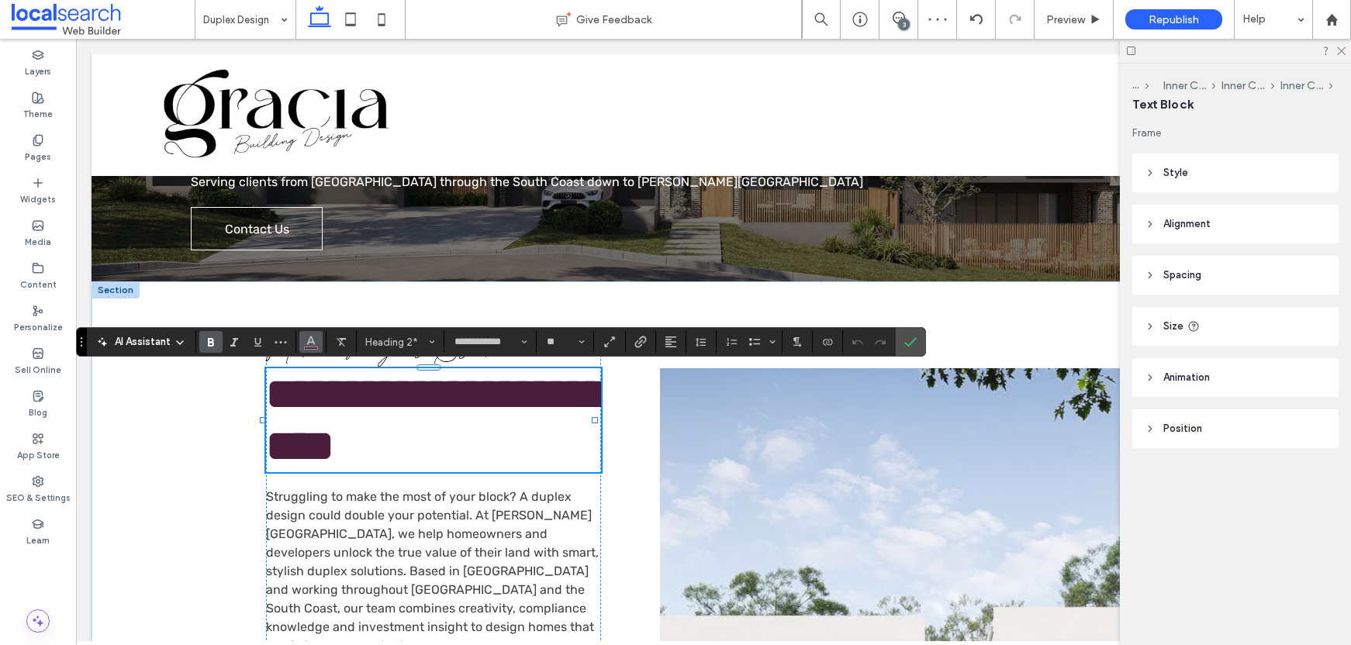
click at [316, 343] on icon "Color" at bounding box center [311, 340] width 12 height 12
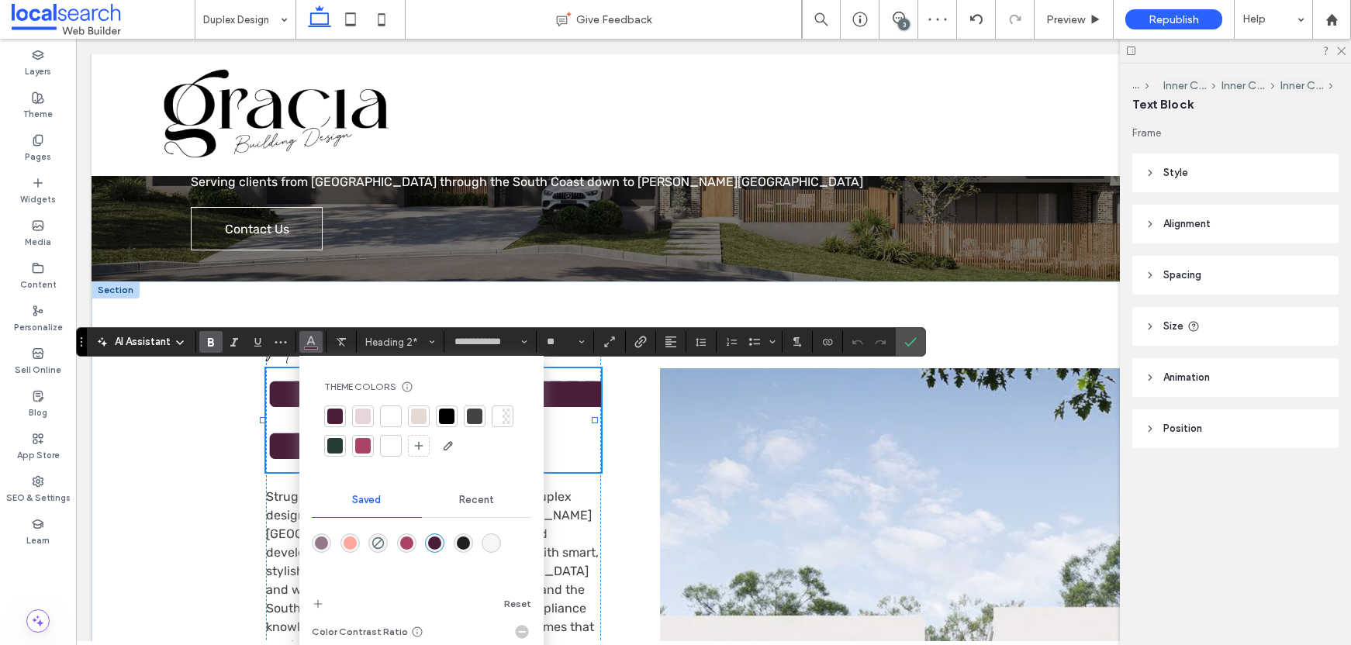
click at [449, 413] on div at bounding box center [447, 417] width 16 height 16
click at [908, 343] on icon "Confirm" at bounding box center [911, 342] width 12 height 12
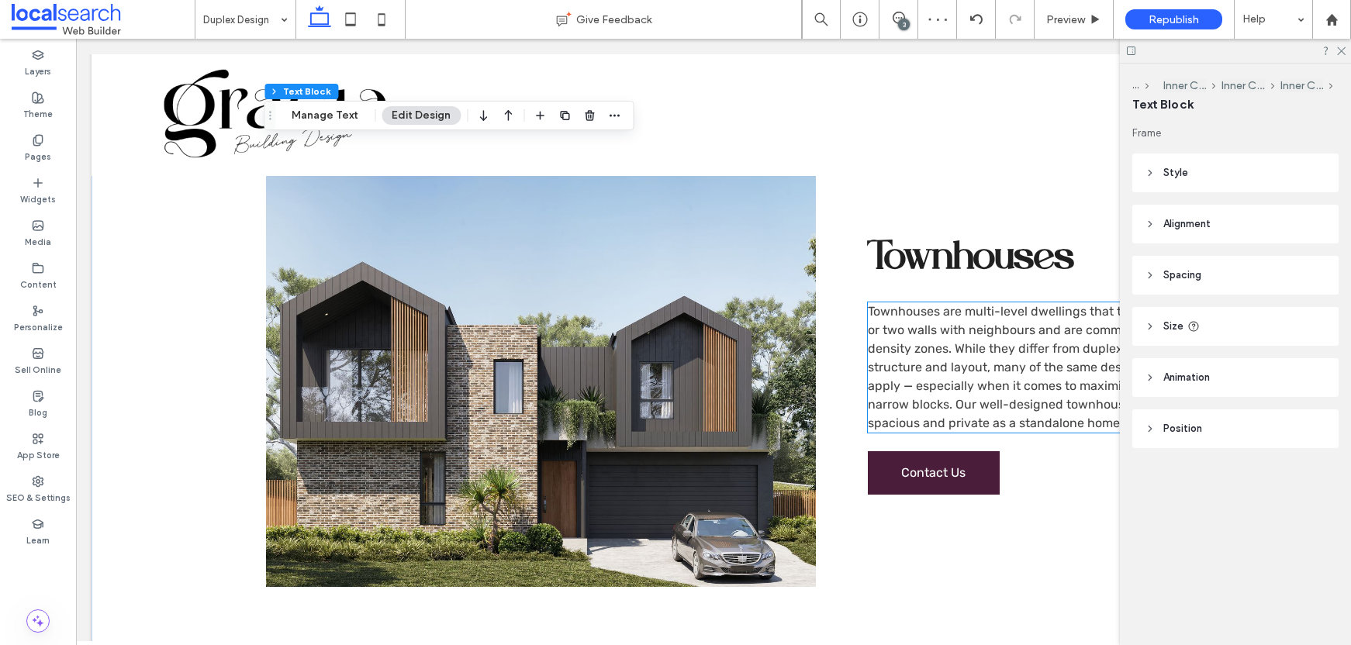
scroll to position [1214, 0]
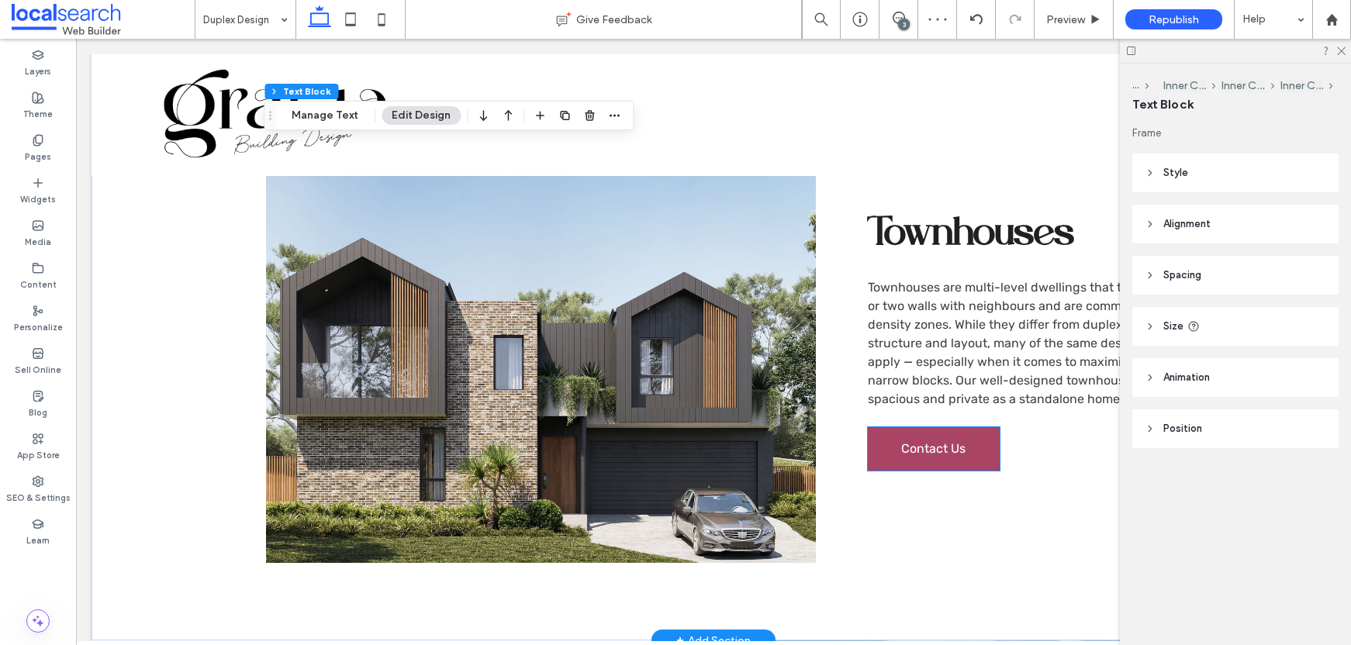
click at [920, 445] on link "Contact Us" at bounding box center [934, 448] width 132 height 43
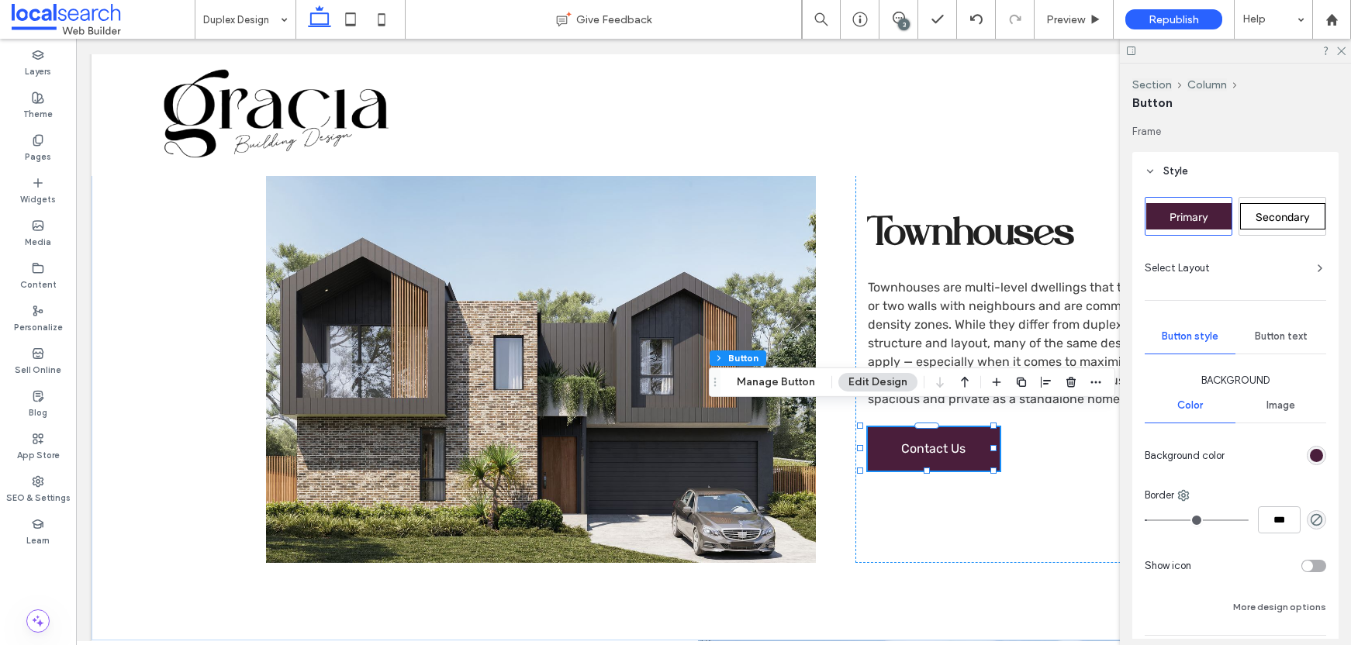
click at [1300, 227] on div "Secondary" at bounding box center [1283, 216] width 85 height 26
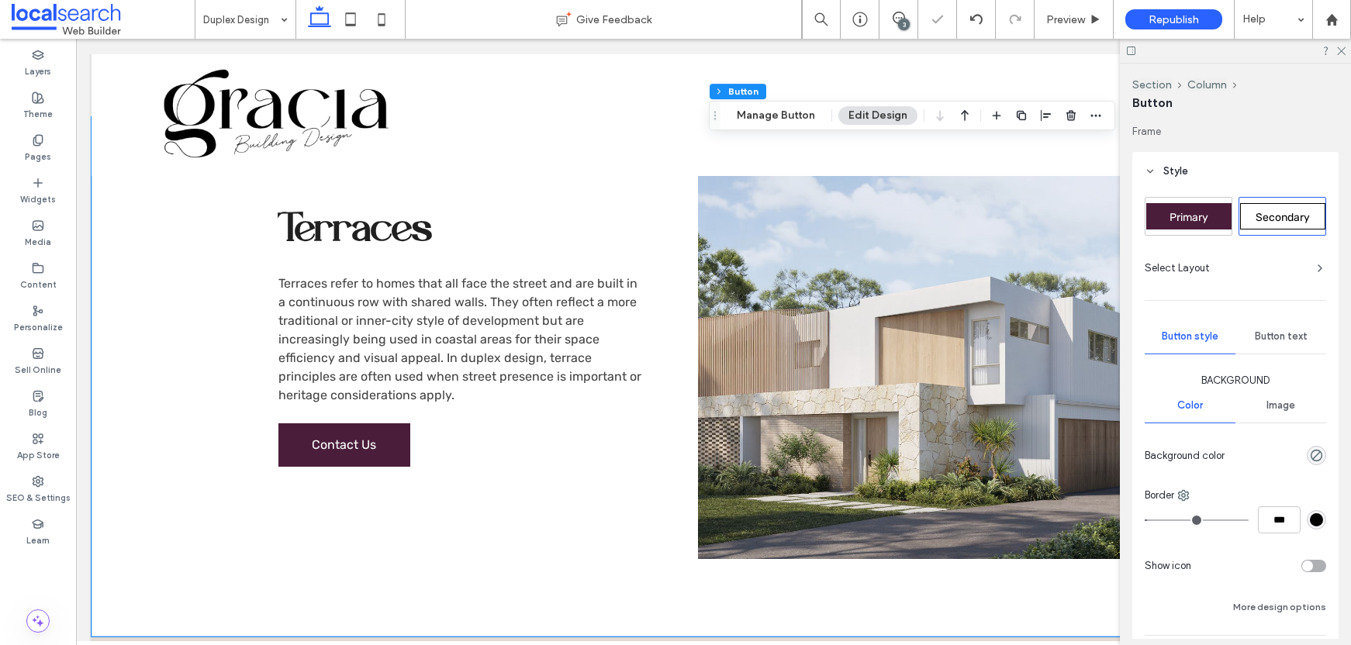
scroll to position [1765, 0]
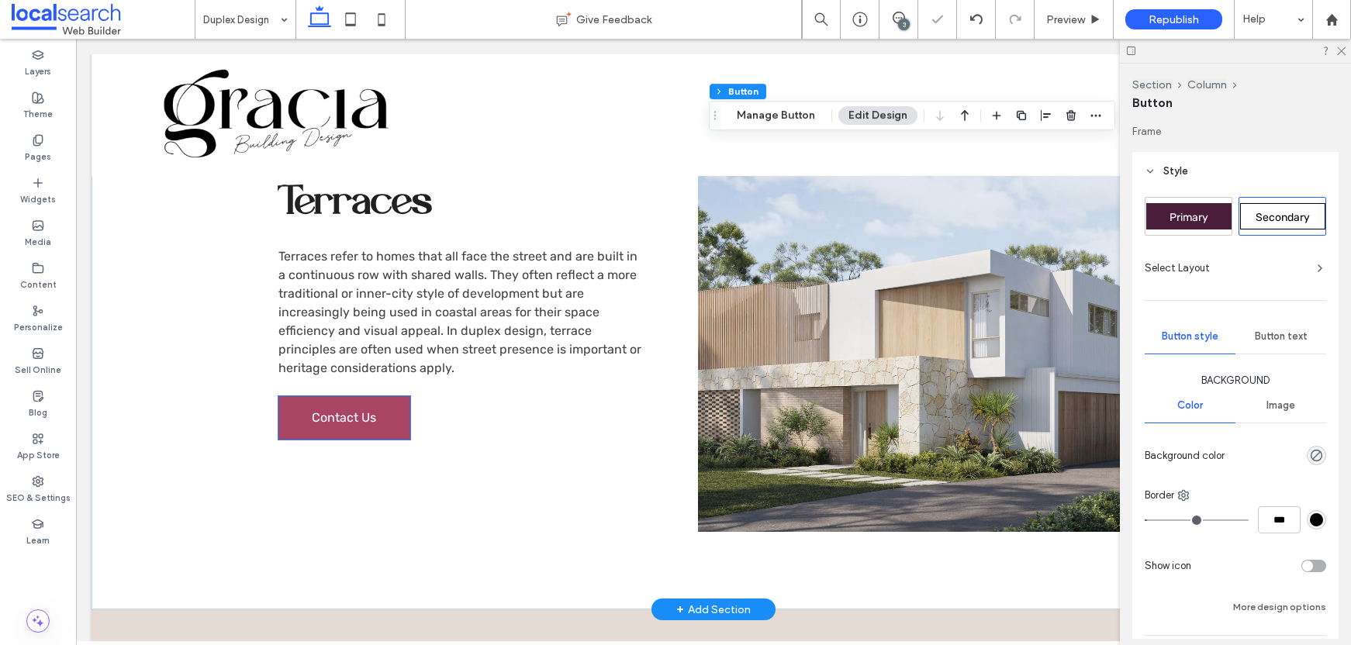
click at [340, 411] on link "Contact Us" at bounding box center [345, 417] width 132 height 43
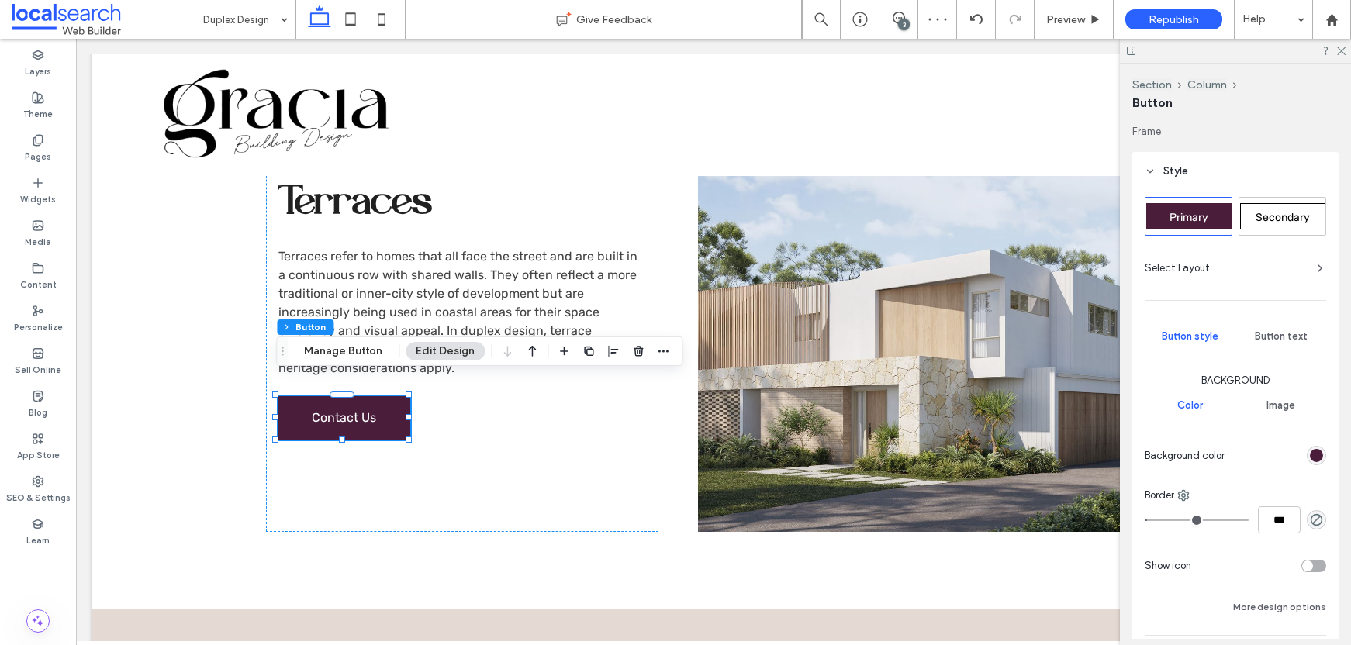
click at [1285, 217] on span "Secondary" at bounding box center [1283, 217] width 54 height 13
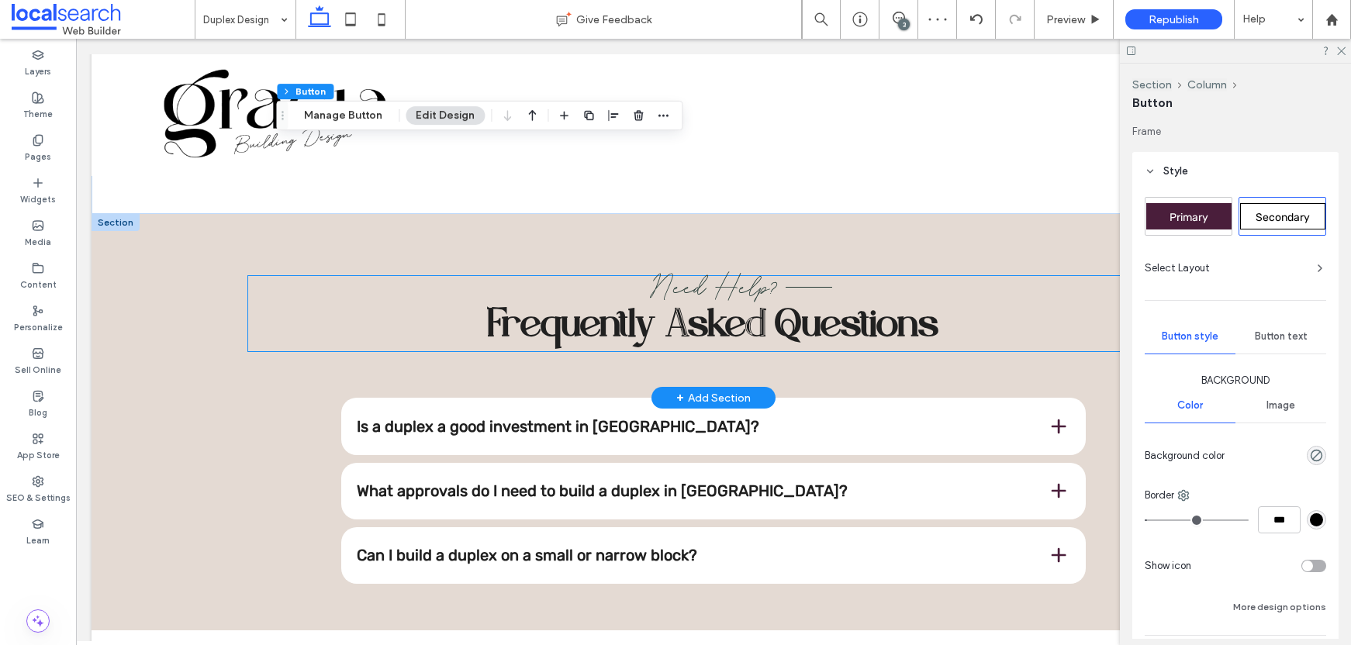
scroll to position [2151, 0]
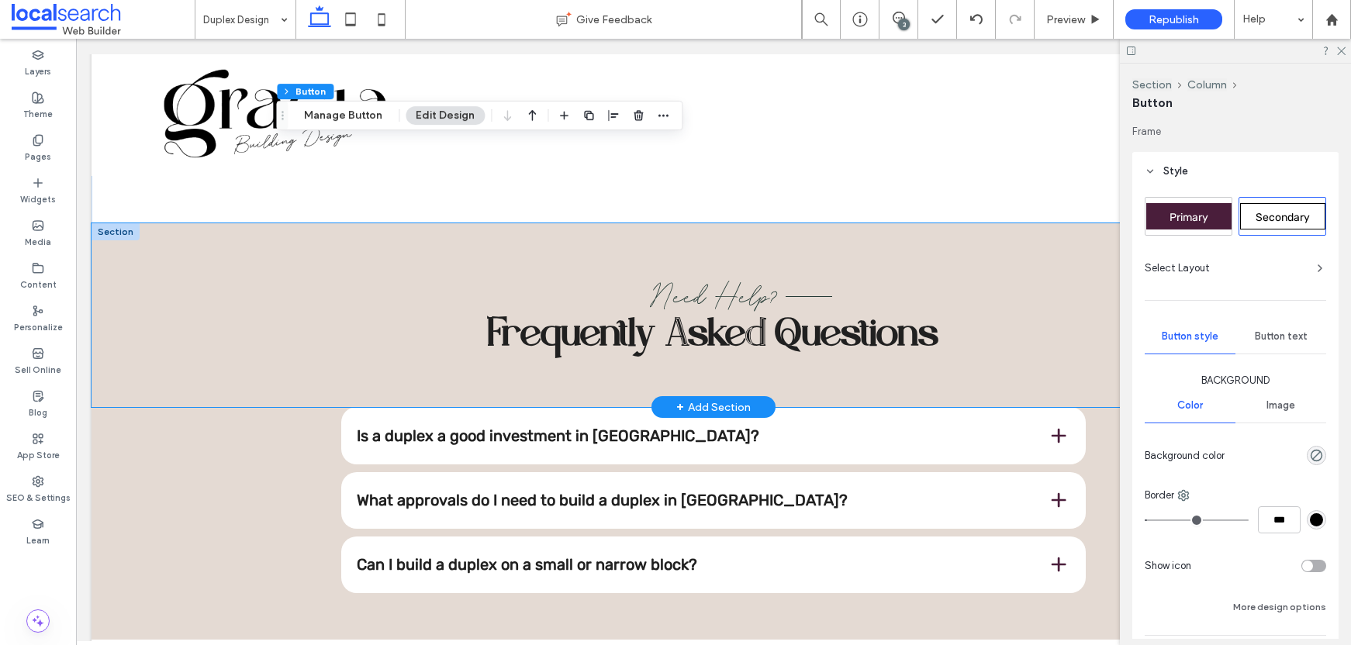
click at [169, 251] on div "Need Help? Frequently Asked Questions" at bounding box center [714, 315] width 1244 height 184
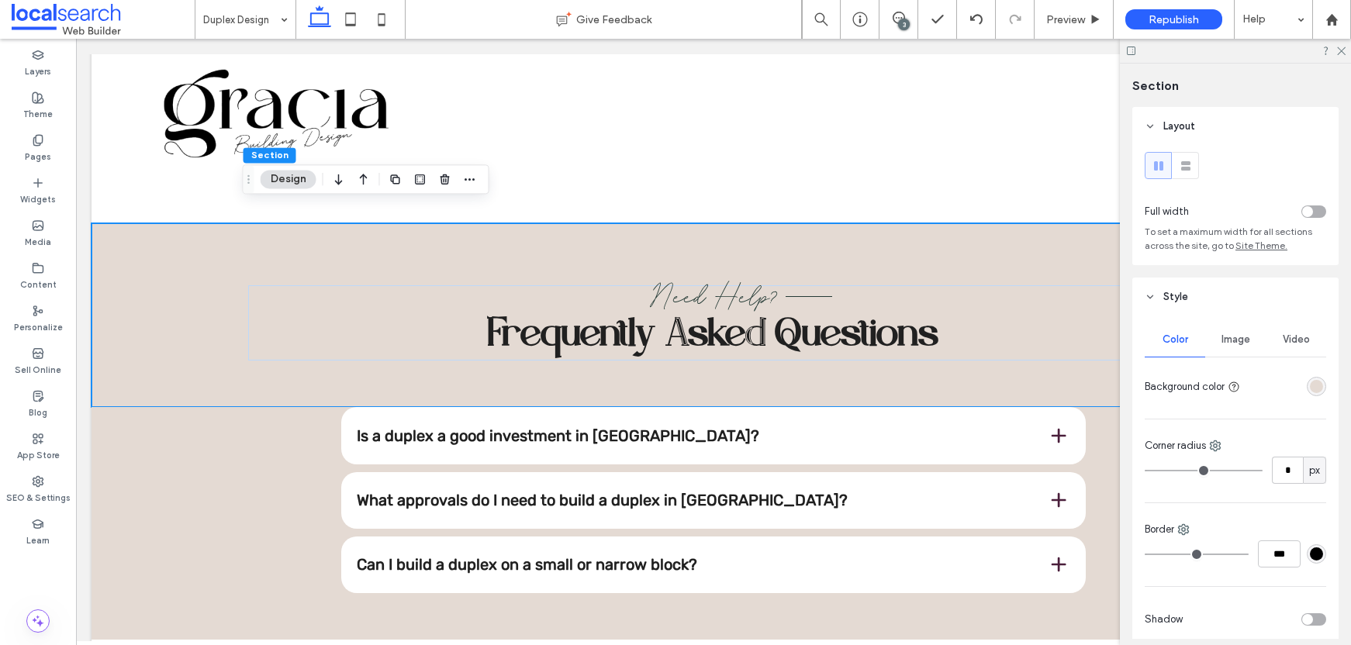
click at [1313, 387] on div "rgba(228, 218, 211, 1)" at bounding box center [1316, 386] width 13 height 13
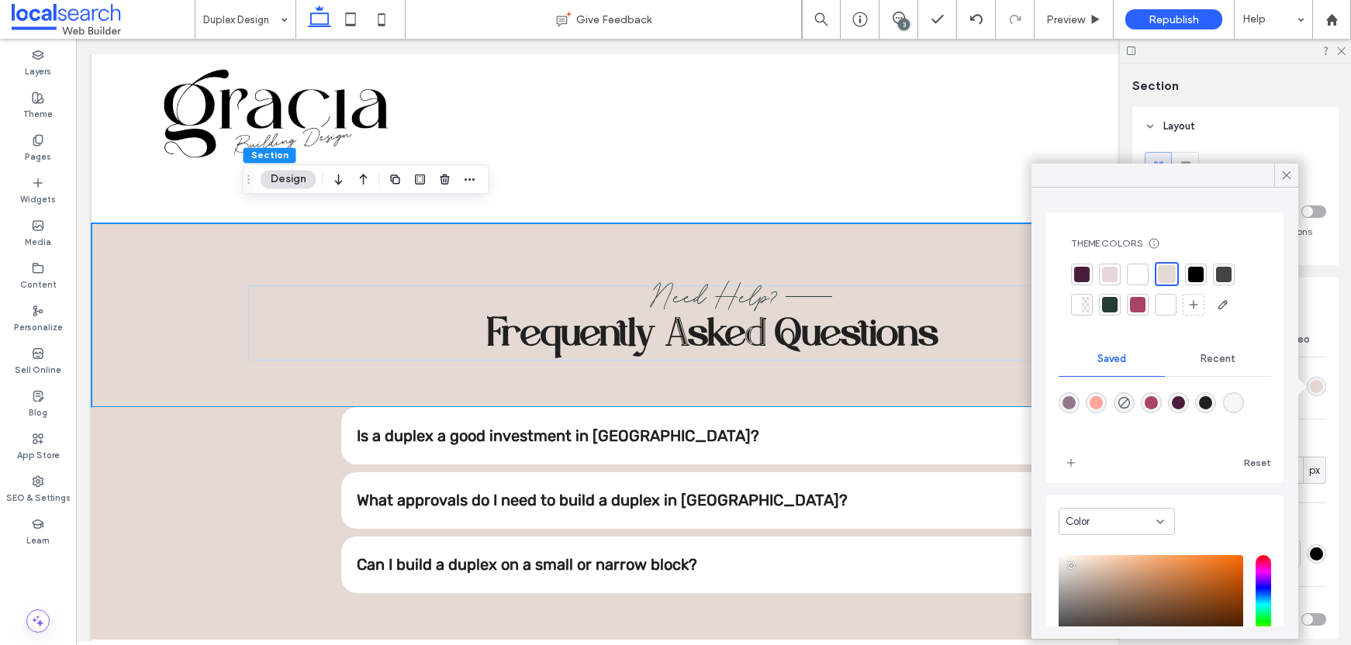
click at [1135, 274] on div at bounding box center [1138, 275] width 16 height 16
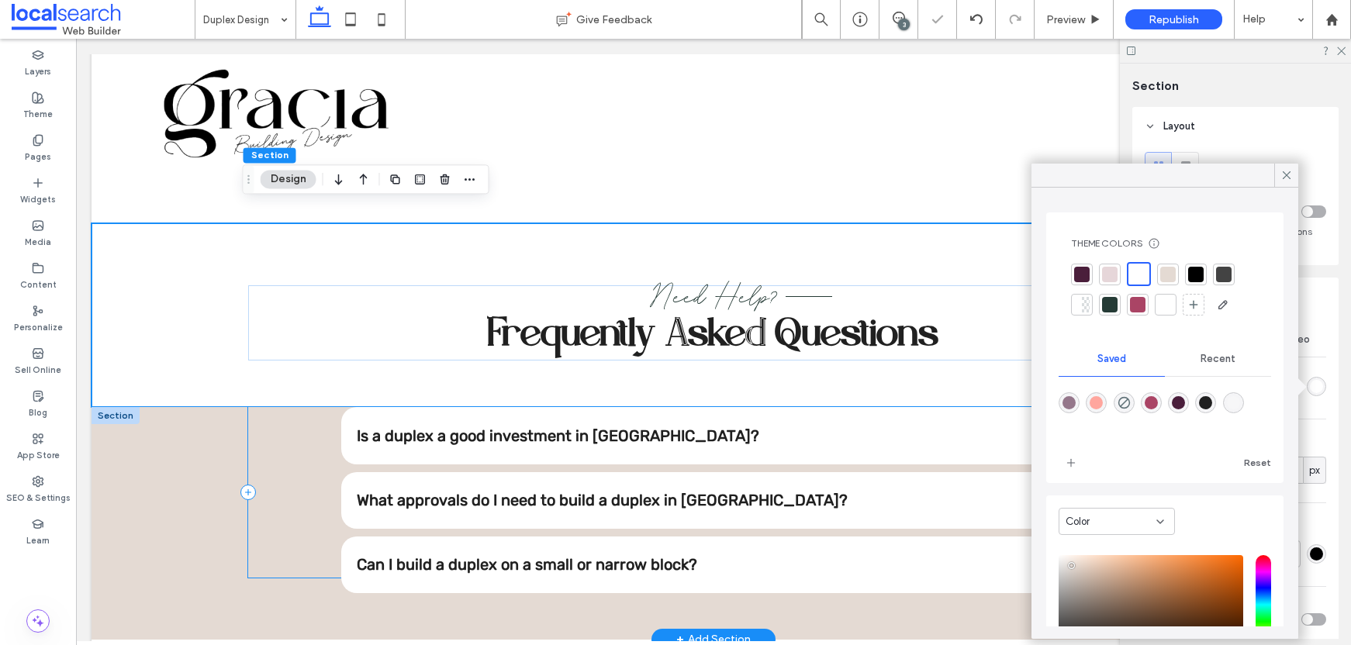
click at [271, 415] on div "Is a duplex a good investment in NSW? Yes, duplexes are increasingly popular am…" at bounding box center [713, 492] width 931 height 171
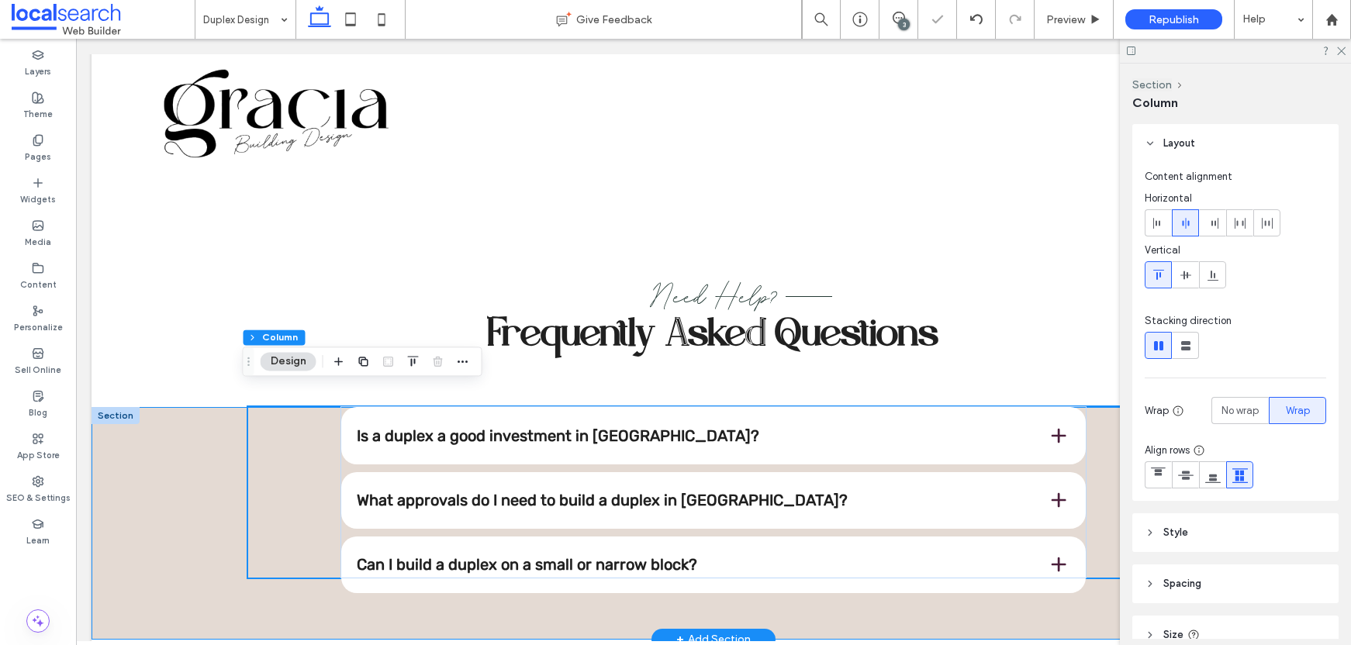
click at [199, 416] on div "Is a duplex a good investment in NSW? Yes, duplexes are increasingly popular am…" at bounding box center [714, 523] width 1244 height 233
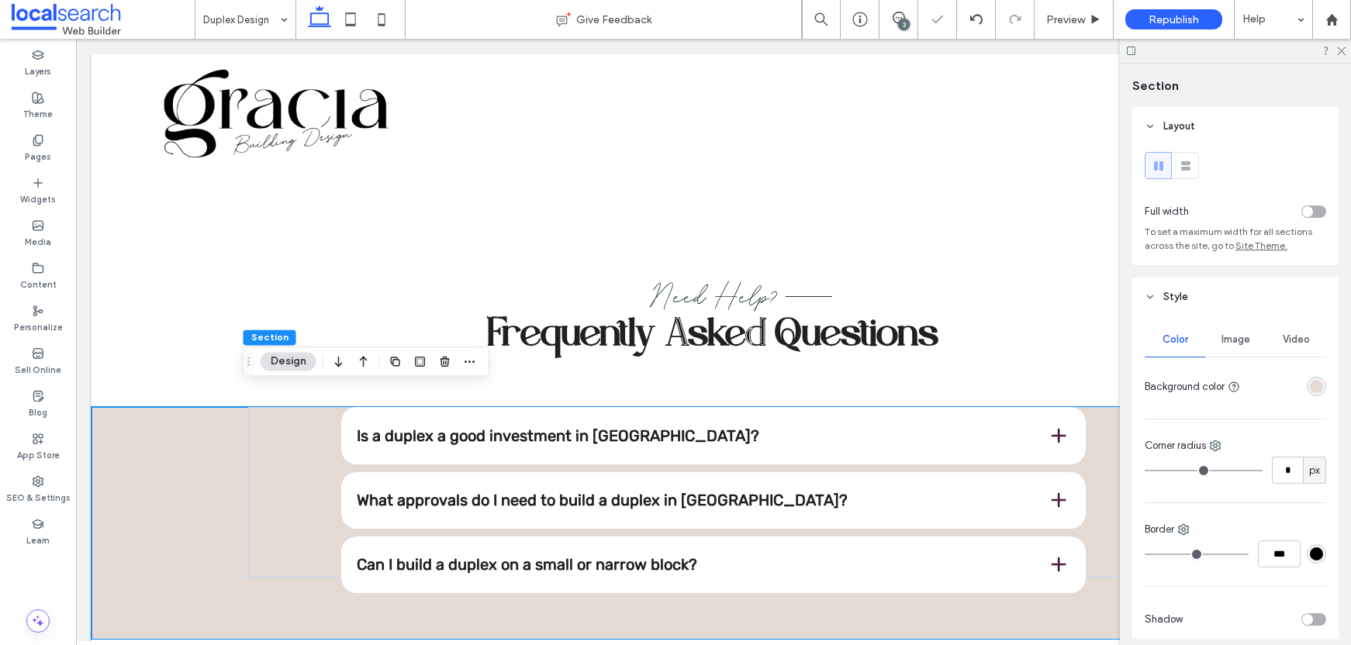
click at [1313, 382] on div "rgba(228, 218, 211, 1)" at bounding box center [1316, 386] width 13 height 13
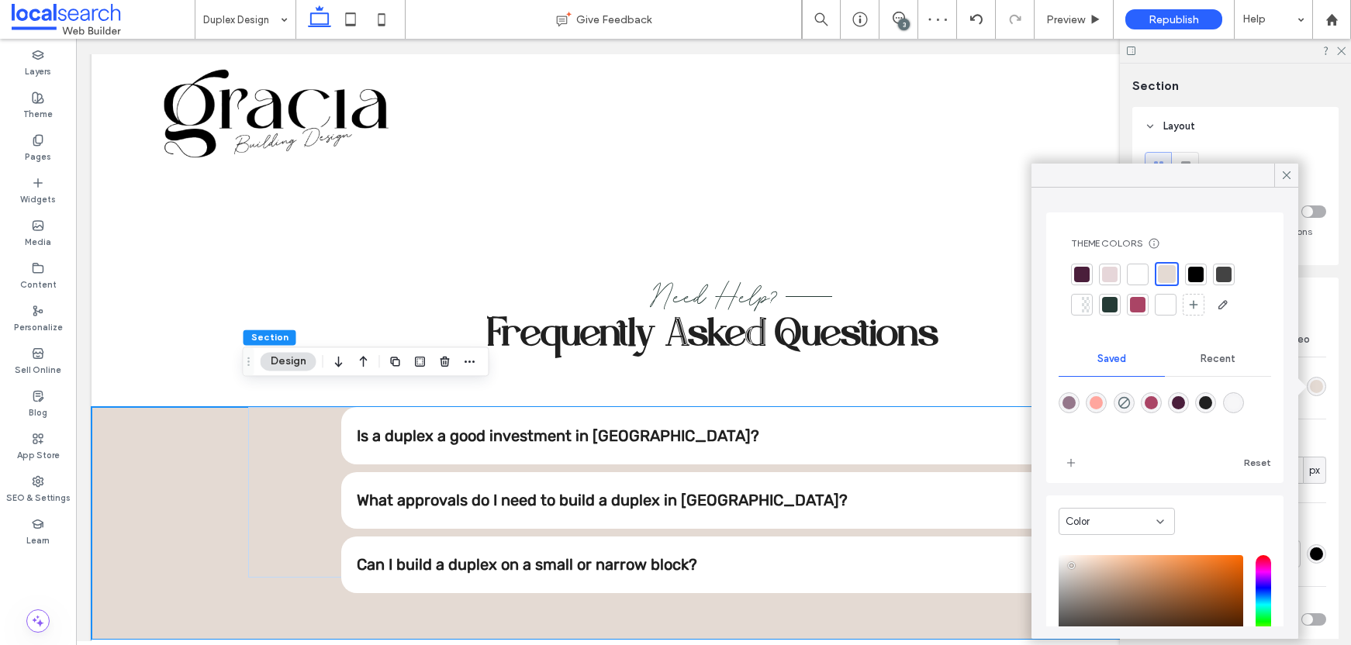
click at [1131, 272] on div at bounding box center [1138, 275] width 16 height 16
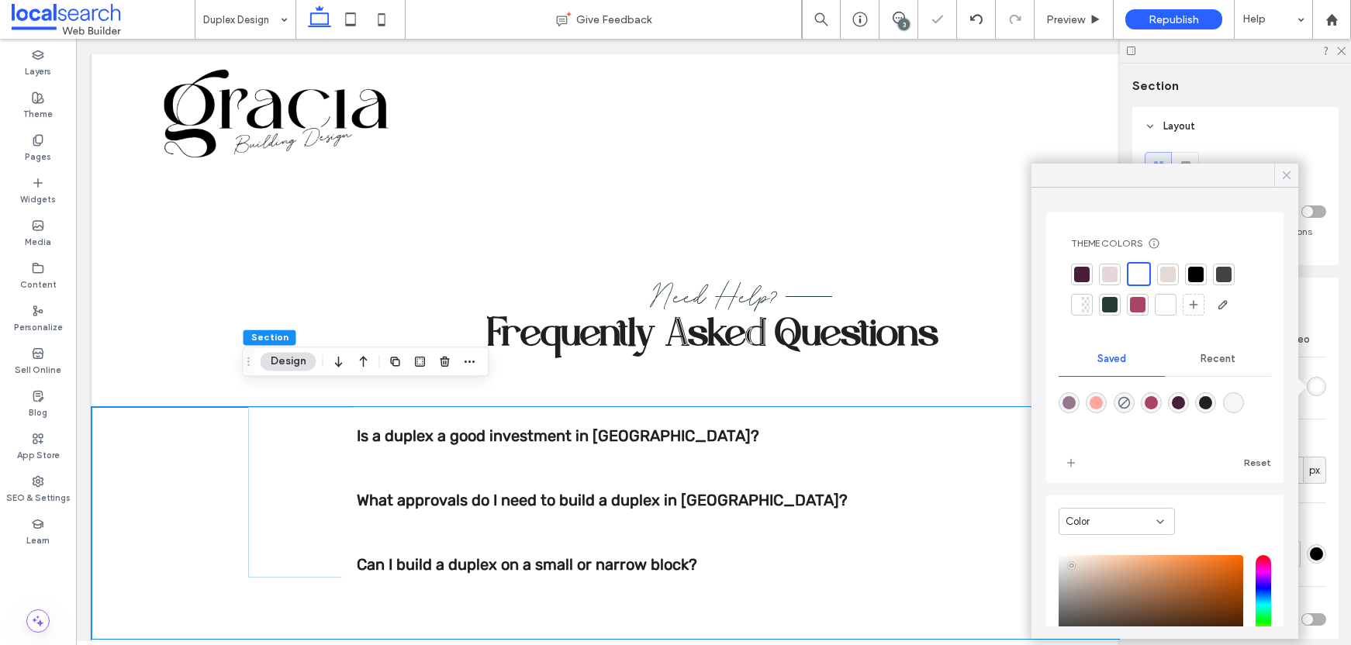
click at [1286, 178] on icon at bounding box center [1287, 175] width 14 height 14
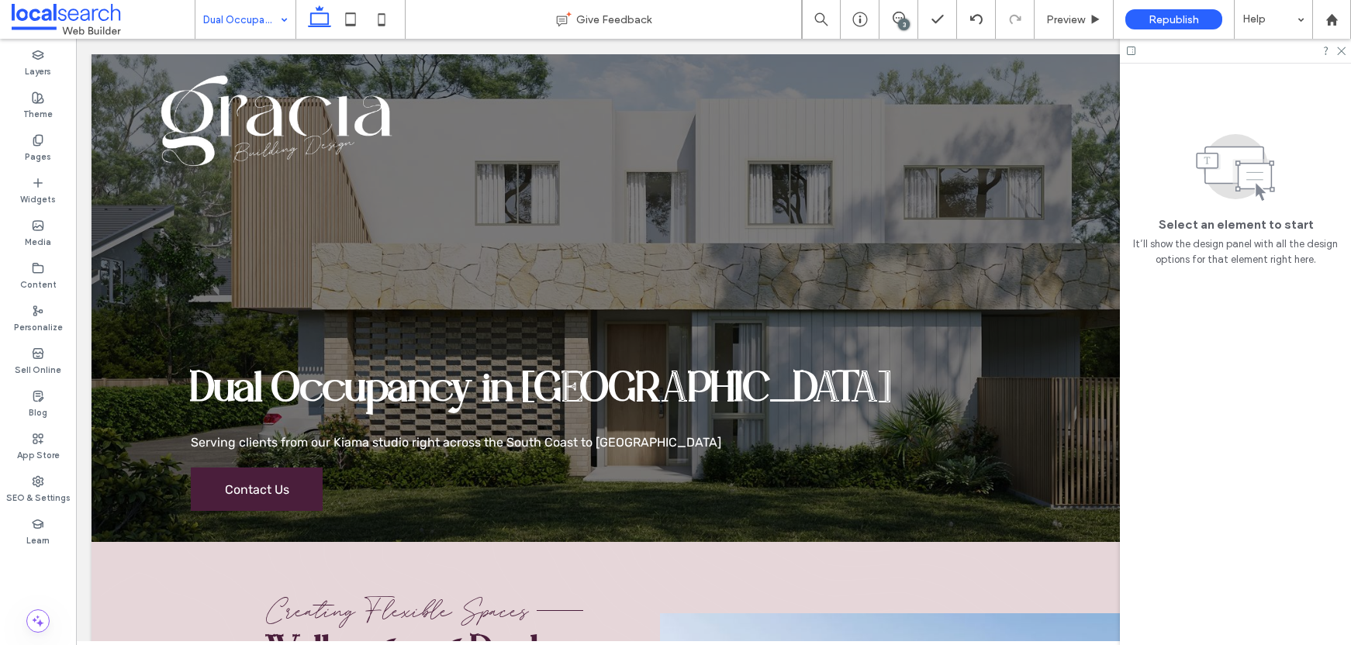
scroll to position [0, 0]
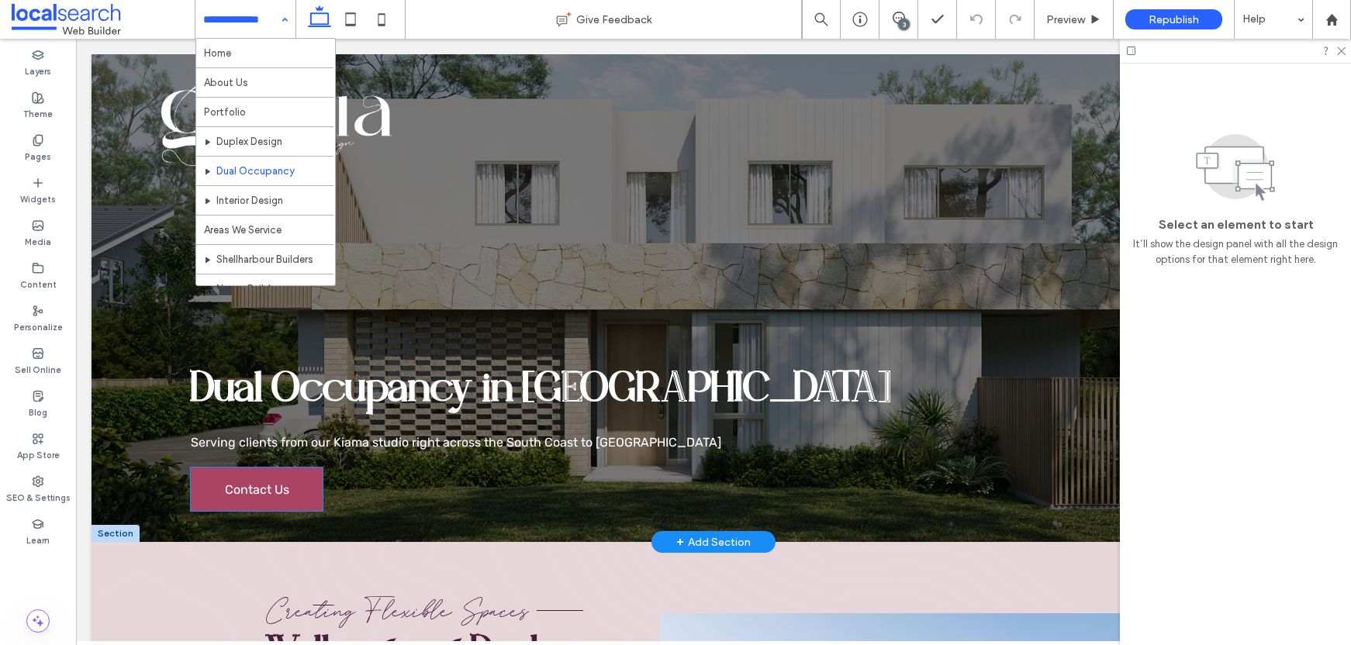
click at [261, 485] on span "Contact Us" at bounding box center [257, 490] width 64 height 15
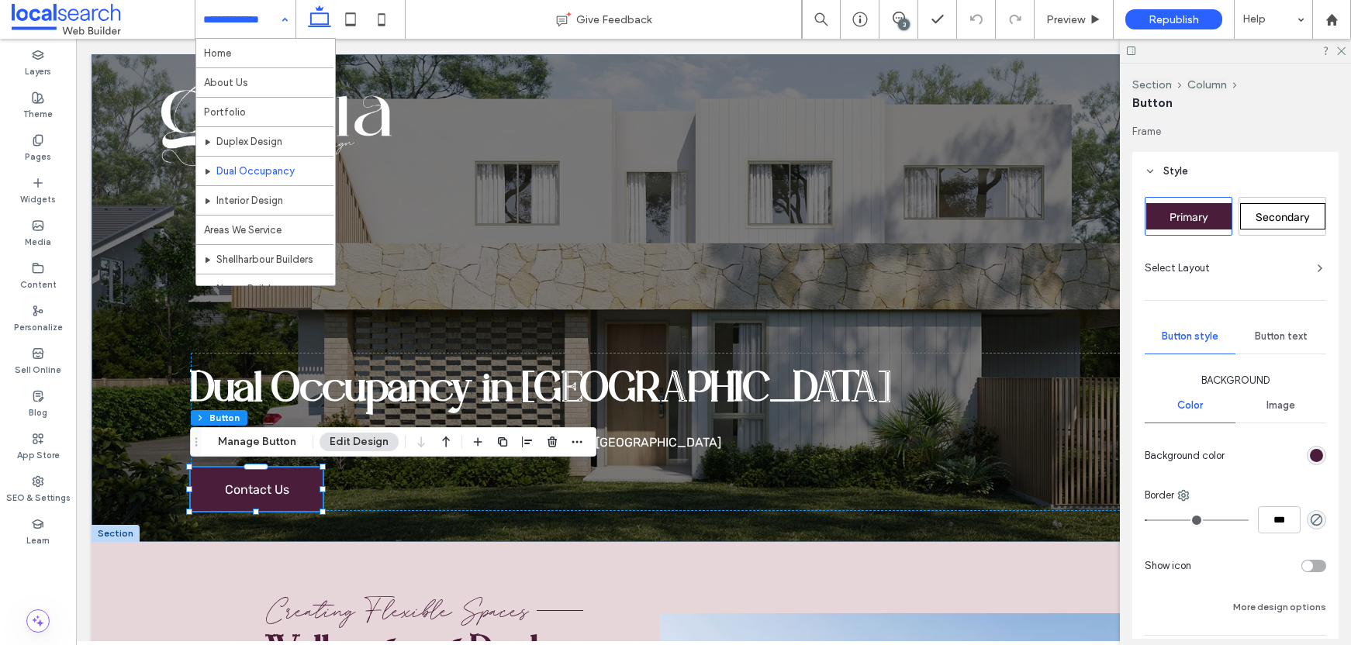
click at [1298, 221] on span "Secondary" at bounding box center [1283, 217] width 54 height 13
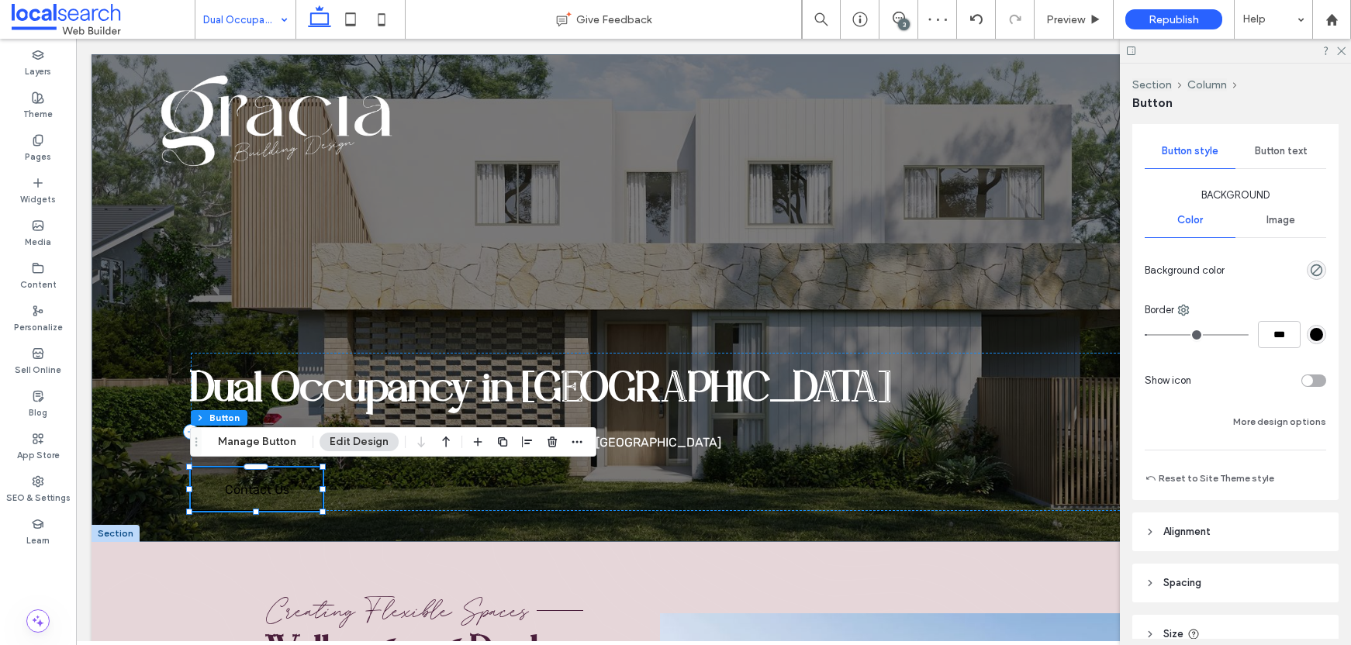
scroll to position [214, 0]
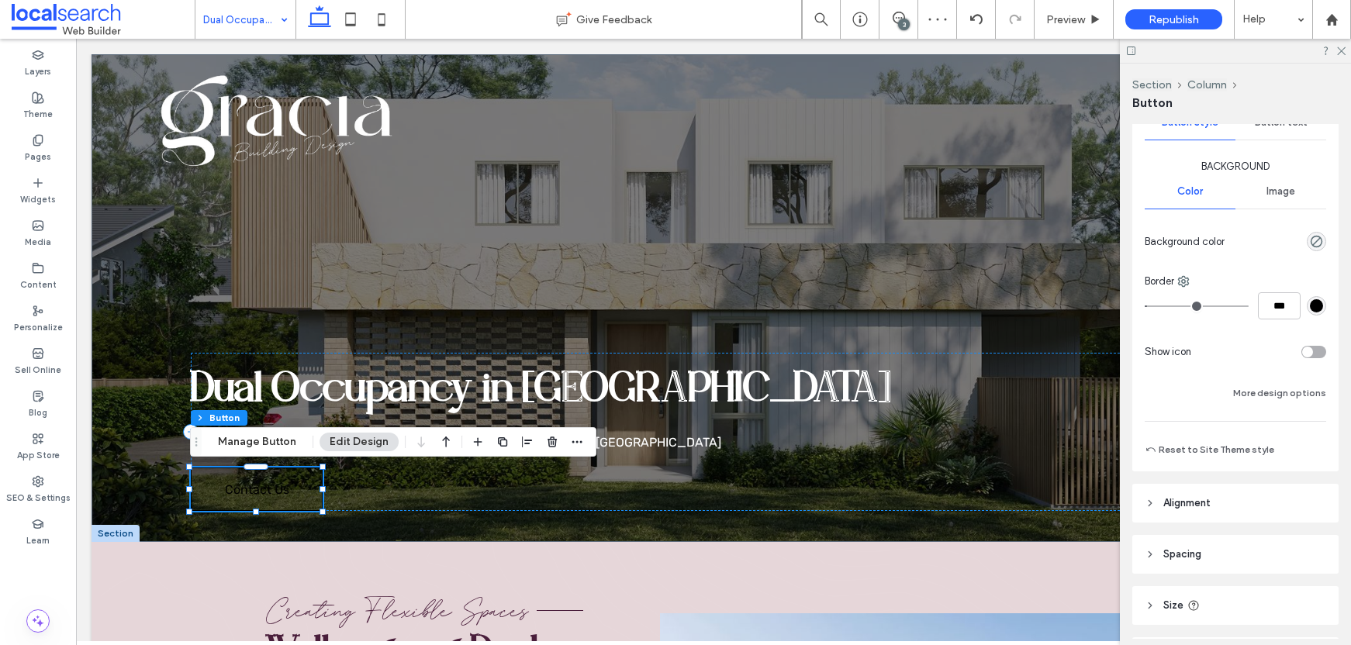
click at [1311, 304] on div "rgb(0, 0, 0)" at bounding box center [1316, 305] width 13 height 13
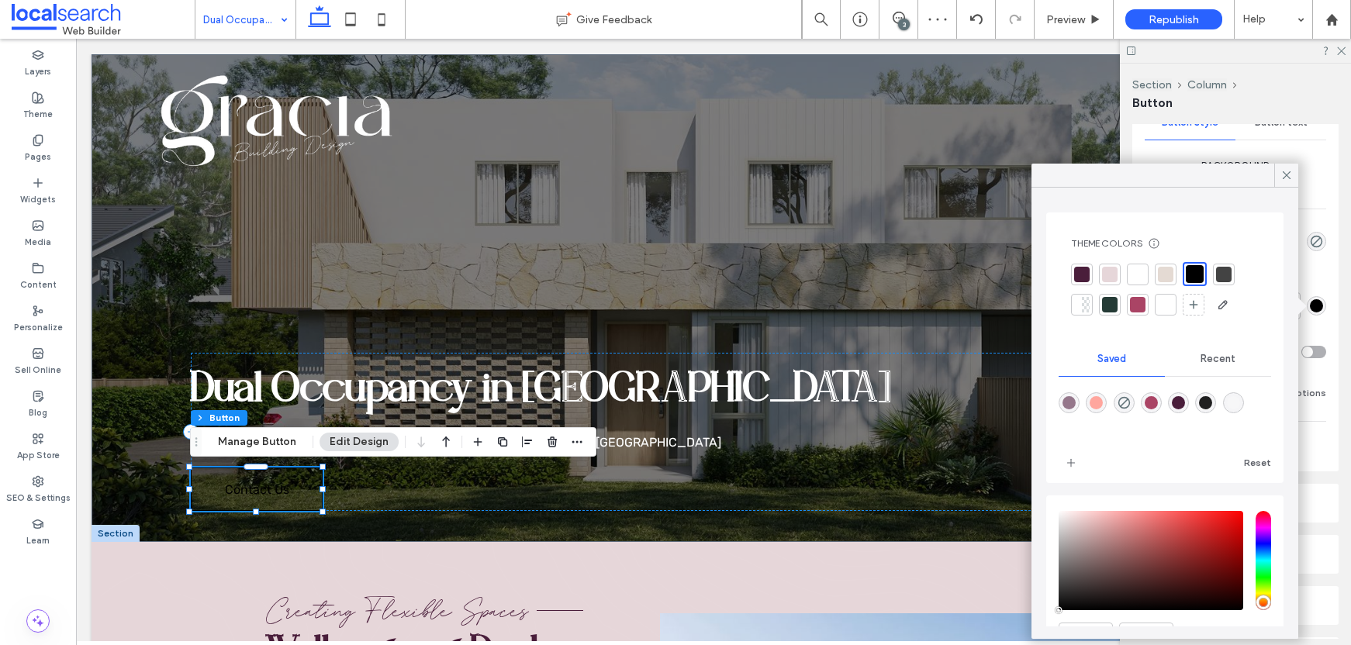
click at [1138, 275] on div at bounding box center [1138, 275] width 16 height 16
click at [1289, 173] on use at bounding box center [1287, 175] width 8 height 8
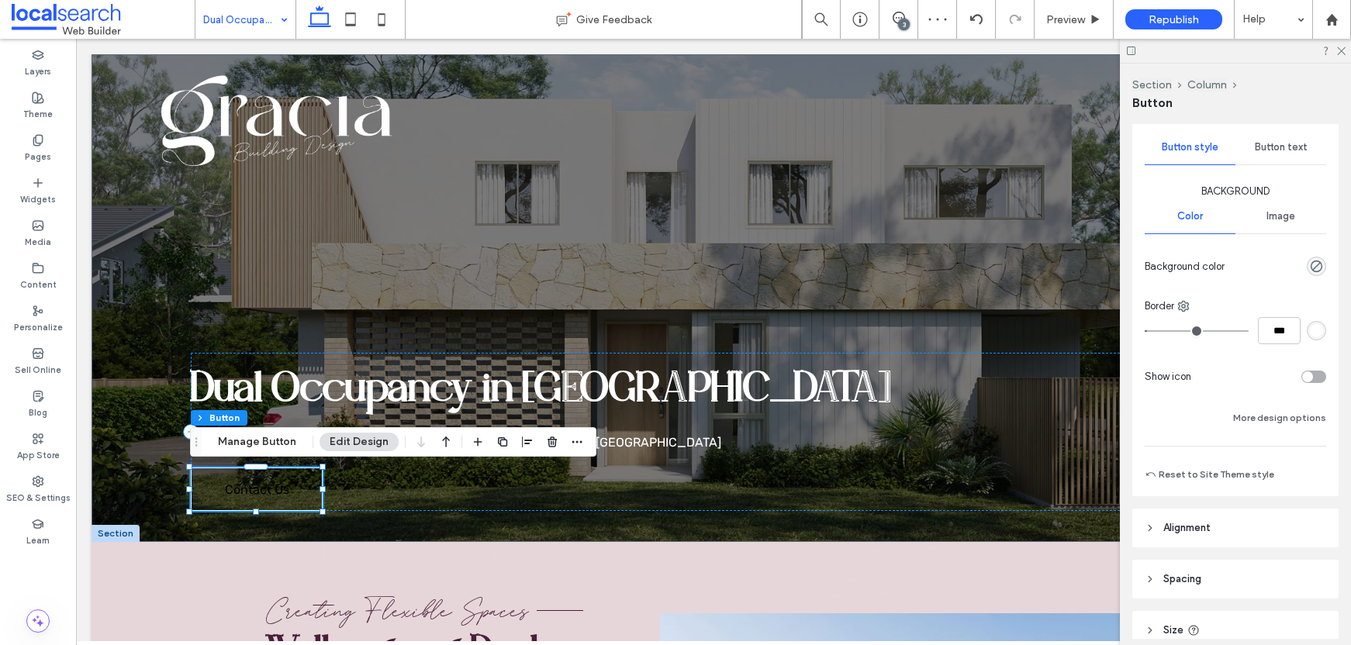
scroll to position [188, 0]
click at [1282, 149] on span "Button text" at bounding box center [1281, 149] width 53 height 12
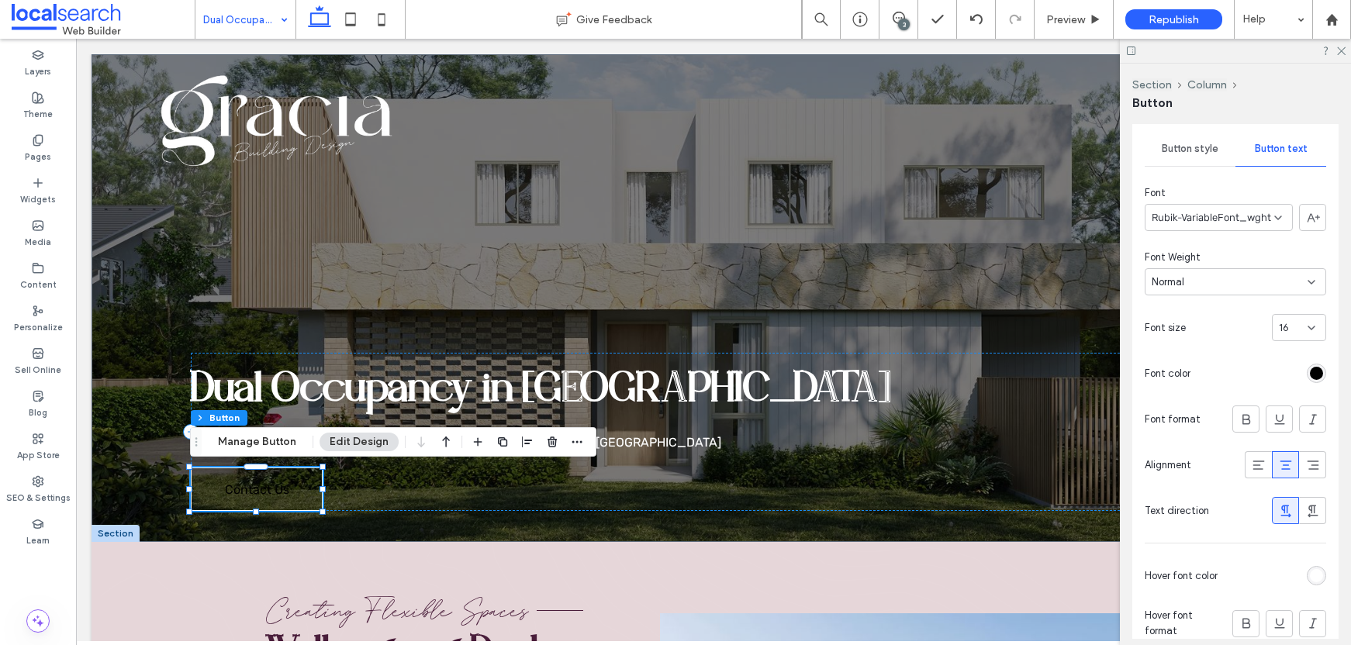
click at [1307, 387] on div at bounding box center [1262, 373] width 130 height 27
click at [1310, 377] on div "rgb(0, 0, 0)" at bounding box center [1316, 373] width 13 height 13
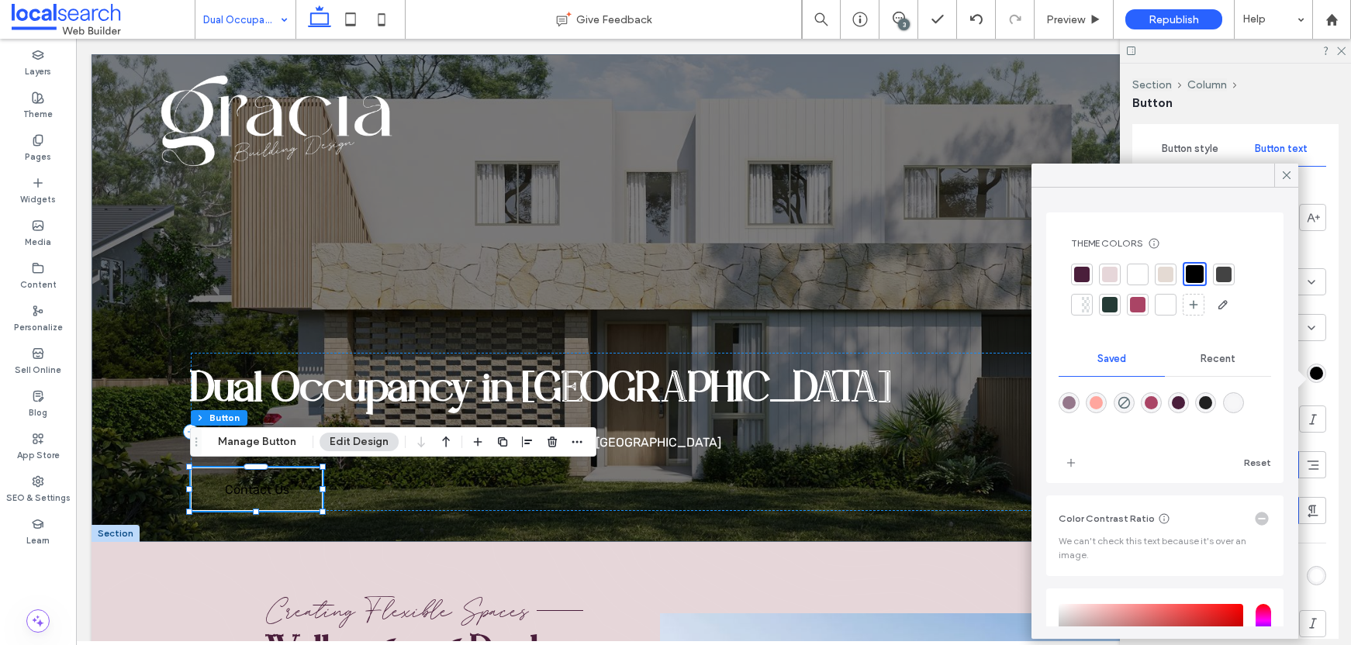
click at [1137, 276] on div at bounding box center [1138, 275] width 16 height 16
click at [1284, 180] on icon at bounding box center [1287, 175] width 14 height 14
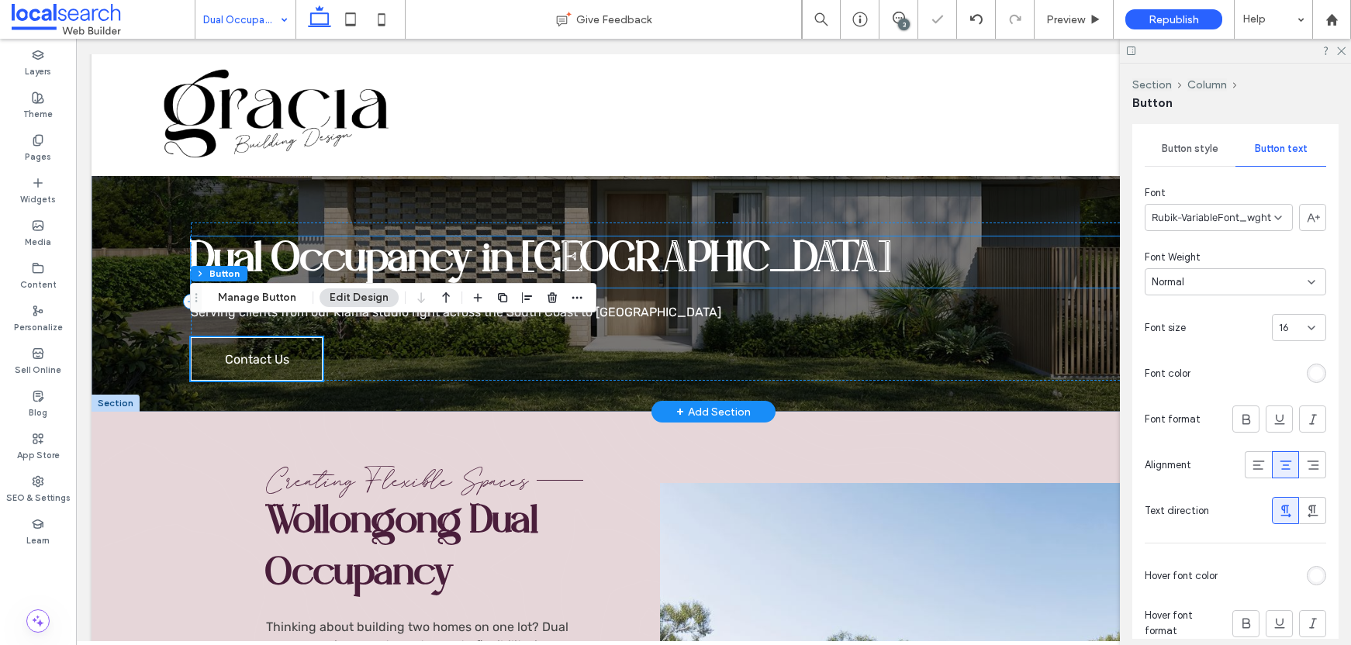
scroll to position [144, 0]
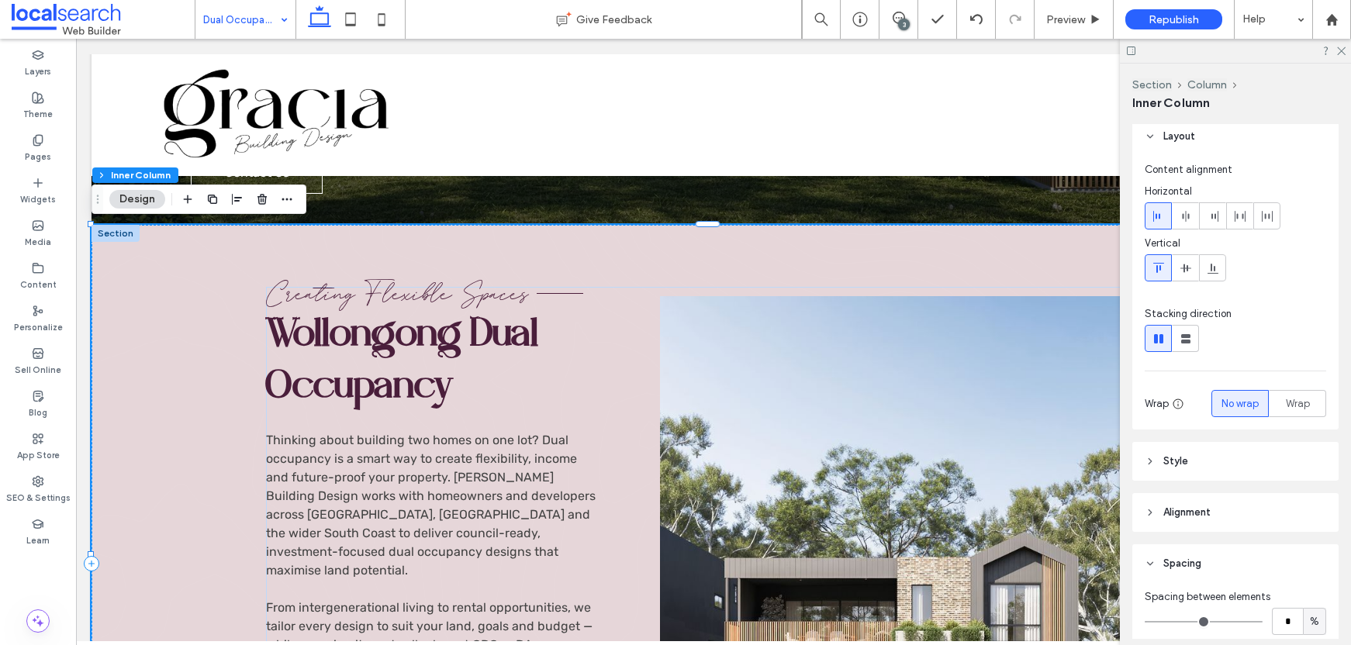
scroll to position [0, 0]
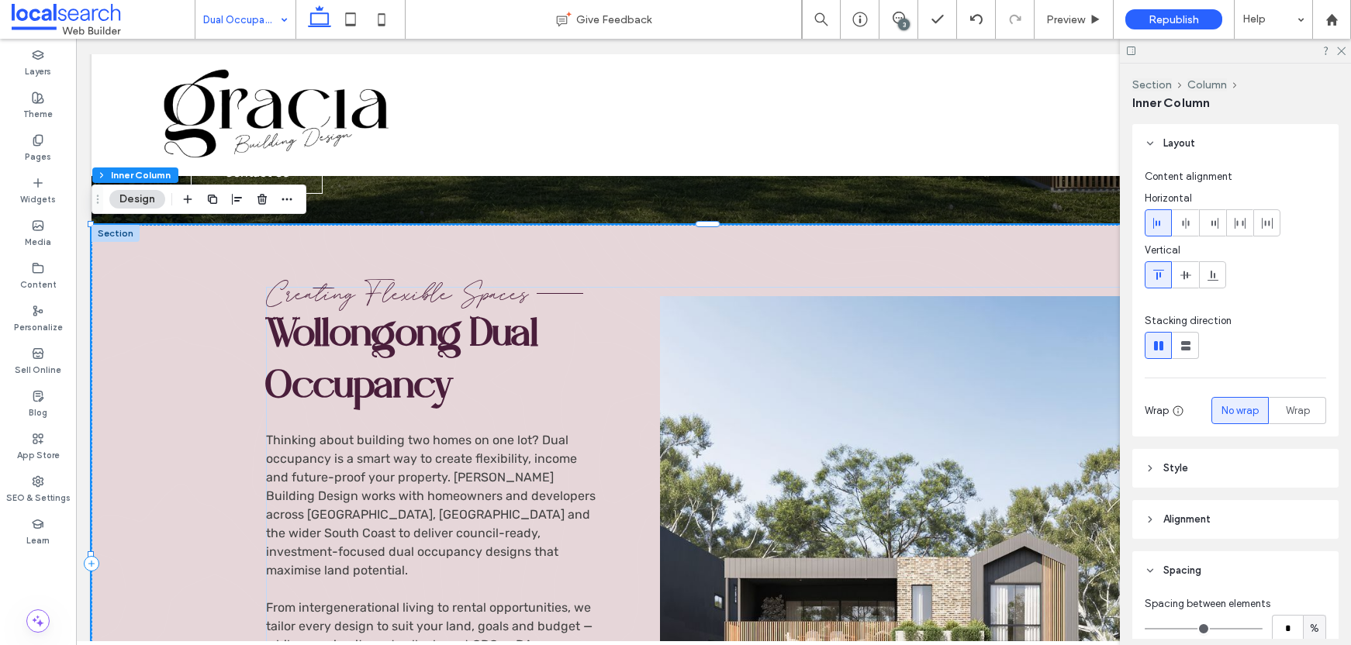
click at [1249, 484] on header "Style" at bounding box center [1236, 468] width 206 height 39
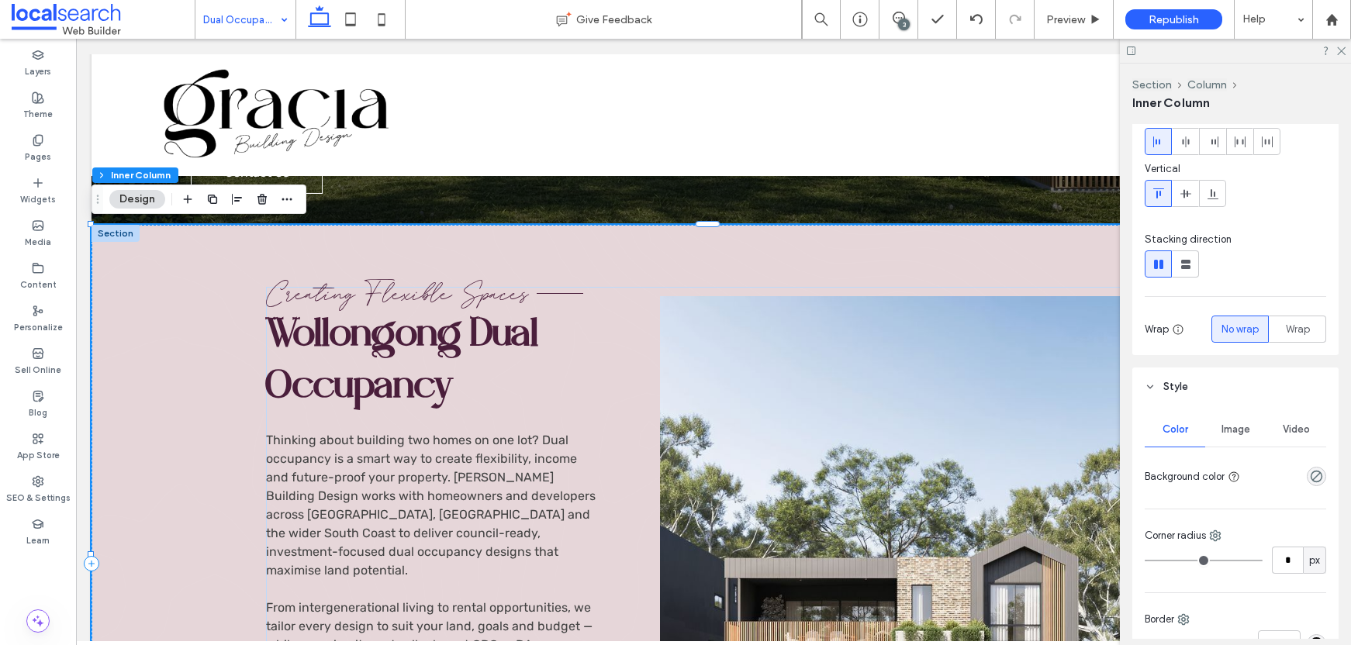
scroll to position [316, 0]
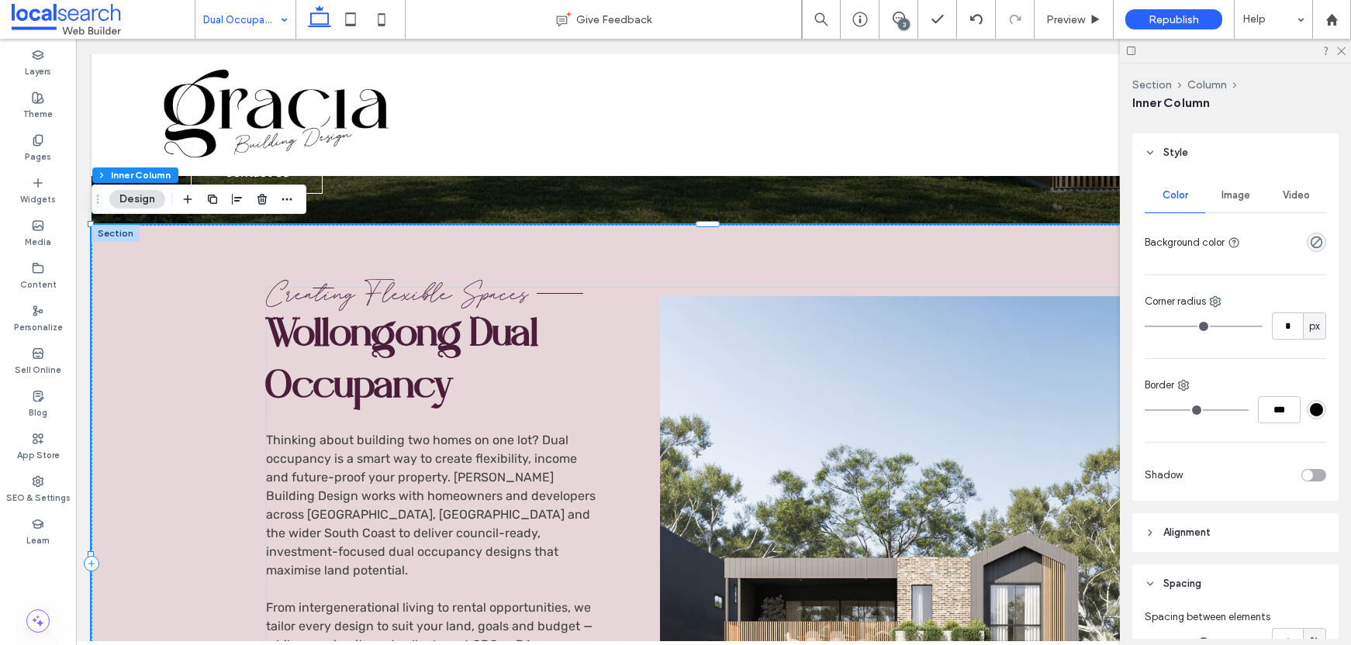
click at [171, 328] on div "Creating Flexible Spaces Wollongong Dual Occupancy Thinking about building two …" at bounding box center [714, 564] width 1244 height 678
click at [109, 237] on div at bounding box center [116, 233] width 48 height 17
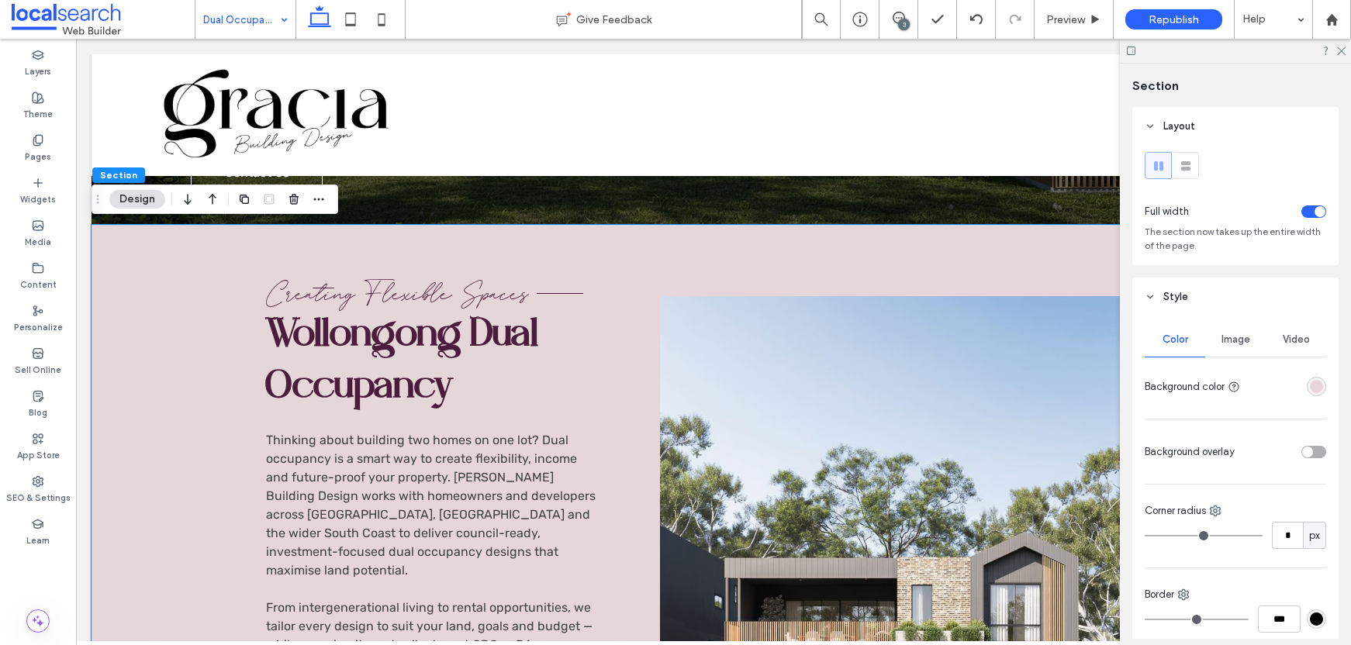
click at [1310, 386] on div "rgba(230, 214, 217, 1)" at bounding box center [1316, 386] width 13 height 13
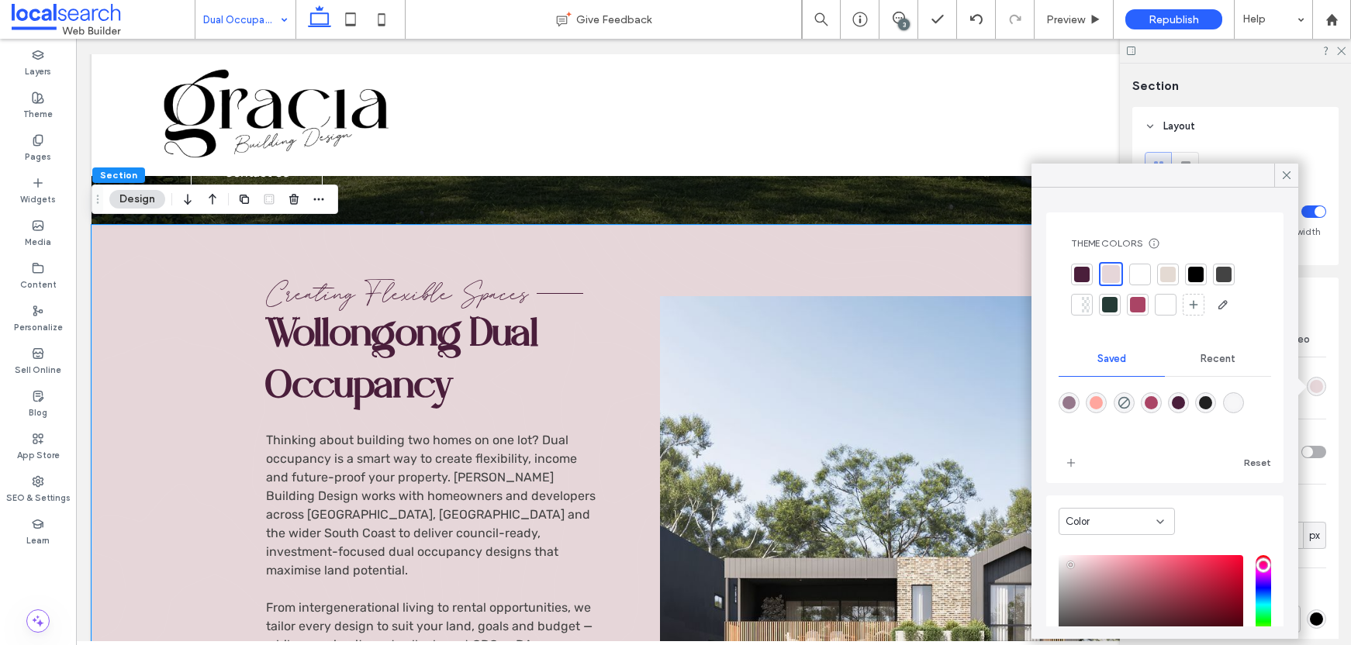
click at [1141, 273] on div at bounding box center [1141, 275] width 16 height 16
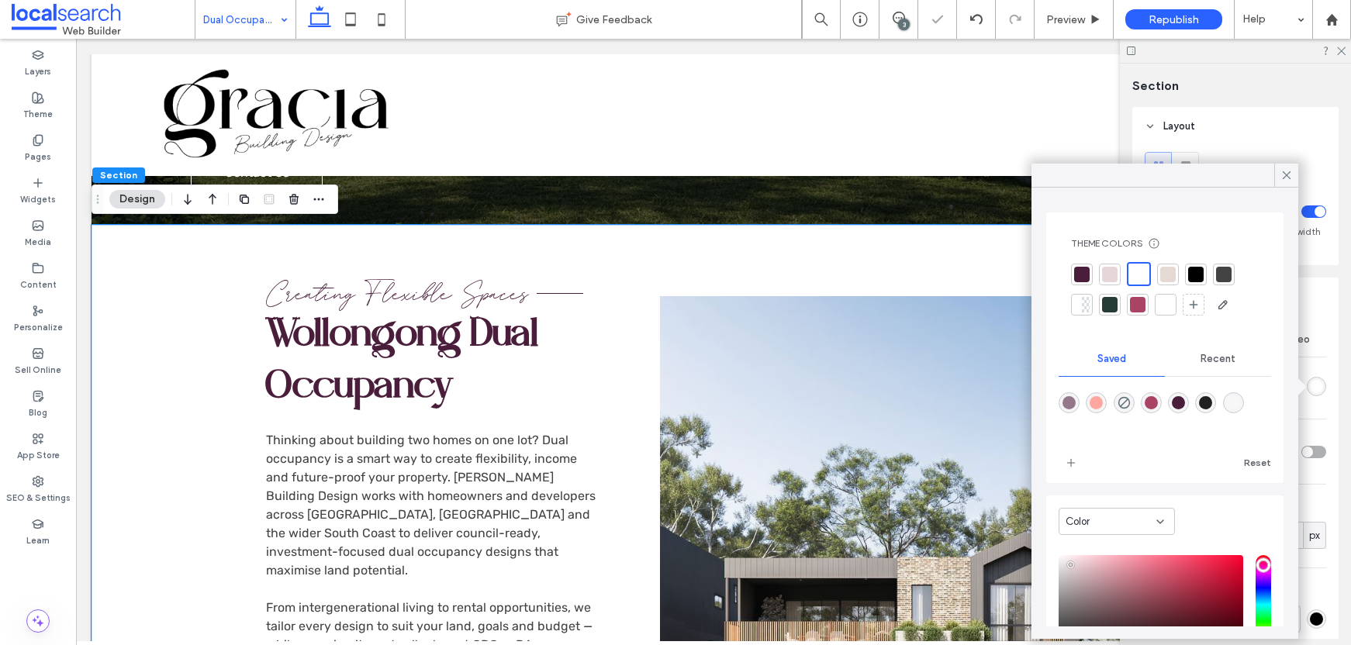
click at [470, 291] on span "Creating Flexible Spaces" at bounding box center [397, 294] width 263 height 35
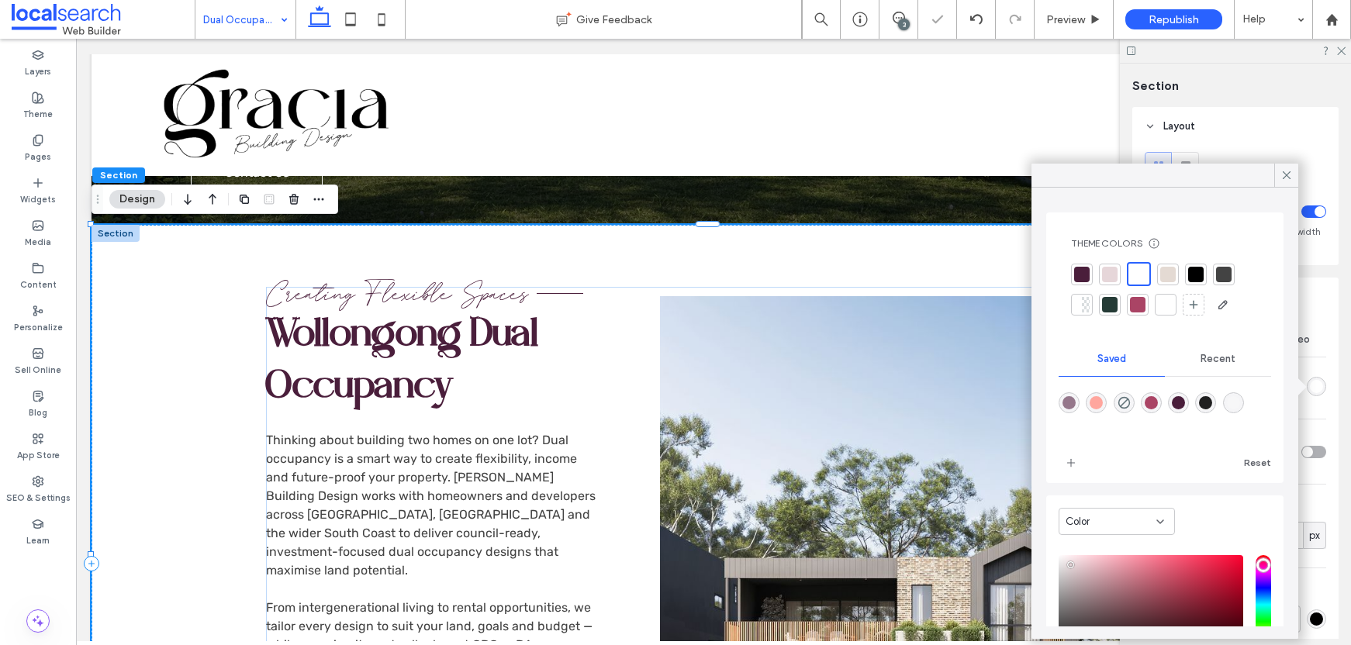
click at [470, 291] on span "Creating Flexible Spaces" at bounding box center [397, 294] width 263 height 35
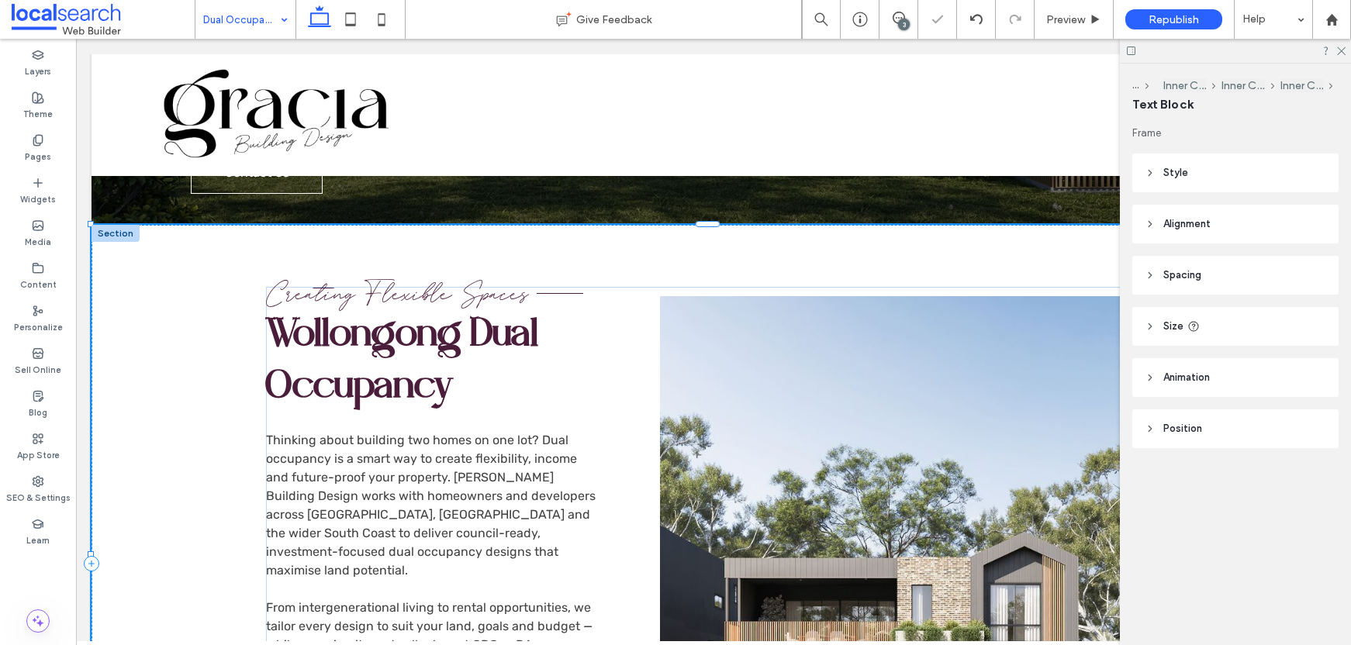
type input "**********"
type input "**"
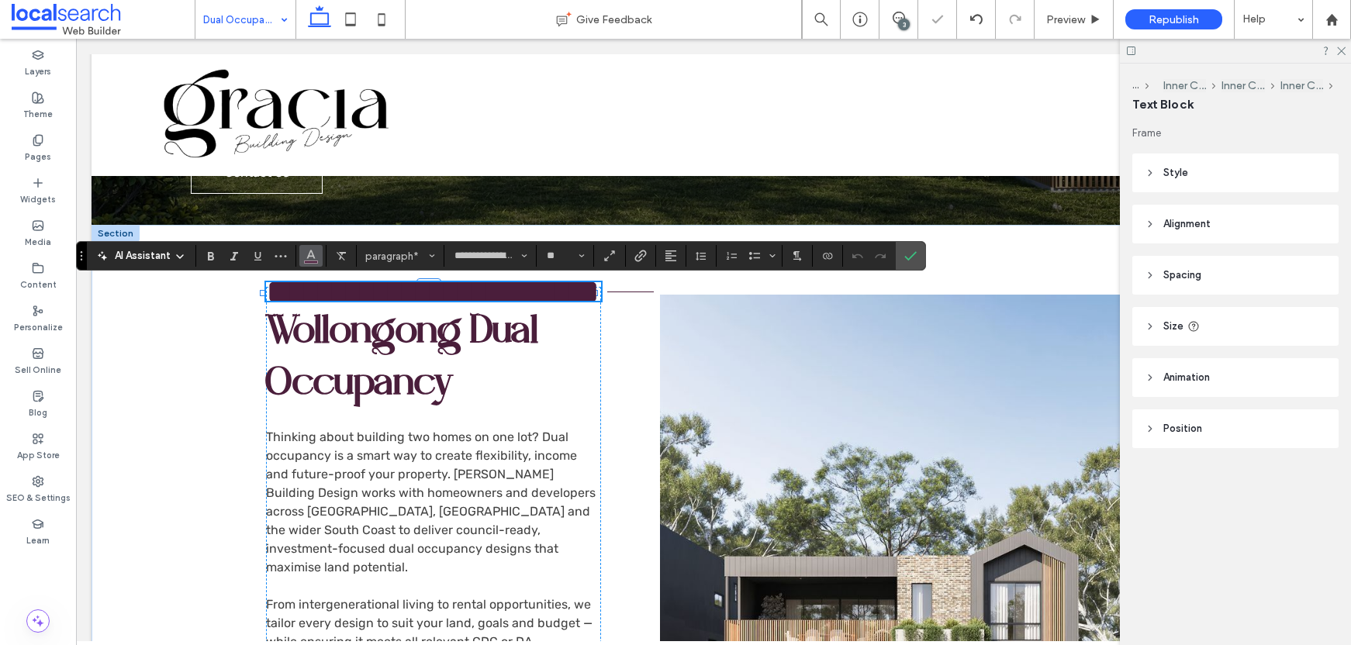
click at [306, 254] on icon "Color" at bounding box center [311, 254] width 12 height 12
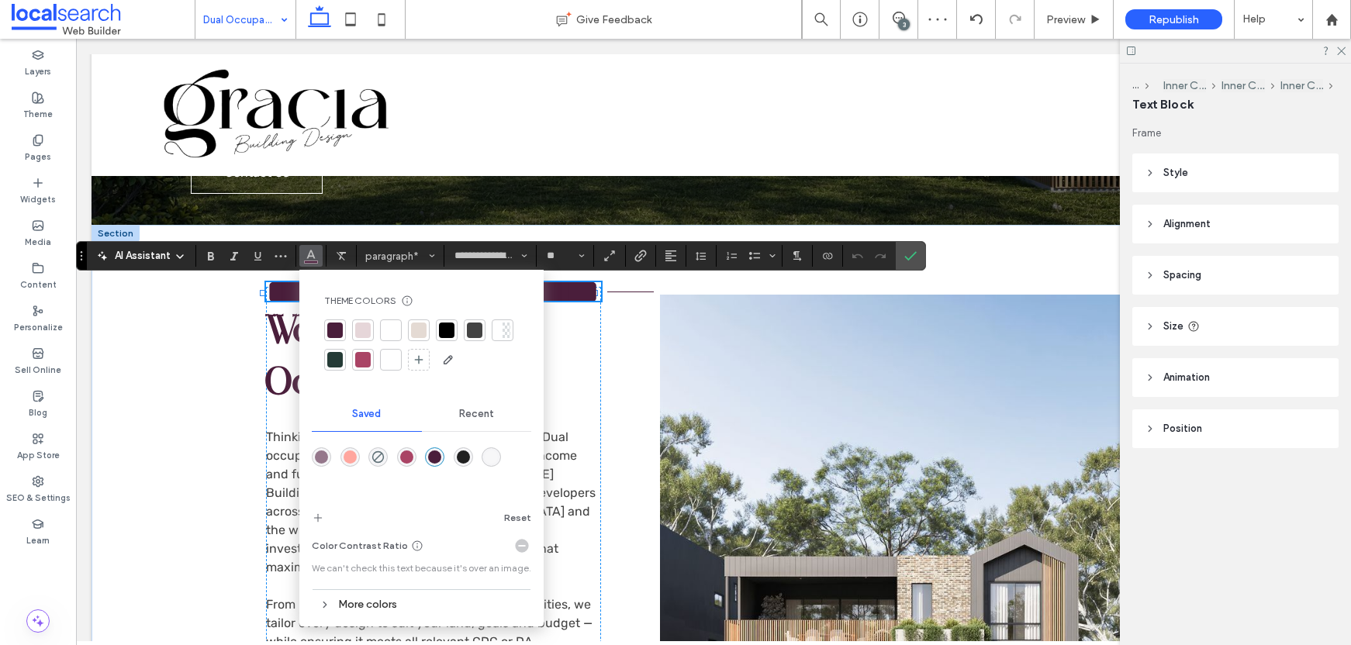
click at [447, 330] on div at bounding box center [447, 331] width 16 height 16
click at [269, 329] on span "Wollongong Dual Occupancy" at bounding box center [402, 360] width 273 height 97
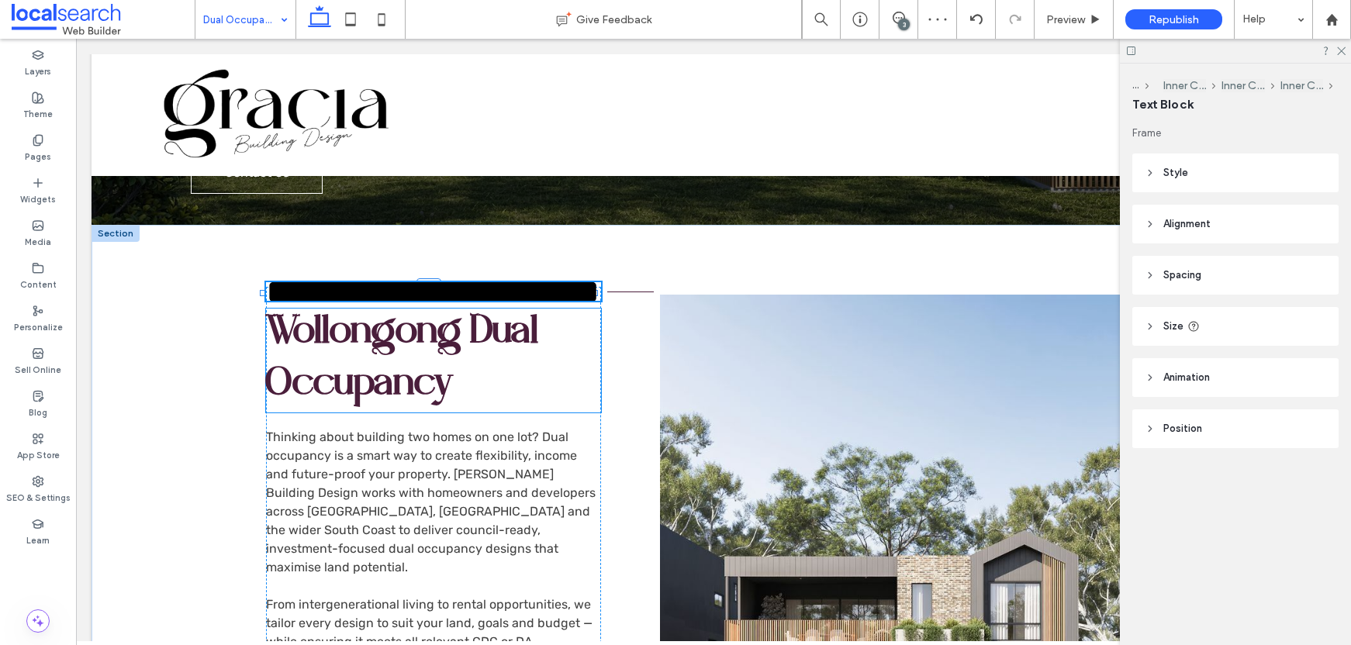
type input "**********"
type input "**"
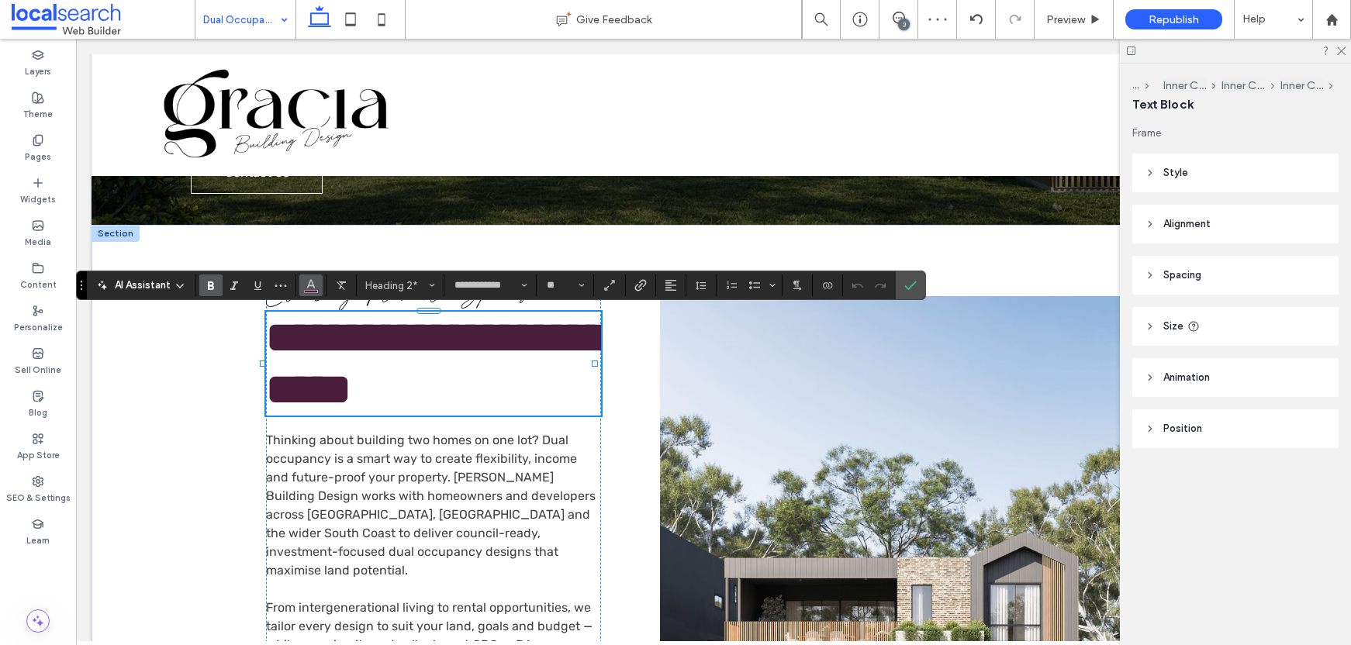
click at [310, 287] on icon "Color" at bounding box center [311, 284] width 12 height 12
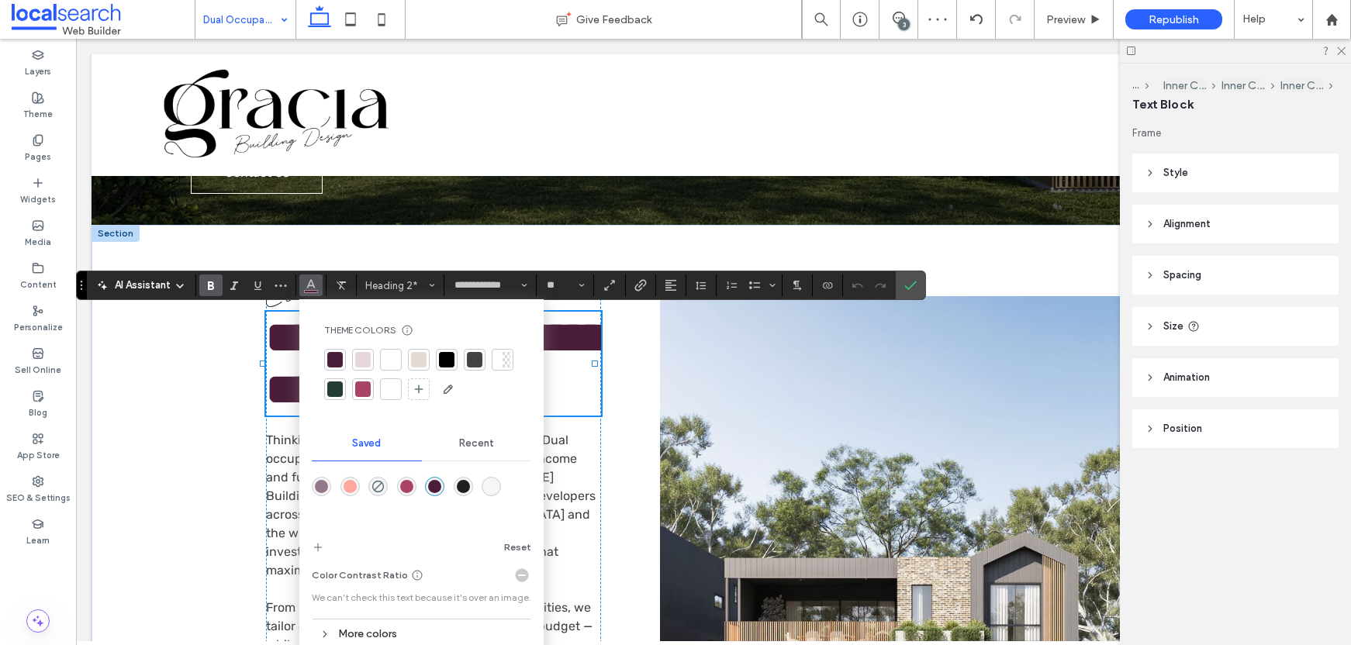
click at [451, 358] on div at bounding box center [447, 360] width 16 height 16
click at [913, 284] on use "Confirm" at bounding box center [911, 285] width 12 height 9
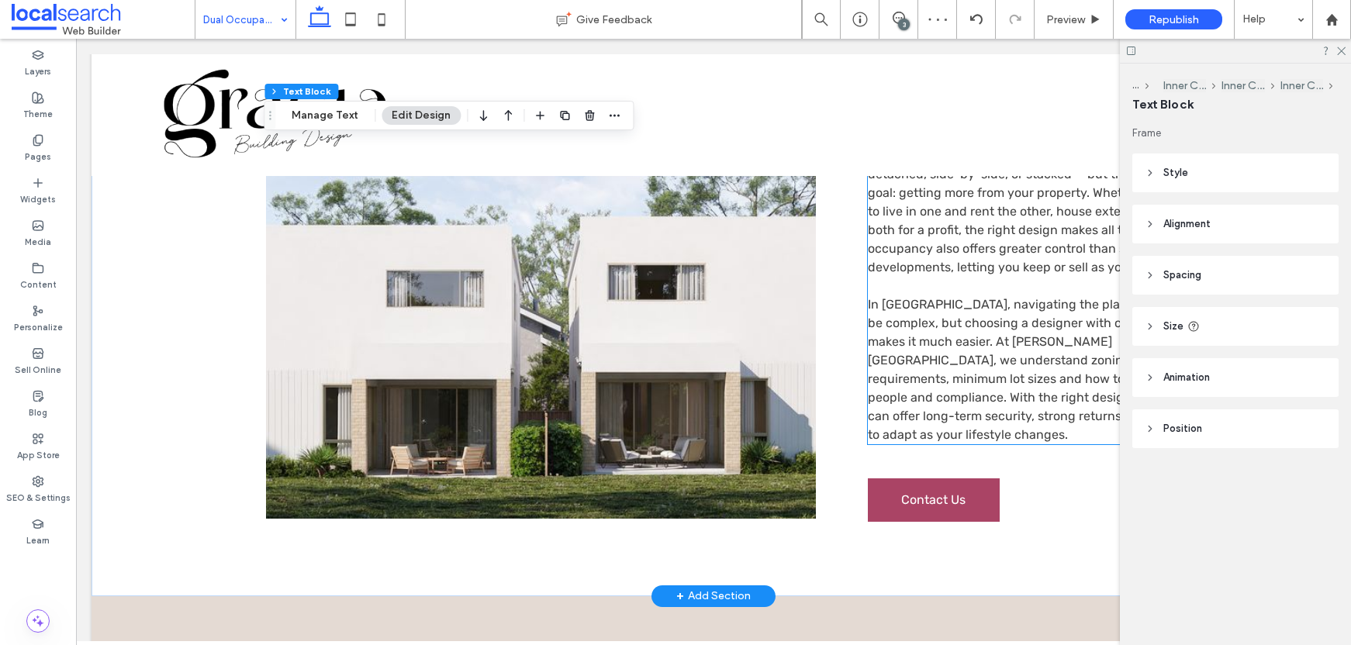
scroll to position [1341, 0]
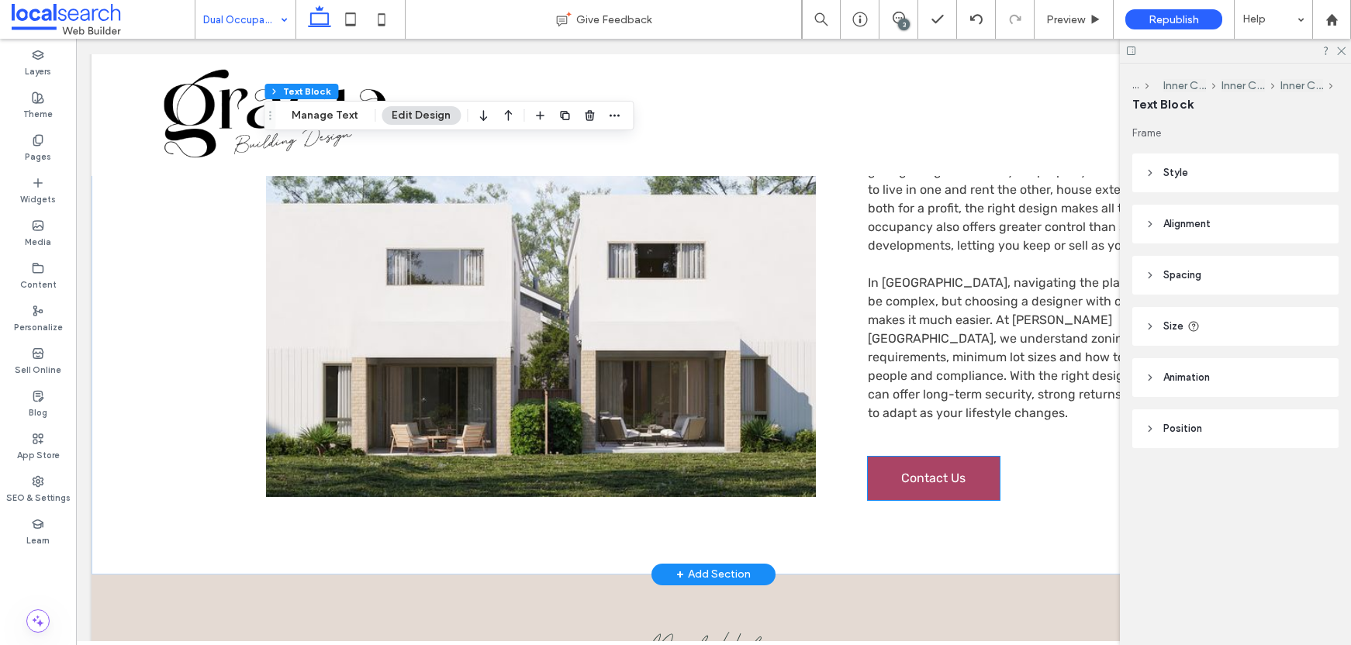
click at [942, 471] on span "Contact Us" at bounding box center [933, 478] width 64 height 15
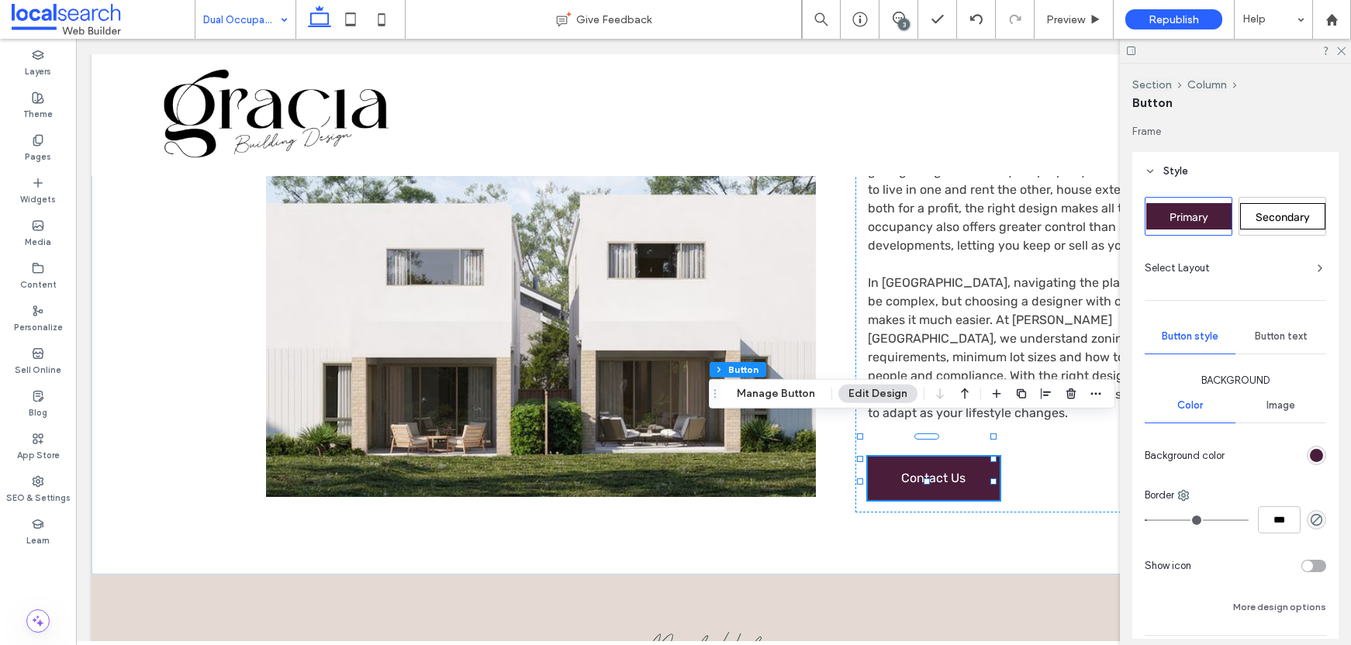
click at [1272, 228] on div "Secondary" at bounding box center [1283, 216] width 85 height 26
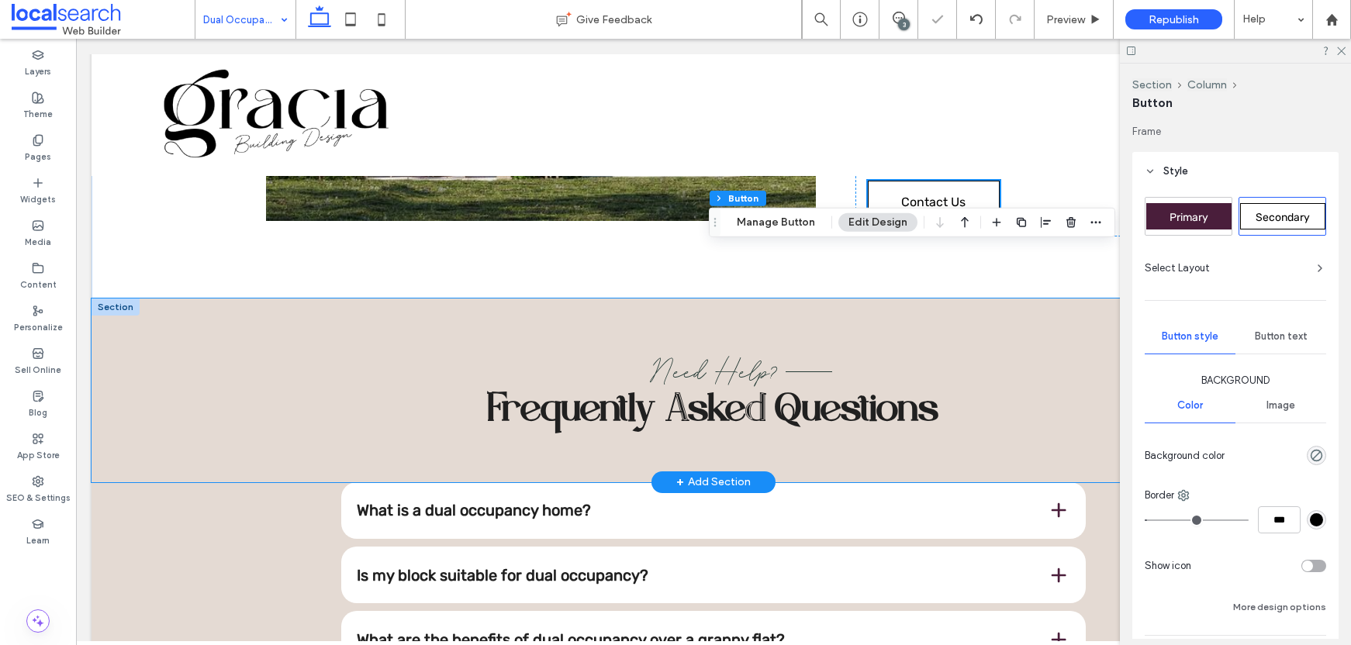
scroll to position [1622, 0]
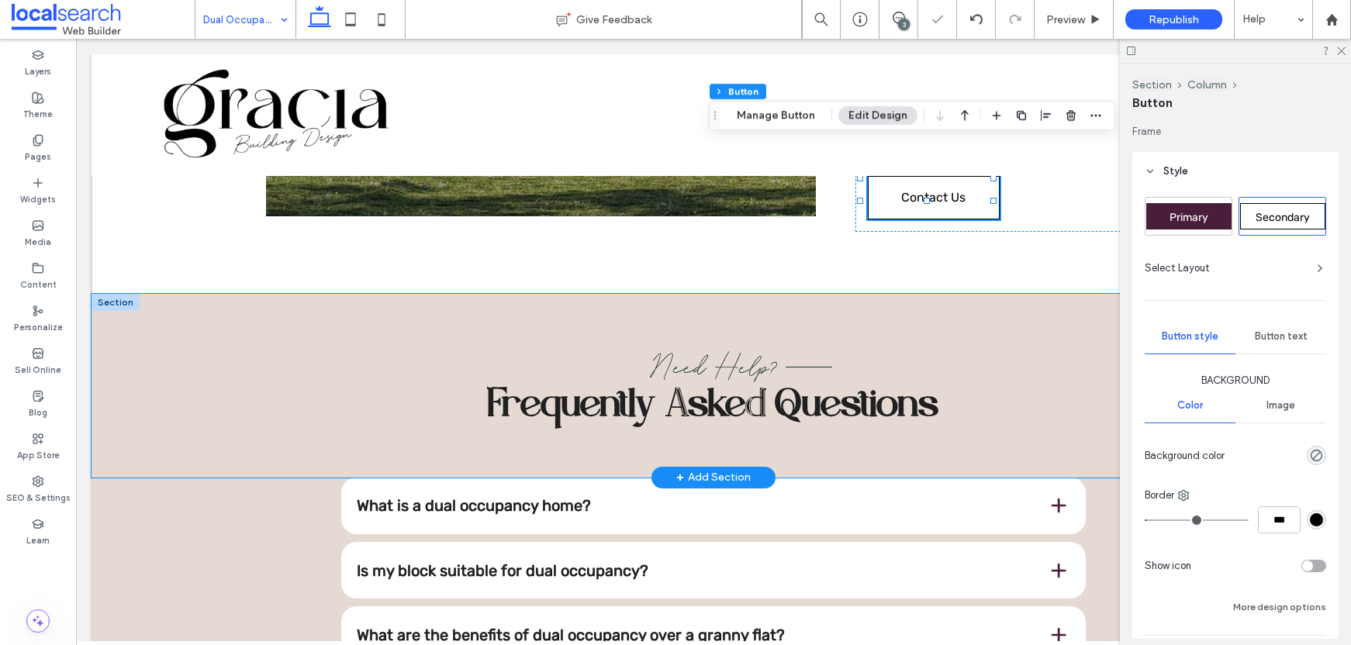
click at [197, 294] on div "Need Help? Frequently Asked Questions" at bounding box center [714, 386] width 1244 height 184
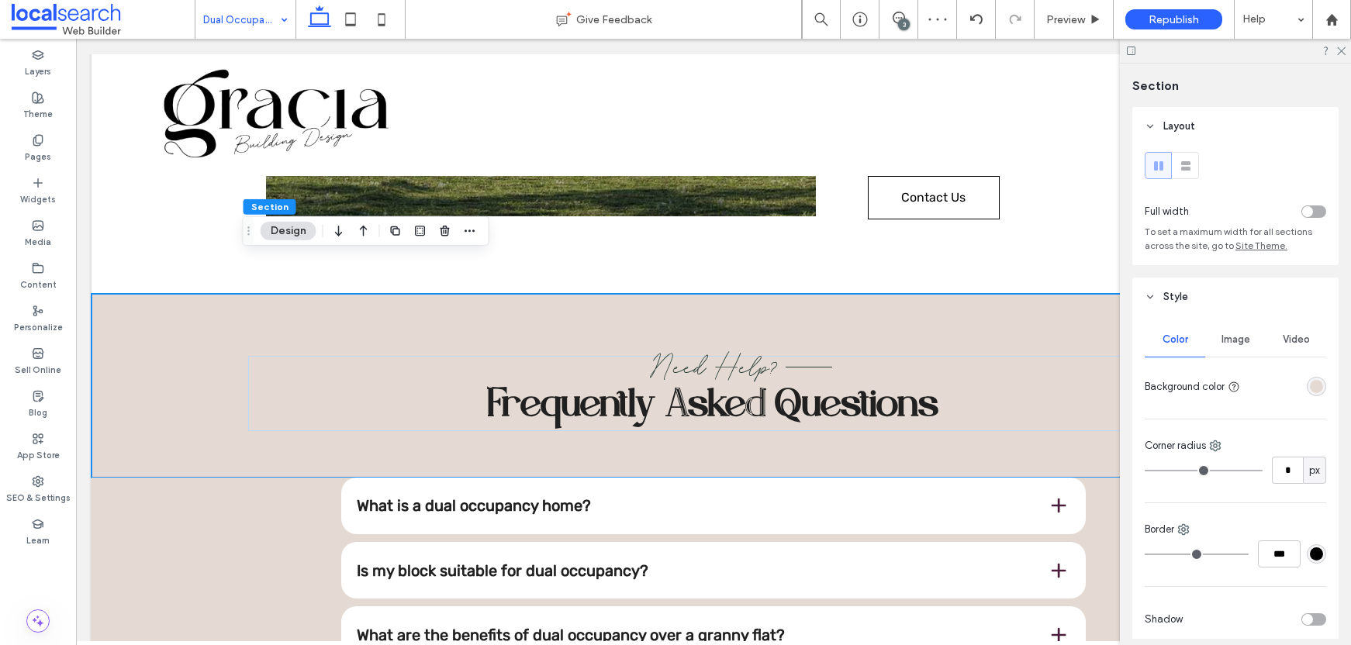
click at [1298, 381] on div at bounding box center [1287, 386] width 80 height 27
click at [1310, 384] on div "rgba(228, 218, 211, 1)" at bounding box center [1316, 386] width 13 height 13
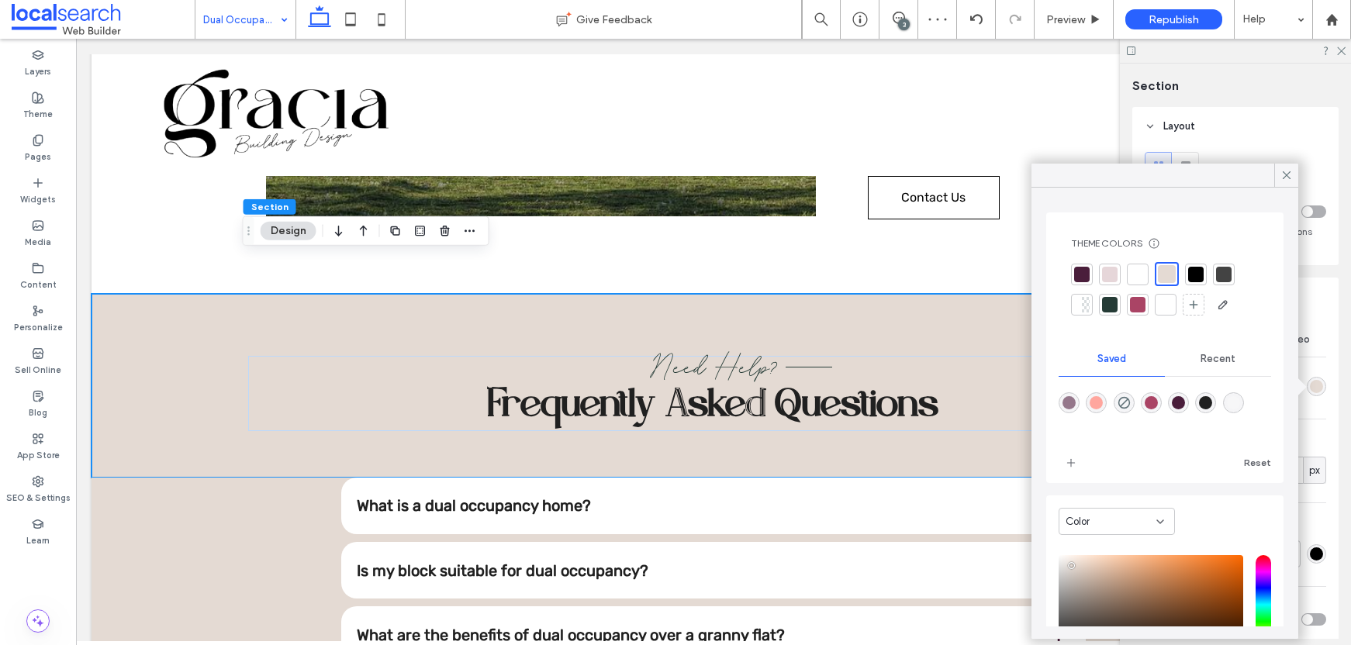
click at [1140, 275] on div at bounding box center [1138, 275] width 16 height 16
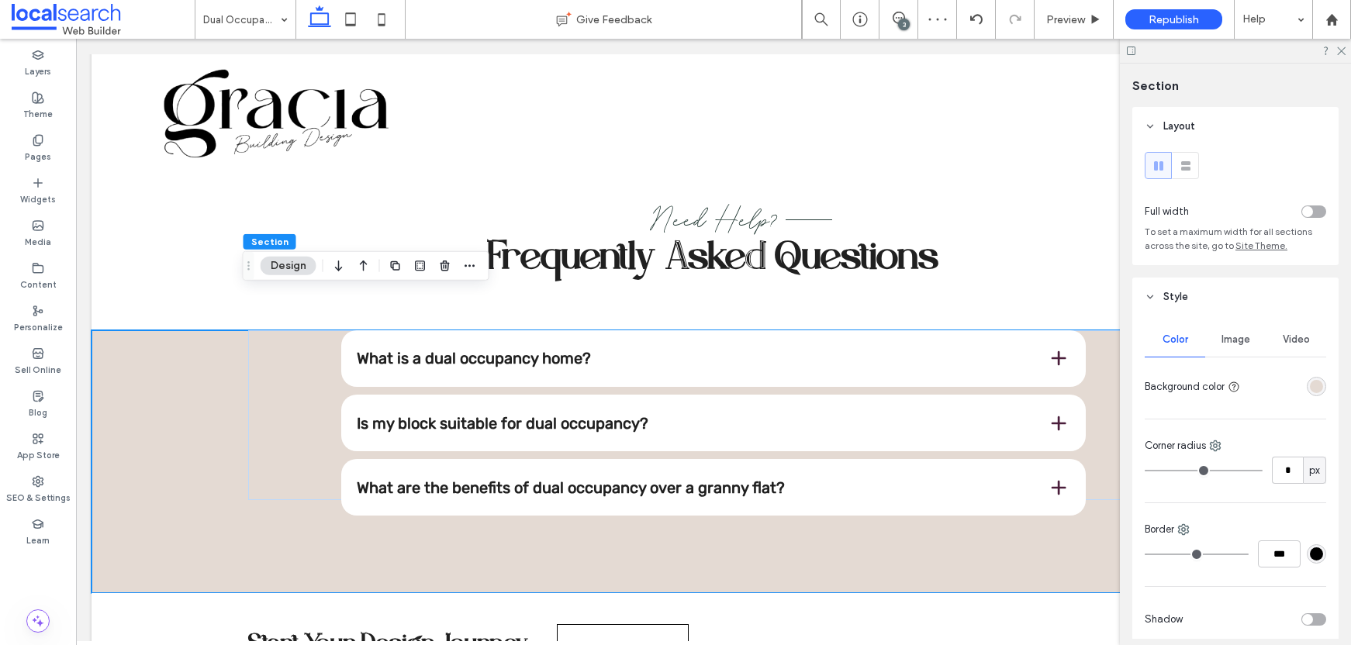
click at [1310, 386] on div "rgba(228, 218, 211, 1)" at bounding box center [1316, 386] width 13 height 13
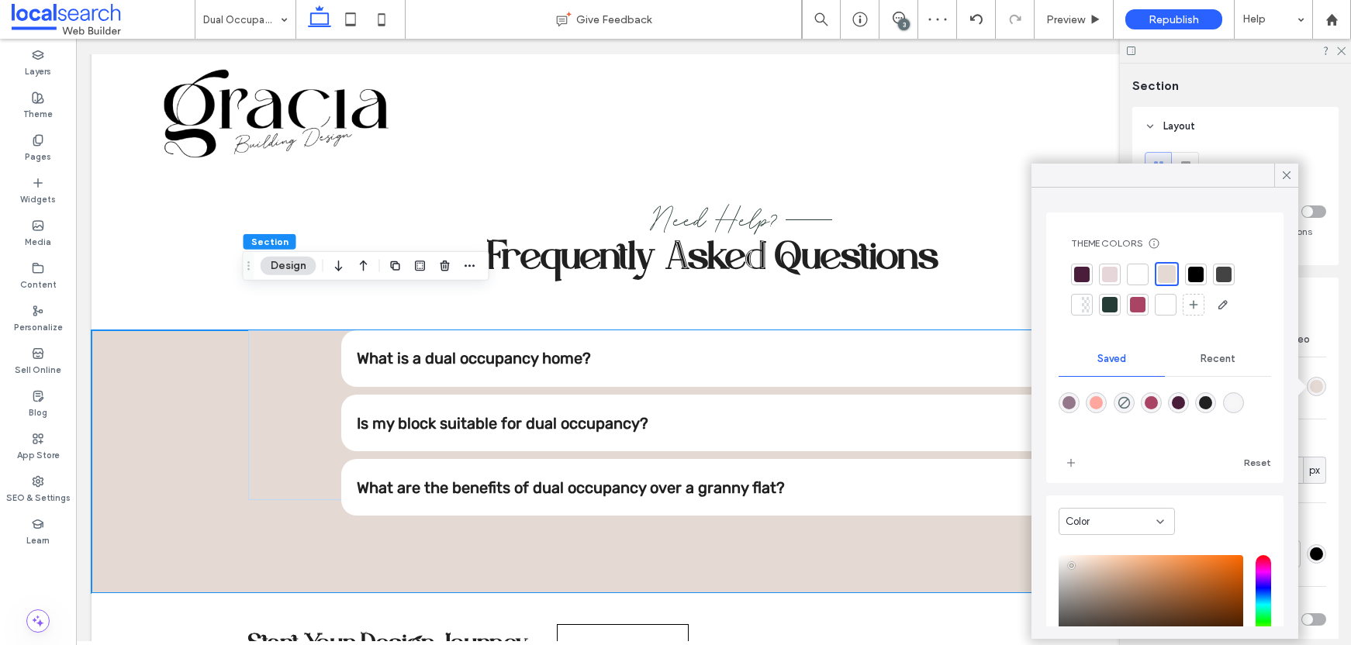
click at [1142, 275] on div at bounding box center [1138, 275] width 16 height 16
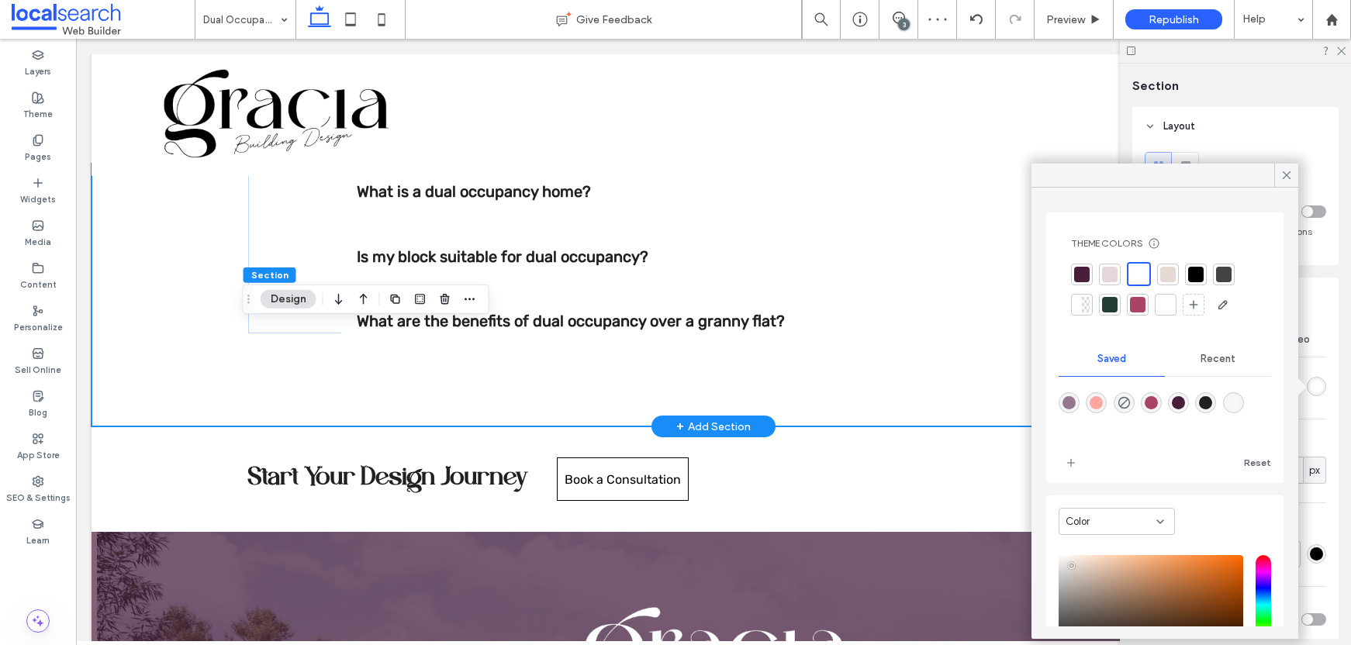
scroll to position [1736, 0]
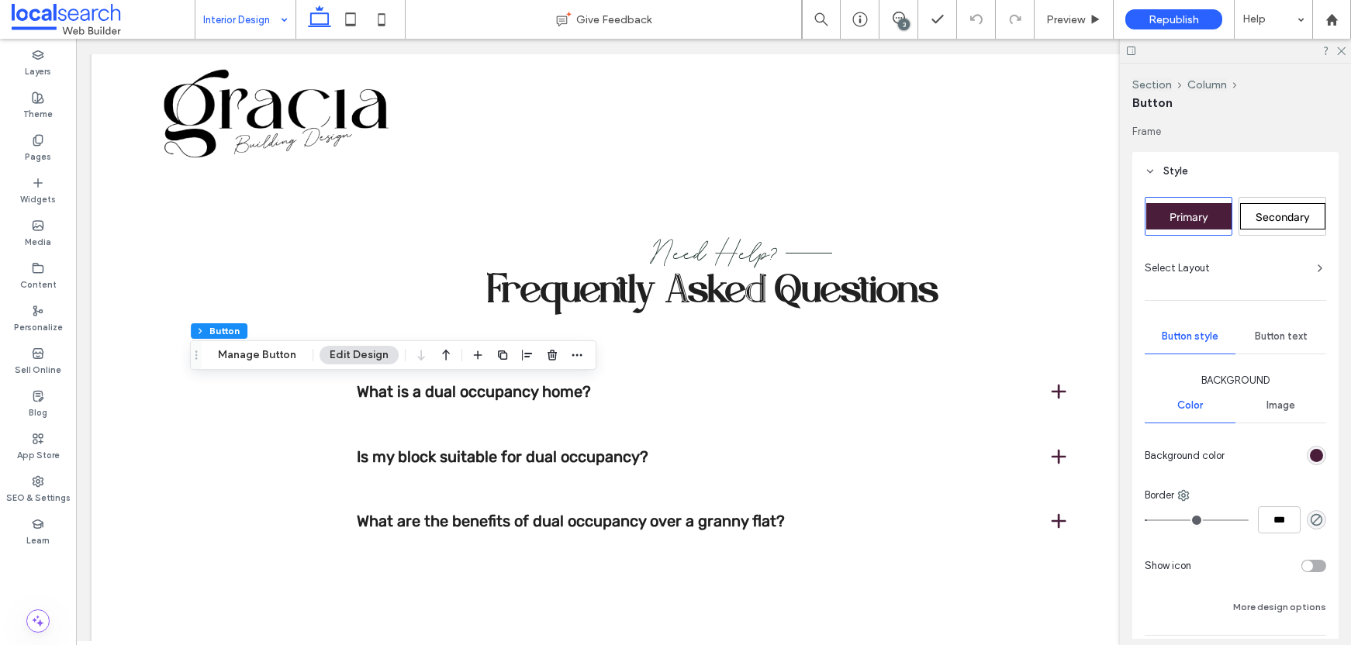
click at [1268, 213] on span "Secondary" at bounding box center [1283, 217] width 54 height 13
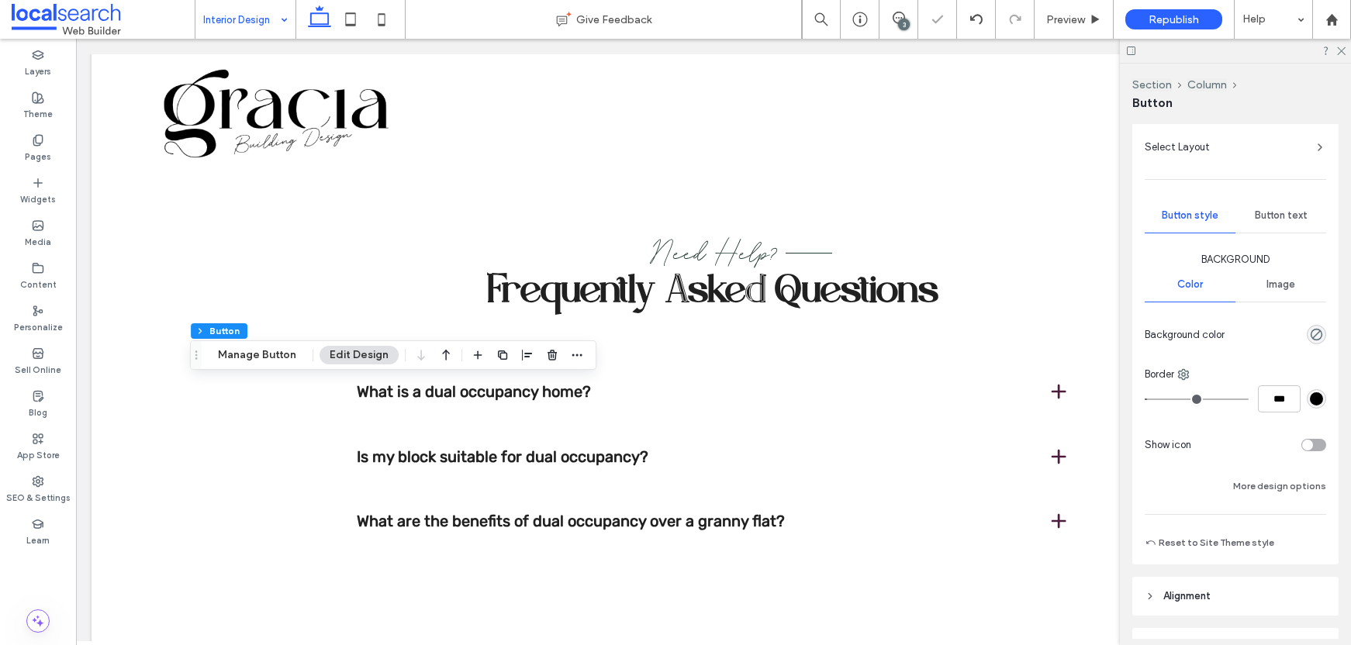
scroll to position [133, 0]
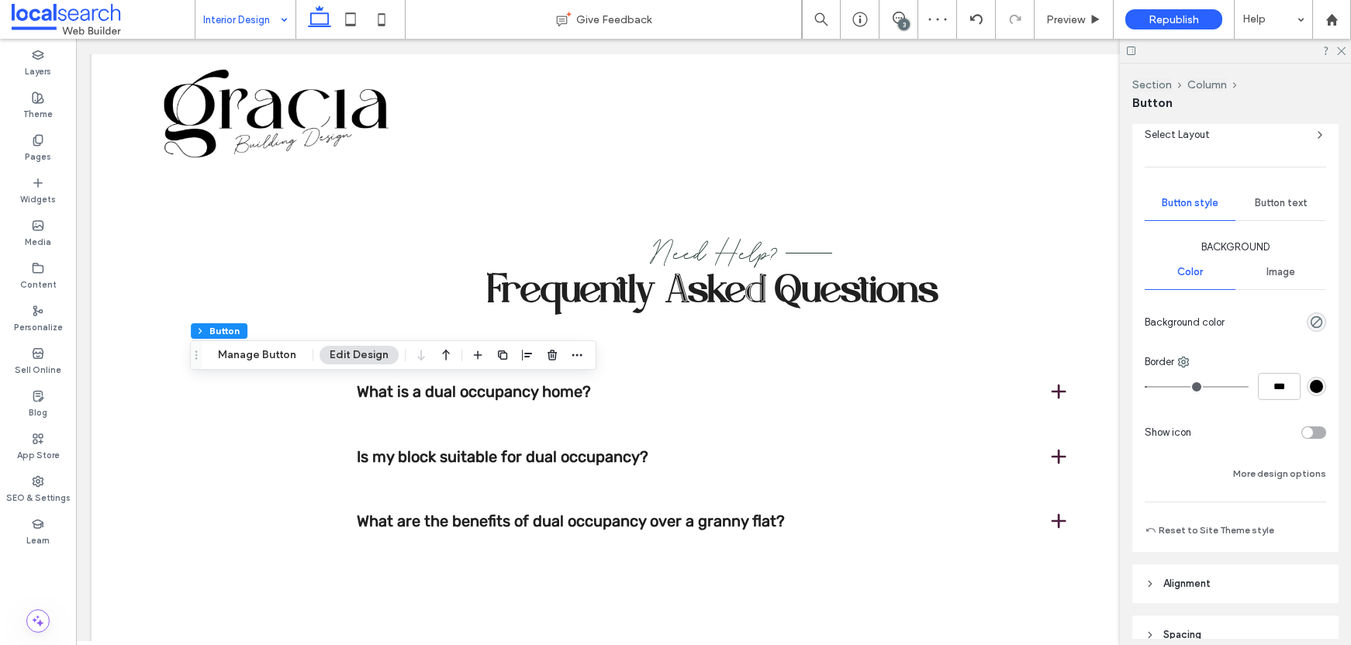
click at [1310, 386] on div "rgb(0, 0, 0)" at bounding box center [1316, 386] width 13 height 13
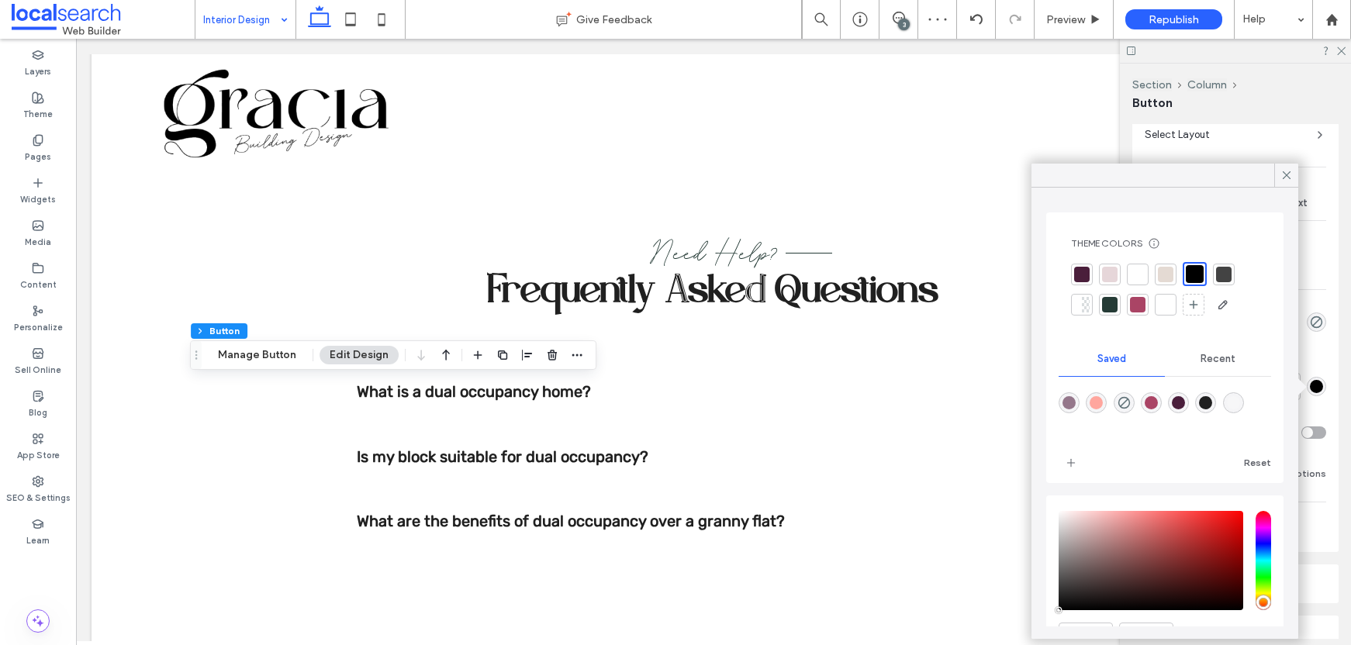
click at [1138, 274] on div at bounding box center [1138, 275] width 16 height 16
click at [1278, 176] on div at bounding box center [1287, 175] width 24 height 23
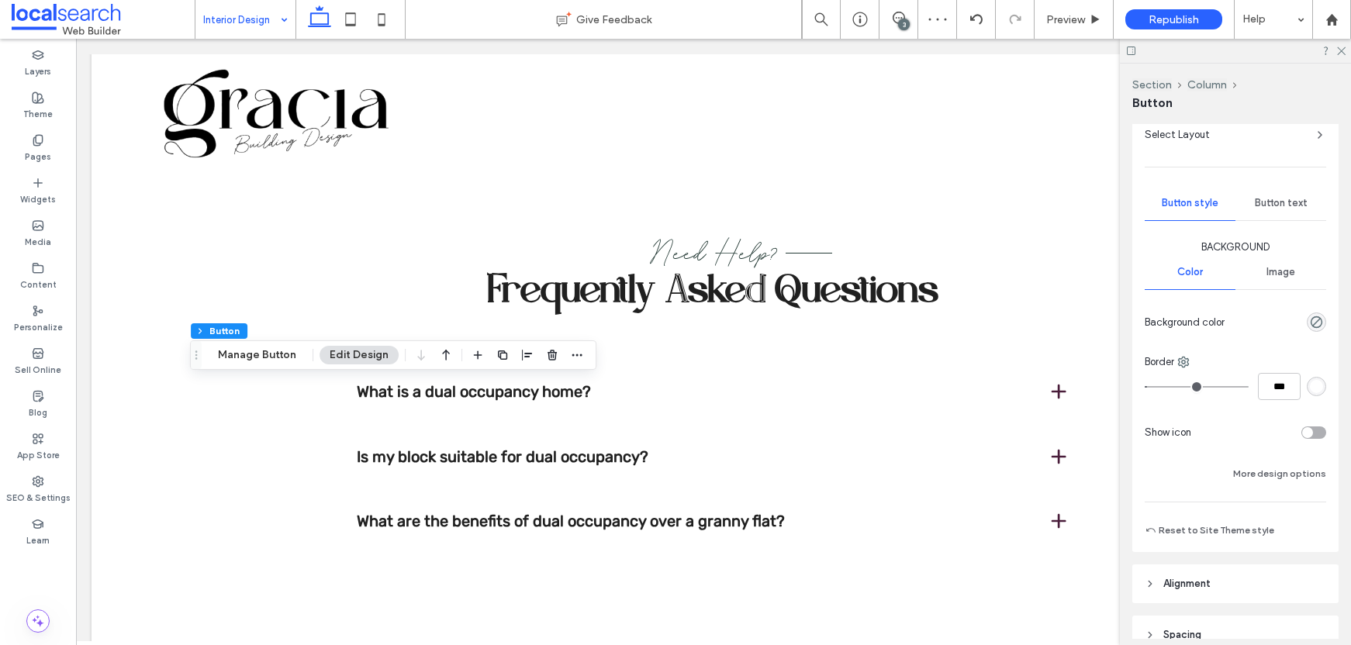
click at [1287, 198] on span "Button text" at bounding box center [1281, 203] width 53 height 12
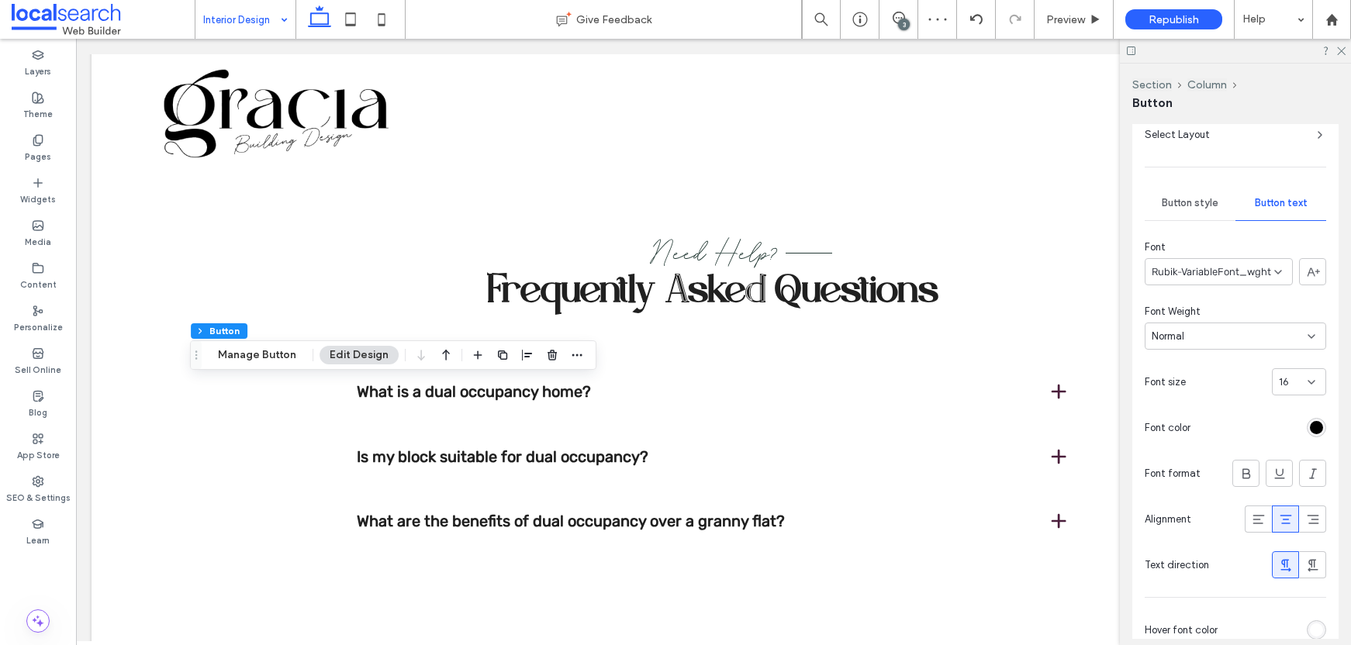
drag, startPoint x: 1308, startPoint y: 427, endPoint x: 1300, endPoint y: 417, distance: 12.7
click at [1310, 427] on div "rgb(0, 0, 0)" at bounding box center [1316, 427] width 13 height 13
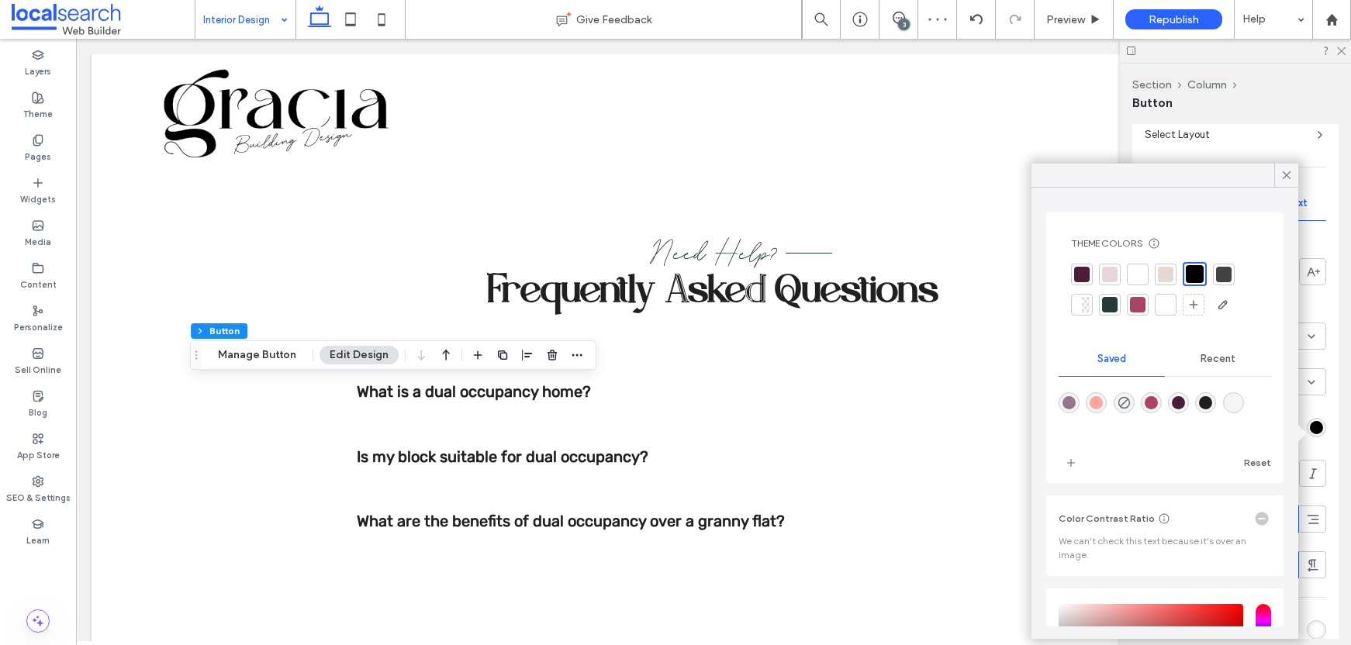
click at [1130, 264] on div at bounding box center [1138, 275] width 22 height 22
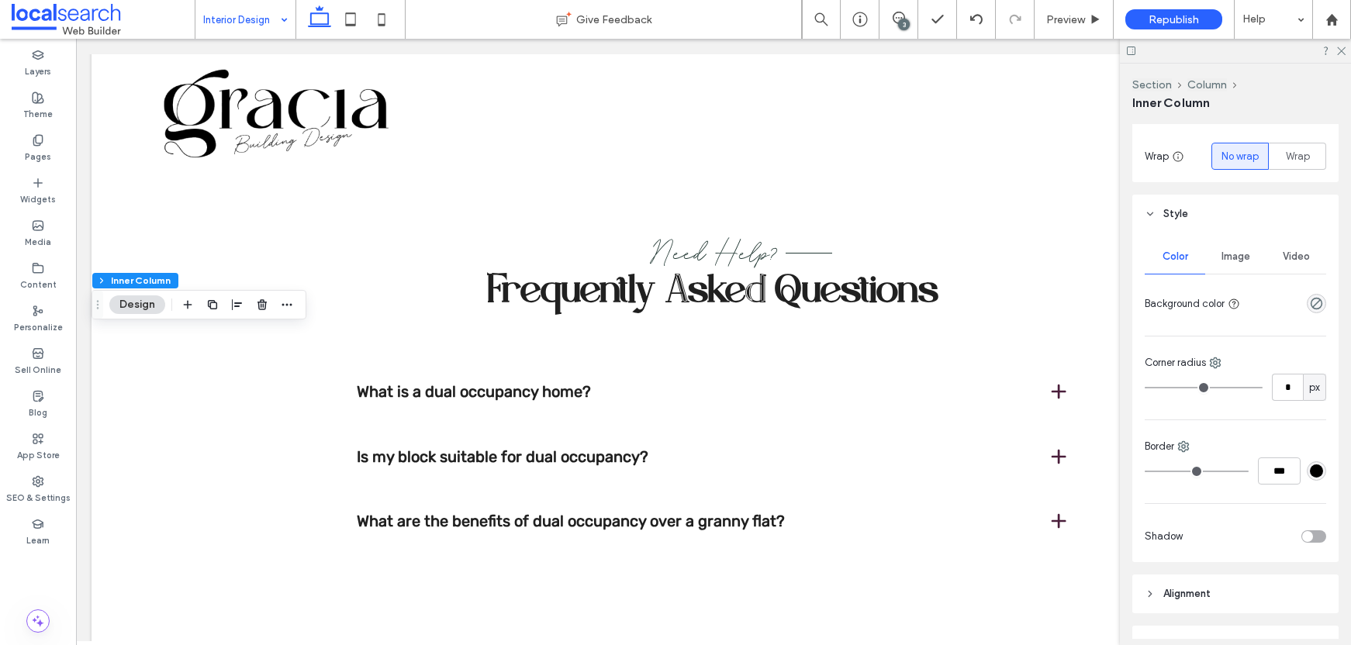
scroll to position [284, 0]
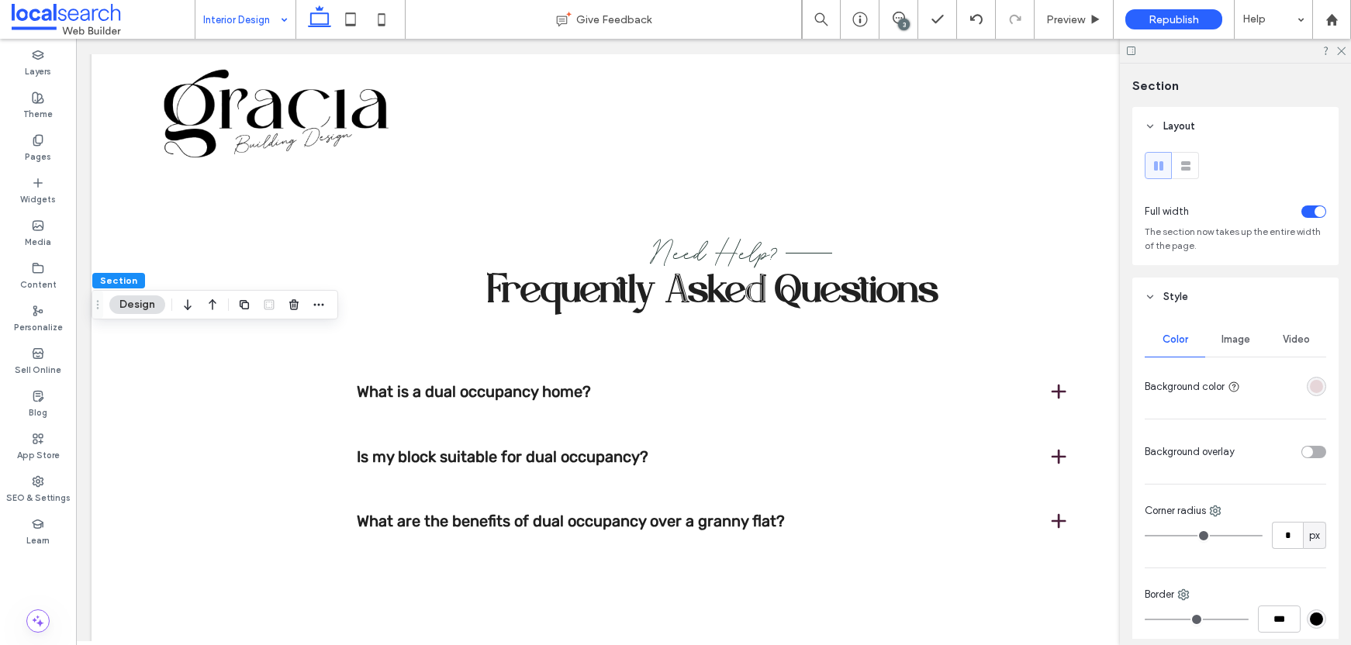
click at [1310, 383] on div "rgba(230, 214, 217, 1)" at bounding box center [1316, 386] width 13 height 13
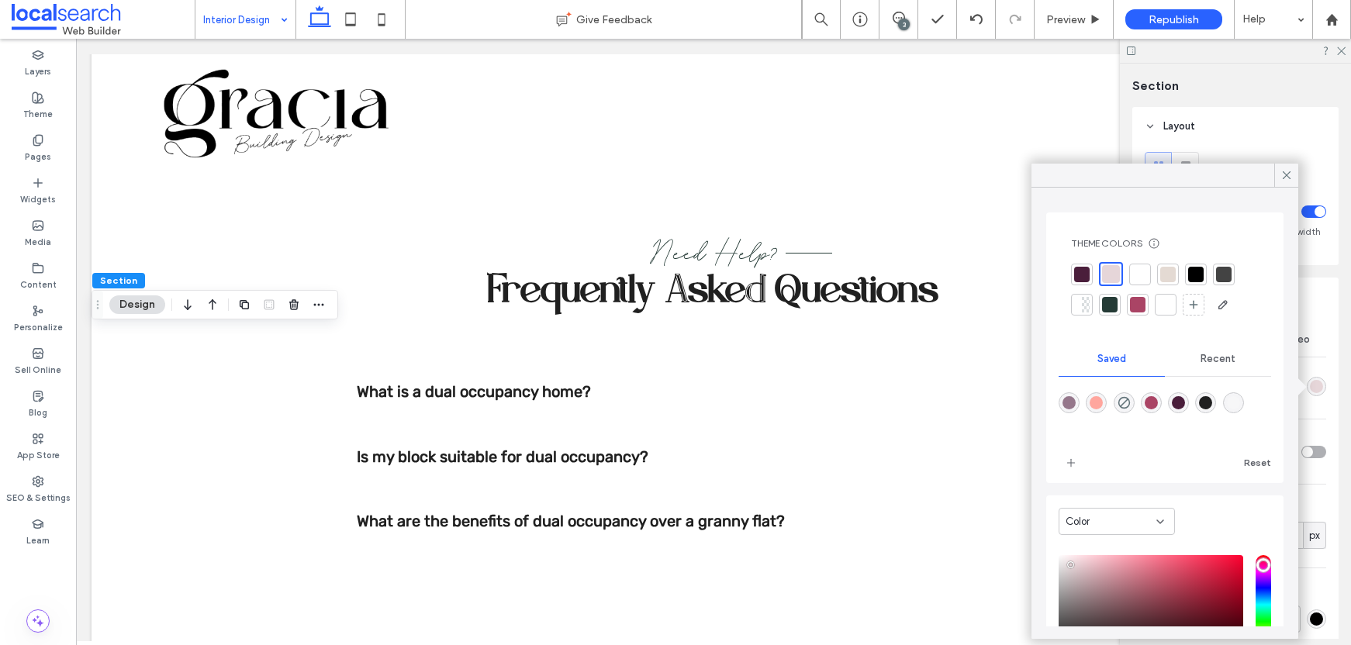
click at [1146, 277] on div at bounding box center [1141, 275] width 16 height 16
click at [1289, 168] on icon at bounding box center [1287, 175] width 14 height 14
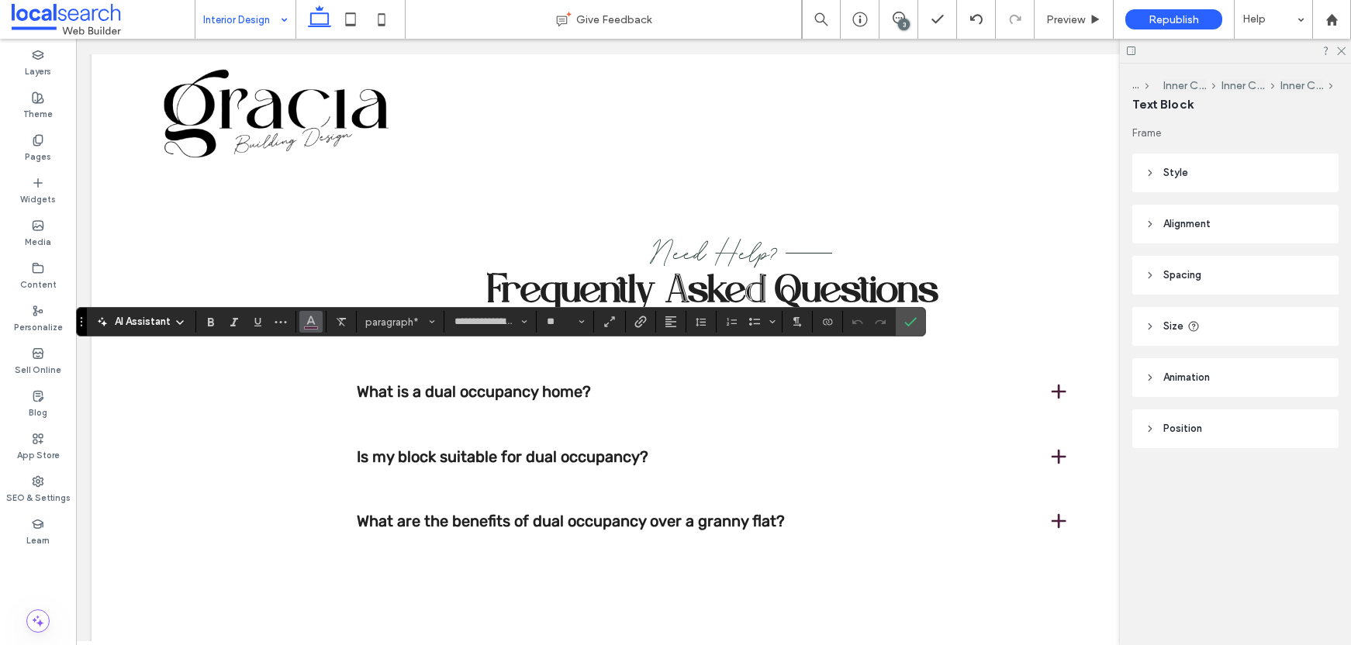
click at [315, 317] on icon "Color" at bounding box center [311, 320] width 12 height 12
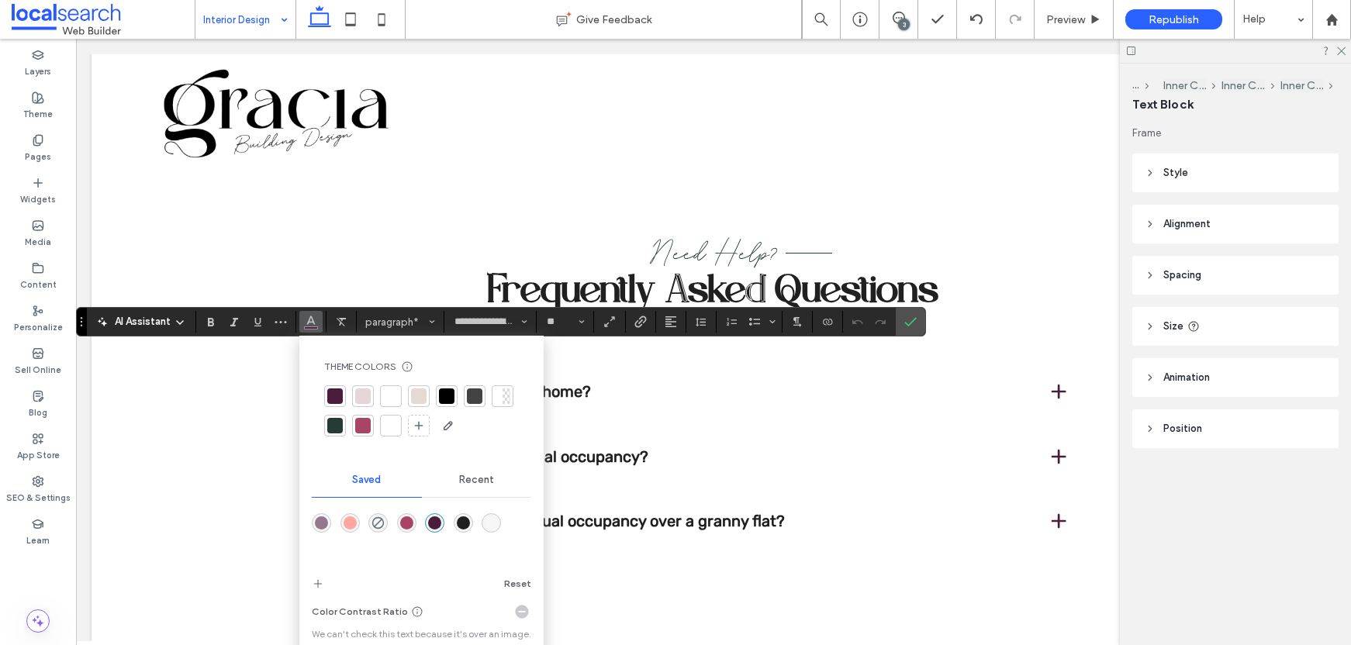
click at [454, 393] on div at bounding box center [447, 397] width 16 height 16
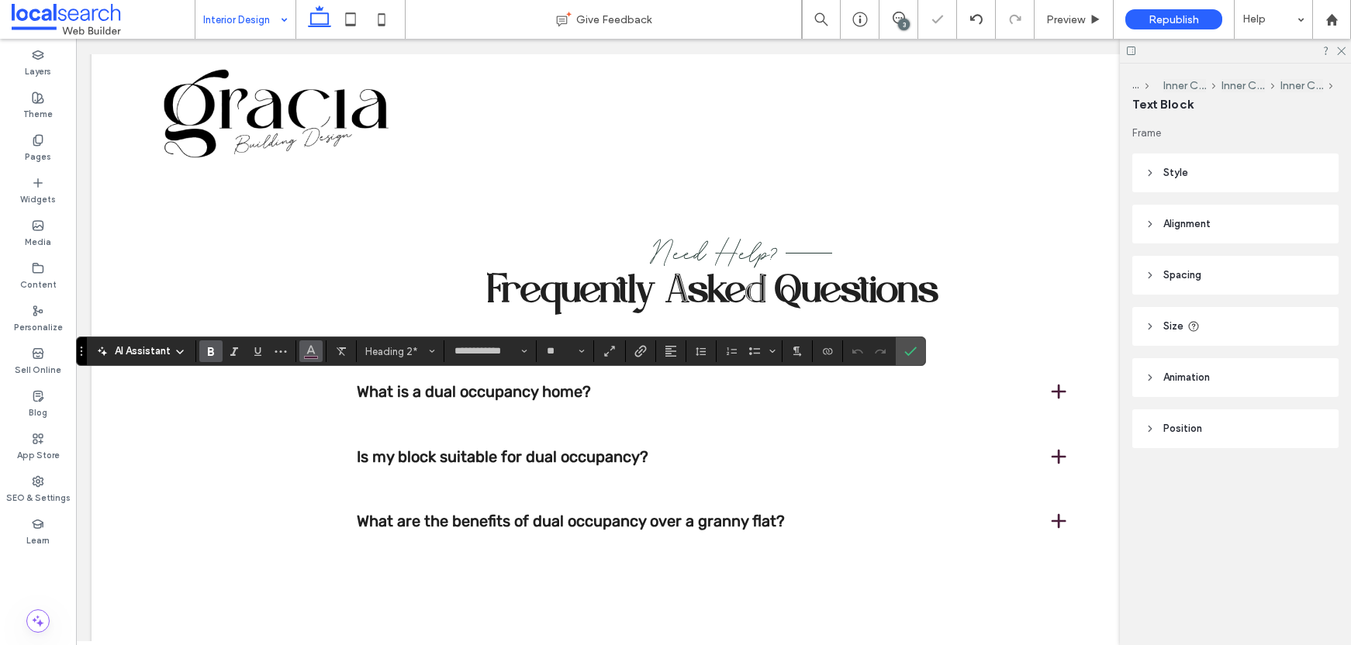
click at [309, 345] on icon "Color" at bounding box center [311, 350] width 12 height 12
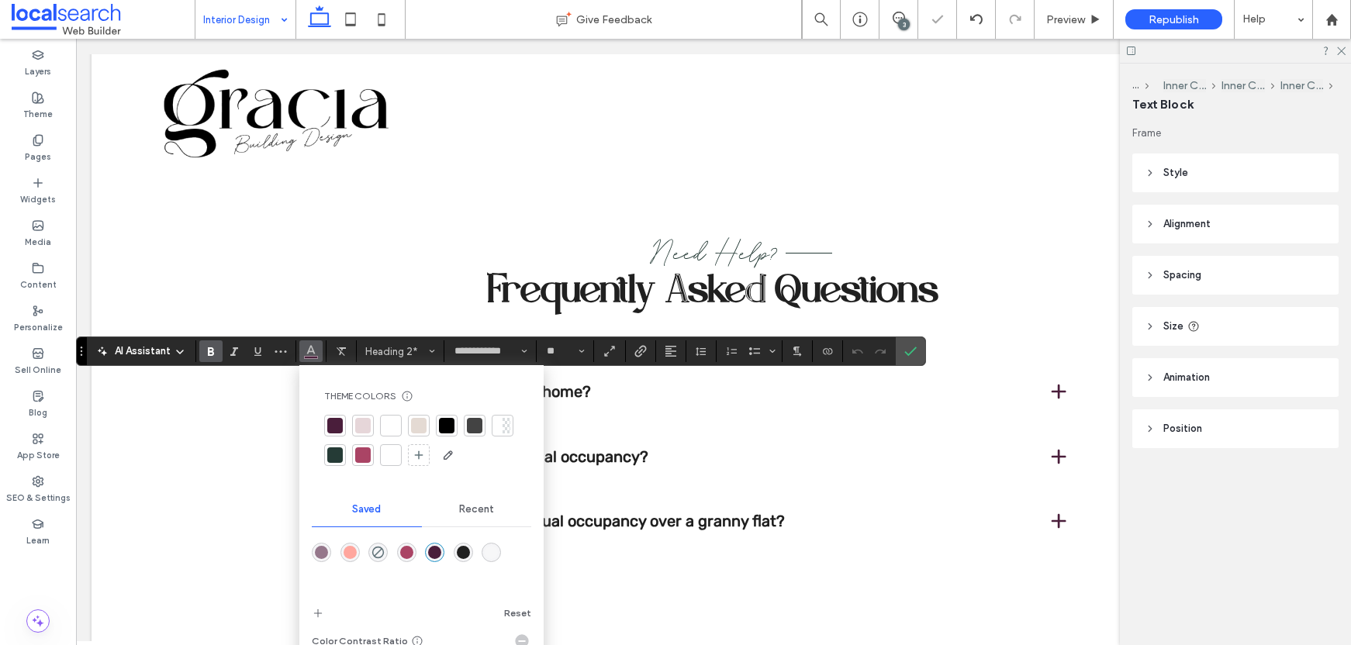
click at [448, 427] on div at bounding box center [447, 426] width 16 height 16
click at [908, 345] on icon "Confirm" at bounding box center [911, 351] width 12 height 12
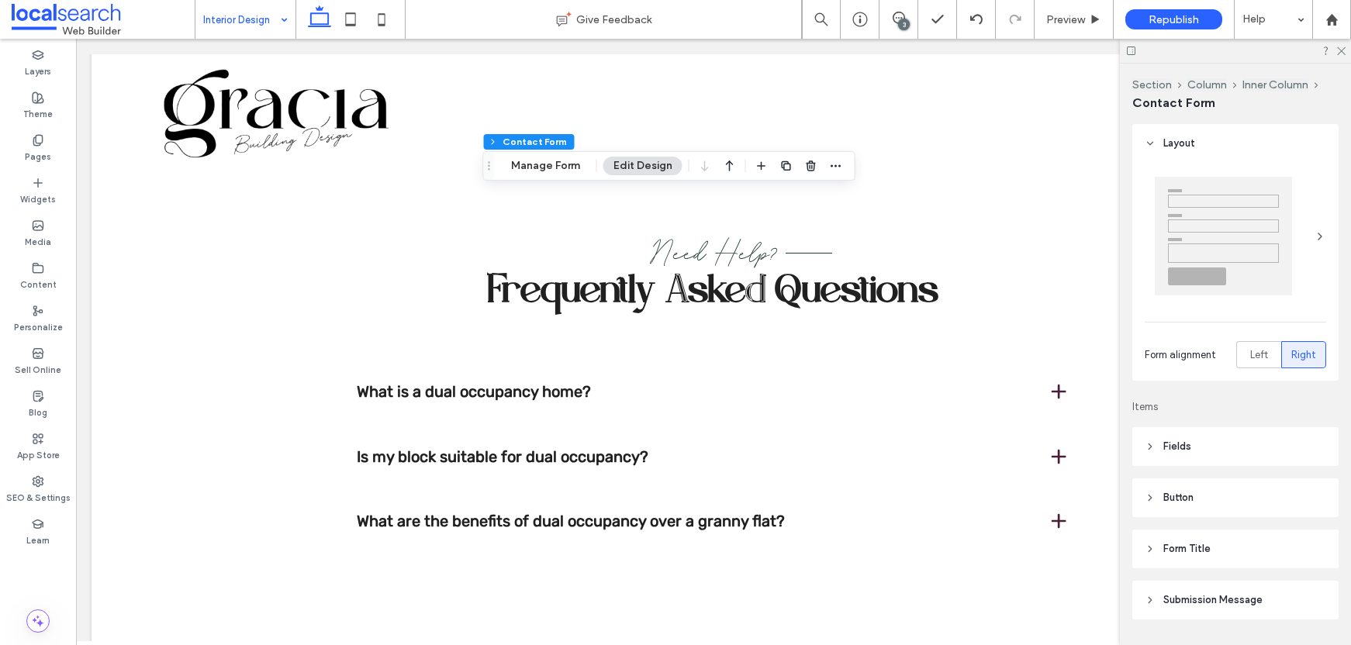
type input "*"
type input "***"
type input "*"
type input "***"
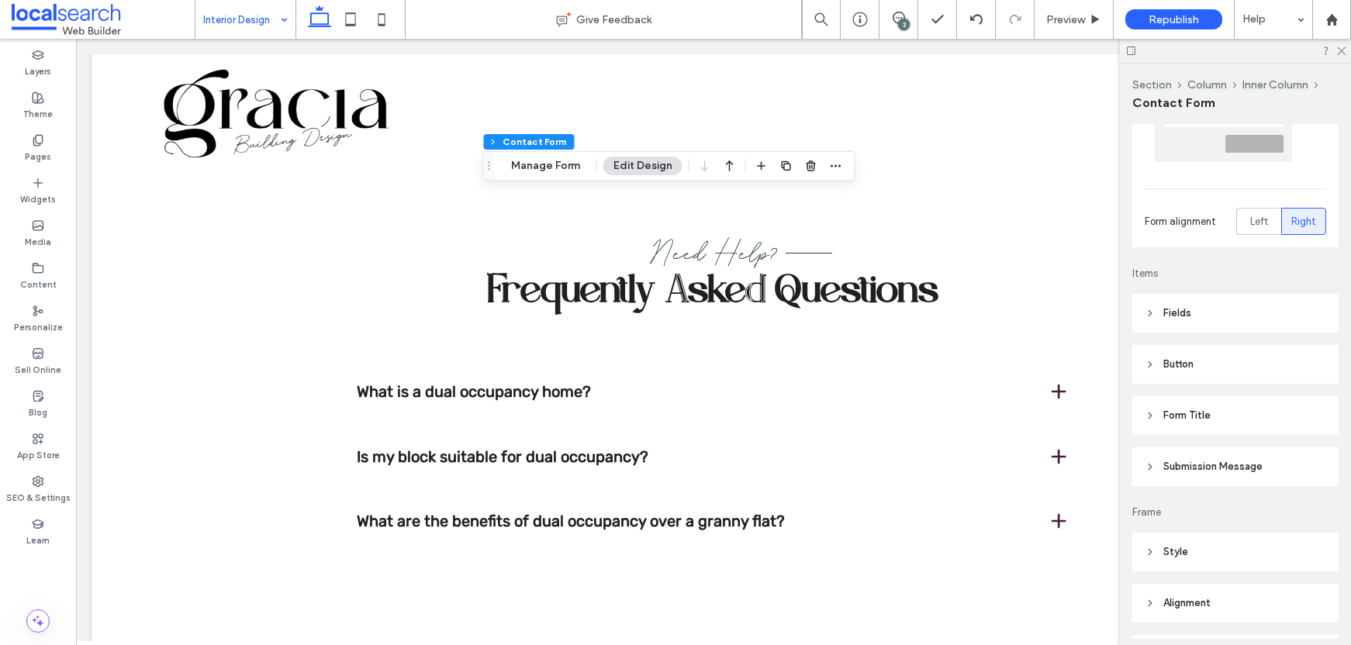
click at [1176, 358] on span "Button" at bounding box center [1179, 365] width 30 height 16
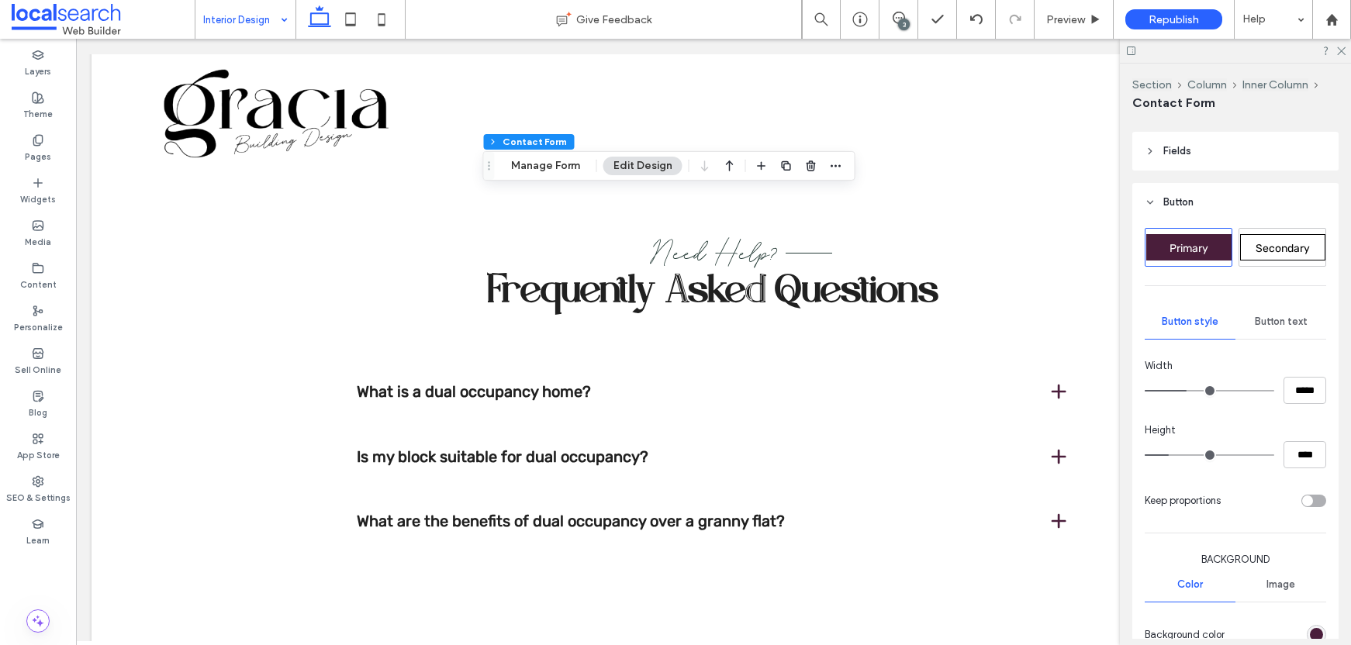
scroll to position [295, 0]
click at [1275, 257] on div "Secondary" at bounding box center [1283, 248] width 85 height 26
type input "***"
type input "*****"
type input "**"
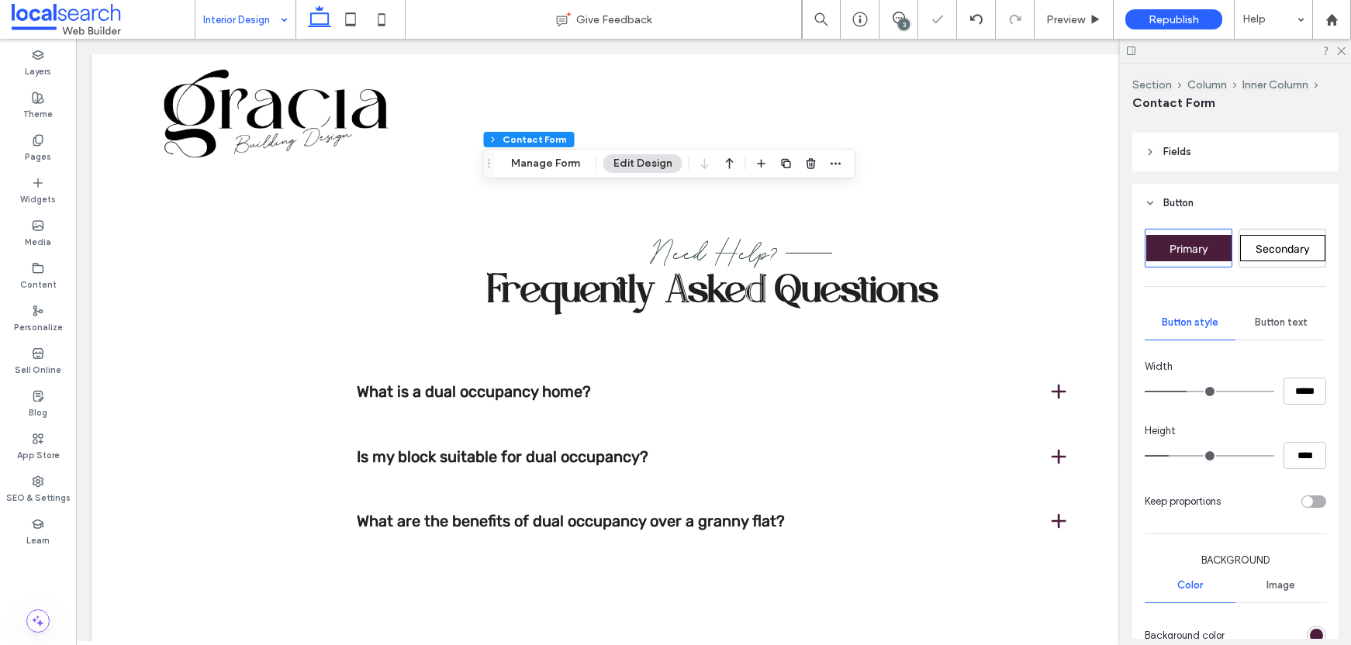
type input "****"
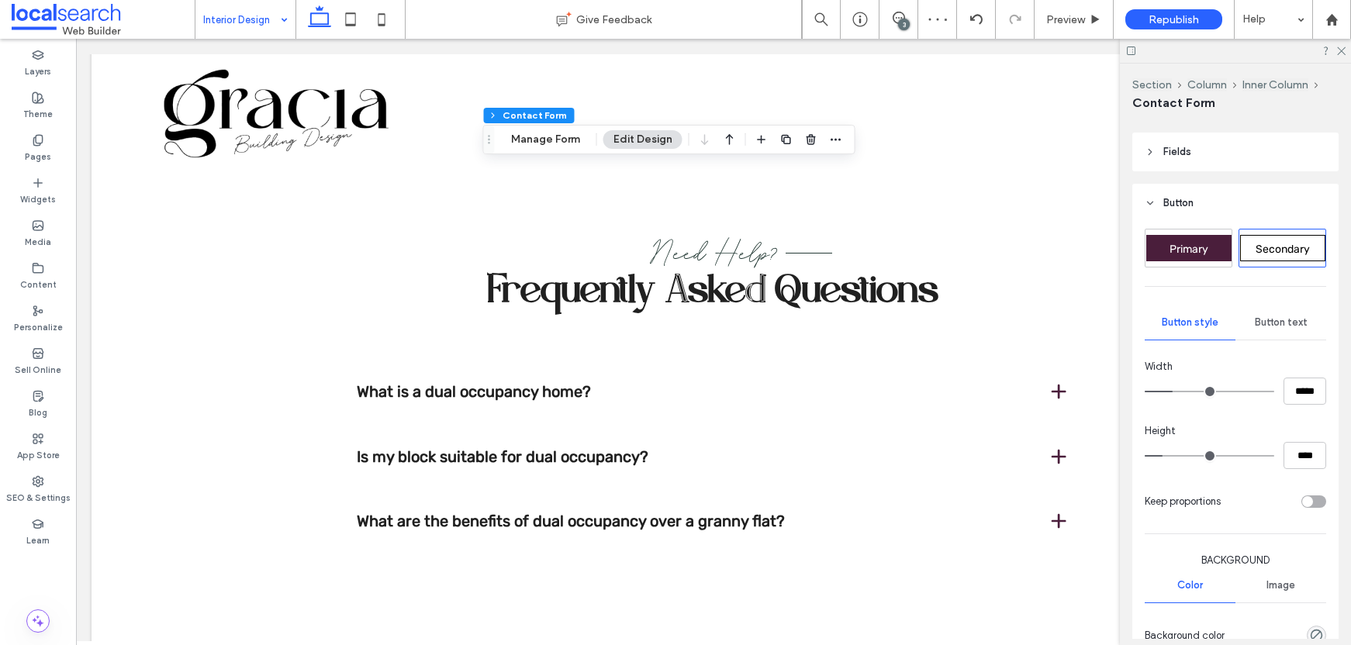
click at [1273, 324] on span "Button text" at bounding box center [1281, 323] width 53 height 12
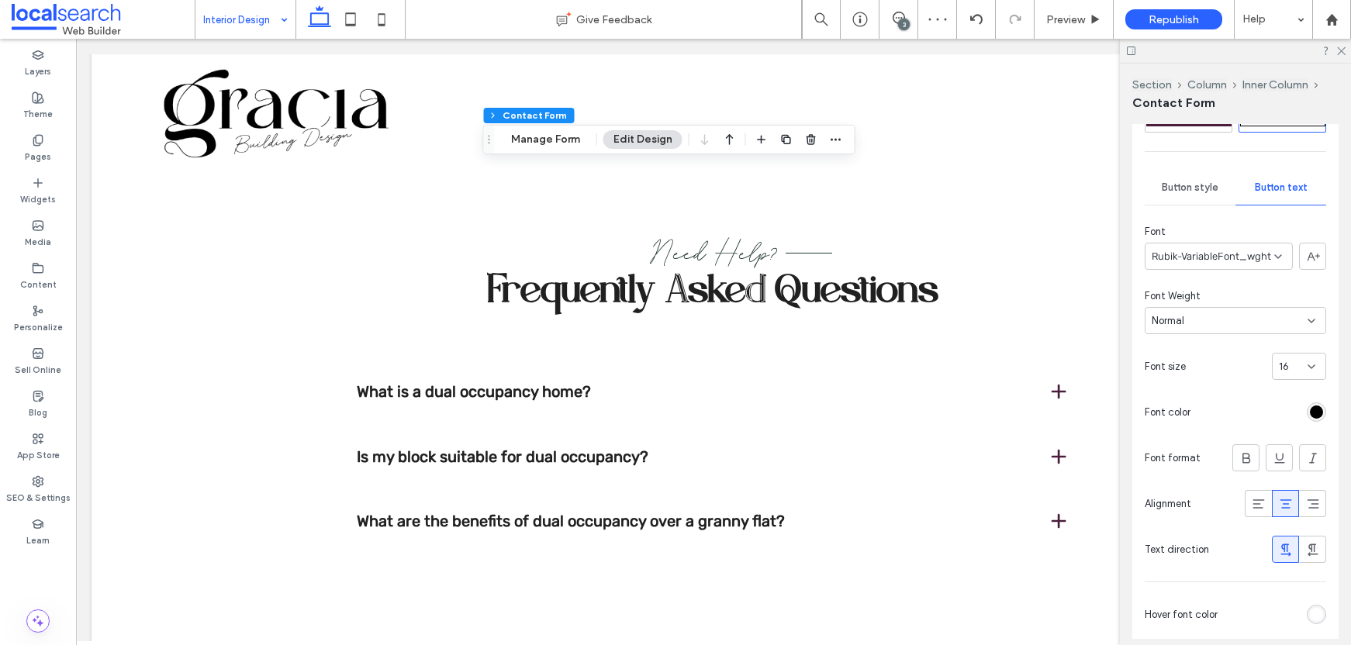
scroll to position [433, 0]
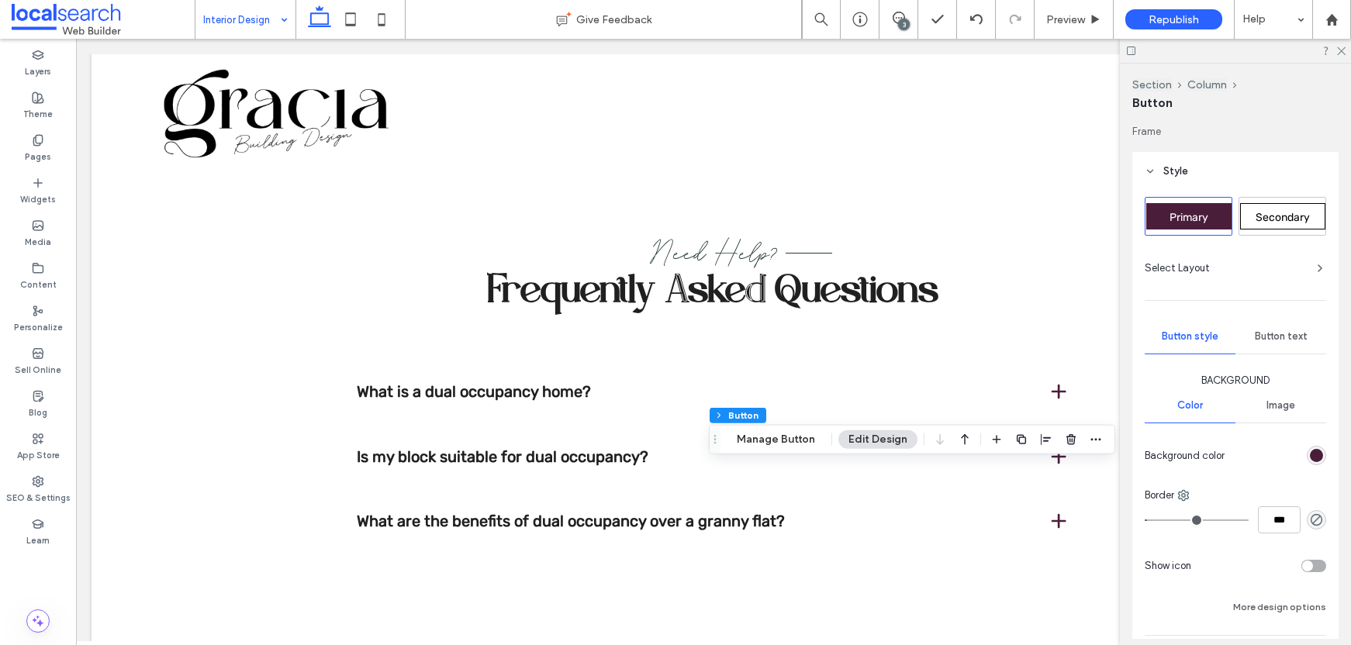
click at [1271, 217] on span "Secondary" at bounding box center [1283, 217] width 54 height 13
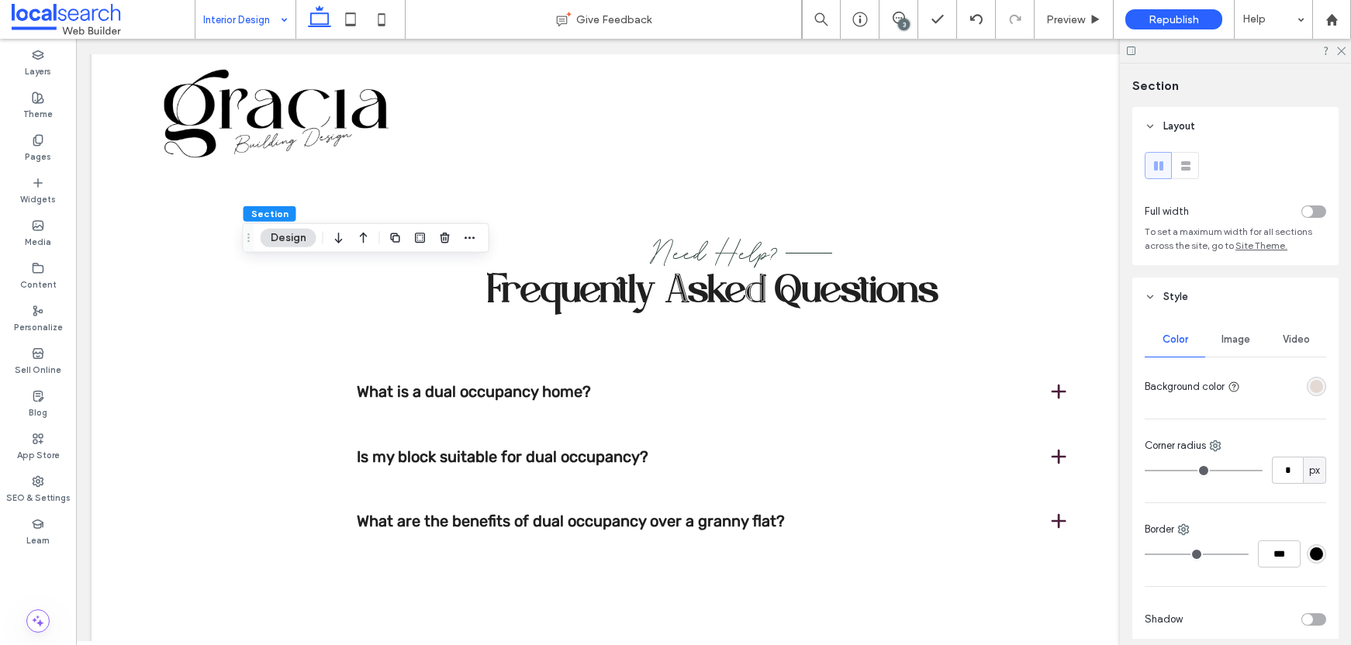
click at [1313, 387] on div "rgba(228, 218, 211, 1)" at bounding box center [1316, 386] width 13 height 13
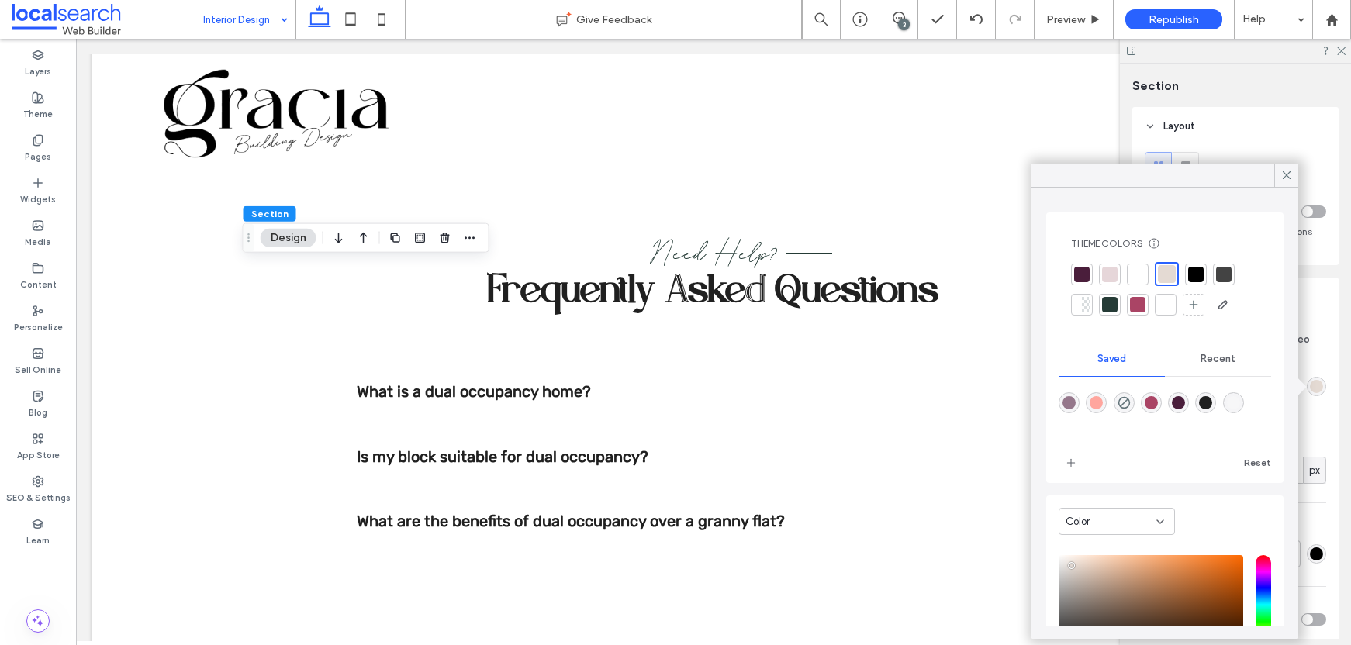
click at [1137, 267] on div at bounding box center [1138, 275] width 16 height 16
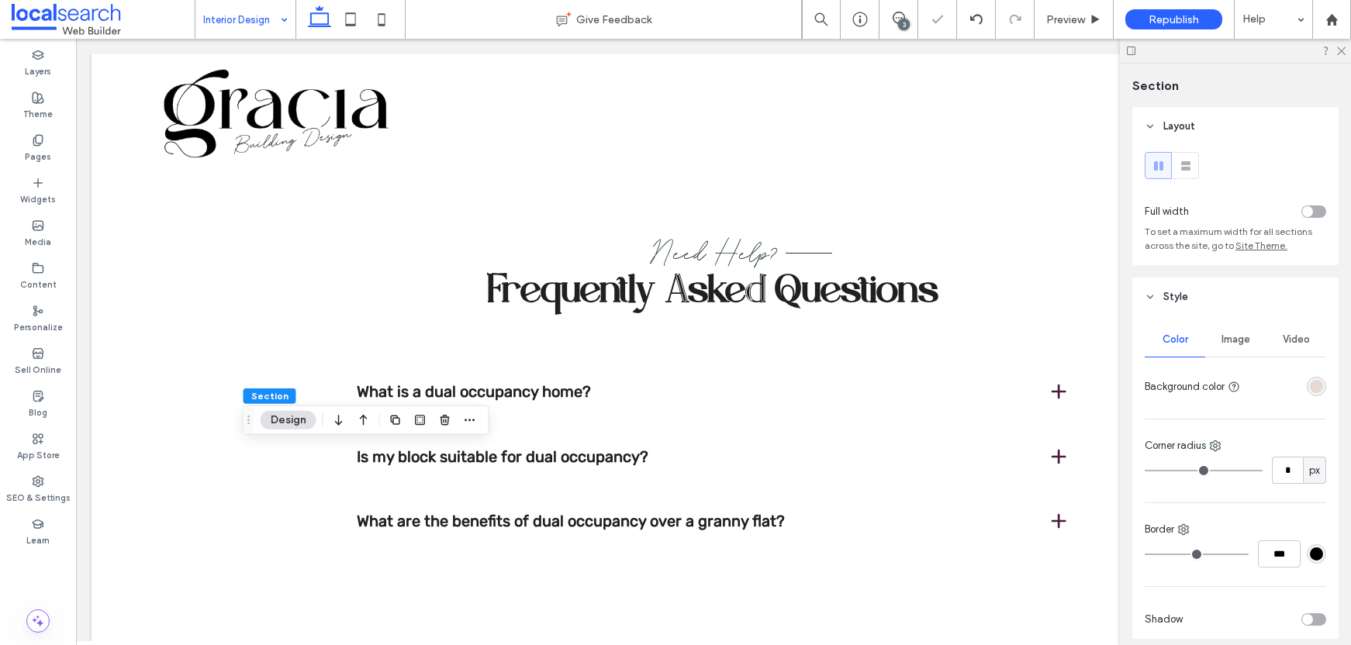
click at [1310, 385] on div "rgba(228, 218, 211, 1)" at bounding box center [1316, 386] width 13 height 13
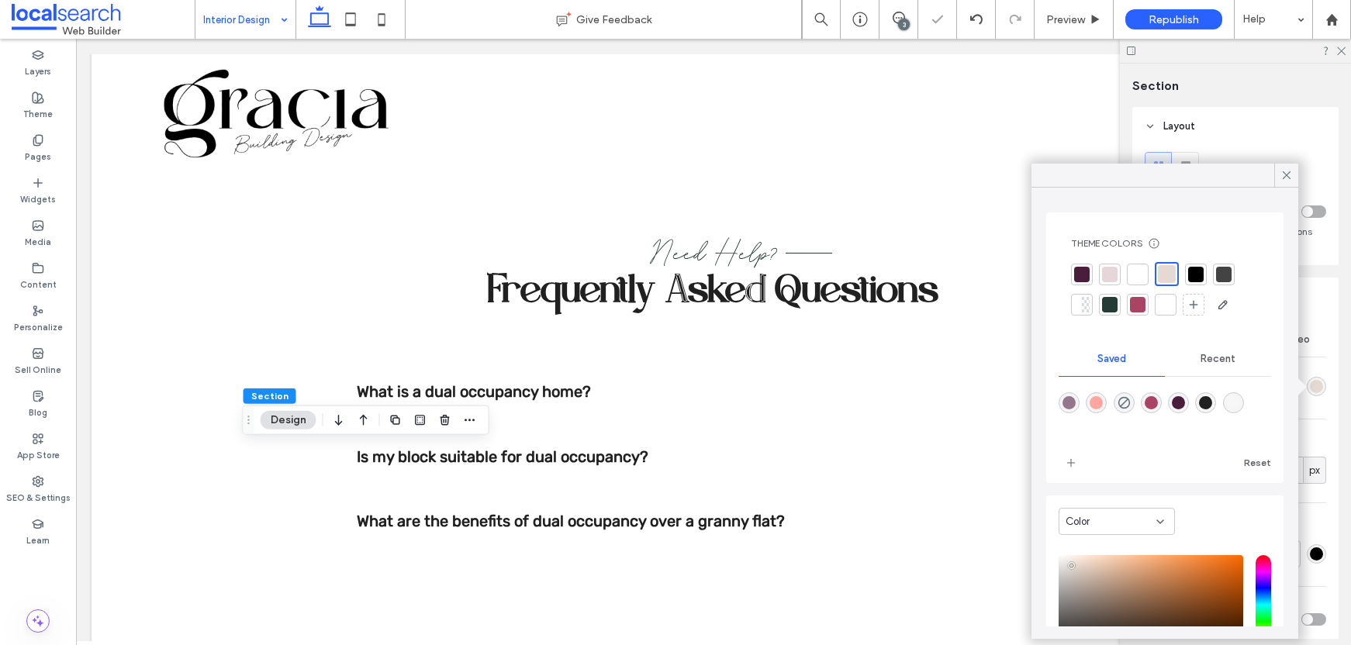
click at [1148, 275] on div at bounding box center [1138, 275] width 22 height 22
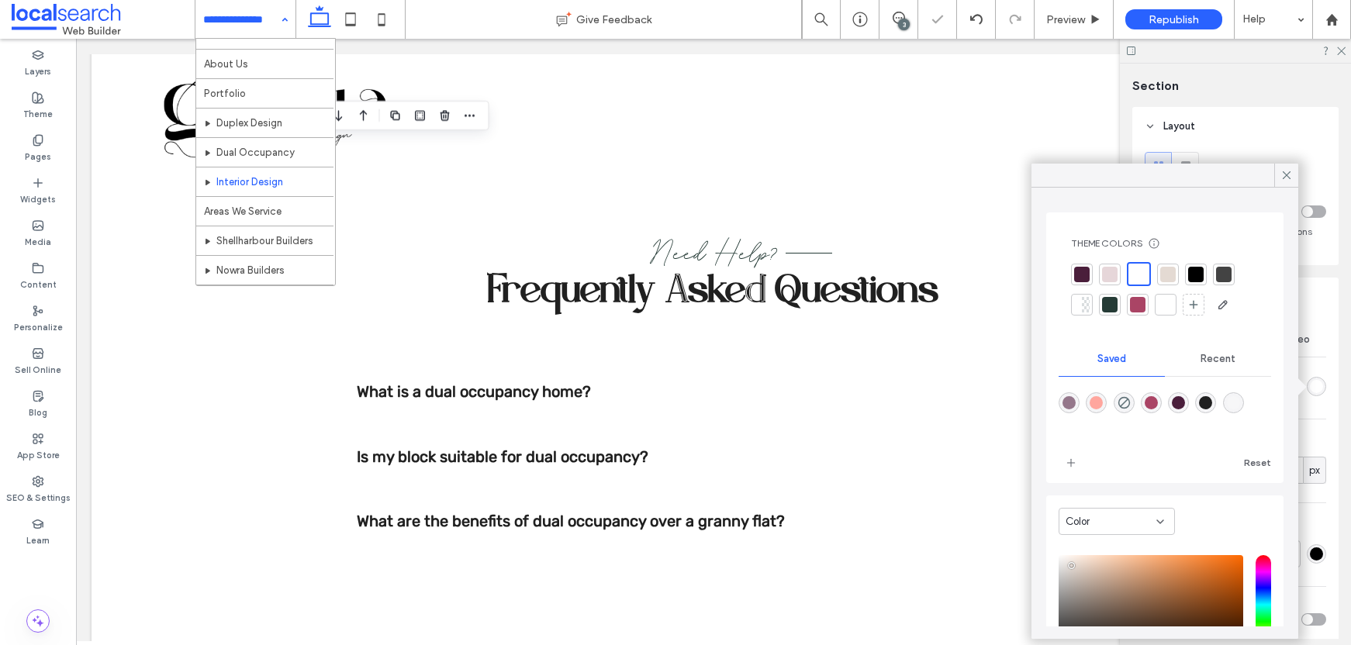
scroll to position [75, 0]
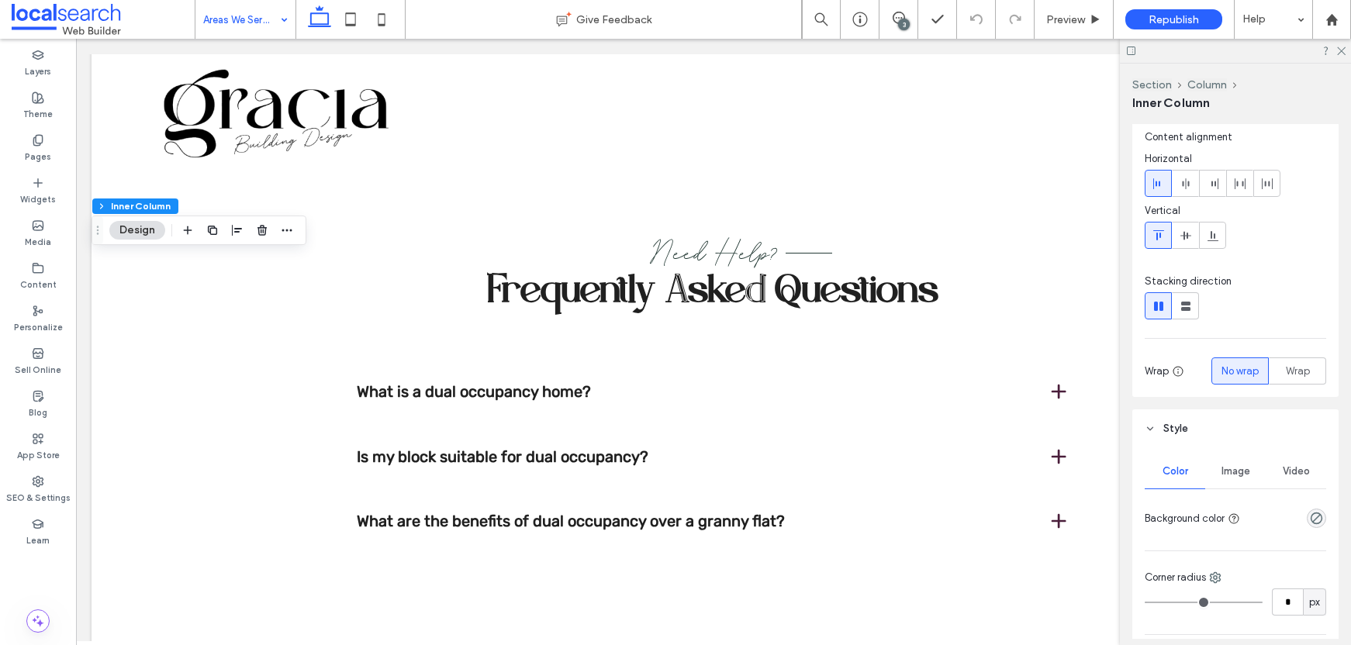
scroll to position [276, 0]
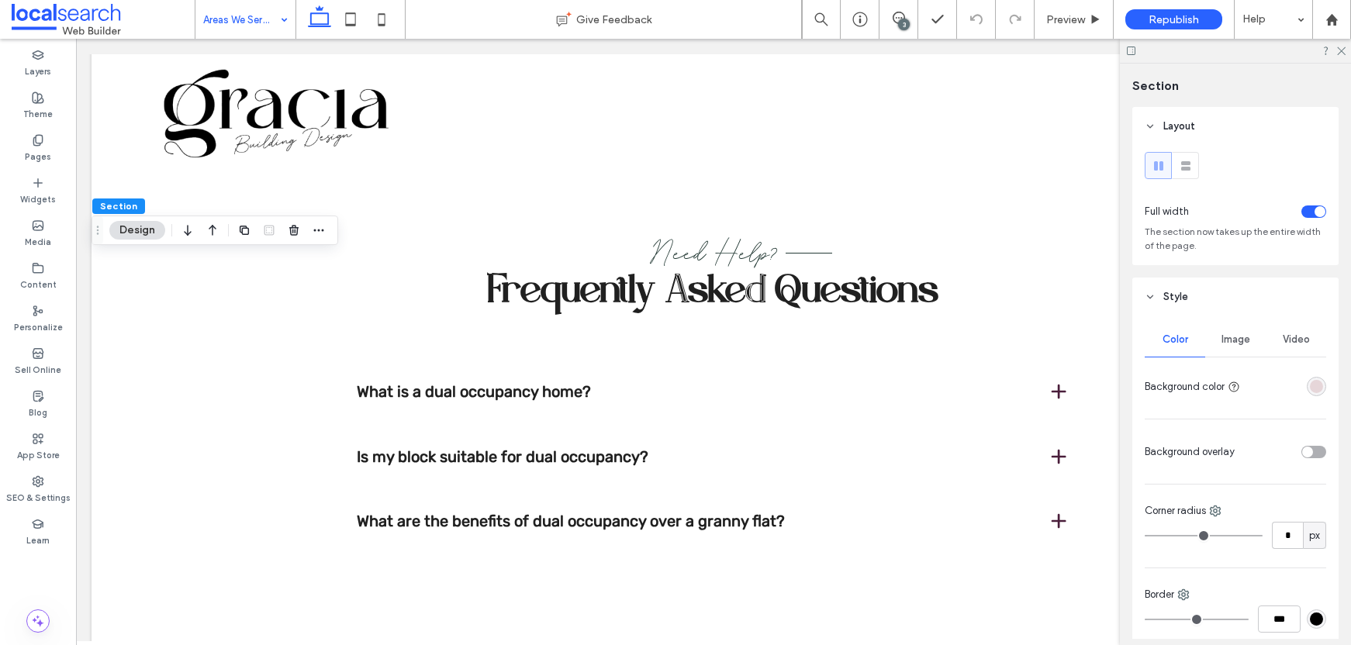
click at [1310, 391] on div "rgba(230, 214, 217, 1)" at bounding box center [1316, 386] width 13 height 13
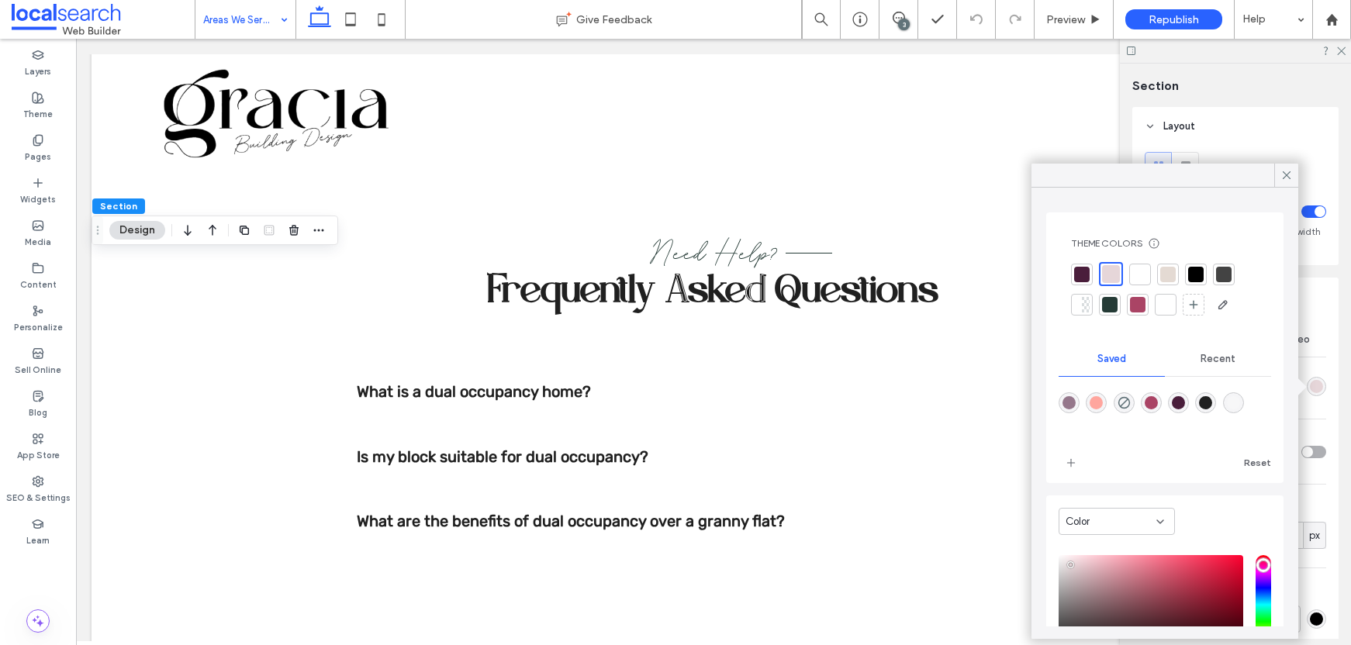
click at [1136, 273] on div at bounding box center [1141, 275] width 16 height 16
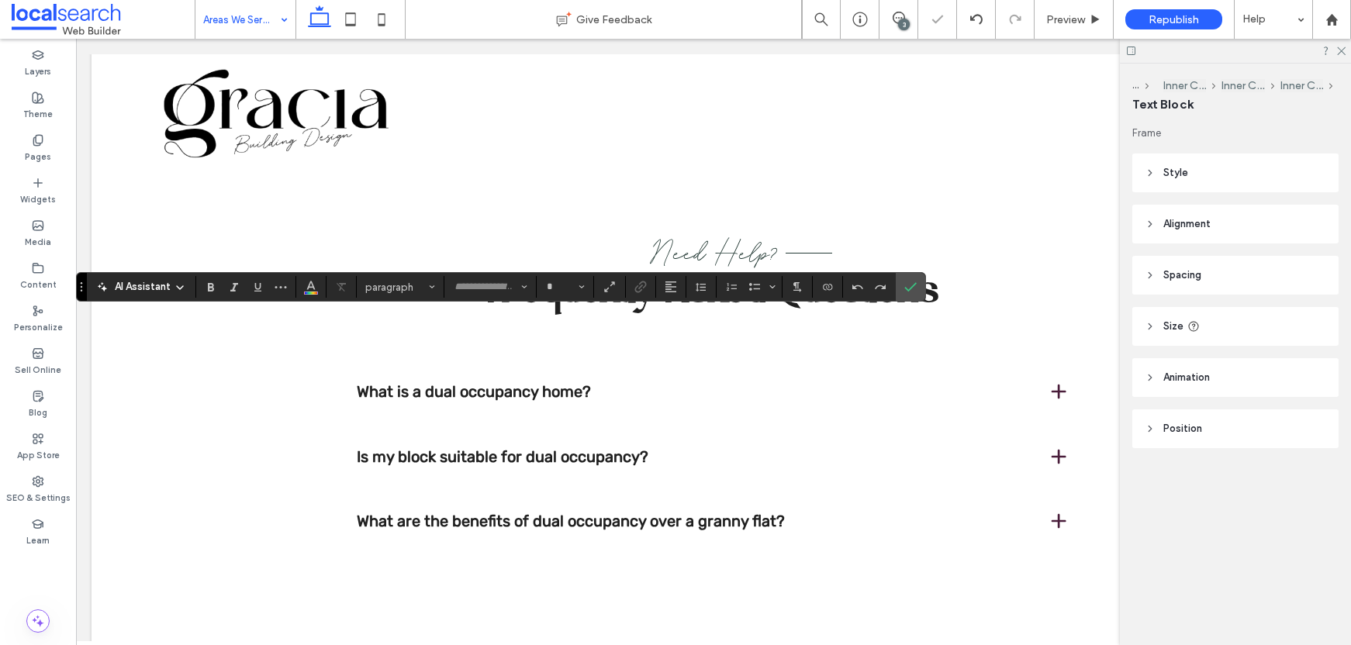
type input "**********"
type input "**"
click at [312, 287] on use "Color" at bounding box center [311, 286] width 9 height 9
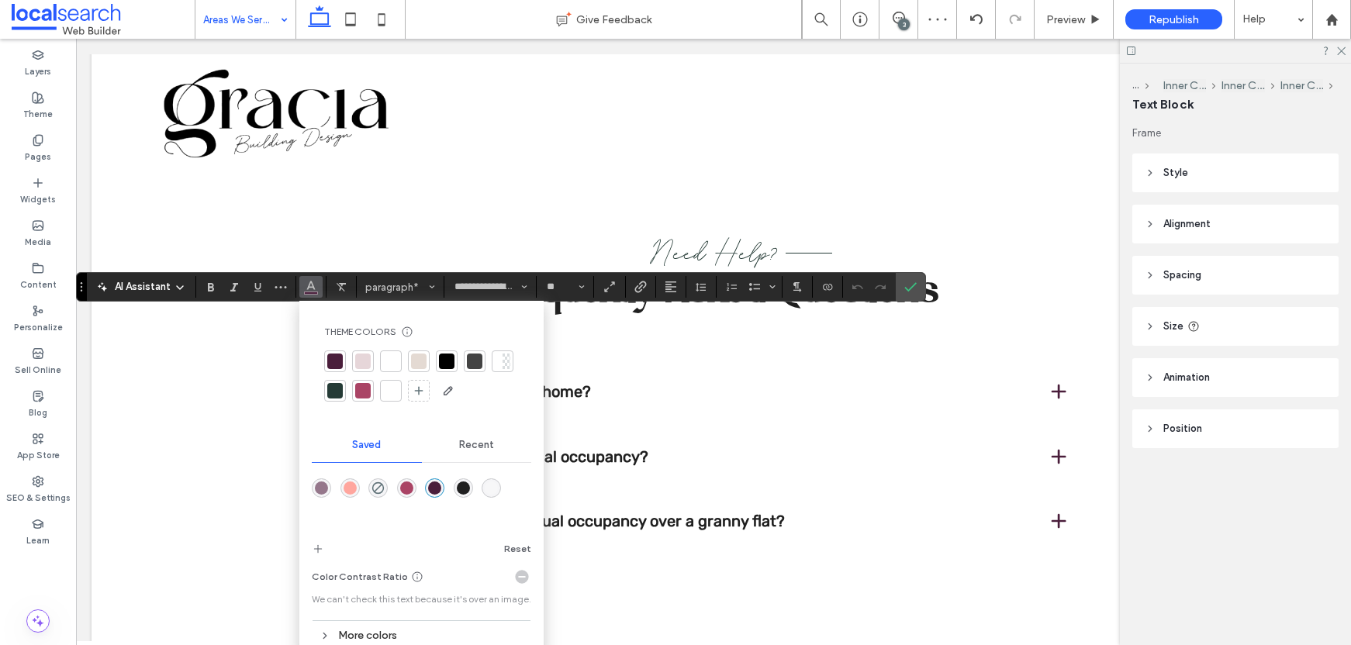
click at [446, 361] on div at bounding box center [447, 362] width 16 height 16
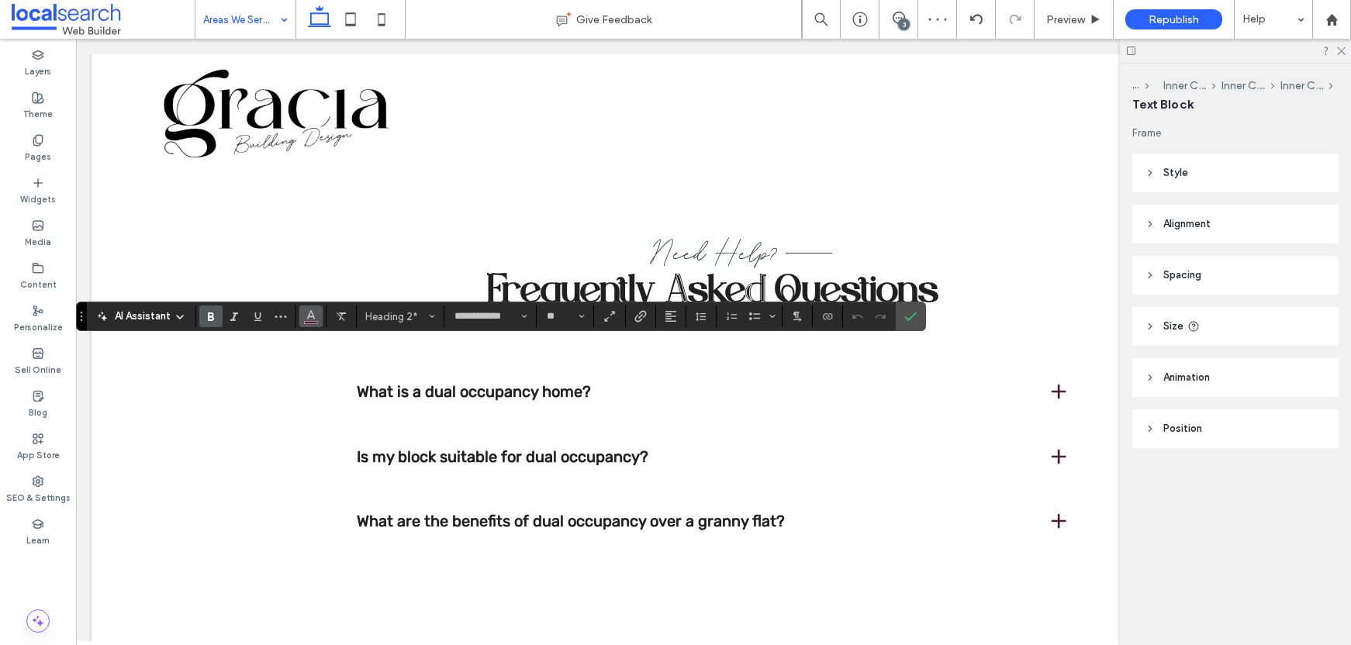
click at [312, 320] on icon "Color" at bounding box center [311, 315] width 12 height 12
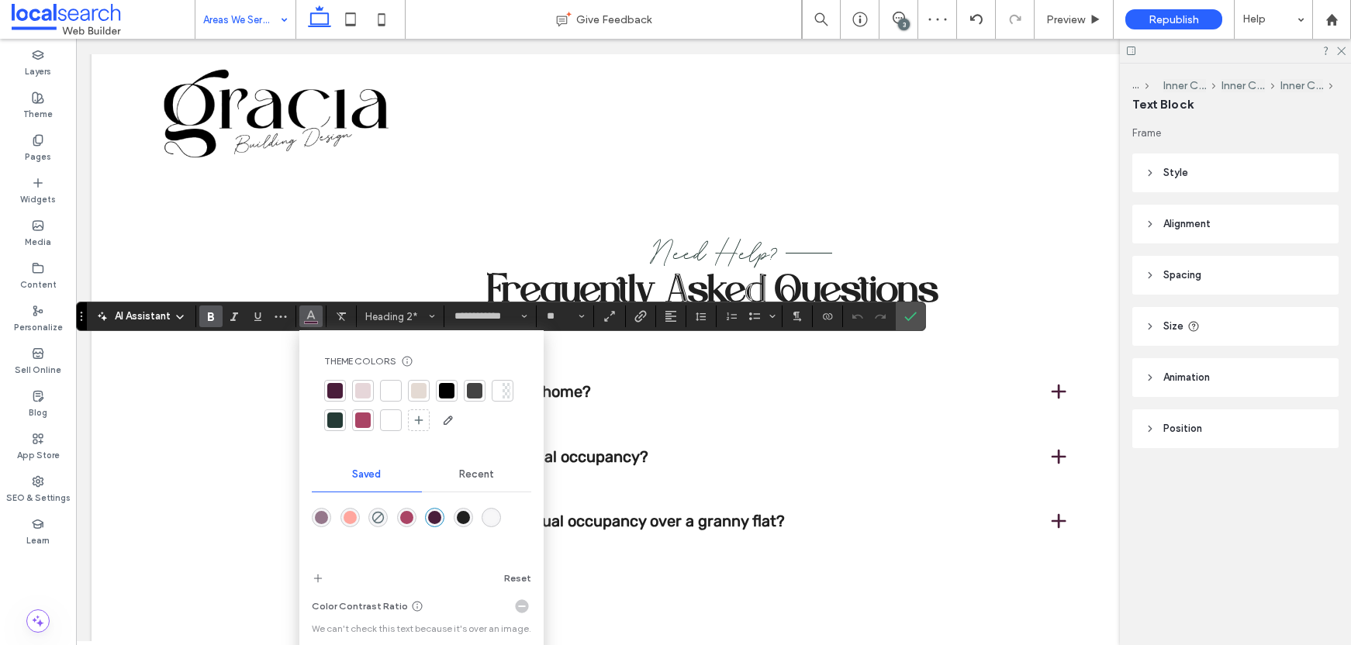
click at [445, 386] on div at bounding box center [447, 391] width 16 height 16
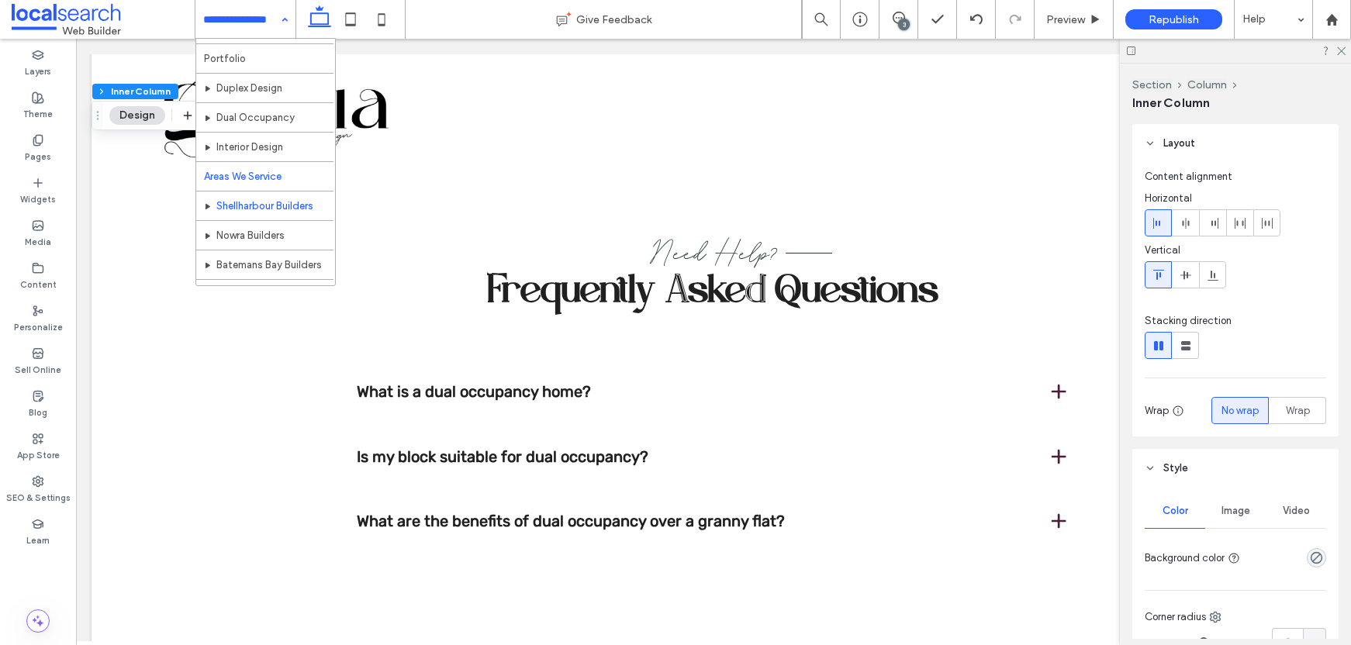
scroll to position [75, 0]
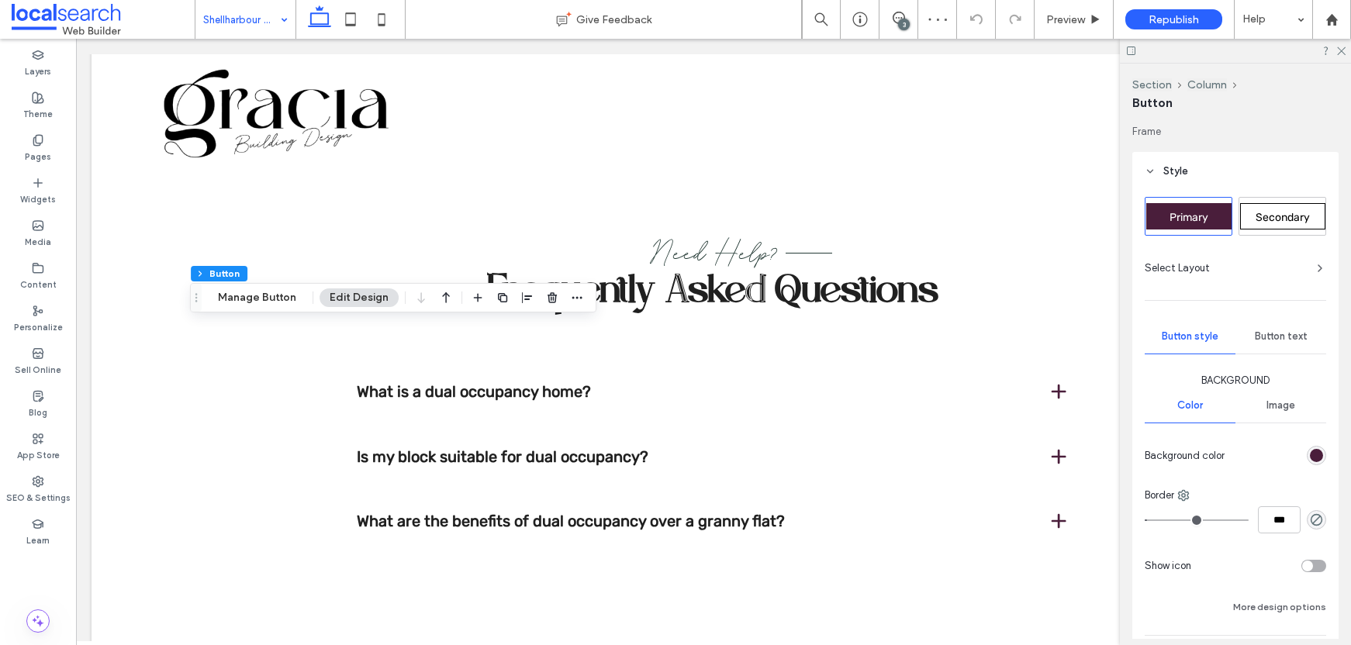
click at [1271, 212] on span "Secondary" at bounding box center [1283, 217] width 54 height 13
click at [1271, 334] on span "Button text" at bounding box center [1281, 336] width 53 height 12
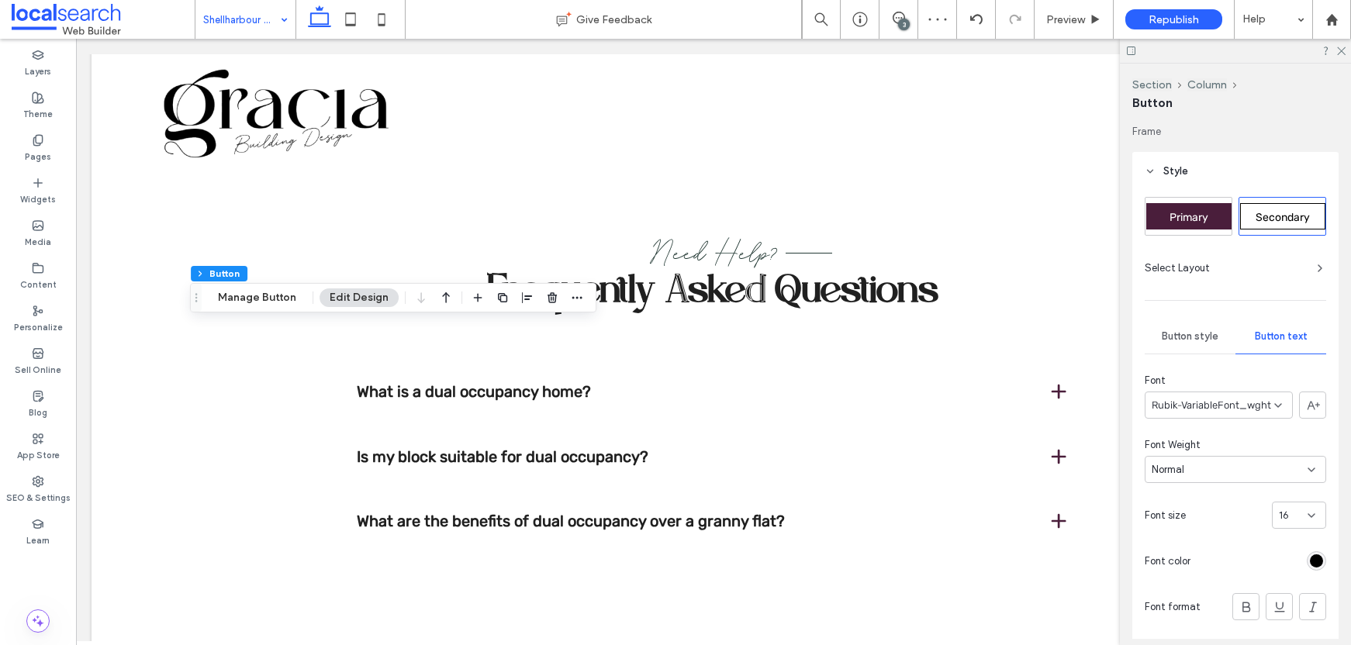
click at [1310, 568] on div "rgb(0, 0, 0)" at bounding box center [1316, 561] width 13 height 13
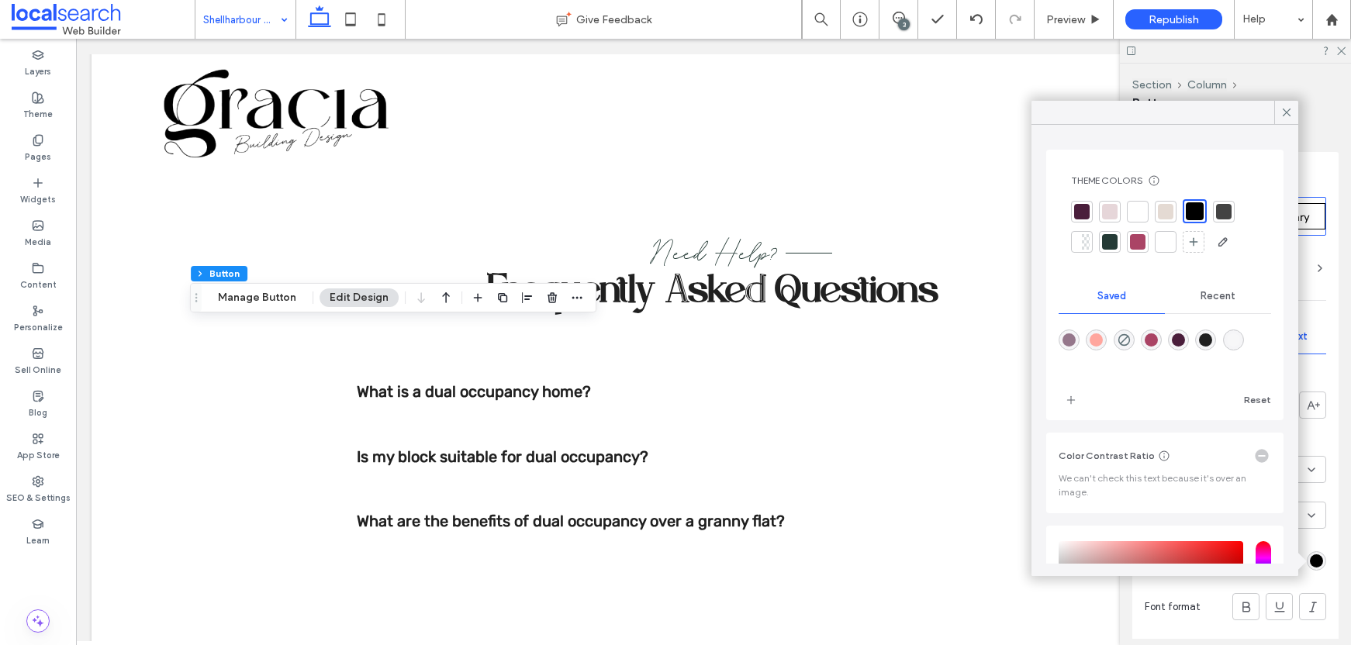
click at [1136, 214] on div at bounding box center [1138, 212] width 16 height 16
click at [1281, 116] on icon at bounding box center [1287, 113] width 14 height 14
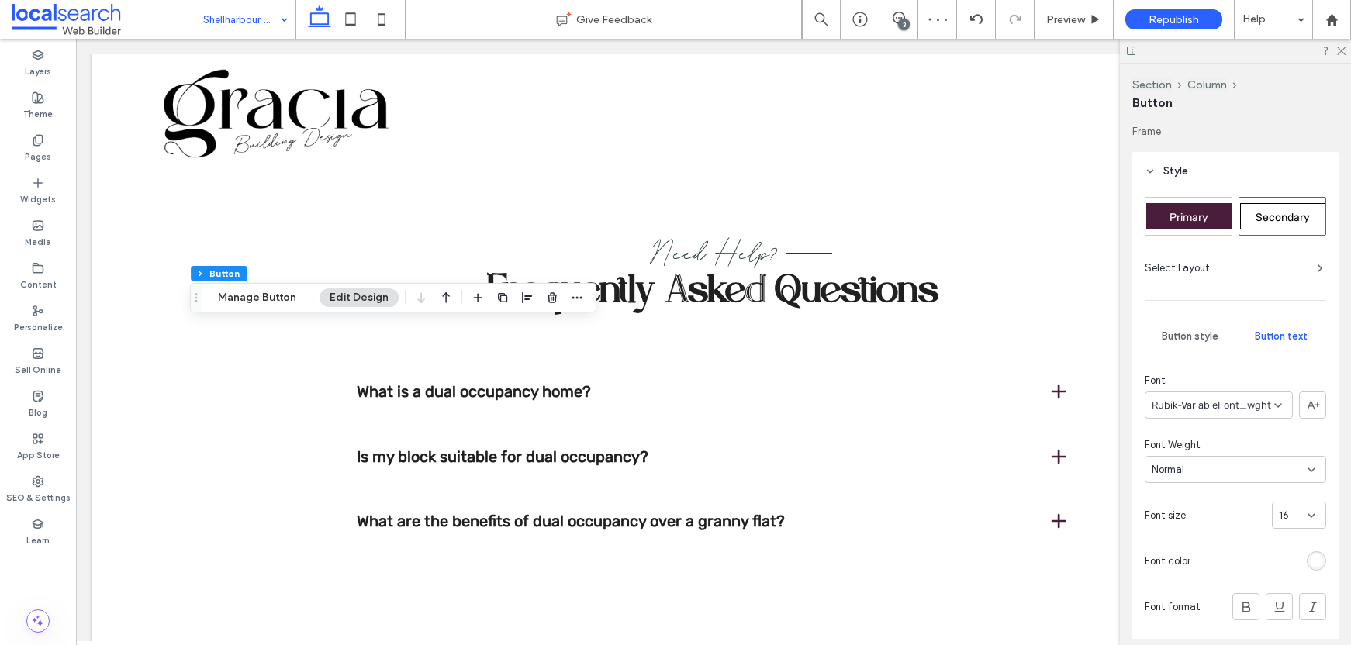
click at [1197, 332] on span "Button style" at bounding box center [1190, 336] width 57 height 12
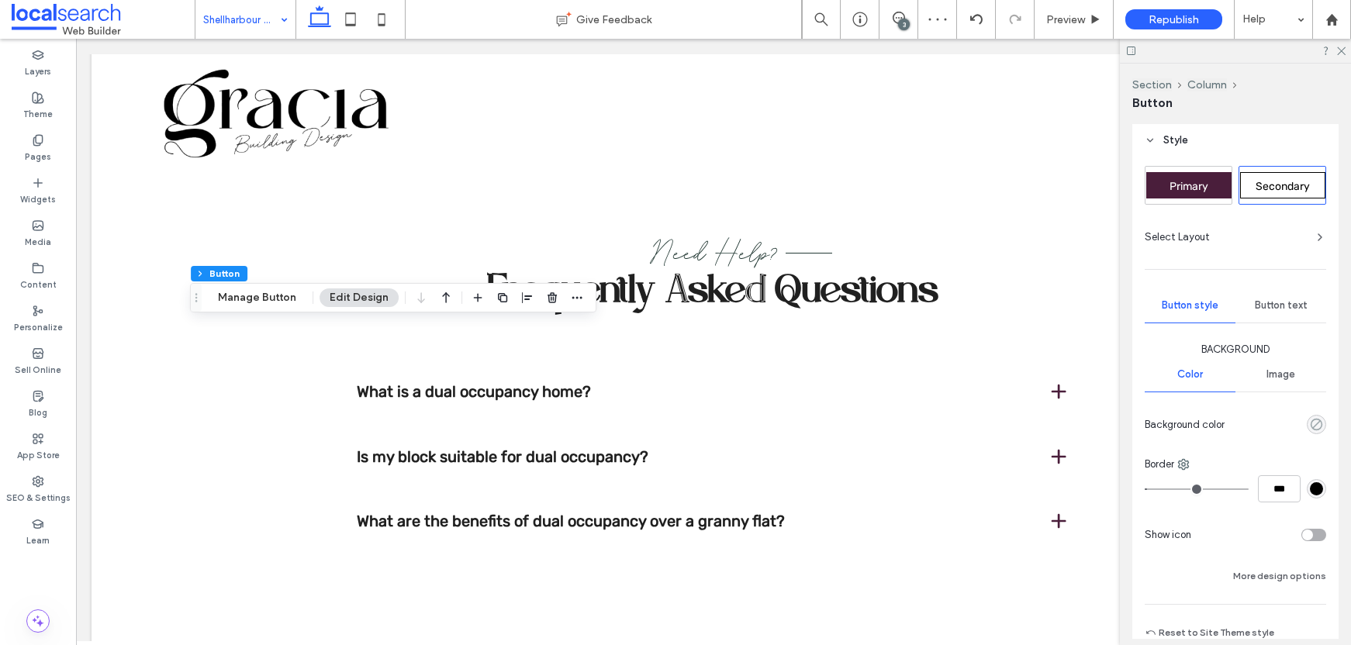
scroll to position [32, 0]
click at [1310, 485] on div "rgb(0, 0, 0)" at bounding box center [1316, 488] width 13 height 13
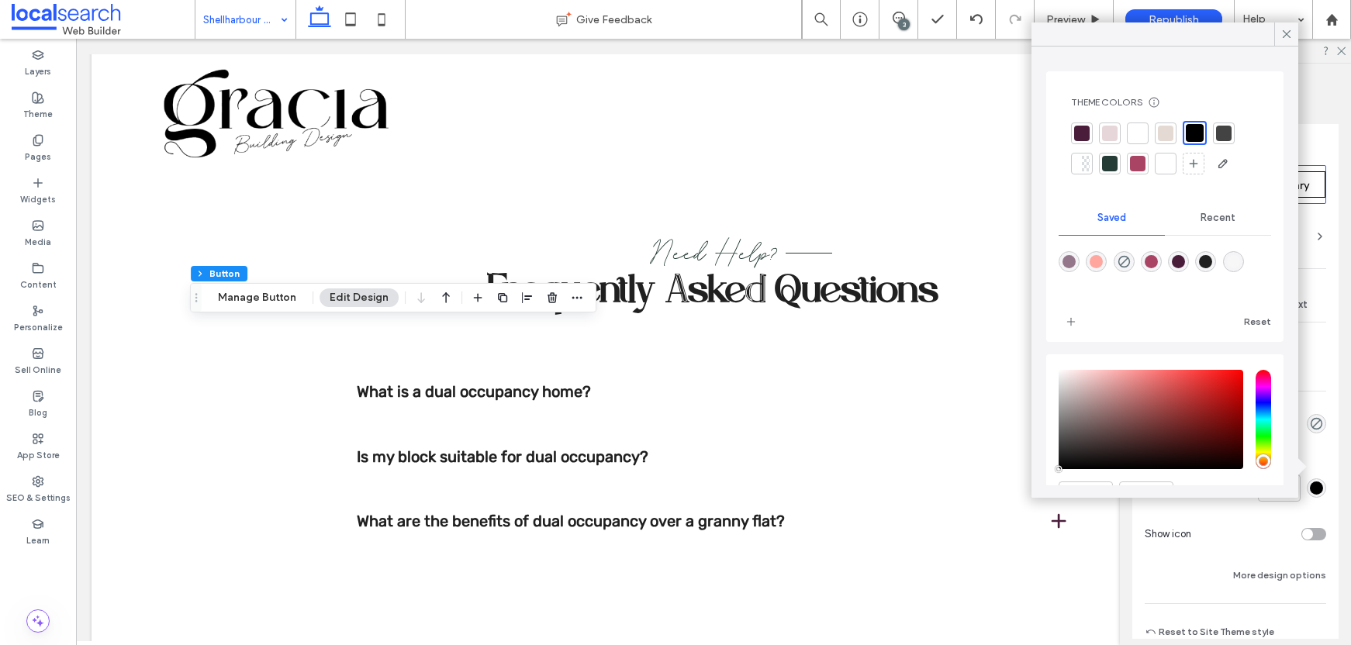
click at [1139, 131] on div at bounding box center [1138, 134] width 16 height 16
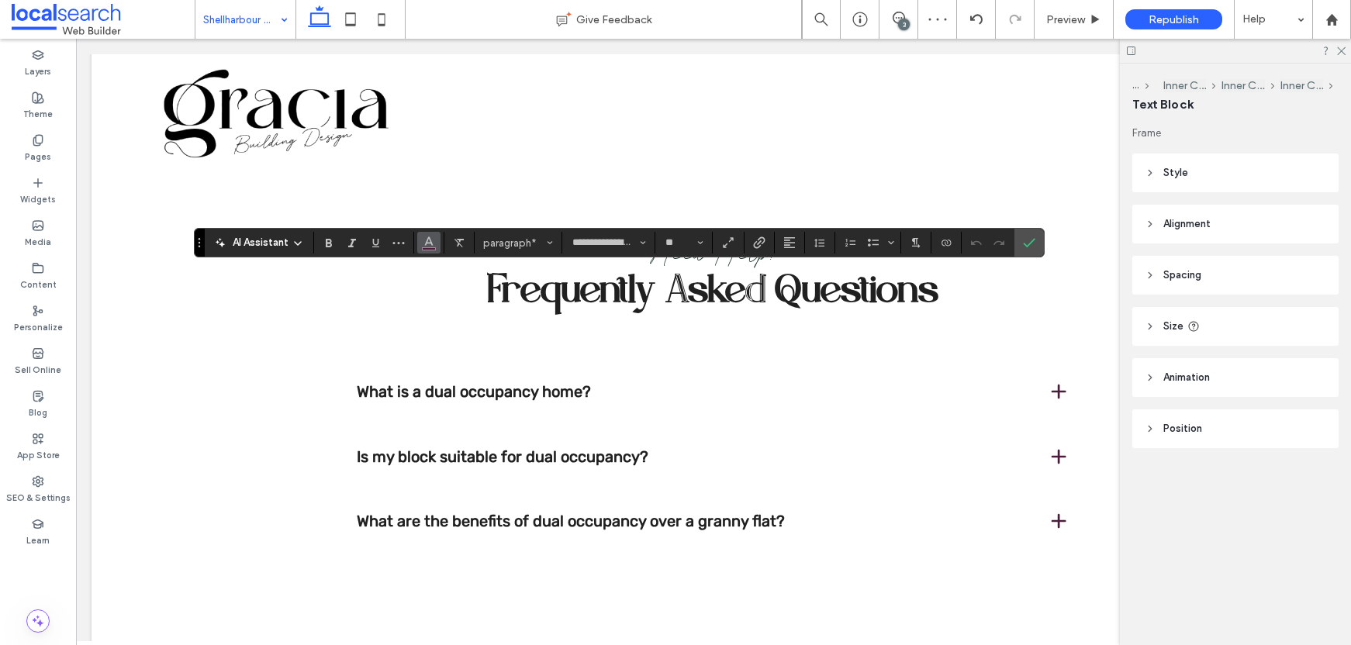
click at [424, 249] on span "Color" at bounding box center [429, 241] width 12 height 20
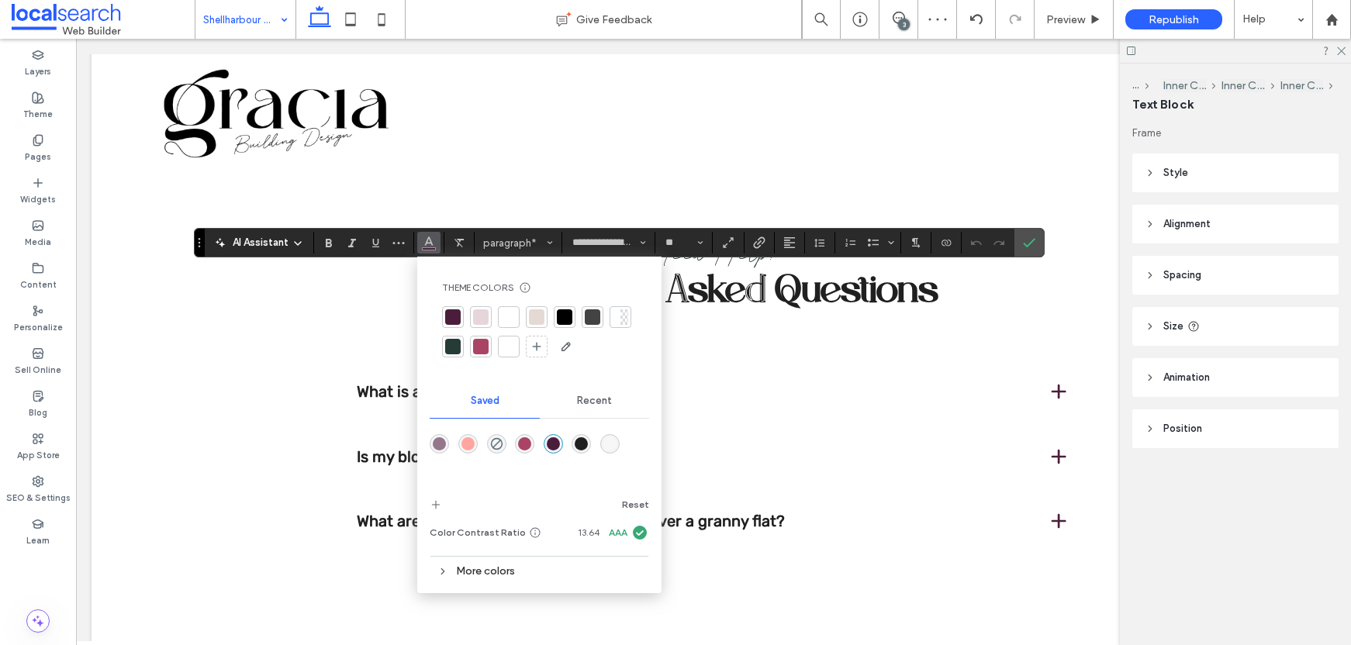
click at [566, 314] on div at bounding box center [565, 318] width 16 height 16
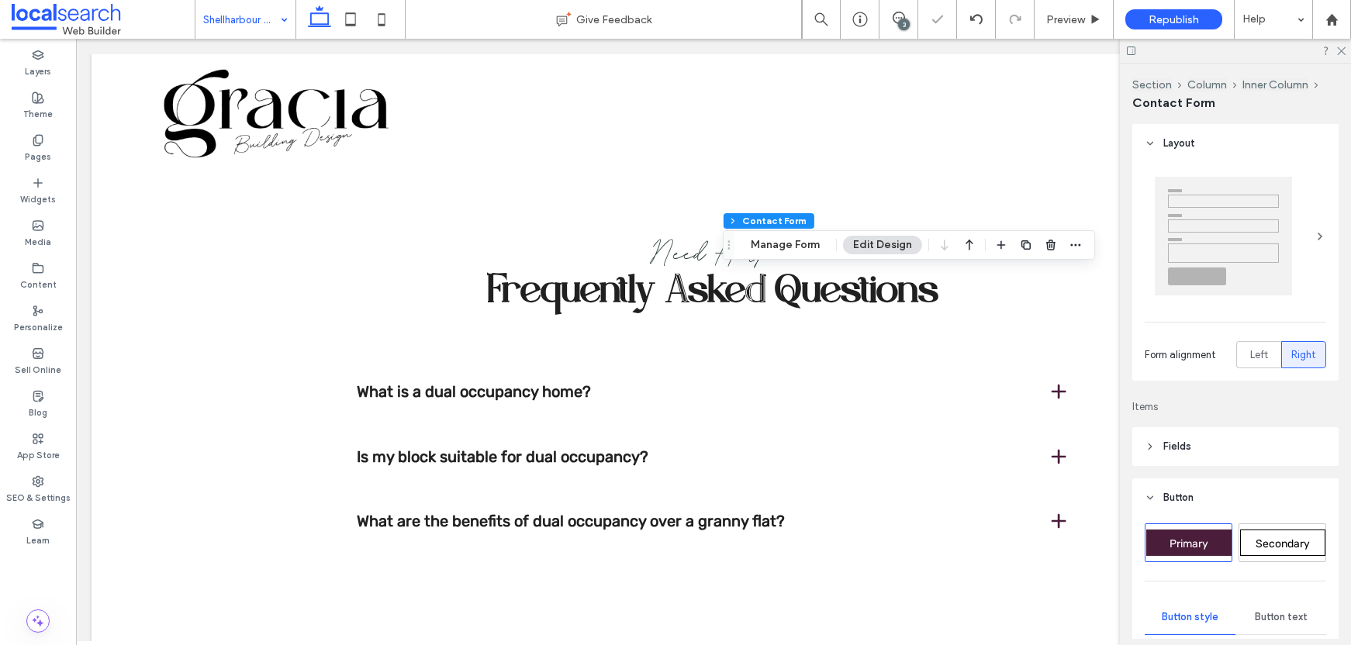
type input "*"
type input "***"
type input "*"
type input "***"
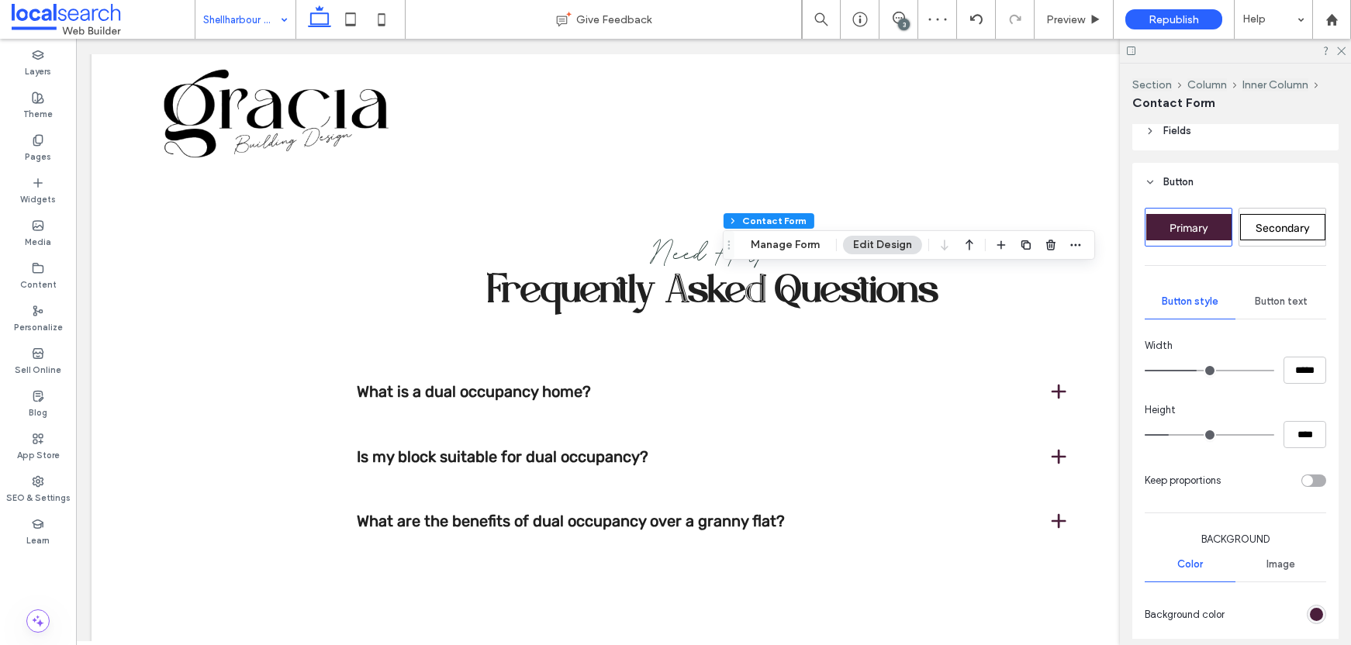
scroll to position [336, 0]
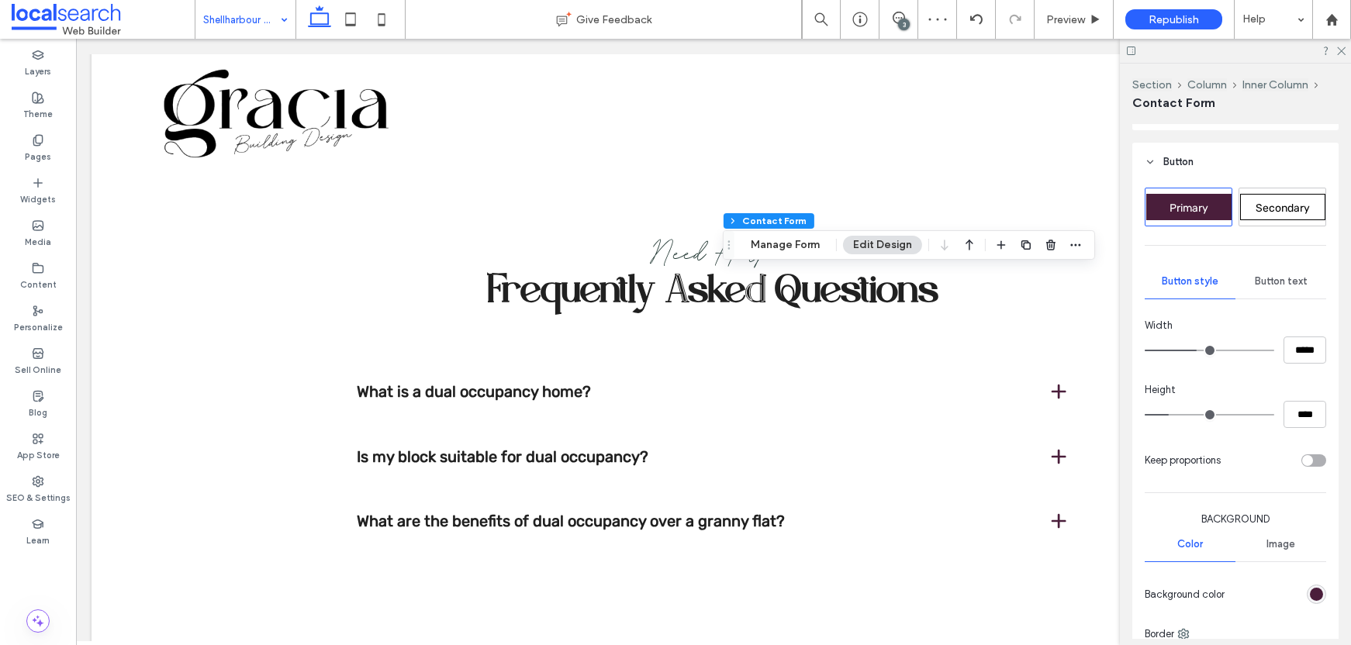
click at [1306, 279] on div "Button text" at bounding box center [1281, 282] width 91 height 34
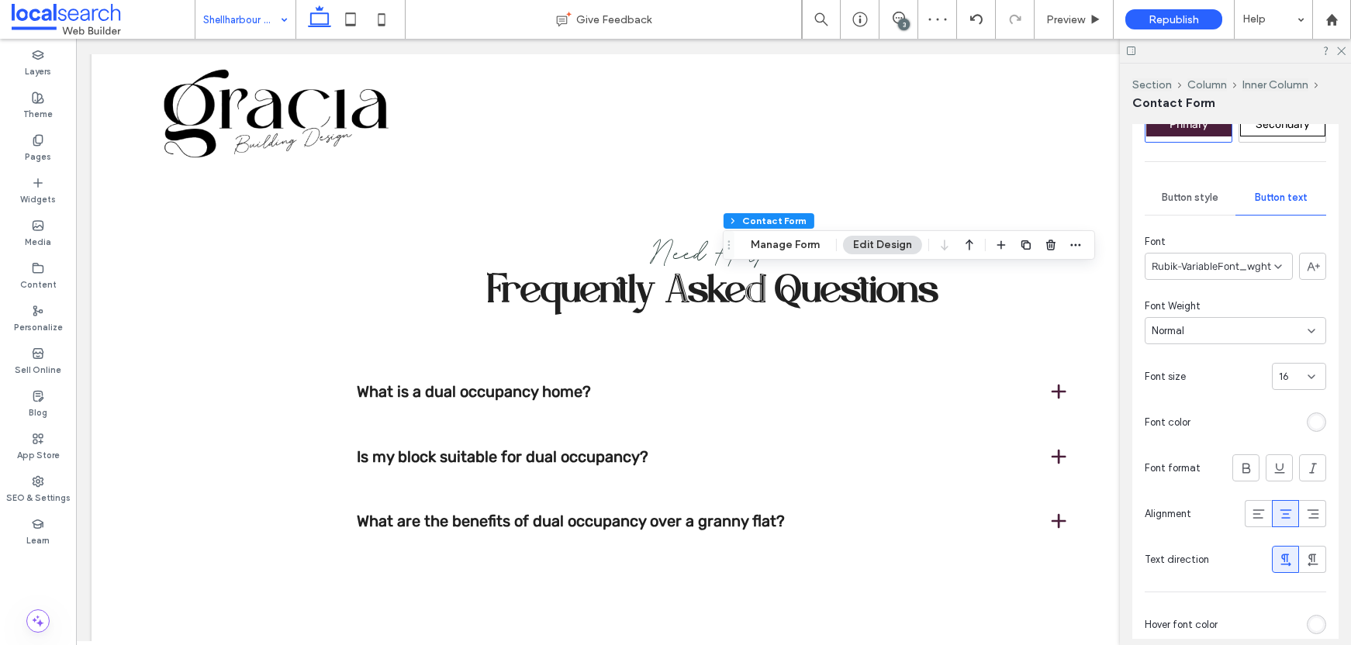
scroll to position [444, 0]
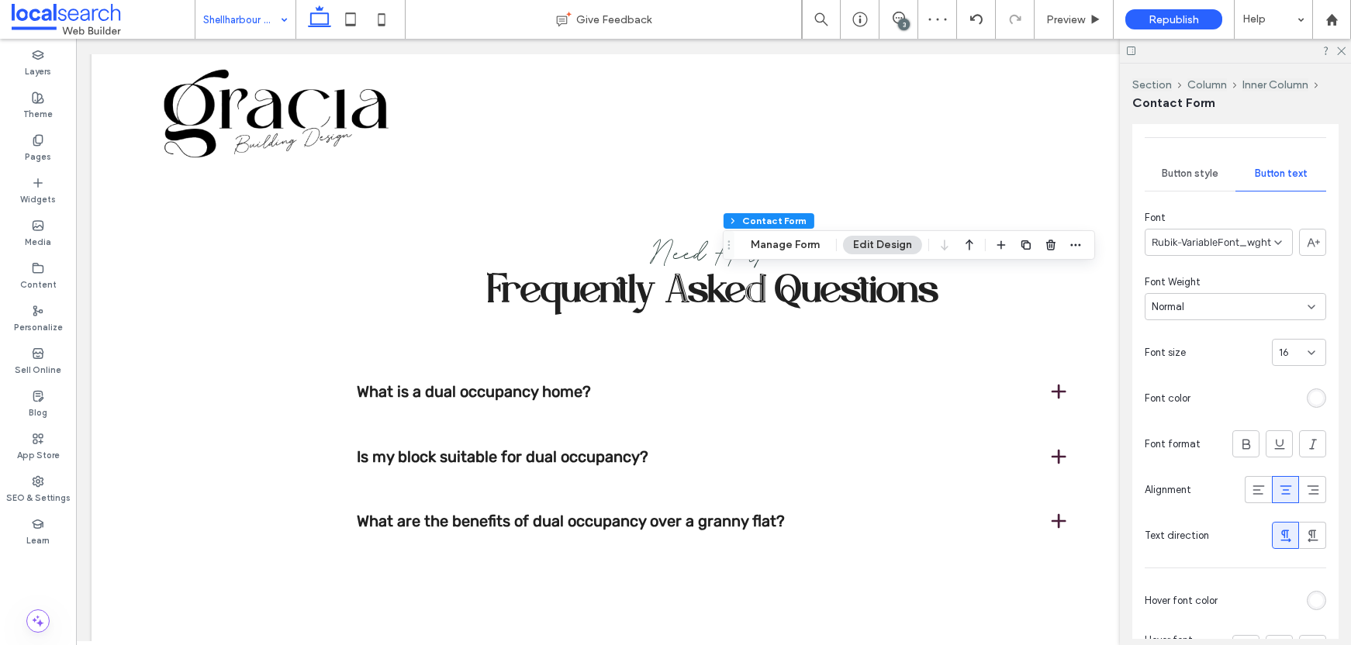
click at [1310, 402] on div "rgb(255, 255, 255)" at bounding box center [1316, 398] width 13 height 13
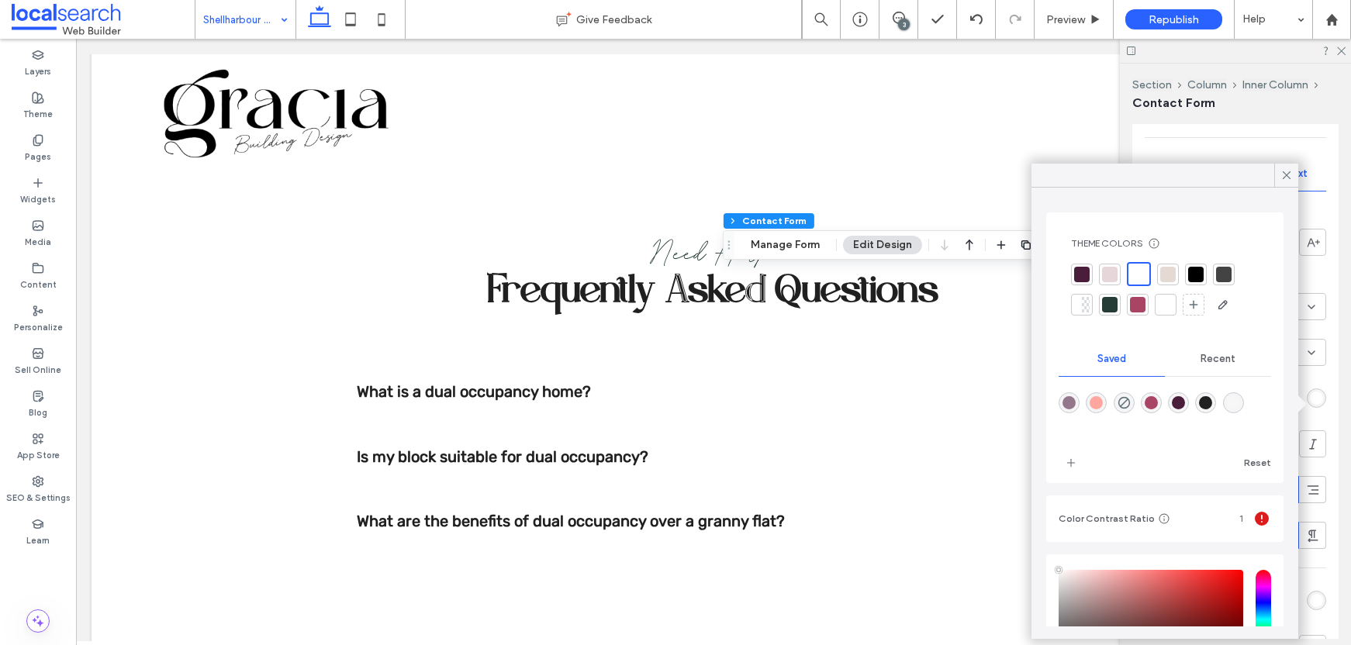
click at [1199, 275] on div at bounding box center [1197, 275] width 16 height 16
click at [1284, 181] on icon at bounding box center [1287, 175] width 14 height 14
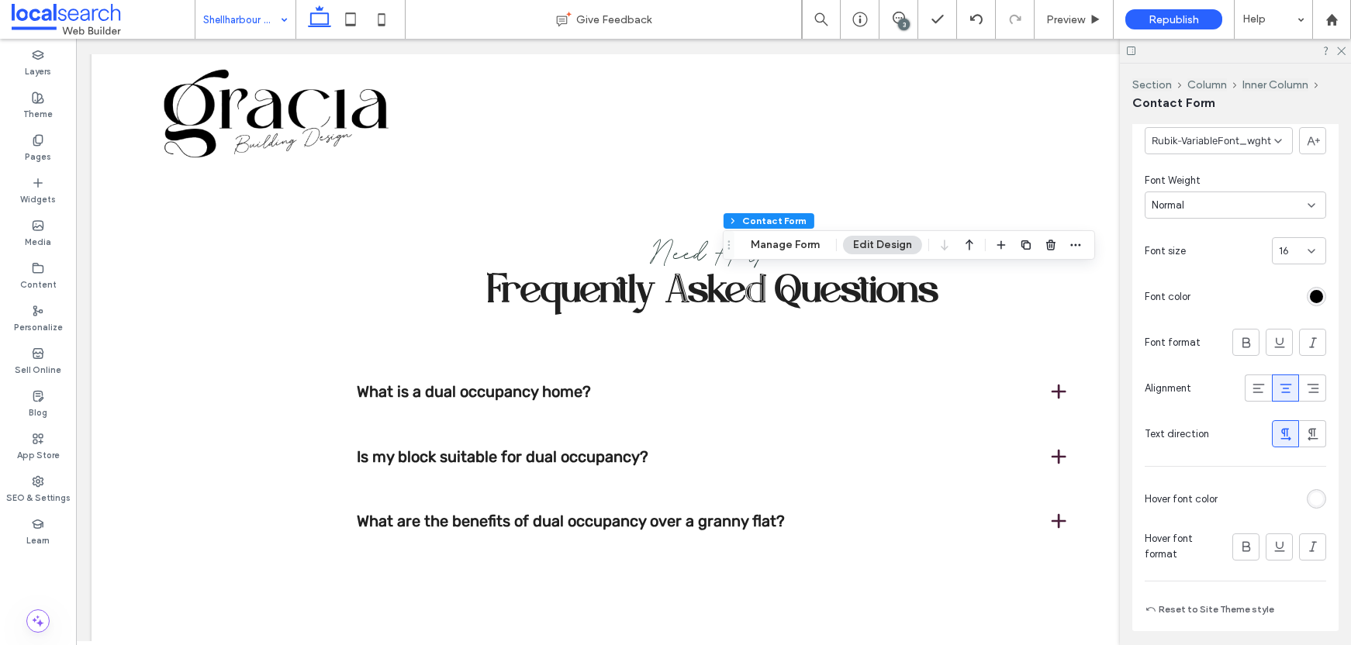
scroll to position [453, 0]
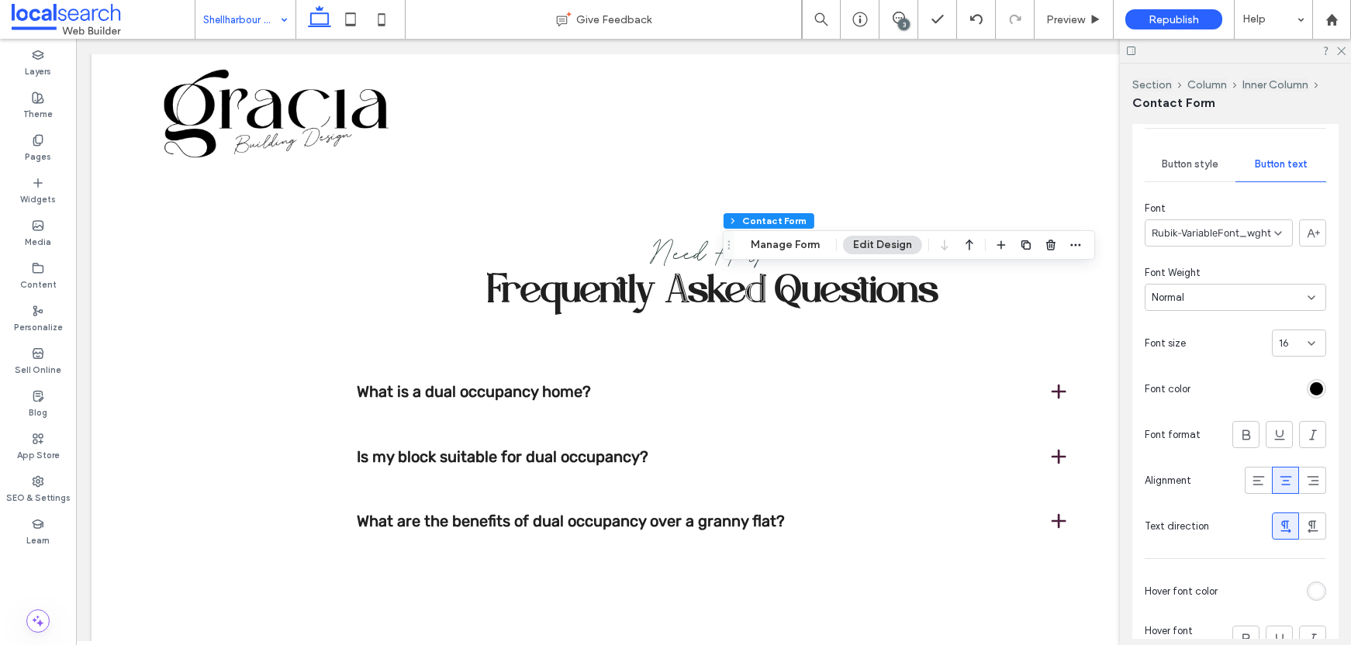
click at [1186, 185] on div "Primary Secondary Button style Button text Font Rubik-VariableFont_wght Font We…" at bounding box center [1236, 393] width 206 height 659
click at [1189, 175] on div "Button style" at bounding box center [1190, 164] width 91 height 34
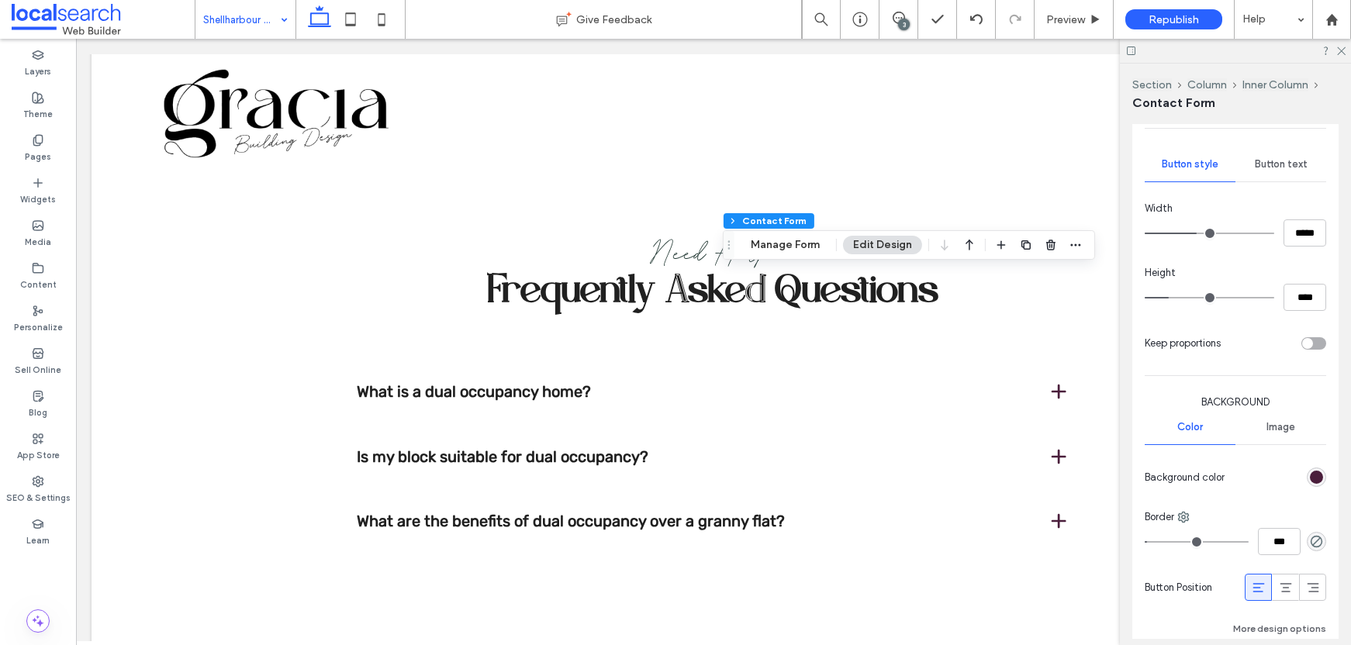
click at [1310, 473] on div "rgb(74, 30, 59)" at bounding box center [1316, 477] width 13 height 13
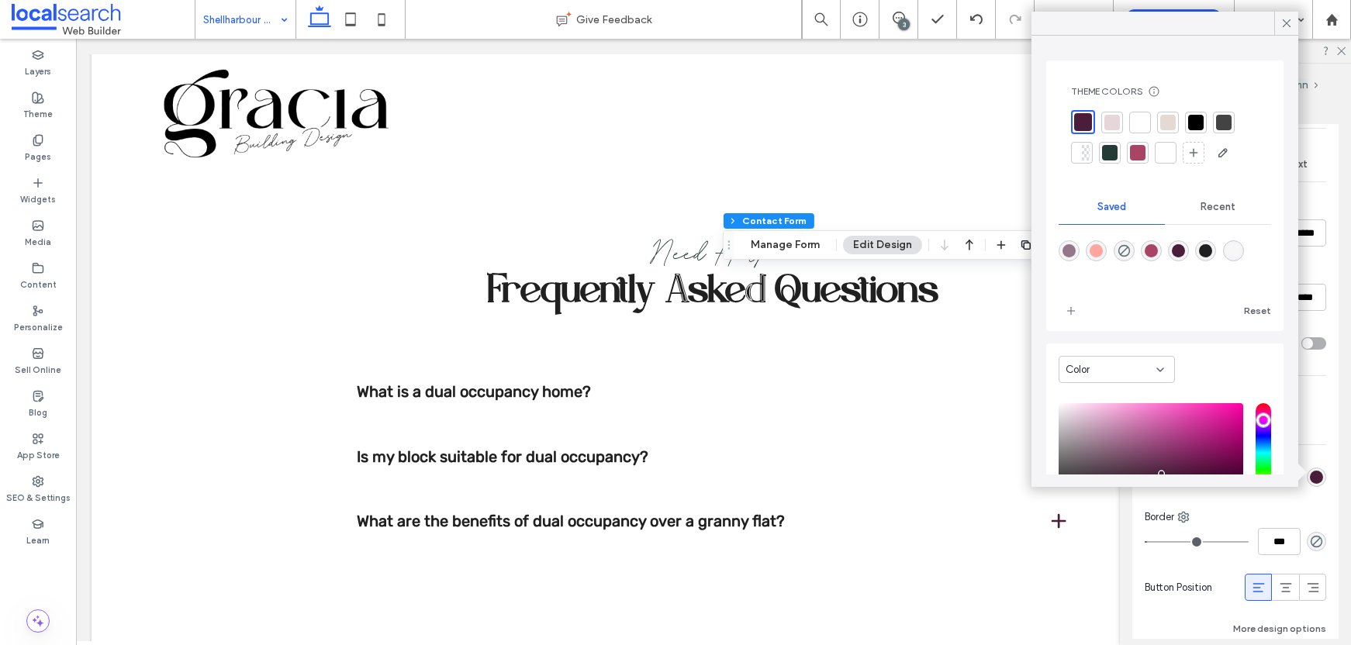
click at [1140, 113] on div at bounding box center [1141, 123] width 22 height 22
click at [1279, 29] on div at bounding box center [1287, 23] width 24 height 23
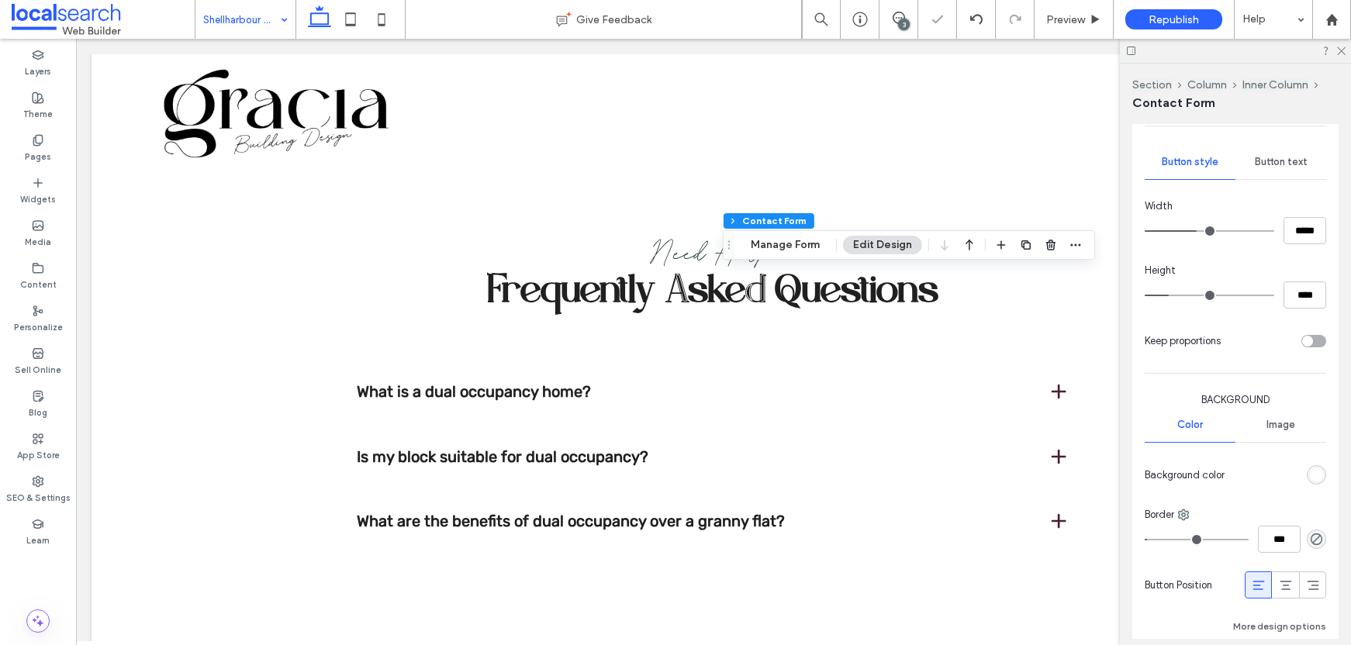
scroll to position [456, 0]
click at [1311, 546] on div "rgba(0, 0, 0, 0)" at bounding box center [1316, 538] width 19 height 19
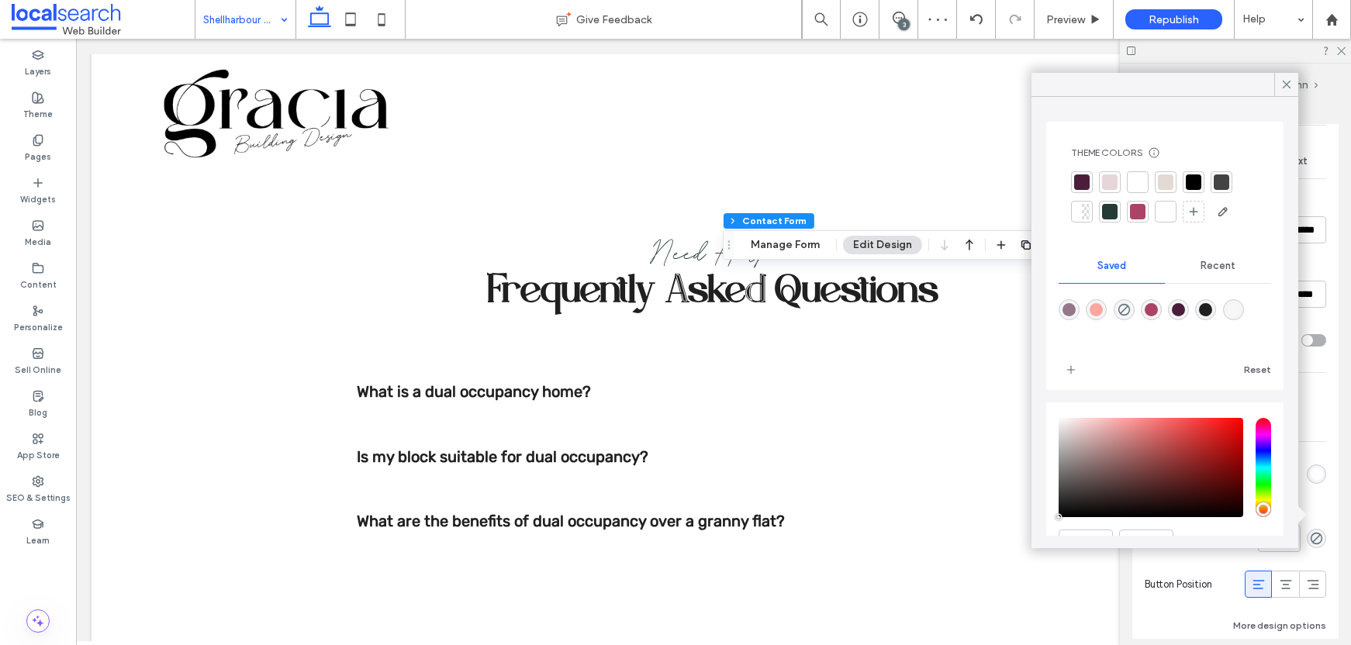
click at [1190, 179] on div at bounding box center [1194, 183] width 16 height 16
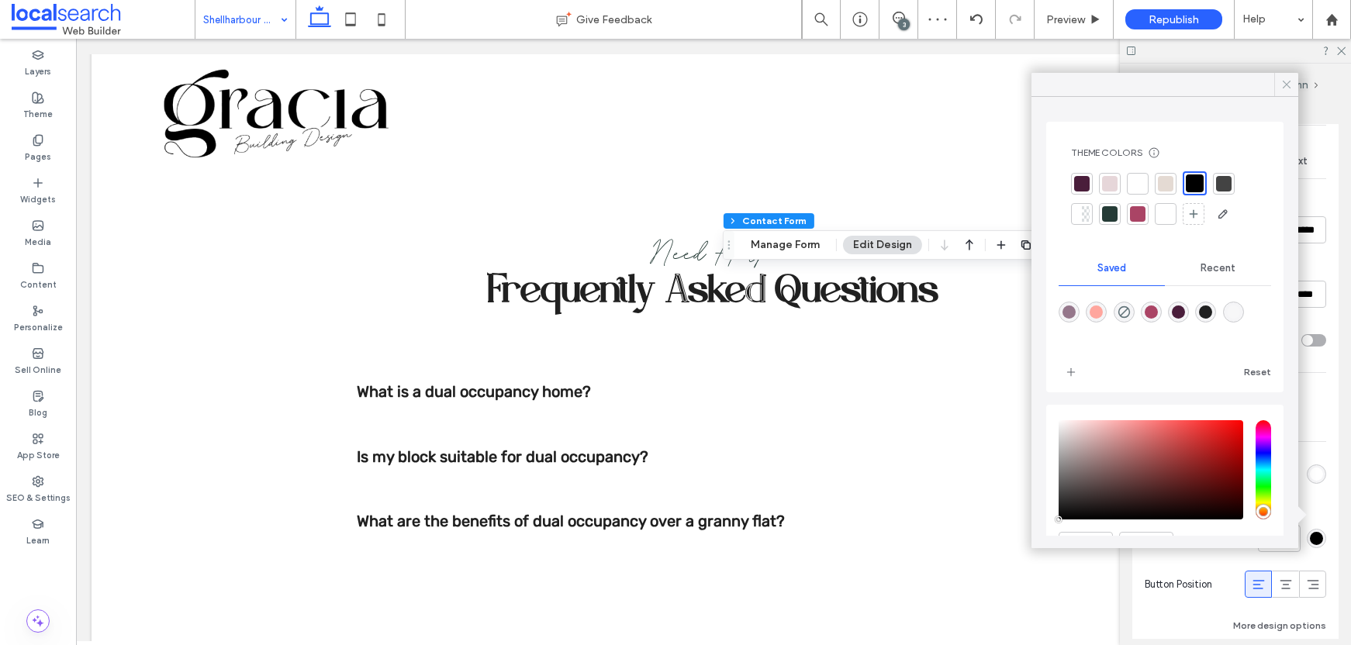
click at [1281, 86] on icon at bounding box center [1287, 85] width 14 height 14
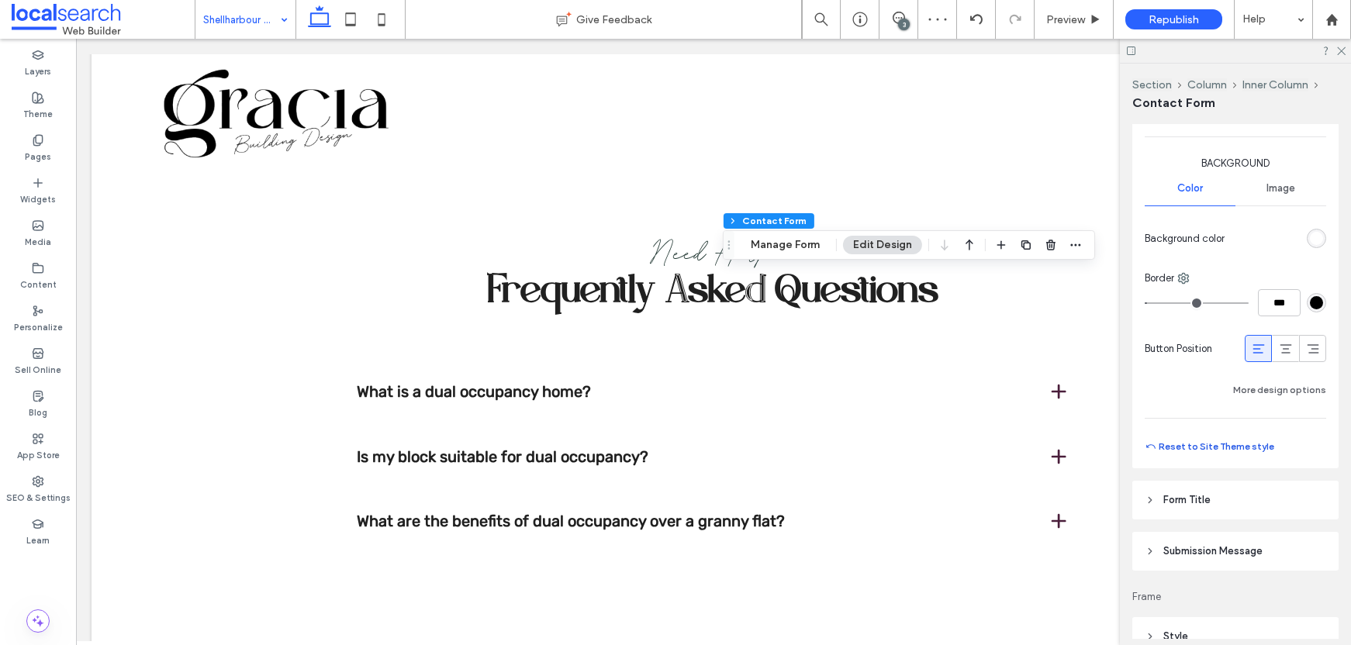
scroll to position [718, 0]
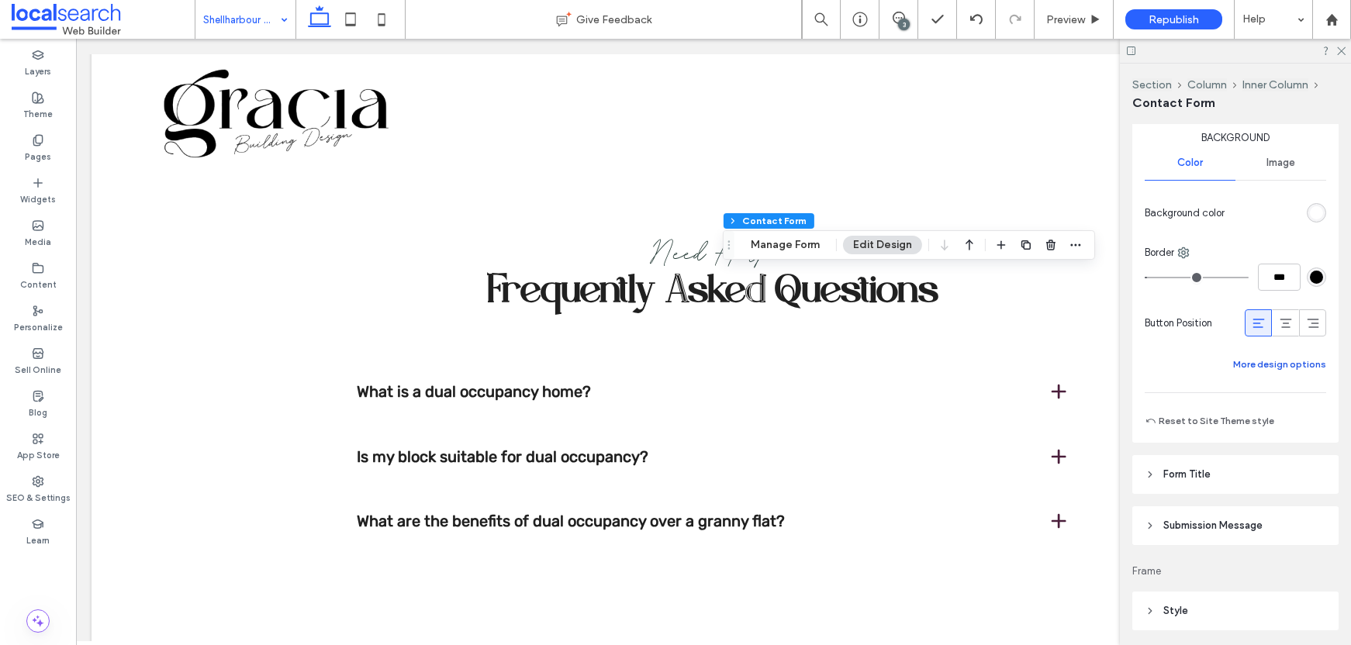
click at [1276, 359] on button "More design options" at bounding box center [1280, 364] width 93 height 19
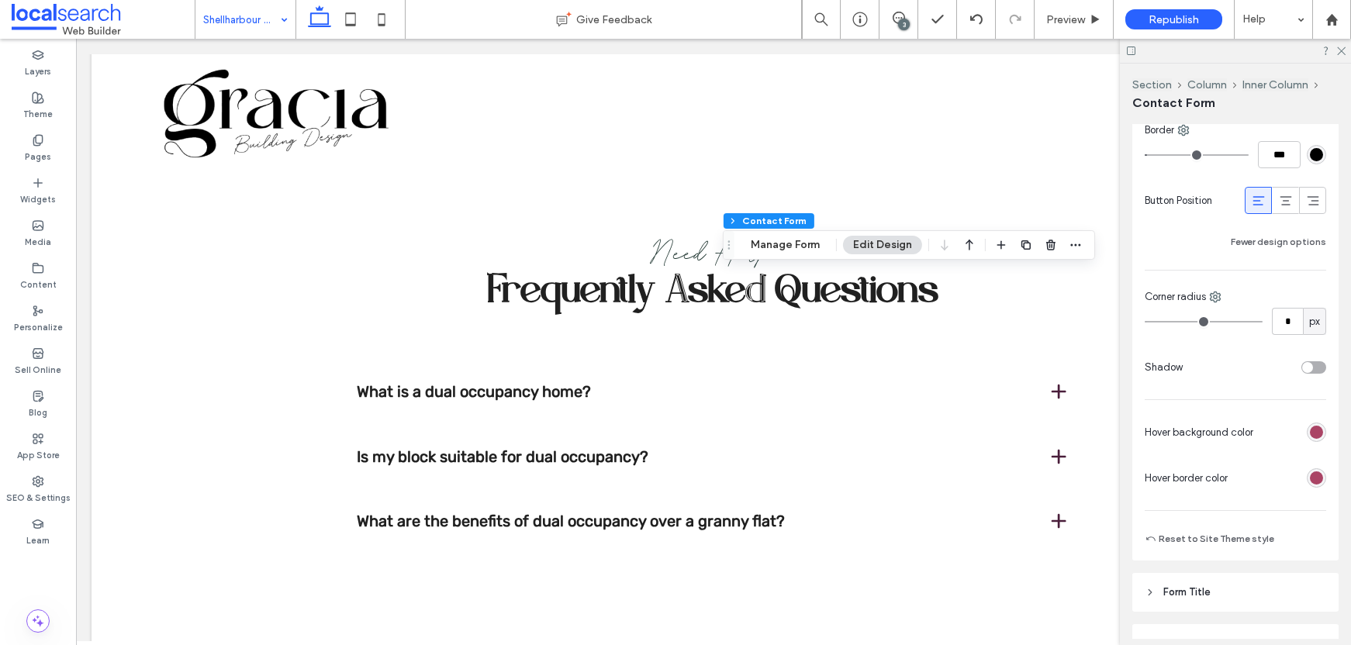
scroll to position [845, 0]
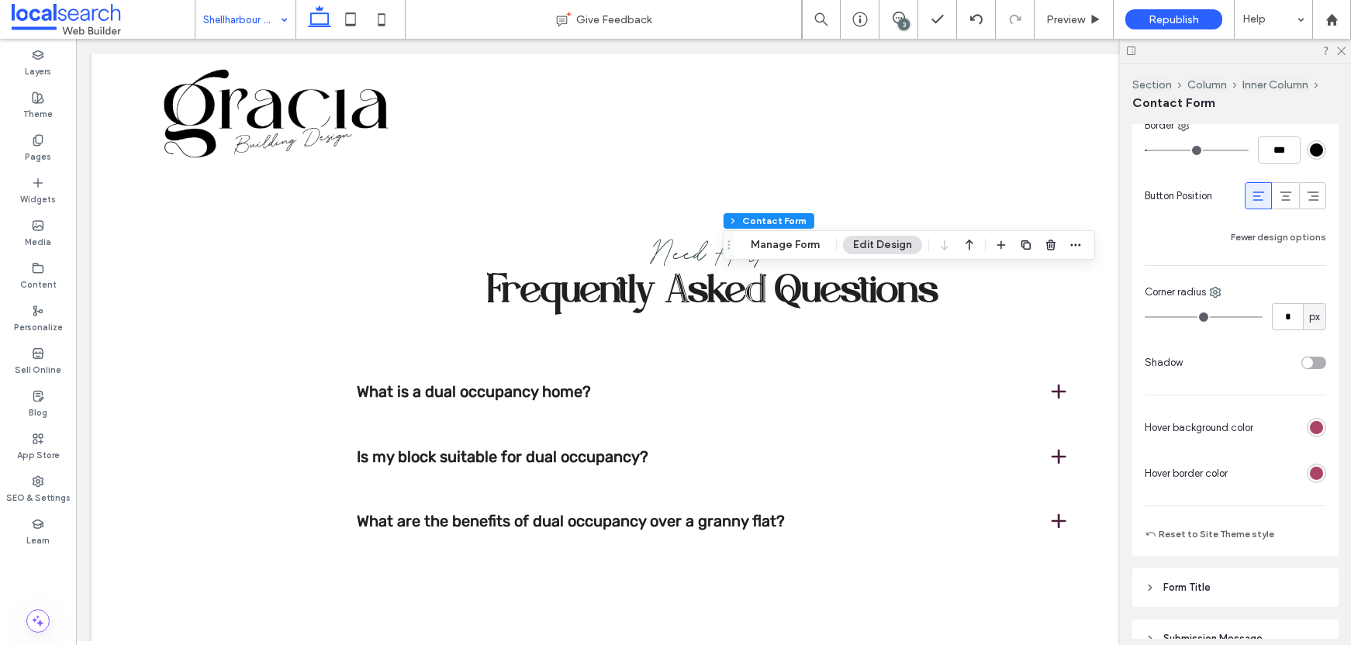
click at [1310, 426] on div "rgb(170, 68, 101)" at bounding box center [1316, 427] width 13 height 13
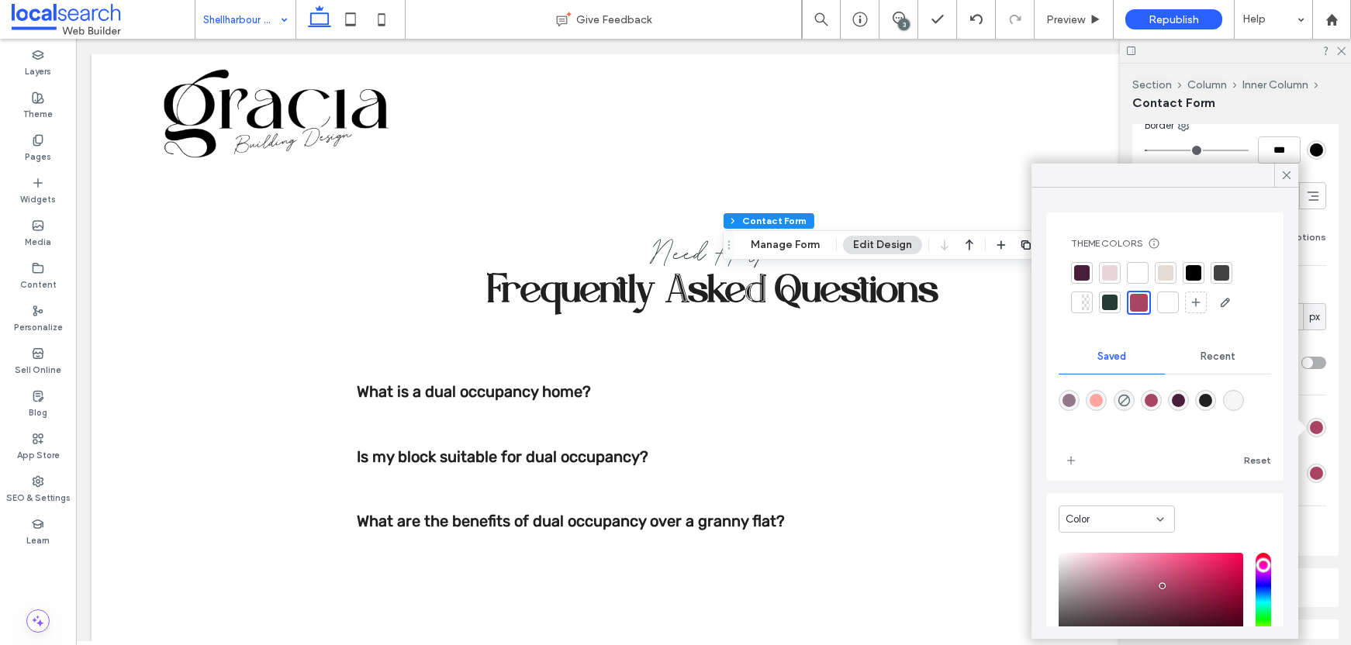
click at [1199, 274] on div at bounding box center [1194, 273] width 16 height 16
click at [1289, 174] on icon at bounding box center [1287, 175] width 14 height 14
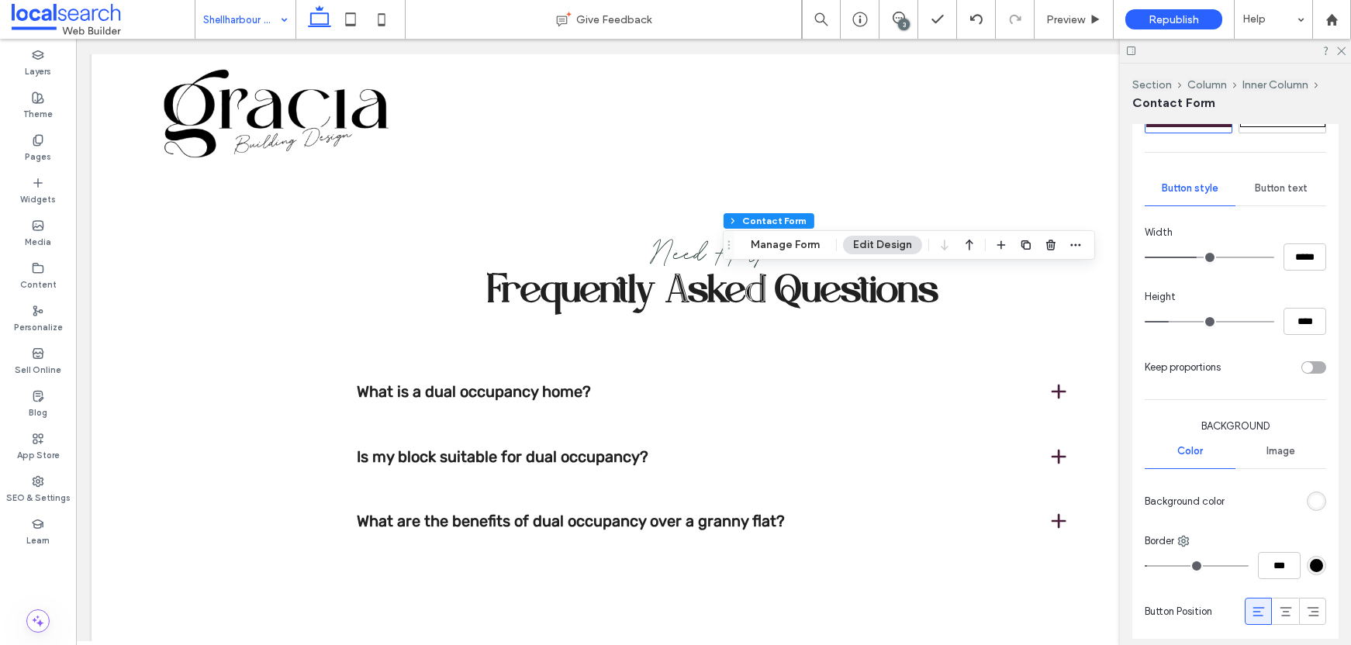
scroll to position [426, 0]
click at [1284, 163] on div "Primary Secondary Button style Button text Width ***** Height **** Keep proport…" at bounding box center [1236, 534] width 206 height 884
click at [1279, 185] on span "Button text" at bounding box center [1281, 191] width 53 height 12
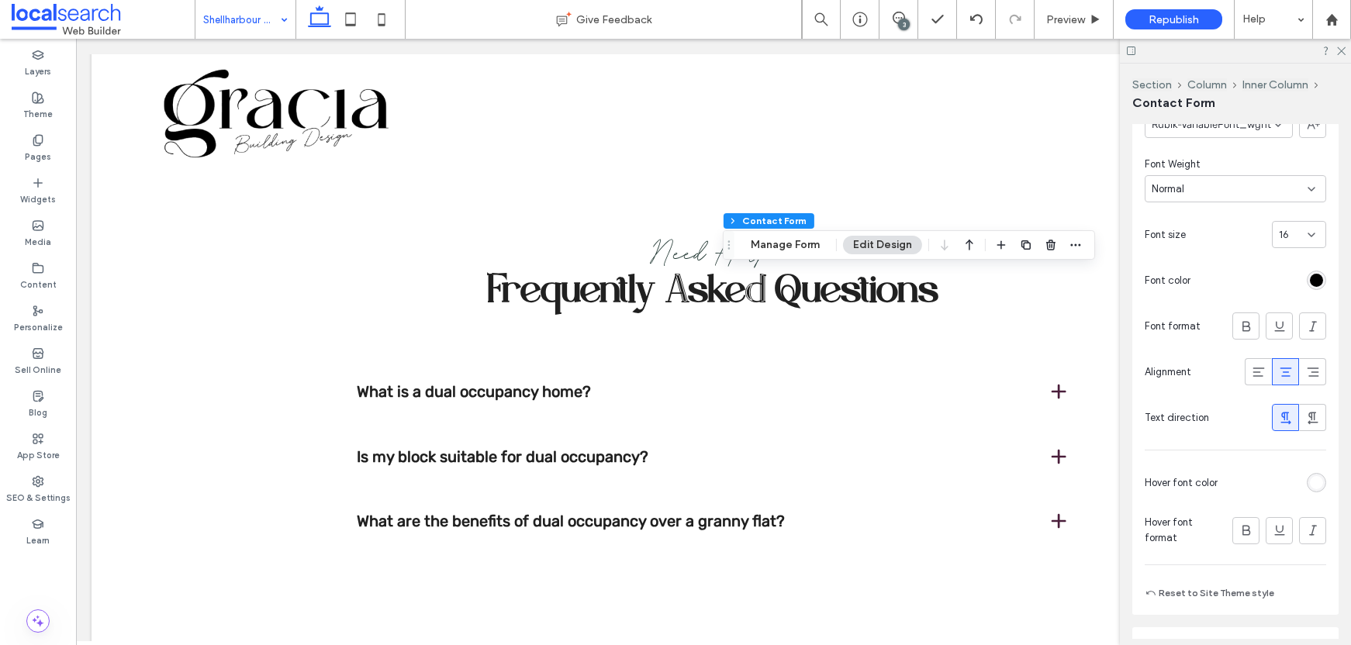
scroll to position [566, 0]
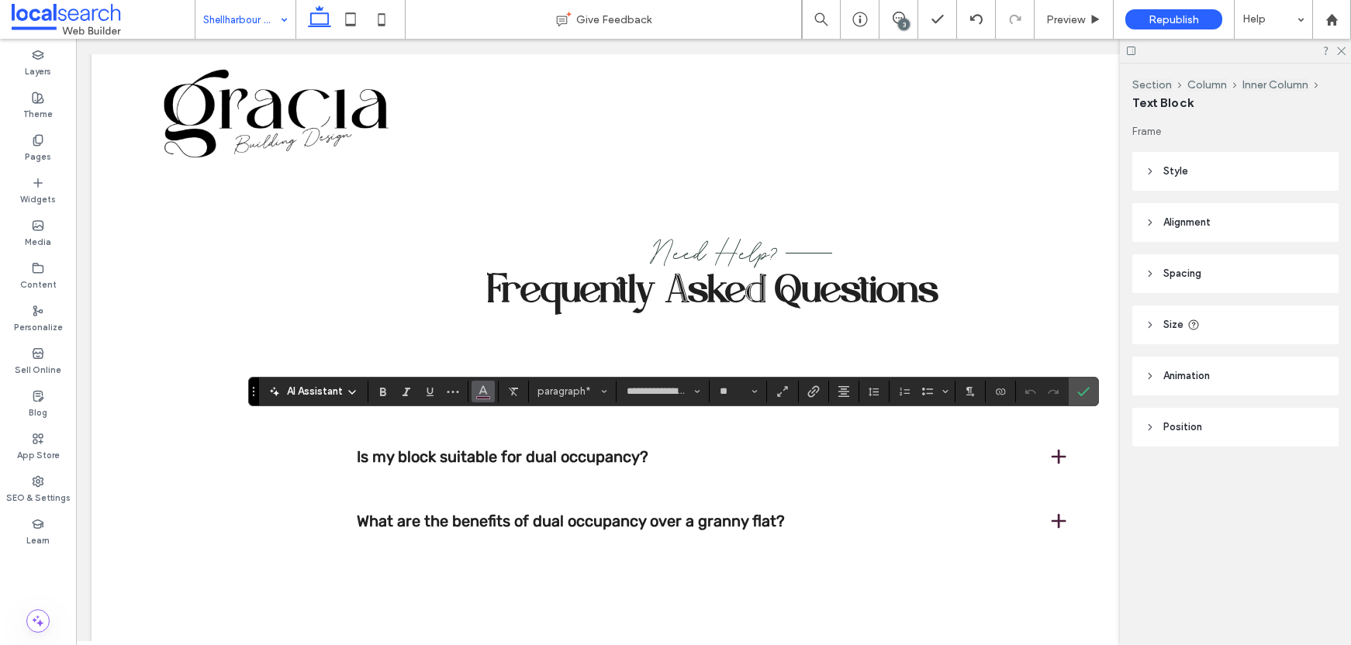
click at [476, 389] on button "Color" at bounding box center [483, 392] width 23 height 22
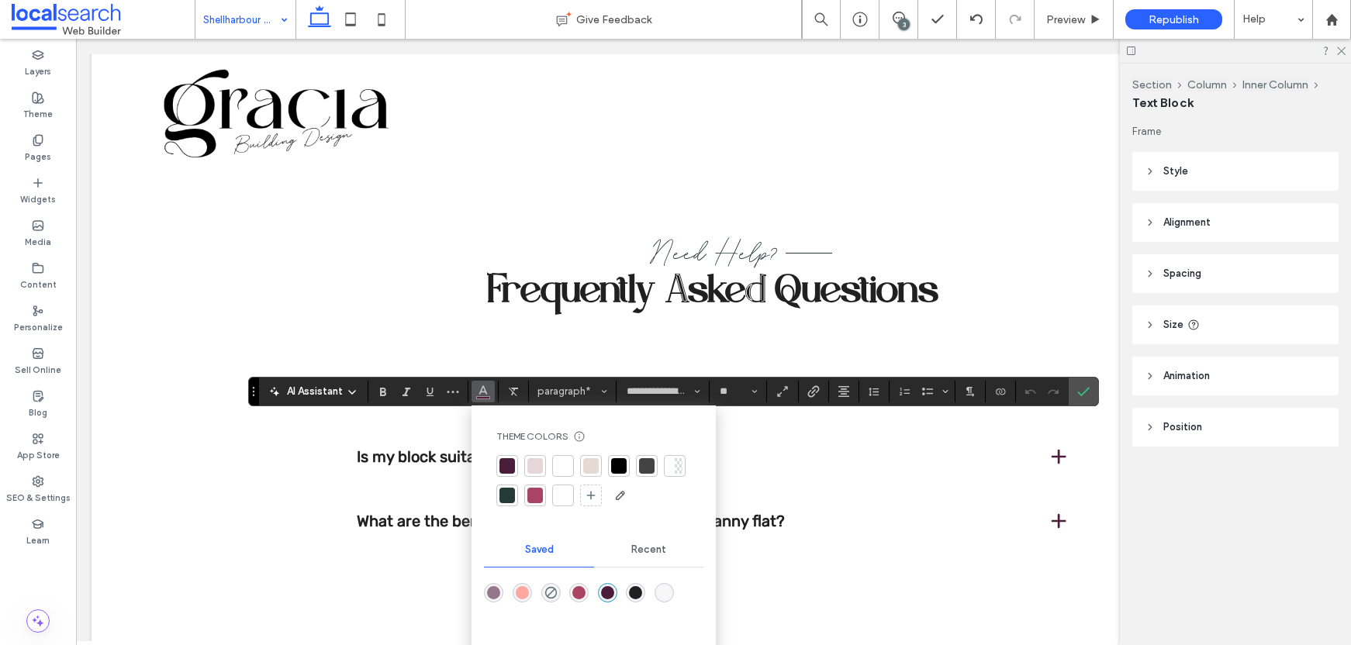
click at [618, 465] on div at bounding box center [619, 466] width 16 height 16
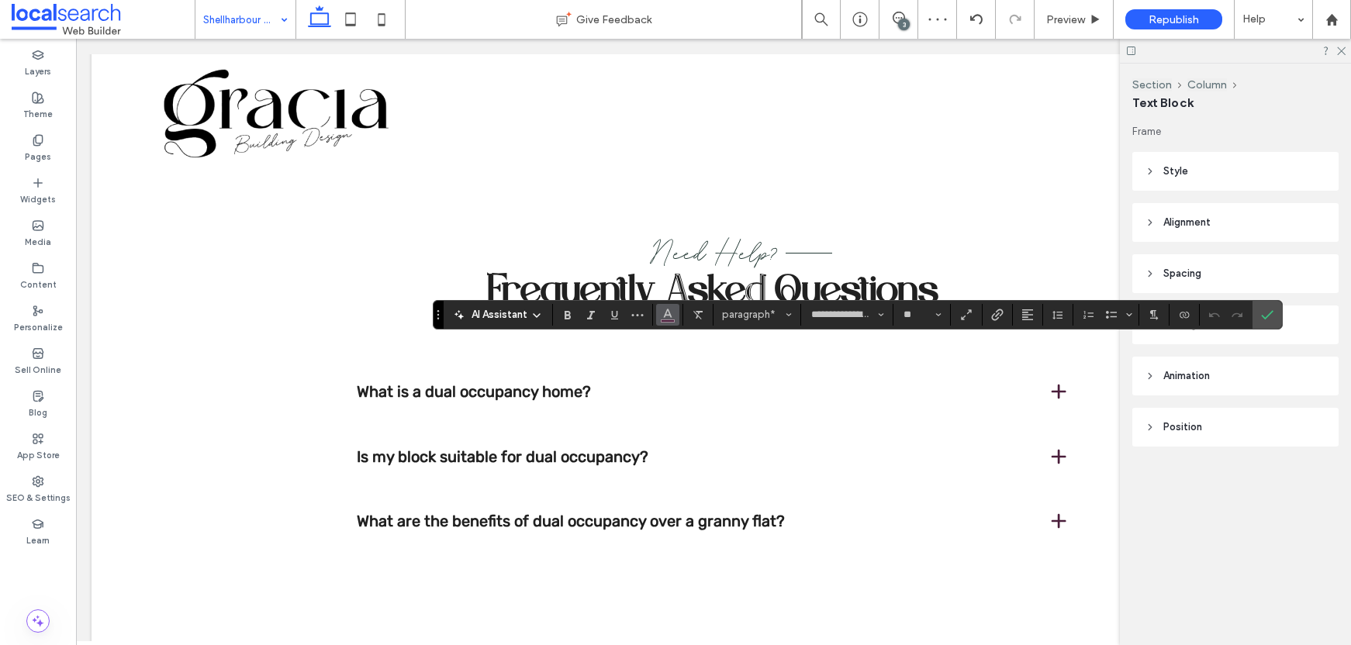
click at [675, 313] on button "Color" at bounding box center [667, 315] width 23 height 22
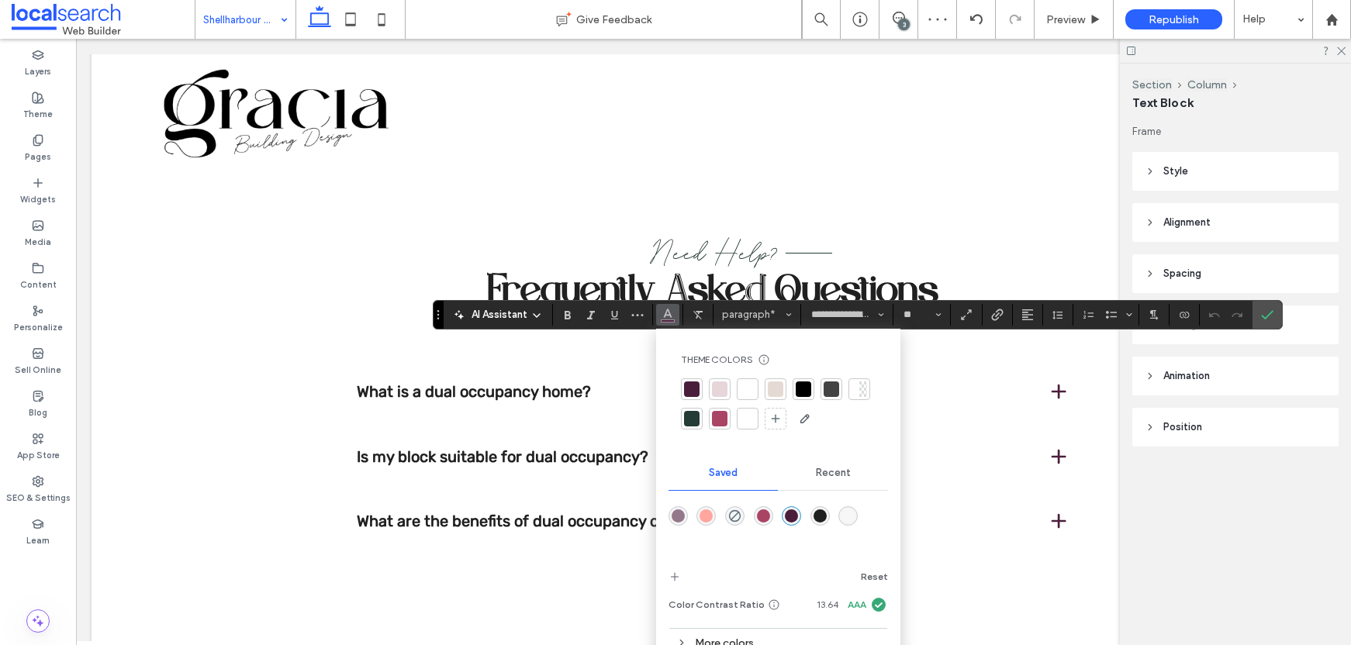
click at [804, 392] on div at bounding box center [804, 390] width 16 height 16
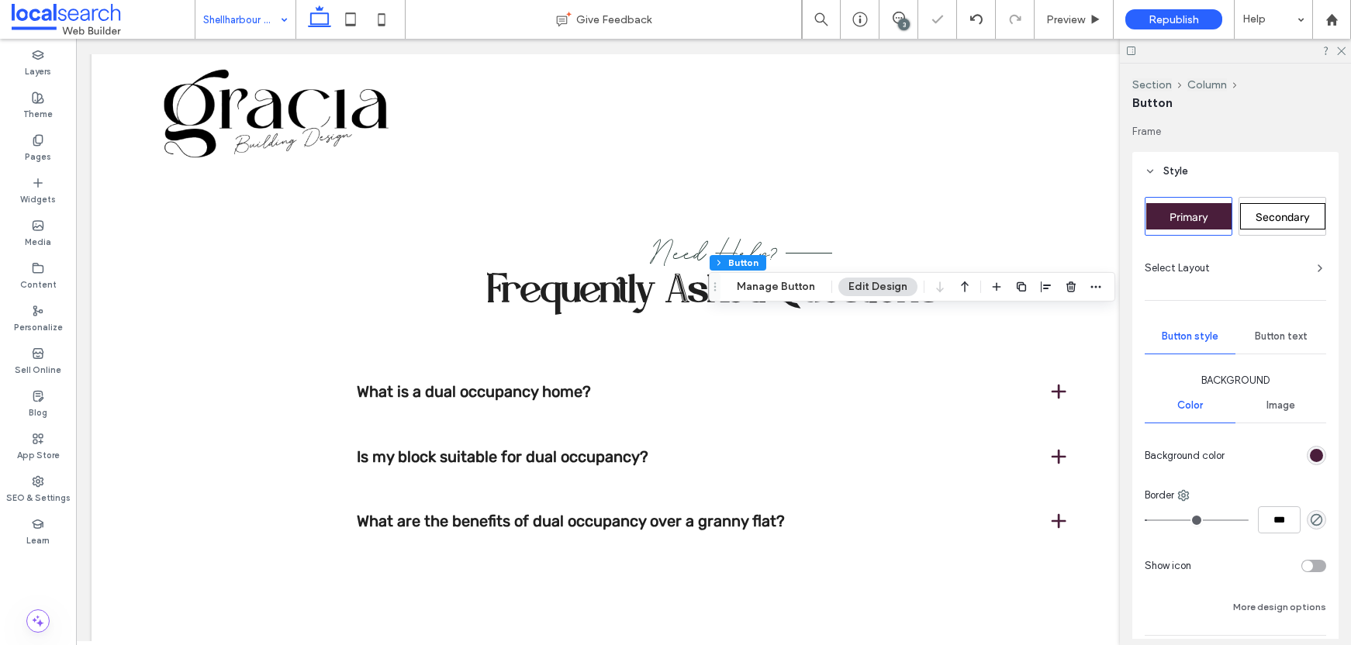
click at [1281, 225] on div "Secondary" at bounding box center [1283, 216] width 85 height 26
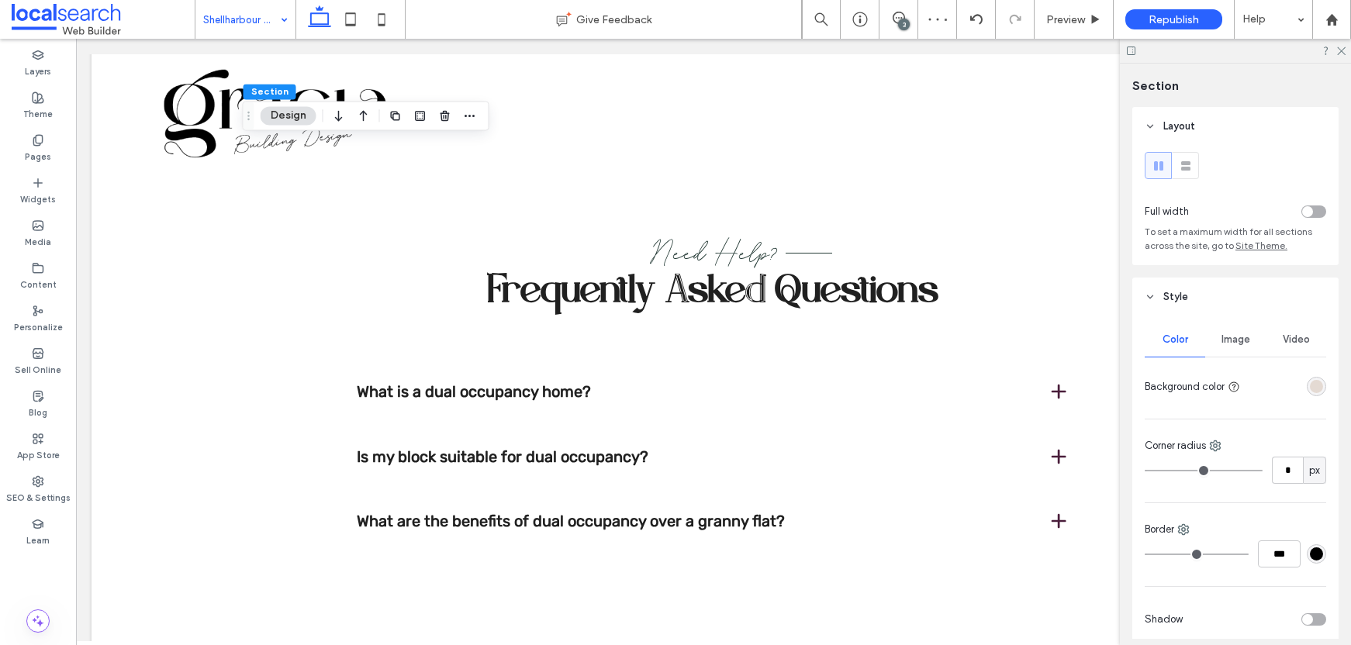
click at [1295, 390] on div at bounding box center [1287, 386] width 80 height 27
click at [1310, 386] on div "rgba(228, 218, 211, 1)" at bounding box center [1316, 386] width 13 height 13
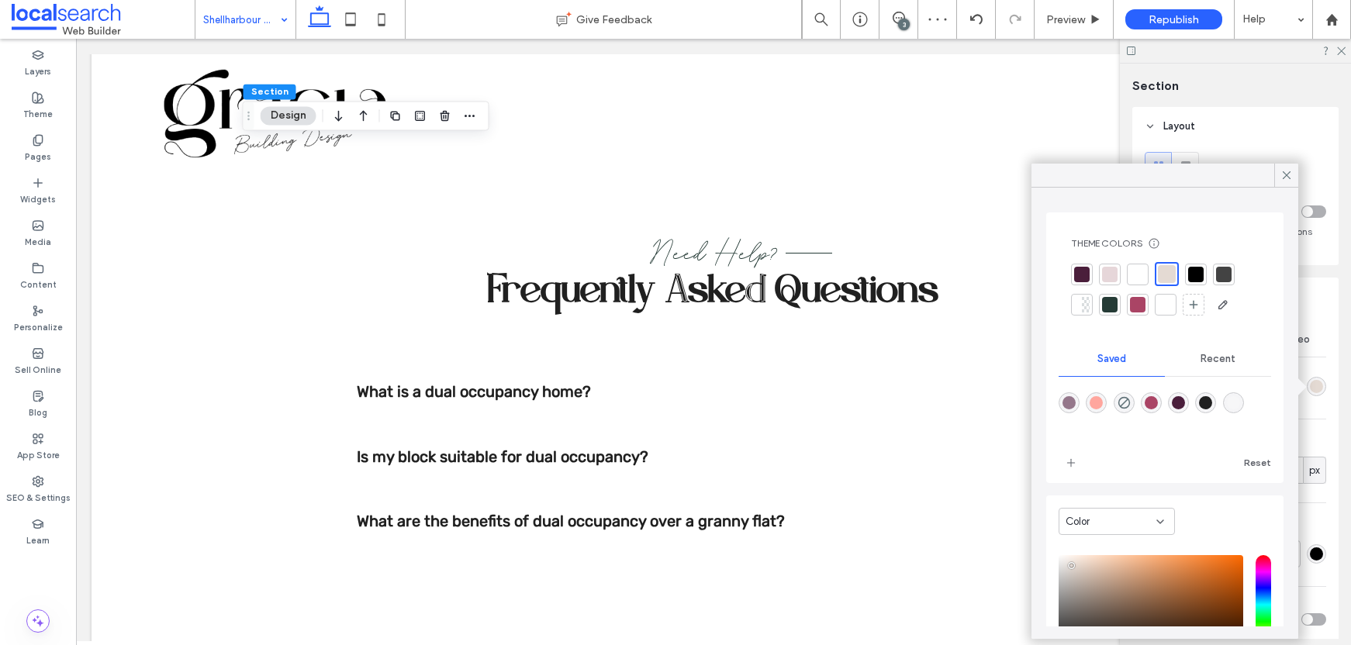
click at [1140, 268] on div at bounding box center [1138, 275] width 16 height 16
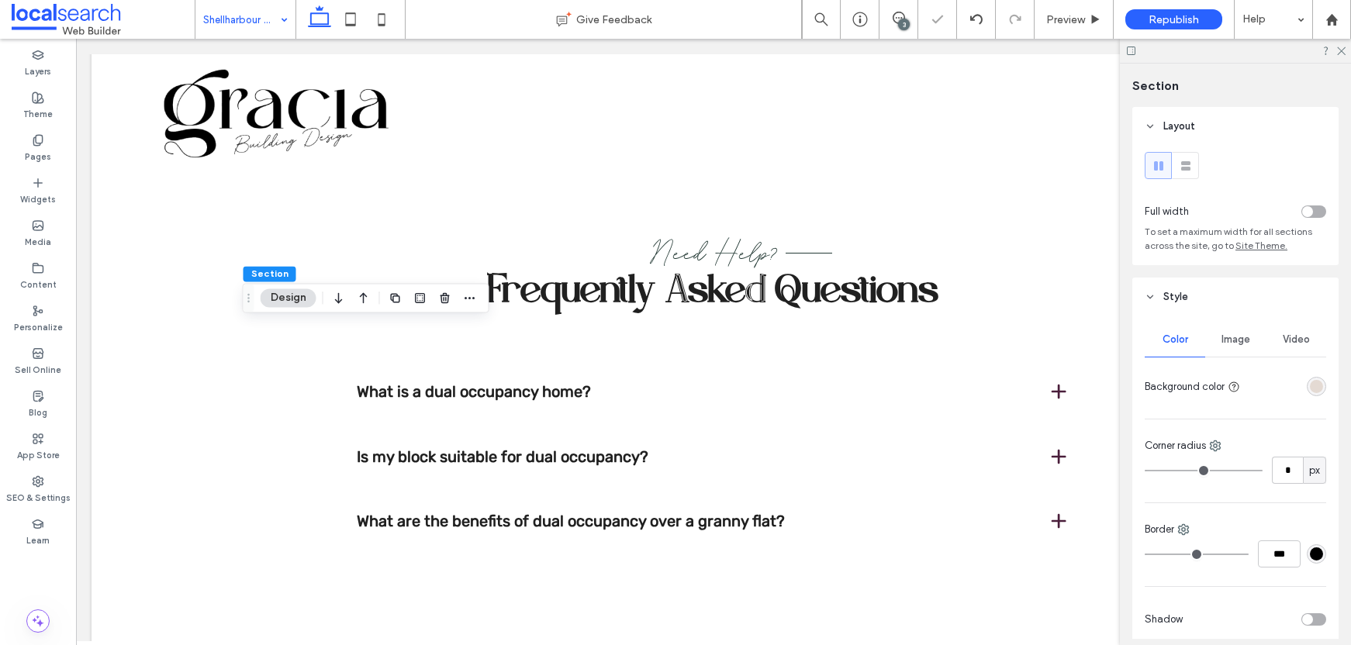
click at [1307, 393] on div at bounding box center [1316, 386] width 19 height 19
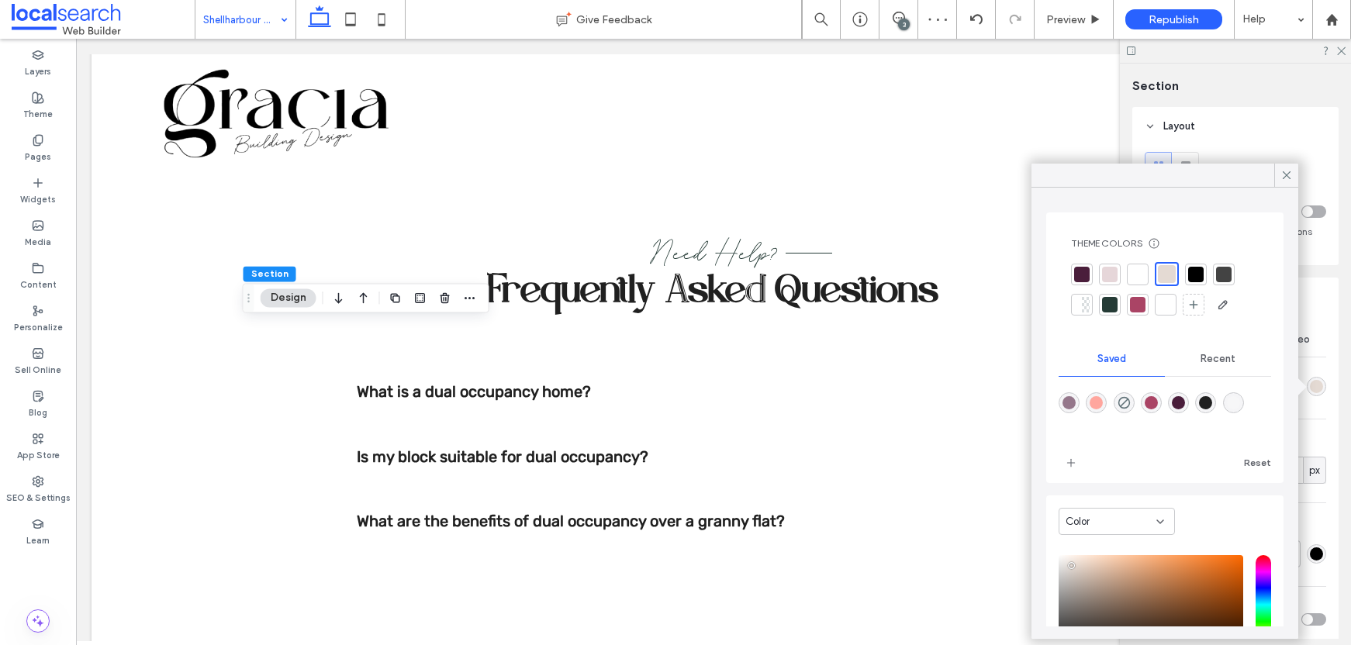
click at [1303, 386] on div at bounding box center [1297, 387] width 14 height 14
click at [1136, 272] on div at bounding box center [1138, 275] width 16 height 16
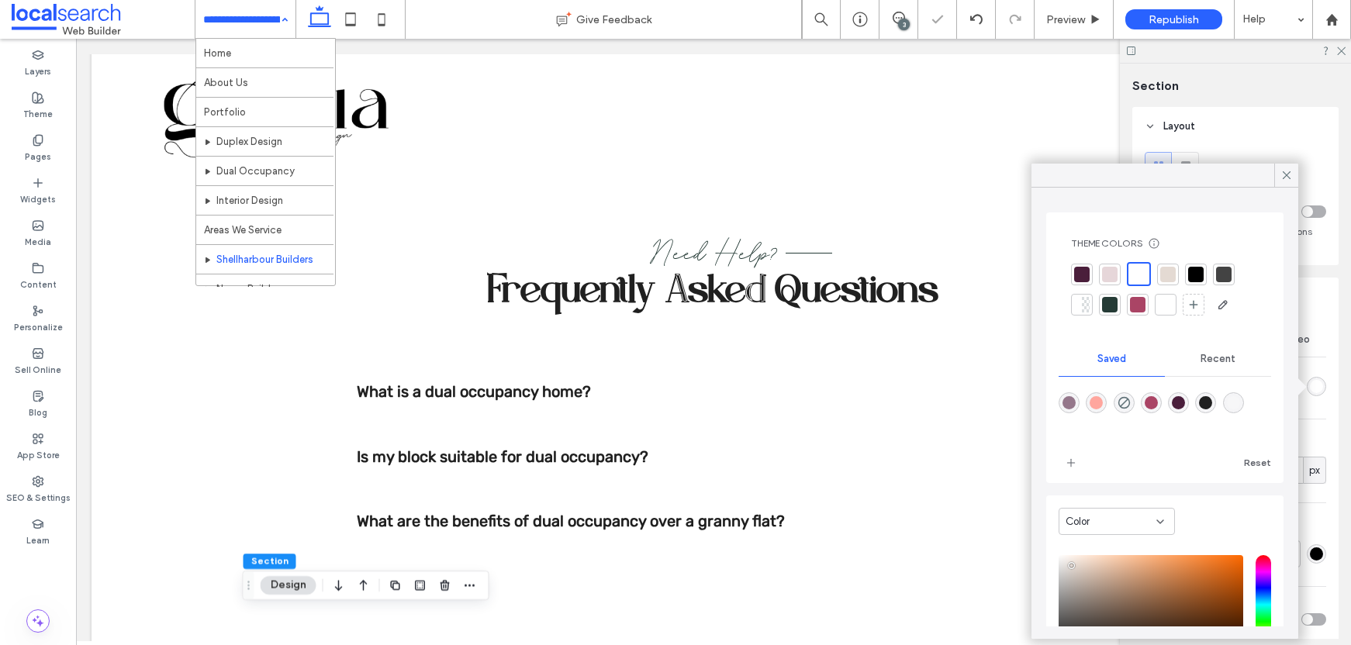
drag, startPoint x: 272, startPoint y: 18, endPoint x: 333, endPoint y: 88, distance: 93.0
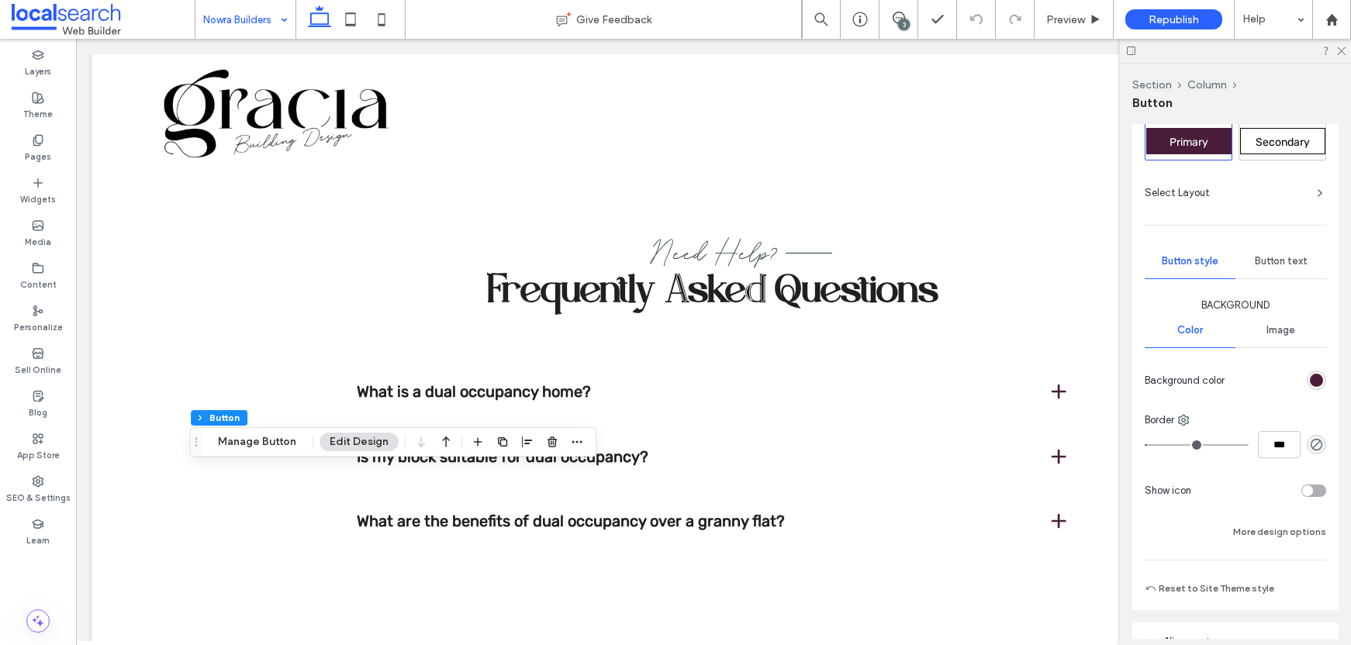
scroll to position [78, 0]
click at [1290, 147] on div "Secondary" at bounding box center [1283, 138] width 85 height 26
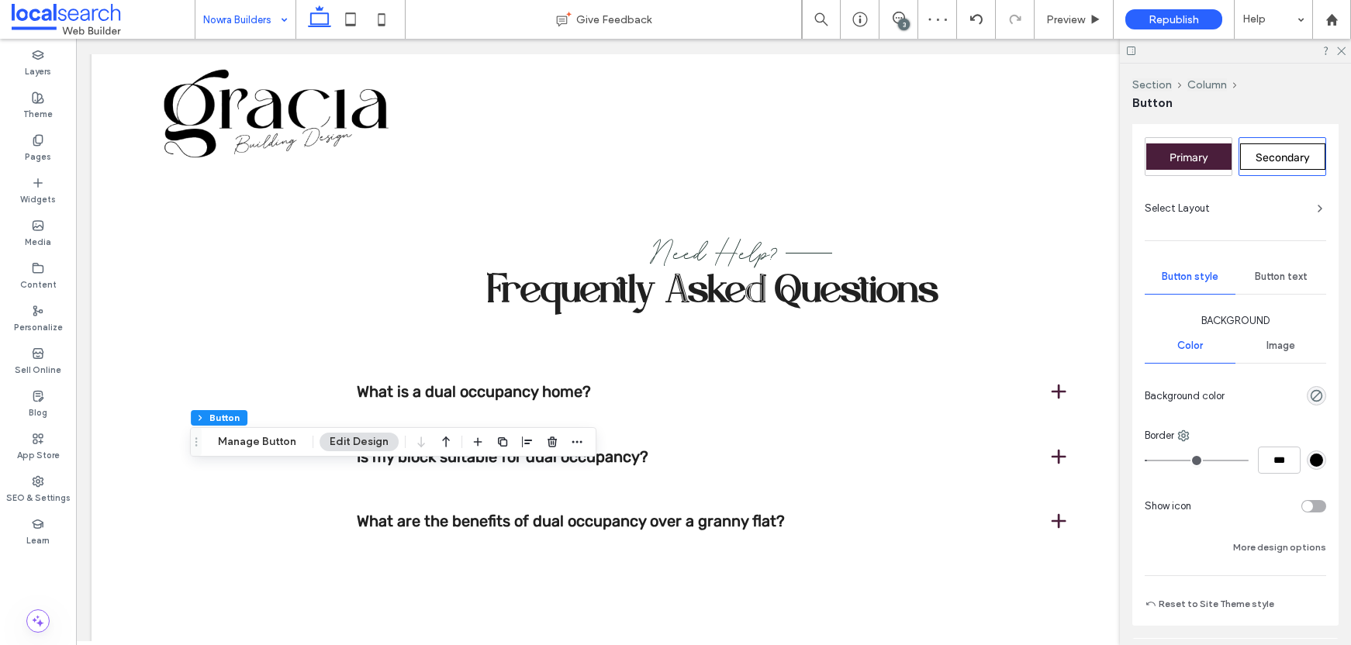
scroll to position [57, 0]
click at [1310, 458] on div "rgb(0, 0, 0)" at bounding box center [1316, 463] width 13 height 13
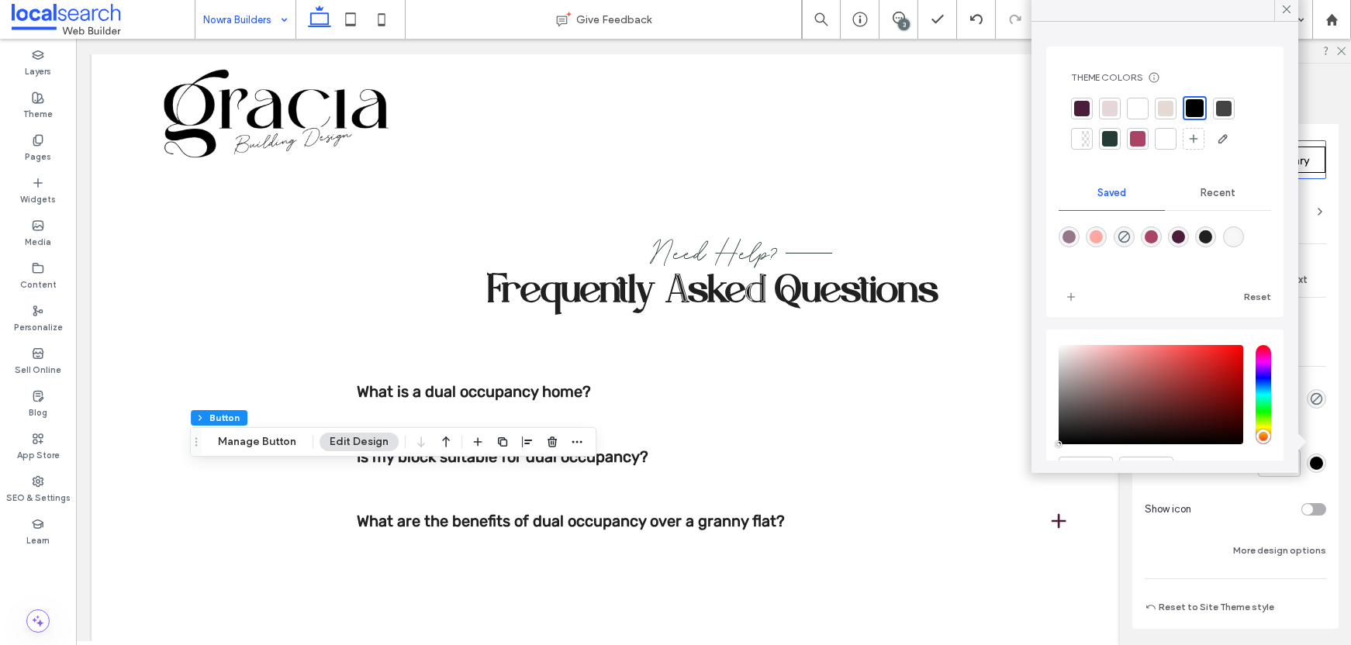
click at [1135, 104] on div at bounding box center [1138, 109] width 16 height 16
click at [1283, 11] on icon at bounding box center [1287, 9] width 14 height 14
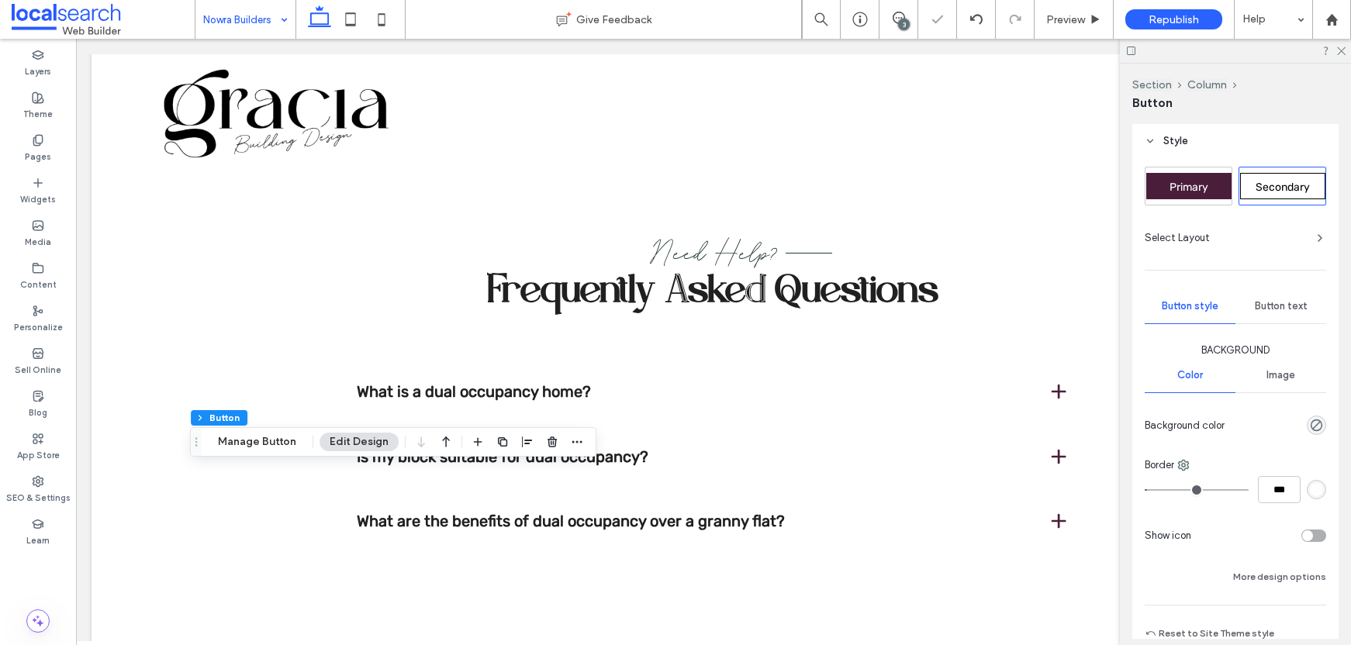
scroll to position [28, 0]
click at [1269, 306] on span "Button text" at bounding box center [1281, 309] width 53 height 12
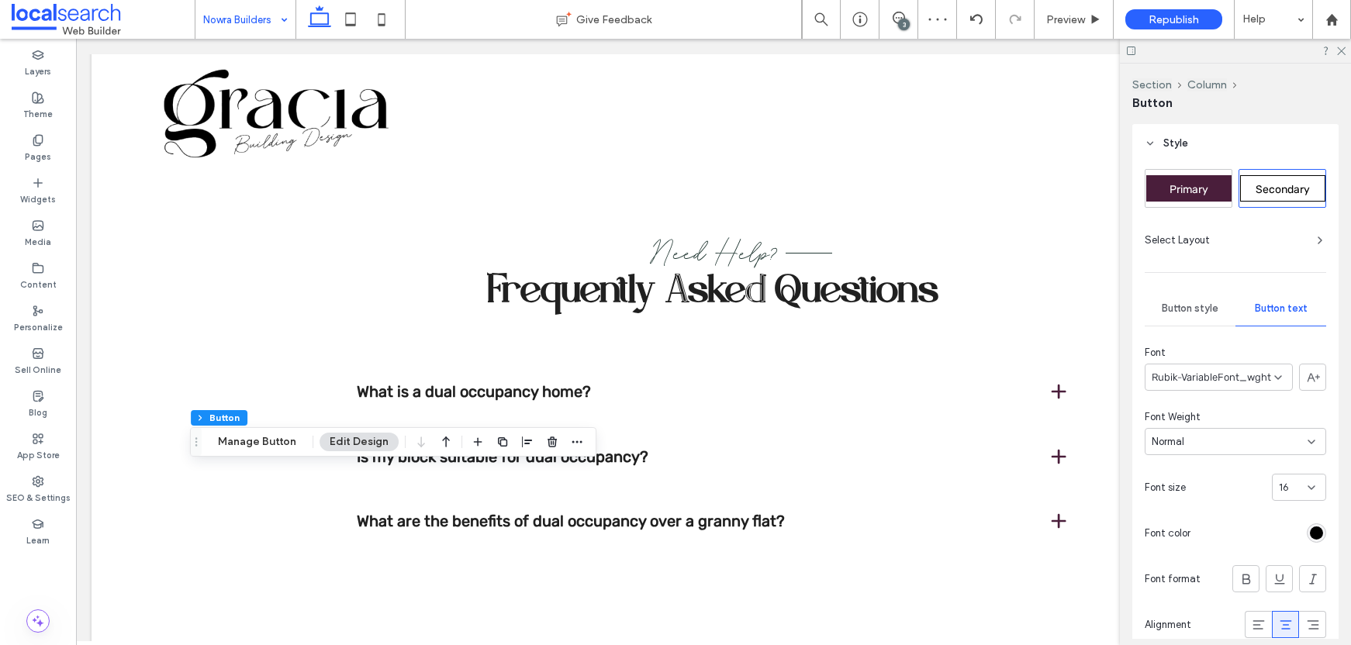
click at [1311, 538] on div "rgb(0, 0, 0)" at bounding box center [1316, 533] width 13 height 13
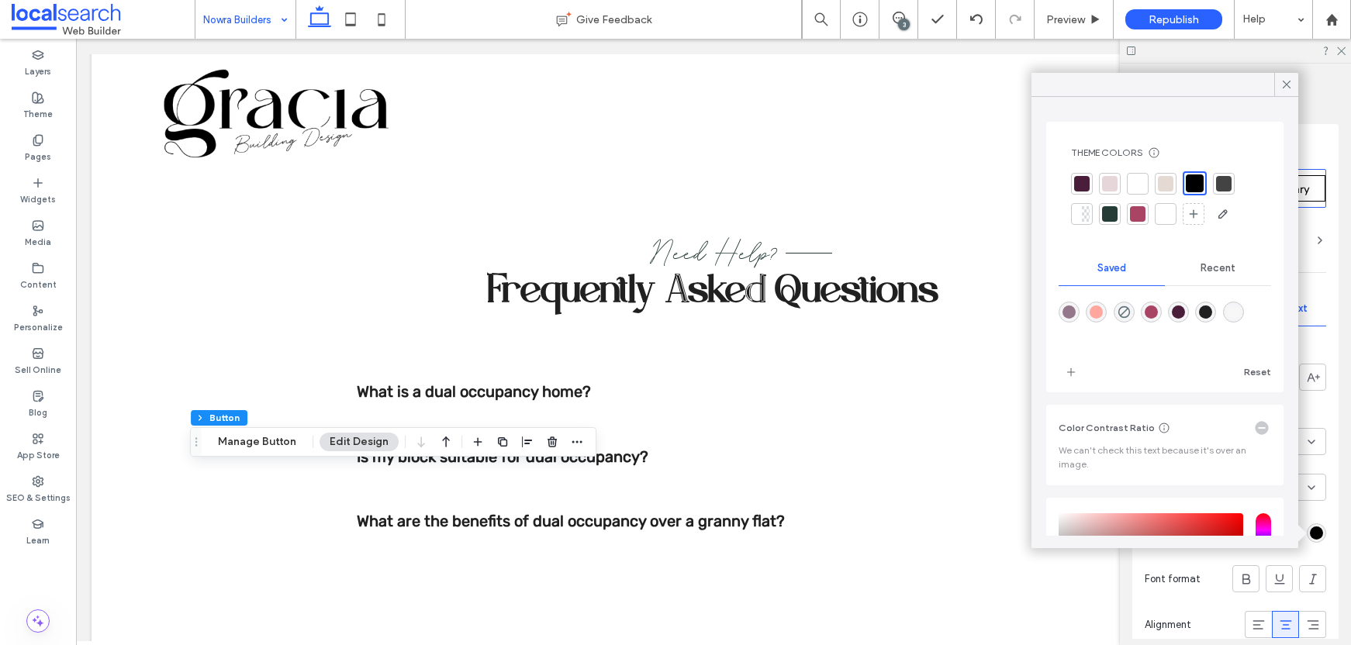
click at [1141, 180] on div at bounding box center [1138, 184] width 16 height 16
click at [1282, 84] on icon at bounding box center [1287, 85] width 14 height 14
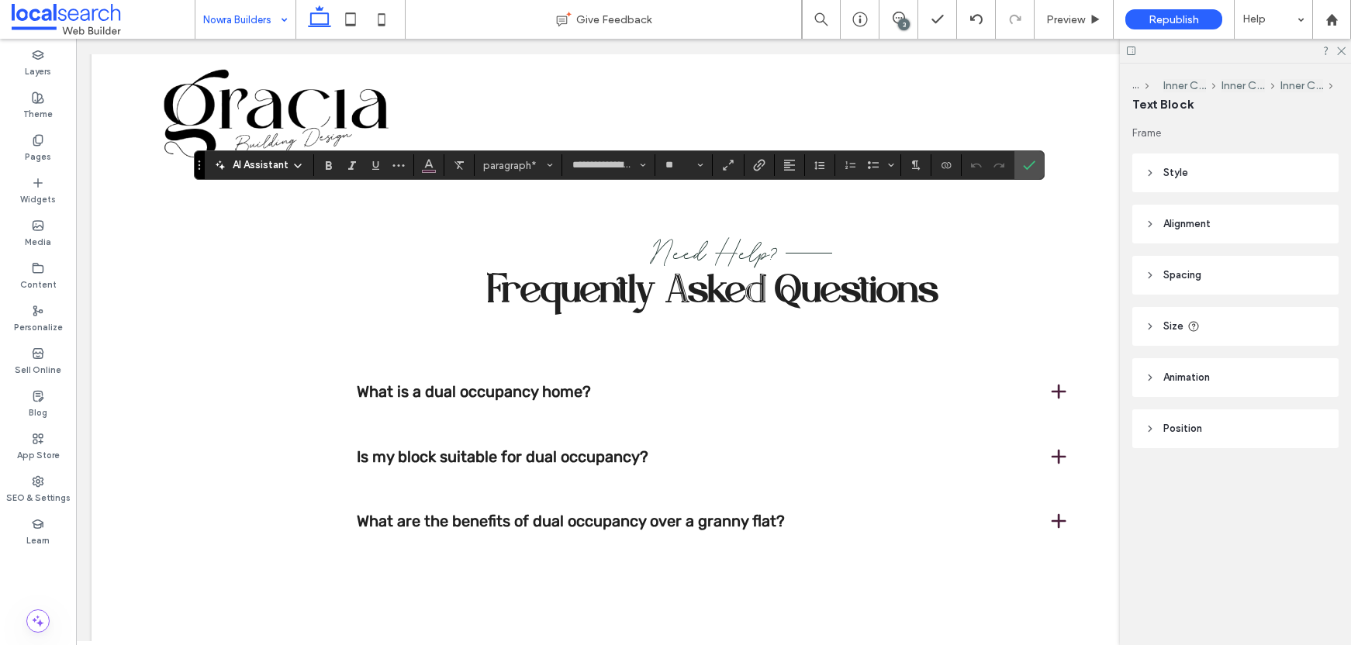
click at [441, 171] on section at bounding box center [429, 165] width 30 height 22
click at [436, 169] on button "Color" at bounding box center [428, 165] width 23 height 22
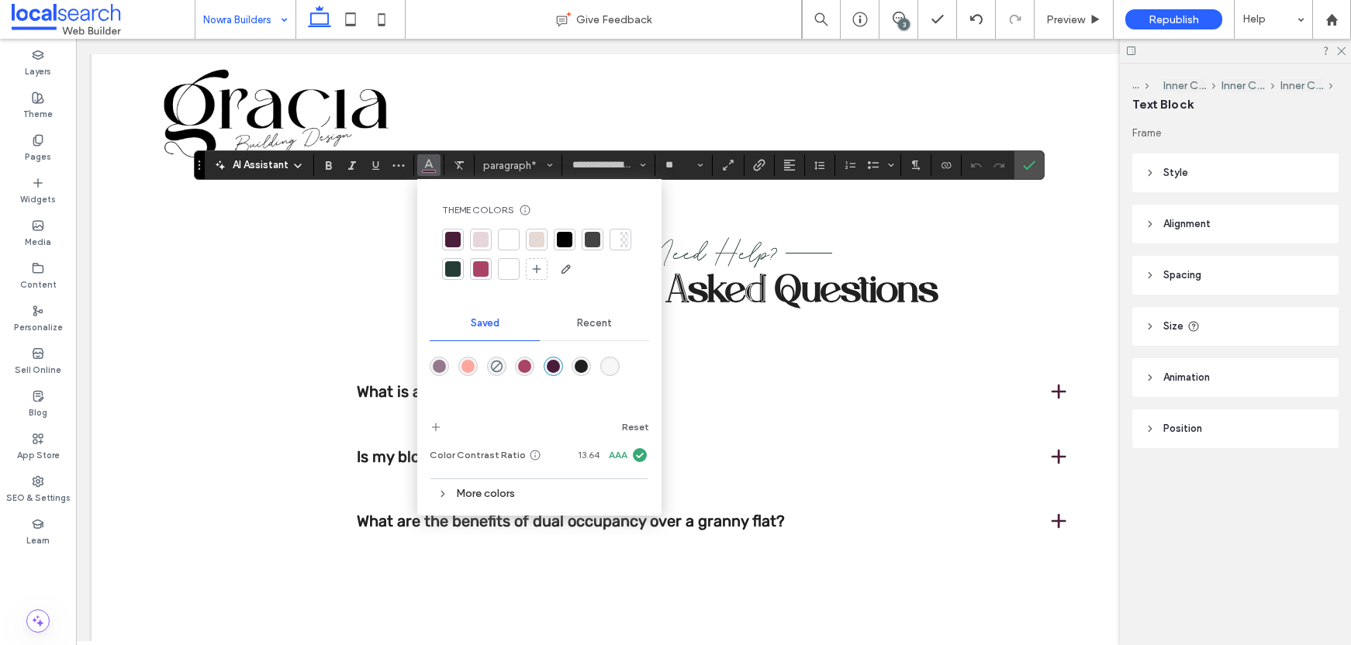
click at [566, 238] on div at bounding box center [565, 240] width 16 height 16
click at [1026, 161] on icon "Confirm" at bounding box center [1029, 165] width 12 height 12
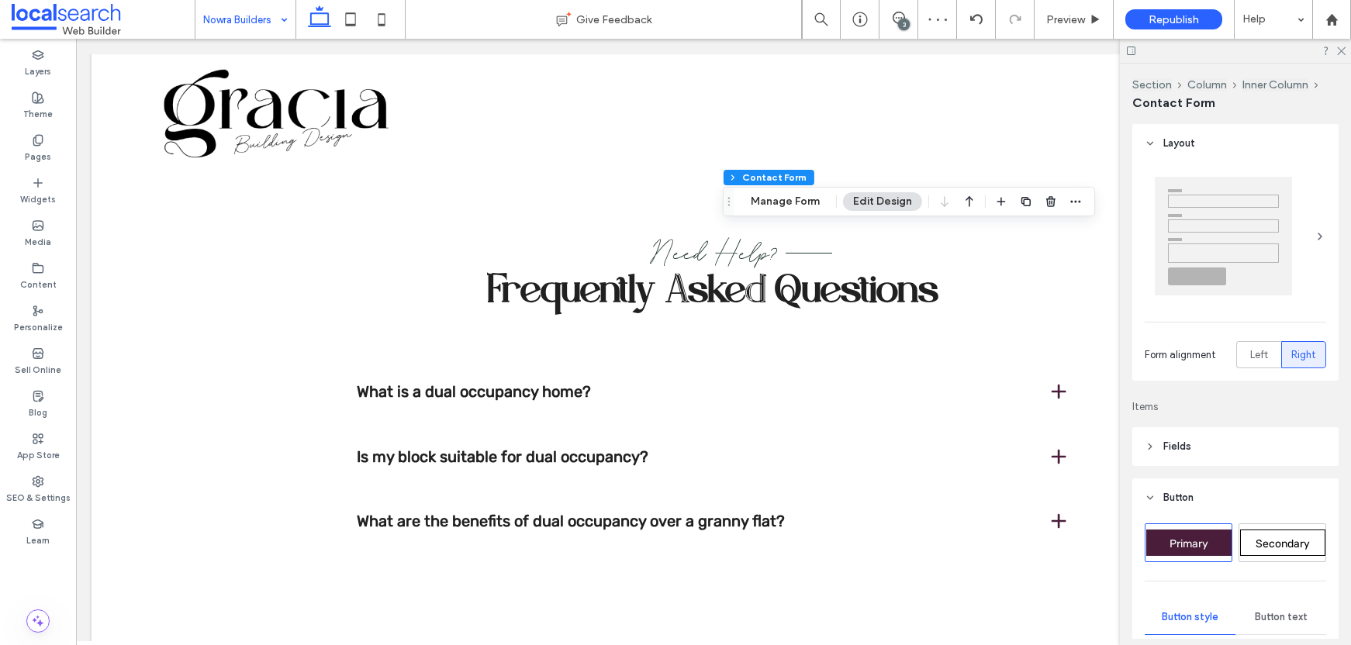
type input "*"
type input "***"
type input "*"
type input "***"
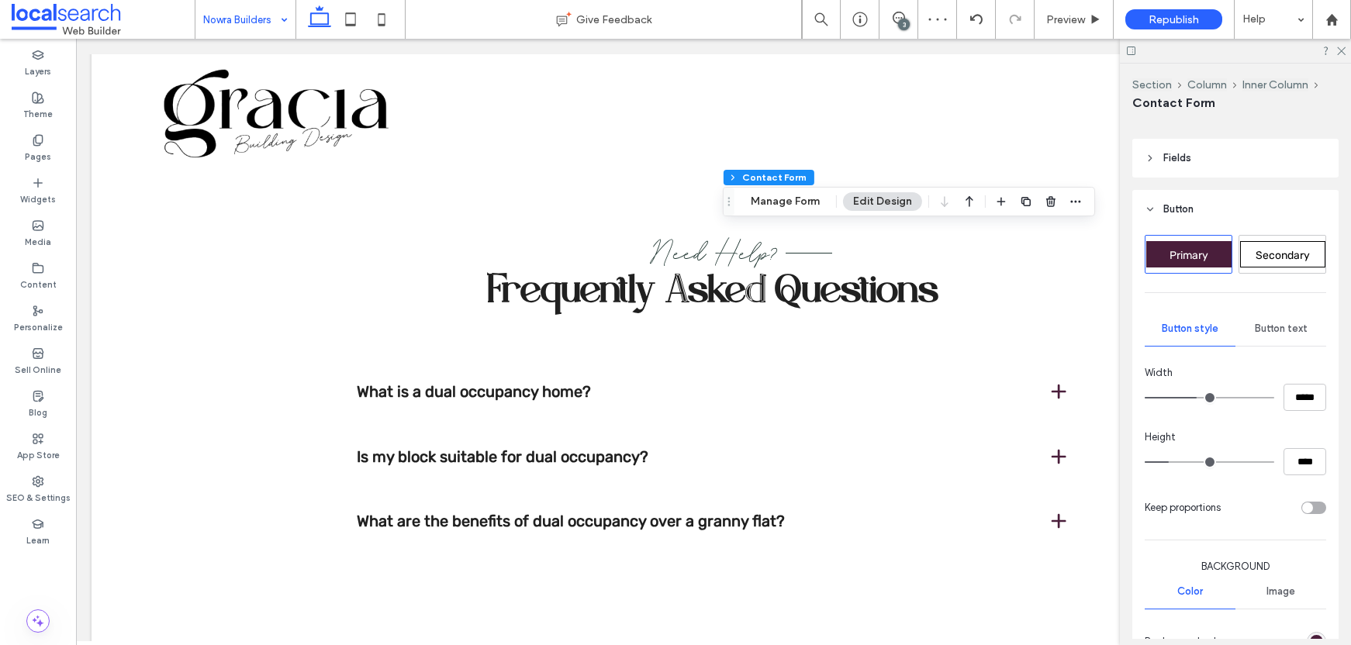
scroll to position [382, 0]
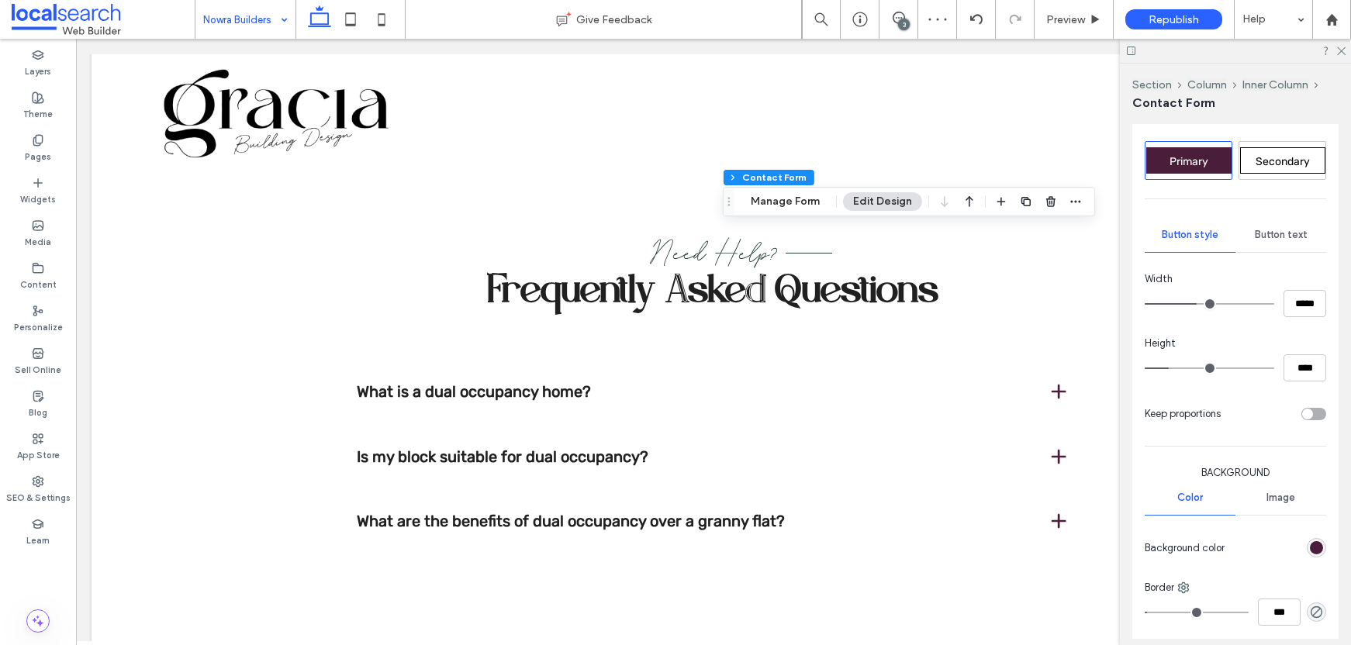
click at [1276, 227] on div "Button text" at bounding box center [1281, 235] width 91 height 34
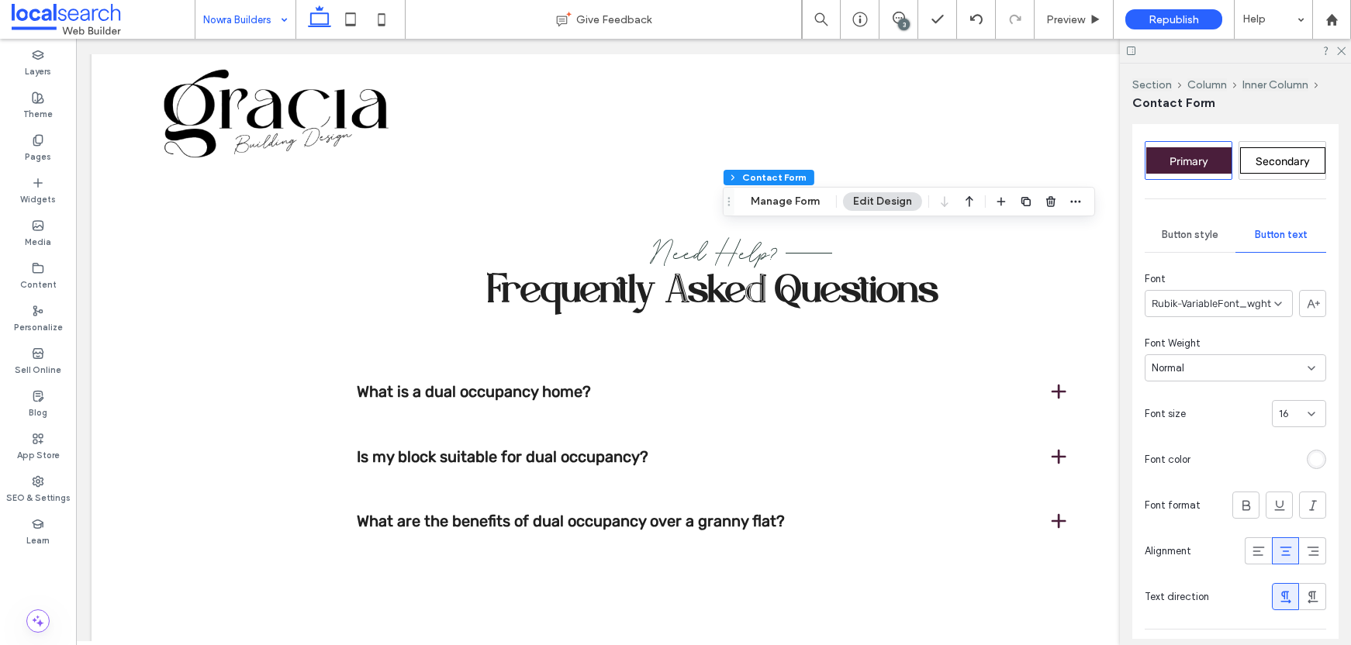
click at [1310, 462] on div "rgb(255, 255, 255)" at bounding box center [1316, 459] width 13 height 13
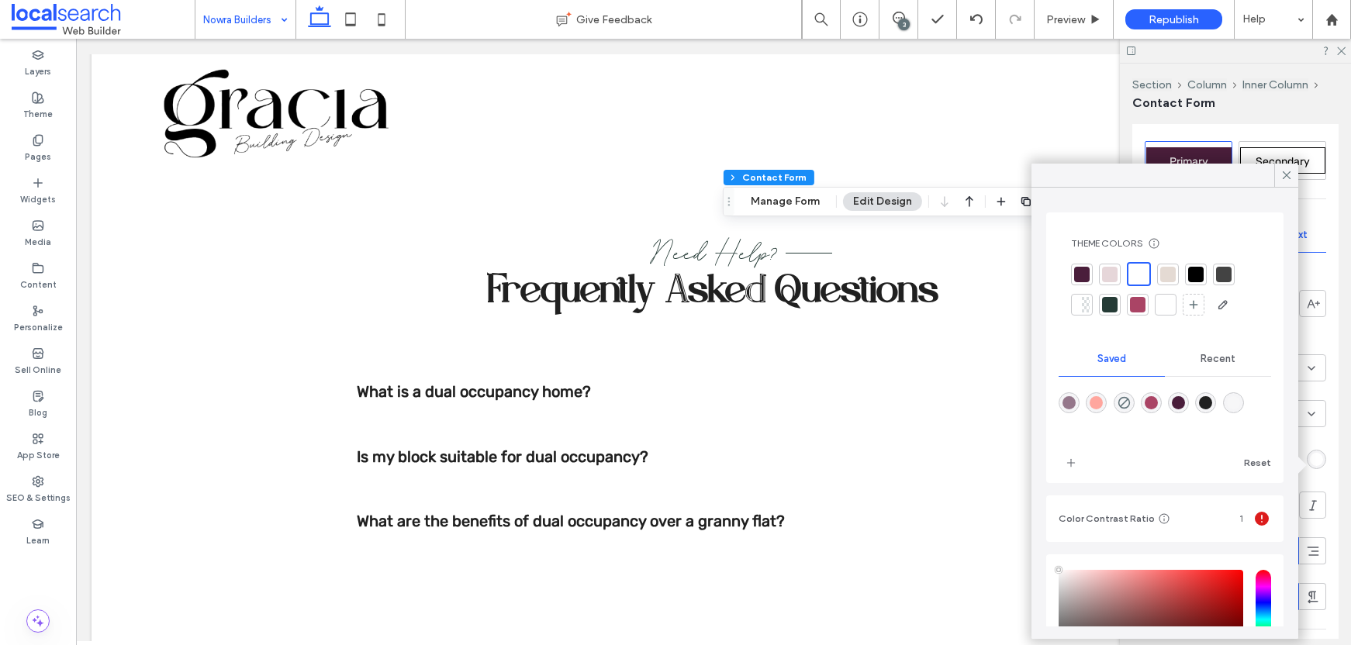
click at [1192, 277] on div at bounding box center [1197, 275] width 16 height 16
click at [1288, 168] on icon at bounding box center [1287, 175] width 14 height 14
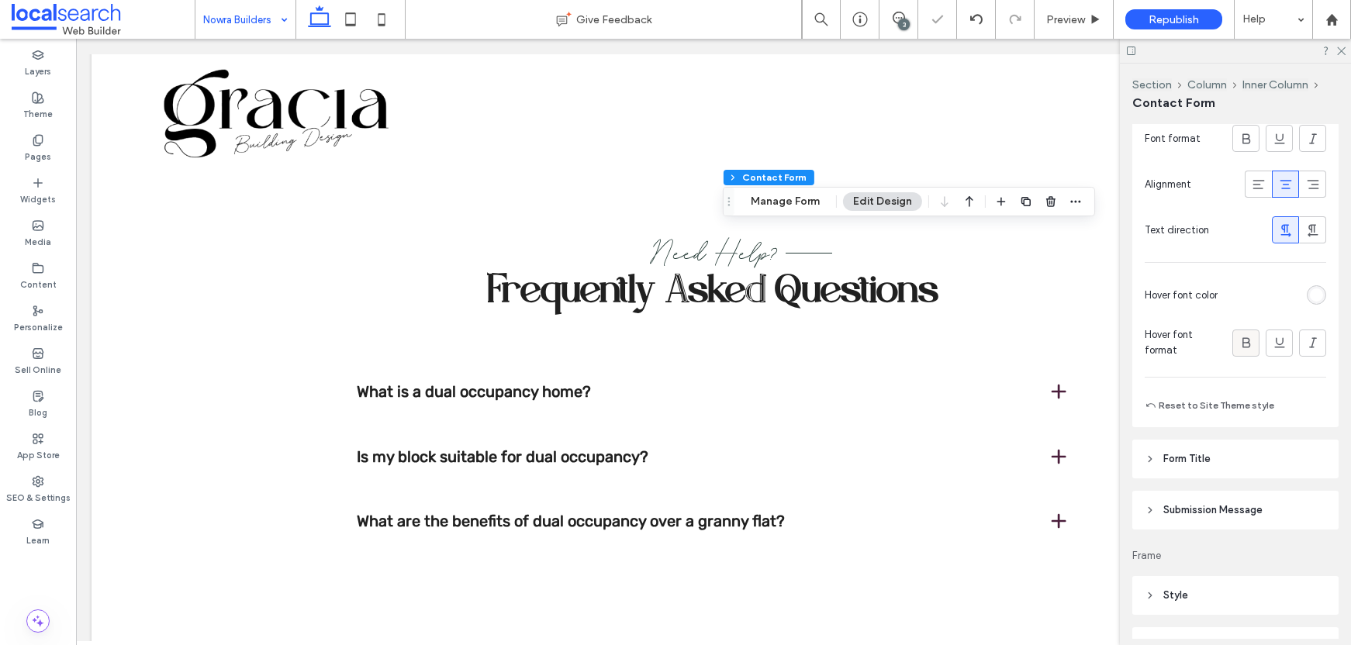
scroll to position [721, 0]
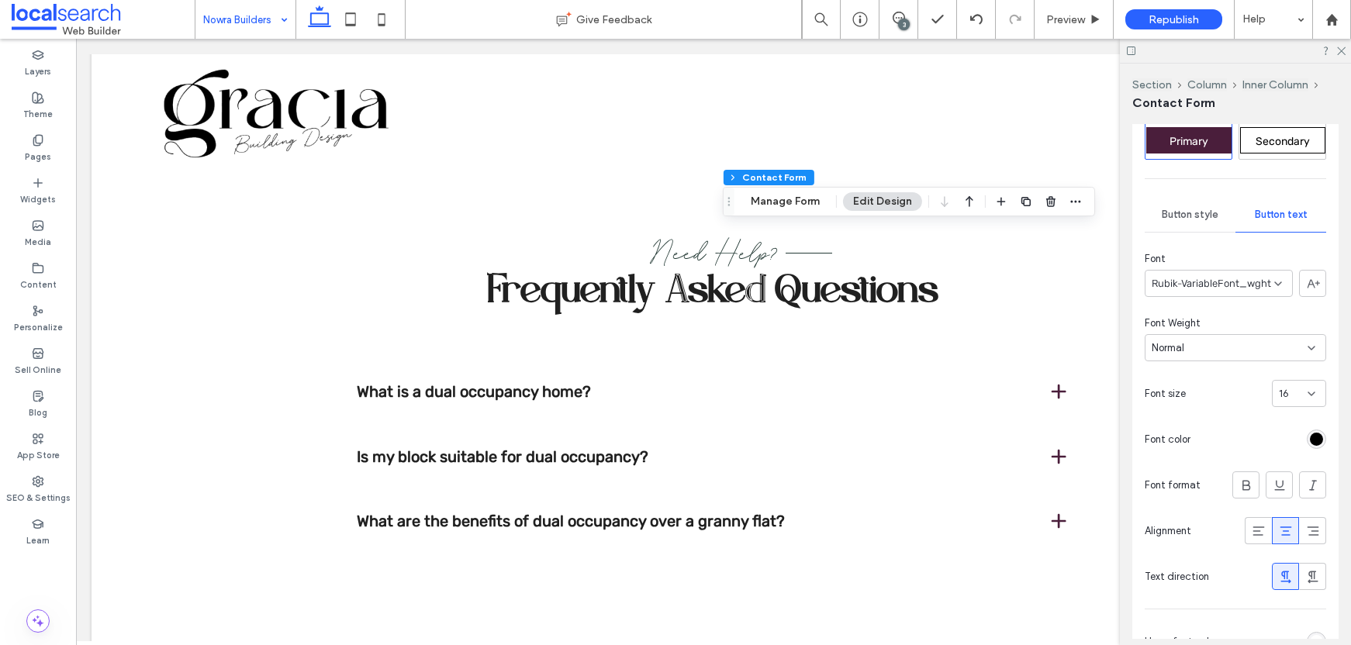
click at [1203, 216] on span "Button style" at bounding box center [1190, 215] width 57 height 12
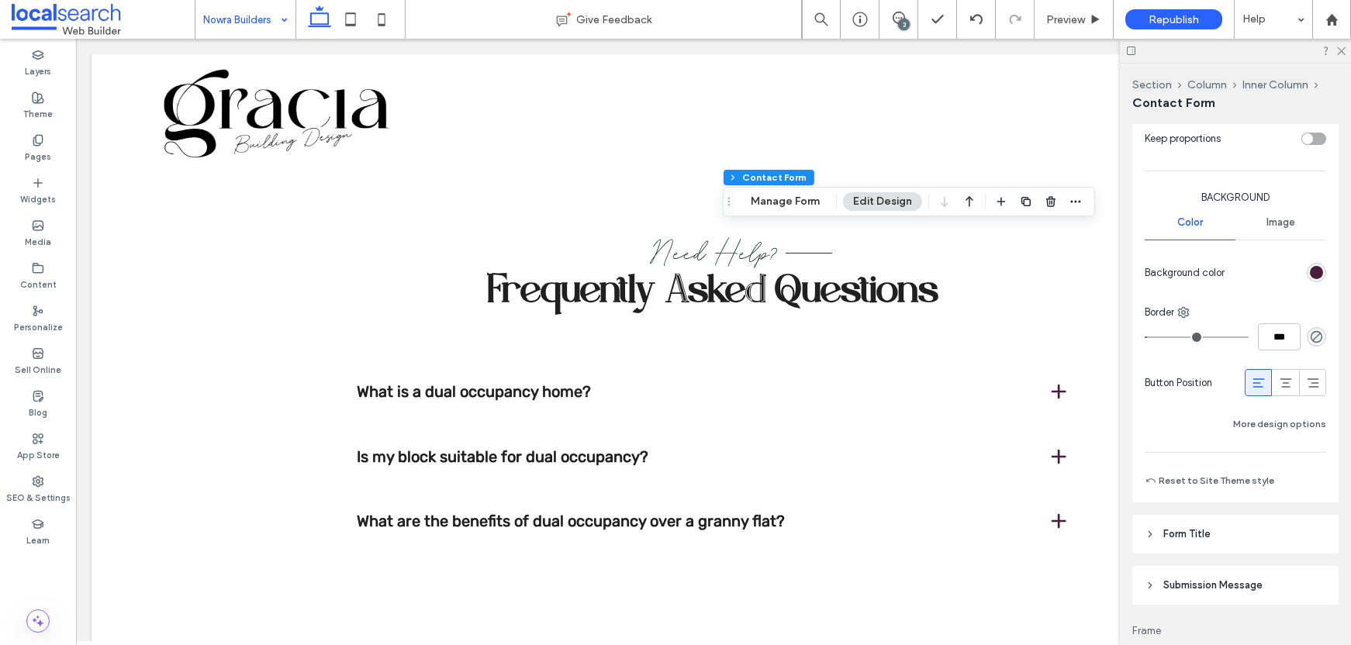
scroll to position [660, 0]
click at [1310, 269] on div "rgb(74, 30, 59)" at bounding box center [1316, 270] width 13 height 13
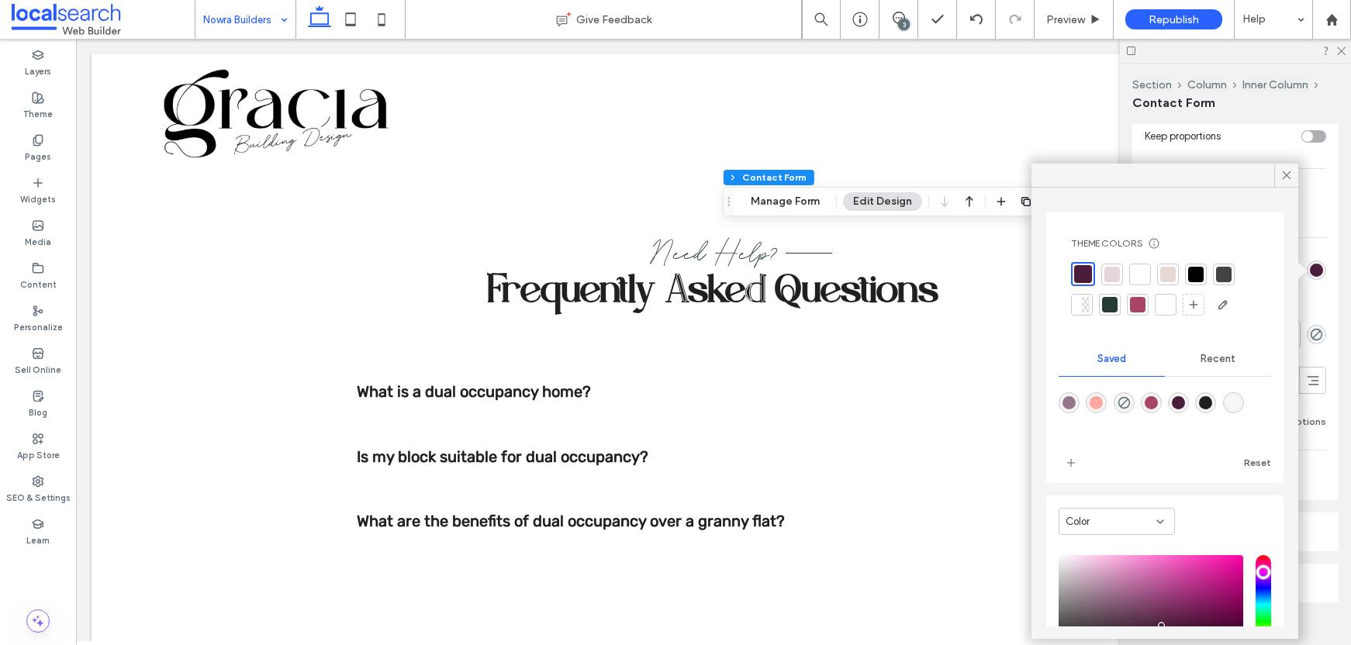
click at [1130, 400] on use "rgba(74,30,59,0)" at bounding box center [1124, 403] width 12 height 12
type input "*"
type input "**"
click at [1285, 175] on icon at bounding box center [1287, 175] width 14 height 14
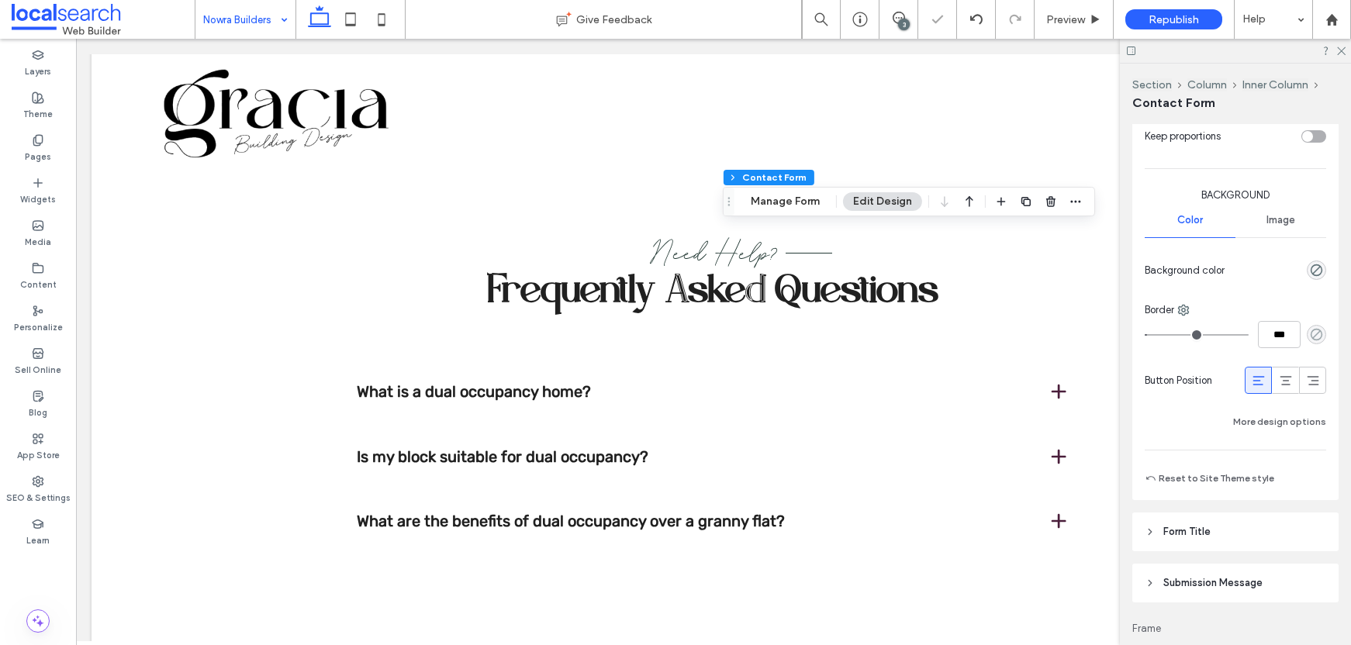
click at [1313, 330] on icon "rgba(0, 0, 0, 0)" at bounding box center [1316, 334] width 13 height 13
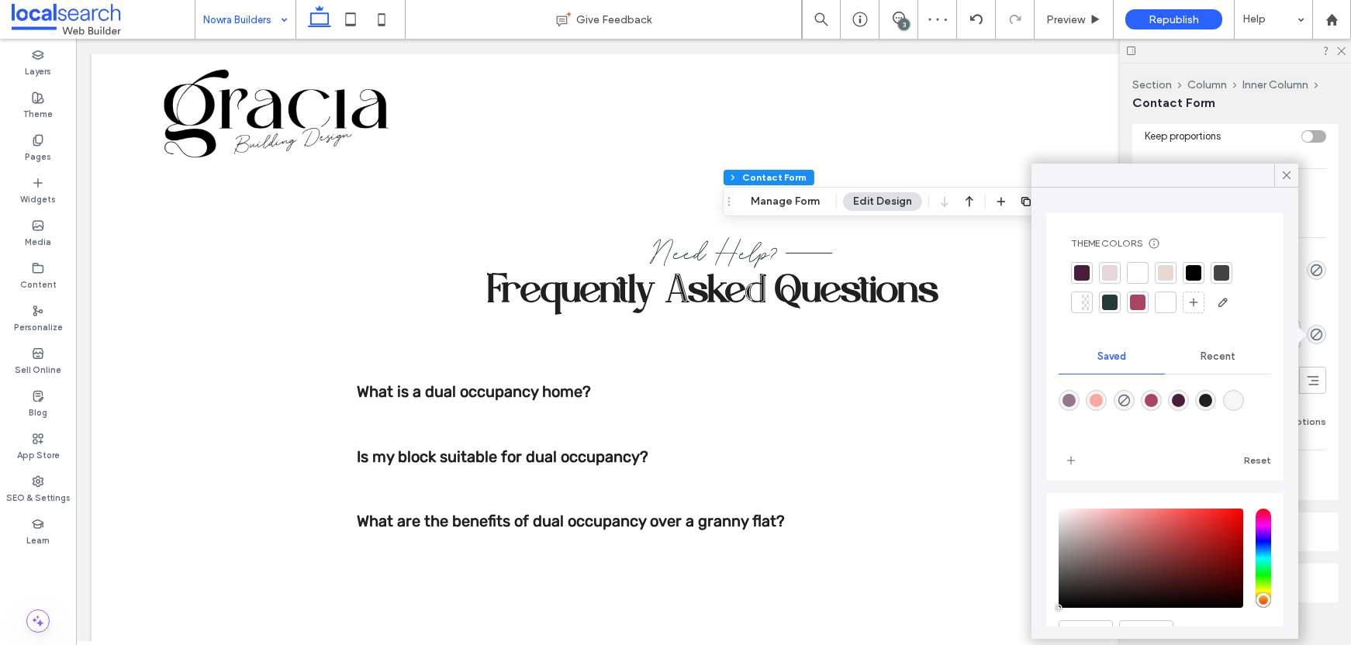
click at [1193, 268] on div at bounding box center [1194, 273] width 16 height 16
click at [1283, 171] on use at bounding box center [1287, 175] width 8 height 8
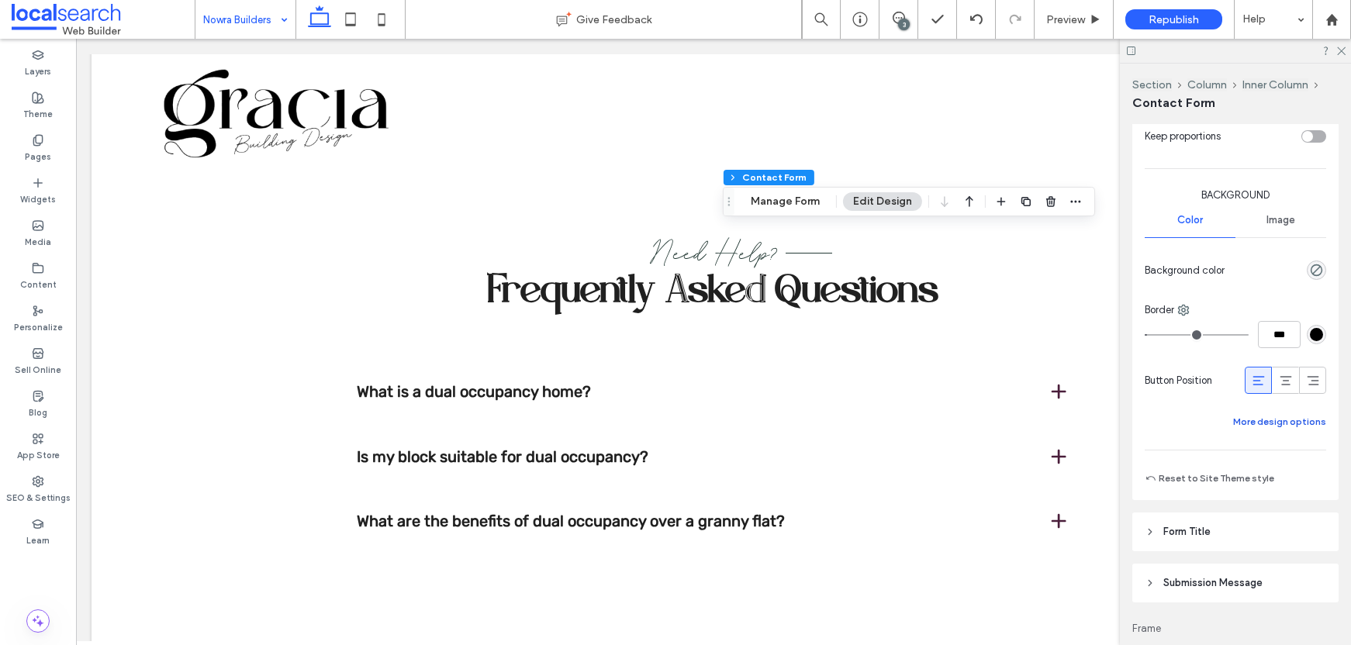
click at [1275, 422] on button "More design options" at bounding box center [1280, 422] width 93 height 19
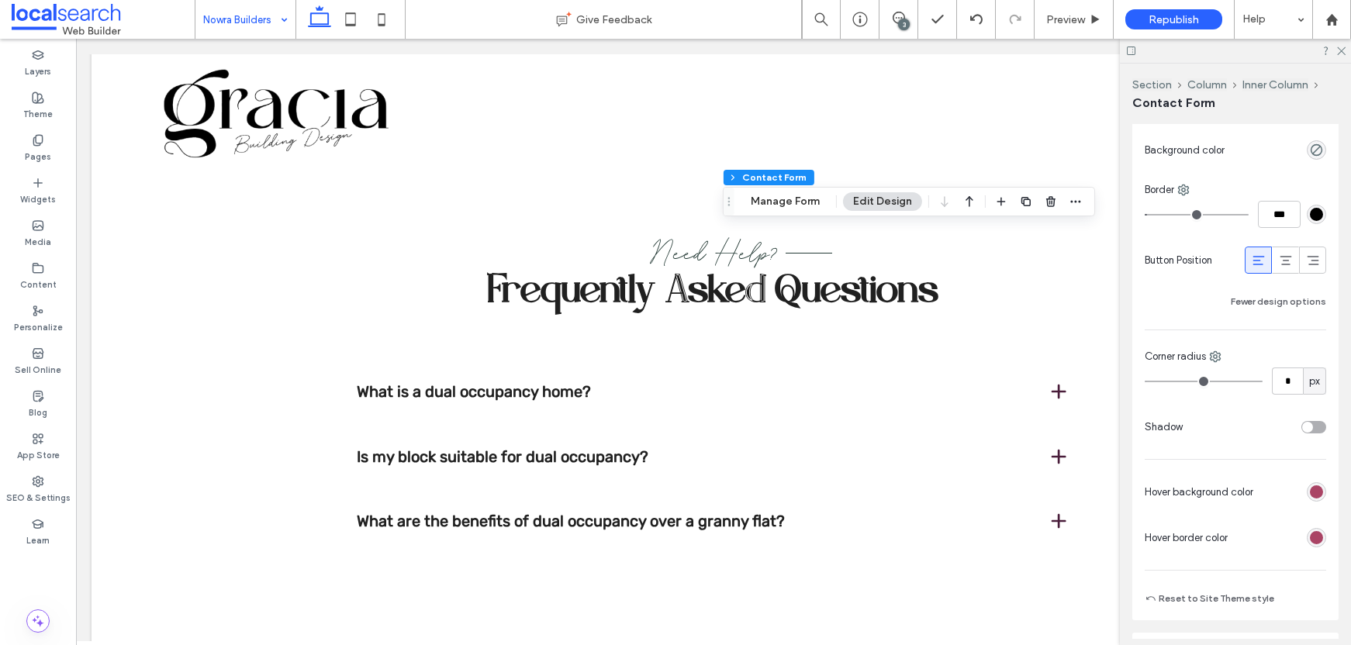
scroll to position [793, 0]
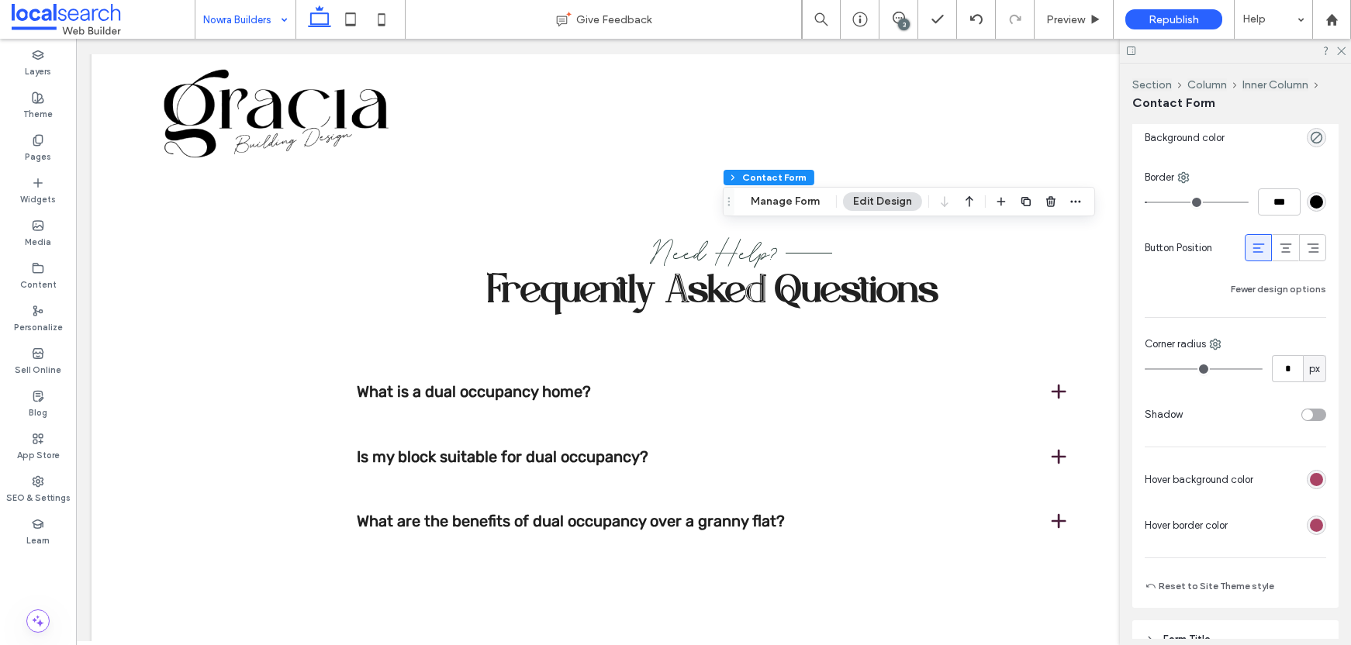
click at [1310, 476] on div "rgb(170, 68, 101)" at bounding box center [1316, 479] width 13 height 13
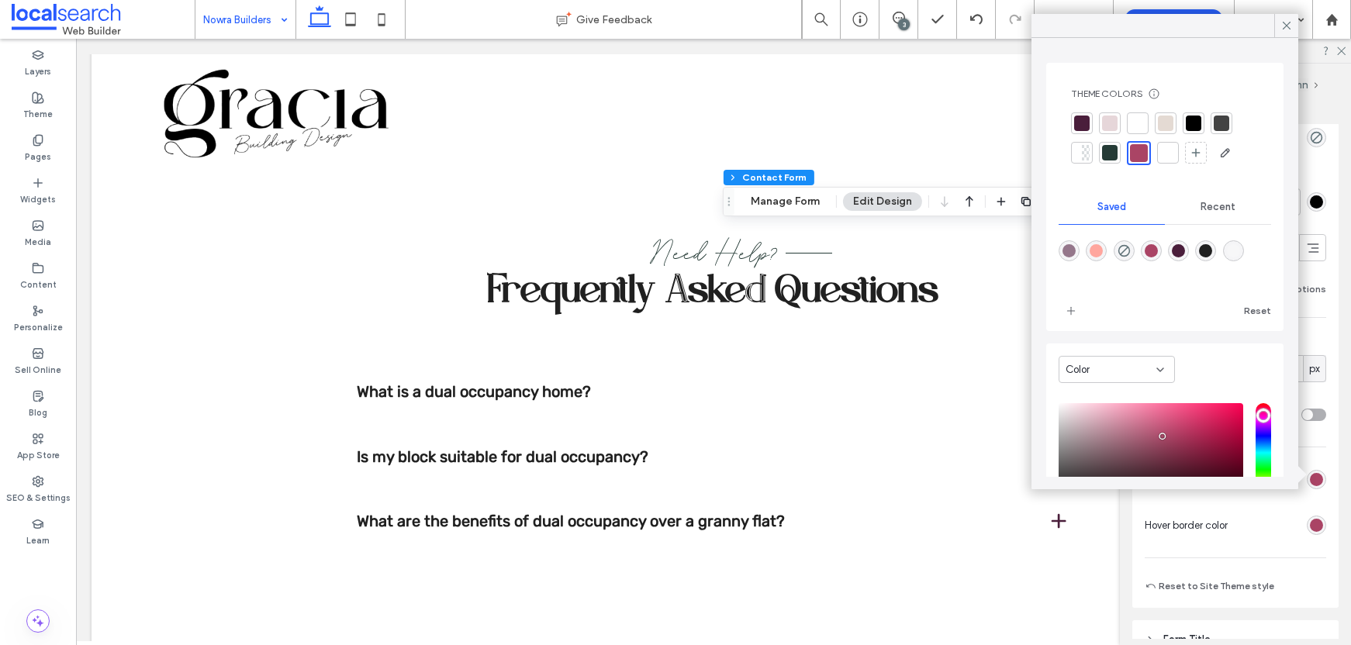
click at [1191, 123] on div at bounding box center [1194, 124] width 16 height 16
click at [1287, 26] on icon at bounding box center [1287, 26] width 14 height 14
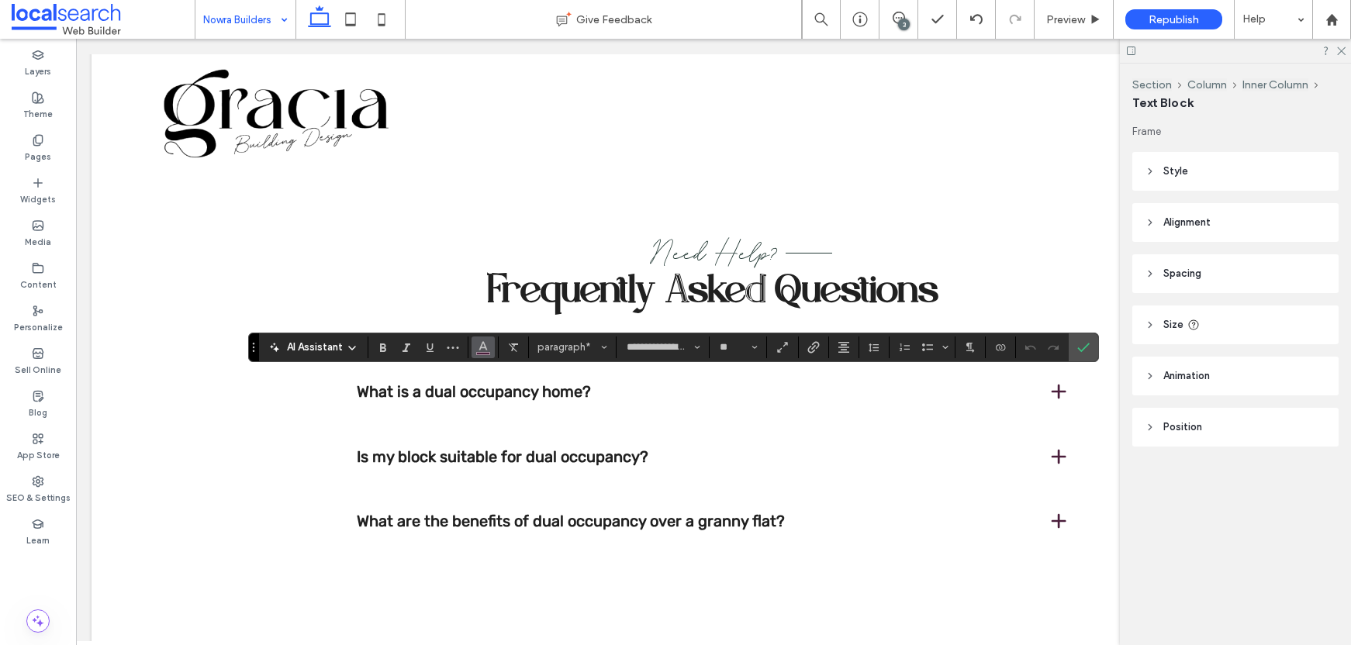
click at [482, 344] on use "Color" at bounding box center [483, 345] width 9 height 9
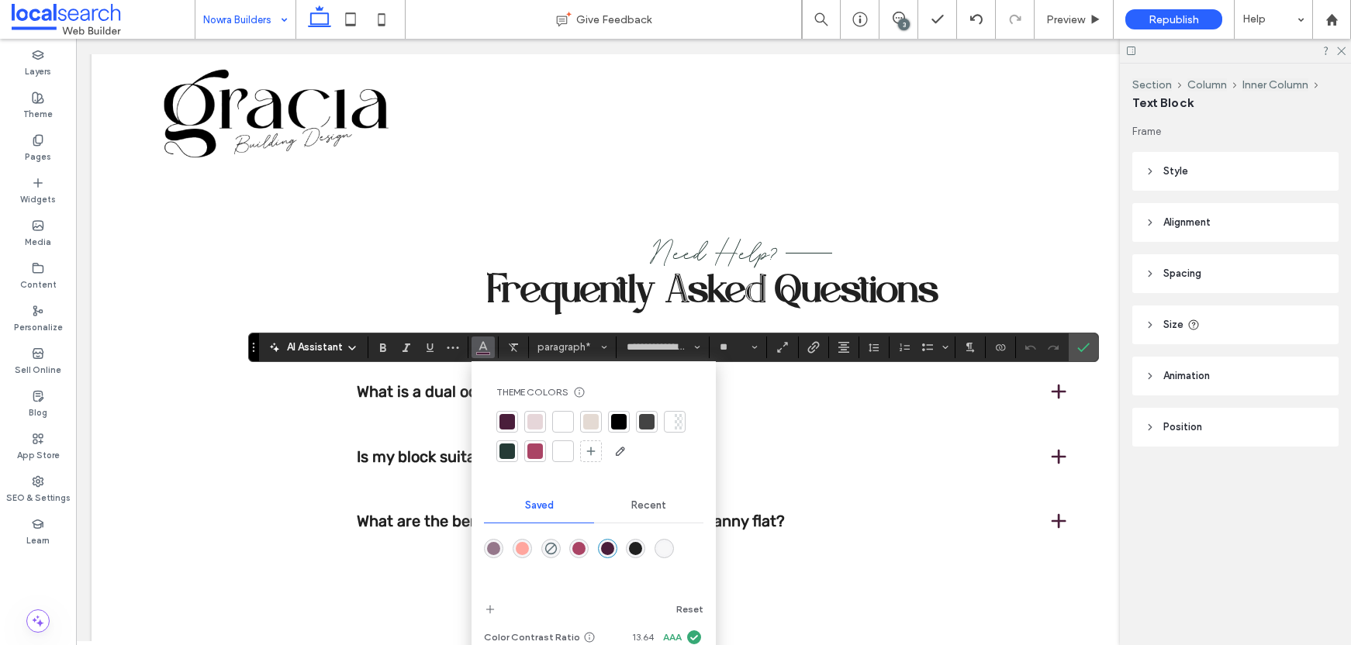
click at [618, 416] on div at bounding box center [619, 422] width 16 height 16
click at [1093, 347] on label "Confirm" at bounding box center [1083, 348] width 23 height 28
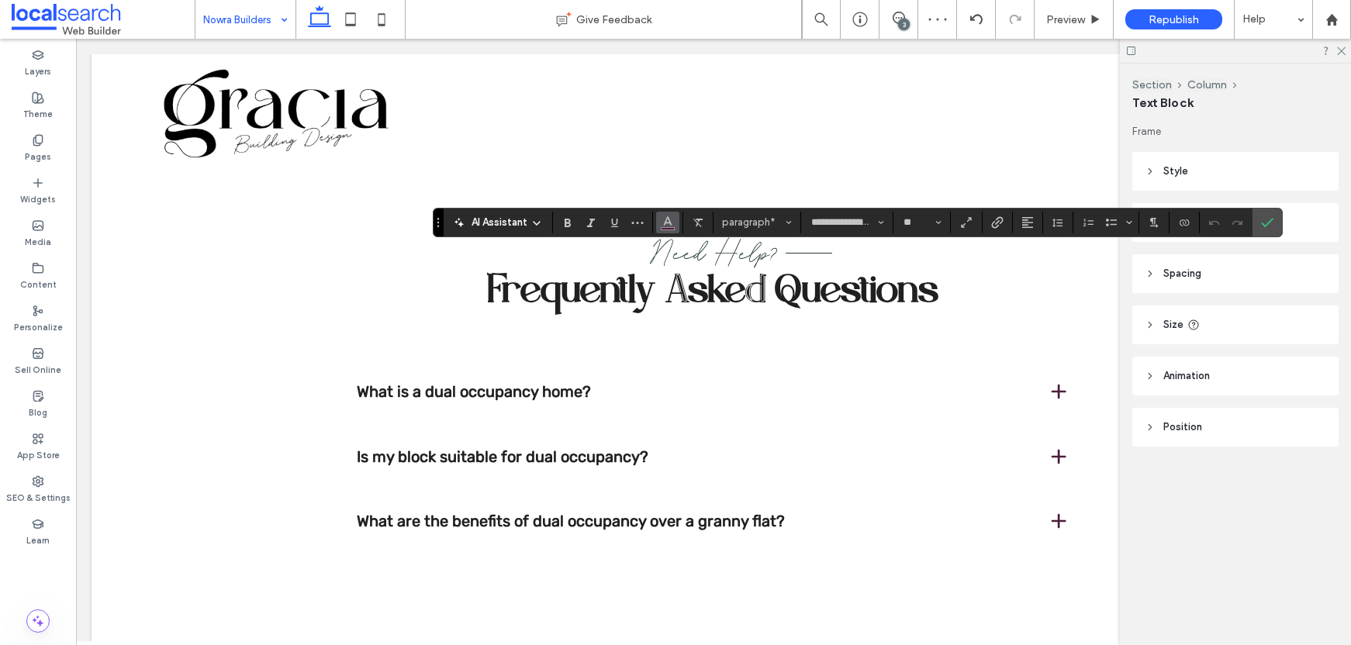
click at [669, 222] on use "Color" at bounding box center [667, 220] width 9 height 9
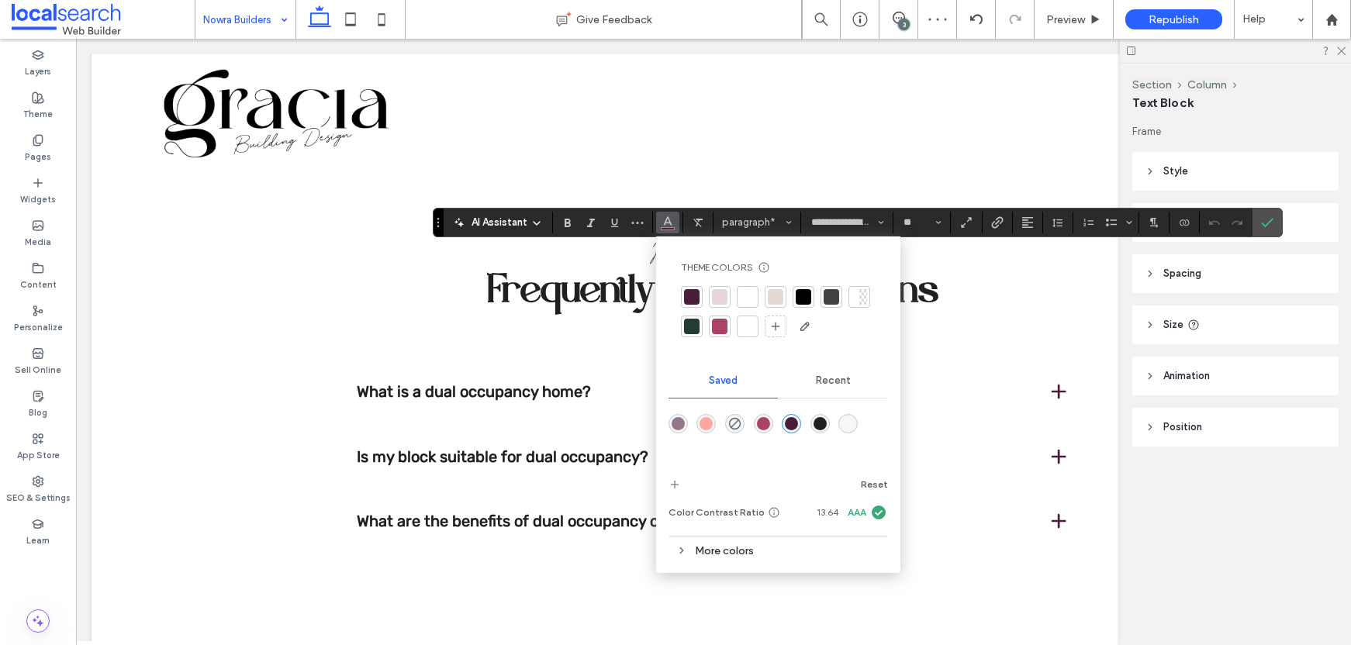
click at [805, 293] on div at bounding box center [804, 297] width 16 height 16
click at [1270, 219] on icon "Confirm" at bounding box center [1267, 222] width 12 height 12
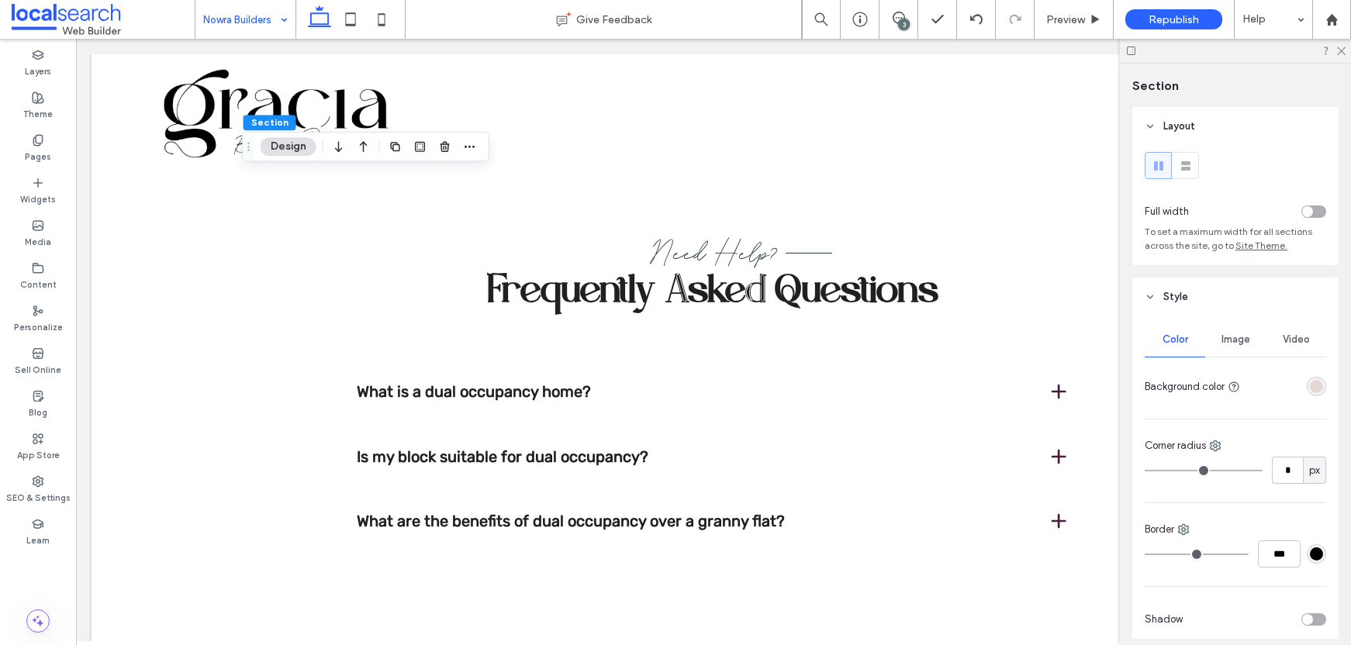
click at [1313, 386] on div "rgba(228, 218, 211, 1)" at bounding box center [1316, 386] width 13 height 13
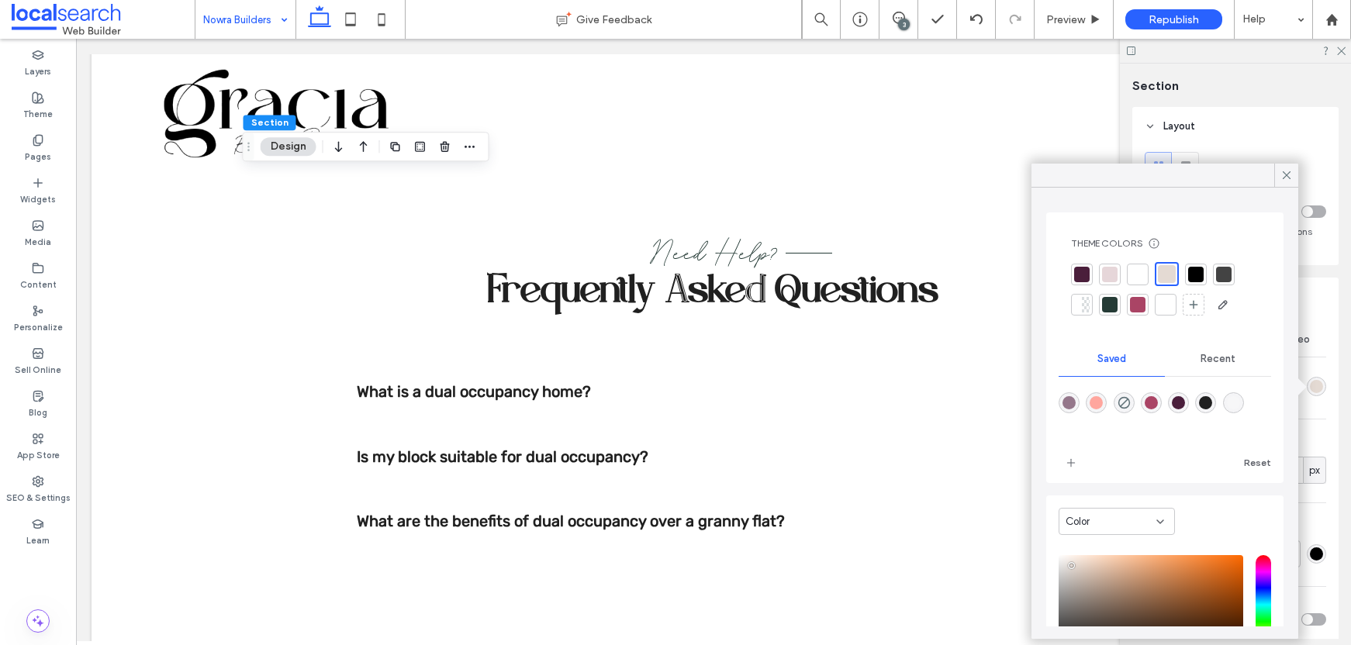
click at [1136, 275] on div at bounding box center [1138, 275] width 16 height 16
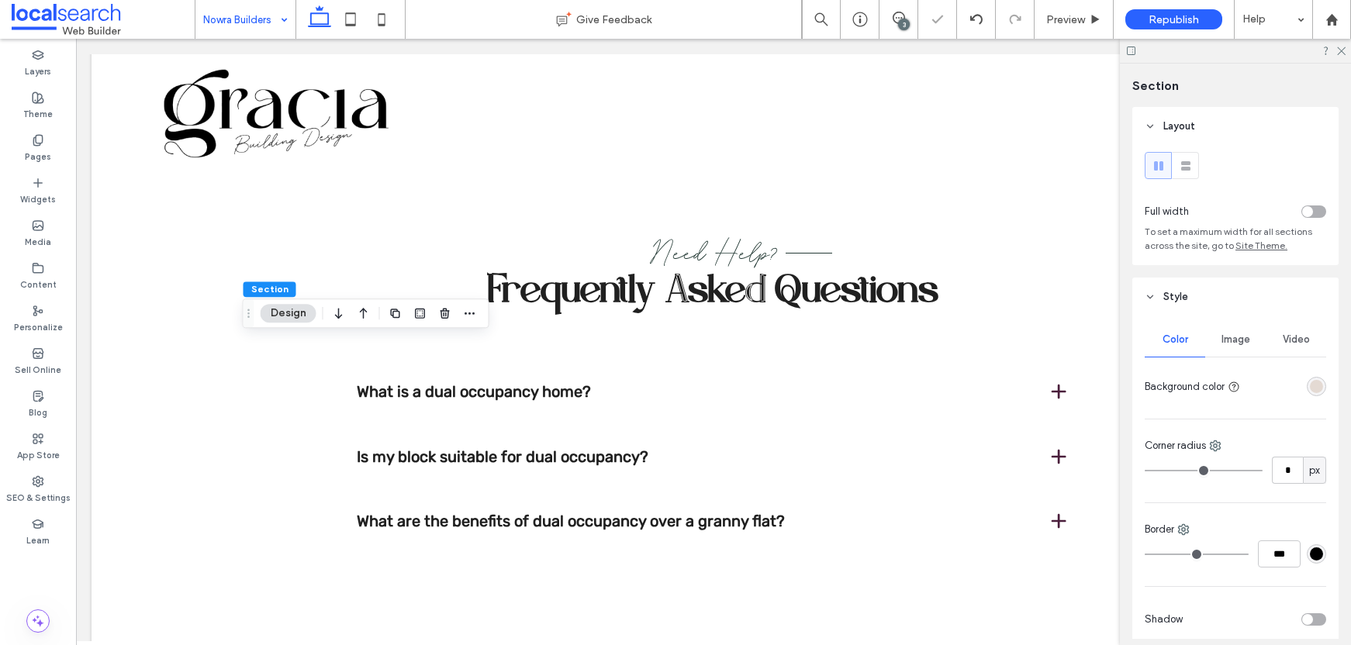
click at [1310, 391] on div "rgba(228, 218, 211, 1)" at bounding box center [1316, 386] width 13 height 13
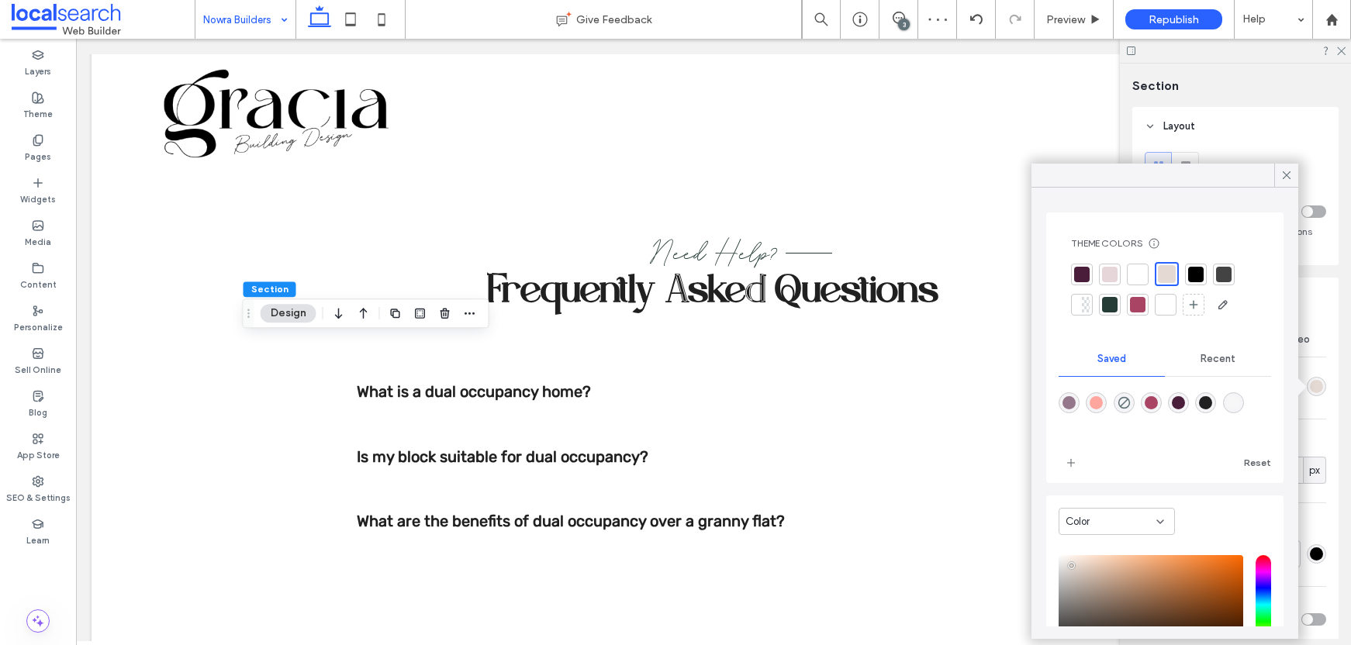
click at [1128, 274] on div at bounding box center [1138, 275] width 22 height 22
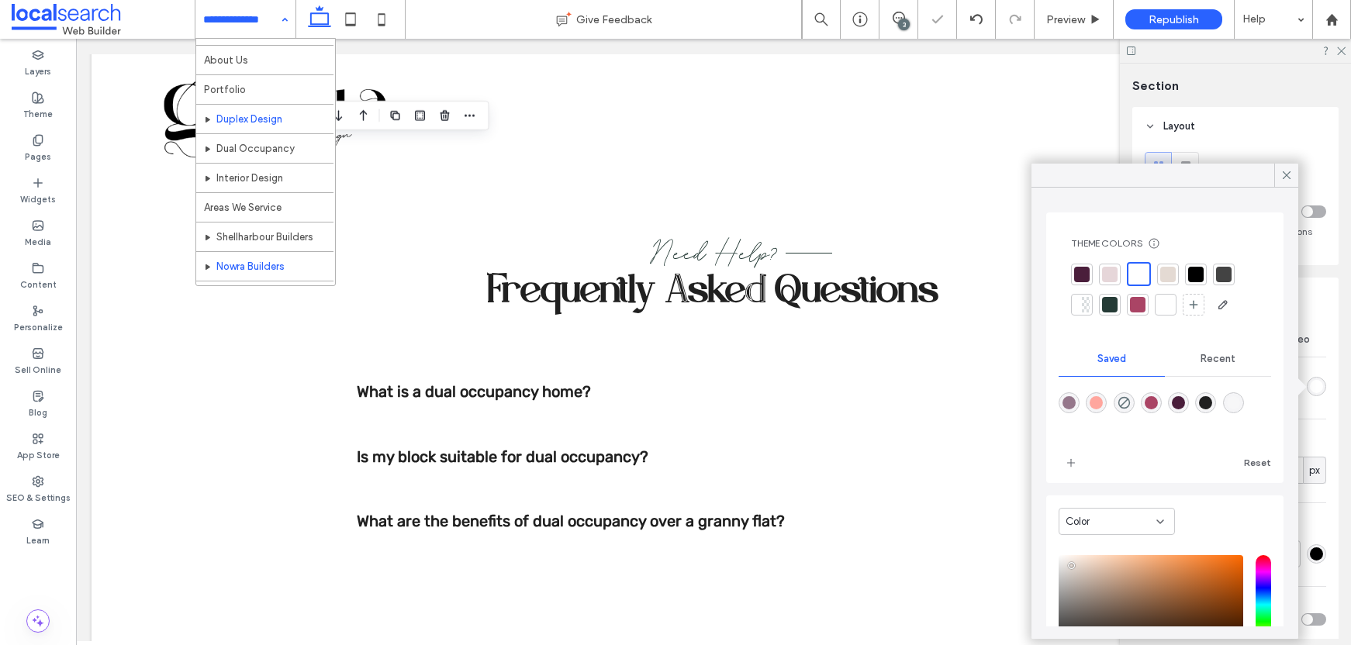
scroll to position [75, 0]
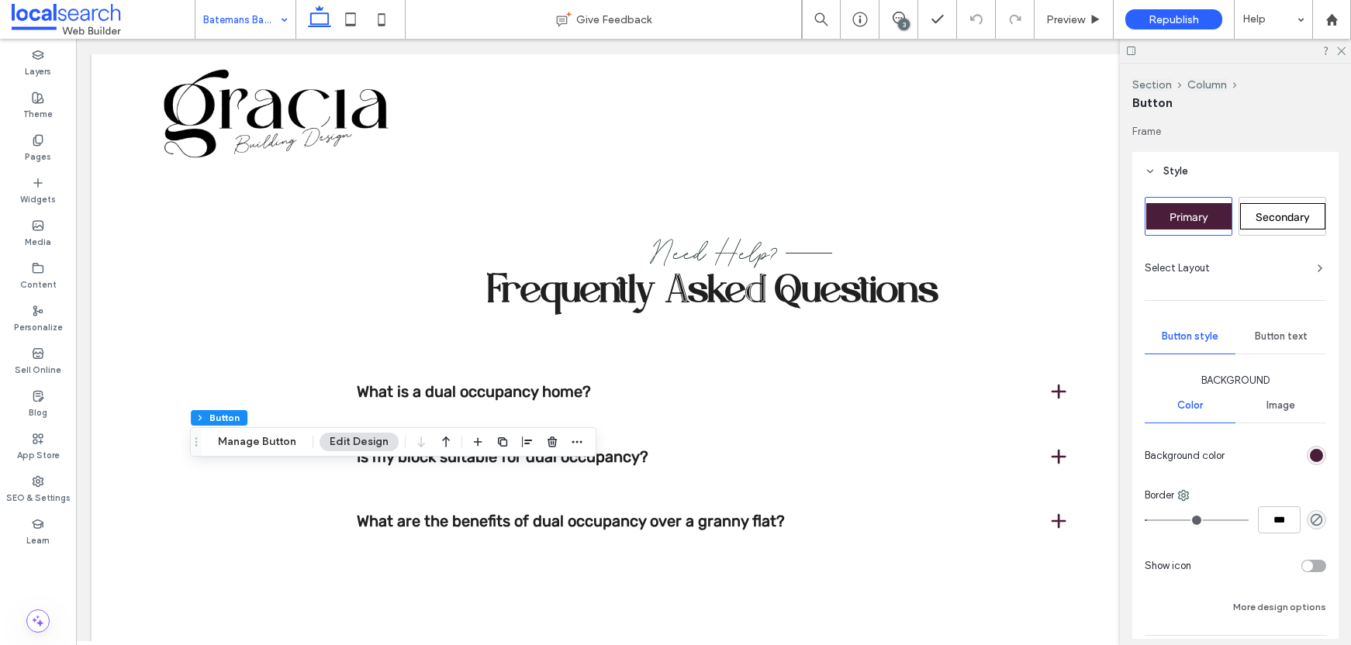
click at [1280, 221] on span "Secondary" at bounding box center [1283, 217] width 54 height 13
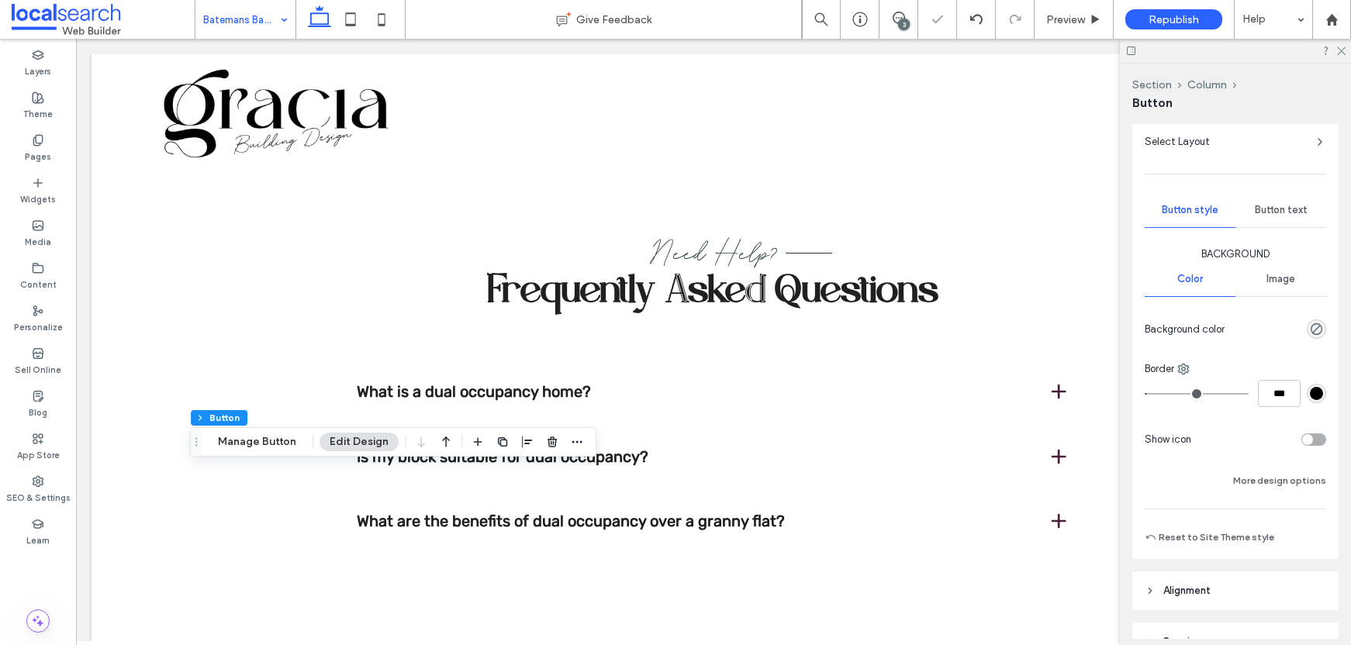
scroll to position [135, 0]
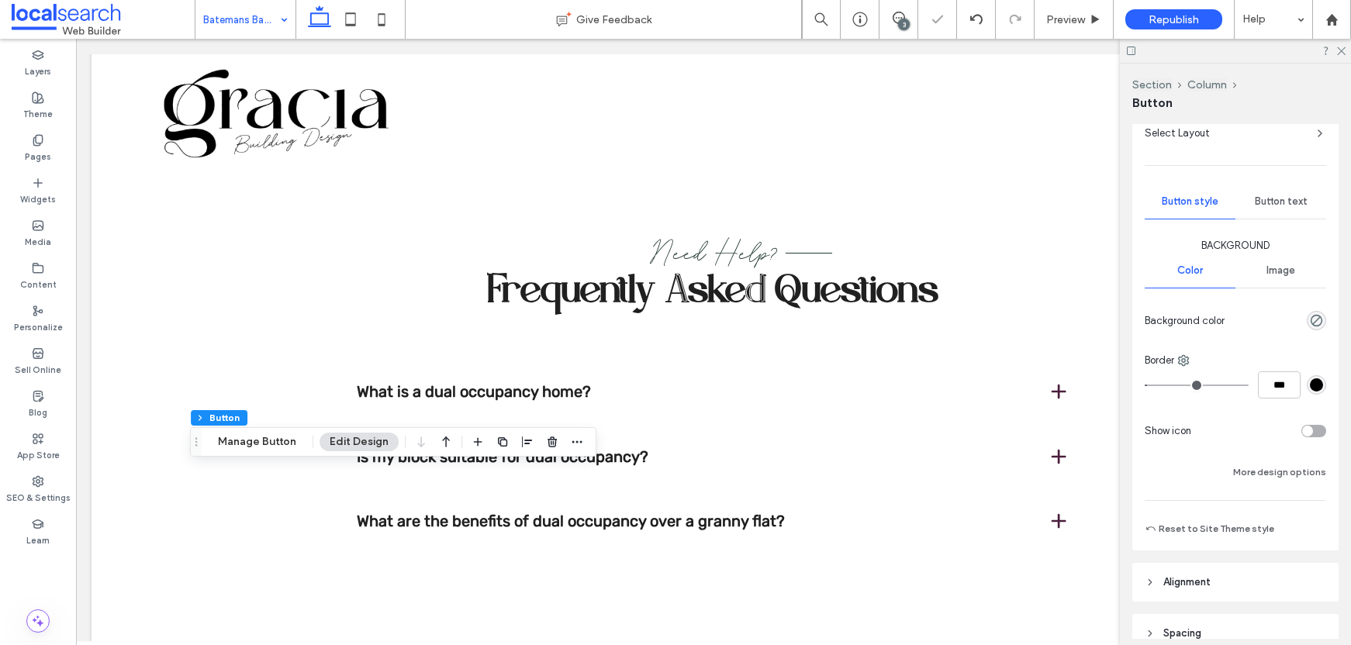
click at [1310, 386] on div "rgb(0, 0, 0)" at bounding box center [1316, 385] width 13 height 13
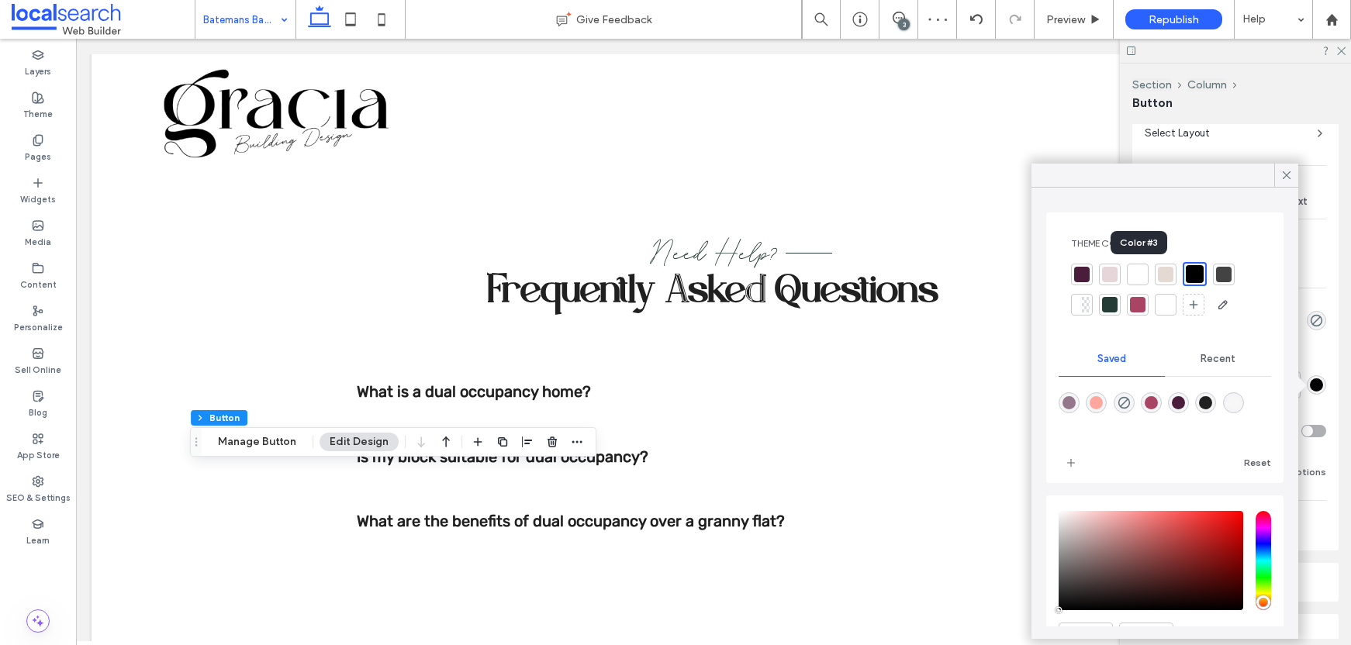
drag, startPoint x: 1147, startPoint y: 265, endPoint x: 1153, endPoint y: 254, distance: 12.1
click at [1143, 268] on div at bounding box center [1138, 275] width 22 height 22
click at [1144, 267] on div at bounding box center [1138, 275] width 16 height 16
click at [1290, 188] on div "Theme Colors Save time with Theme Colors Create a color palette to instantly ad…" at bounding box center [1165, 414] width 267 height 452
click at [1286, 178] on icon at bounding box center [1287, 175] width 14 height 14
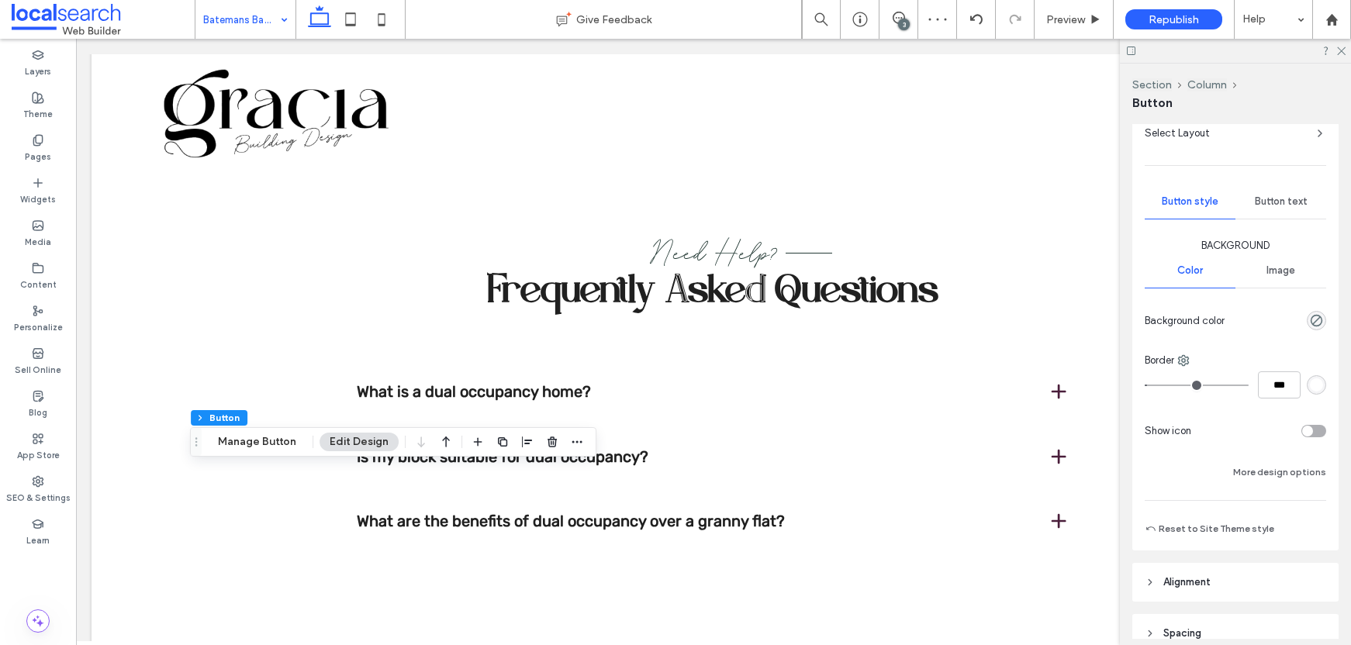
click at [1289, 199] on span "Button text" at bounding box center [1281, 202] width 53 height 12
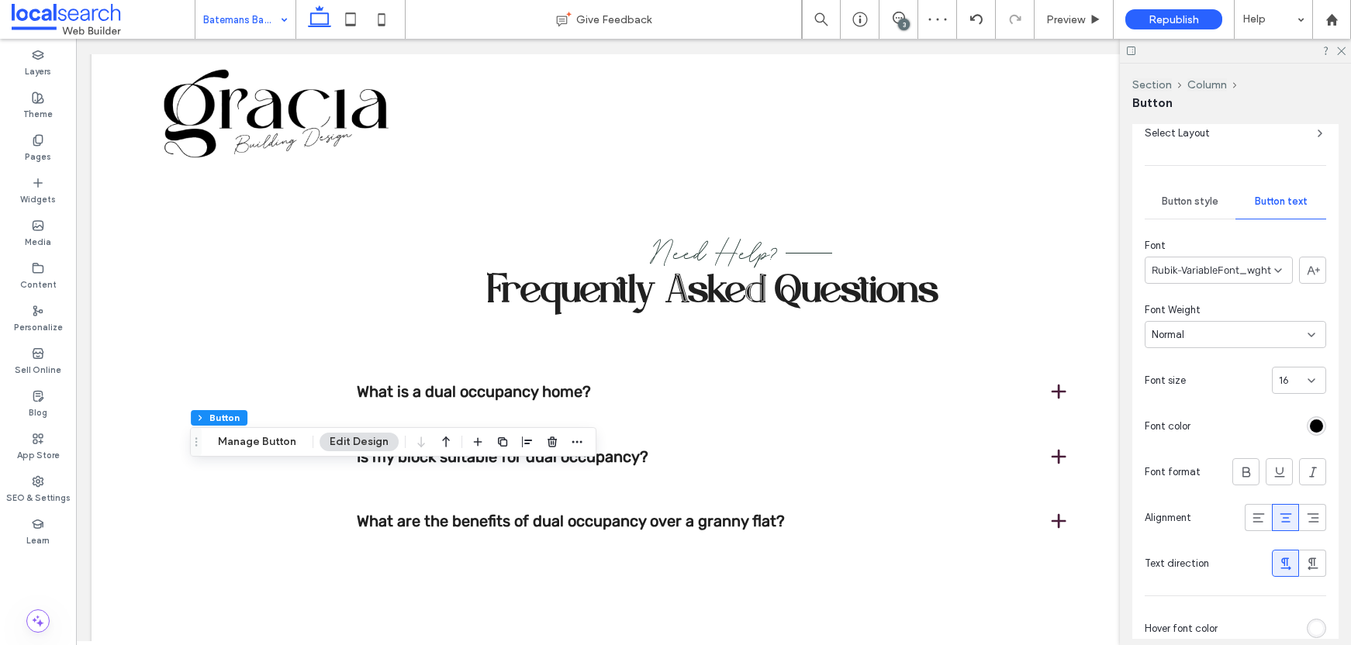
click at [1310, 429] on div "rgb(0, 0, 0)" at bounding box center [1316, 426] width 13 height 13
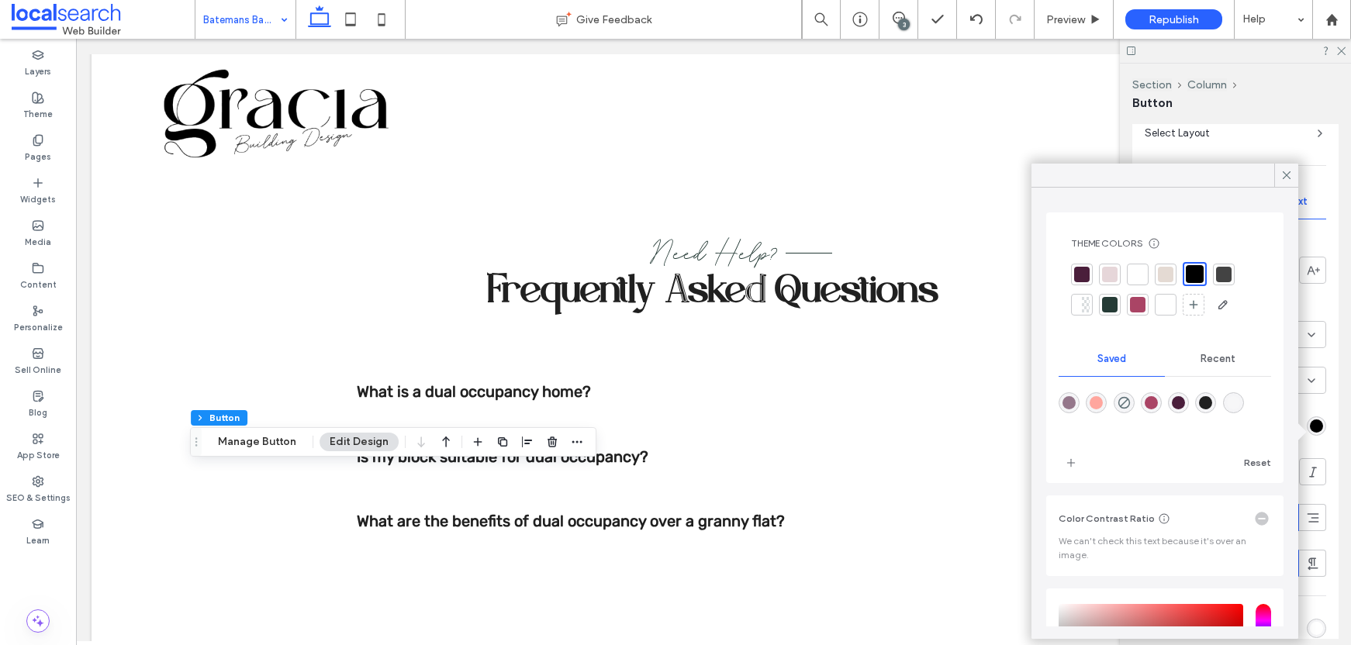
click at [1137, 275] on div at bounding box center [1138, 275] width 16 height 16
click at [1286, 174] on icon at bounding box center [1287, 175] width 14 height 14
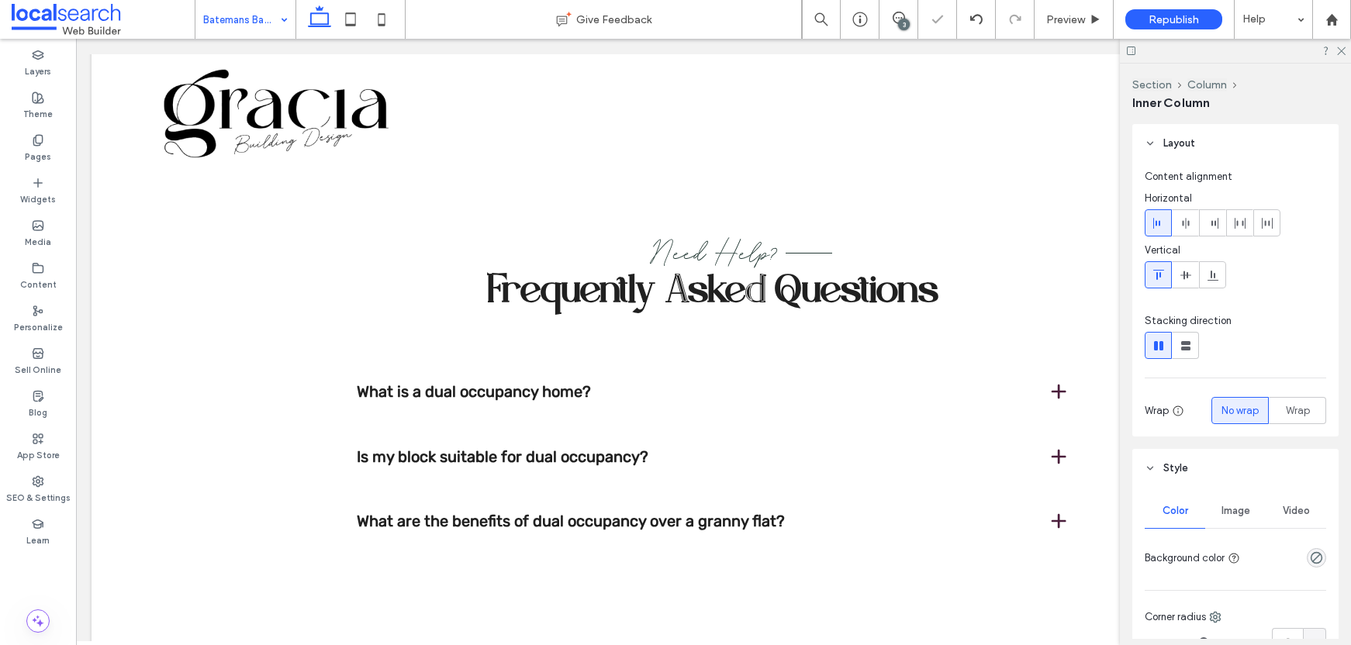
scroll to position [0, 0]
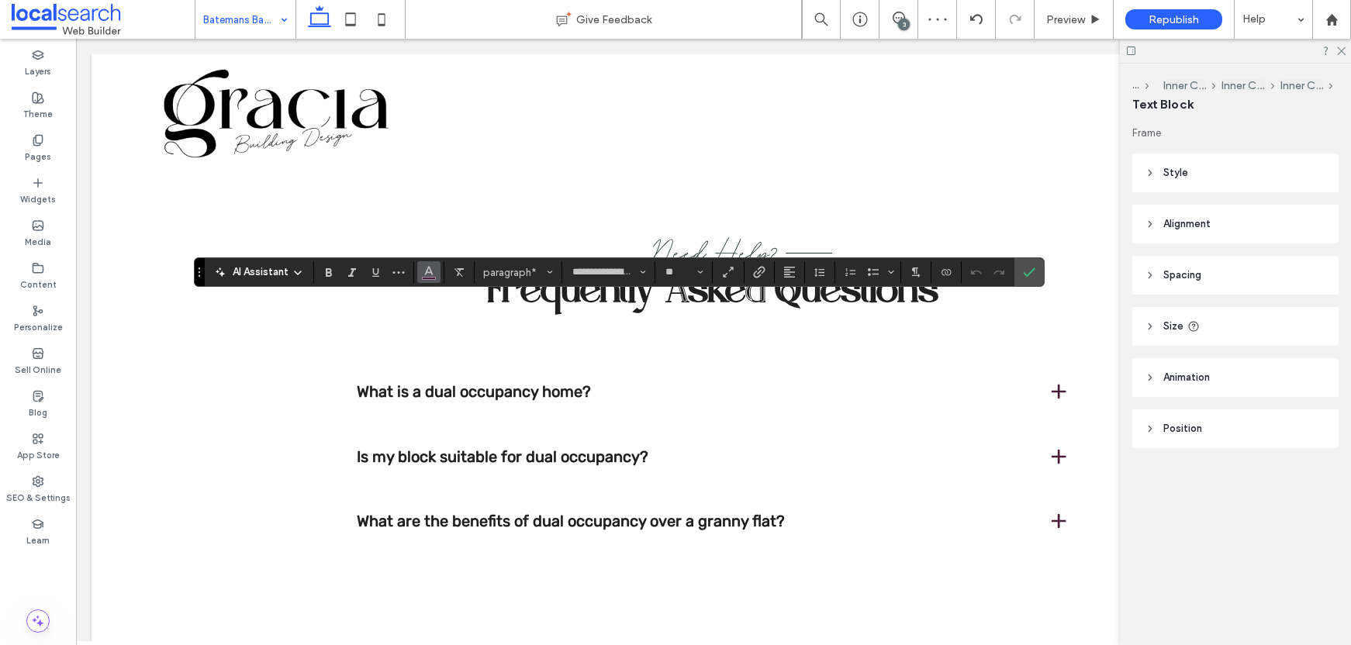
click at [435, 275] on button "Color" at bounding box center [428, 272] width 23 height 22
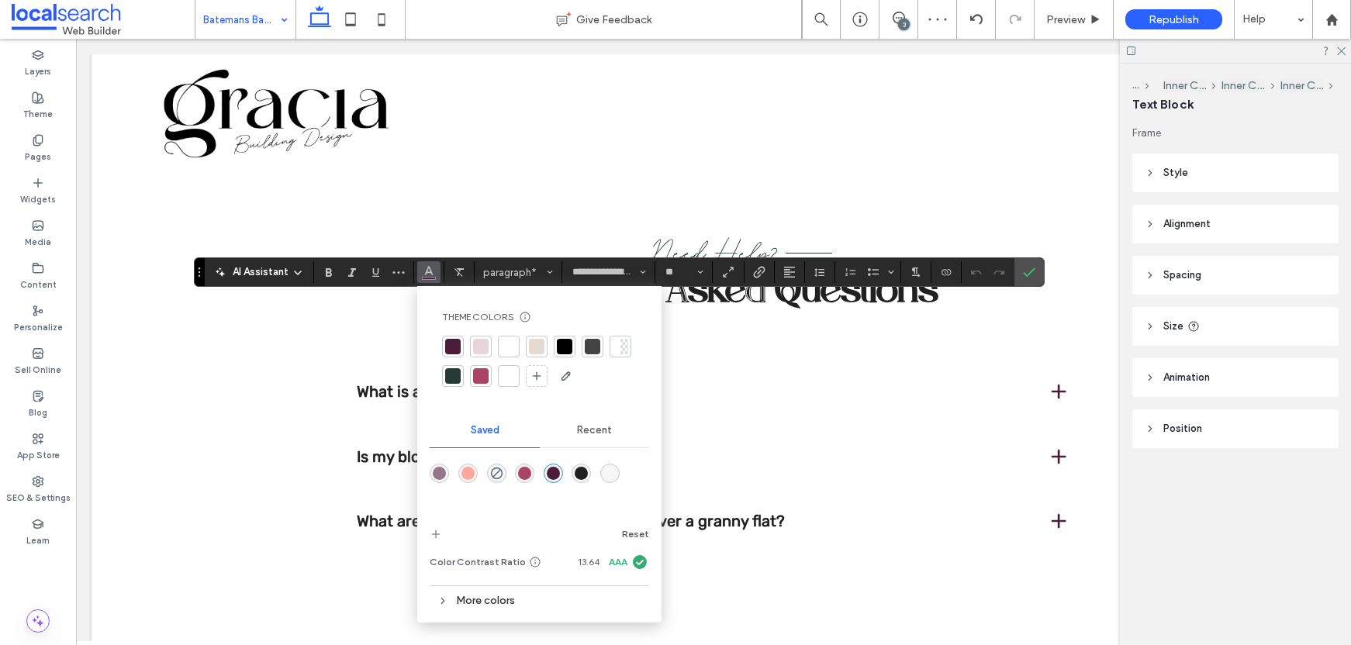
click at [564, 342] on div at bounding box center [565, 347] width 16 height 16
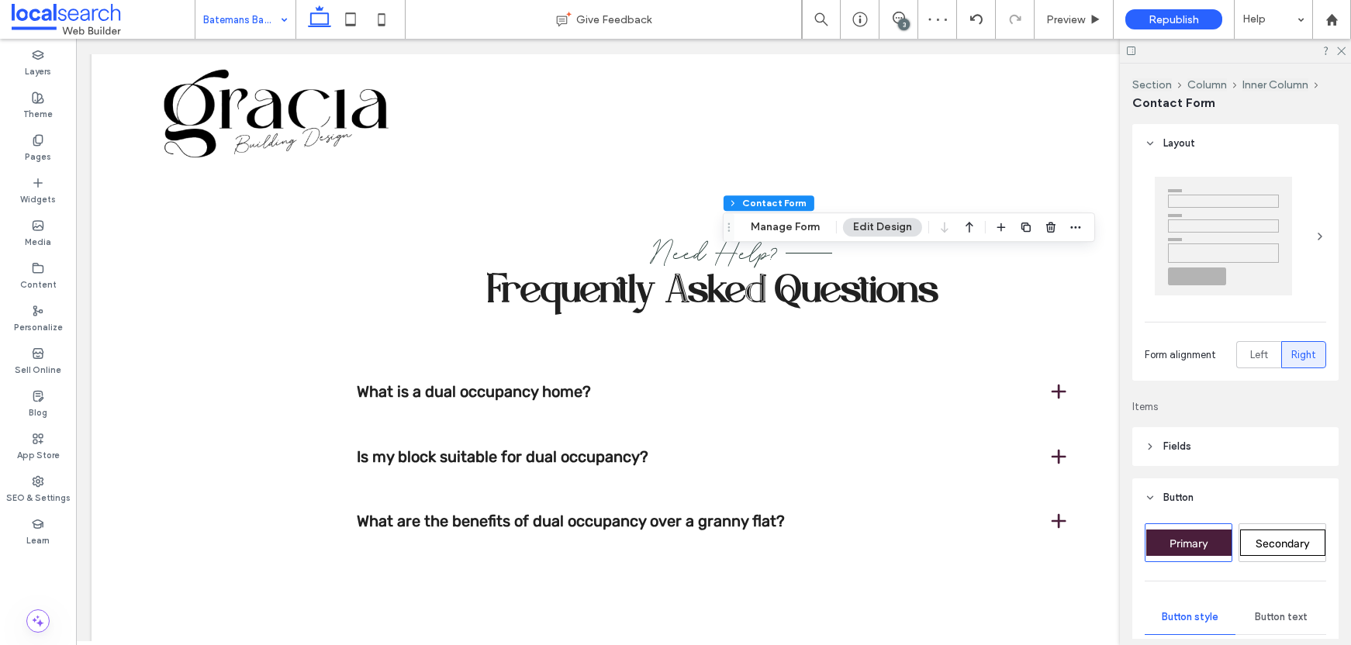
type input "*"
type input "***"
type input "*"
type input "***"
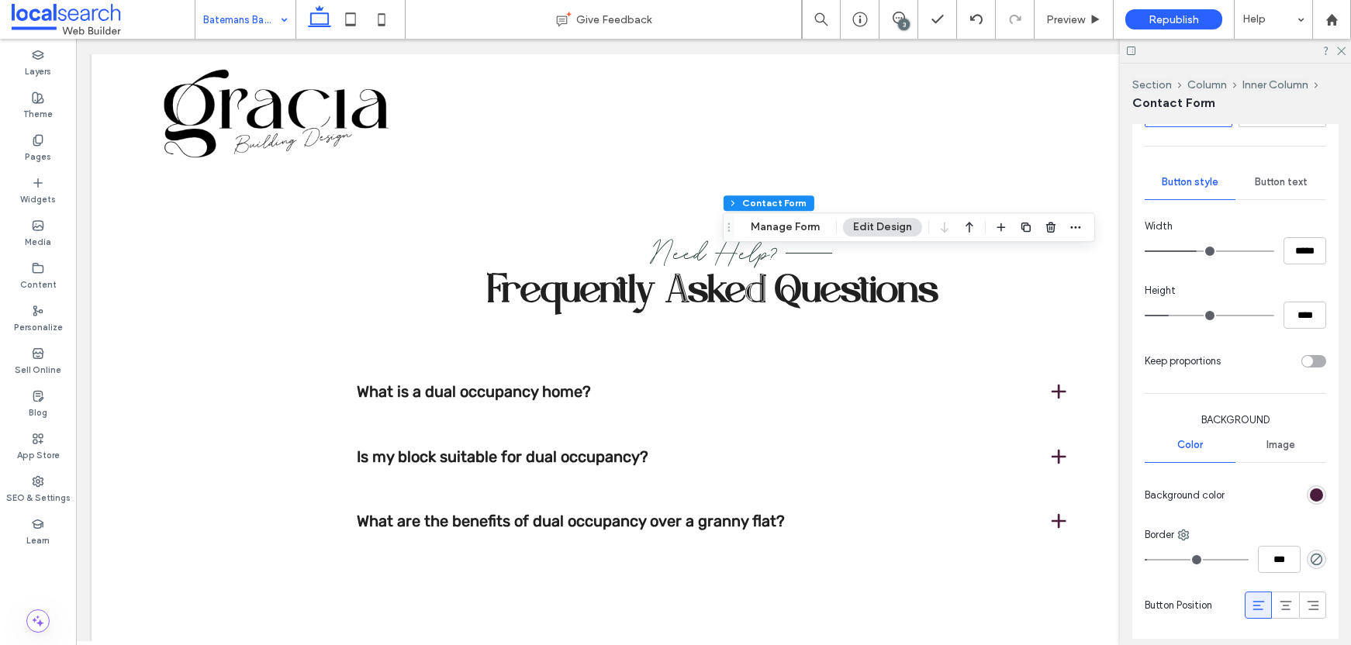
scroll to position [437, 0]
click at [1310, 491] on div "rgb(74, 30, 59)" at bounding box center [1316, 493] width 13 height 13
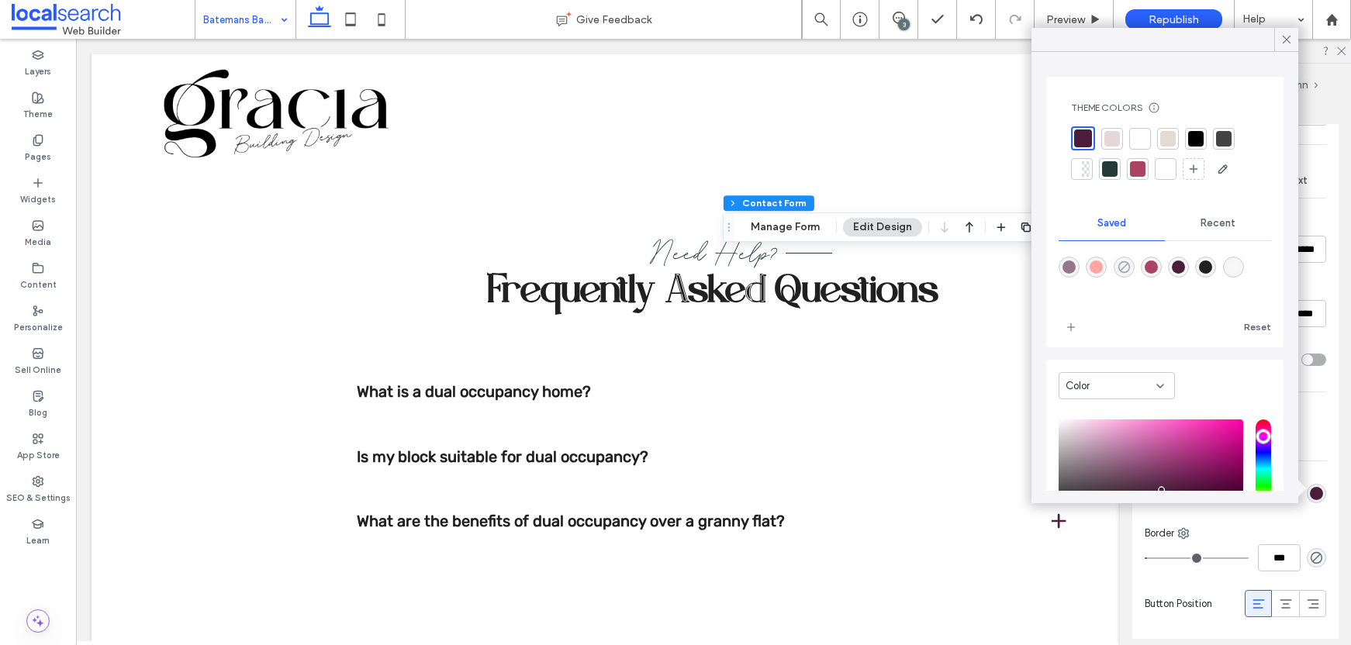
click at [1126, 268] on icon "rgba(74,30,59,0)" at bounding box center [1124, 267] width 13 height 13
type input "*"
type input "**"
click at [1286, 43] on icon at bounding box center [1287, 40] width 14 height 14
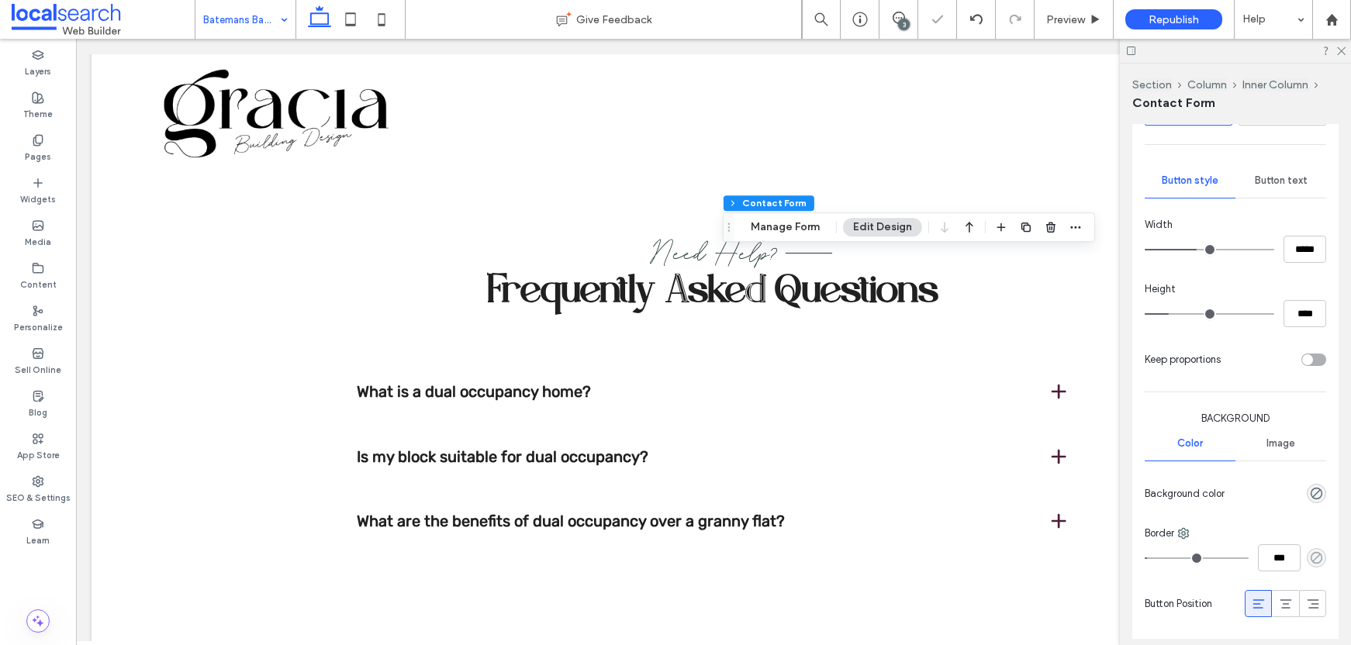
click at [1314, 559] on icon "rgba(0, 0, 0, 0)" at bounding box center [1316, 558] width 13 height 13
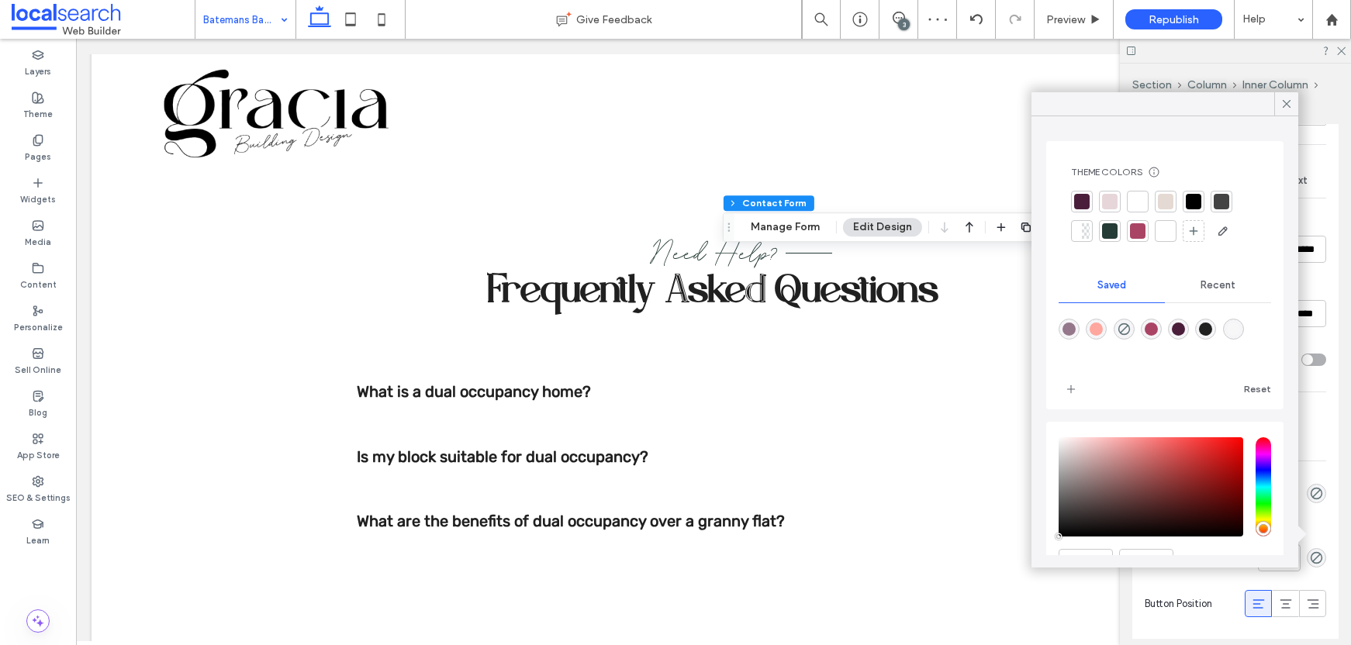
click at [1192, 199] on div at bounding box center [1194, 202] width 16 height 16
click at [1287, 109] on icon at bounding box center [1287, 104] width 14 height 14
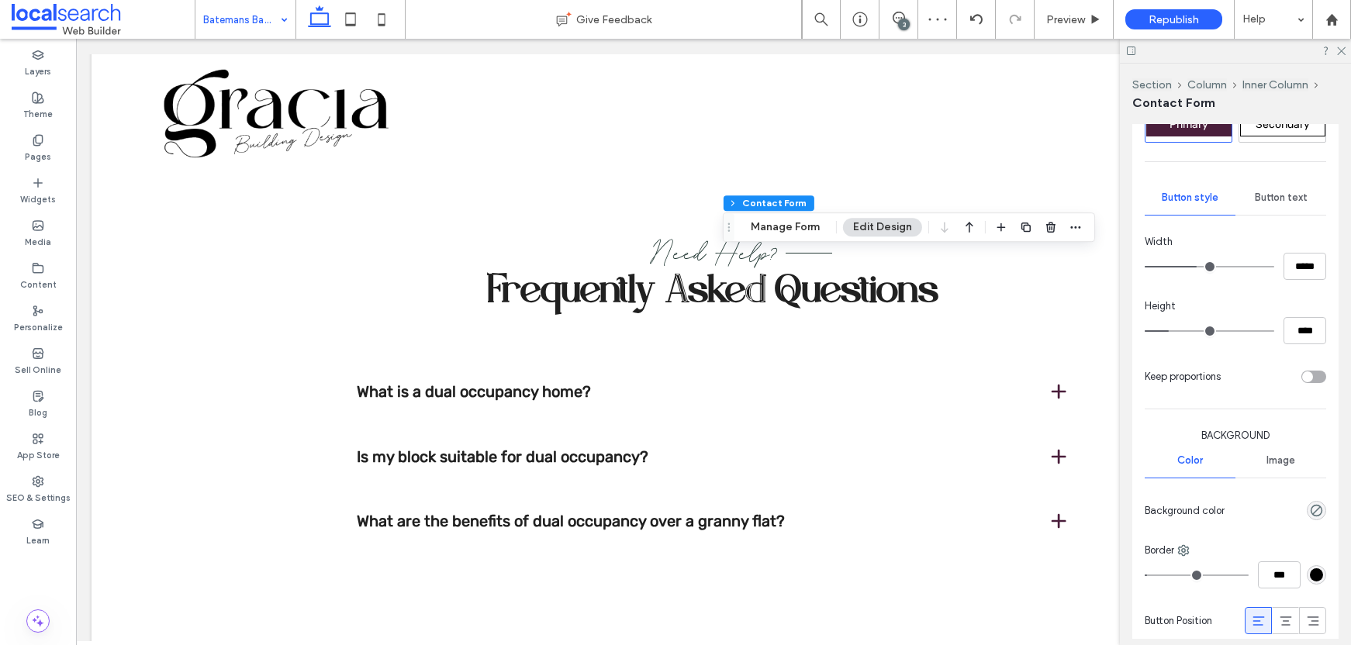
scroll to position [417, 0]
click at [1285, 216] on div "Button text" at bounding box center [1281, 201] width 91 height 34
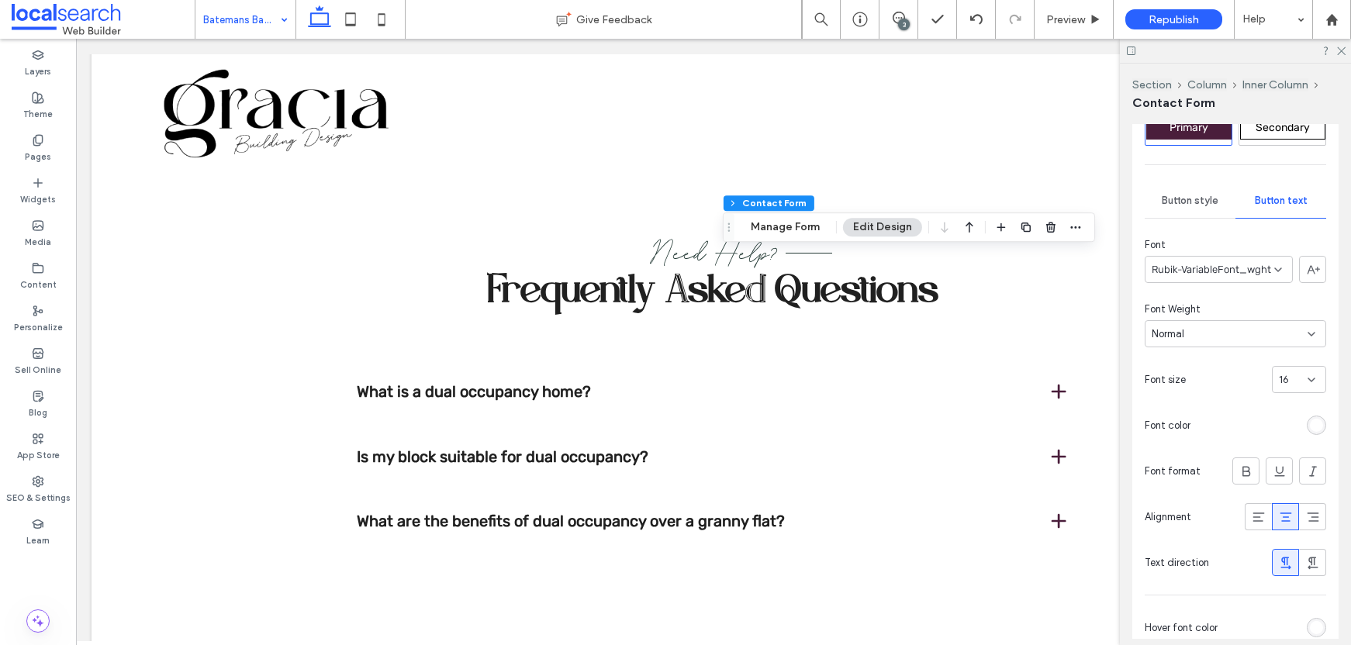
click at [1307, 427] on div "rgb(255, 255, 255)" at bounding box center [1316, 425] width 19 height 19
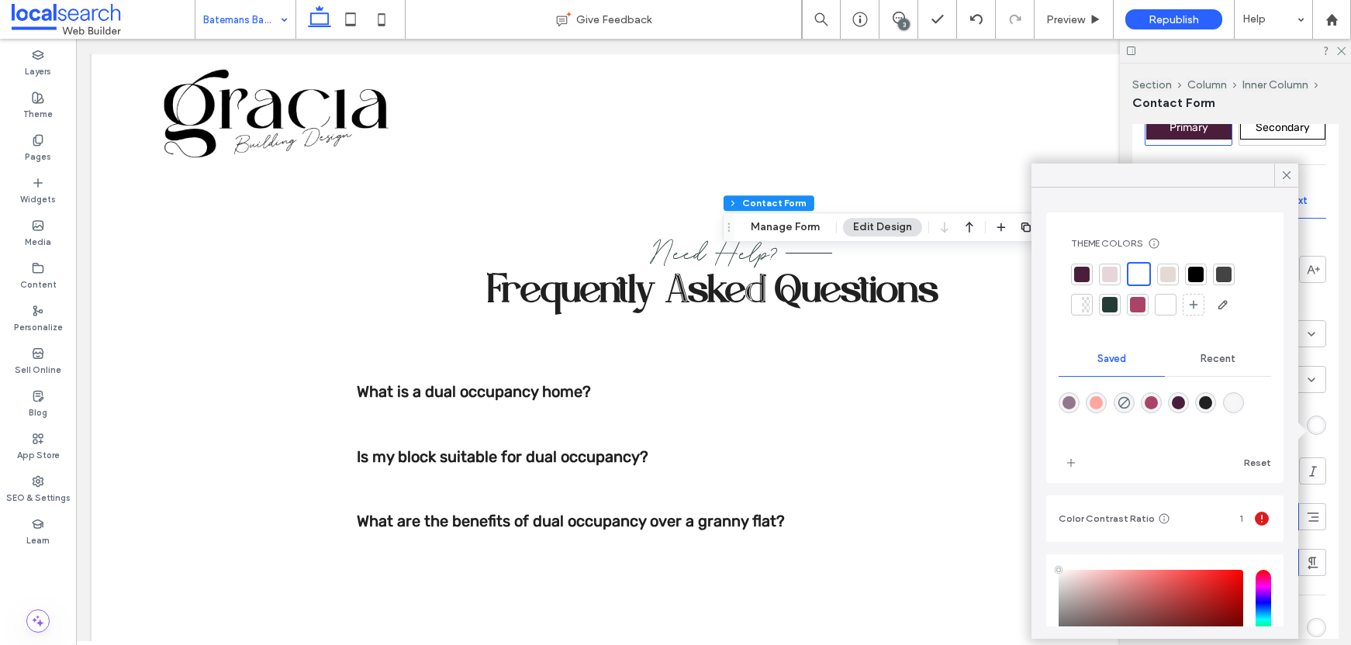
click at [1202, 277] on div at bounding box center [1197, 275] width 16 height 16
click at [1289, 172] on icon at bounding box center [1287, 175] width 14 height 14
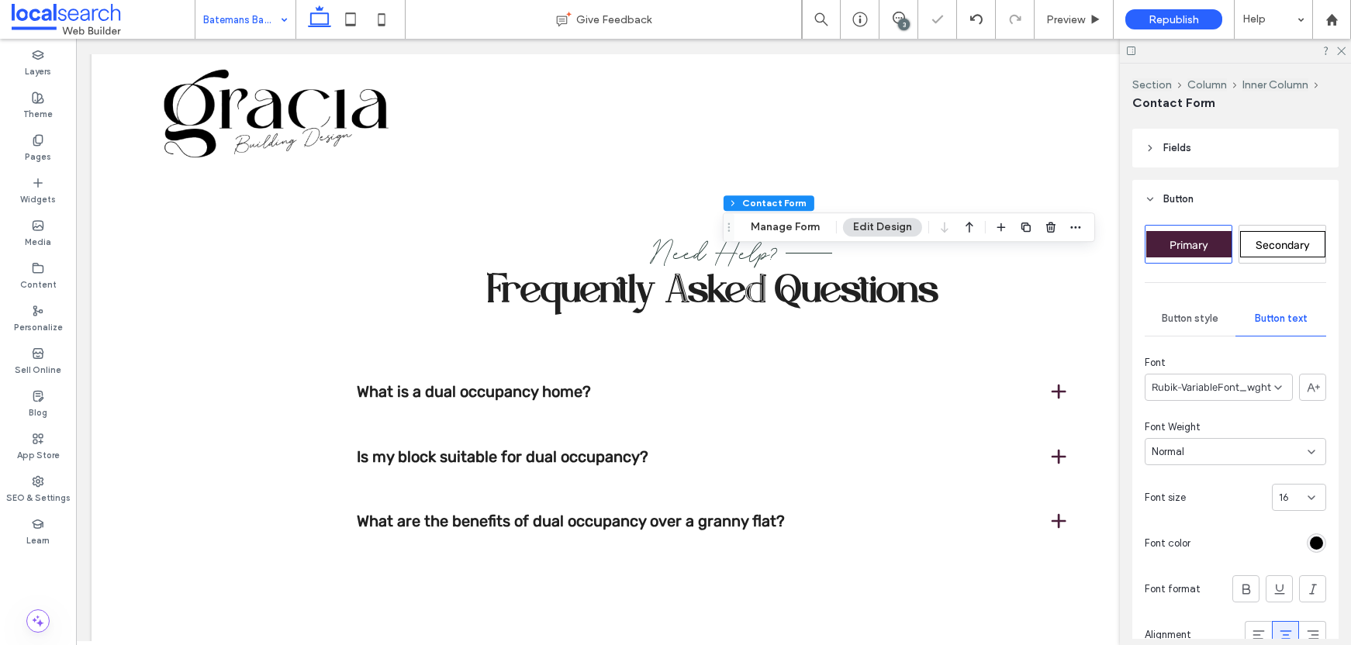
click at [1192, 319] on span "Button style" at bounding box center [1190, 319] width 57 height 12
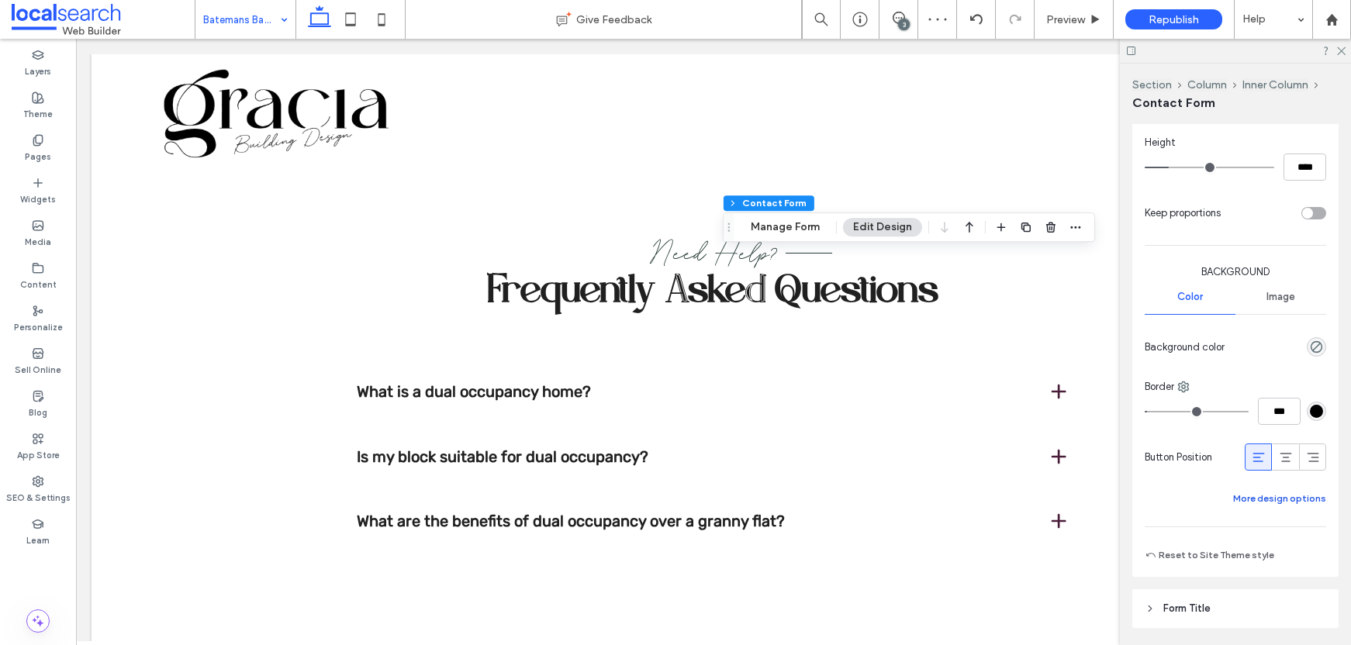
click at [1282, 504] on button "More design options" at bounding box center [1280, 499] width 93 height 19
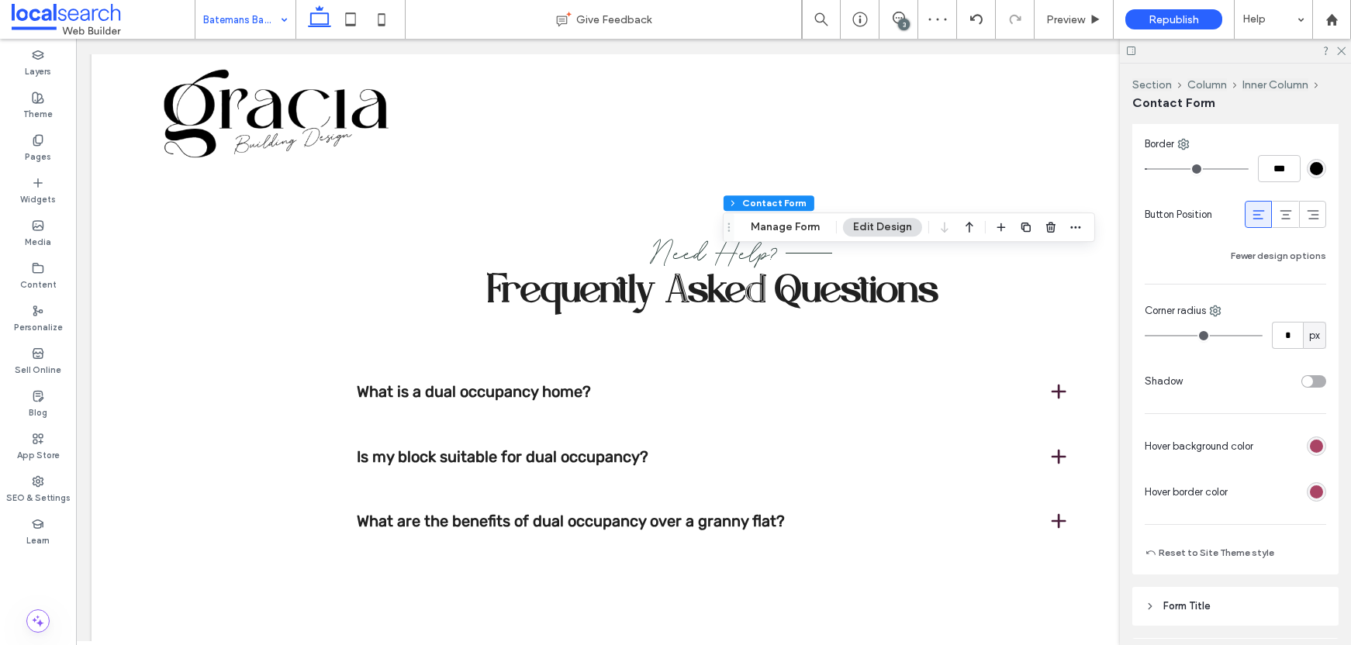
scroll to position [874, 0]
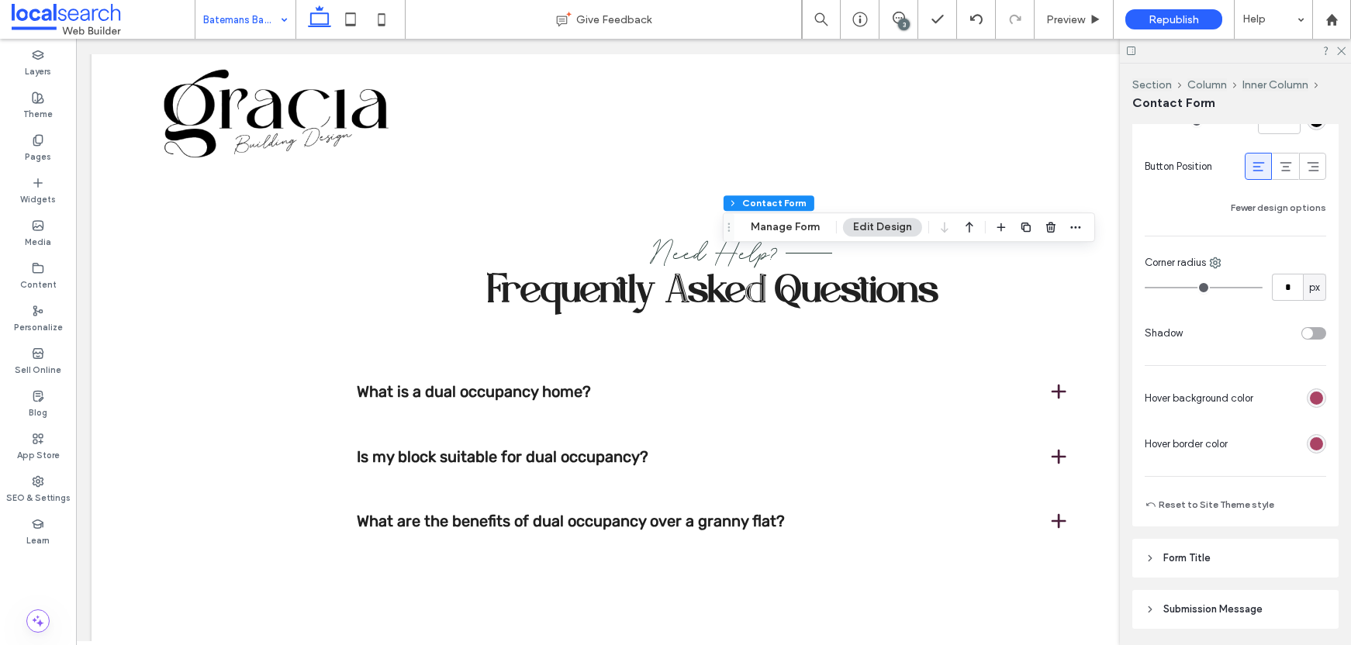
click at [1311, 396] on div "rgb(170, 68, 101)" at bounding box center [1316, 398] width 13 height 13
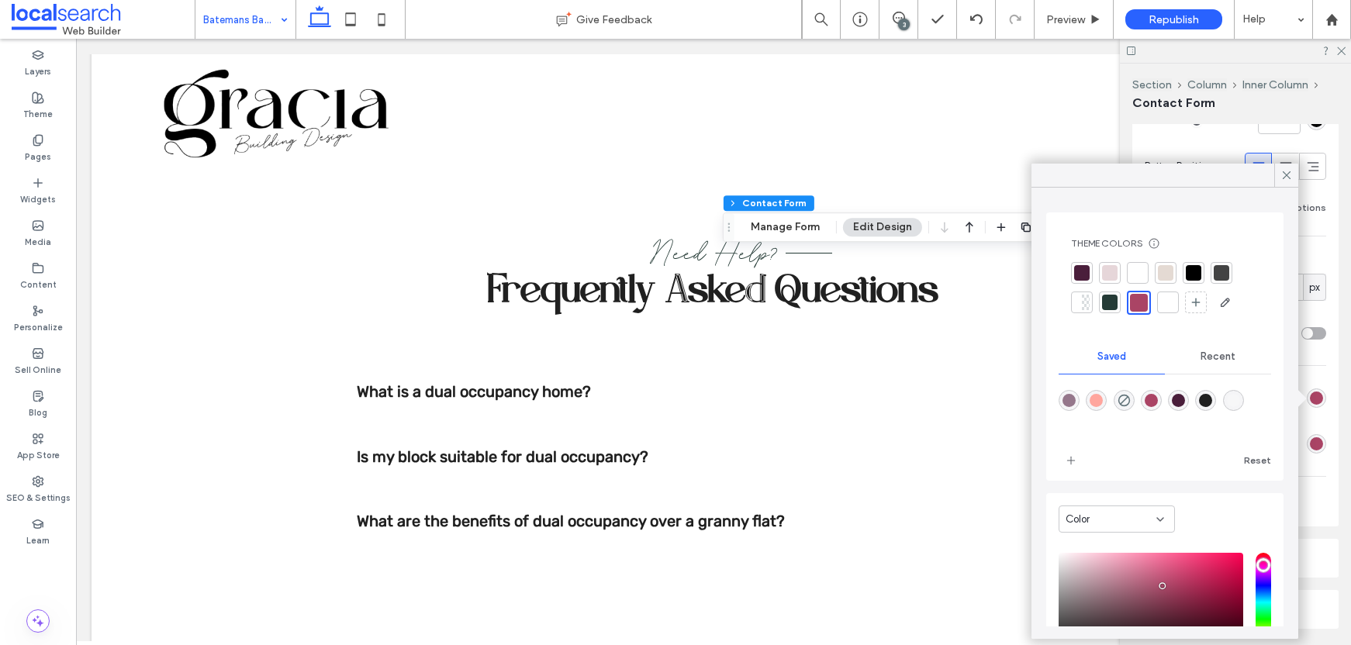
click at [1196, 272] on div at bounding box center [1194, 273] width 16 height 16
click at [1288, 177] on icon at bounding box center [1287, 175] width 14 height 14
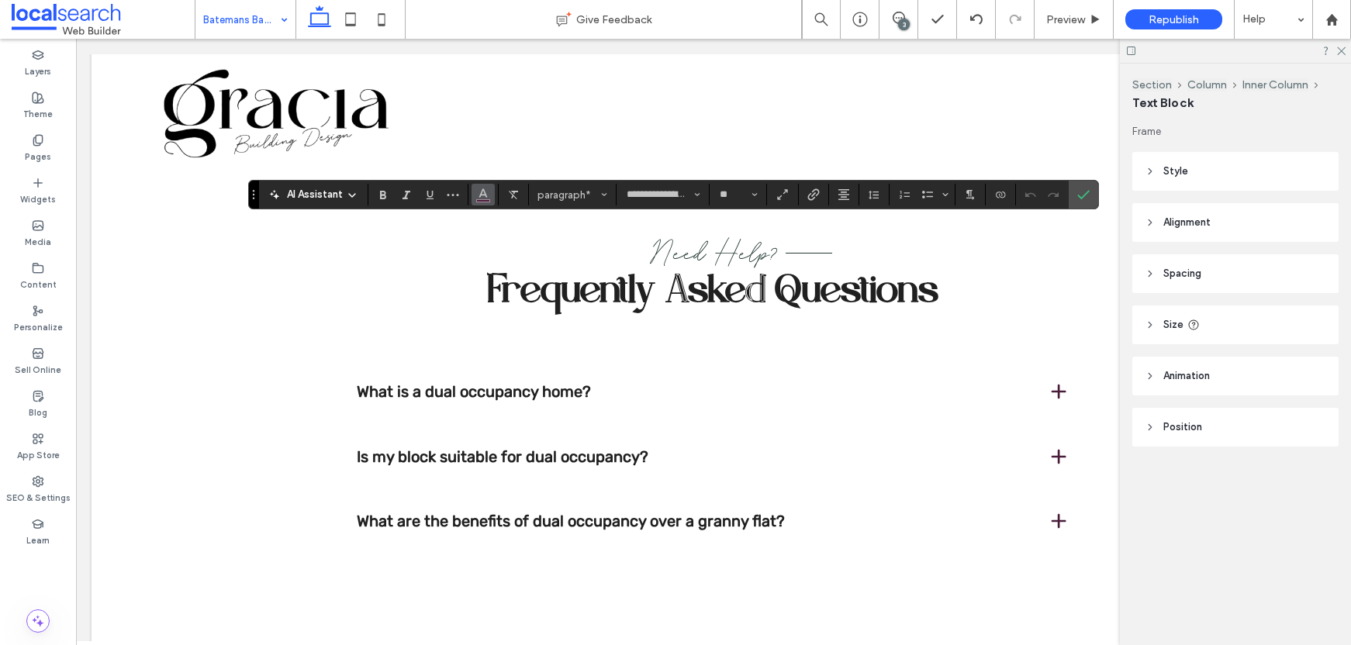
click at [484, 192] on icon "Color" at bounding box center [483, 193] width 12 height 12
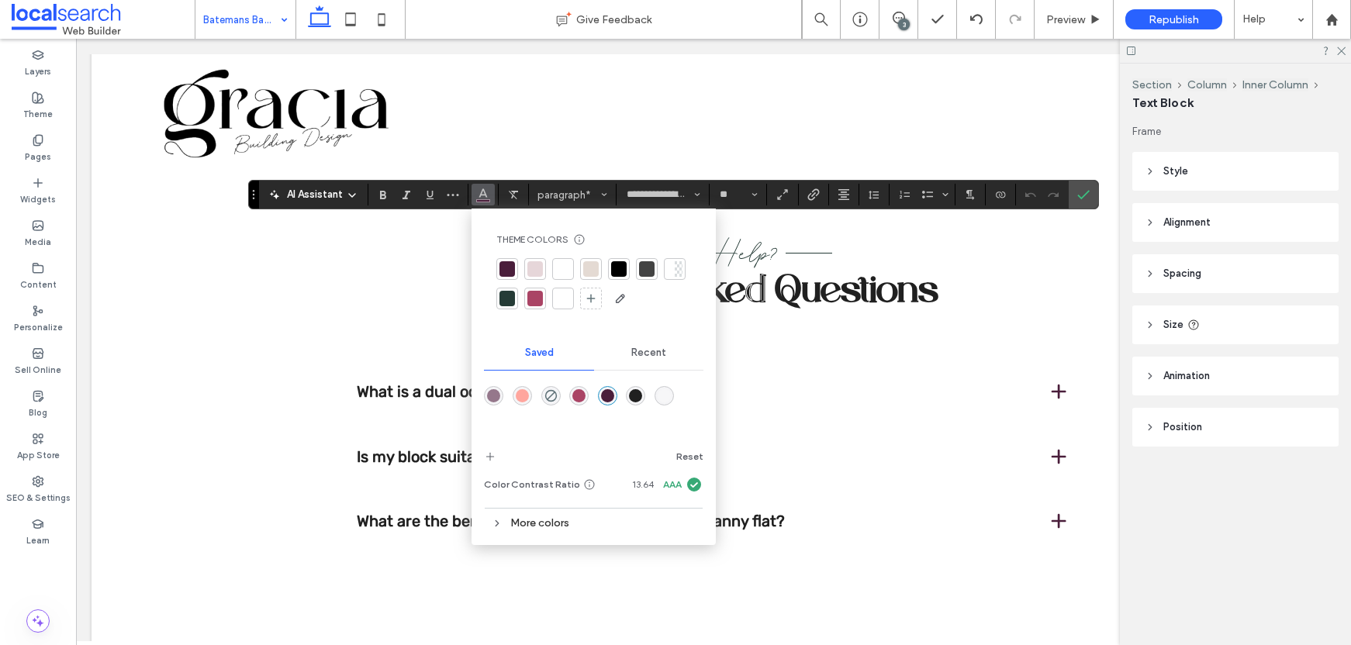
click at [617, 268] on div at bounding box center [619, 269] width 16 height 16
click at [1080, 195] on icon "Confirm" at bounding box center [1084, 195] width 12 height 12
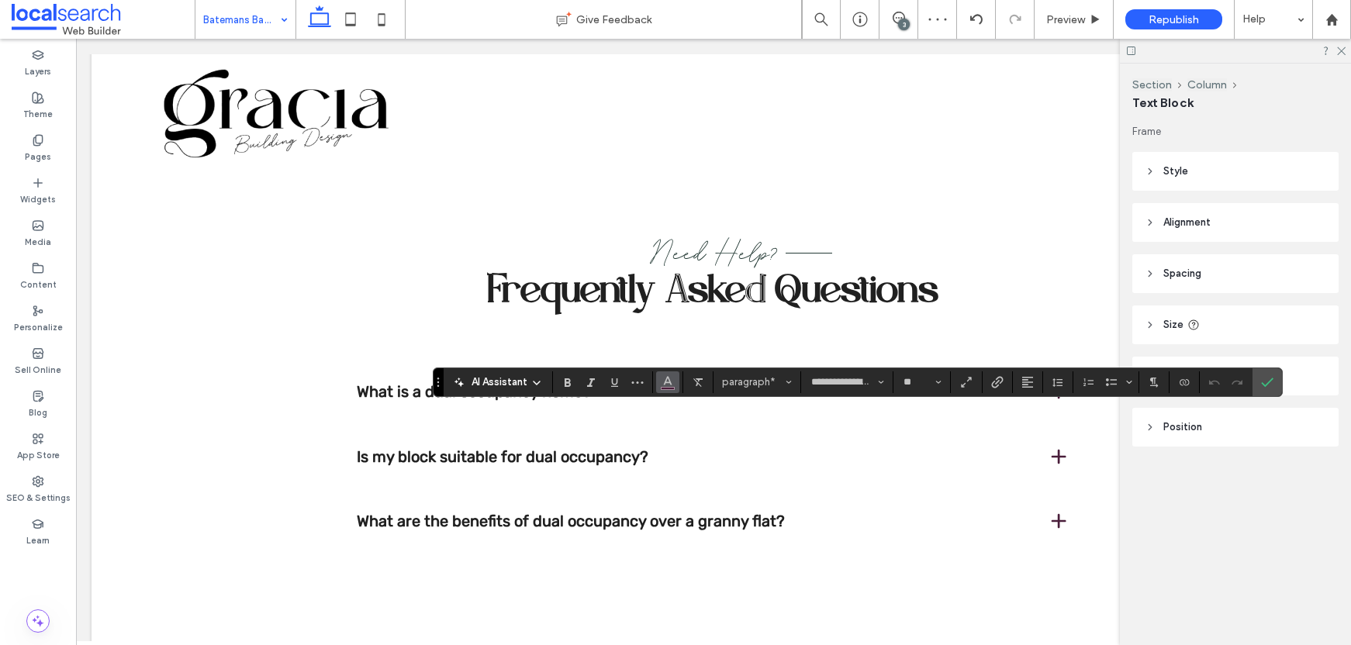
click at [667, 379] on icon "Color" at bounding box center [668, 381] width 12 height 12
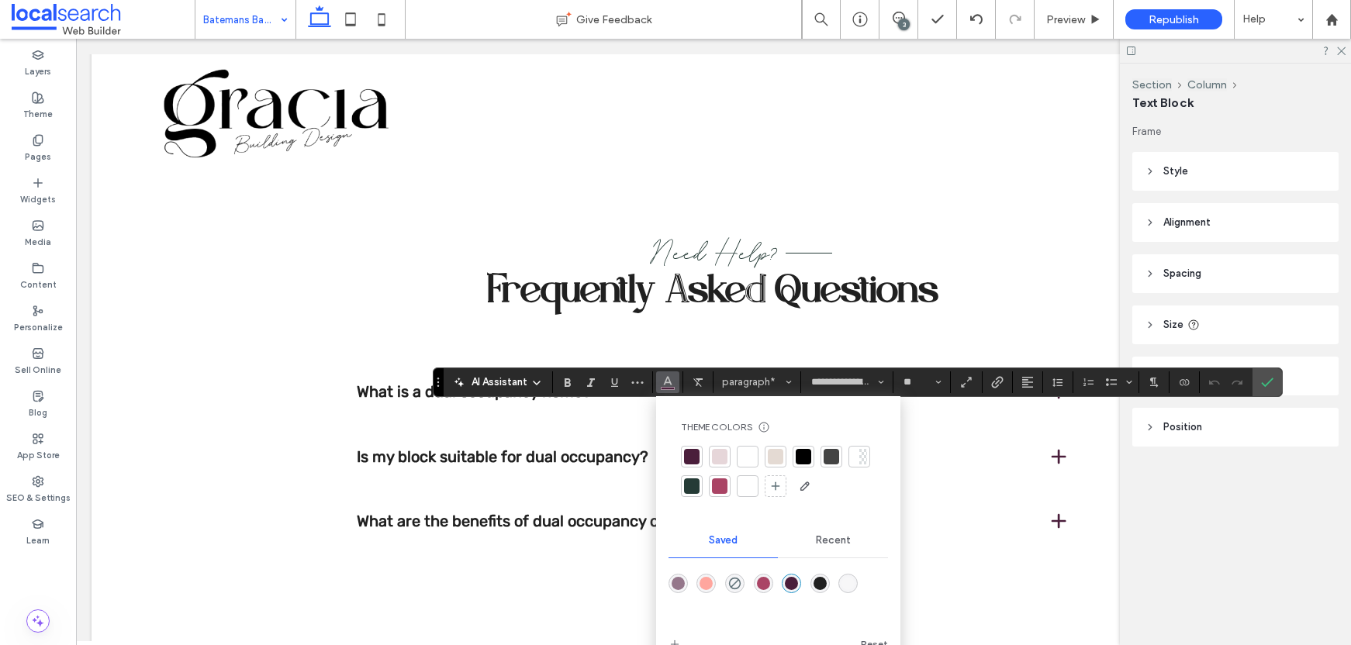
click at [805, 454] on div at bounding box center [804, 457] width 16 height 16
click at [1265, 379] on icon "Confirm" at bounding box center [1267, 382] width 12 height 12
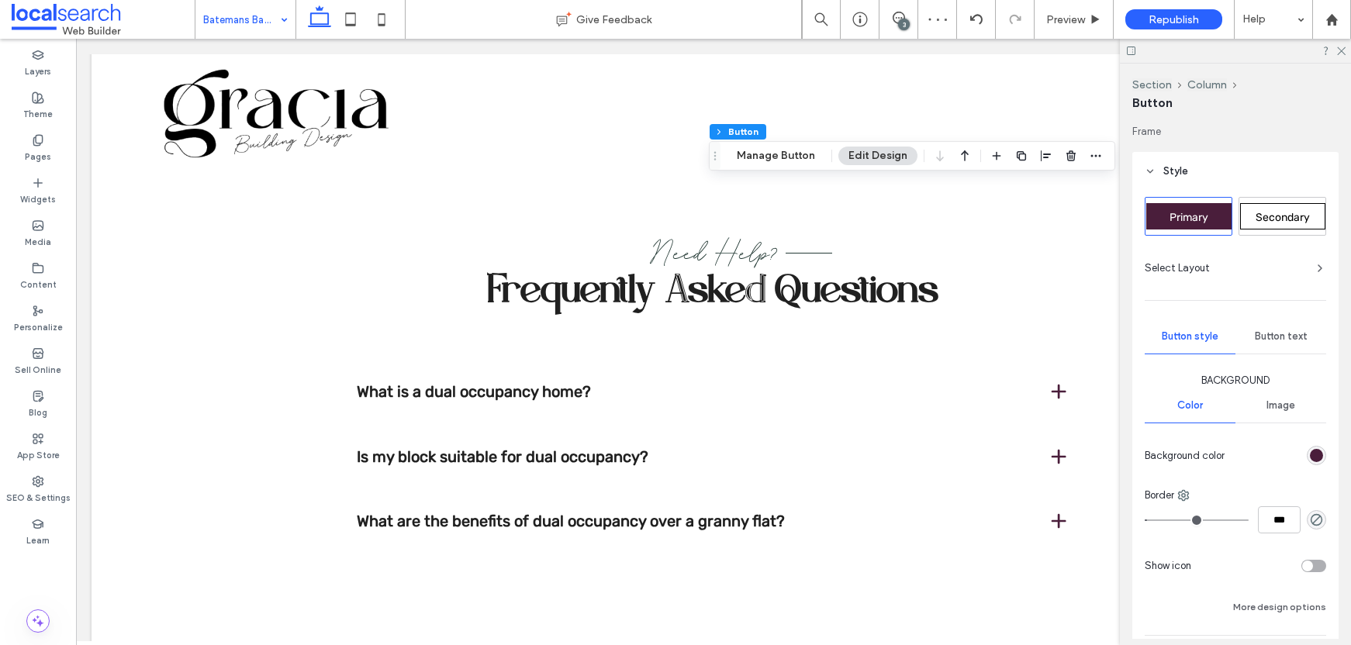
click at [1252, 212] on div "Secondary" at bounding box center [1283, 216] width 85 height 26
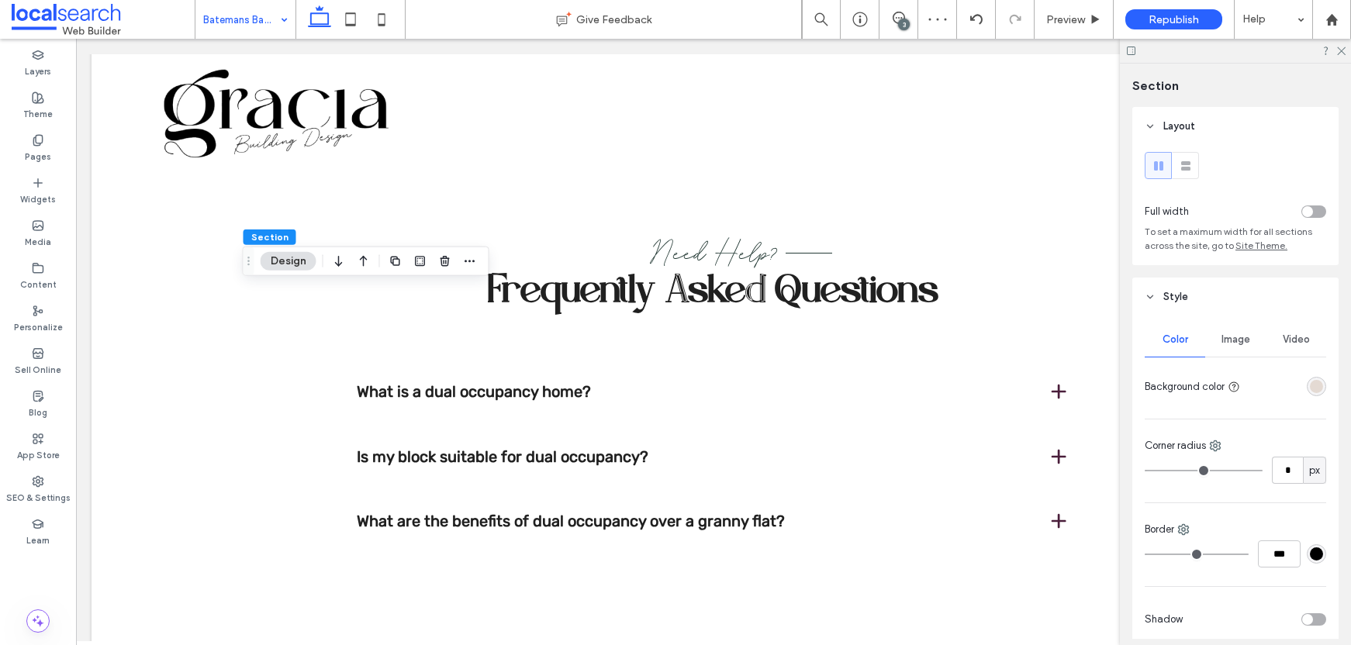
click at [1310, 382] on div "rgba(228, 218, 211, 1)" at bounding box center [1316, 386] width 13 height 13
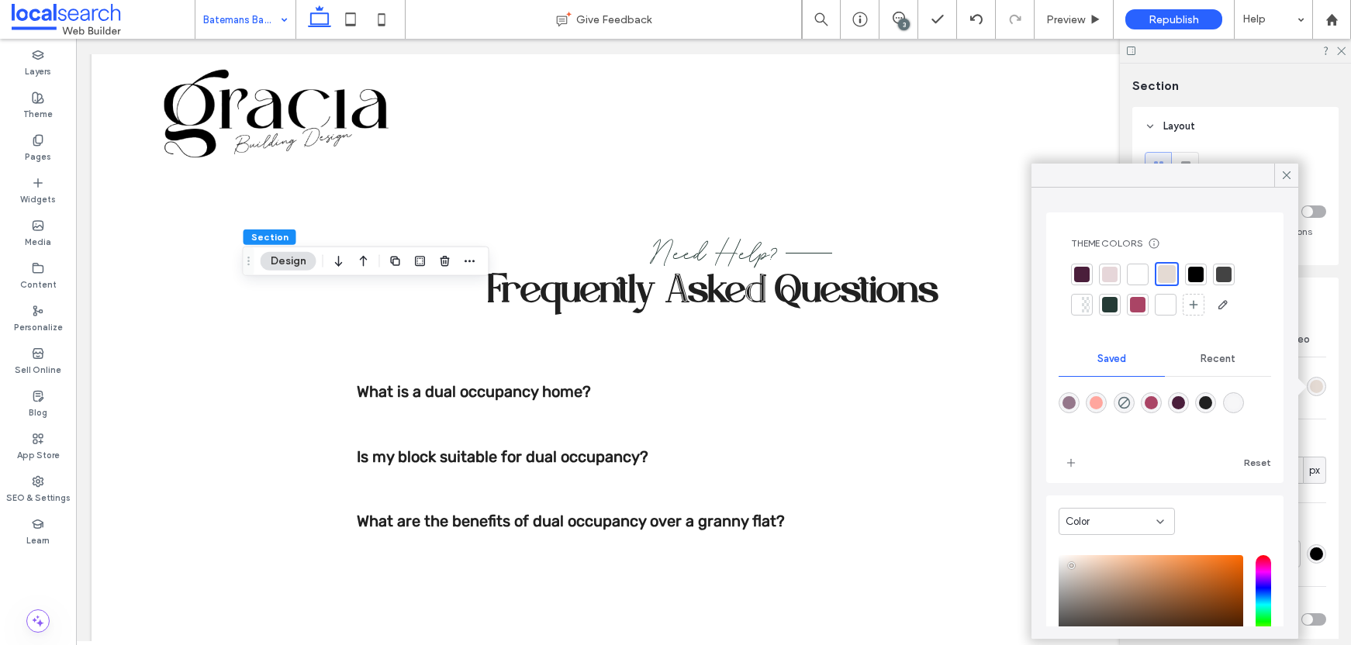
click at [1141, 276] on div at bounding box center [1138, 275] width 16 height 16
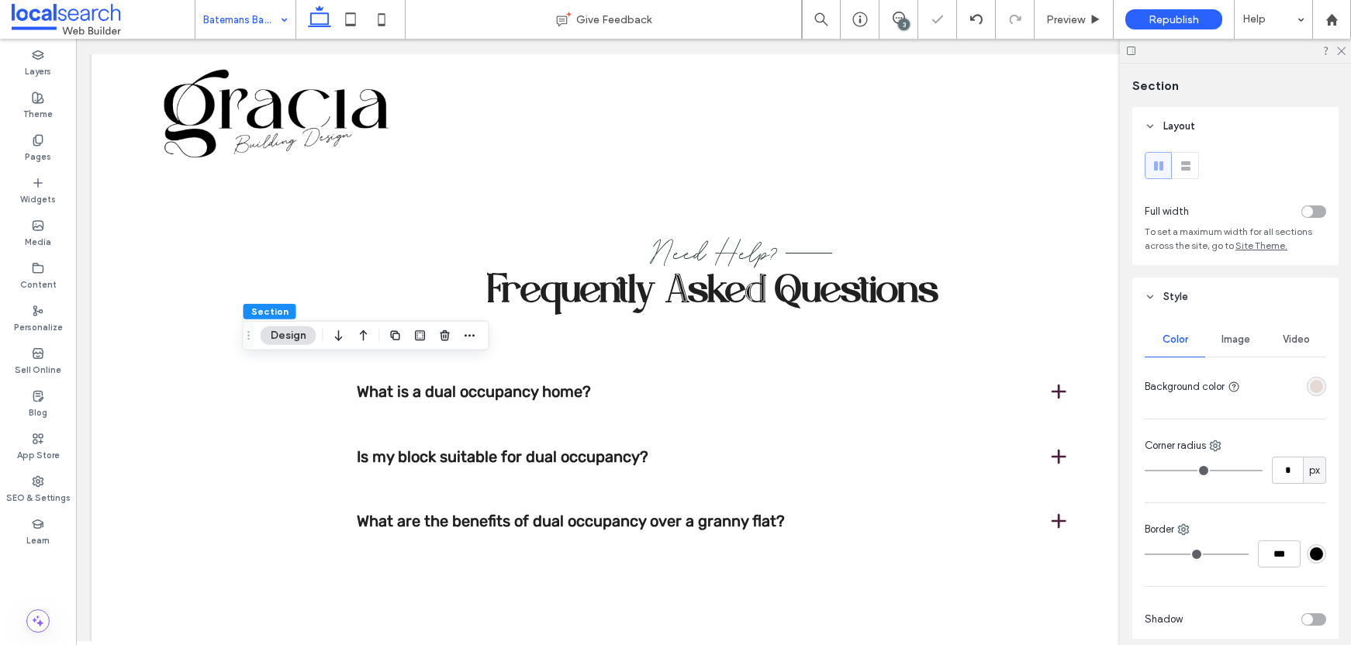
click at [1315, 384] on div "rgba(228, 218, 211, 1)" at bounding box center [1316, 386] width 19 height 19
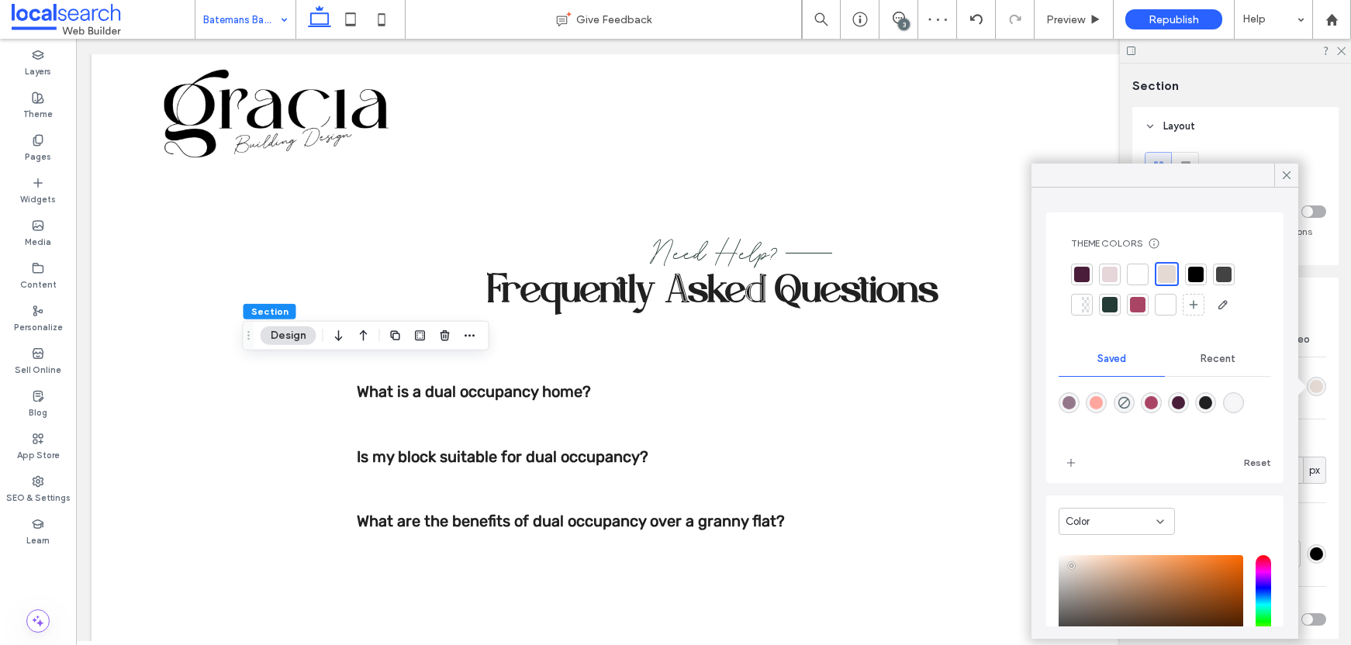
click at [1135, 270] on div at bounding box center [1138, 275] width 16 height 16
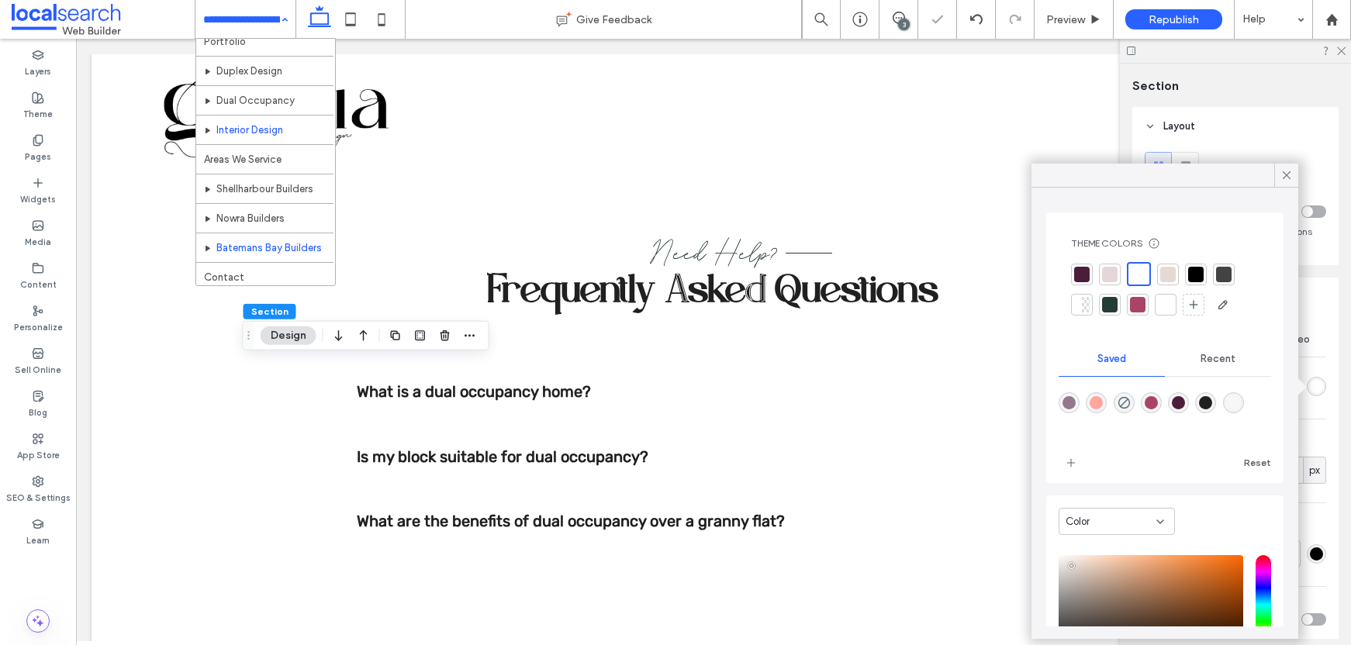
scroll to position [75, 0]
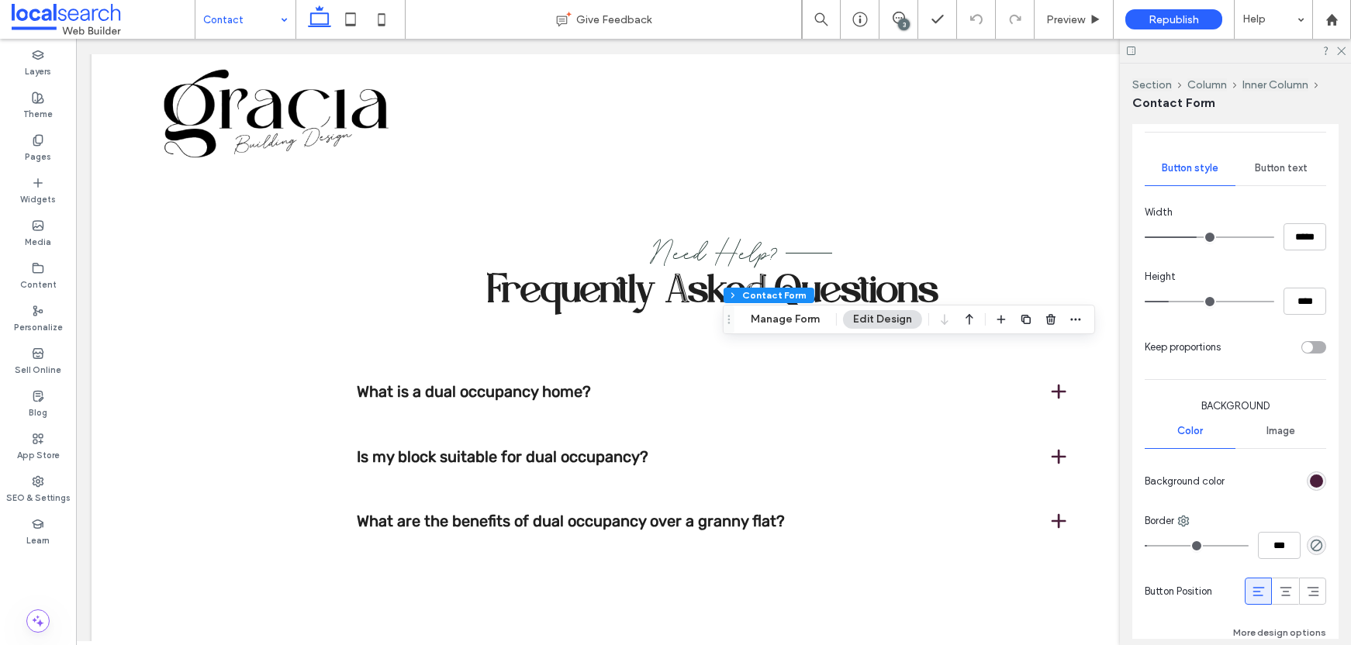
scroll to position [455, 0]
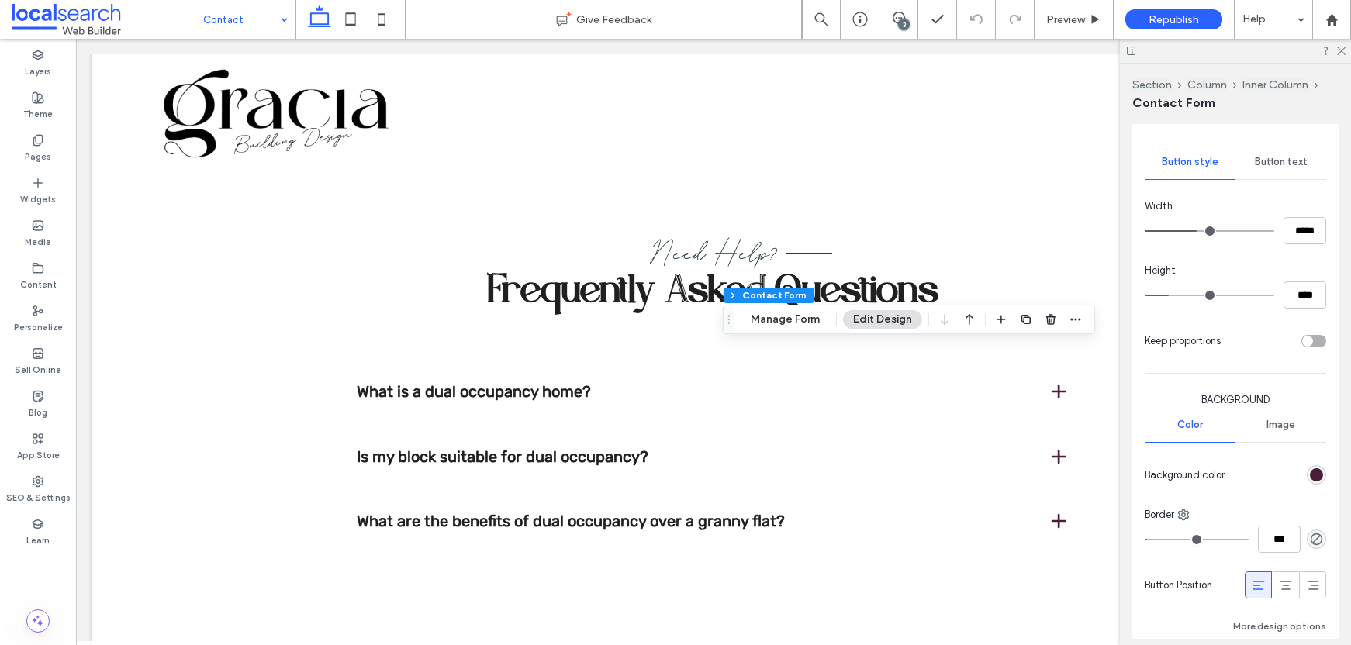
click at [1310, 476] on div "rgb(74, 30, 59)" at bounding box center [1316, 475] width 13 height 13
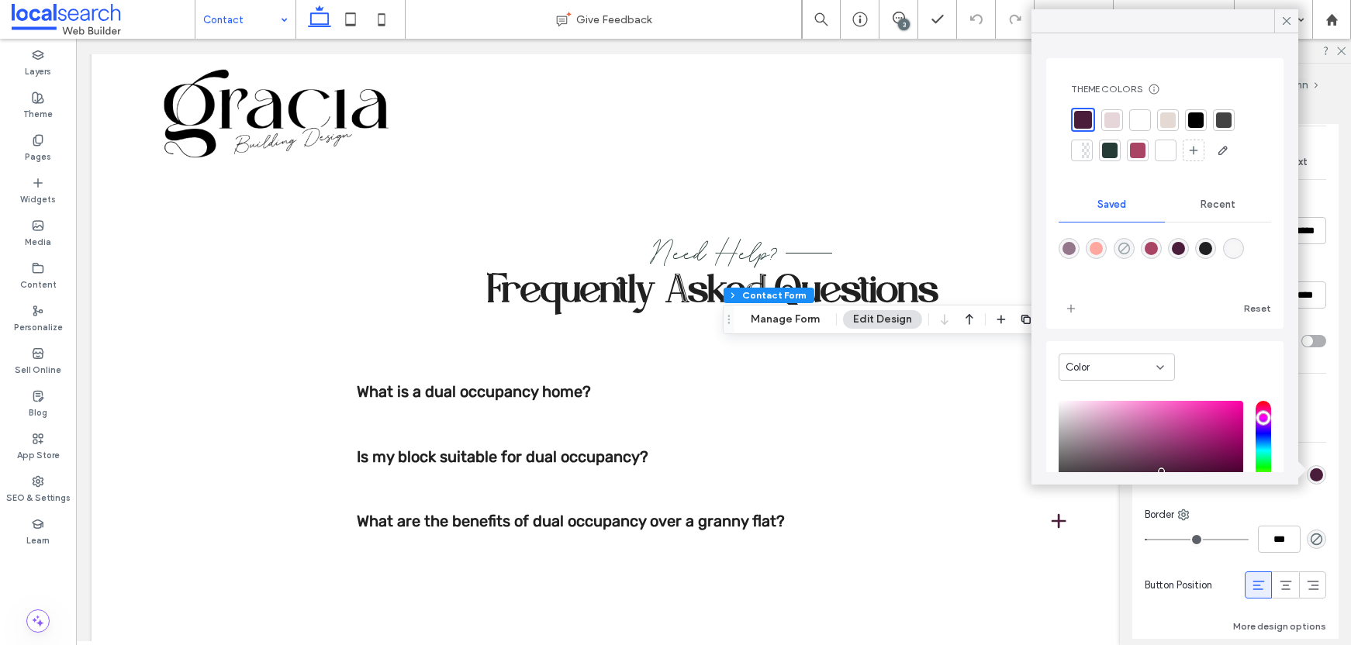
click at [1130, 252] on icon "rgba(74,30,59,0)" at bounding box center [1124, 248] width 13 height 13
type input "*"
type input "**"
click at [1291, 19] on icon at bounding box center [1287, 21] width 14 height 14
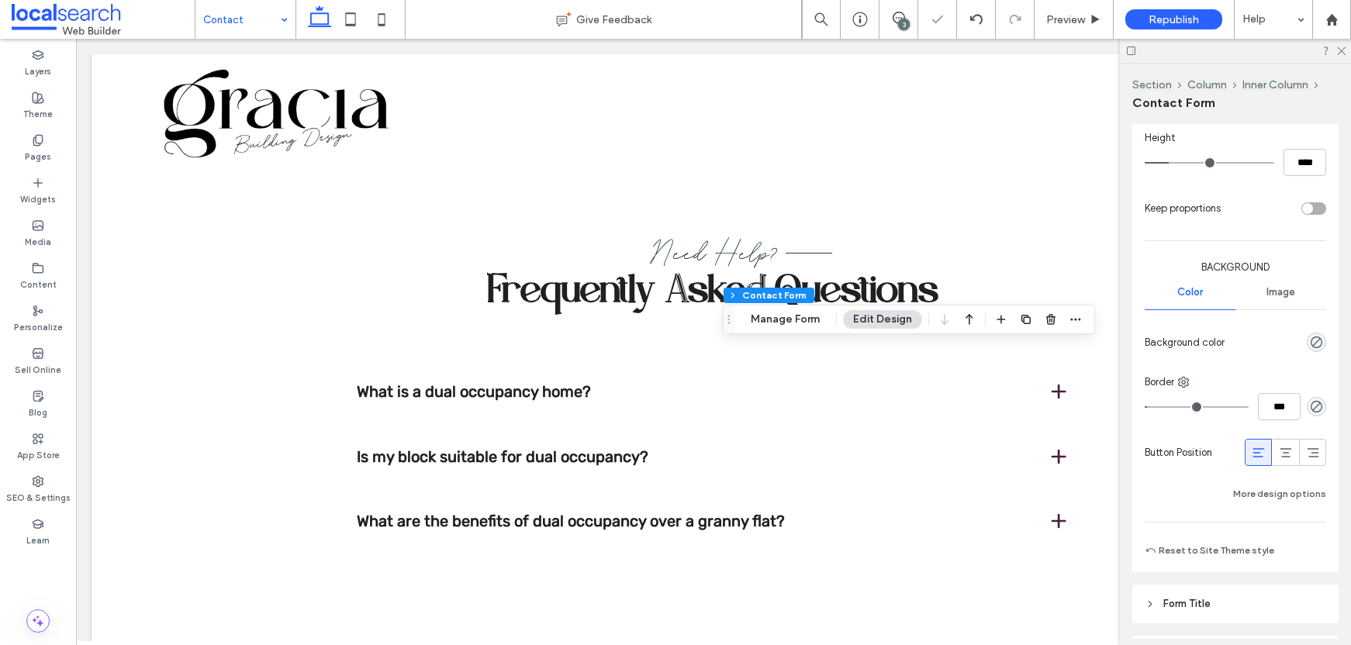
scroll to position [695, 0]
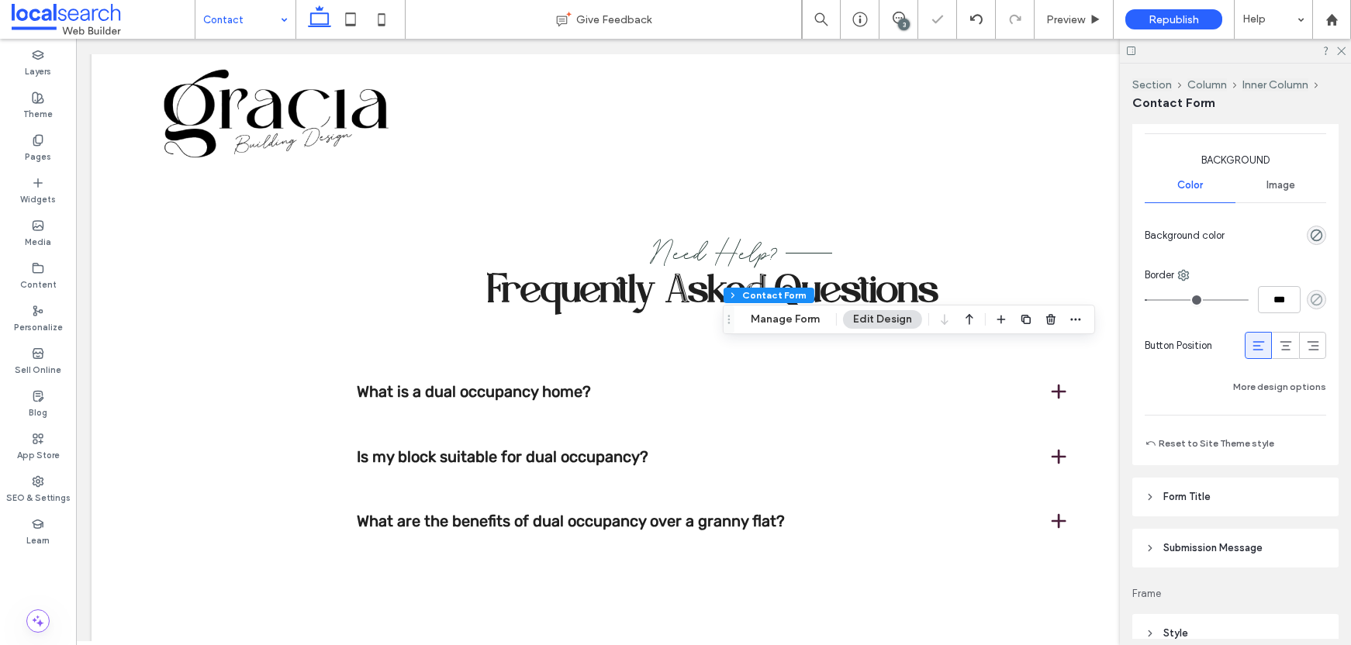
click at [1311, 299] on use "rgba(0, 0, 0, 0)" at bounding box center [1317, 300] width 12 height 12
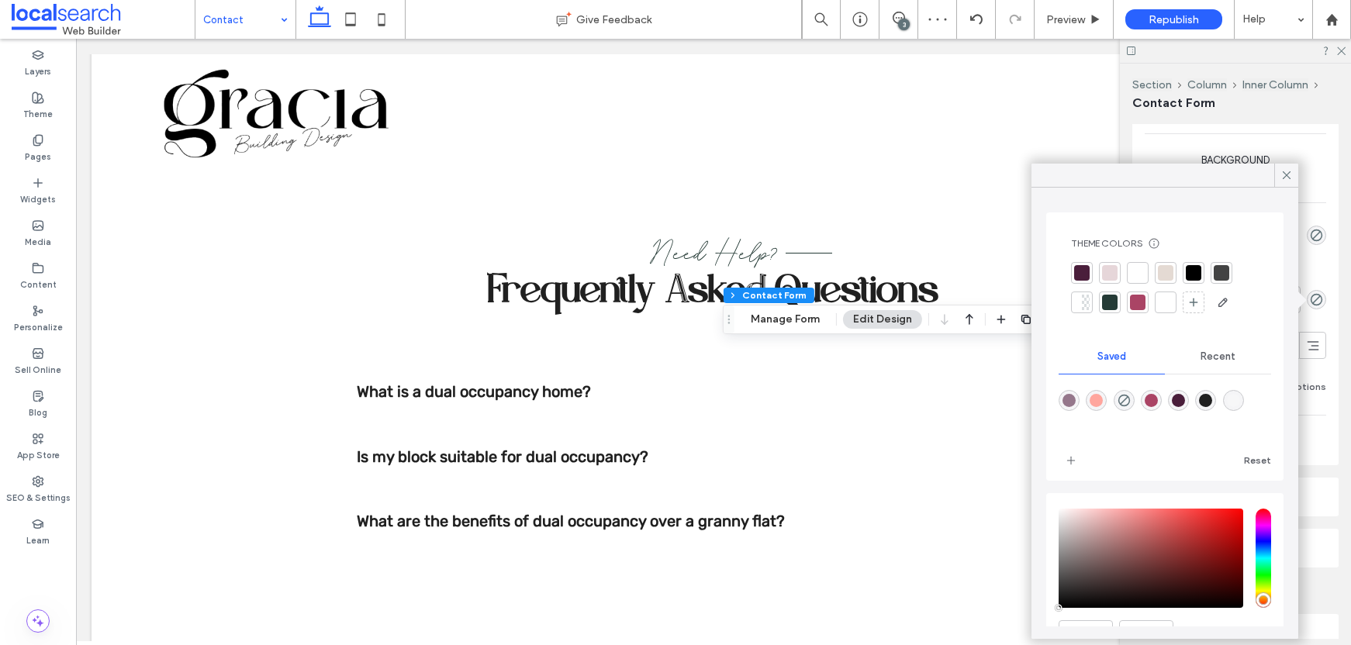
click at [1203, 279] on div at bounding box center [1194, 273] width 22 height 22
click at [1282, 175] on icon at bounding box center [1287, 175] width 14 height 14
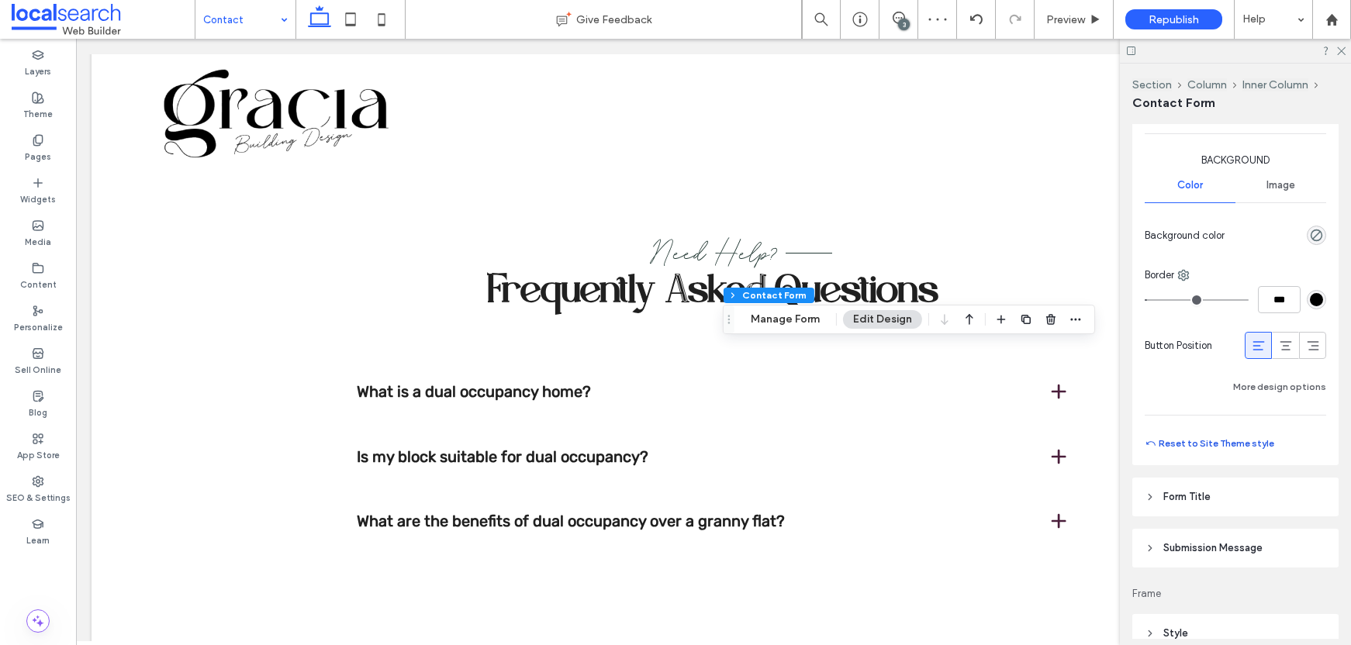
click at [1222, 447] on button "Reset to Site Theme style" at bounding box center [1210, 443] width 130 height 19
type input "***"
type input "*****"
type input "**"
type input "****"
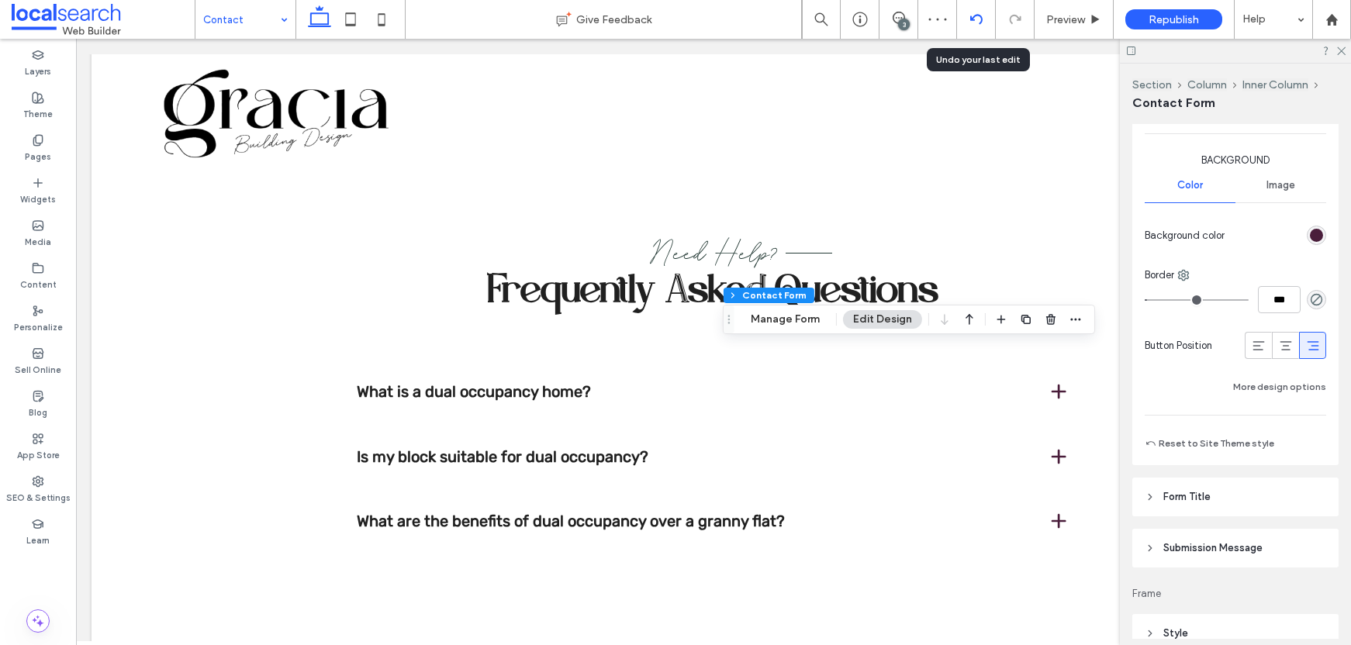
click at [978, 28] on div at bounding box center [976, 19] width 39 height 39
click at [974, 19] on use at bounding box center [976, 19] width 12 height 10
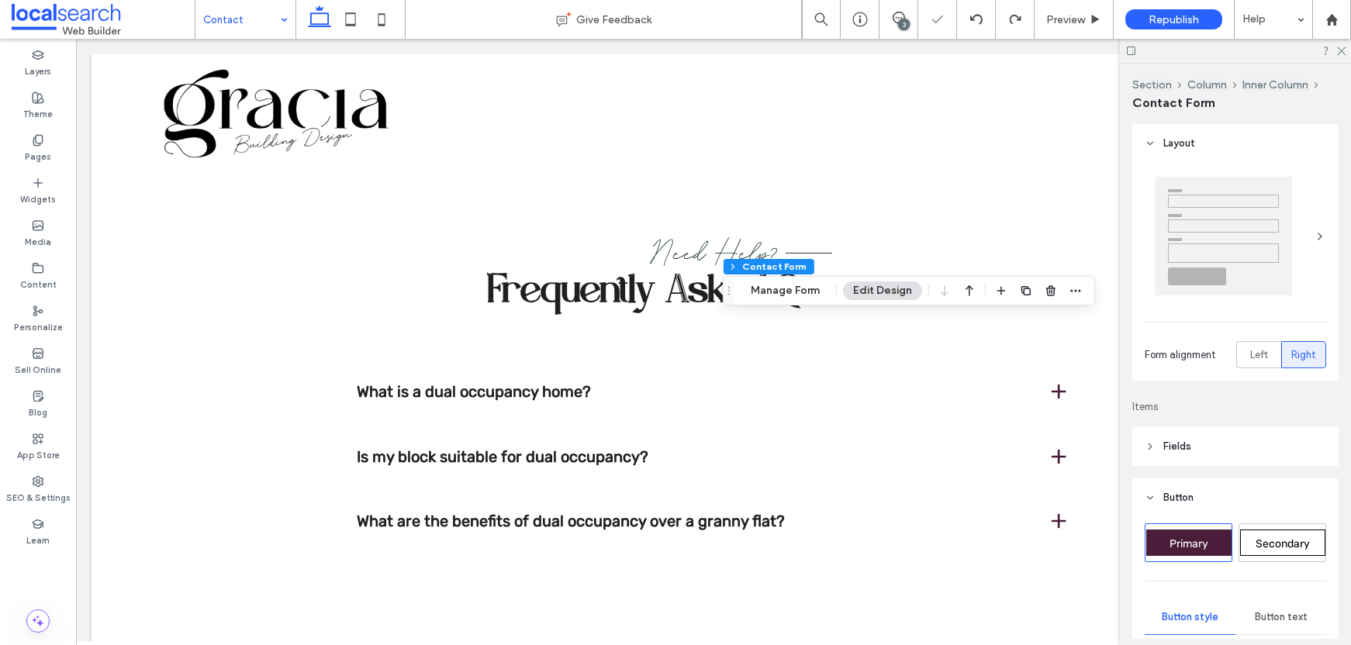
type input "*"
type input "***"
type input "*"
type input "***"
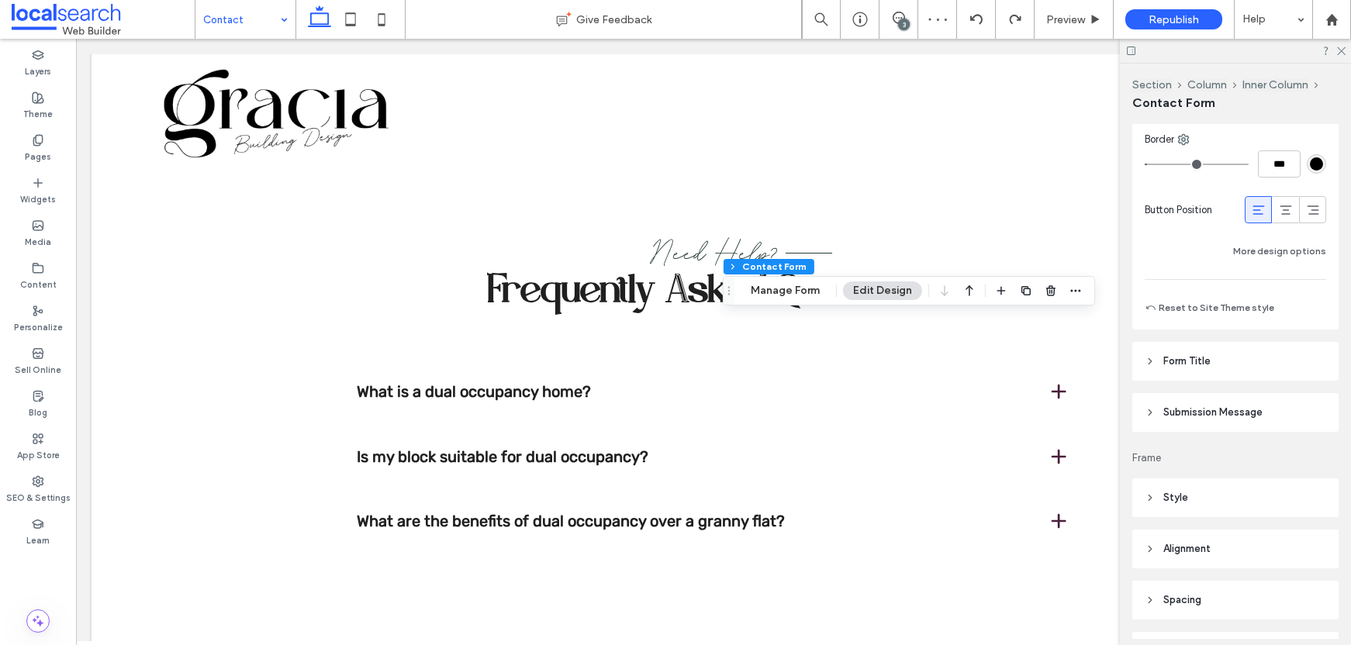
scroll to position [833, 0]
click at [1281, 248] on button "More design options" at bounding box center [1280, 249] width 93 height 19
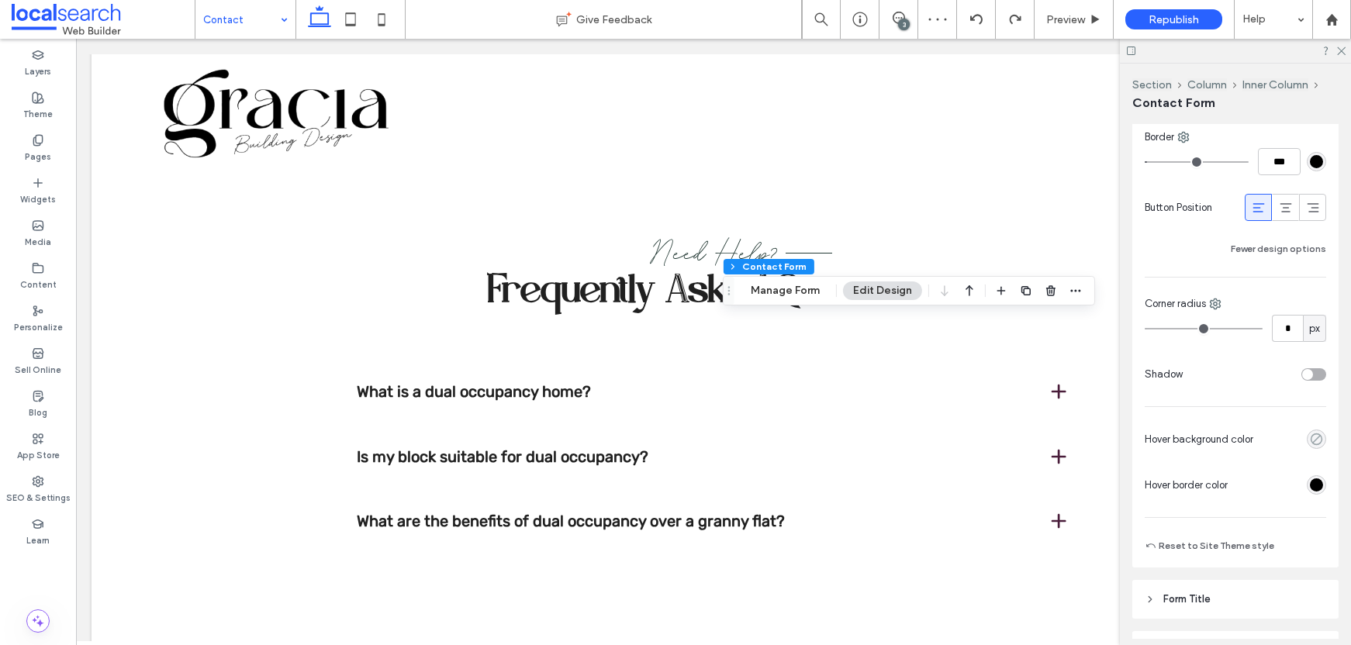
click at [1310, 445] on icon "rgba(74, 30, 59, 0)" at bounding box center [1316, 439] width 13 height 13
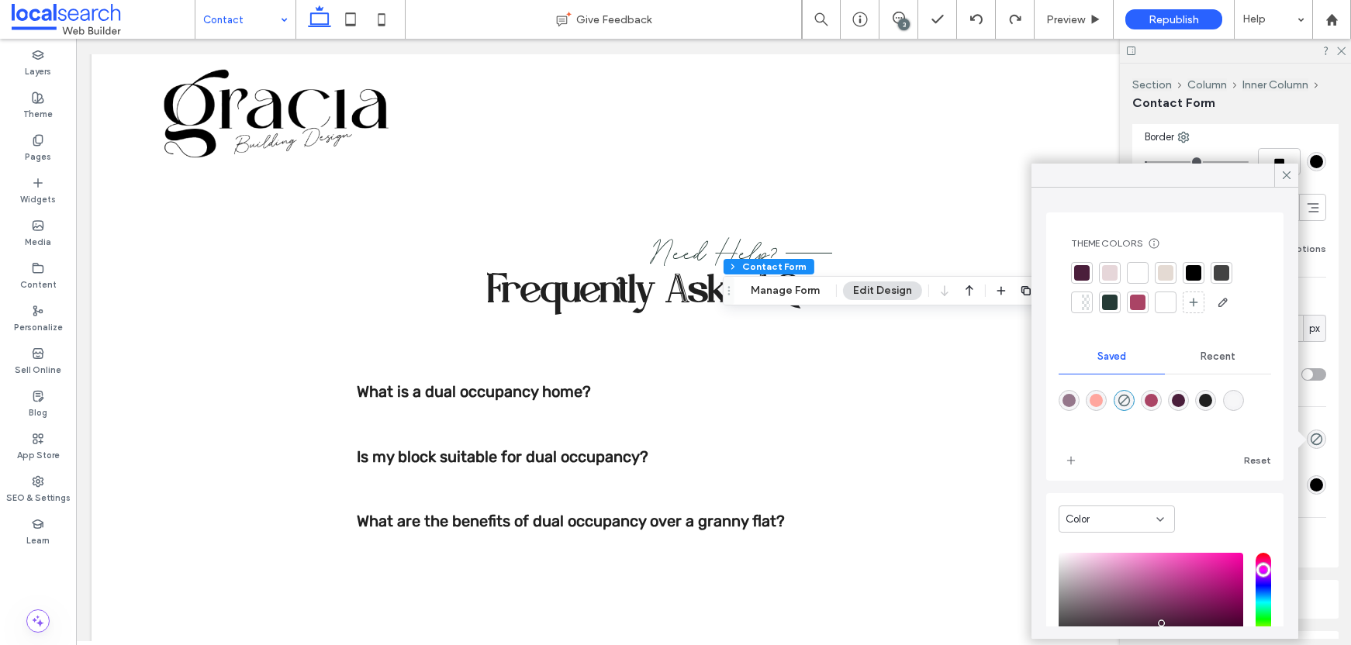
click at [1194, 268] on div at bounding box center [1194, 273] width 16 height 16
click at [1286, 177] on use at bounding box center [1287, 175] width 8 height 8
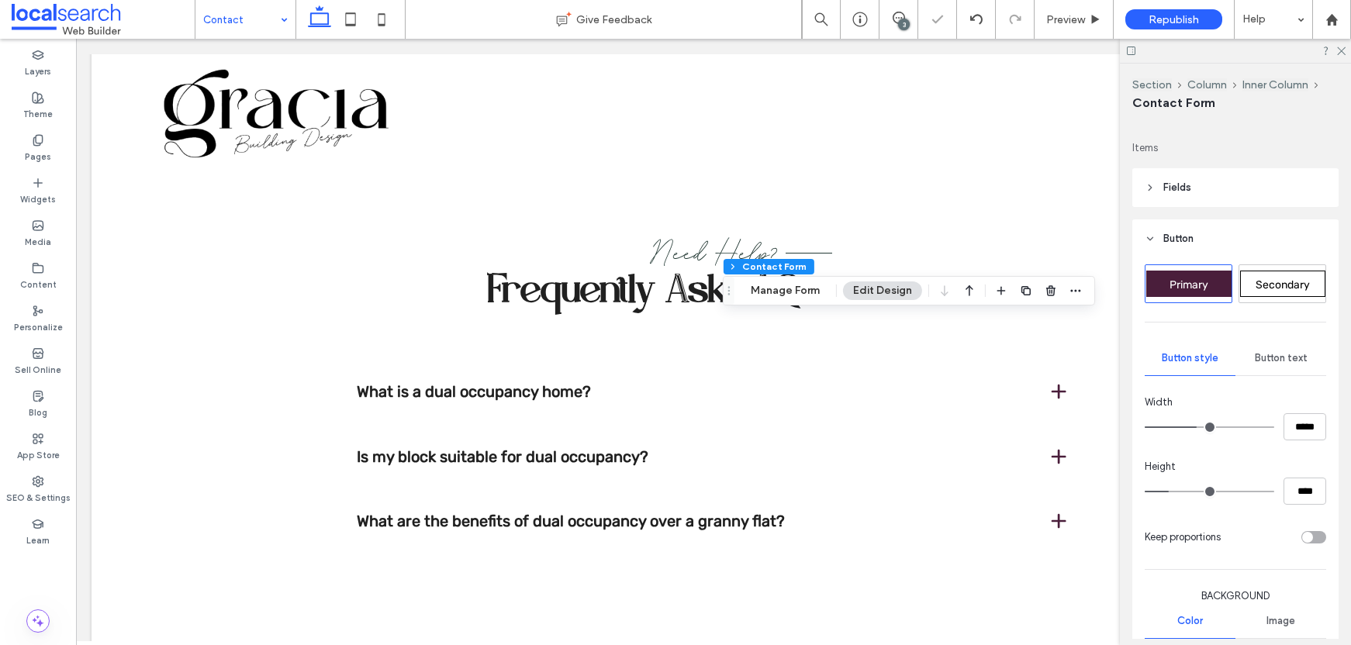
scroll to position [299, 0]
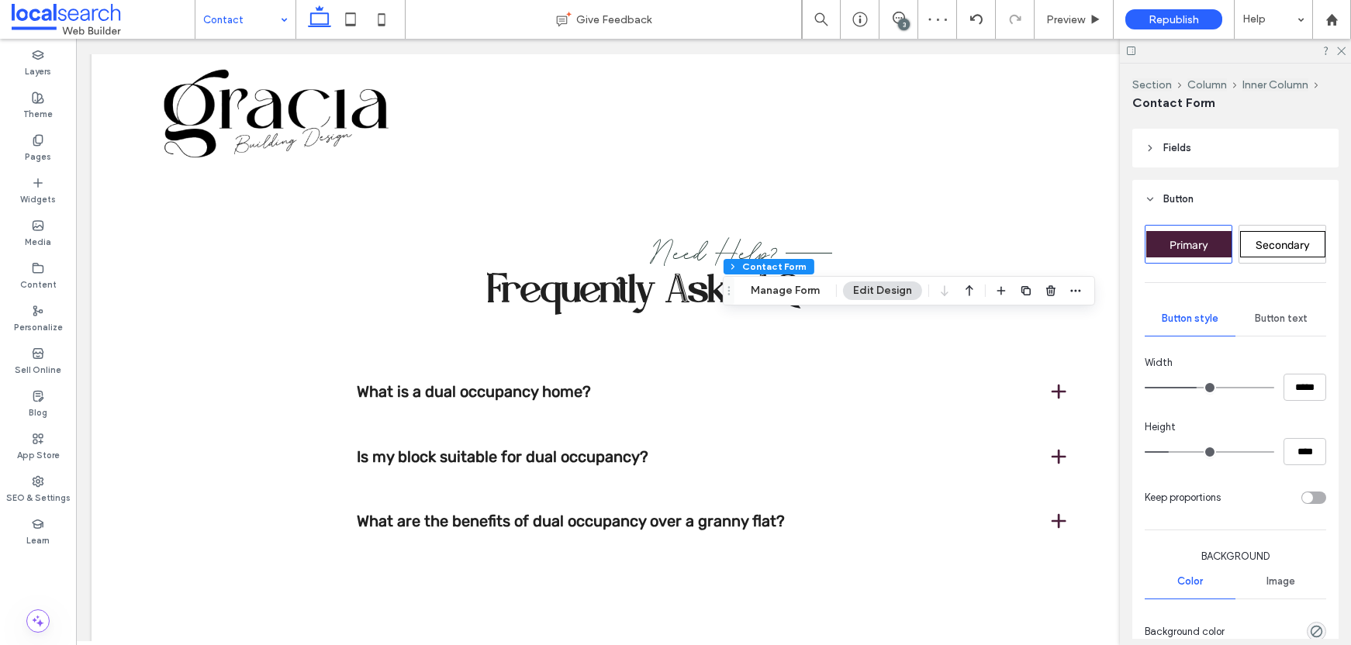
click at [1270, 304] on div "Button text" at bounding box center [1281, 319] width 91 height 34
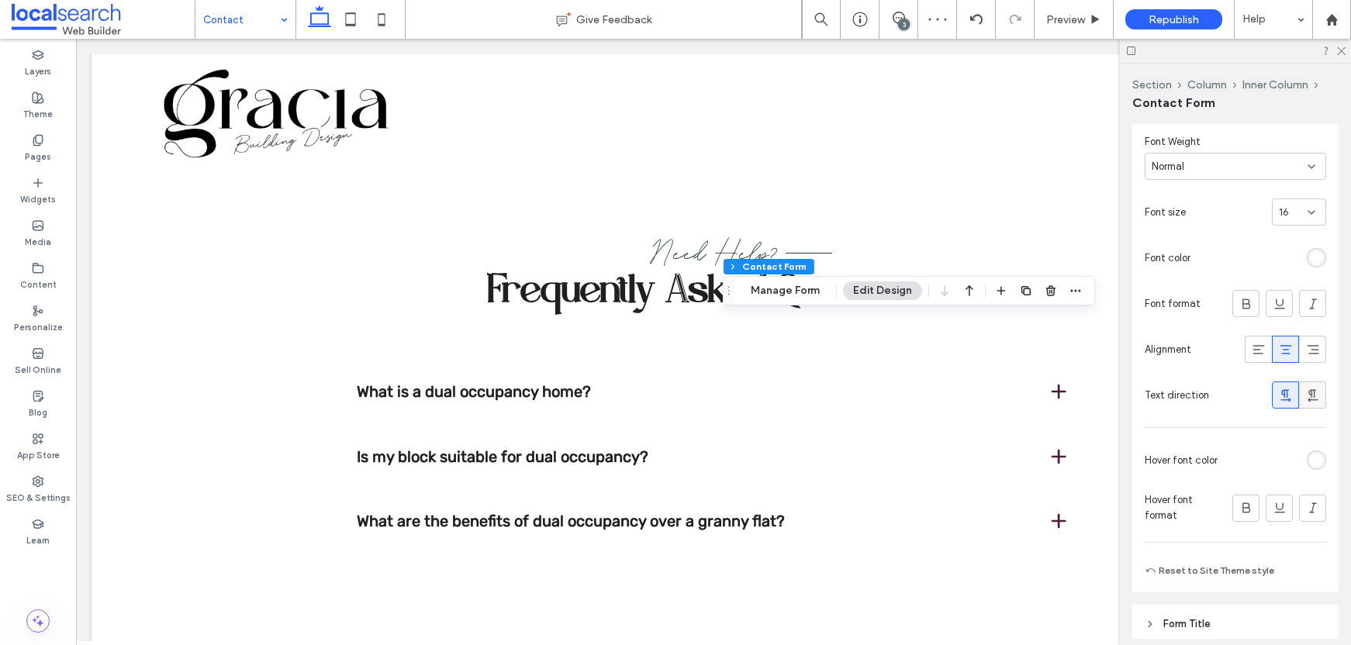
scroll to position [604, 0]
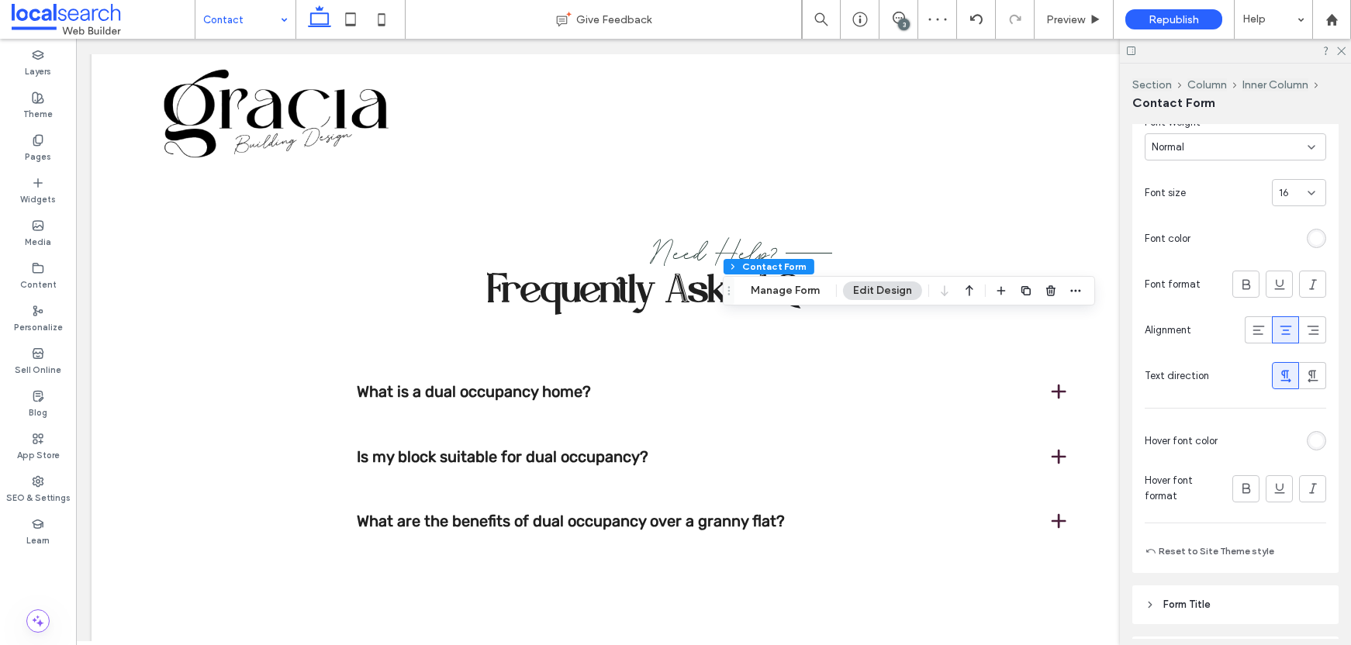
click at [1310, 252] on div at bounding box center [1262, 238] width 130 height 27
click at [1310, 245] on div "rgb(255, 255, 255)" at bounding box center [1316, 238] width 13 height 13
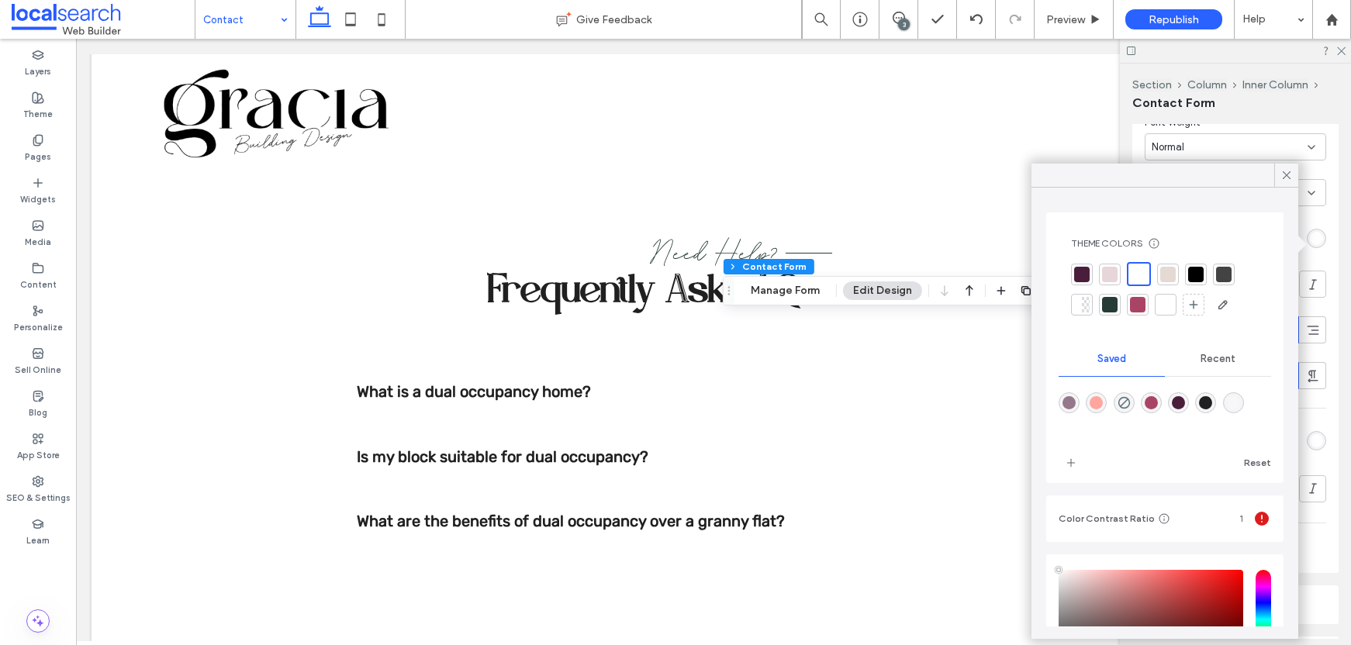
click at [1197, 273] on div at bounding box center [1197, 275] width 16 height 16
click at [1279, 168] on div at bounding box center [1287, 175] width 24 height 23
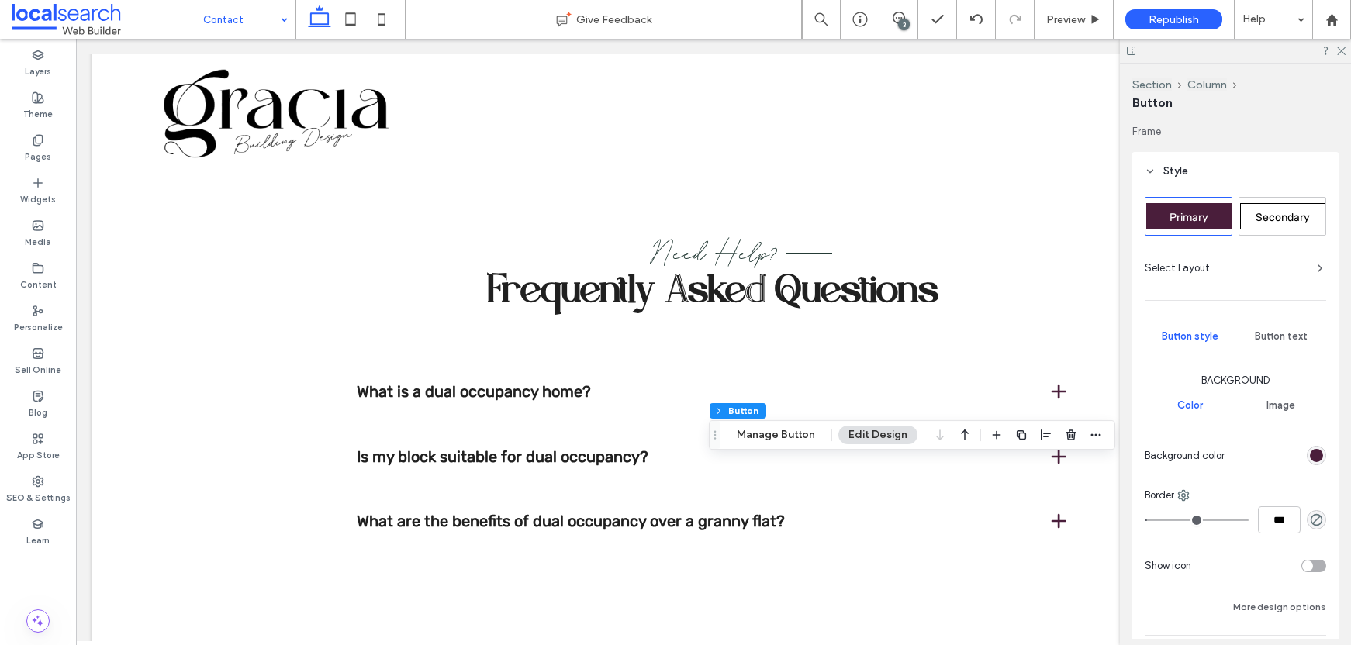
click at [1306, 213] on span "Secondary" at bounding box center [1283, 217] width 54 height 13
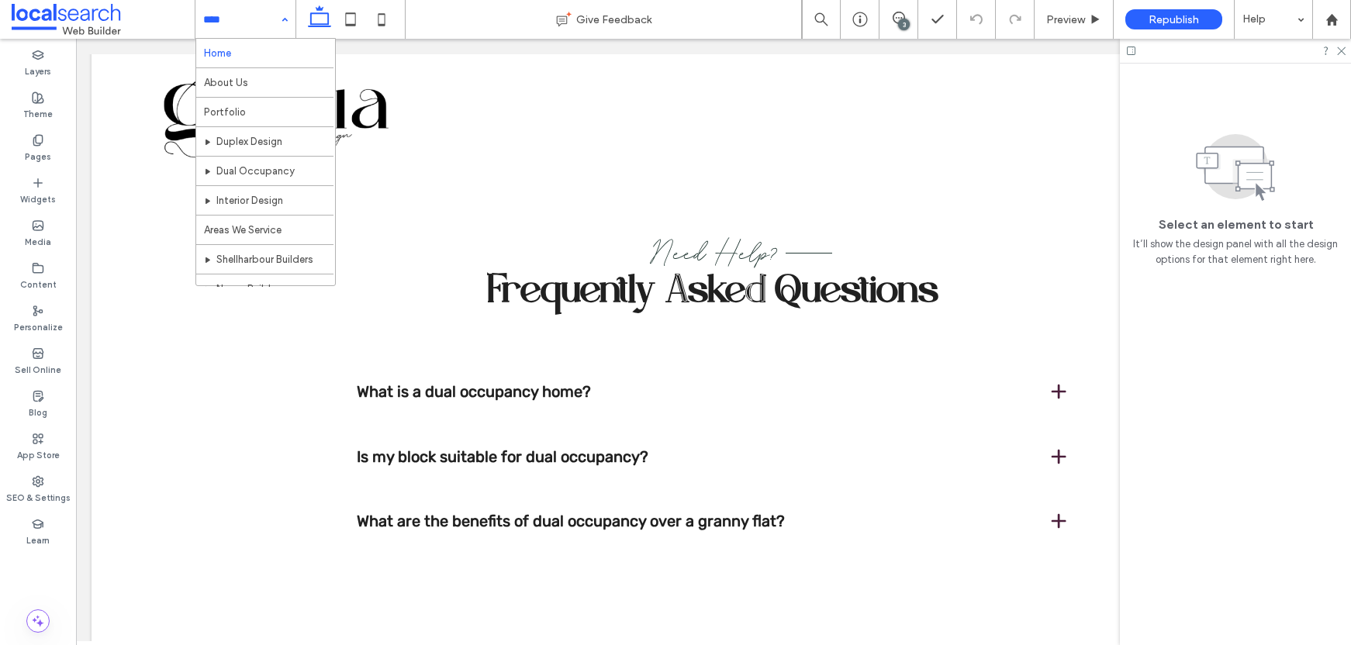
click at [264, 16] on input at bounding box center [241, 19] width 77 height 39
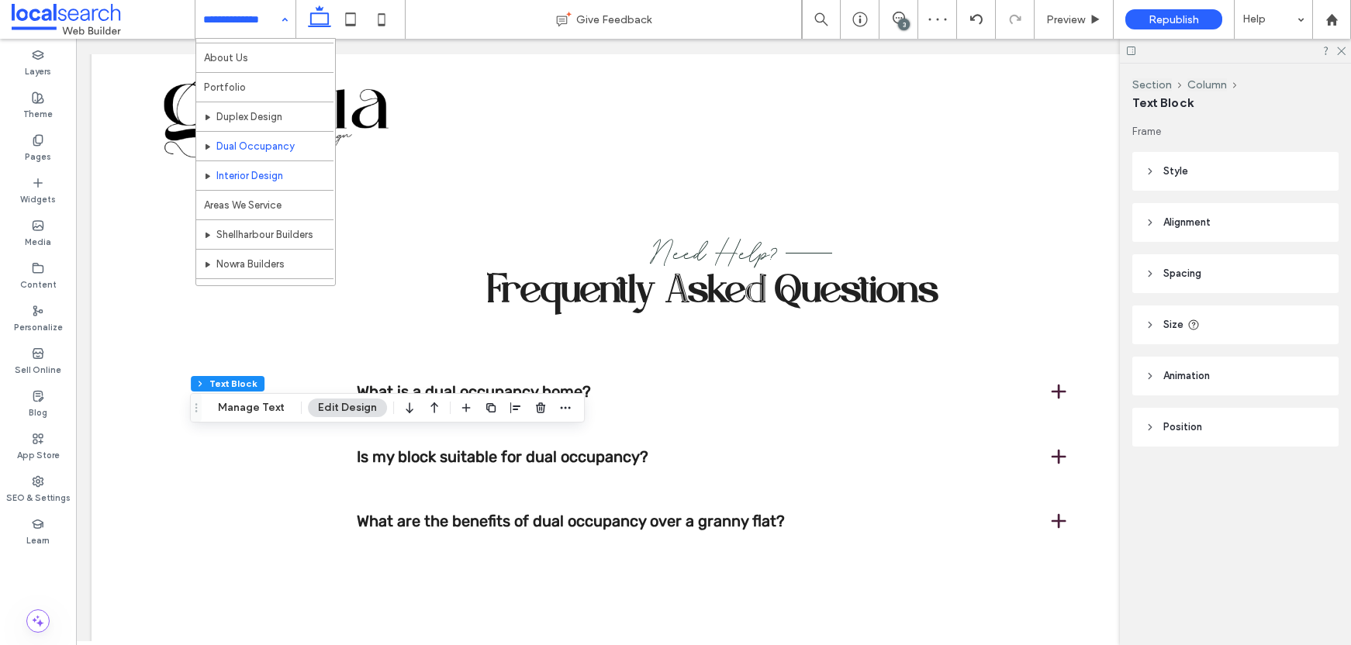
scroll to position [29, 0]
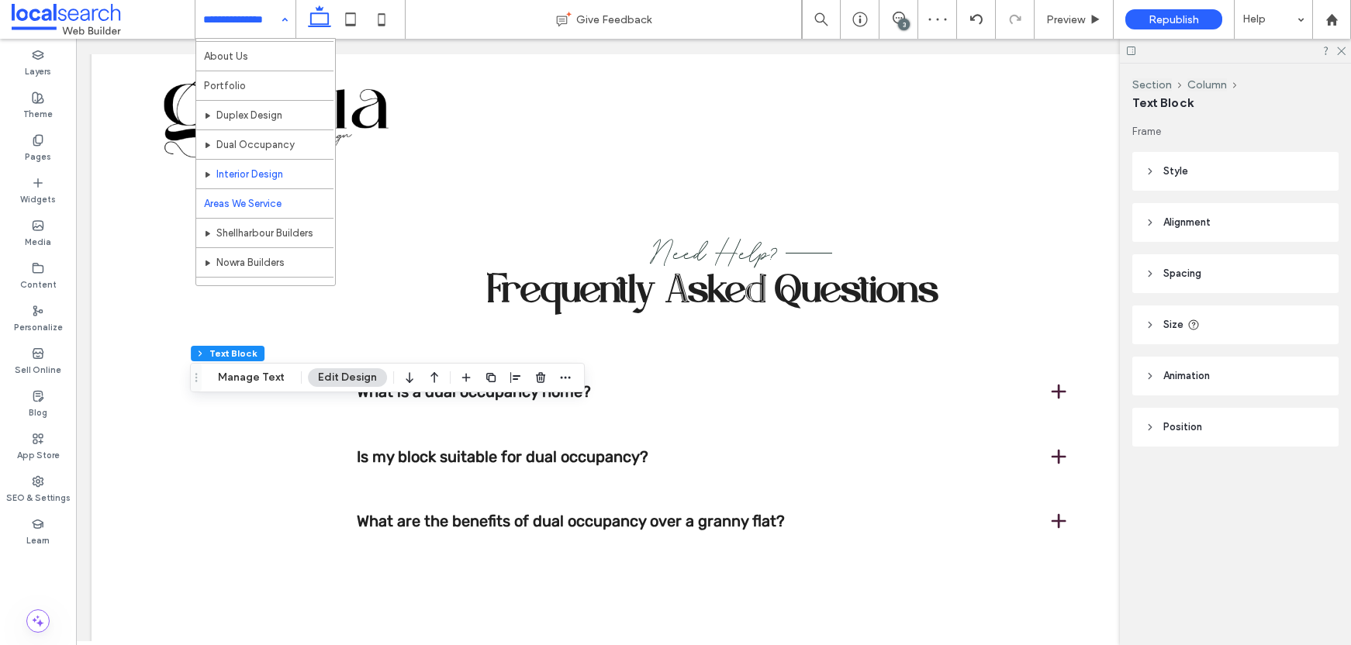
scroll to position [28, 0]
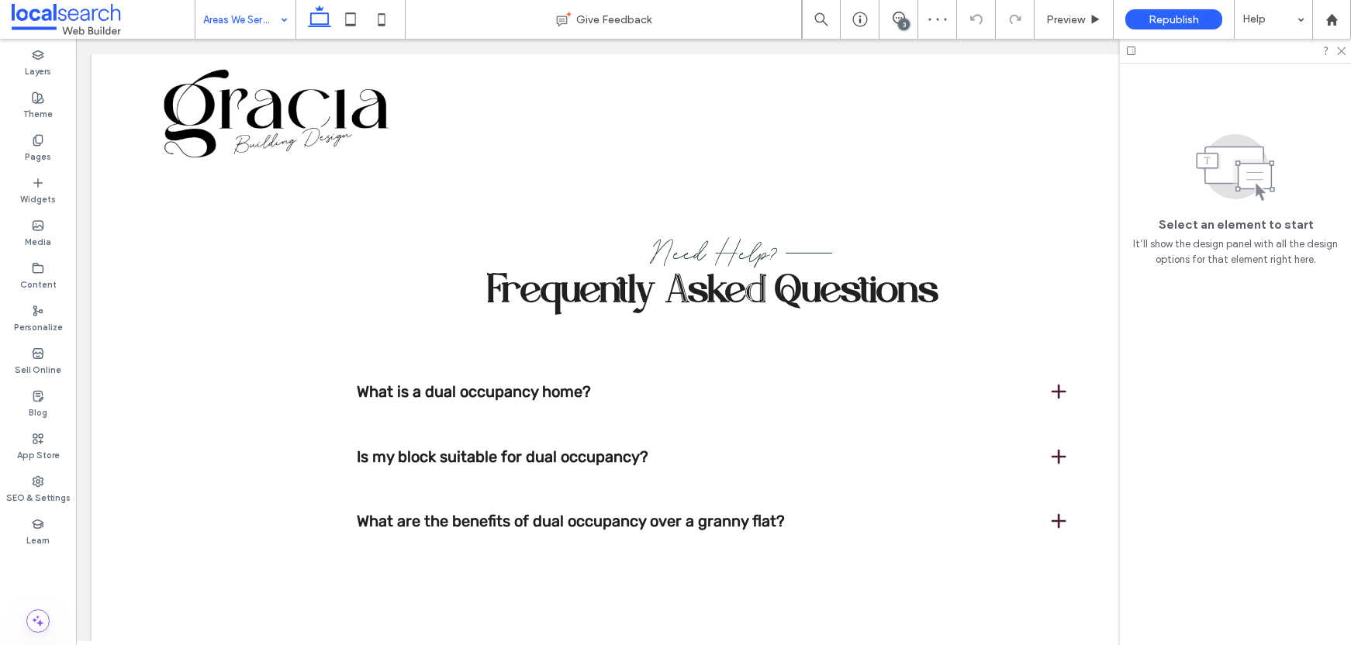
click at [254, 18] on input at bounding box center [241, 19] width 77 height 39
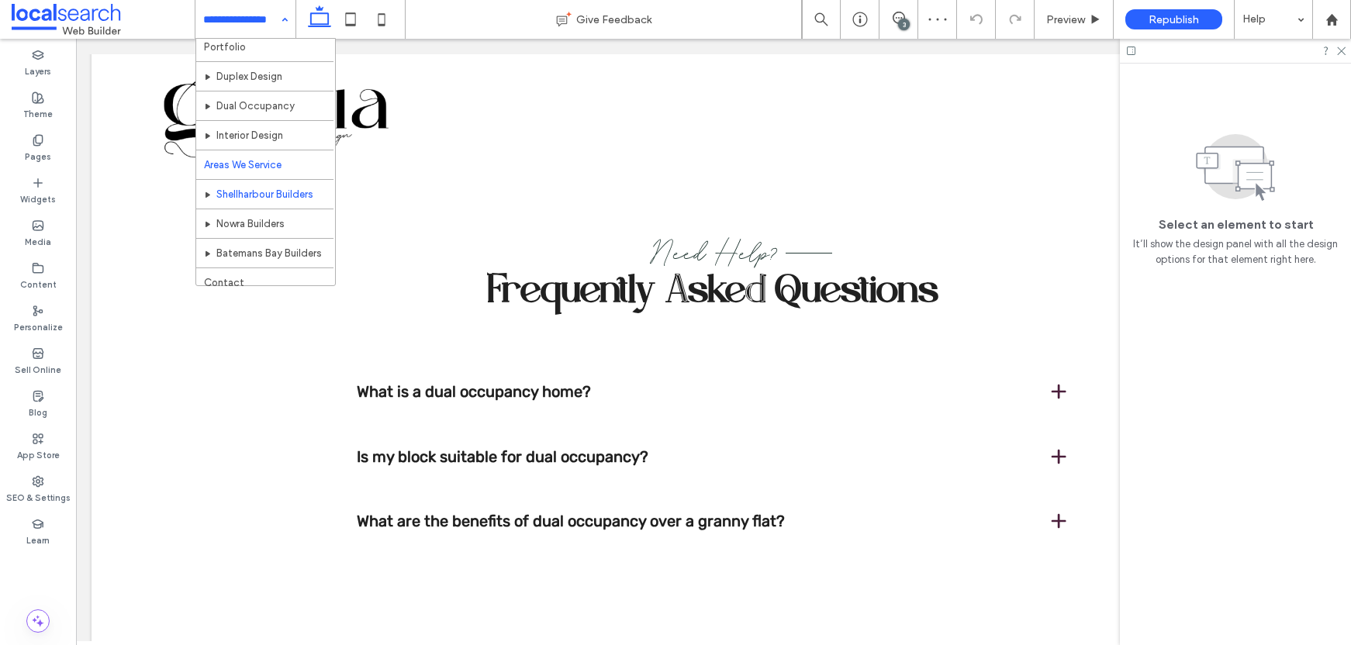
scroll to position [75, 0]
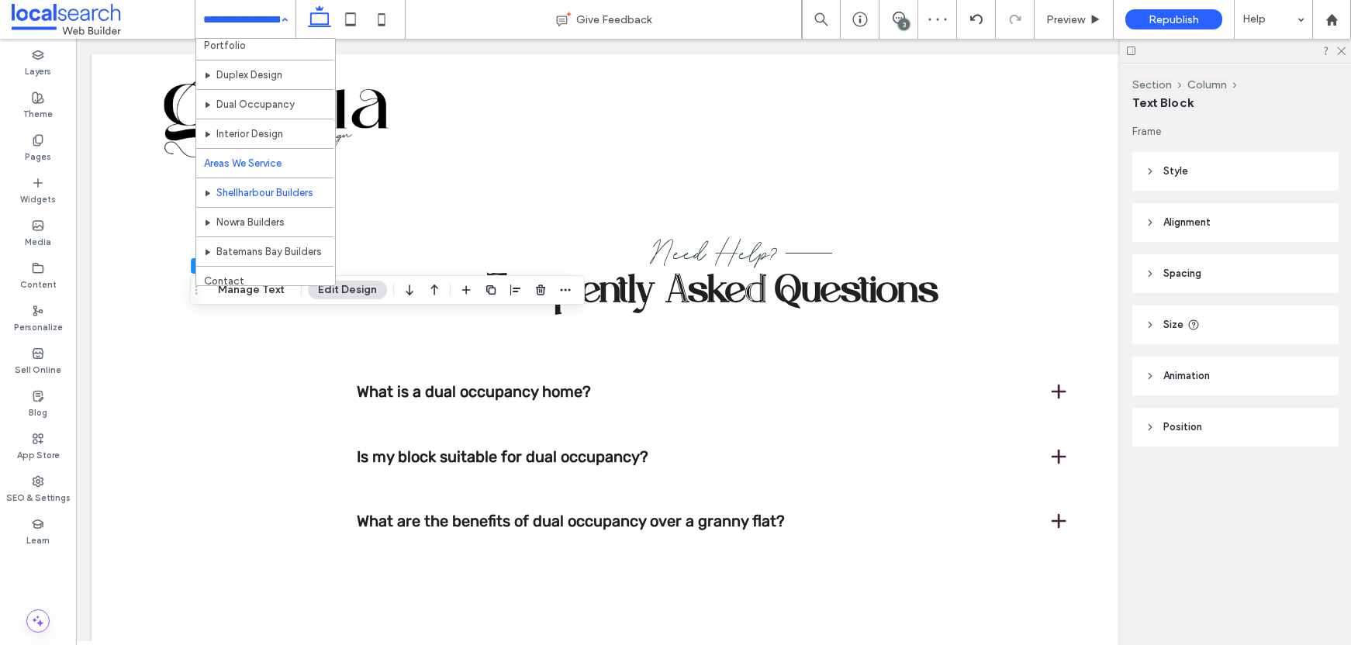
scroll to position [75, 0]
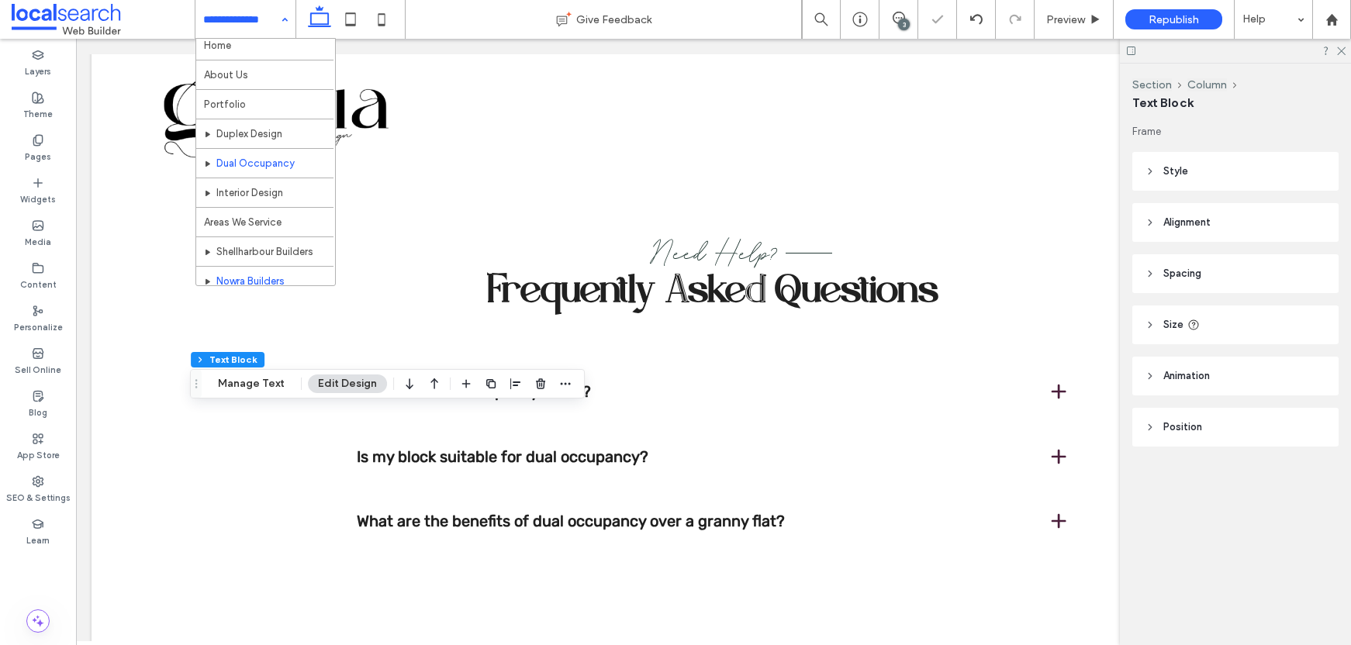
scroll to position [75, 0]
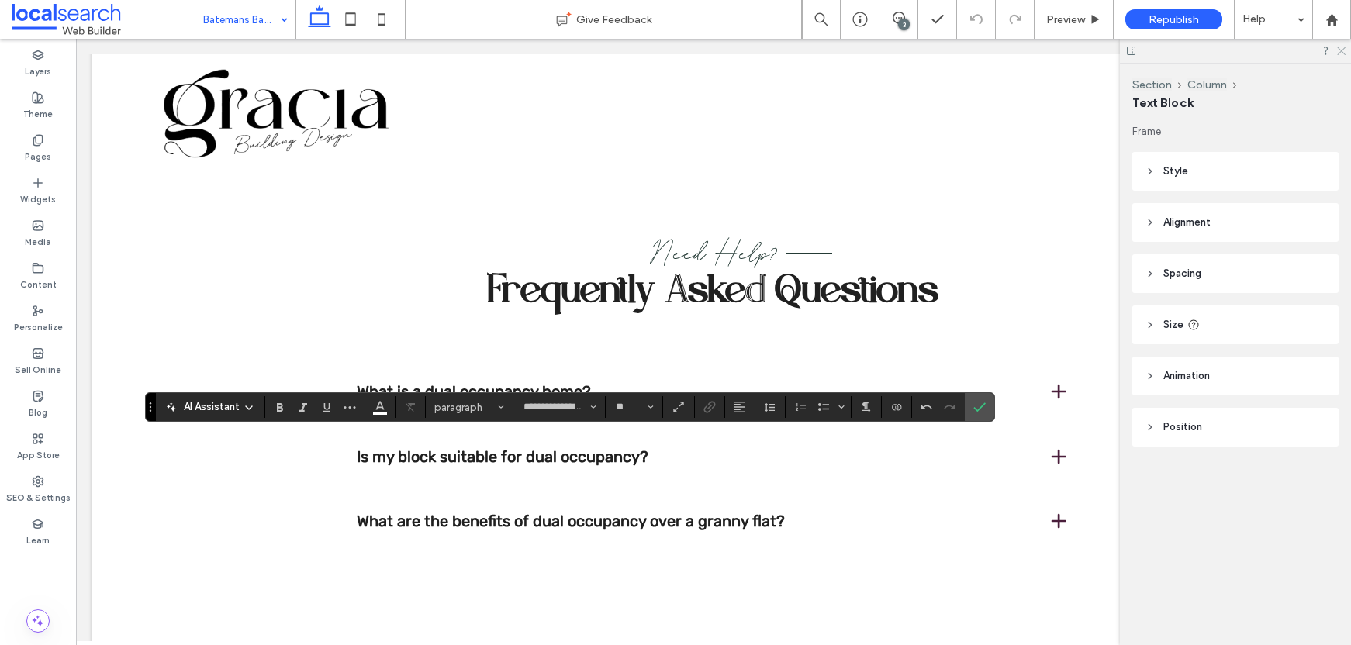
click at [1342, 50] on icon at bounding box center [1341, 50] width 10 height 10
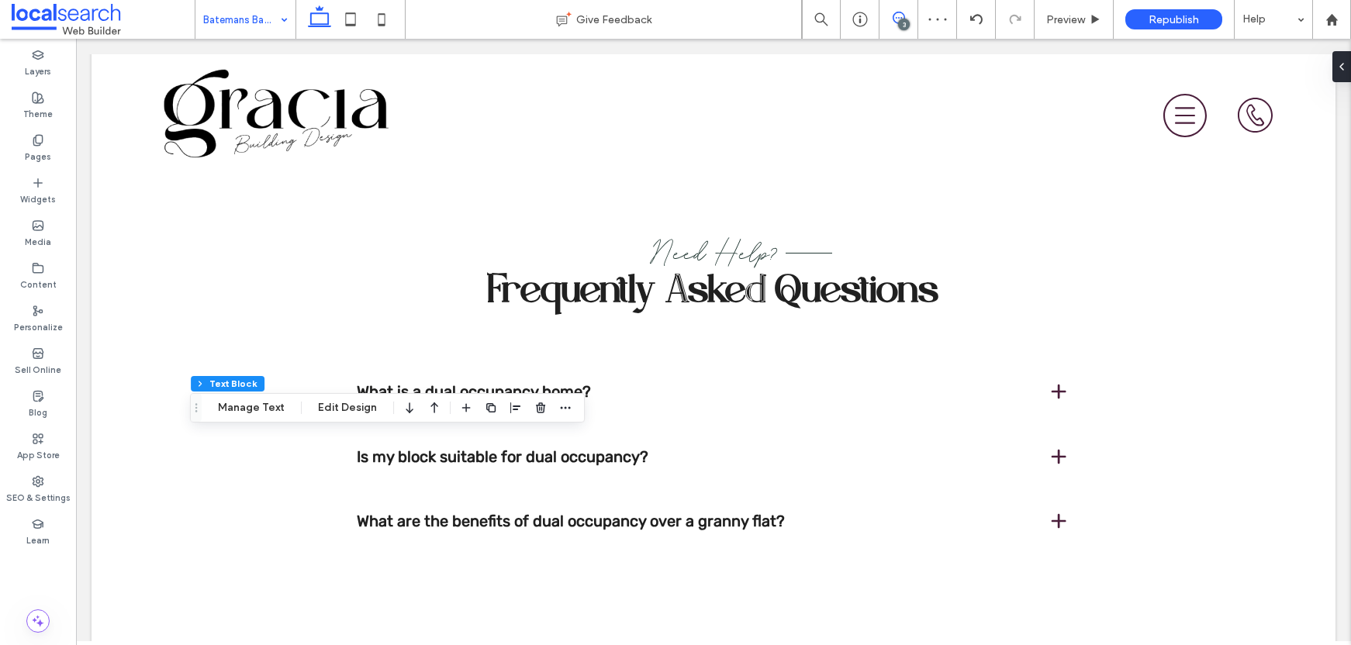
click at [909, 12] on span at bounding box center [899, 18] width 38 height 12
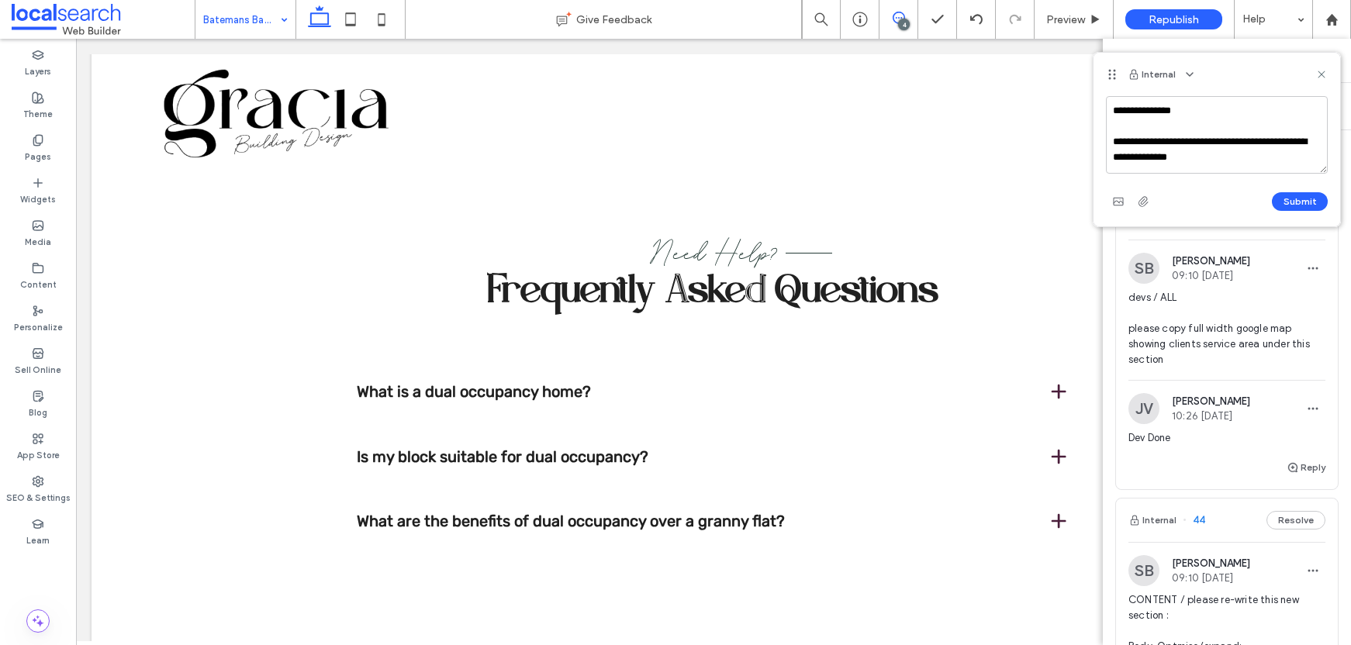
scroll to position [21, 0]
type textarea "**********"
click at [1279, 201] on button "Submit" at bounding box center [1300, 201] width 56 height 19
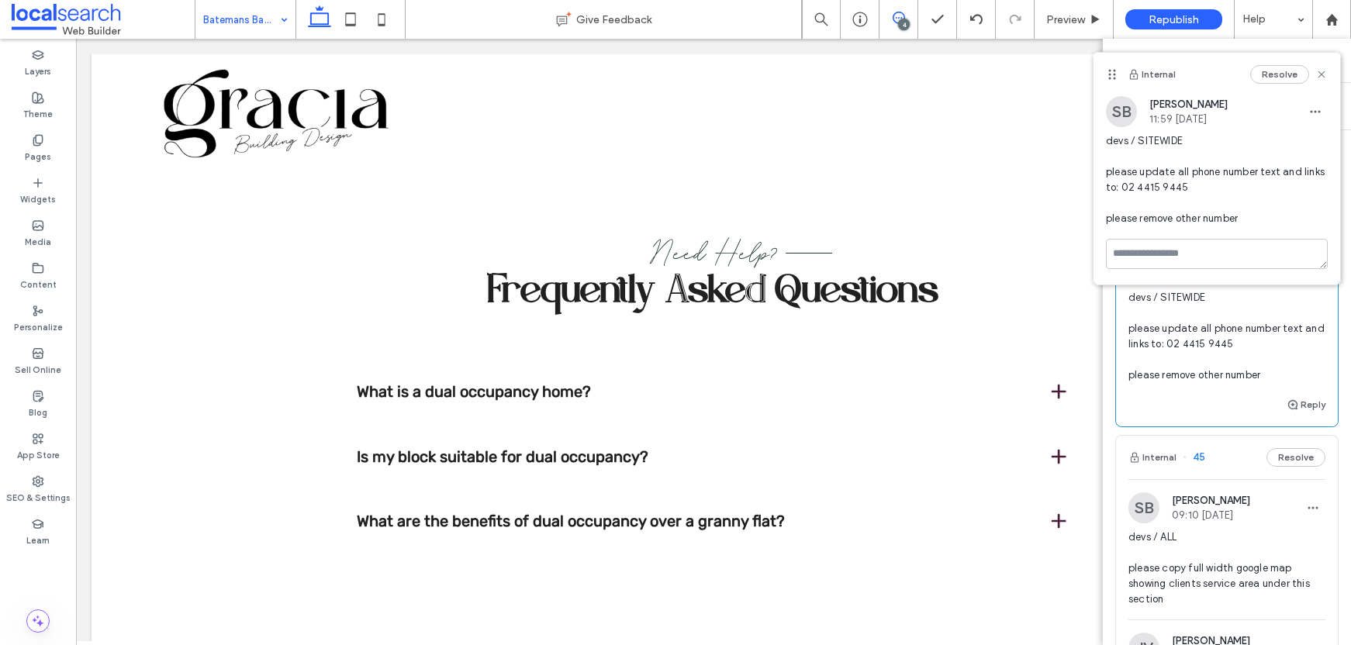
scroll to position [0, 0]
click at [1317, 71] on icon at bounding box center [1322, 74] width 12 height 12
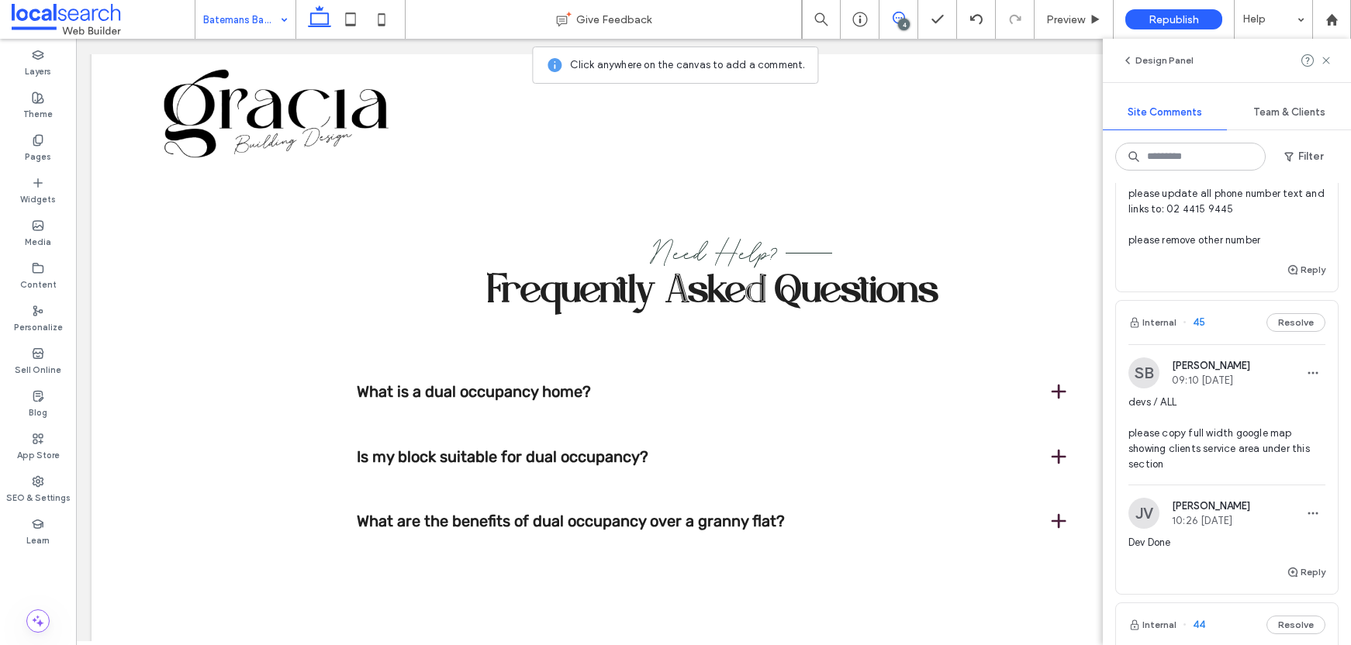
scroll to position [140, 0]
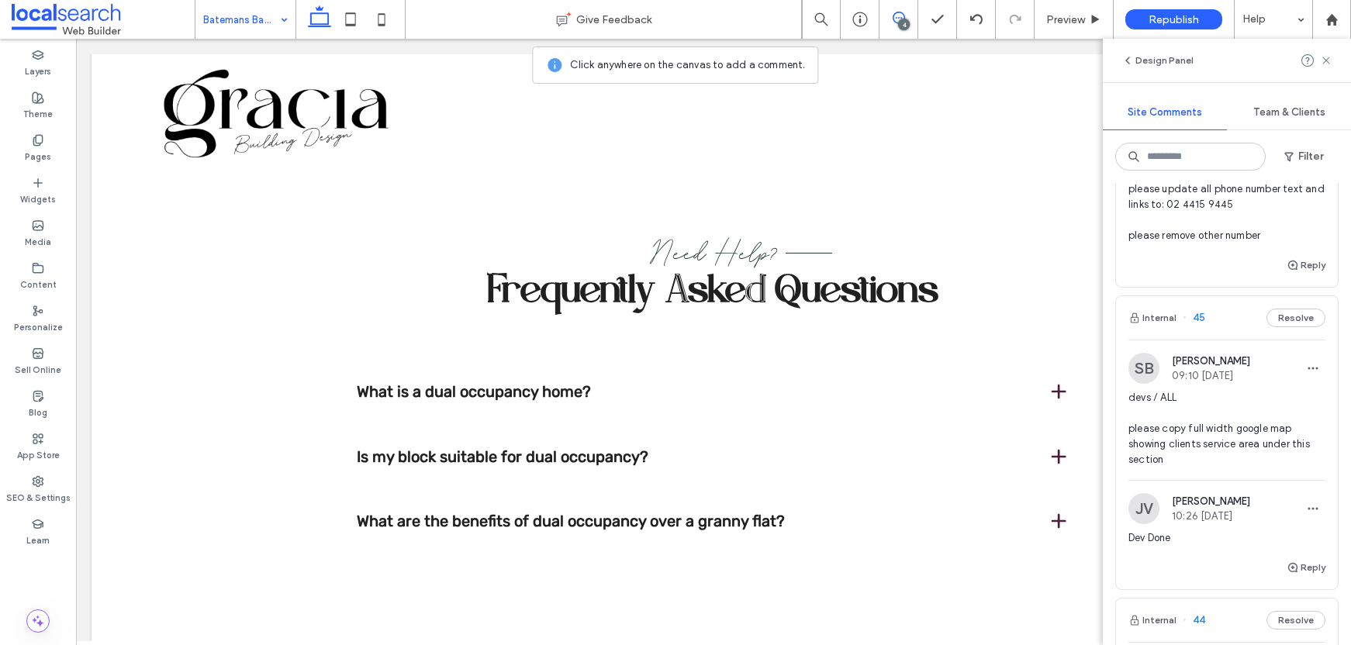
click at [1215, 313] on div "Internal 45 Resolve" at bounding box center [1227, 317] width 222 height 43
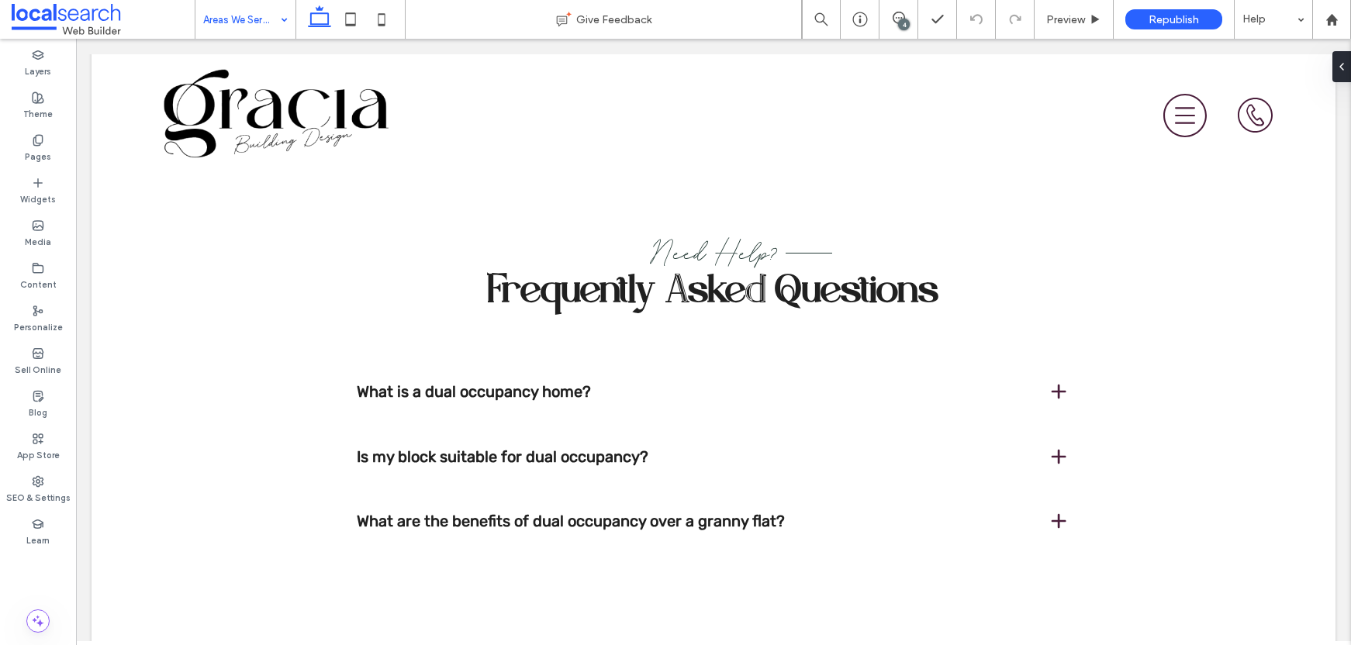
click at [905, 21] on div "4" at bounding box center [904, 25] width 12 height 12
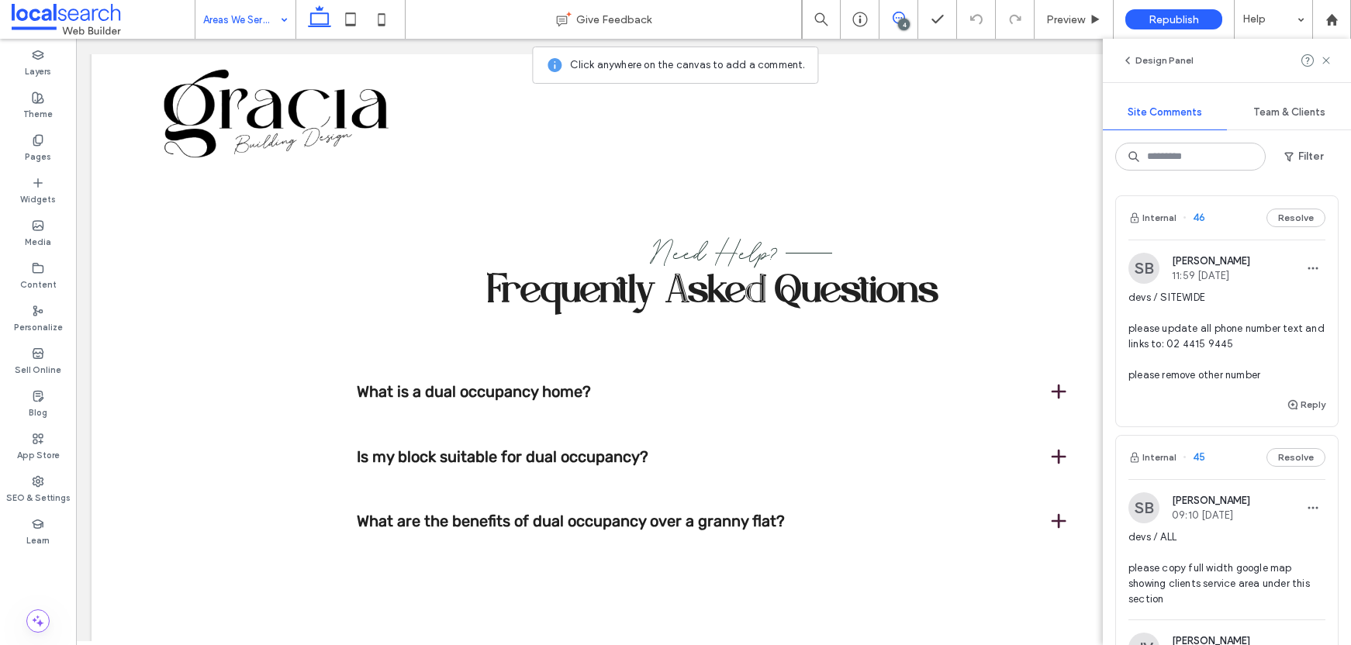
scroll to position [3, 0]
click at [1309, 265] on use "button" at bounding box center [1314, 266] width 10 height 2
click at [1267, 299] on div "Edit" at bounding box center [1244, 305] width 138 height 29
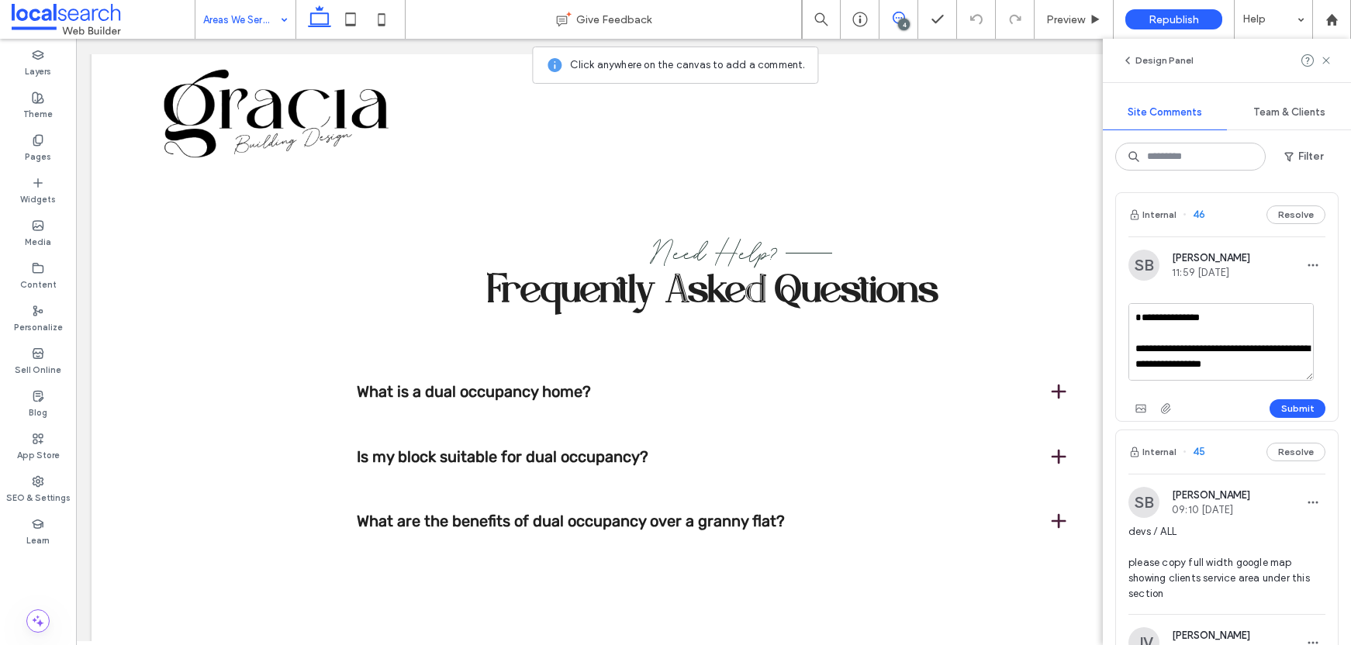
type textarea "**********"
click at [1292, 415] on button "Submit" at bounding box center [1298, 409] width 56 height 19
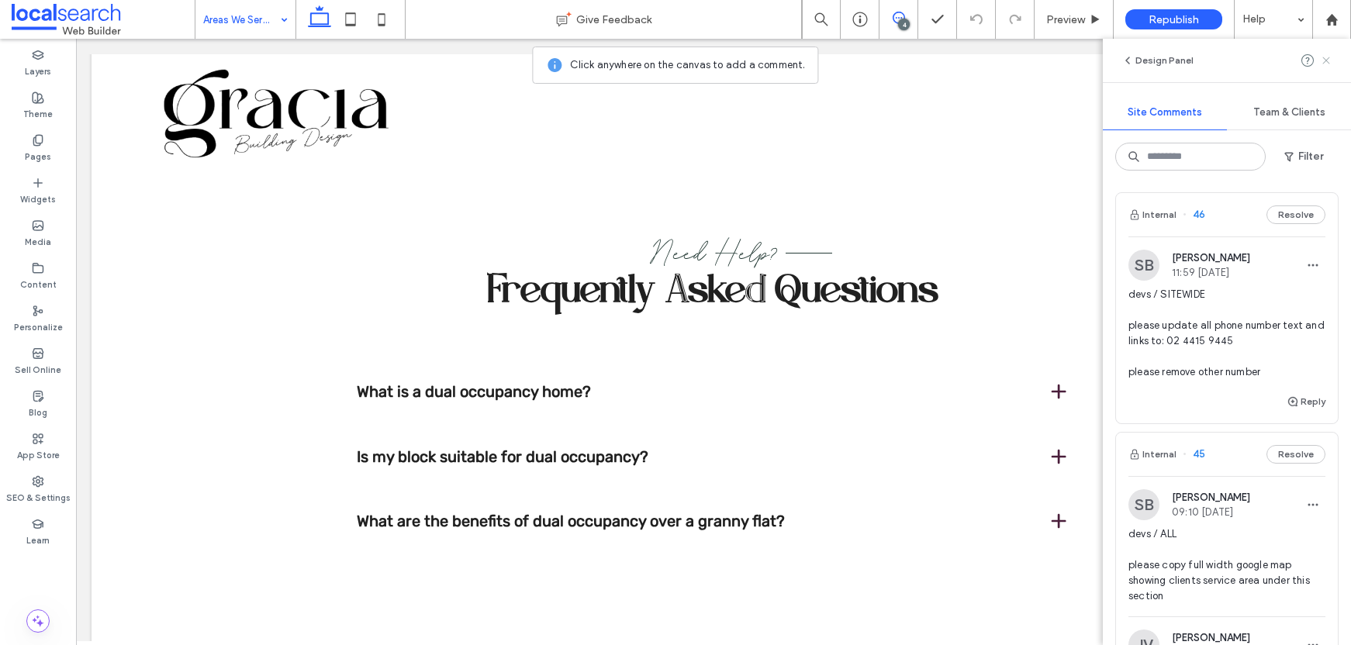
click at [1324, 64] on icon at bounding box center [1326, 60] width 12 height 12
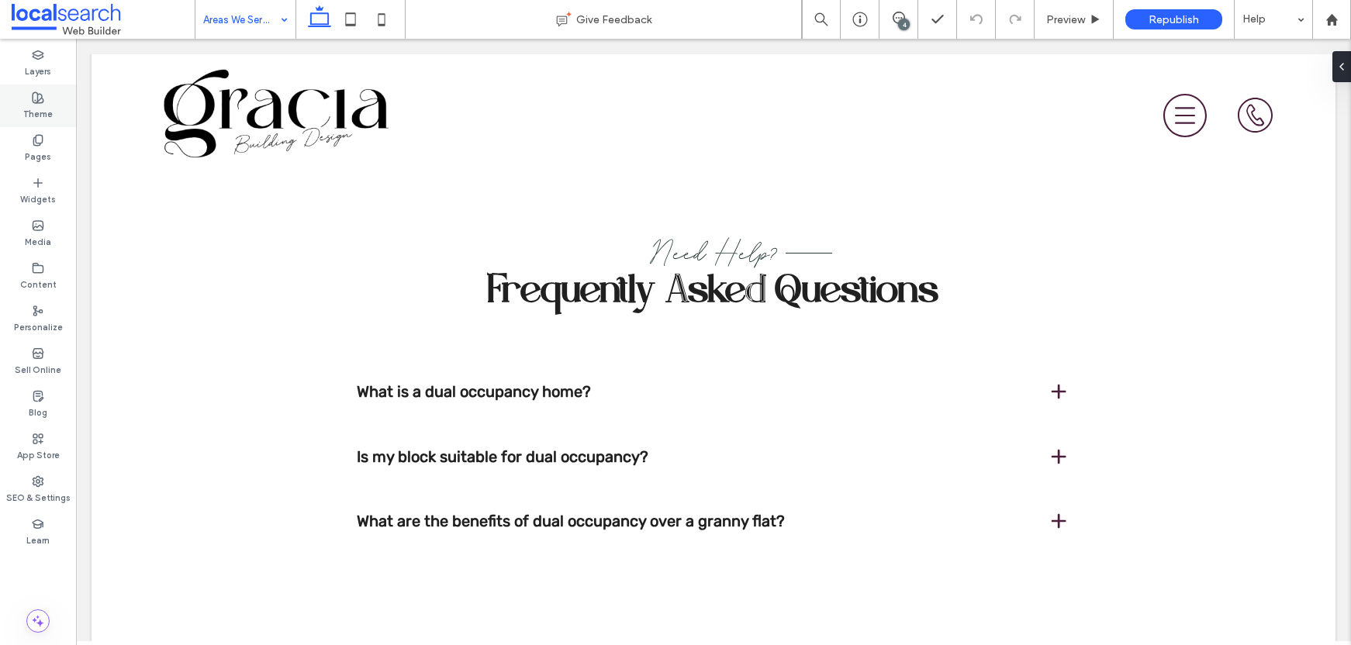
click at [45, 111] on label "Theme" at bounding box center [37, 112] width 29 height 17
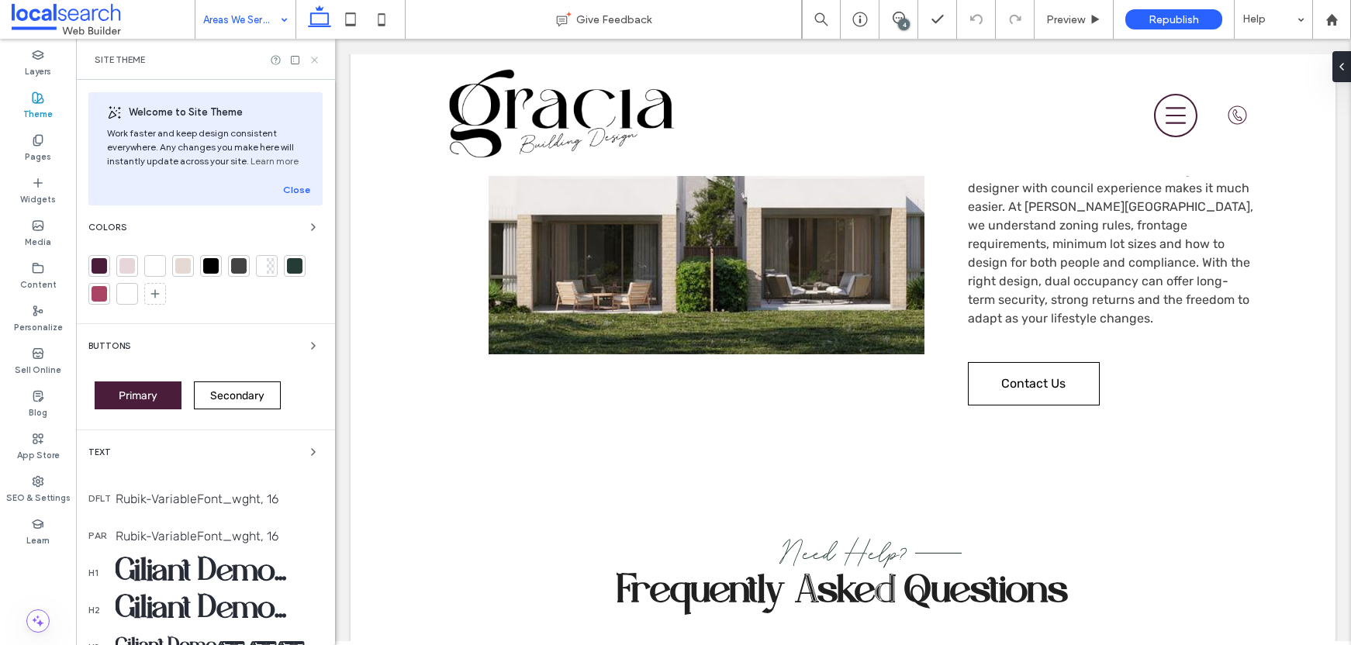
click at [317, 60] on icon at bounding box center [315, 60] width 12 height 12
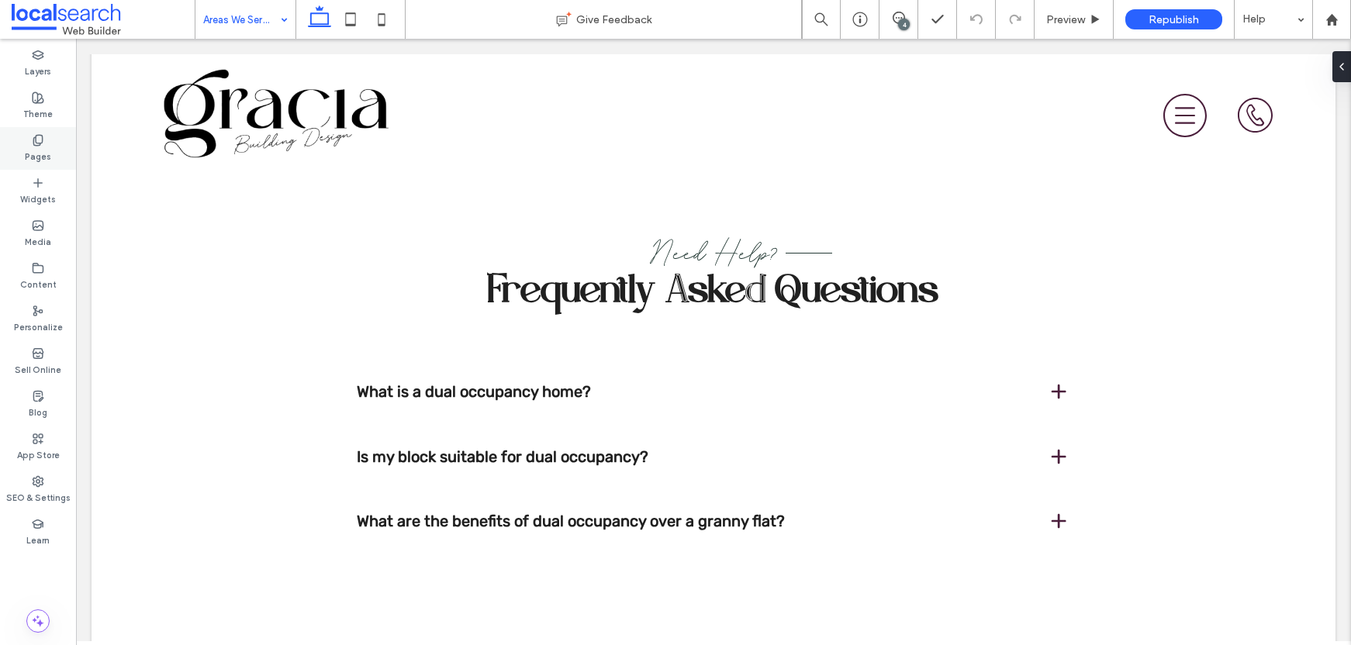
click at [46, 139] on div "Pages" at bounding box center [38, 148] width 76 height 43
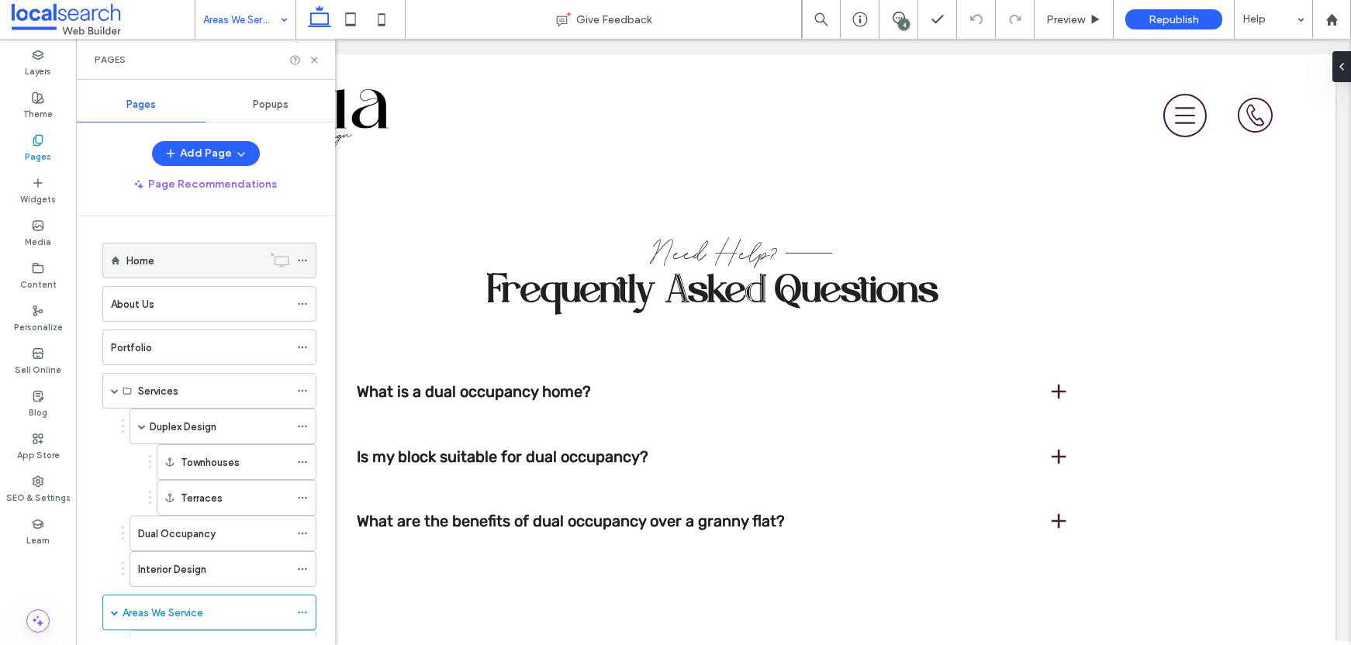
click at [305, 261] on use at bounding box center [302, 261] width 9 height 2
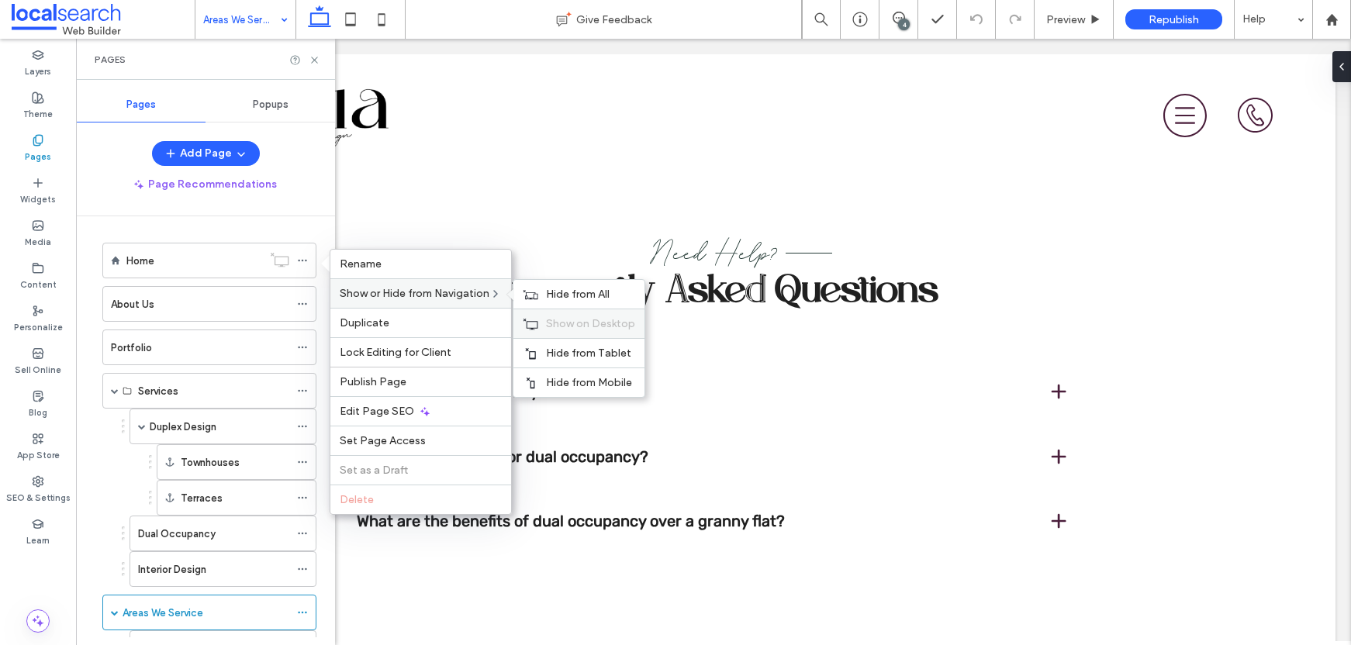
click at [579, 322] on span "Show on Desktop" at bounding box center [590, 323] width 89 height 13
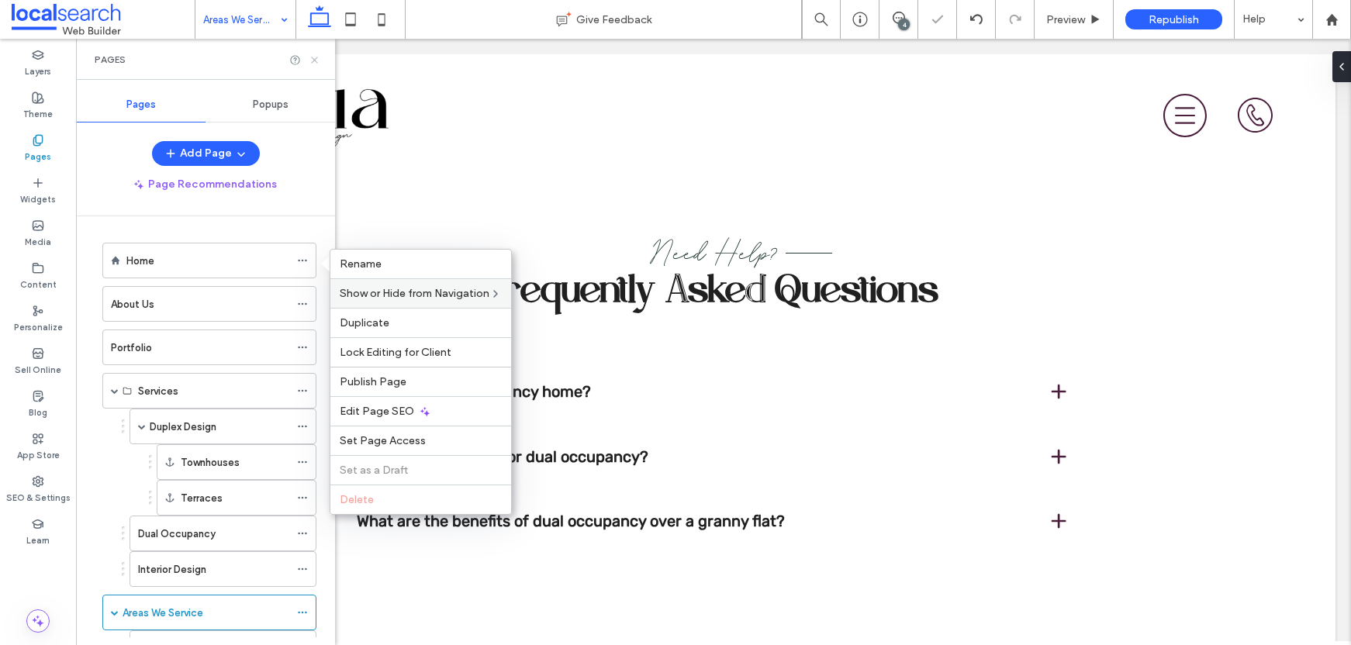
click at [311, 61] on icon at bounding box center [315, 60] width 12 height 12
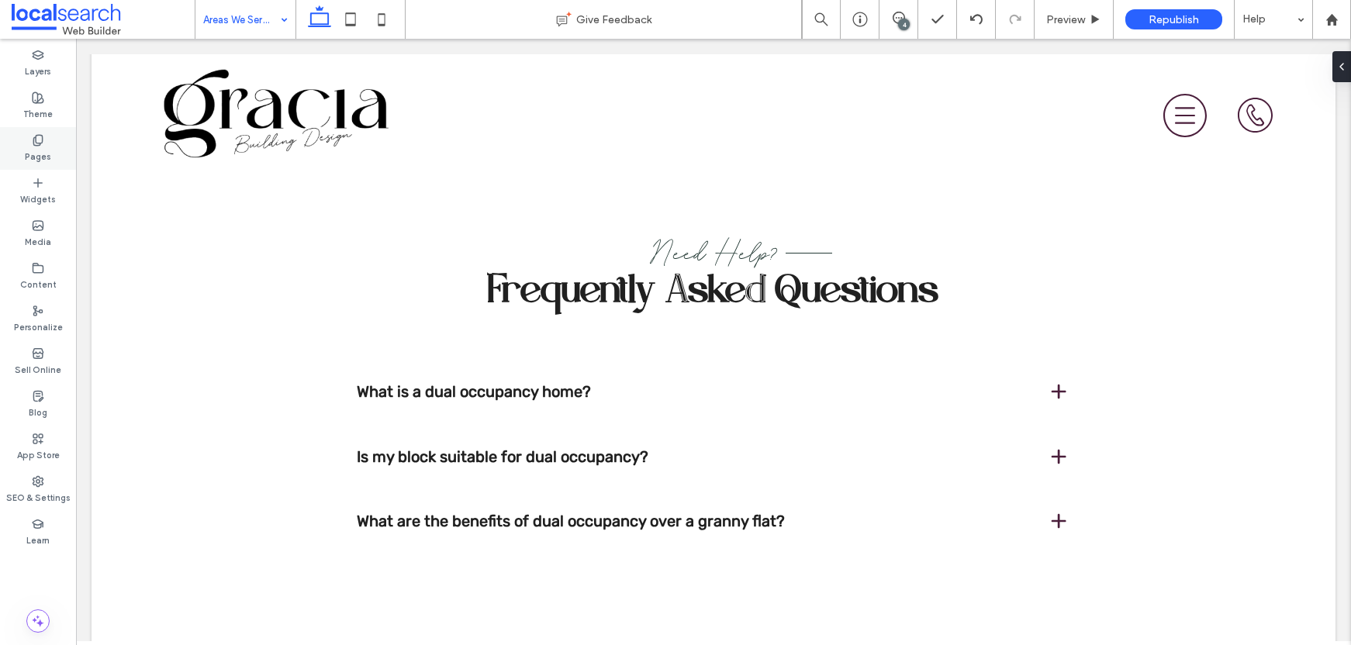
click at [50, 147] on label "Pages" at bounding box center [38, 155] width 26 height 17
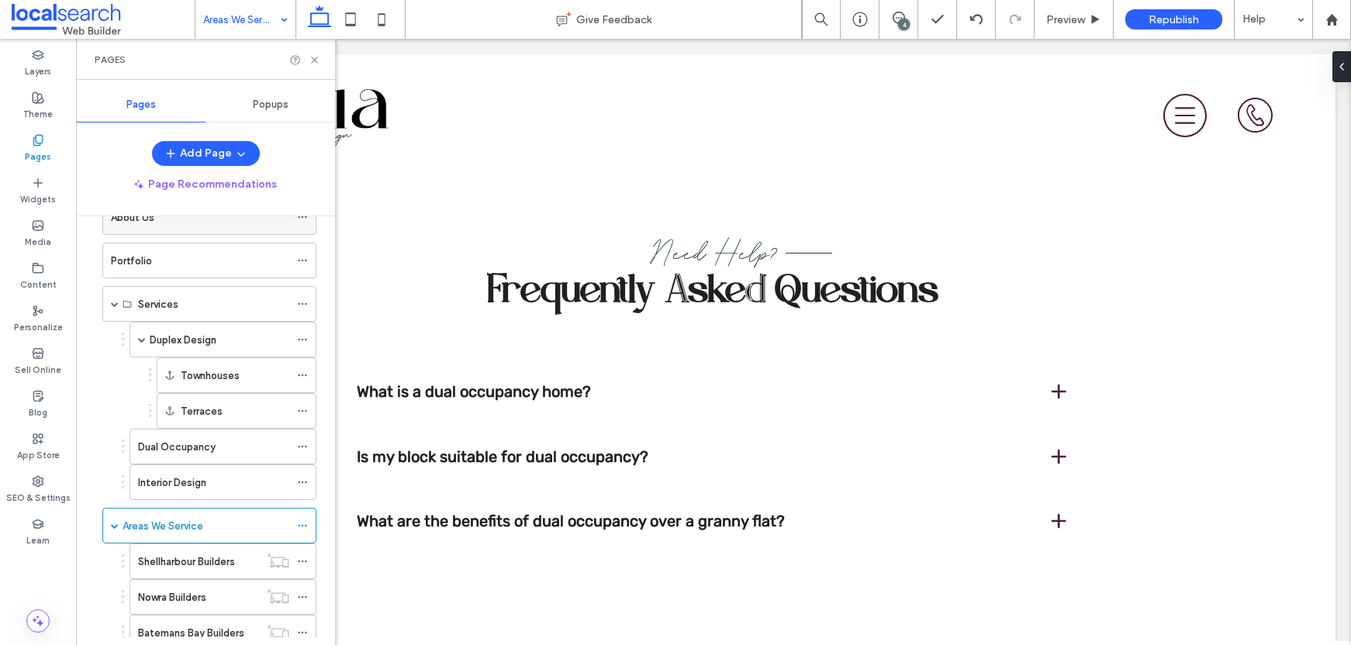
scroll to position [108, 0]
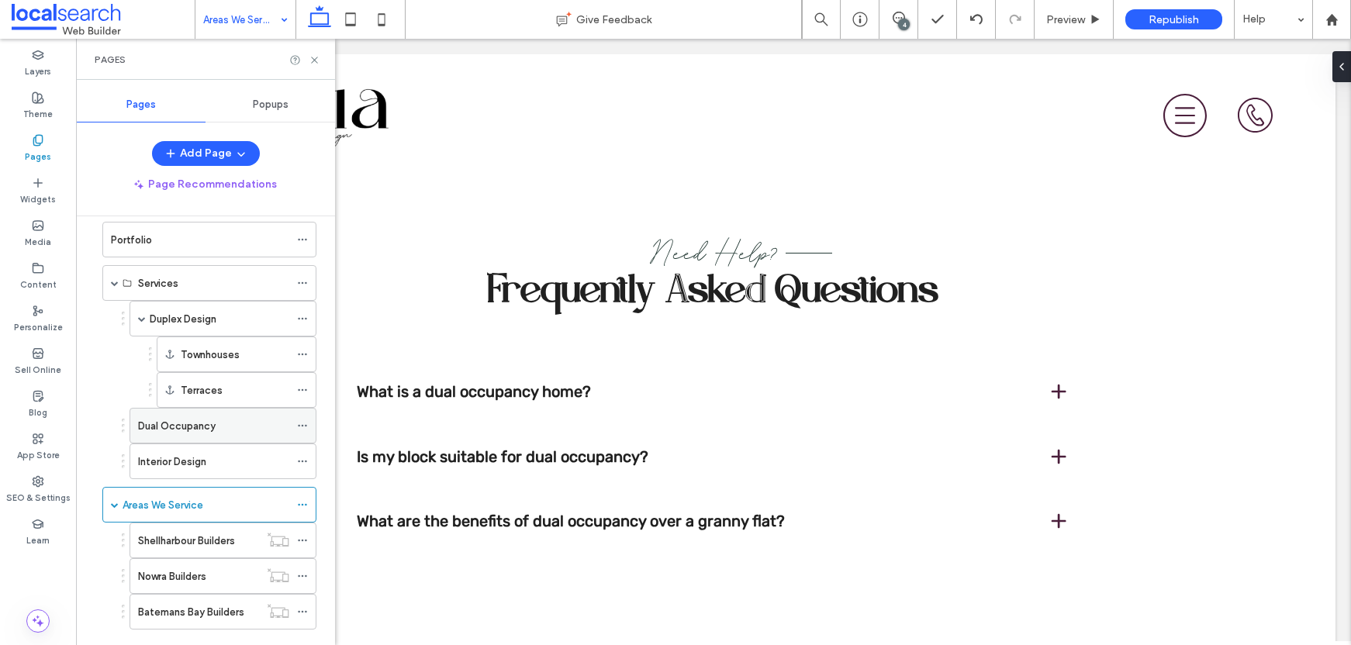
click at [301, 425] on icon at bounding box center [302, 425] width 11 height 11
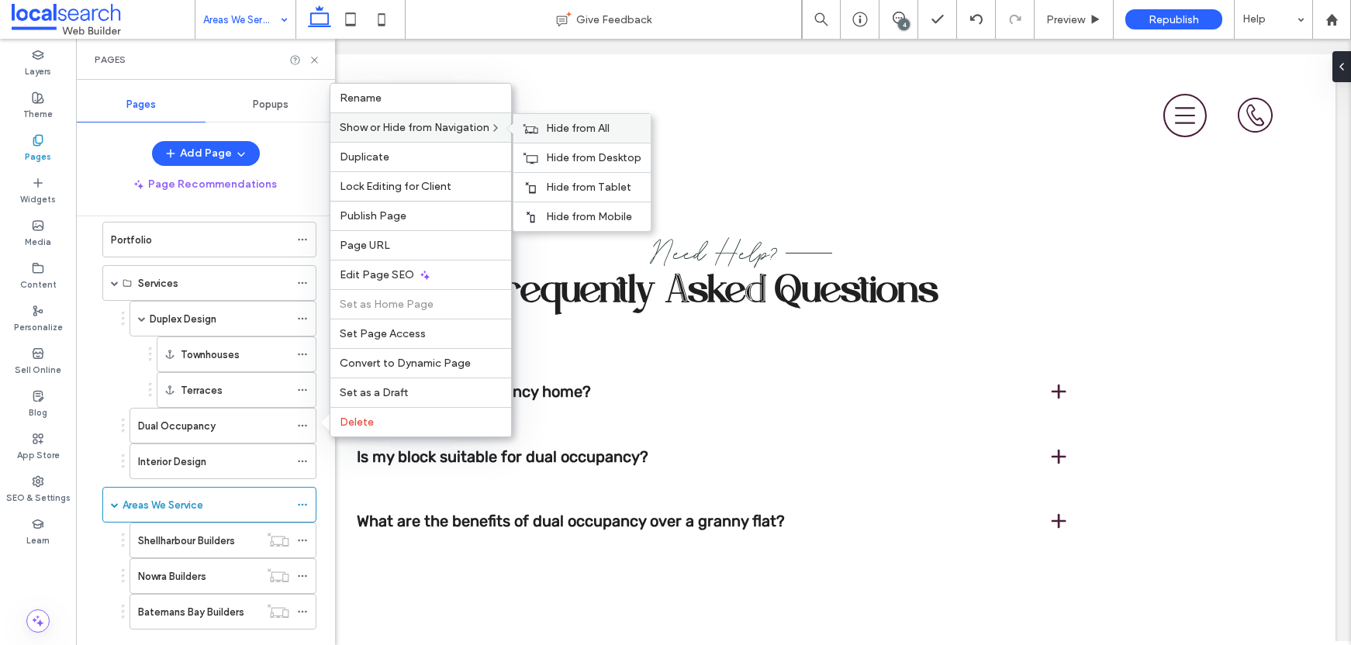
click at [566, 131] on span "Hide from All" at bounding box center [578, 128] width 64 height 13
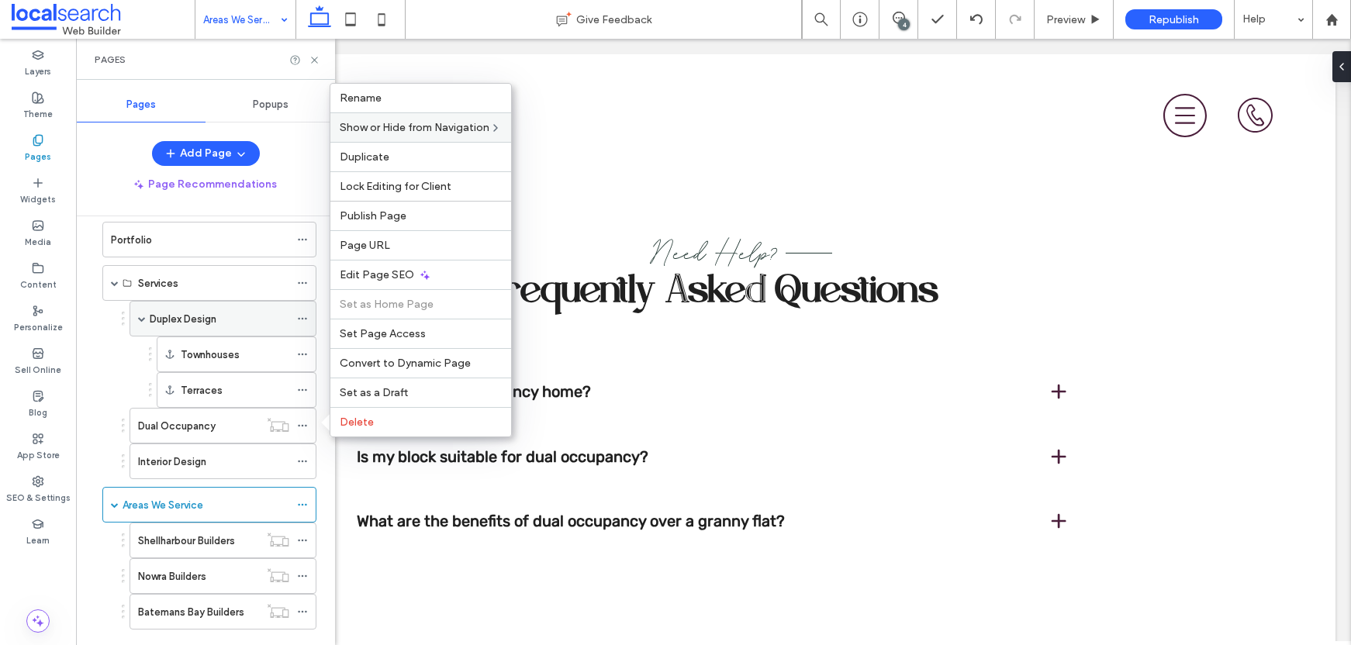
click at [306, 318] on use at bounding box center [302, 319] width 9 height 2
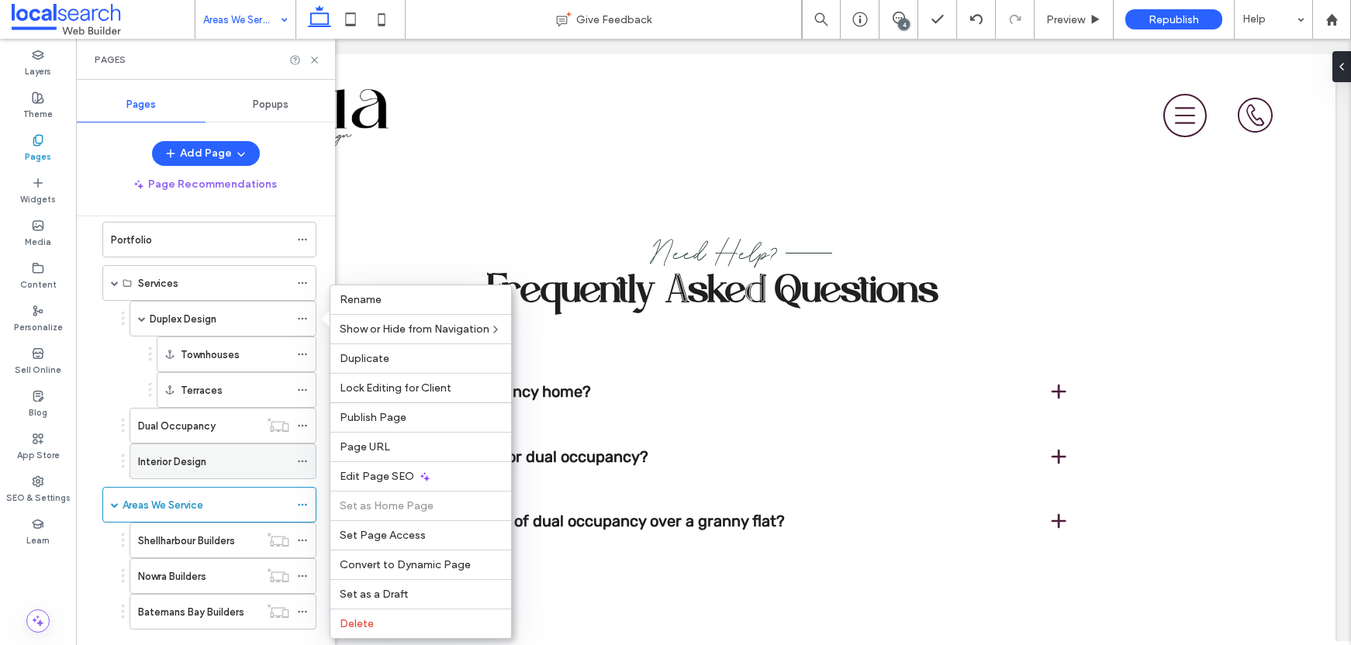
click at [185, 455] on label "Interior Design" at bounding box center [172, 461] width 68 height 27
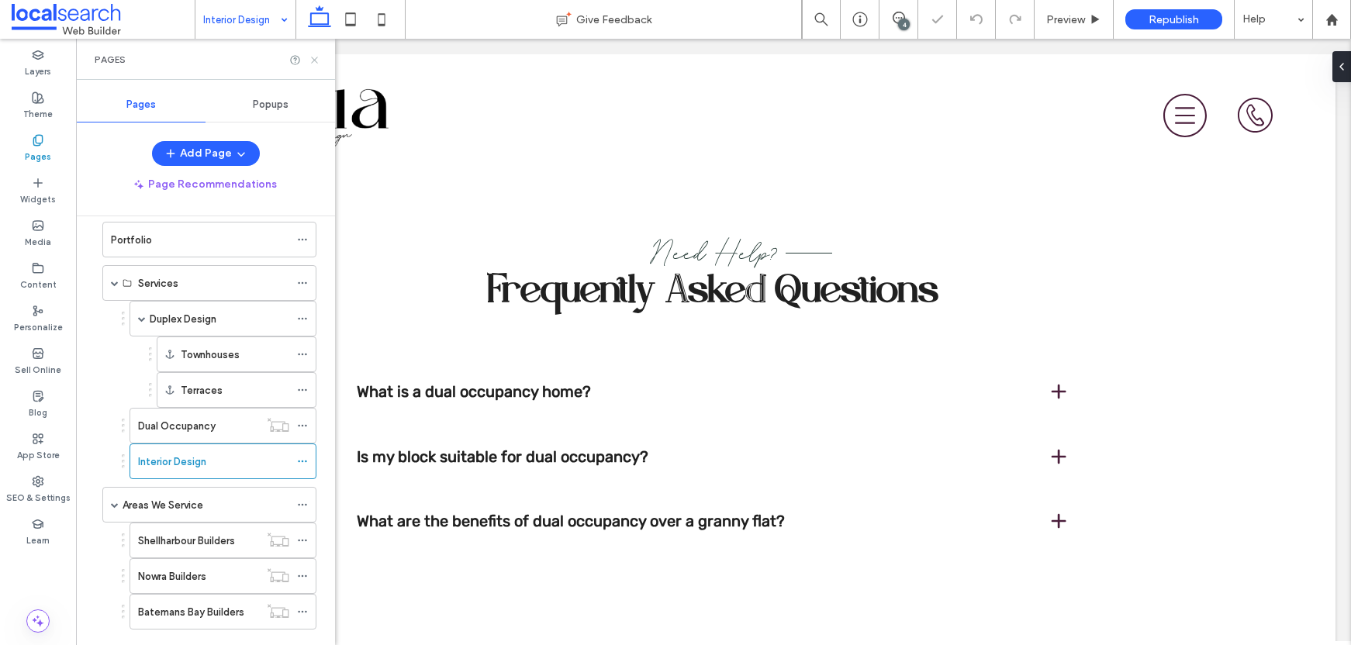
click at [312, 62] on use at bounding box center [314, 60] width 6 height 6
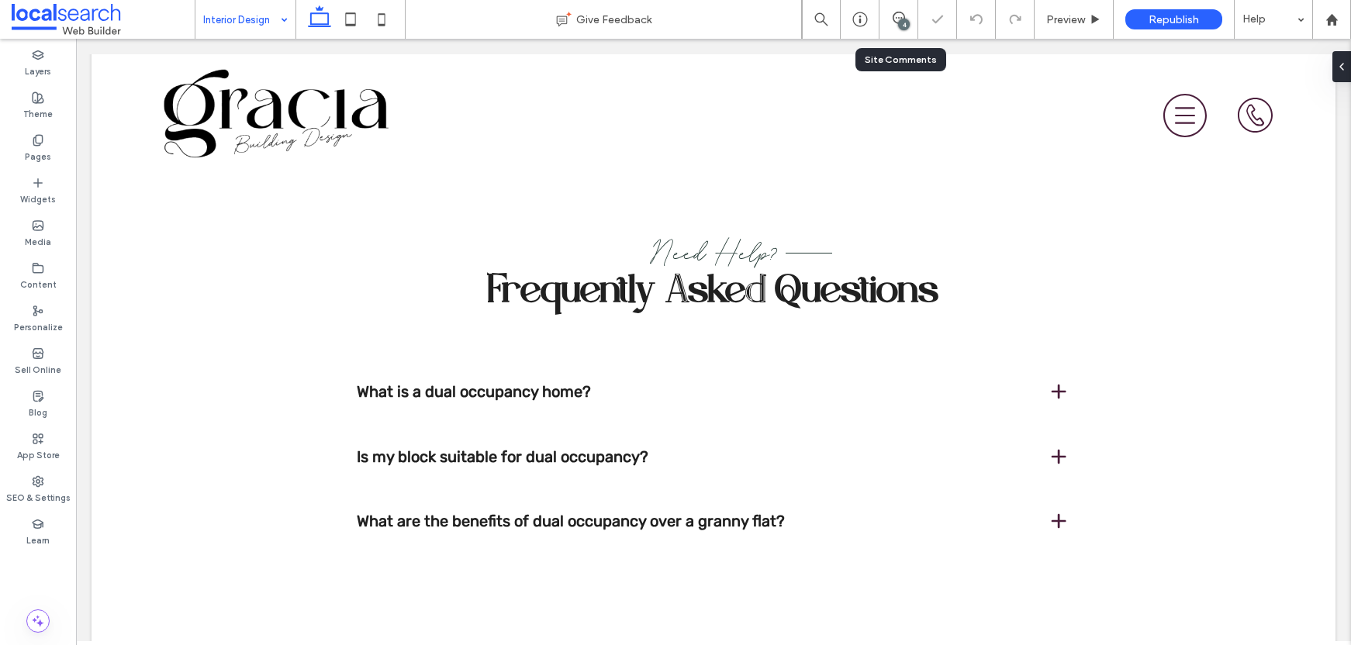
click at [897, 24] on div "4" at bounding box center [899, 20] width 38 height 16
click at [896, 22] on use at bounding box center [899, 18] width 12 height 12
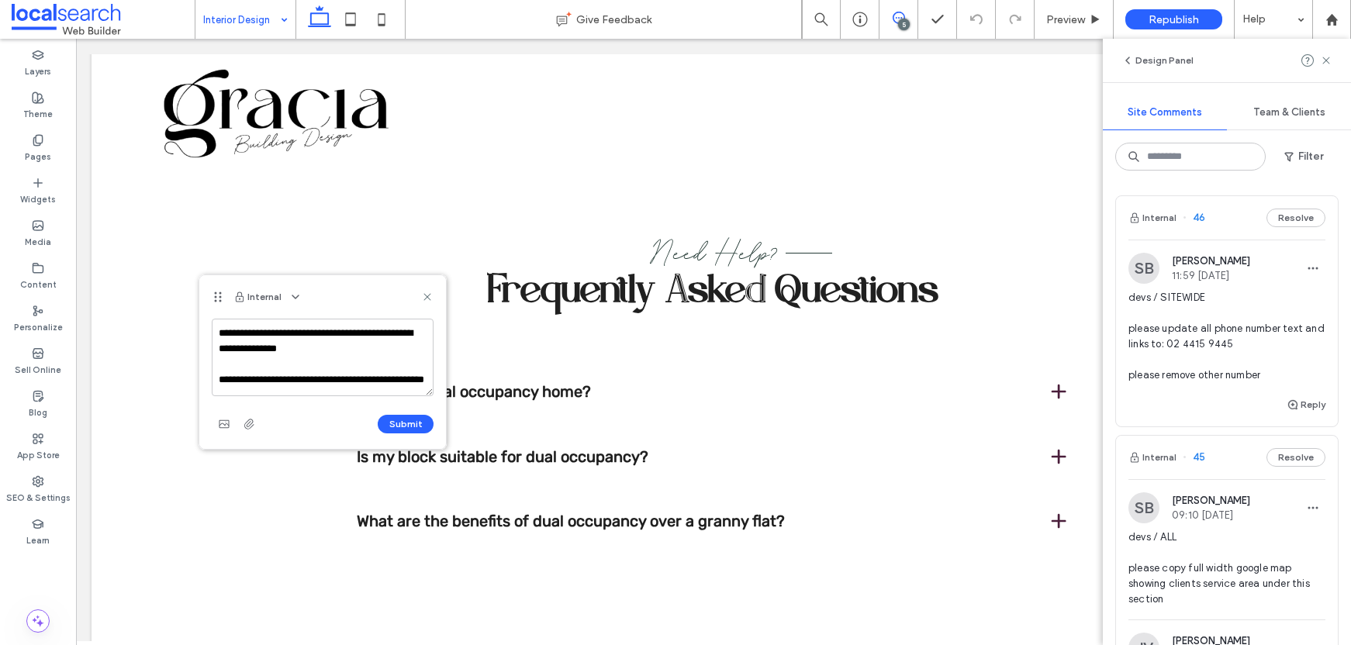
scroll to position [21, 0]
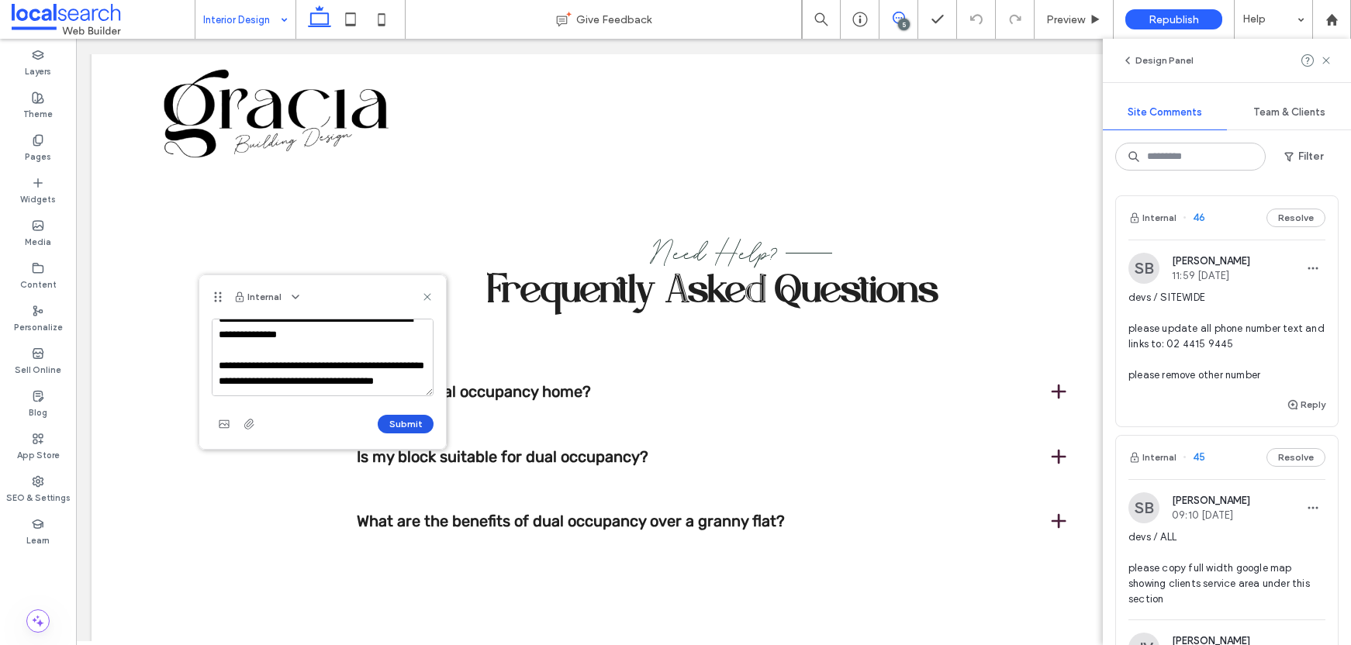
type textarea "**********"
click at [412, 425] on button "Submit" at bounding box center [406, 424] width 56 height 19
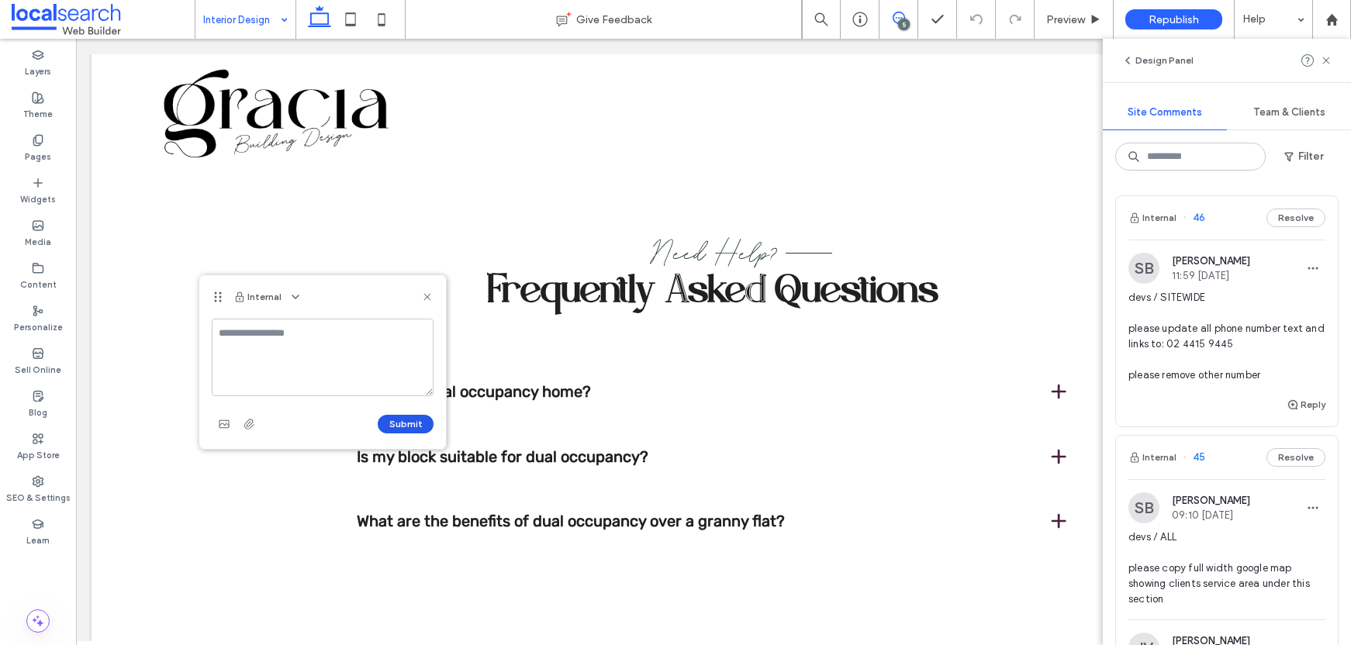
scroll to position [0, 0]
